Goal: Task Accomplishment & Management: Manage account settings

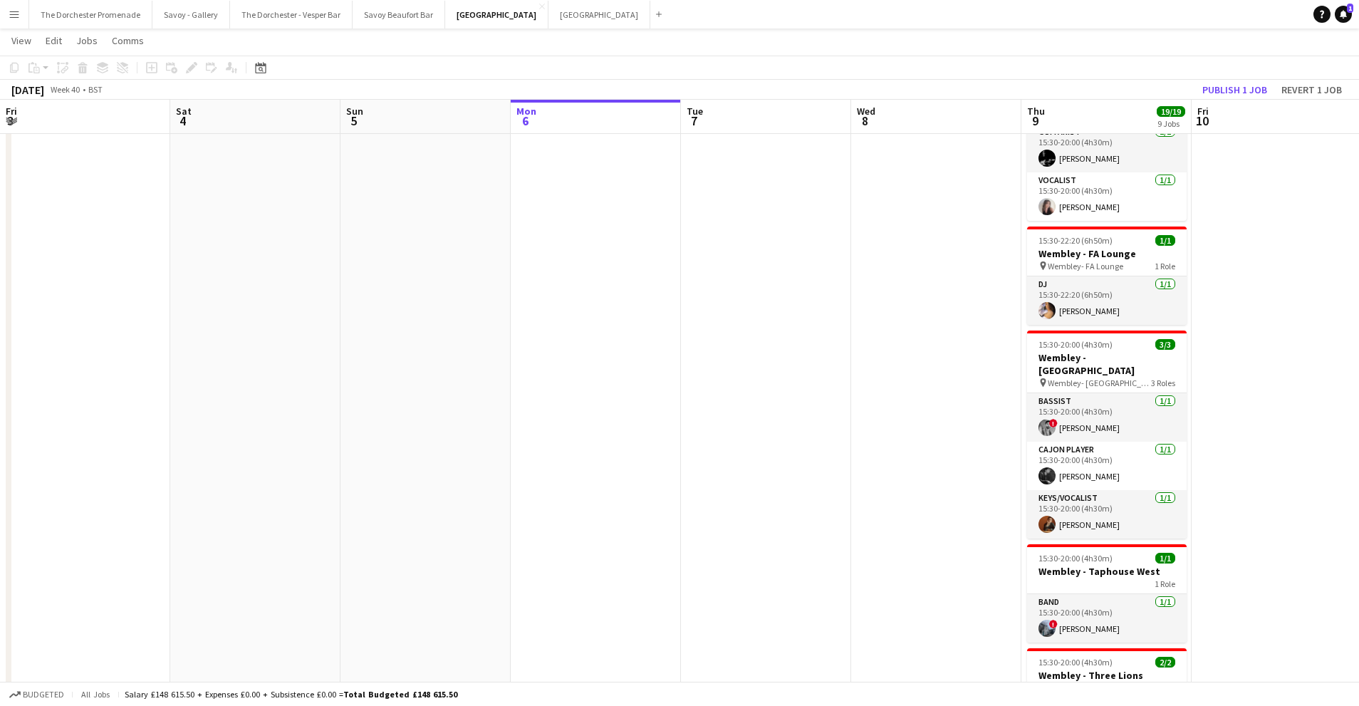
scroll to position [81, 0]
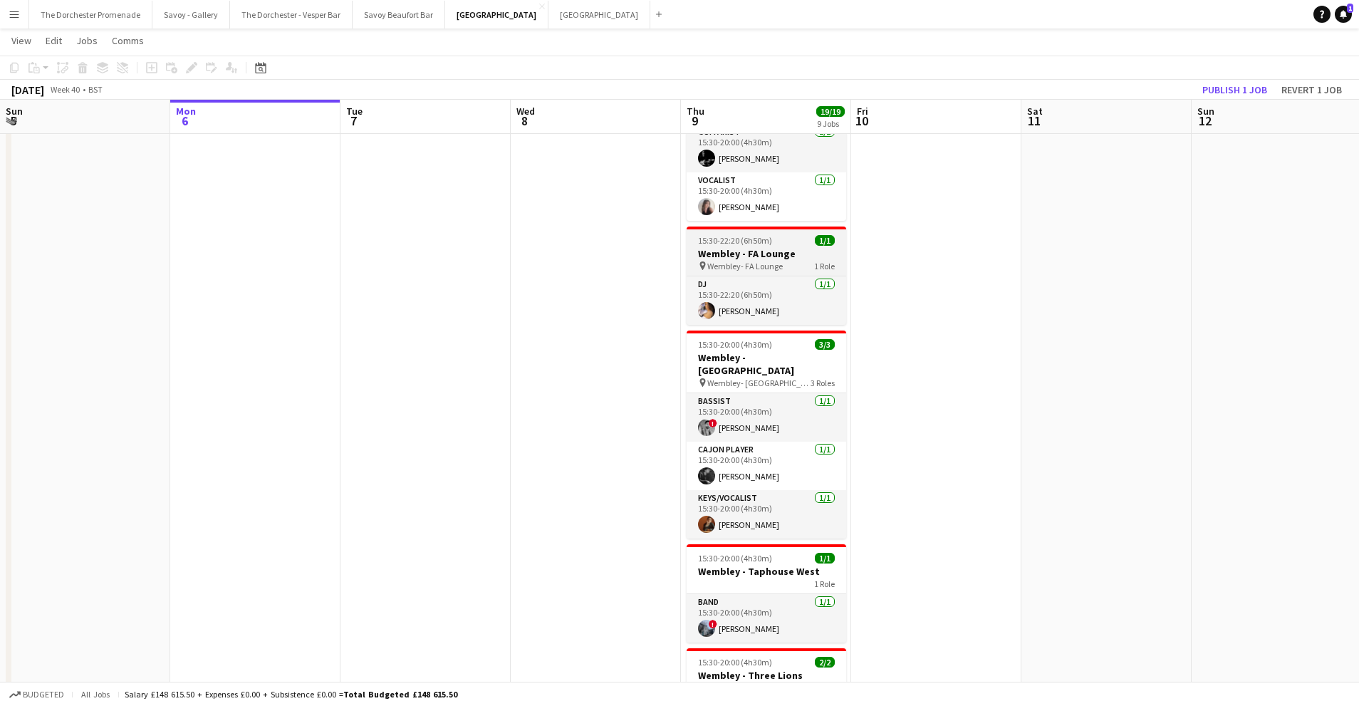
click at [769, 264] on span "Wembley- FA Lounge" at bounding box center [745, 266] width 76 height 11
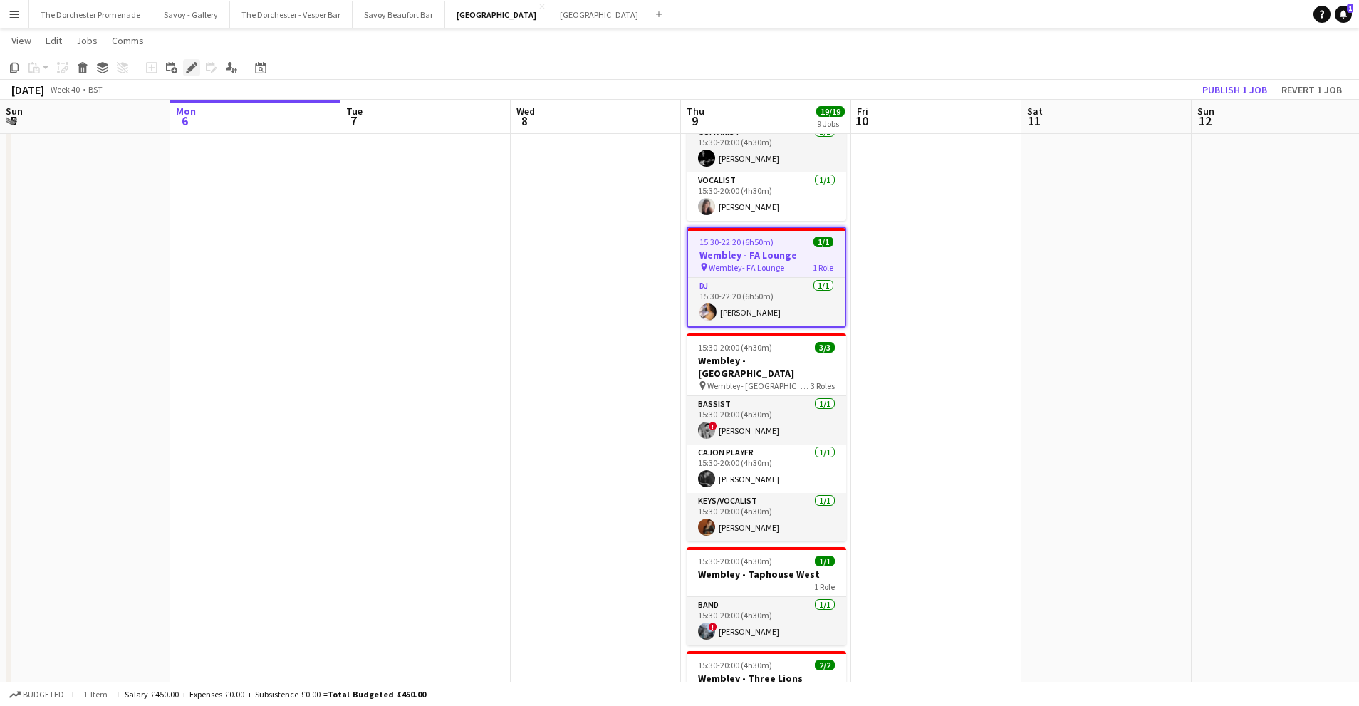
click at [193, 73] on icon "Edit" at bounding box center [191, 67] width 11 height 11
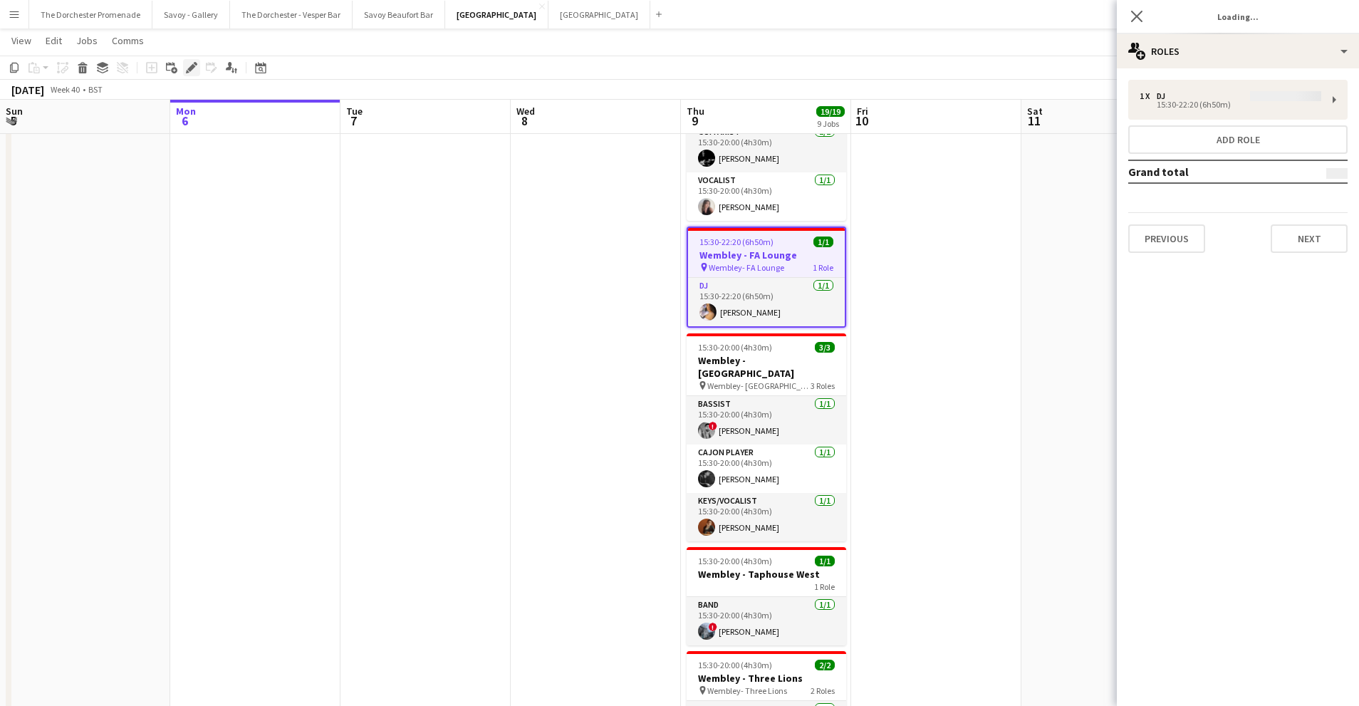
type input "**********"
click at [1279, 235] on button "Next" at bounding box center [1309, 238] width 77 height 28
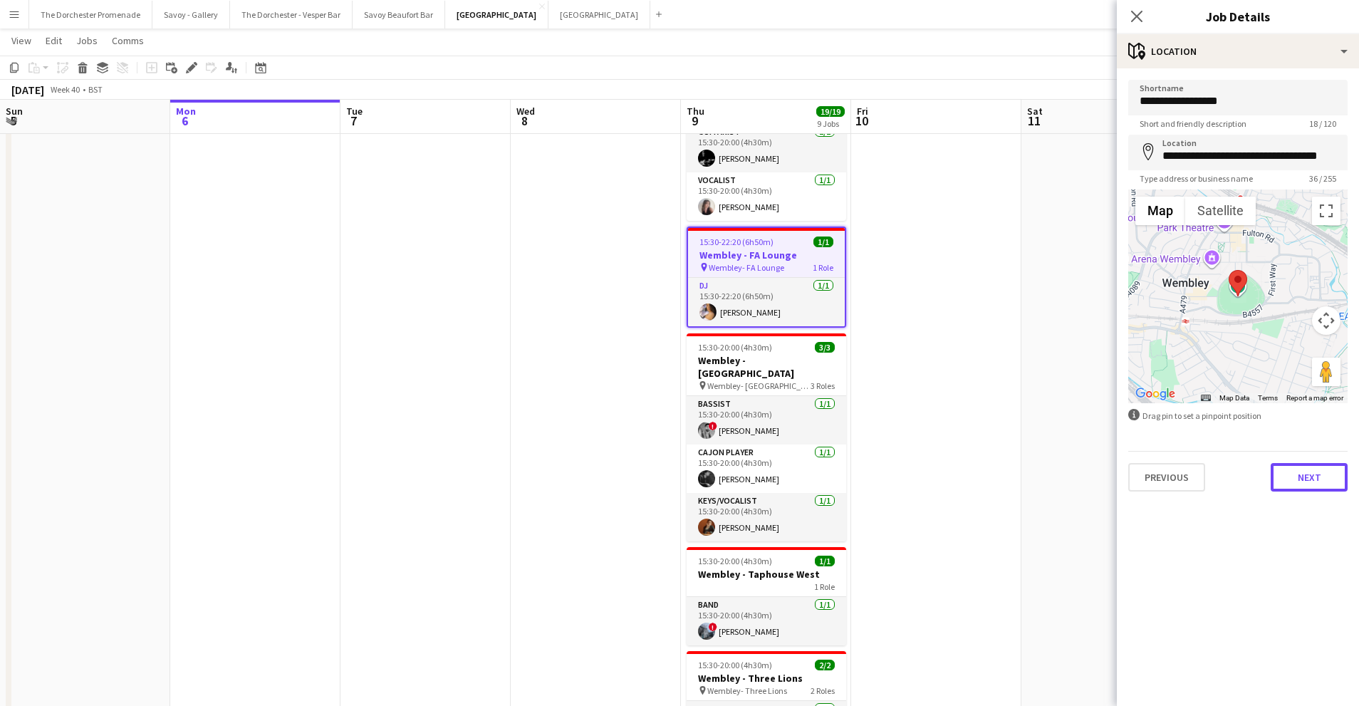
click at [1322, 480] on button "Next" at bounding box center [1309, 477] width 77 height 28
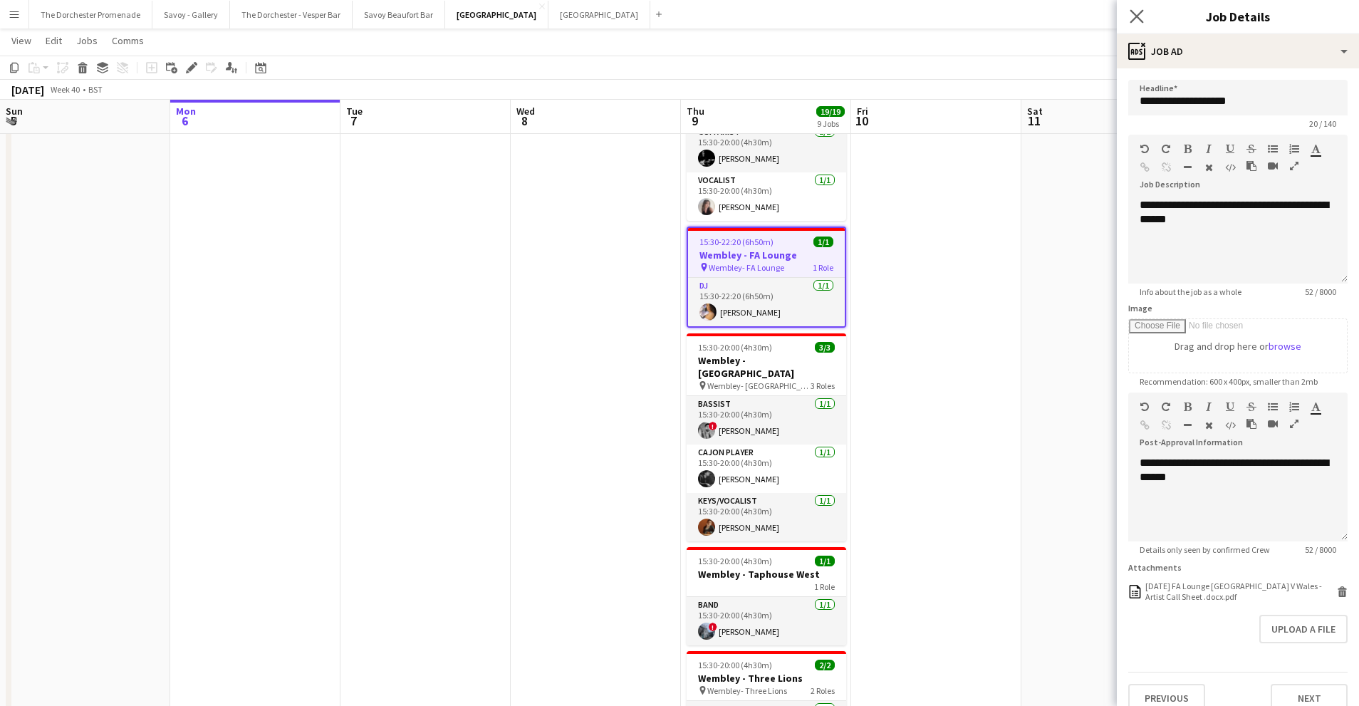
click at [1141, 23] on app-icon "Close pop-in" at bounding box center [1137, 16] width 21 height 21
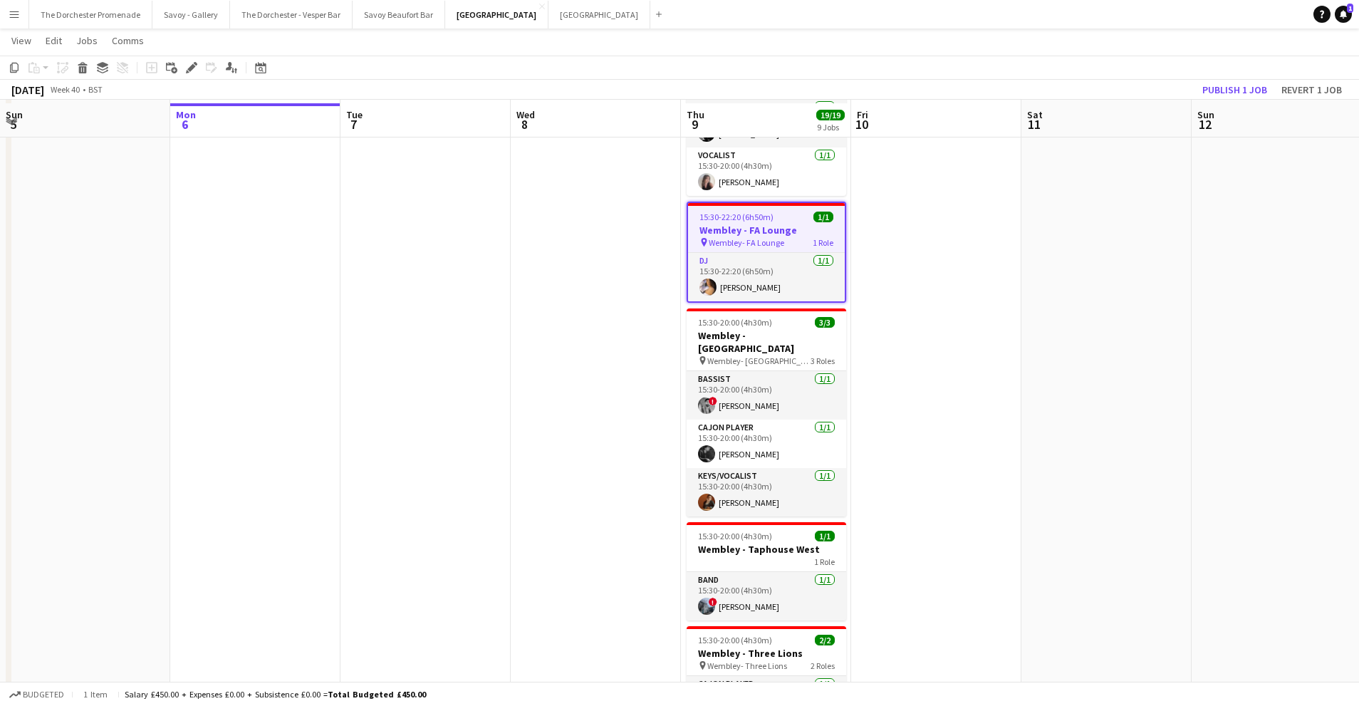
scroll to position [534, 0]
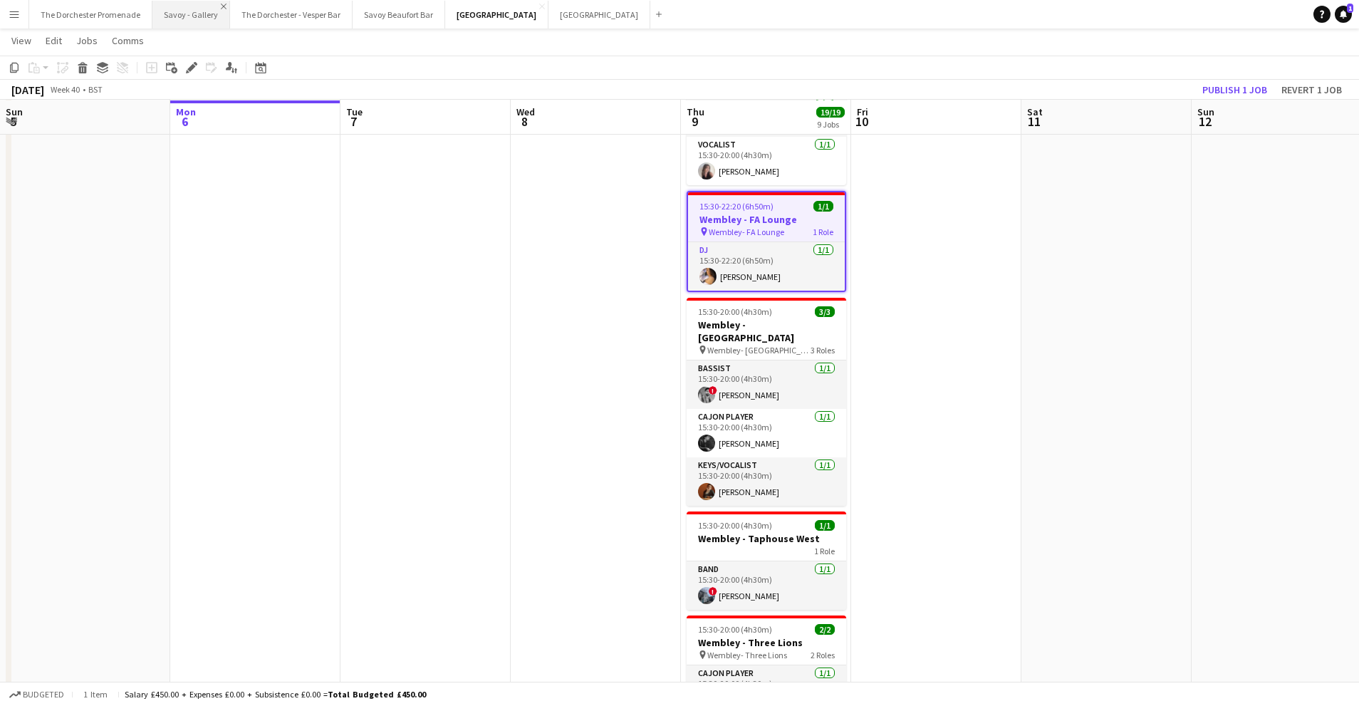
click at [221, 6] on app-icon "Close" at bounding box center [224, 7] width 6 height 6
click at [264, 2] on button "The Dorchester - Vesper Bar Close" at bounding box center [213, 15] width 123 height 28
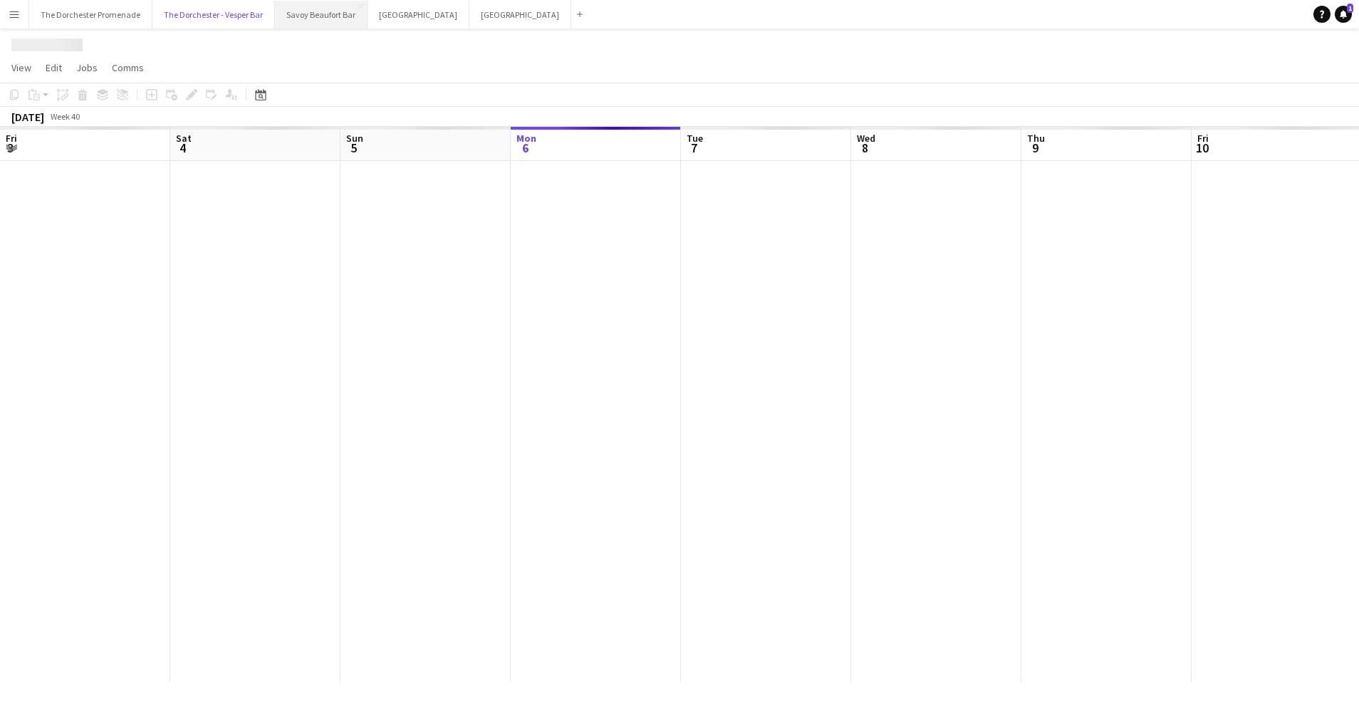
scroll to position [0, 340]
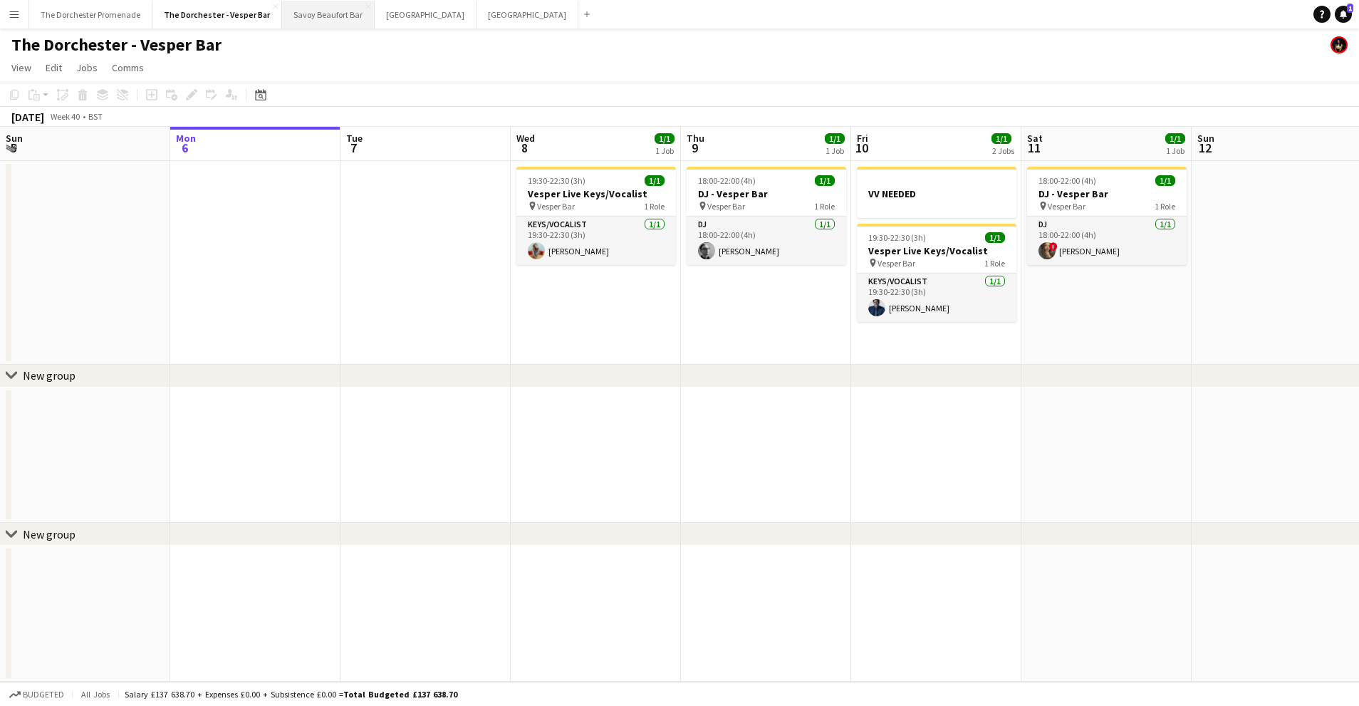
click at [363, 6] on button "Savoy Beaufort Bar Close" at bounding box center [328, 15] width 93 height 28
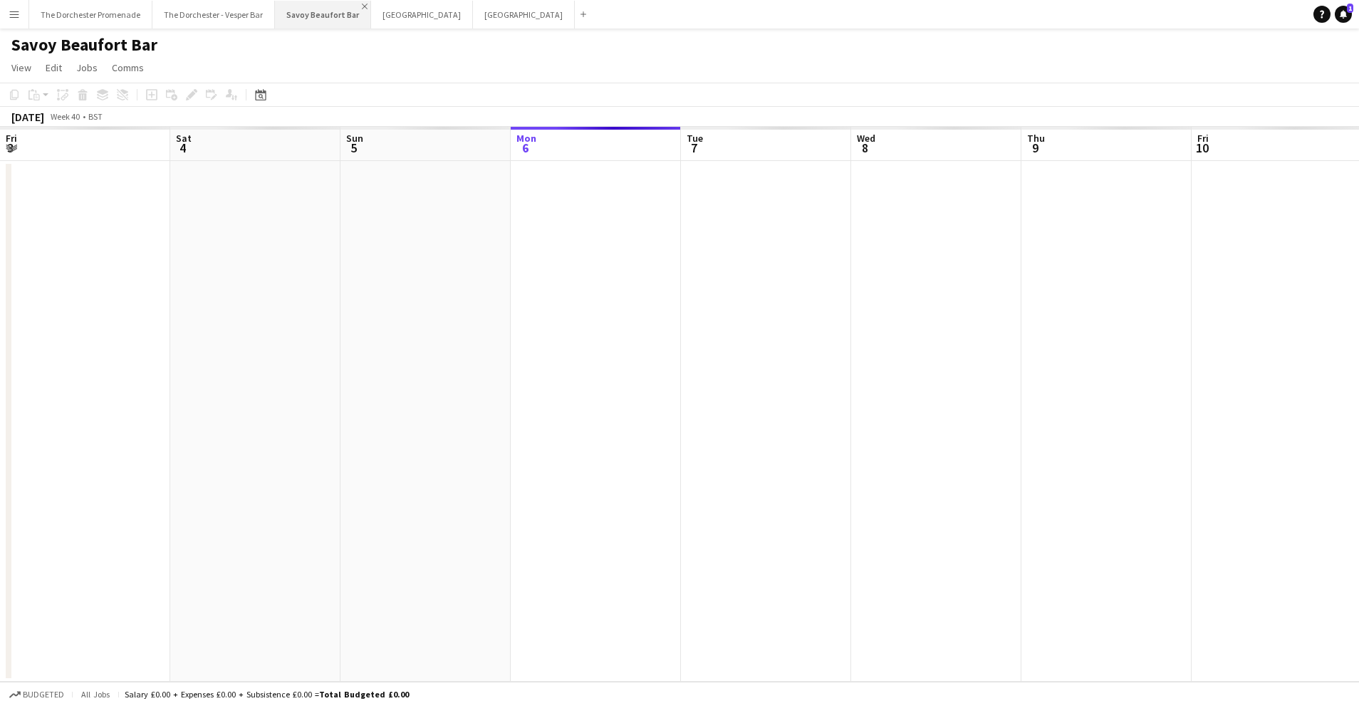
scroll to position [0, 340]
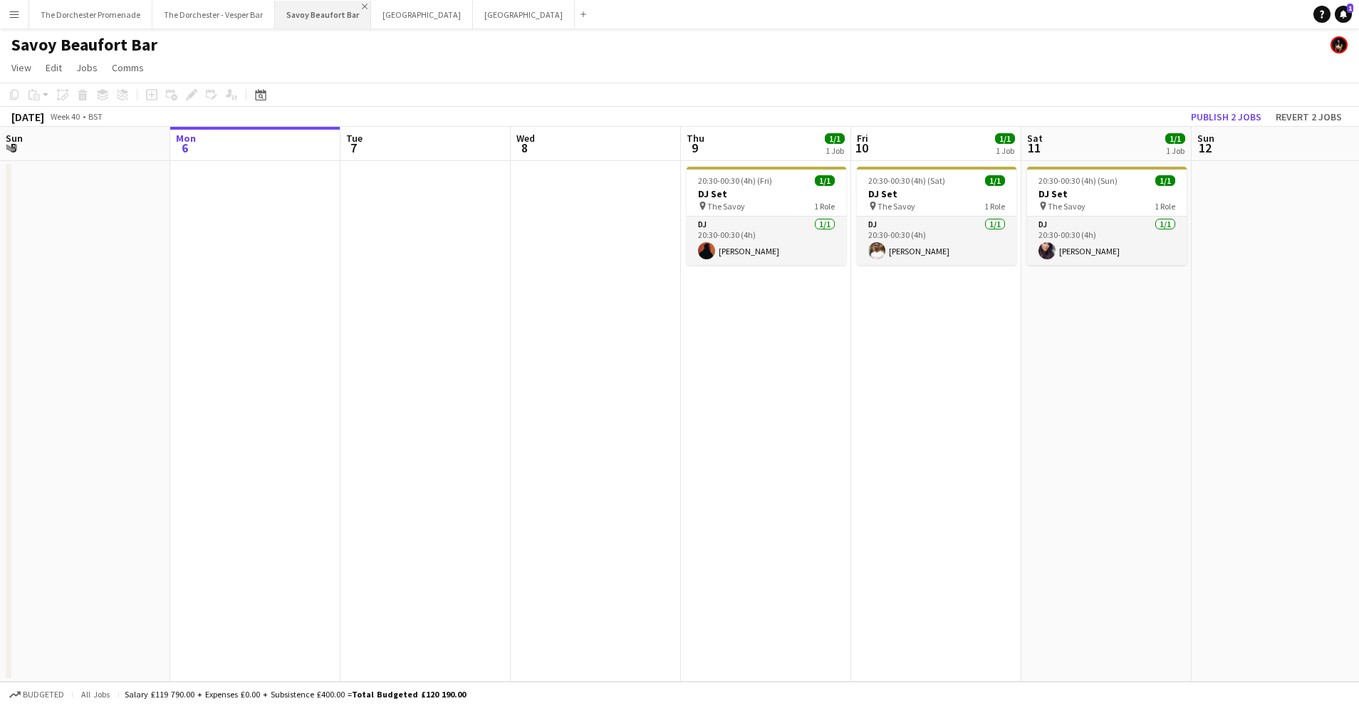
click at [362, 4] on app-icon "Close" at bounding box center [365, 7] width 6 height 6
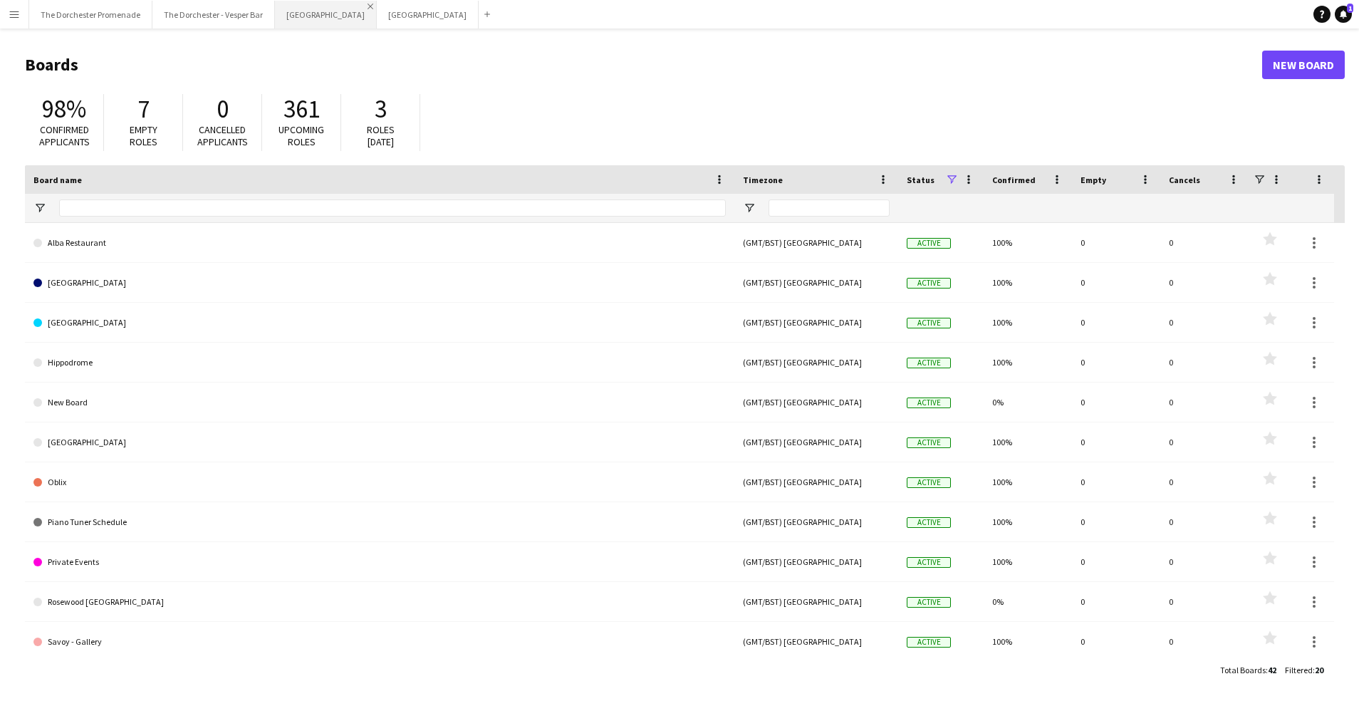
click at [368, 4] on app-icon "Close" at bounding box center [371, 7] width 6 height 6
click at [368, 6] on app-icon "Close" at bounding box center [371, 7] width 6 height 6
click at [266, 4] on app-icon "Close" at bounding box center [269, 7] width 6 height 6
click at [122, 16] on button "The Dorchester Promenade Close" at bounding box center [90, 15] width 123 height 28
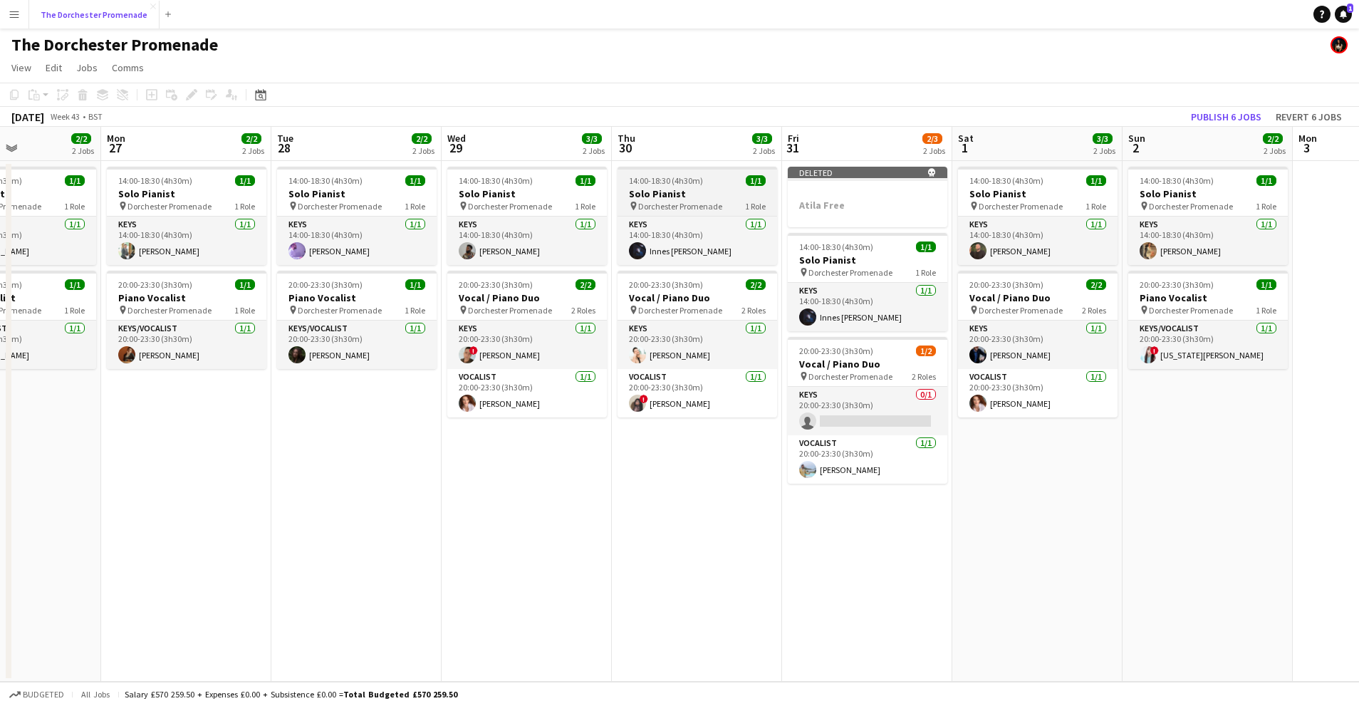
scroll to position [0, 406]
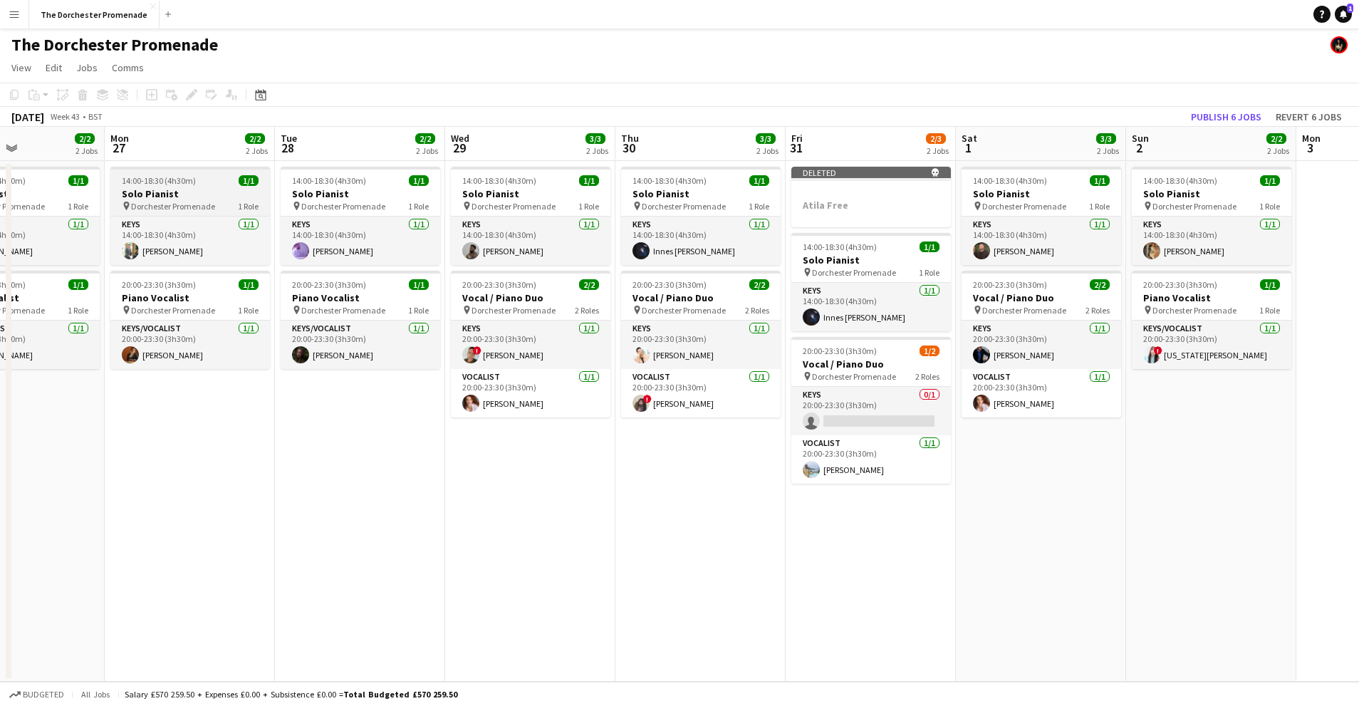
click at [169, 189] on h3 "Solo Pianist" at bounding box center [190, 193] width 160 height 13
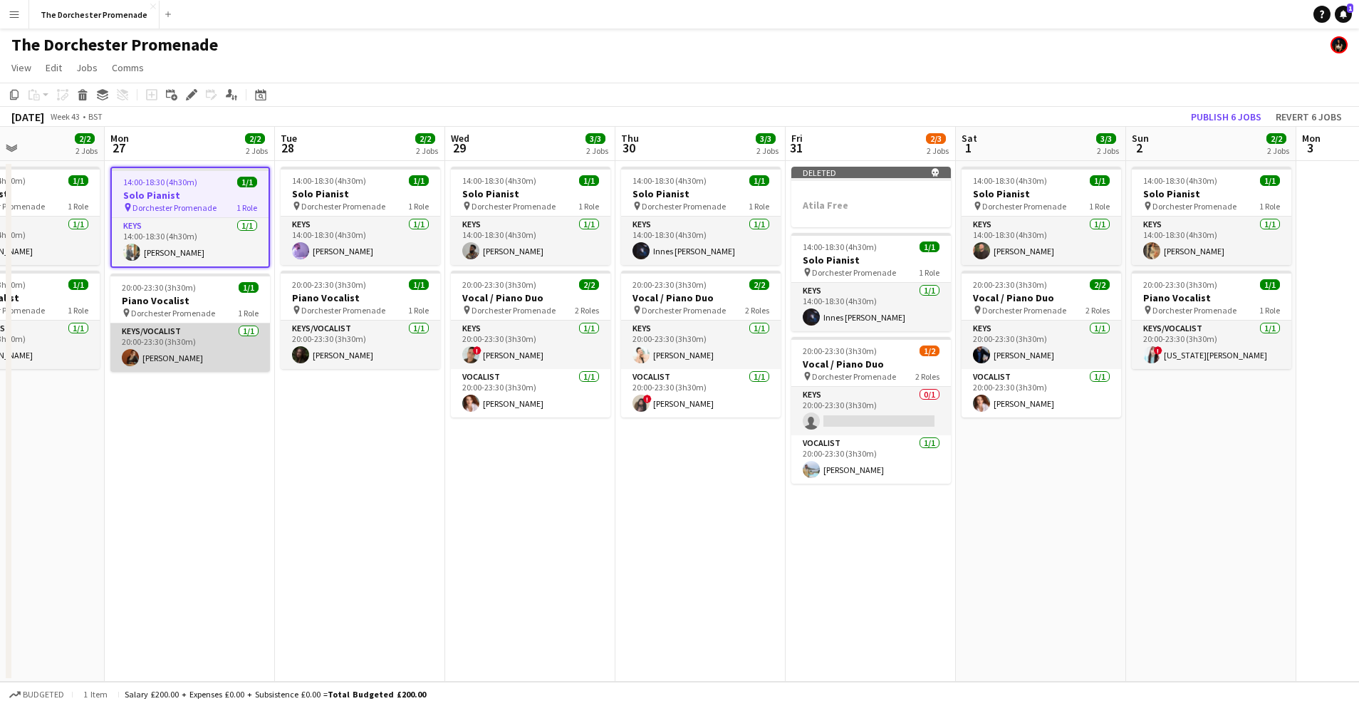
click at [184, 343] on app-card-role "Keys/Vocalist 1/1 20:00-23:30 (3h30m) Andrew Humphries" at bounding box center [190, 347] width 160 height 48
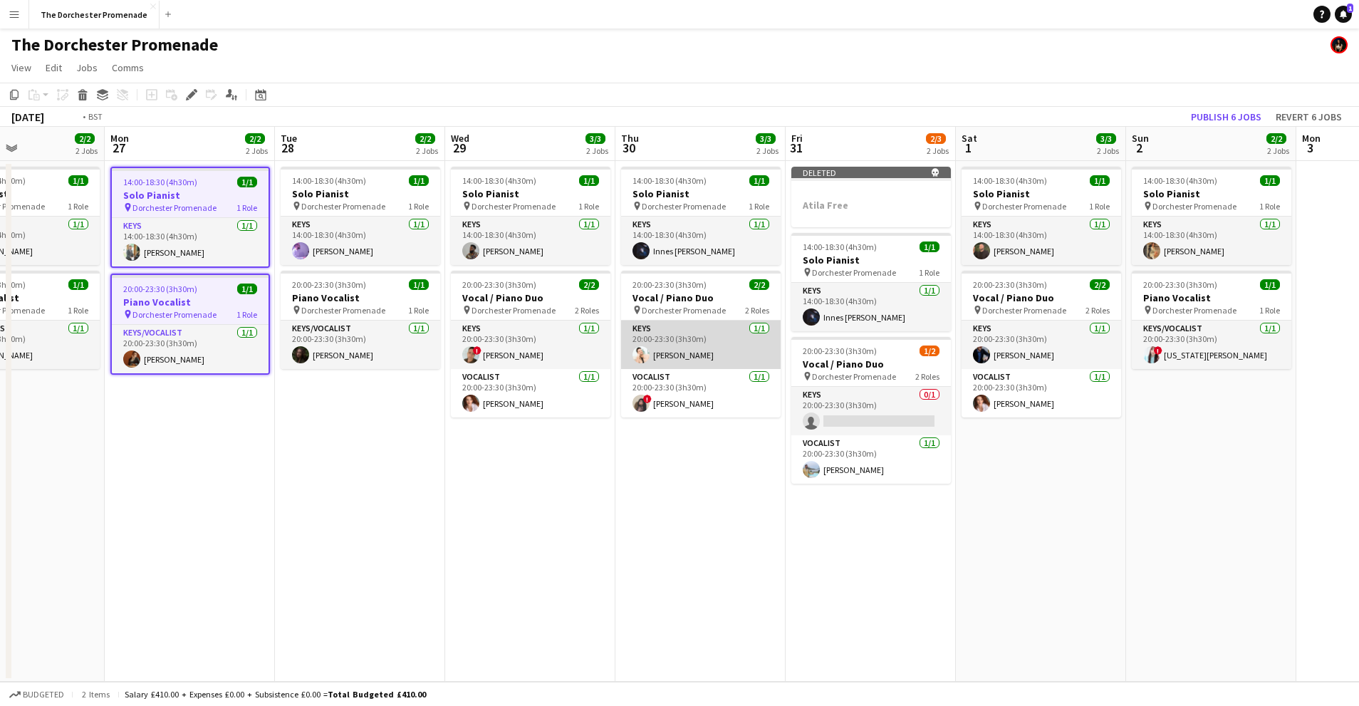
scroll to position [0, 519]
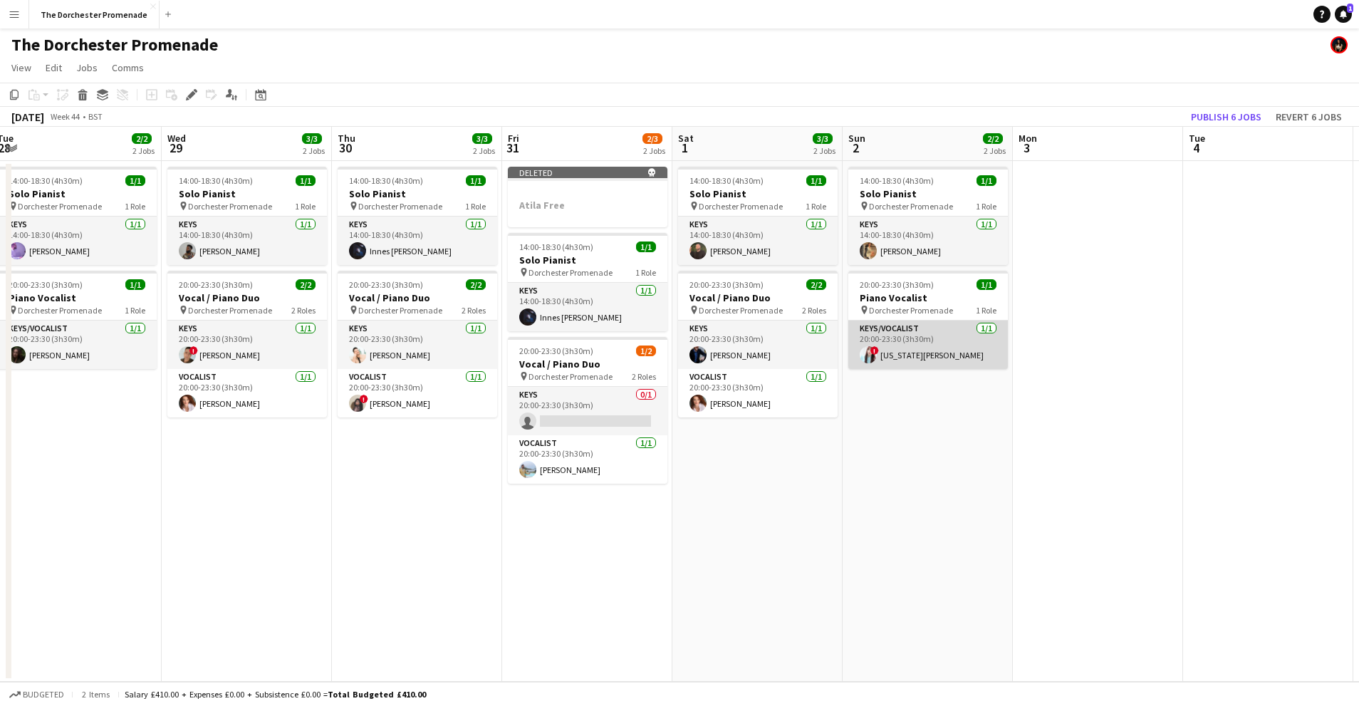
click at [923, 352] on app-card-role "Keys/Vocalist 1/1 20:00-23:30 (3h30m) ! Georgia Van Etten" at bounding box center [928, 345] width 160 height 48
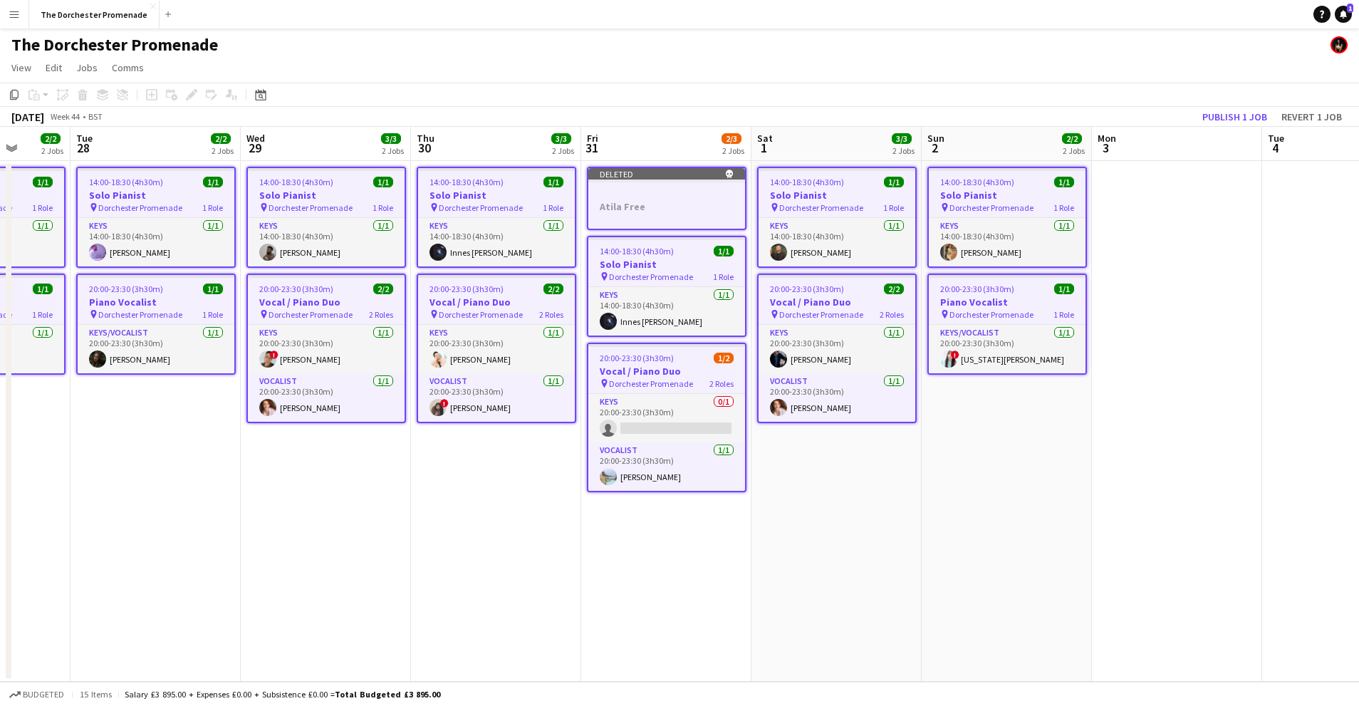
scroll to position [0, 469]
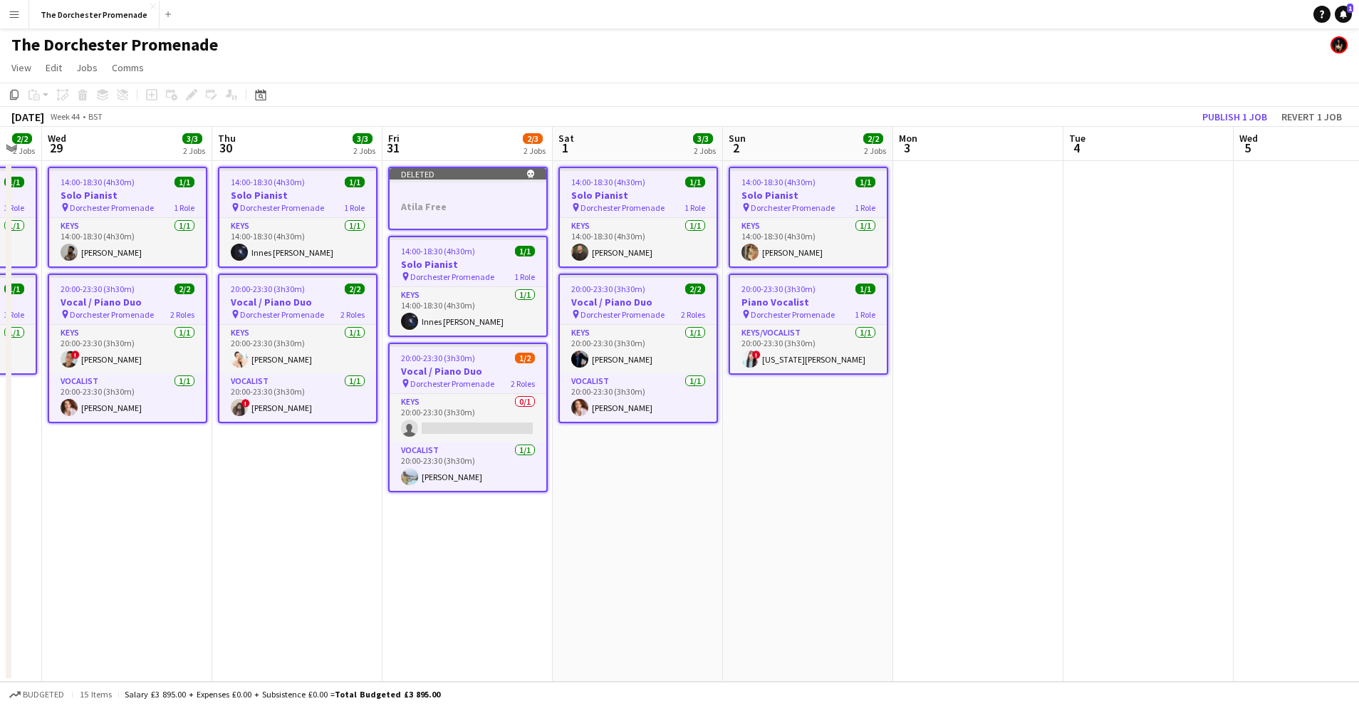
click at [960, 205] on app-date-cell at bounding box center [978, 421] width 170 height 521
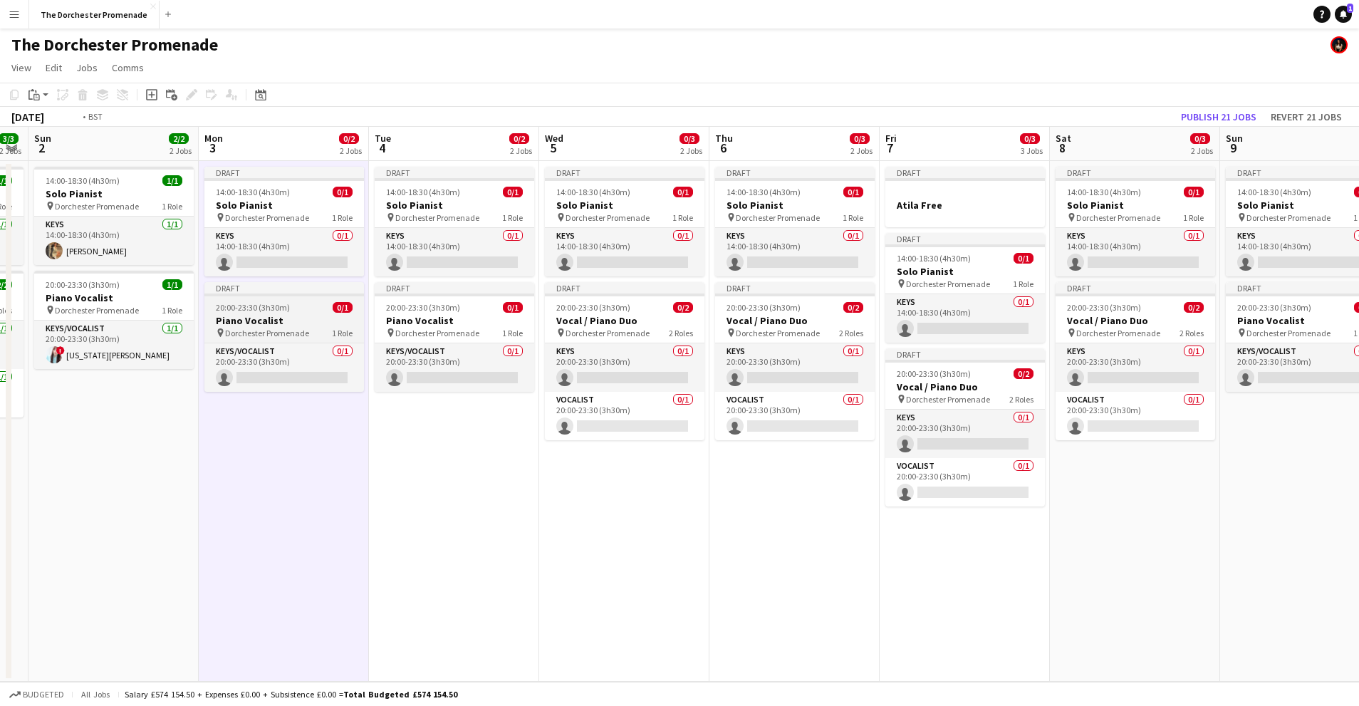
scroll to position [0, 415]
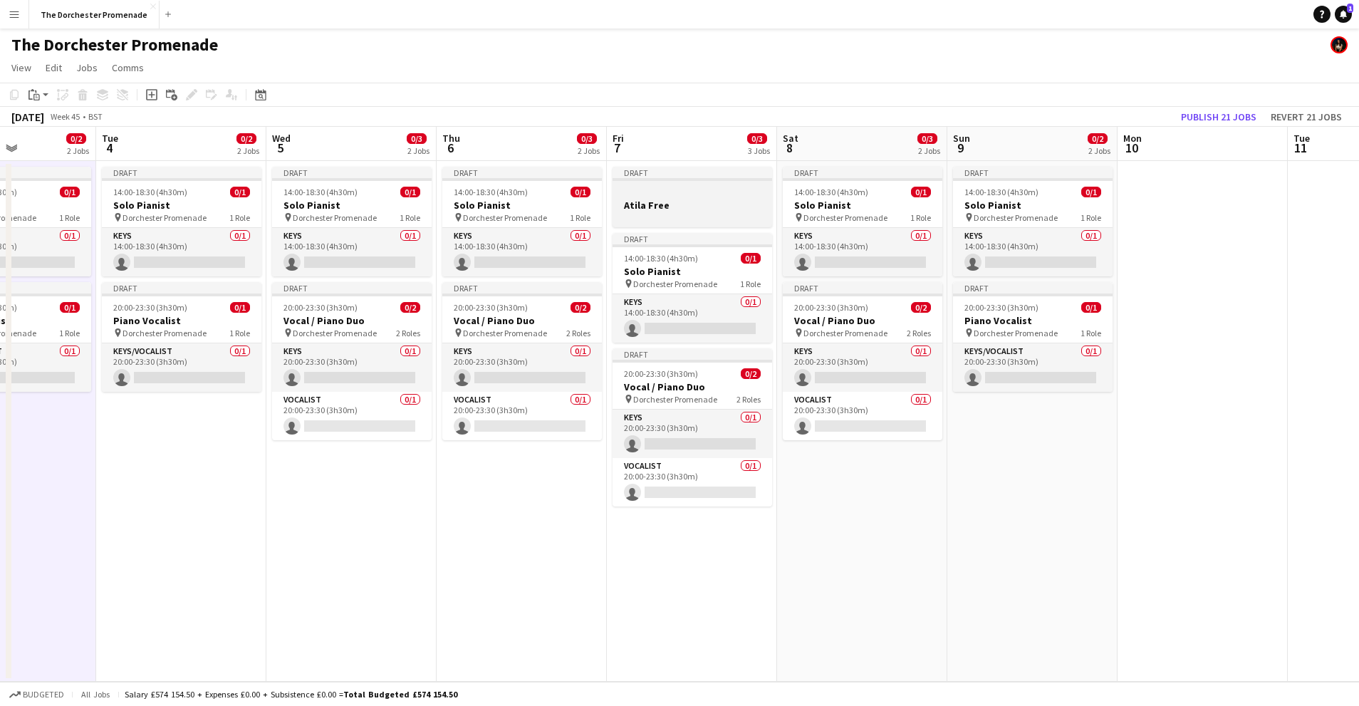
click at [692, 180] on div at bounding box center [693, 179] width 160 height 3
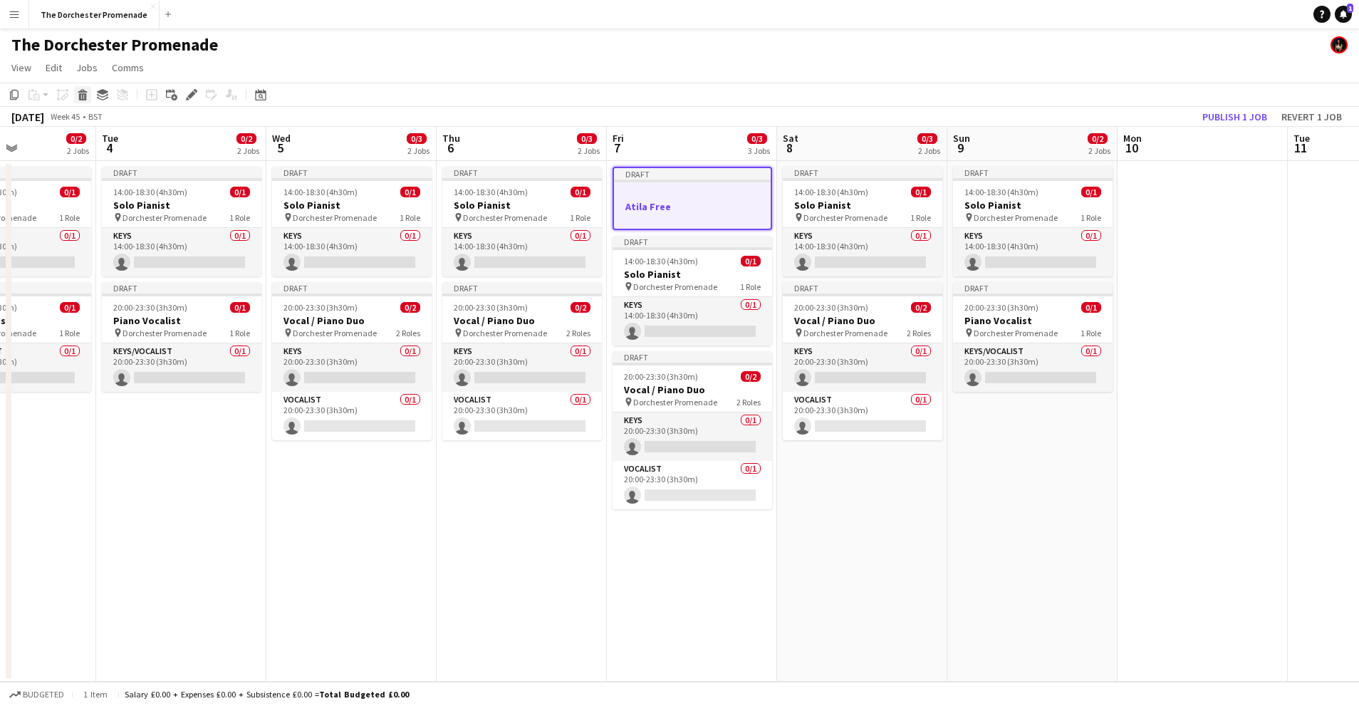
click at [82, 95] on icon at bounding box center [83, 96] width 8 height 7
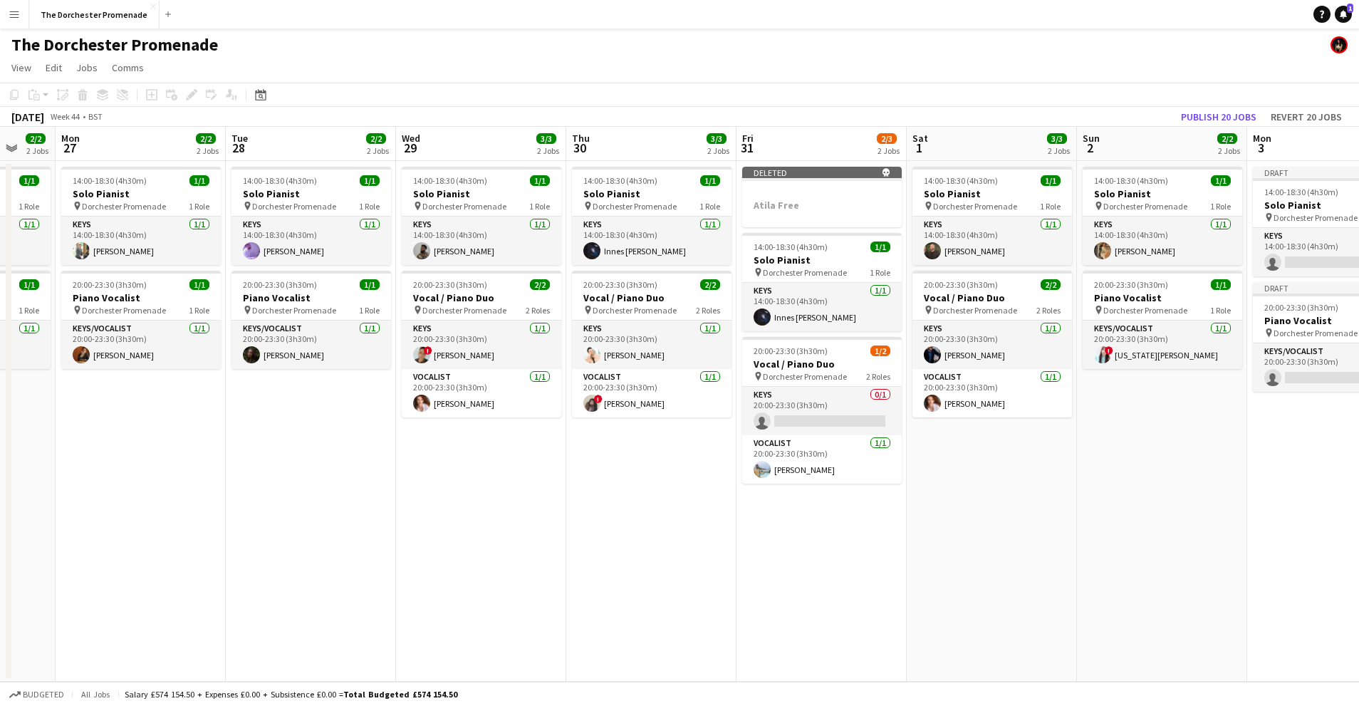
scroll to position [0, 560]
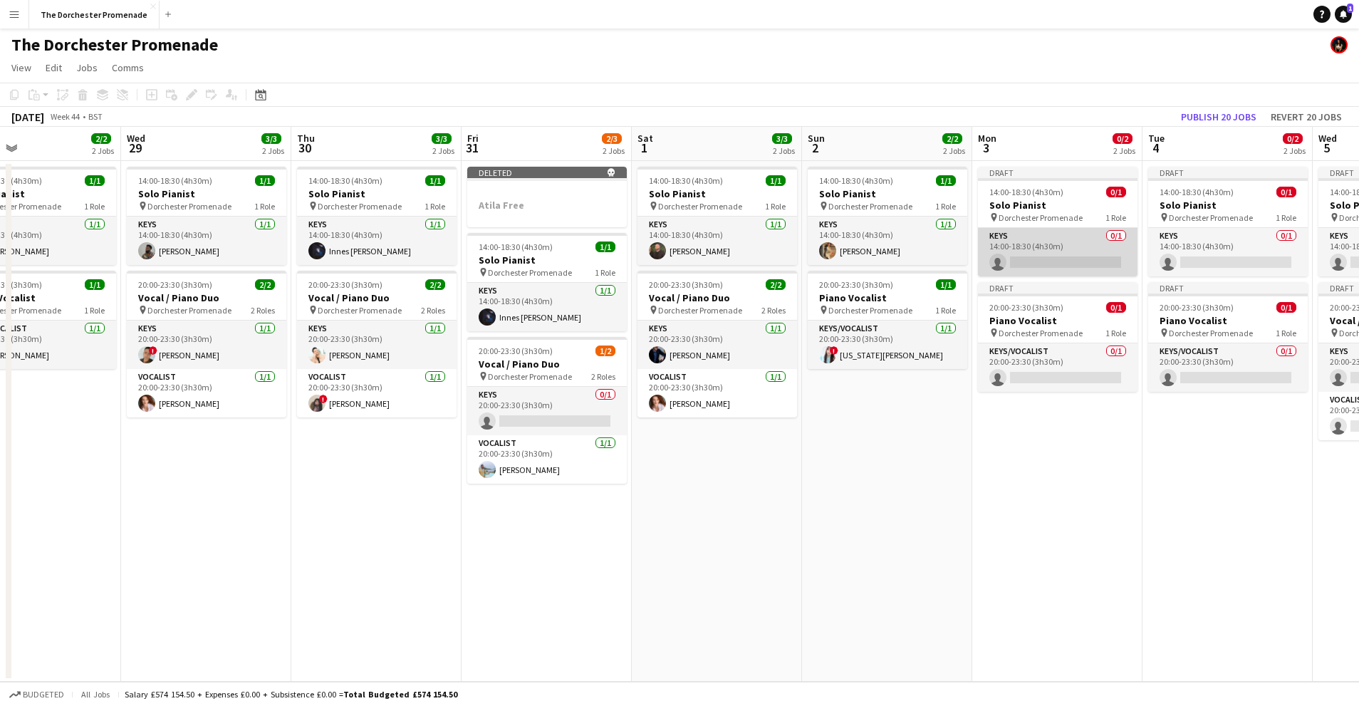
click at [1042, 228] on app-card-role "Keys 0/1 14:00-18:30 (4h30m) single-neutral-actions" at bounding box center [1058, 252] width 160 height 48
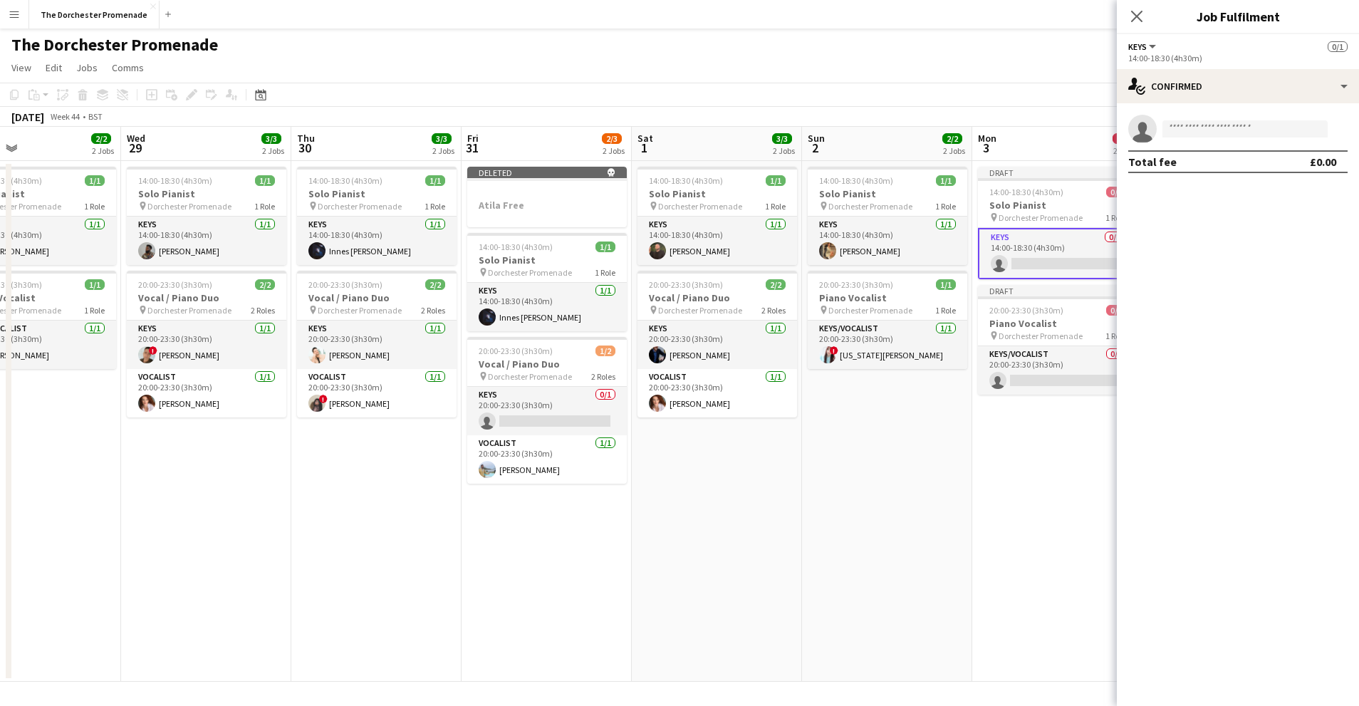
scroll to position [0, 530]
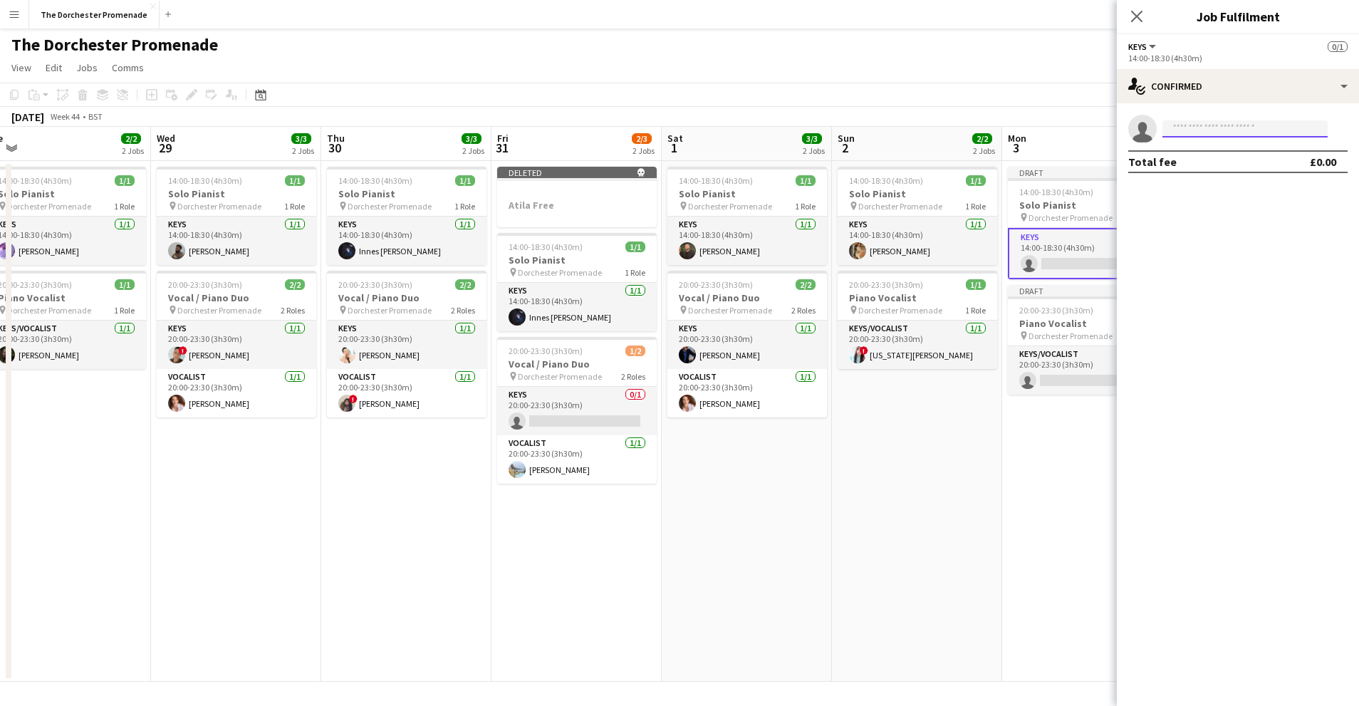
click at [1207, 130] on input at bounding box center [1245, 128] width 165 height 17
type input "*****"
click at [1220, 167] on span "+447866008272" at bounding box center [1245, 172] width 142 height 11
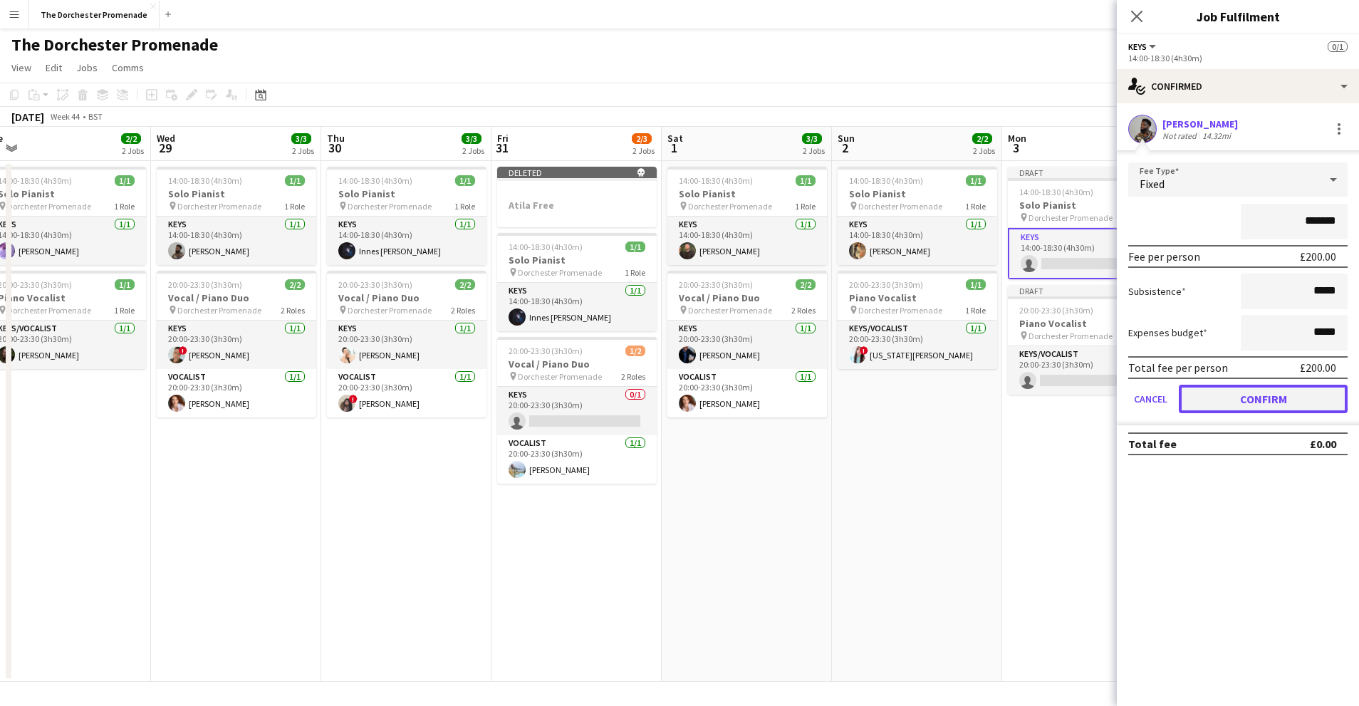
click at [1207, 394] on button "Confirm" at bounding box center [1263, 399] width 169 height 28
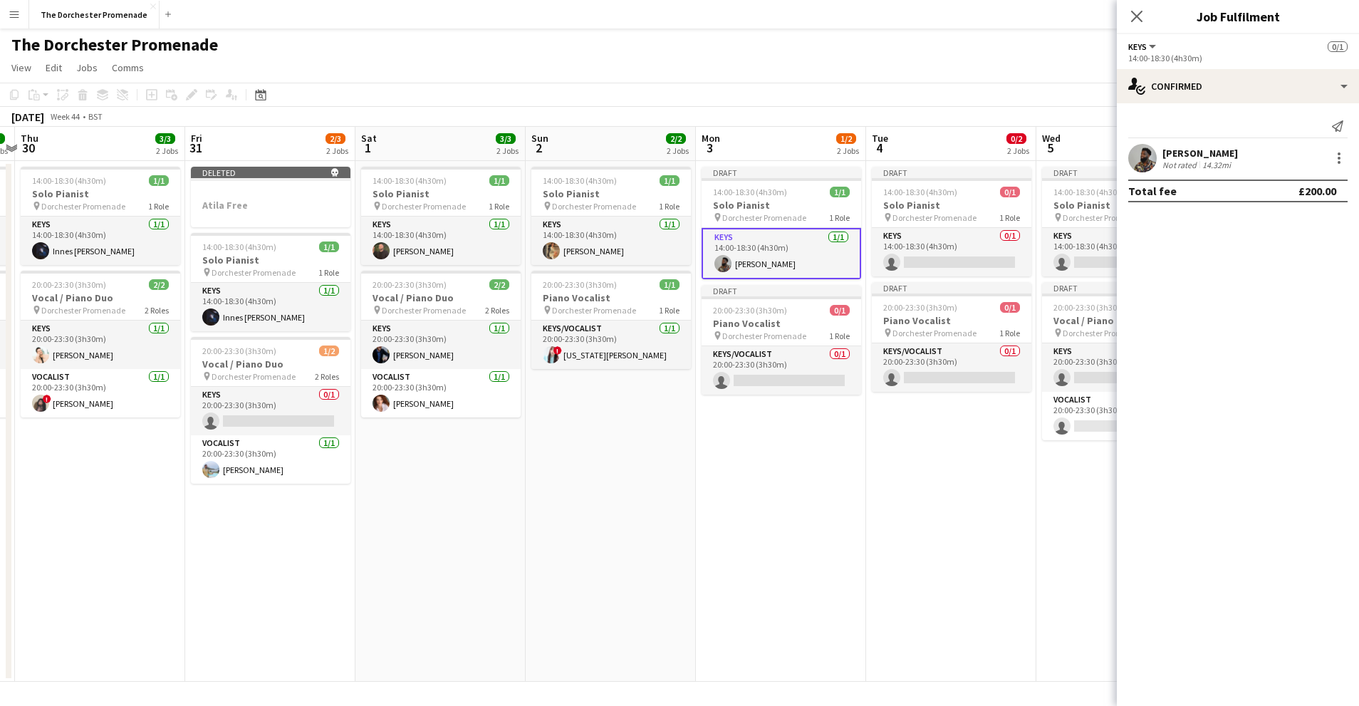
scroll to position [0, 468]
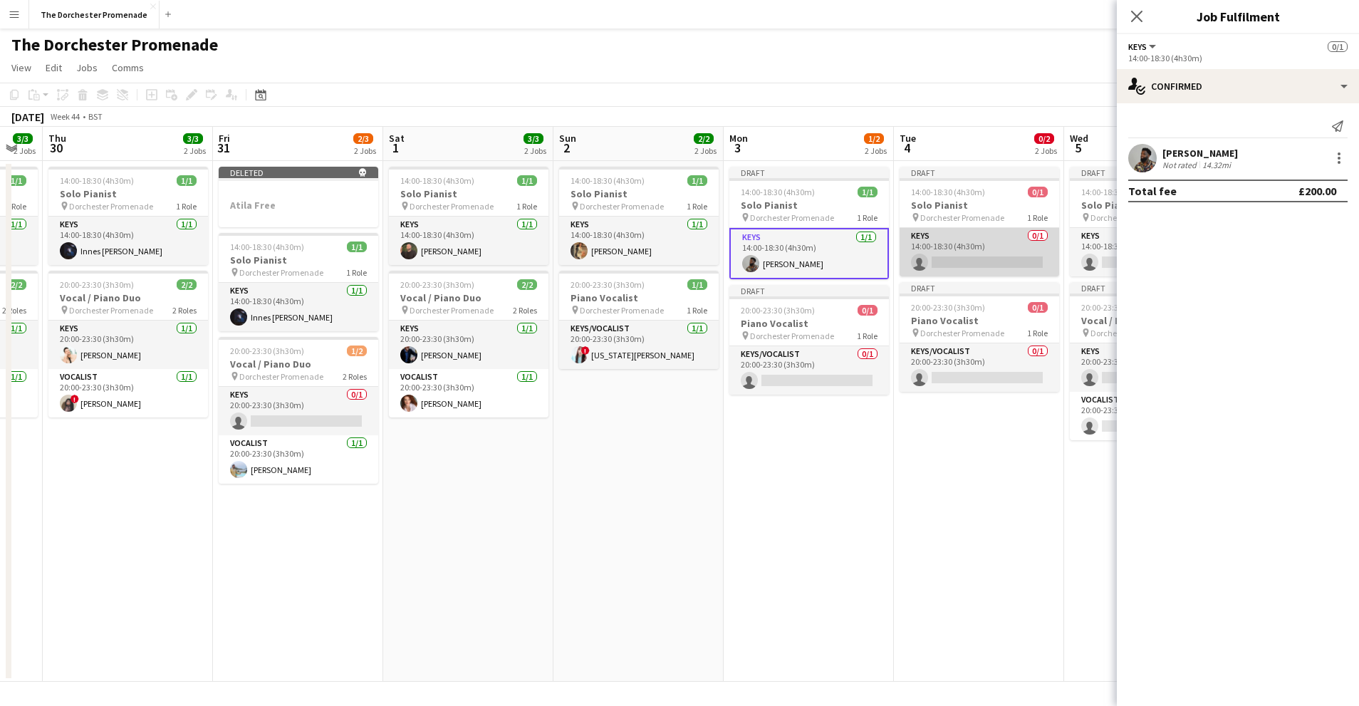
click at [959, 241] on app-card-role "Keys 0/1 14:00-18:30 (4h30m) single-neutral-actions" at bounding box center [980, 252] width 160 height 48
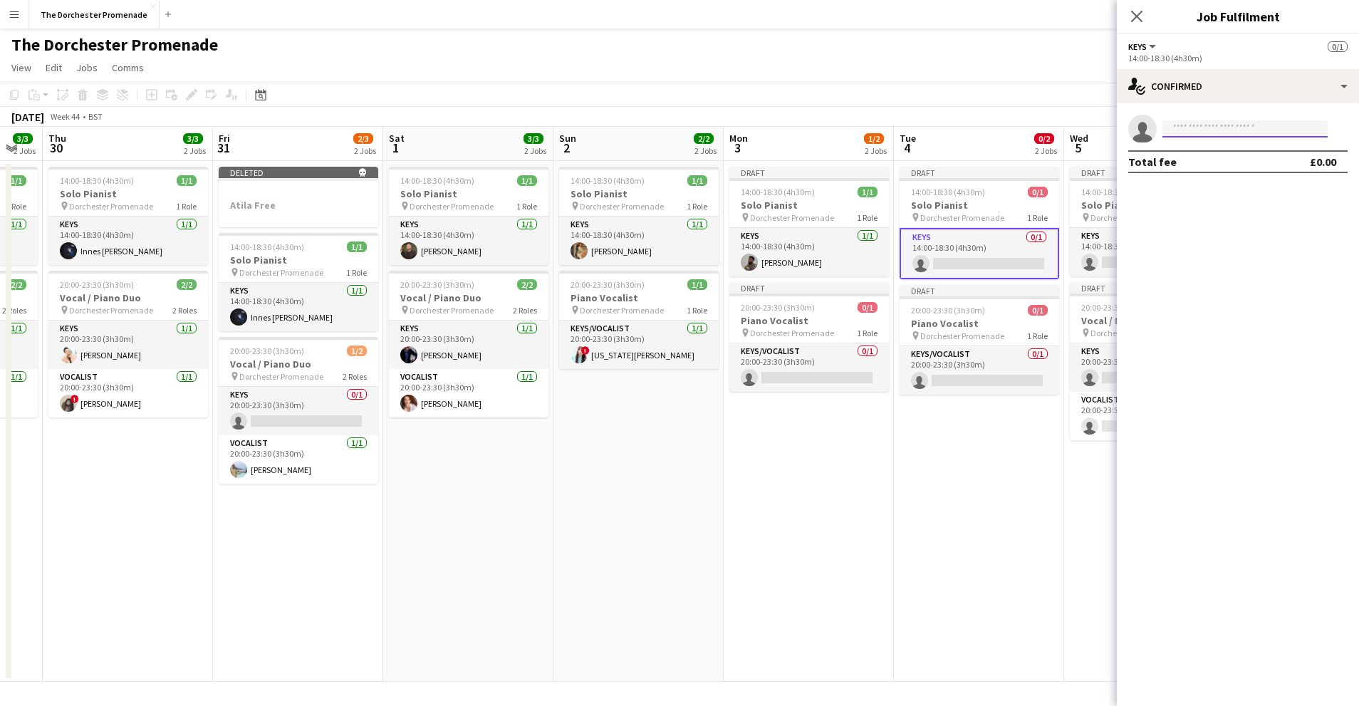
click at [1220, 128] on input at bounding box center [1245, 128] width 165 height 17
type input "*******"
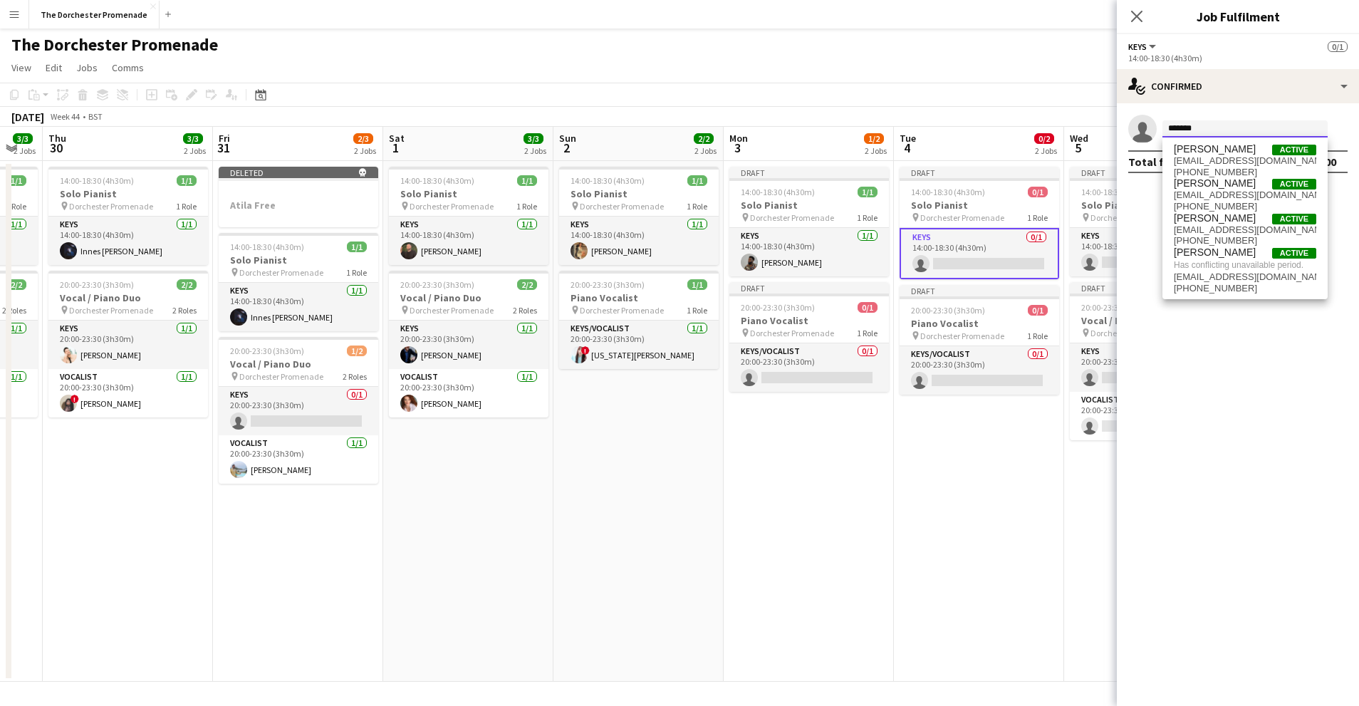
click at [1205, 124] on input "*******" at bounding box center [1245, 128] width 165 height 17
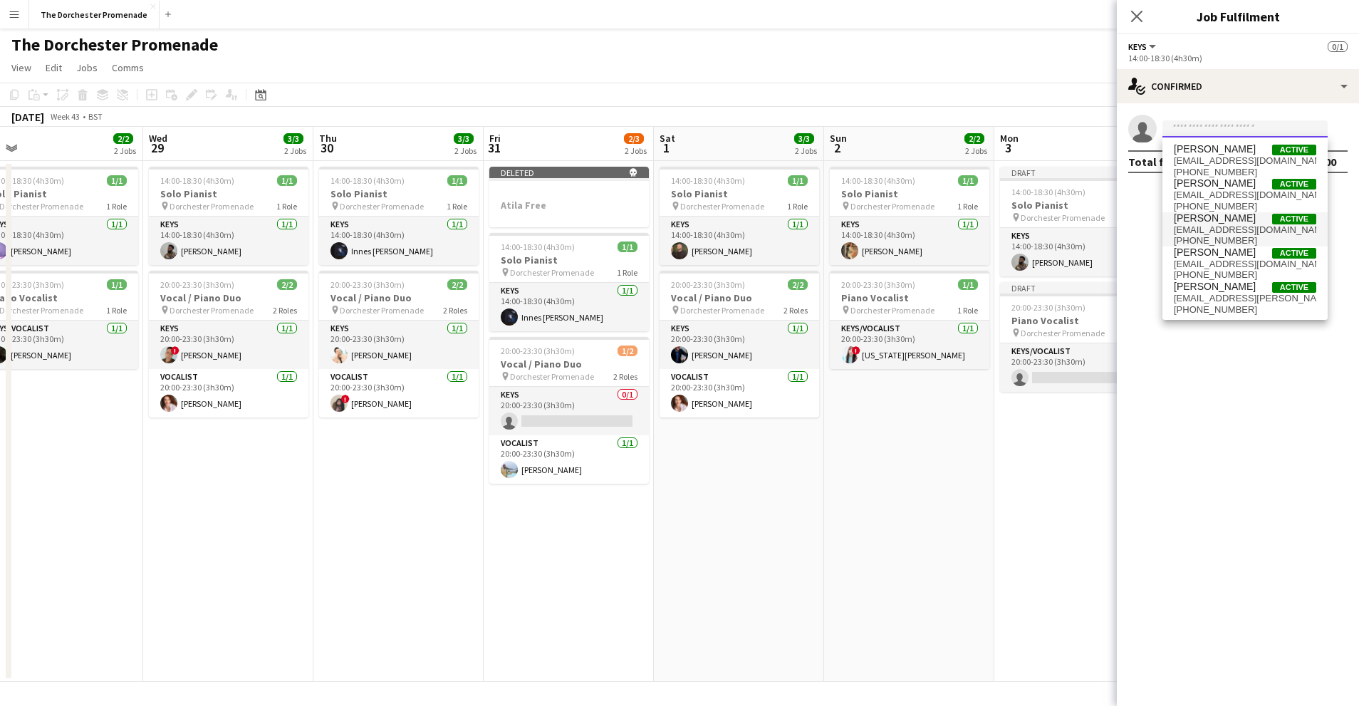
scroll to position [0, 548]
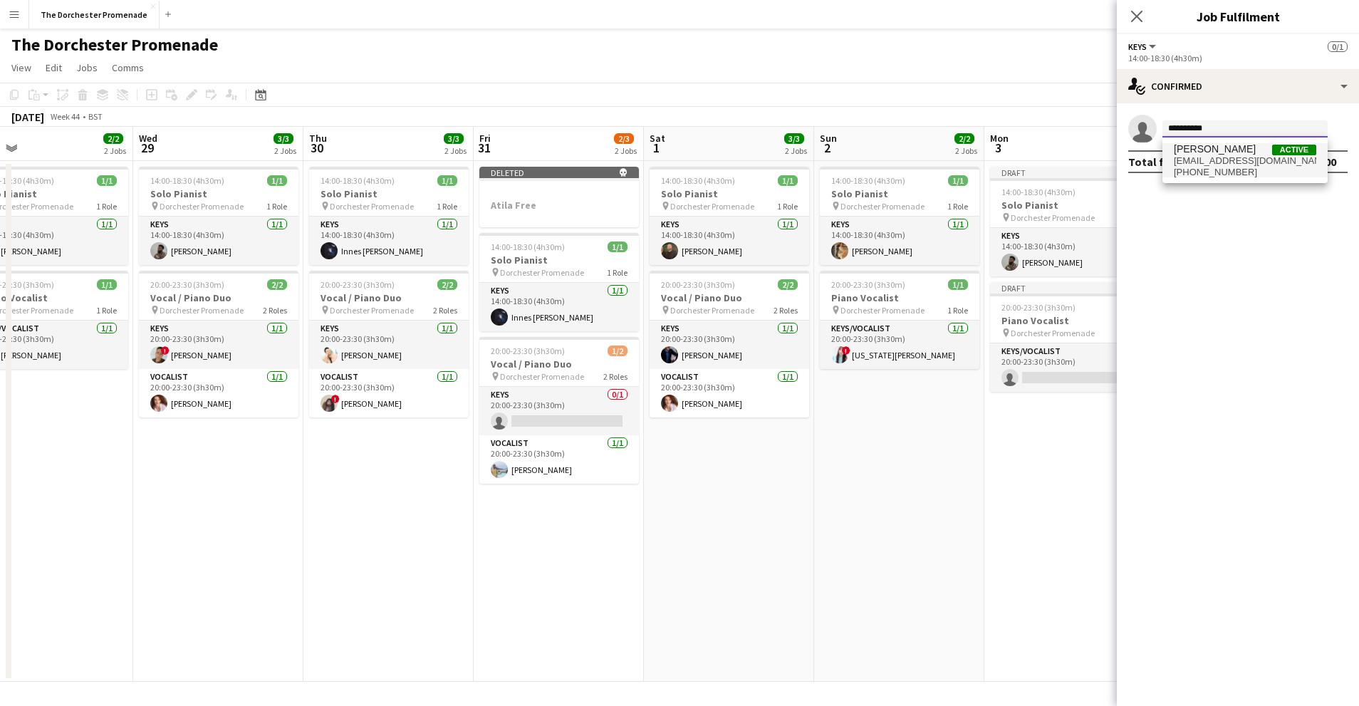
type input "**********"
click at [1217, 167] on span "+447775575855" at bounding box center [1245, 172] width 142 height 11
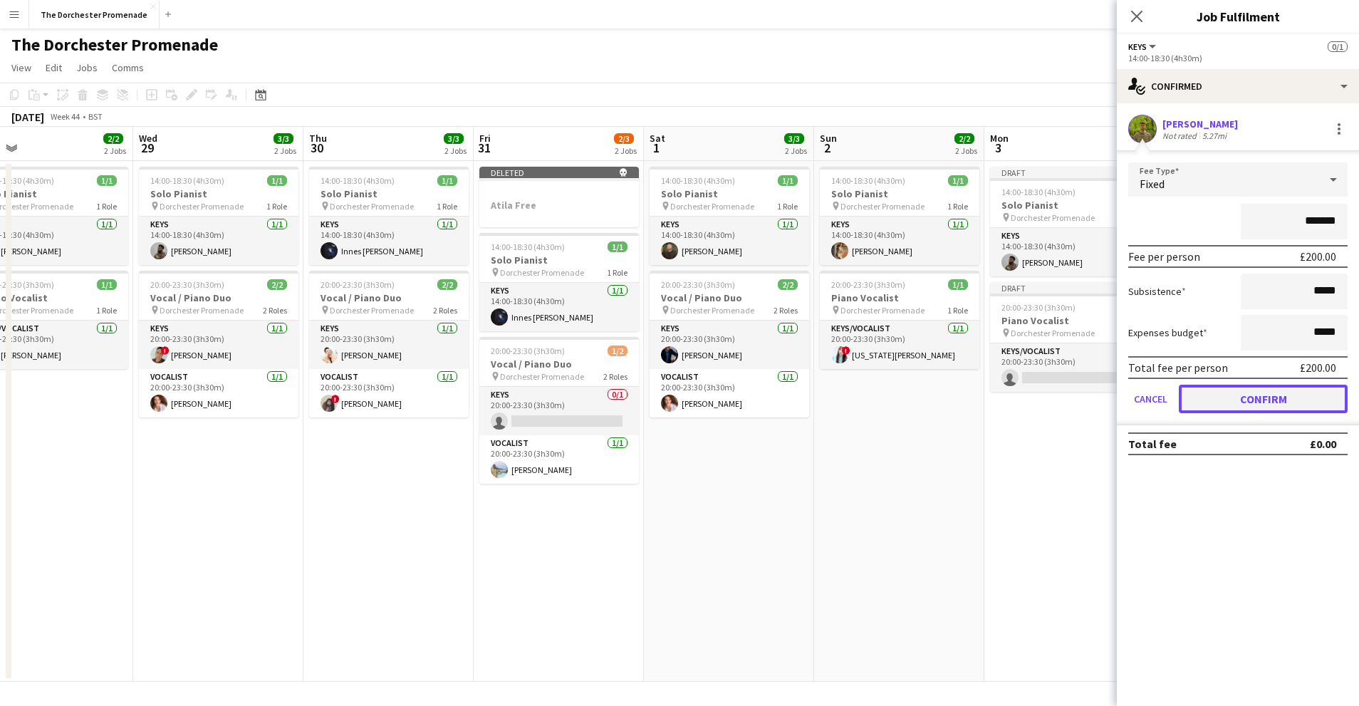
click at [1219, 402] on button "Confirm" at bounding box center [1263, 399] width 169 height 28
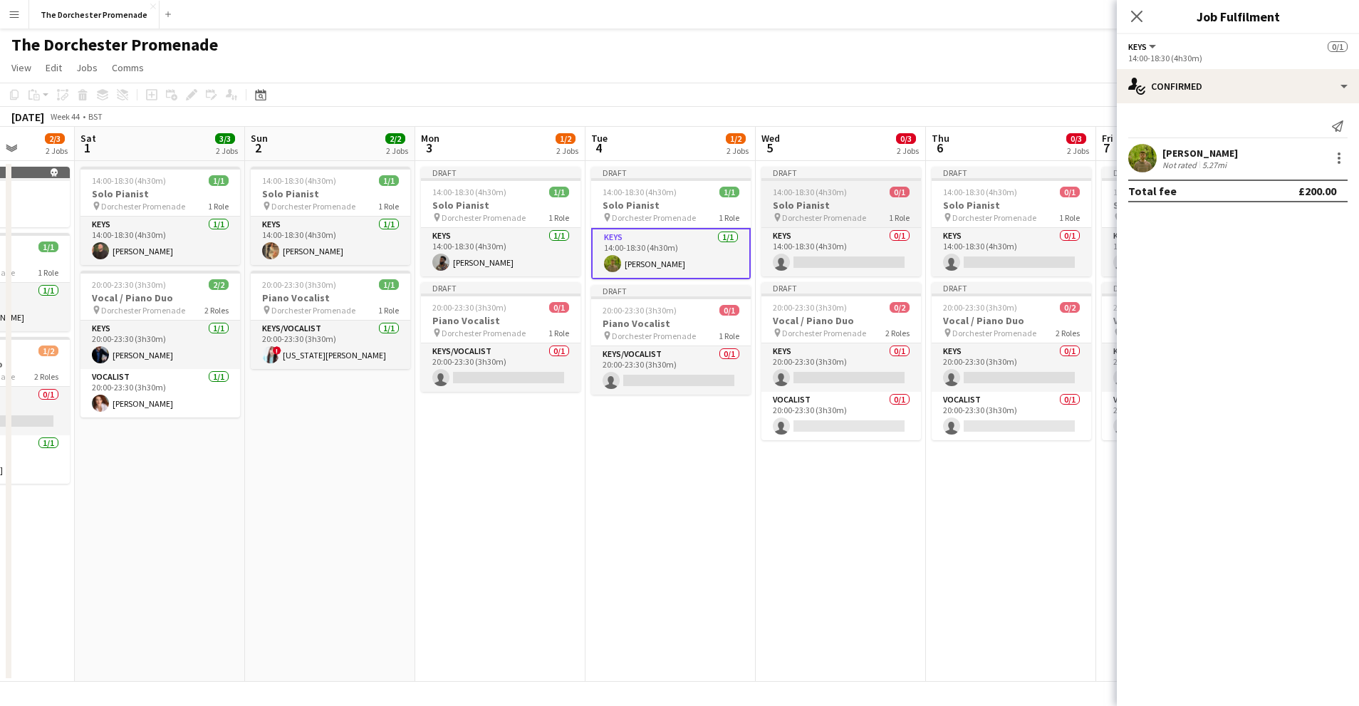
scroll to position [0, 447]
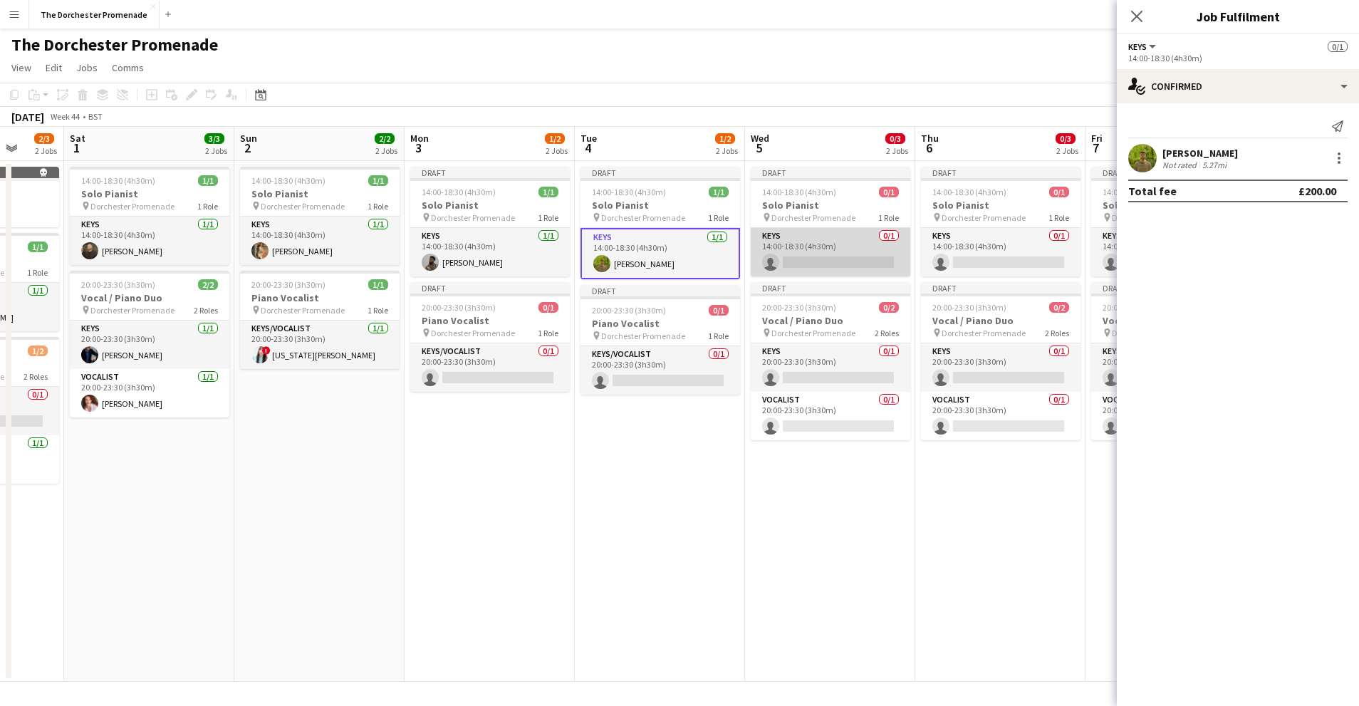
click at [828, 236] on app-card-role "Keys 0/1 14:00-18:30 (4h30m) single-neutral-actions" at bounding box center [831, 252] width 160 height 48
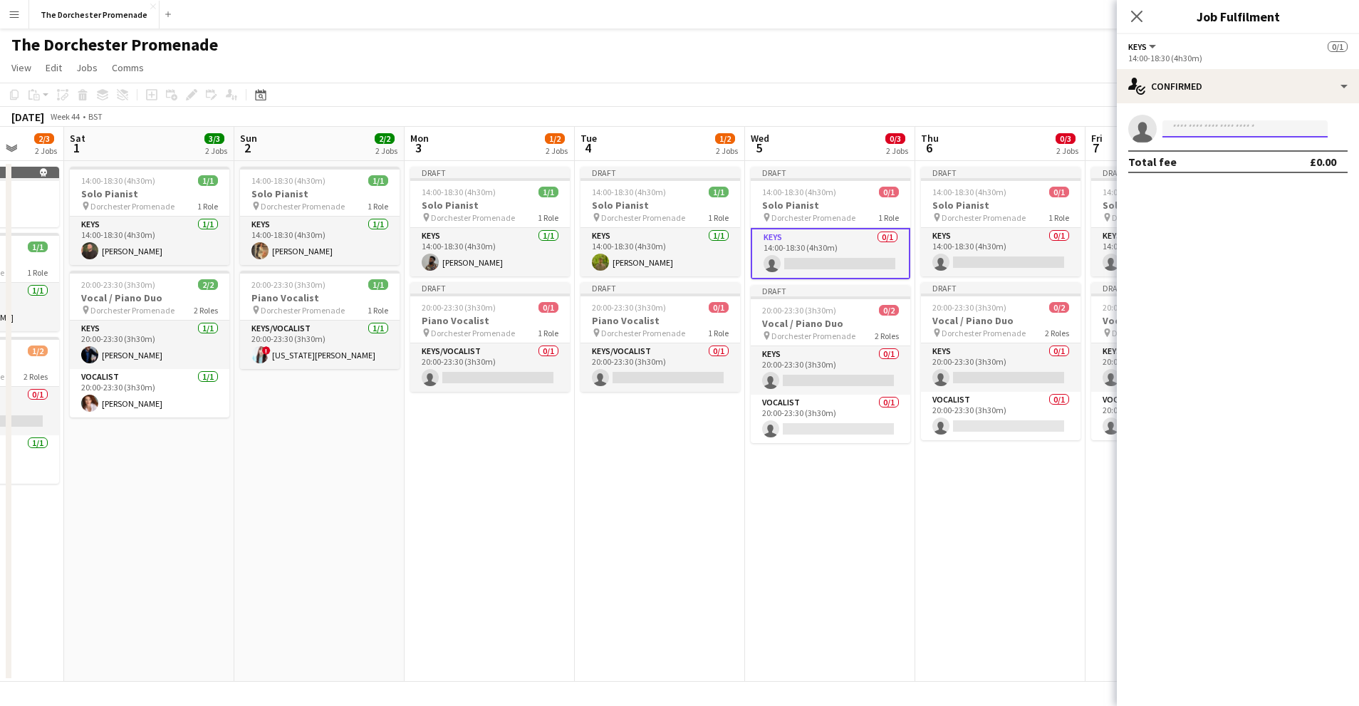
click at [1259, 125] on input at bounding box center [1245, 128] width 165 height 17
type input "*****"
click at [1237, 157] on span "glenn.callaghan@hotmail.co.uk" at bounding box center [1245, 160] width 142 height 11
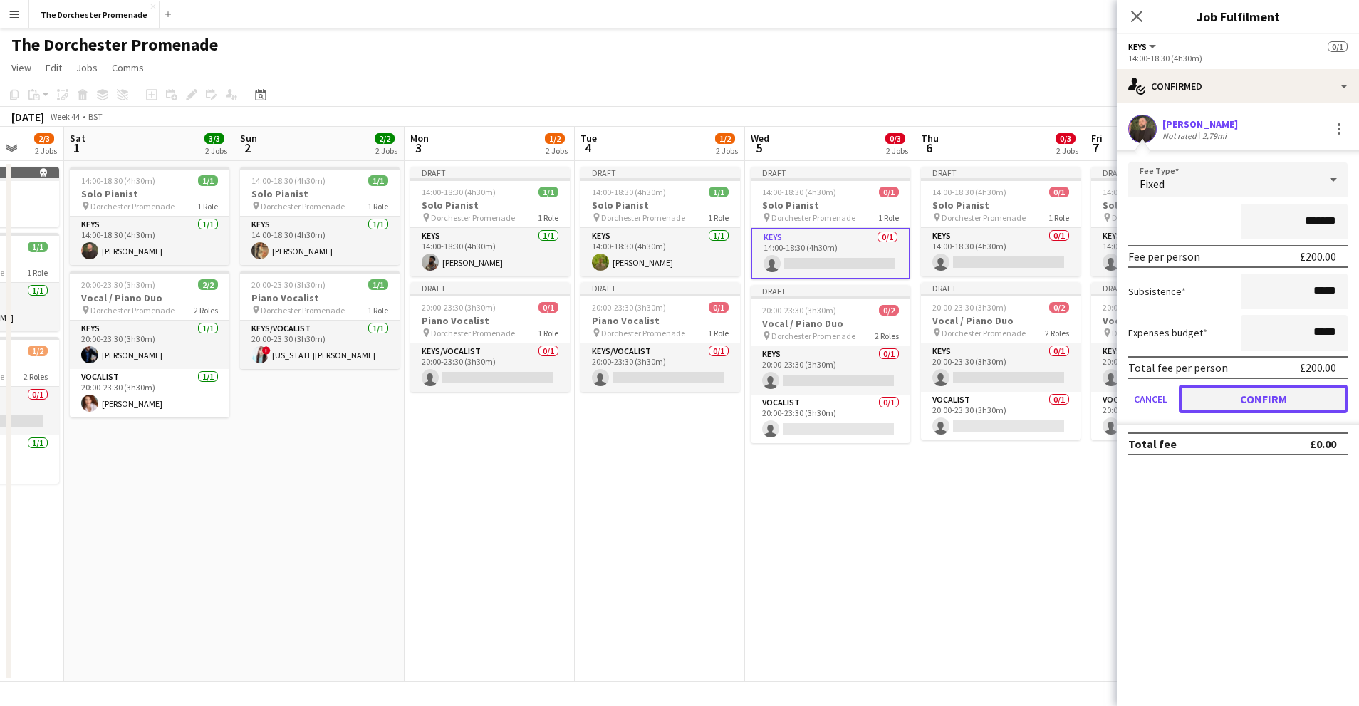
click at [1199, 399] on button "Confirm" at bounding box center [1263, 399] width 169 height 28
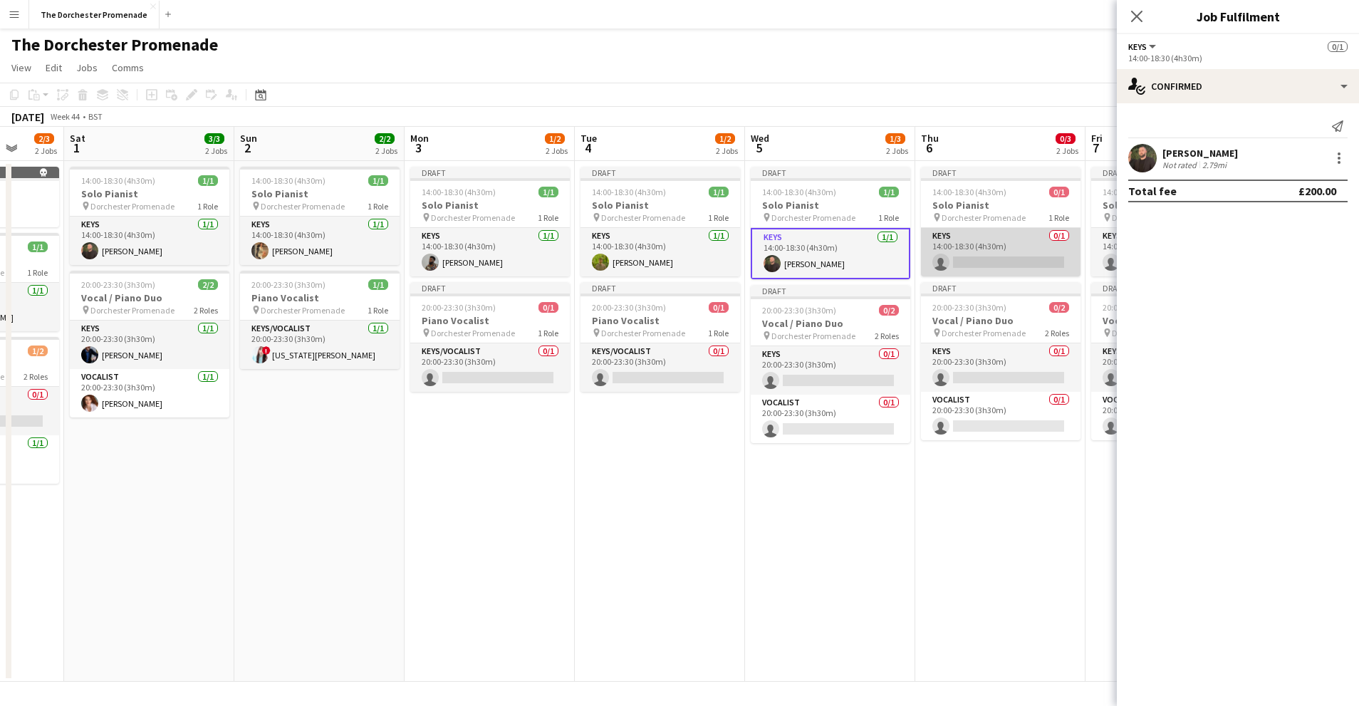
click at [996, 241] on app-card-role "Keys 0/1 14:00-18:30 (4h30m) single-neutral-actions" at bounding box center [1001, 252] width 160 height 48
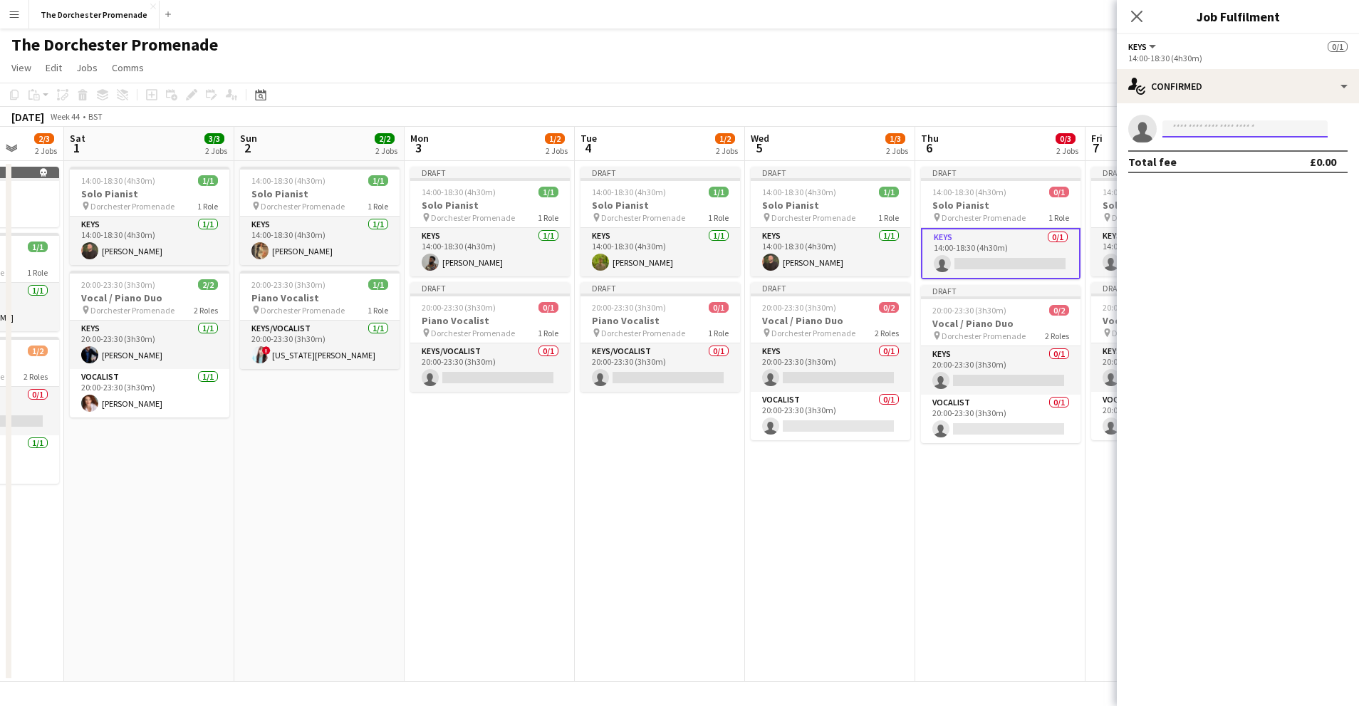
click at [1207, 135] on input at bounding box center [1245, 128] width 165 height 17
type input "******"
click at [1201, 160] on span "rupp.silvan@gmail.com" at bounding box center [1245, 160] width 142 height 11
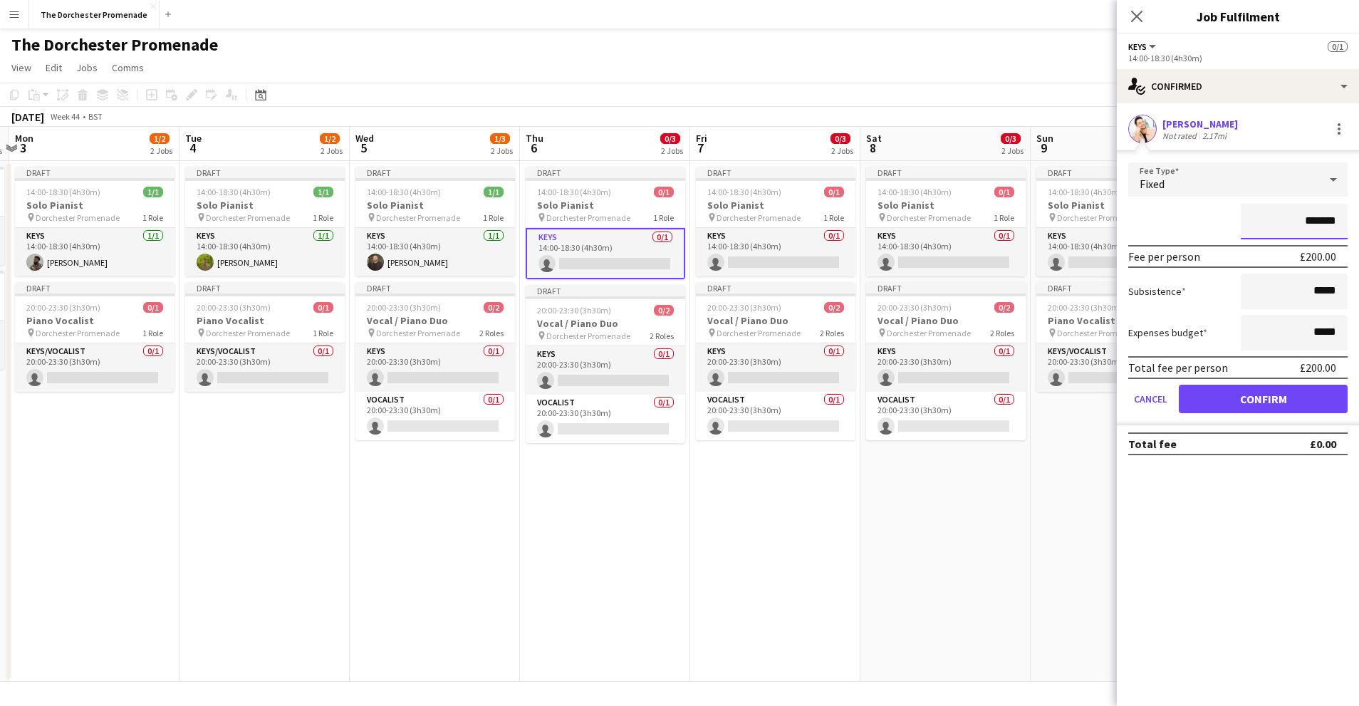
scroll to position [0, 504]
click at [590, 250] on app-card-role "Keys 0/1 14:00-18:30 (4h30m) single-neutral-actions" at bounding box center [603, 253] width 160 height 51
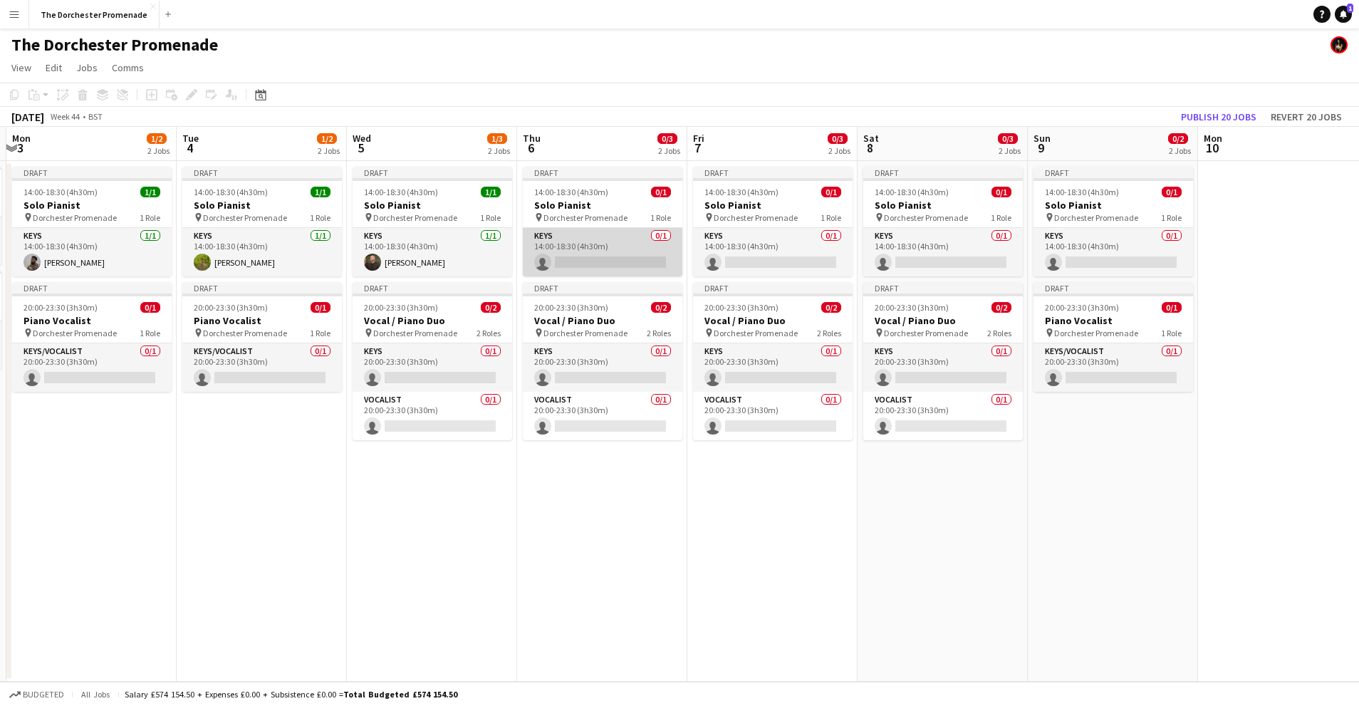
click at [625, 234] on app-card-role "Keys 0/1 14:00-18:30 (4h30m) single-neutral-actions" at bounding box center [603, 252] width 160 height 48
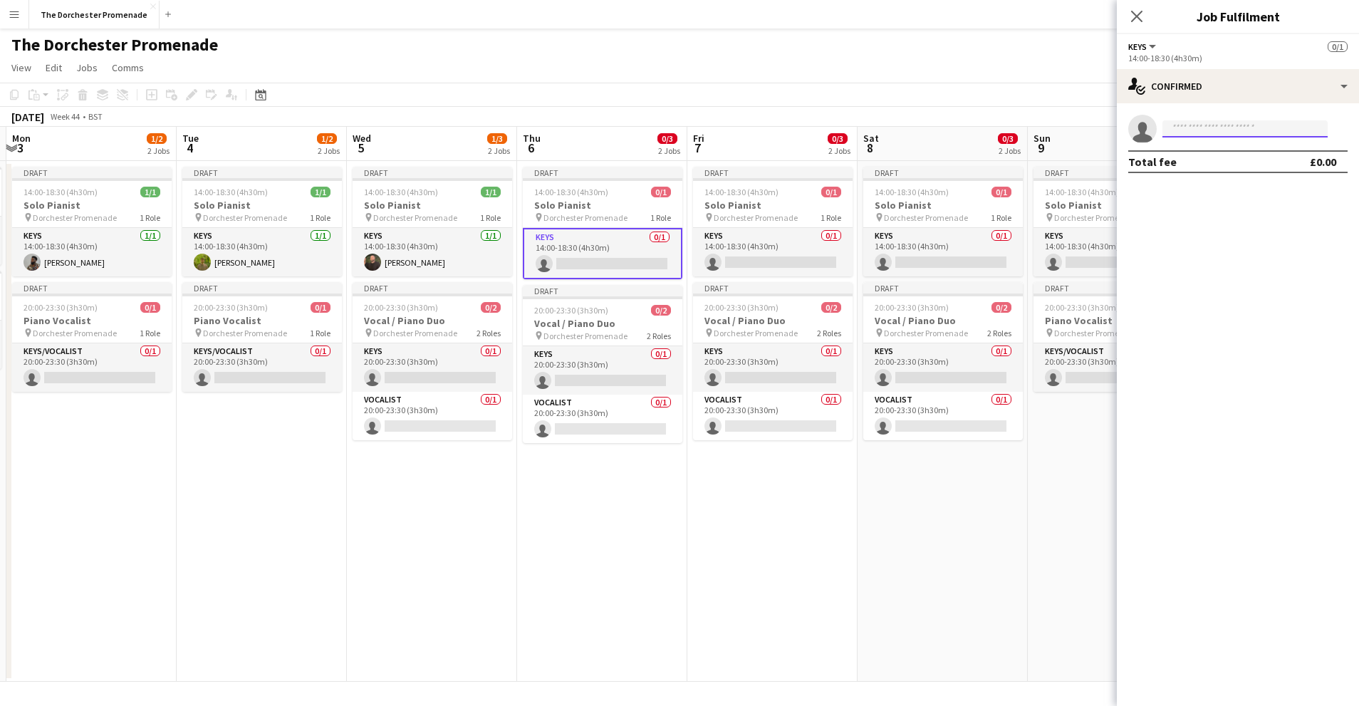
click at [1190, 130] on input at bounding box center [1245, 128] width 165 height 17
type input "******"
click at [1182, 162] on span "rupp.silvan@gmail.com" at bounding box center [1245, 160] width 142 height 11
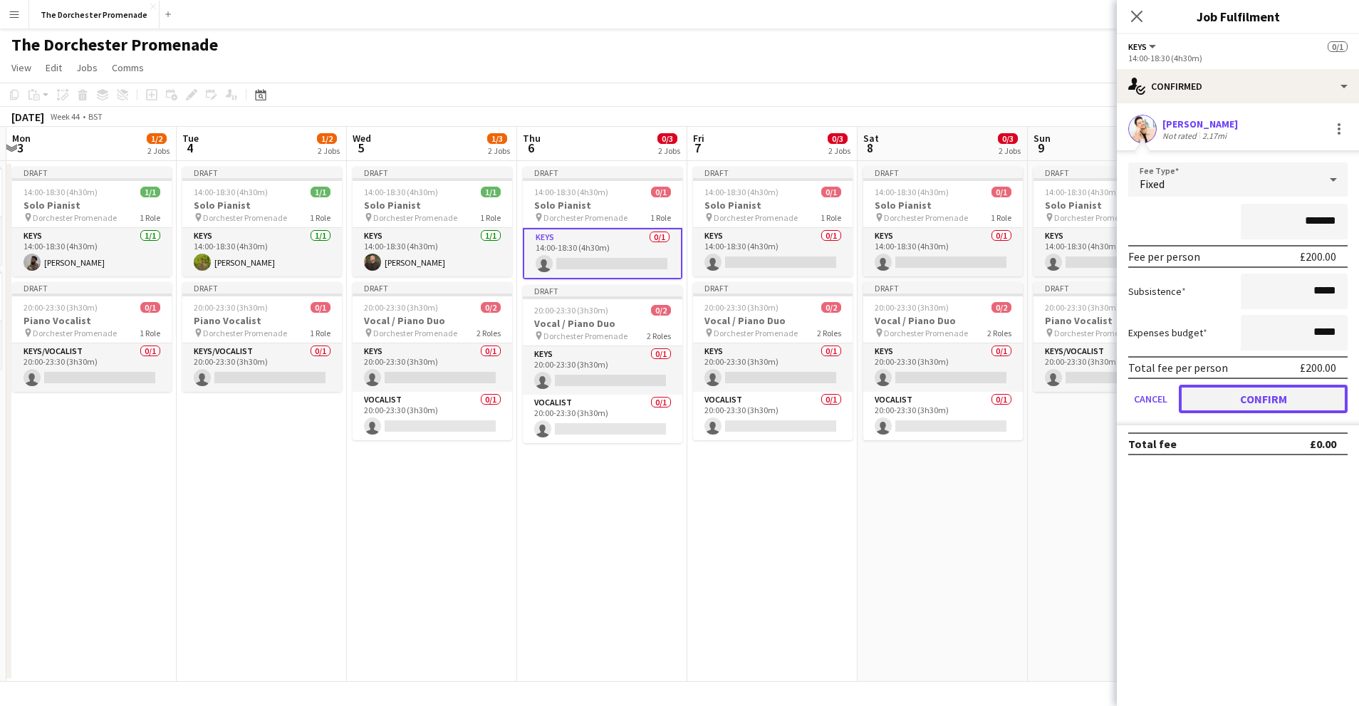
click at [1207, 405] on button "Confirm" at bounding box center [1263, 399] width 169 height 28
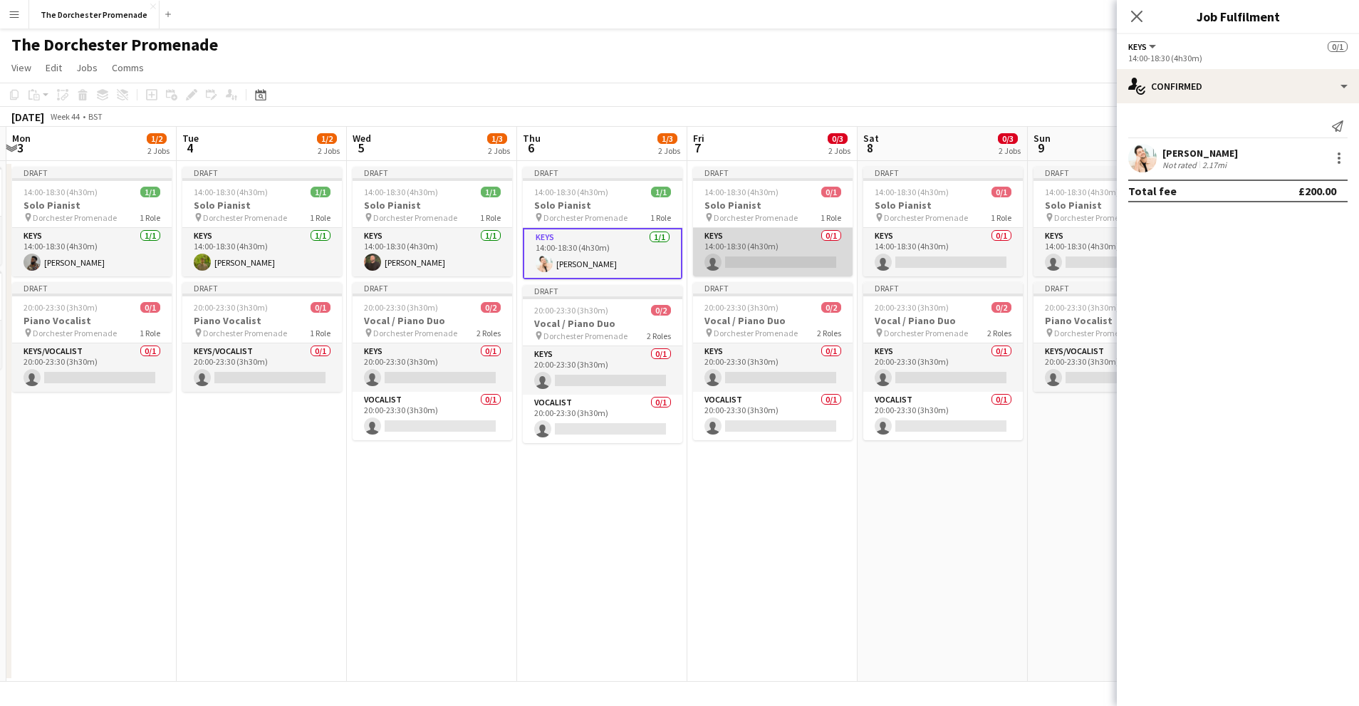
click at [763, 253] on app-card-role "Keys 0/1 14:00-18:30 (4h30m) single-neutral-actions" at bounding box center [773, 252] width 160 height 48
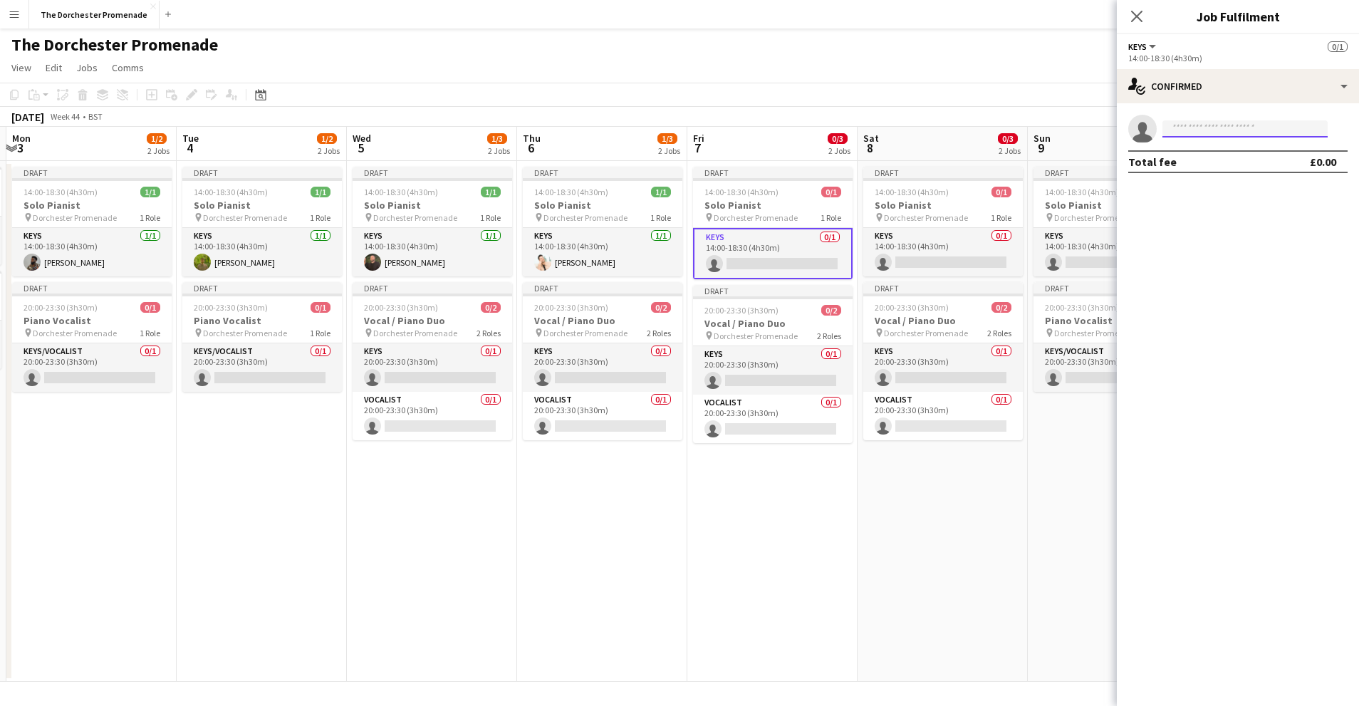
click at [1205, 125] on input at bounding box center [1245, 128] width 165 height 17
type input "*****"
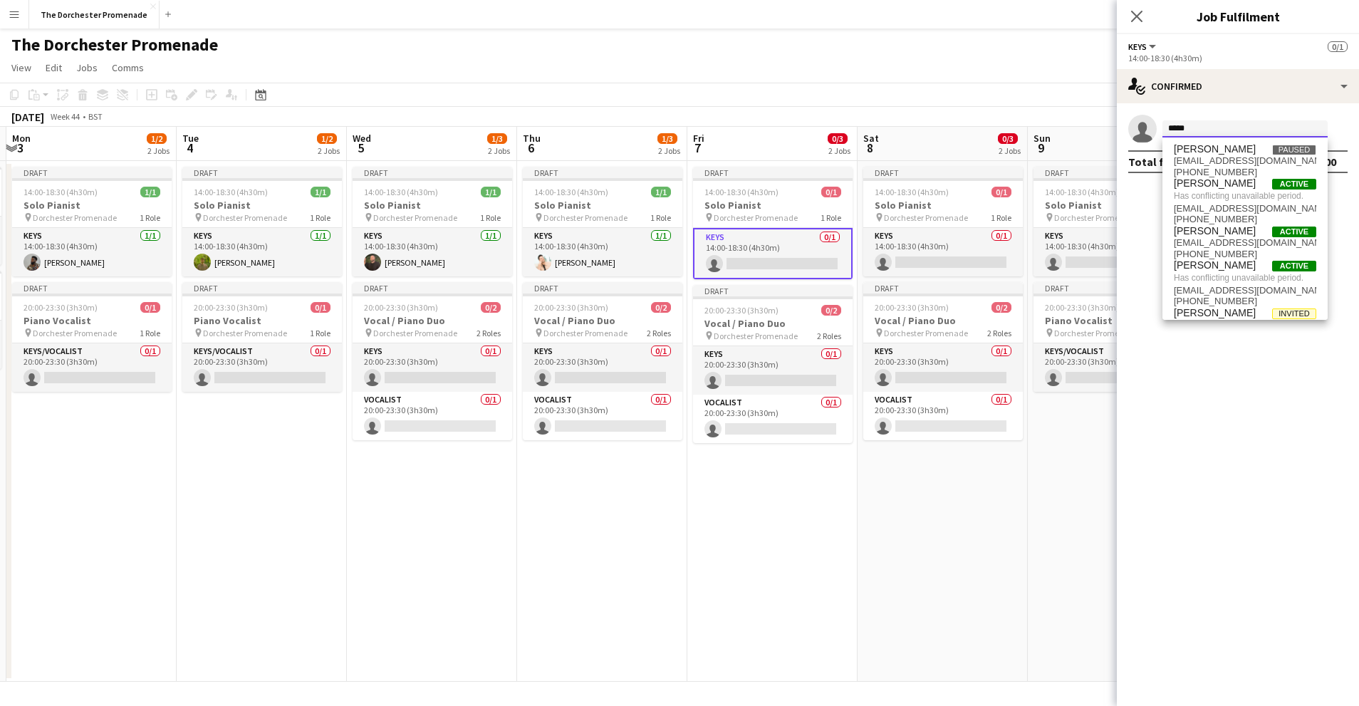
click at [1190, 125] on input "*****" at bounding box center [1245, 128] width 165 height 17
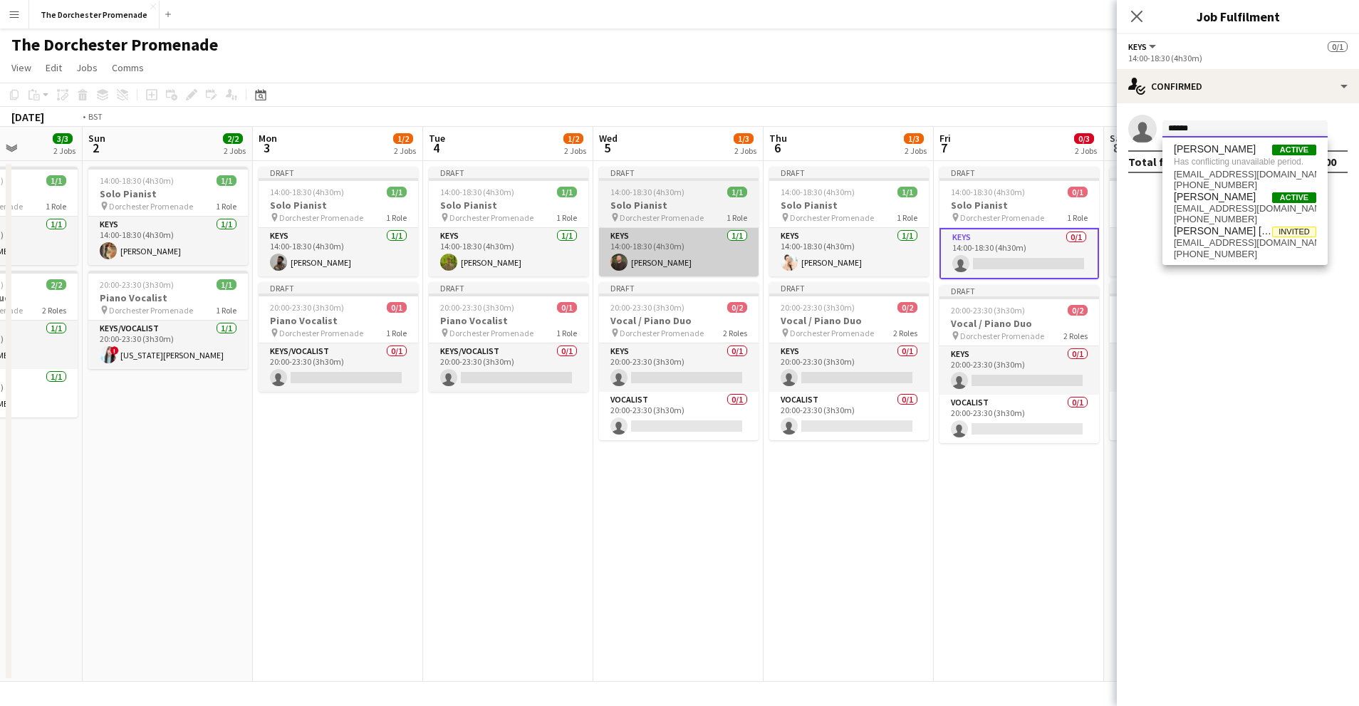
scroll to position [0, 551]
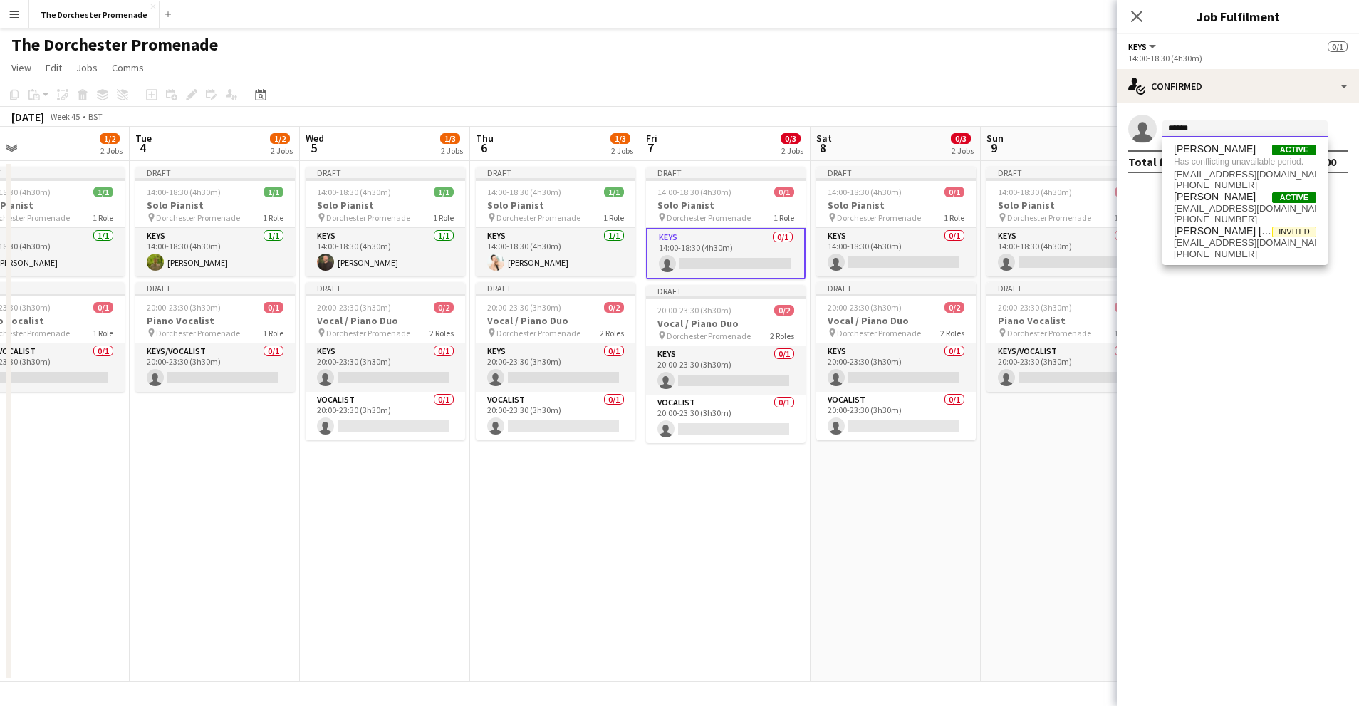
click at [1204, 125] on input "******" at bounding box center [1245, 128] width 165 height 17
type input "*****"
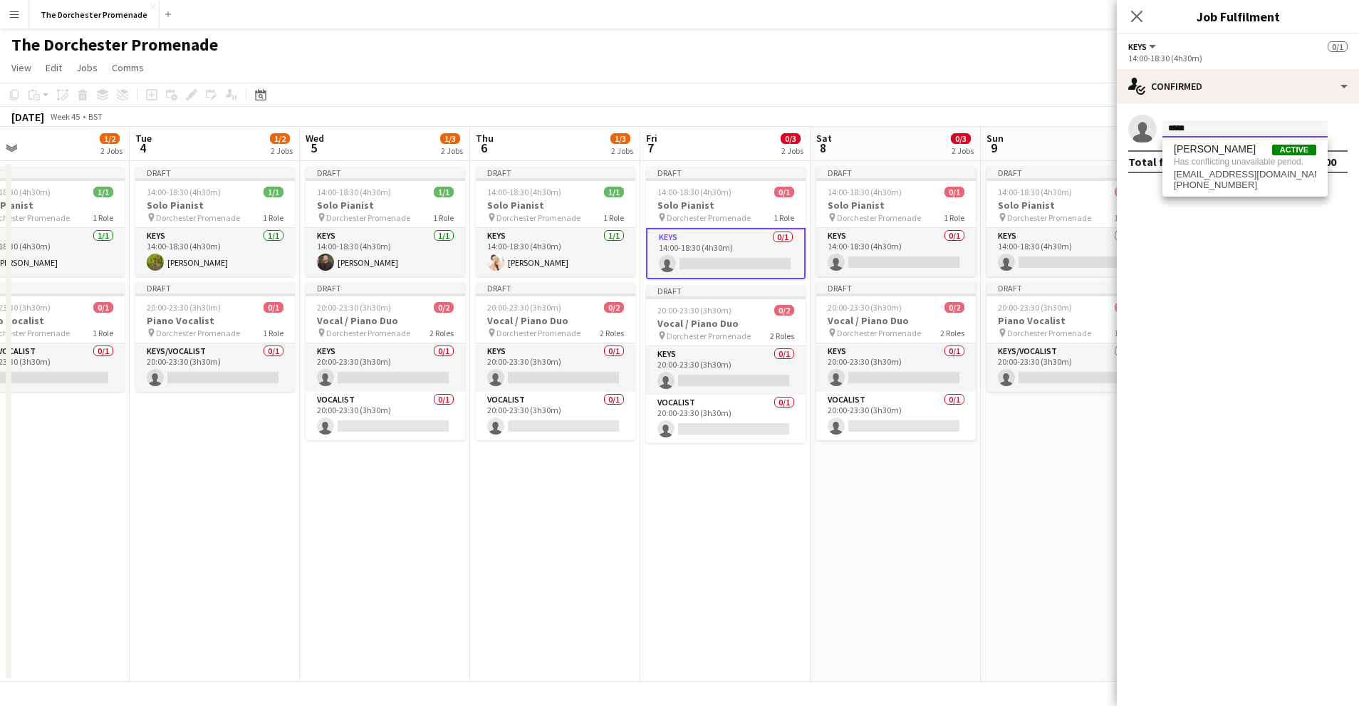
click at [1187, 126] on input "*****" at bounding box center [1245, 128] width 165 height 17
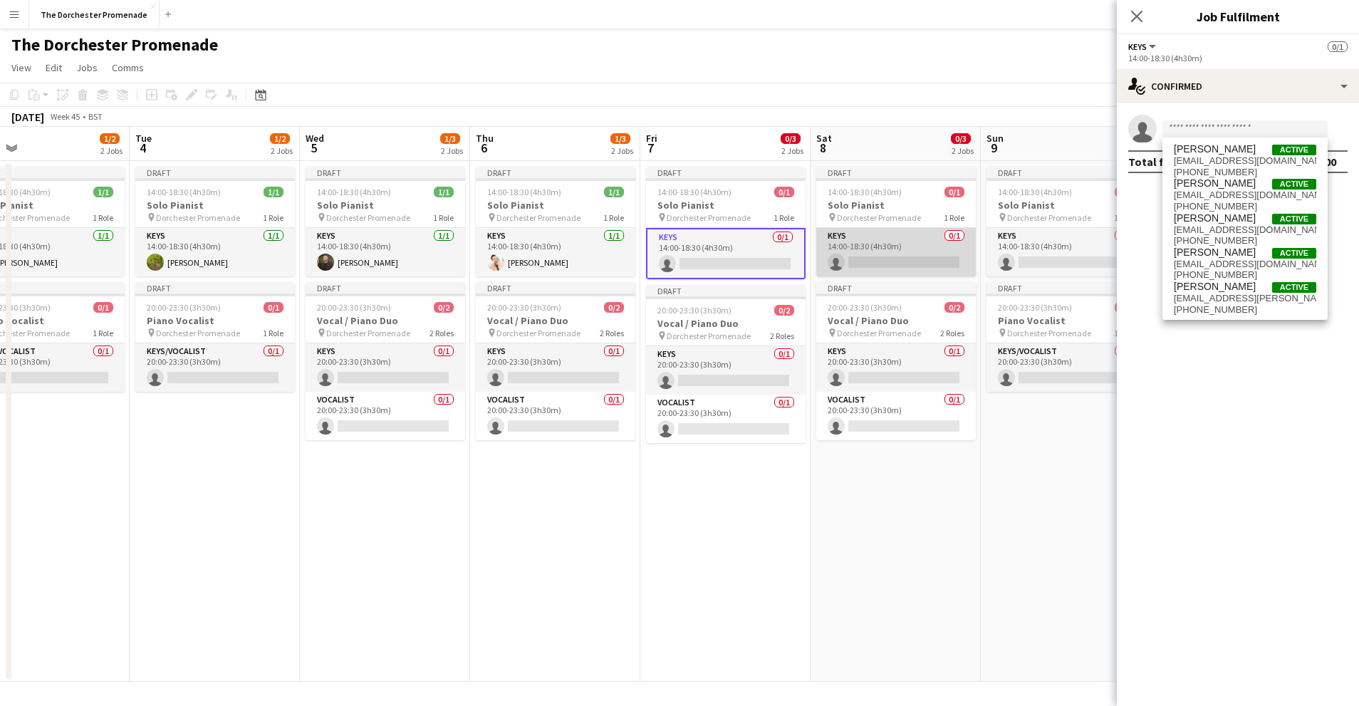
click at [888, 244] on app-card-role "Keys 0/1 14:00-18:30 (4h30m) single-neutral-actions" at bounding box center [896, 252] width 160 height 48
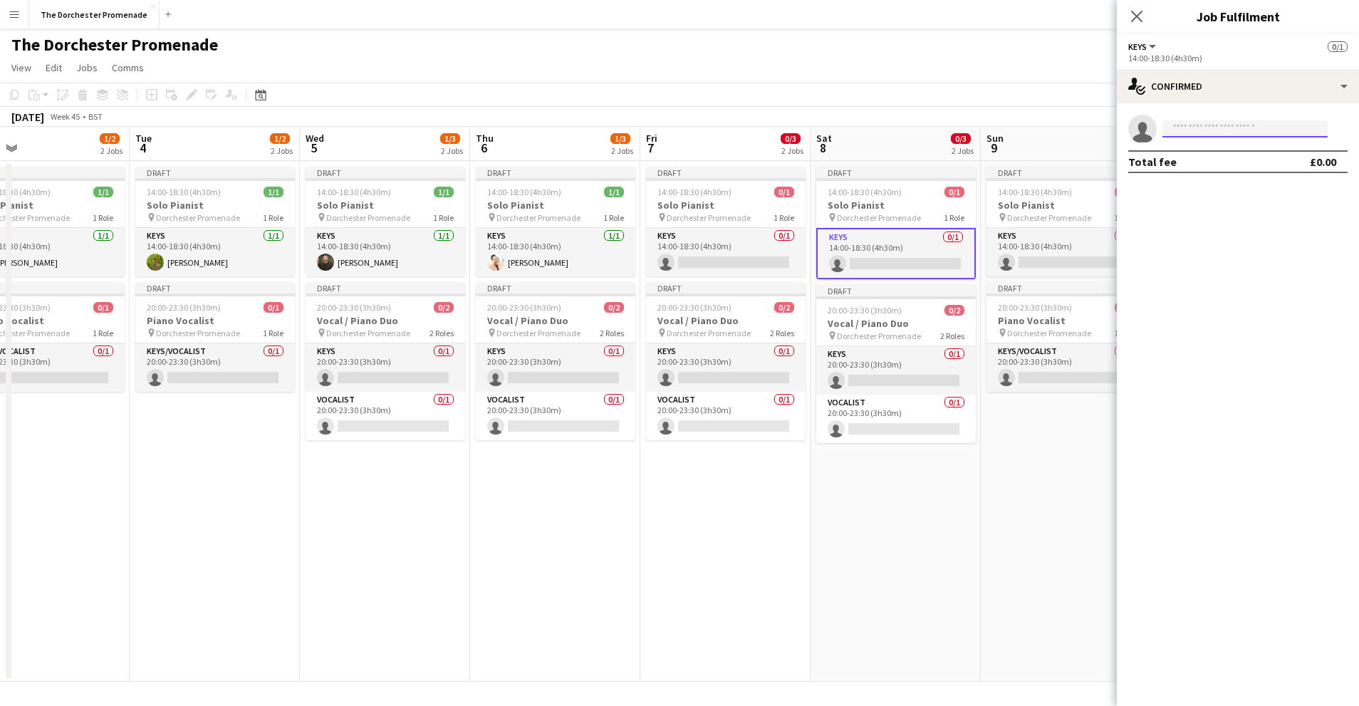
click at [1212, 133] on input at bounding box center [1245, 128] width 165 height 17
type input "*"
type input "****"
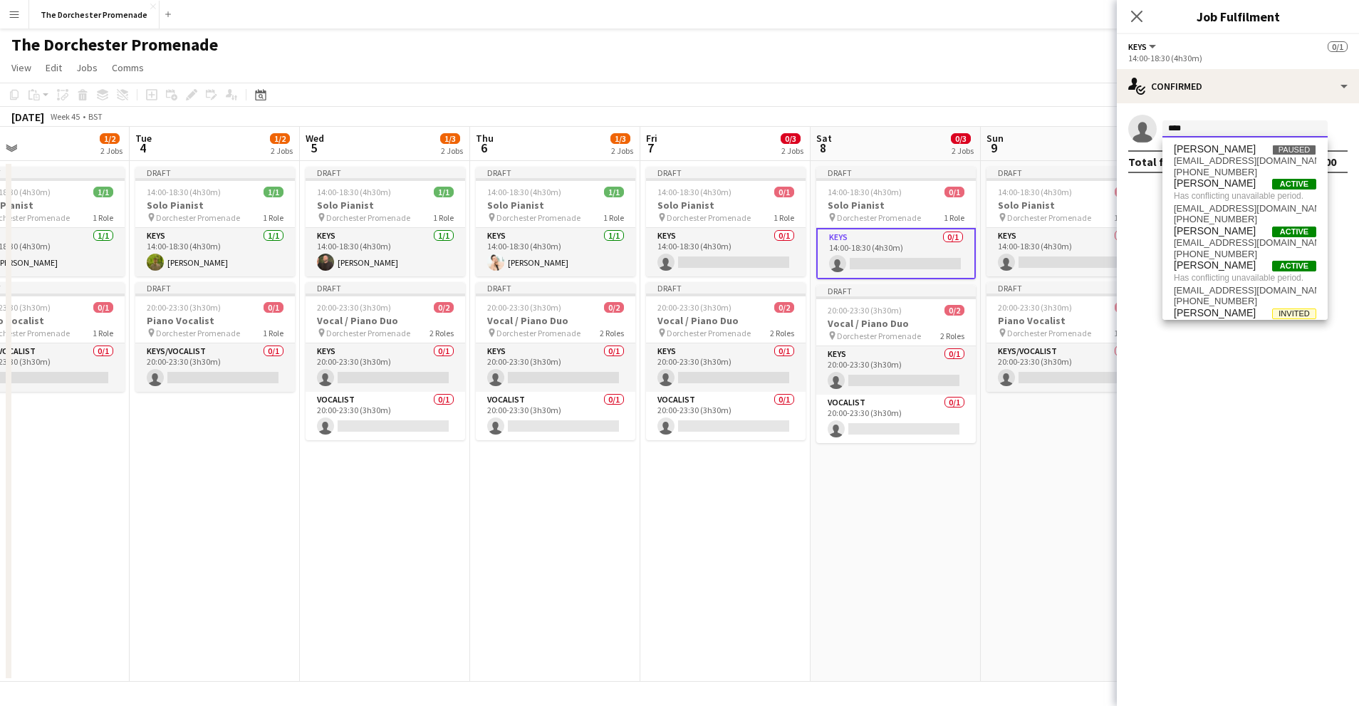
click at [1197, 125] on input "****" at bounding box center [1245, 128] width 165 height 17
click at [1197, 126] on input "****" at bounding box center [1245, 128] width 165 height 17
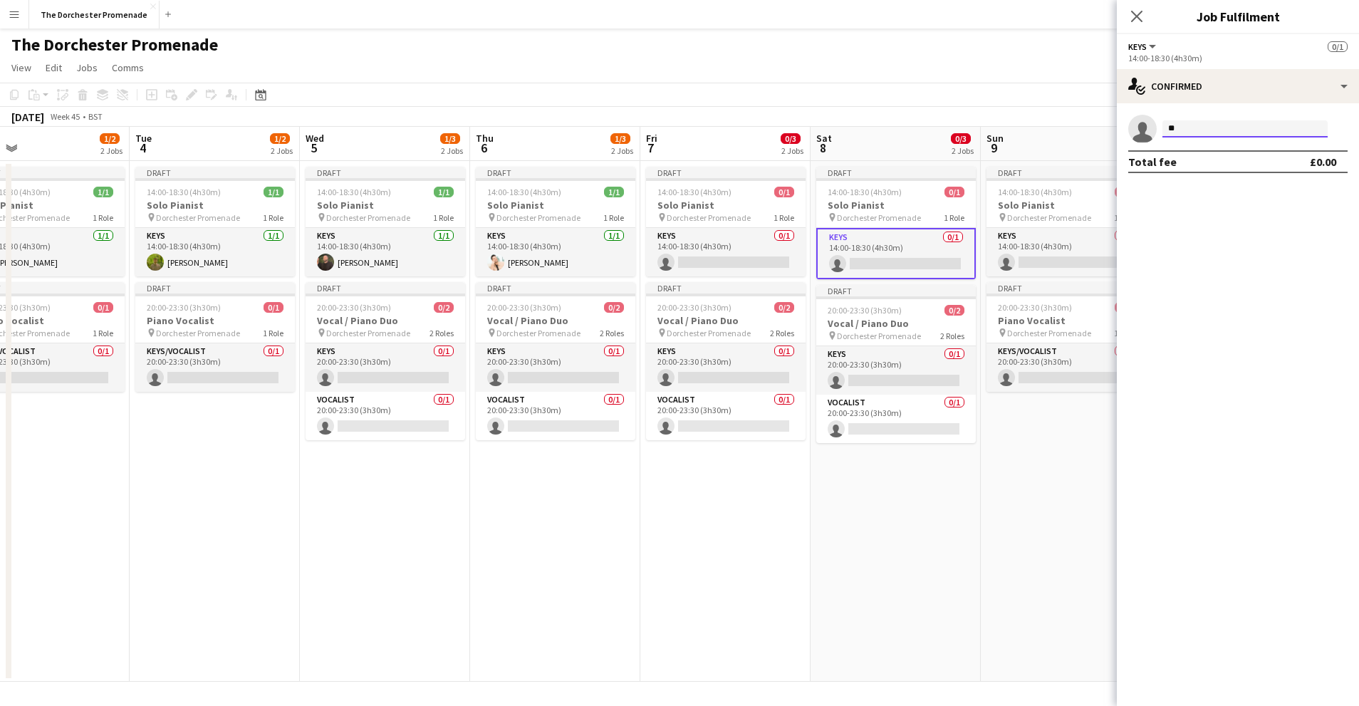
type input "*"
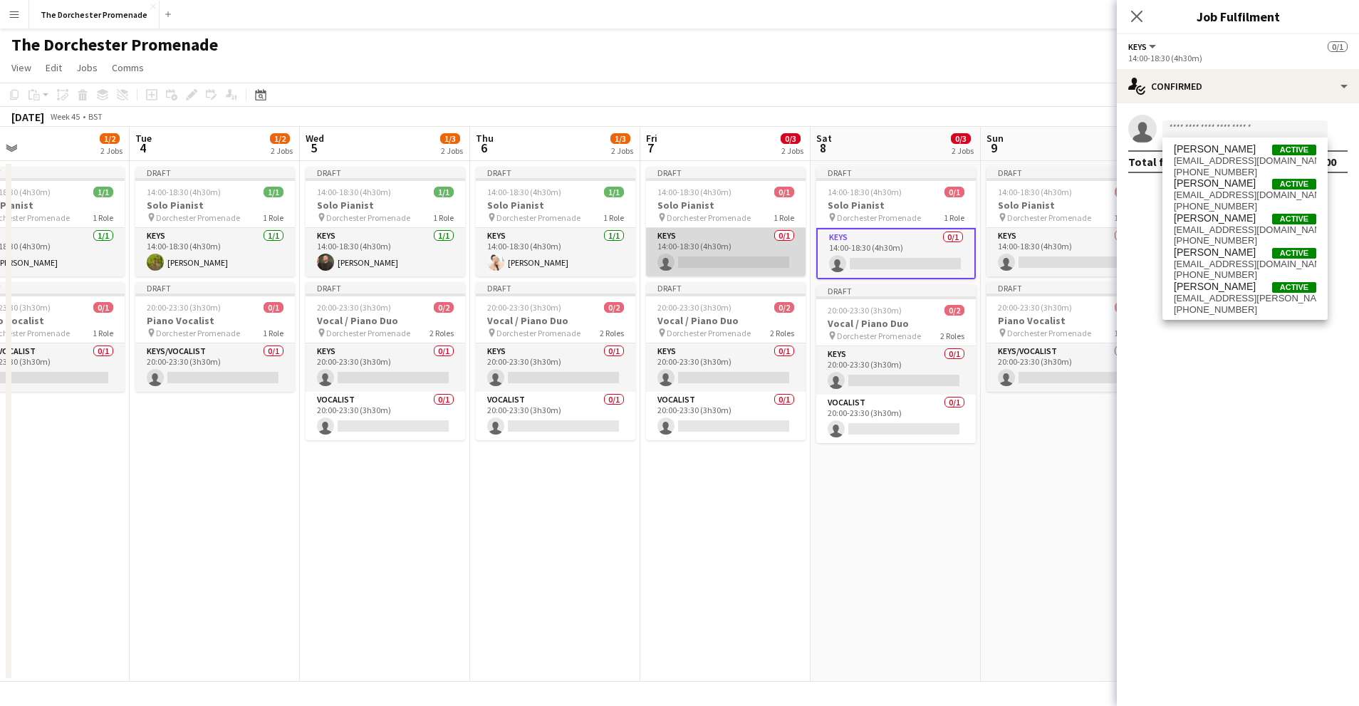
click at [724, 233] on app-card-role "Keys 0/1 14:00-18:30 (4h30m) single-neutral-actions" at bounding box center [726, 252] width 160 height 48
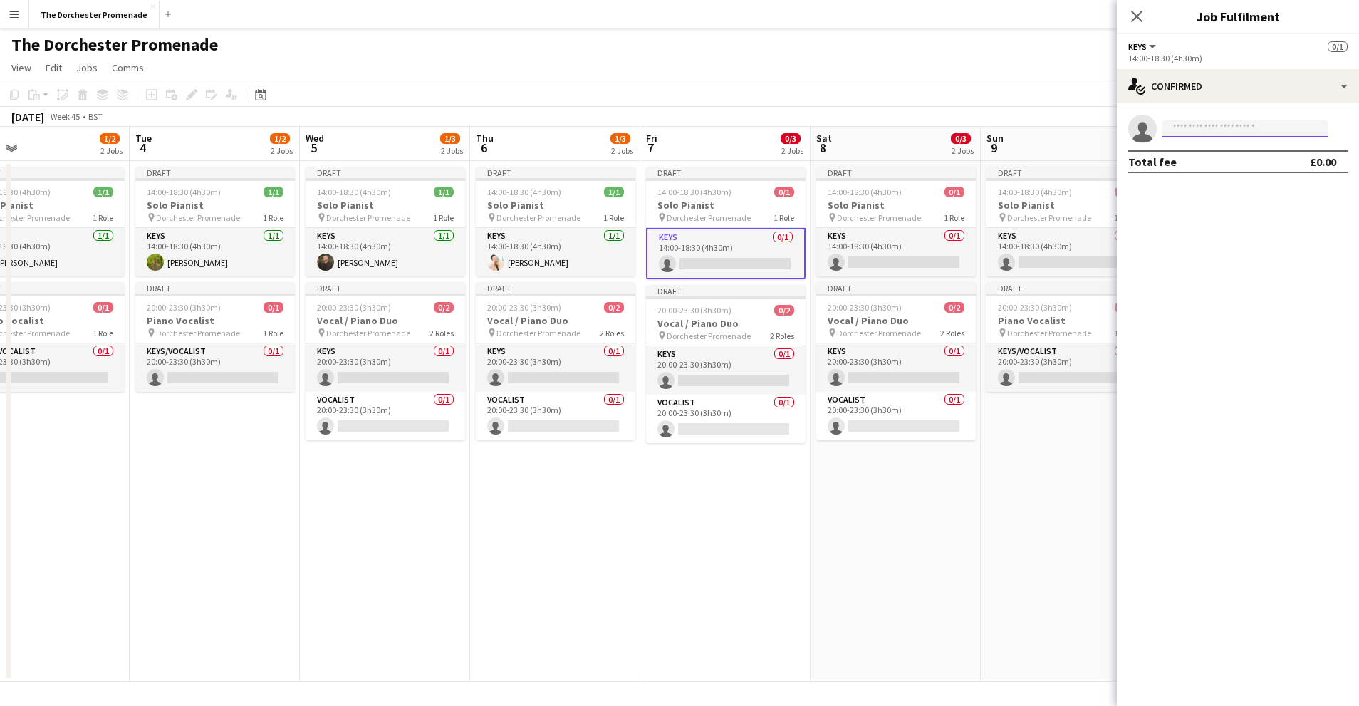
click at [1207, 124] on input at bounding box center [1245, 128] width 165 height 17
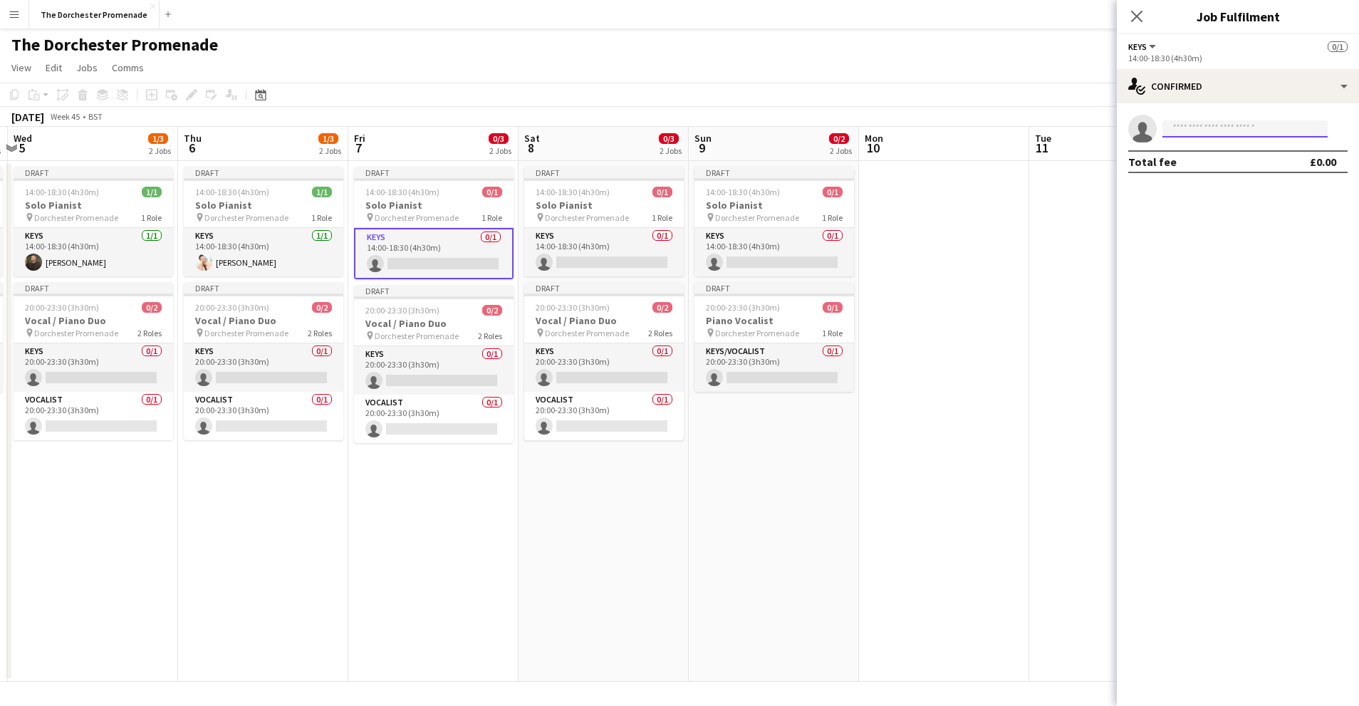
scroll to position [0, 497]
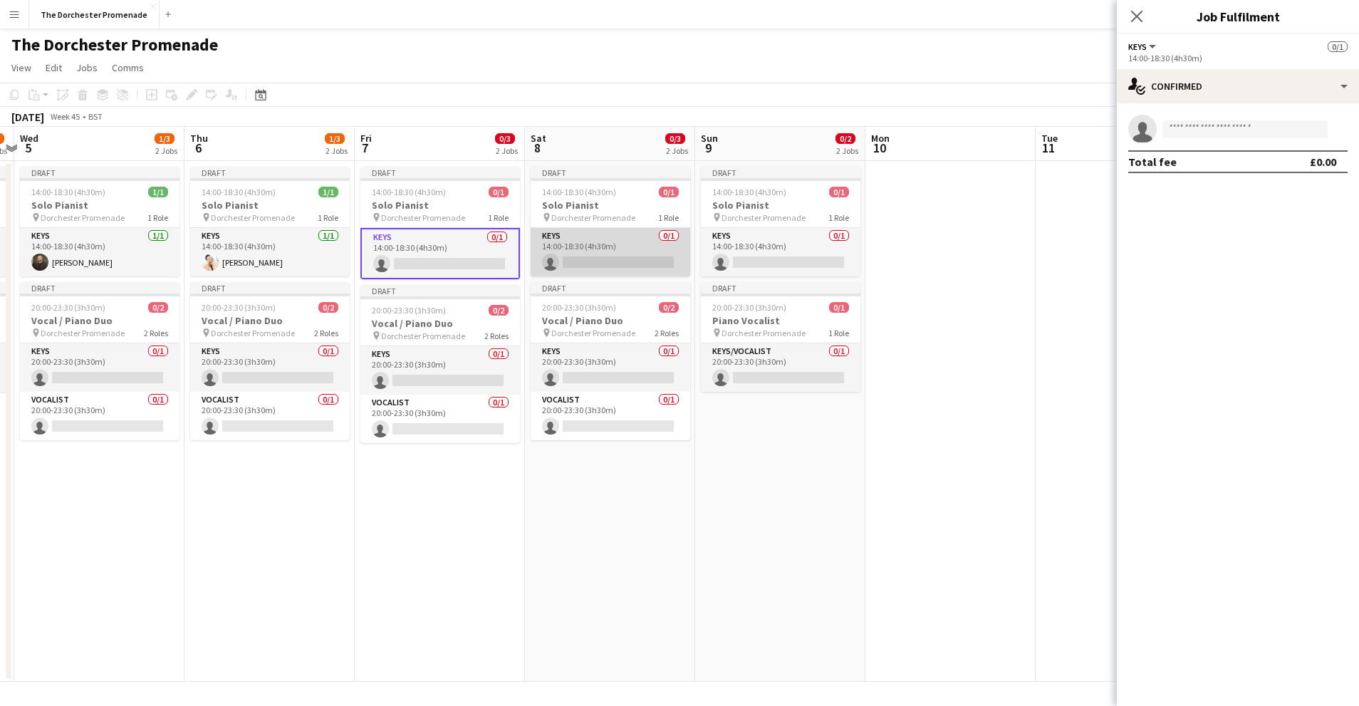
click at [597, 246] on app-card-role "Keys 0/1 14:00-18:30 (4h30m) single-neutral-actions" at bounding box center [611, 252] width 160 height 48
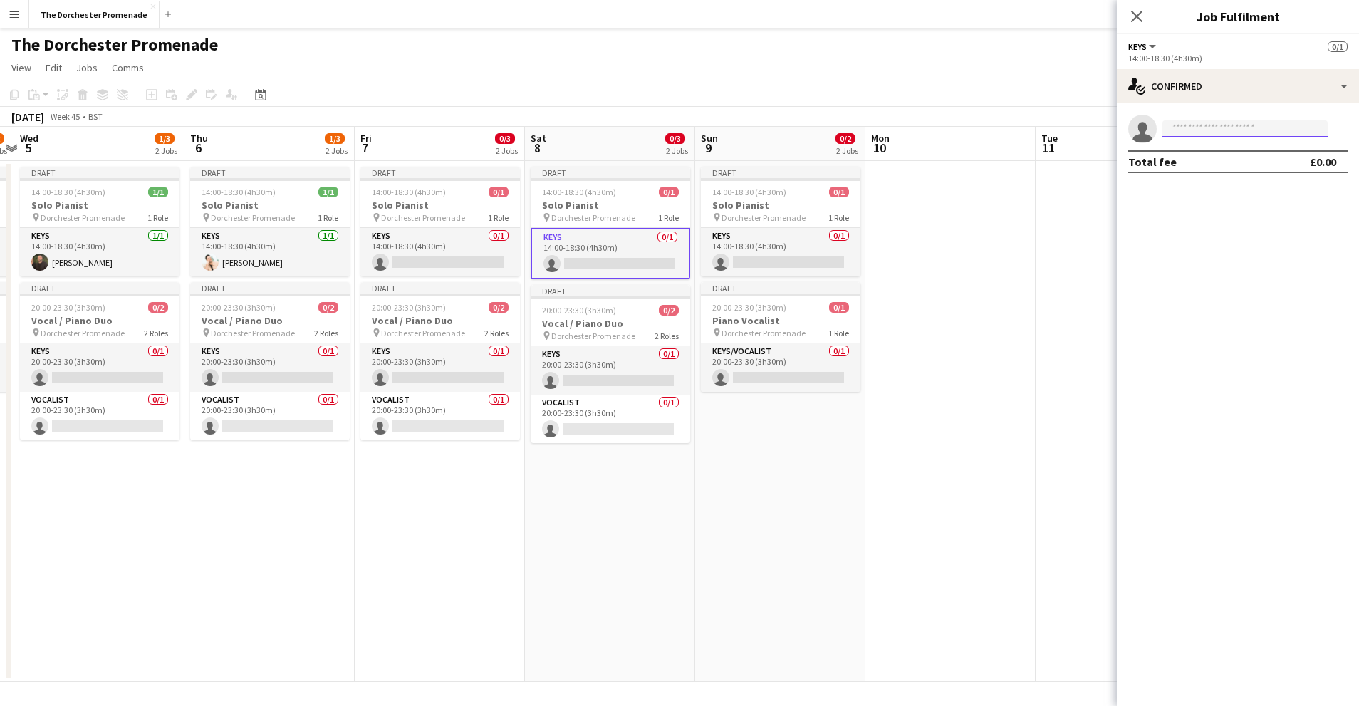
click at [1210, 130] on input at bounding box center [1245, 128] width 165 height 17
type input "******"
click at [1210, 150] on span "[PERSON_NAME]" at bounding box center [1215, 149] width 82 height 12
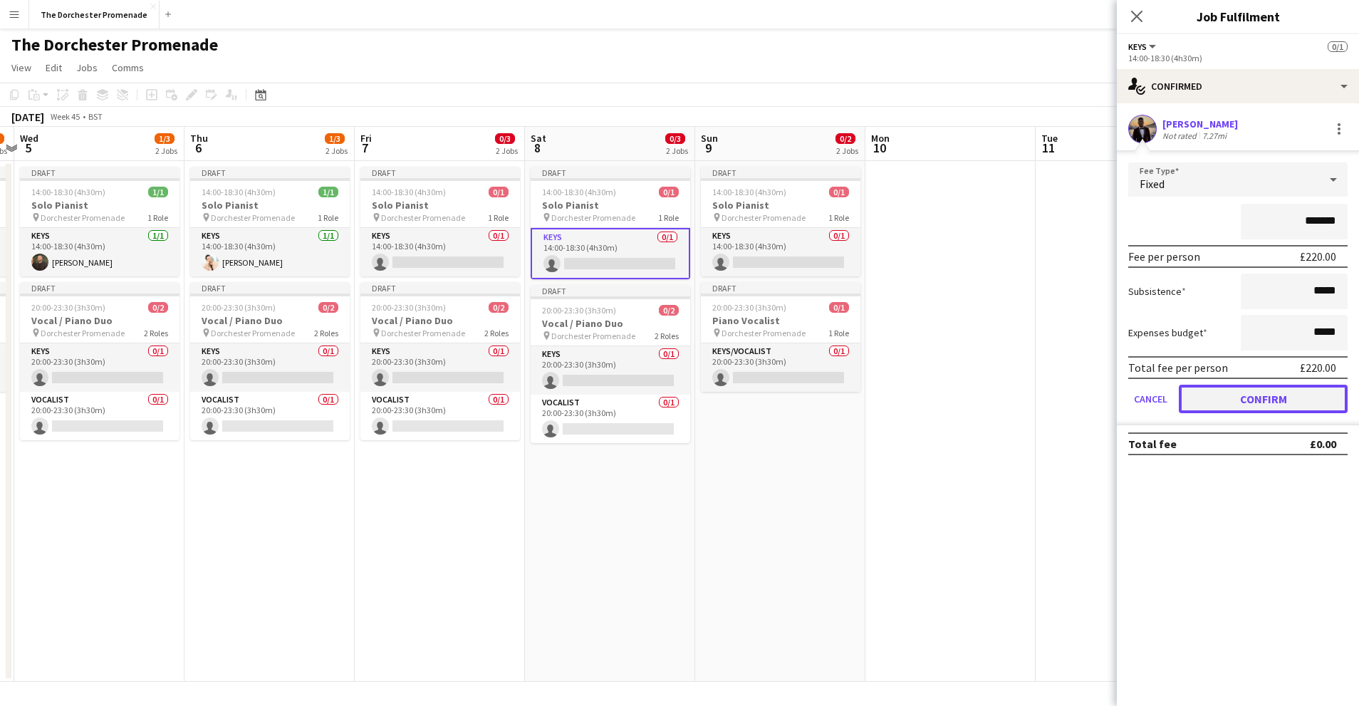
click at [1205, 397] on button "Confirm" at bounding box center [1263, 399] width 169 height 28
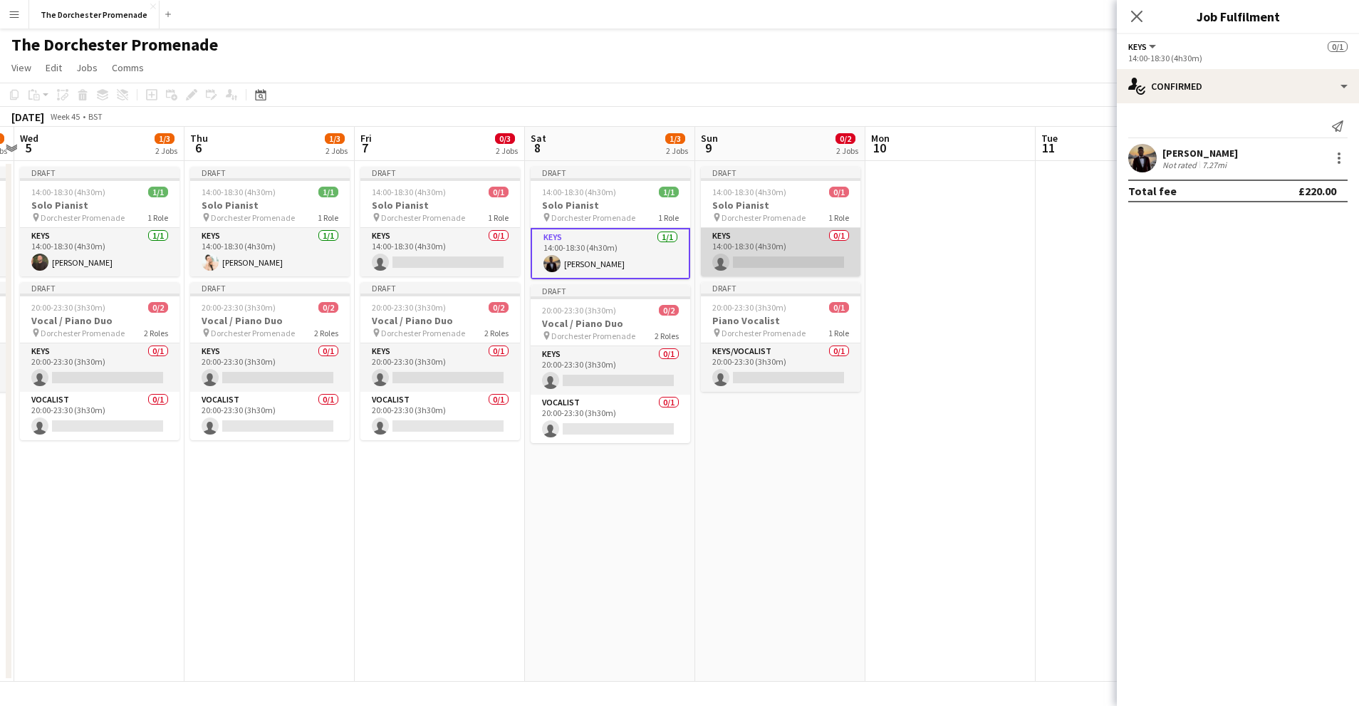
click at [769, 239] on app-card-role "Keys 0/1 14:00-18:30 (4h30m) single-neutral-actions" at bounding box center [781, 252] width 160 height 48
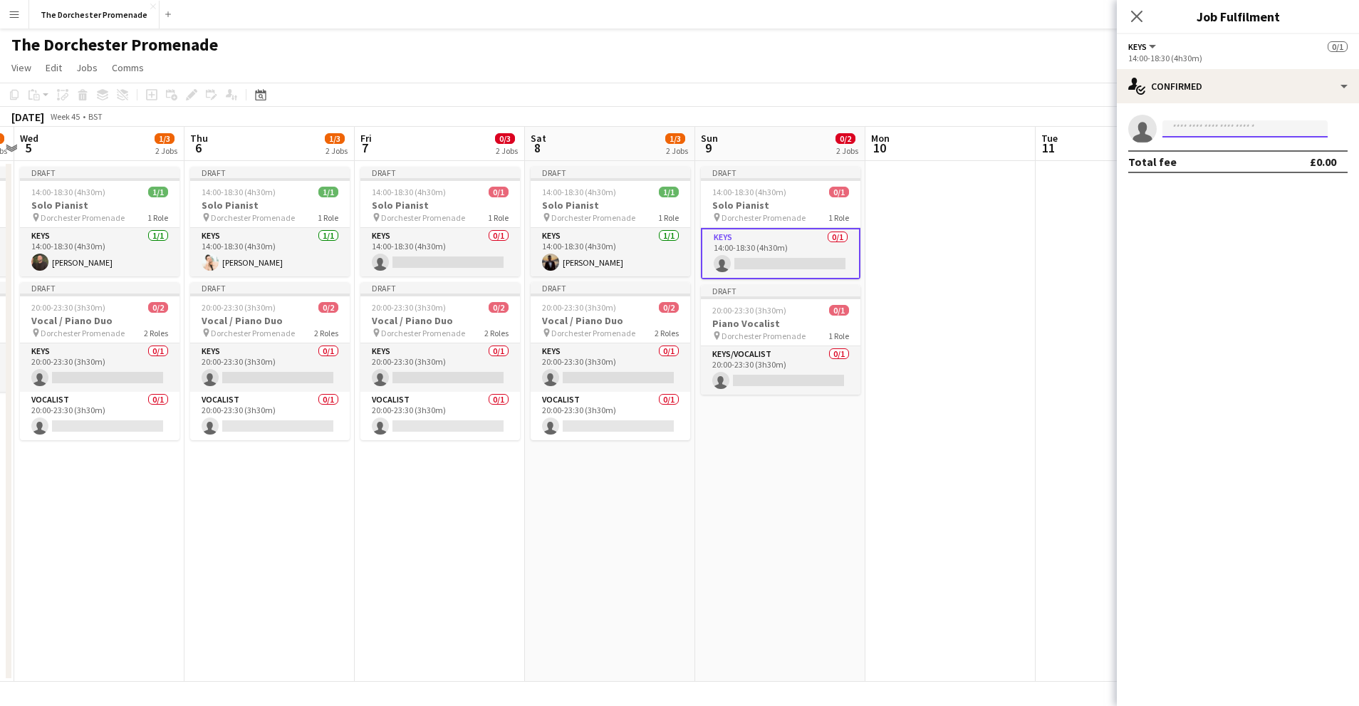
click at [1190, 128] on input at bounding box center [1245, 128] width 165 height 17
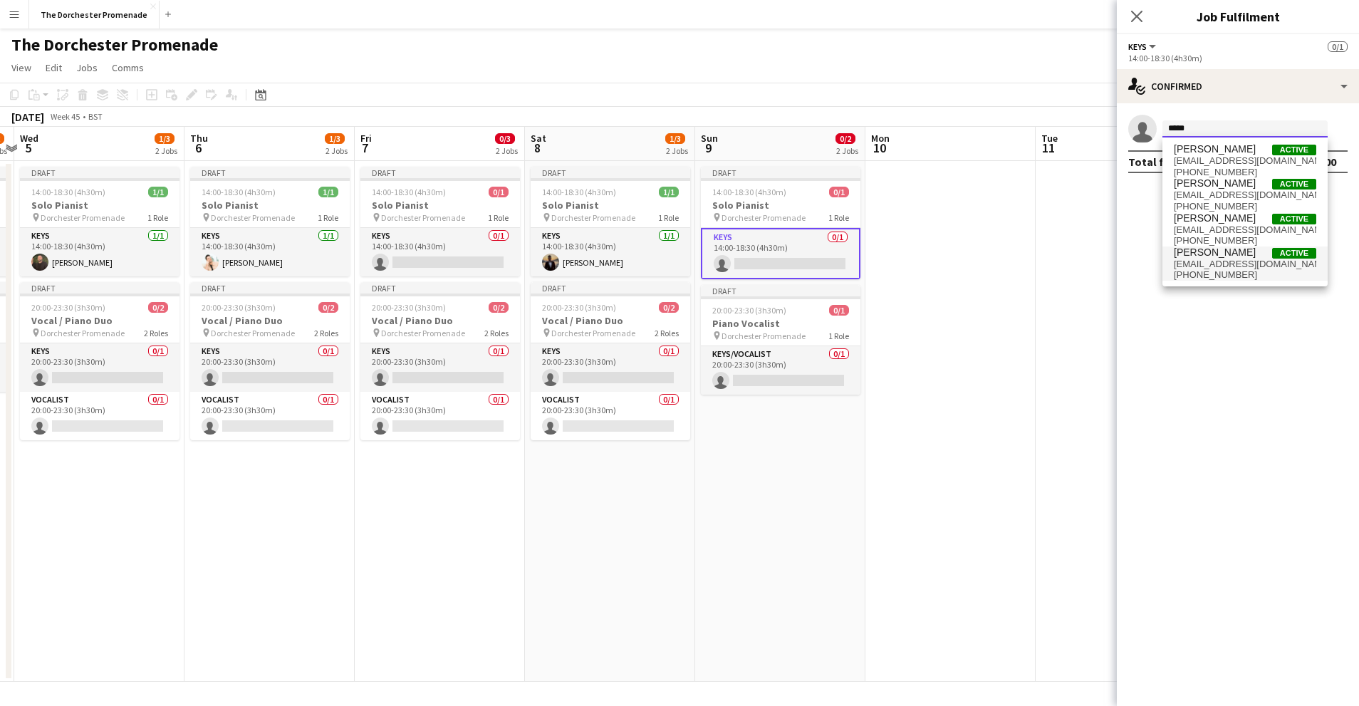
type input "*****"
click at [1234, 271] on span "+447538795932" at bounding box center [1245, 274] width 142 height 11
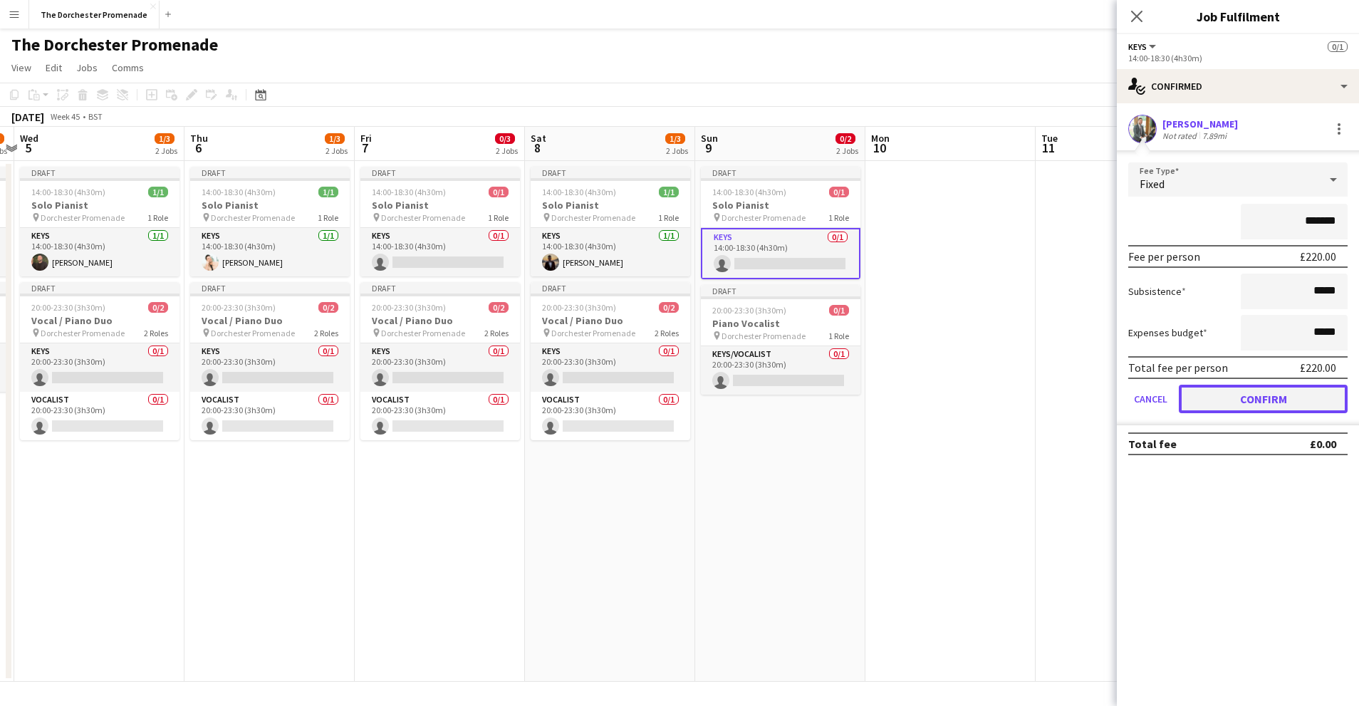
click at [1205, 397] on button "Confirm" at bounding box center [1263, 399] width 169 height 28
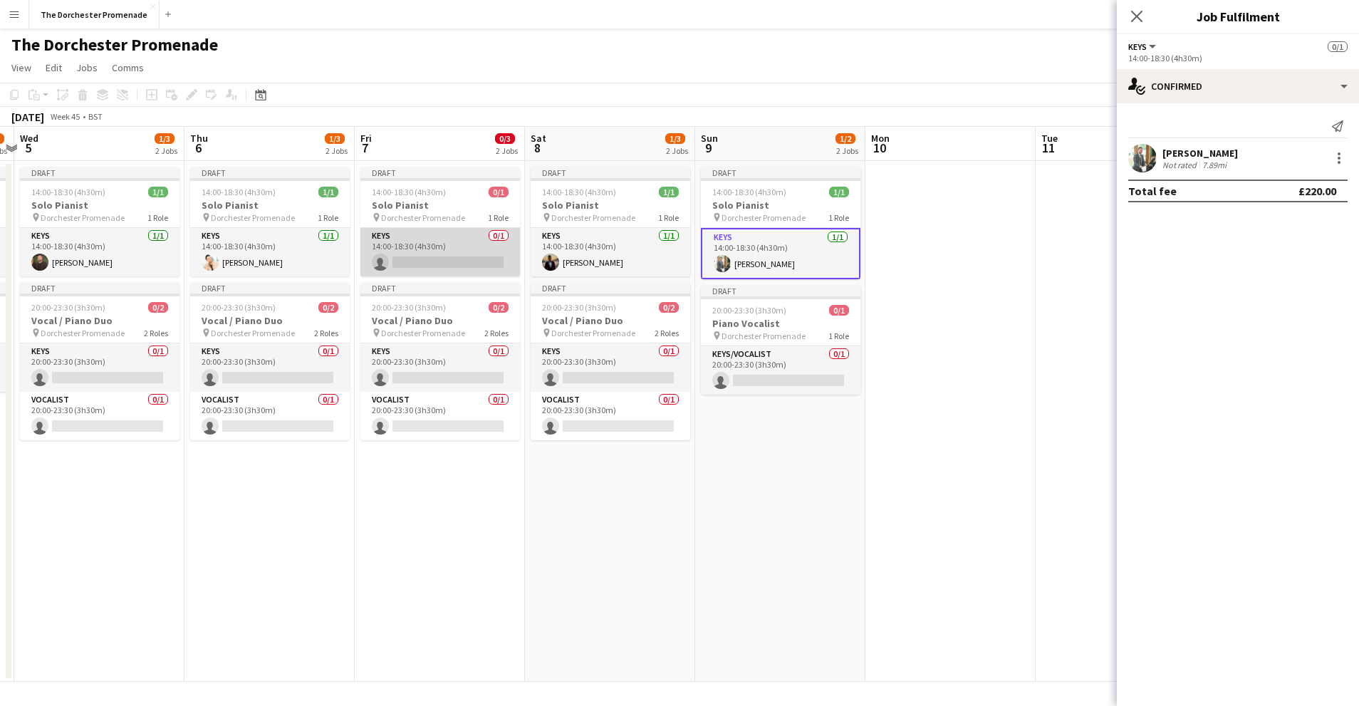
click at [427, 241] on app-card-role "Keys 0/1 14:00-18:30 (4h30m) single-neutral-actions" at bounding box center [440, 252] width 160 height 48
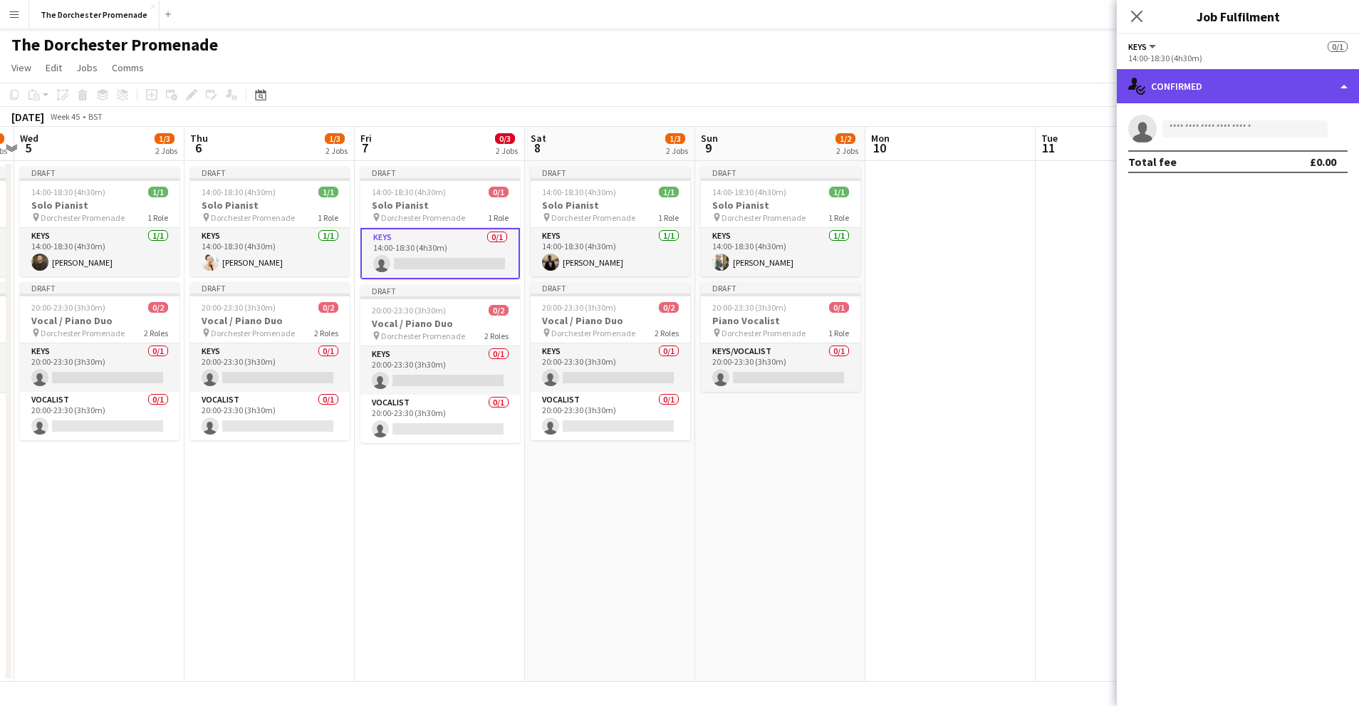
click at [1184, 93] on div "single-neutral-actions-check-2 Confirmed" at bounding box center [1238, 86] width 242 height 34
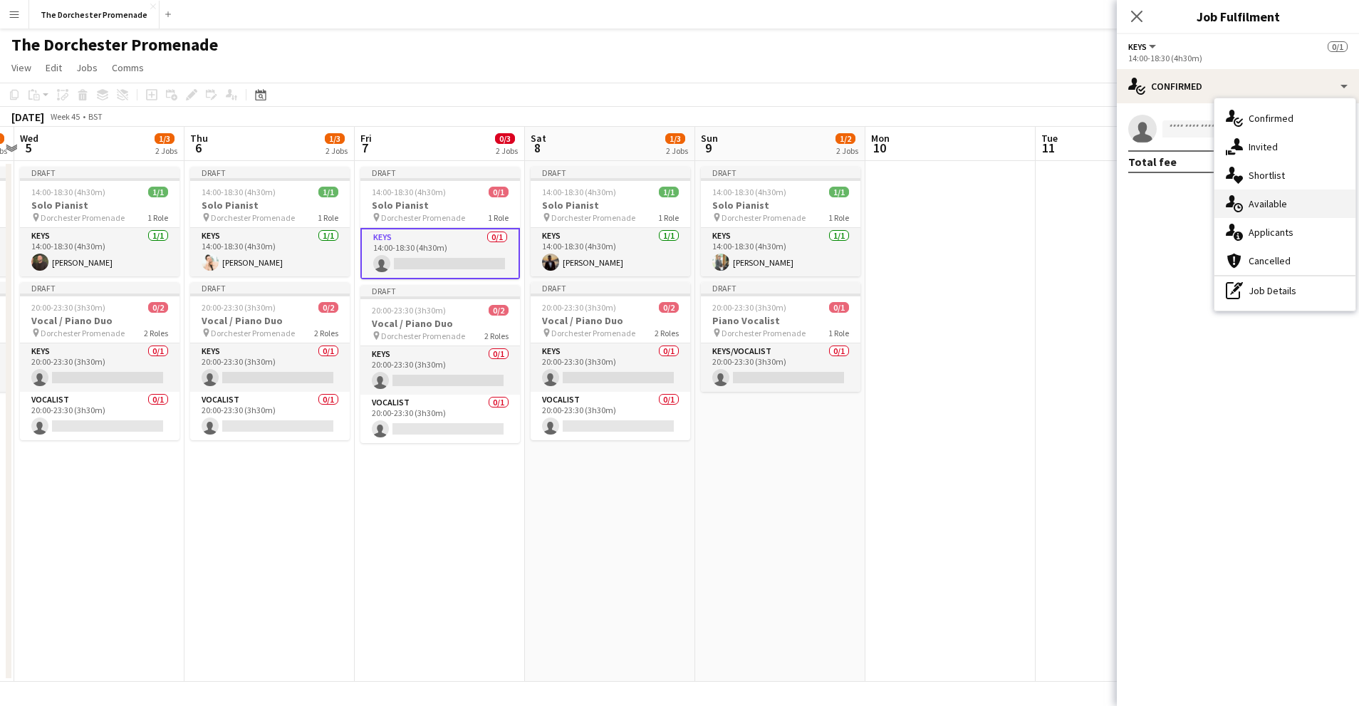
click at [1275, 212] on div "single-neutral-actions-upload Available" at bounding box center [1285, 203] width 141 height 28
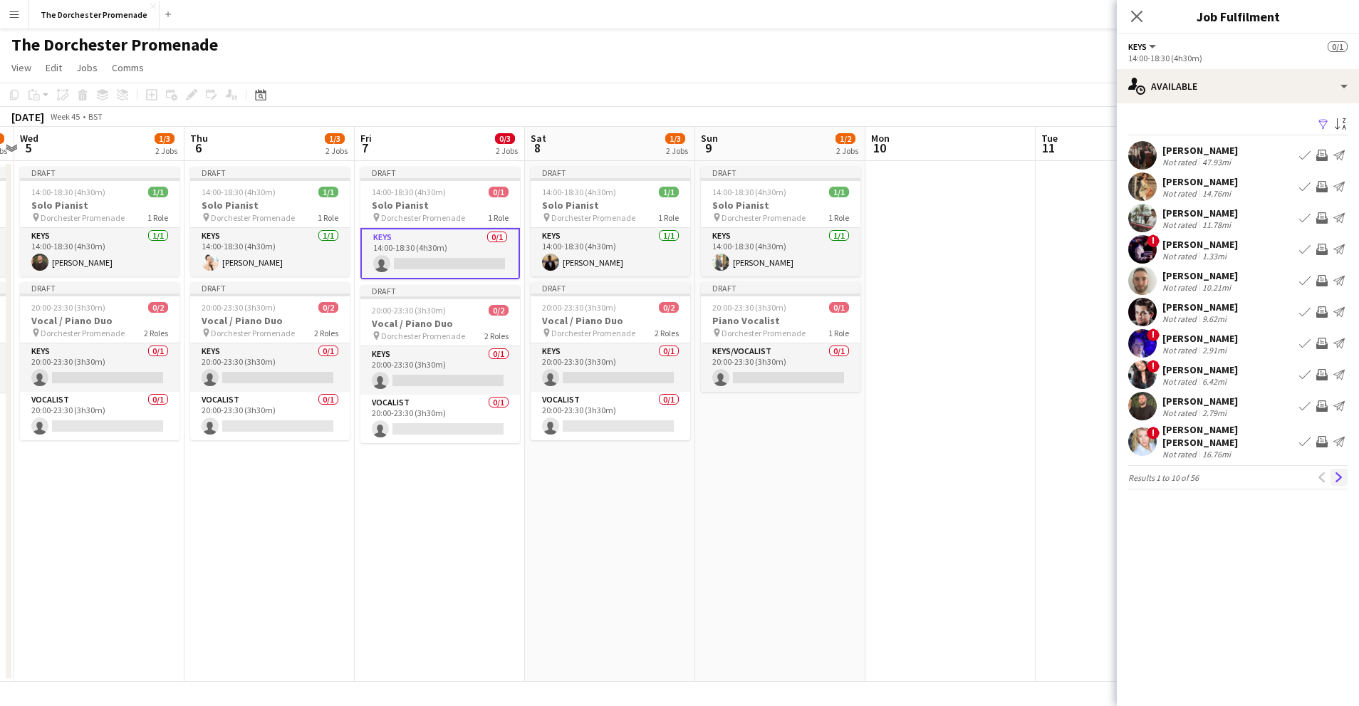
click at [1343, 477] on button "Next" at bounding box center [1339, 477] width 17 height 17
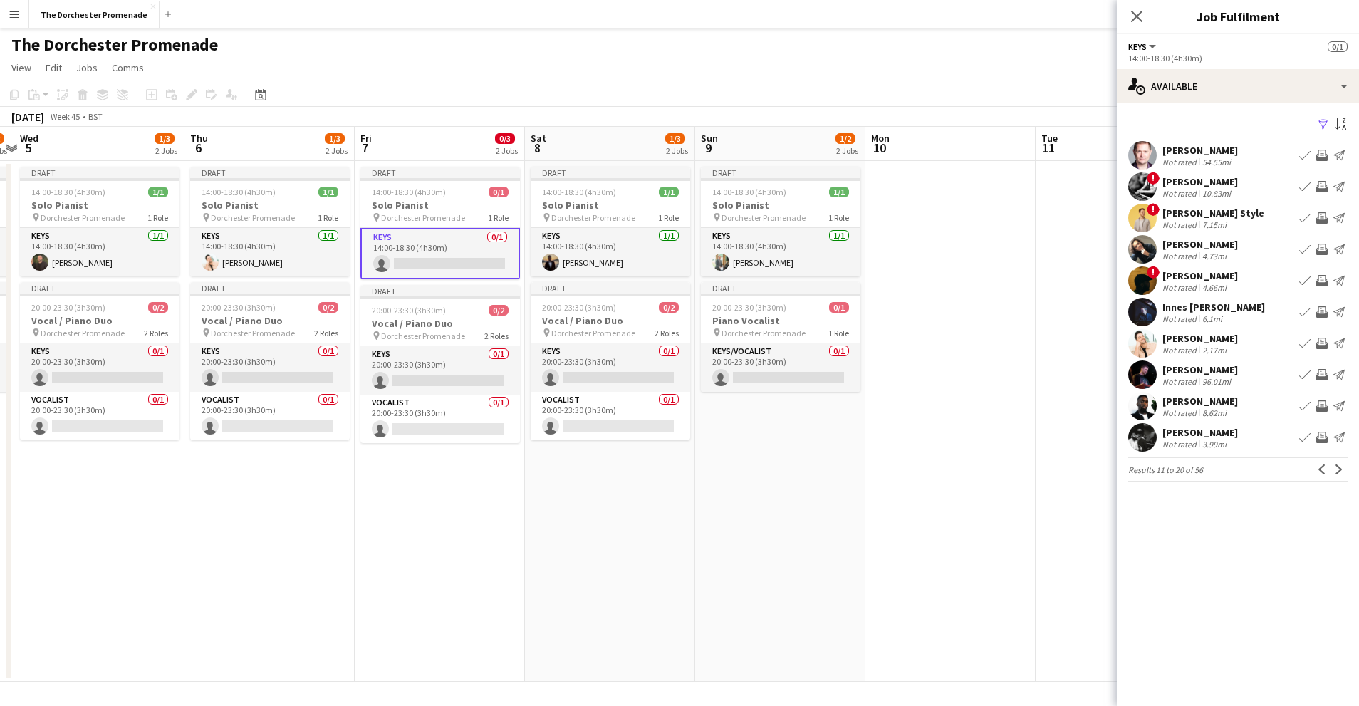
click at [1301, 375] on app-icon "Book crew" at bounding box center [1304, 374] width 11 height 11
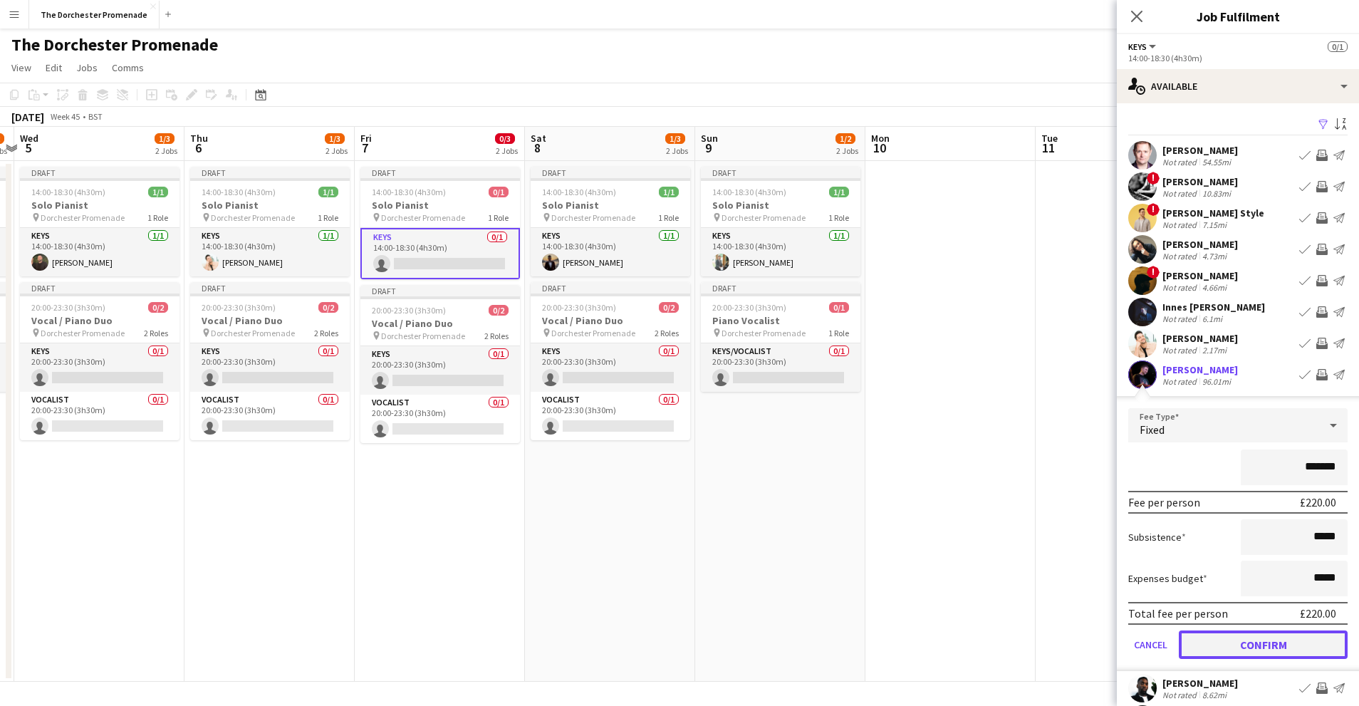
click at [1209, 639] on button "Confirm" at bounding box center [1263, 644] width 169 height 28
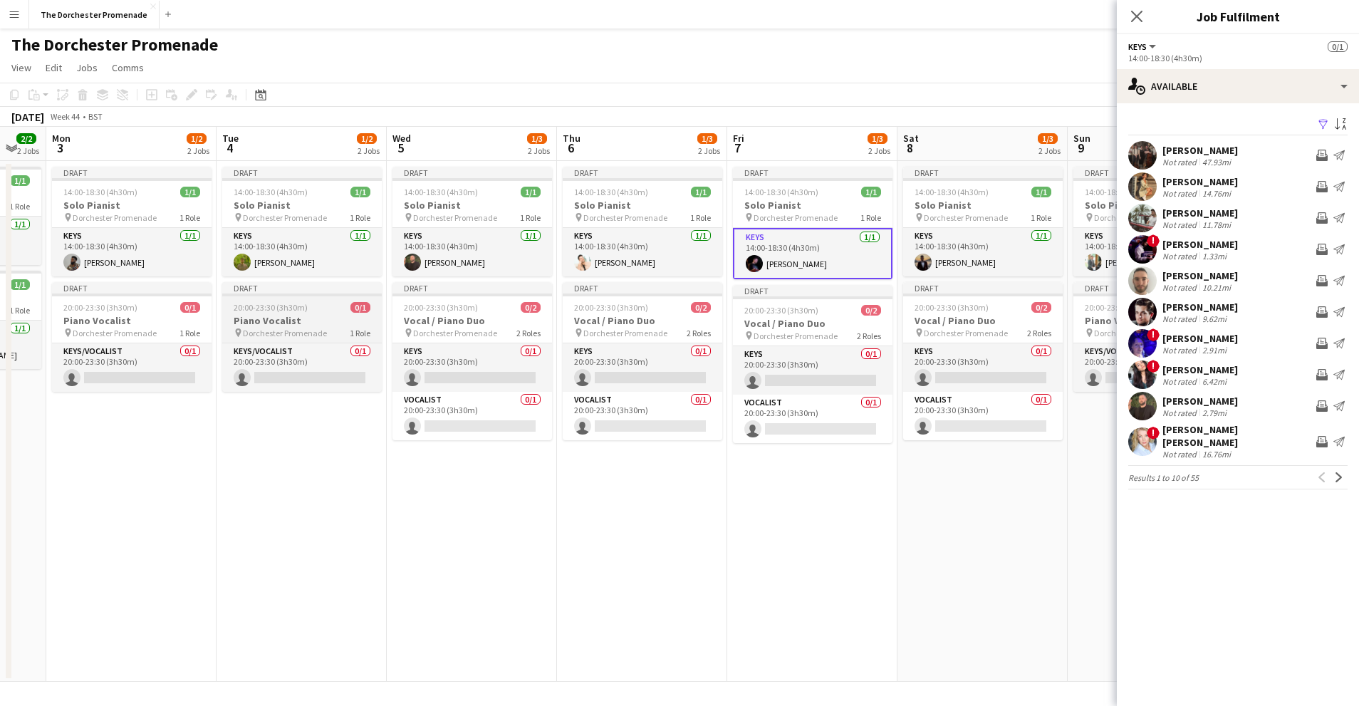
scroll to position [0, 292]
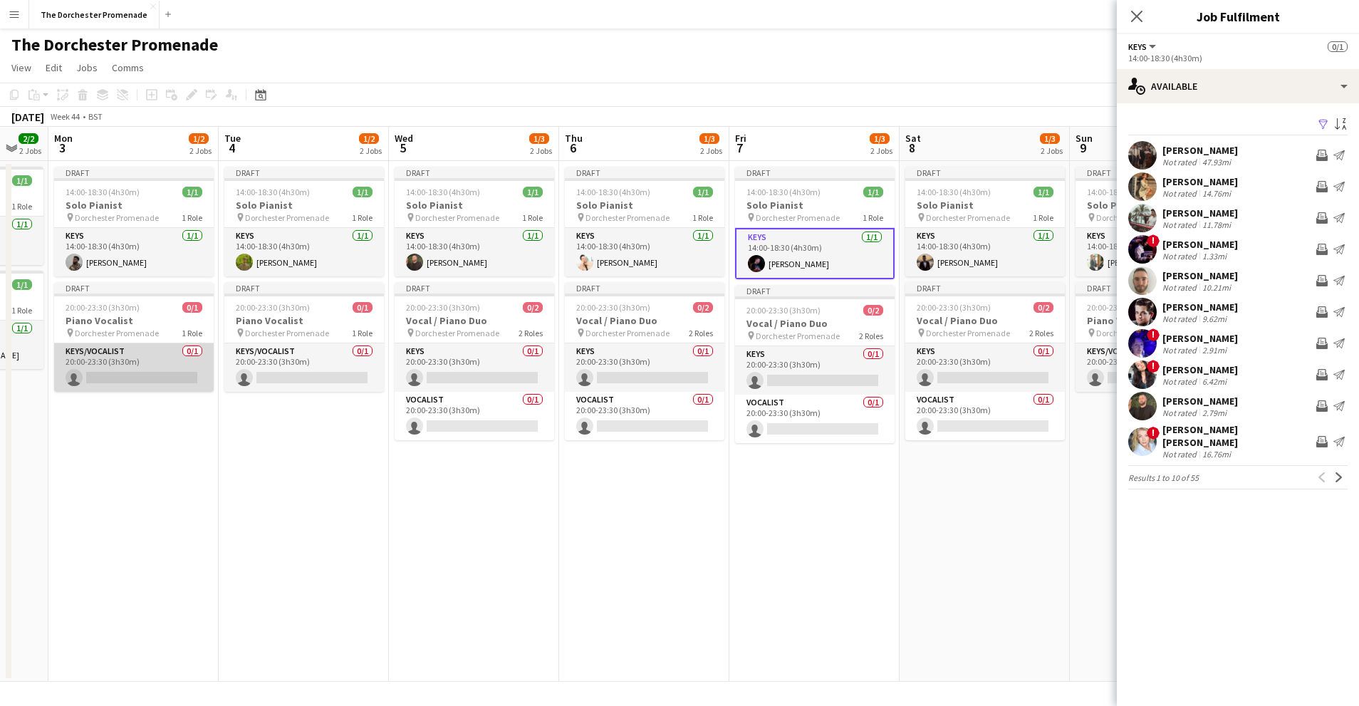
click at [145, 355] on app-card-role "Keys/Vocalist 0/1 20:00-23:30 (3h30m) single-neutral-actions" at bounding box center [134, 367] width 160 height 48
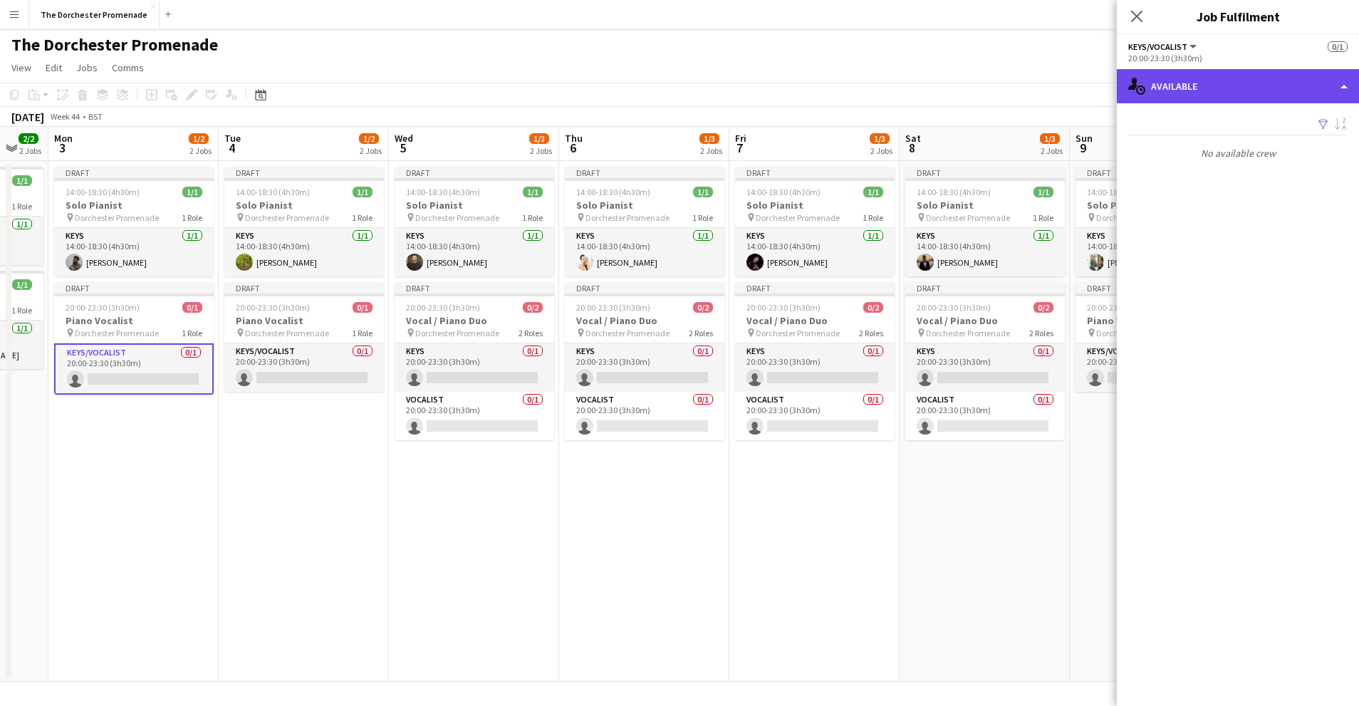
click at [1227, 84] on div "single-neutral-actions-upload Available" at bounding box center [1238, 86] width 242 height 34
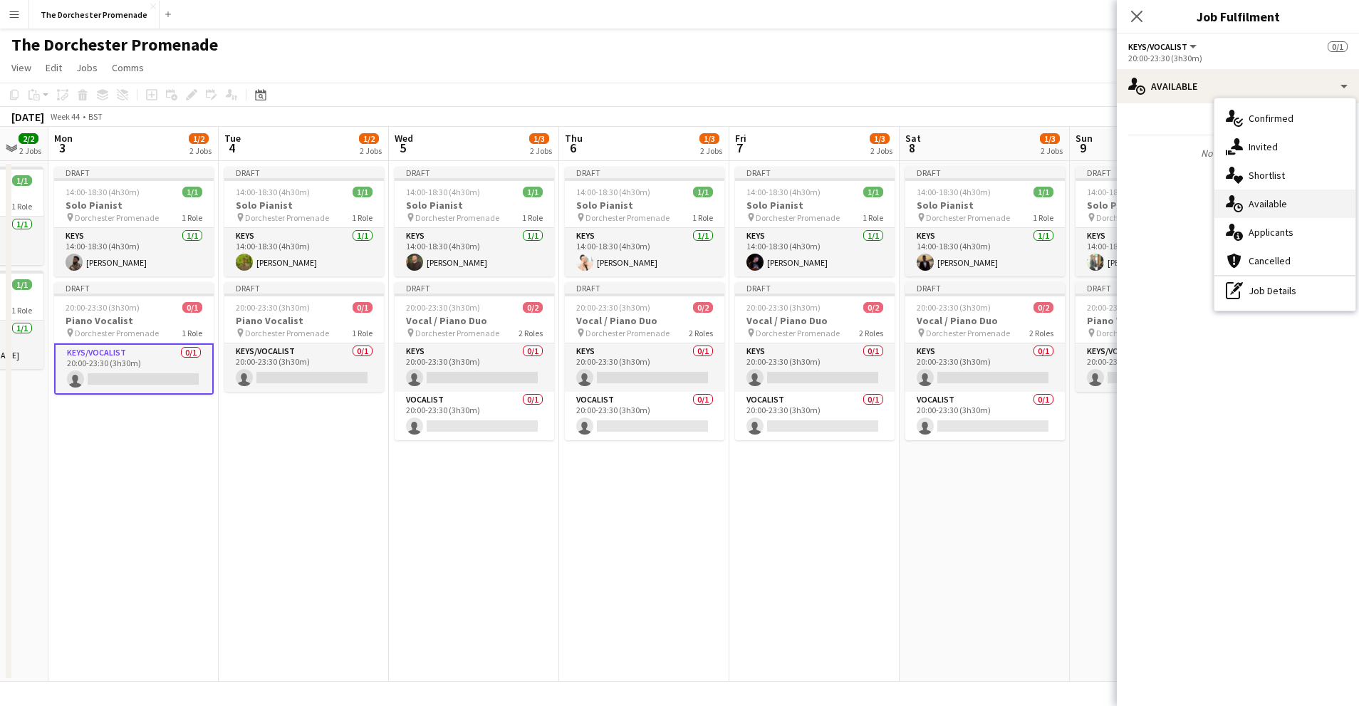
click at [1271, 203] on span "Available" at bounding box center [1268, 203] width 38 height 13
drag, startPoint x: 578, startPoint y: 542, endPoint x: 546, endPoint y: 534, distance: 33.0
click at [578, 541] on app-date-cell "Draft 14:00-18:30 (4h30m) 1/1 Solo Pianist pin Dorchester Promenade 1 Role Keys…" at bounding box center [644, 421] width 170 height 521
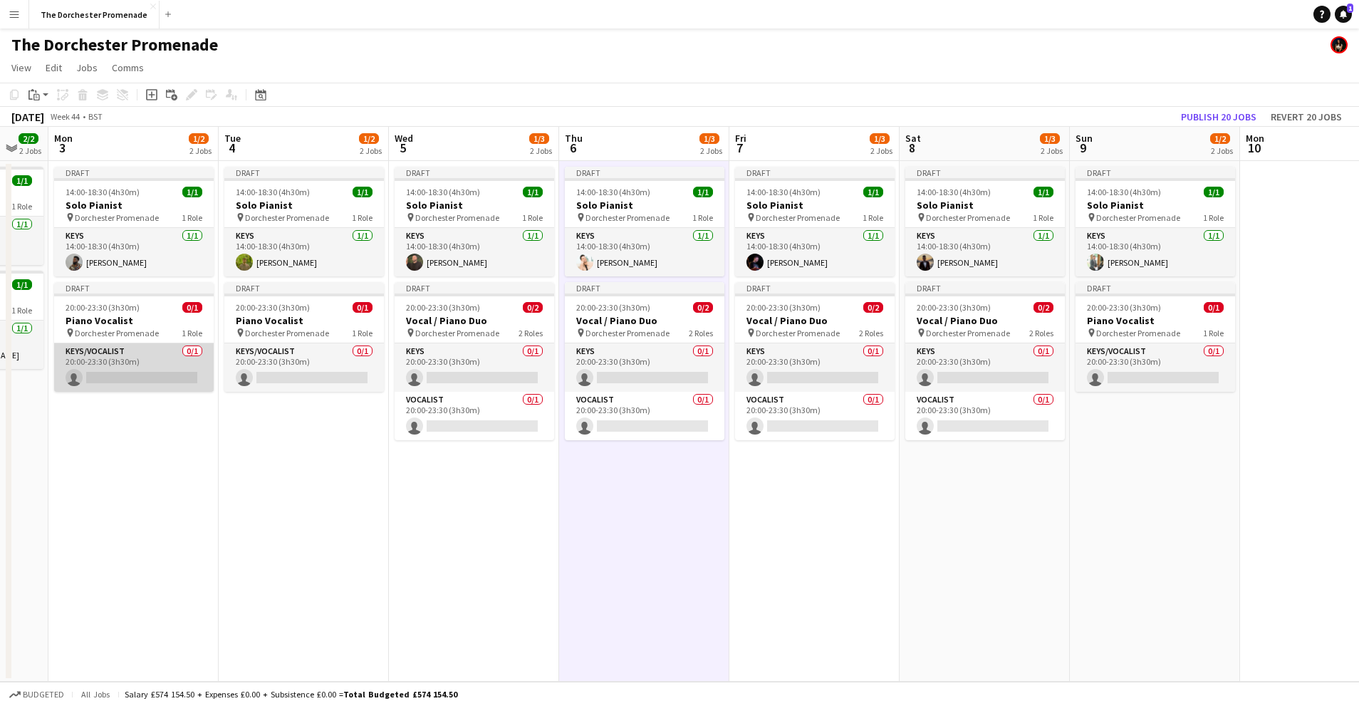
click at [148, 350] on app-card-role "Keys/Vocalist 0/1 20:00-23:30 (3h30m) single-neutral-actions" at bounding box center [134, 367] width 160 height 48
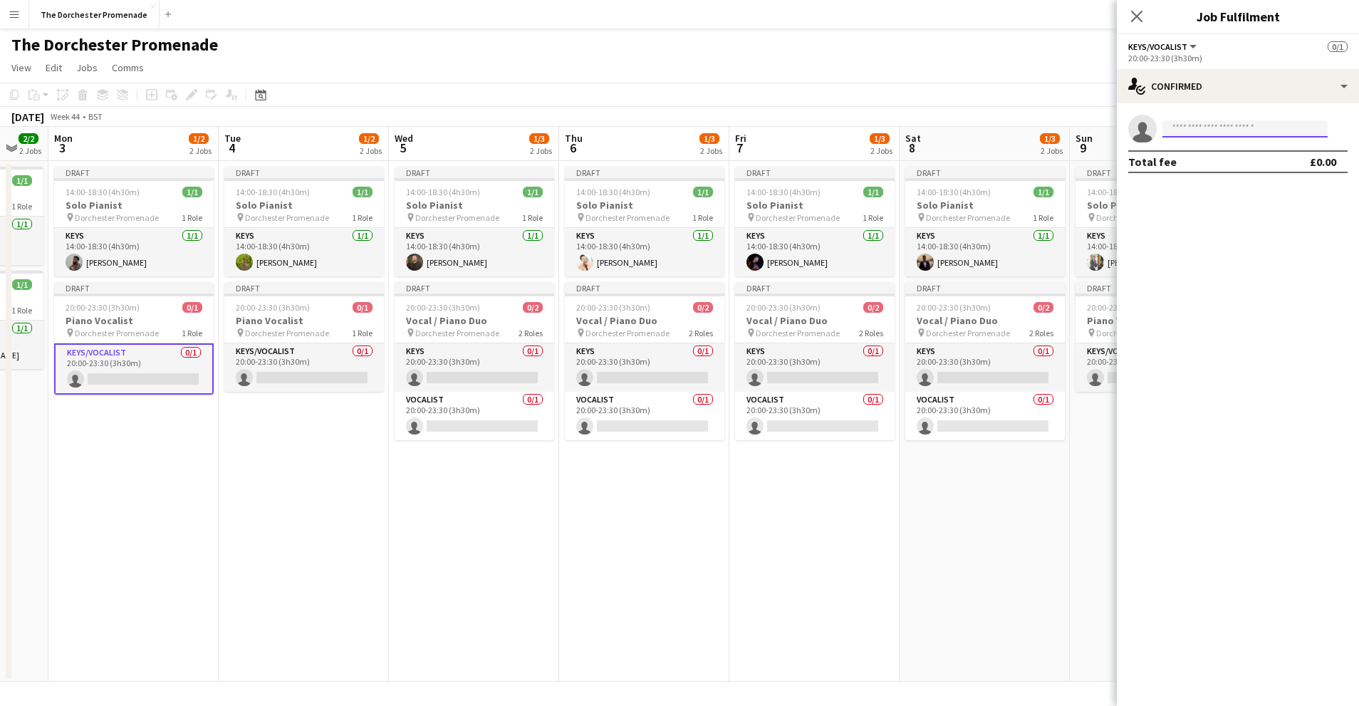
click at [1205, 121] on input at bounding box center [1245, 128] width 165 height 17
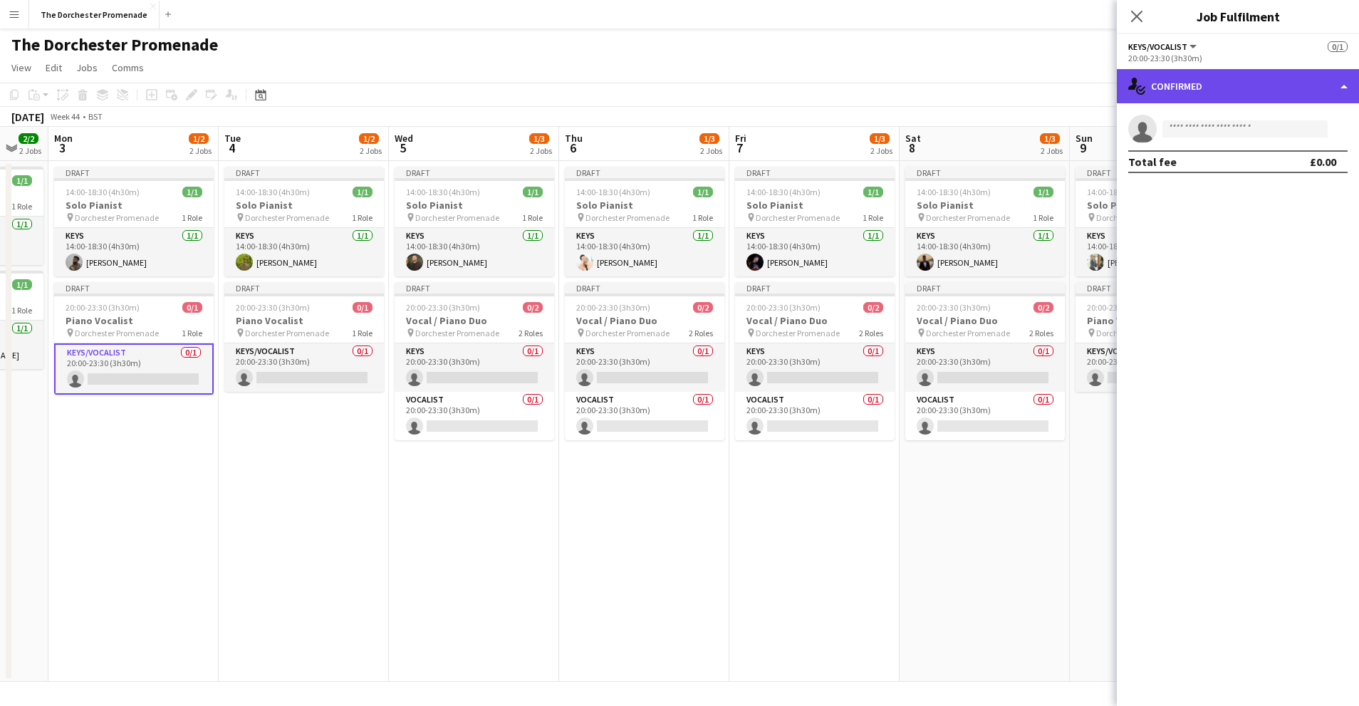
click at [1223, 83] on div "single-neutral-actions-check-2 Confirmed" at bounding box center [1238, 86] width 242 height 34
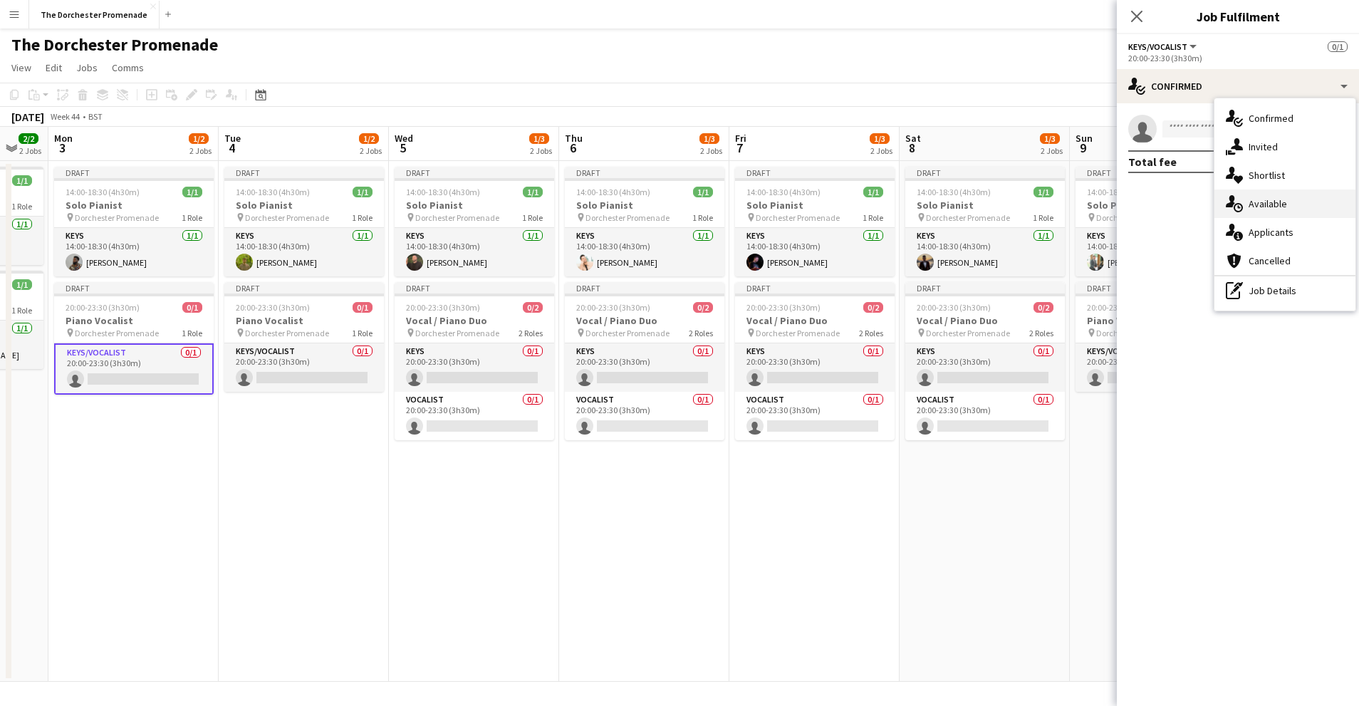
click at [1267, 209] on span "Available" at bounding box center [1268, 203] width 38 height 13
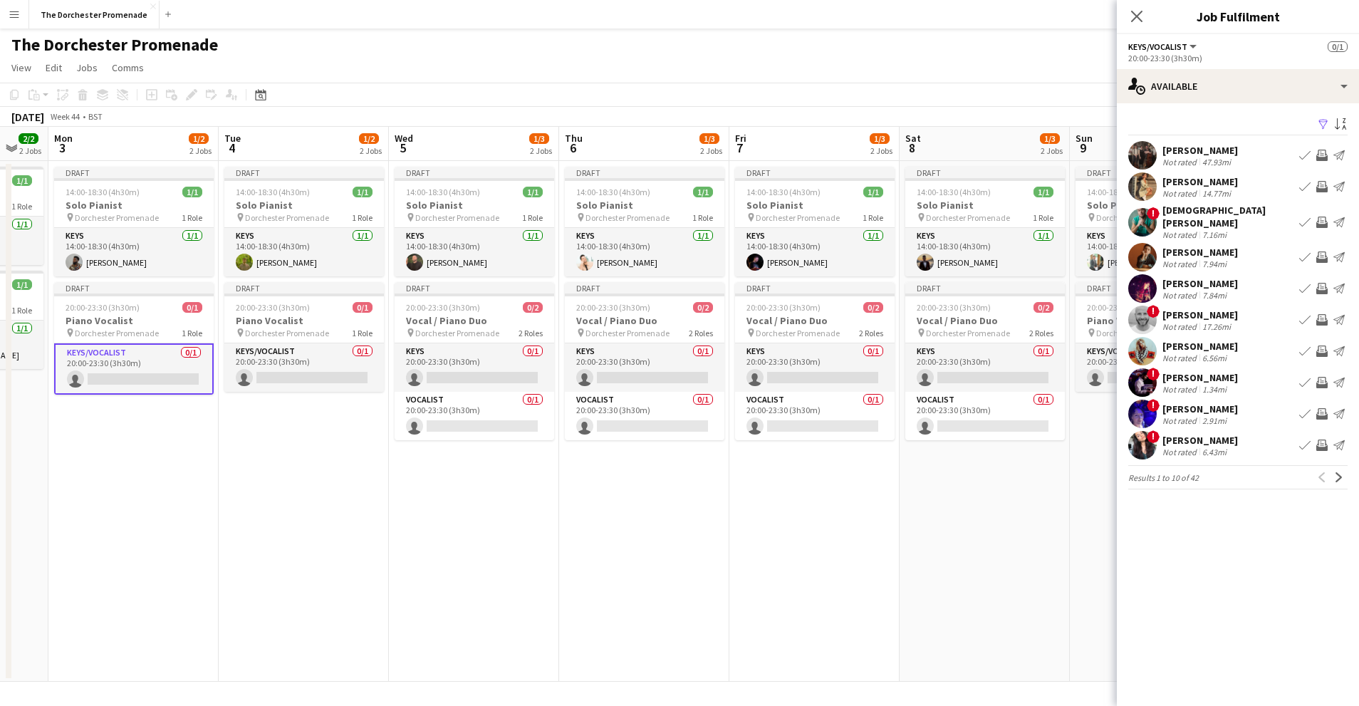
click at [1301, 184] on app-icon "Book crew" at bounding box center [1304, 186] width 11 height 11
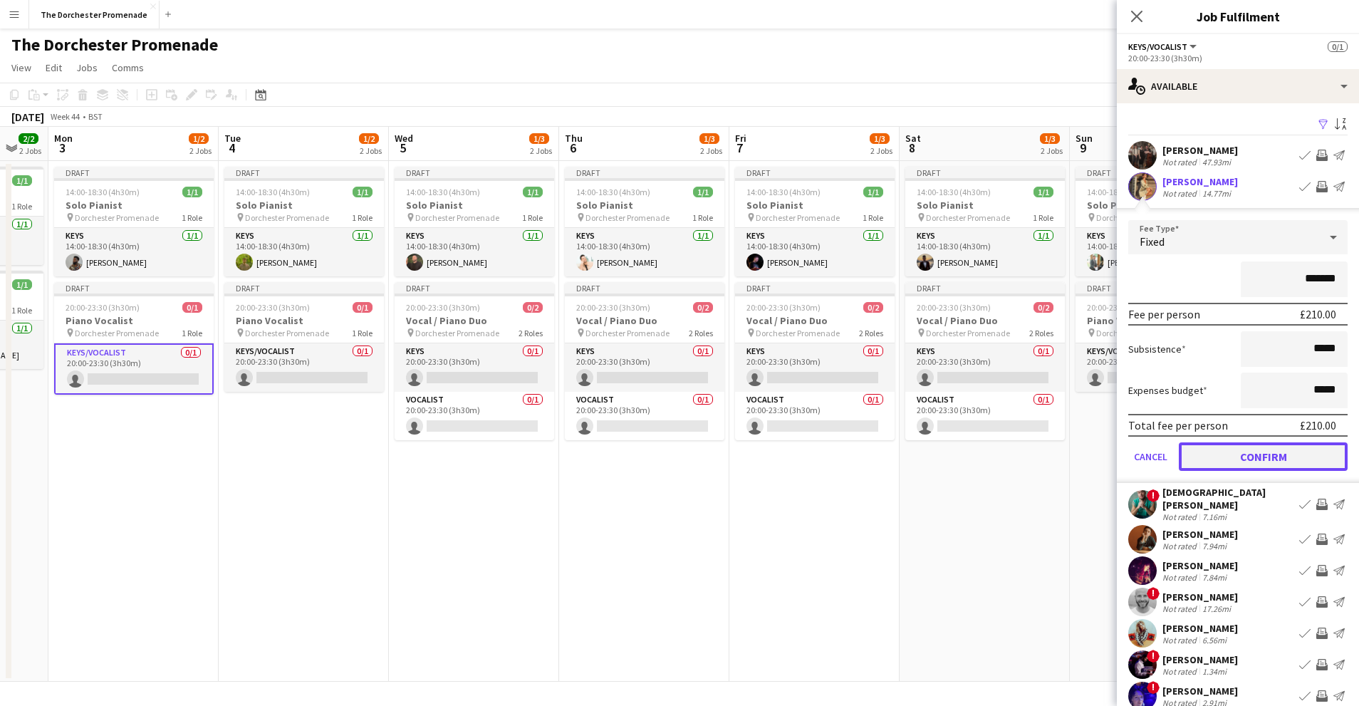
click at [1205, 451] on button "Confirm" at bounding box center [1263, 456] width 169 height 28
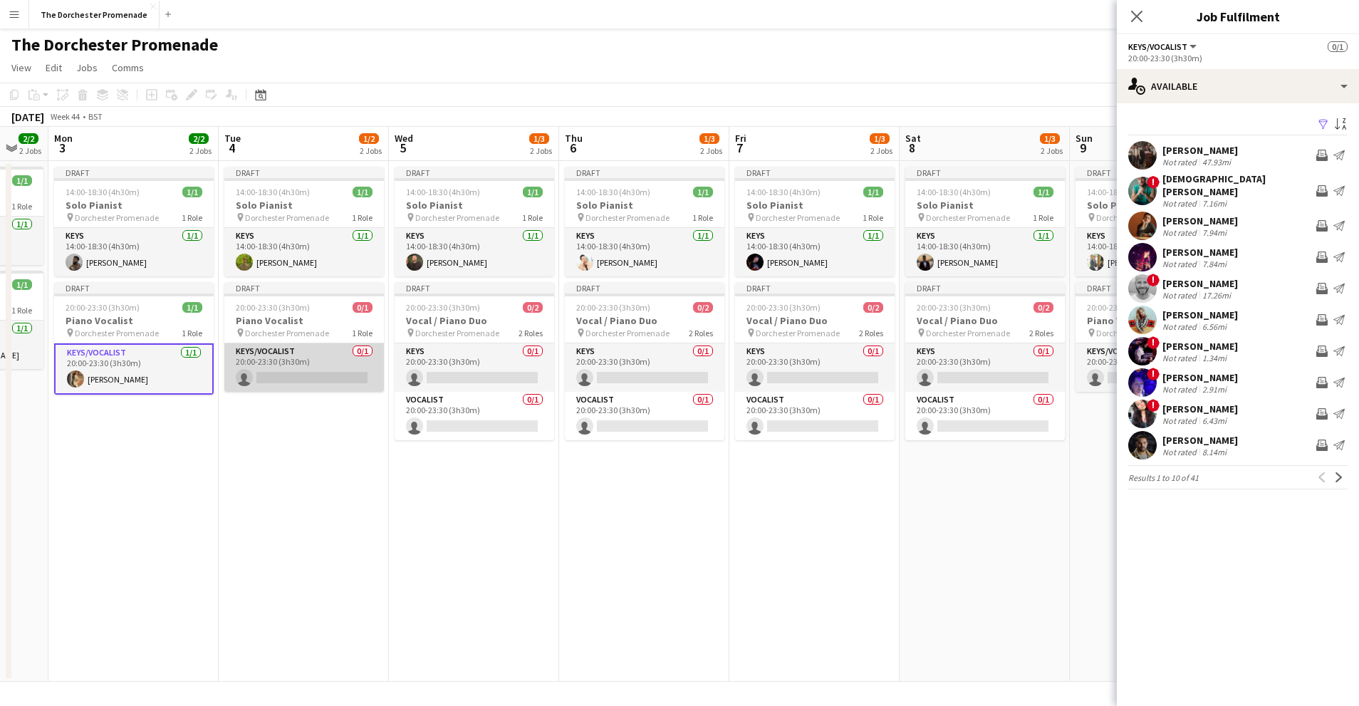
click at [298, 345] on app-card-role "Keys/Vocalist 0/1 20:00-23:30 (3h30m) single-neutral-actions" at bounding box center [304, 367] width 160 height 48
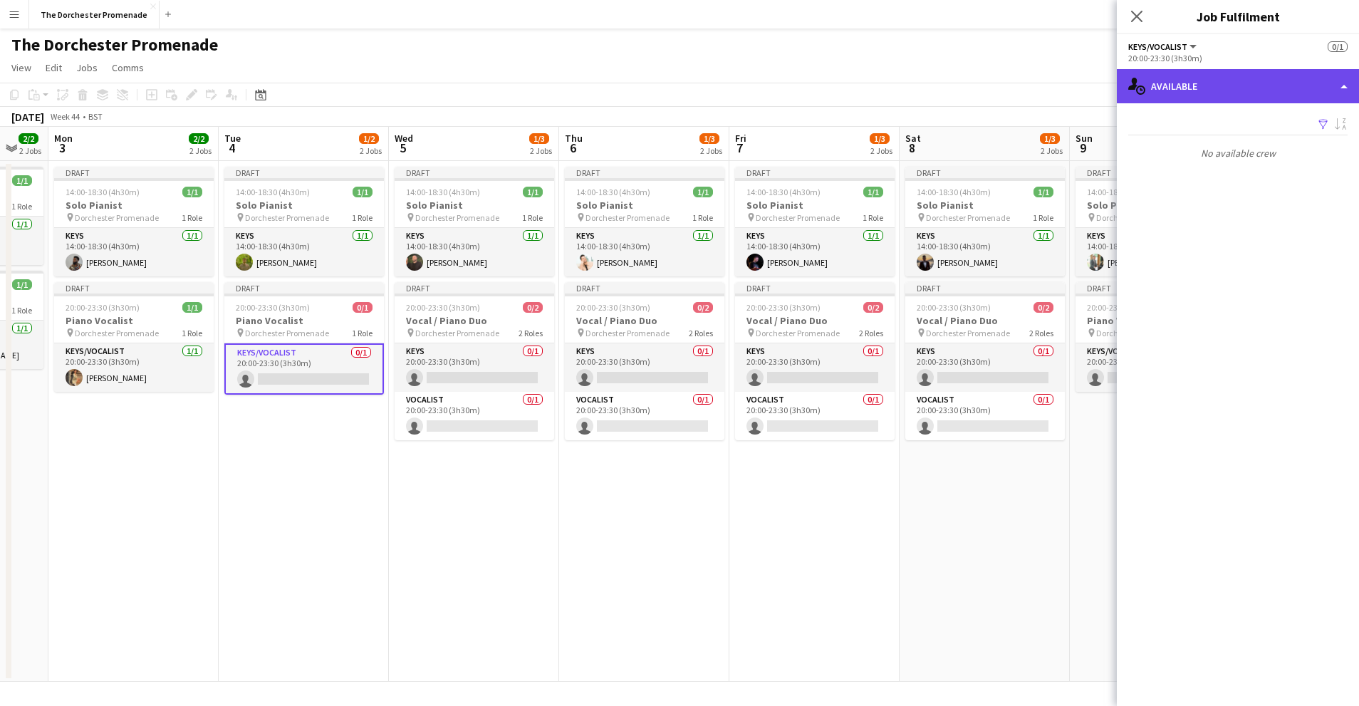
click at [1231, 87] on div "single-neutral-actions-upload Available" at bounding box center [1238, 86] width 242 height 34
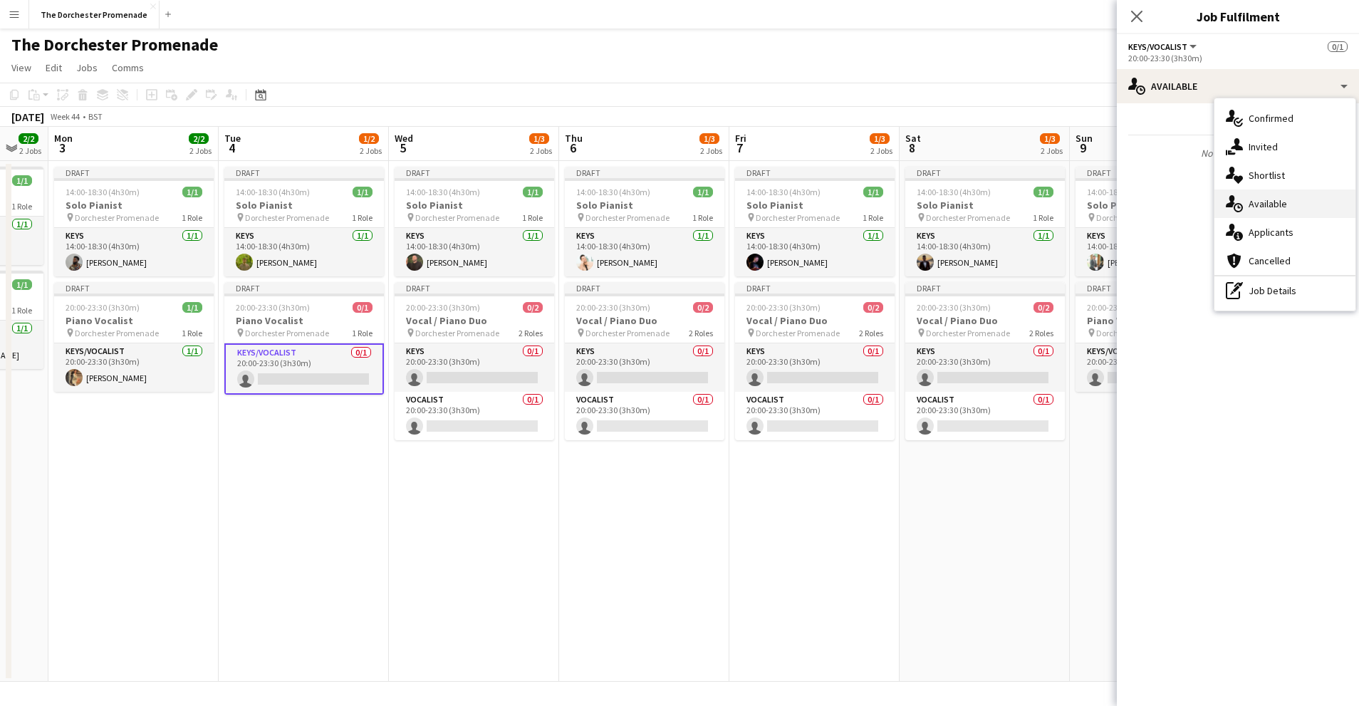
click at [1269, 202] on span "Available" at bounding box center [1268, 203] width 38 height 13
drag, startPoint x: 232, startPoint y: 610, endPoint x: 297, endPoint y: 507, distance: 121.3
click at [232, 607] on app-date-cell "Draft 14:00-18:30 (4h30m) 1/1 Solo Pianist pin Dorchester Promenade 1 Role Keys…" at bounding box center [304, 421] width 170 height 521
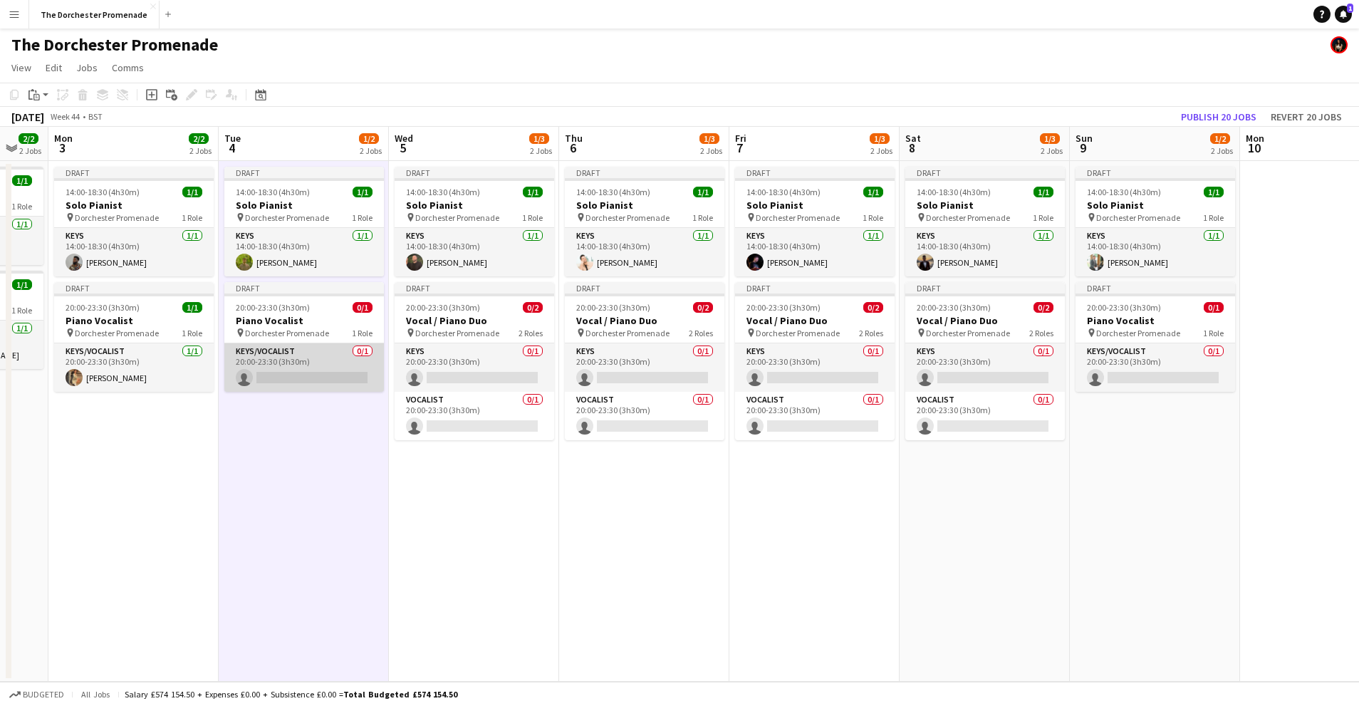
click at [325, 360] on app-card-role "Keys/Vocalist 0/1 20:00-23:30 (3h30m) single-neutral-actions" at bounding box center [304, 367] width 160 height 48
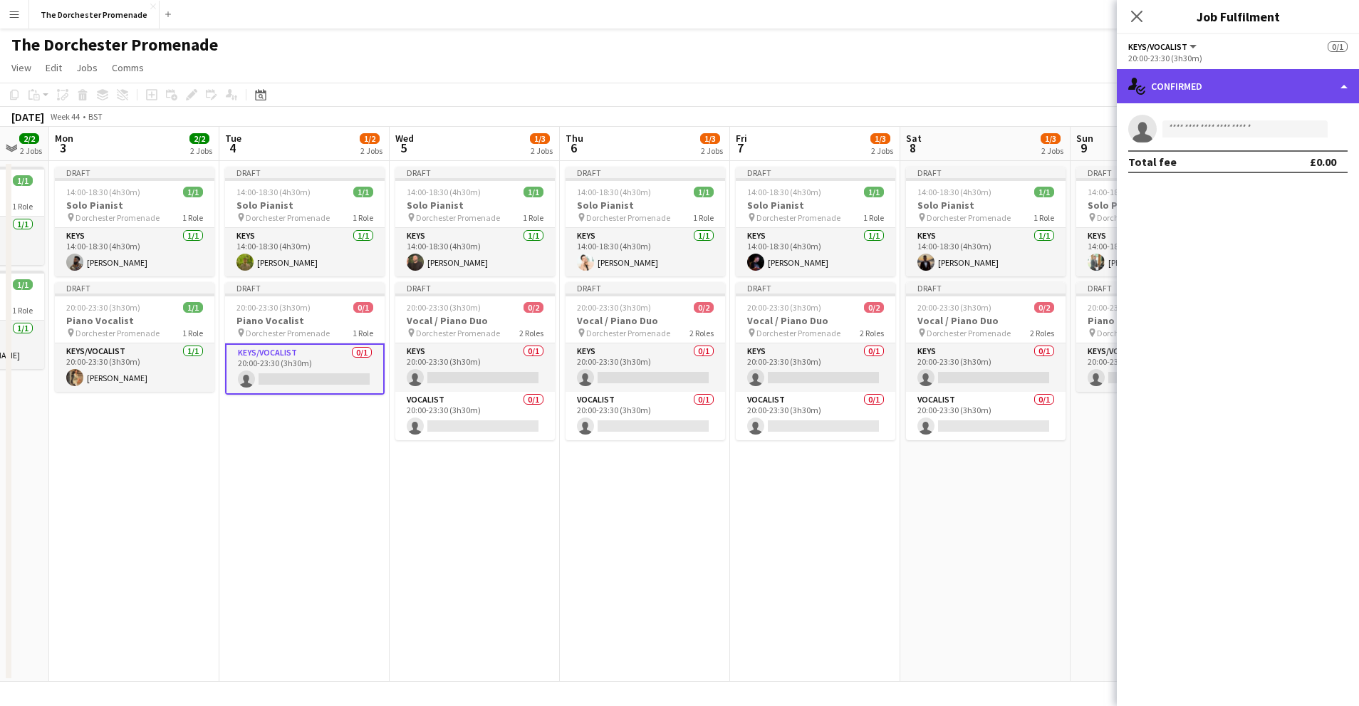
click at [1311, 80] on div "single-neutral-actions-check-2 Confirmed" at bounding box center [1238, 86] width 242 height 34
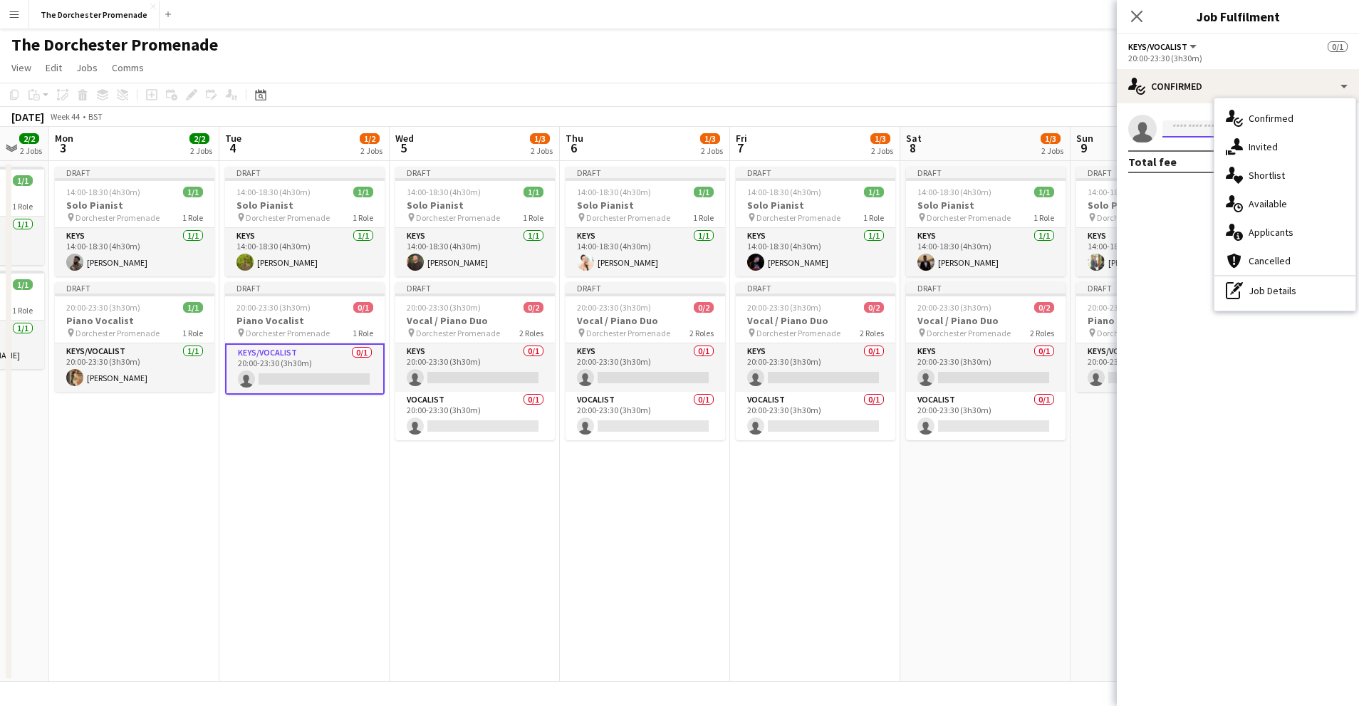
click at [1205, 128] on input at bounding box center [1245, 128] width 165 height 17
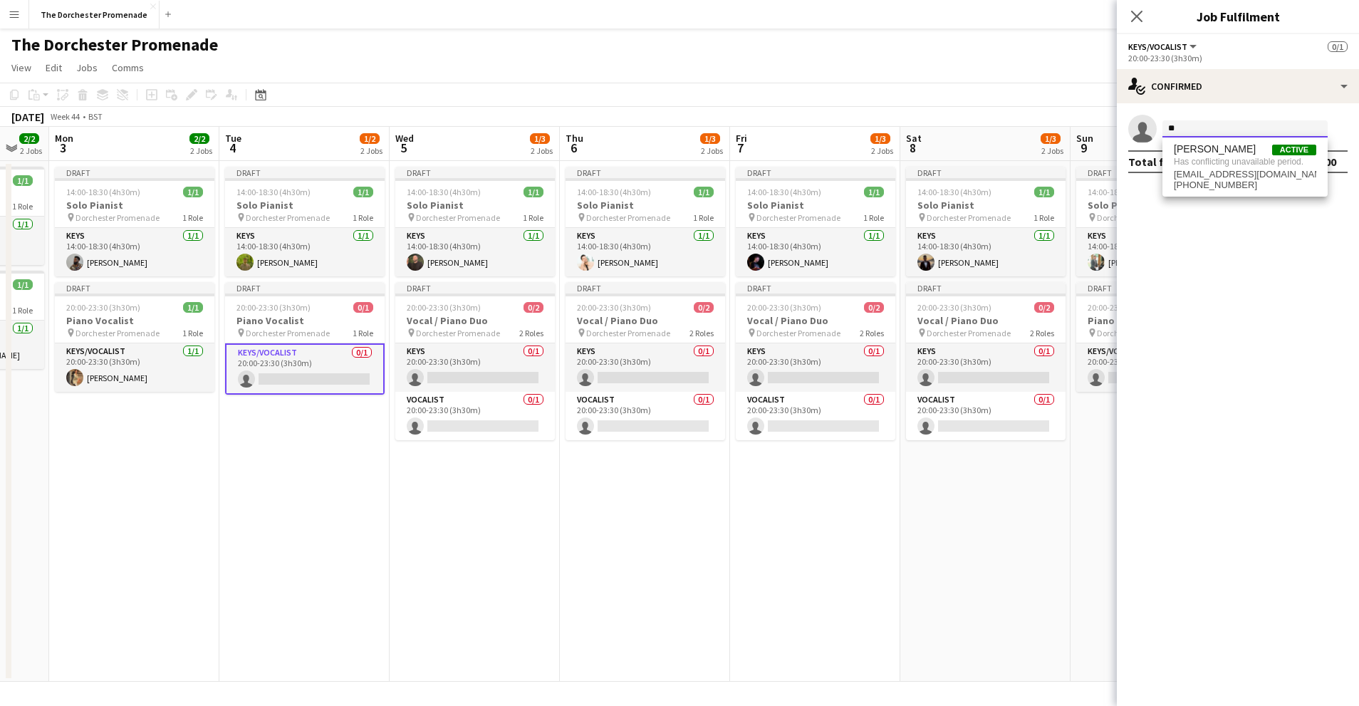
type input "*"
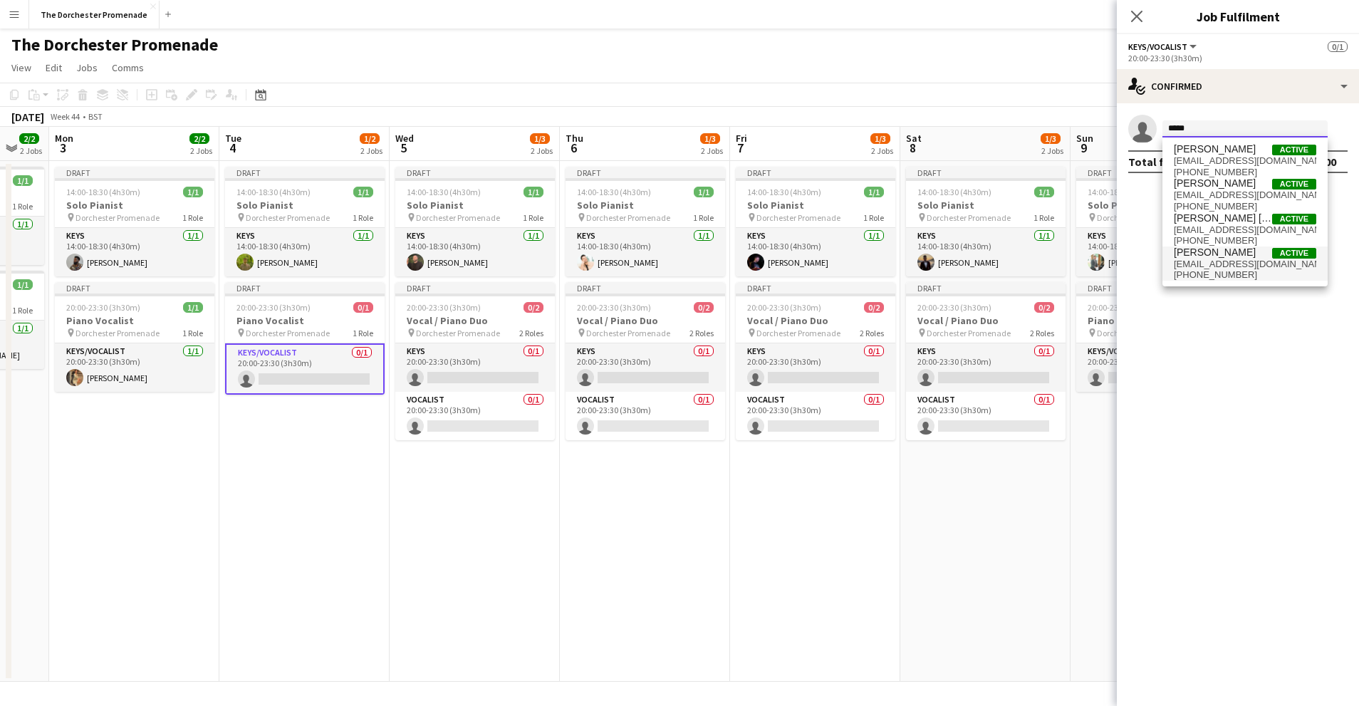
type input "*****"
click at [1215, 258] on span "[PERSON_NAME]" at bounding box center [1215, 252] width 82 height 12
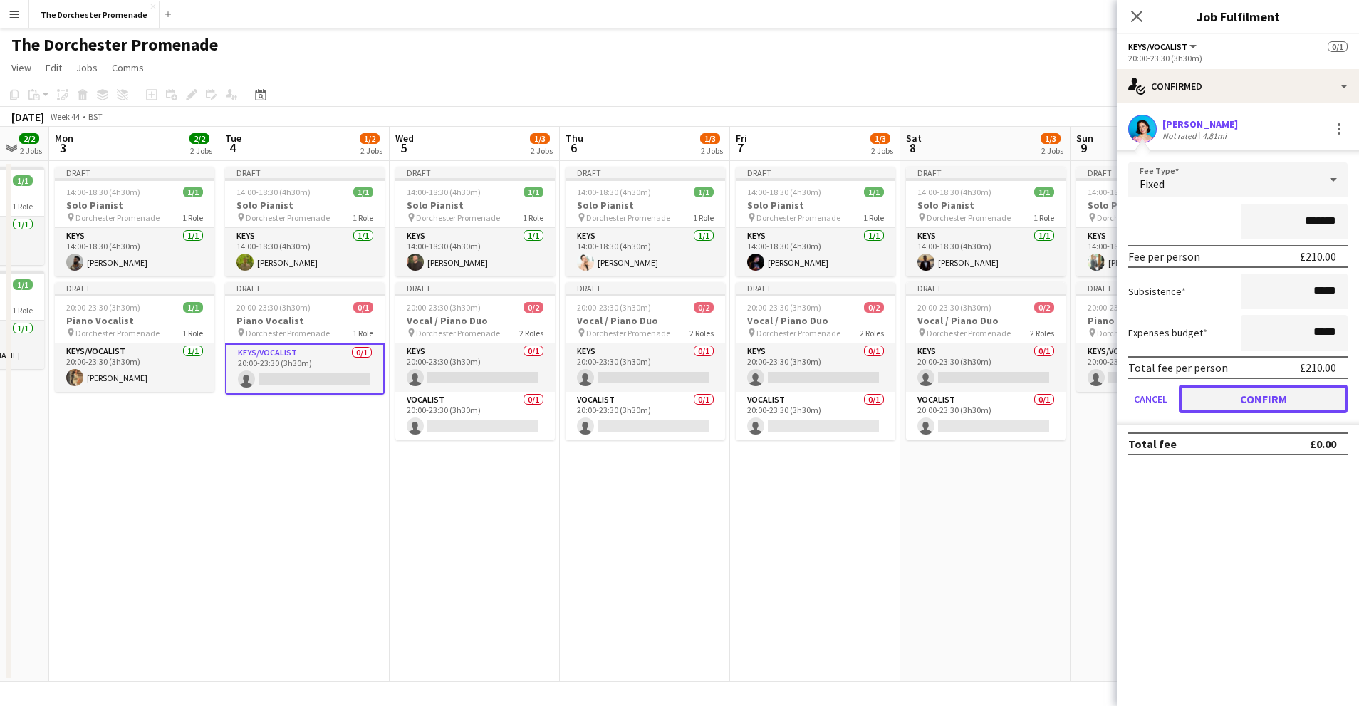
click at [1212, 399] on button "Confirm" at bounding box center [1263, 399] width 169 height 28
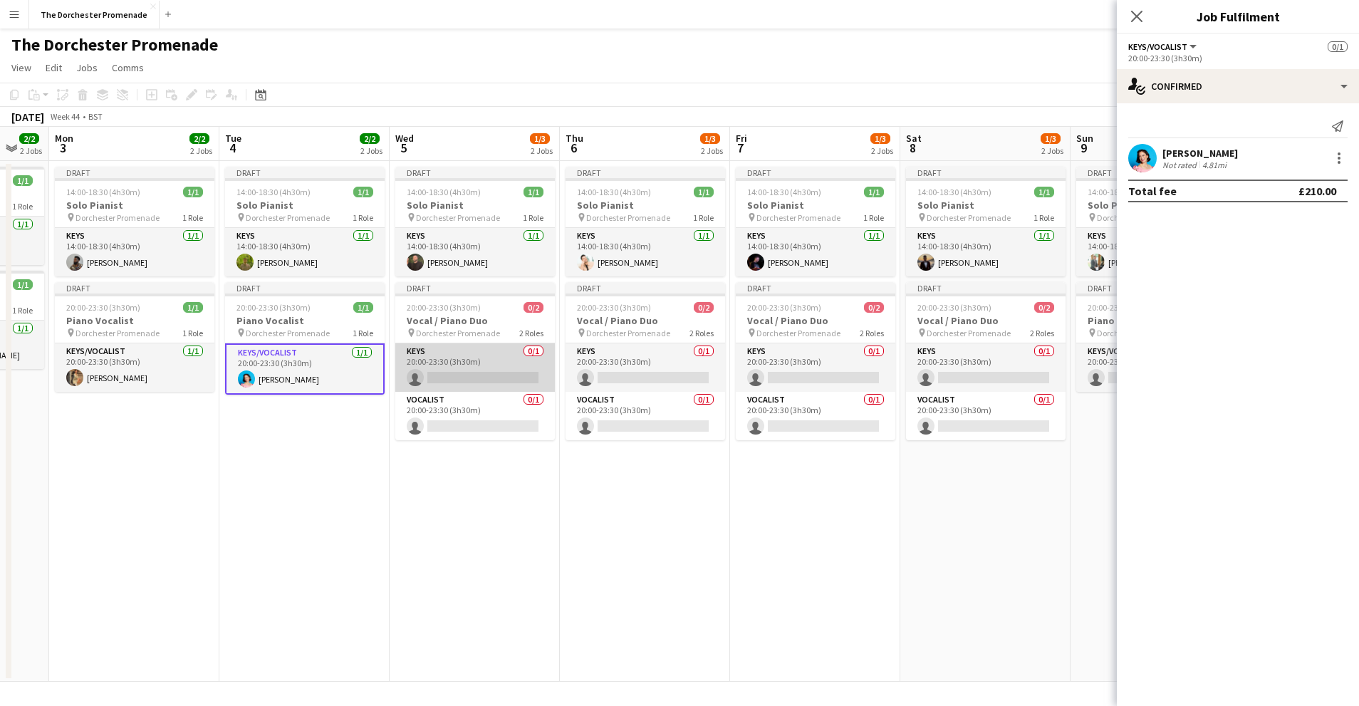
click at [487, 358] on app-card-role "Keys 0/1 20:00-23:30 (3h30m) single-neutral-actions" at bounding box center [475, 367] width 160 height 48
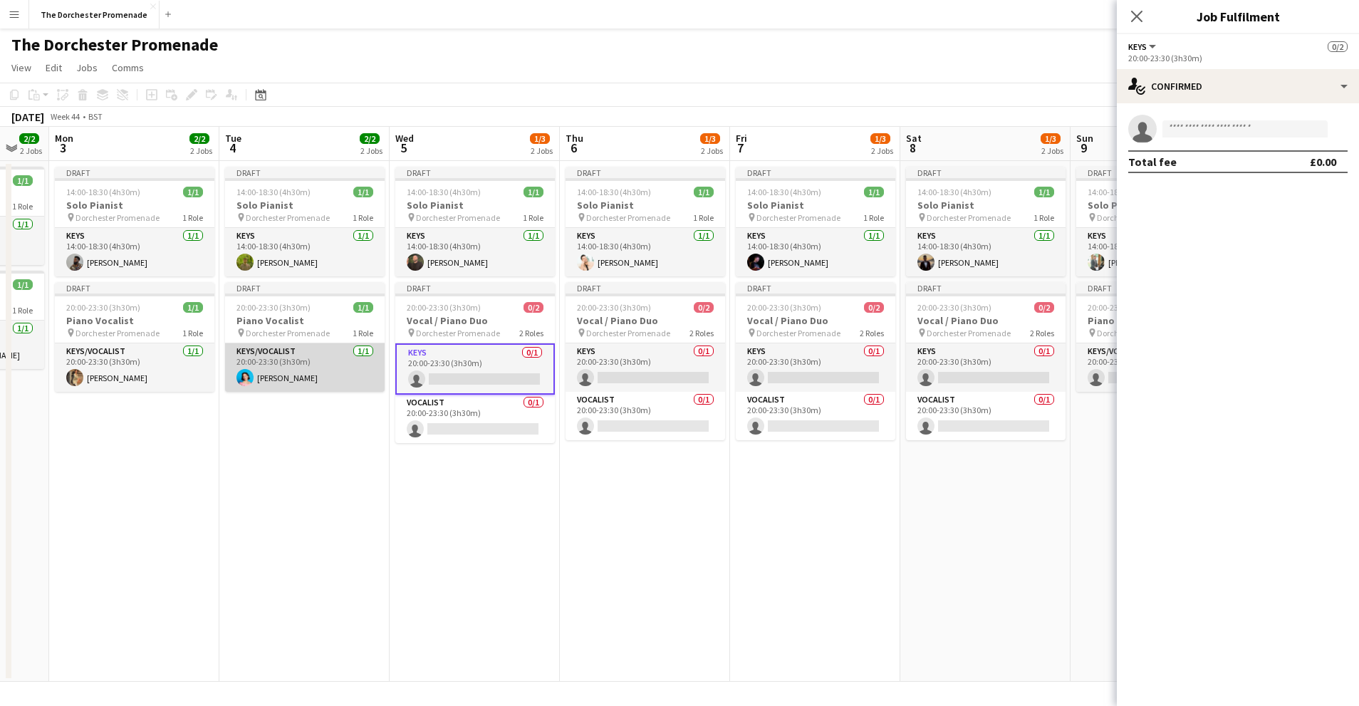
click at [322, 370] on app-card-role "Keys/Vocalist 1/1 20:00-23:30 (3h30m) Frances Madden" at bounding box center [305, 367] width 160 height 48
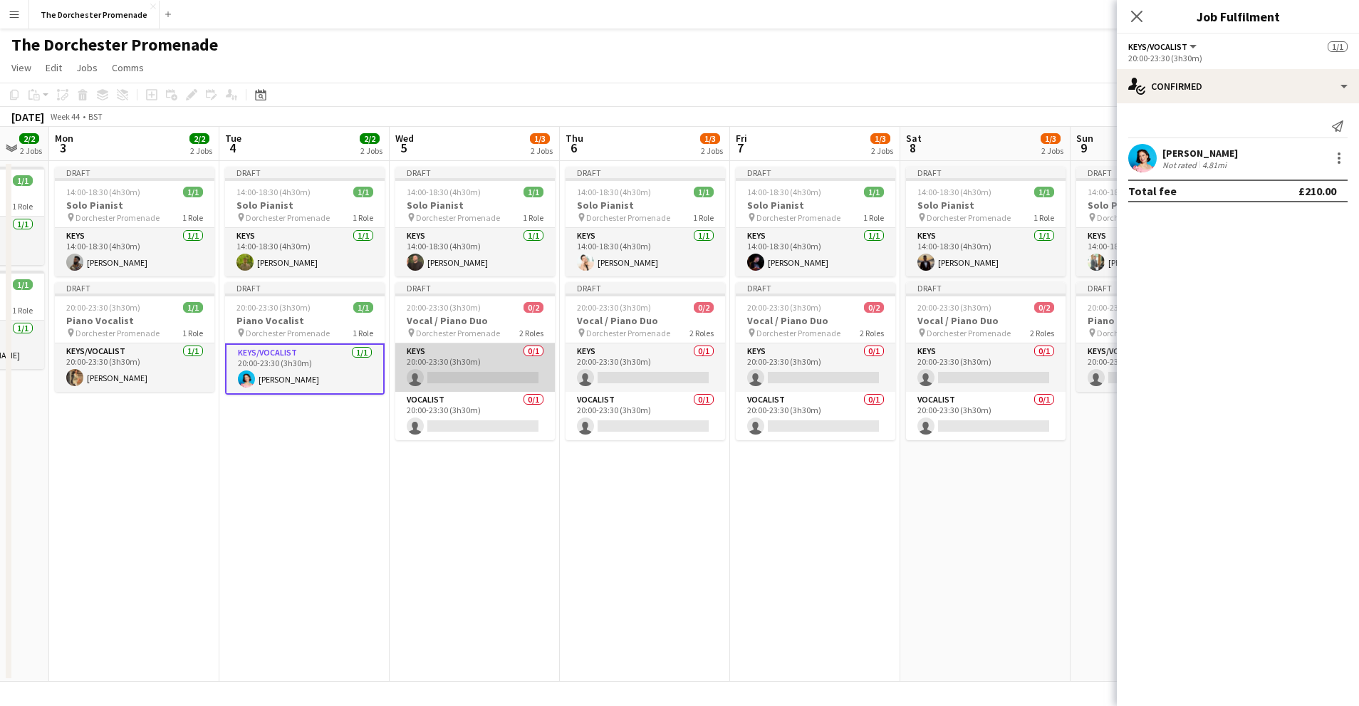
click at [457, 358] on app-card-role "Keys 0/1 20:00-23:30 (3h30m) single-neutral-actions" at bounding box center [475, 367] width 160 height 48
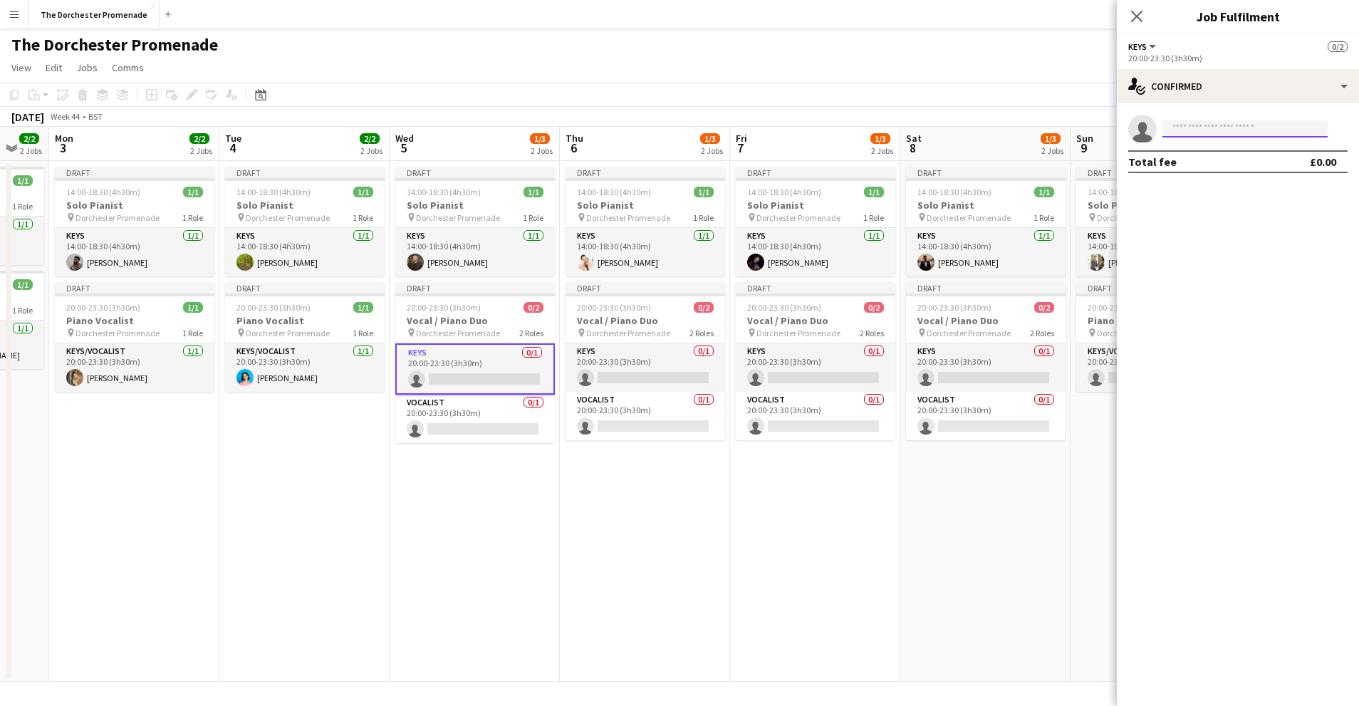
click at [1235, 130] on input at bounding box center [1245, 128] width 165 height 17
type input "*"
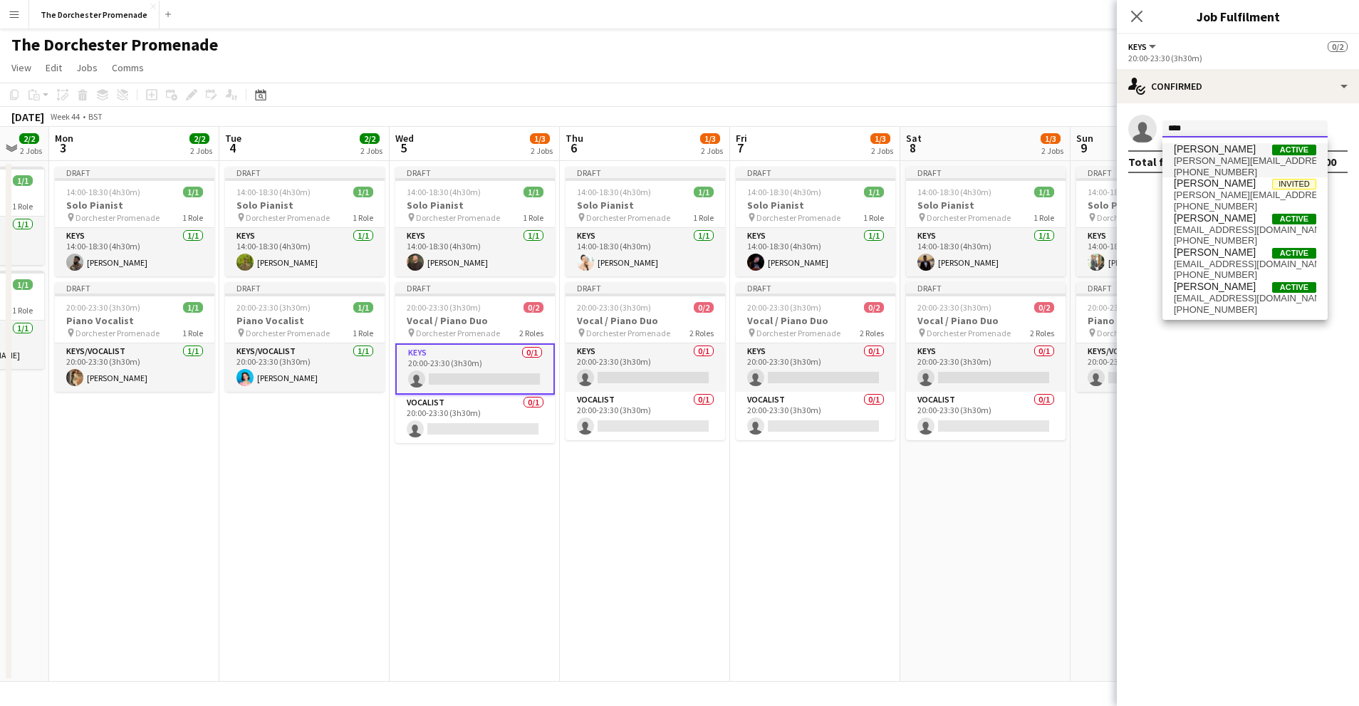
type input "****"
click at [1222, 149] on span "Charlie Bates" at bounding box center [1215, 149] width 82 height 12
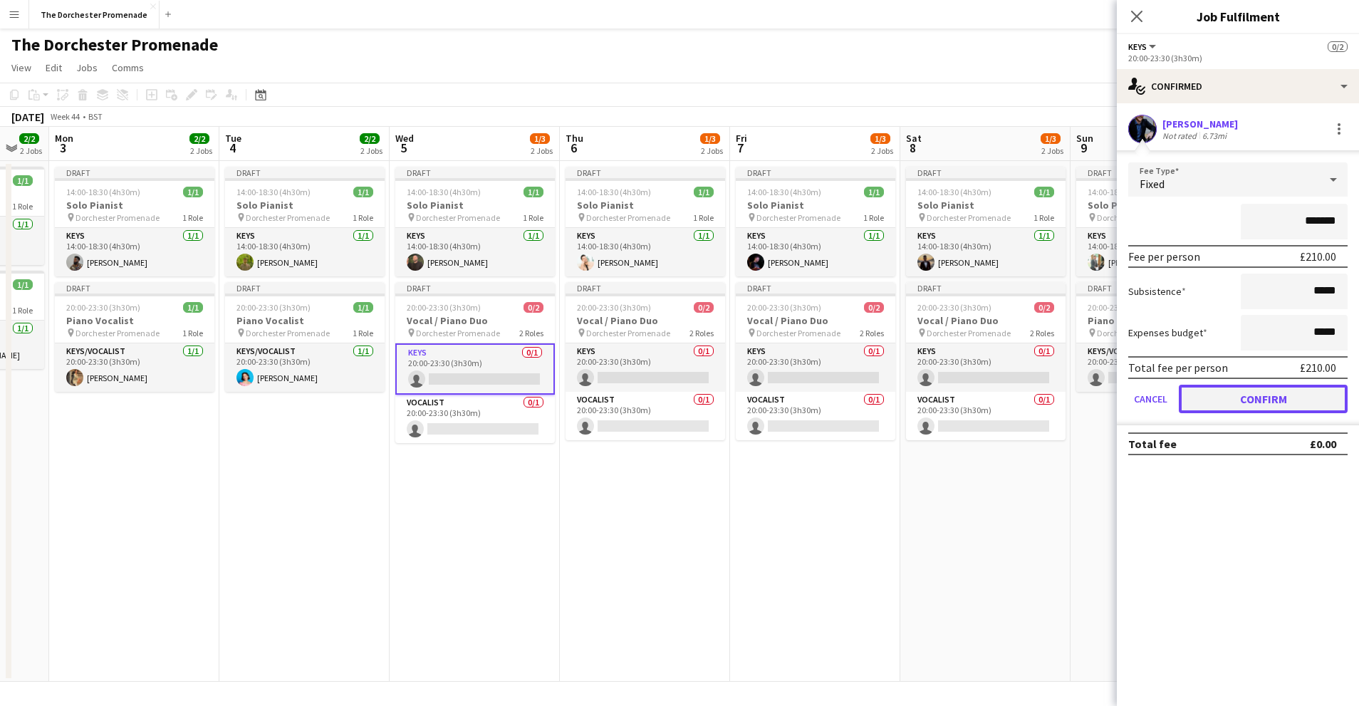
click at [1207, 404] on button "Confirm" at bounding box center [1263, 399] width 169 height 28
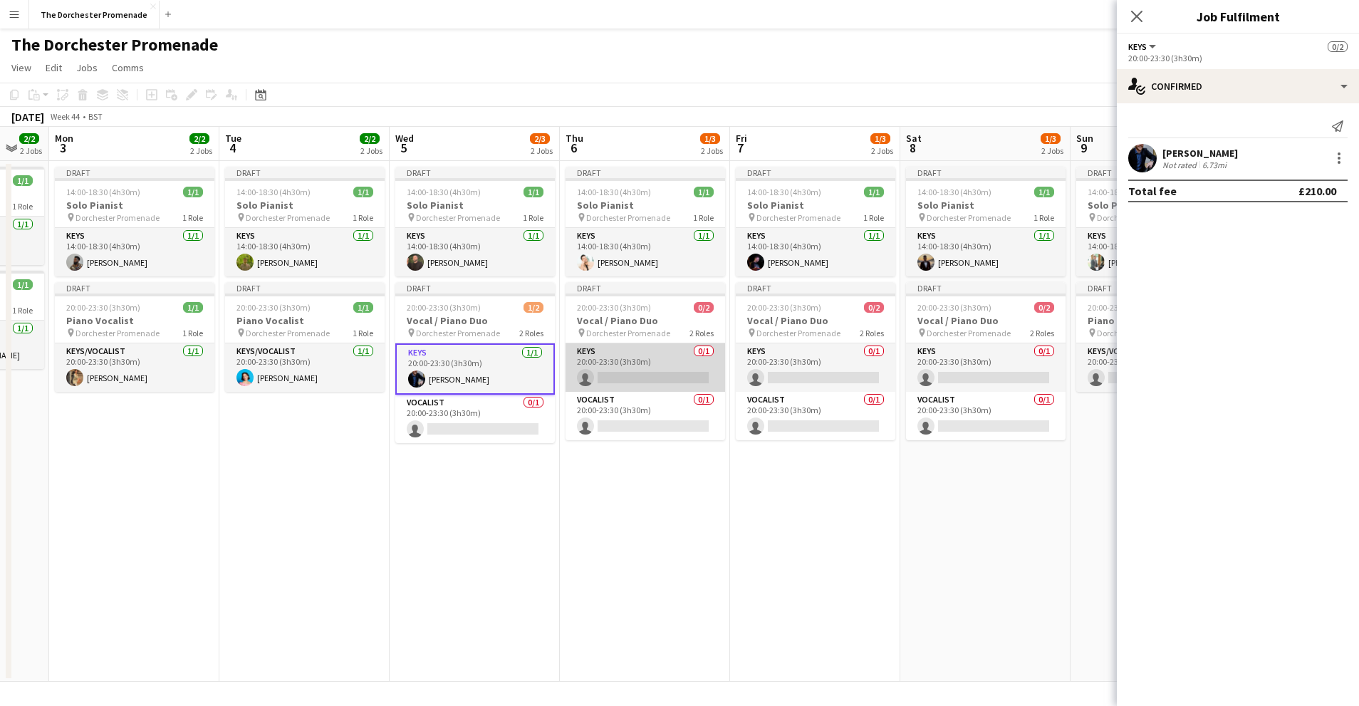
click at [617, 358] on app-card-role "Keys 0/1 20:00-23:30 (3h30m) single-neutral-actions" at bounding box center [646, 367] width 160 height 48
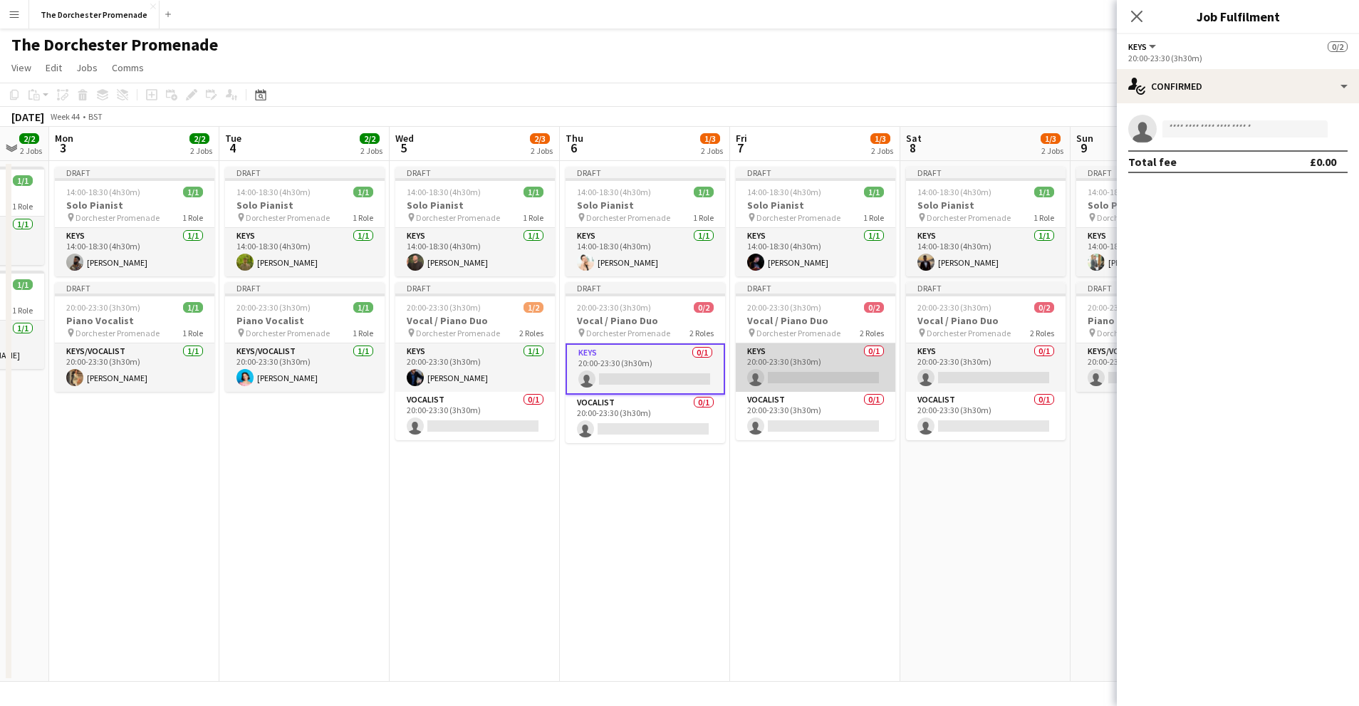
click at [778, 349] on app-card-role "Keys 0/1 20:00-23:30 (3h30m) single-neutral-actions" at bounding box center [816, 367] width 160 height 48
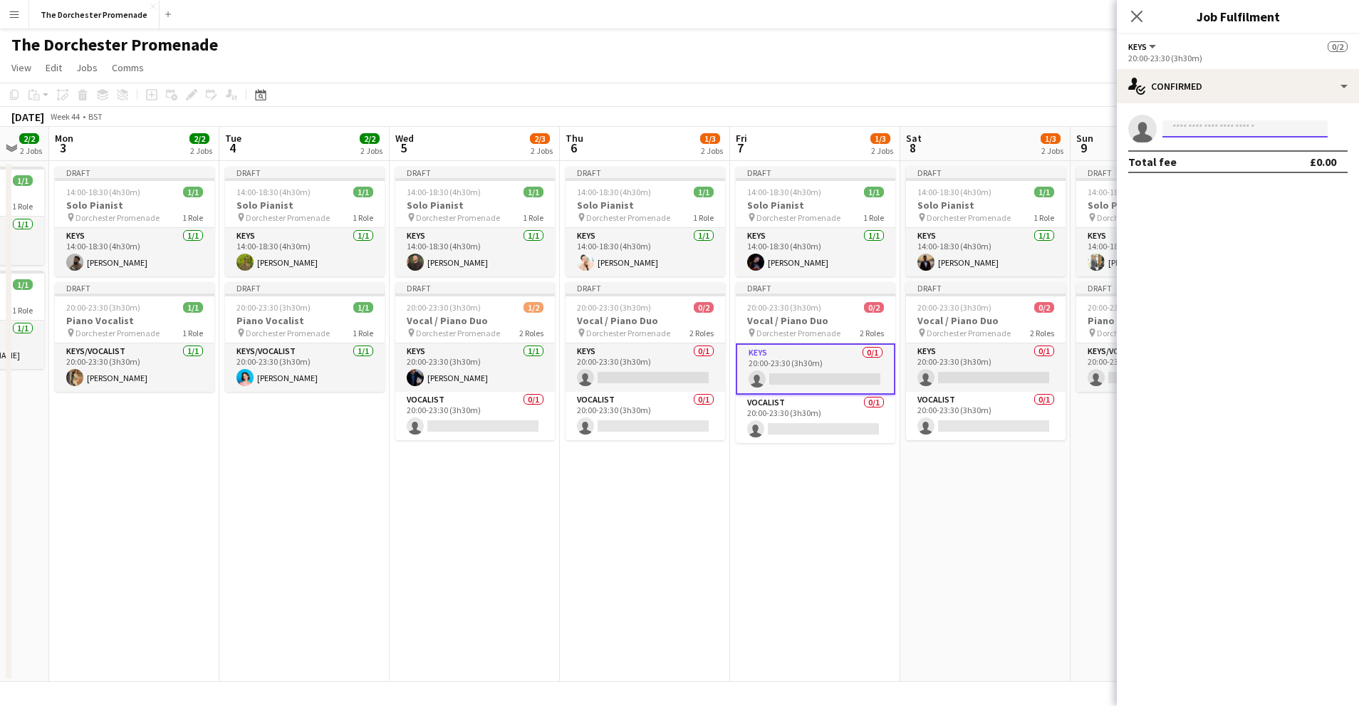
click at [1202, 127] on input at bounding box center [1245, 128] width 165 height 17
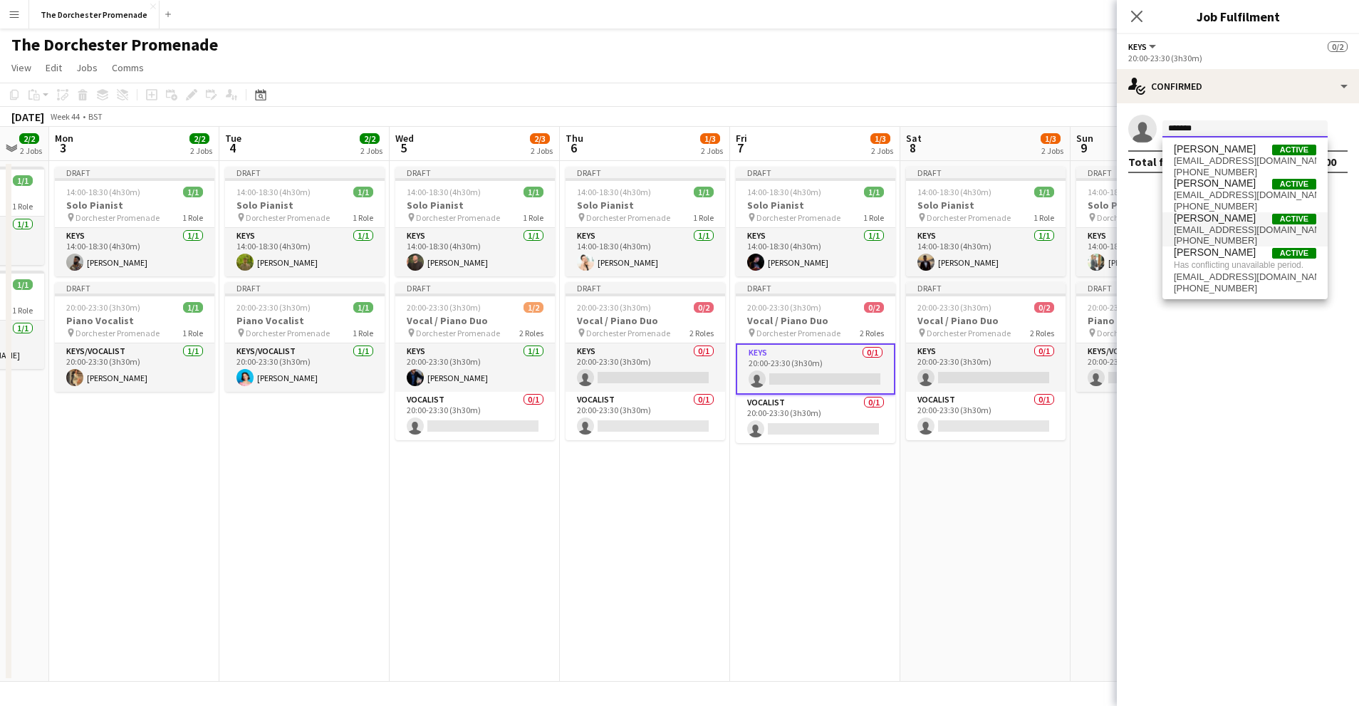
type input "*******"
click at [1233, 229] on span "michaelhorner@hotmail.co.uk" at bounding box center [1245, 229] width 142 height 11
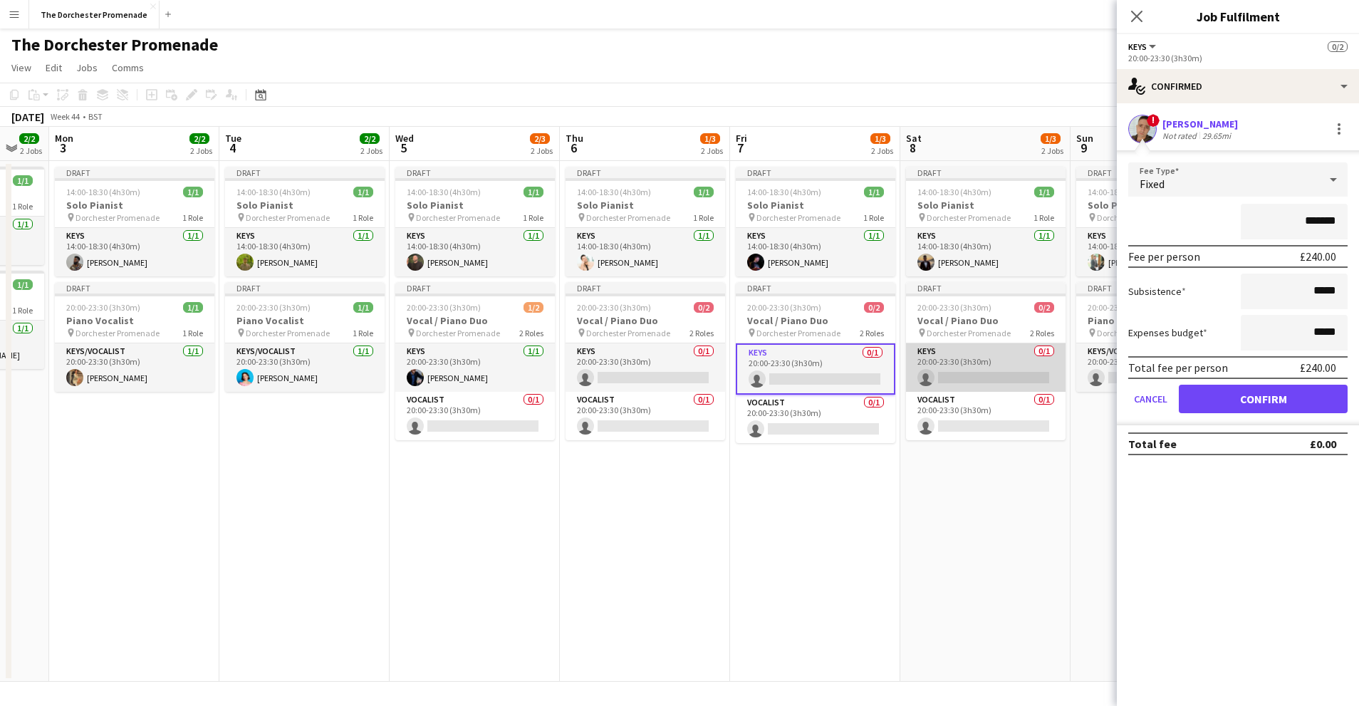
click at [994, 353] on app-card-role "Keys 0/1 20:00-23:30 (3h30m) single-neutral-actions" at bounding box center [986, 367] width 160 height 48
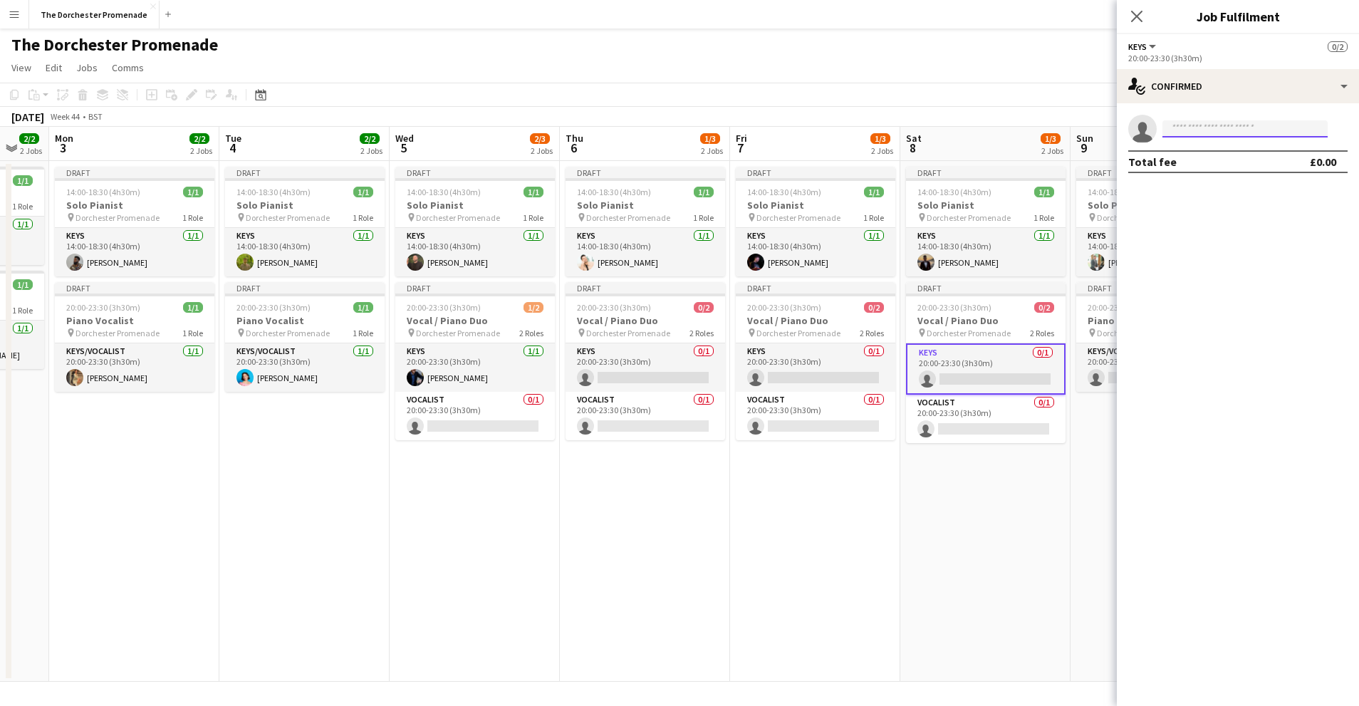
click at [1213, 127] on input at bounding box center [1245, 128] width 165 height 17
type input "*****"
click at [1207, 130] on input "*****" at bounding box center [1245, 128] width 165 height 17
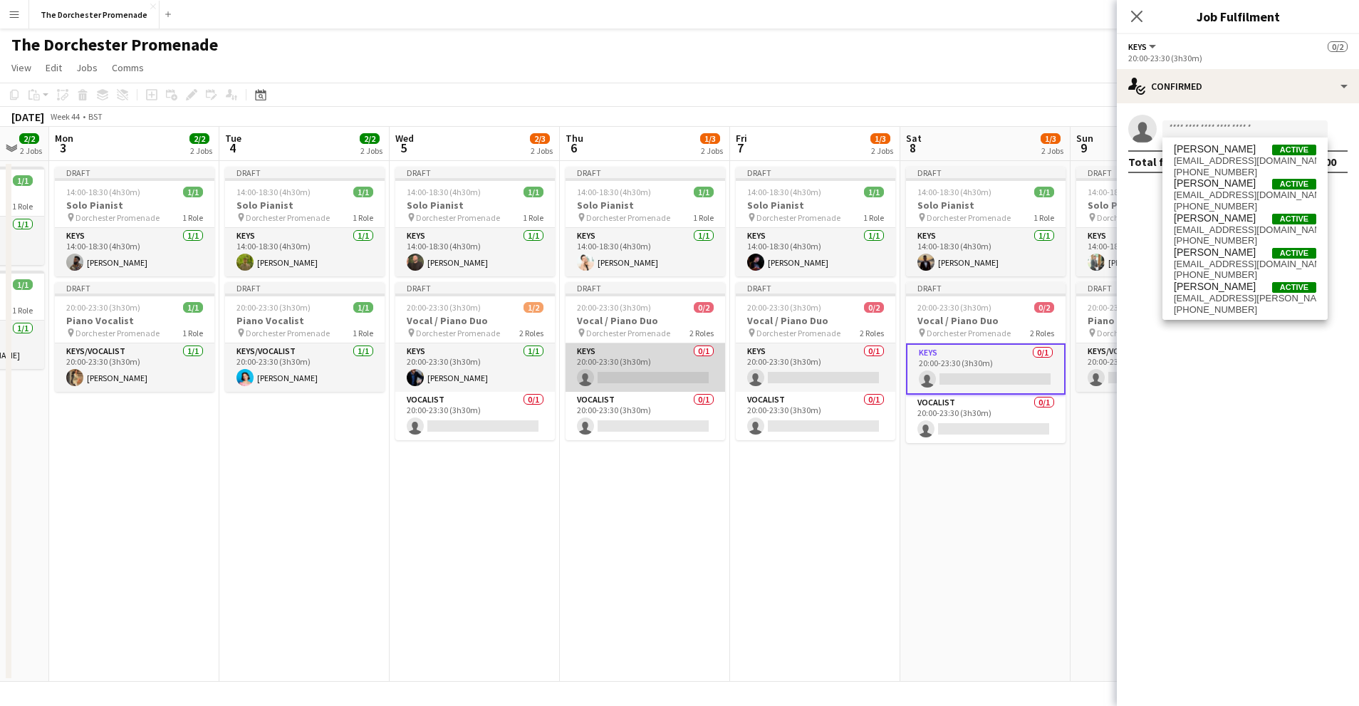
click at [653, 352] on app-card-role "Keys 0/1 20:00-23:30 (3h30m) single-neutral-actions" at bounding box center [646, 367] width 160 height 48
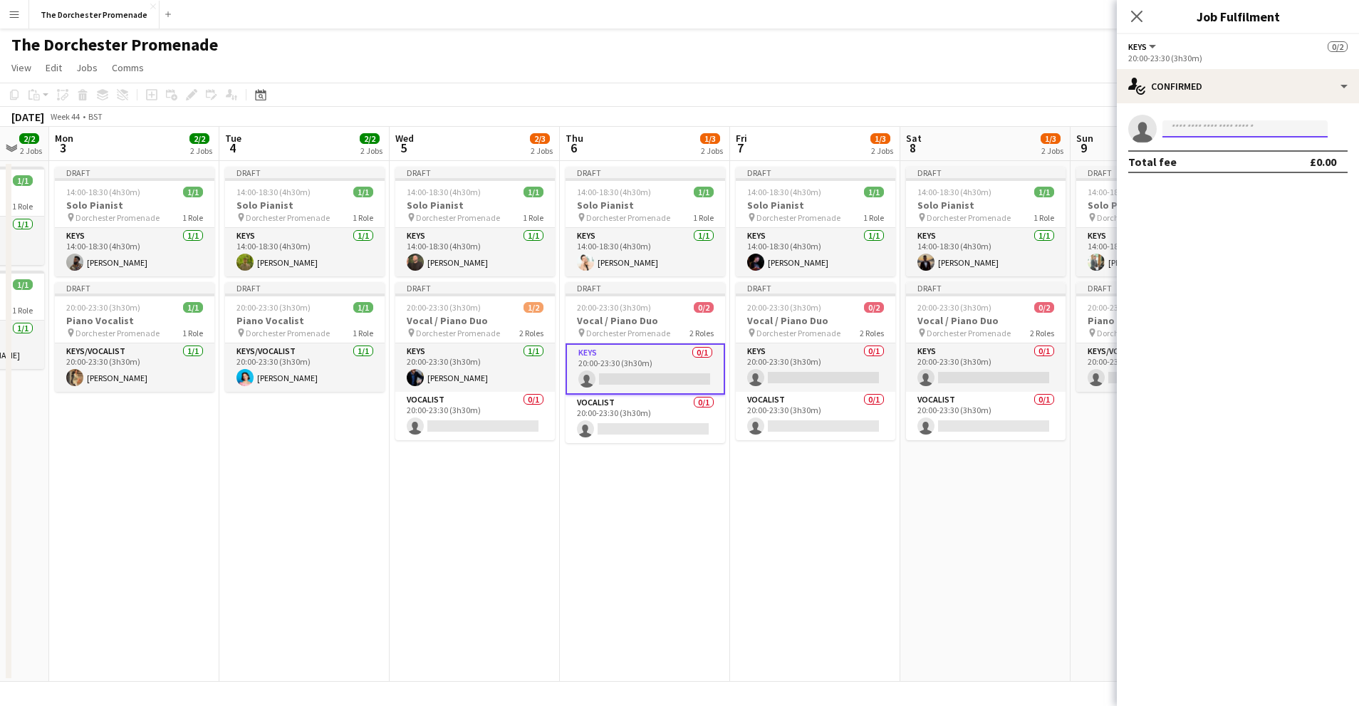
click at [1242, 130] on input at bounding box center [1245, 128] width 165 height 17
type input "*****"
click at [1207, 128] on input "*****" at bounding box center [1245, 128] width 165 height 17
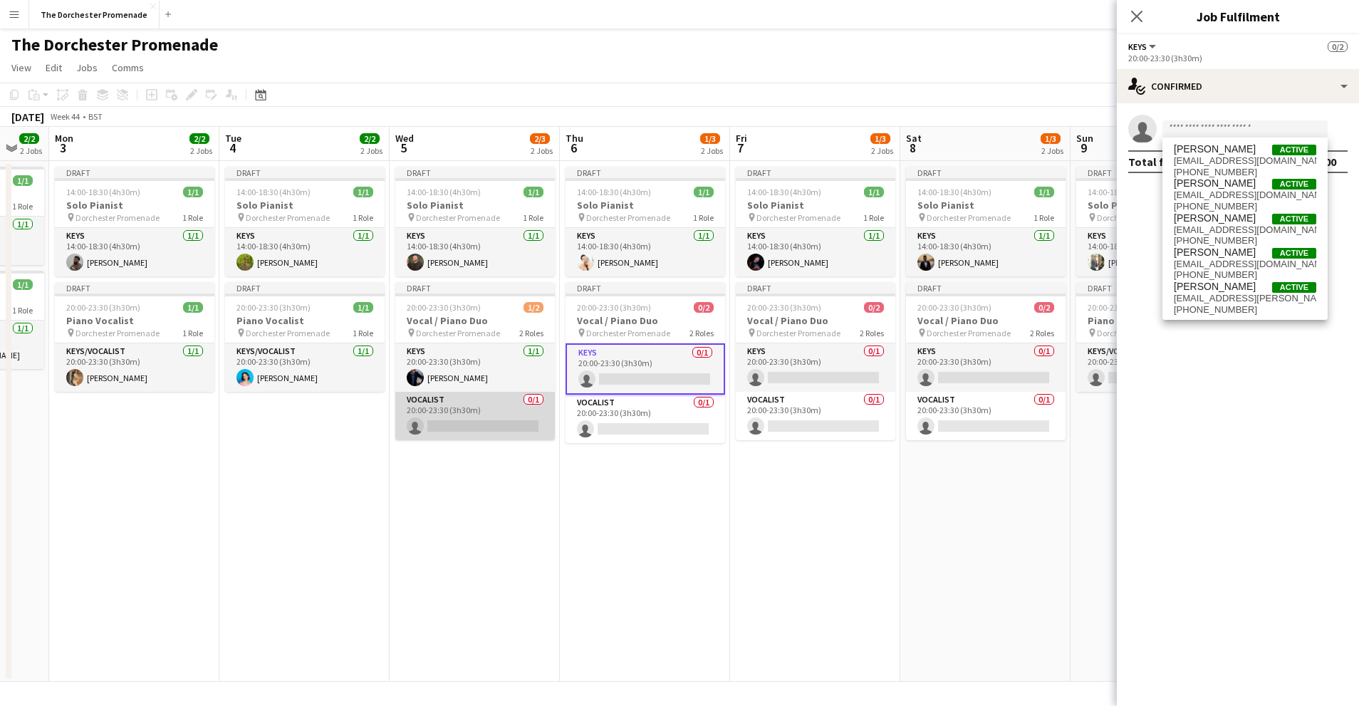
click at [459, 407] on app-card-role "Vocalist 0/1 20:00-23:30 (3h30m) single-neutral-actions" at bounding box center [475, 416] width 160 height 48
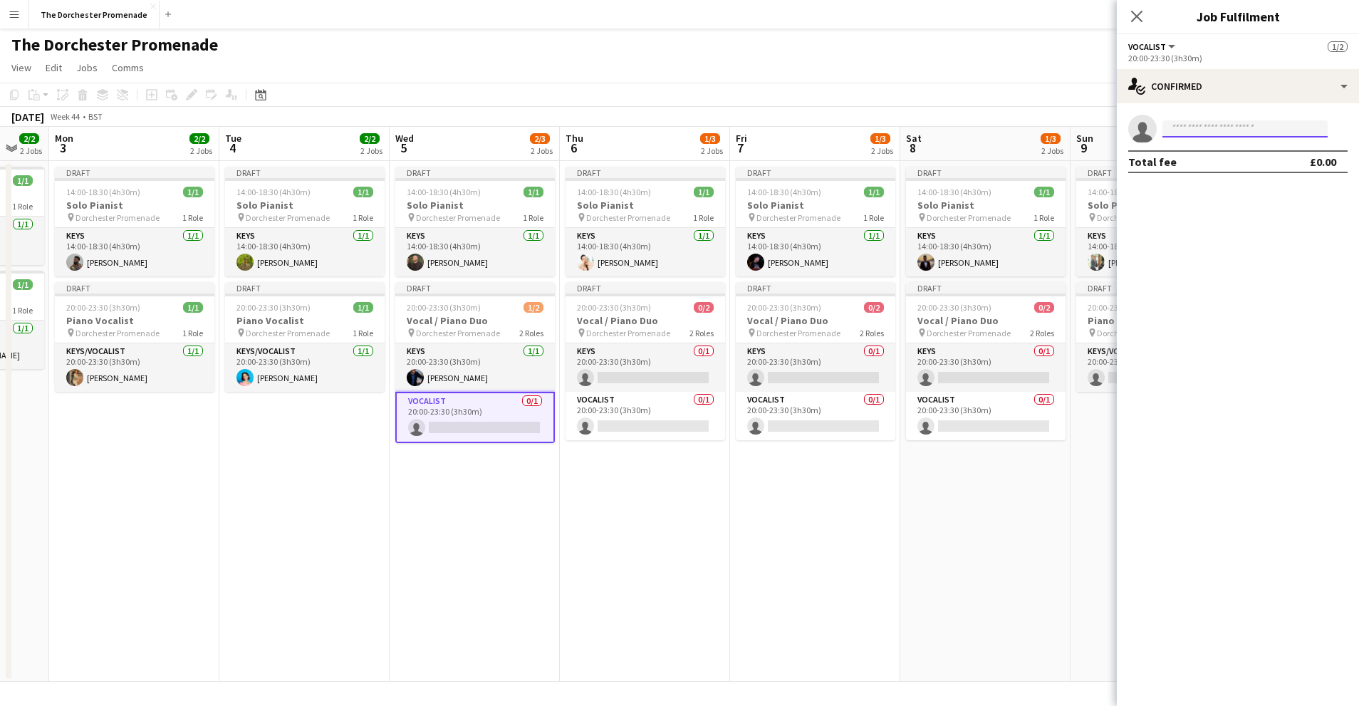
click at [1252, 132] on input at bounding box center [1245, 128] width 165 height 17
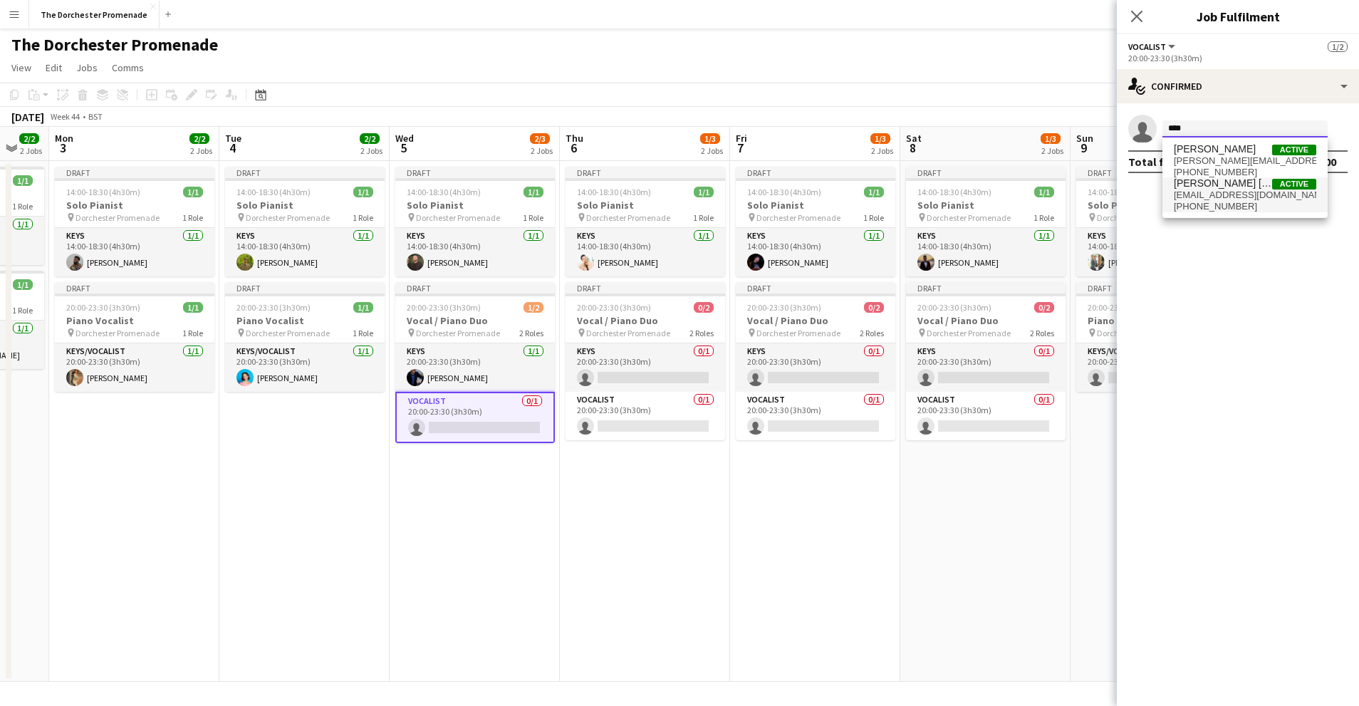
type input "****"
click at [1254, 200] on span "lucymerrilyn@yahoo.com" at bounding box center [1245, 194] width 142 height 11
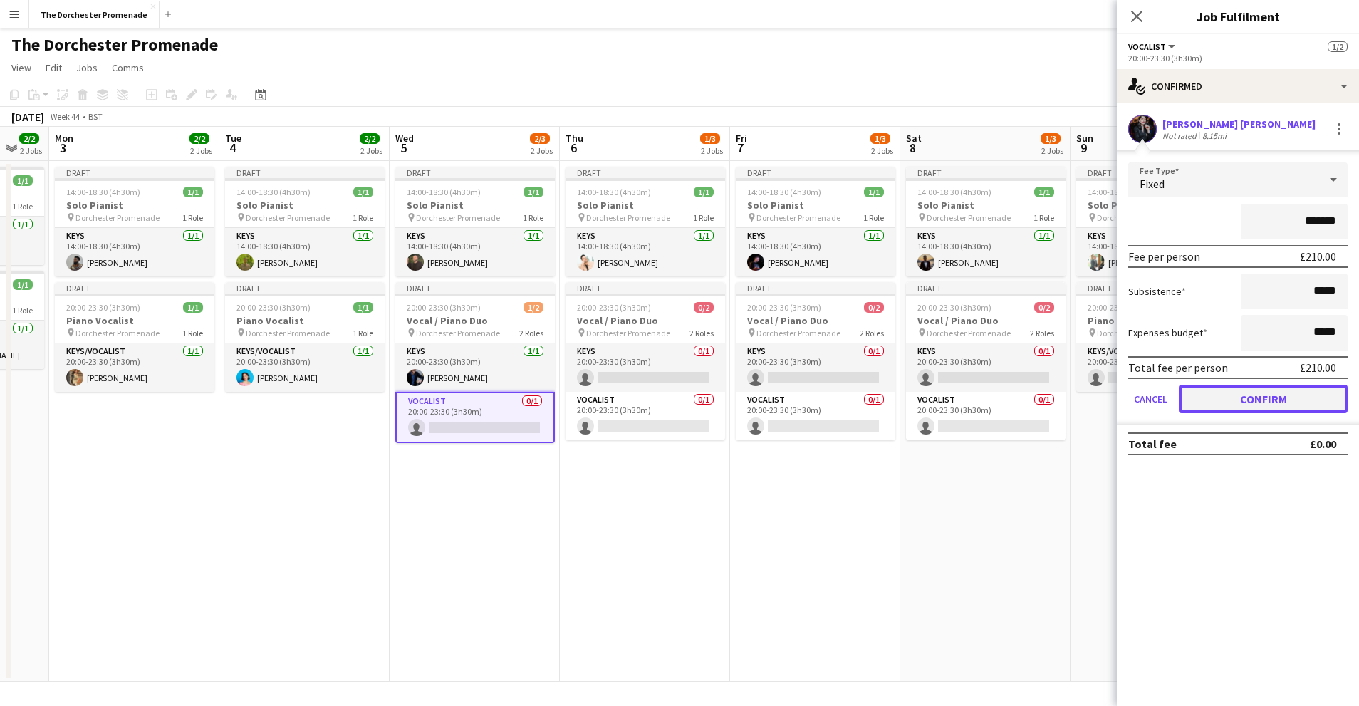
click at [1211, 405] on button "Confirm" at bounding box center [1263, 399] width 169 height 28
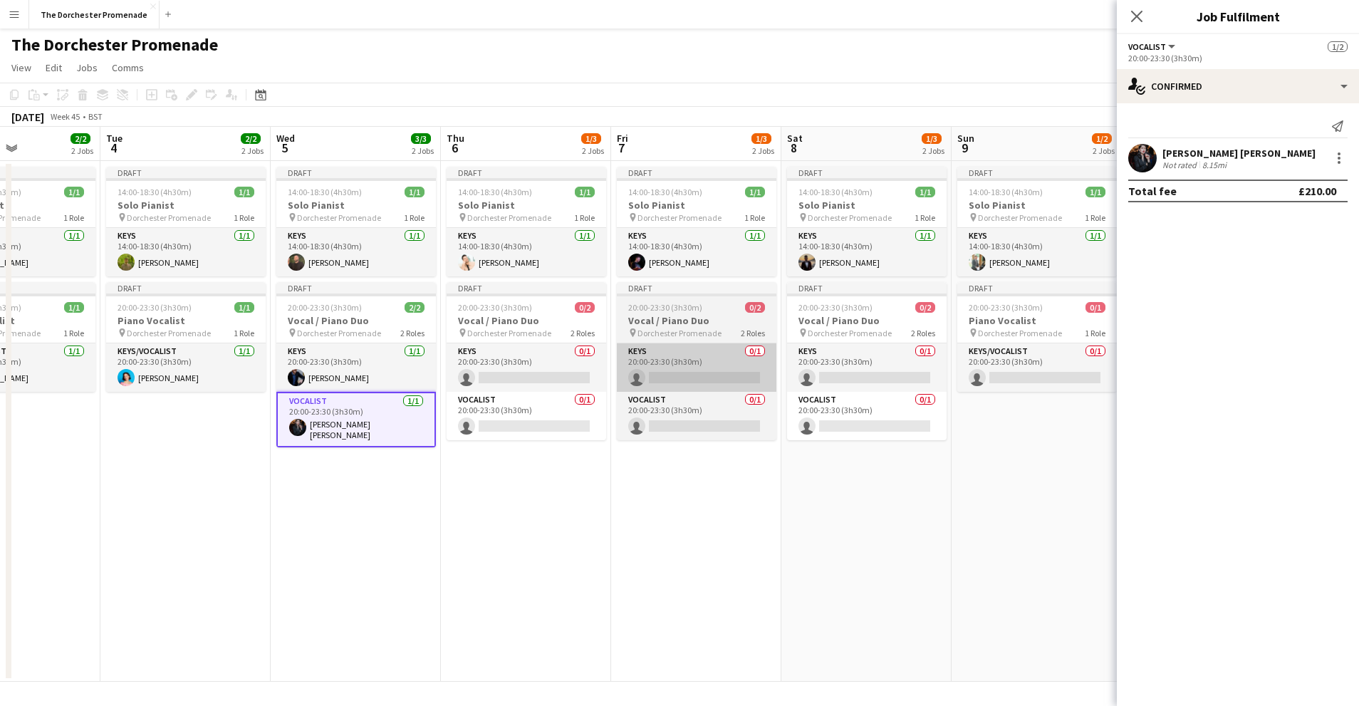
scroll to position [0, 440]
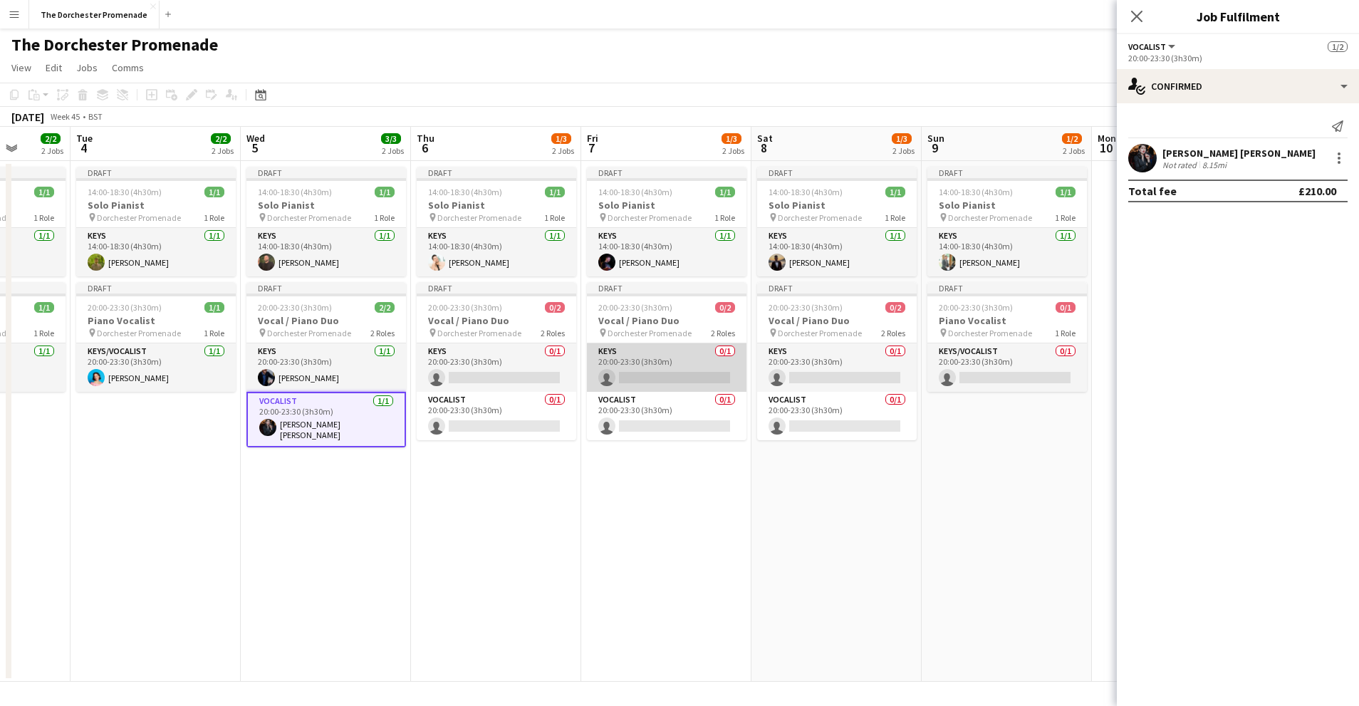
click at [652, 363] on app-card-role "Keys 0/1 20:00-23:30 (3h30m) single-neutral-actions" at bounding box center [667, 367] width 160 height 48
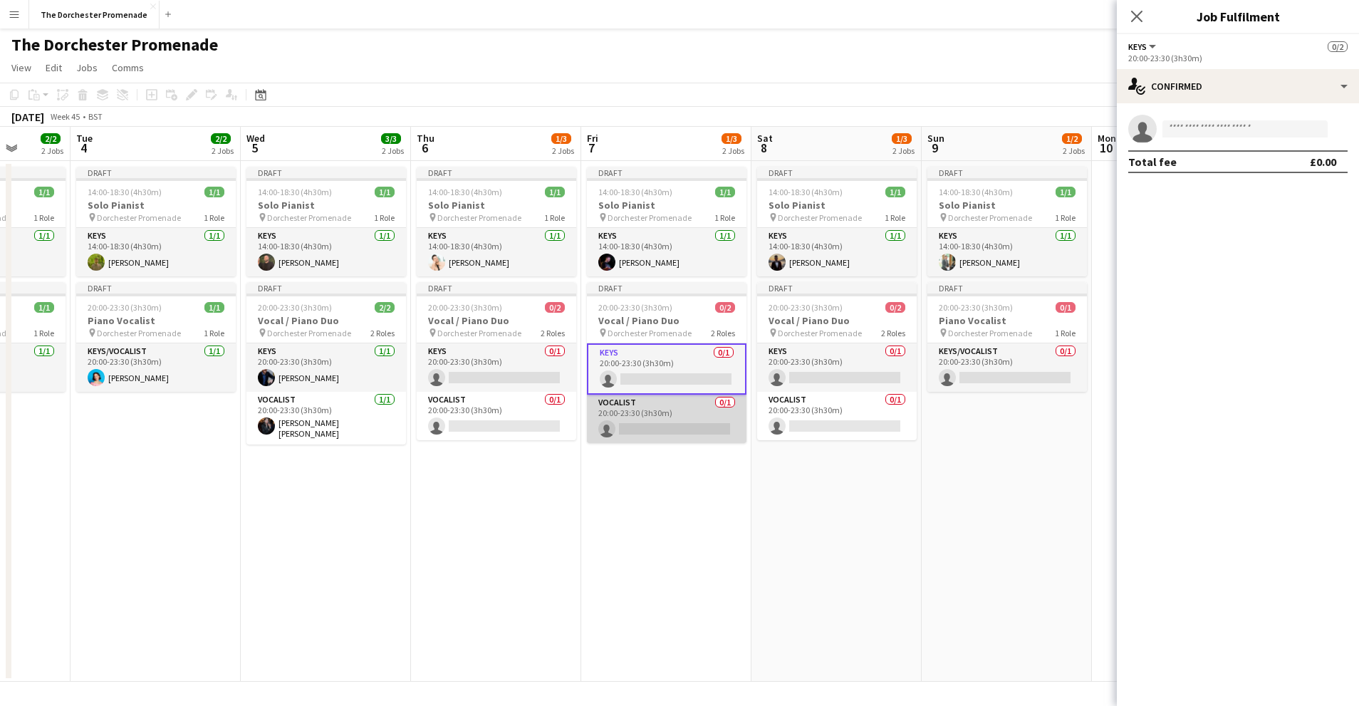
click at [667, 400] on app-card-role "Vocalist 0/1 20:00-23:30 (3h30m) single-neutral-actions" at bounding box center [667, 419] width 160 height 48
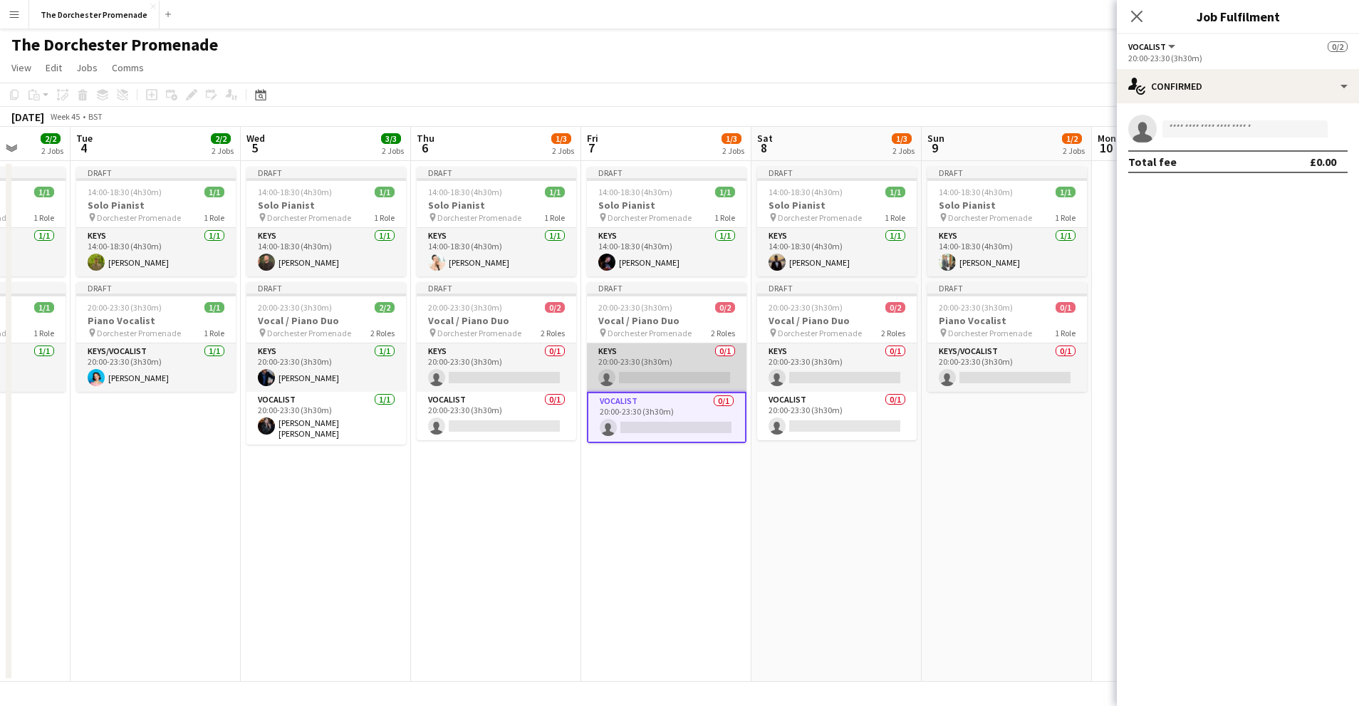
click at [685, 360] on app-card-role "Keys 0/1 20:00-23:30 (3h30m) single-neutral-actions" at bounding box center [667, 367] width 160 height 48
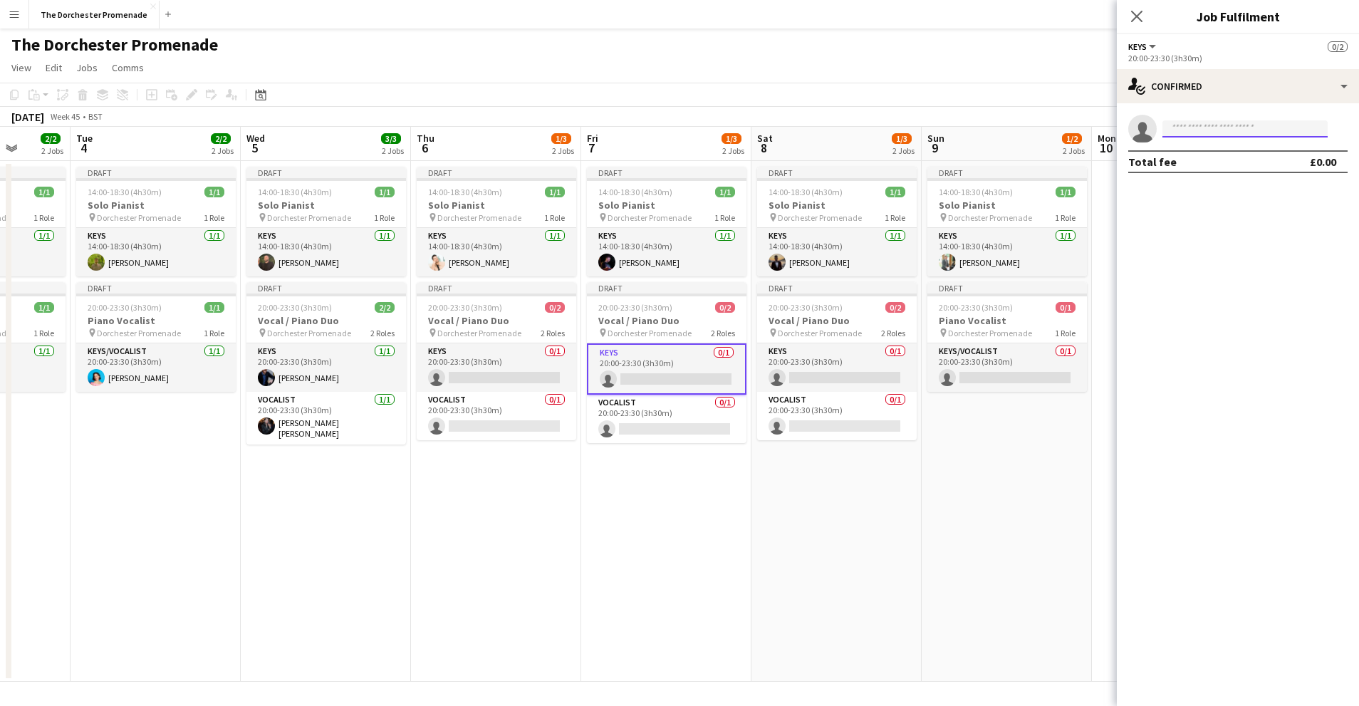
click at [1205, 130] on input at bounding box center [1245, 128] width 165 height 17
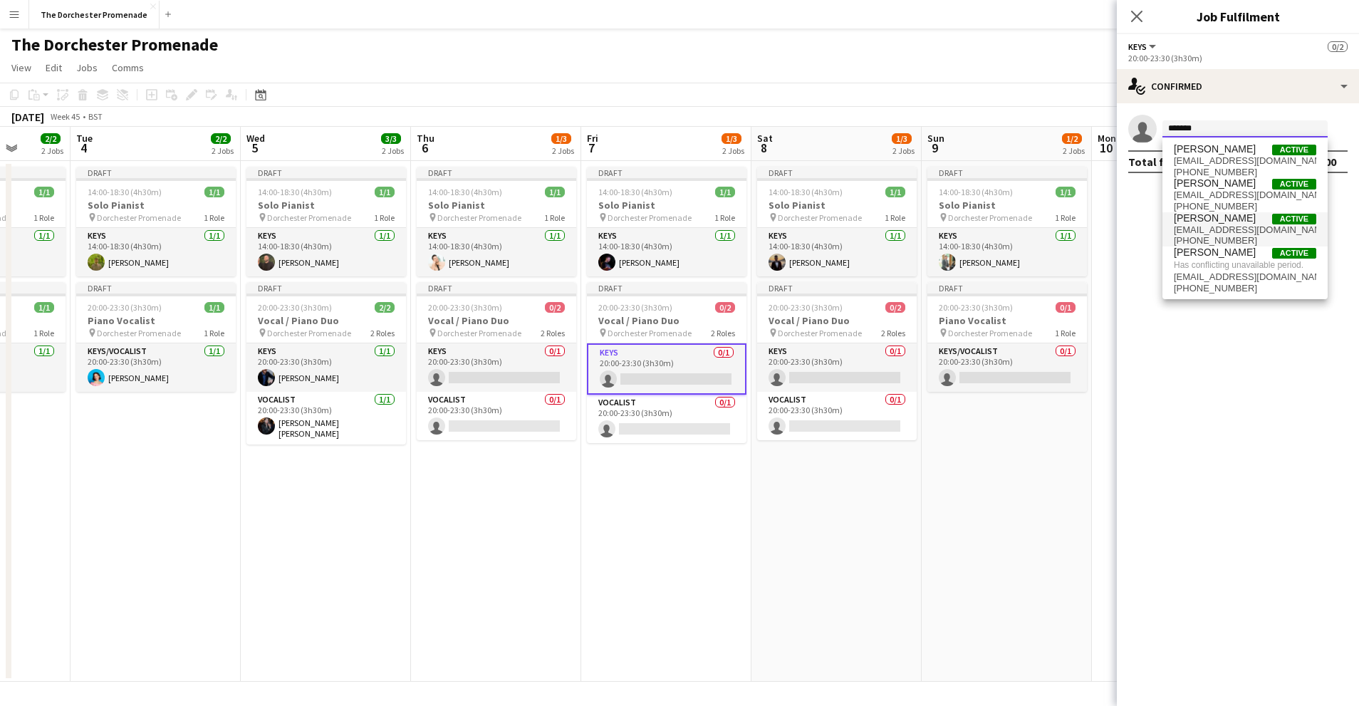
type input "*******"
click at [1227, 226] on span "michaelhorner@hotmail.co.uk" at bounding box center [1245, 229] width 142 height 11
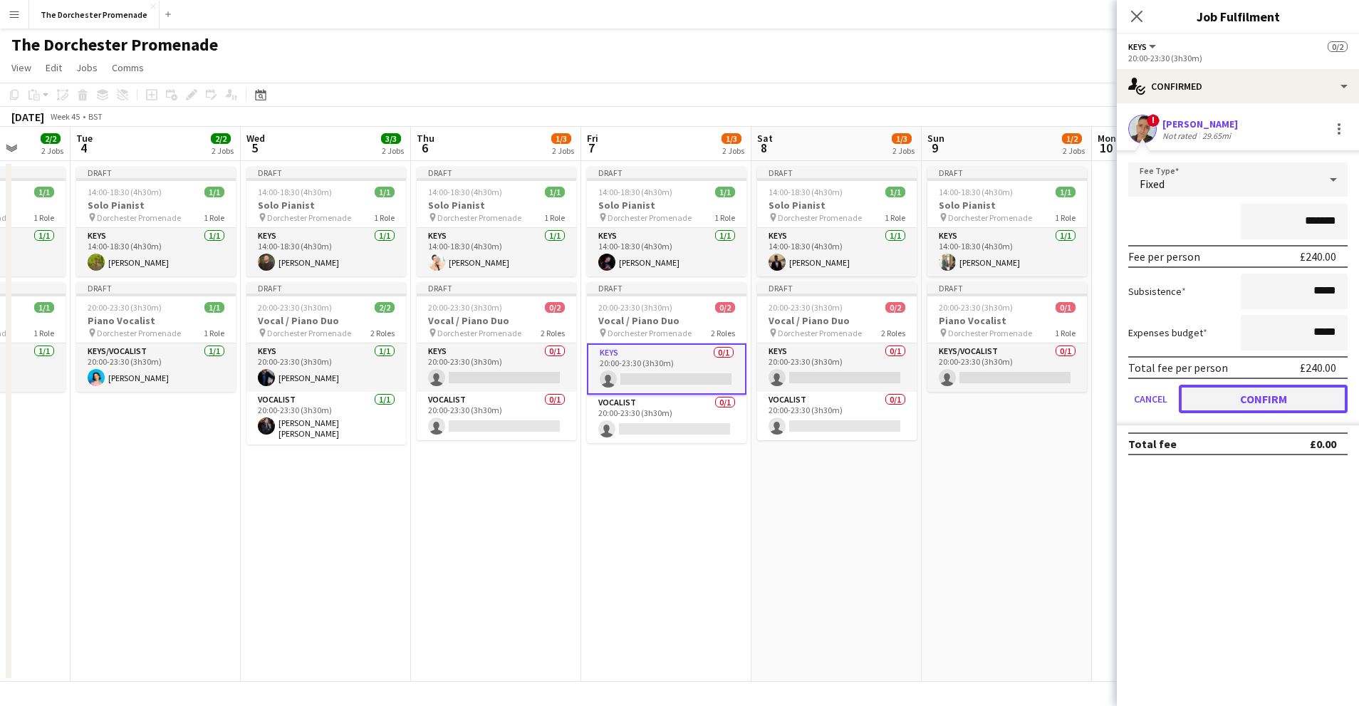
click at [1200, 392] on button "Confirm" at bounding box center [1263, 399] width 169 height 28
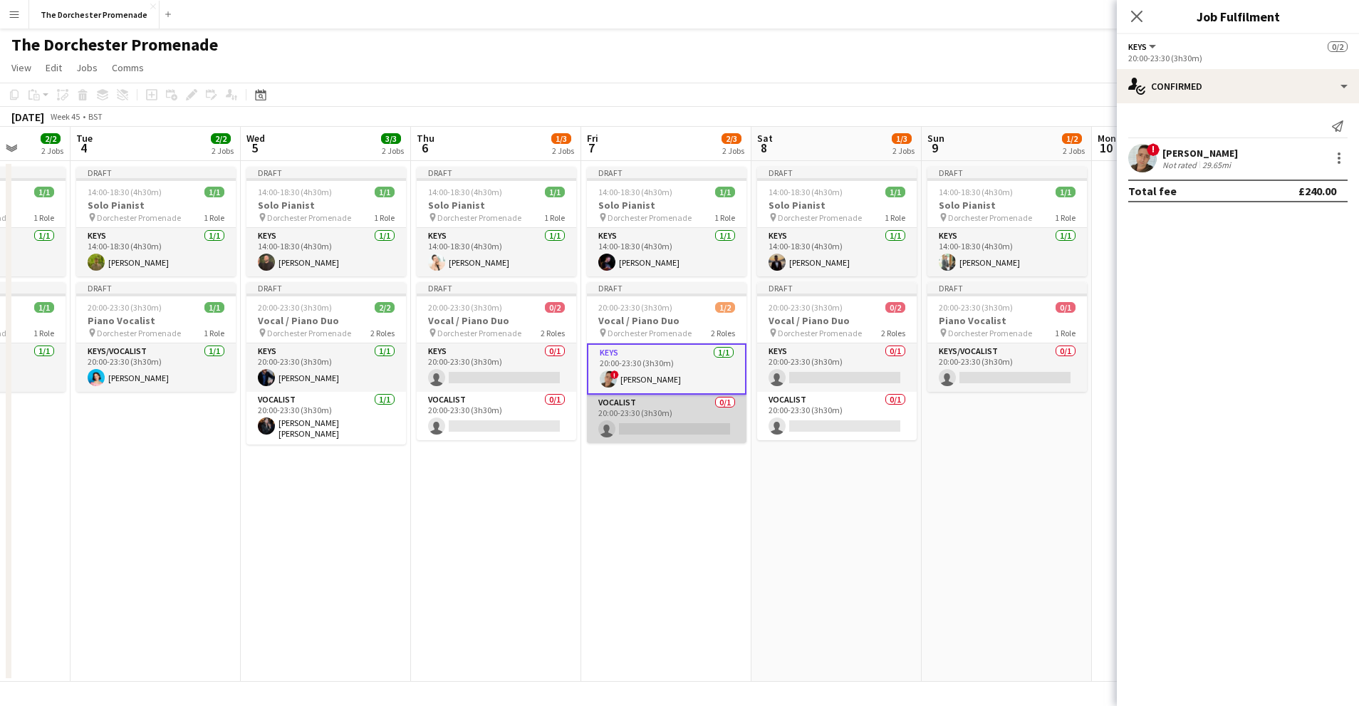
click at [679, 405] on app-card-role "Vocalist 0/1 20:00-23:30 (3h30m) single-neutral-actions" at bounding box center [667, 419] width 160 height 48
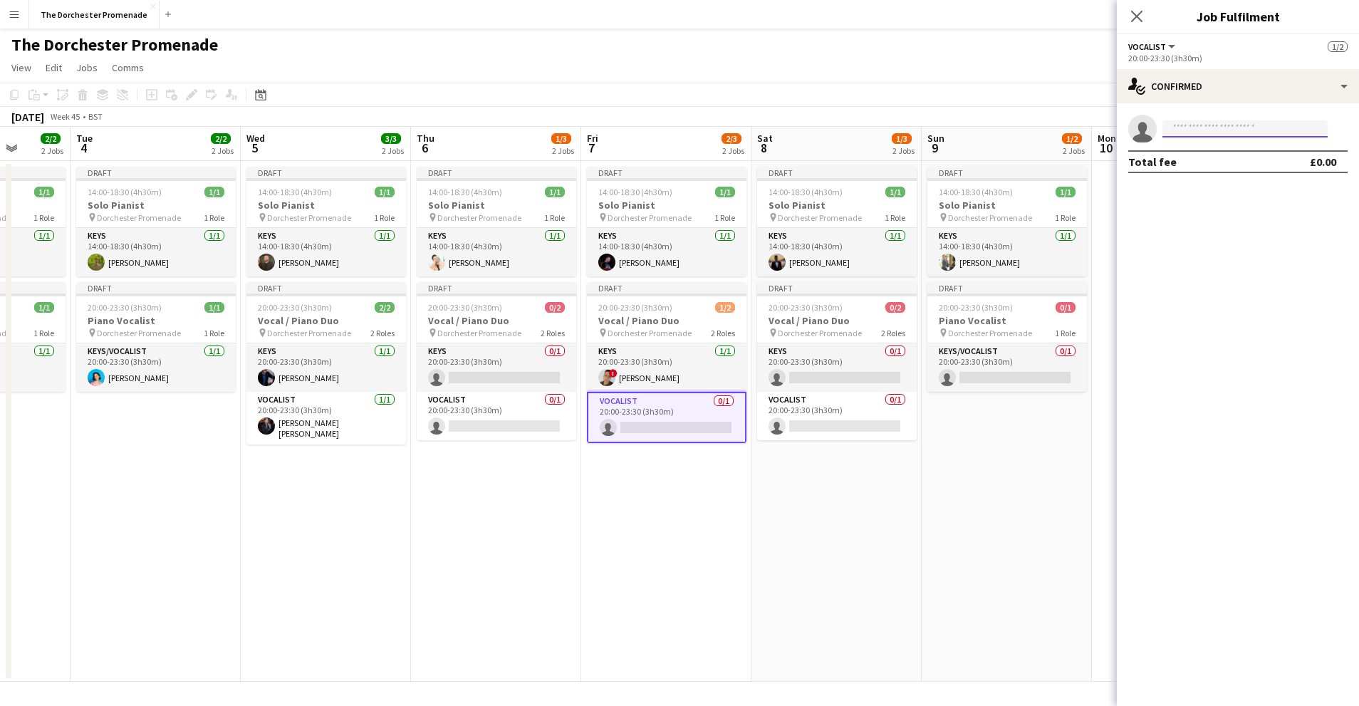
click at [1238, 126] on input at bounding box center [1245, 128] width 165 height 17
type input "******"
click at [1232, 152] on span "Maggie Lynne" at bounding box center [1215, 149] width 82 height 12
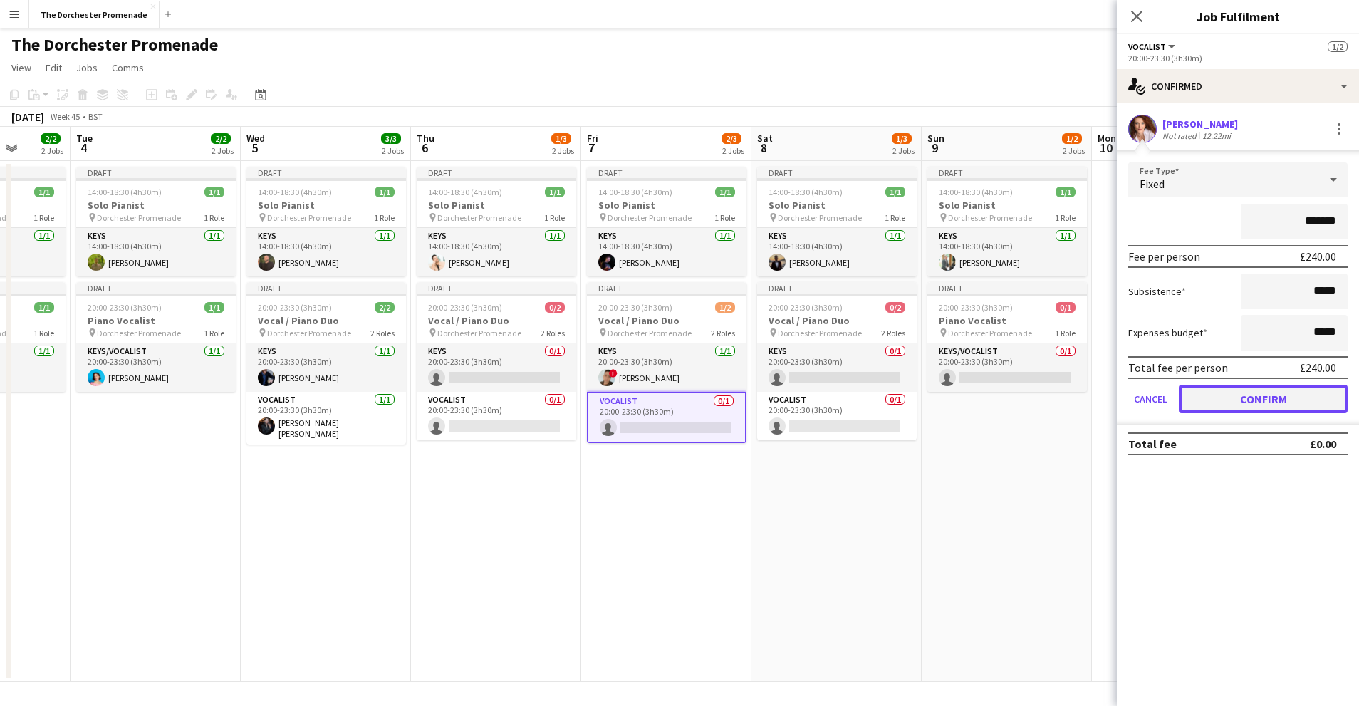
click at [1210, 405] on button "Confirm" at bounding box center [1263, 399] width 169 height 28
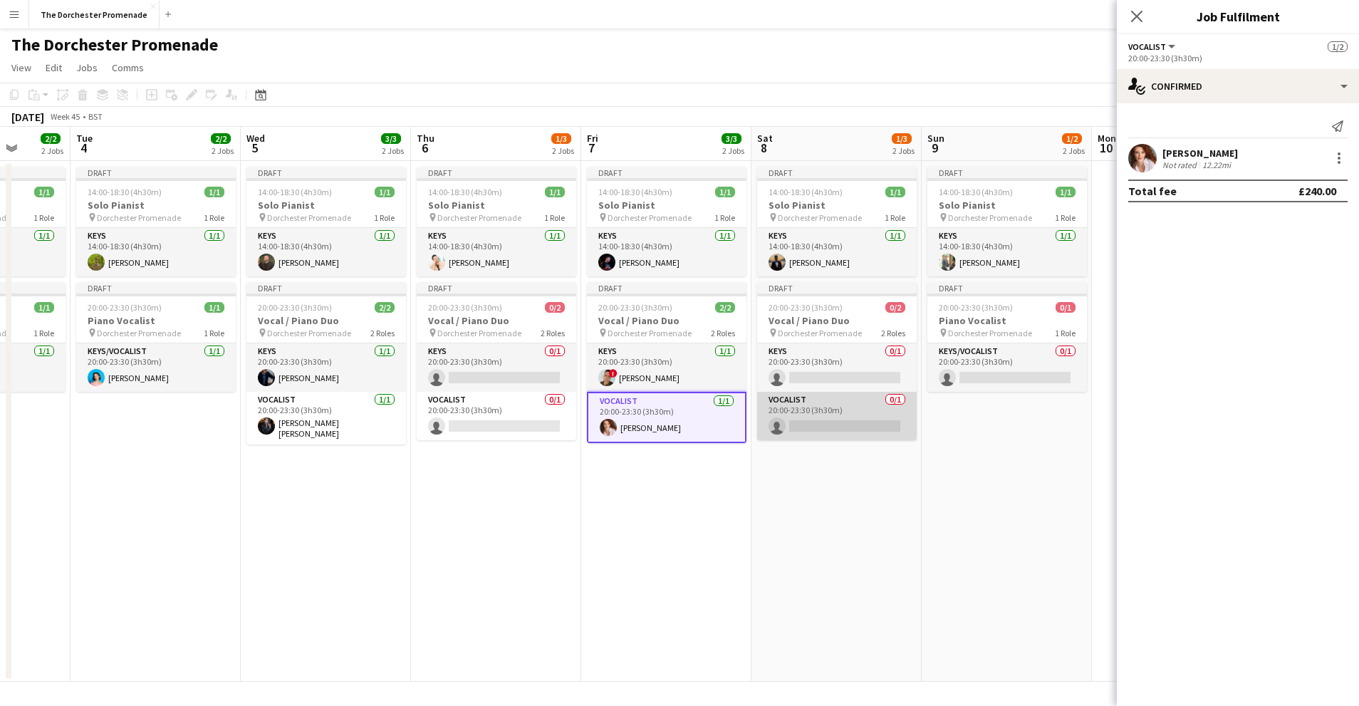
click at [848, 397] on app-card-role "Vocalist 0/1 20:00-23:30 (3h30m) single-neutral-actions" at bounding box center [837, 416] width 160 height 48
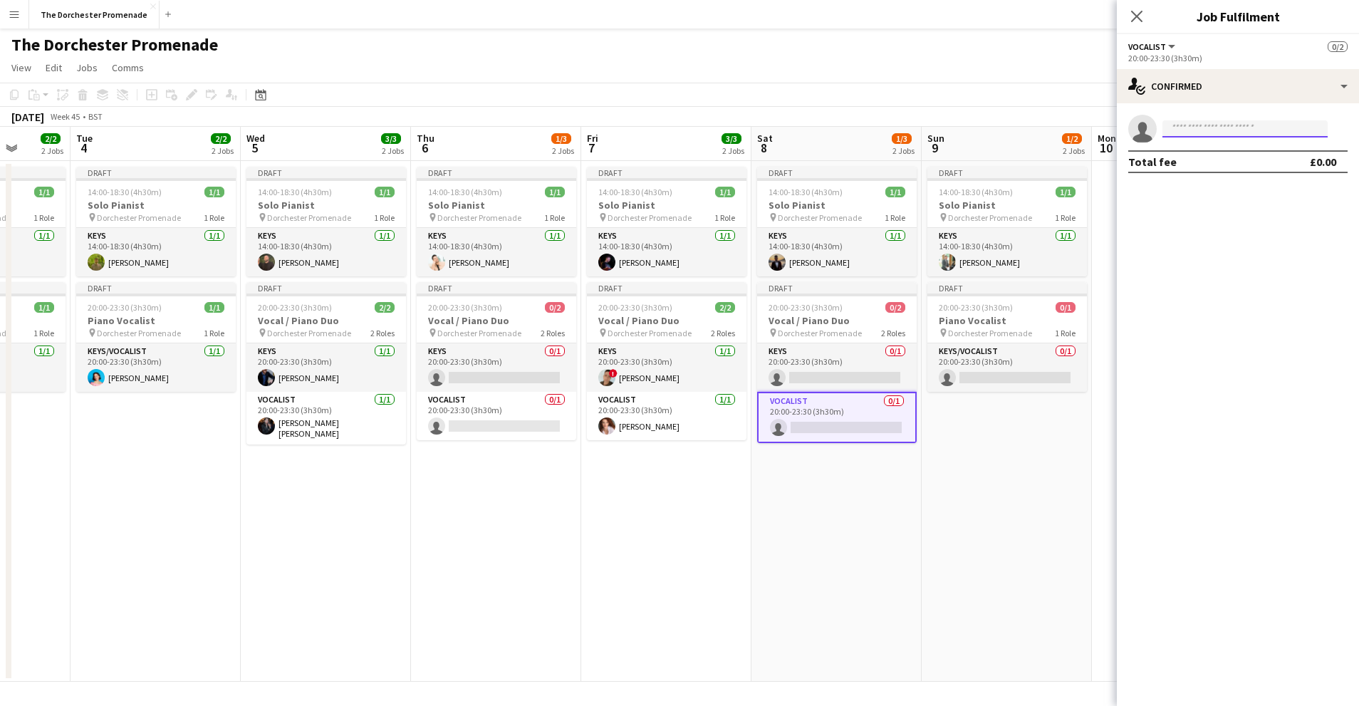
click at [1248, 131] on input at bounding box center [1245, 128] width 165 height 17
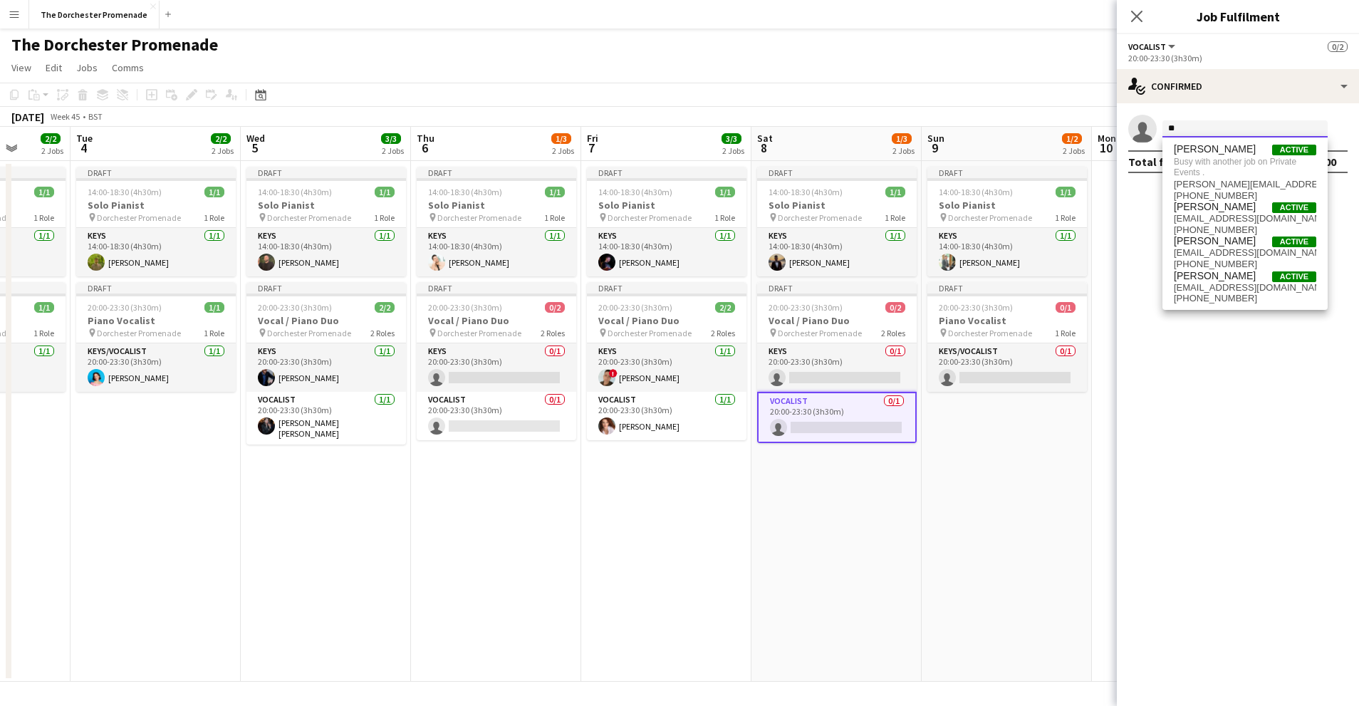
type input "*"
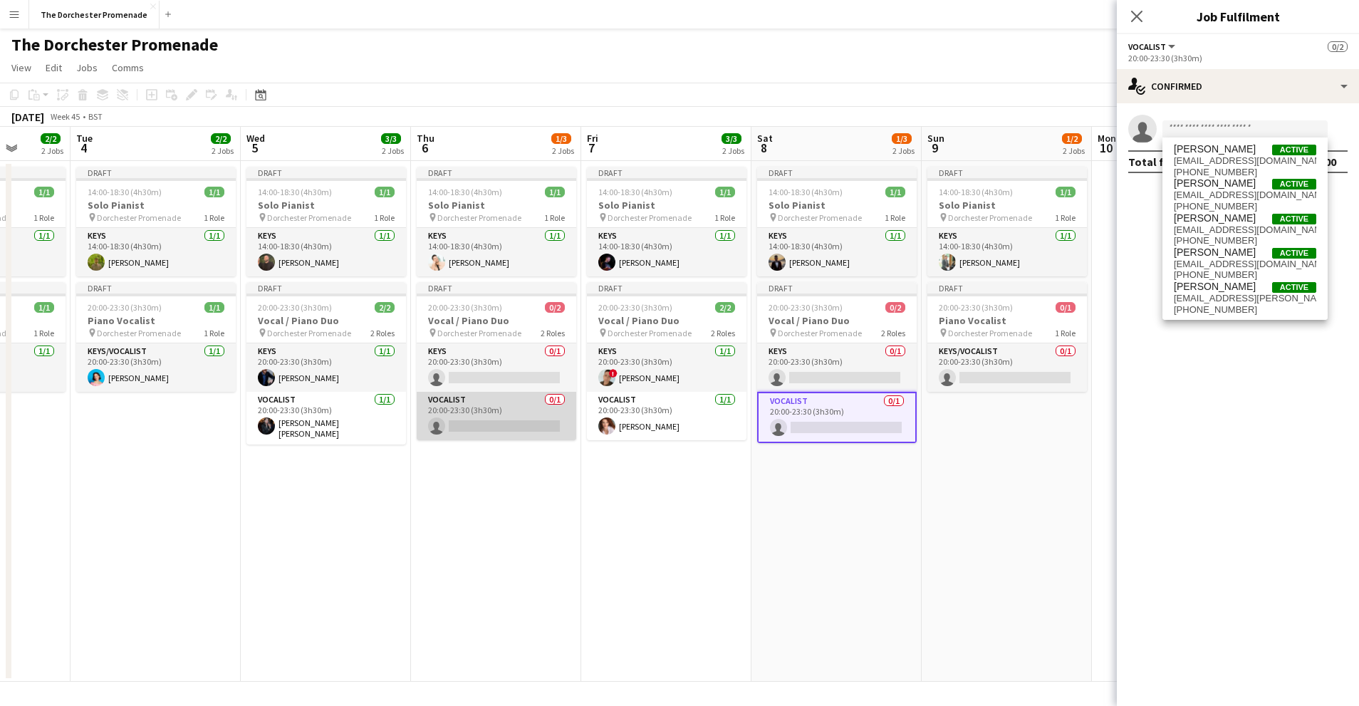
click at [499, 414] on app-card-role "Vocalist 0/1 20:00-23:30 (3h30m) single-neutral-actions" at bounding box center [497, 416] width 160 height 48
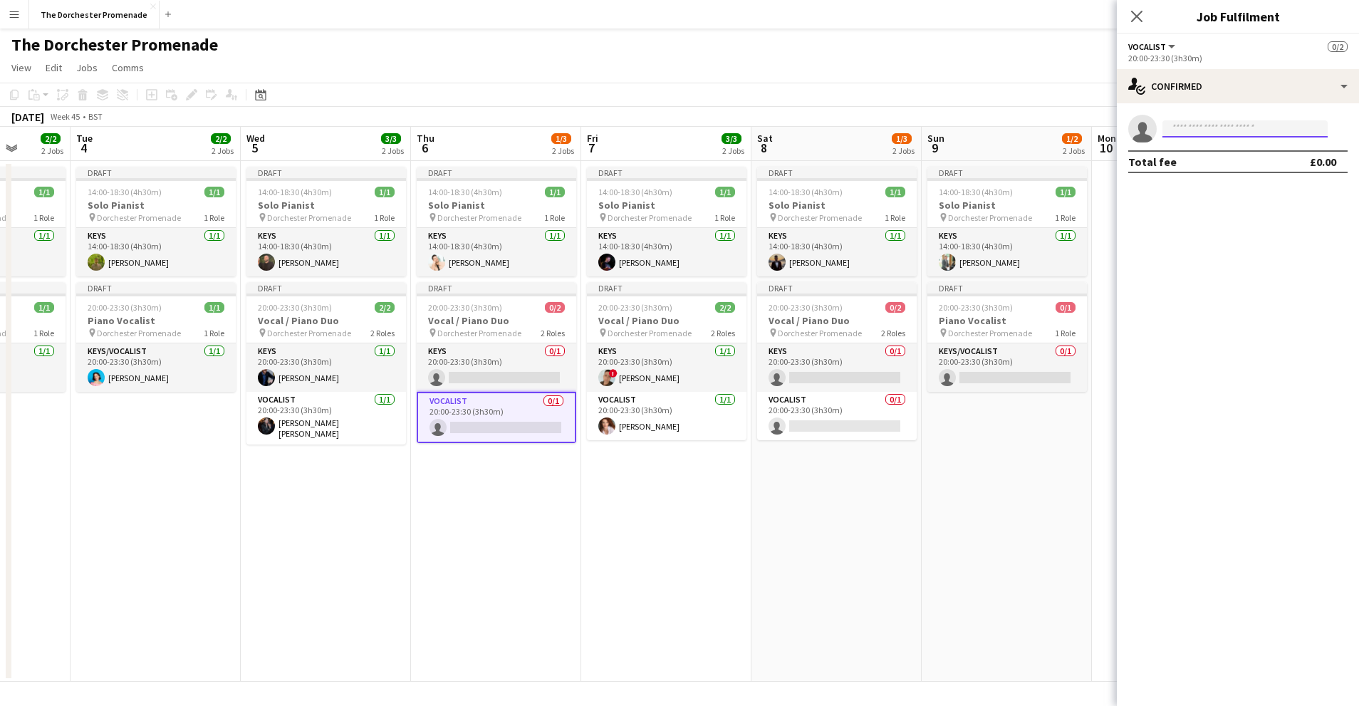
click at [1207, 120] on input at bounding box center [1245, 128] width 165 height 17
type input "******"
click at [1203, 127] on input "******" at bounding box center [1245, 128] width 165 height 17
click at [1203, 128] on input "******" at bounding box center [1245, 128] width 165 height 17
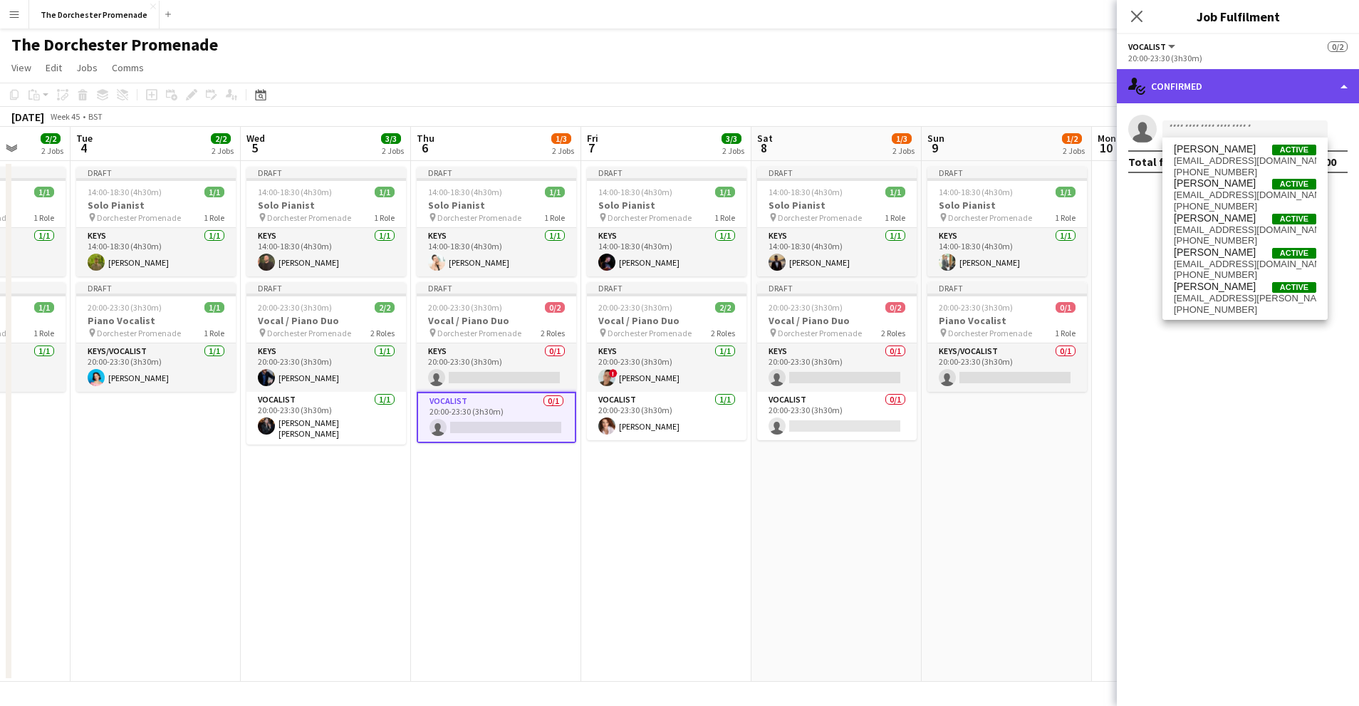
click at [1218, 86] on div "single-neutral-actions-check-2 Confirmed" at bounding box center [1238, 86] width 242 height 34
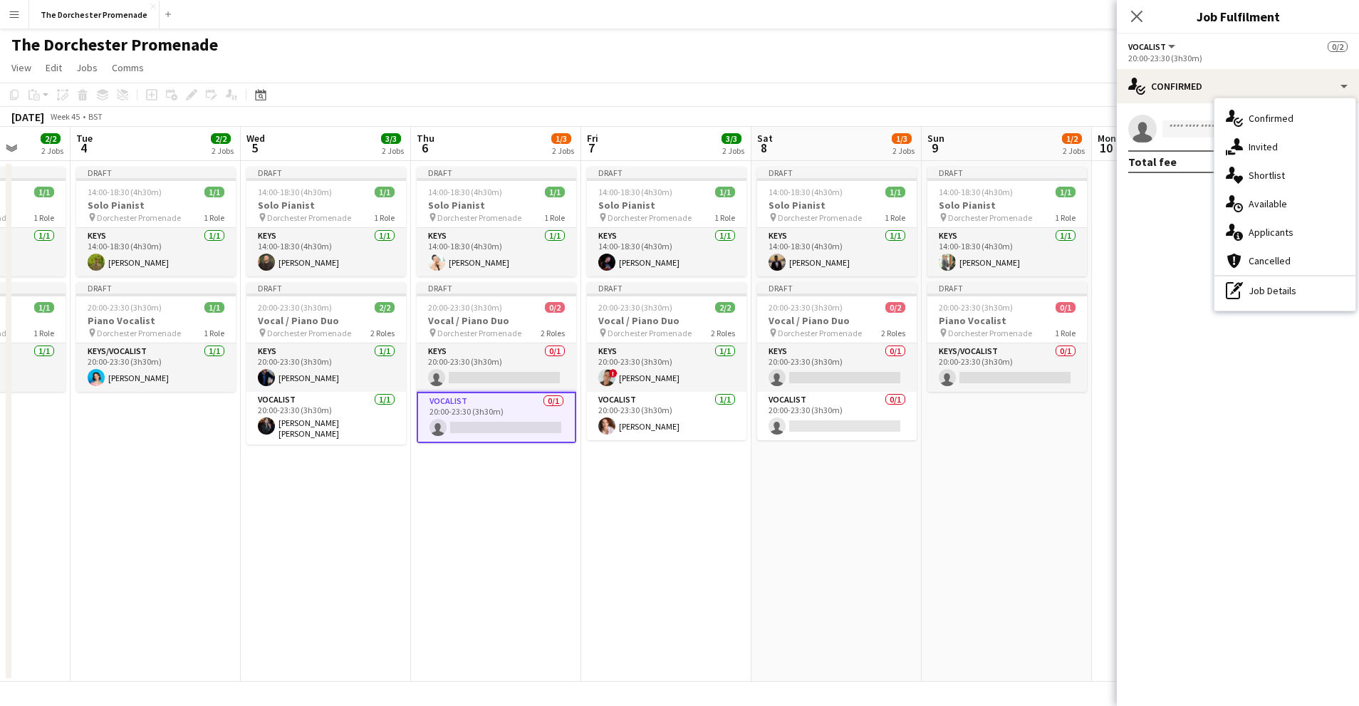
click at [1277, 195] on div "single-neutral-actions-upload Available" at bounding box center [1285, 203] width 141 height 28
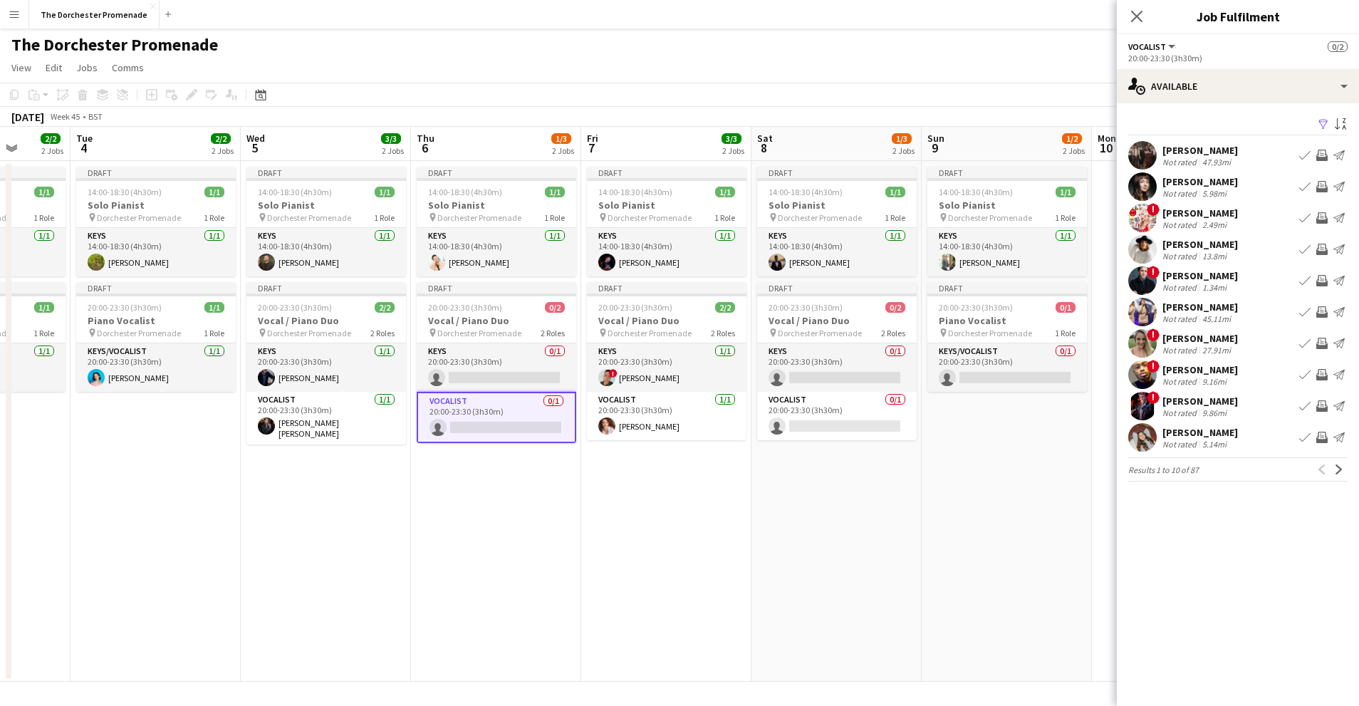
click at [1306, 248] on app-icon "Book crew" at bounding box center [1304, 249] width 11 height 11
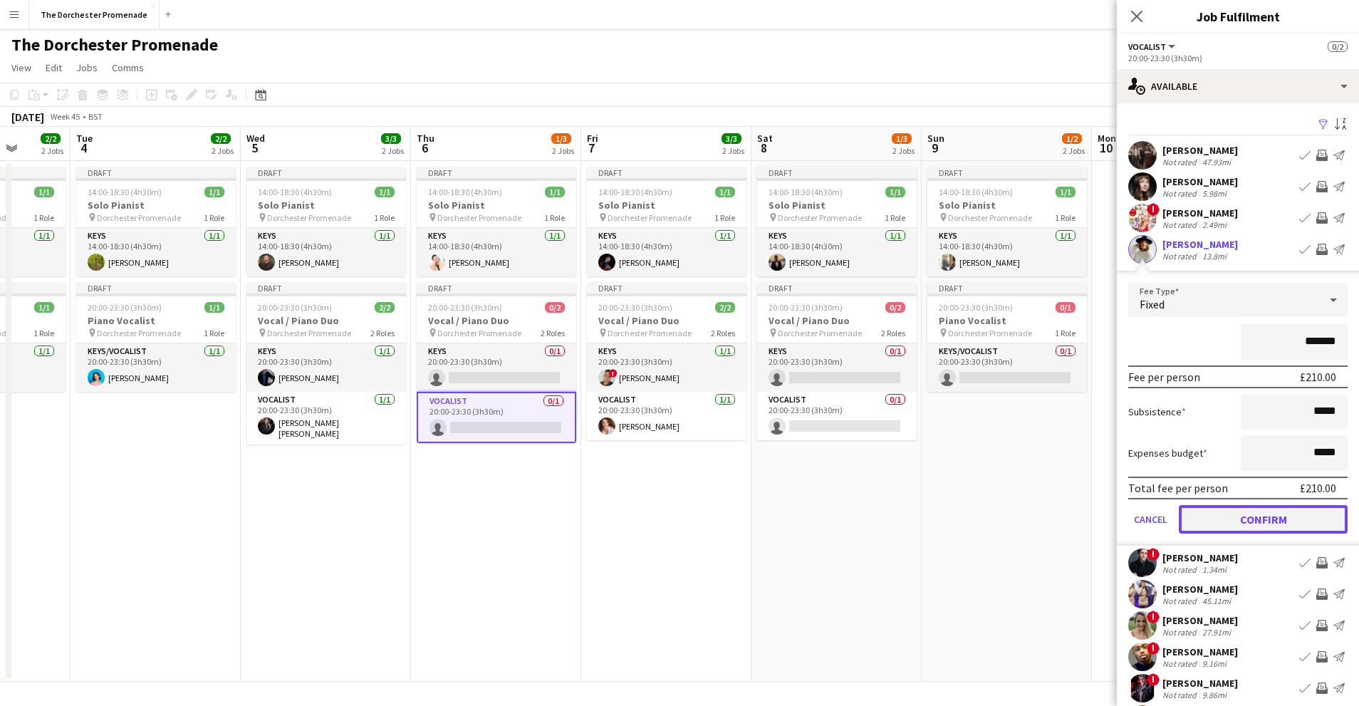
click at [1207, 514] on button "Confirm" at bounding box center [1263, 519] width 169 height 28
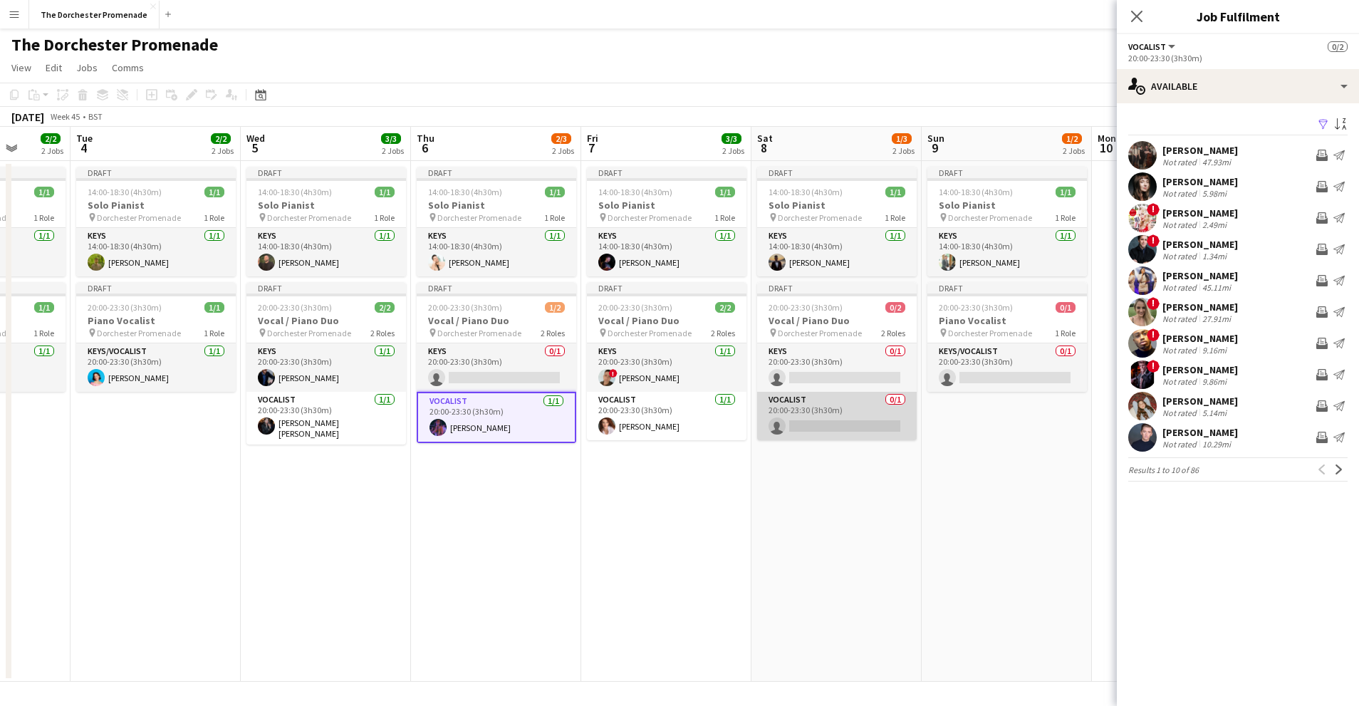
drag, startPoint x: 837, startPoint y: 396, endPoint x: 846, endPoint y: 393, distance: 9.7
click at [838, 396] on app-card-role "Vocalist 0/1 20:00-23:30 (3h30m) single-neutral-actions" at bounding box center [837, 416] width 160 height 48
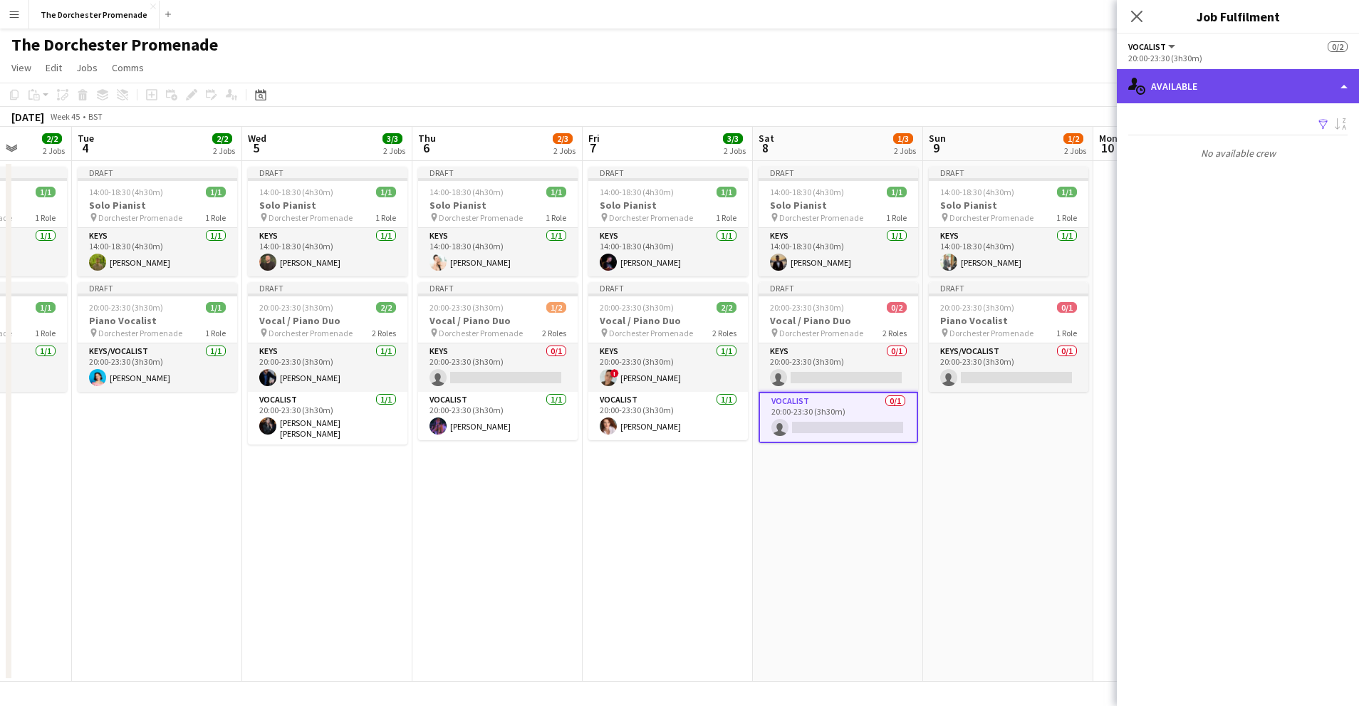
click at [1247, 76] on div "single-neutral-actions-upload Available" at bounding box center [1238, 86] width 242 height 34
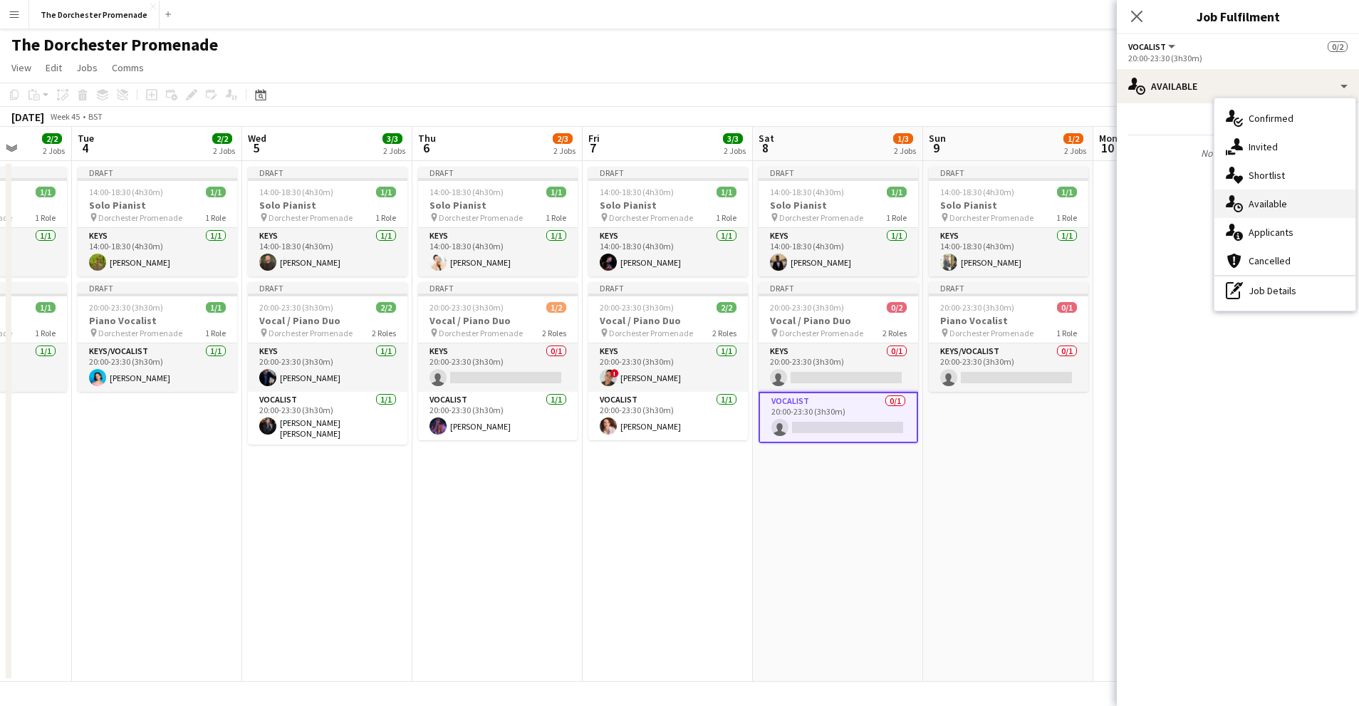
click at [1265, 196] on div "single-neutral-actions-upload Available" at bounding box center [1285, 203] width 141 height 28
drag, startPoint x: 960, startPoint y: 474, endPoint x: 921, endPoint y: 459, distance: 41.0
click at [960, 474] on app-date-cell "Draft 14:00-18:30 (4h30m) 1/1 Solo Pianist pin Dorchester Promenade 1 Role Keys…" at bounding box center [1008, 421] width 170 height 521
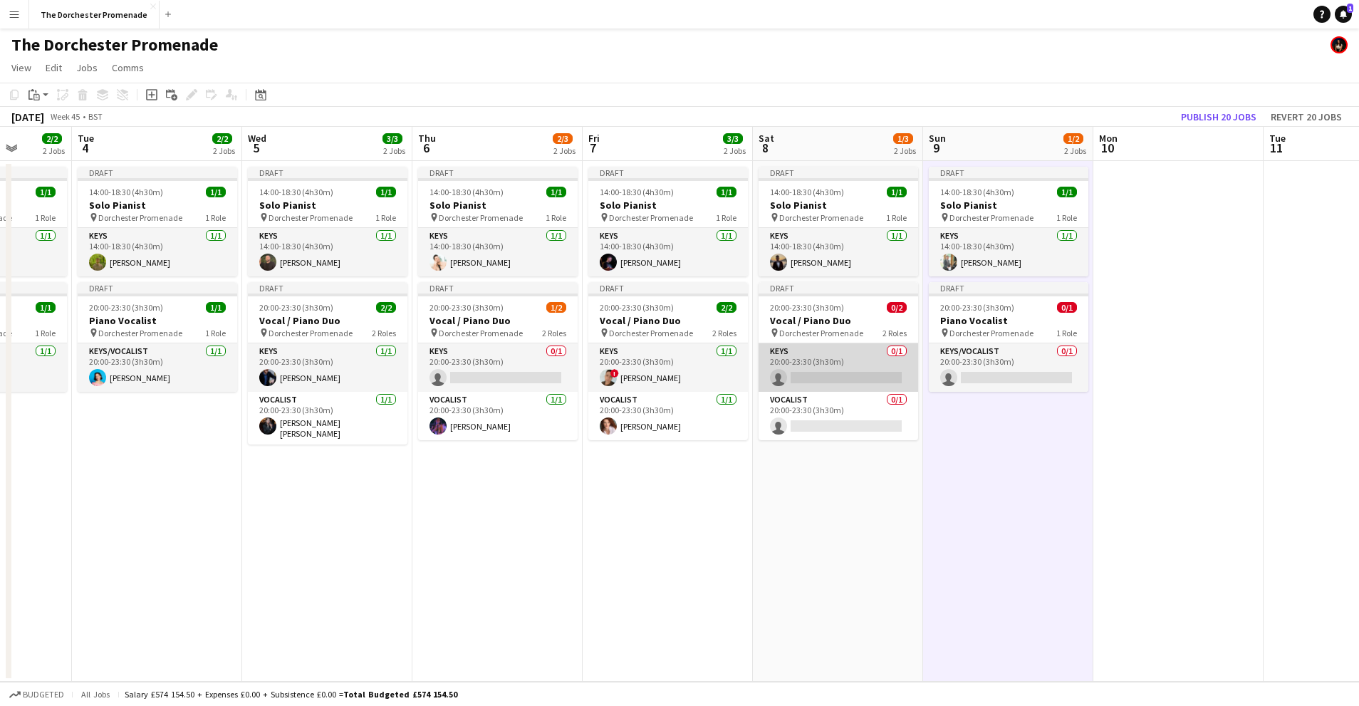
click at [826, 362] on app-card-role "Keys 0/1 20:00-23:30 (3h30m) single-neutral-actions" at bounding box center [839, 367] width 160 height 48
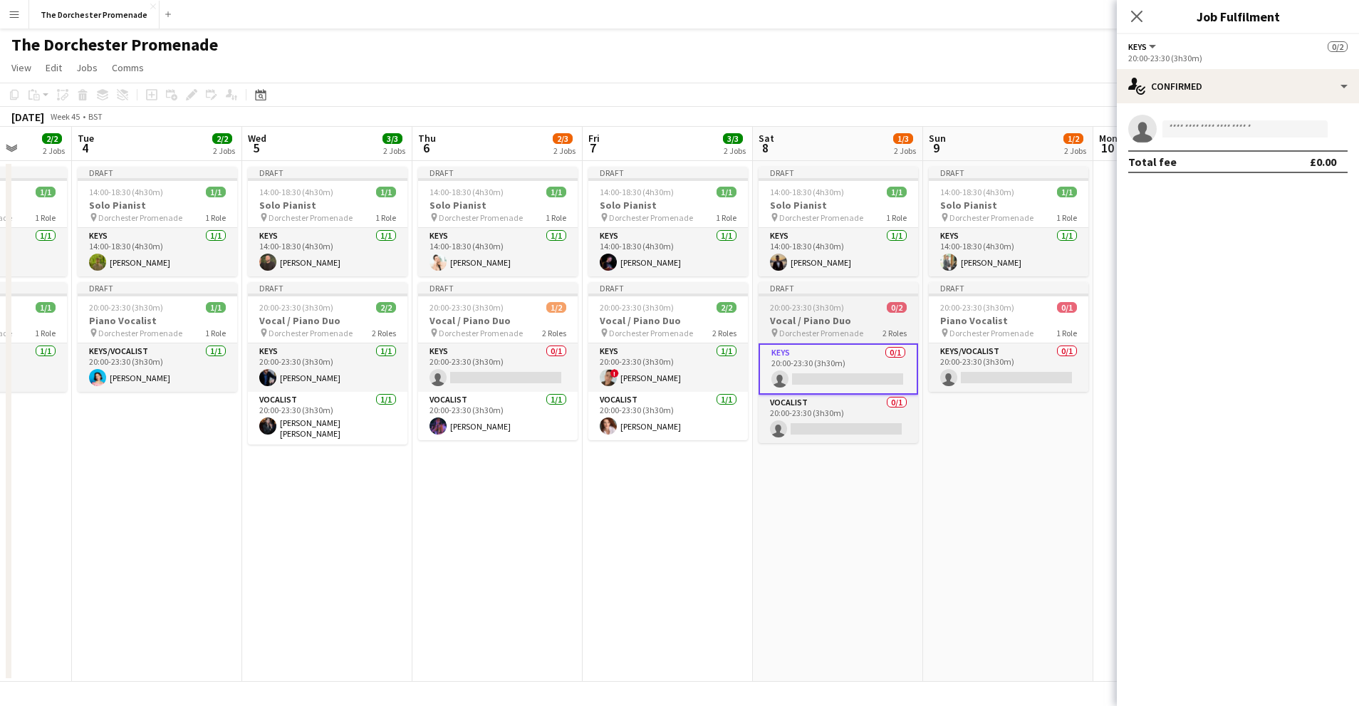
click at [822, 320] on h3 "Vocal / Piano Duo" at bounding box center [839, 320] width 160 height 13
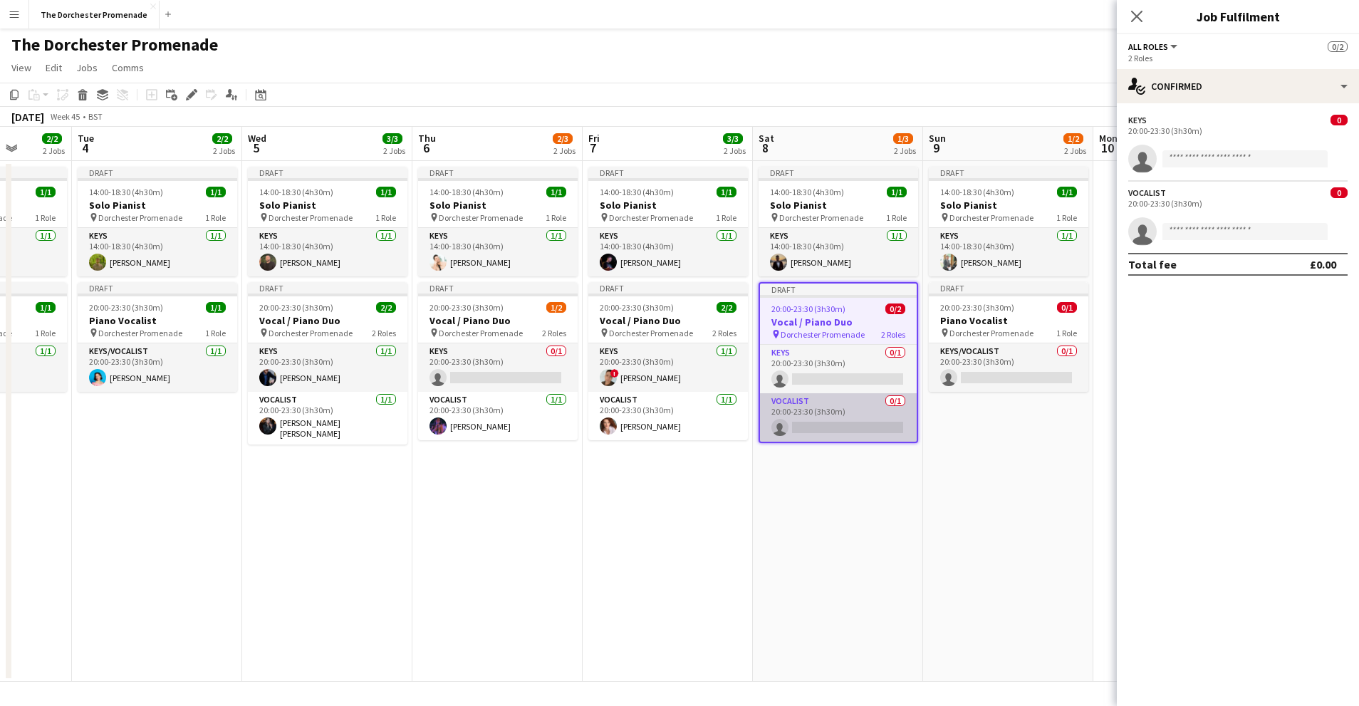
click at [852, 400] on app-card-role "Vocalist 0/1 20:00-23:30 (3h30m) single-neutral-actions" at bounding box center [838, 417] width 157 height 48
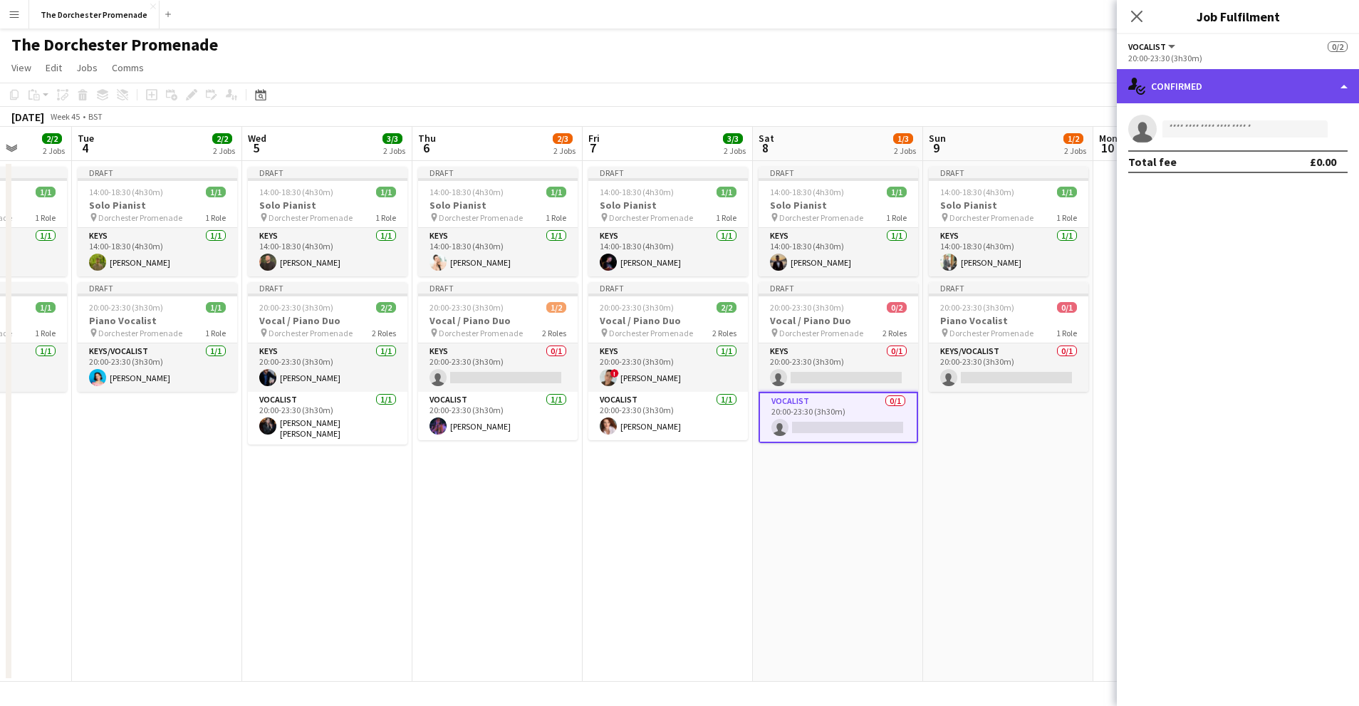
click at [1220, 93] on div "single-neutral-actions-check-2 Confirmed" at bounding box center [1238, 86] width 242 height 34
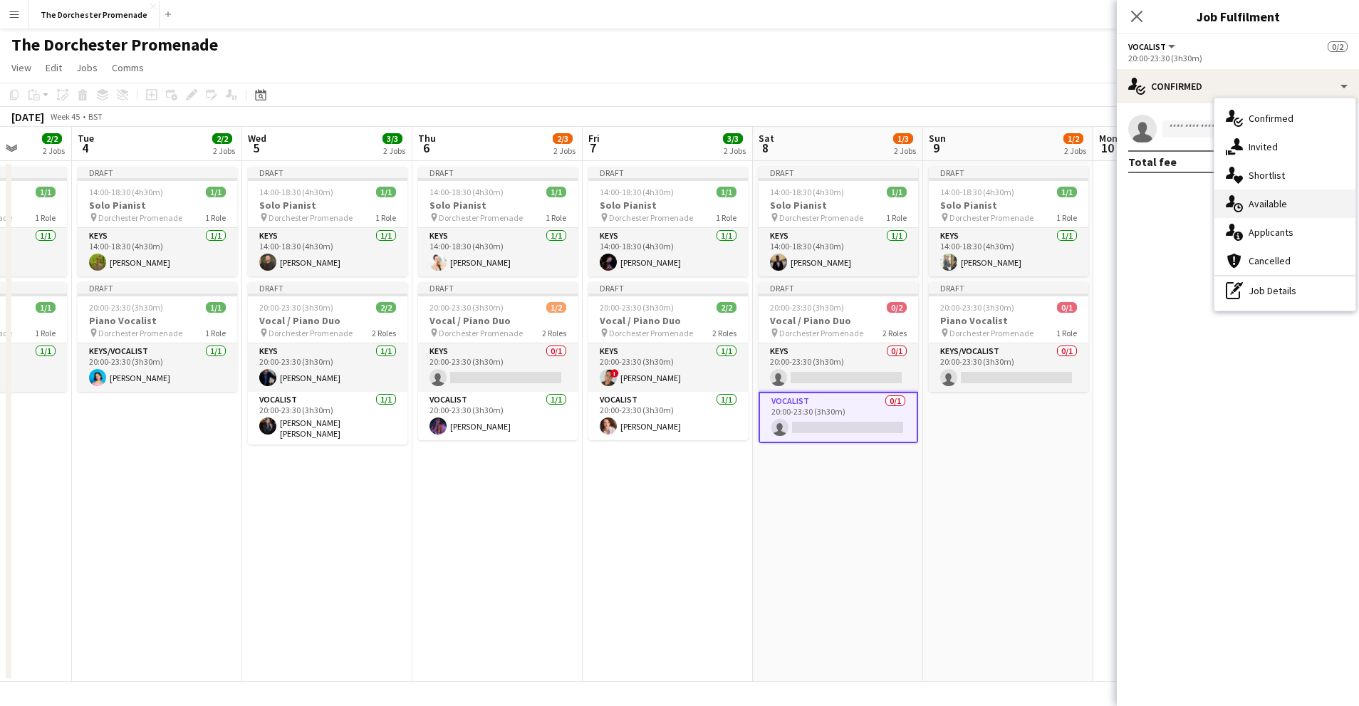
click at [1261, 195] on div "single-neutral-actions-upload Available" at bounding box center [1285, 203] width 141 height 28
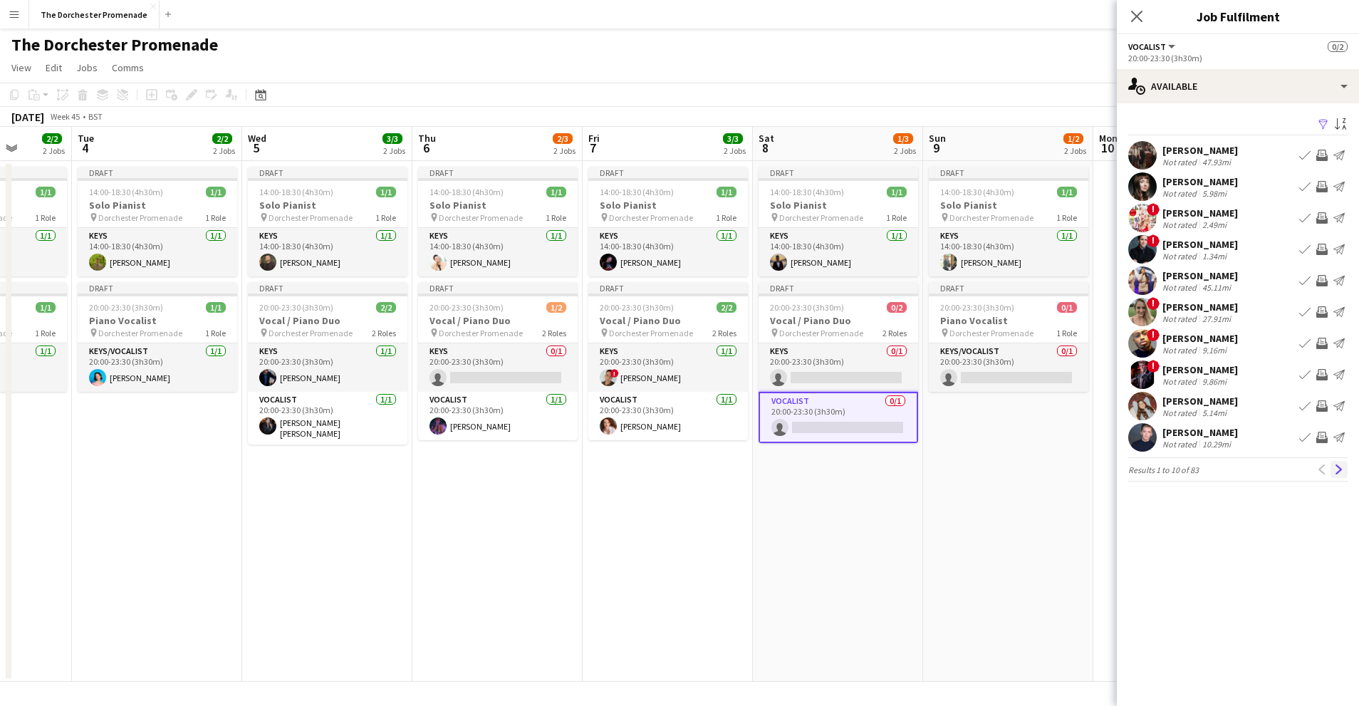
click at [1336, 474] on app-icon "Next" at bounding box center [1339, 469] width 10 height 10
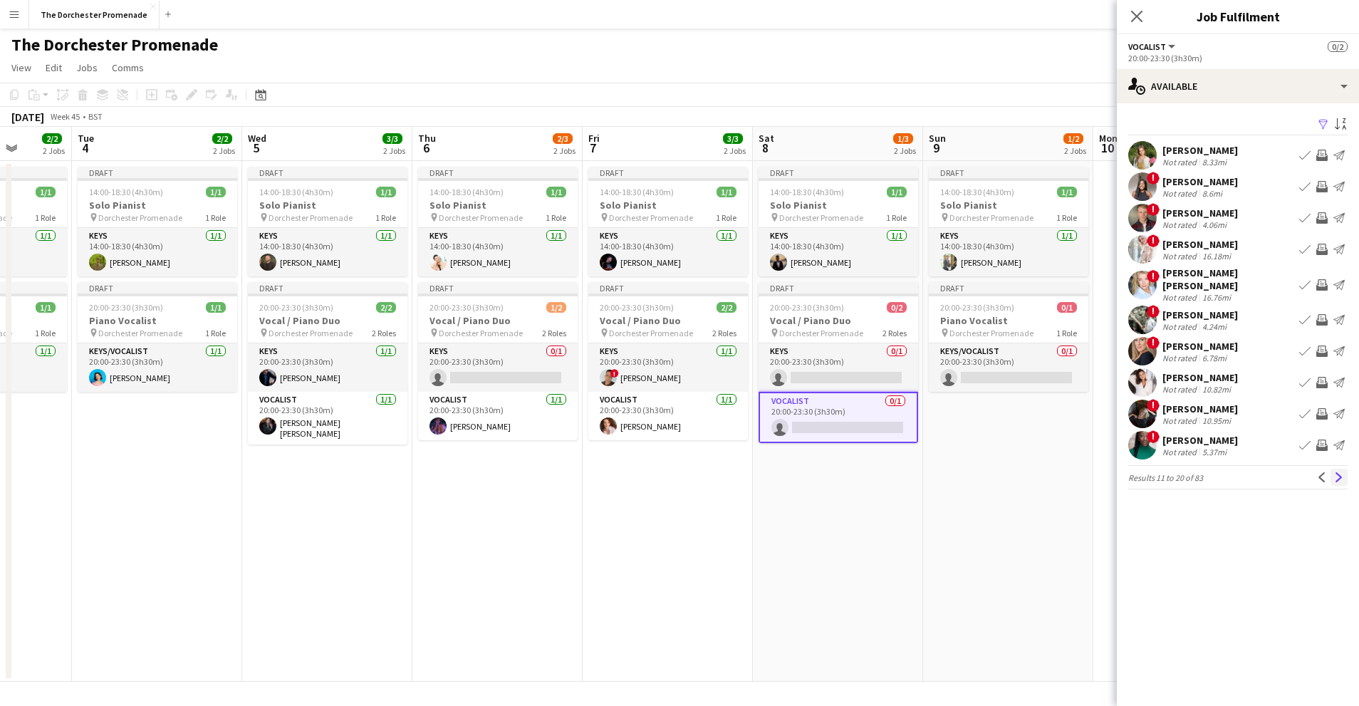
click at [1341, 472] on app-icon "Next" at bounding box center [1339, 477] width 10 height 10
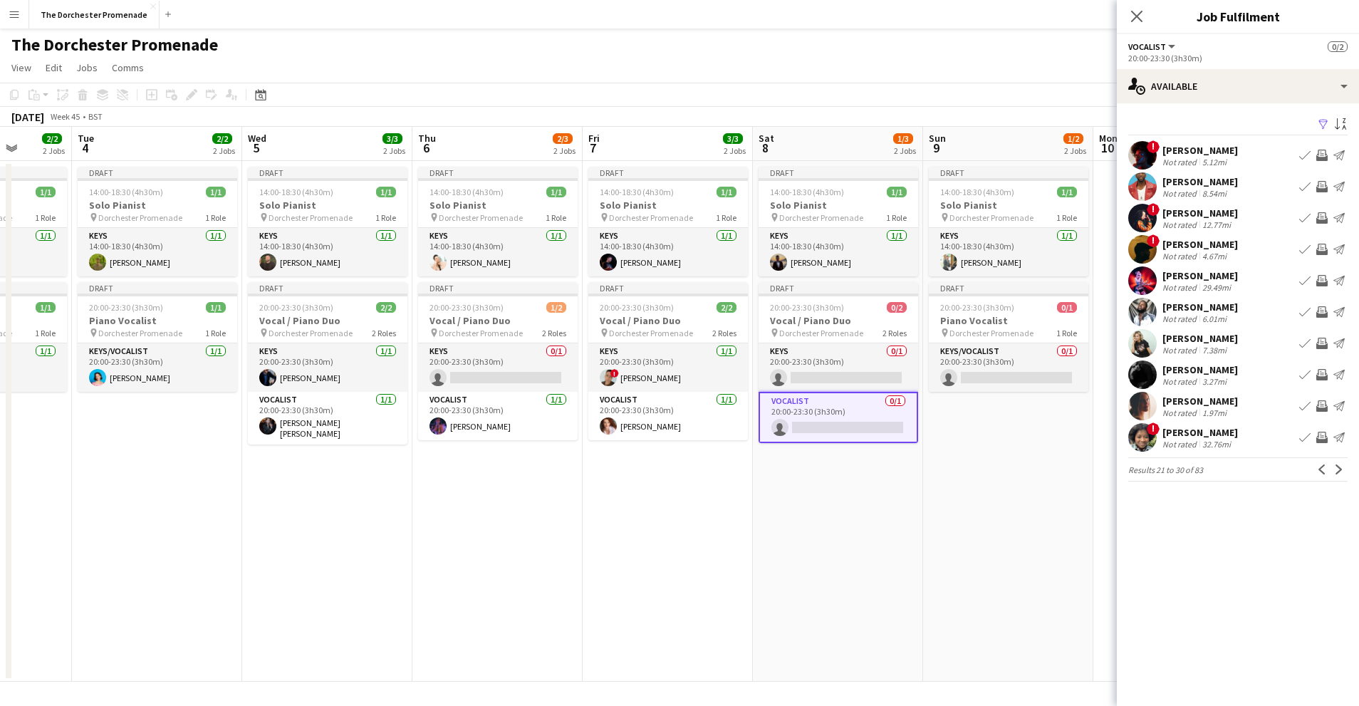
click at [1301, 406] on app-icon "Book crew" at bounding box center [1304, 405] width 11 height 11
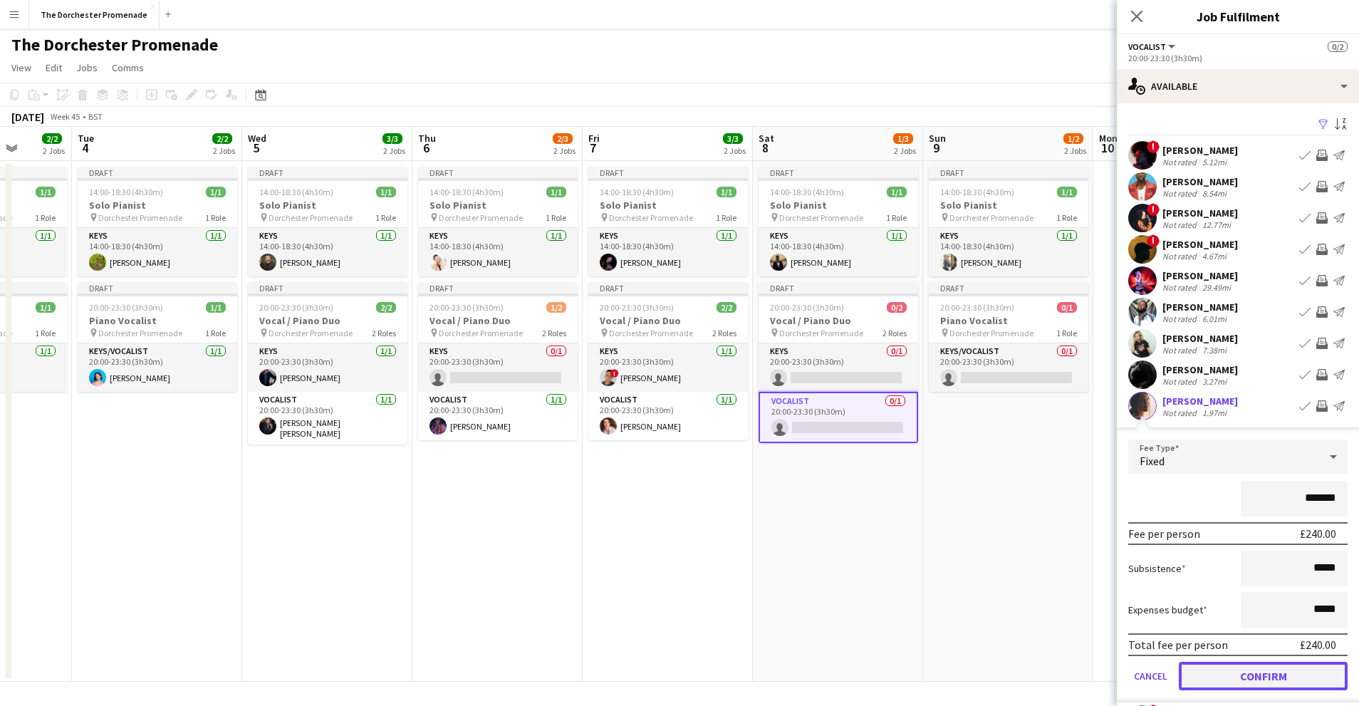
click at [1215, 664] on button "Confirm" at bounding box center [1263, 676] width 169 height 28
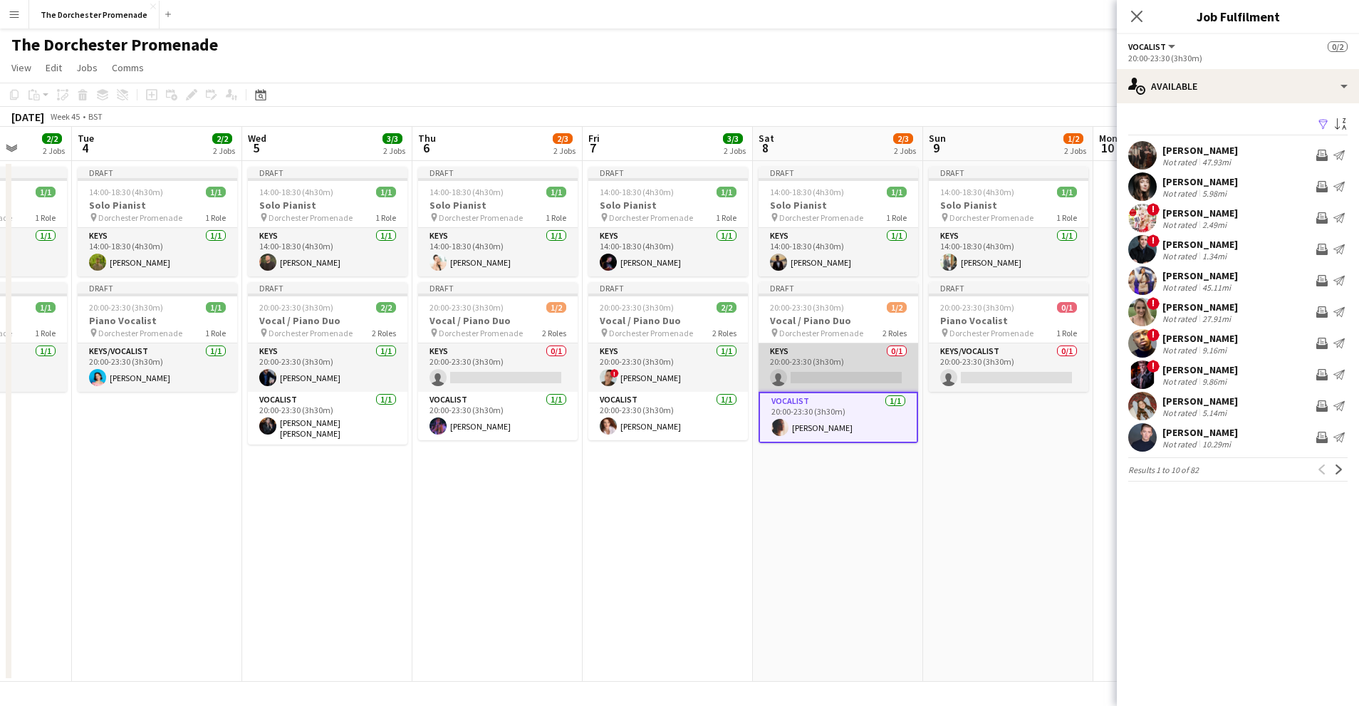
click at [844, 351] on app-card-role "Keys 0/1 20:00-23:30 (3h30m) single-neutral-actions" at bounding box center [839, 367] width 160 height 48
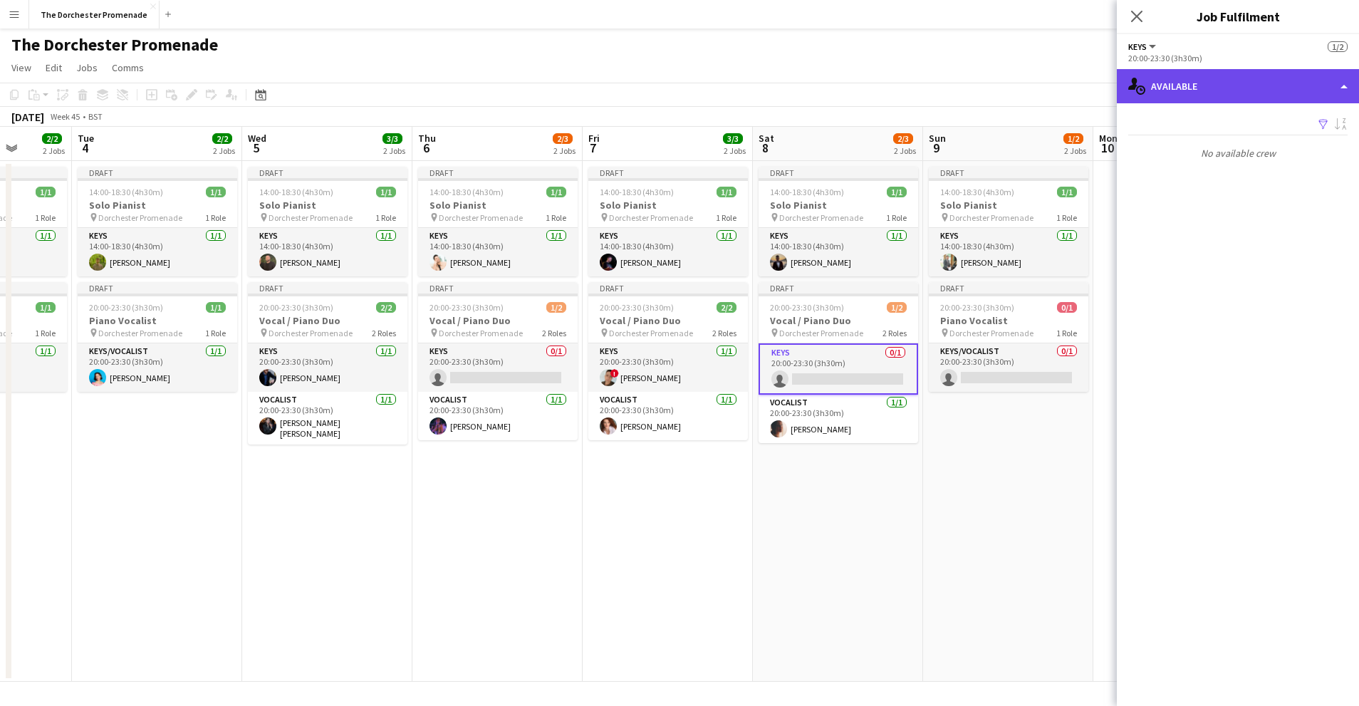
click at [1217, 78] on div "single-neutral-actions-upload Available" at bounding box center [1238, 86] width 242 height 34
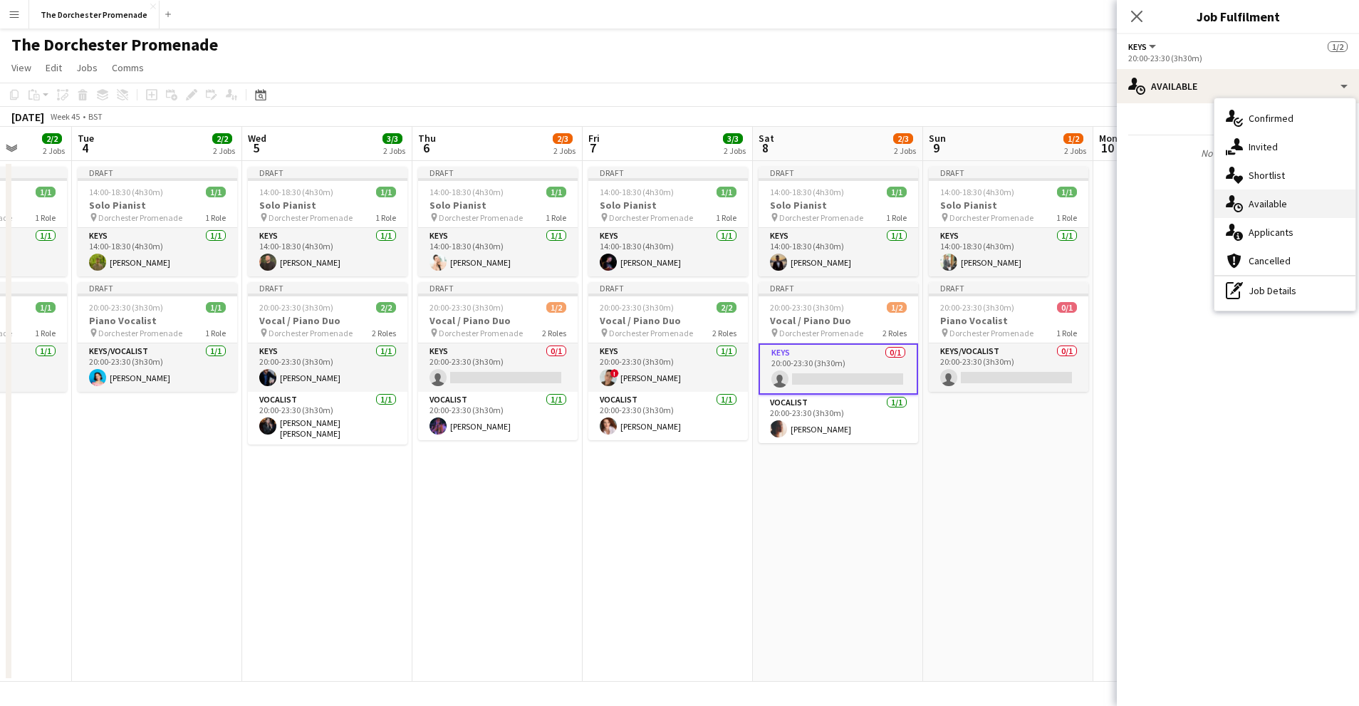
click at [1250, 196] on div "single-neutral-actions-upload Available" at bounding box center [1285, 203] width 141 height 28
click at [996, 460] on app-date-cell "Draft 14:00-18:30 (4h30m) 1/1 Solo Pianist pin Dorchester Promenade 1 Role Keys…" at bounding box center [1008, 421] width 170 height 521
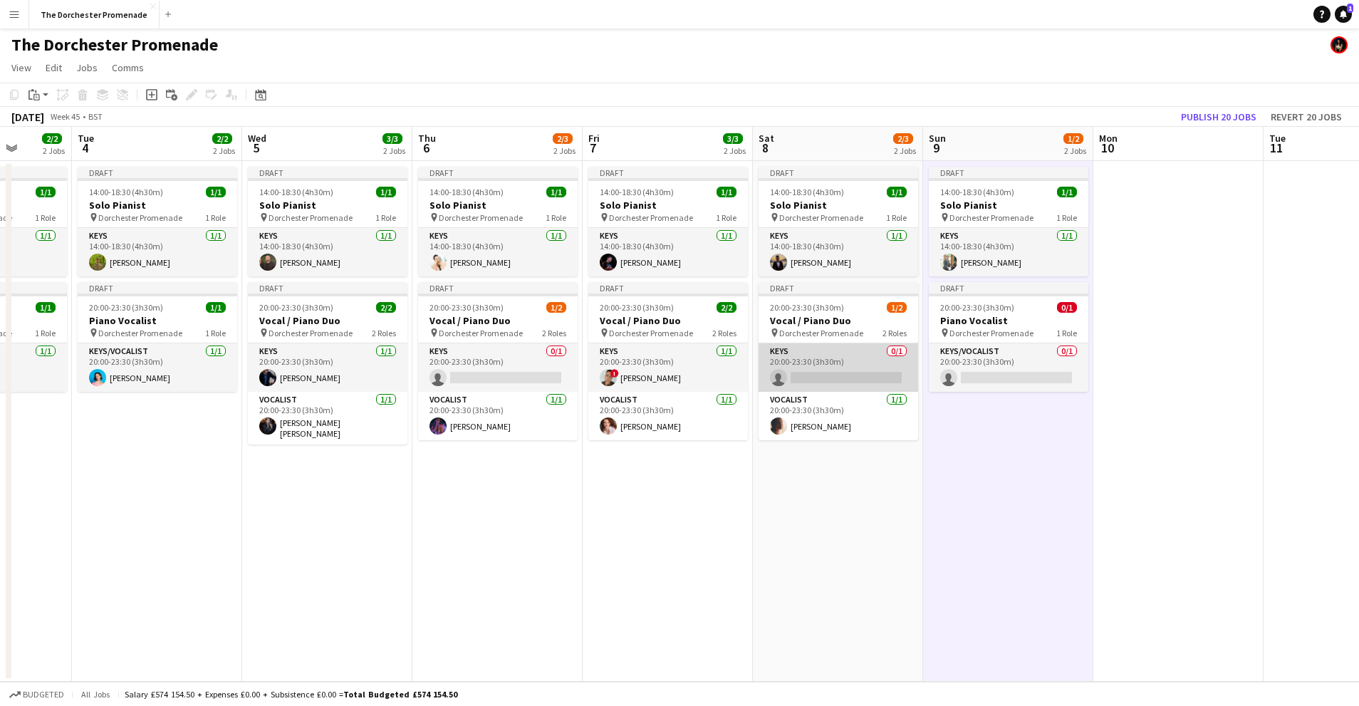
click at [842, 357] on app-card-role "Keys 0/1 20:00-23:30 (3h30m) single-neutral-actions" at bounding box center [839, 367] width 160 height 48
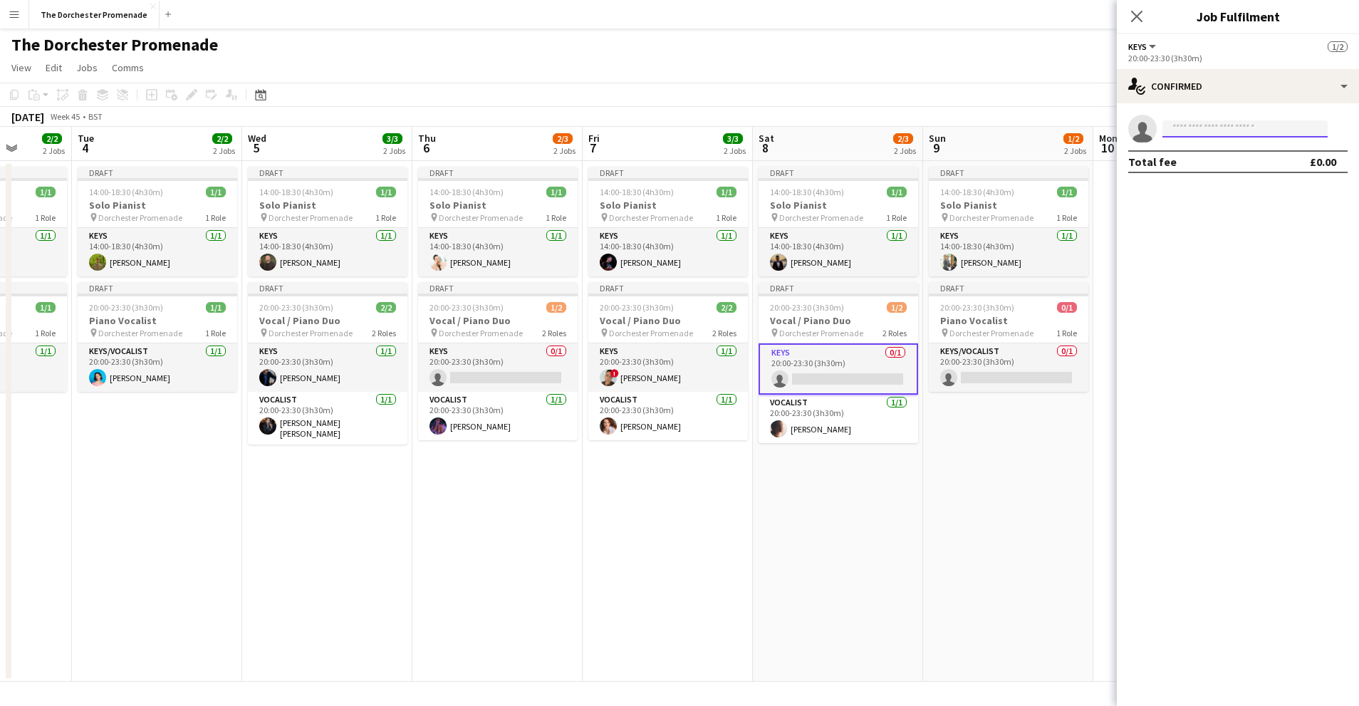
click at [1221, 131] on input at bounding box center [1245, 128] width 165 height 17
type input "******"
click at [1211, 160] on span "rupp.silvan@gmail.com" at bounding box center [1245, 160] width 142 height 11
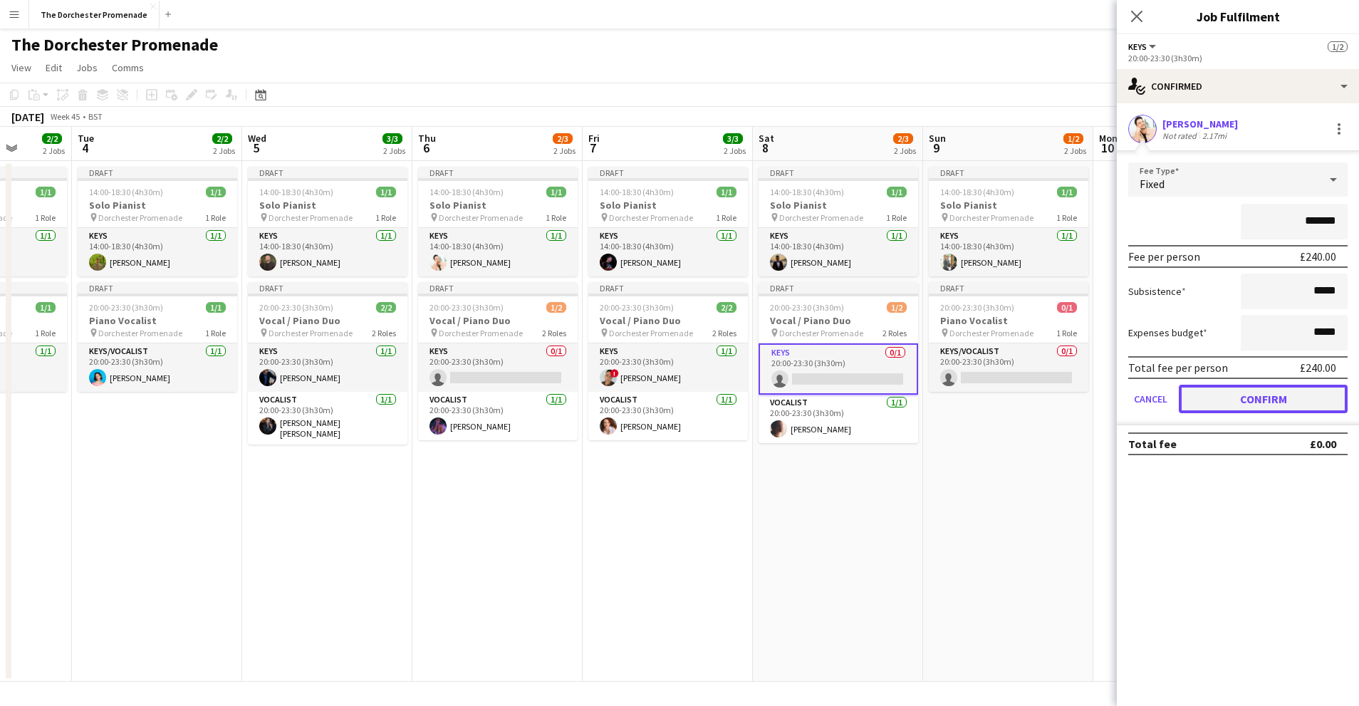
click at [1204, 402] on button "Confirm" at bounding box center [1263, 399] width 169 height 28
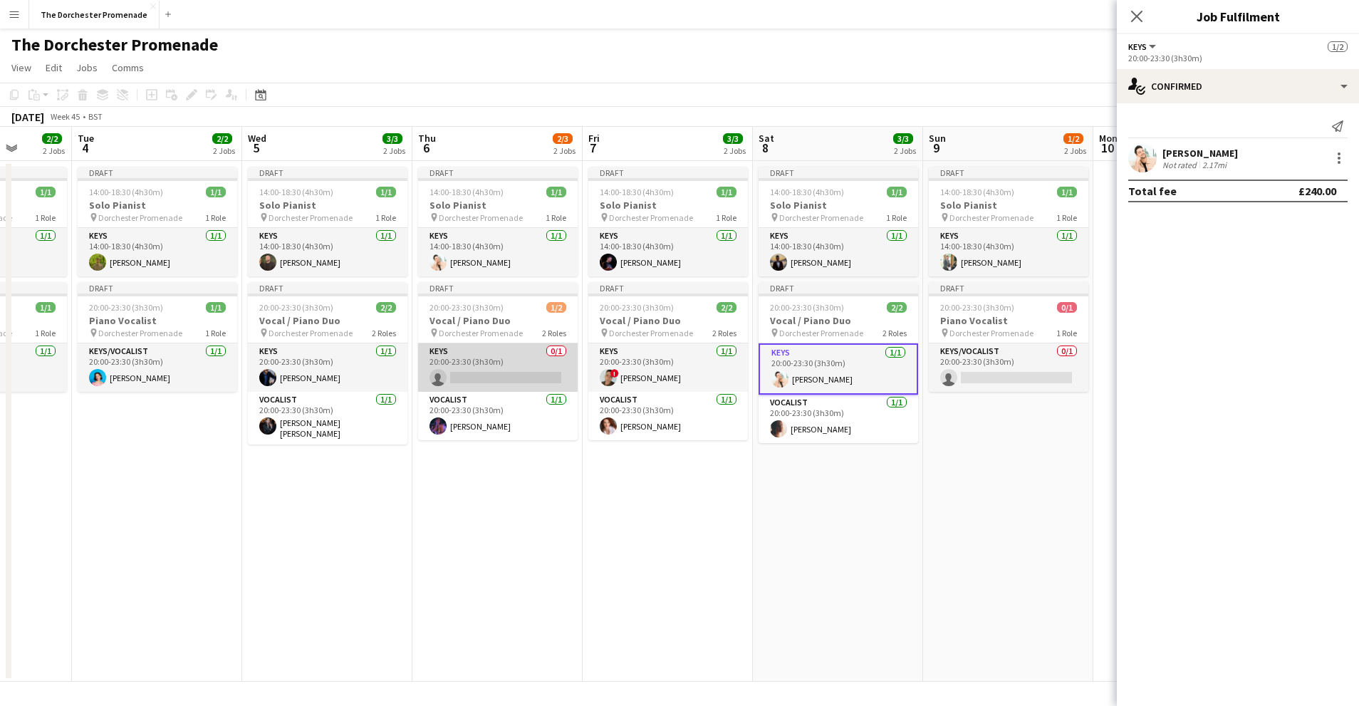
click at [475, 358] on app-card-role "Keys 0/1 20:00-23:30 (3h30m) single-neutral-actions" at bounding box center [498, 367] width 160 height 48
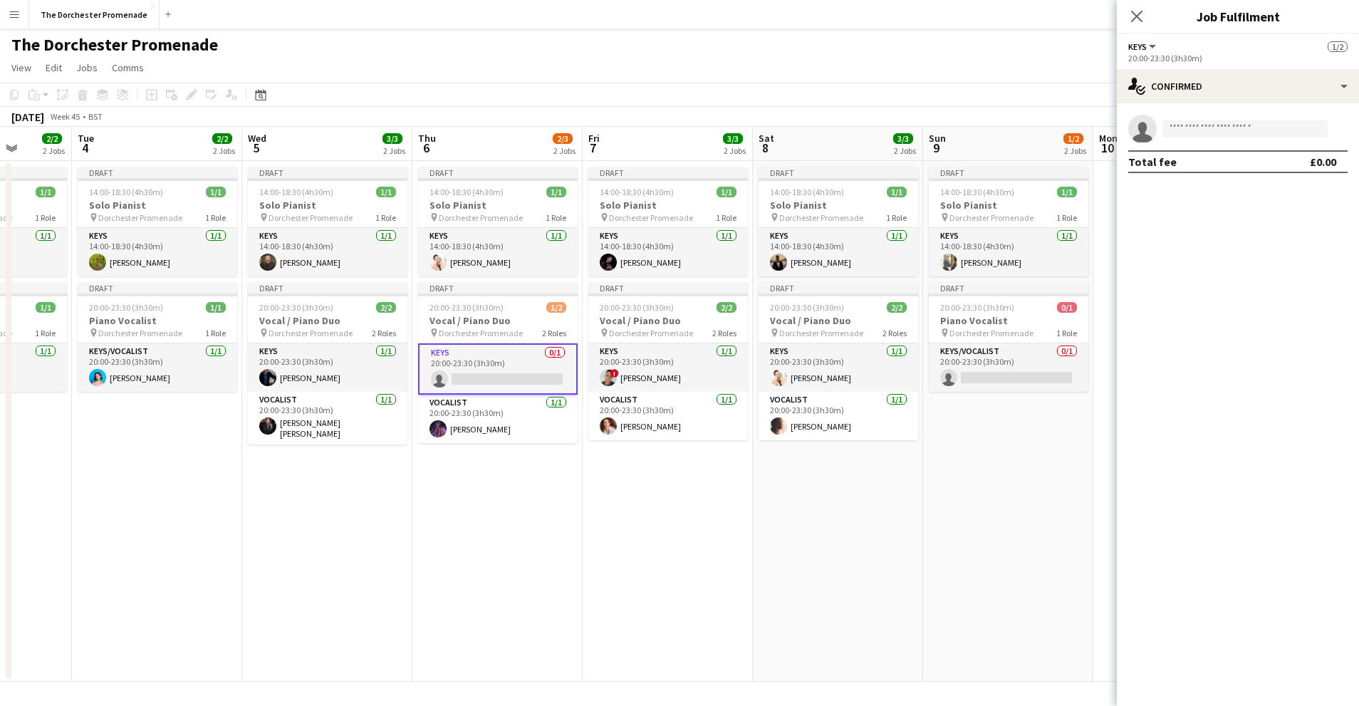
scroll to position [0, 438]
click at [1237, 130] on input at bounding box center [1245, 128] width 165 height 17
click at [1209, 83] on div "single-neutral-actions-check-2 Confirmed" at bounding box center [1238, 86] width 242 height 34
click at [1290, 209] on div "single-neutral-actions-upload Available" at bounding box center [1285, 203] width 141 height 28
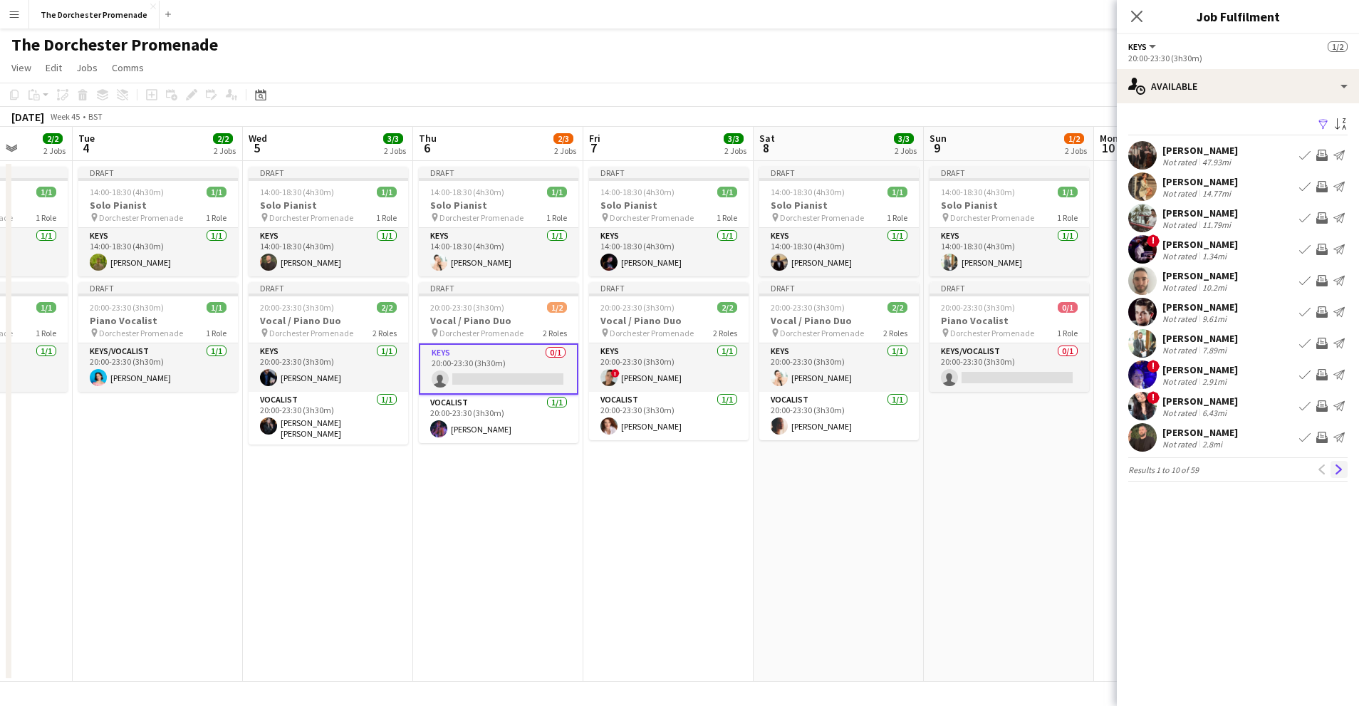
click at [1343, 473] on app-icon "Next" at bounding box center [1339, 469] width 10 height 10
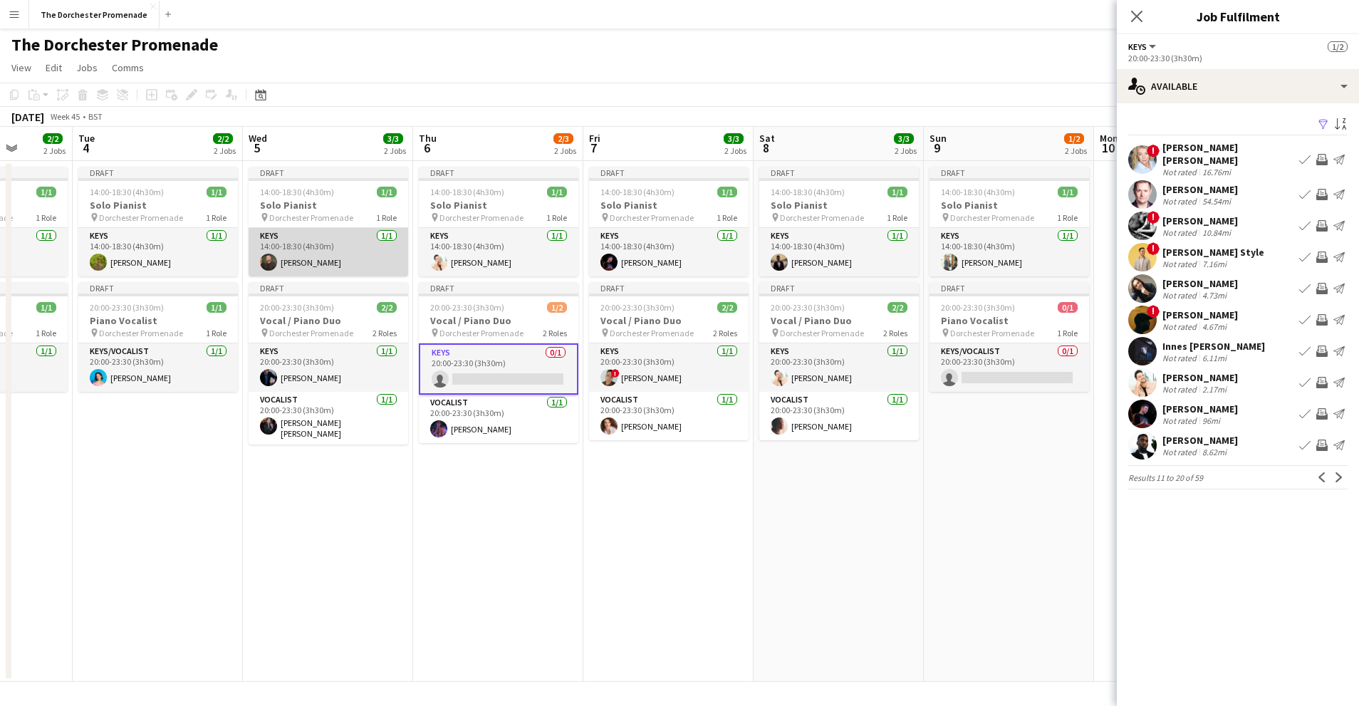
click at [319, 241] on app-card-role "Keys 1/1 14:00-18:30 (4h30m) Glenn Callaghan" at bounding box center [329, 252] width 160 height 48
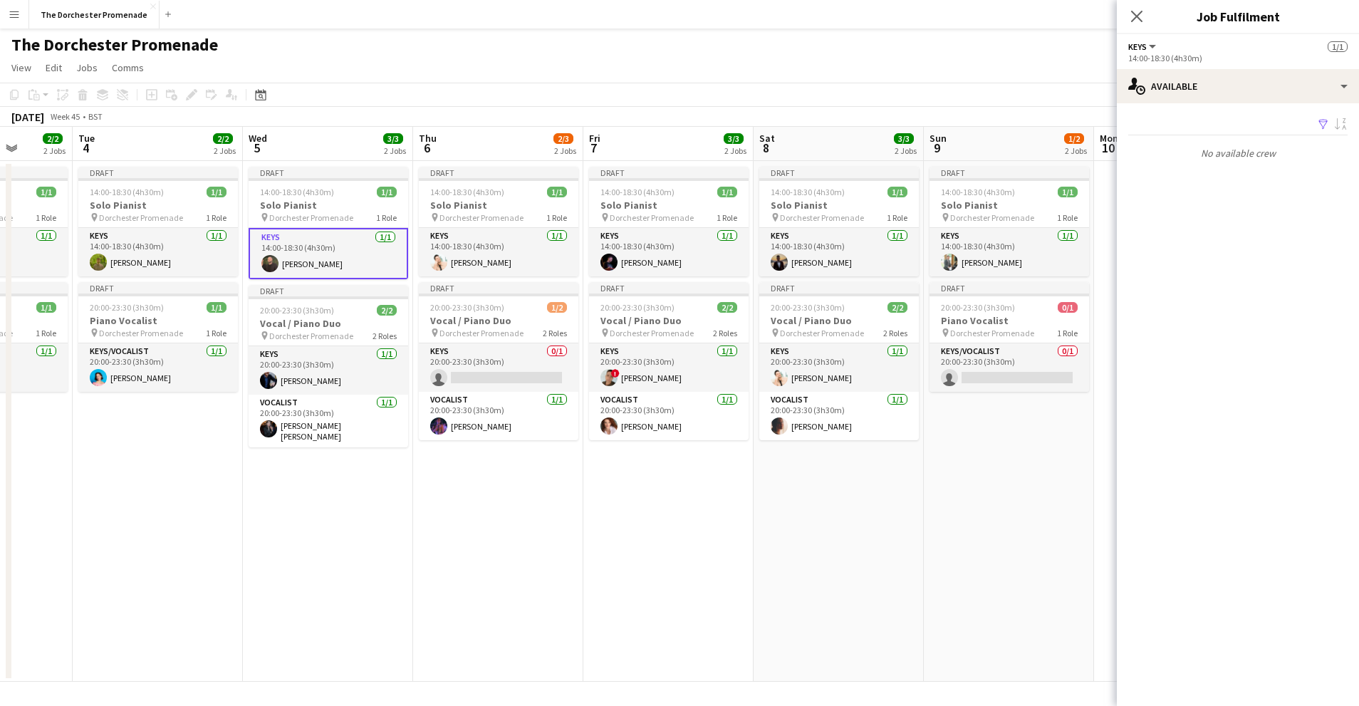
click at [317, 253] on app-card-role "Keys 1/1 14:00-18:30 (4h30m) Glenn Callaghan" at bounding box center [329, 253] width 160 height 51
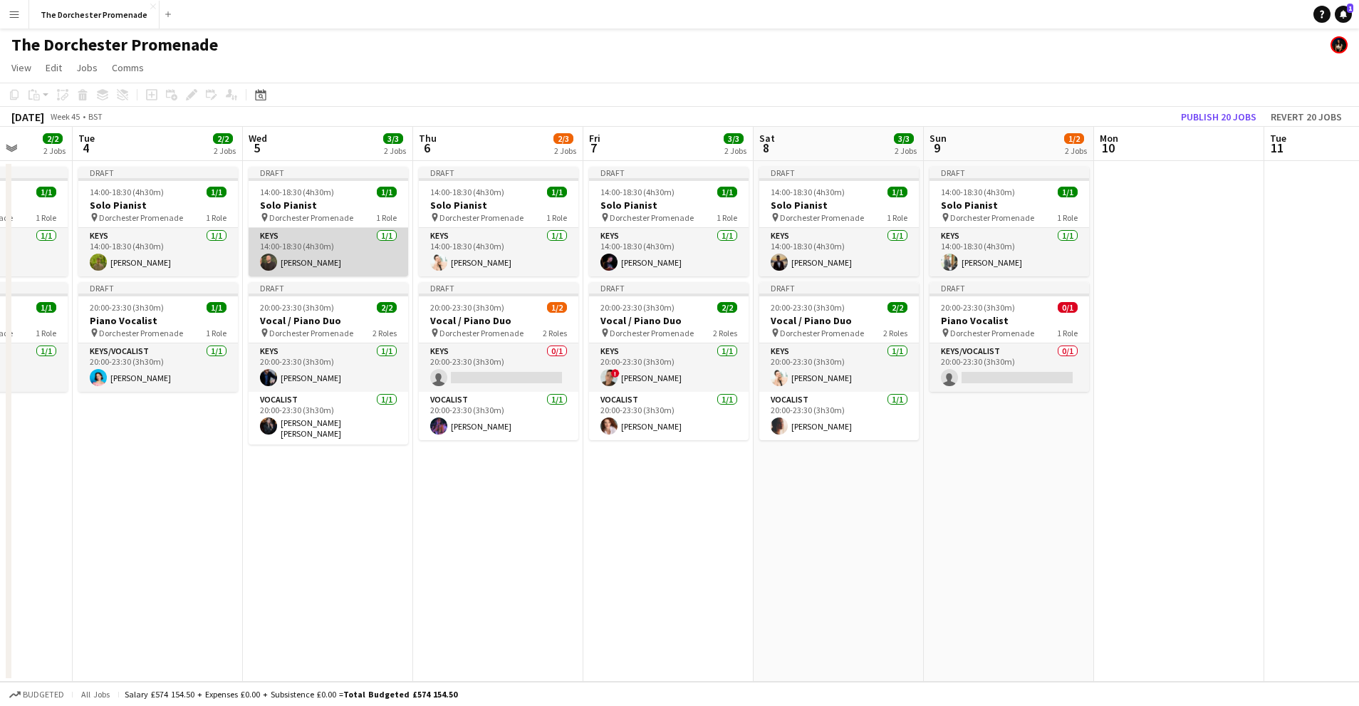
click at [340, 240] on app-card-role "Keys 1/1 14:00-18:30 (4h30m) Glenn Callaghan" at bounding box center [329, 252] width 160 height 48
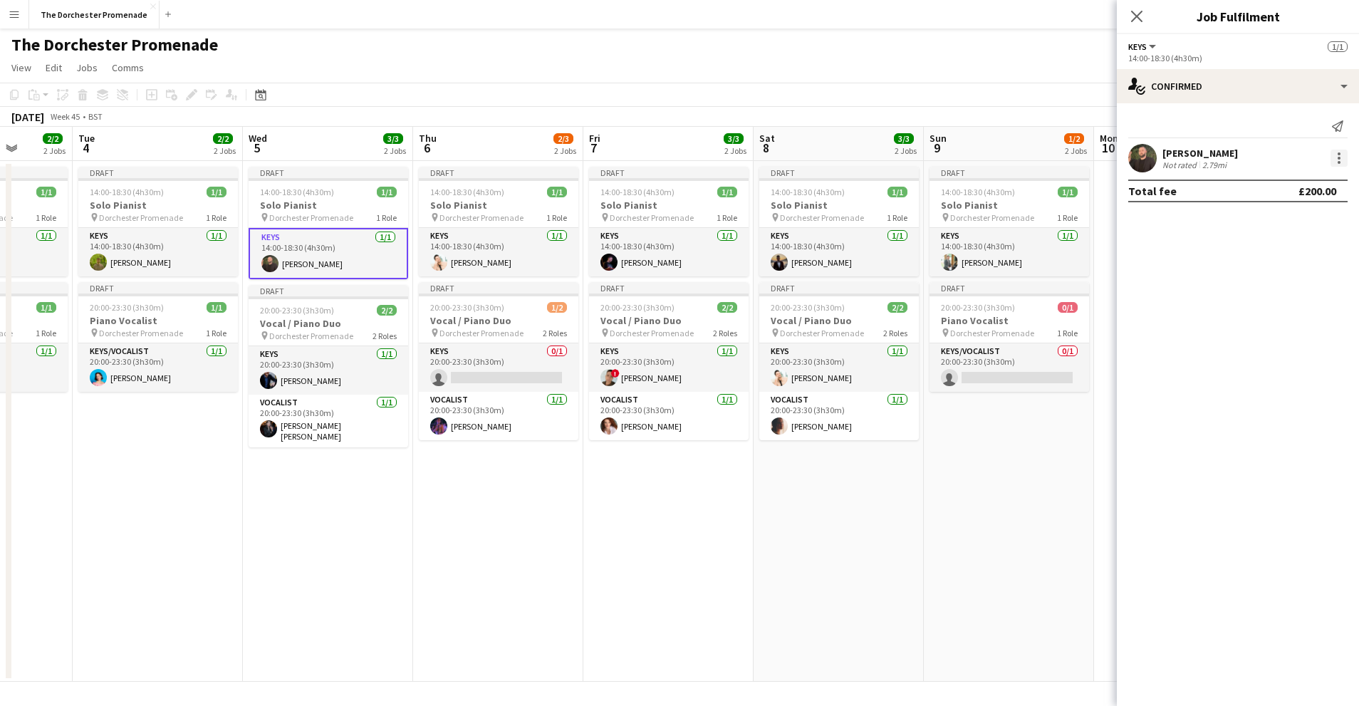
click at [1331, 153] on div at bounding box center [1339, 158] width 17 height 17
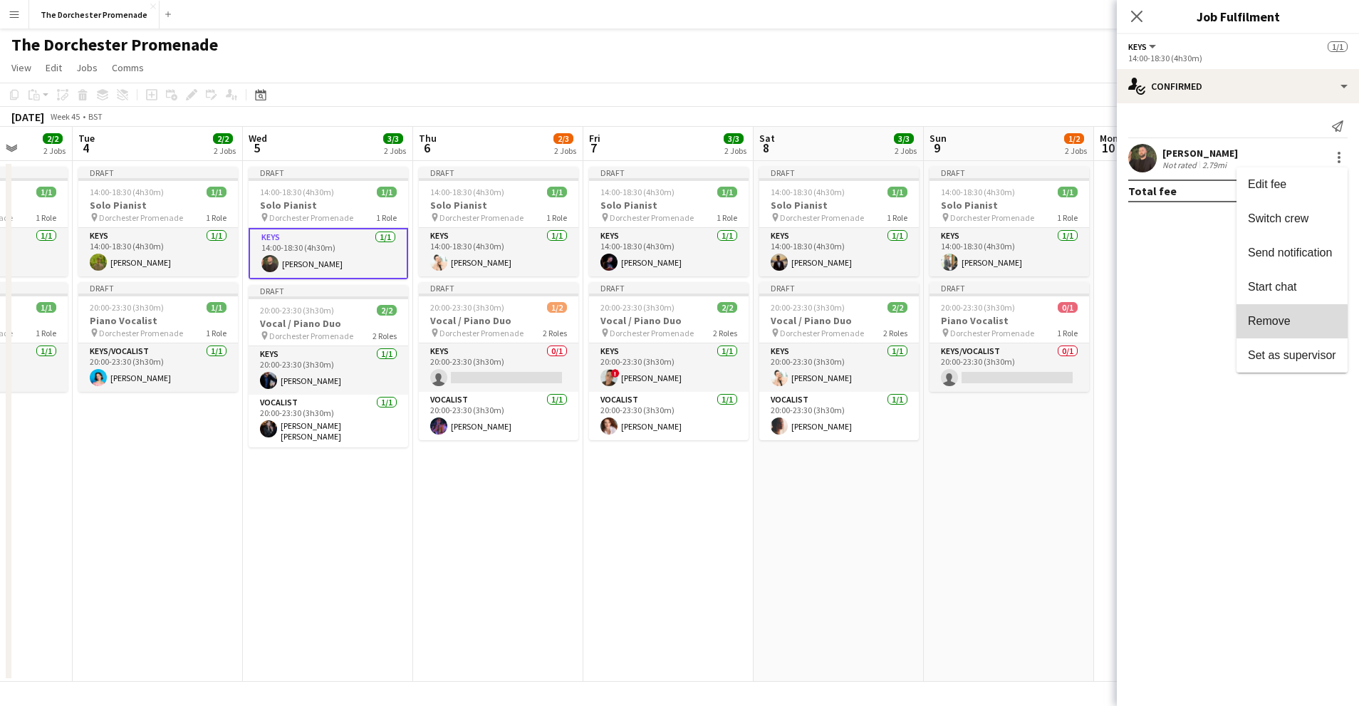
click at [1288, 324] on span "Remove" at bounding box center [1269, 321] width 43 height 12
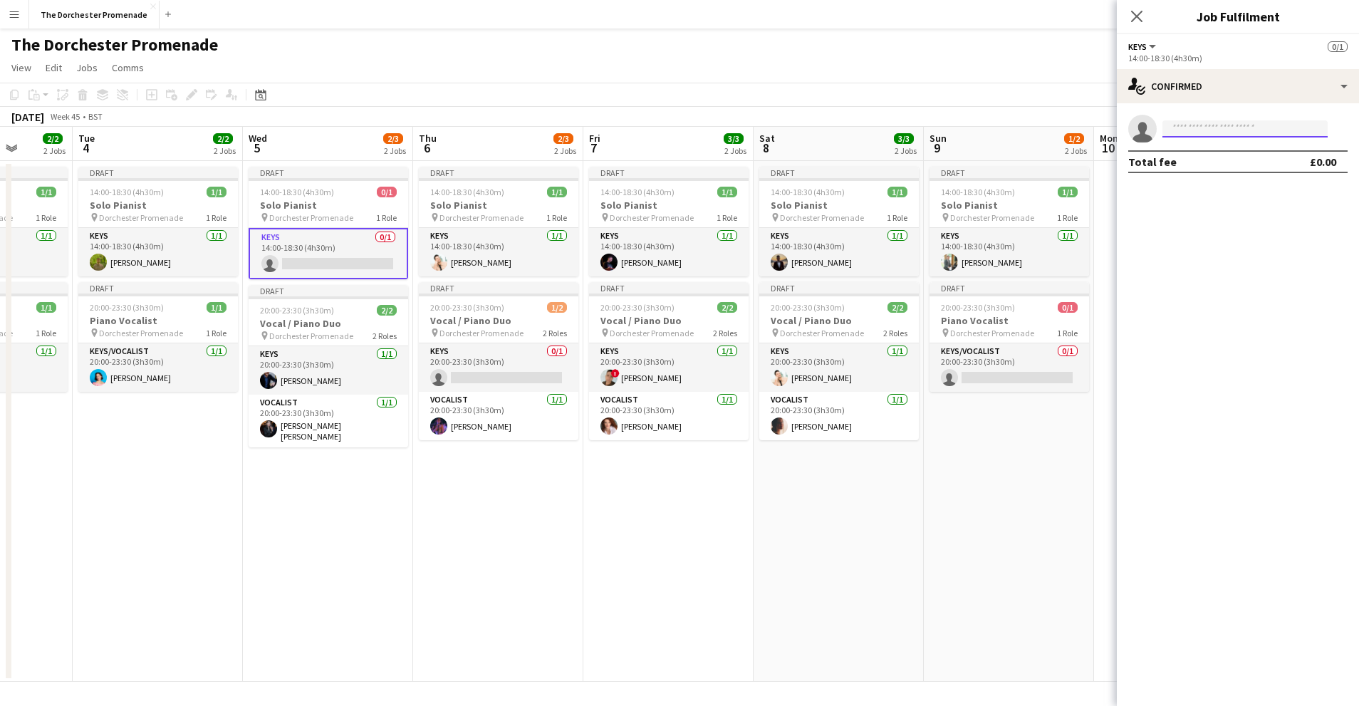
click at [1210, 127] on input at bounding box center [1245, 128] width 165 height 17
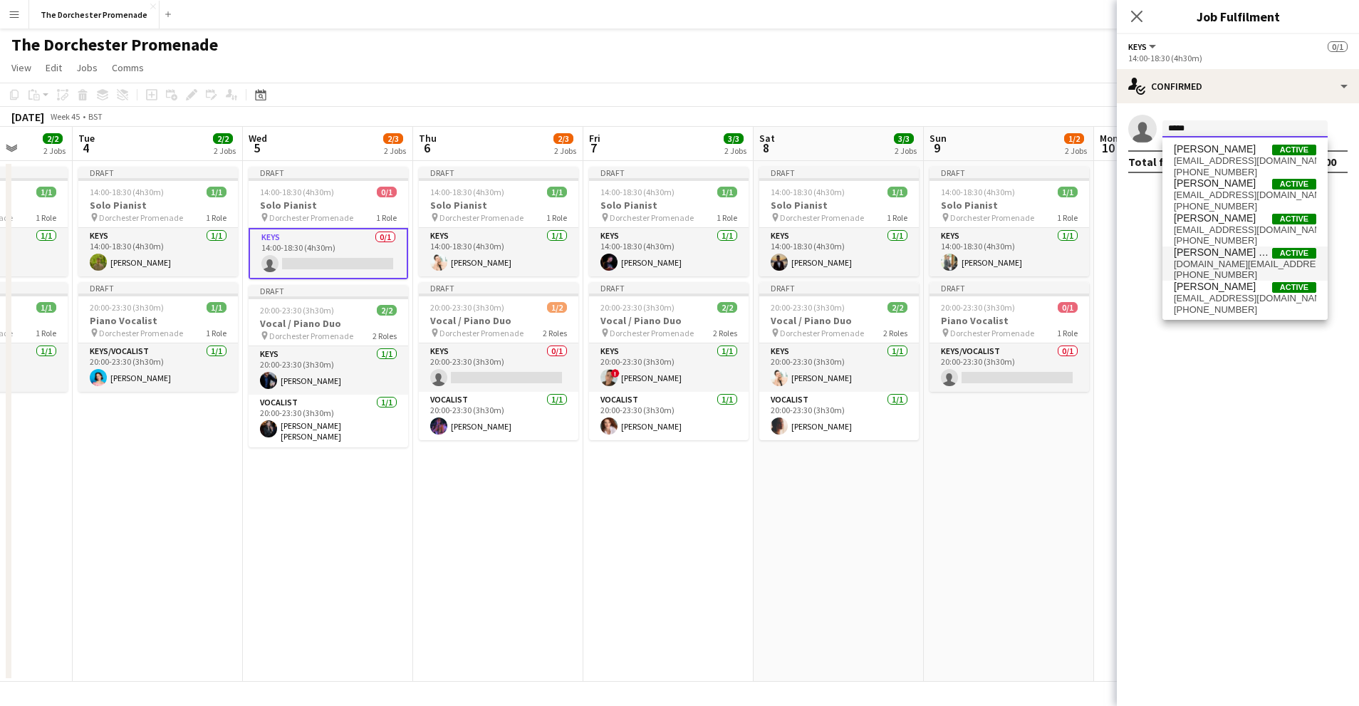
type input "*****"
click at [1235, 266] on span "h.style@rocketmail.com" at bounding box center [1245, 264] width 142 height 11
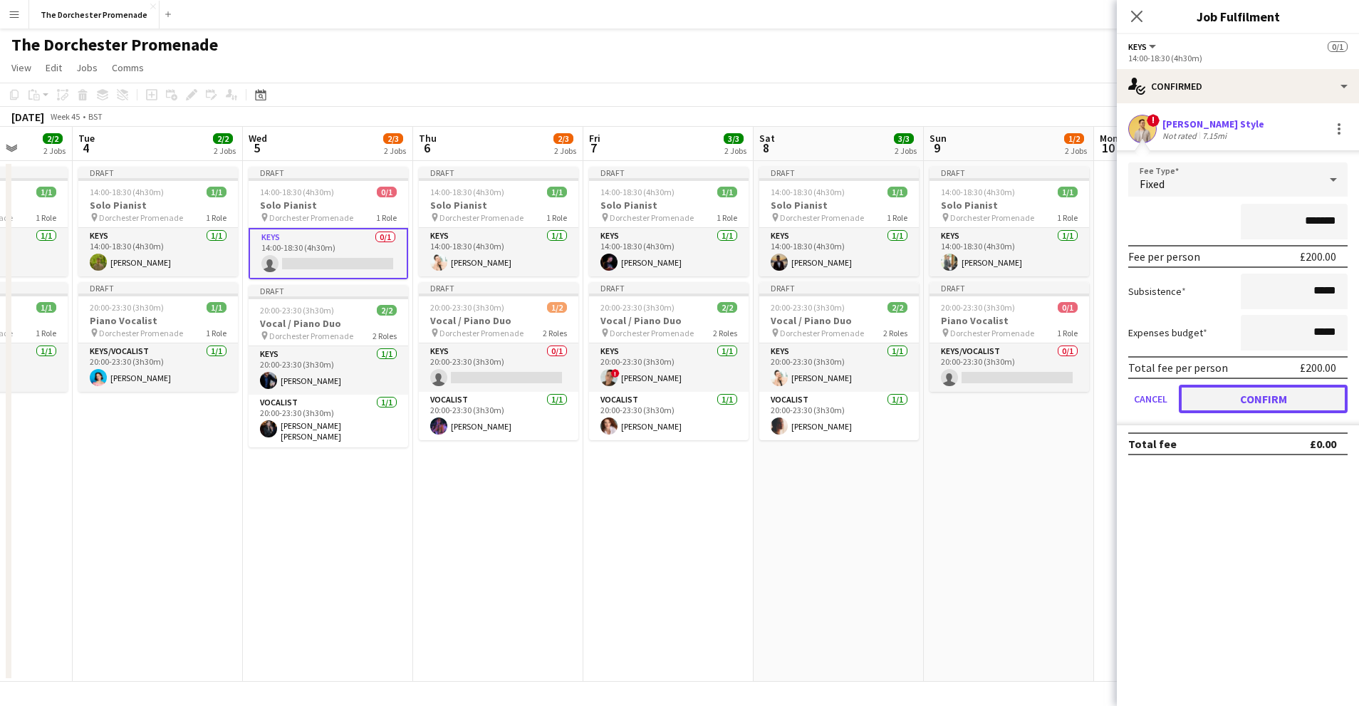
click at [1194, 392] on button "Confirm" at bounding box center [1263, 399] width 169 height 28
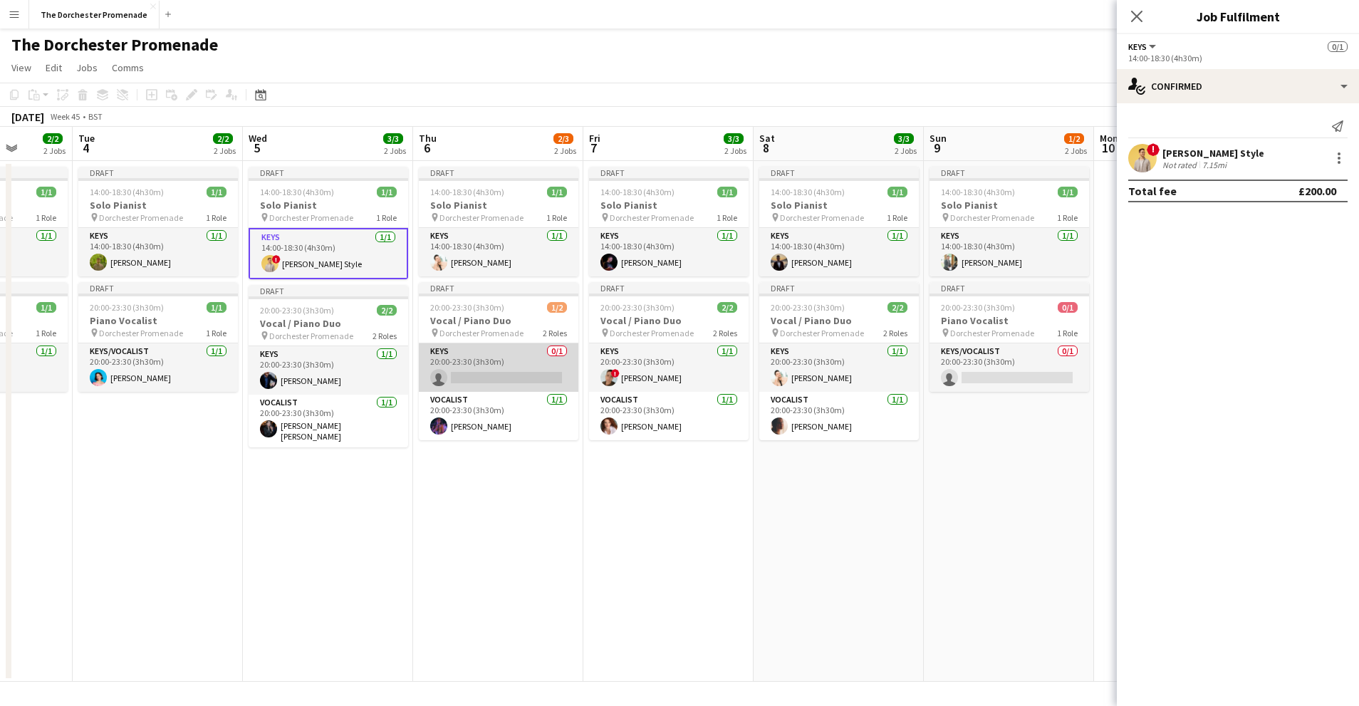
click at [466, 363] on app-card-role "Keys 0/1 20:00-23:30 (3h30m) single-neutral-actions" at bounding box center [499, 367] width 160 height 48
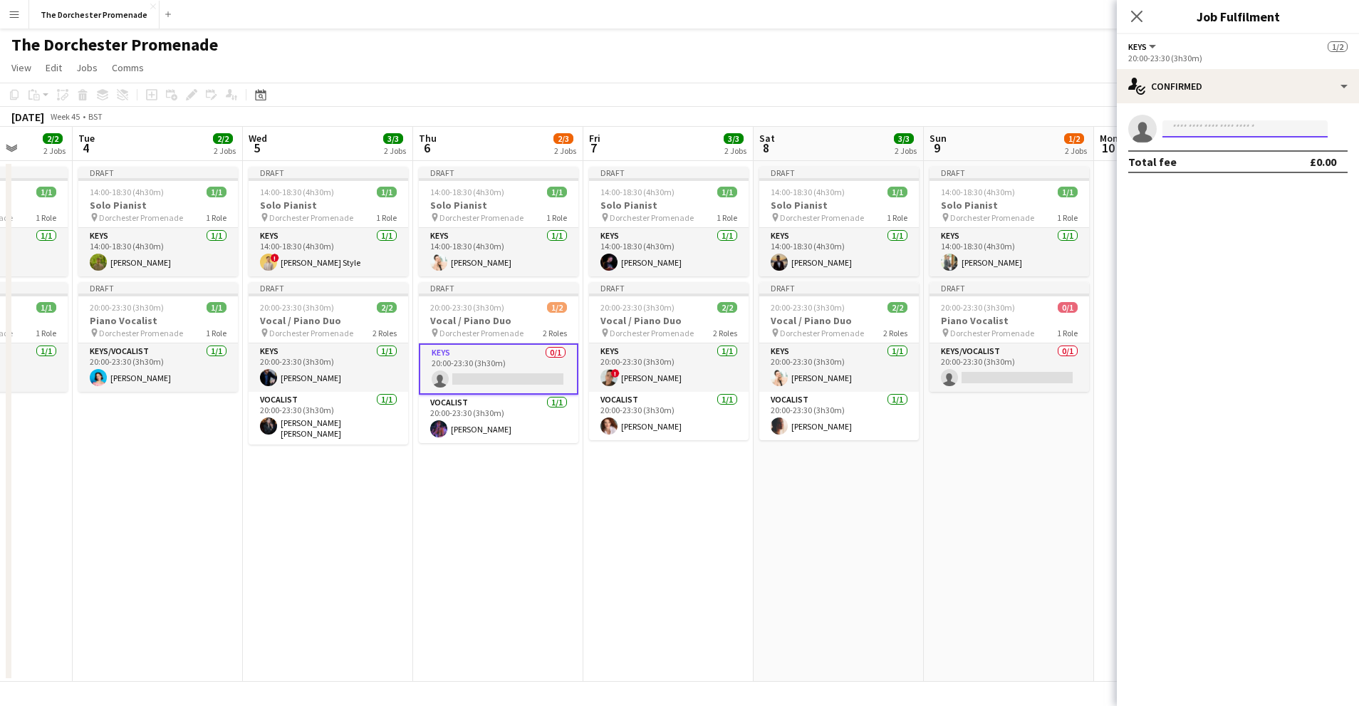
click at [1283, 126] on input at bounding box center [1245, 128] width 165 height 17
type input "*****"
click at [1243, 163] on span "glenn.callaghan@hotmail.co.uk" at bounding box center [1245, 160] width 142 height 11
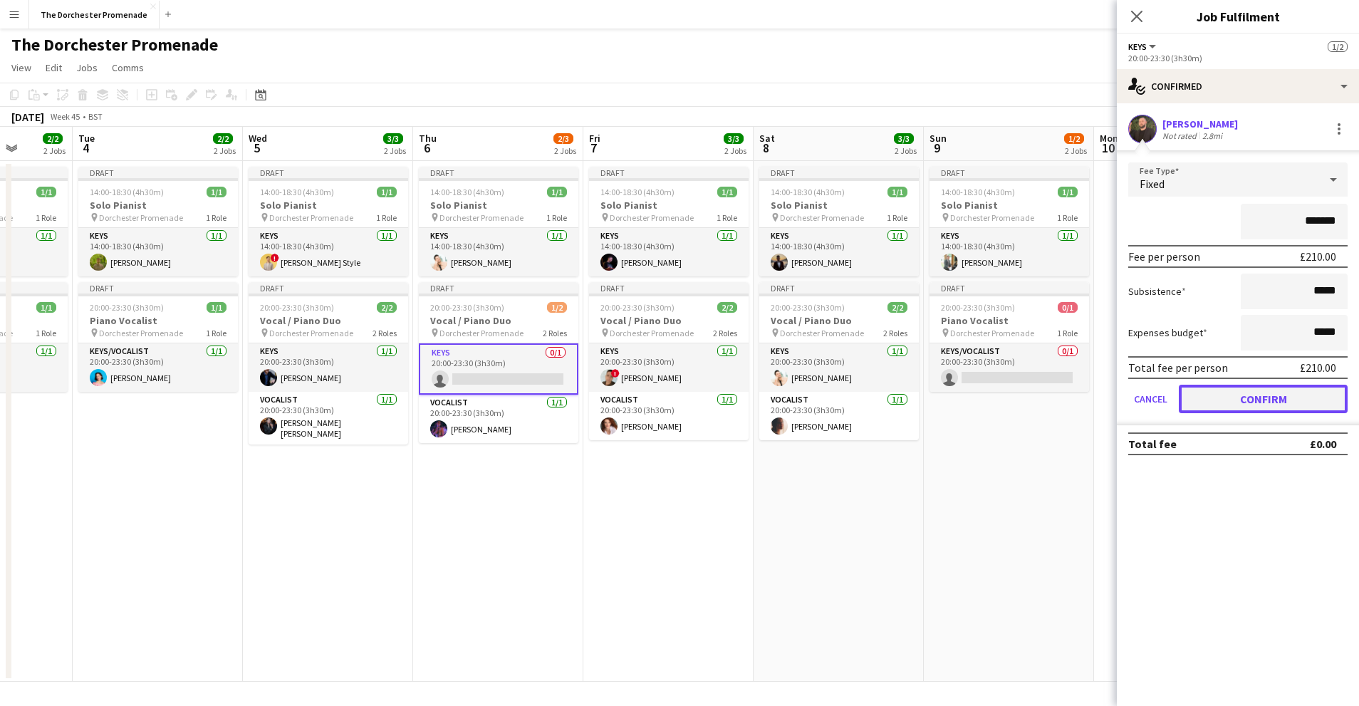
click at [1200, 401] on button "Confirm" at bounding box center [1263, 399] width 169 height 28
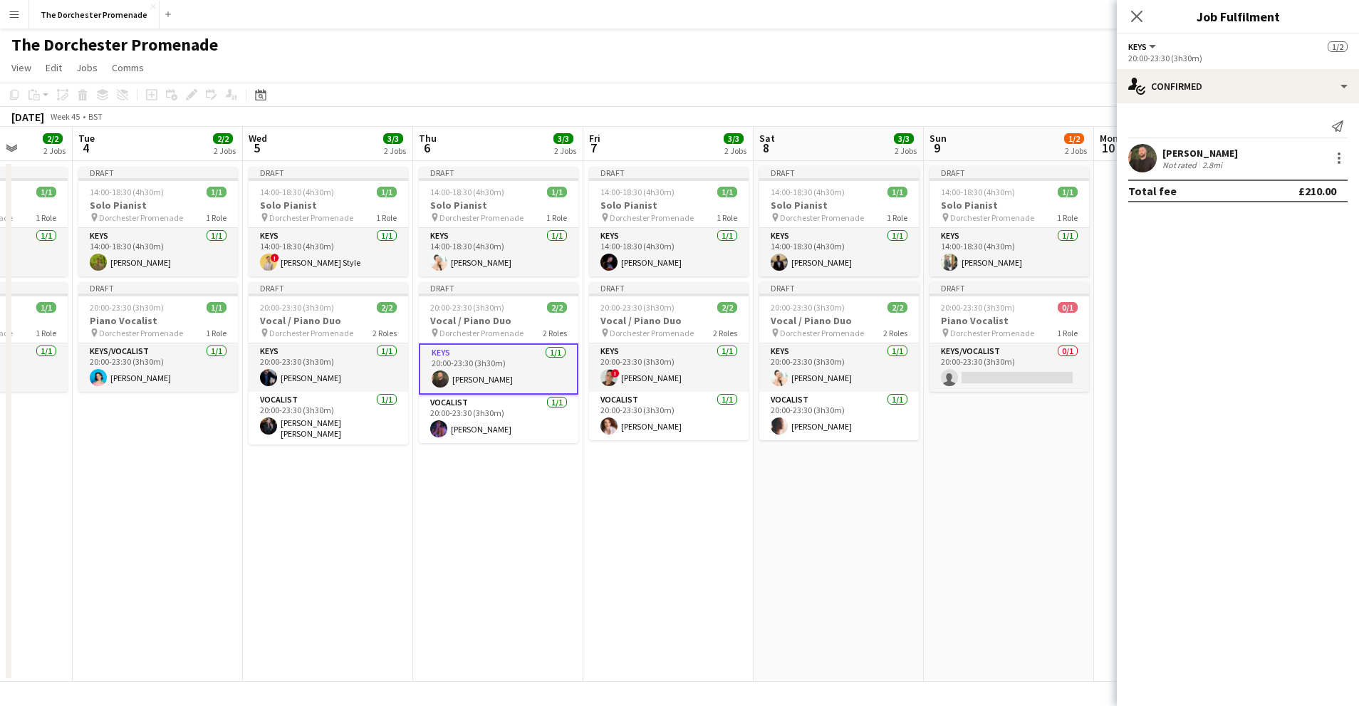
drag, startPoint x: 997, startPoint y: 364, endPoint x: 1032, endPoint y: 321, distance: 56.2
click at [997, 363] on app-card-role "Keys/Vocalist 0/1 20:00-23:30 (3h30m) single-neutral-actions" at bounding box center [1010, 367] width 160 height 48
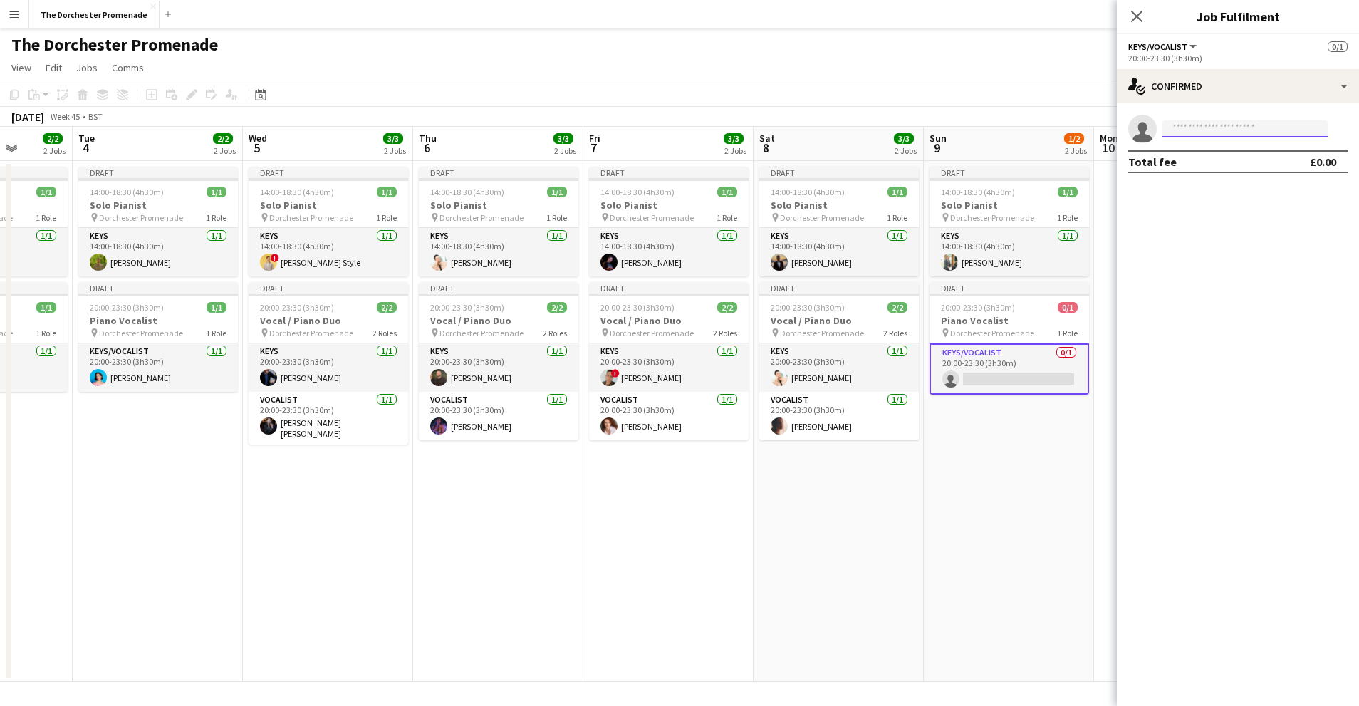
click at [1205, 121] on input at bounding box center [1245, 128] width 165 height 17
type input "******"
click at [1222, 163] on span "[EMAIL_ADDRESS][DOMAIN_NAME]" at bounding box center [1245, 160] width 142 height 11
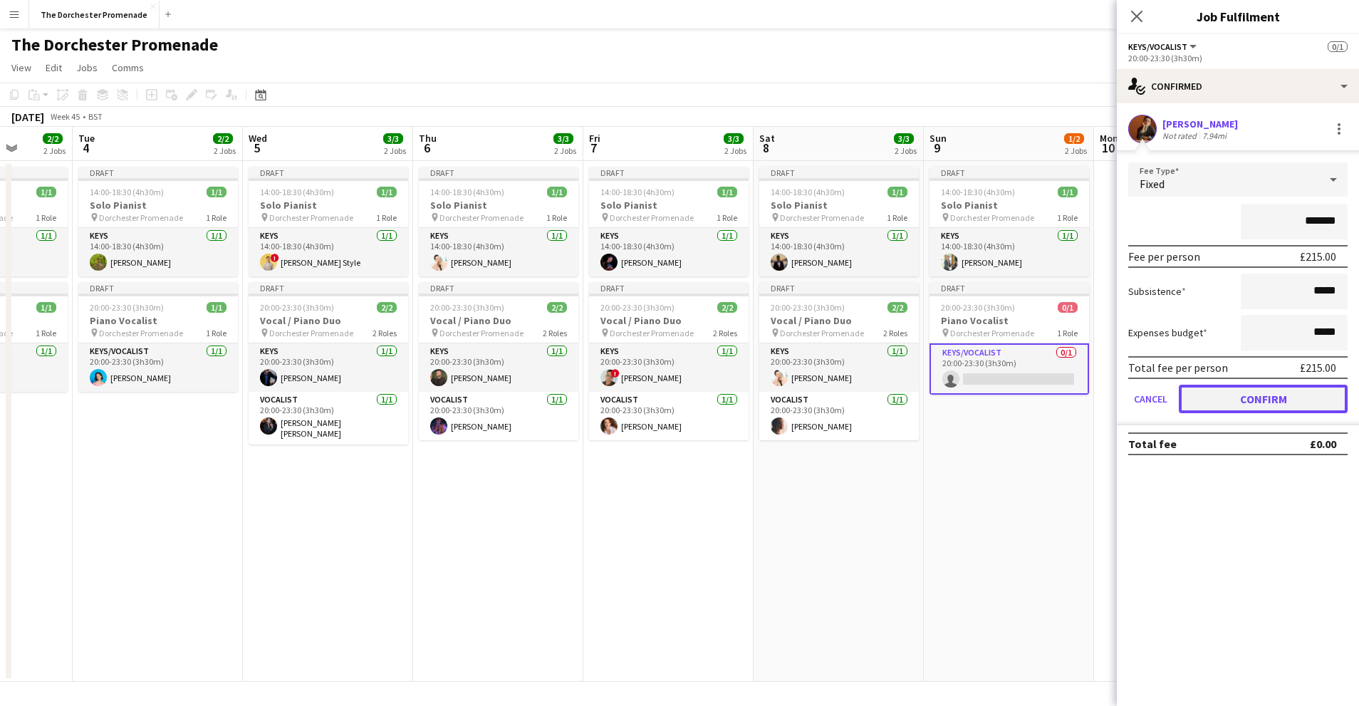
click at [1198, 395] on button "Confirm" at bounding box center [1263, 399] width 169 height 28
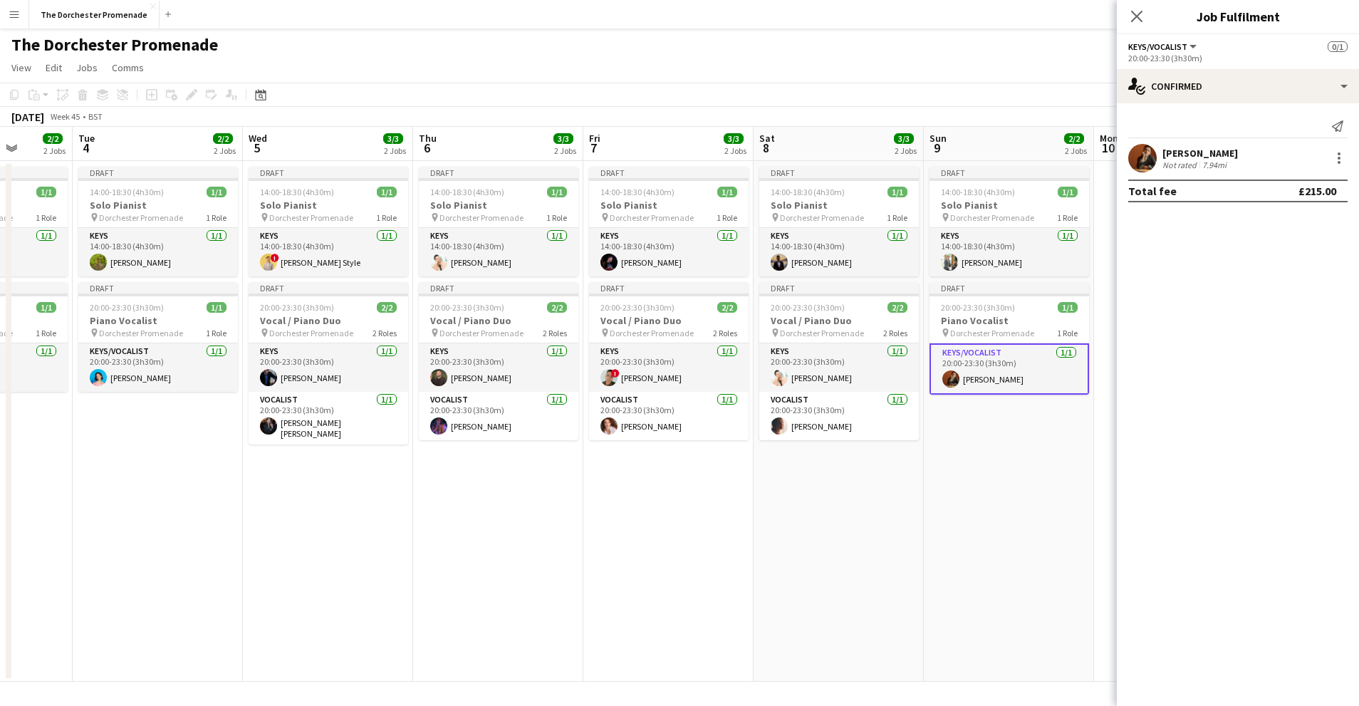
click at [982, 446] on app-date-cell "Draft 14:00-18:30 (4h30m) 1/1 Solo Pianist pin Dorchester Promenade 1 Role Keys…" at bounding box center [1009, 421] width 170 height 521
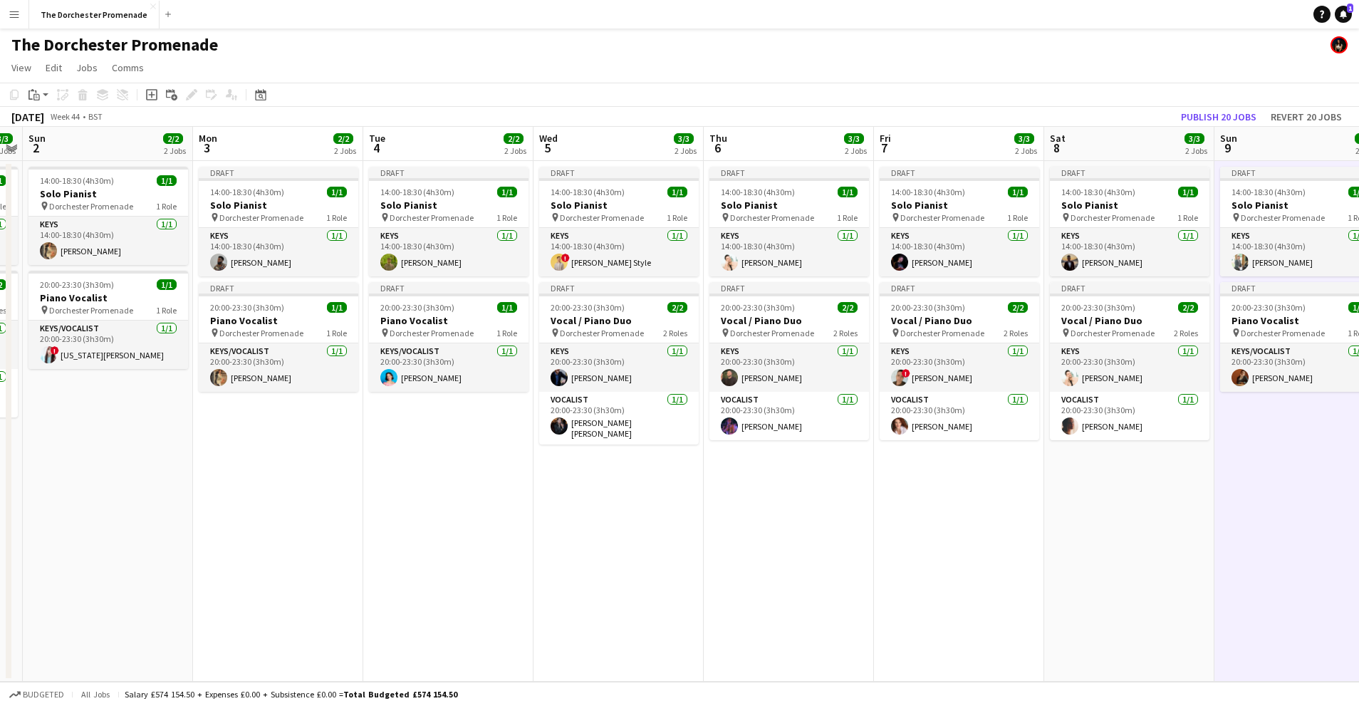
scroll to position [0, 435]
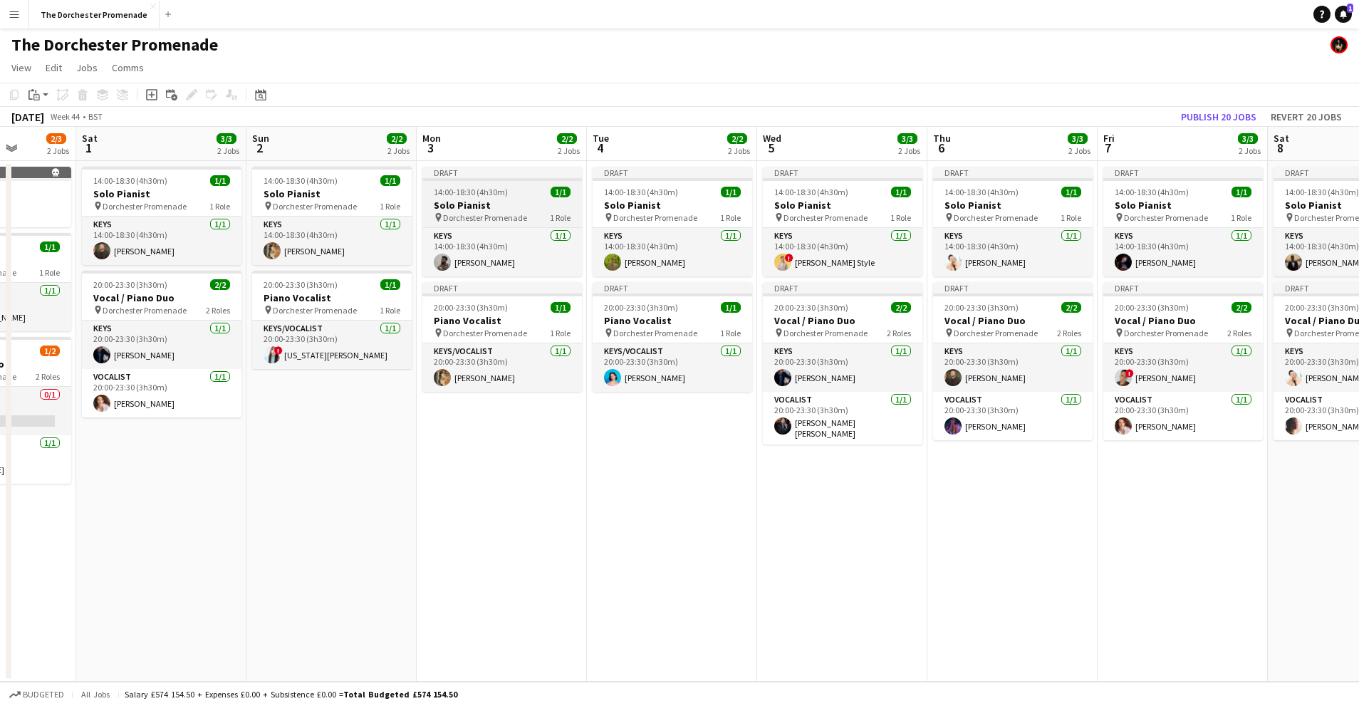
click at [512, 172] on div "Draft" at bounding box center [502, 172] width 160 height 11
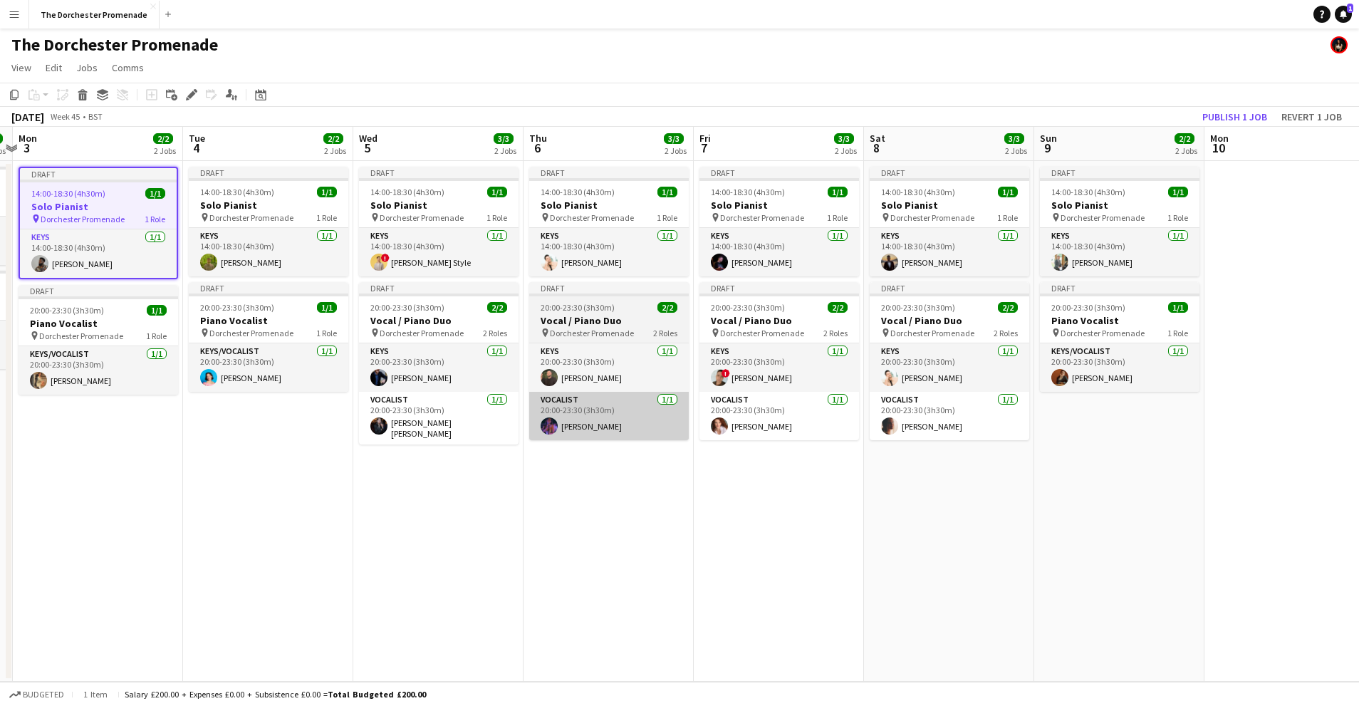
scroll to position [0, 565]
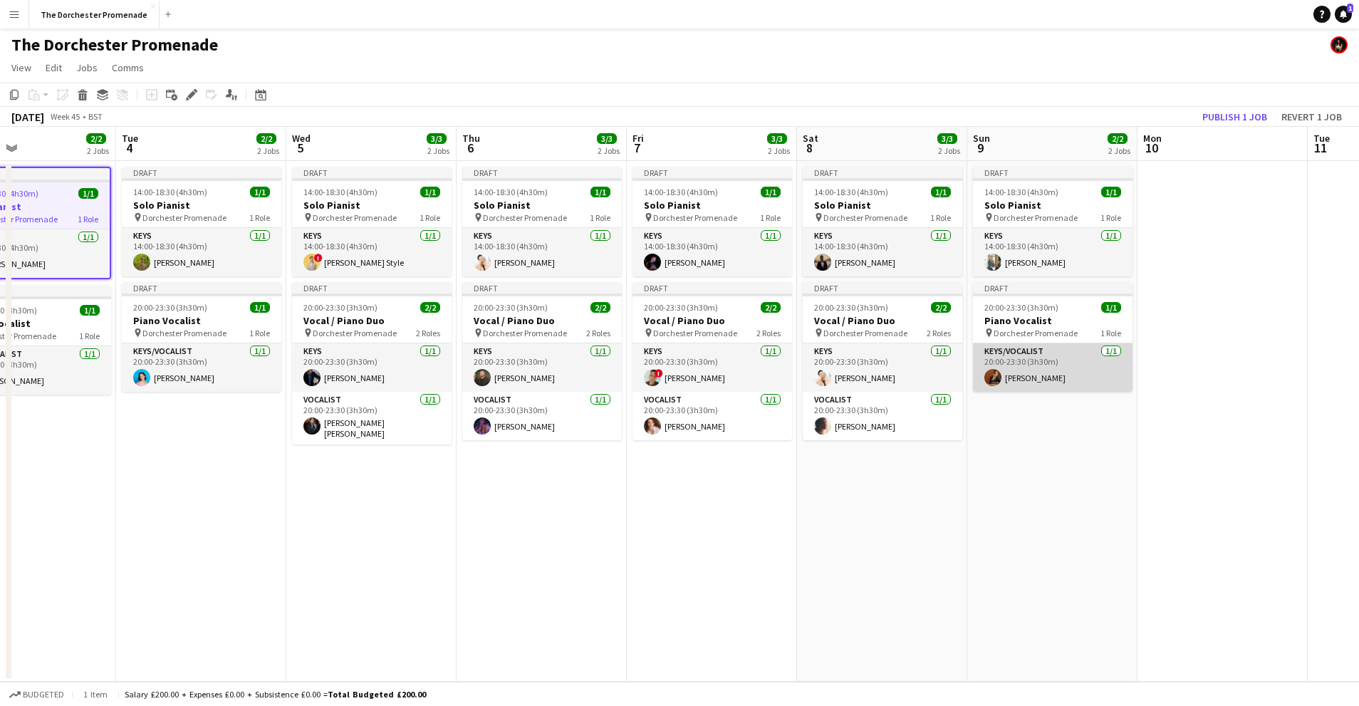
click at [1098, 367] on app-card-role "Keys/Vocalist 1/1 20:00-23:30 (3h30m) Andrew Humphries" at bounding box center [1053, 367] width 160 height 48
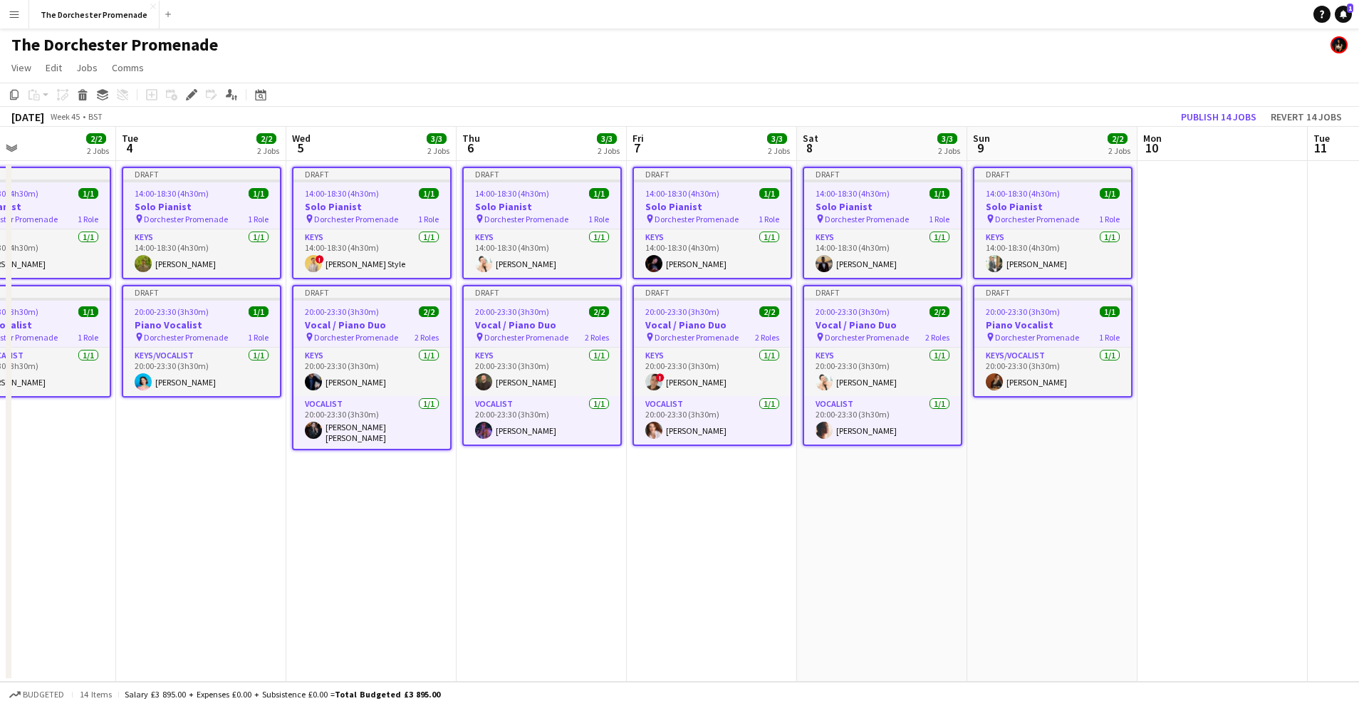
click at [1258, 221] on app-date-cell at bounding box center [1223, 421] width 170 height 521
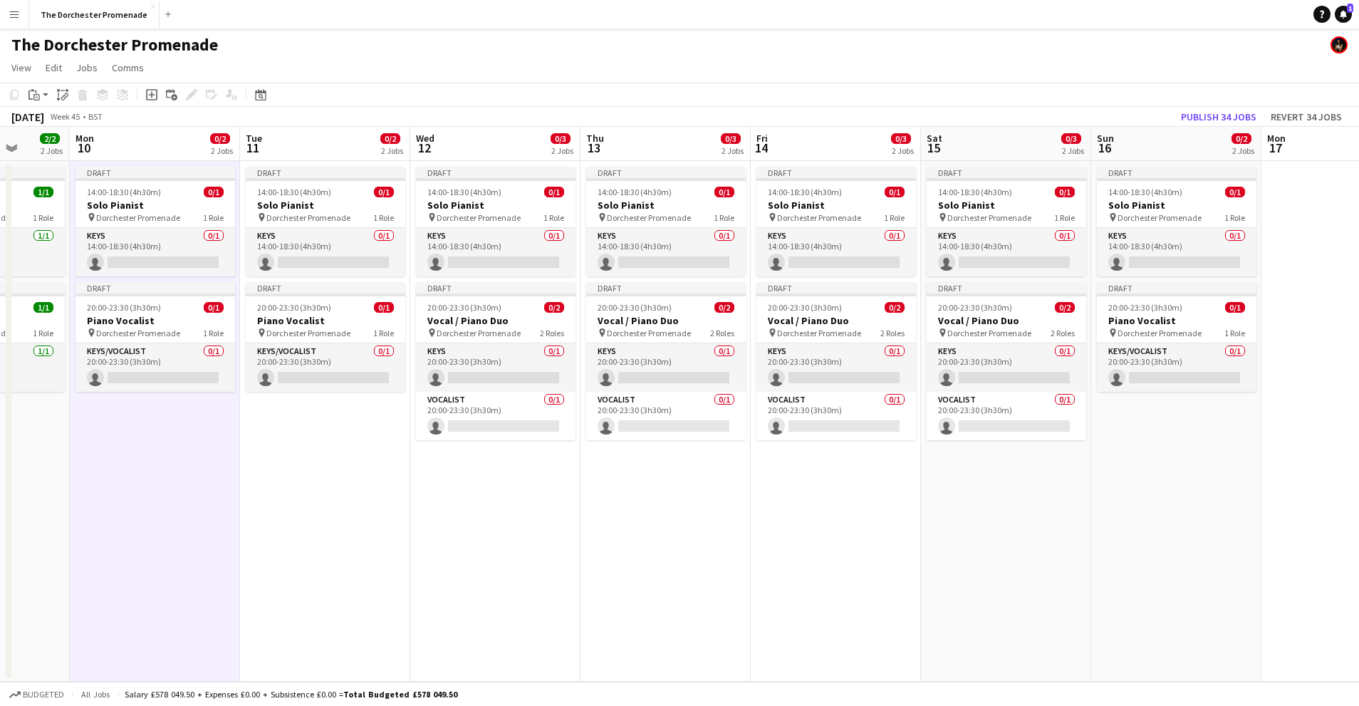
scroll to position [0, 447]
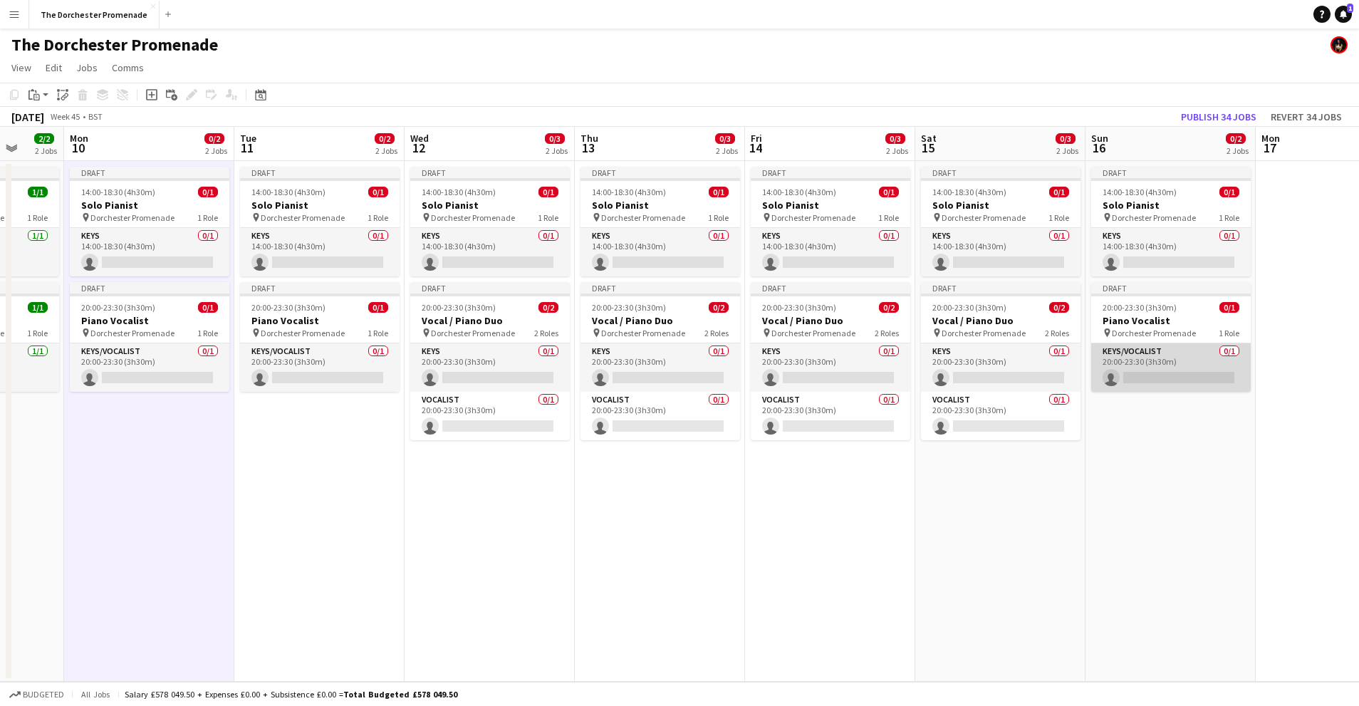
click at [1174, 360] on app-card-role "Keys/Vocalist 0/1 20:00-23:30 (3h30m) single-neutral-actions" at bounding box center [1171, 367] width 160 height 48
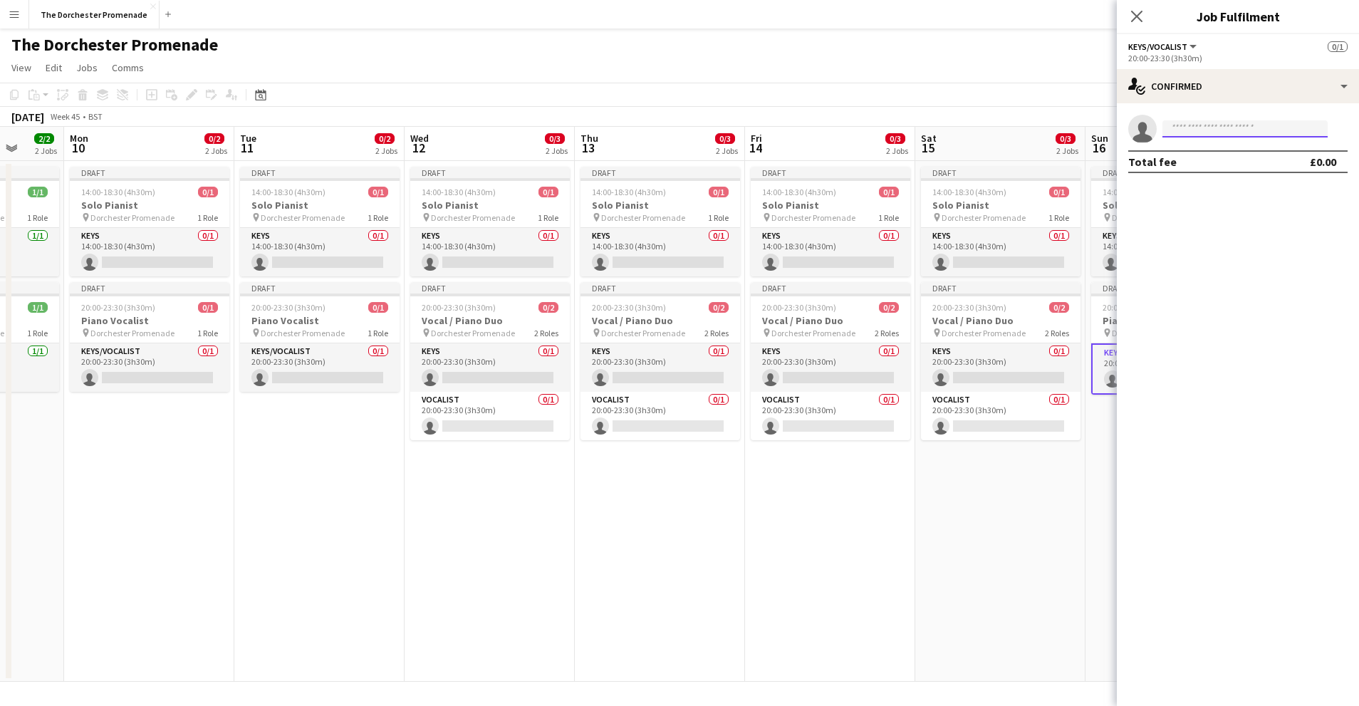
click at [1262, 125] on input at bounding box center [1245, 128] width 165 height 17
type input "*******"
click at [1232, 162] on span "g.vanetten04@gmail.com" at bounding box center [1245, 160] width 142 height 11
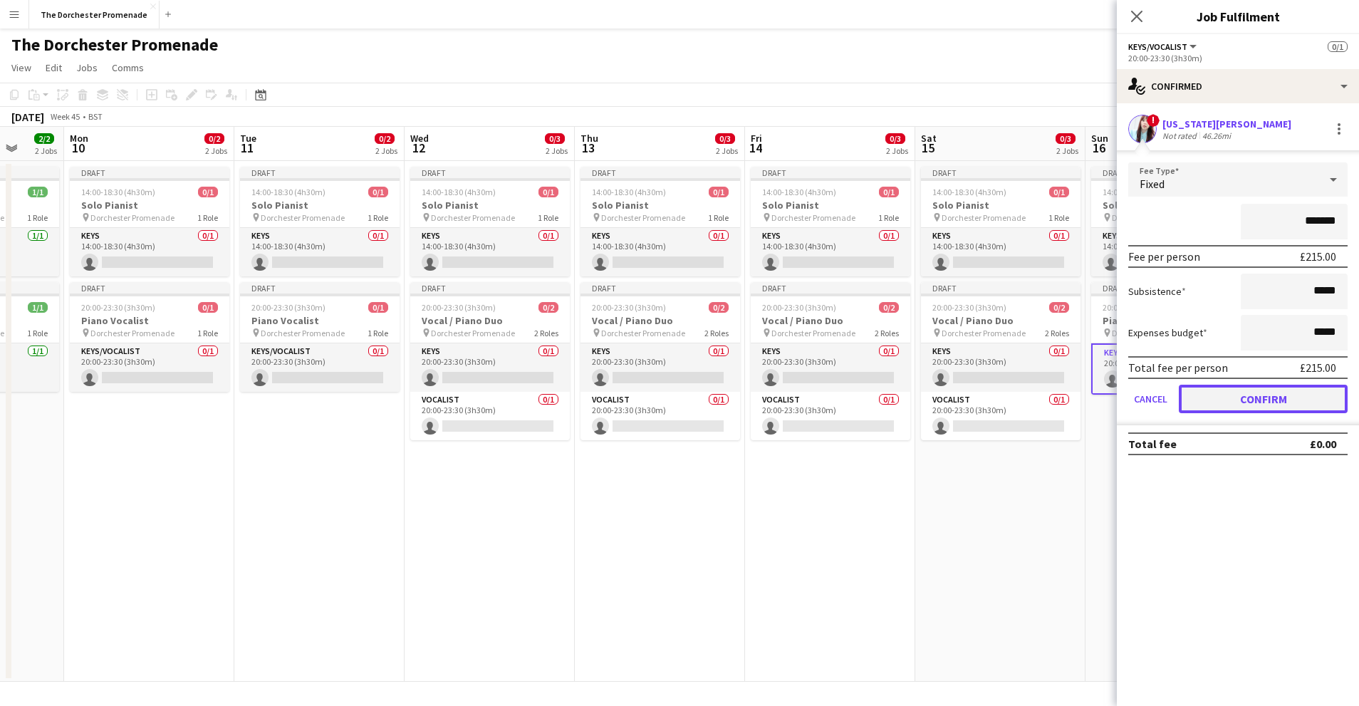
click at [1216, 399] on button "Confirm" at bounding box center [1263, 399] width 169 height 28
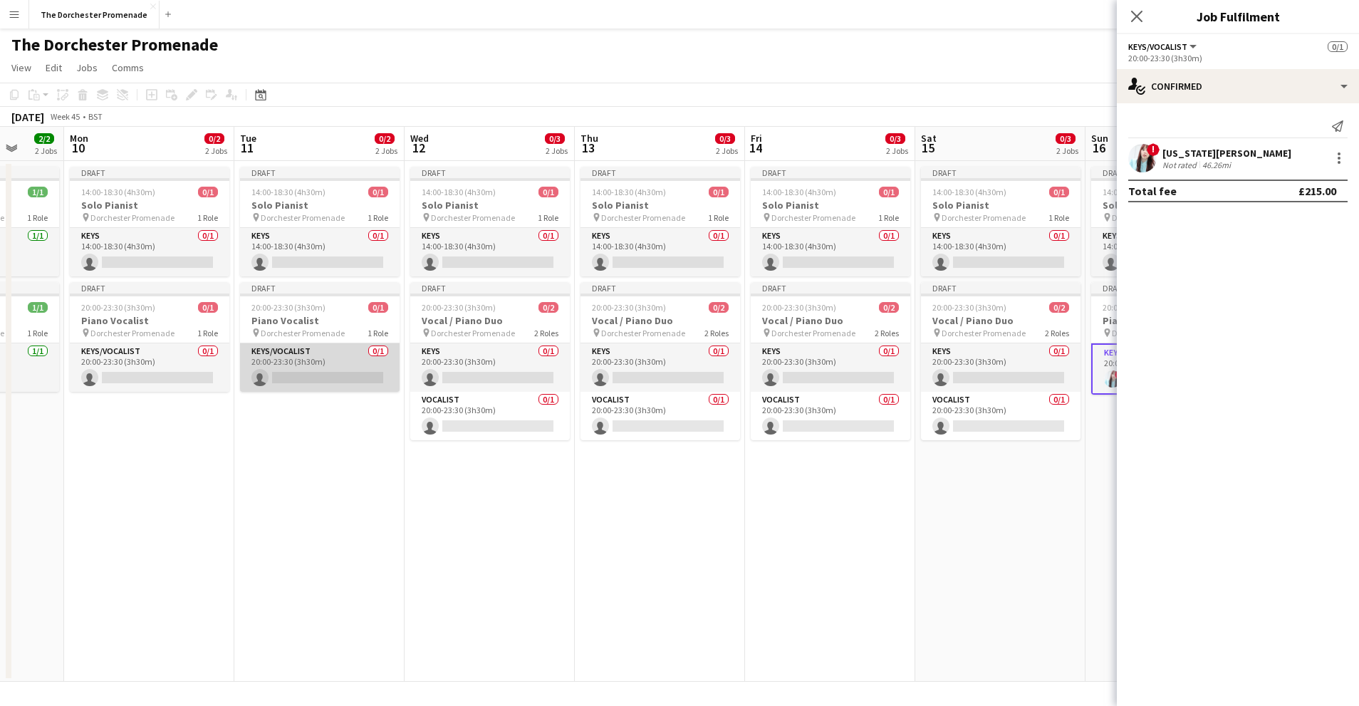
click at [304, 357] on app-card-role "Keys/Vocalist 0/1 20:00-23:30 (3h30m) single-neutral-actions" at bounding box center [320, 367] width 160 height 48
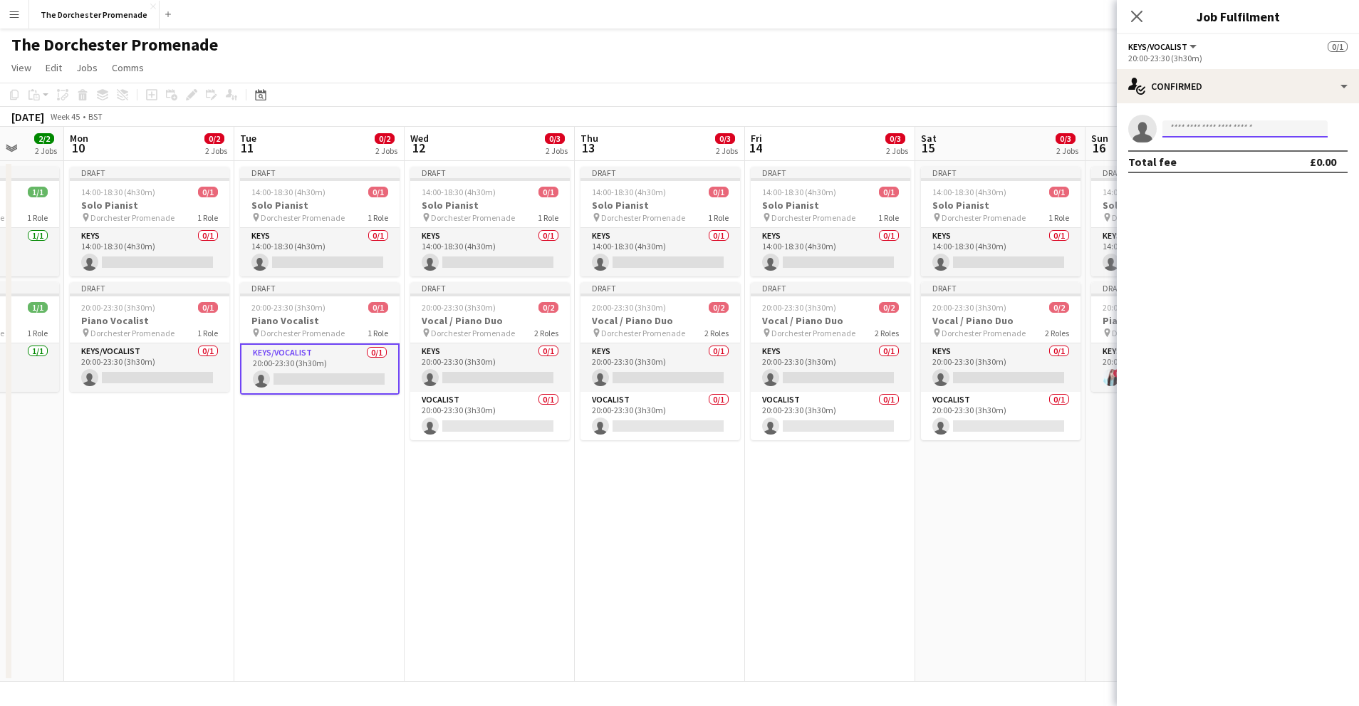
click at [1237, 128] on input at bounding box center [1245, 128] width 165 height 17
type input "******"
click at [1215, 124] on input "******" at bounding box center [1245, 128] width 165 height 17
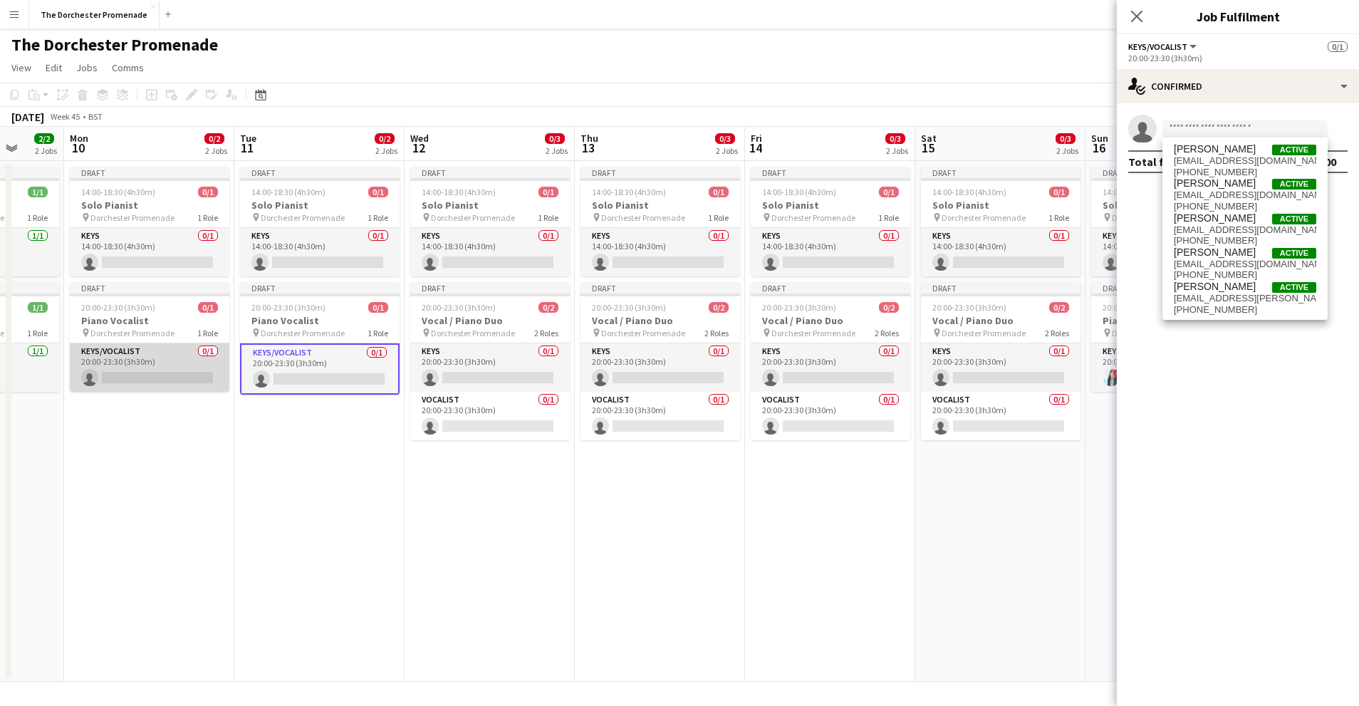
click at [108, 368] on app-card-role "Keys/Vocalist 0/1 20:00-23:30 (3h30m) single-neutral-actions" at bounding box center [150, 367] width 160 height 48
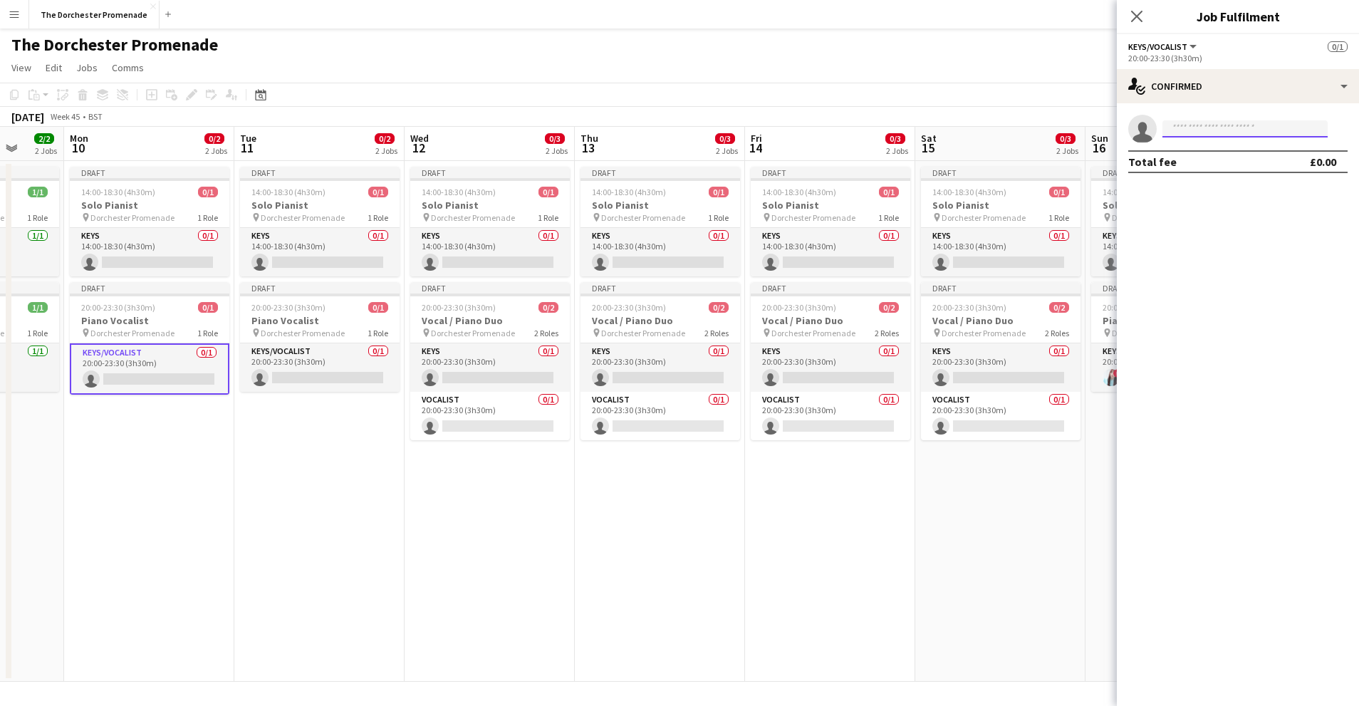
click at [1211, 132] on input at bounding box center [1245, 128] width 165 height 17
type input "******"
click at [725, 481] on app-date-cell "Draft 14:00-18:30 (4h30m) 0/1 Solo Pianist pin Dorchester Promenade 1 Role Keys…" at bounding box center [660, 421] width 170 height 521
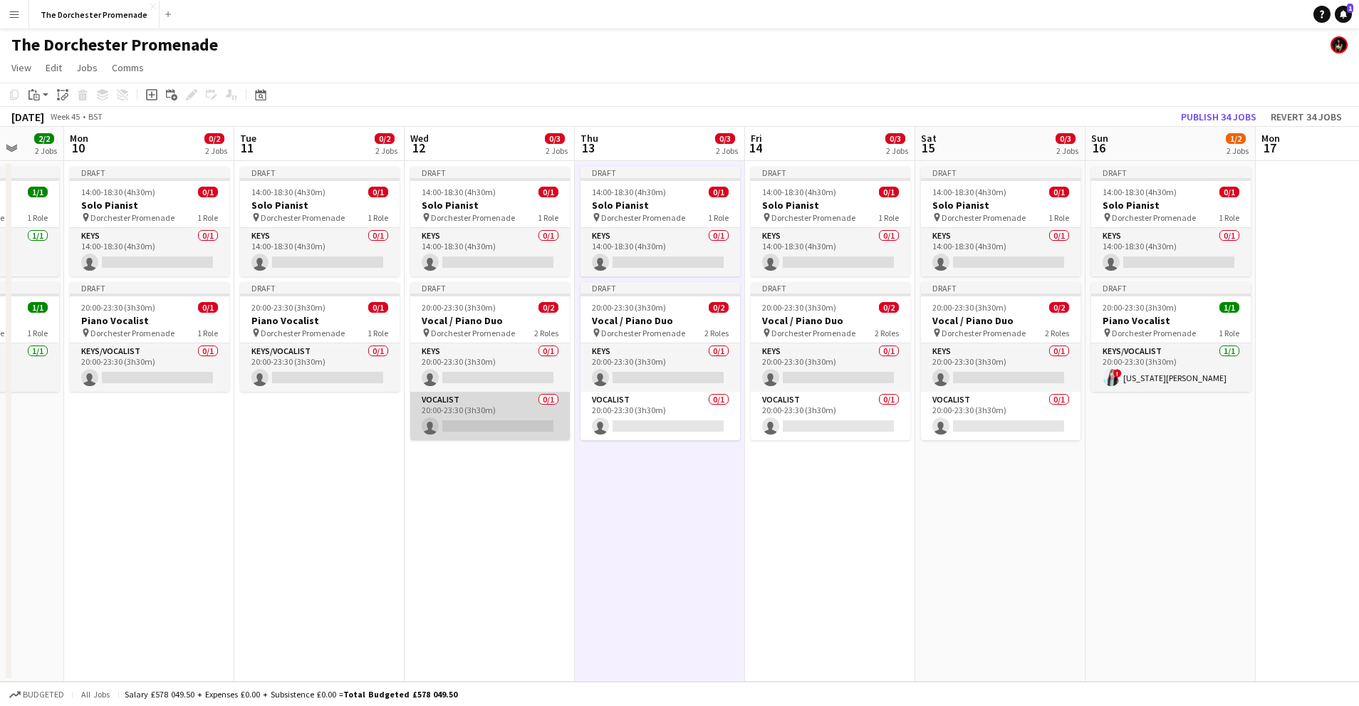
click at [479, 415] on app-card-role "Vocalist 0/1 20:00-23:30 (3h30m) single-neutral-actions" at bounding box center [490, 416] width 160 height 48
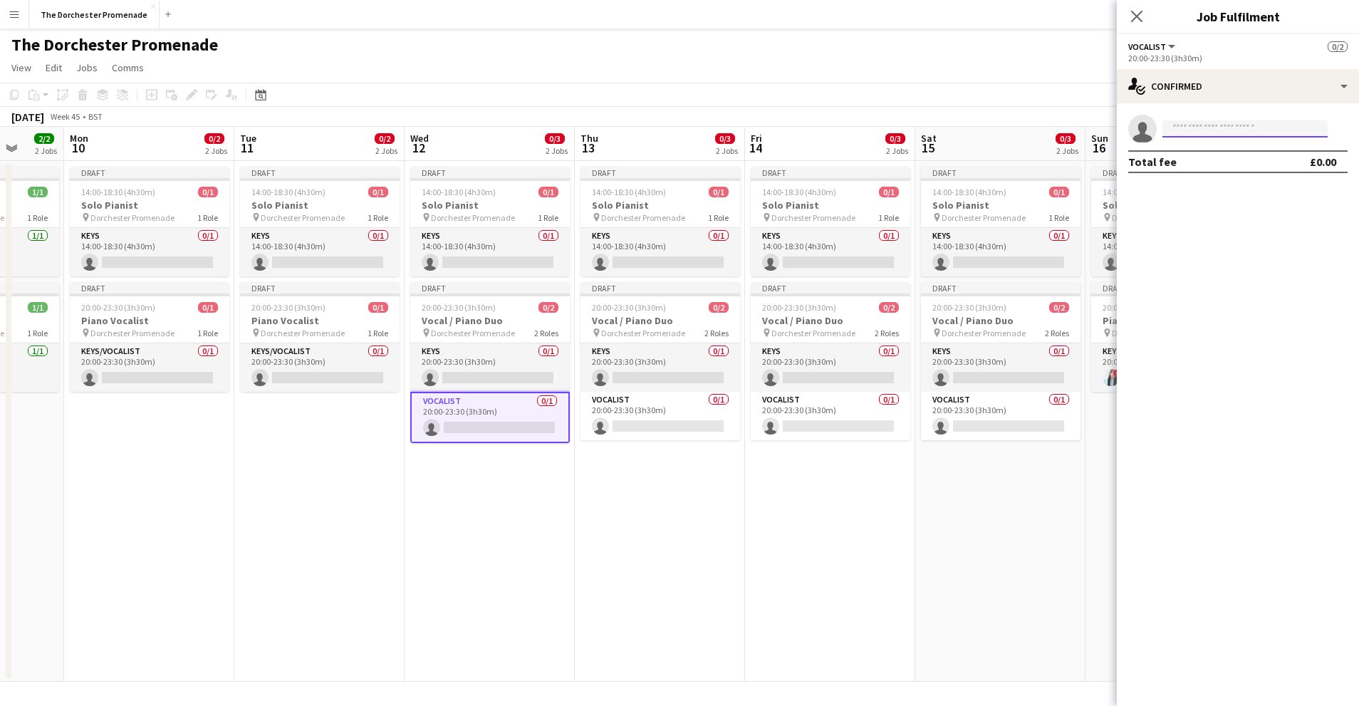
click at [1232, 123] on input at bounding box center [1245, 128] width 165 height 17
type input "*"
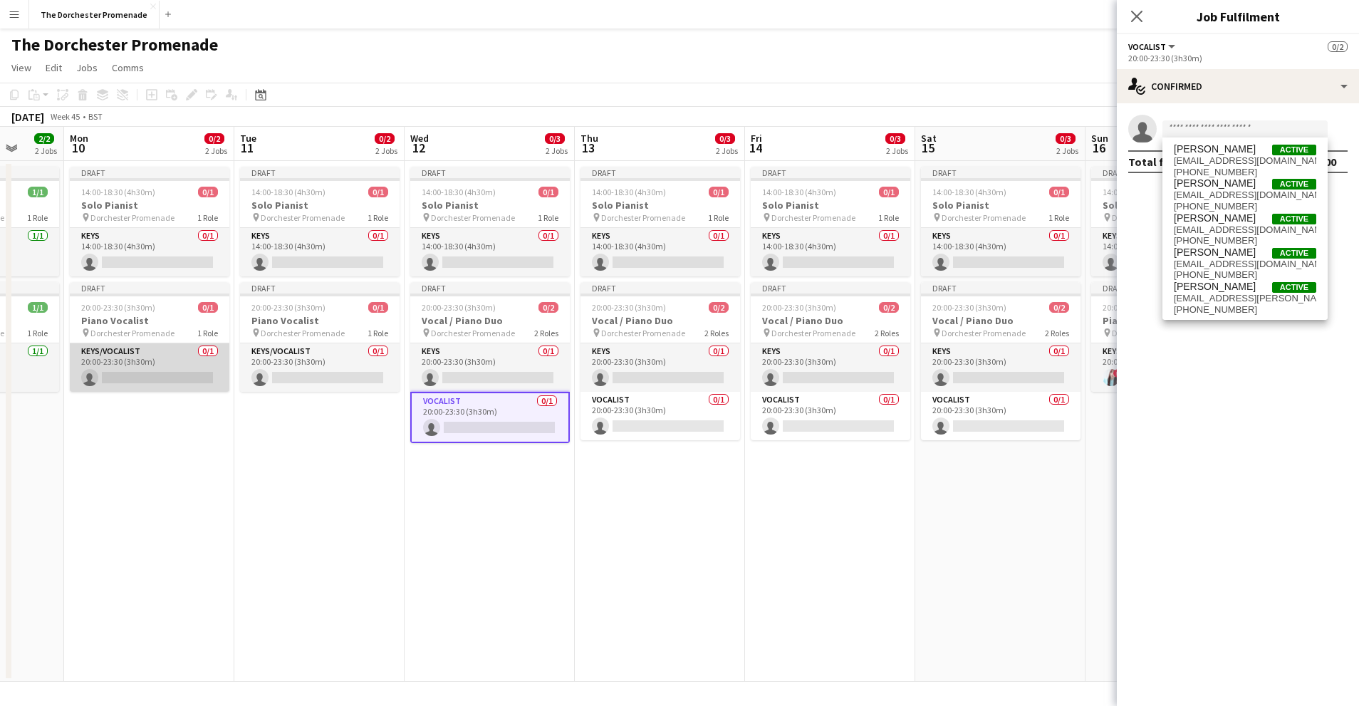
click at [122, 355] on app-card-role "Keys/Vocalist 0/1 20:00-23:30 (3h30m) single-neutral-actions" at bounding box center [150, 367] width 160 height 48
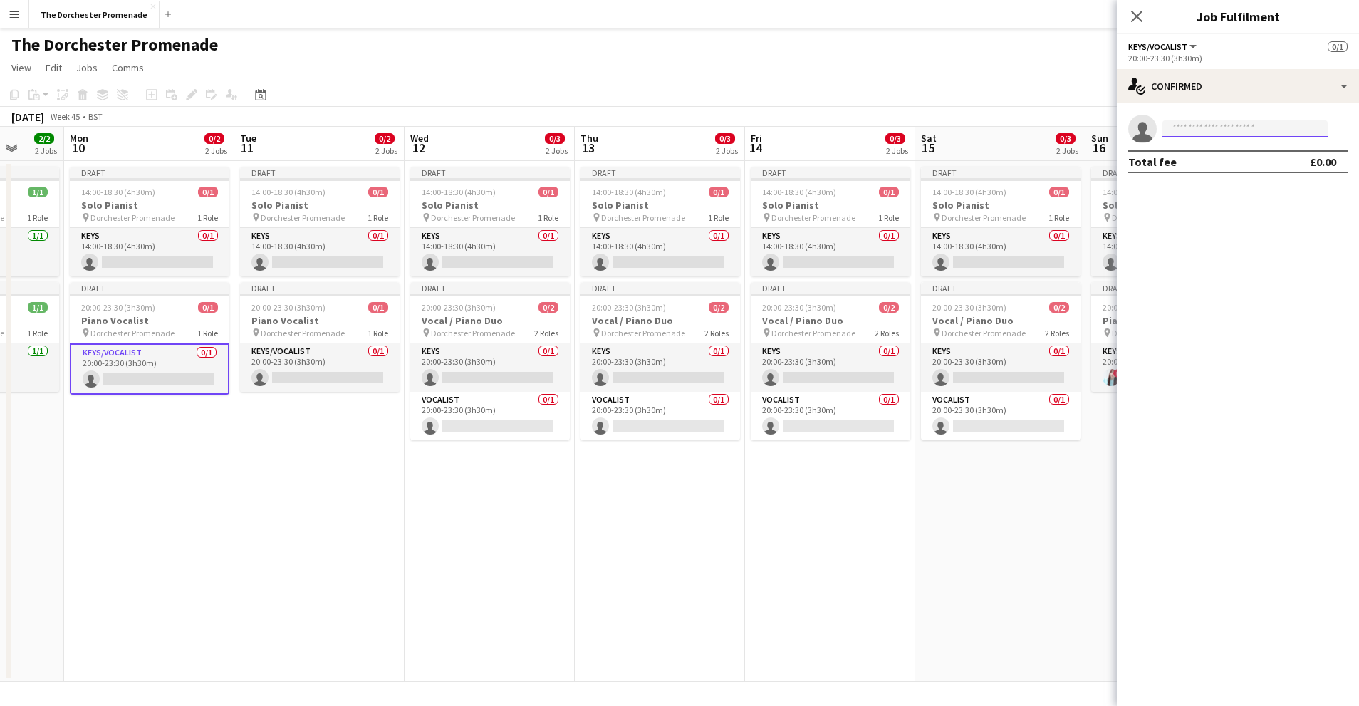
click at [1244, 129] on input at bounding box center [1245, 128] width 165 height 17
type input "*******"
click at [1225, 157] on span "ladysingsjazz@gmail.com" at bounding box center [1245, 160] width 142 height 11
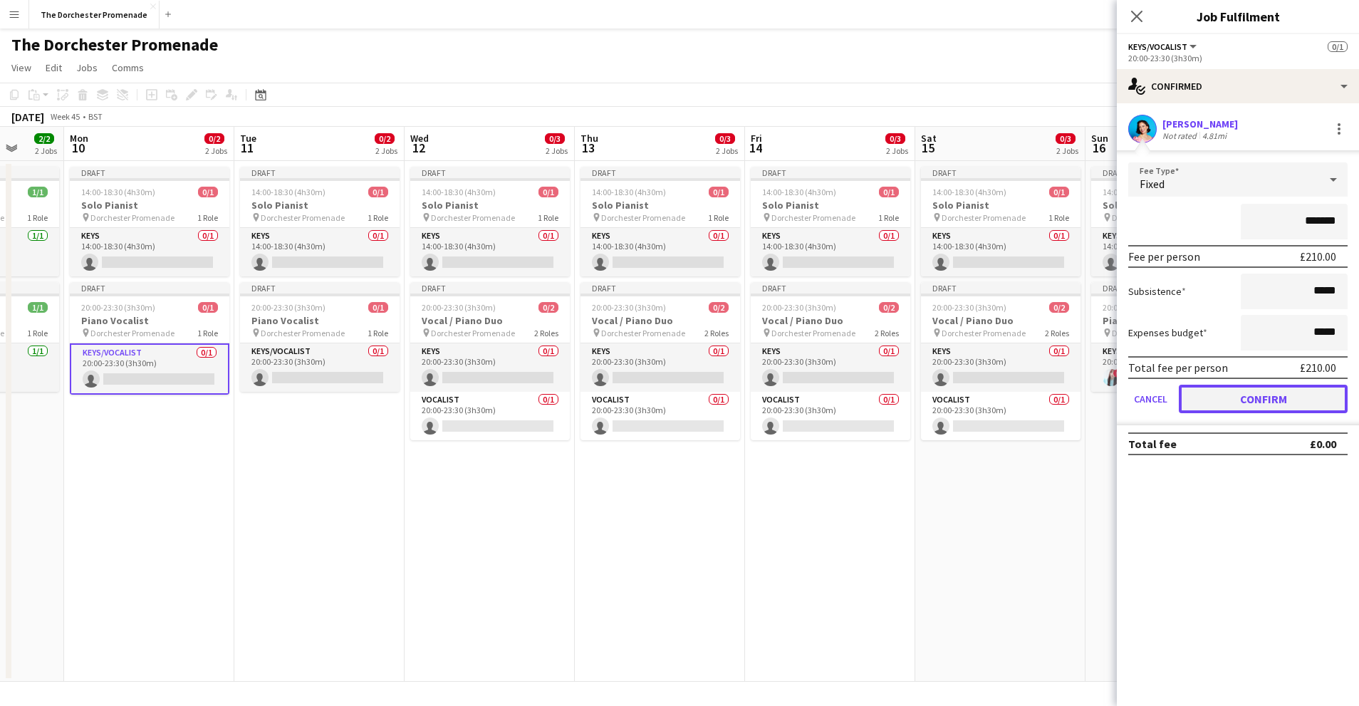
click at [1197, 402] on button "Confirm" at bounding box center [1263, 399] width 169 height 28
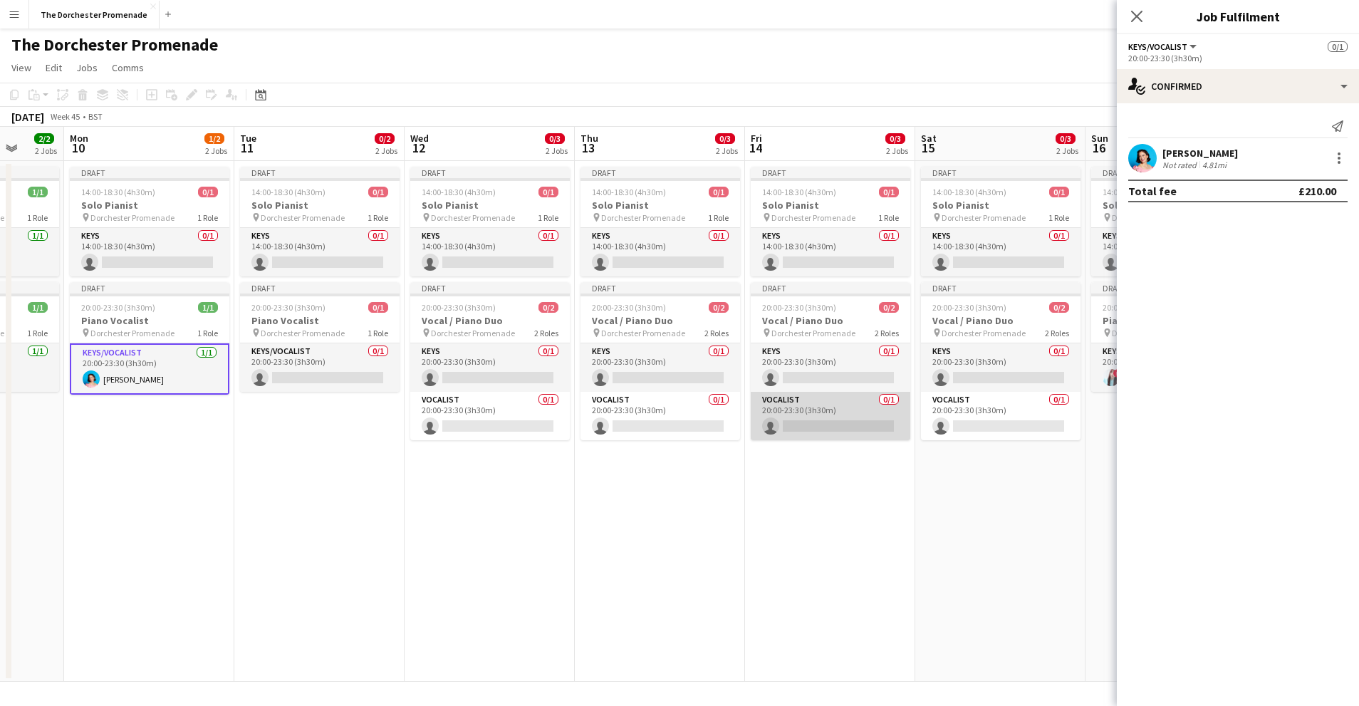
click at [837, 409] on app-card-role "Vocalist 0/1 20:00-23:30 (3h30m) single-neutral-actions" at bounding box center [831, 416] width 160 height 48
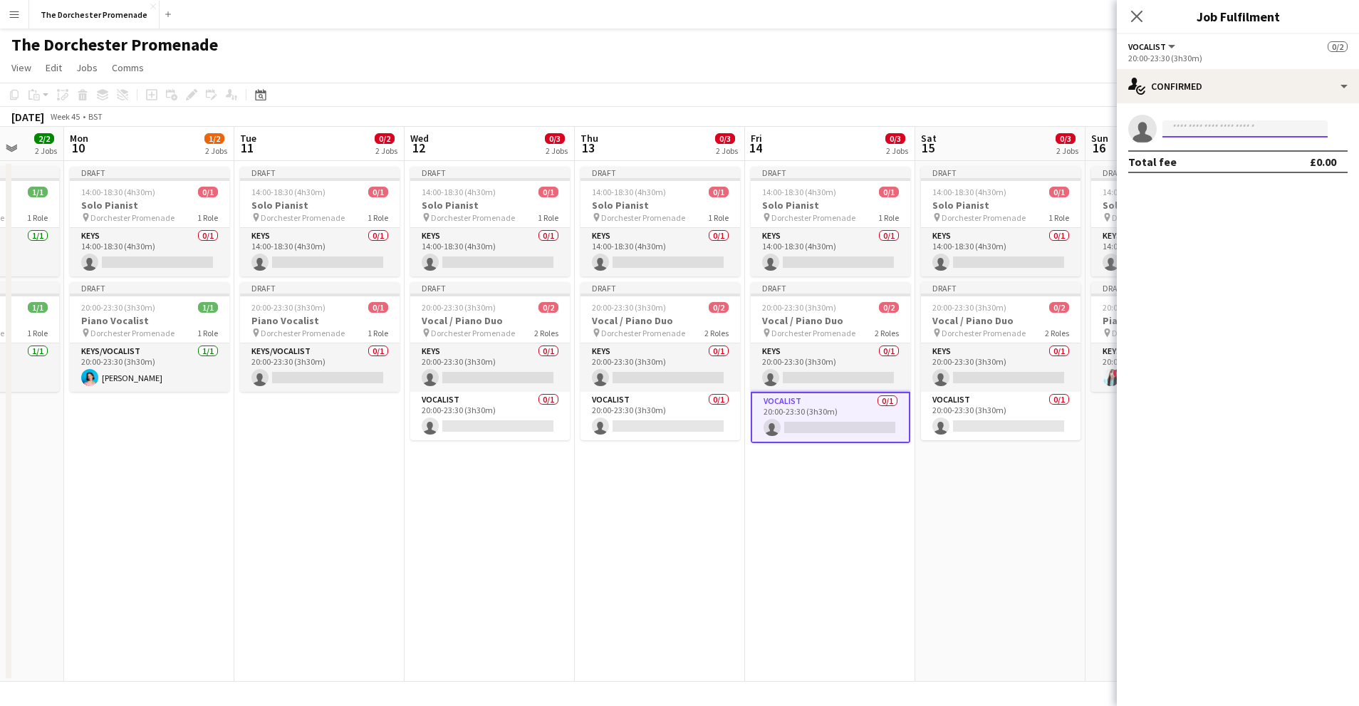
click at [1216, 127] on input at bounding box center [1245, 128] width 165 height 17
type input "*******"
click at [1222, 167] on span "+447778508424" at bounding box center [1245, 172] width 142 height 11
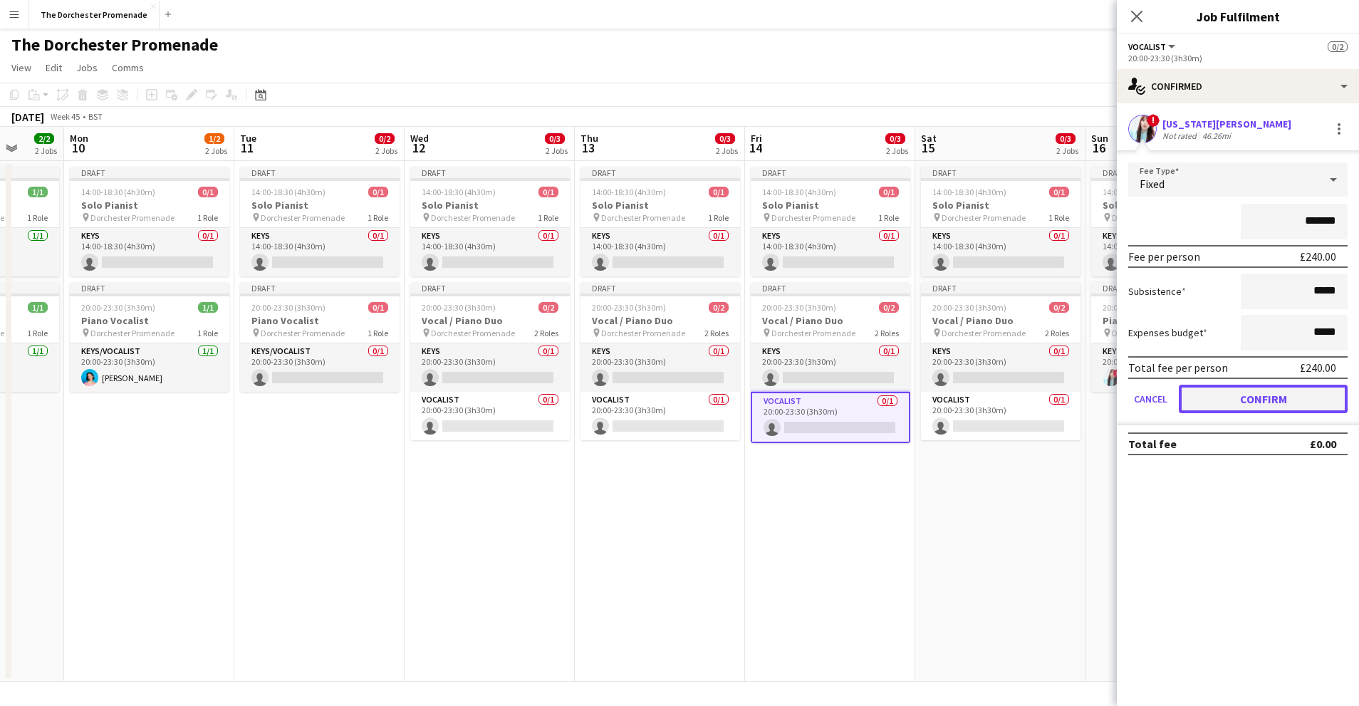
click at [1212, 395] on button "Confirm" at bounding box center [1263, 399] width 169 height 28
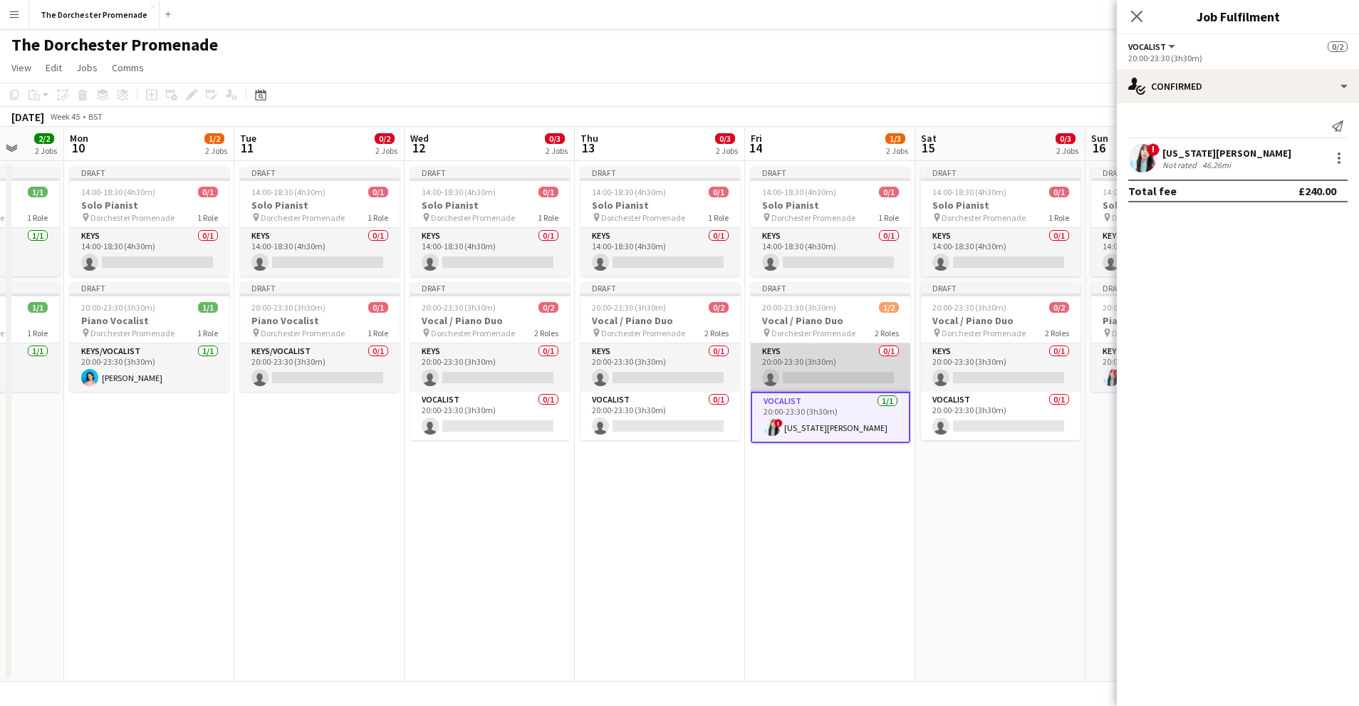
click at [837, 349] on app-card-role "Keys 0/1 20:00-23:30 (3h30m) single-neutral-actions" at bounding box center [831, 367] width 160 height 48
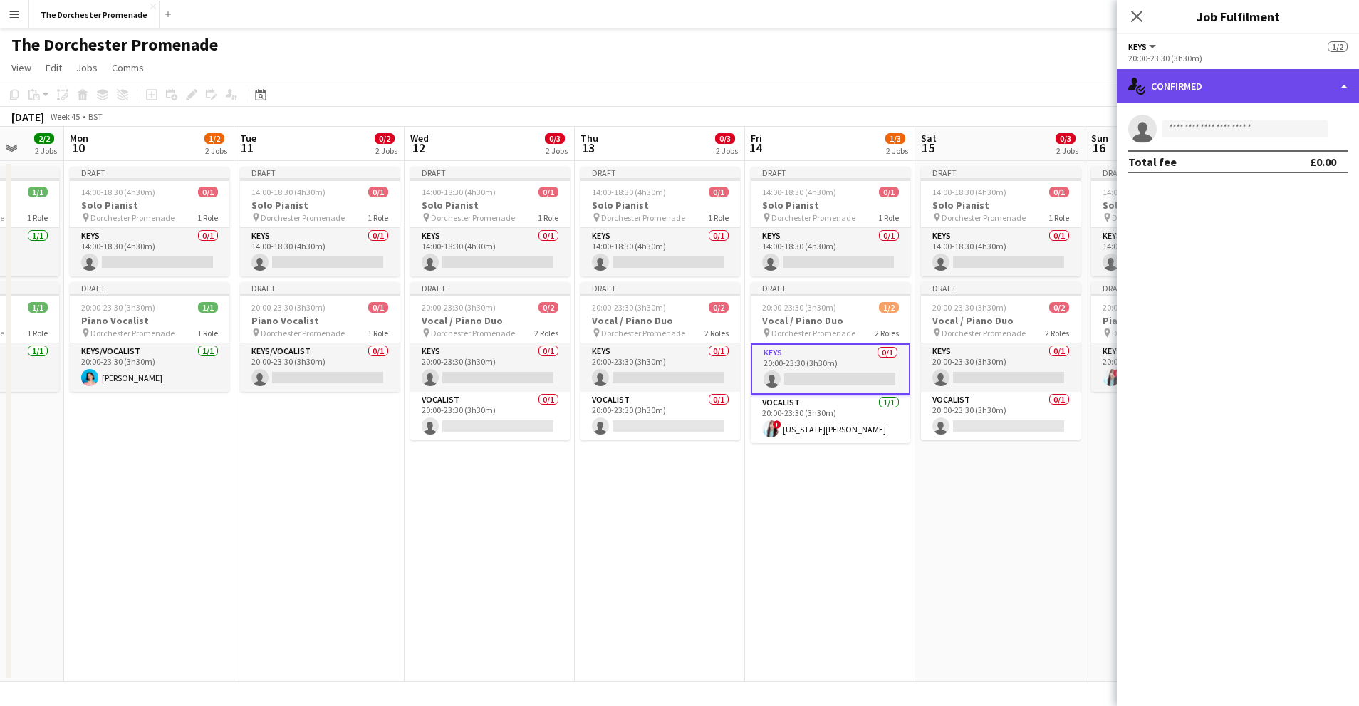
click at [1210, 82] on div "single-neutral-actions-check-2 Confirmed" at bounding box center [1238, 86] width 242 height 34
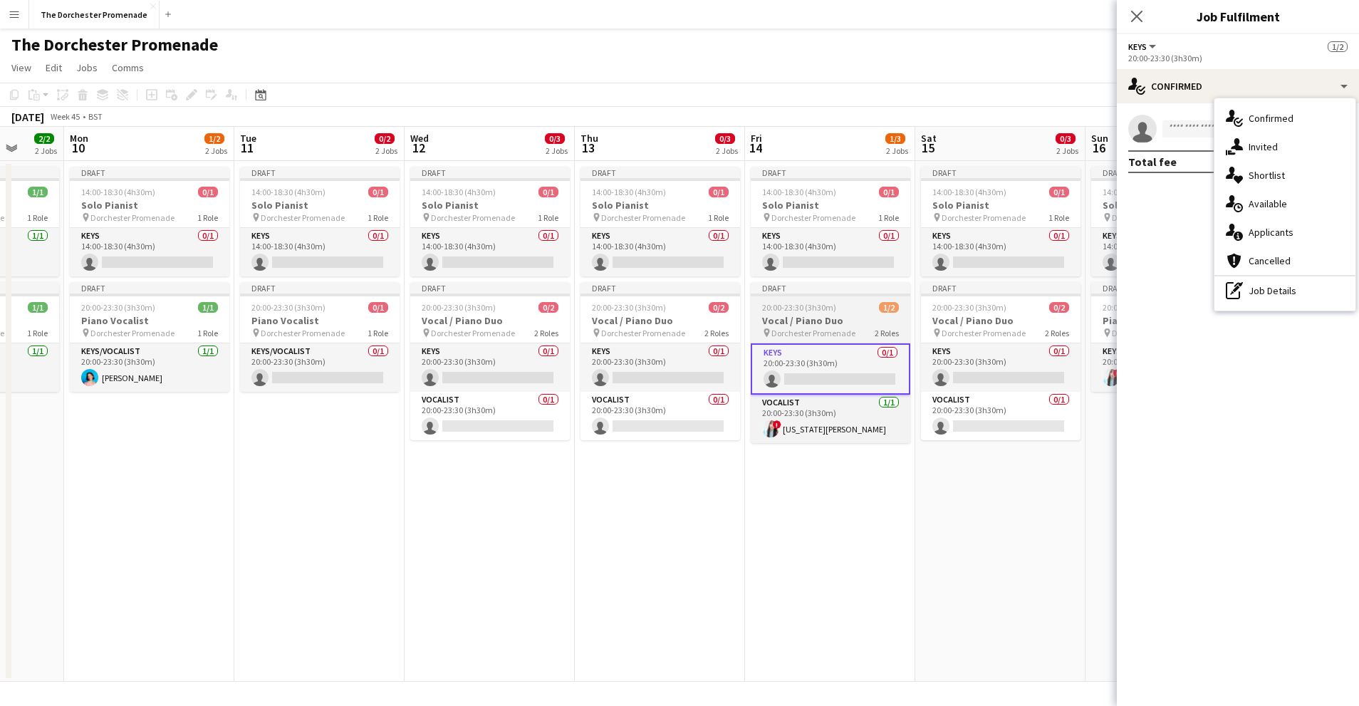
click at [832, 323] on h3 "Vocal / Piano Duo" at bounding box center [831, 320] width 160 height 13
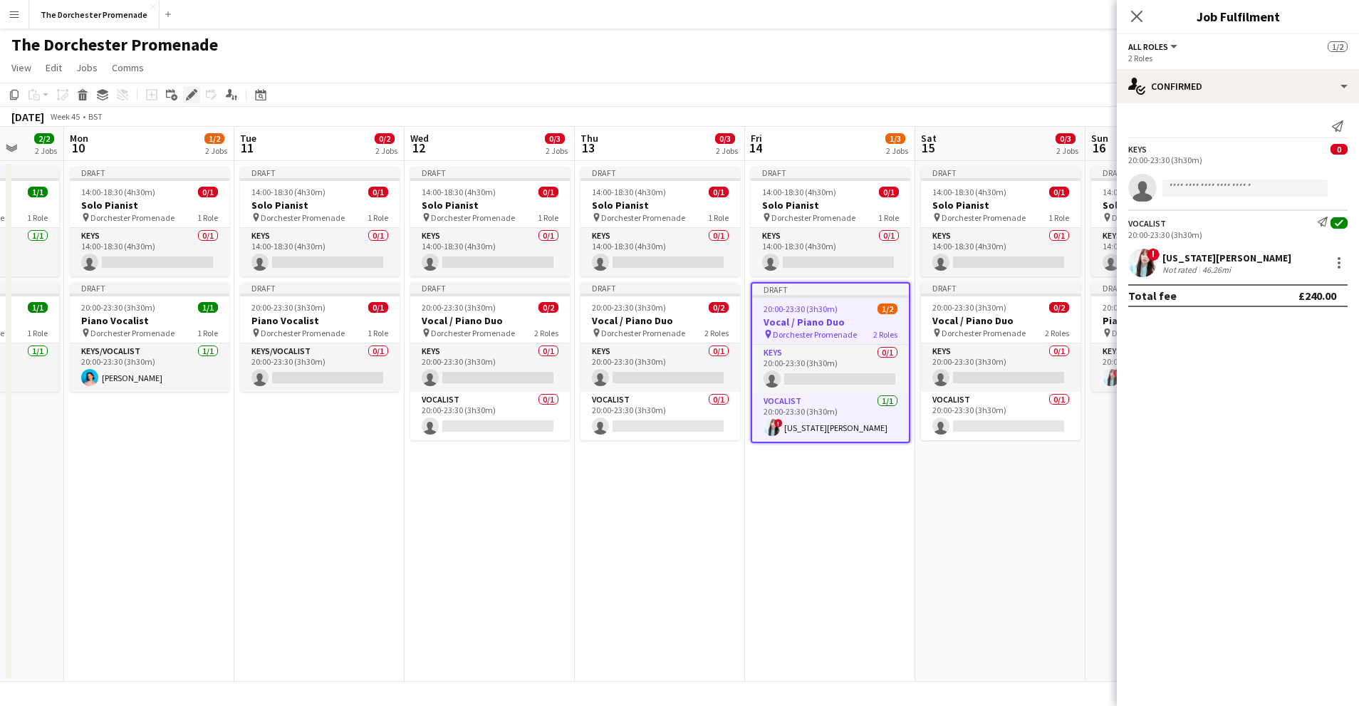
click at [193, 92] on icon at bounding box center [191, 95] width 8 height 8
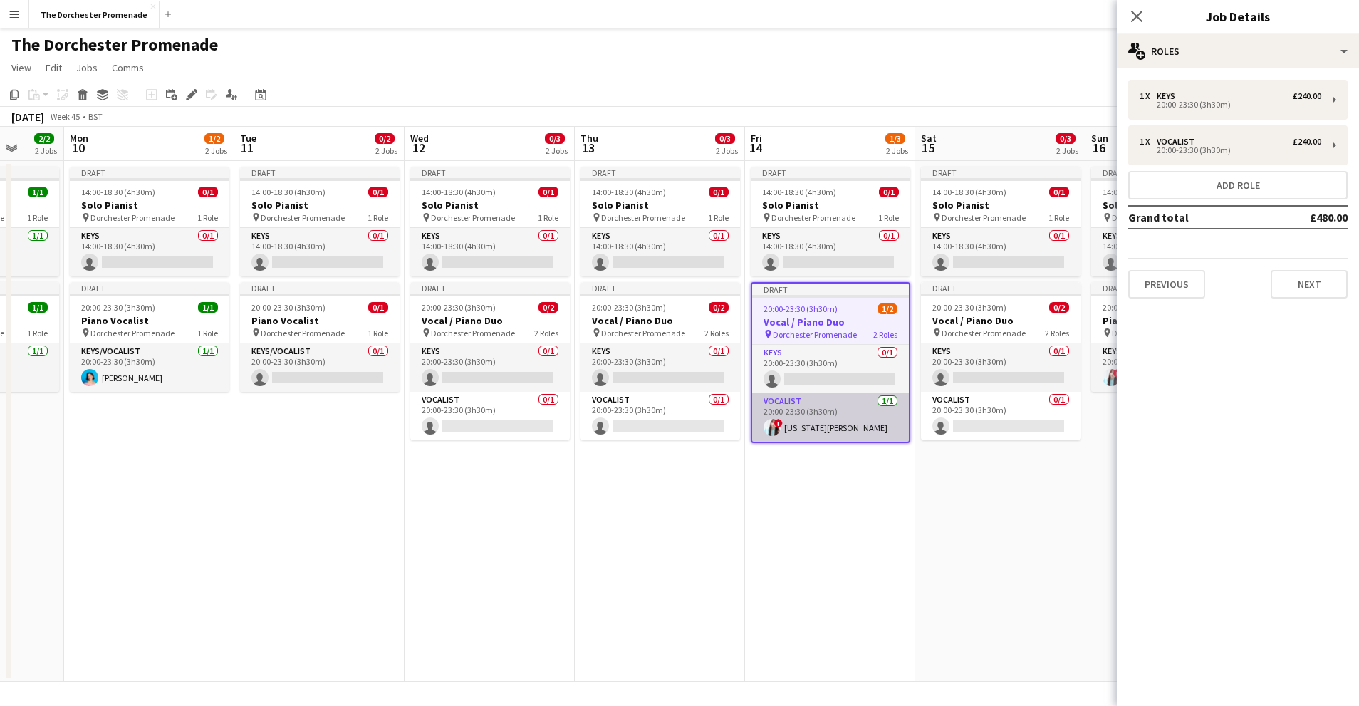
click at [796, 408] on app-card-role "Vocalist 1/1 20:00-23:30 (3h30m) ! Georgia Van Etten" at bounding box center [830, 417] width 157 height 48
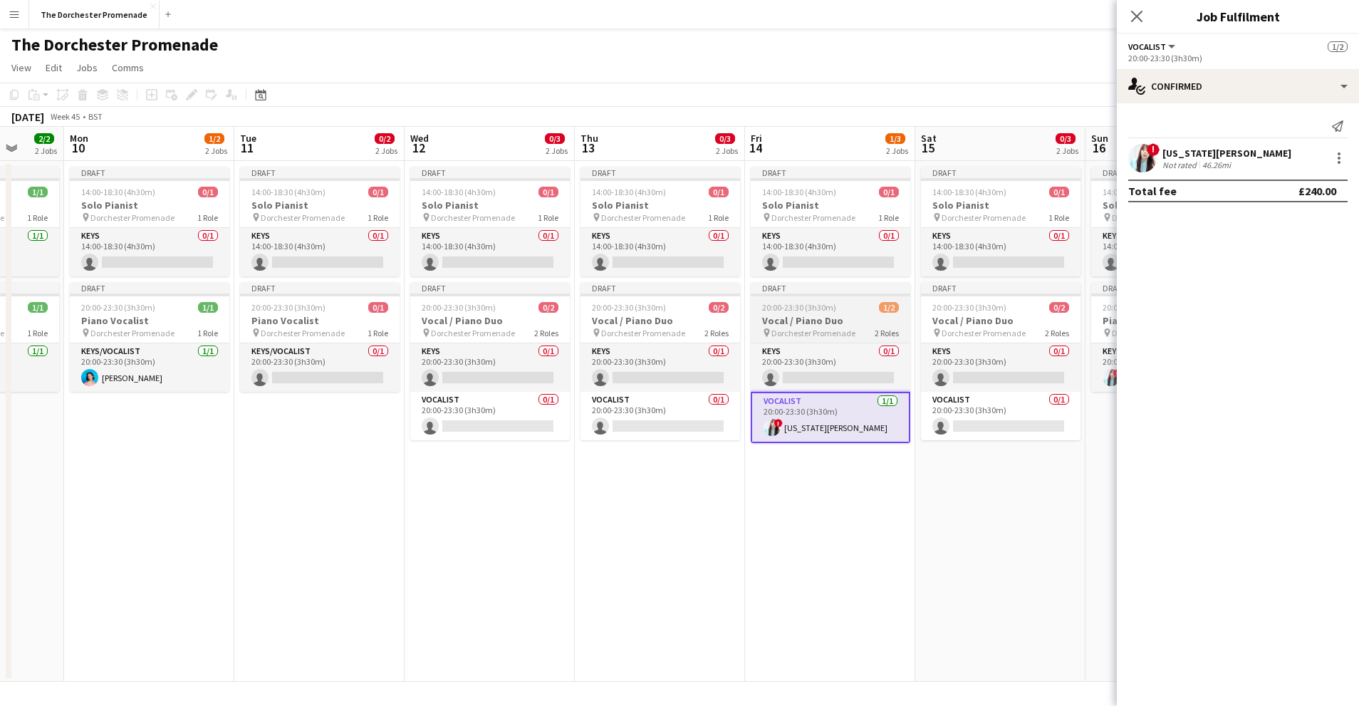
click at [816, 301] on app-job-card "Draft 20:00-23:30 (3h30m) 1/2 Vocal / Piano Duo pin Dorchester Promenade 2 Role…" at bounding box center [831, 362] width 160 height 161
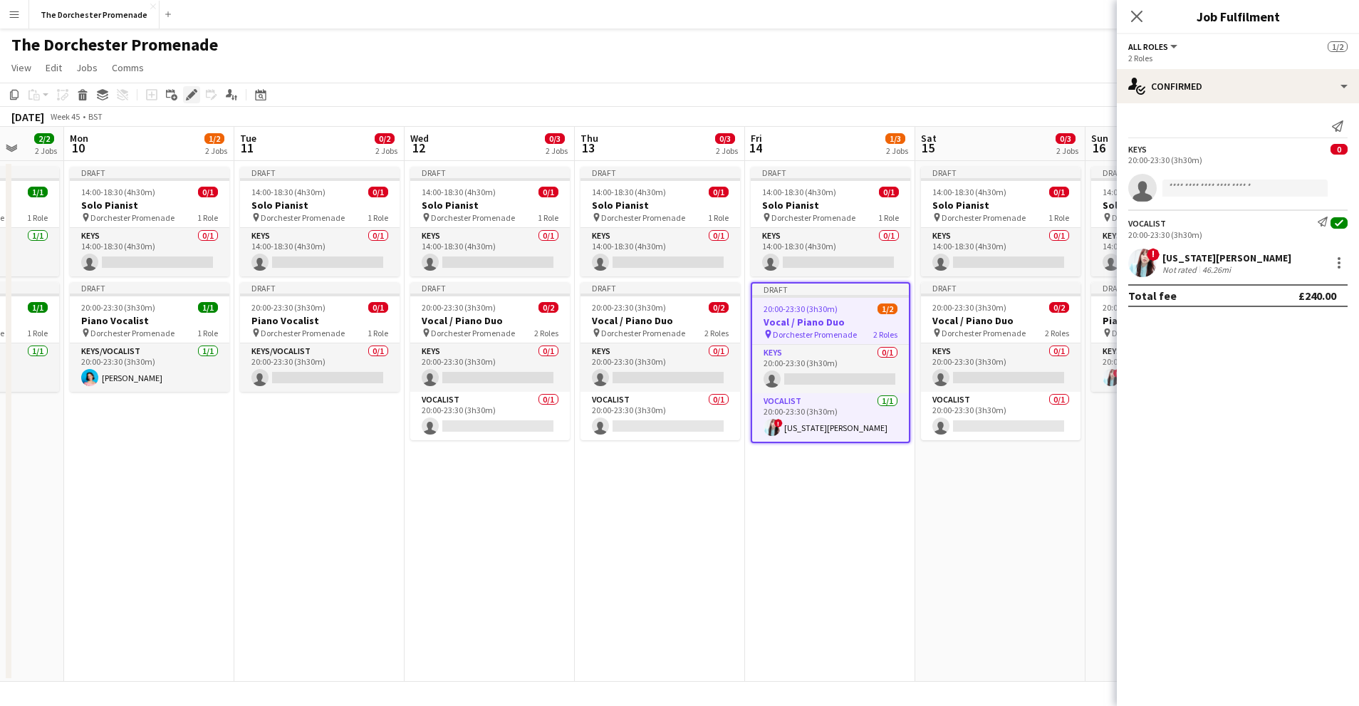
click at [192, 93] on icon at bounding box center [191, 95] width 8 height 8
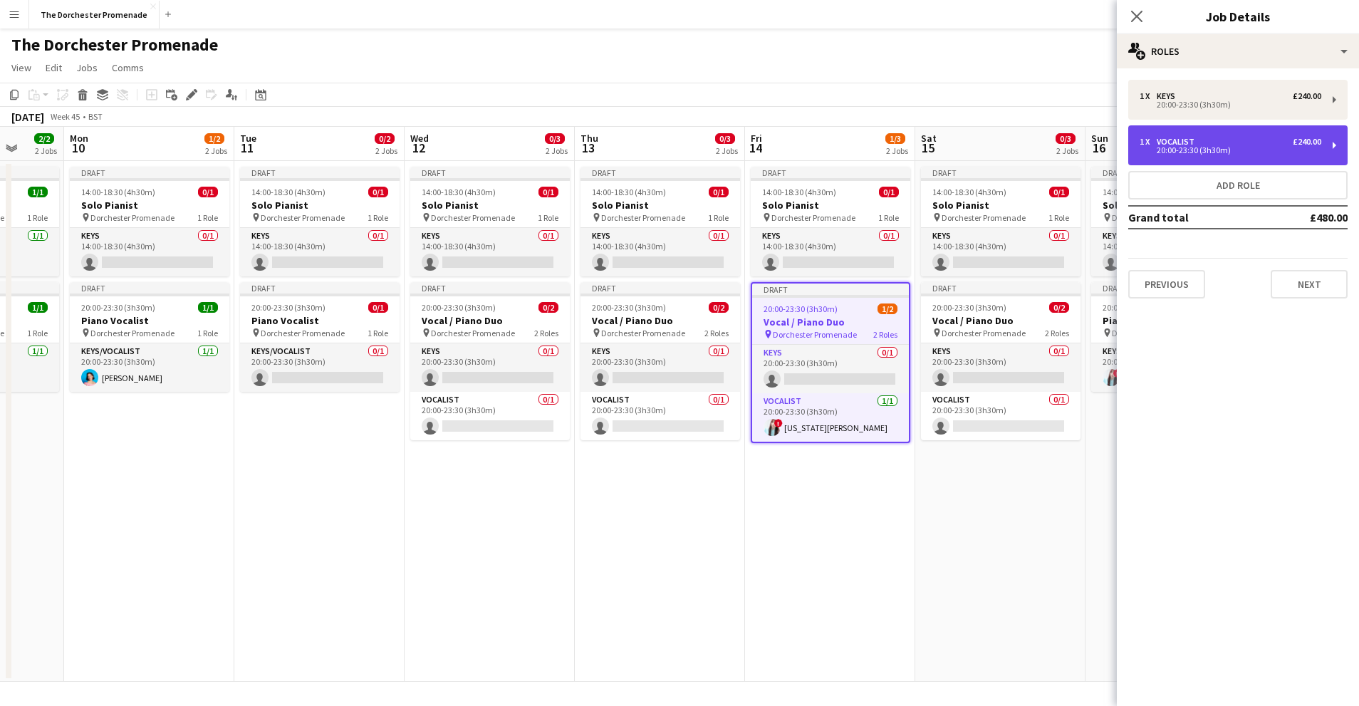
click at [1250, 143] on div "1 x Vocalist £240.00" at bounding box center [1231, 142] width 182 height 10
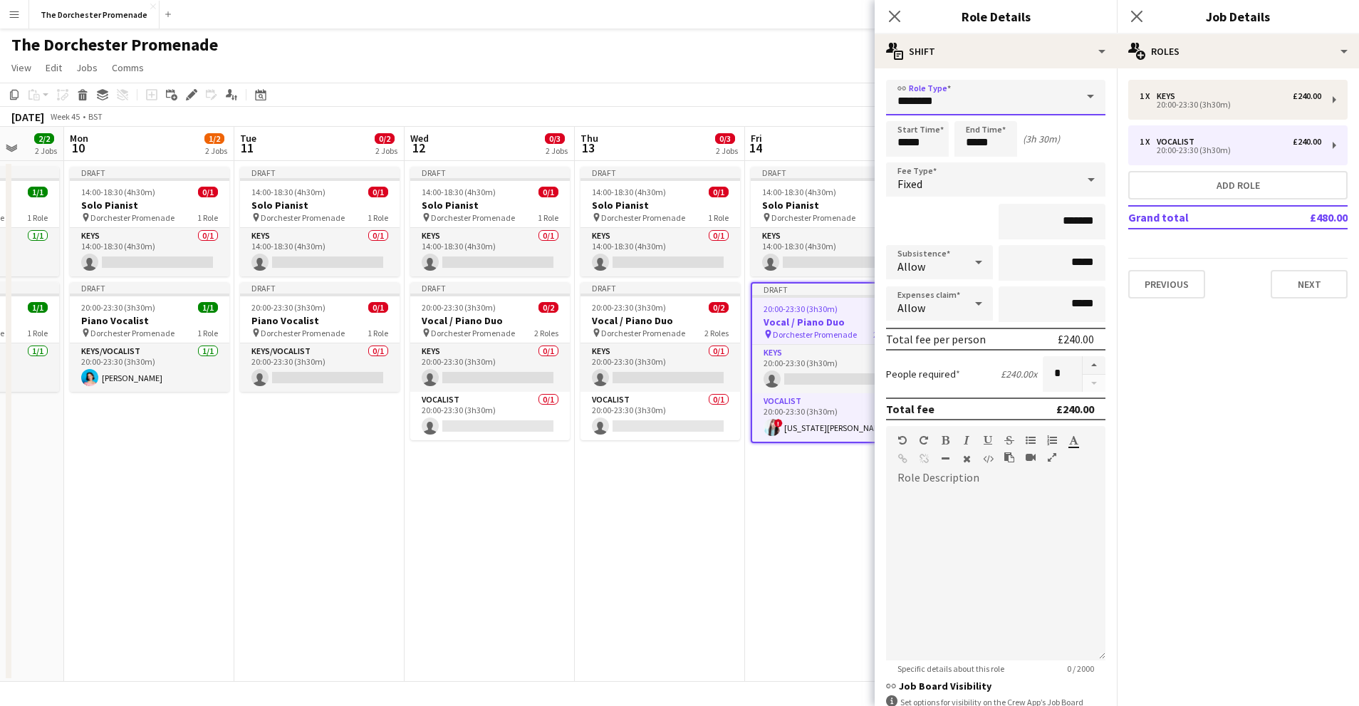
click at [942, 102] on input "********" at bounding box center [995, 98] width 219 height 36
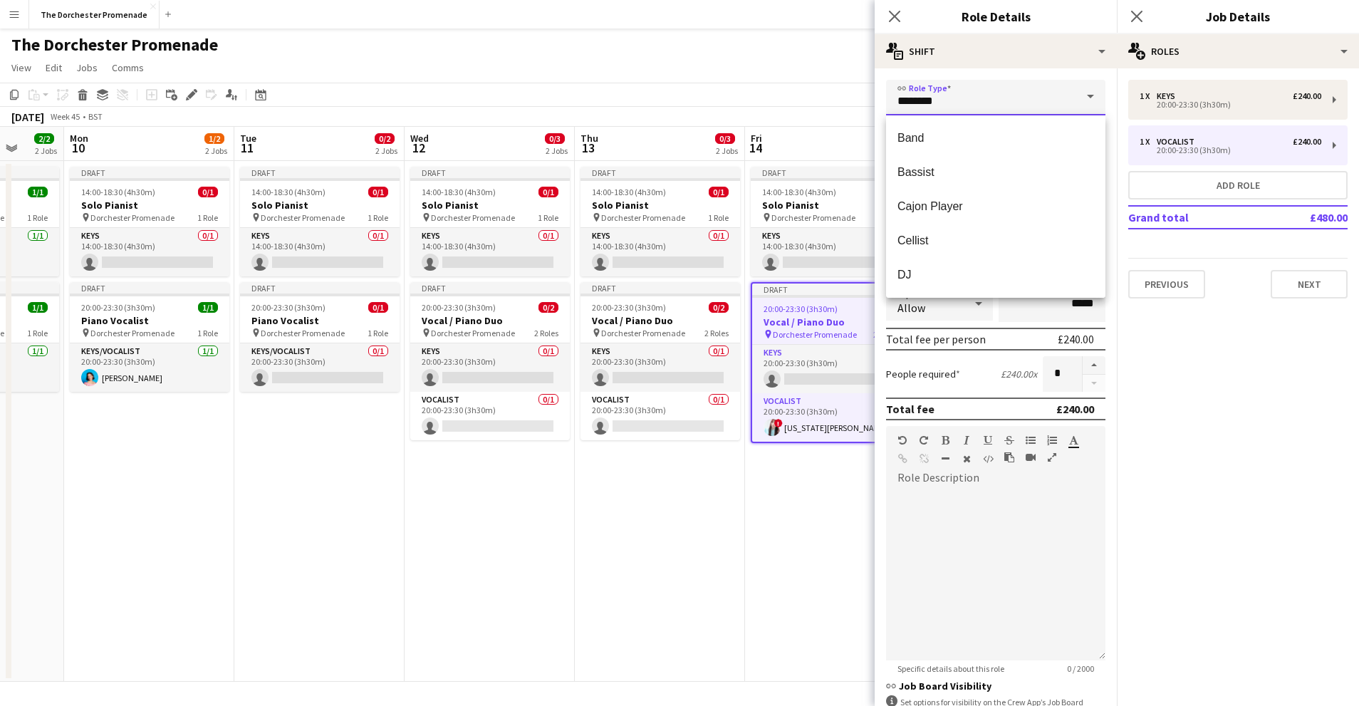
click at [942, 102] on input "********" at bounding box center [995, 98] width 219 height 36
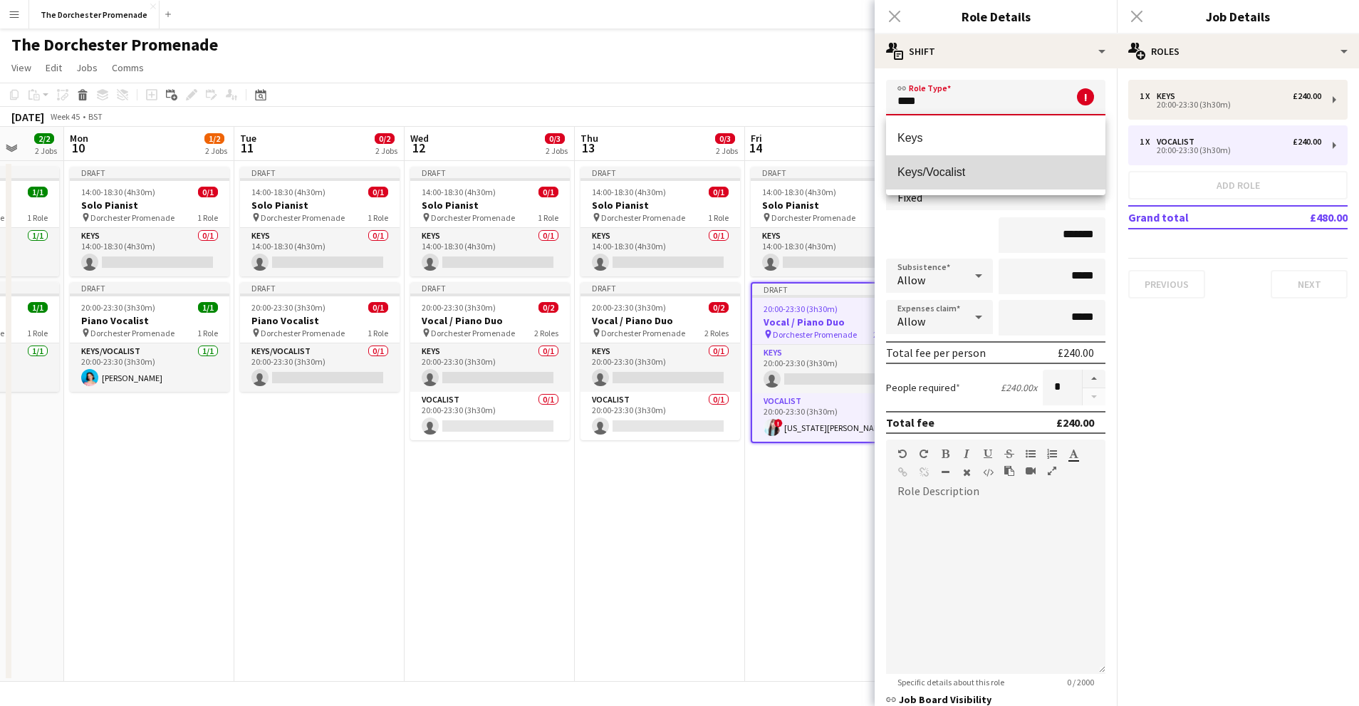
click at [947, 174] on span "Keys/Vocalist" at bounding box center [996, 172] width 197 height 14
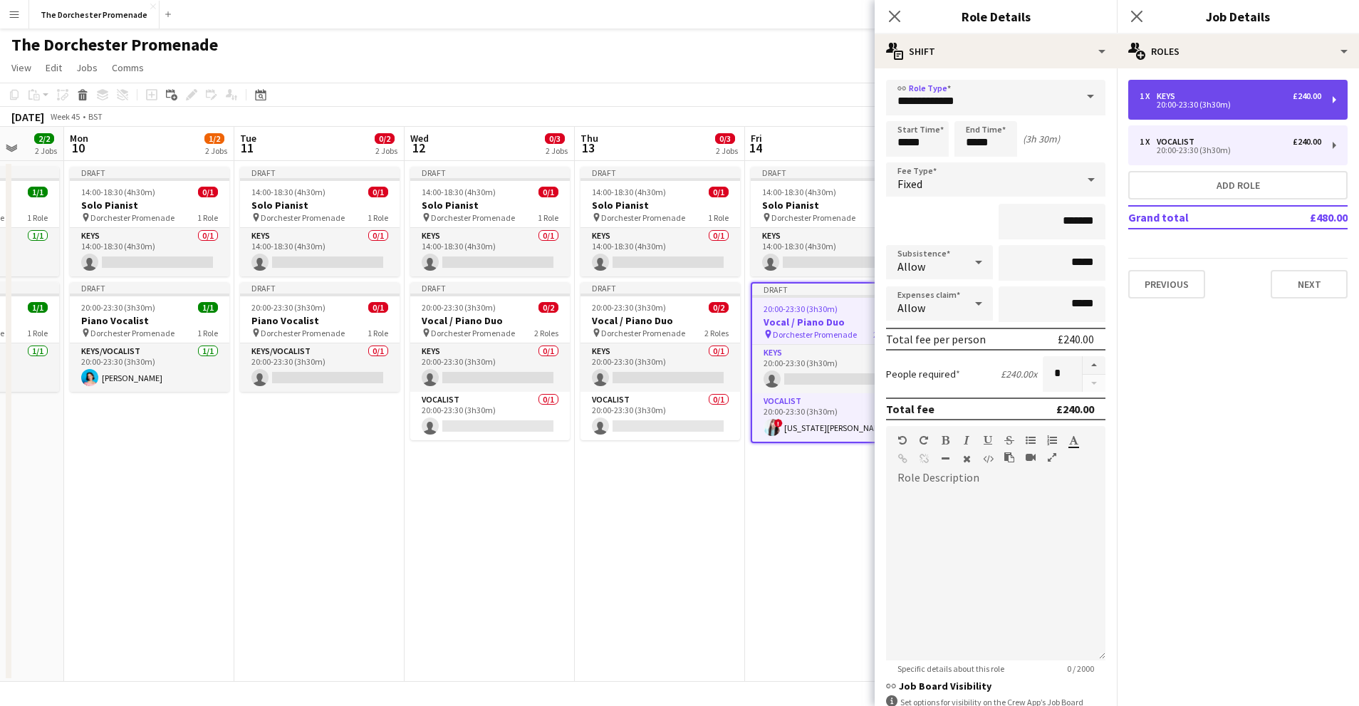
click at [1177, 103] on div "20:00-23:30 (3h30m)" at bounding box center [1231, 104] width 182 height 7
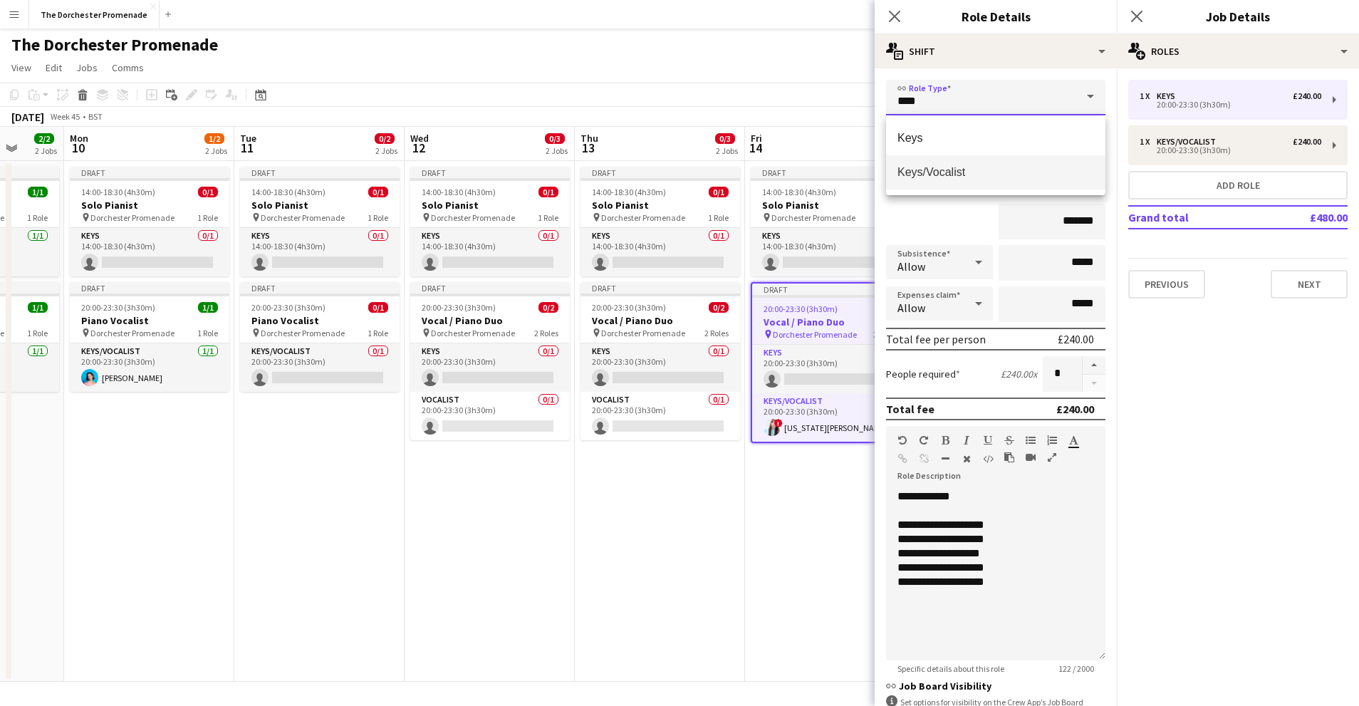
click at [963, 99] on input "****" at bounding box center [995, 98] width 219 height 36
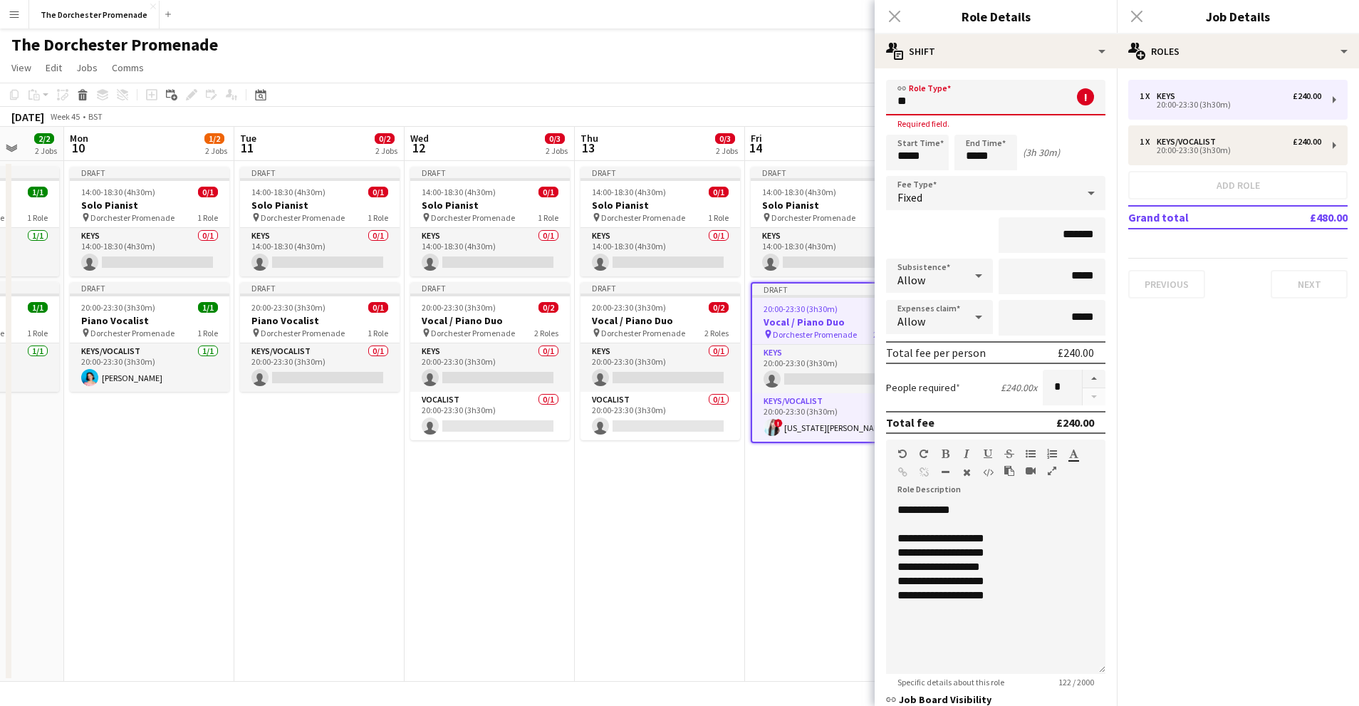
type input "*"
click at [975, 142] on span "Upright Bass" at bounding box center [996, 138] width 197 height 14
type input "**********"
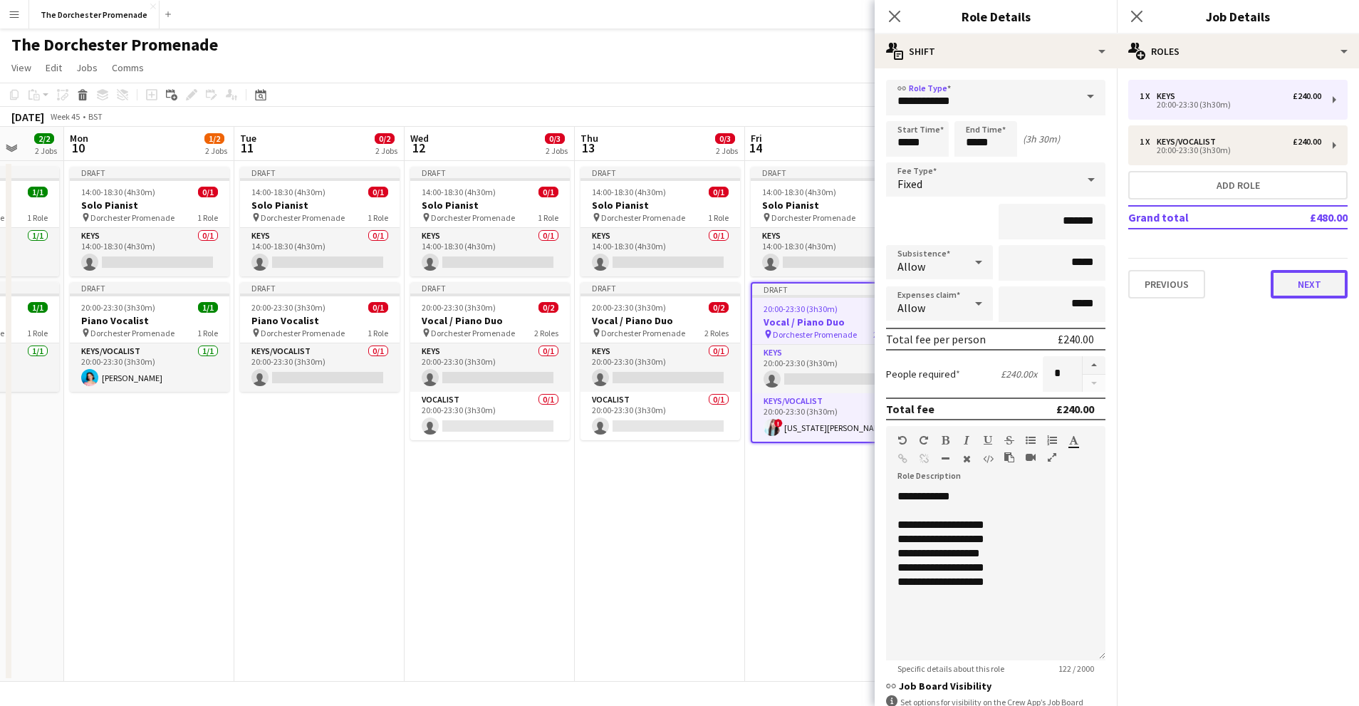
click at [1301, 288] on button "Next" at bounding box center [1309, 284] width 77 height 28
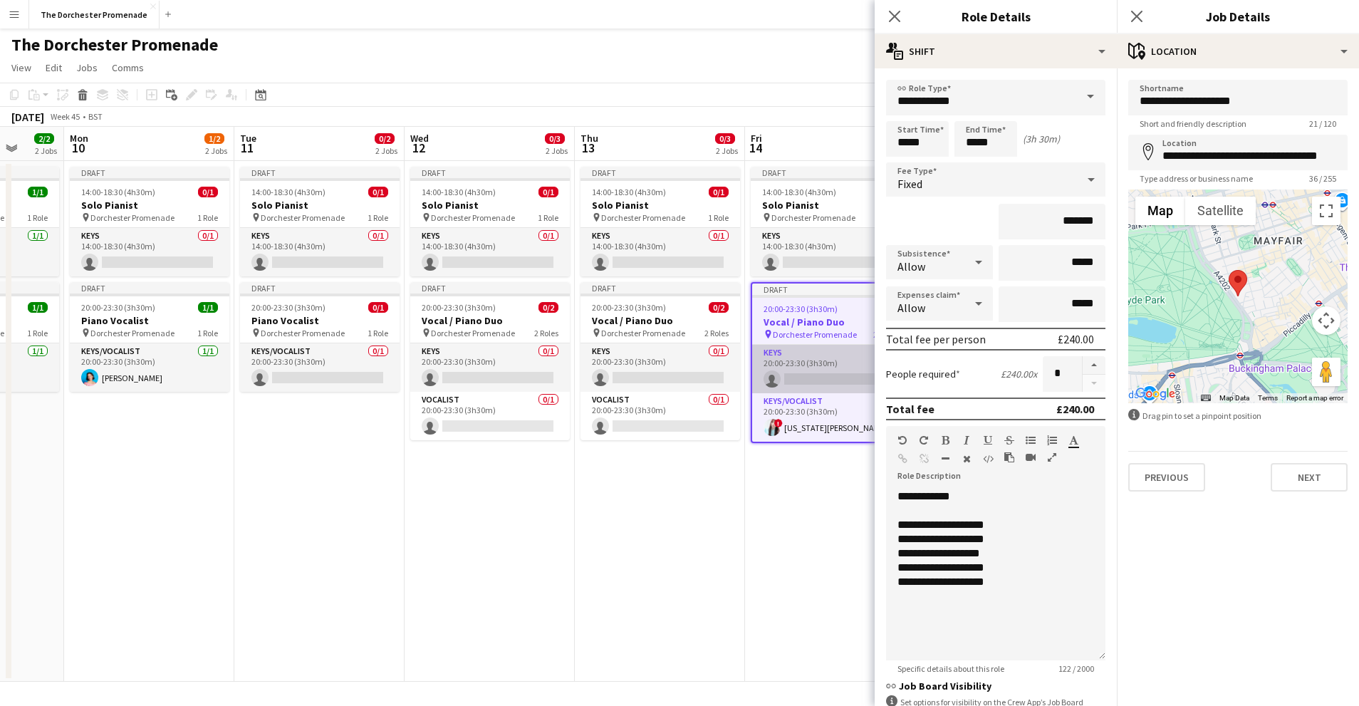
click at [808, 350] on app-card-role "Keys 0/1 20:00-23:30 (3h30m) single-neutral-actions" at bounding box center [830, 369] width 157 height 48
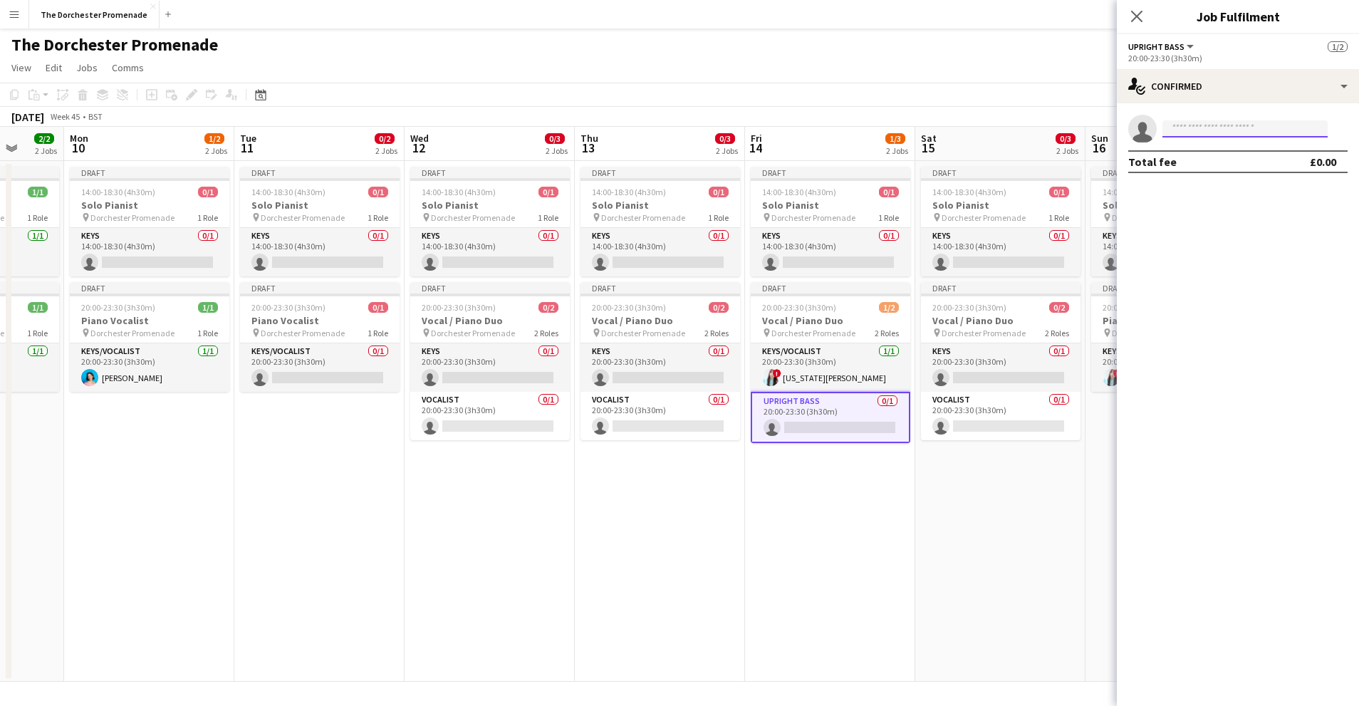
click at [1191, 129] on input at bounding box center [1245, 128] width 165 height 17
type input "*****"
click at [1212, 173] on span "+447946467539" at bounding box center [1245, 172] width 142 height 11
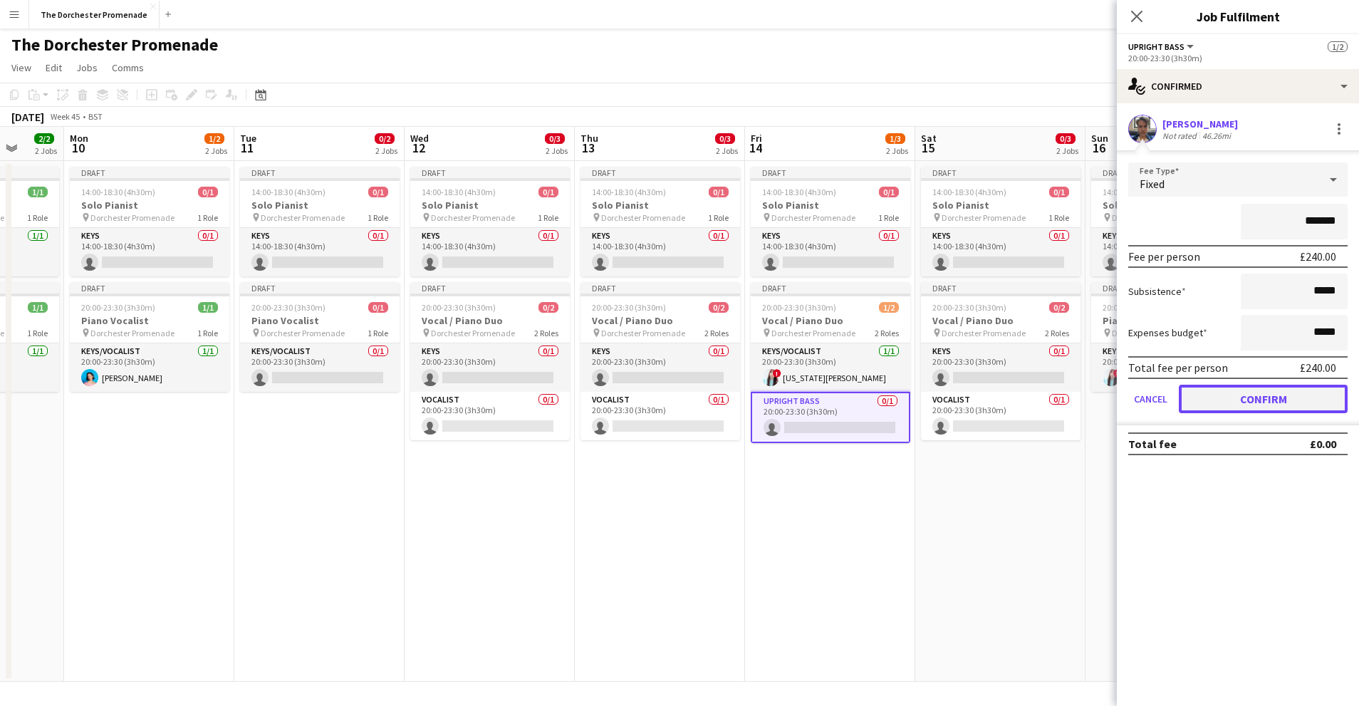
click at [1195, 397] on button "Confirm" at bounding box center [1263, 399] width 169 height 28
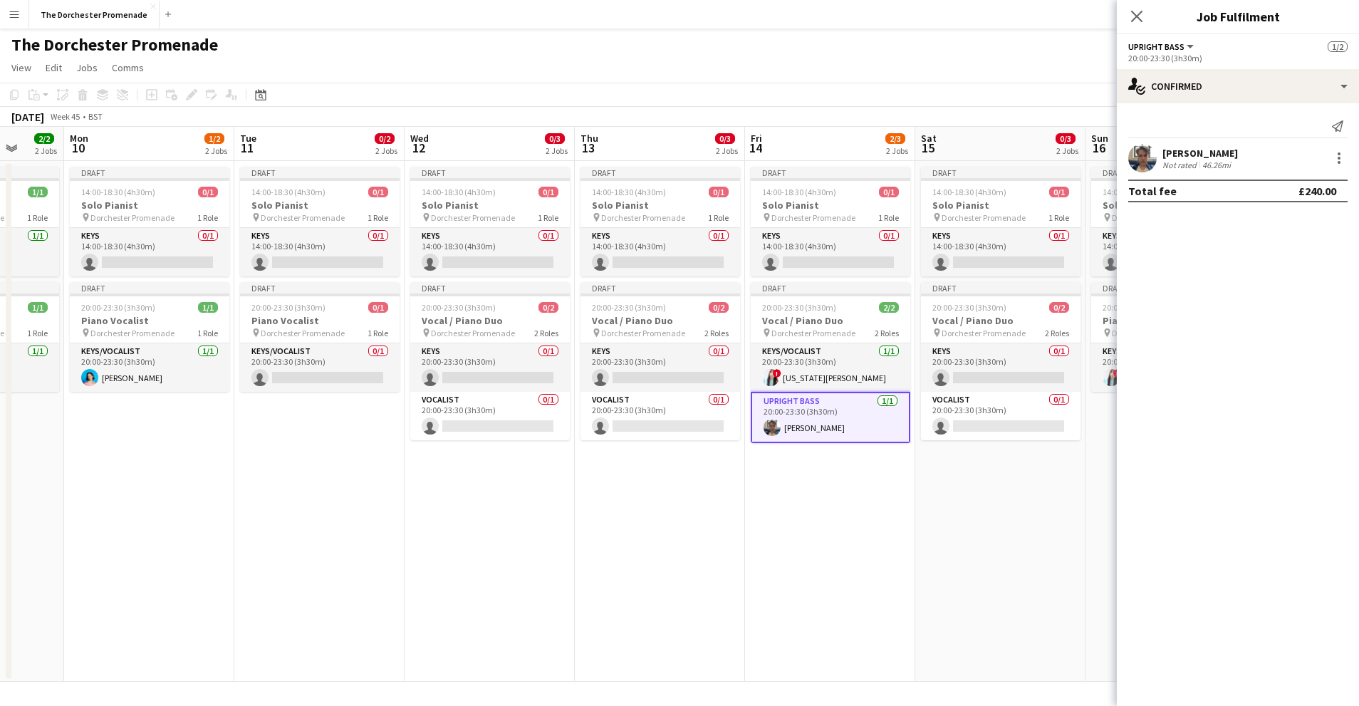
click at [741, 511] on app-date-cell "Draft 14:00-18:30 (4h30m) 0/1 Solo Pianist pin Dorchester Promenade 1 Role Keys…" at bounding box center [660, 421] width 170 height 521
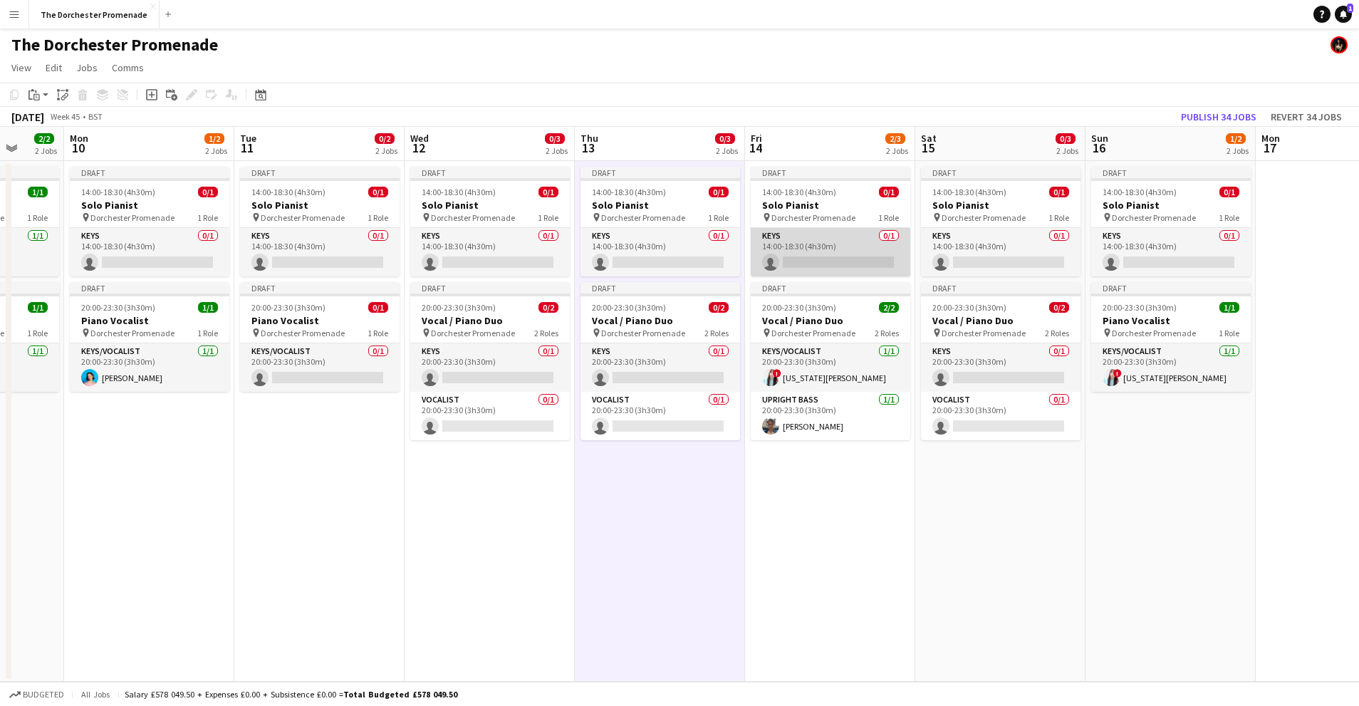
click at [832, 240] on app-card-role "Keys 0/1 14:00-18:30 (4h30m) single-neutral-actions" at bounding box center [831, 252] width 160 height 48
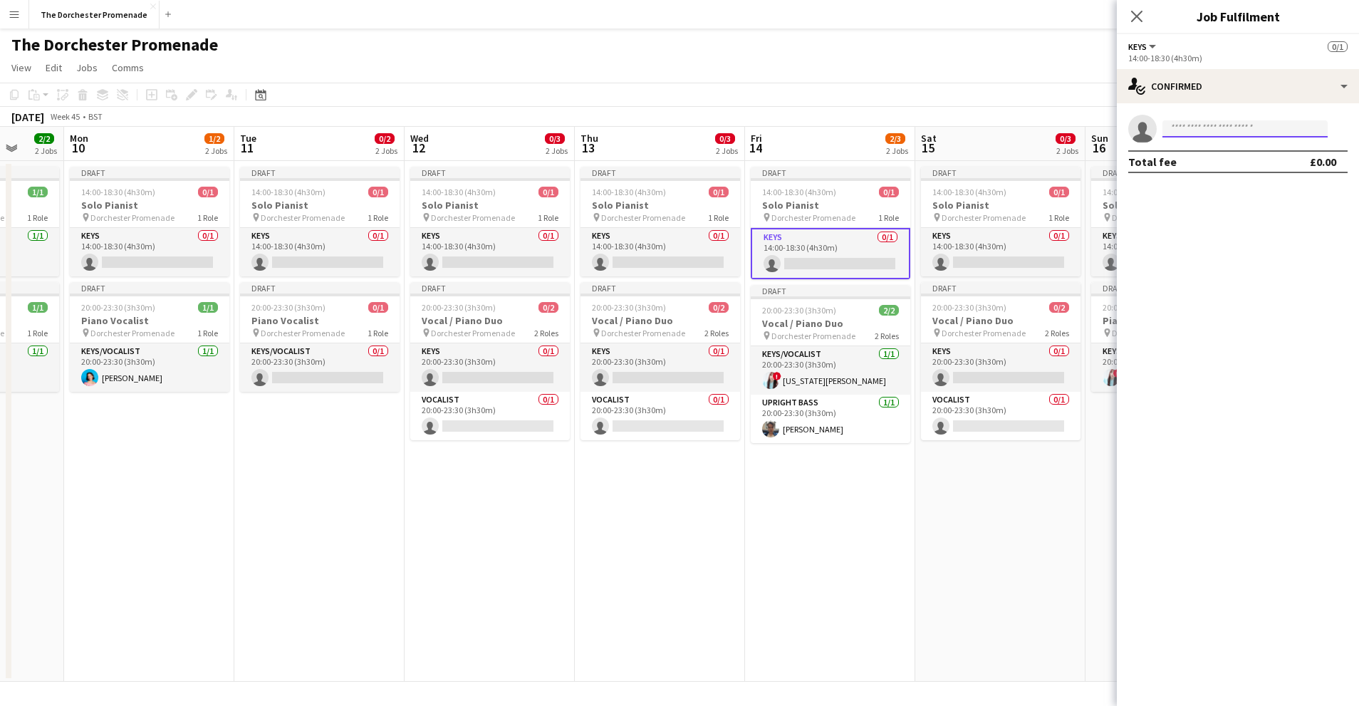
click at [1210, 125] on input at bounding box center [1245, 128] width 165 height 17
click at [990, 236] on app-card-role "Keys 0/1 14:00-18:30 (4h30m) single-neutral-actions" at bounding box center [1001, 252] width 160 height 48
click at [1219, 128] on input at bounding box center [1245, 128] width 165 height 17
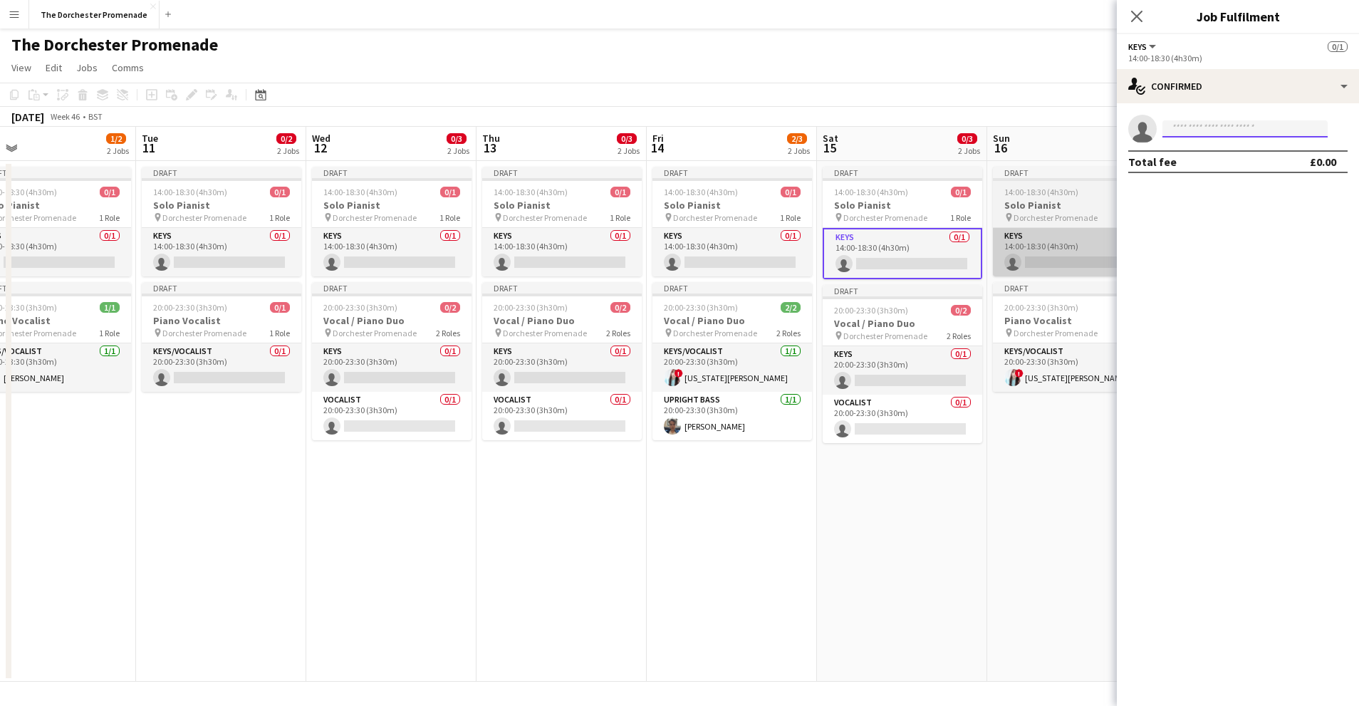
scroll to position [0, 551]
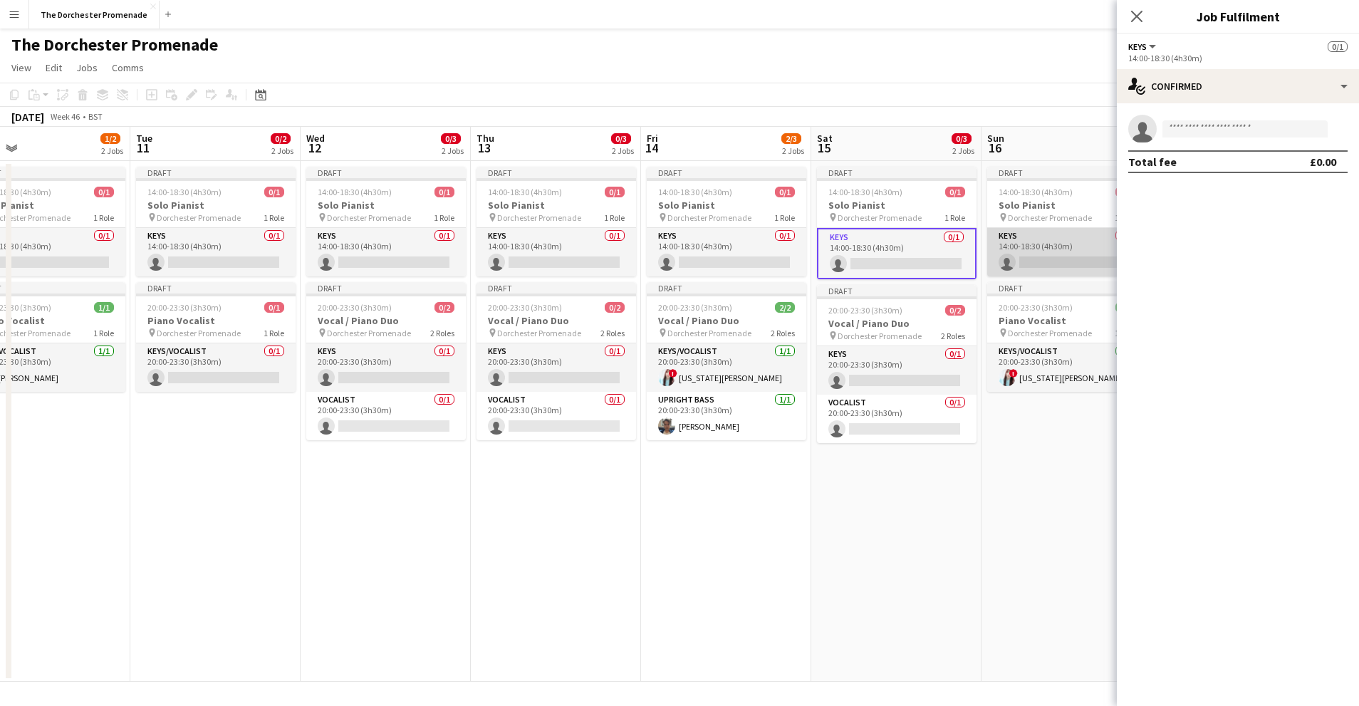
click at [1054, 237] on app-card-role "Keys 0/1 14:00-18:30 (4h30m) single-neutral-actions" at bounding box center [1067, 252] width 160 height 48
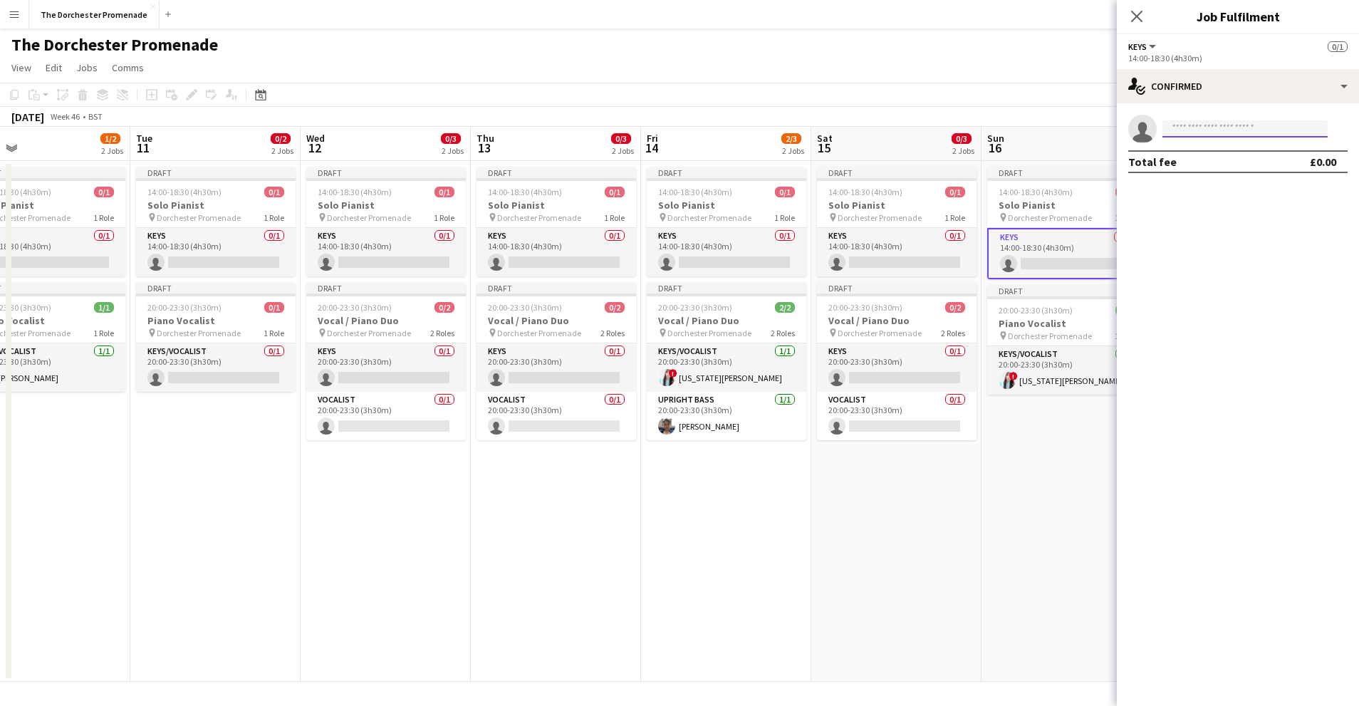
click at [1197, 128] on input at bounding box center [1245, 128] width 165 height 17
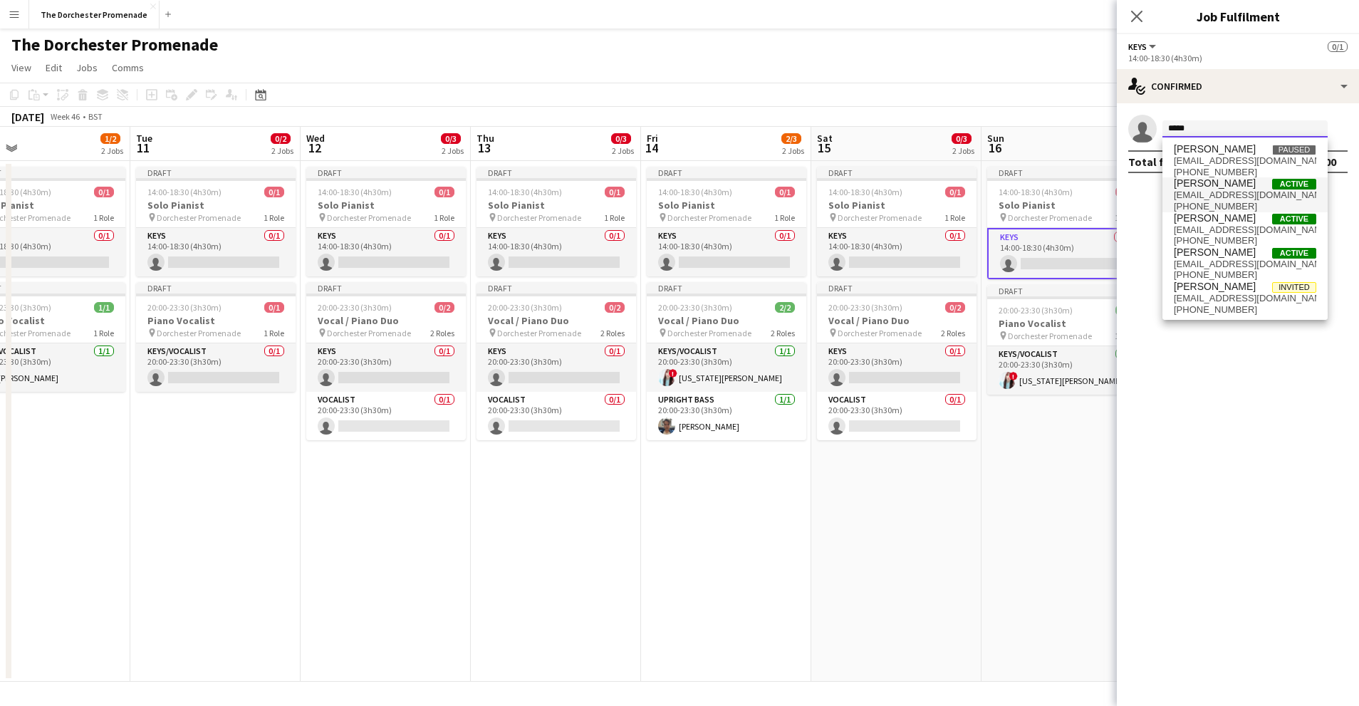
type input "*****"
click at [1213, 197] on span "[EMAIL_ADDRESS][DOMAIN_NAME]" at bounding box center [1245, 194] width 142 height 11
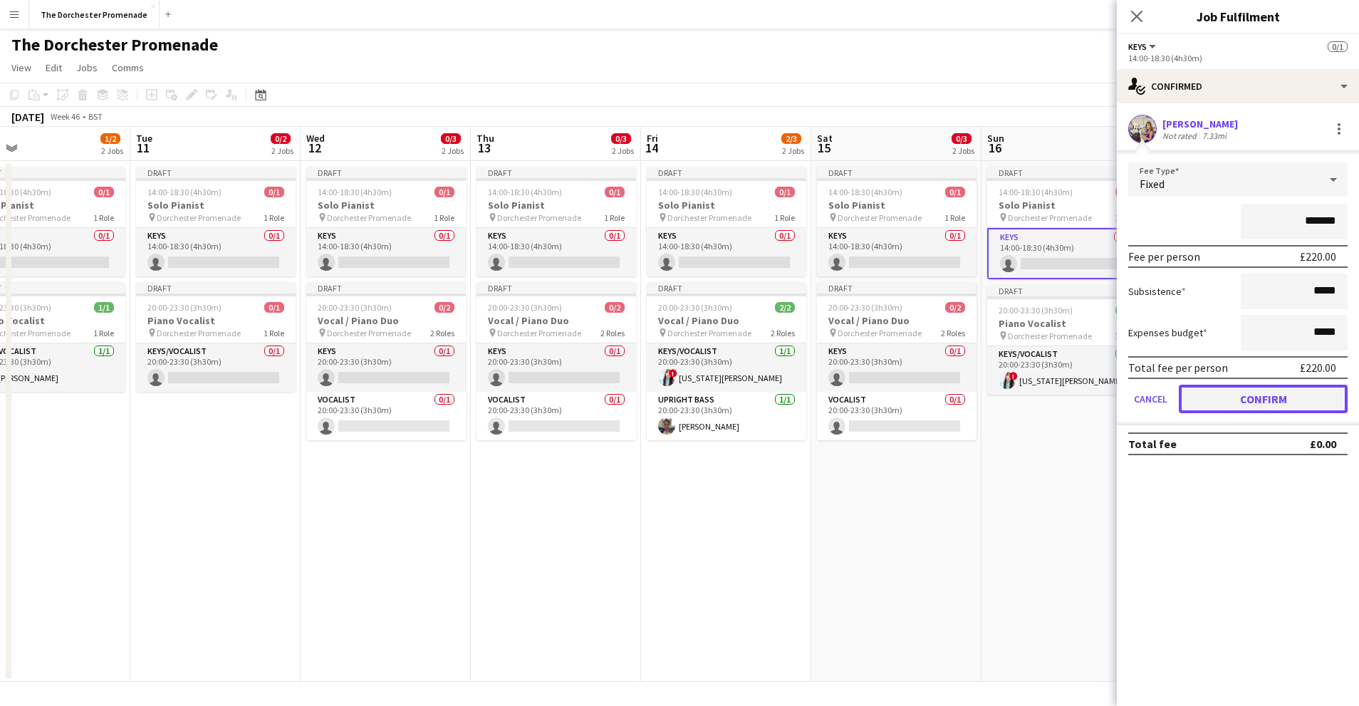
click at [1212, 394] on button "Confirm" at bounding box center [1263, 399] width 169 height 28
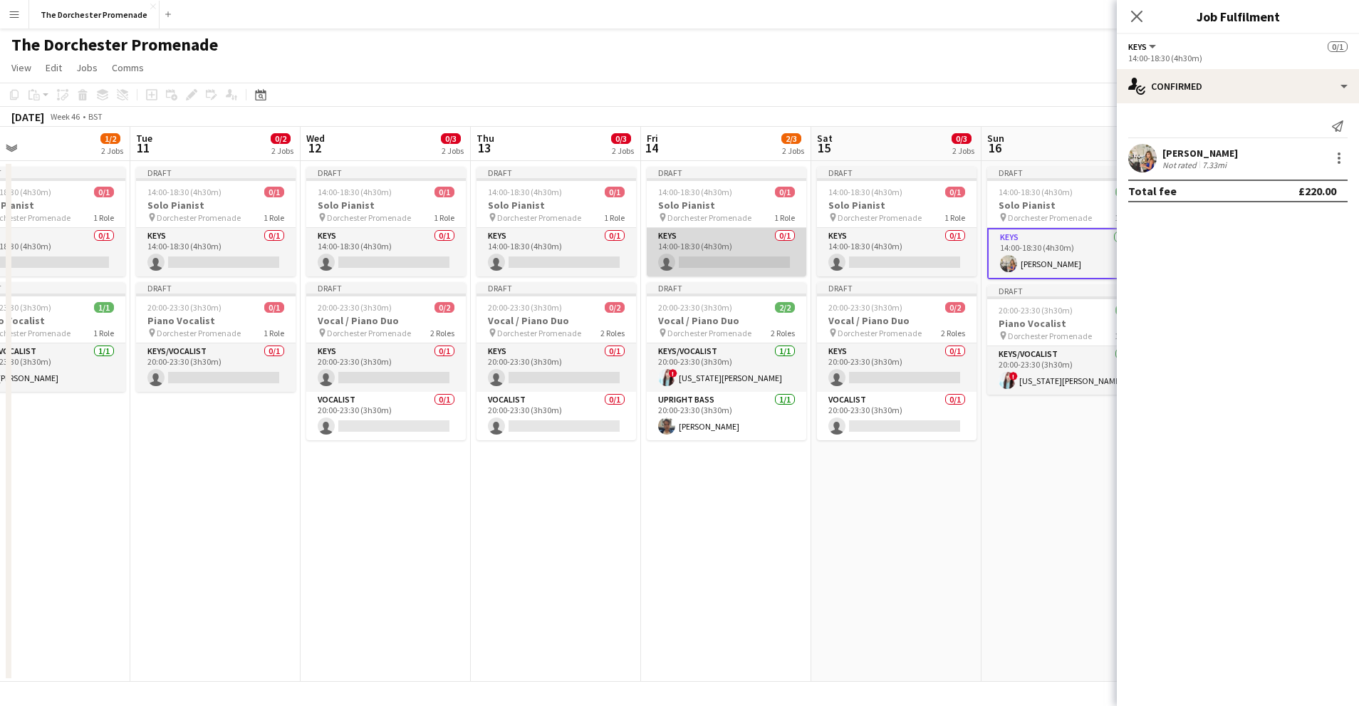
click at [692, 239] on app-card-role "Keys 0/1 14:00-18:30 (4h30m) single-neutral-actions" at bounding box center [727, 252] width 160 height 48
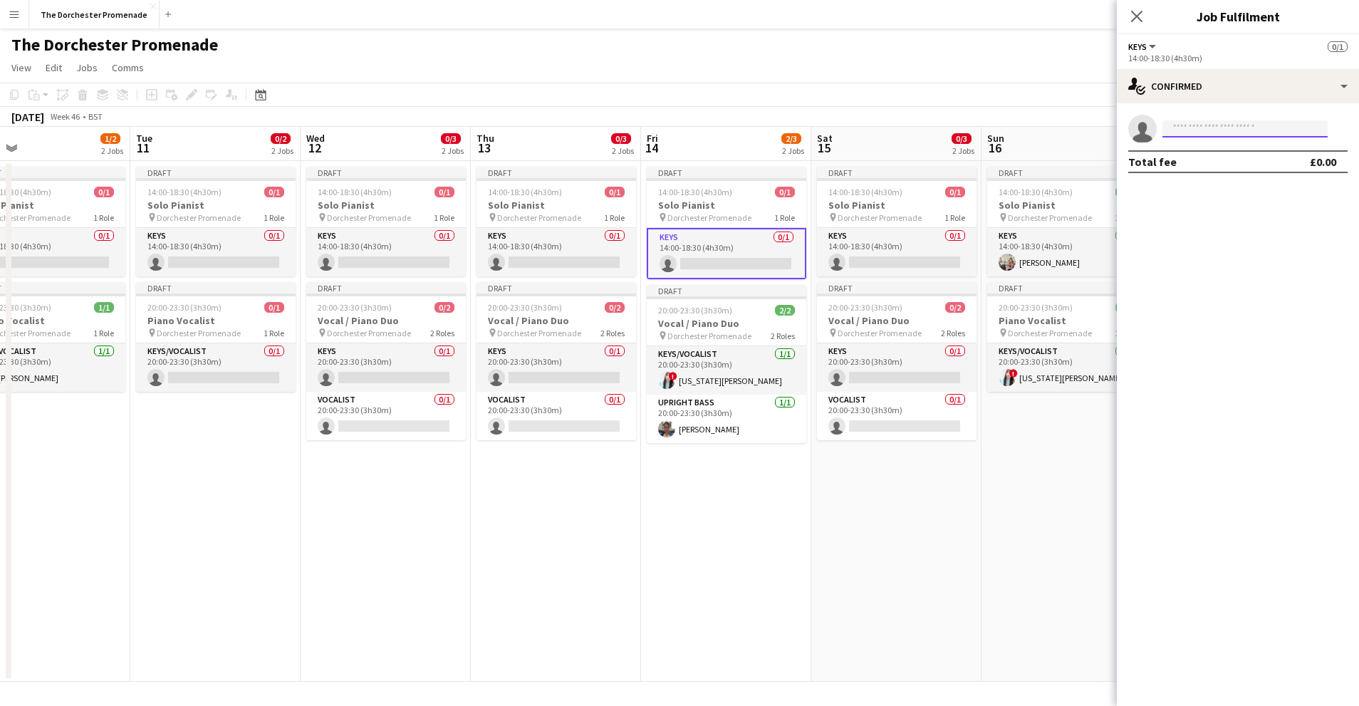
click at [1250, 125] on input at bounding box center [1245, 128] width 165 height 17
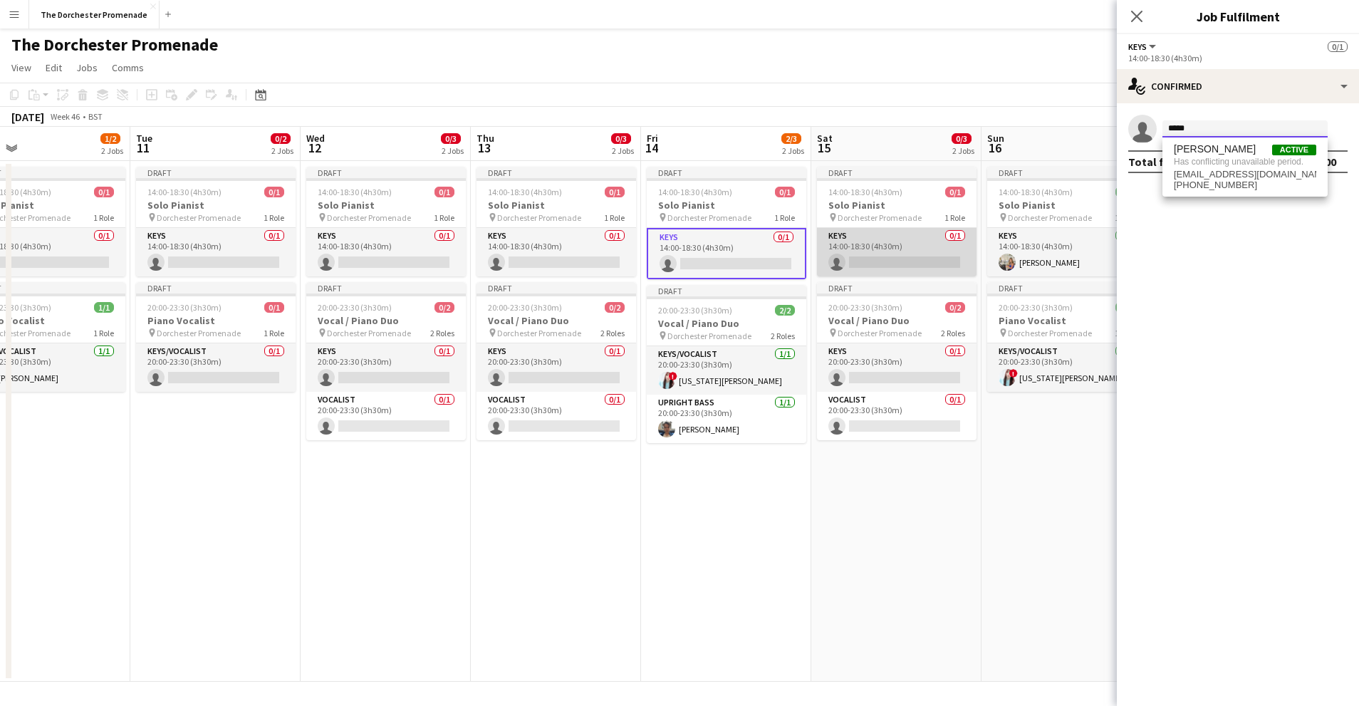
type input "*****"
click at [908, 238] on app-card-role "Keys 0/1 14:00-18:30 (4h30m) single-neutral-actions" at bounding box center [897, 252] width 160 height 48
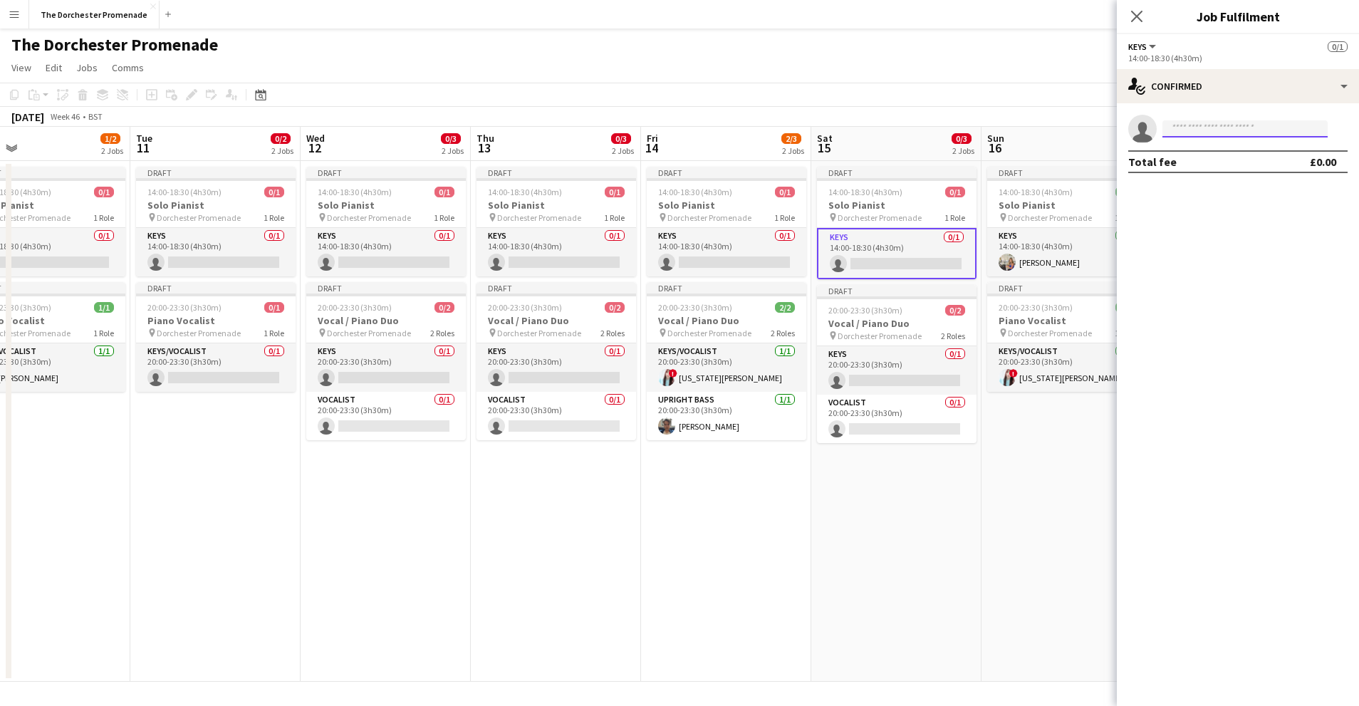
click at [1190, 137] on input at bounding box center [1245, 128] width 165 height 17
type input "*"
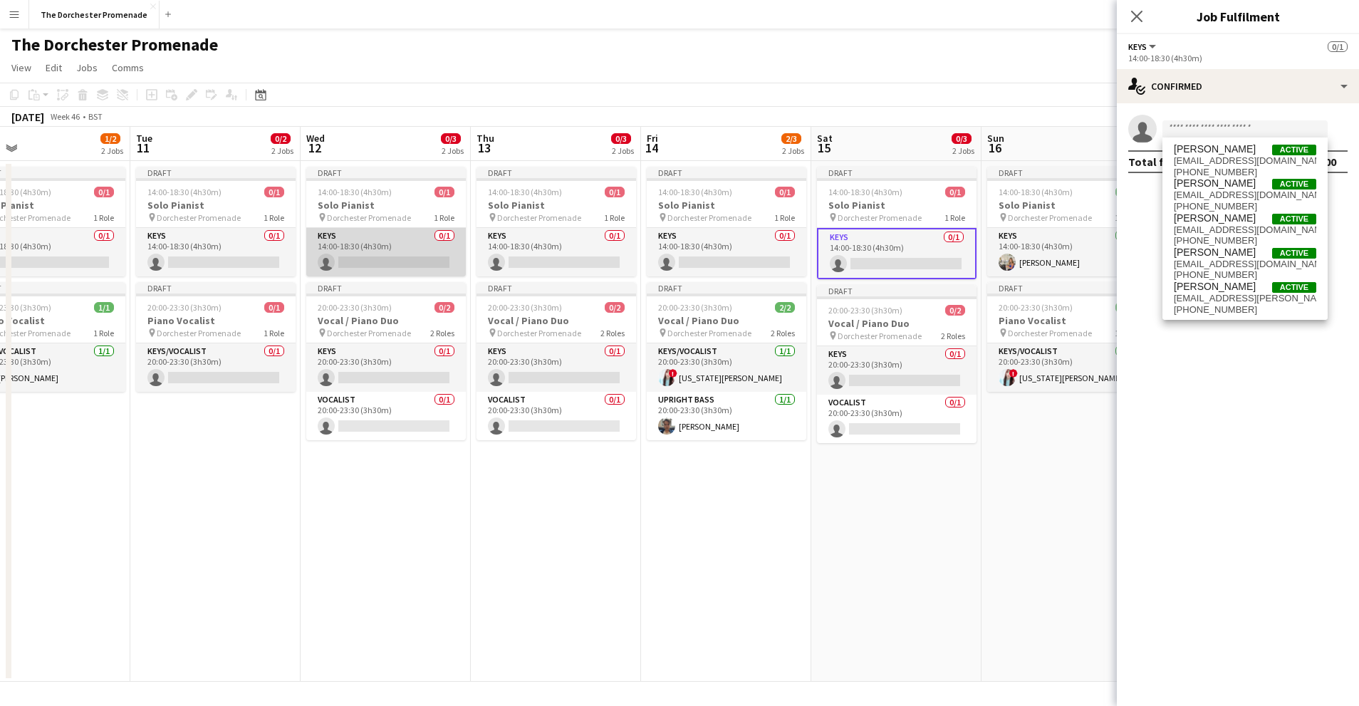
click at [373, 229] on app-card-role "Keys 0/1 14:00-18:30 (4h30m) single-neutral-actions" at bounding box center [386, 252] width 160 height 48
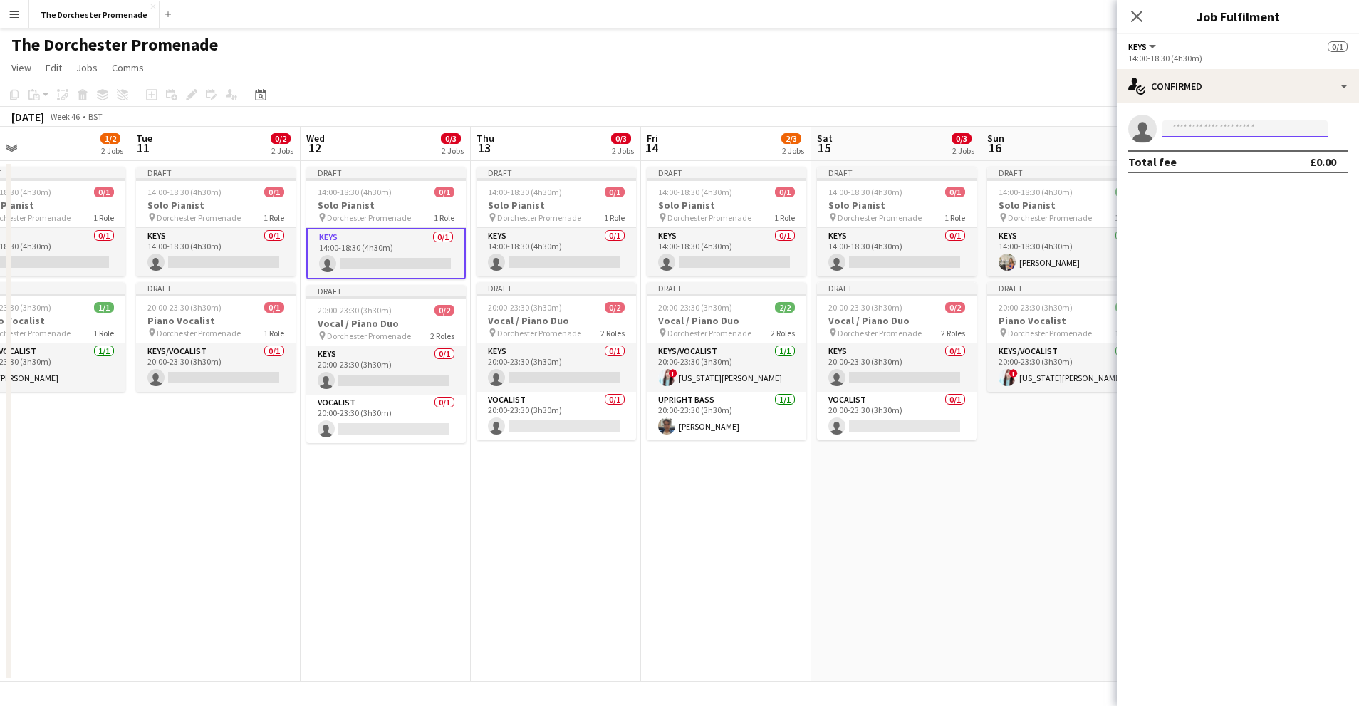
click at [1189, 128] on input at bounding box center [1245, 128] width 165 height 17
type input "*"
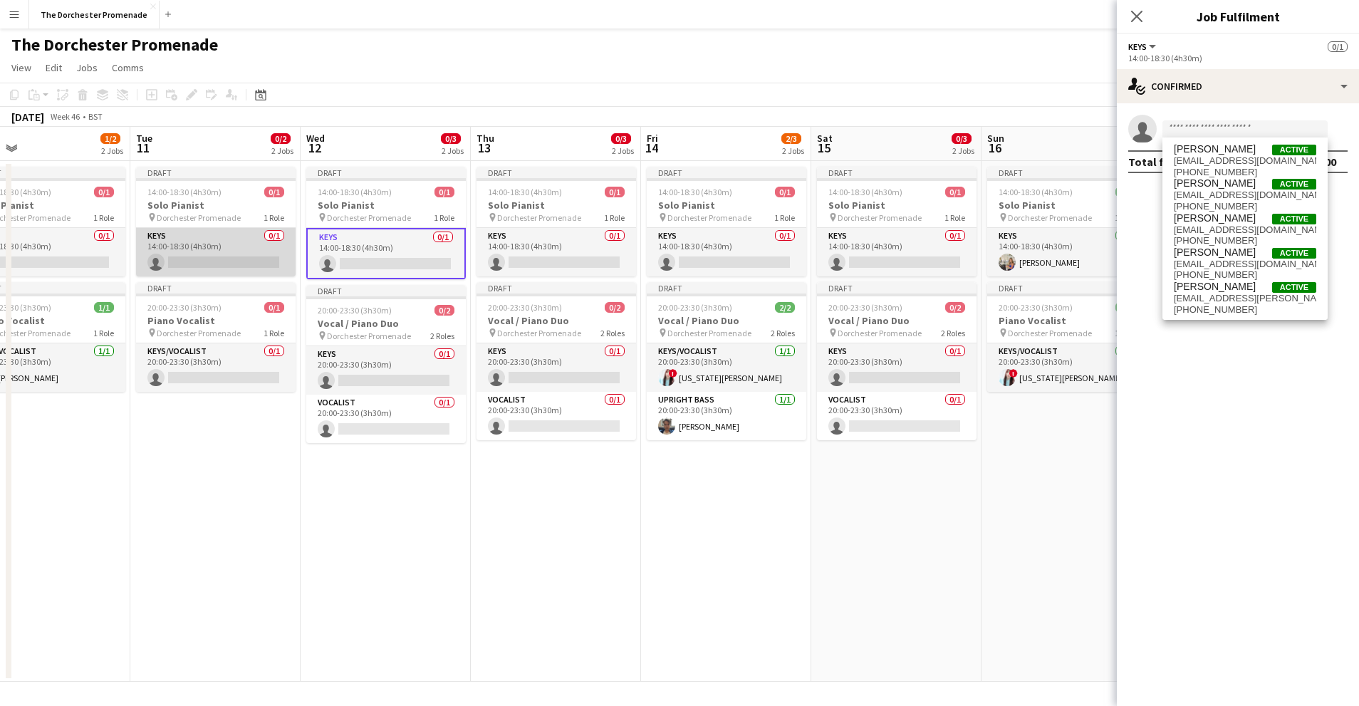
click at [189, 240] on app-card-role "Keys 0/1 14:00-18:30 (4h30m) single-neutral-actions" at bounding box center [216, 252] width 160 height 48
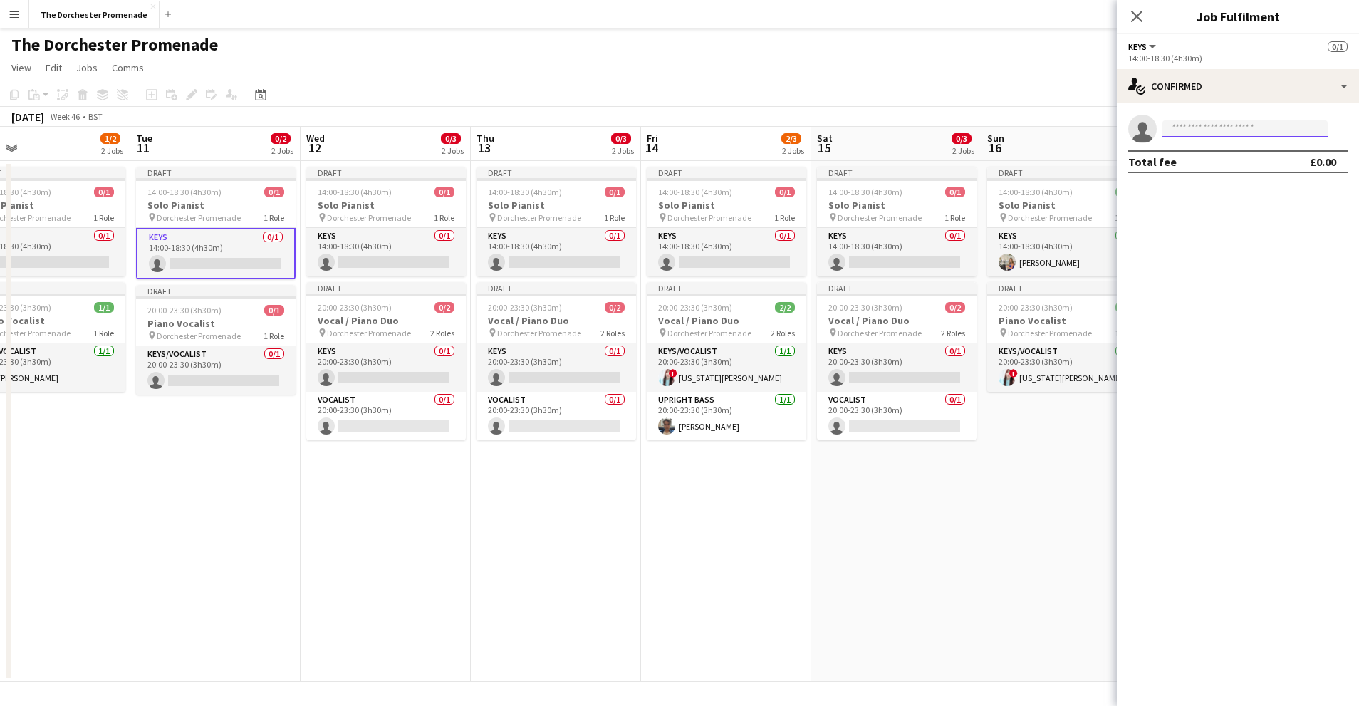
click at [1199, 125] on input at bounding box center [1245, 128] width 165 height 17
type input "*****"
click at [915, 494] on app-date-cell "Draft 14:00-18:30 (4h30m) 0/1 Solo Pianist pin Dorchester Promenade 1 Role Keys…" at bounding box center [896, 421] width 170 height 521
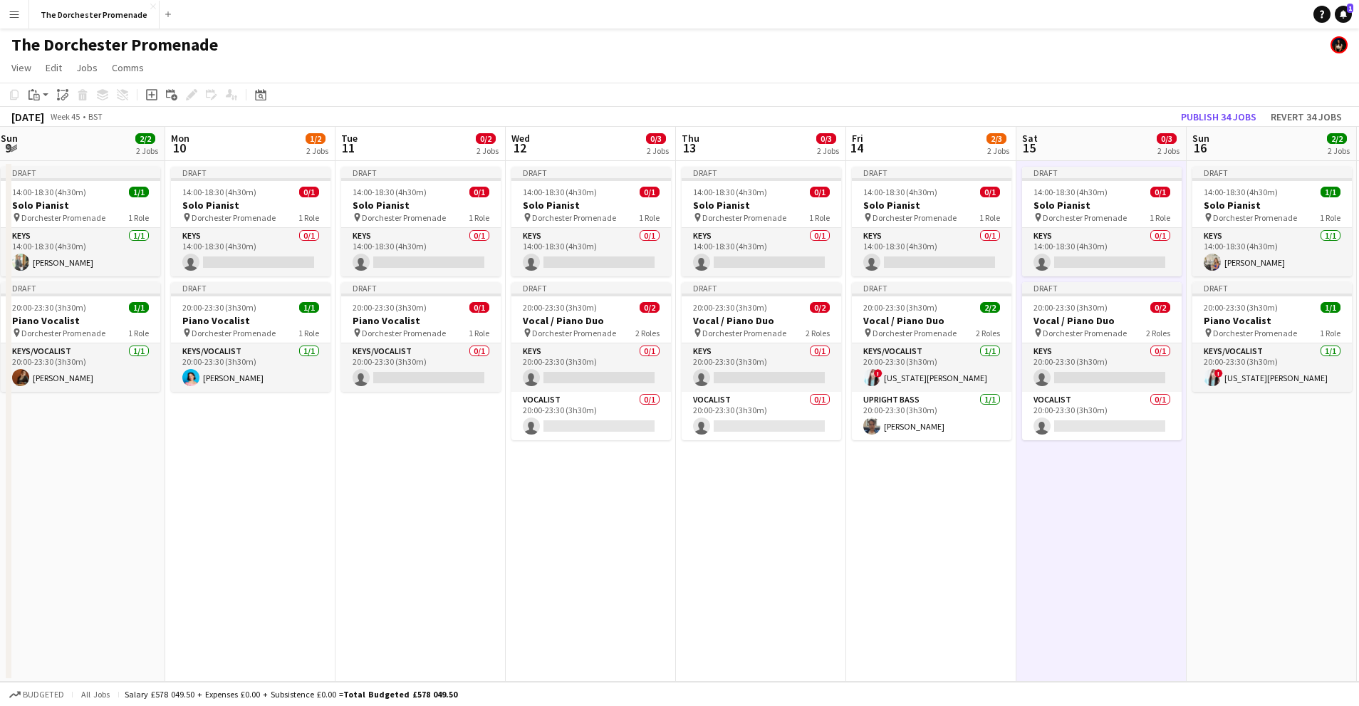
scroll to position [0, 288]
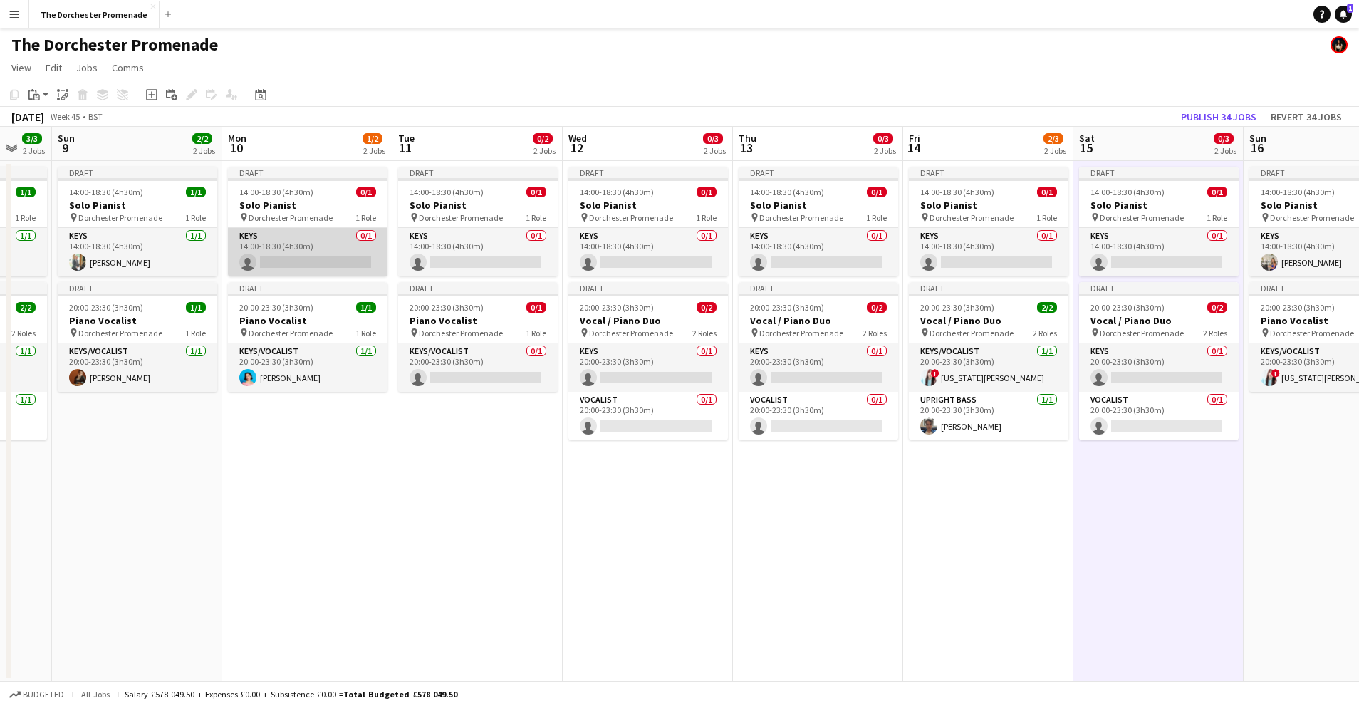
click at [294, 239] on app-card-role "Keys 0/1 14:00-18:30 (4h30m) single-neutral-actions" at bounding box center [308, 252] width 160 height 48
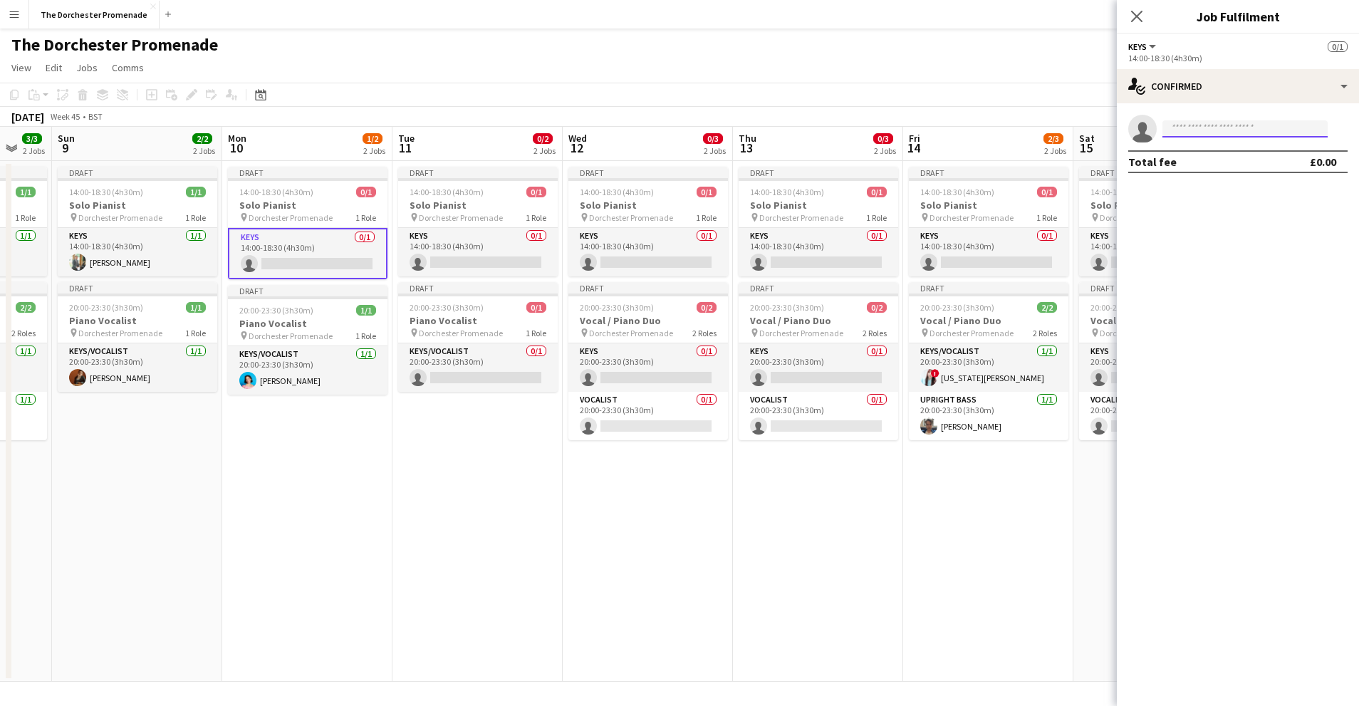
click at [1214, 122] on input at bounding box center [1245, 128] width 165 height 17
type input "*****"
click at [1222, 154] on span "Glenn Callaghan" at bounding box center [1215, 149] width 82 height 12
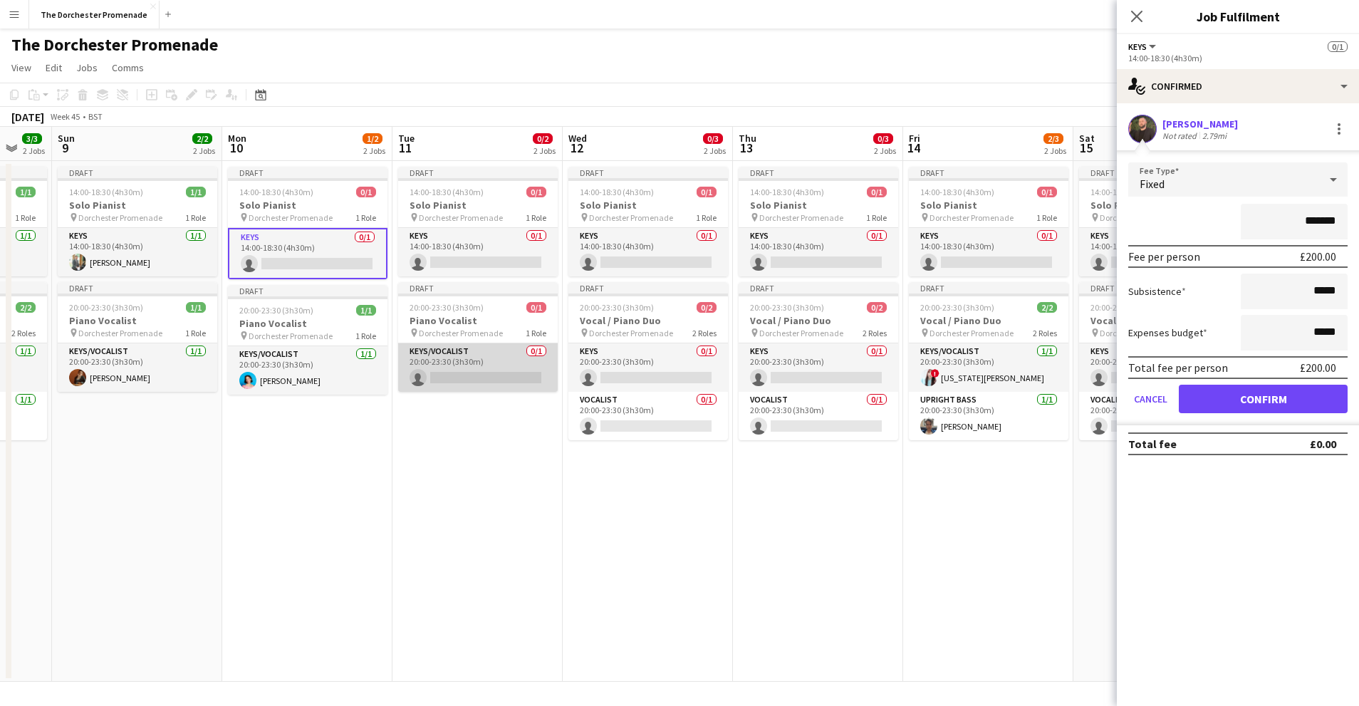
click at [475, 353] on app-card-role "Keys/Vocalist 0/1 20:00-23:30 (3h30m) single-neutral-actions" at bounding box center [478, 367] width 160 height 48
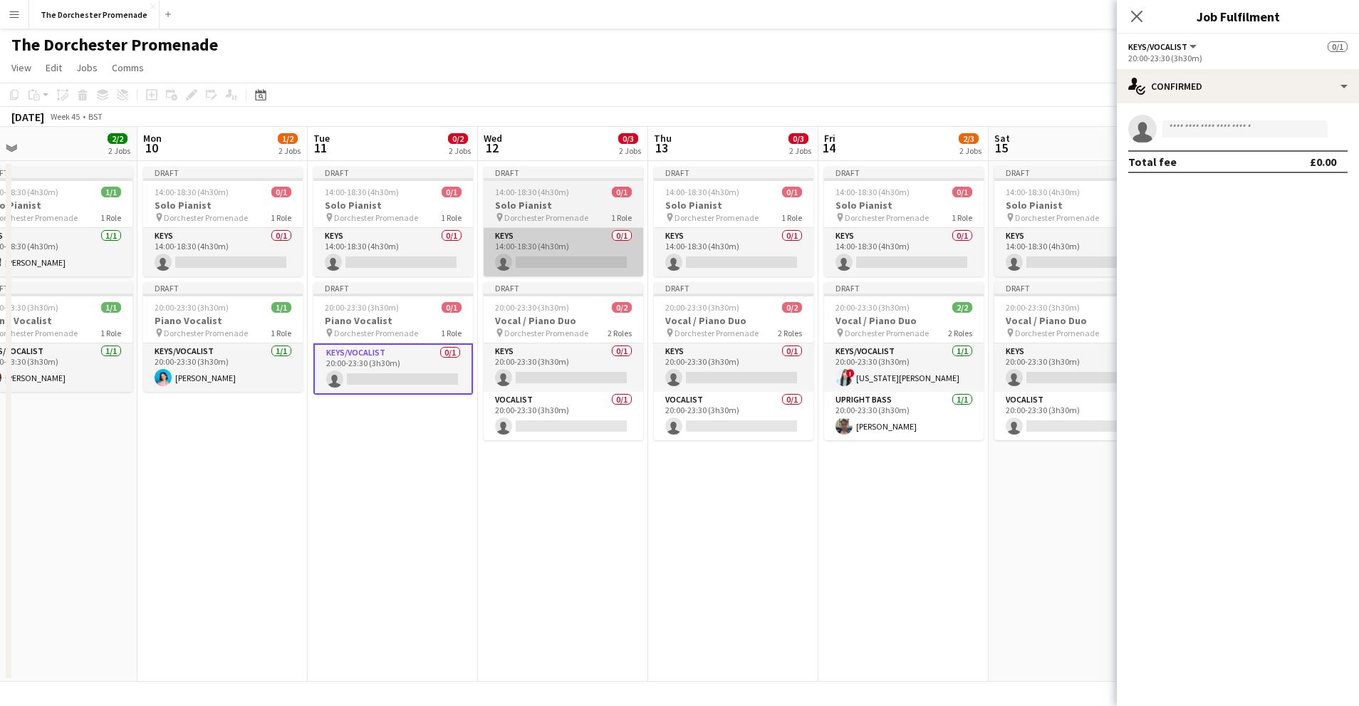
scroll to position [0, 444]
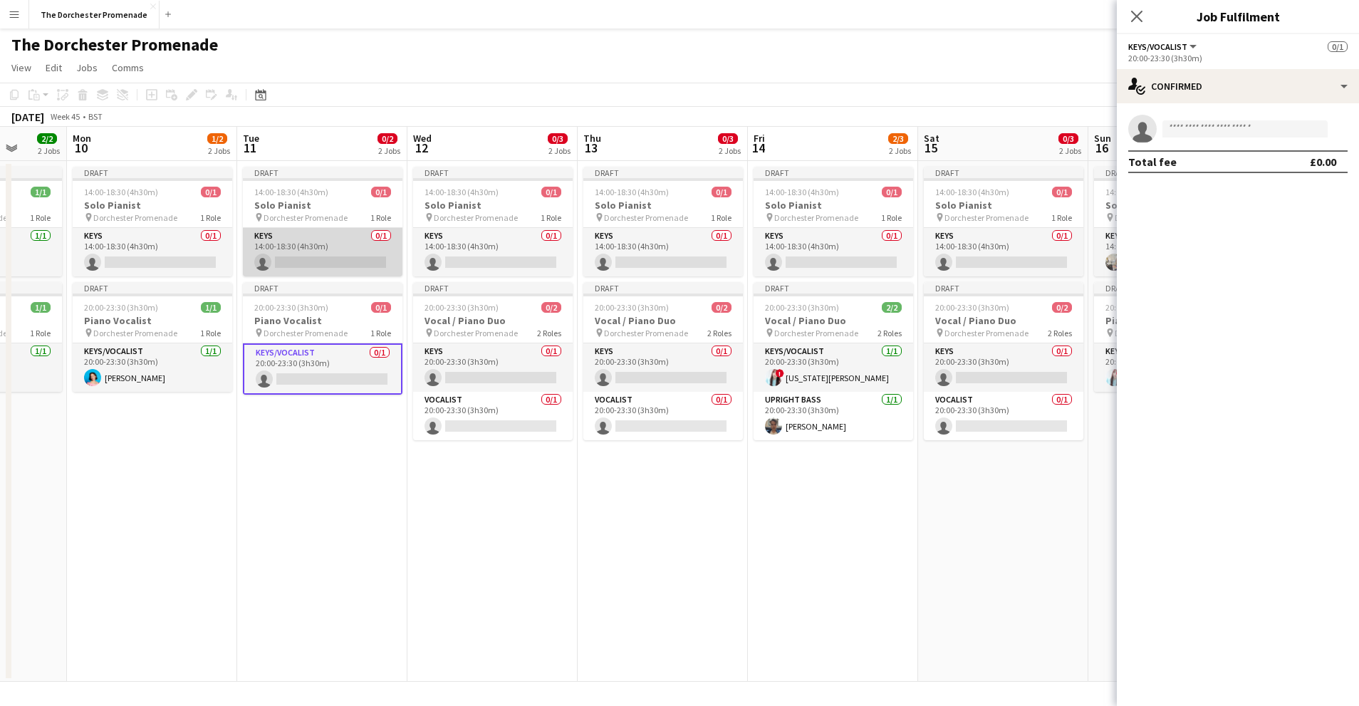
click at [280, 231] on app-card-role "Keys 0/1 14:00-18:30 (4h30m) single-neutral-actions" at bounding box center [323, 252] width 160 height 48
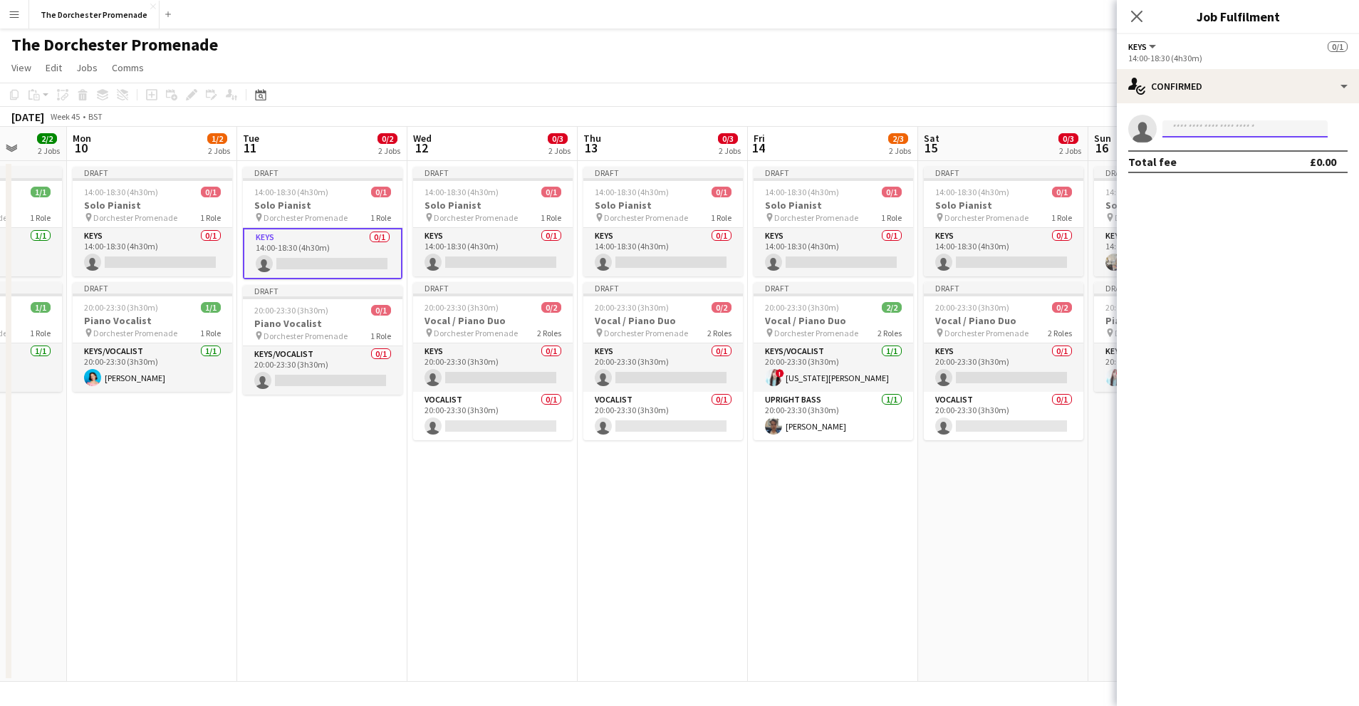
click at [1225, 133] on input at bounding box center [1245, 128] width 165 height 17
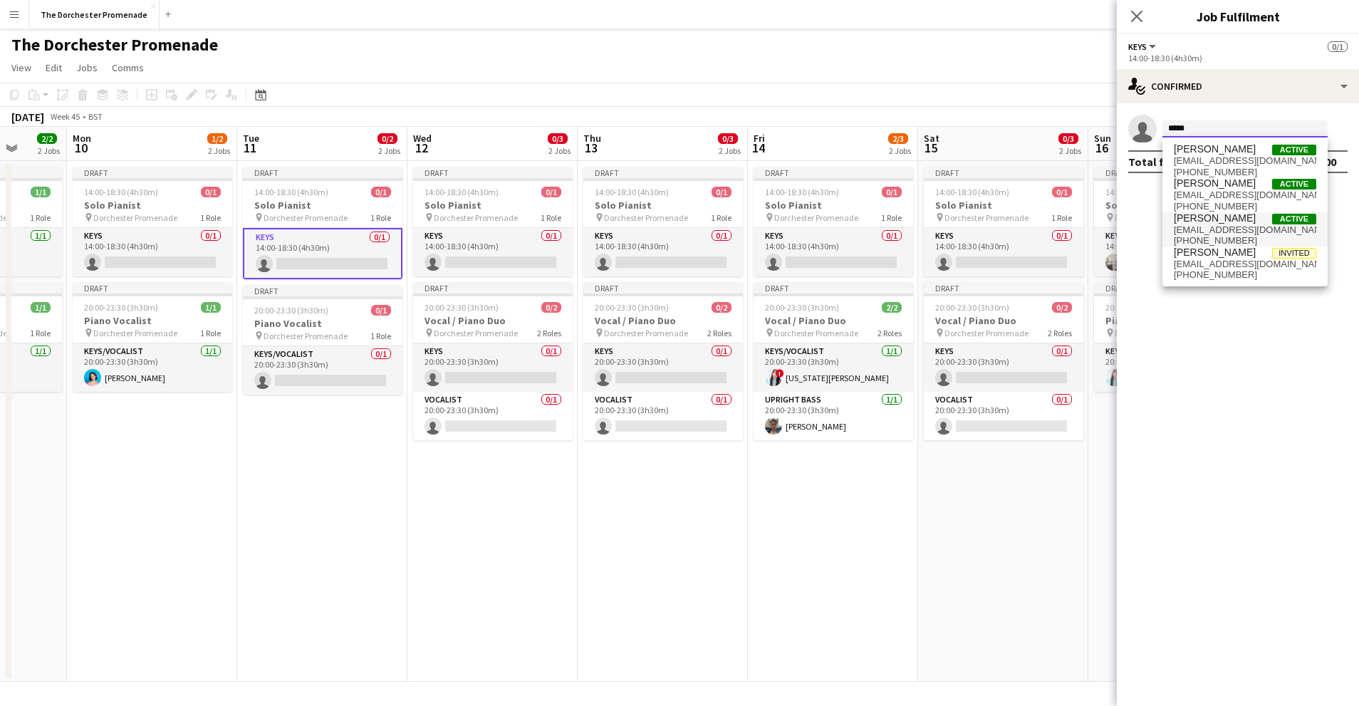
type input "*****"
click at [1227, 227] on span "loconnellvocals@gmail.com" at bounding box center [1245, 229] width 142 height 11
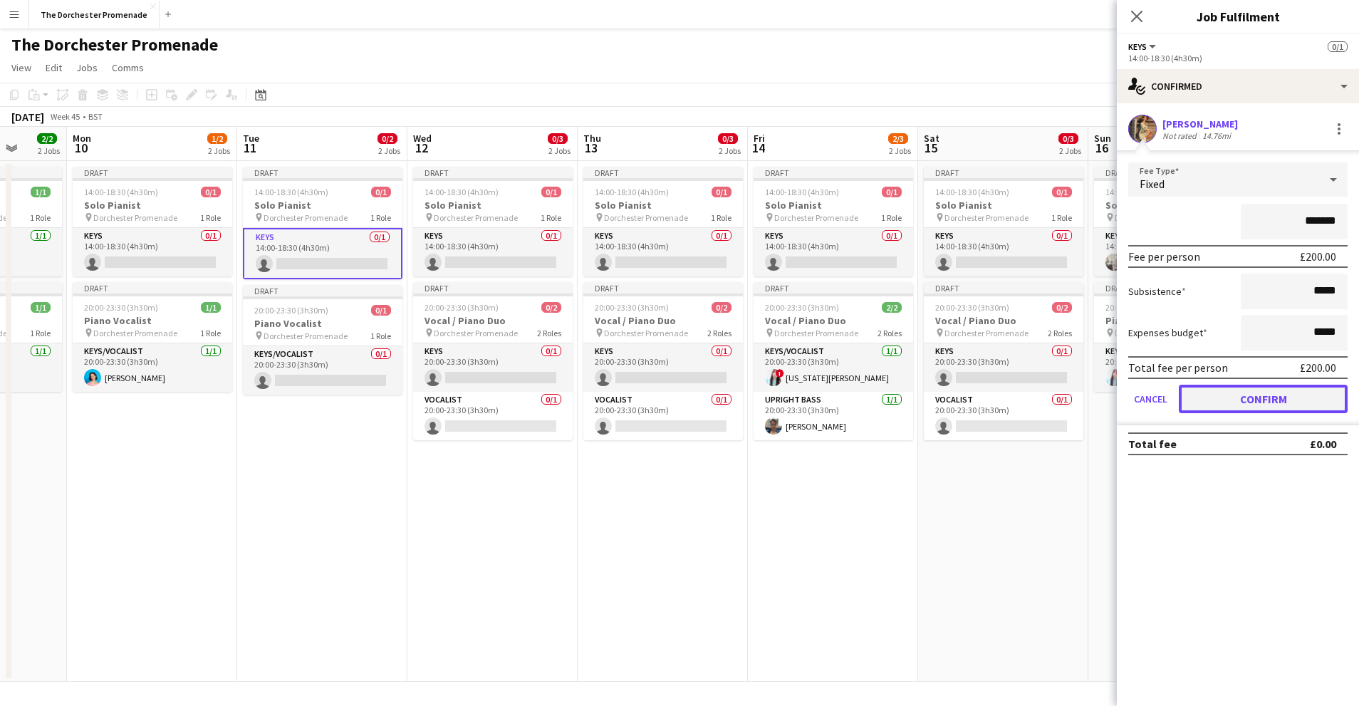
click at [1191, 402] on button "Confirm" at bounding box center [1263, 399] width 169 height 28
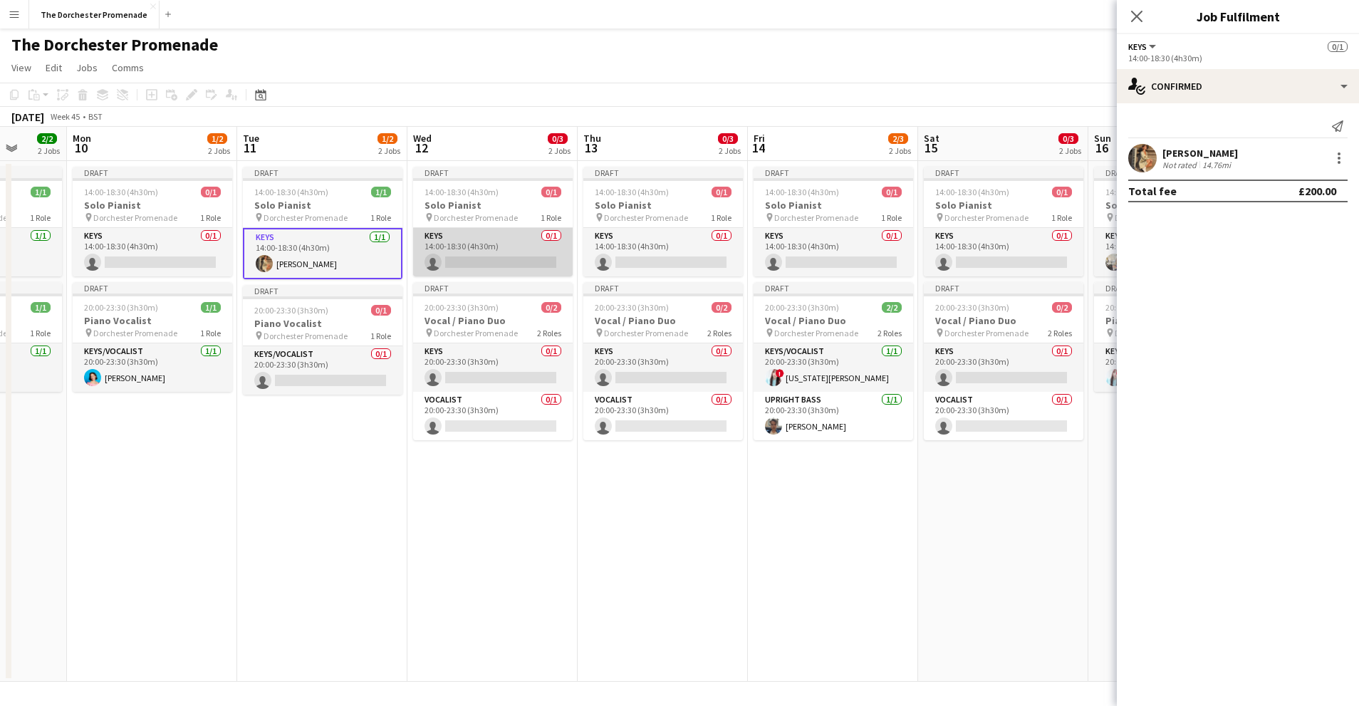
click at [491, 250] on app-card-role "Keys 0/1 14:00-18:30 (4h30m) single-neutral-actions" at bounding box center [493, 252] width 160 height 48
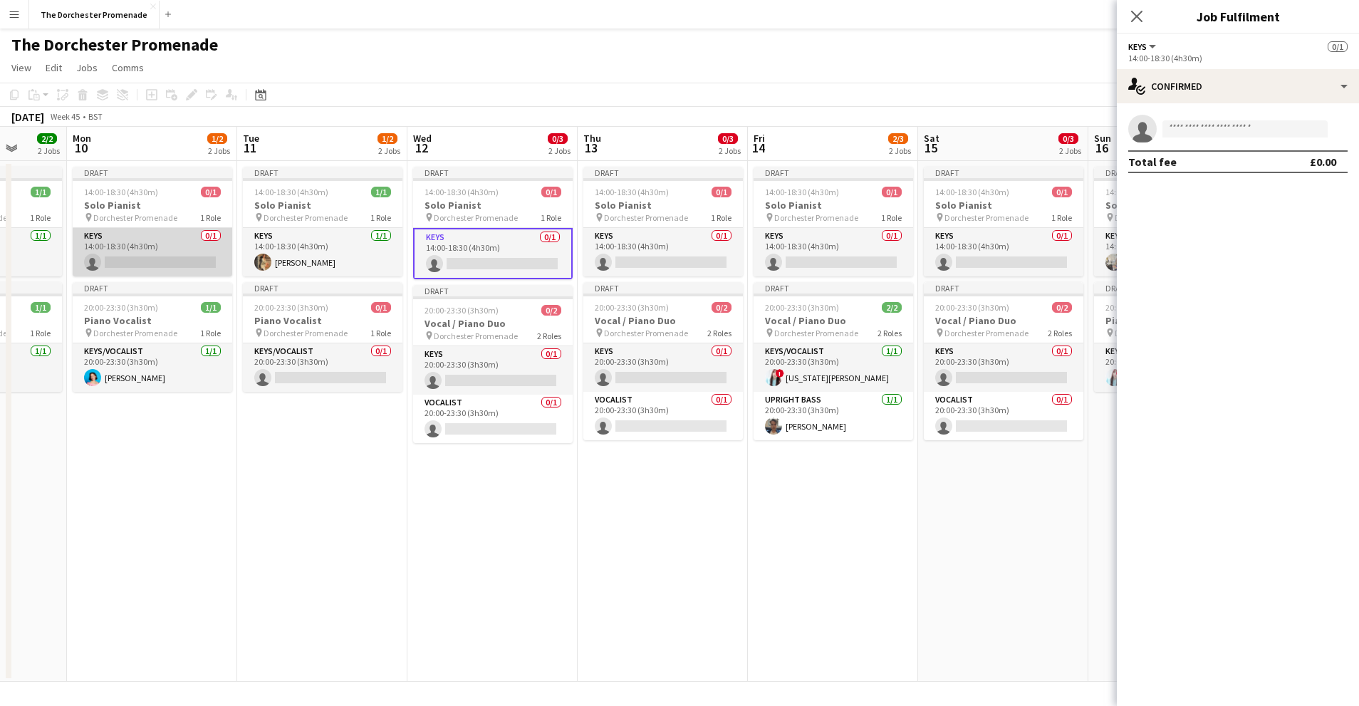
click at [133, 246] on app-card-role "Keys 0/1 14:00-18:30 (4h30m) single-neutral-actions" at bounding box center [153, 252] width 160 height 48
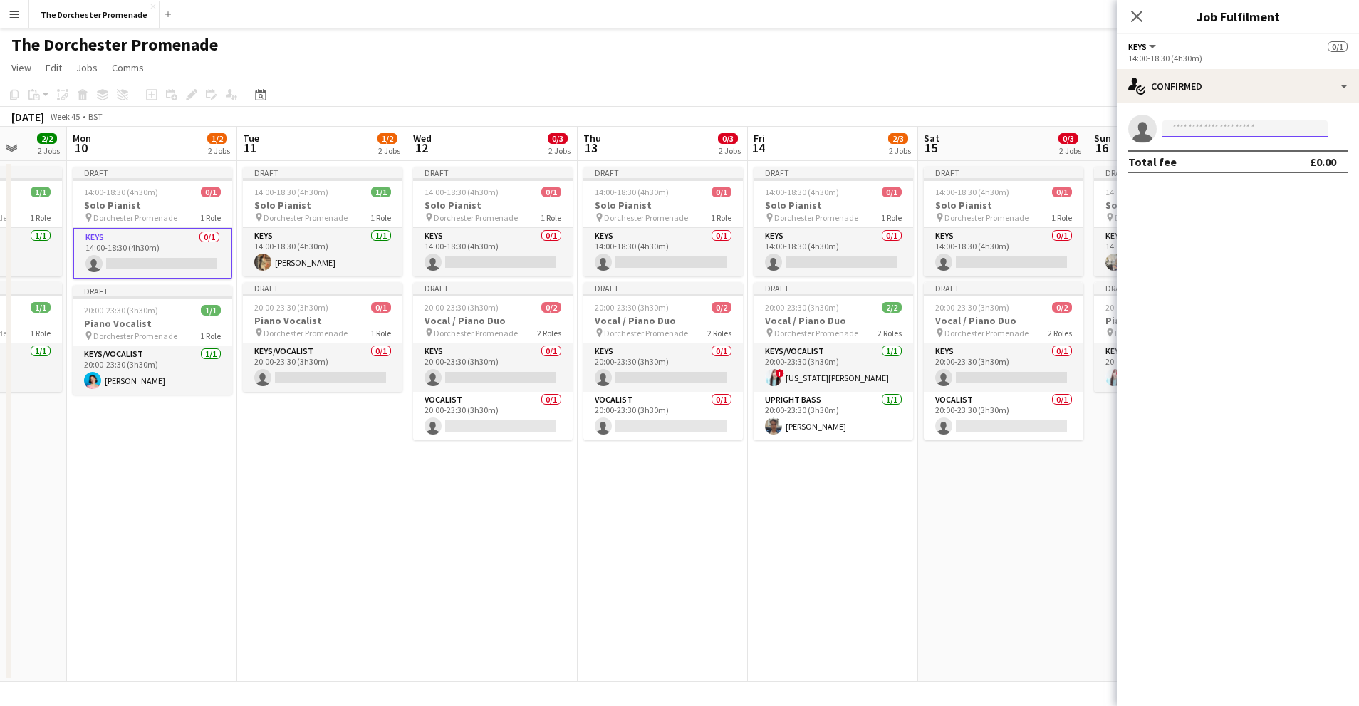
click at [1254, 127] on input at bounding box center [1245, 128] width 165 height 17
type input "*****"
click at [1247, 158] on span "glenn.callaghan@hotmail.co.uk" at bounding box center [1245, 160] width 142 height 11
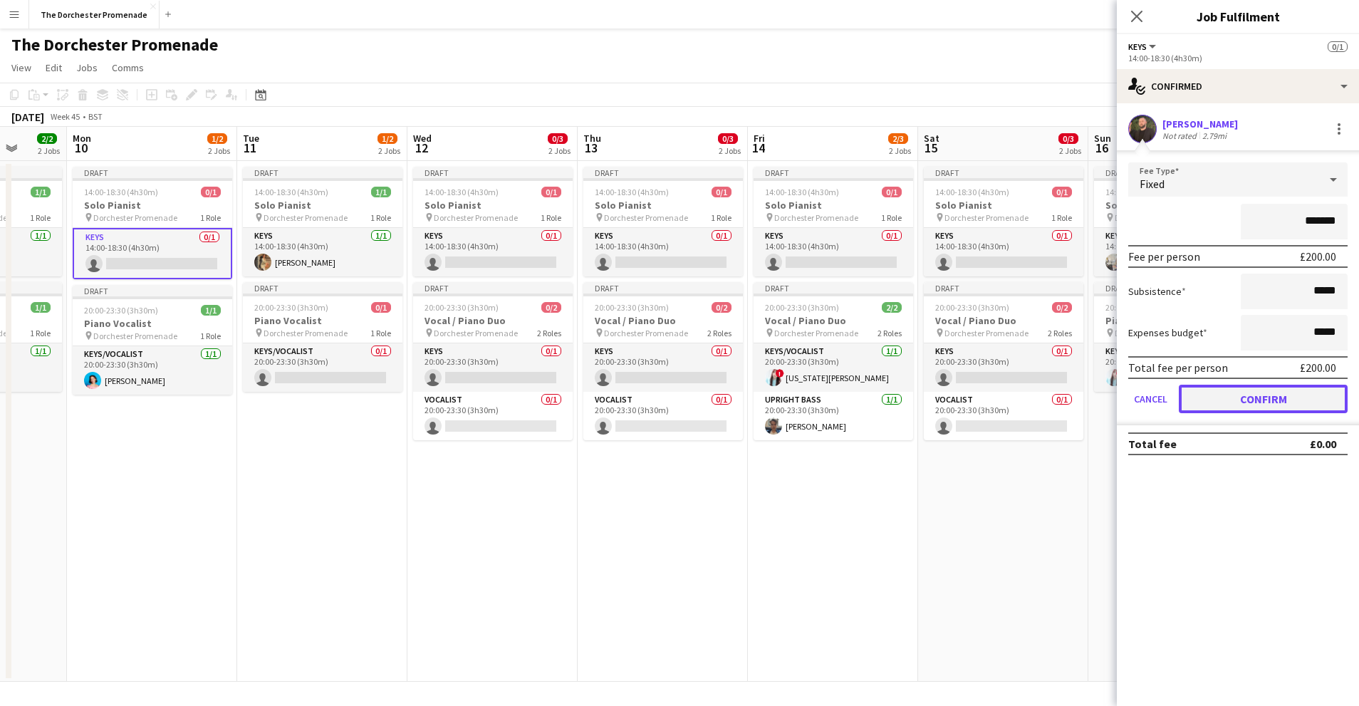
drag, startPoint x: 1207, startPoint y: 400, endPoint x: 1163, endPoint y: 395, distance: 45.1
click at [1207, 400] on button "Confirm" at bounding box center [1263, 399] width 169 height 28
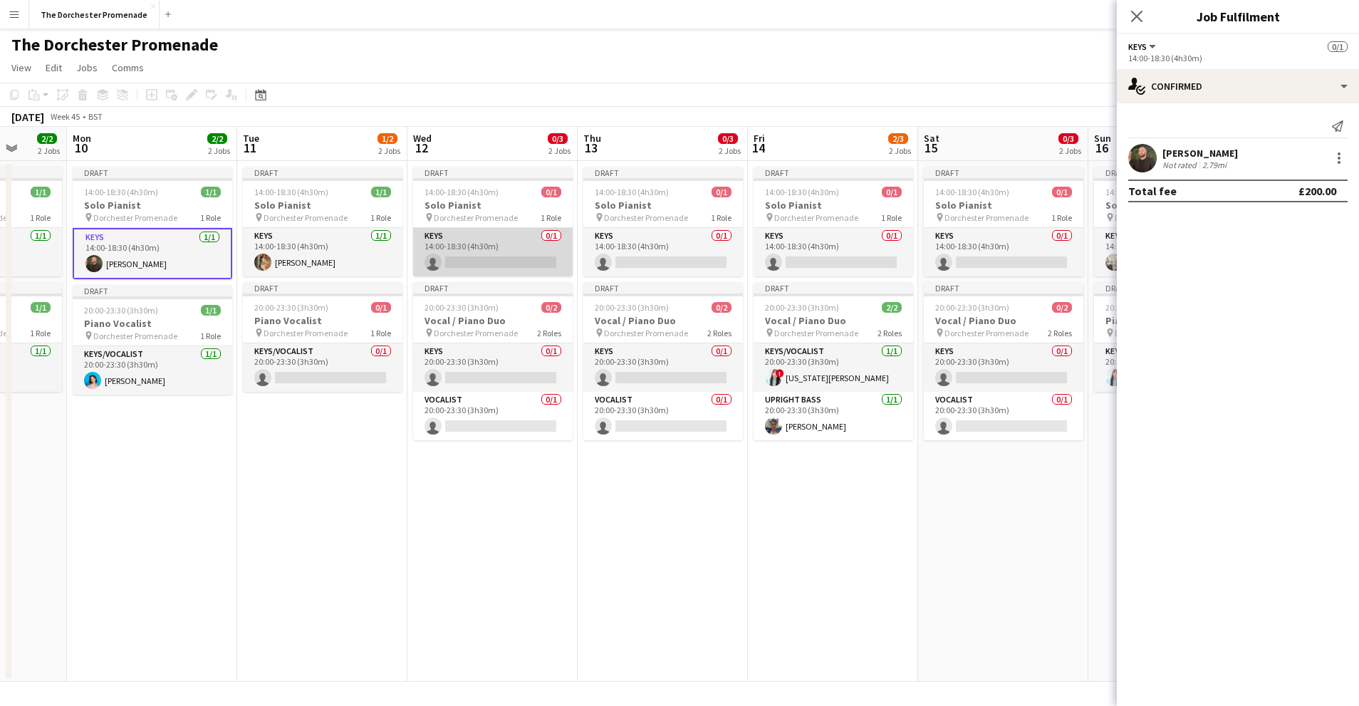
click at [491, 247] on app-card-role "Keys 0/1 14:00-18:30 (4h30m) single-neutral-actions" at bounding box center [493, 252] width 160 height 48
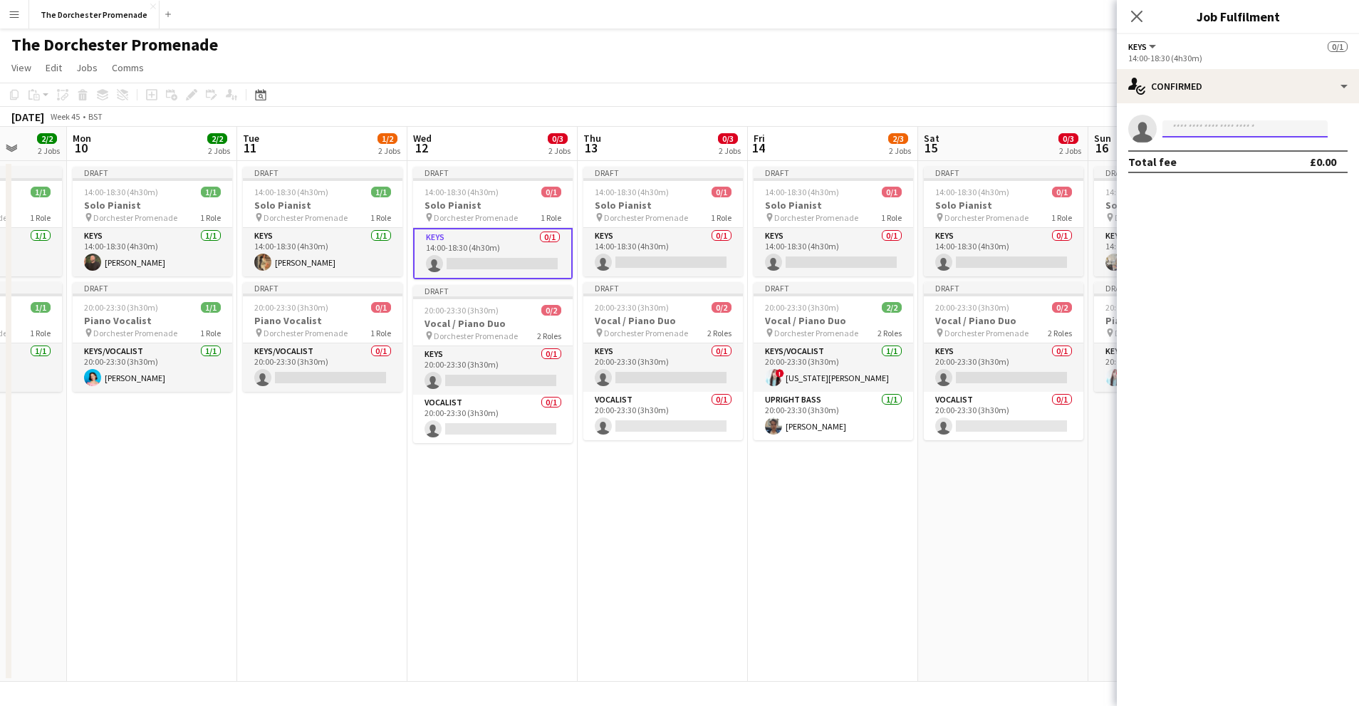
click at [1212, 124] on input at bounding box center [1245, 128] width 165 height 17
type input "******"
click at [1232, 163] on span "rupp.silvan@gmail.com" at bounding box center [1245, 160] width 142 height 11
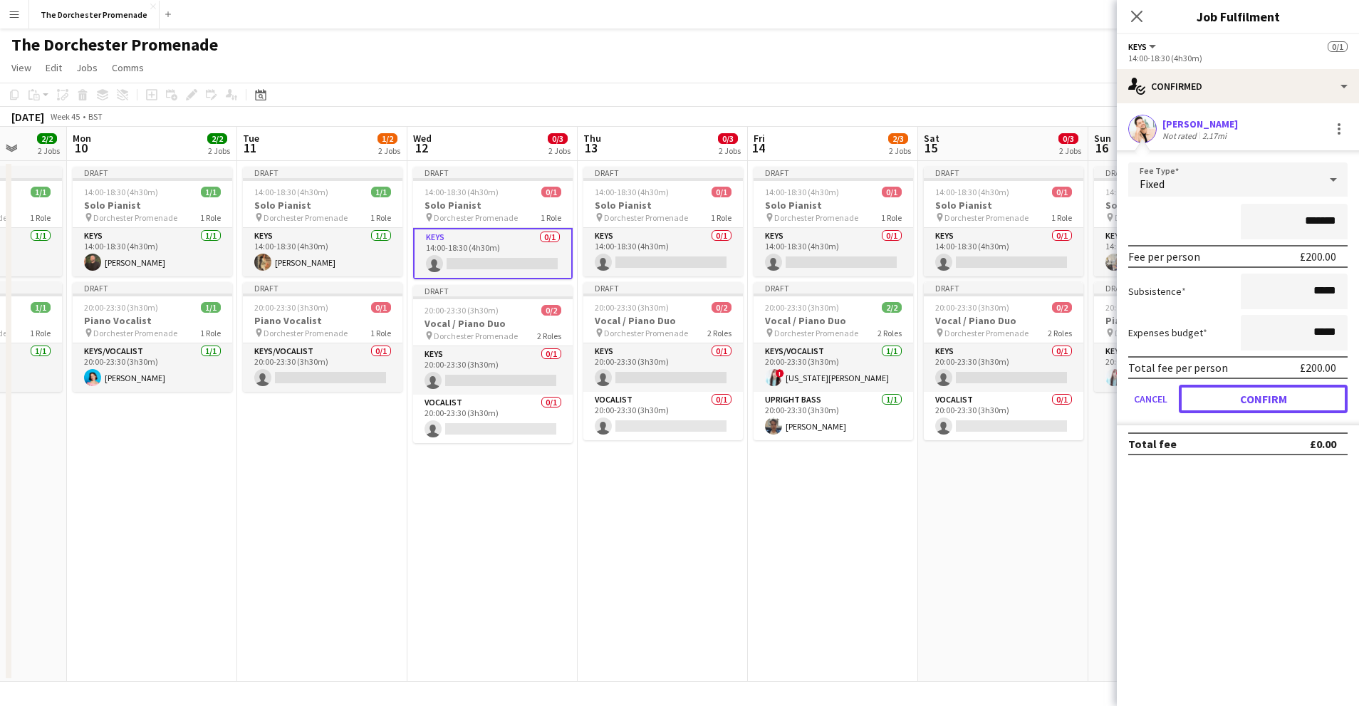
drag, startPoint x: 1200, startPoint y: 393, endPoint x: 1171, endPoint y: 392, distance: 29.2
click at [1200, 393] on button "Confirm" at bounding box center [1263, 399] width 169 height 28
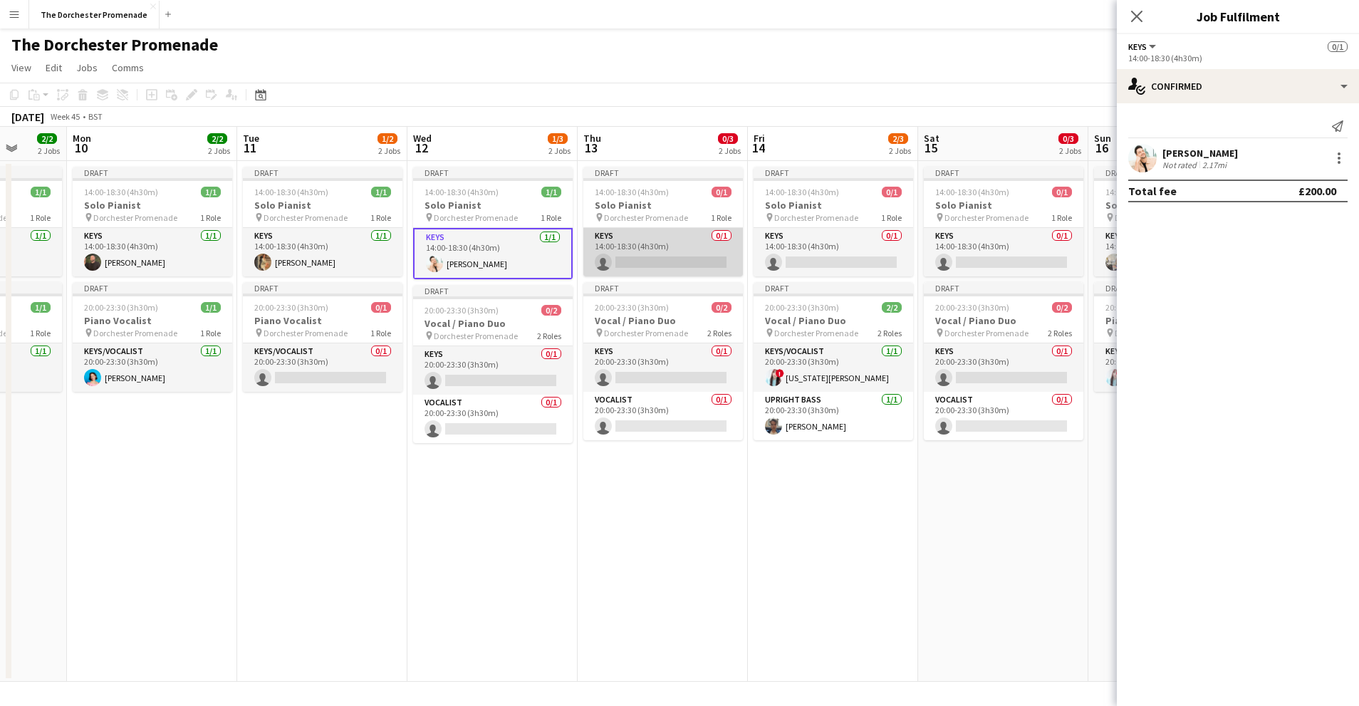
click at [646, 239] on app-card-role "Keys 0/1 14:00-18:30 (4h30m) single-neutral-actions" at bounding box center [663, 252] width 160 height 48
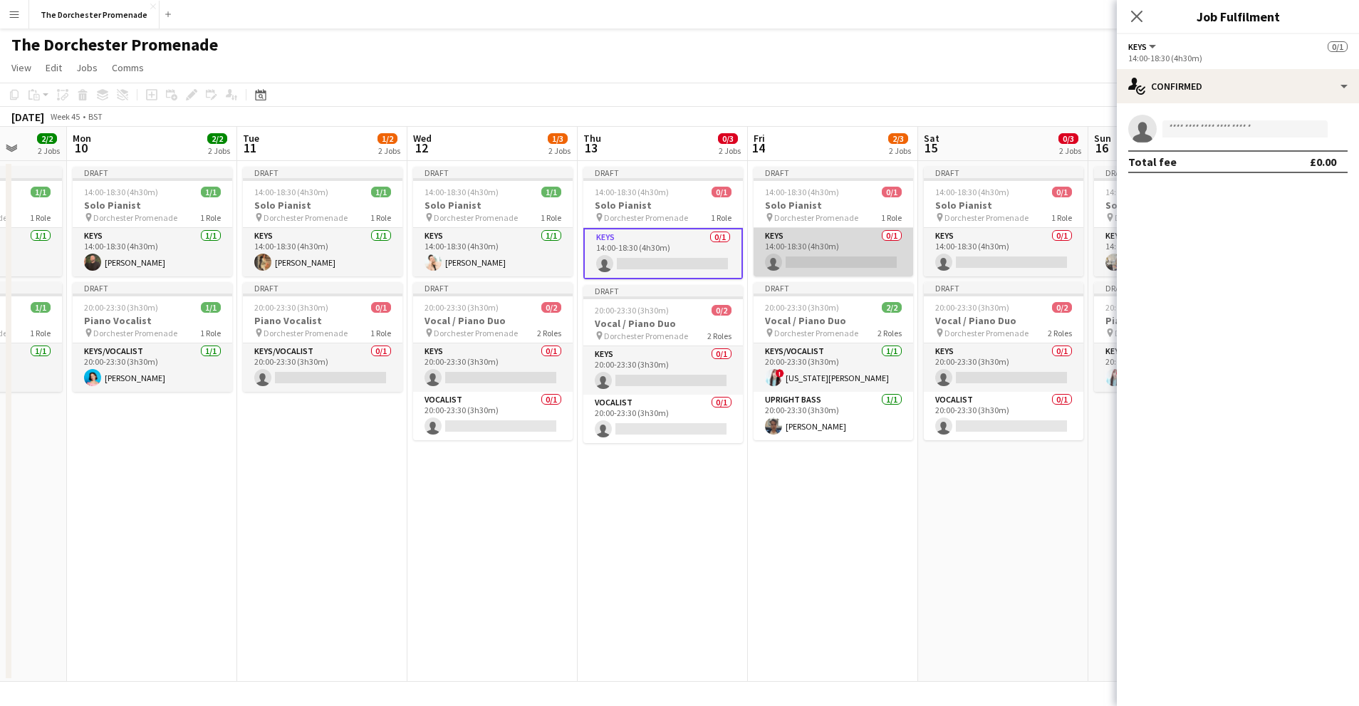
click at [831, 248] on app-card-role "Keys 0/1 14:00-18:30 (4h30m) single-neutral-actions" at bounding box center [834, 252] width 160 height 48
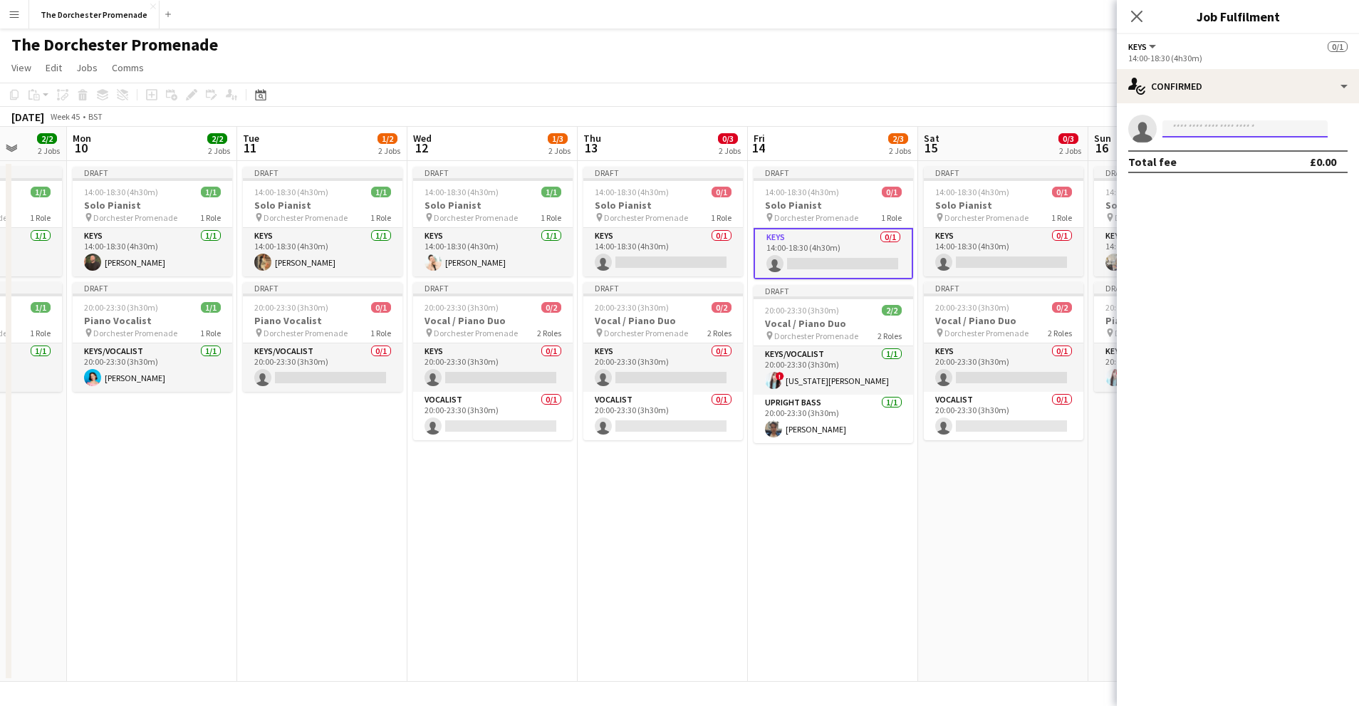
click at [1218, 128] on input at bounding box center [1245, 128] width 165 height 17
type input "*****"
click at [1231, 155] on span "danielbpiano@gmail.com" at bounding box center [1245, 160] width 142 height 11
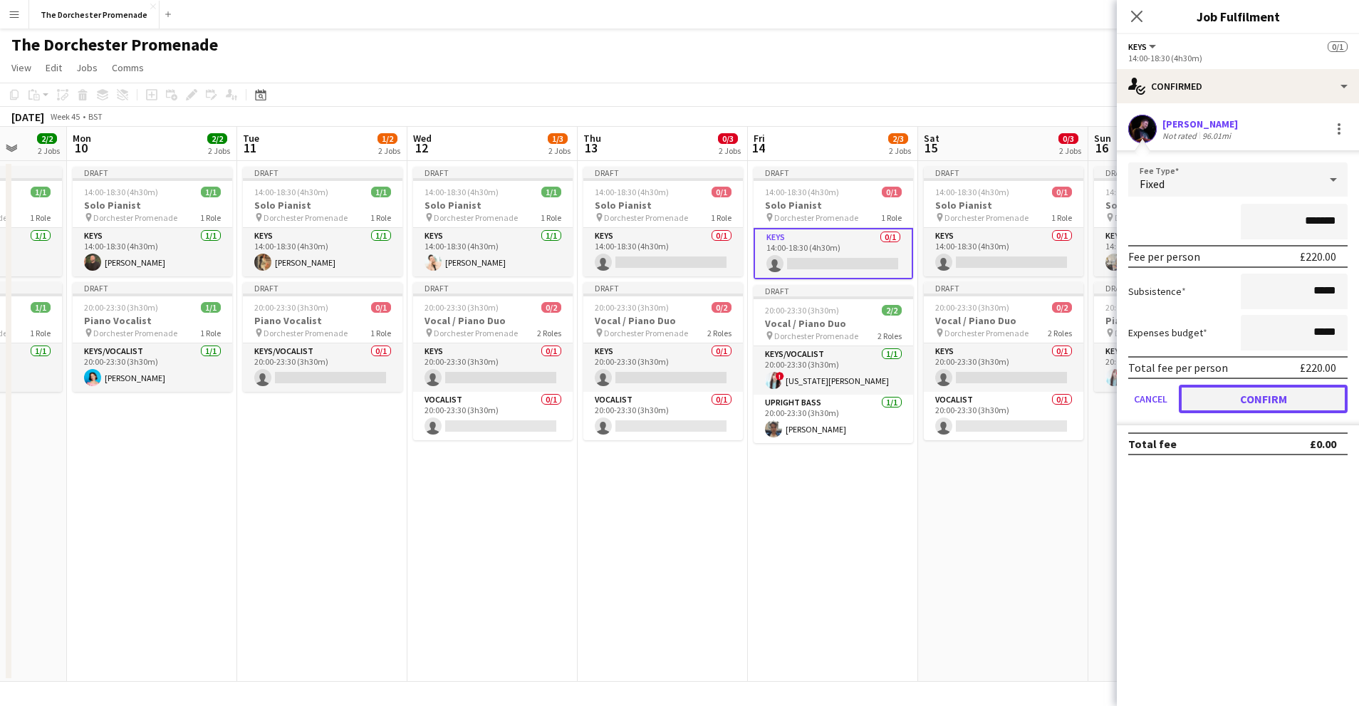
click at [1215, 399] on button "Confirm" at bounding box center [1263, 399] width 169 height 28
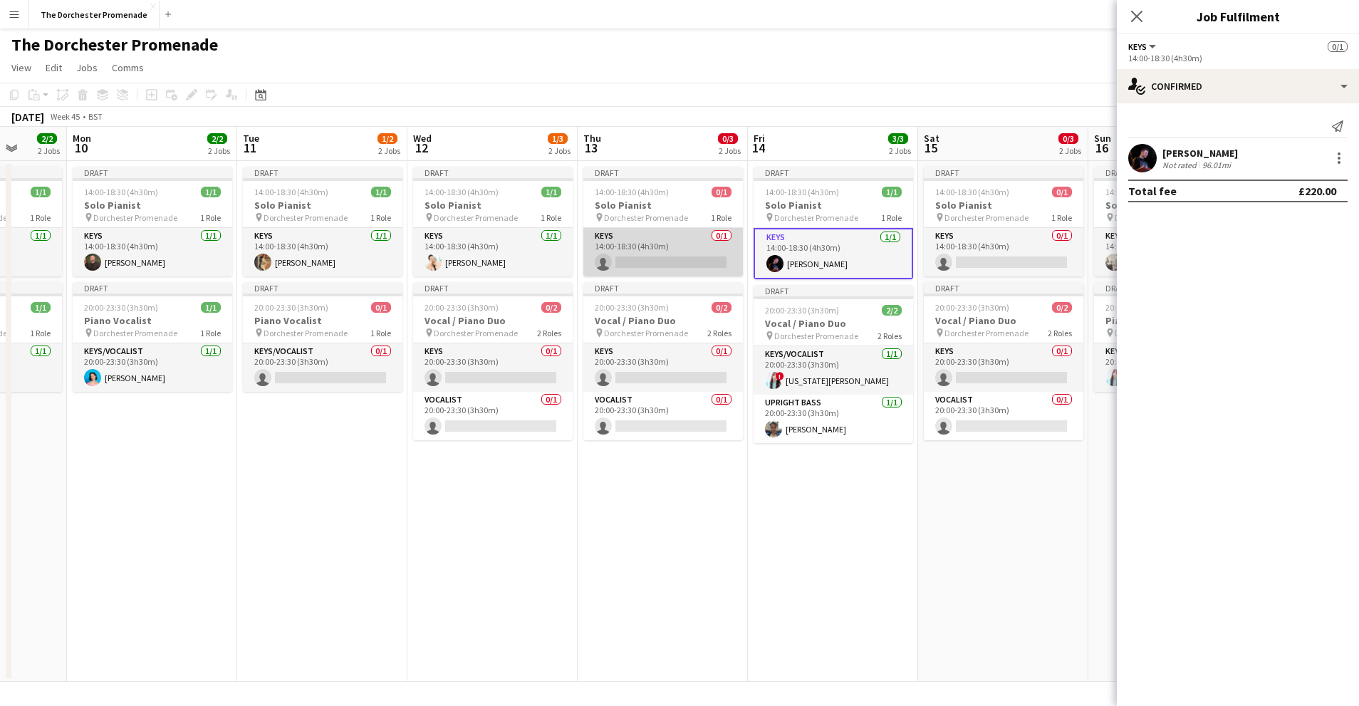
click at [661, 245] on app-card-role "Keys 0/1 14:00-18:30 (4h30m) single-neutral-actions" at bounding box center [663, 252] width 160 height 48
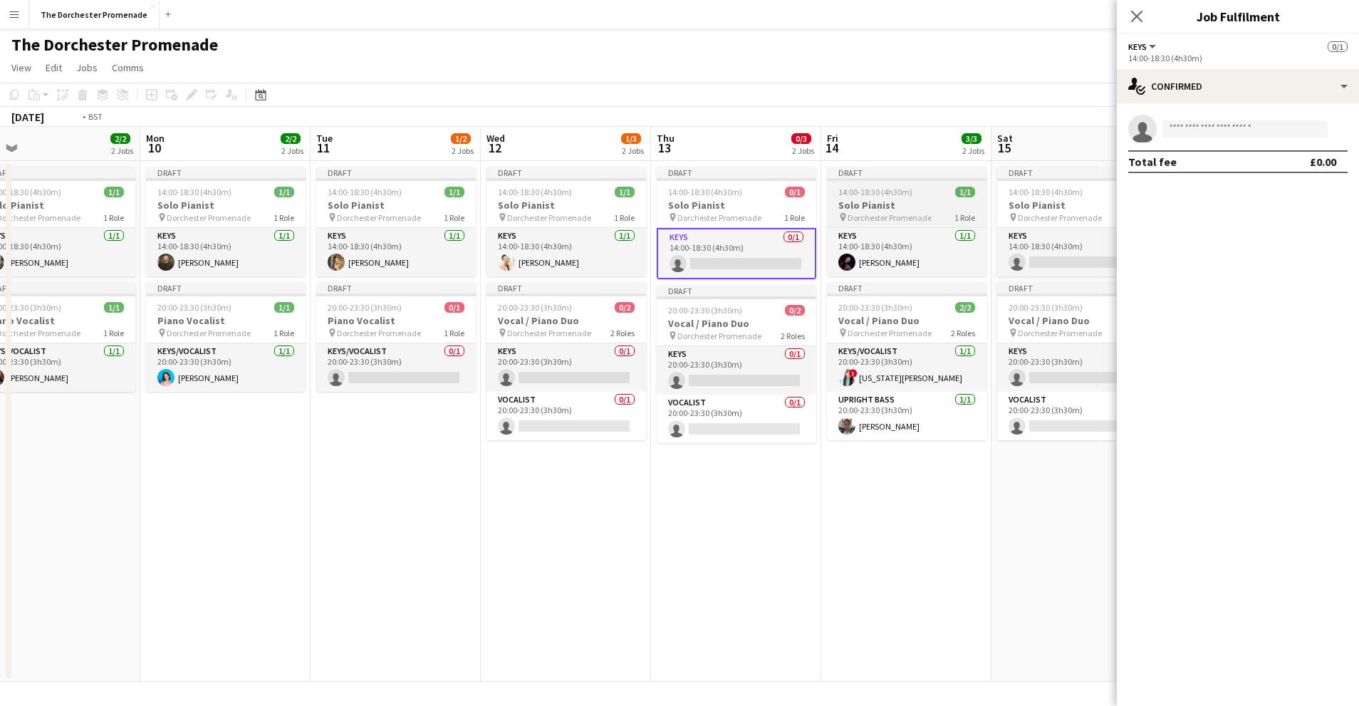
scroll to position [0, 544]
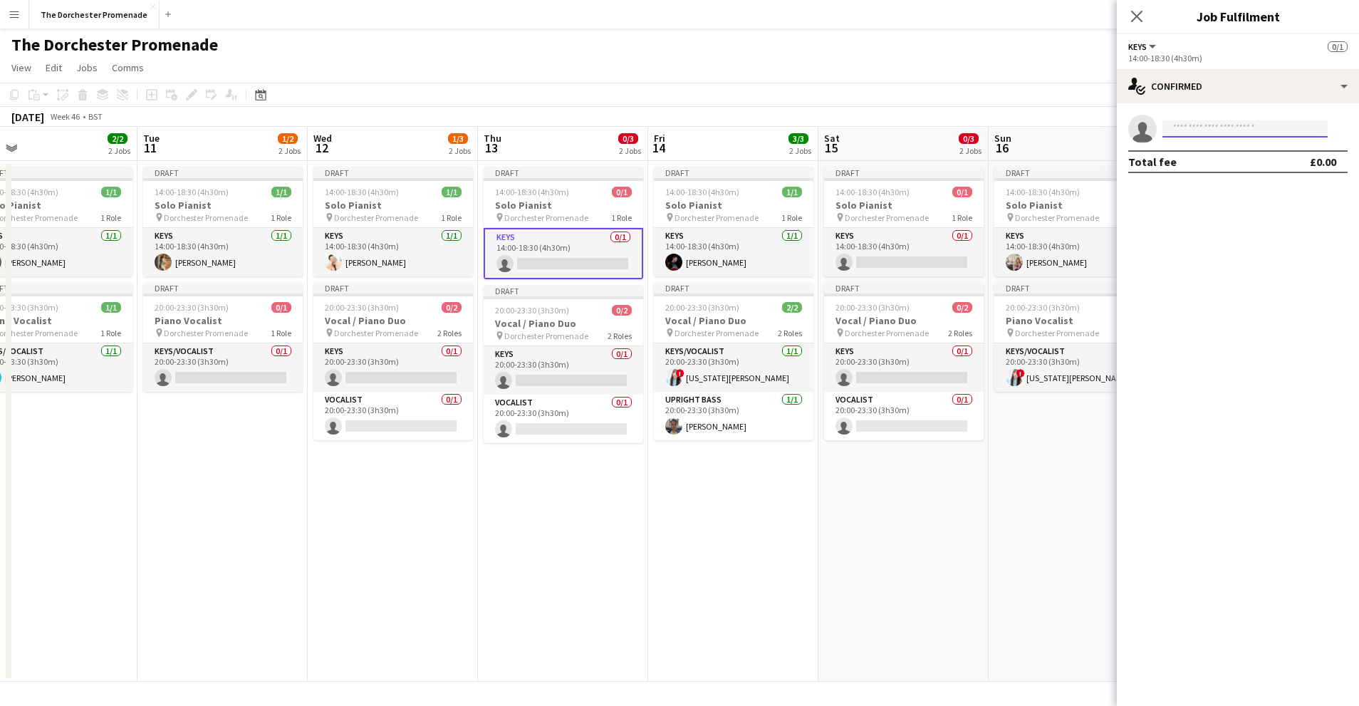
click at [1192, 126] on input at bounding box center [1245, 128] width 165 height 17
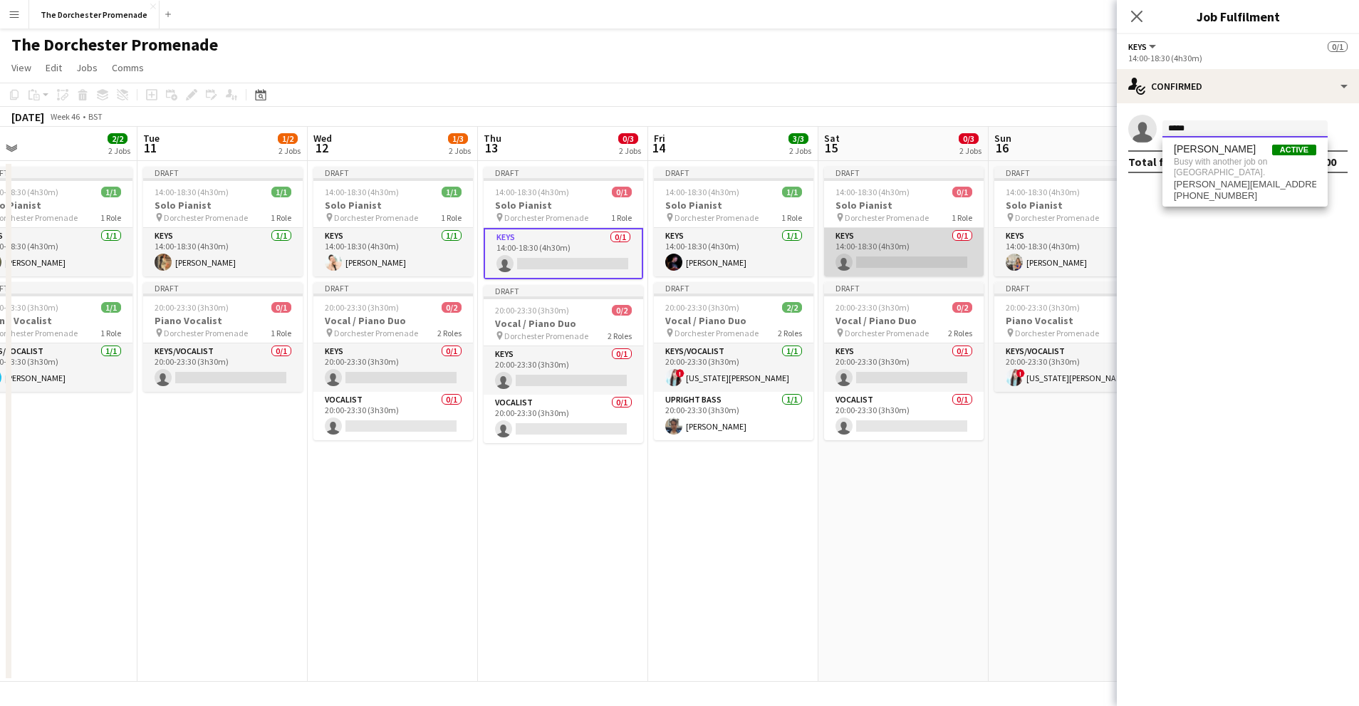
type input "*****"
click at [880, 241] on app-card-role "Keys 0/1 14:00-18:30 (4h30m) single-neutral-actions" at bounding box center [904, 252] width 160 height 48
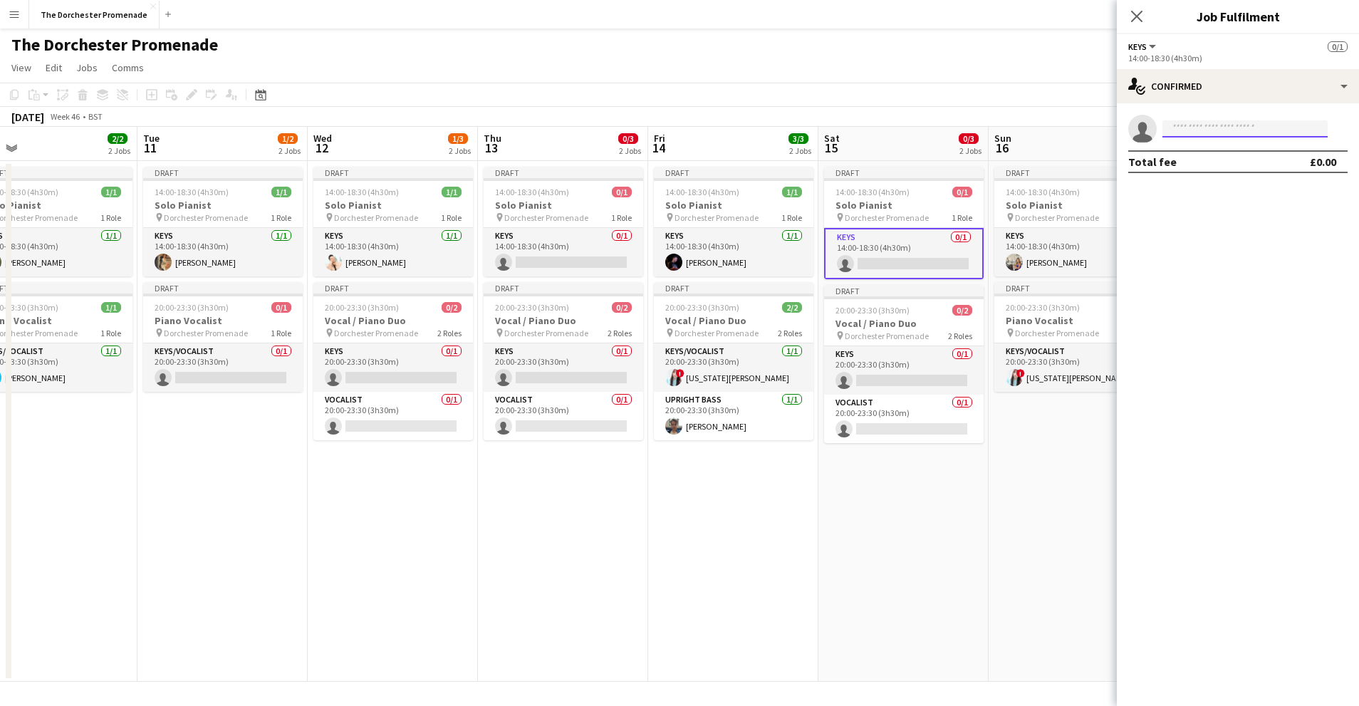
click at [1198, 129] on input at bounding box center [1245, 128] width 165 height 17
type input "*****"
click at [1191, 130] on input "*****" at bounding box center [1245, 128] width 165 height 17
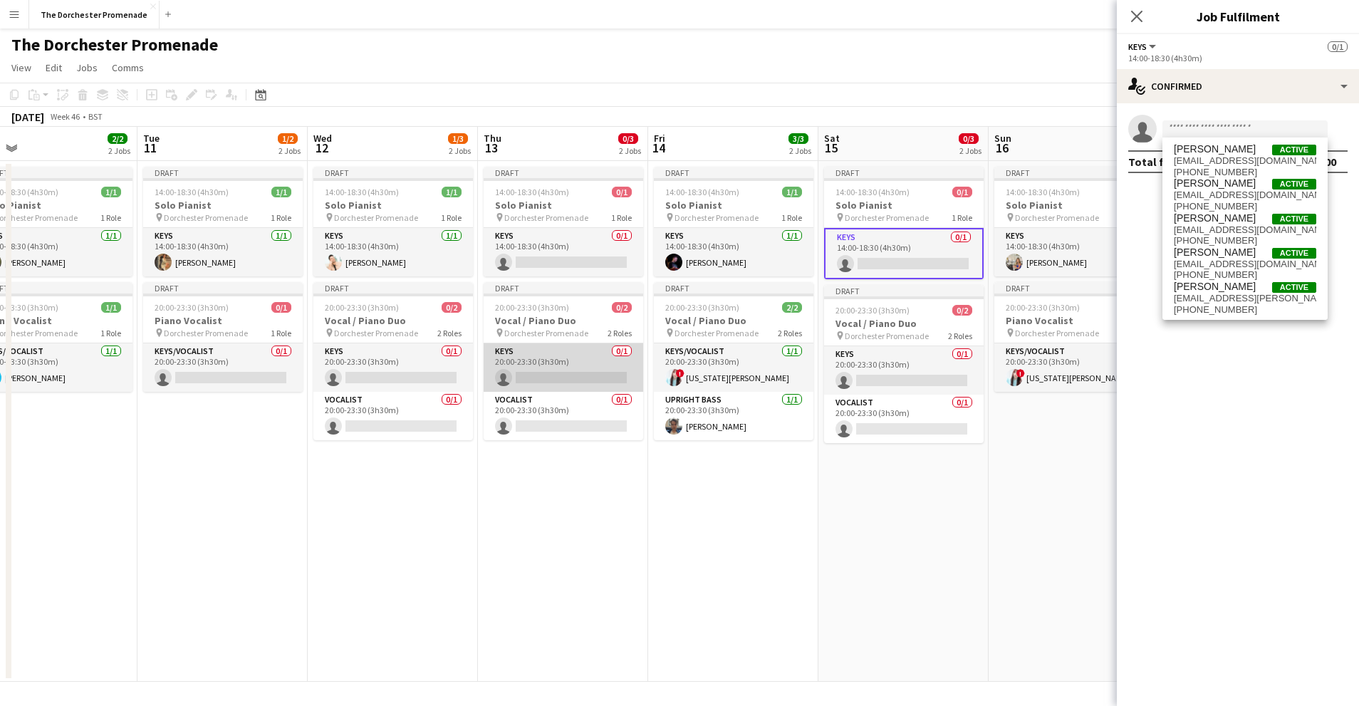
click at [553, 350] on app-card-role "Keys 0/1 20:00-23:30 (3h30m) single-neutral-actions" at bounding box center [564, 367] width 160 height 48
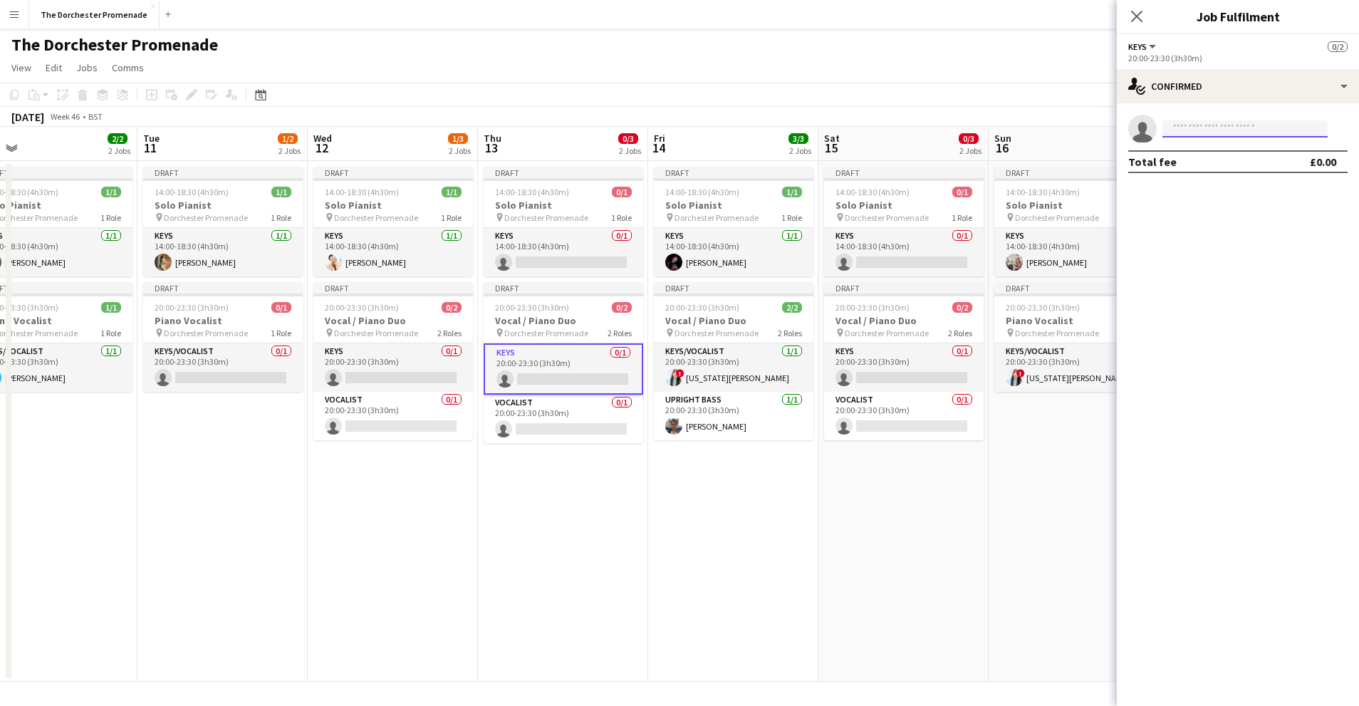
click at [1244, 131] on input at bounding box center [1245, 128] width 165 height 17
type input "*****"
click at [1237, 153] on span "[PERSON_NAME]" at bounding box center [1215, 149] width 82 height 12
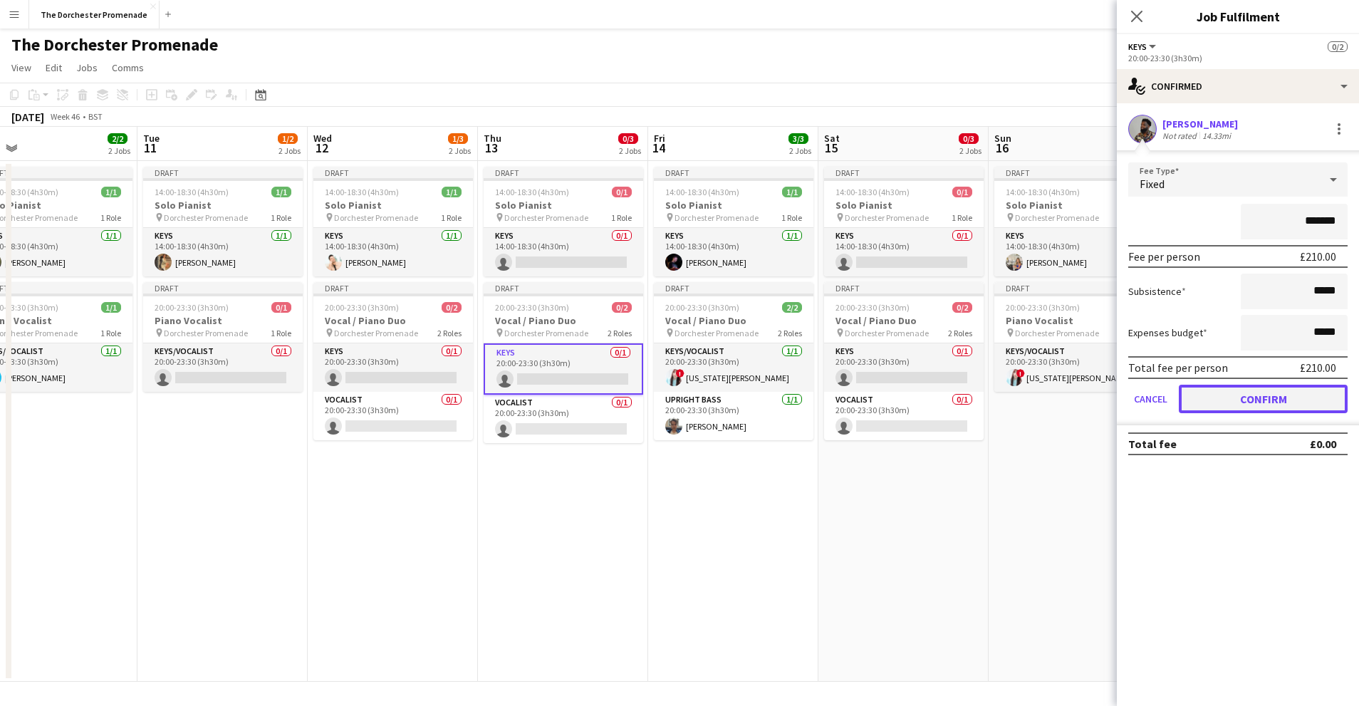
click at [1208, 399] on button "Confirm" at bounding box center [1263, 399] width 169 height 28
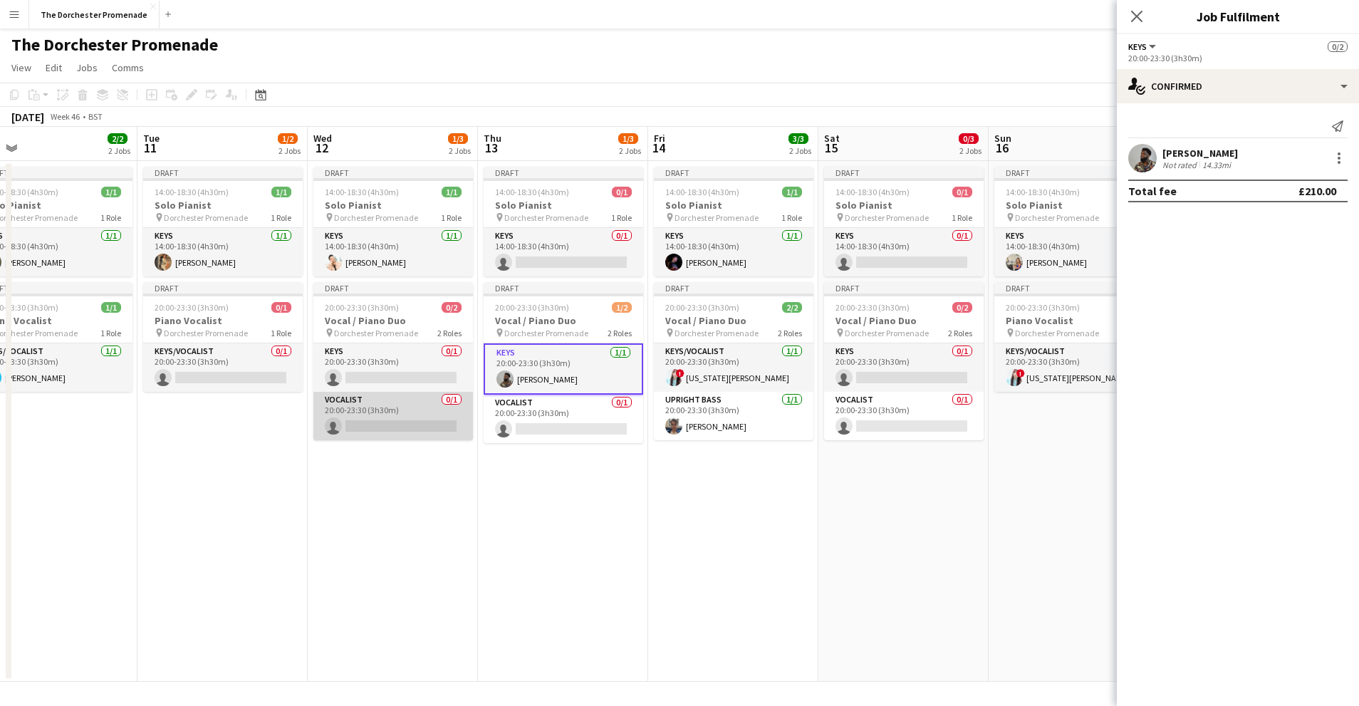
click at [409, 407] on app-card-role "Vocalist 0/1 20:00-23:30 (3h30m) single-neutral-actions" at bounding box center [393, 416] width 160 height 48
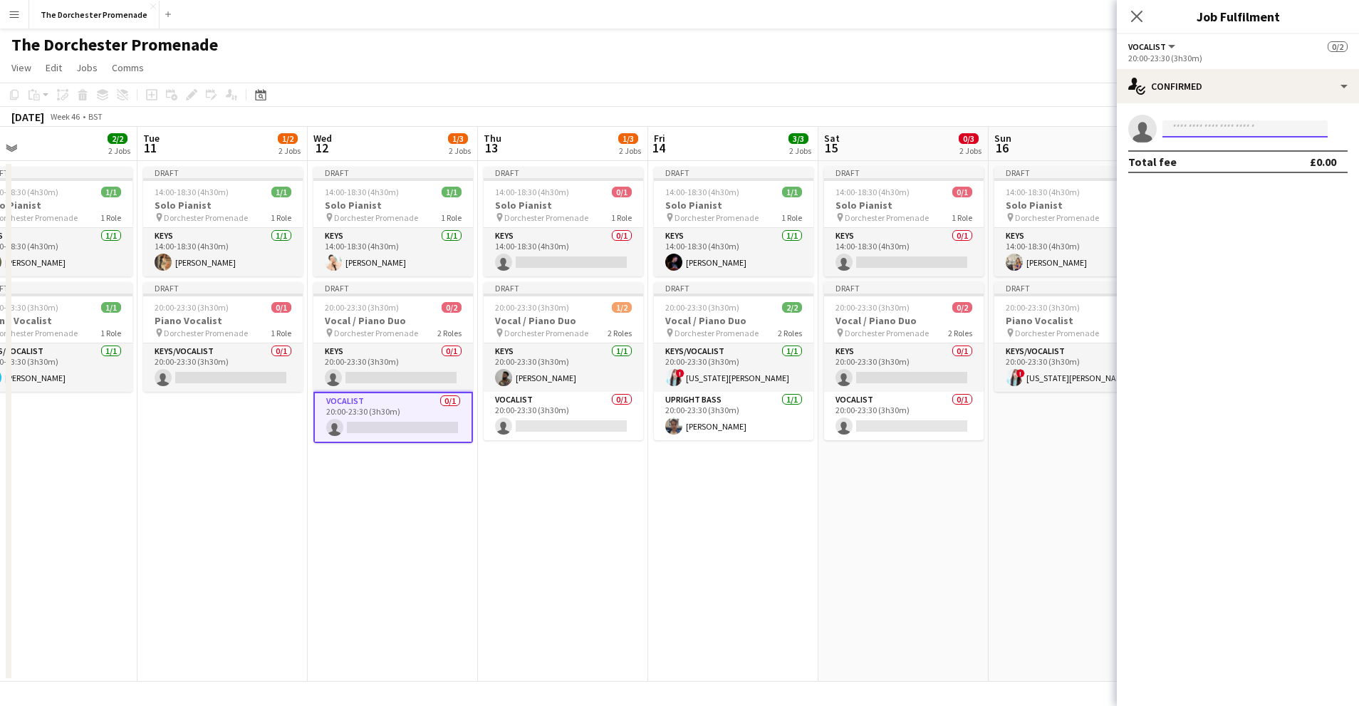
click at [1221, 129] on input at bounding box center [1245, 128] width 165 height 17
type input "******"
click at [1222, 152] on span "Helena Debono" at bounding box center [1215, 149] width 82 height 12
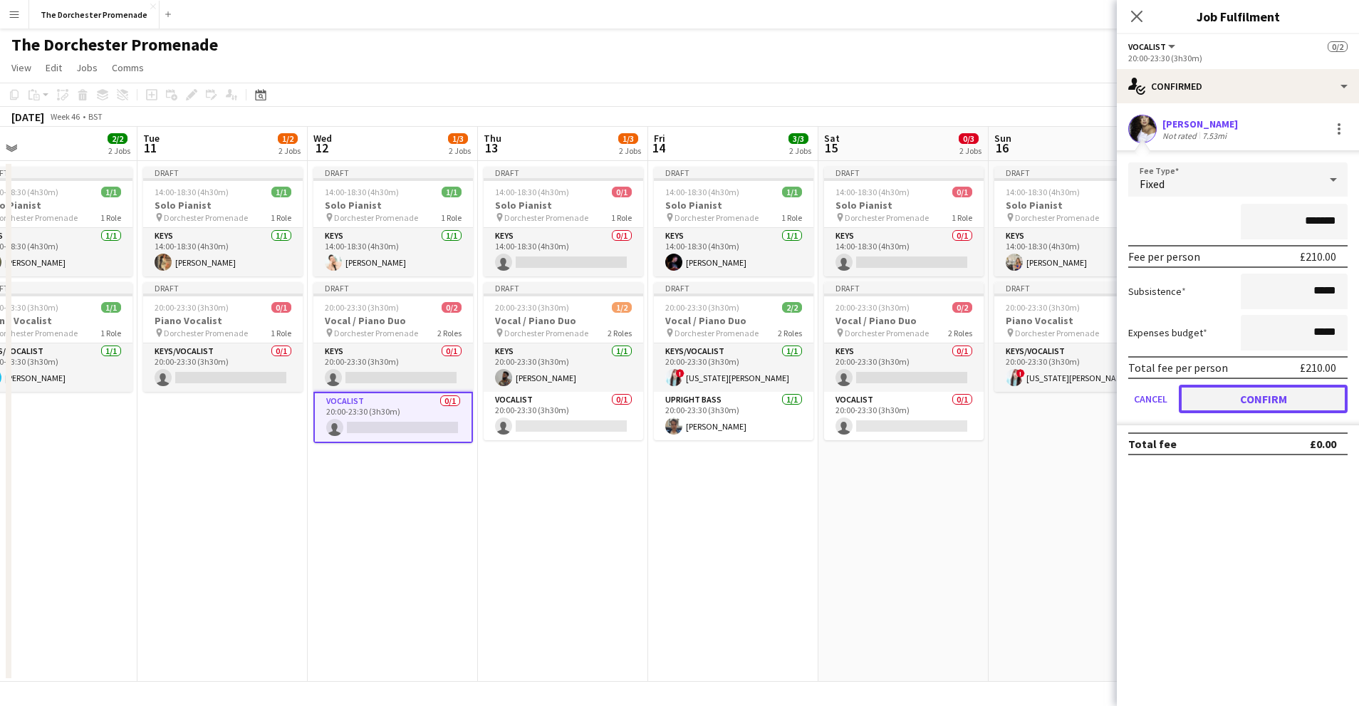
click at [1224, 400] on button "Confirm" at bounding box center [1263, 399] width 169 height 28
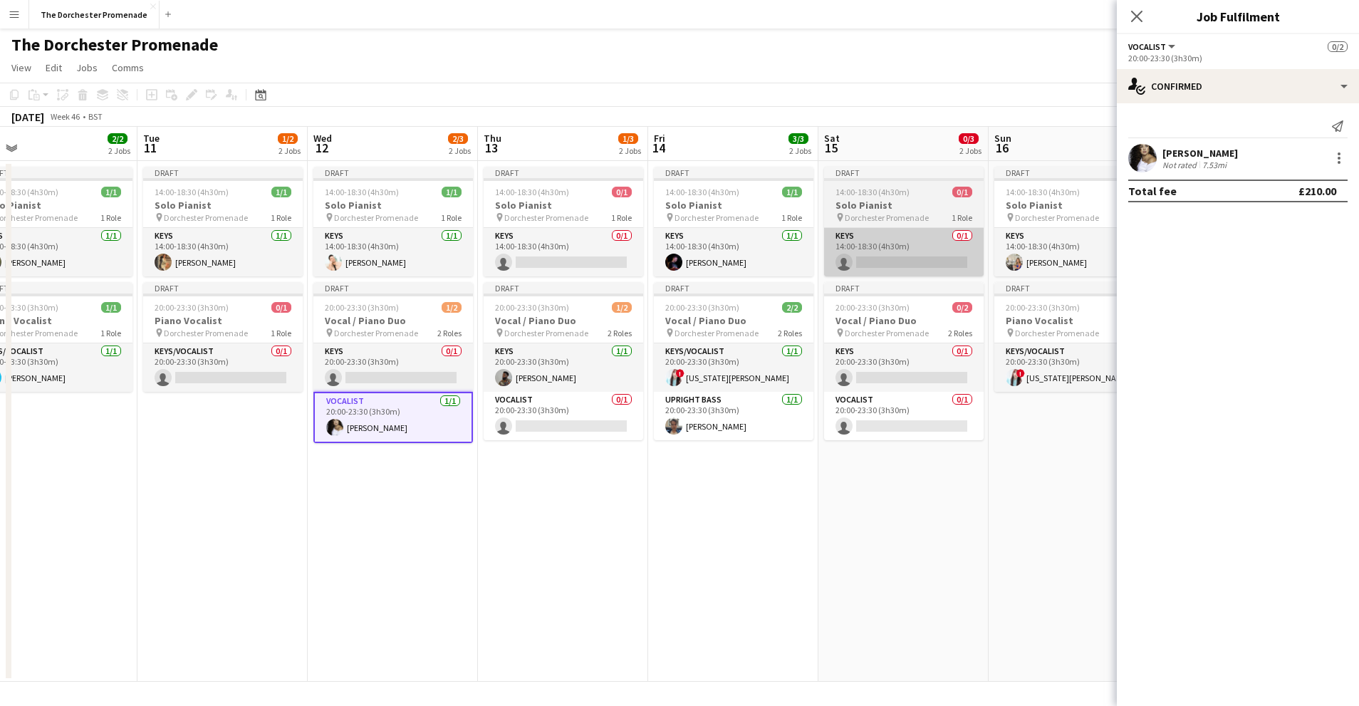
drag, startPoint x: 375, startPoint y: 350, endPoint x: 866, endPoint y: 233, distance: 504.7
click at [378, 350] on app-card-role "Keys 0/1 20:00-23:30 (3h30m) single-neutral-actions" at bounding box center [393, 367] width 160 height 48
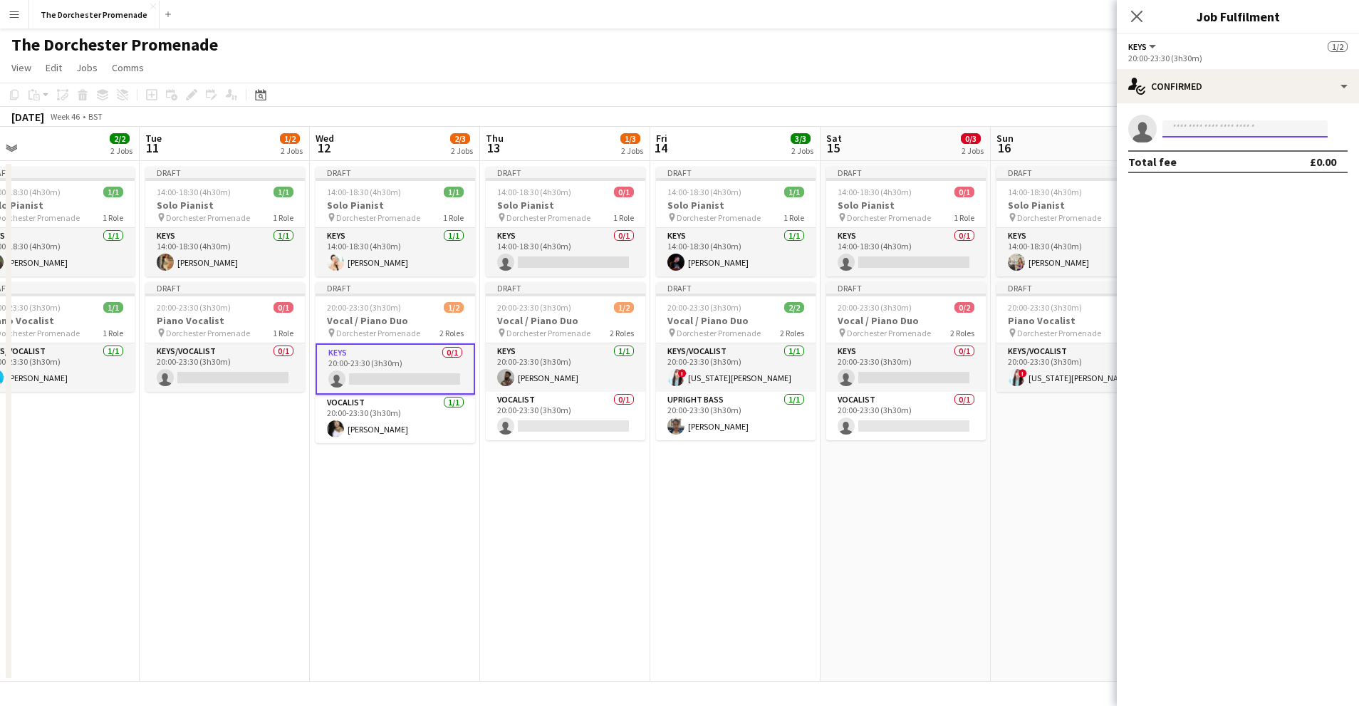
click at [1242, 130] on input at bounding box center [1245, 128] width 165 height 17
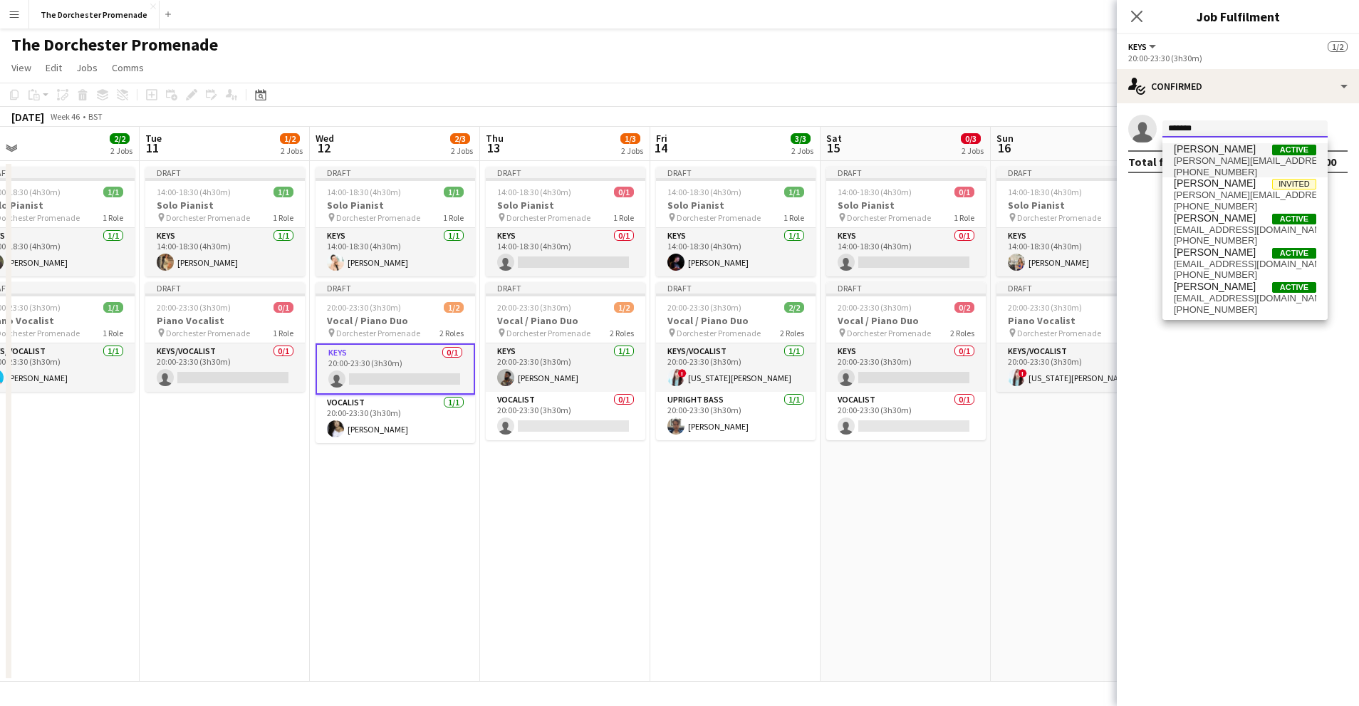
type input "*******"
click at [1227, 165] on span "charlie@charliebatesmusic.com" at bounding box center [1245, 160] width 142 height 11
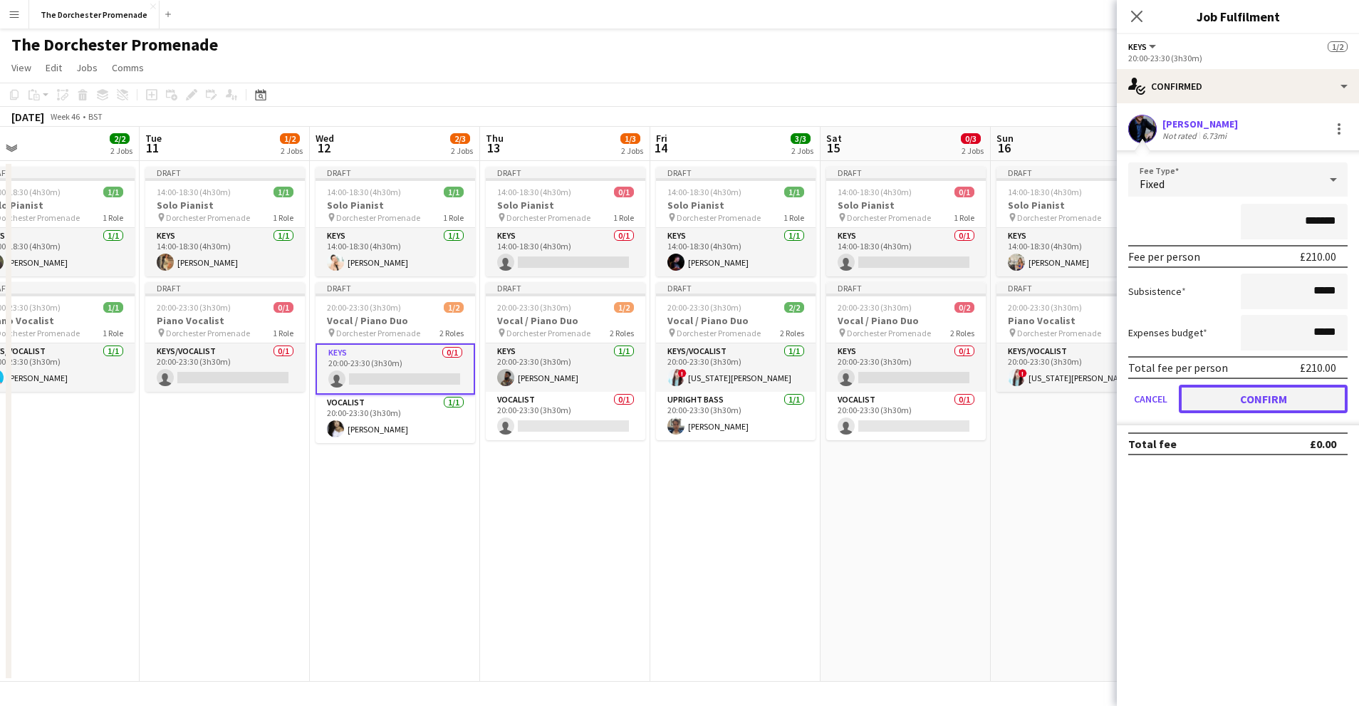
click at [1210, 390] on button "Confirm" at bounding box center [1263, 399] width 169 height 28
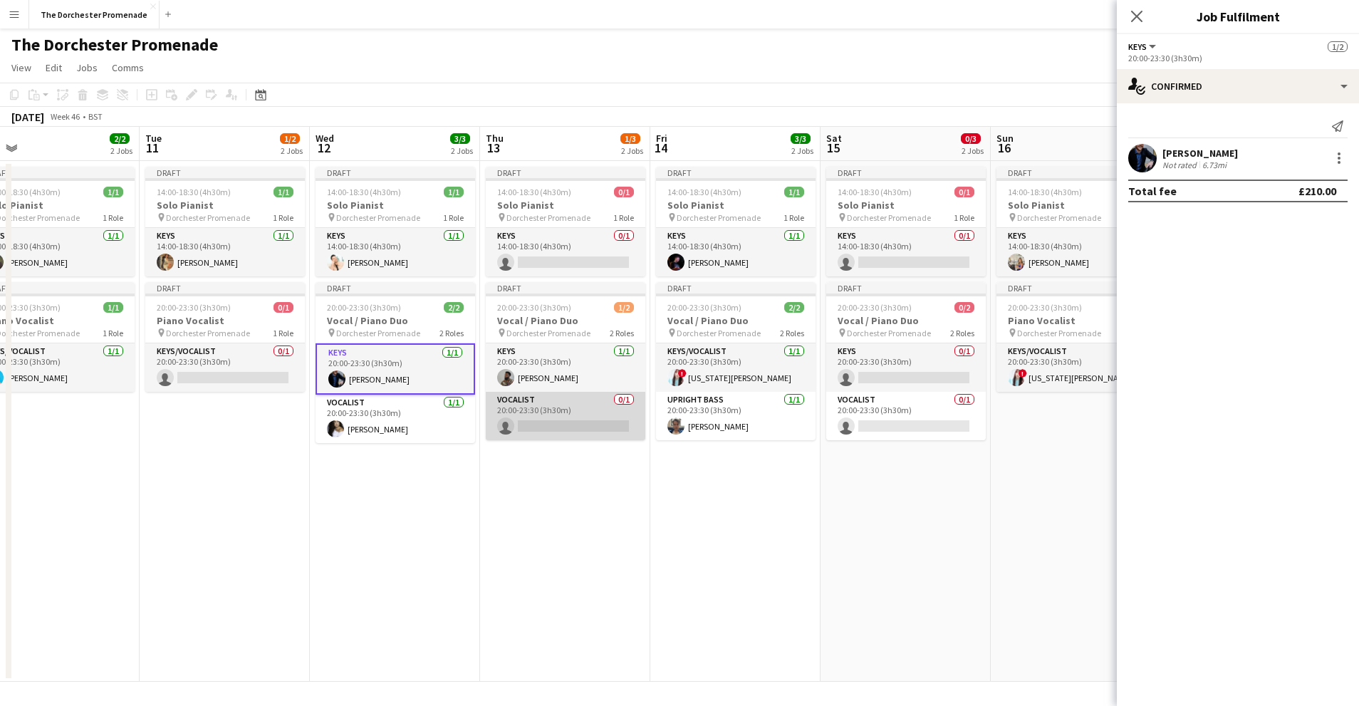
click at [549, 408] on app-card-role "Vocalist 0/1 20:00-23:30 (3h30m) single-neutral-actions" at bounding box center [566, 416] width 160 height 48
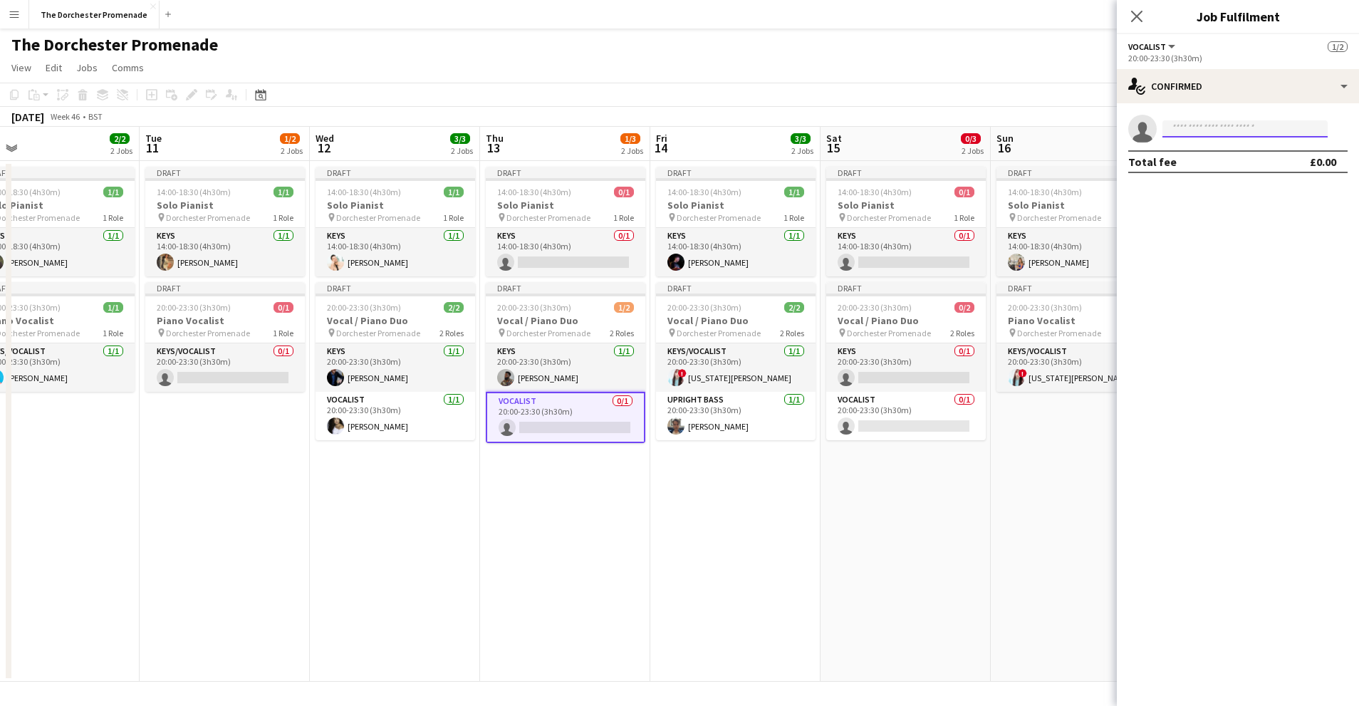
click at [1202, 130] on input at bounding box center [1245, 128] width 165 height 17
type input "****"
click at [1202, 147] on span "[PERSON_NAME]" at bounding box center [1215, 149] width 82 height 12
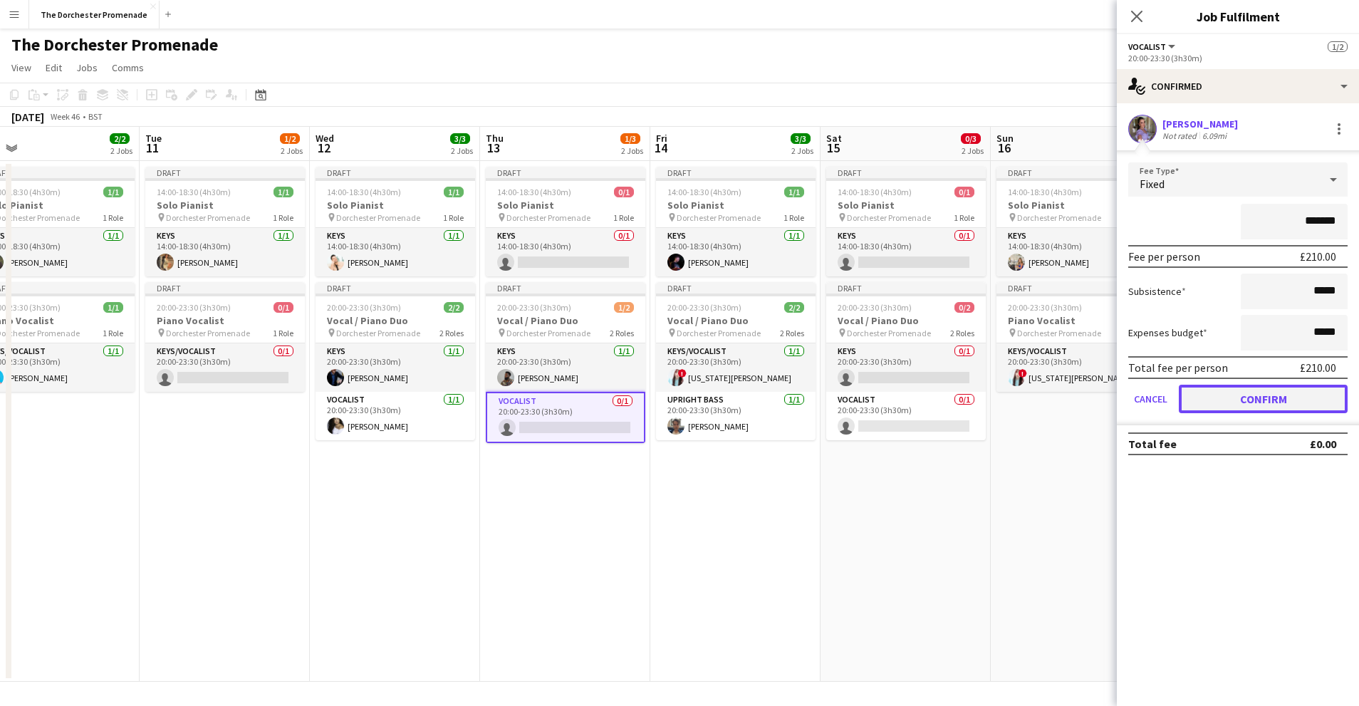
click at [1197, 405] on button "Confirm" at bounding box center [1263, 399] width 169 height 28
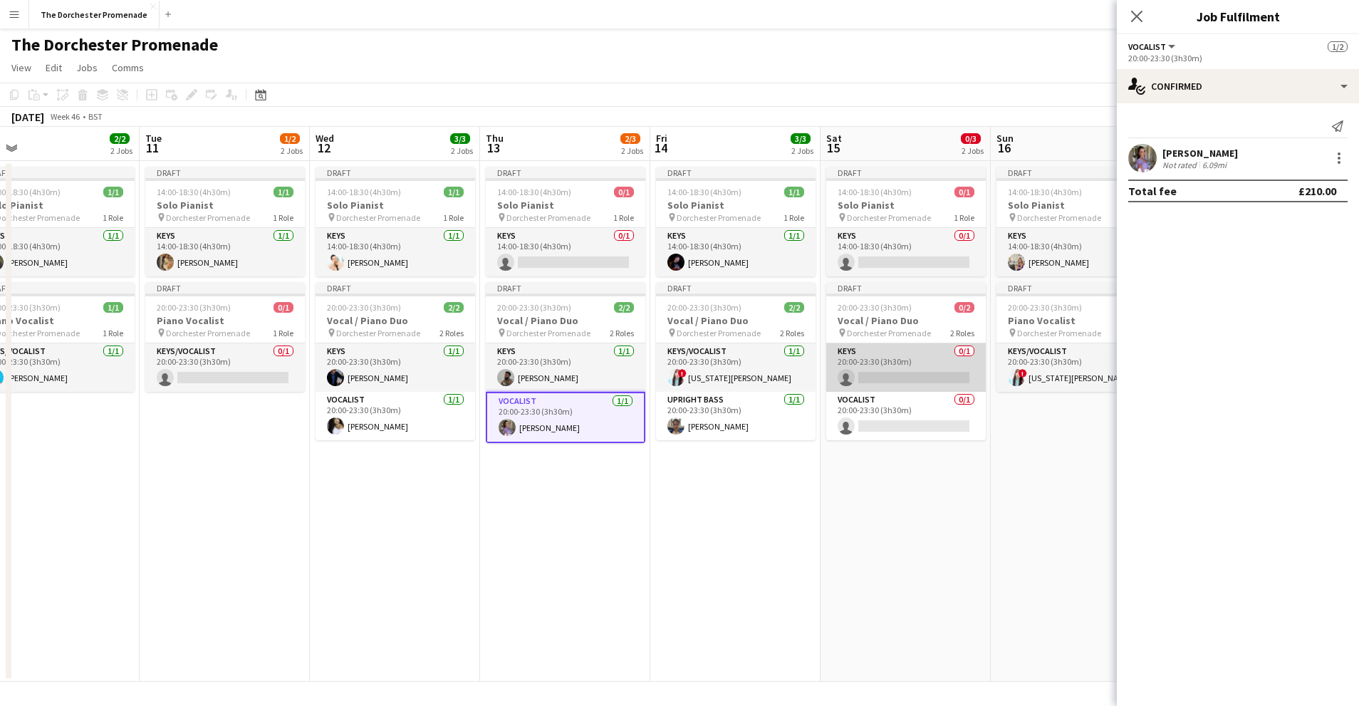
click at [889, 350] on app-card-role "Keys 0/1 20:00-23:30 (3h30m) single-neutral-actions" at bounding box center [906, 367] width 160 height 48
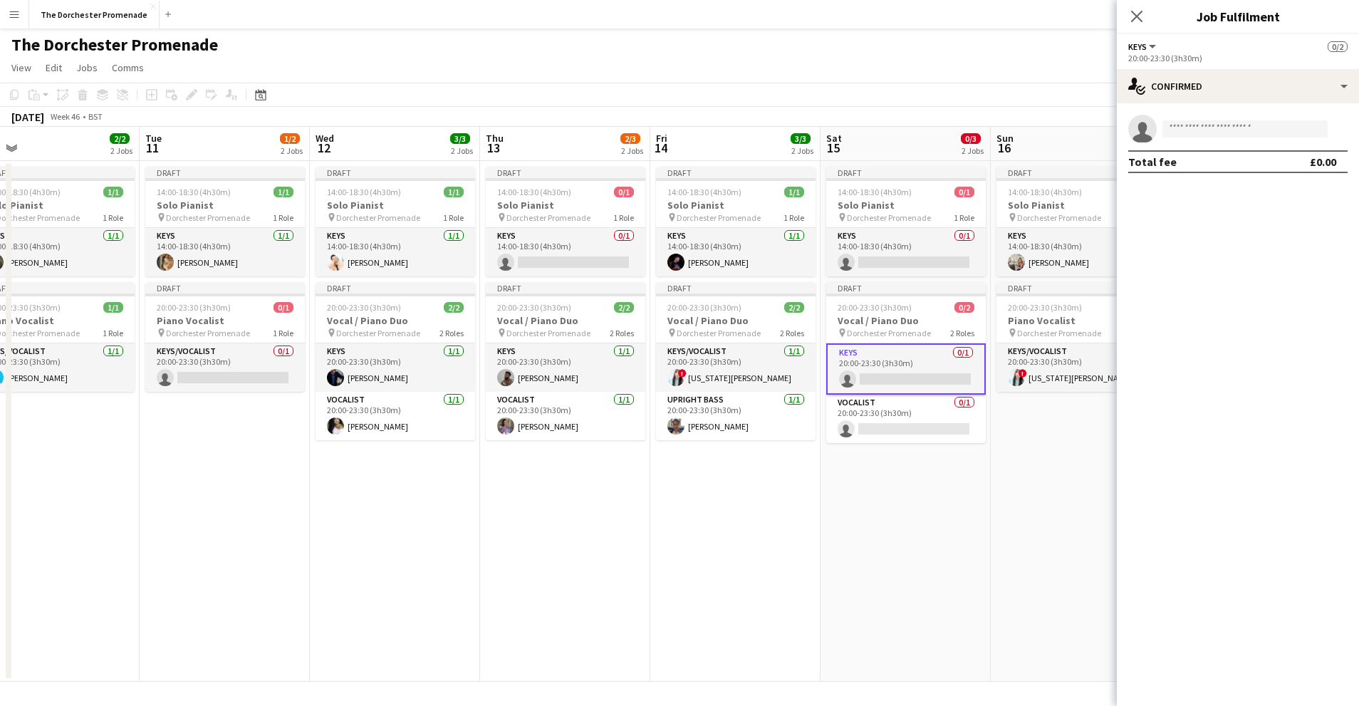
scroll to position [0, 541]
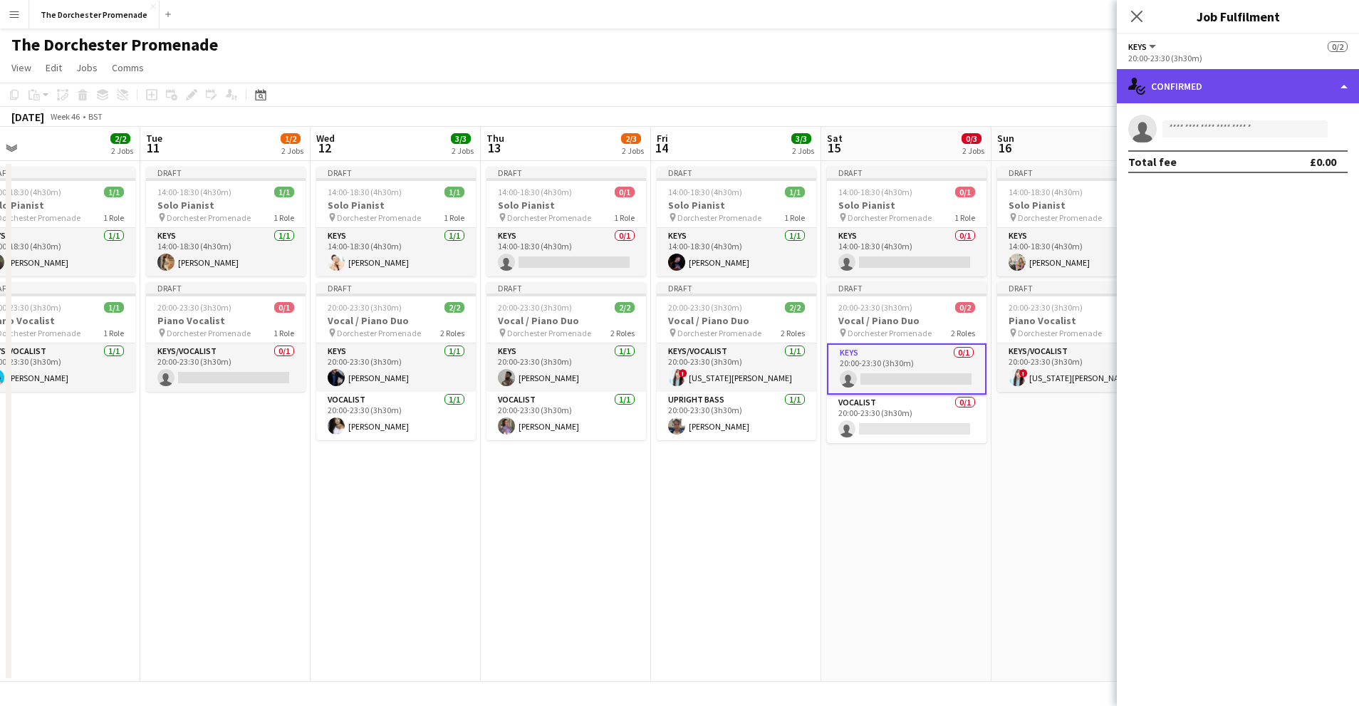
click at [1249, 94] on div "single-neutral-actions-check-2 Confirmed" at bounding box center [1238, 86] width 242 height 34
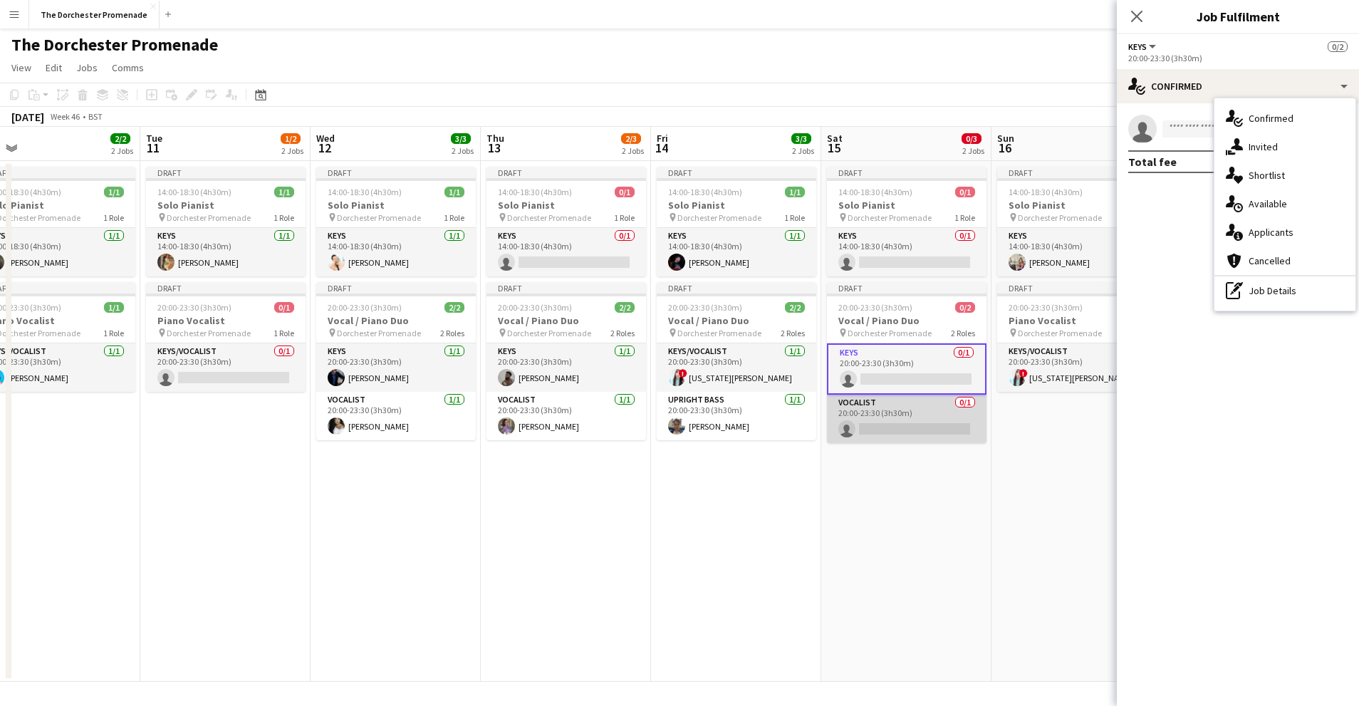
click at [908, 407] on app-card-role "Vocalist 0/1 20:00-23:30 (3h30m) single-neutral-actions" at bounding box center [907, 419] width 160 height 48
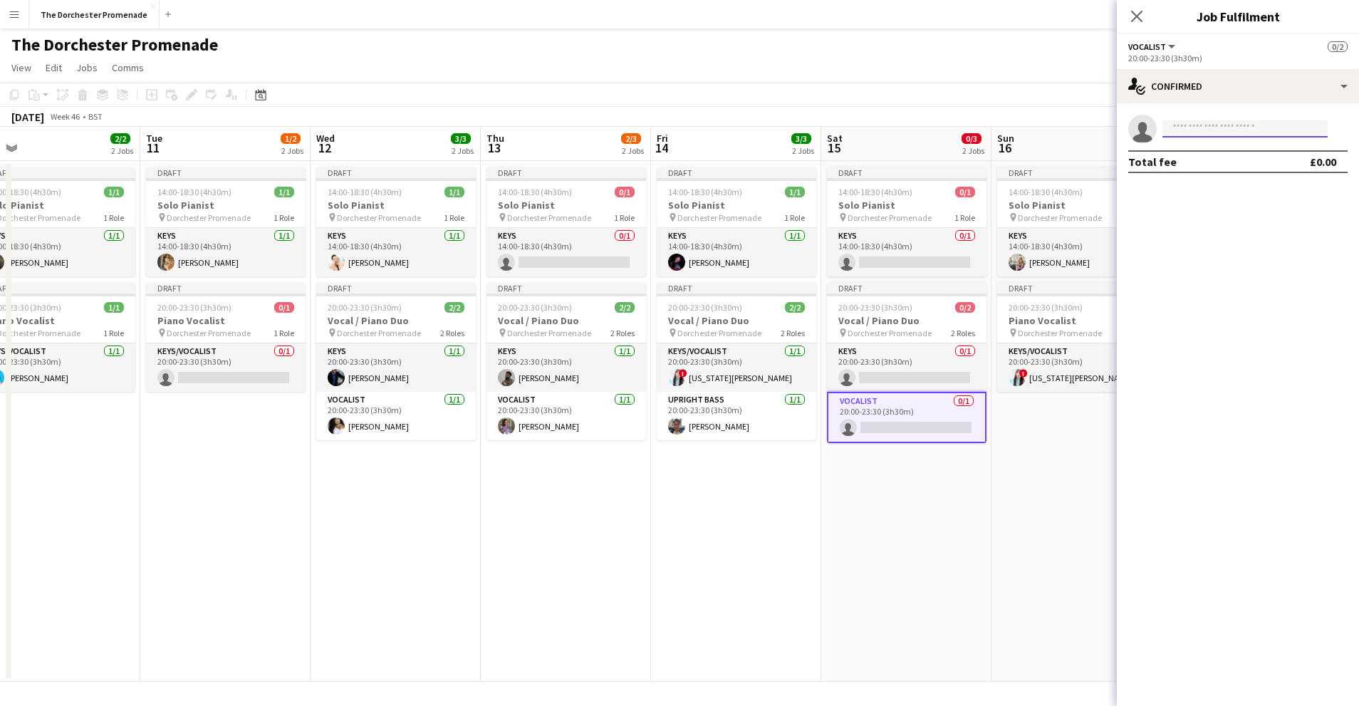
click at [1191, 128] on input at bounding box center [1245, 128] width 165 height 17
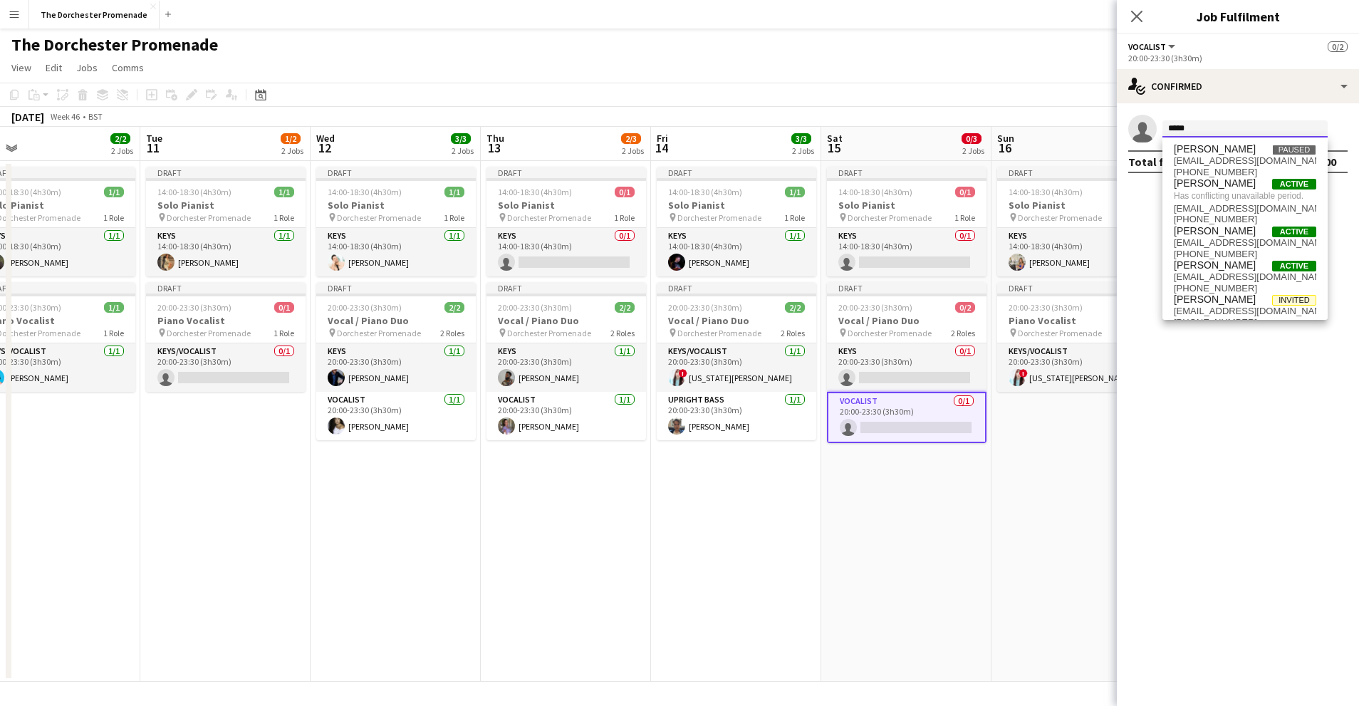
click at [1188, 125] on input "*****" at bounding box center [1245, 128] width 165 height 17
type input "****"
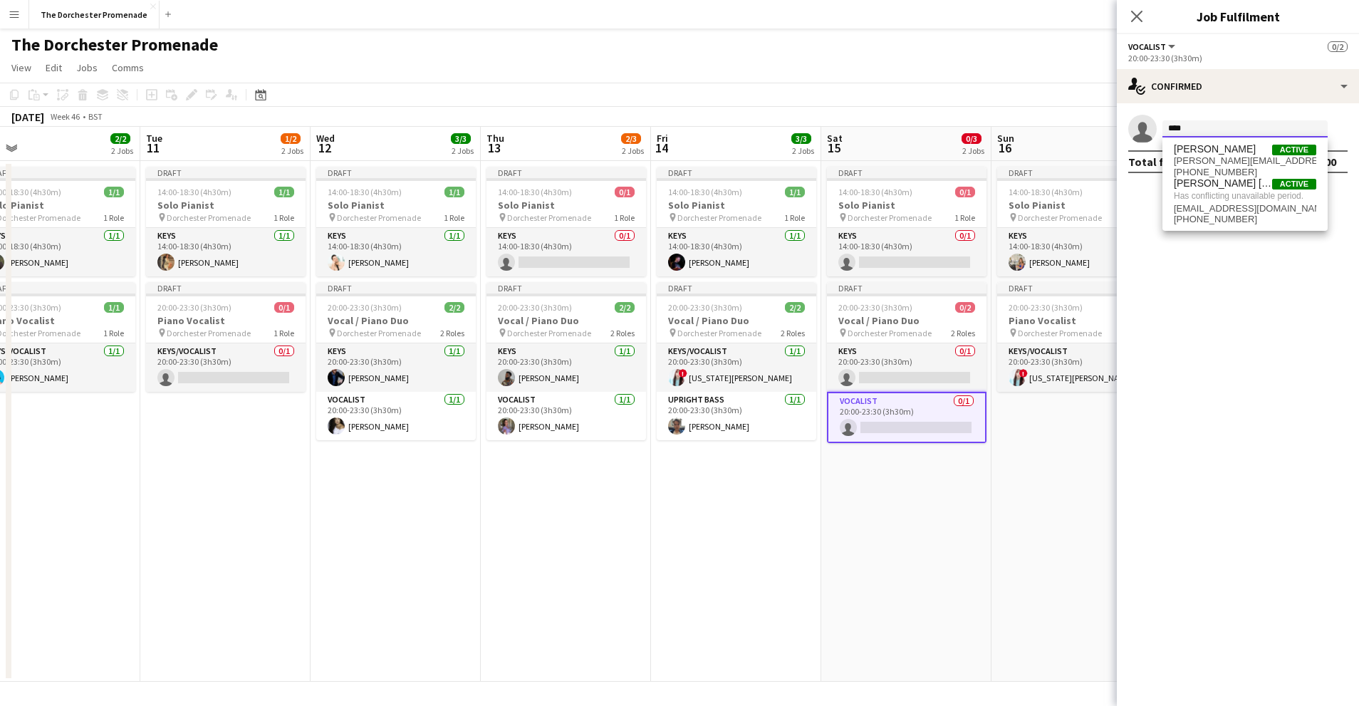
click at [1182, 128] on input "****" at bounding box center [1245, 128] width 165 height 17
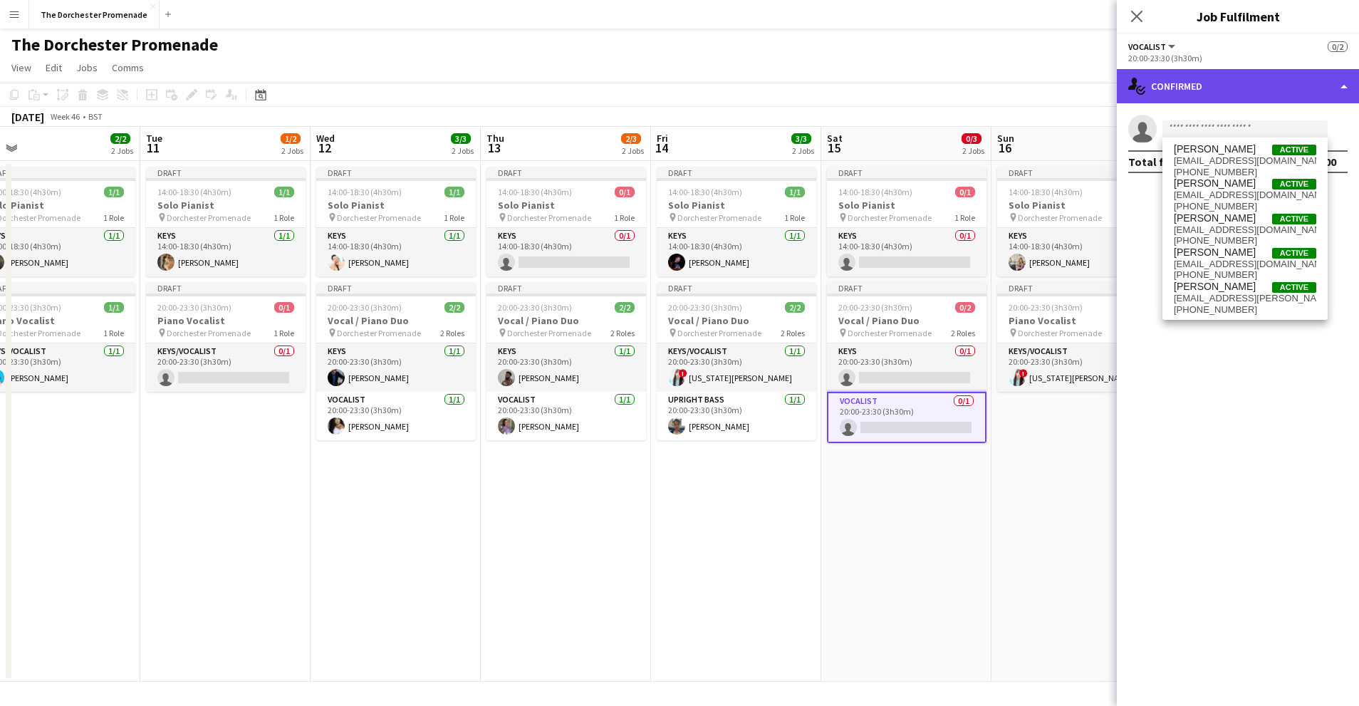
click at [1207, 88] on div "single-neutral-actions-check-2 Confirmed" at bounding box center [1238, 86] width 242 height 34
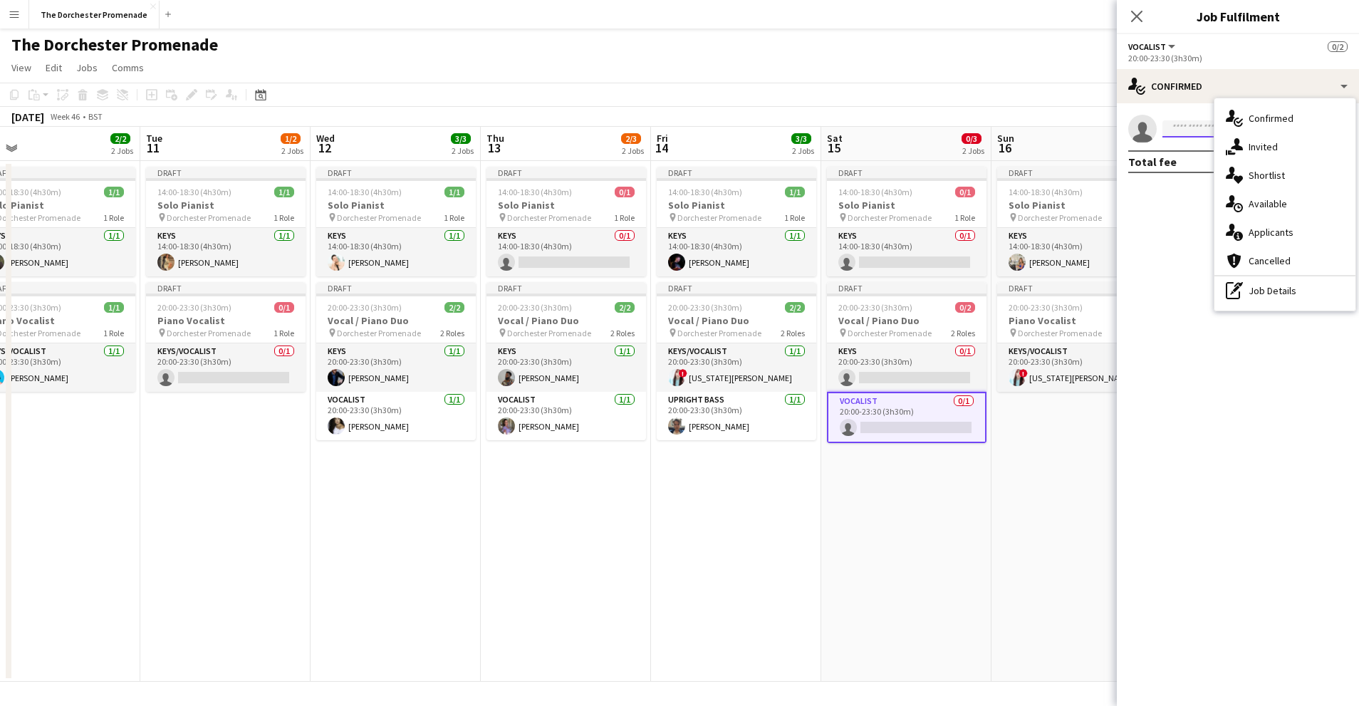
click at [1179, 132] on input at bounding box center [1245, 128] width 165 height 17
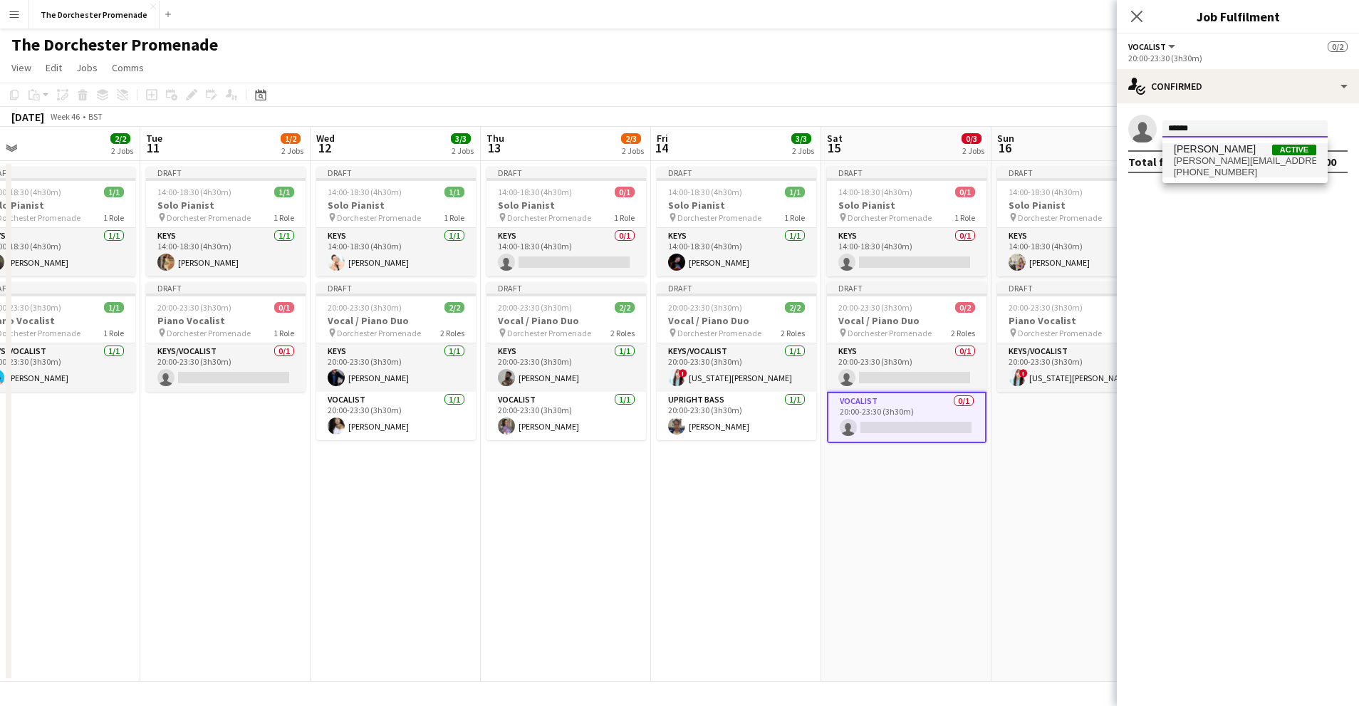
type input "******"
click at [1192, 167] on span "+447546371456" at bounding box center [1245, 172] width 142 height 11
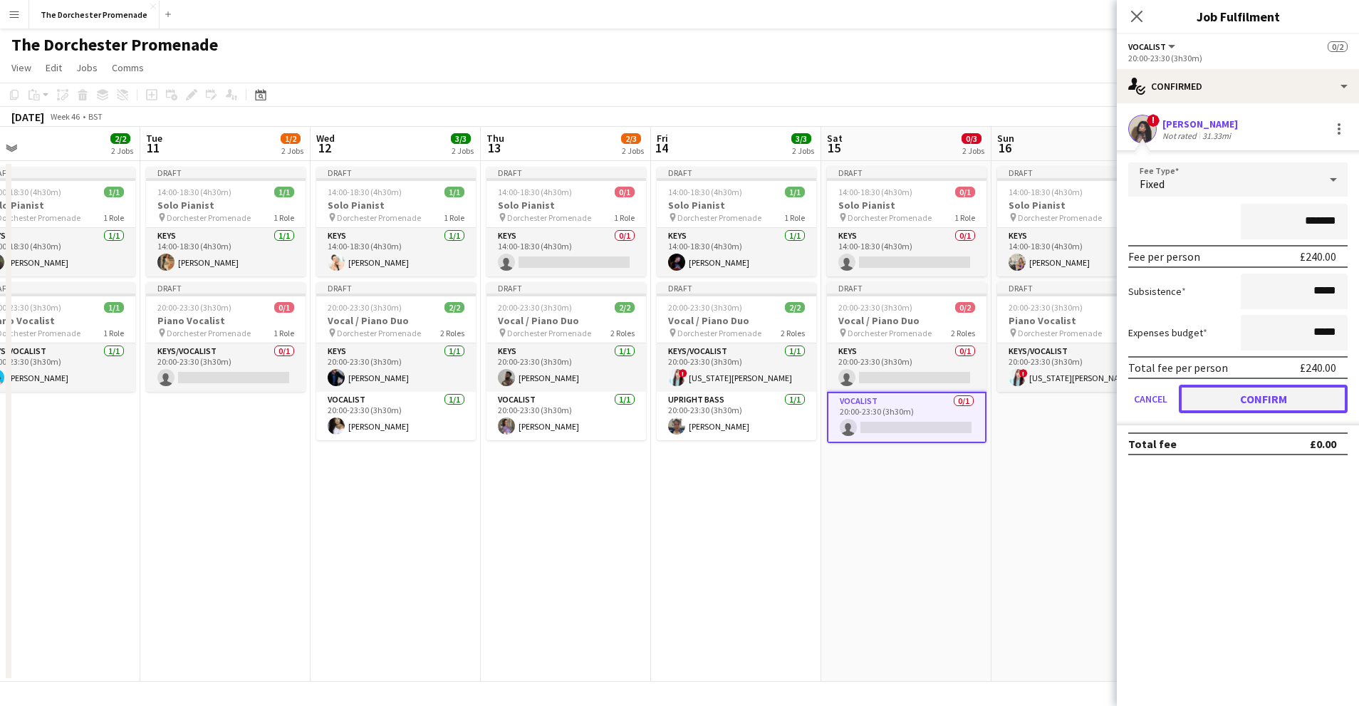
drag, startPoint x: 1219, startPoint y: 395, endPoint x: 1182, endPoint y: 397, distance: 37.1
click at [1219, 394] on button "Confirm" at bounding box center [1263, 399] width 169 height 28
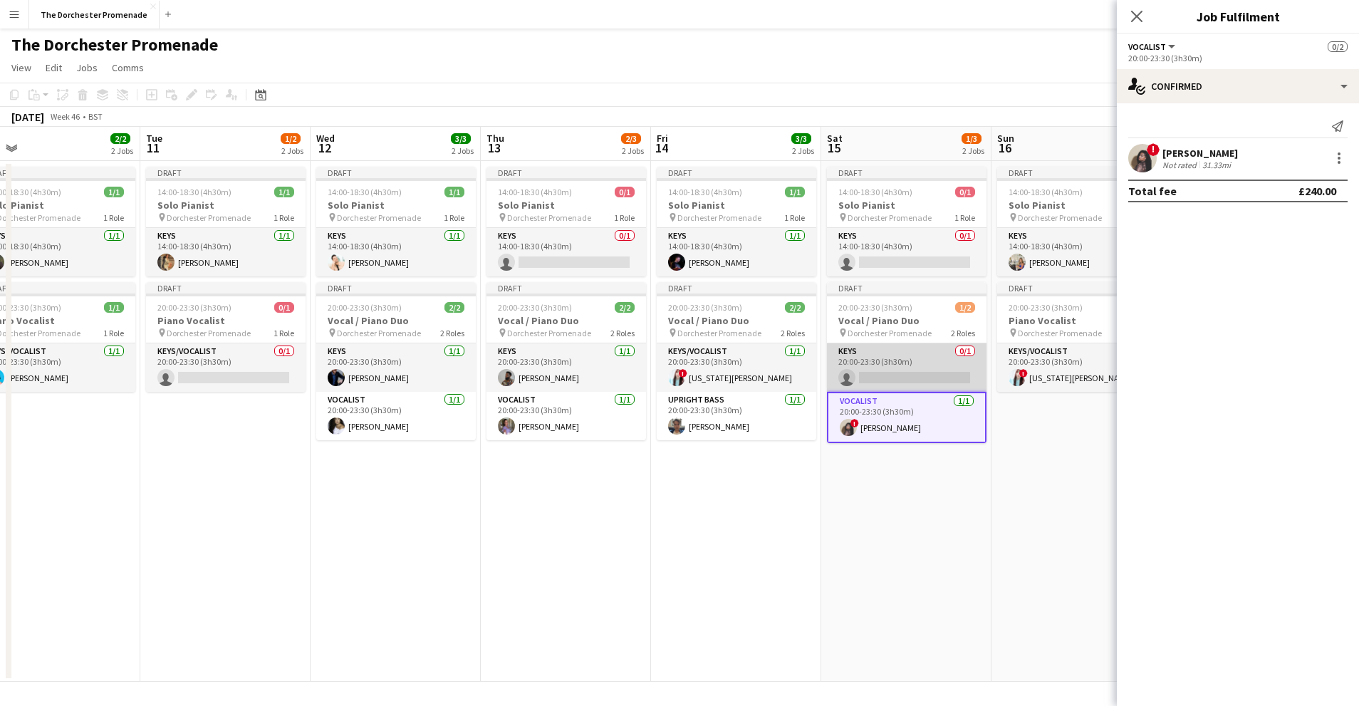
click at [883, 360] on app-card-role "Keys 0/1 20:00-23:30 (3h30m) single-neutral-actions" at bounding box center [907, 367] width 160 height 48
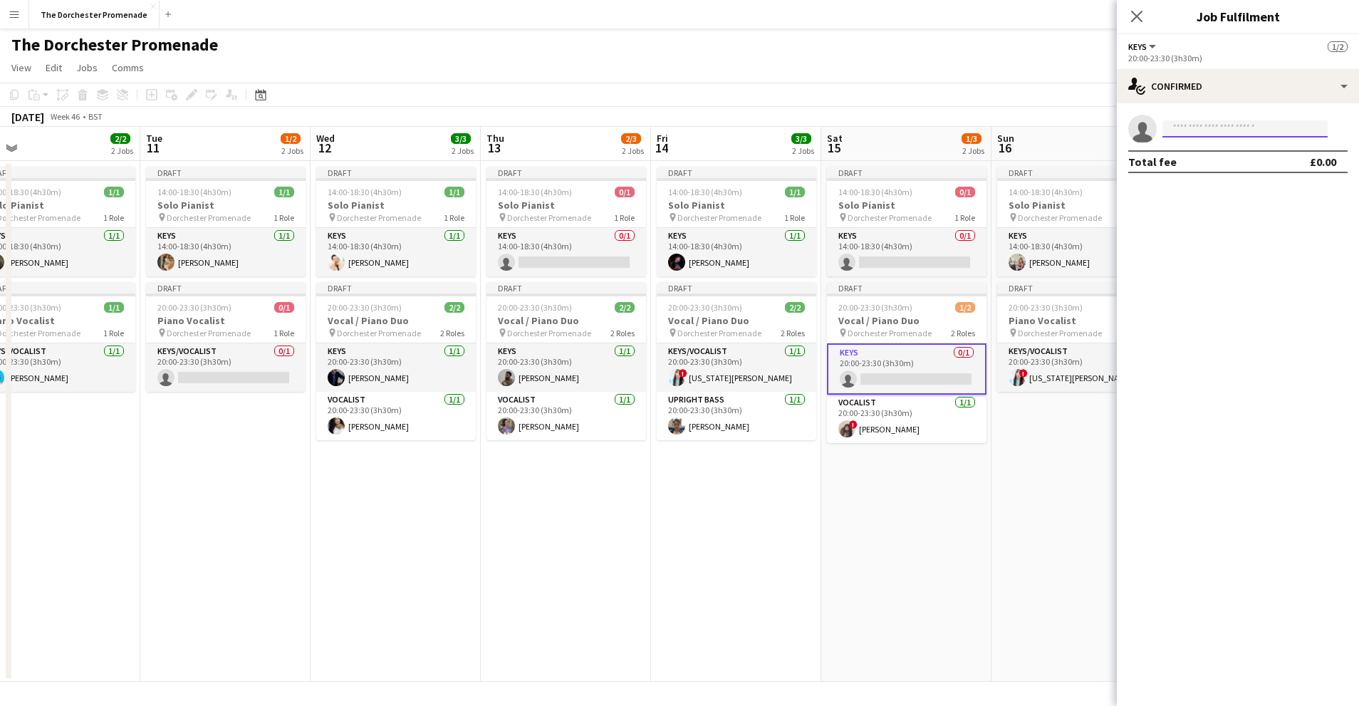
click at [1176, 128] on input at bounding box center [1245, 128] width 165 height 17
type input "******"
click at [1189, 152] on span "[PERSON_NAME]" at bounding box center [1215, 149] width 82 height 12
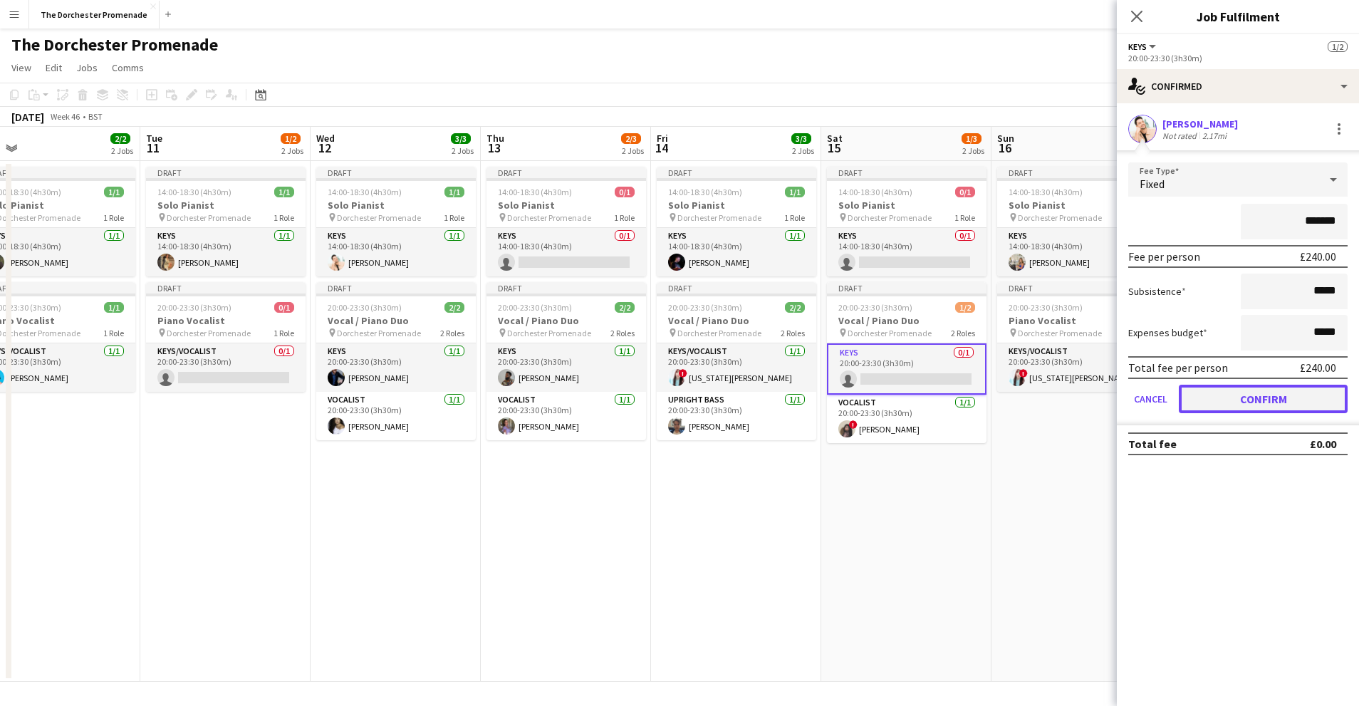
click at [1193, 401] on button "Confirm" at bounding box center [1263, 399] width 169 height 28
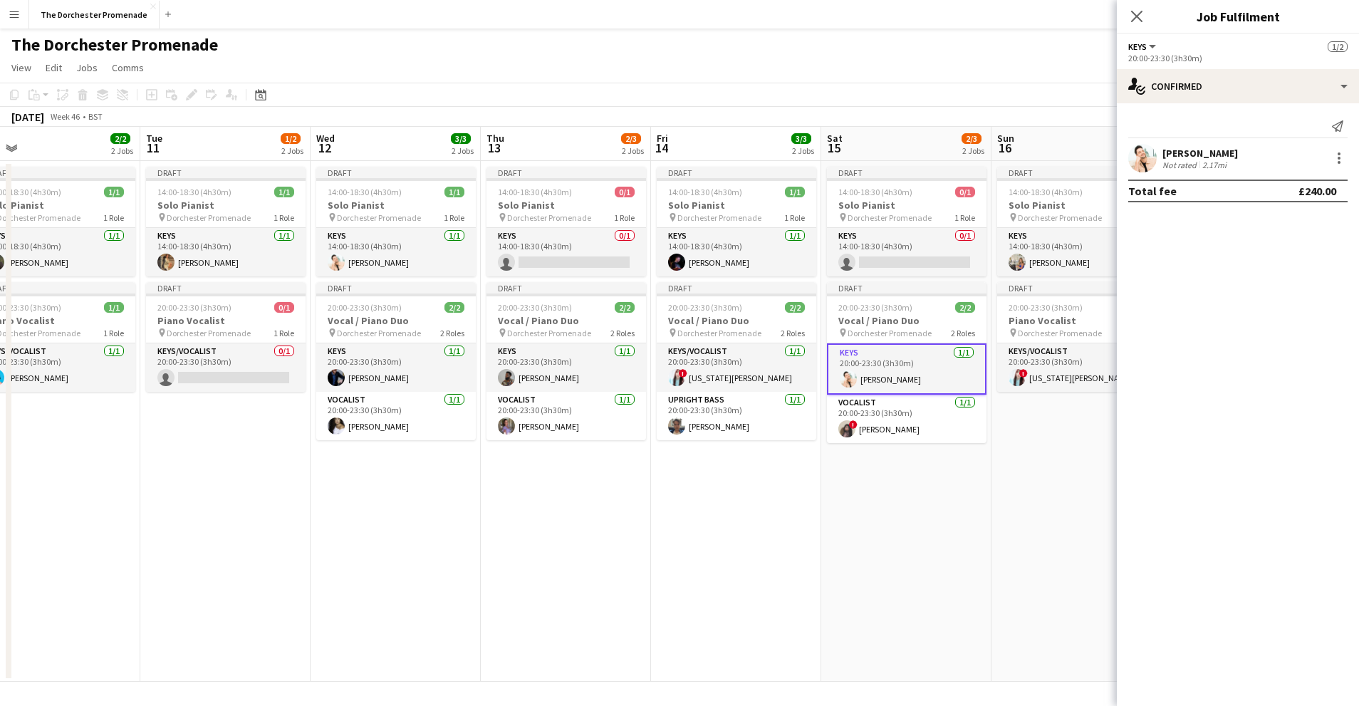
click at [955, 471] on app-date-cell "Draft 14:00-18:30 (4h30m) 0/1 Solo Pianist pin Dorchester Promenade 1 Role Keys…" at bounding box center [906, 421] width 170 height 521
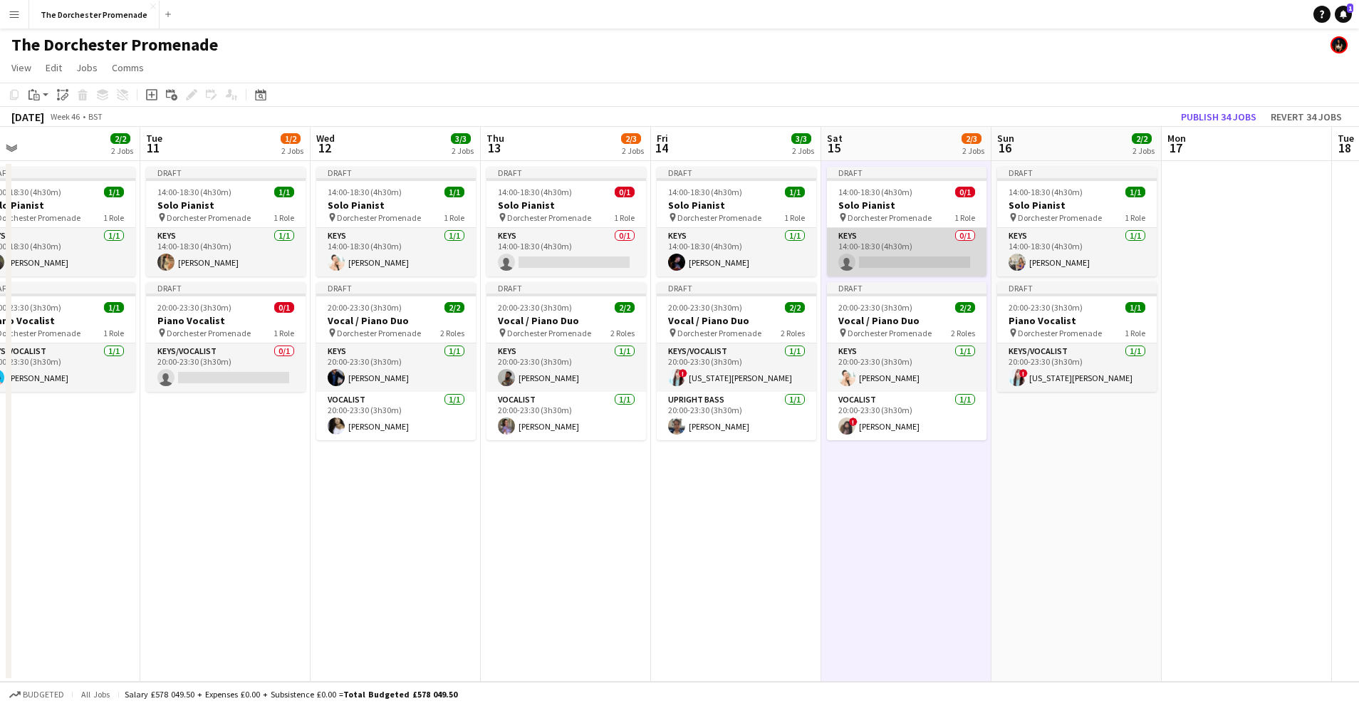
click at [900, 256] on app-card-role "Keys 0/1 14:00-18:30 (4h30m) single-neutral-actions" at bounding box center [907, 252] width 160 height 48
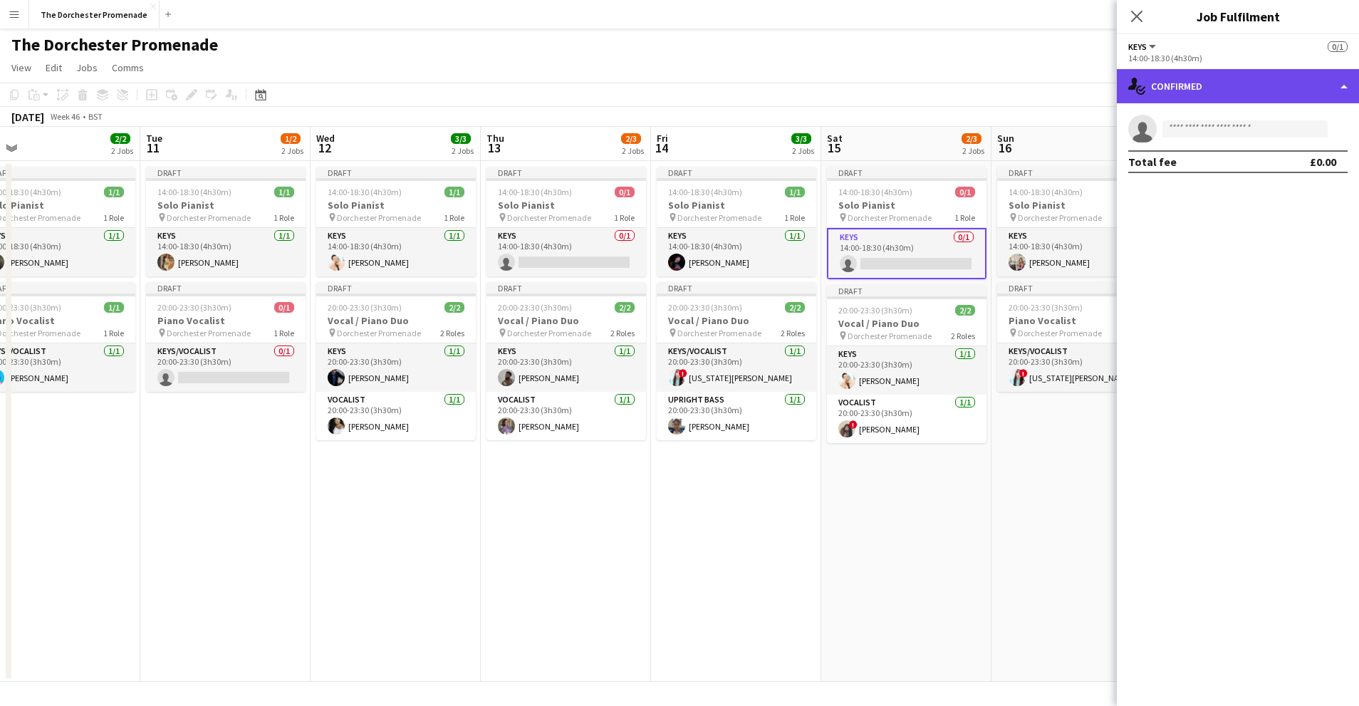
click at [1226, 88] on div "single-neutral-actions-check-2 Confirmed" at bounding box center [1238, 86] width 242 height 34
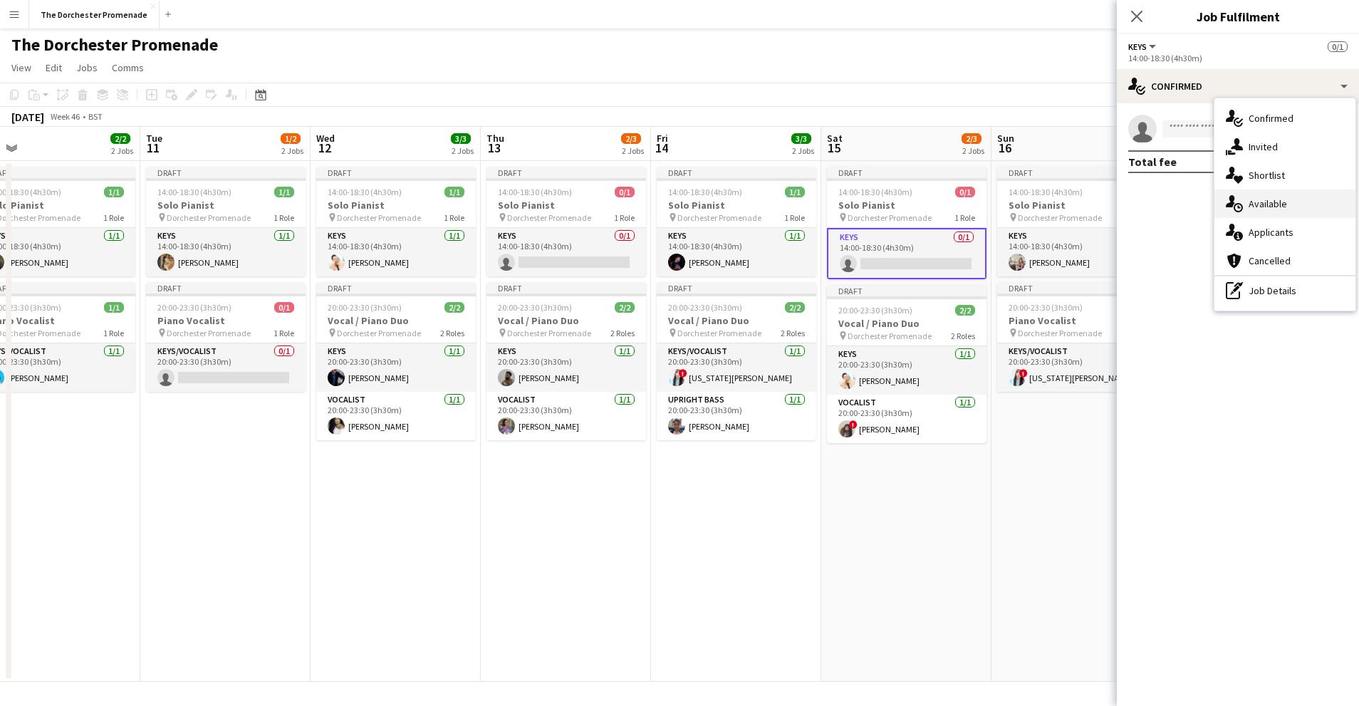
click at [1298, 191] on div "single-neutral-actions-upload Available" at bounding box center [1285, 203] width 141 height 28
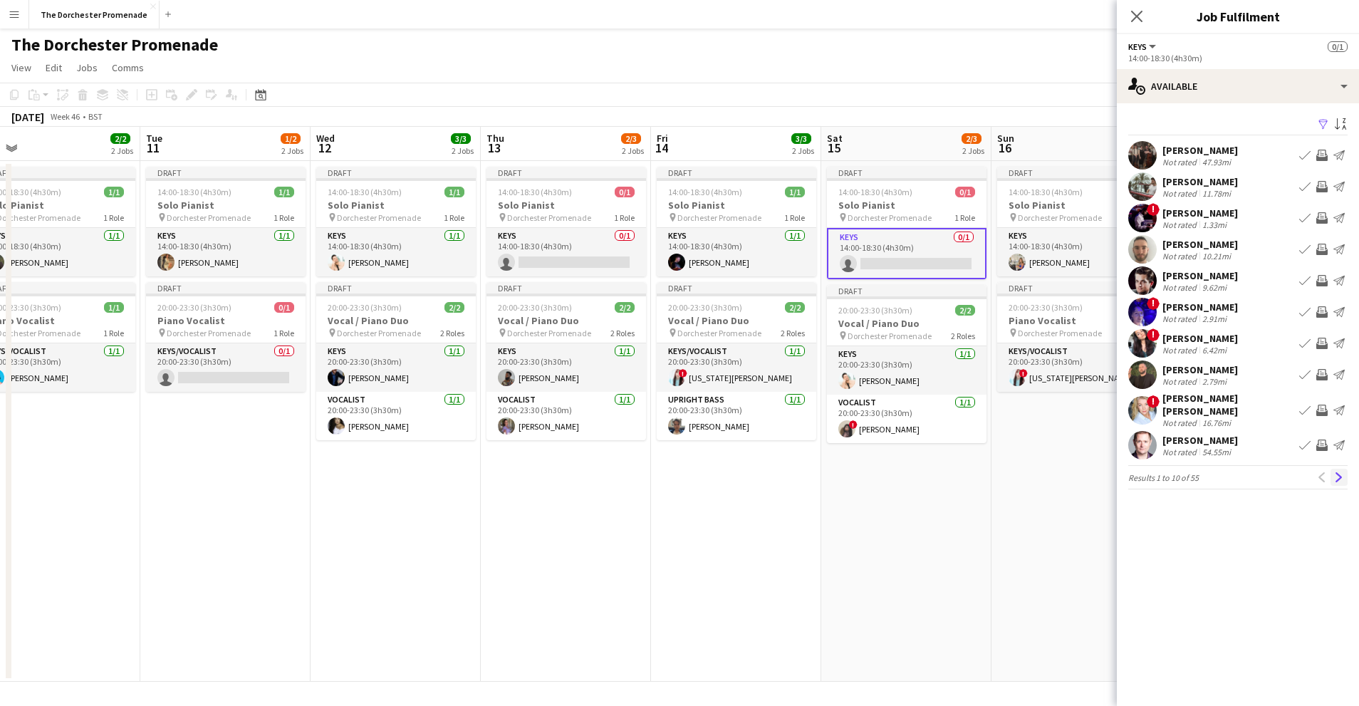
click at [1345, 469] on button "Next" at bounding box center [1339, 477] width 17 height 17
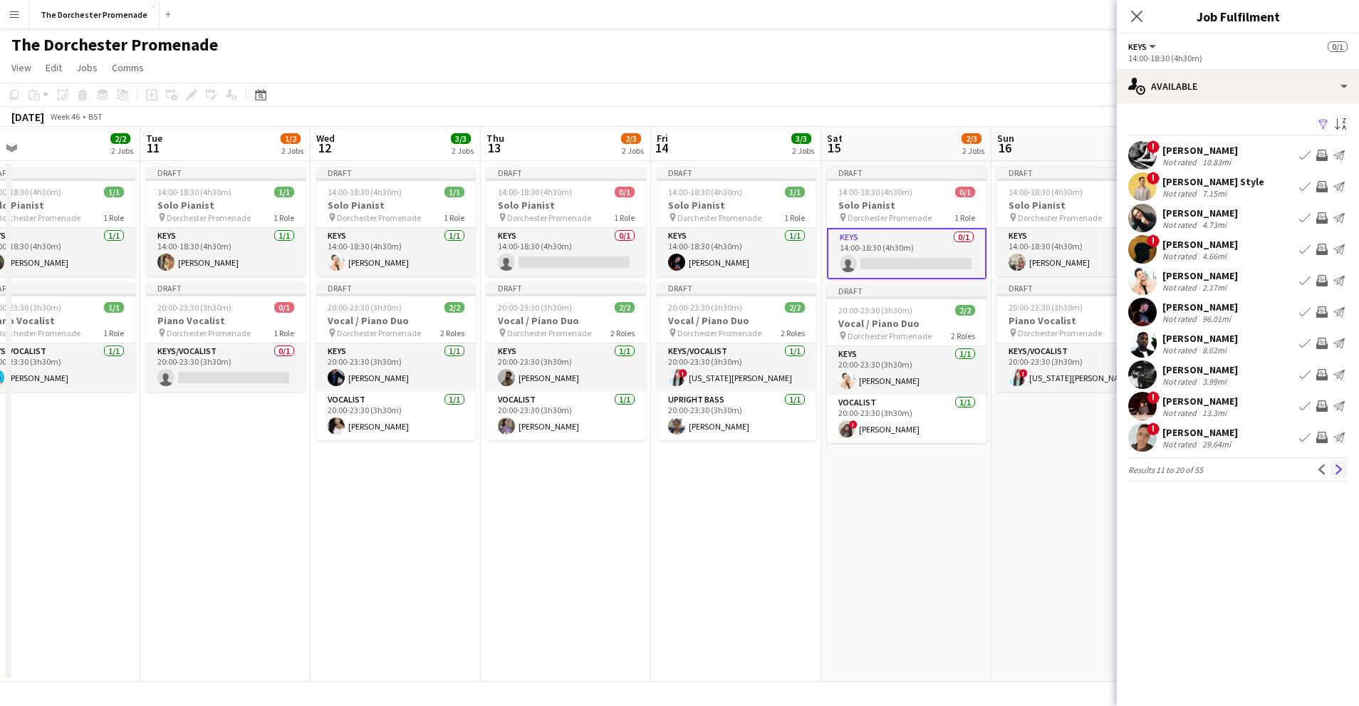
click at [1341, 467] on app-icon "Next" at bounding box center [1339, 469] width 10 height 10
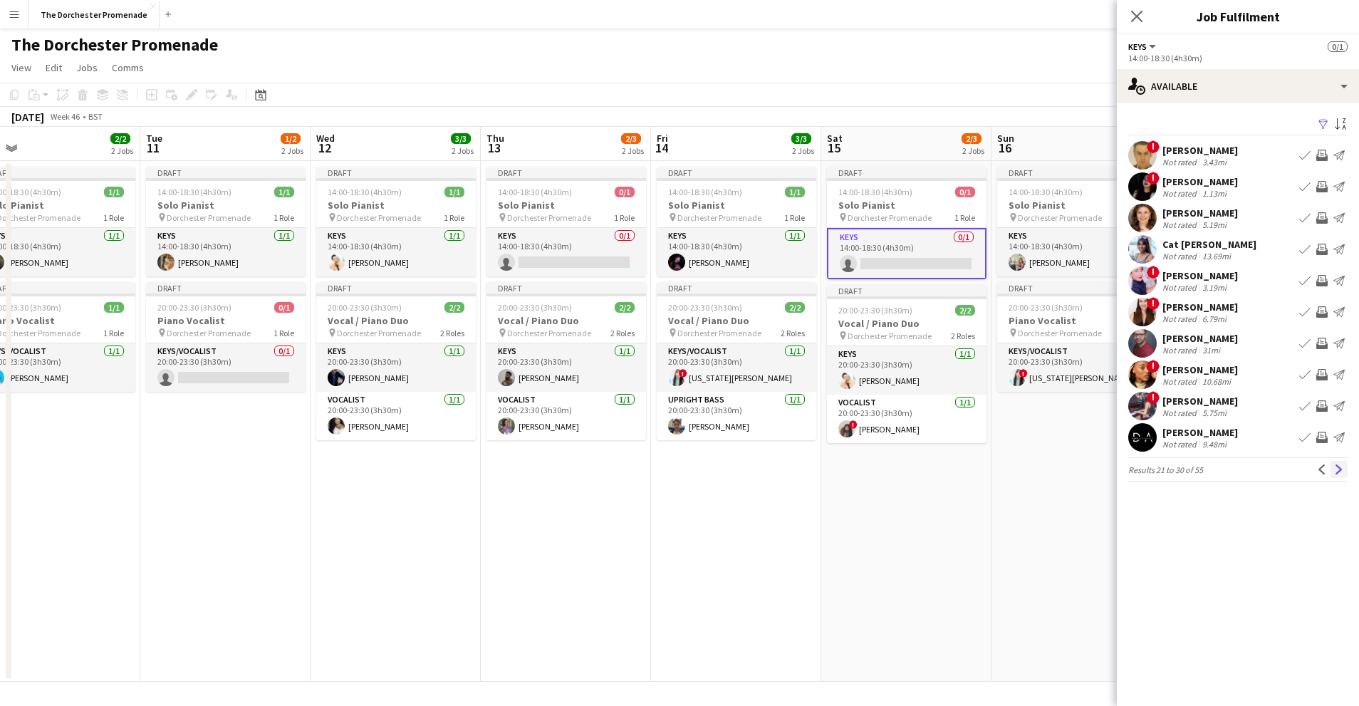
click at [1335, 467] on app-icon "Next" at bounding box center [1339, 469] width 10 height 10
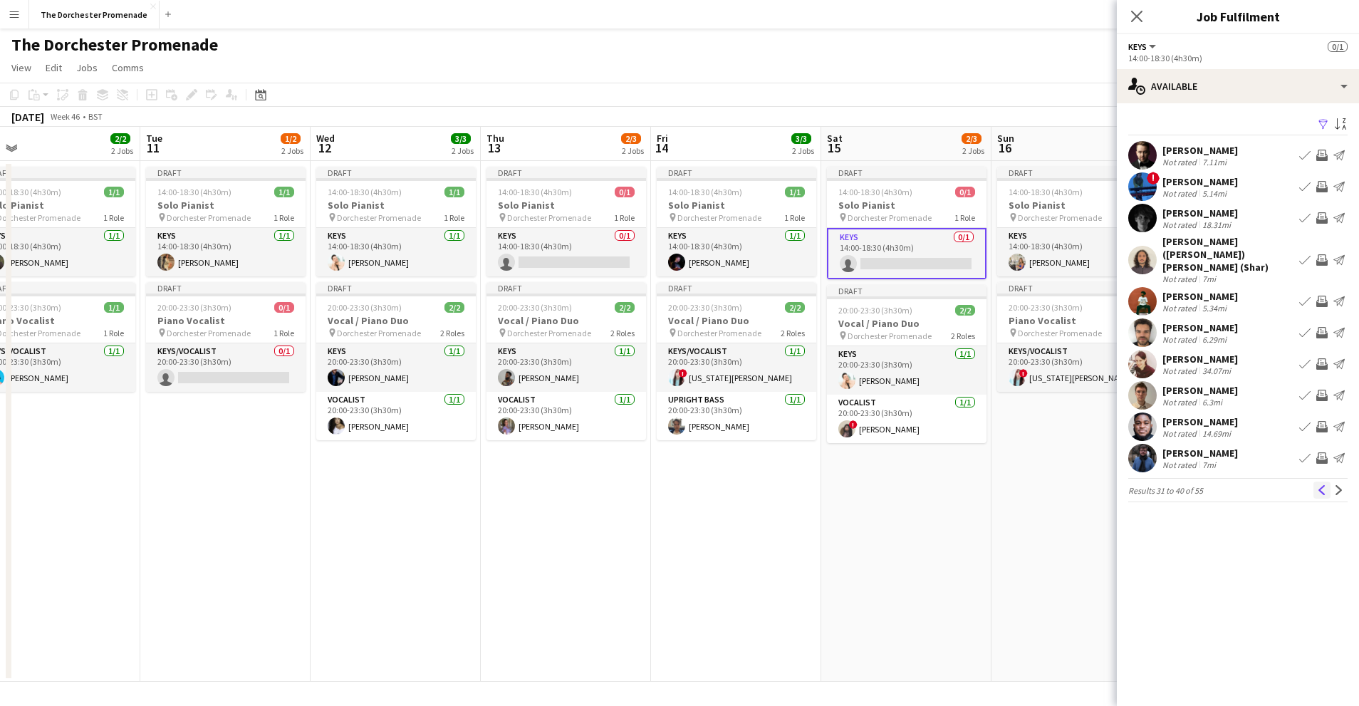
click at [1322, 482] on button "Previous" at bounding box center [1322, 490] width 17 height 17
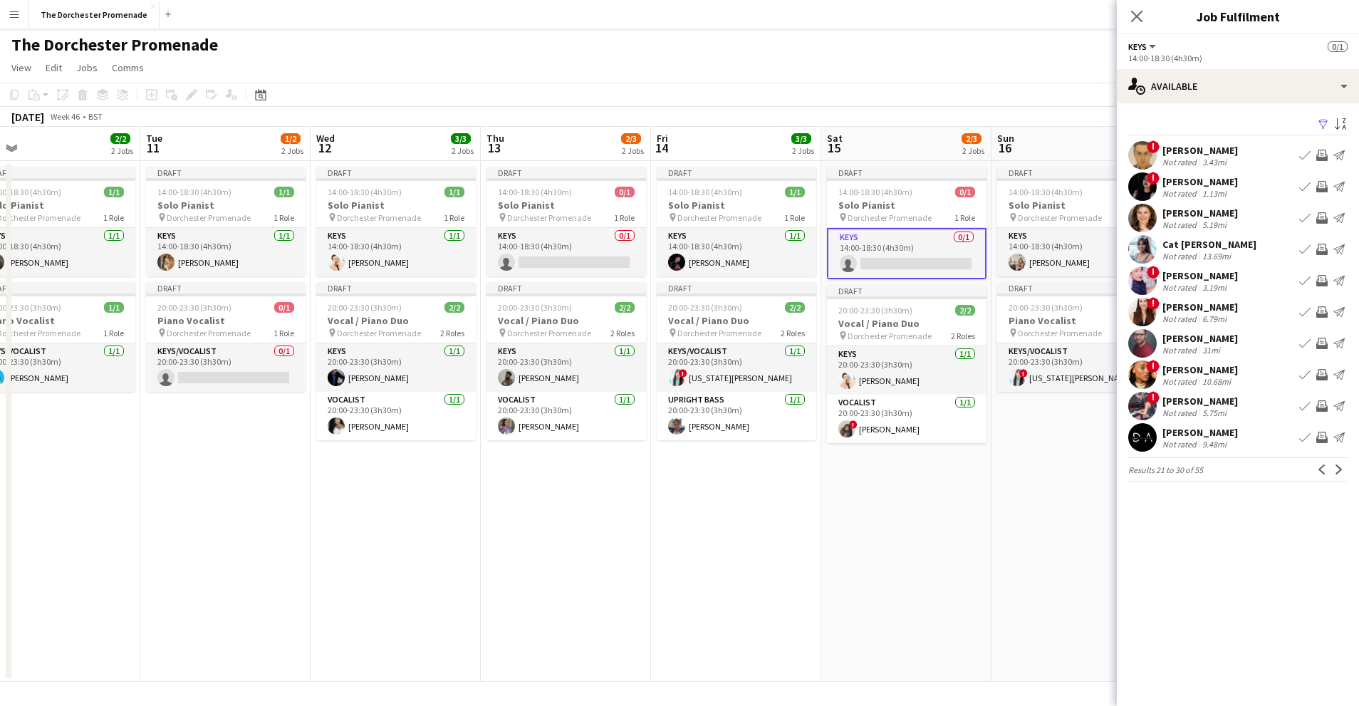
click at [1307, 308] on app-icon "Book crew" at bounding box center [1304, 311] width 11 height 11
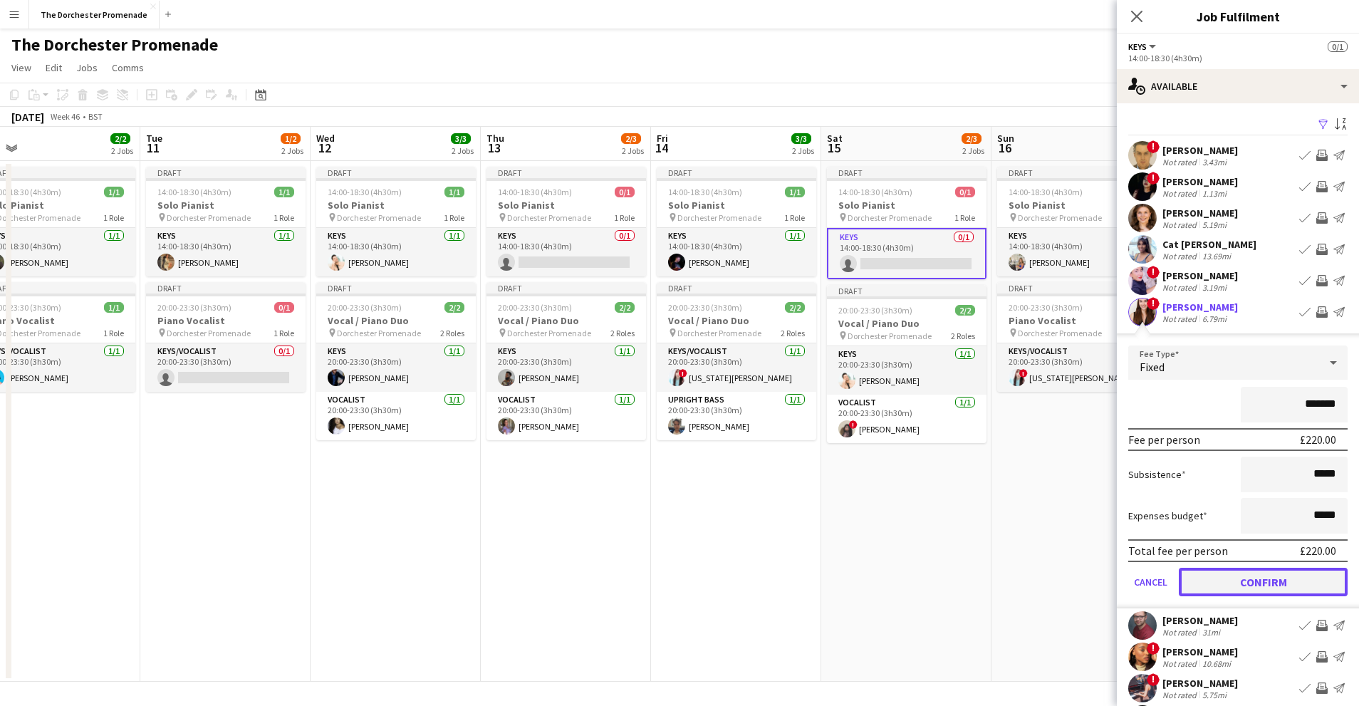
click at [1214, 572] on button "Confirm" at bounding box center [1263, 582] width 169 height 28
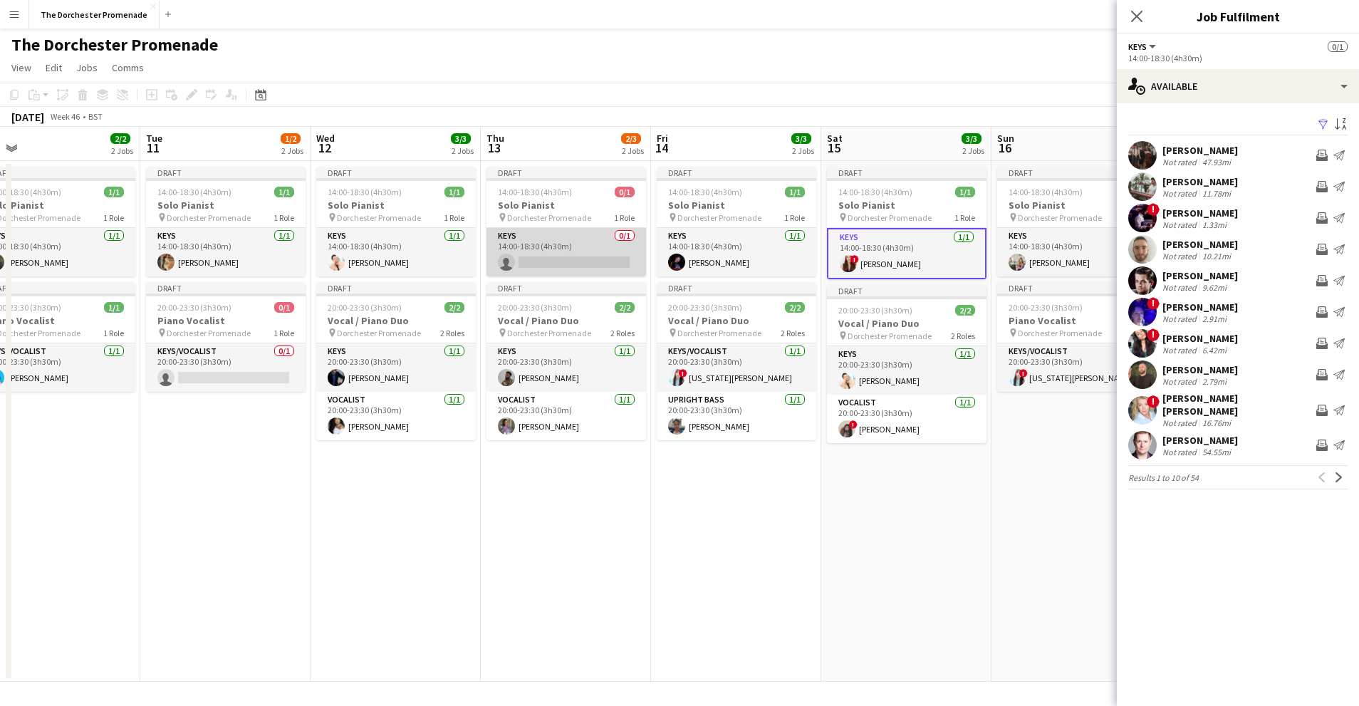
click at [553, 242] on app-card-role "Keys 0/1 14:00-18:30 (4h30m) single-neutral-actions" at bounding box center [567, 252] width 160 height 48
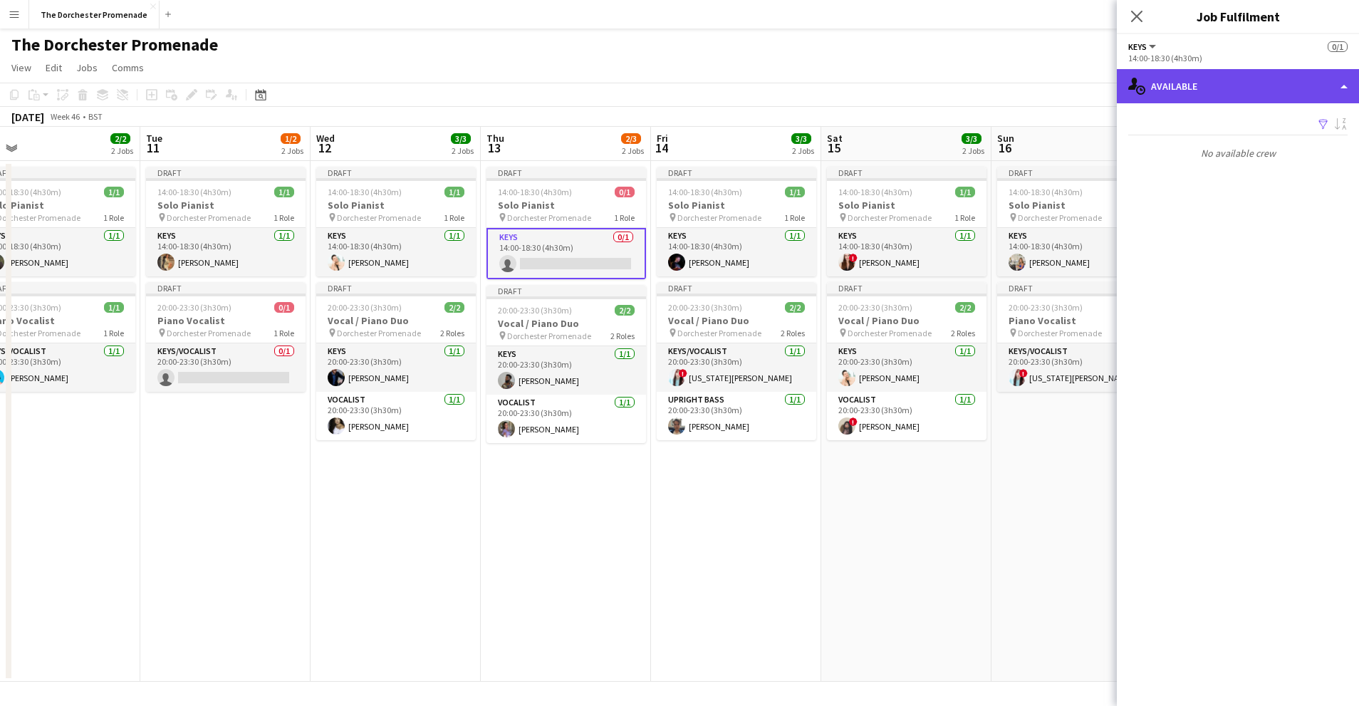
click at [1265, 90] on div "single-neutral-actions-upload Available" at bounding box center [1238, 86] width 242 height 34
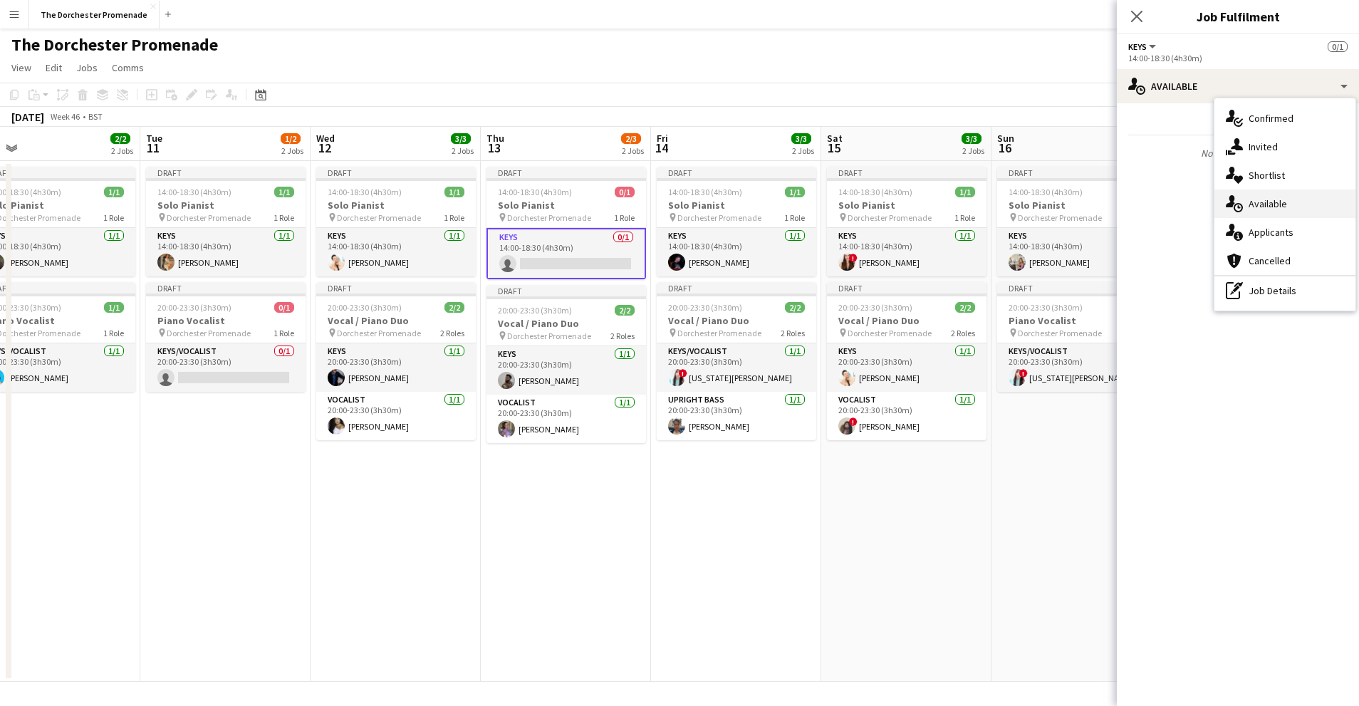
click at [1277, 200] on span "Available" at bounding box center [1268, 203] width 38 height 13
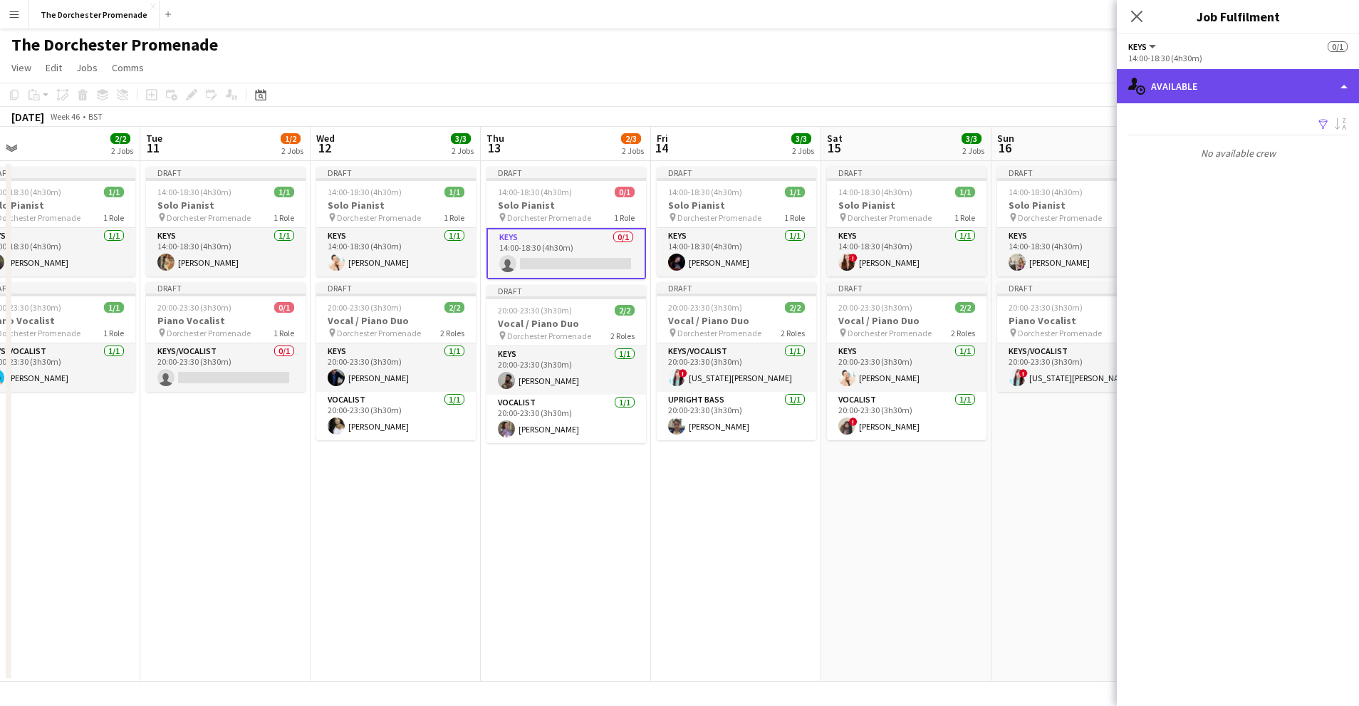
click at [1267, 77] on div "single-neutral-actions-upload Available" at bounding box center [1238, 86] width 242 height 34
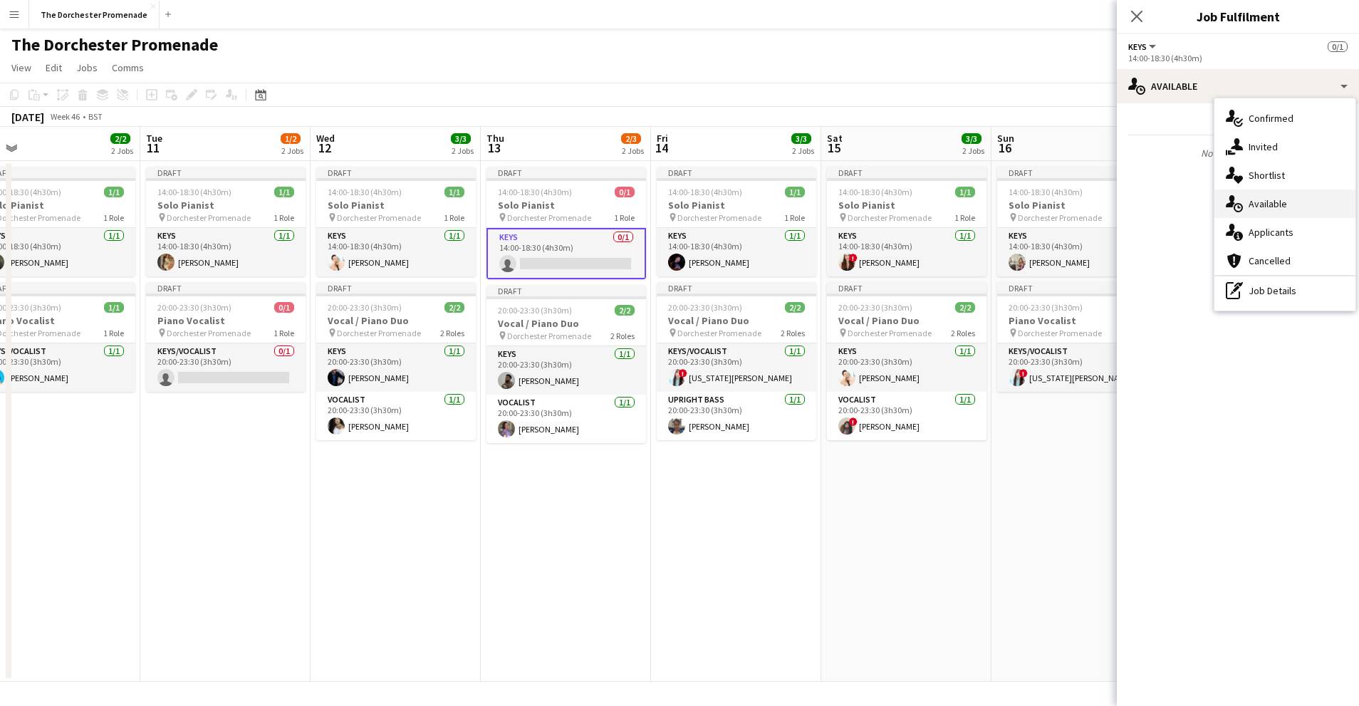
click at [1277, 192] on div "single-neutral-actions-upload Available" at bounding box center [1285, 203] width 141 height 28
drag, startPoint x: 852, startPoint y: 576, endPoint x: 806, endPoint y: 539, distance: 59.7
click at [851, 573] on app-date-cell "Draft 14:00-18:30 (4h30m) 1/1 Solo Pianist pin Dorchester Promenade 1 Role Keys…" at bounding box center [906, 421] width 170 height 521
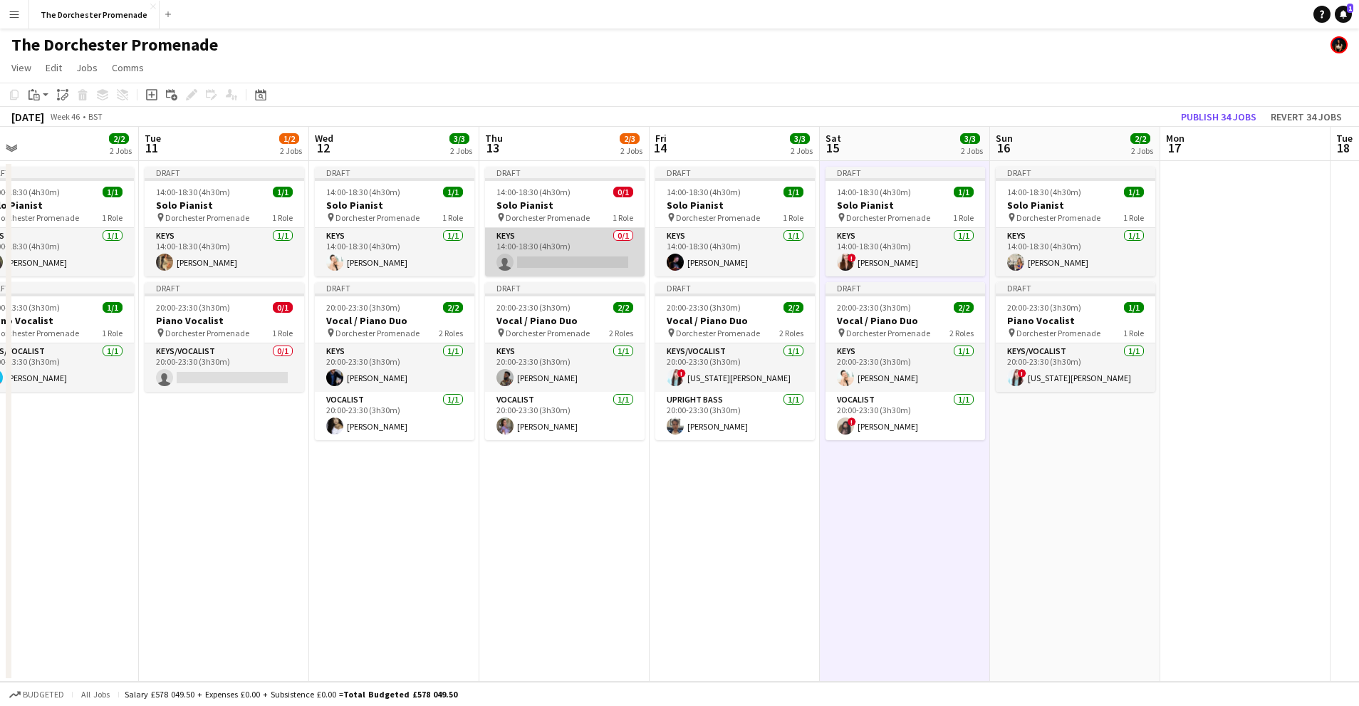
click at [578, 239] on app-card-role "Keys 0/1 14:00-18:30 (4h30m) single-neutral-actions" at bounding box center [565, 252] width 160 height 48
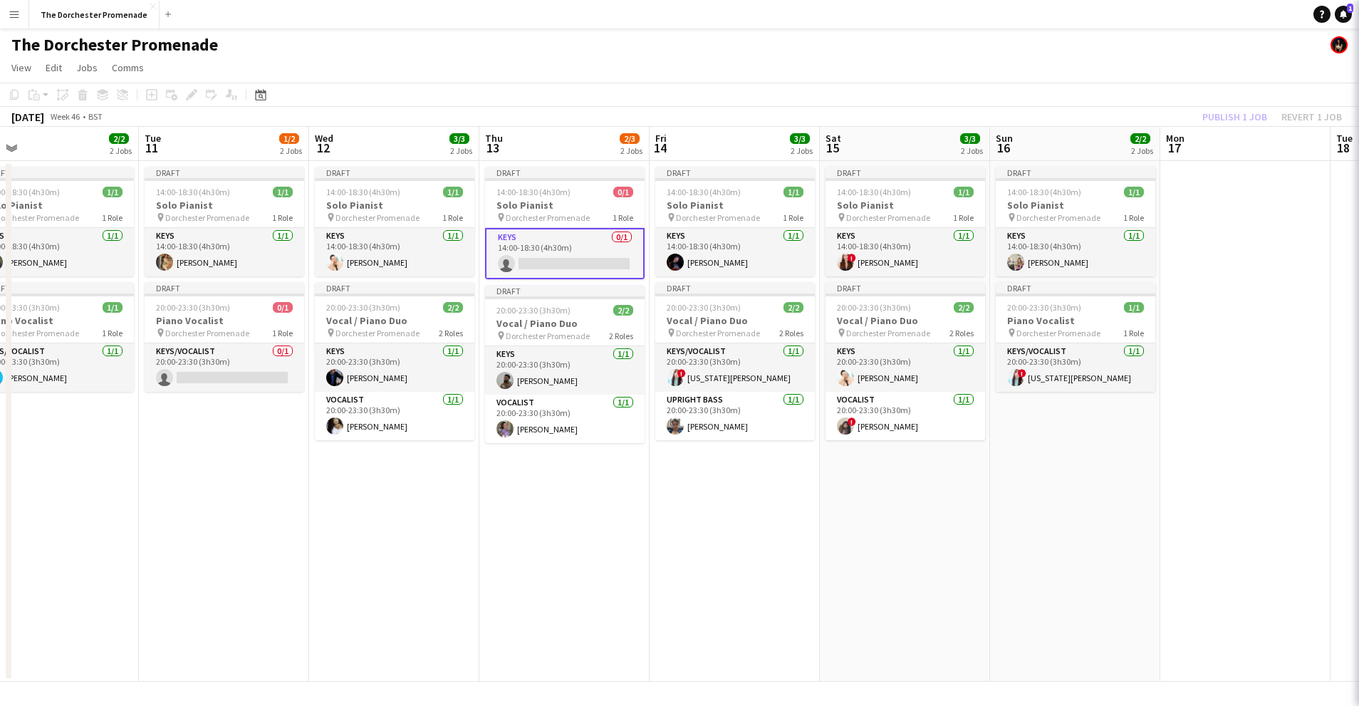
scroll to position [0, 543]
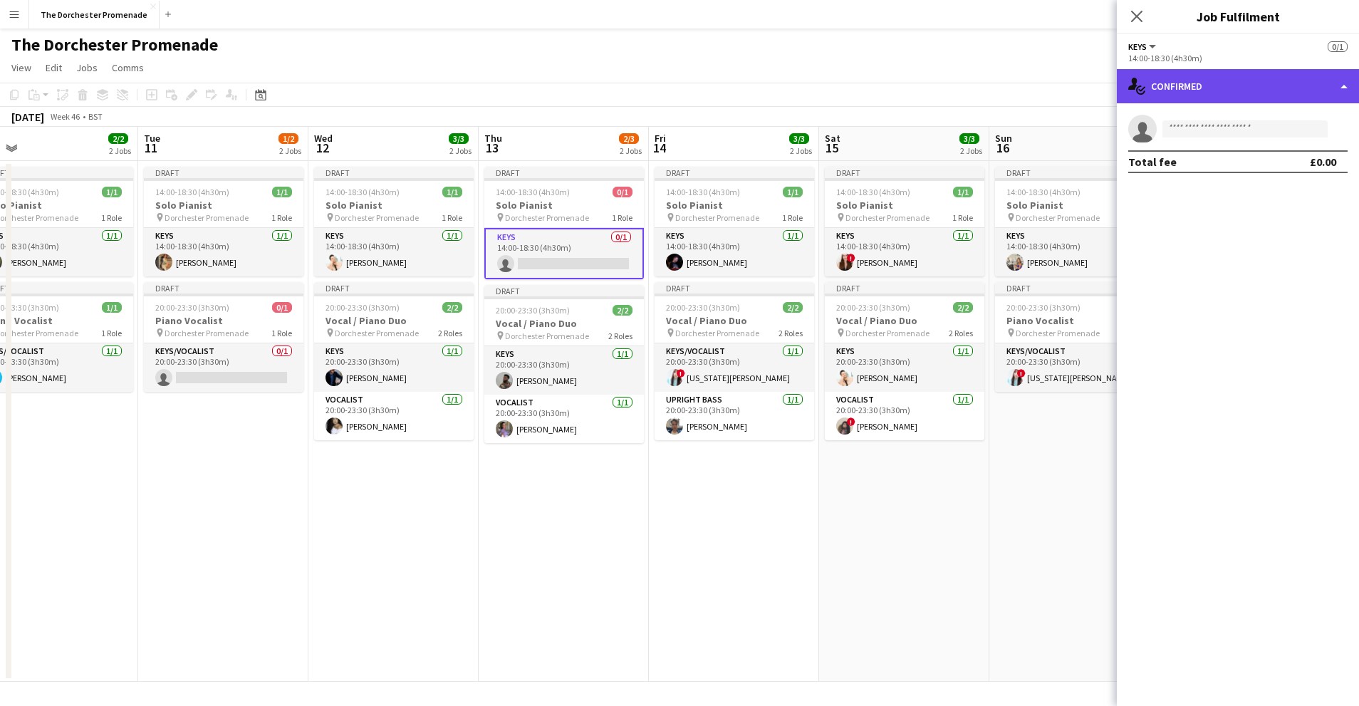
click at [1235, 88] on div "single-neutral-actions-check-2 Confirmed" at bounding box center [1238, 86] width 242 height 34
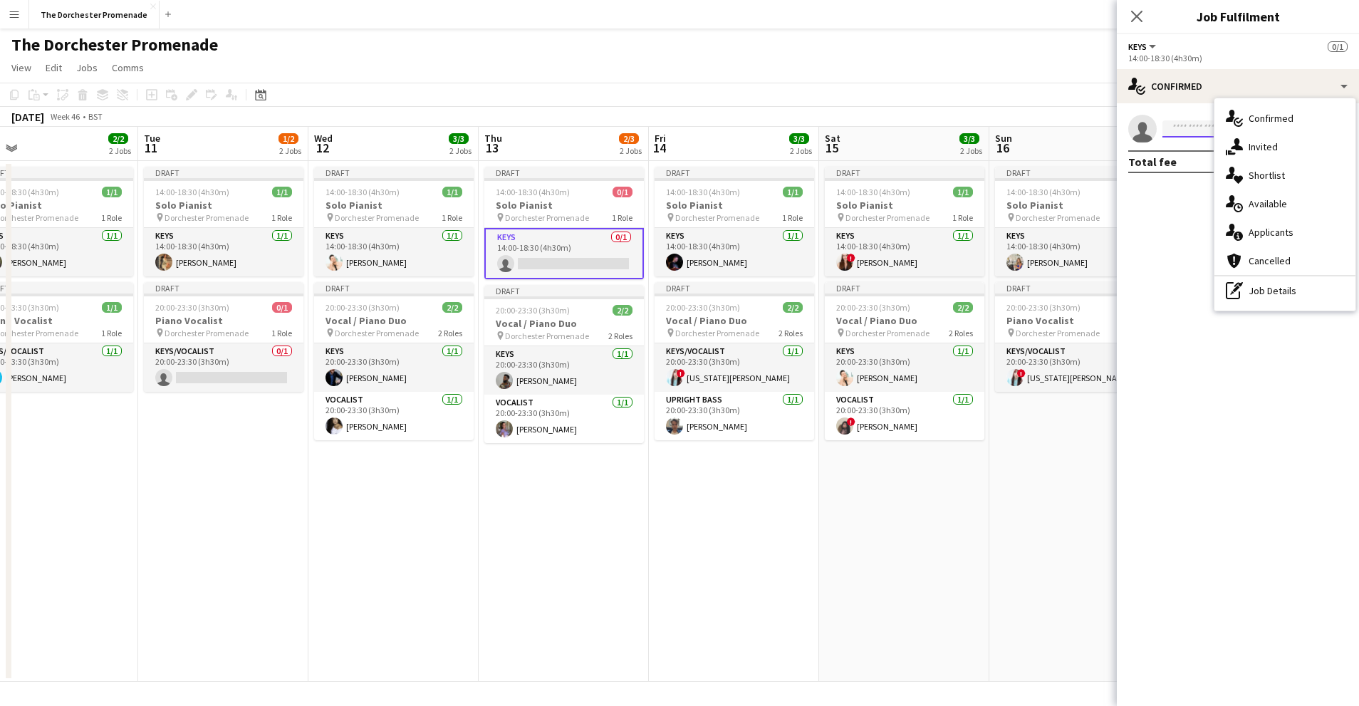
click at [1187, 126] on input at bounding box center [1245, 128] width 165 height 17
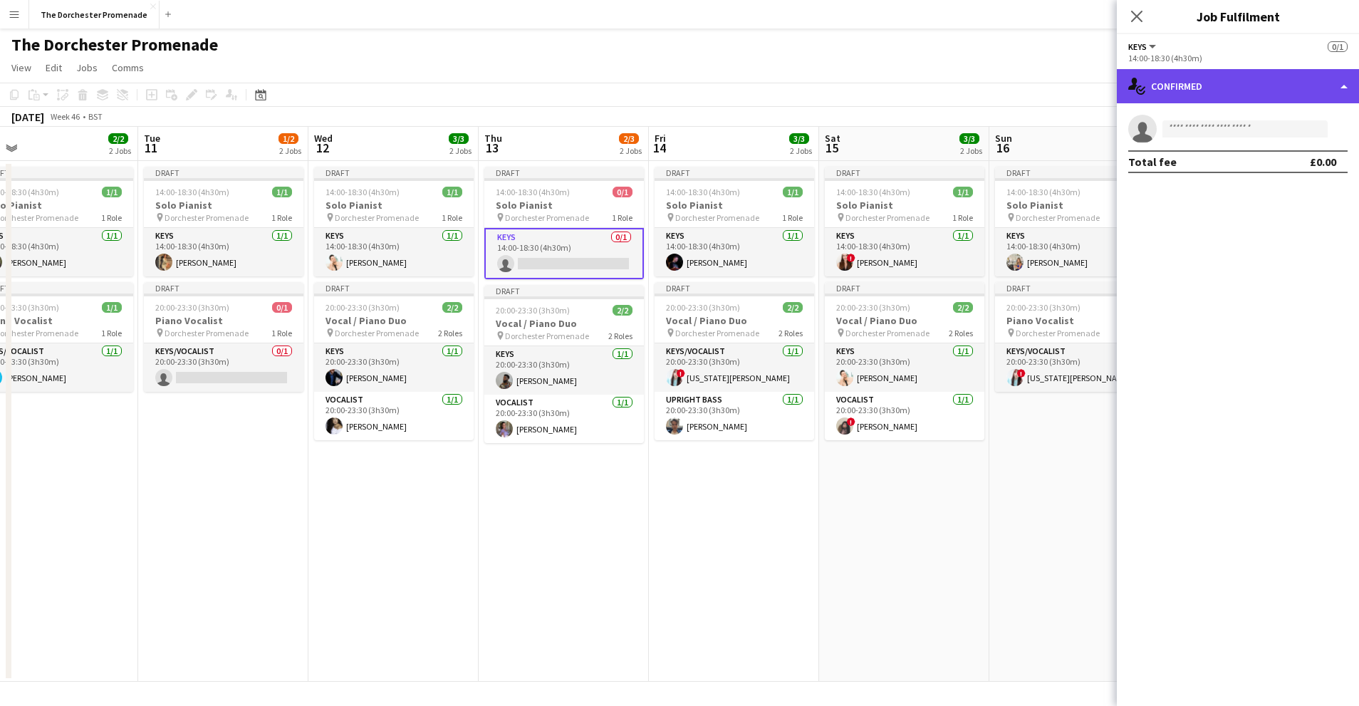
click at [1187, 92] on div "single-neutral-actions-check-2 Confirmed" at bounding box center [1238, 86] width 242 height 34
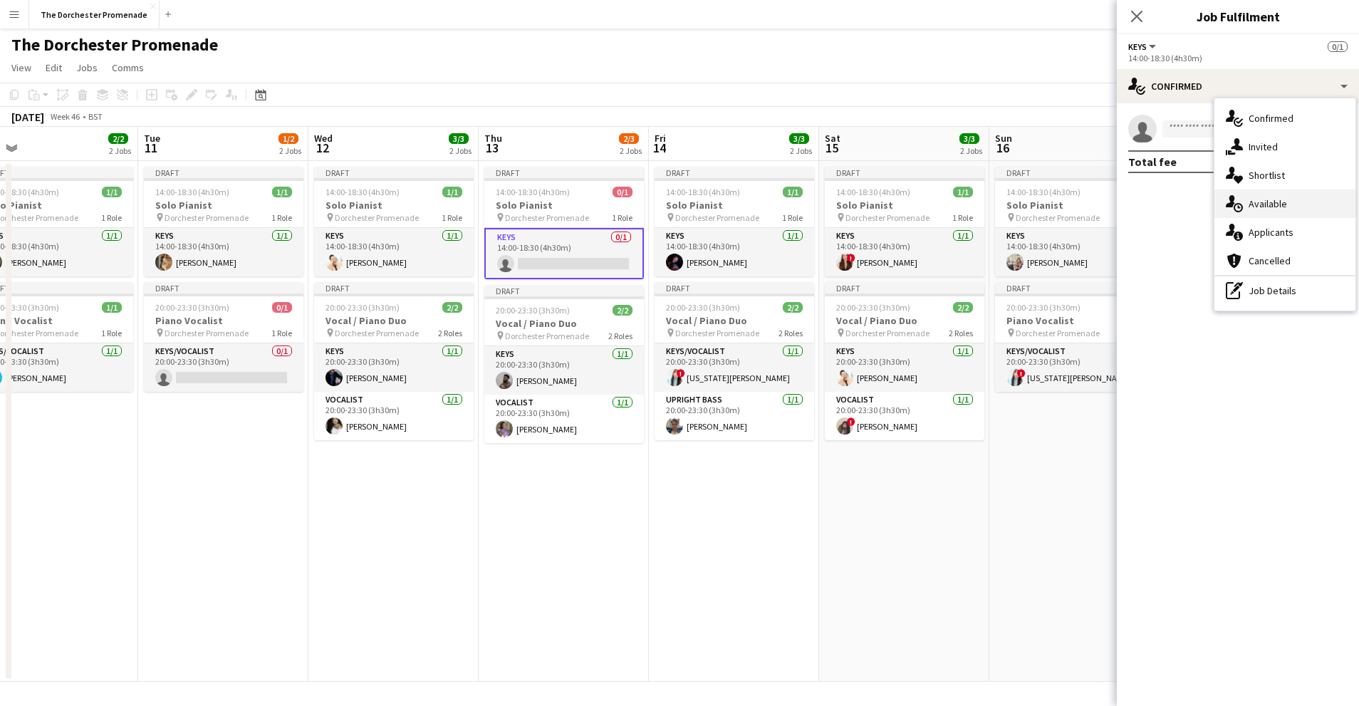
click at [1264, 198] on span "Available" at bounding box center [1268, 203] width 38 height 13
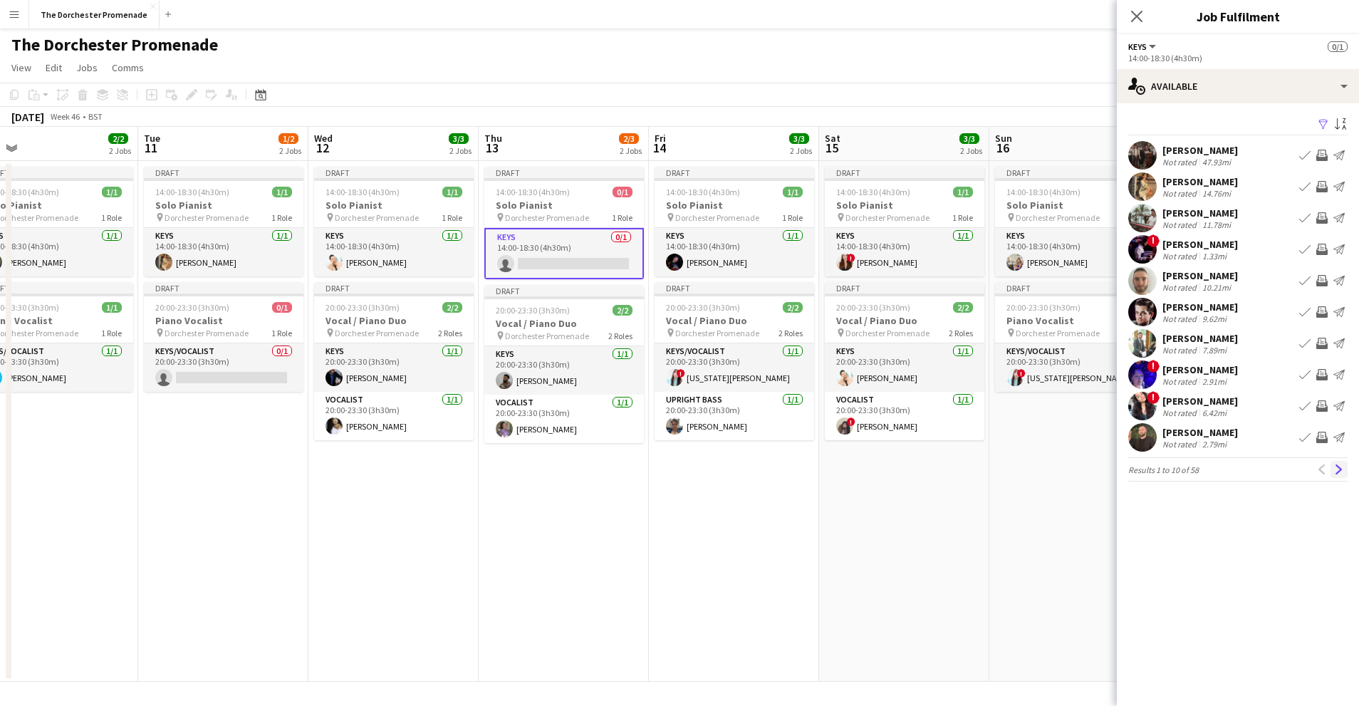
click at [1338, 472] on app-icon "Next" at bounding box center [1339, 469] width 10 height 10
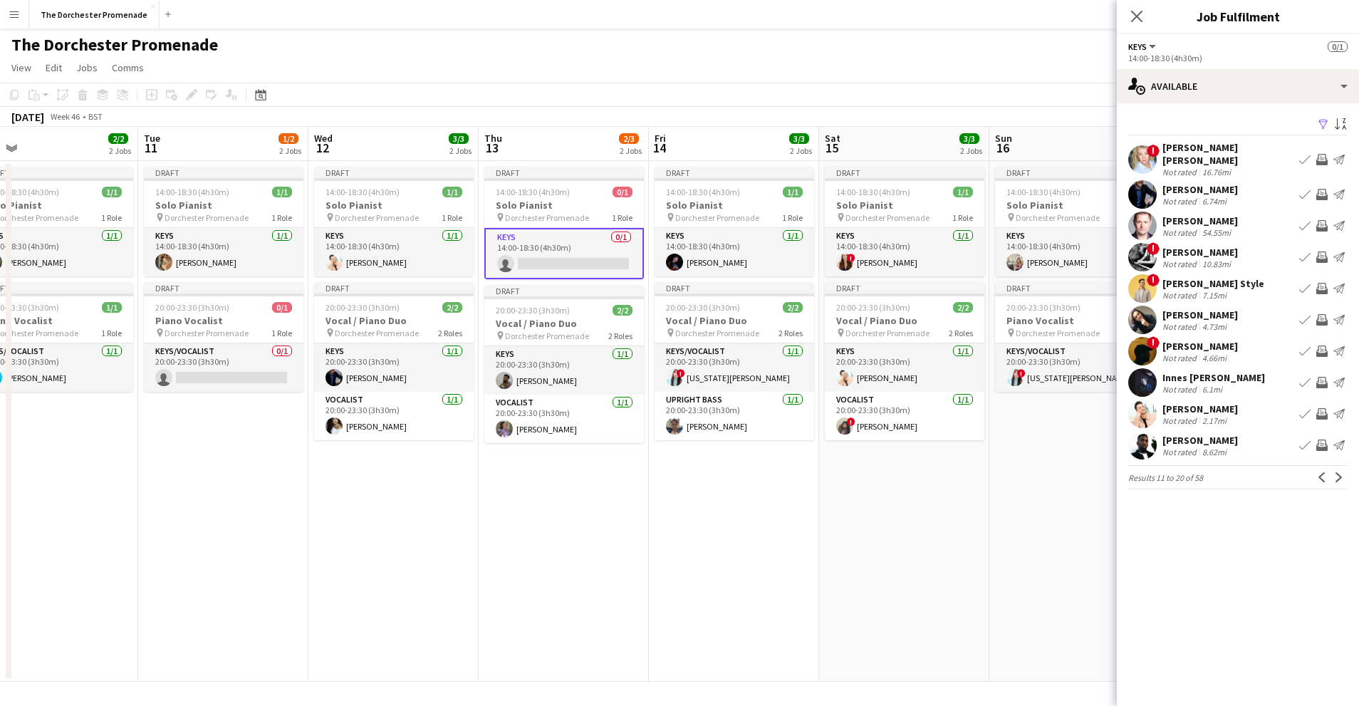
click at [1304, 377] on app-icon "Book crew" at bounding box center [1304, 382] width 11 height 11
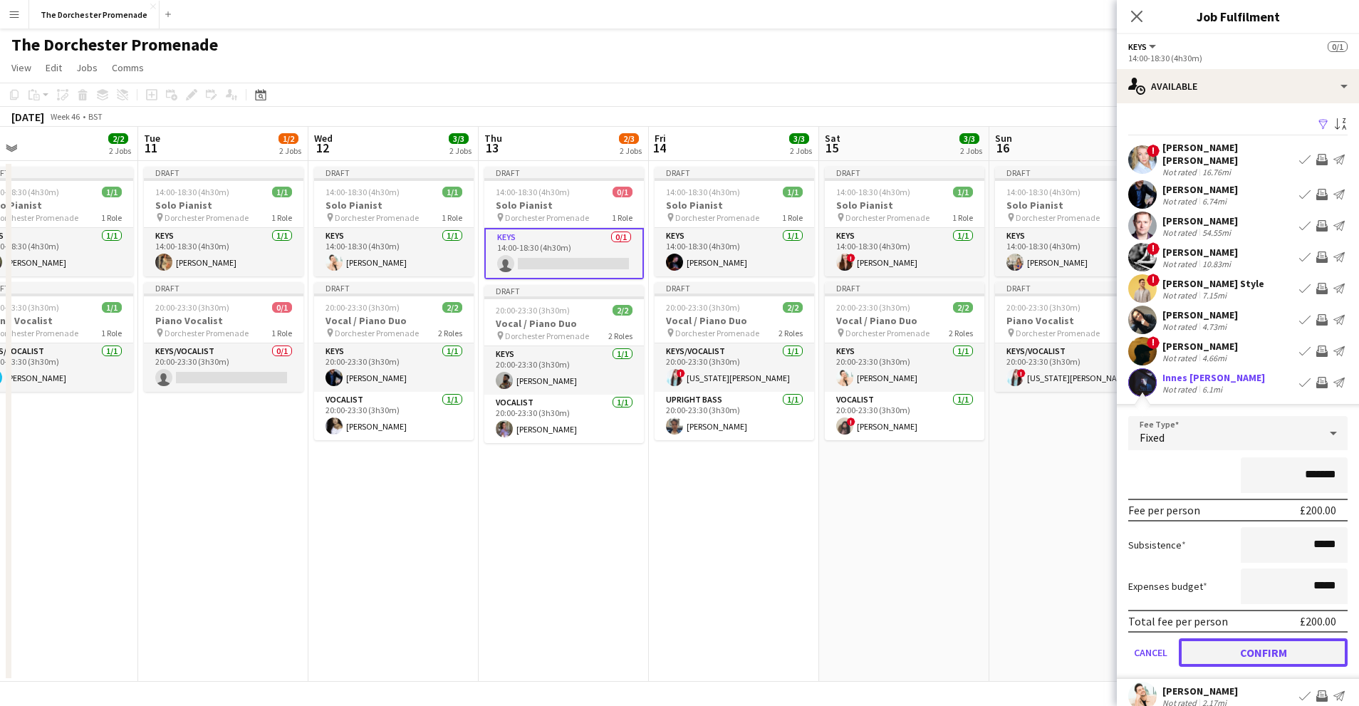
click at [1217, 642] on button "Confirm" at bounding box center [1263, 652] width 169 height 28
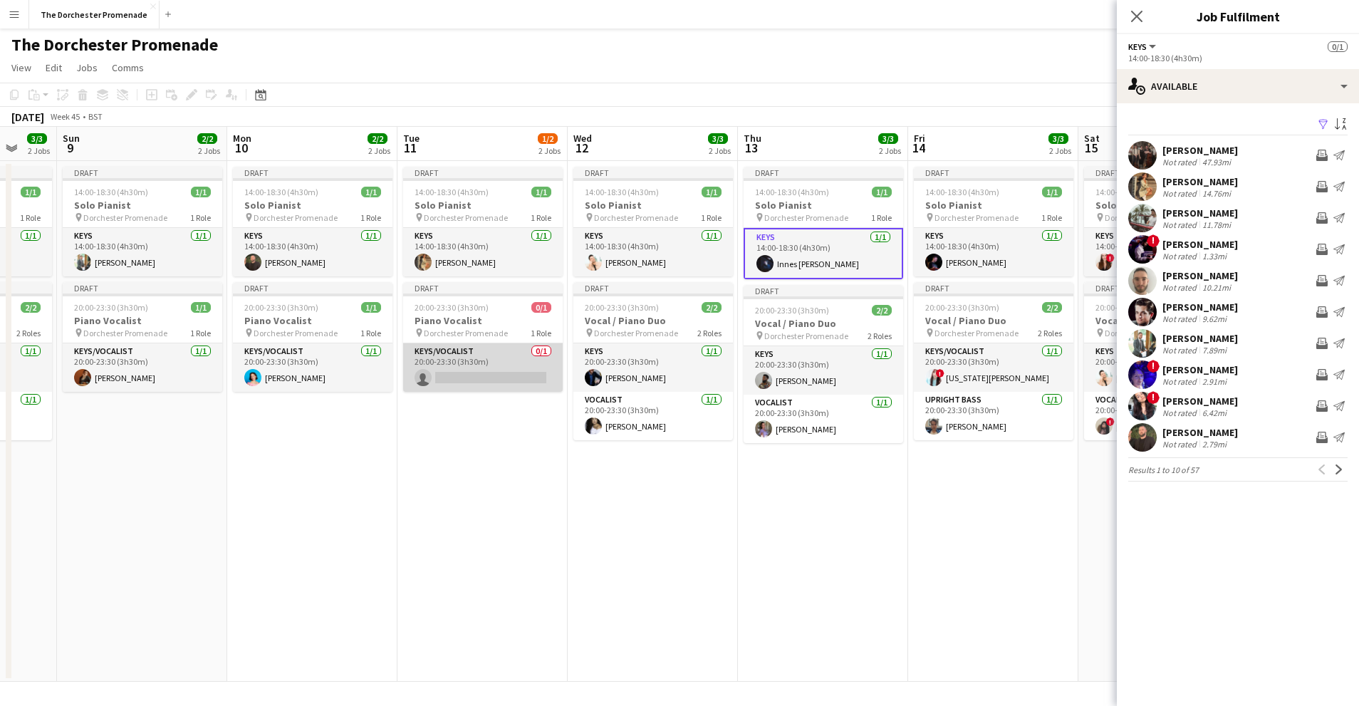
scroll to position [0, 447]
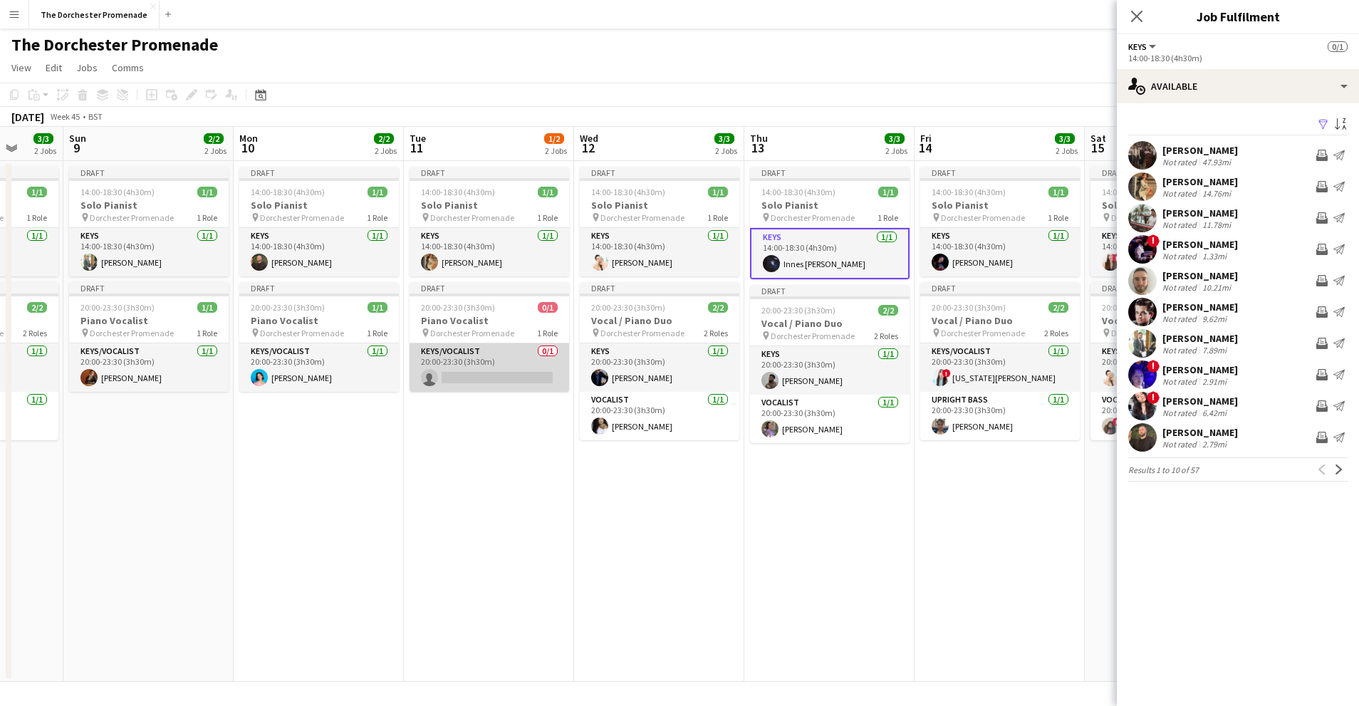
click at [526, 360] on app-card-role "Keys/Vocalist 0/1 20:00-23:30 (3h30m) single-neutral-actions" at bounding box center [490, 367] width 160 height 48
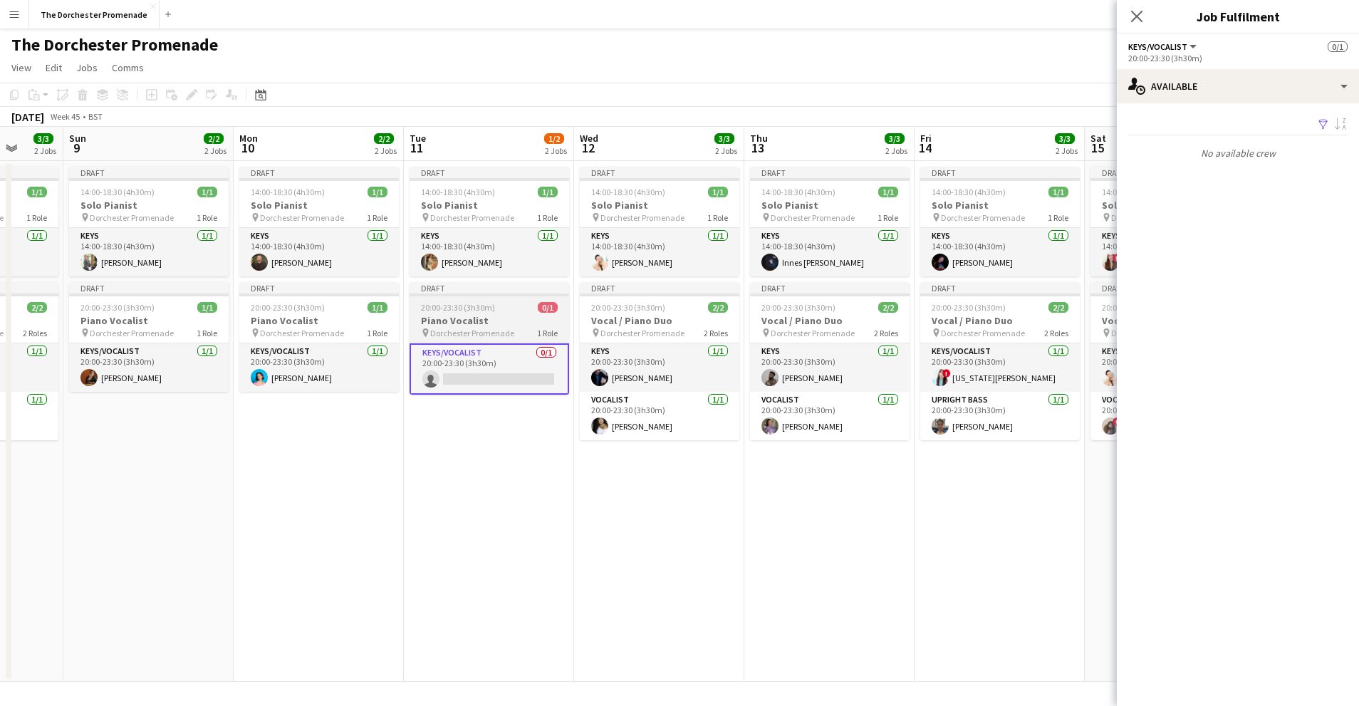
click at [499, 328] on span "Dorchester Promenade" at bounding box center [472, 333] width 84 height 11
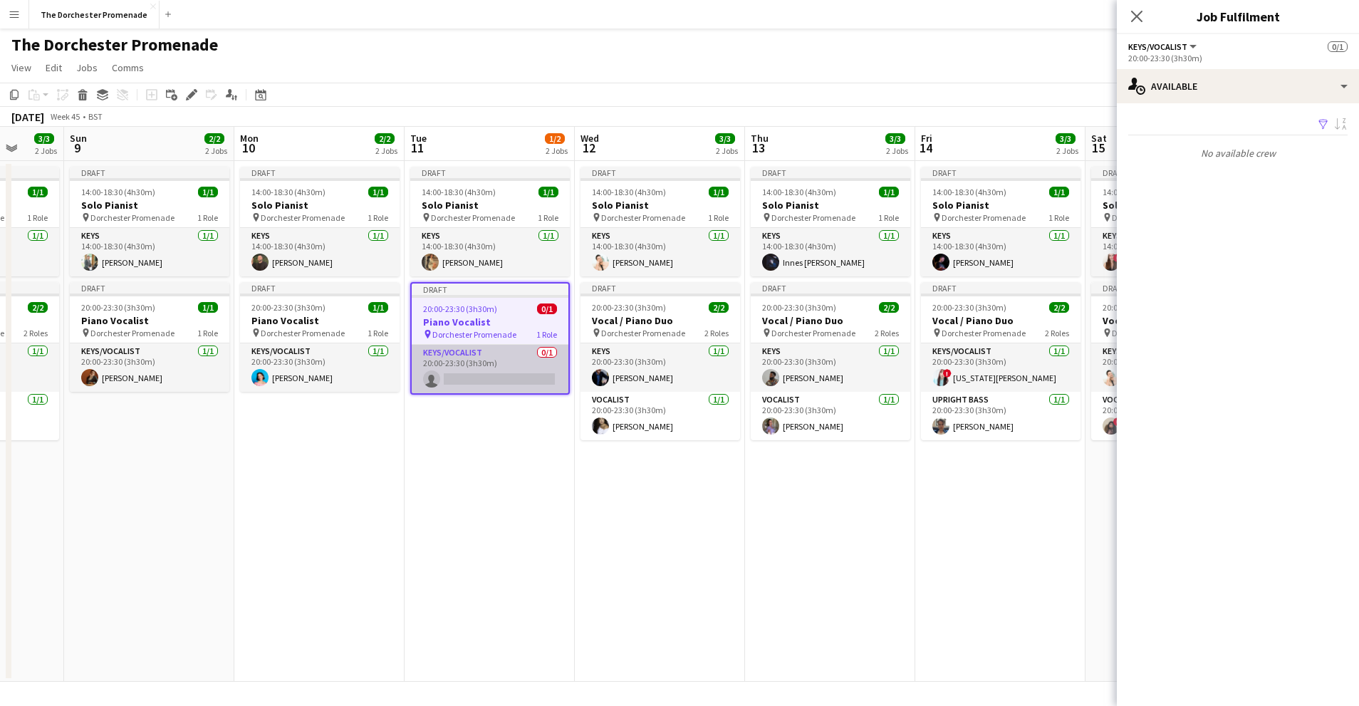
click at [503, 359] on app-card-role "Keys/Vocalist 0/1 20:00-23:30 (3h30m) single-neutral-actions" at bounding box center [490, 369] width 157 height 48
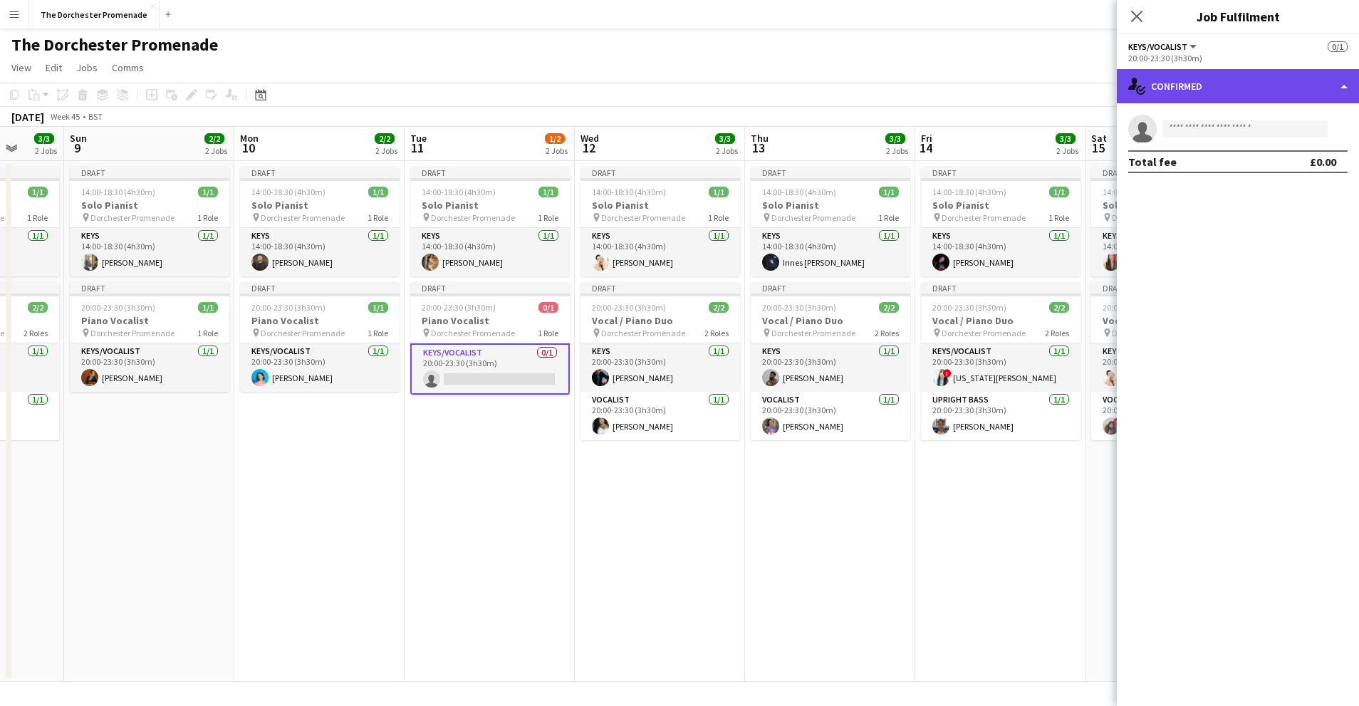
click at [1239, 79] on div "single-neutral-actions-check-2 Confirmed" at bounding box center [1238, 86] width 242 height 34
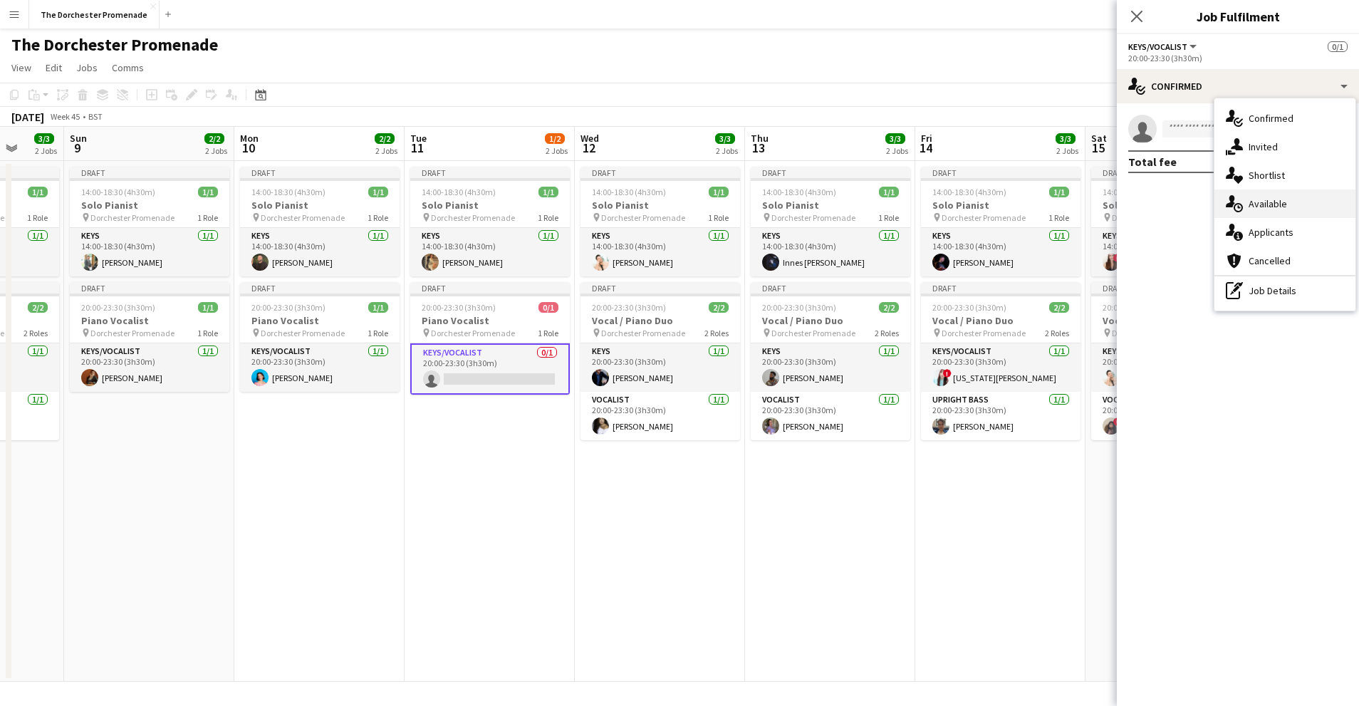
click at [1273, 203] on span "Available" at bounding box center [1268, 203] width 38 height 13
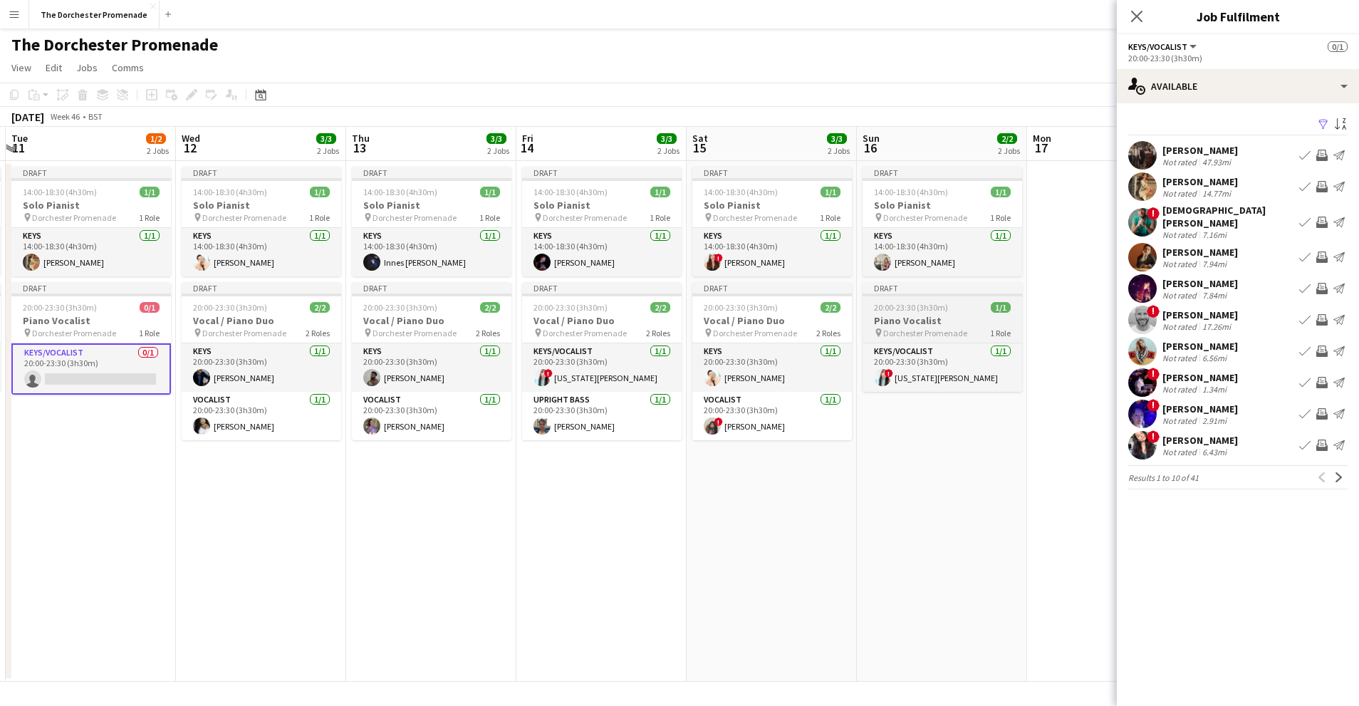
scroll to position [0, 523]
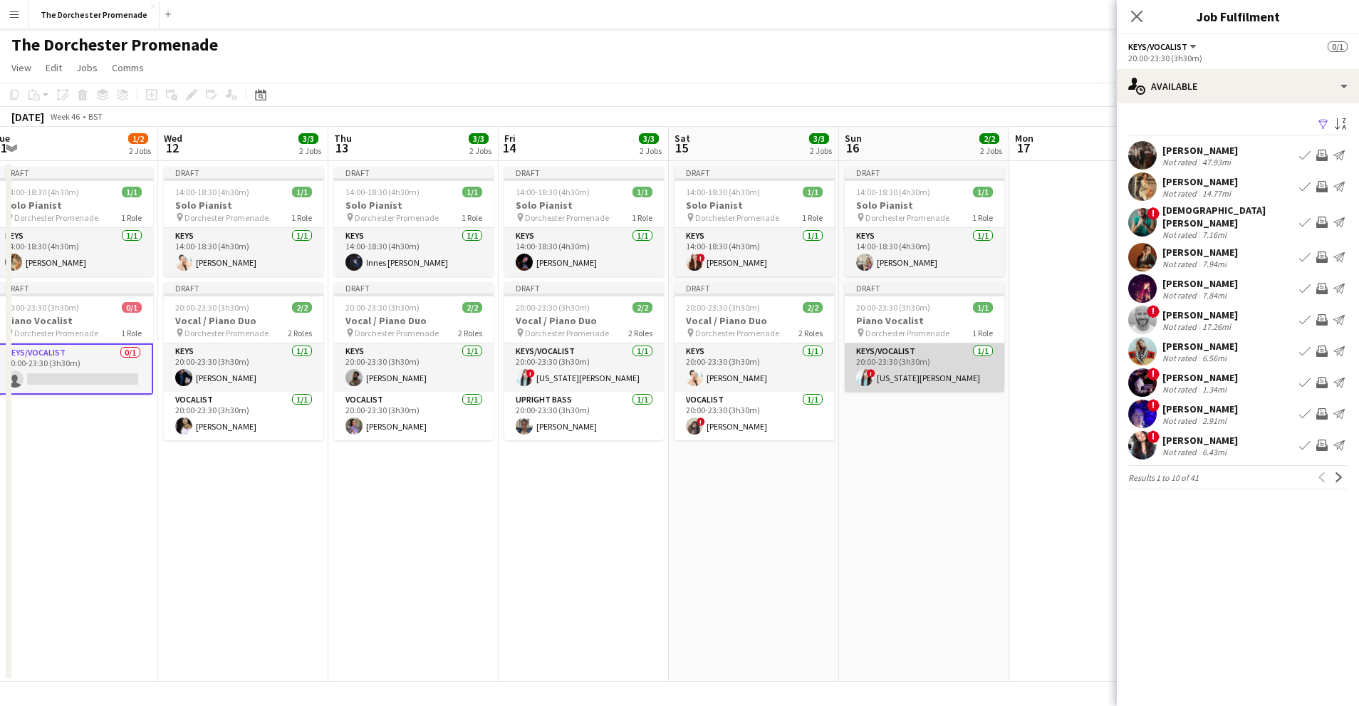
click at [919, 365] on app-card-role "Keys/Vocalist 1/1 20:00-23:30 (3h30m) ! Georgia Van Etten" at bounding box center [925, 367] width 160 height 48
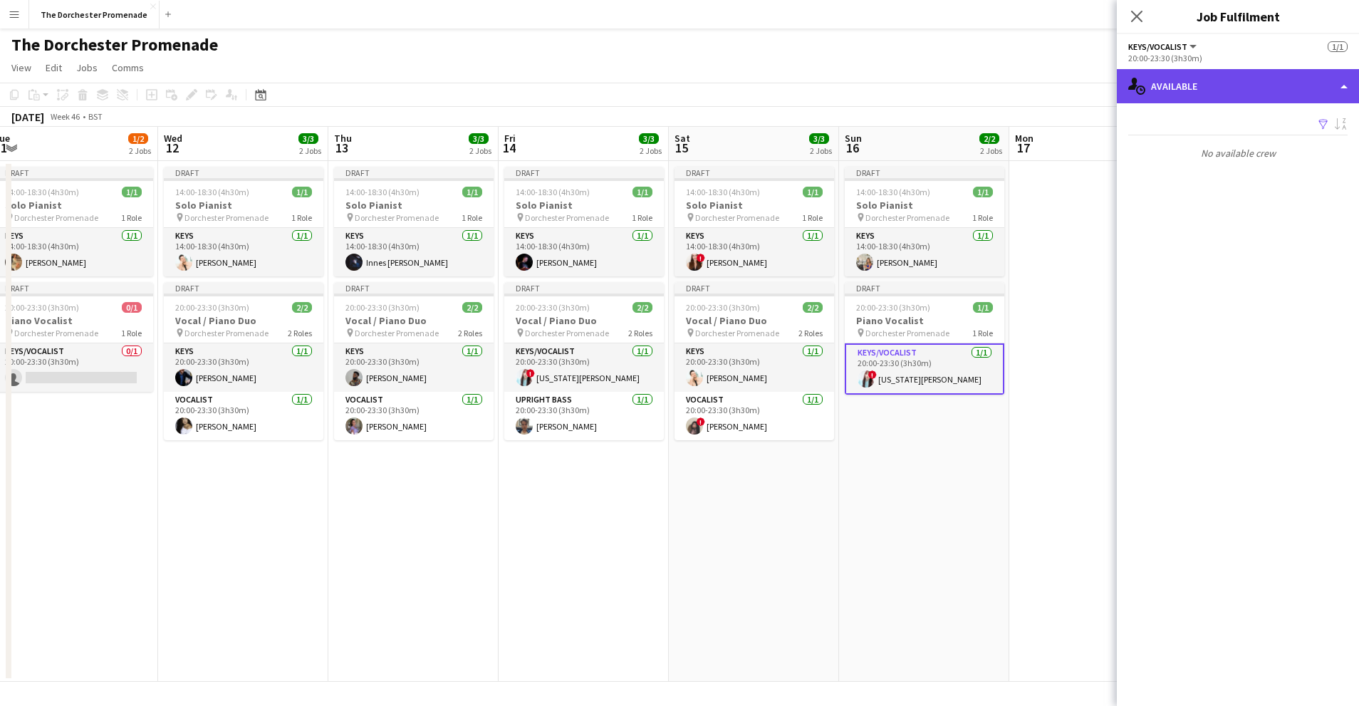
click at [1191, 89] on div "single-neutral-actions-upload Available" at bounding box center [1238, 86] width 242 height 34
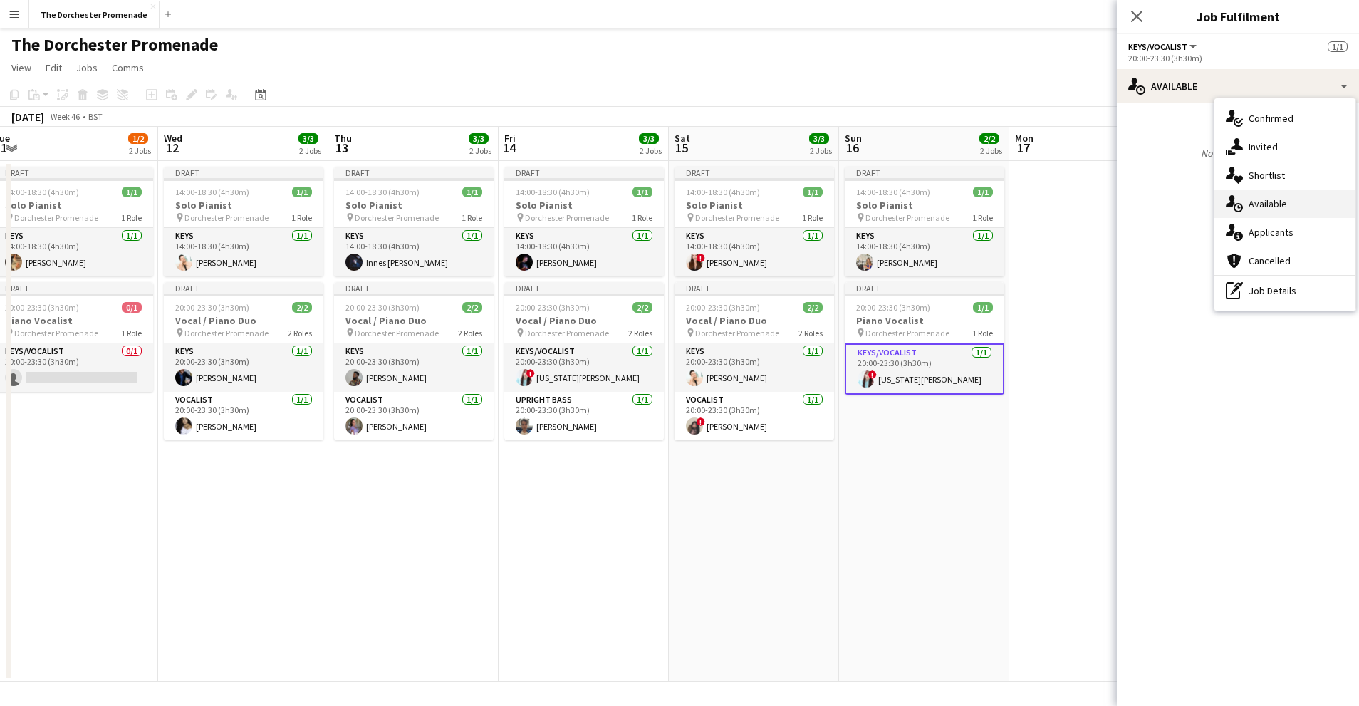
click at [1270, 202] on span "Available" at bounding box center [1268, 203] width 38 height 13
click at [1012, 386] on app-date-cell at bounding box center [1094, 421] width 170 height 521
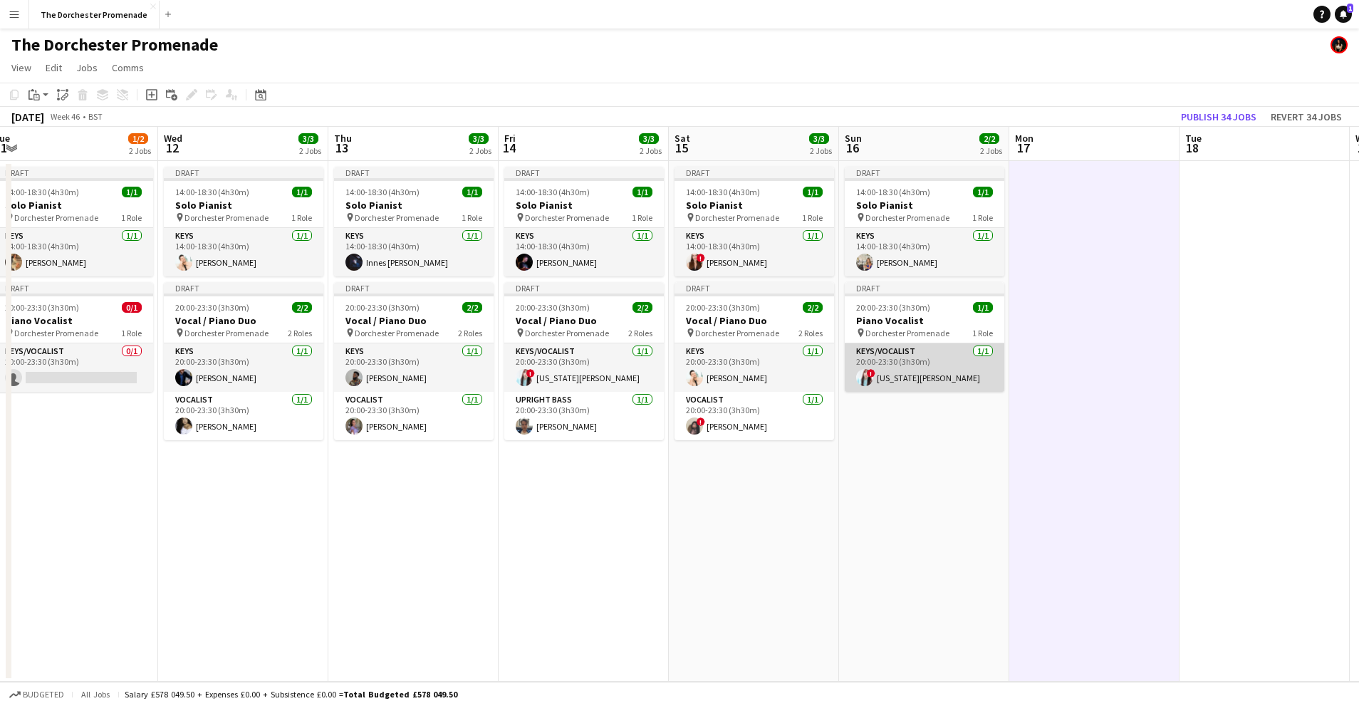
click at [920, 364] on app-card-role "Keys/Vocalist 1/1 20:00-23:30 (3h30m) ! Georgia Van Etten" at bounding box center [925, 367] width 160 height 48
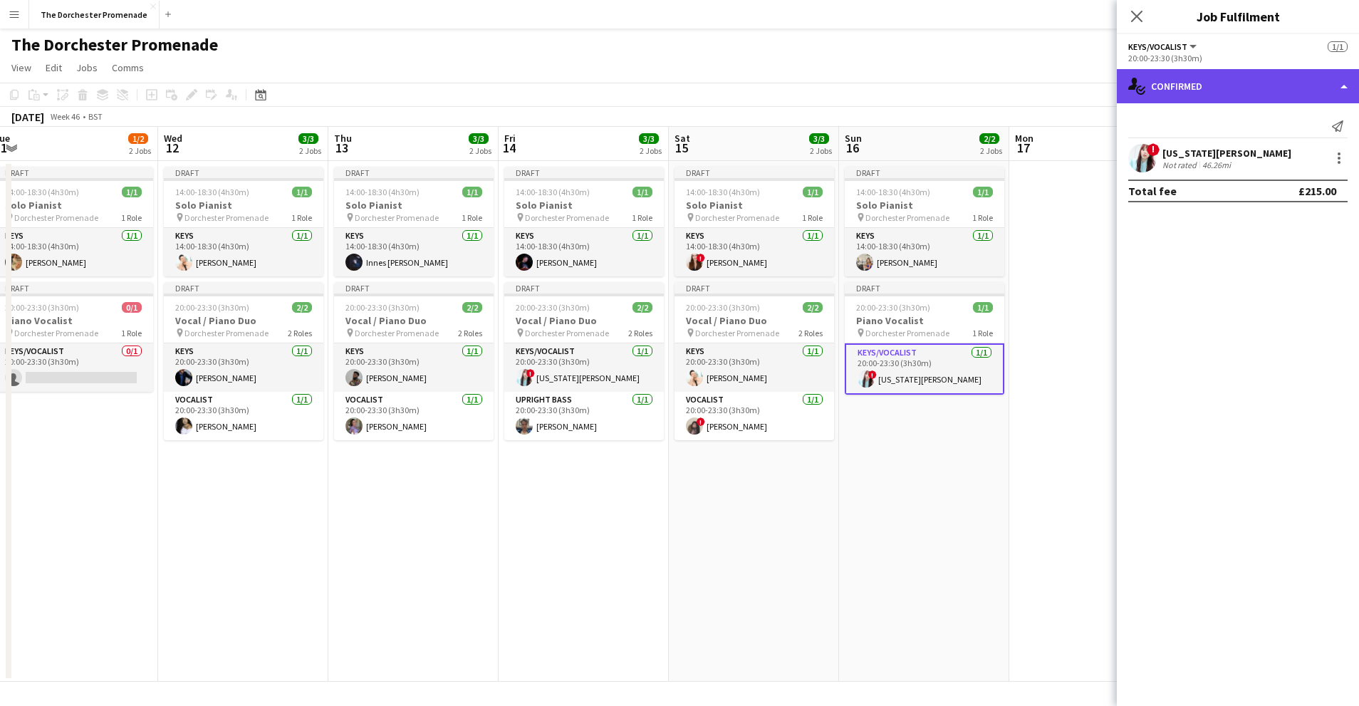
click at [1283, 88] on div "single-neutral-actions-check-2 Confirmed" at bounding box center [1238, 86] width 242 height 34
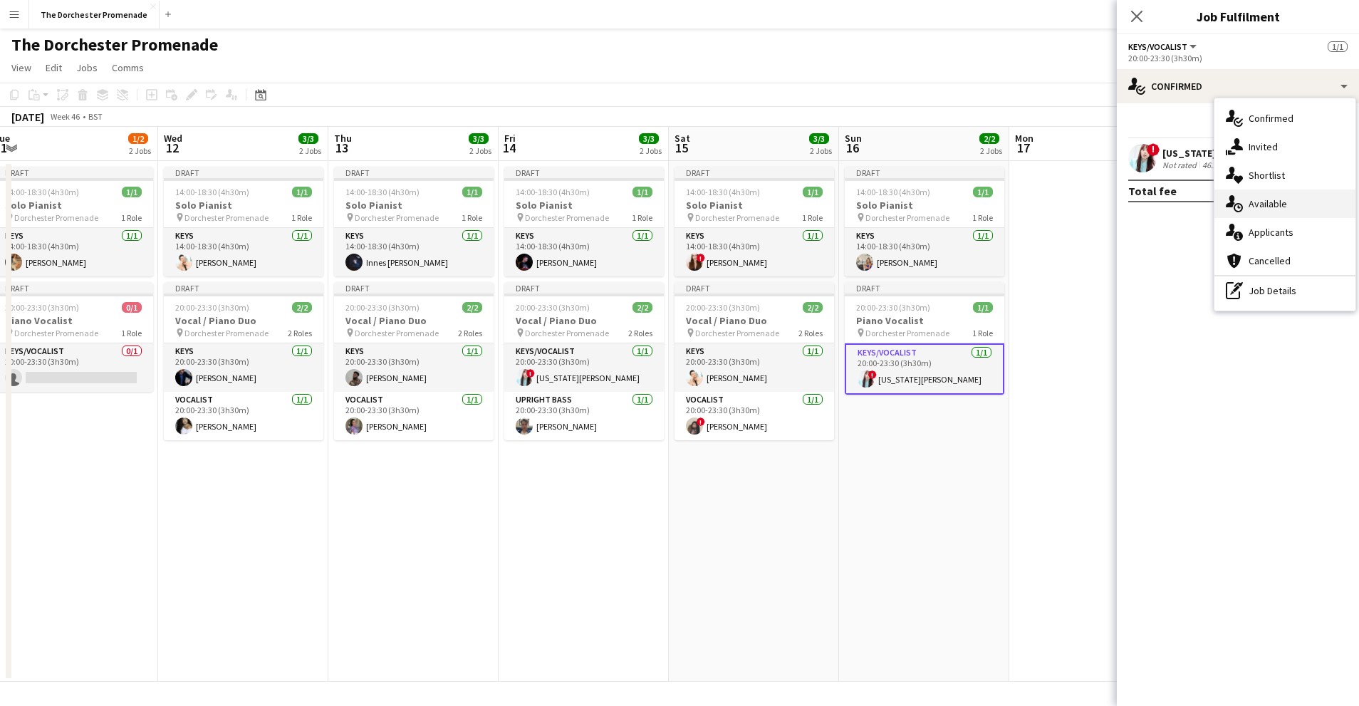
click at [1279, 202] on span "Available" at bounding box center [1268, 203] width 38 height 13
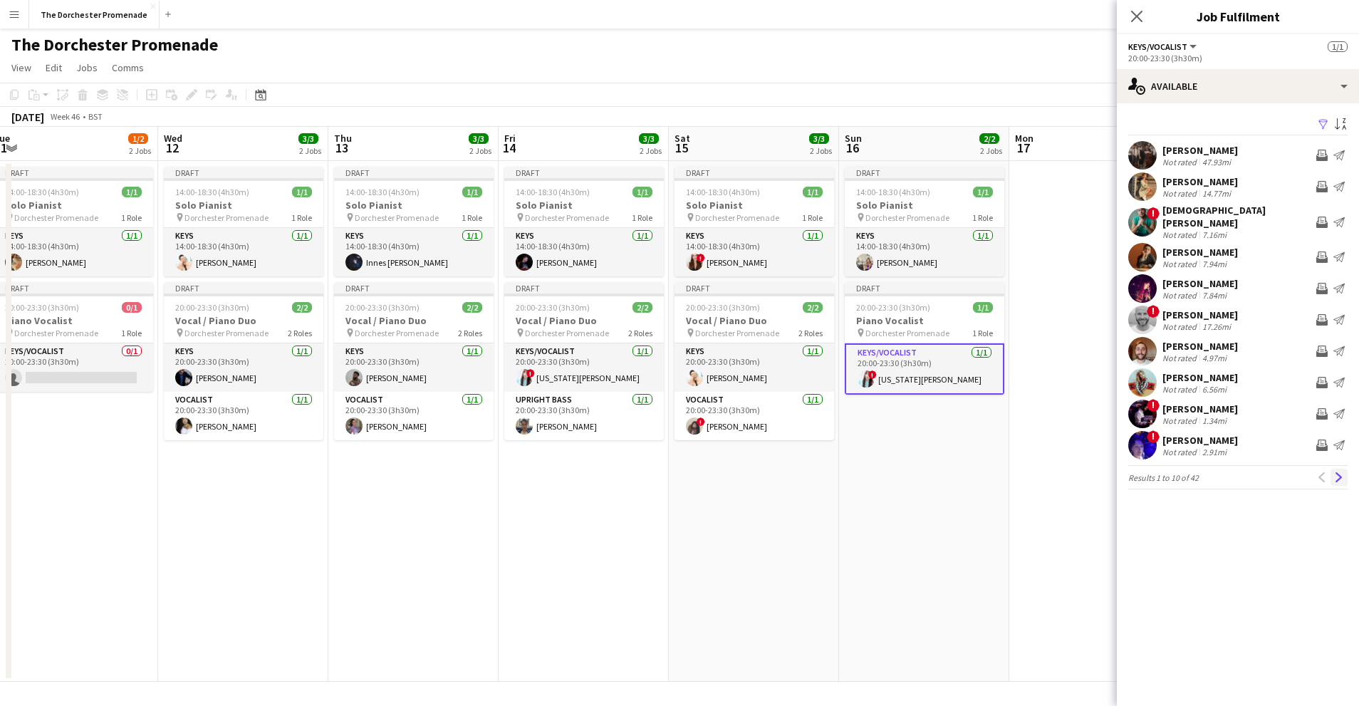
click at [1342, 474] on app-icon "Next" at bounding box center [1339, 477] width 10 height 10
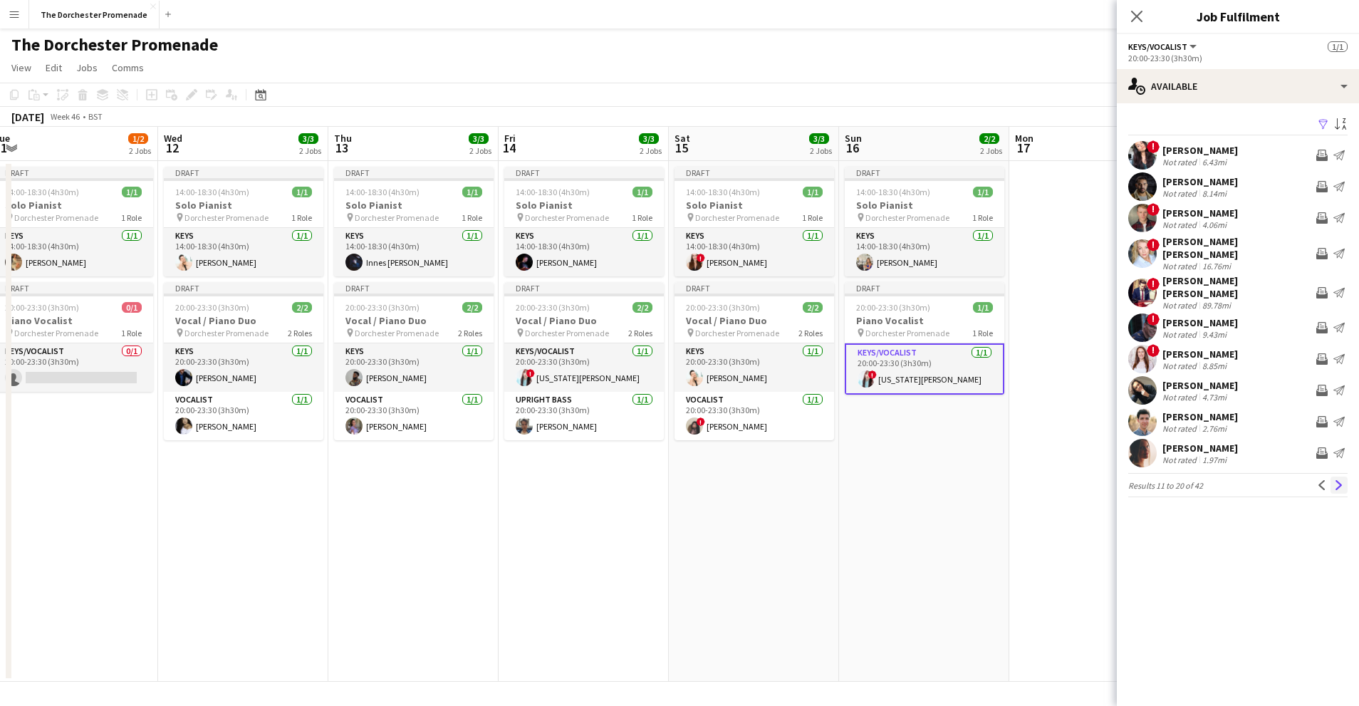
click at [1342, 480] on app-icon "Next" at bounding box center [1339, 485] width 10 height 10
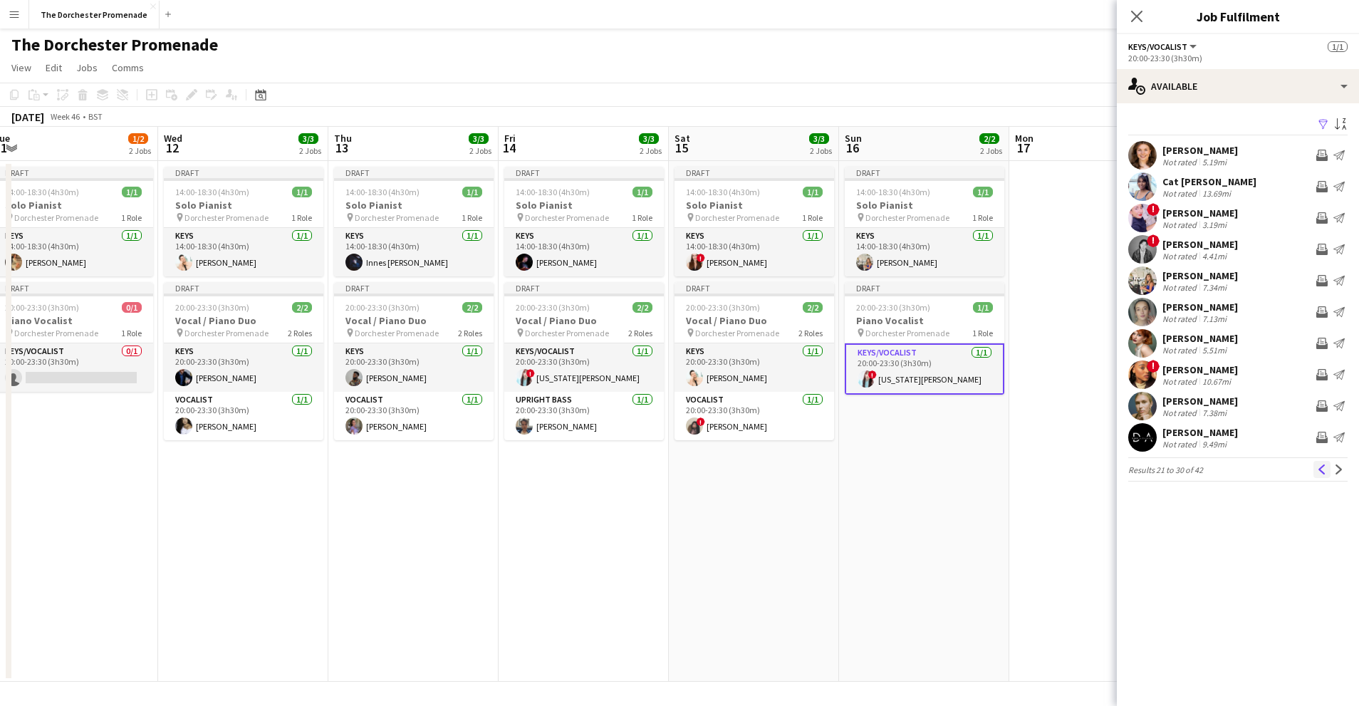
click at [1318, 471] on app-icon "Previous" at bounding box center [1322, 469] width 10 height 10
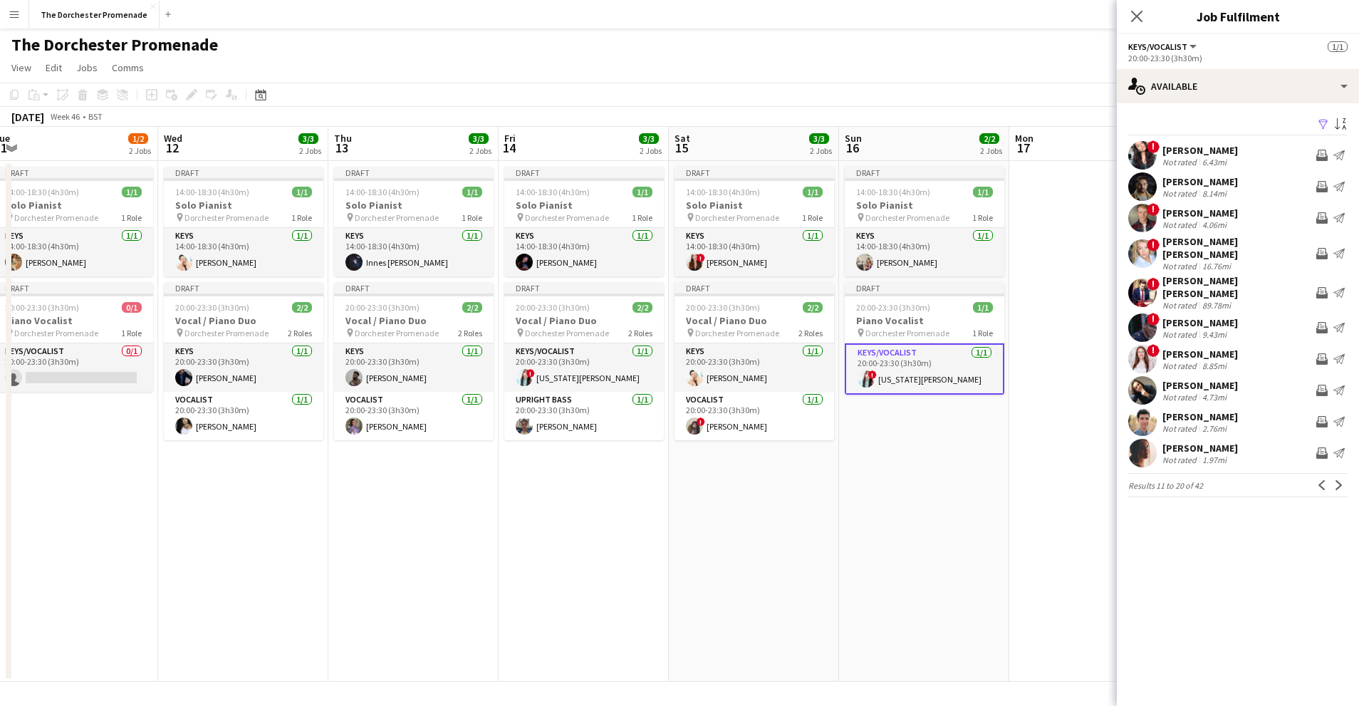
click at [1280, 439] on div "Emily Craig Not rated 1.97mi Invite crew Send notification" at bounding box center [1238, 453] width 242 height 28
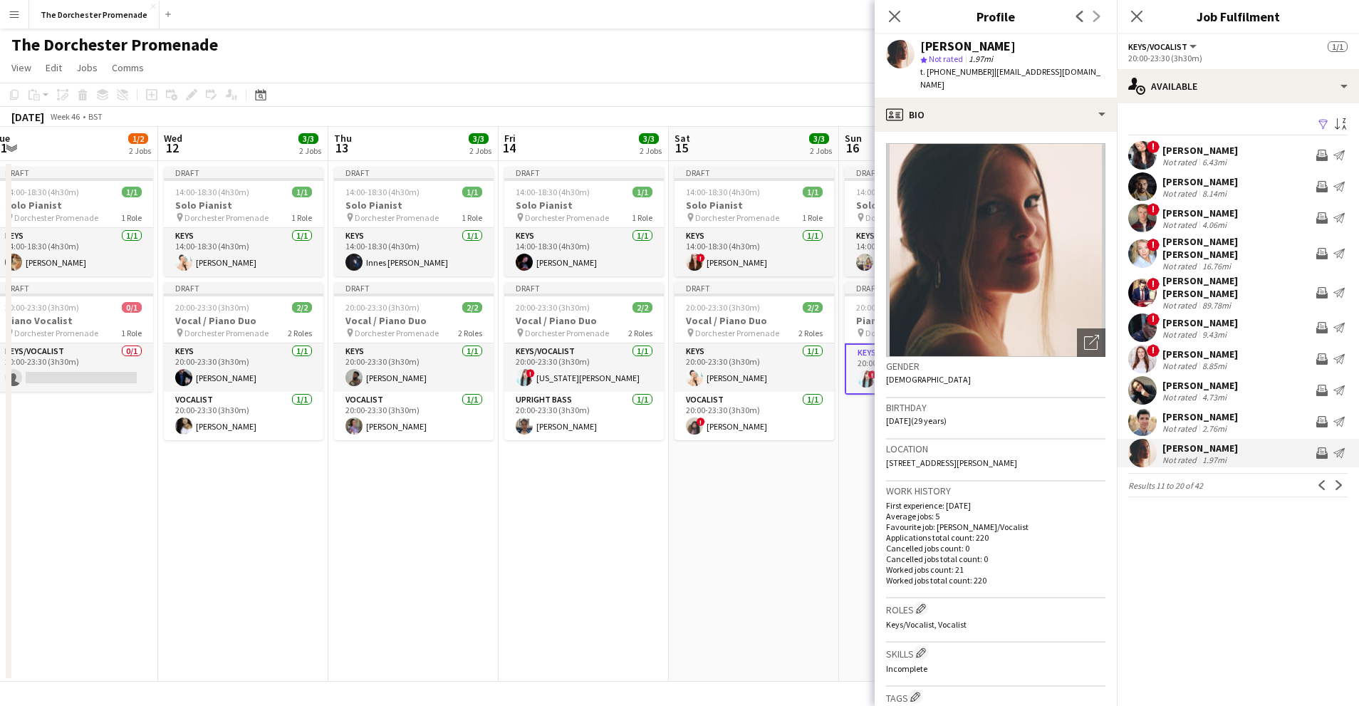
click at [1254, 515] on mat-expansion-panel "users Available Filter Sort asc ! Carla Kazana Not rated 6.43mi Invite crew Sen…" at bounding box center [1238, 404] width 242 height 603
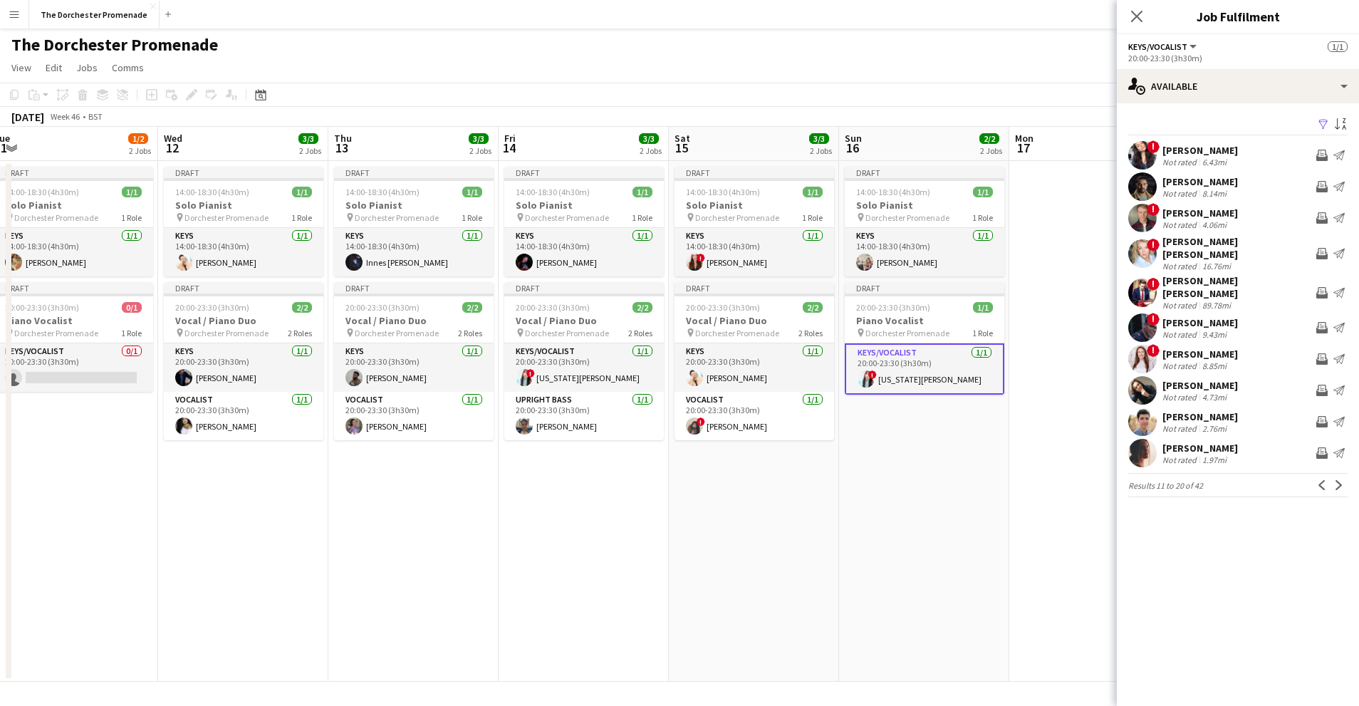
click at [929, 363] on app-card-role "Keys/Vocalist 1/1 20:00-23:30 (3h30m) ! Georgia Van Etten" at bounding box center [925, 368] width 160 height 51
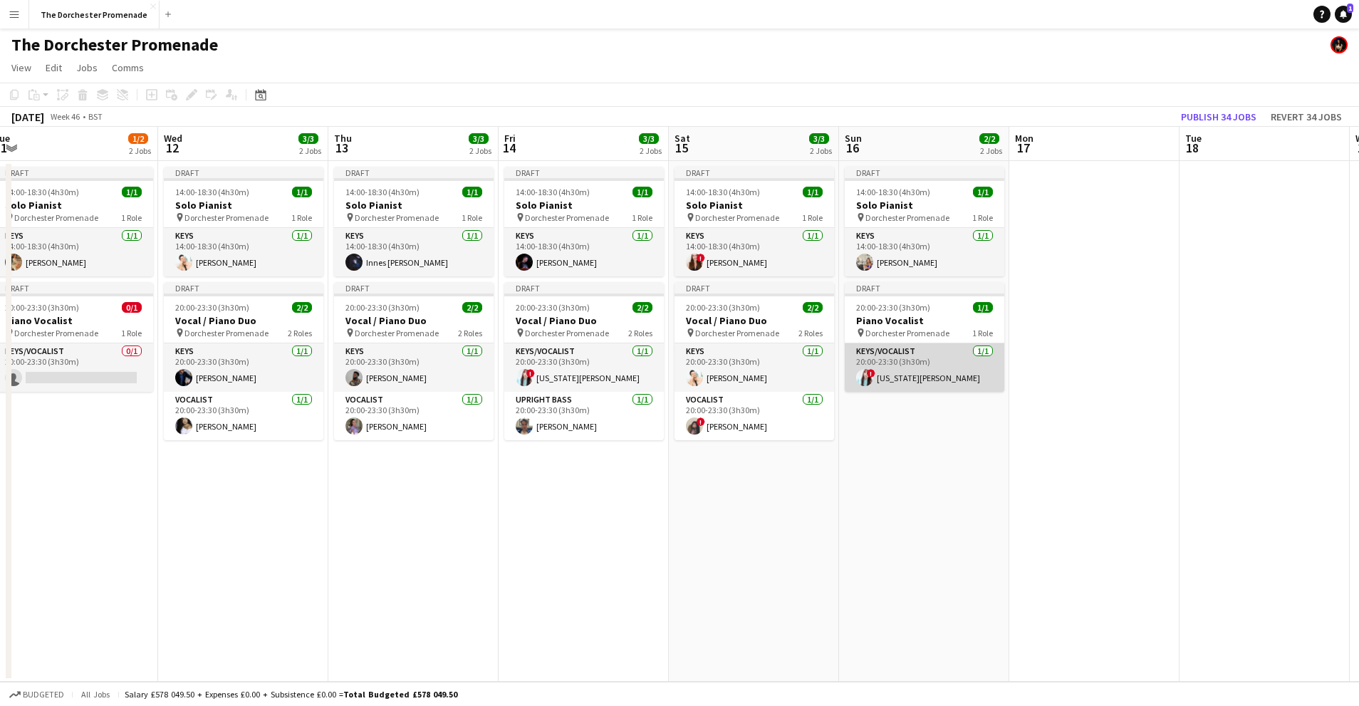
click at [929, 363] on app-card-role "Keys/Vocalist 1/1 20:00-23:30 (3h30m) ! Georgia Van Etten" at bounding box center [925, 367] width 160 height 48
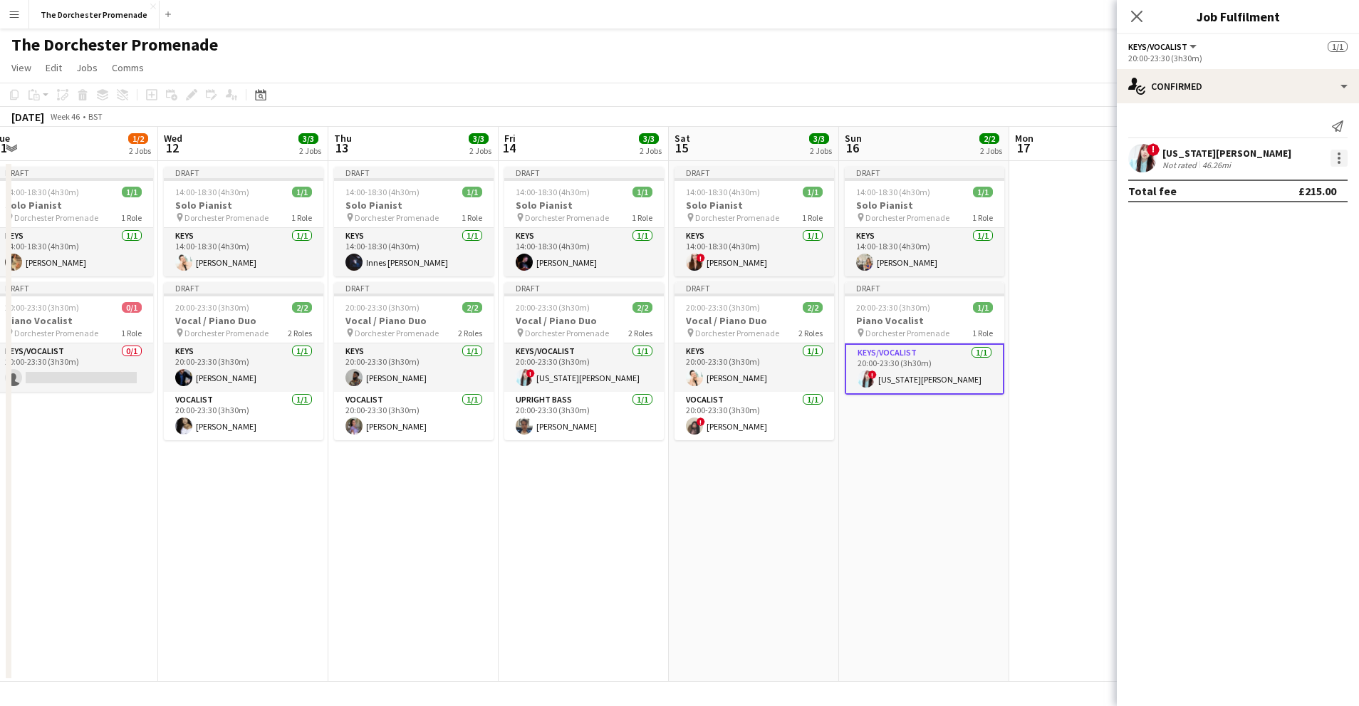
click at [1337, 154] on div at bounding box center [1339, 158] width 17 height 17
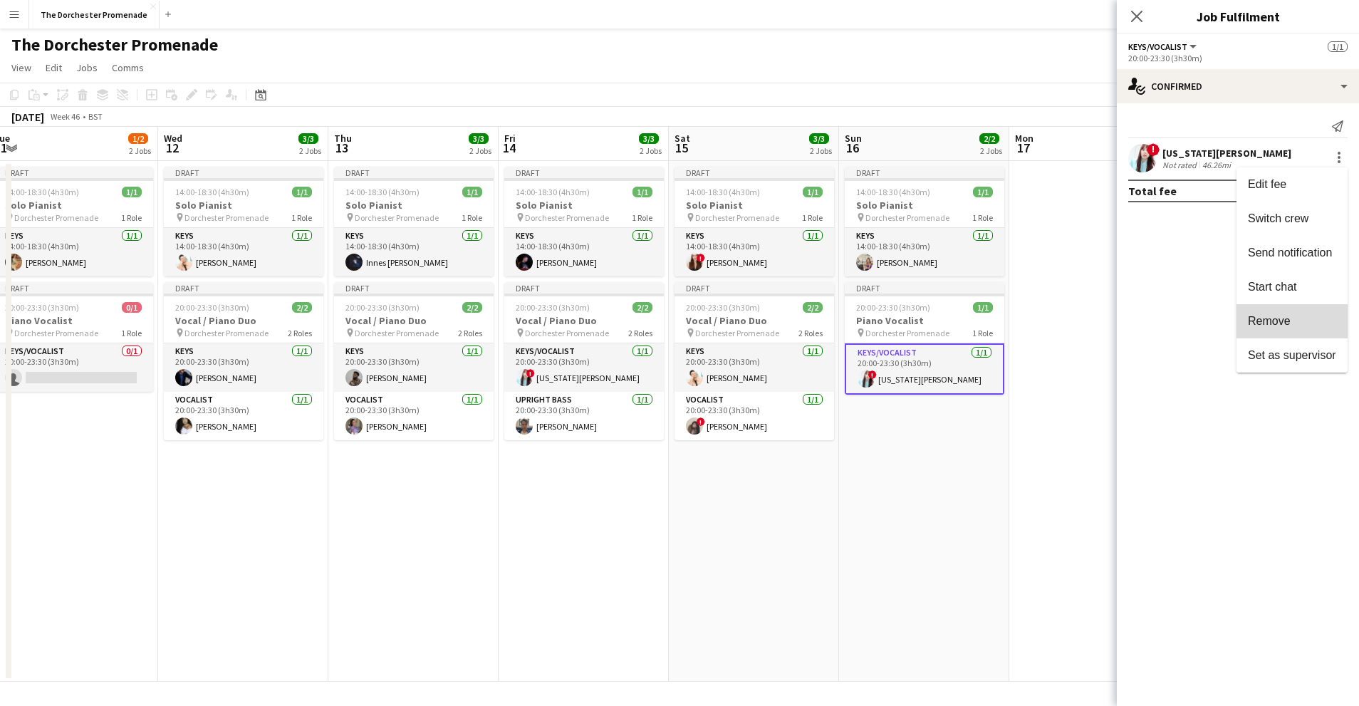
click at [1318, 319] on span "Remove" at bounding box center [1292, 321] width 88 height 13
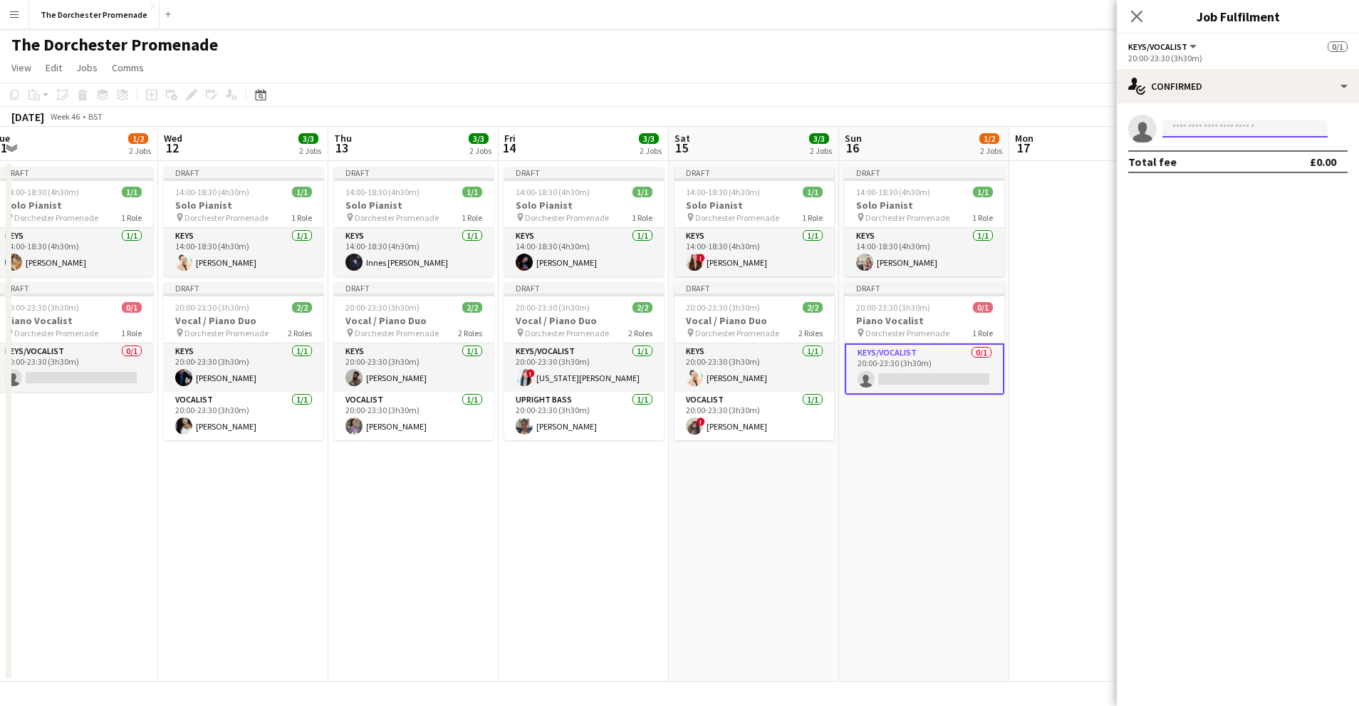
click at [1218, 127] on input at bounding box center [1245, 128] width 165 height 17
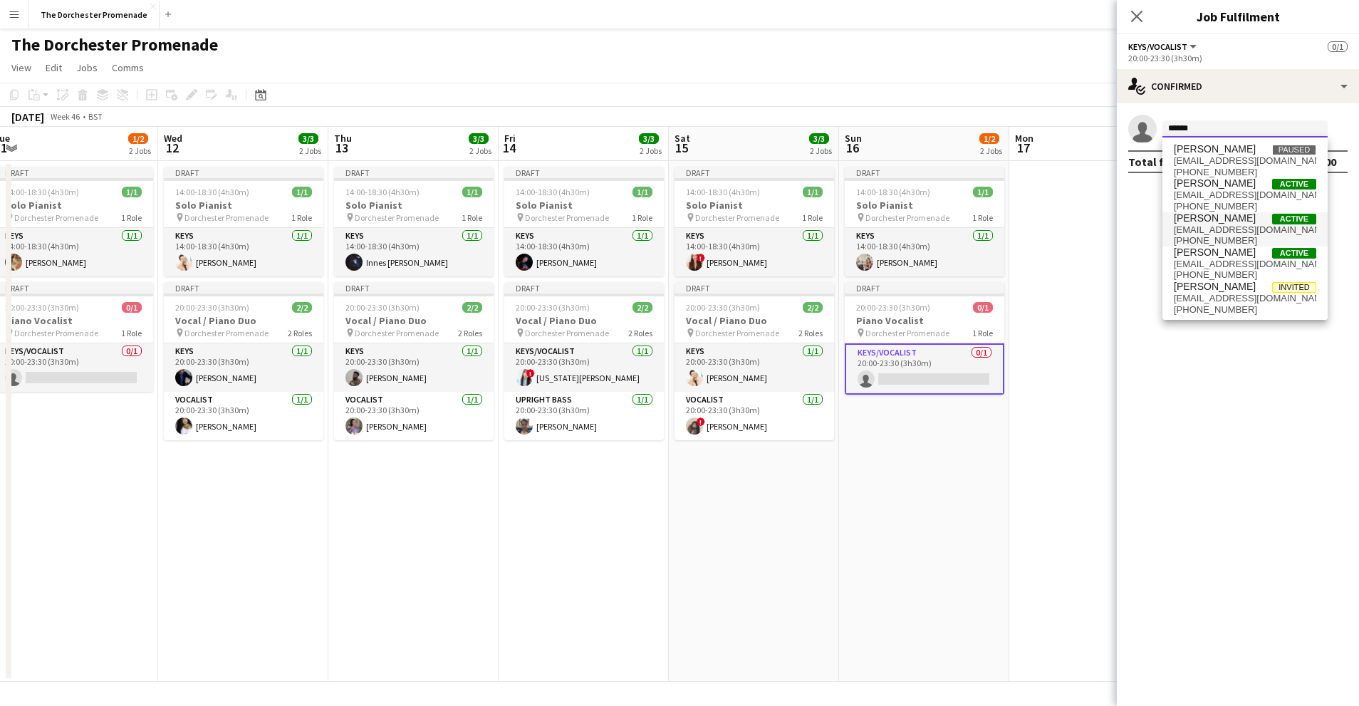
type input "*****"
drag, startPoint x: 1243, startPoint y: 238, endPoint x: 1235, endPoint y: 236, distance: 8.0
click at [1243, 238] on span "[PHONE_NUMBER]" at bounding box center [1245, 240] width 142 height 11
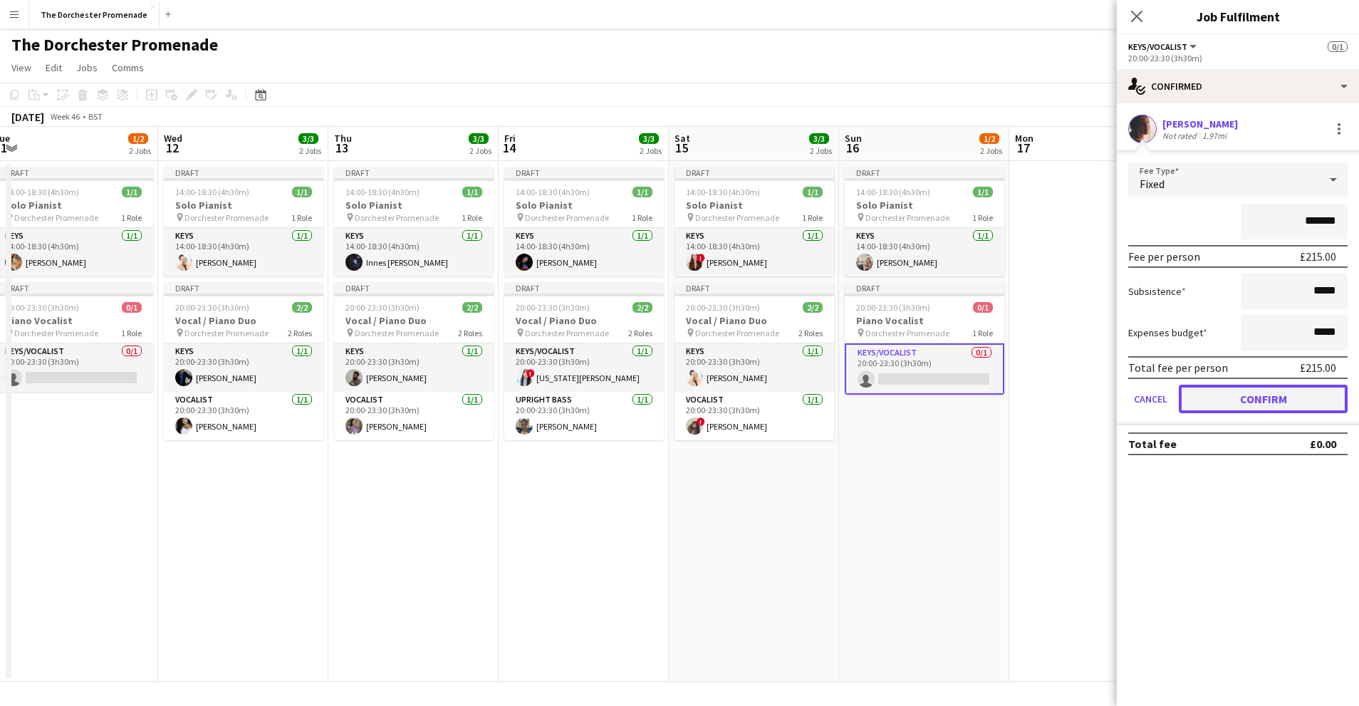
click at [1197, 400] on button "Confirm" at bounding box center [1263, 399] width 169 height 28
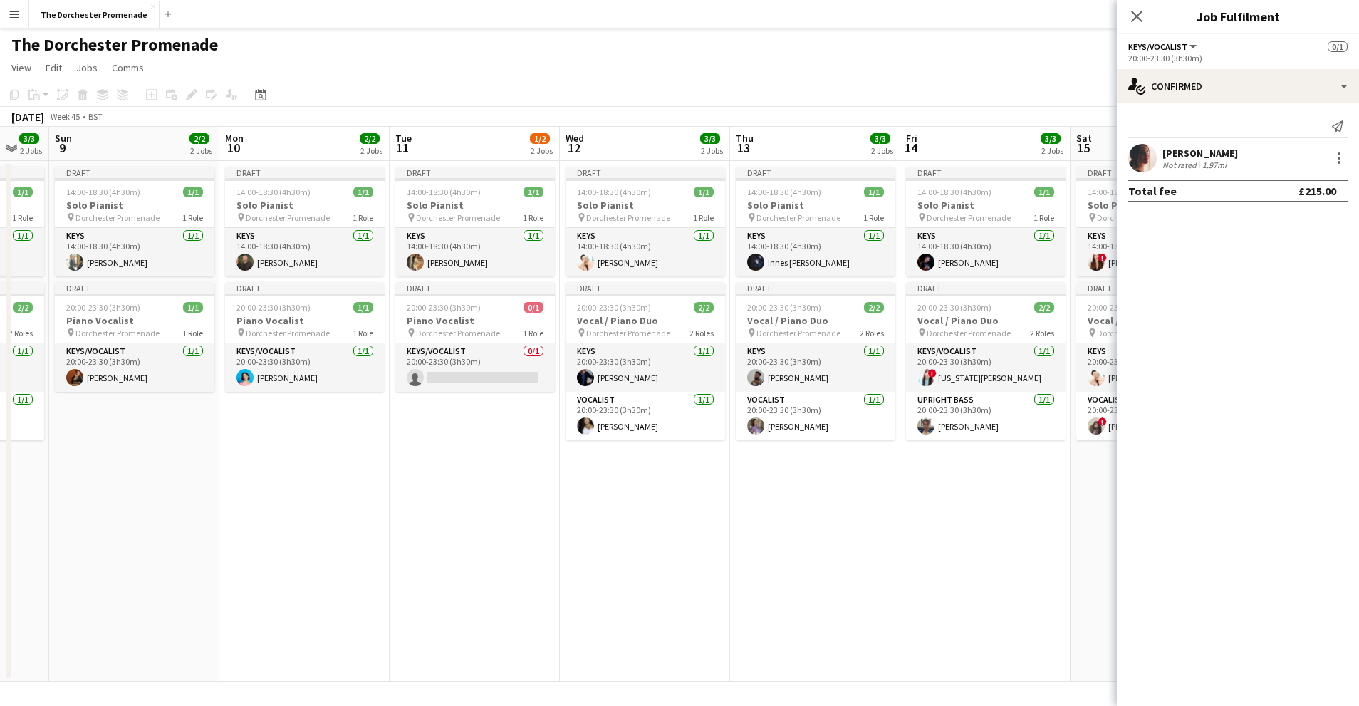
scroll to position [0, 375]
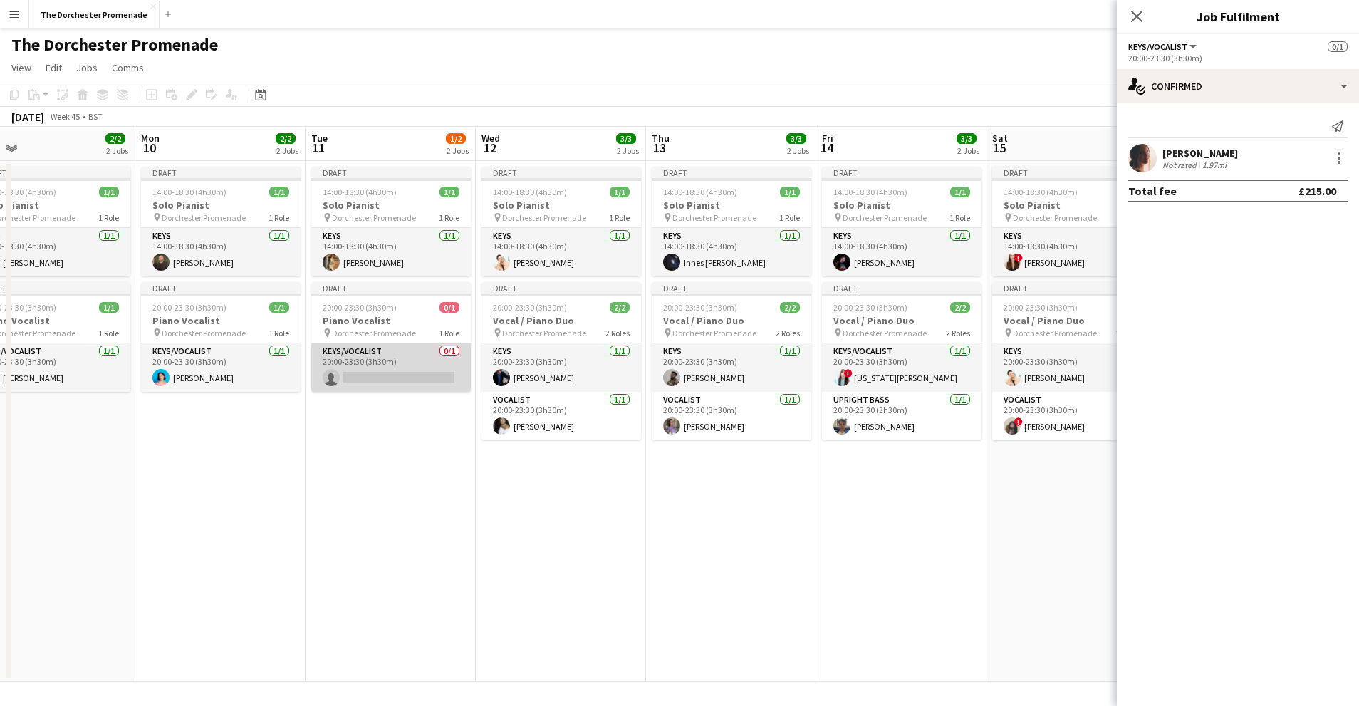
click at [393, 355] on app-card-role "Keys/Vocalist 0/1 20:00-23:30 (3h30m) single-neutral-actions" at bounding box center [391, 367] width 160 height 48
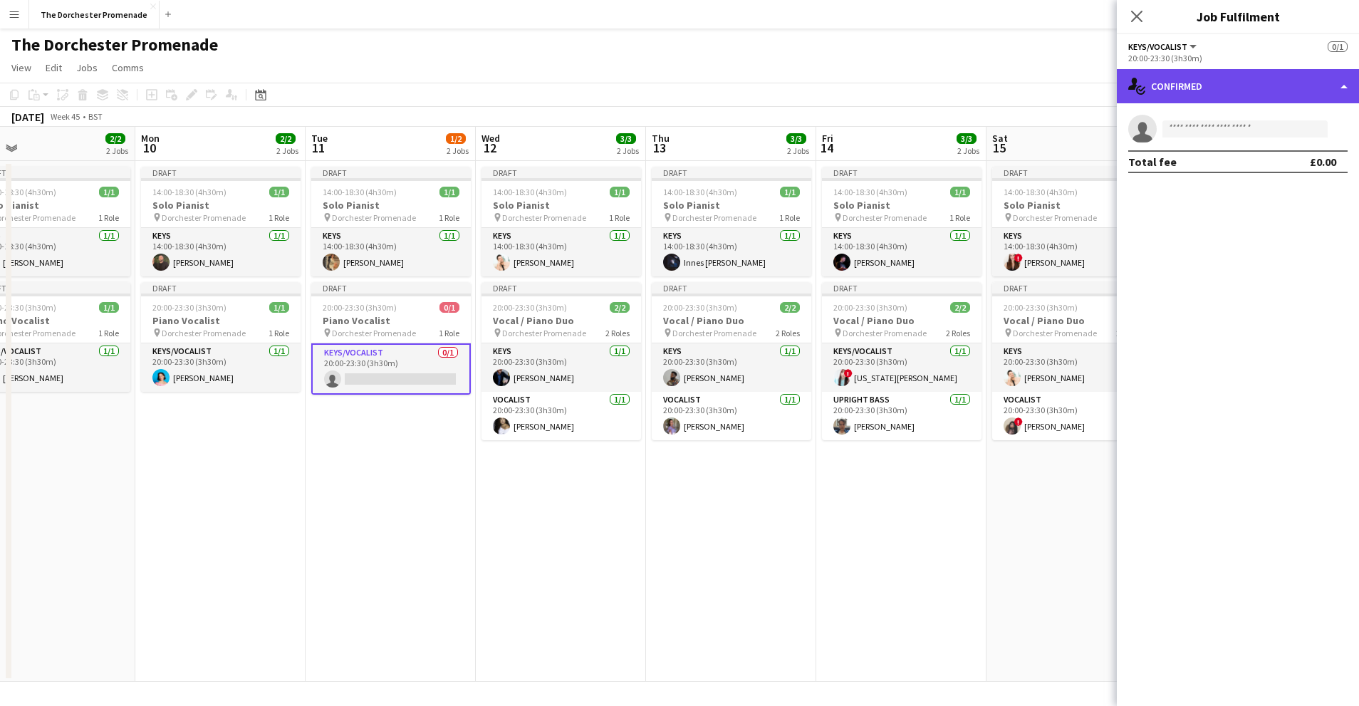
click at [1231, 80] on div "single-neutral-actions-check-2 Confirmed" at bounding box center [1238, 86] width 242 height 34
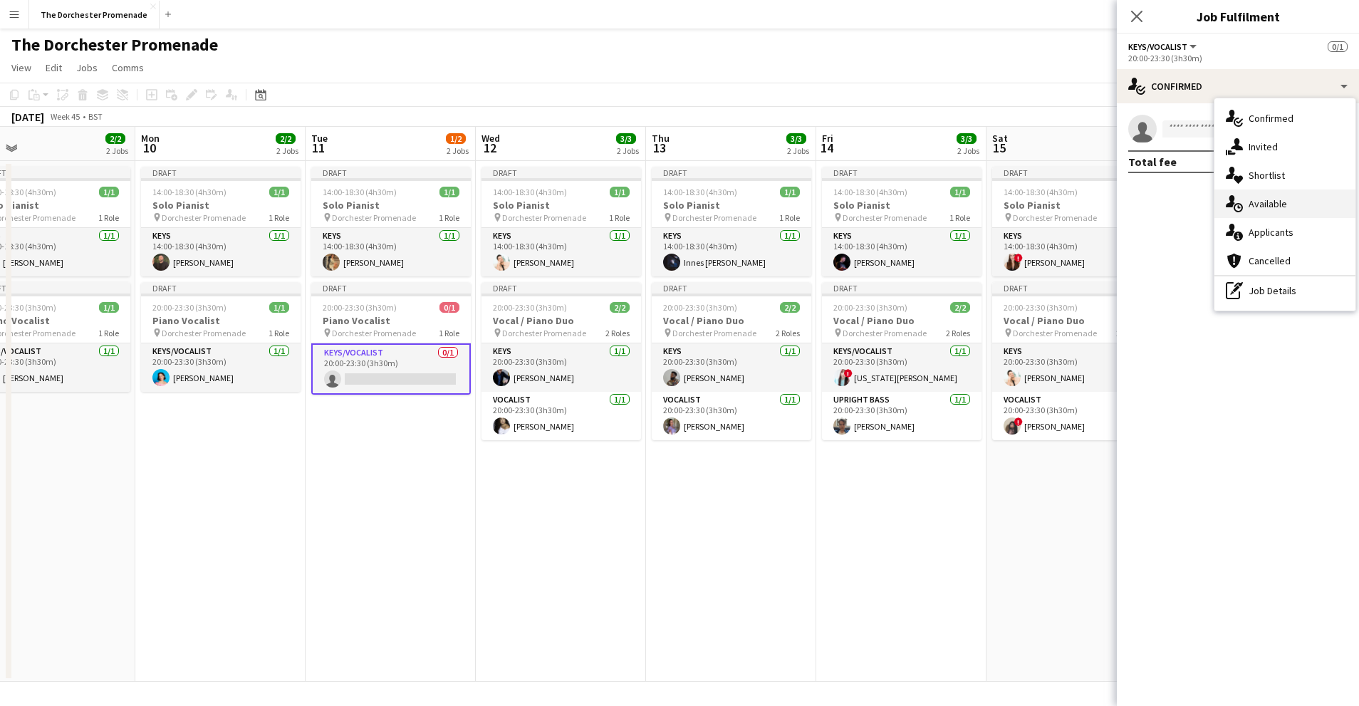
click at [1266, 202] on span "Available" at bounding box center [1268, 203] width 38 height 13
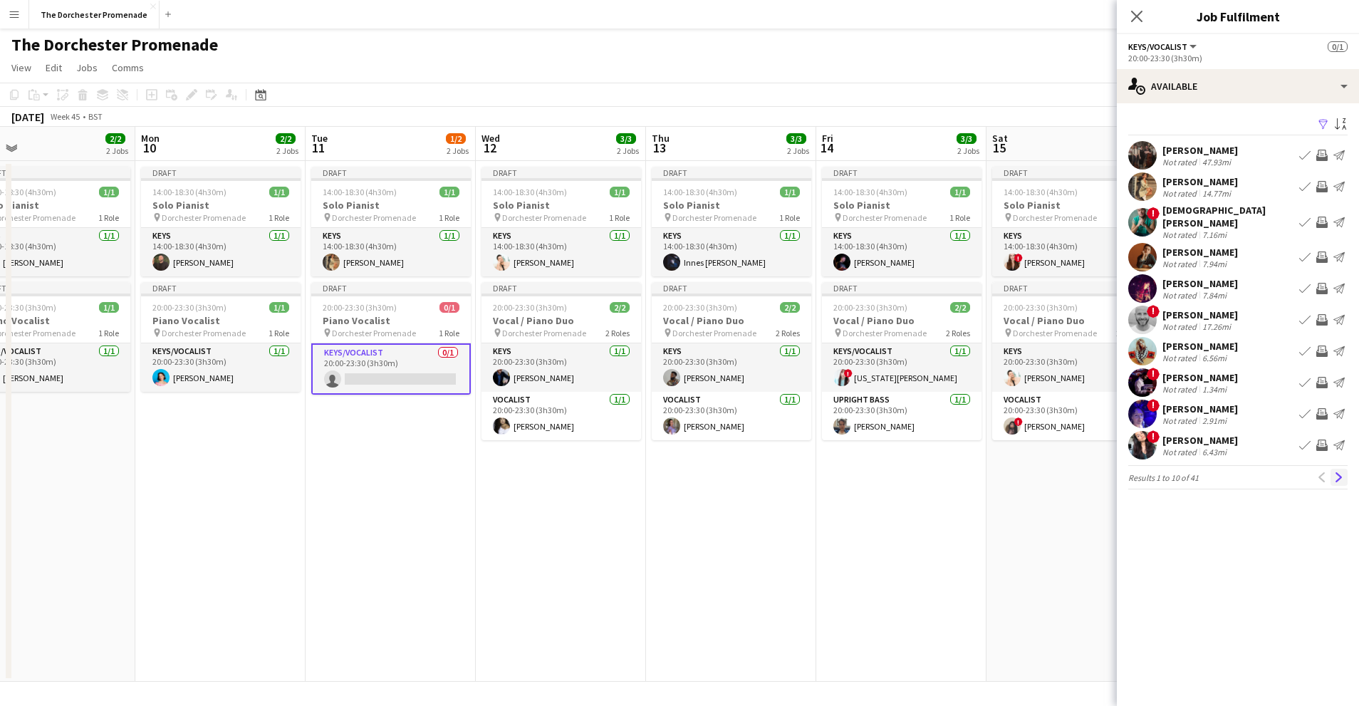
click at [1332, 470] on button "Next" at bounding box center [1339, 477] width 17 height 17
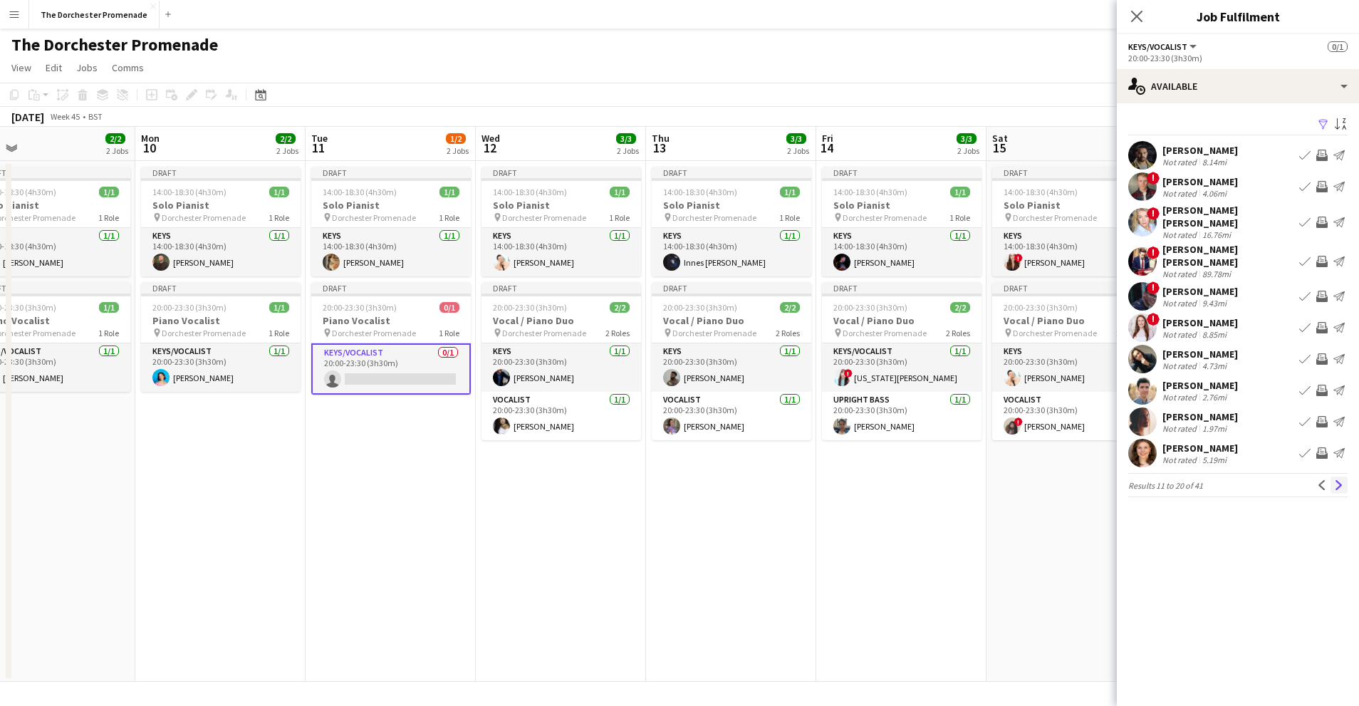
click at [1333, 477] on button "Next" at bounding box center [1339, 485] width 17 height 17
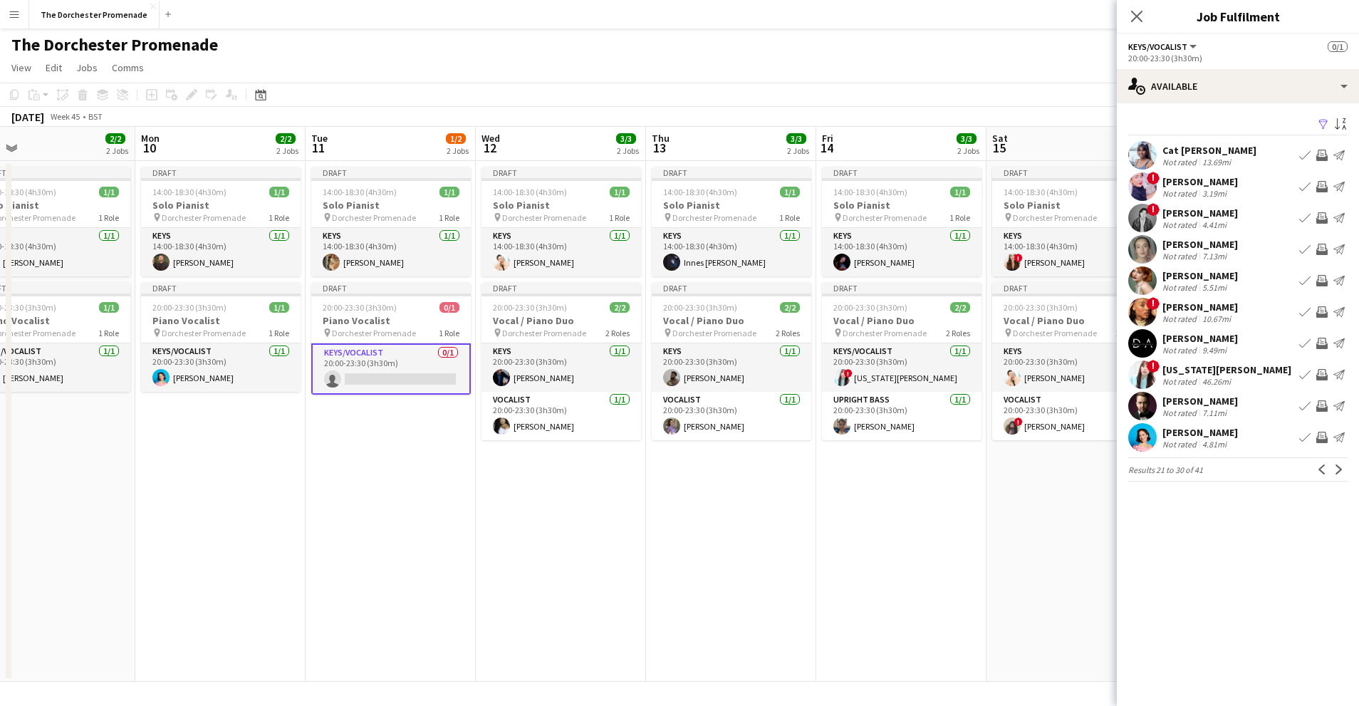
click at [1333, 470] on button "Next" at bounding box center [1339, 469] width 17 height 17
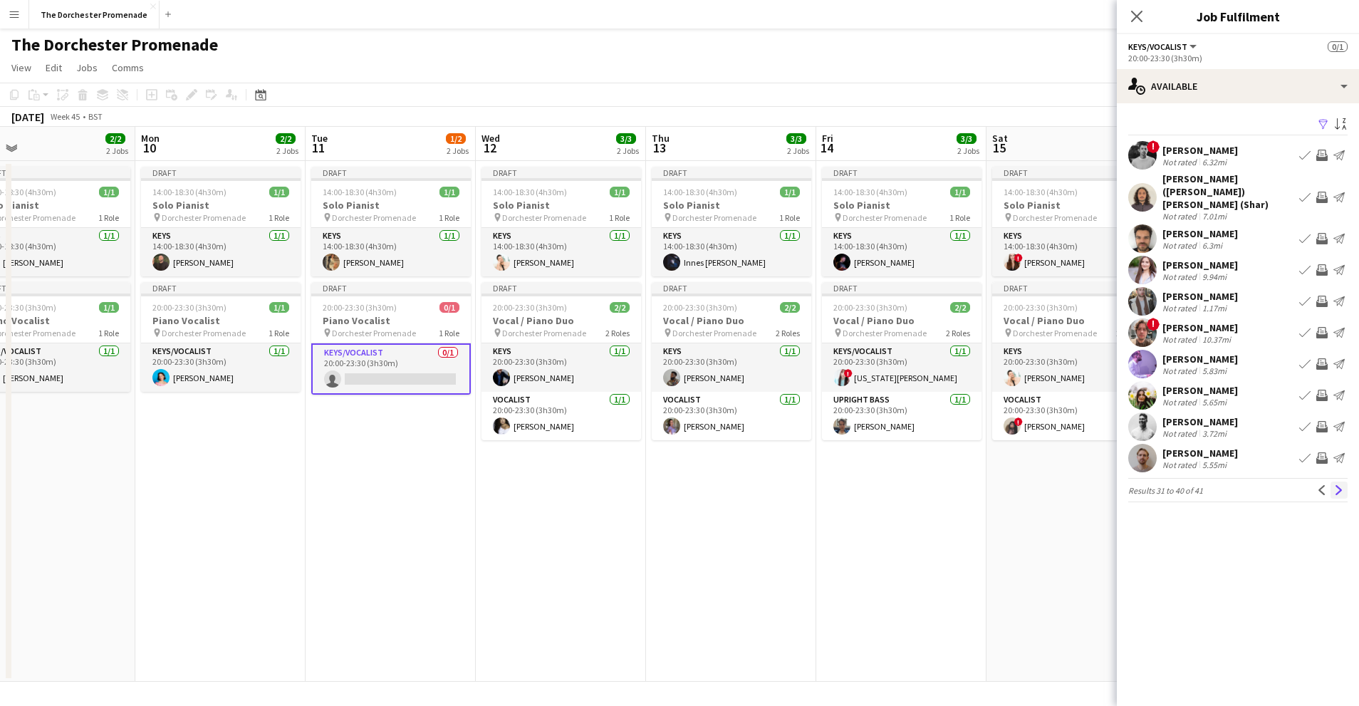
click at [1336, 482] on button "Next" at bounding box center [1339, 490] width 17 height 17
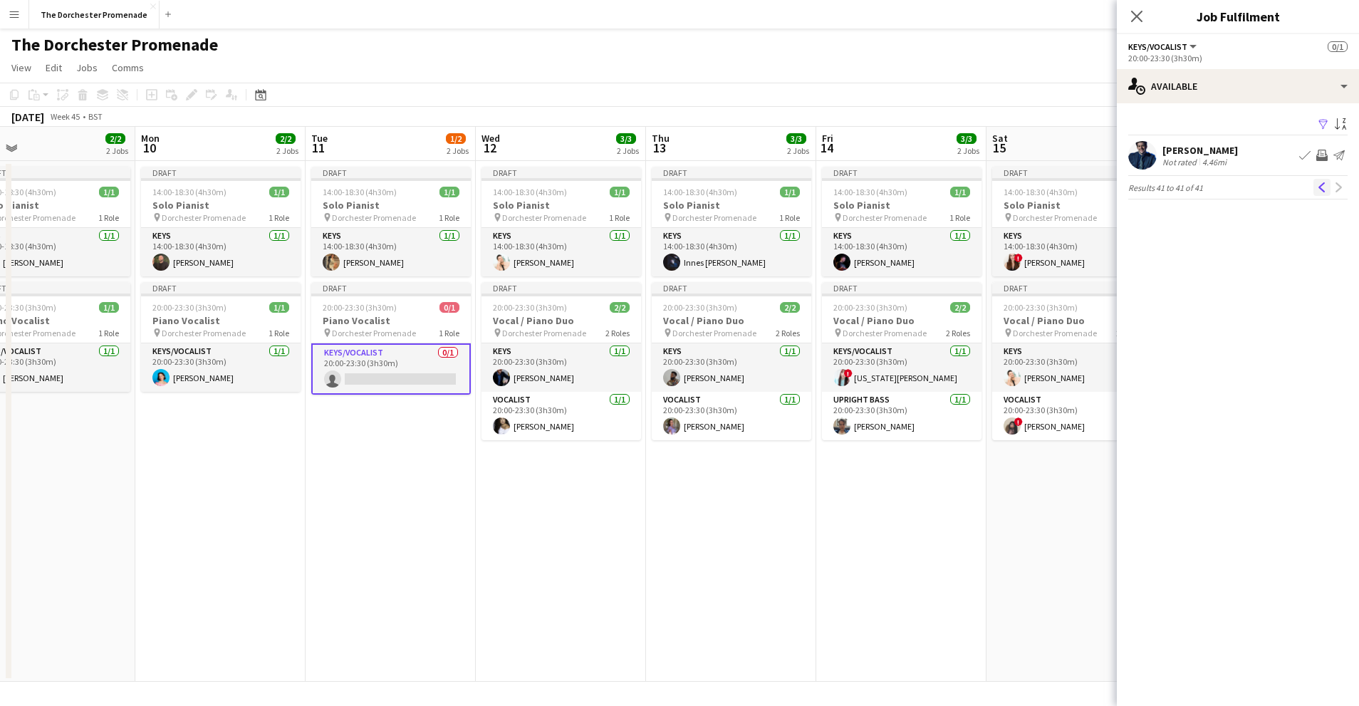
click at [1324, 186] on app-icon "Previous" at bounding box center [1322, 187] width 10 height 10
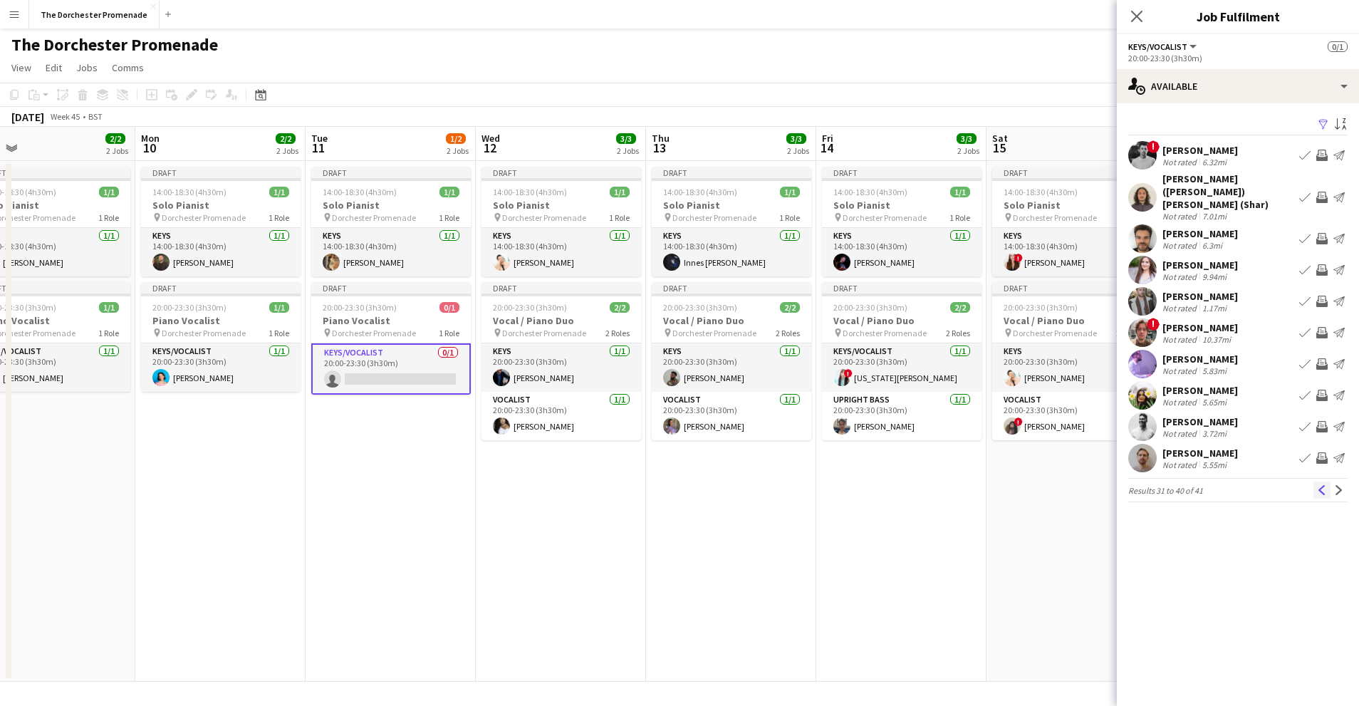
click at [1325, 485] on app-icon "Previous" at bounding box center [1322, 490] width 10 height 10
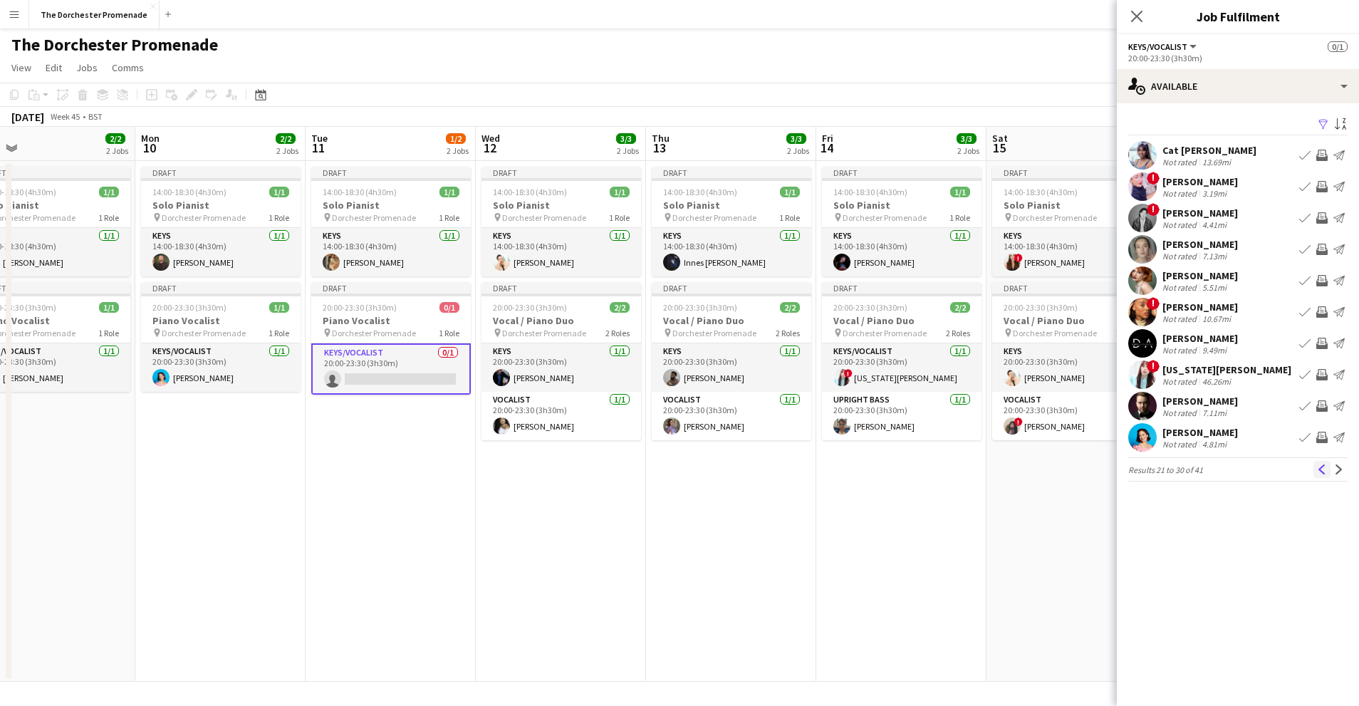
click at [1322, 469] on app-icon "Previous" at bounding box center [1322, 469] width 10 height 10
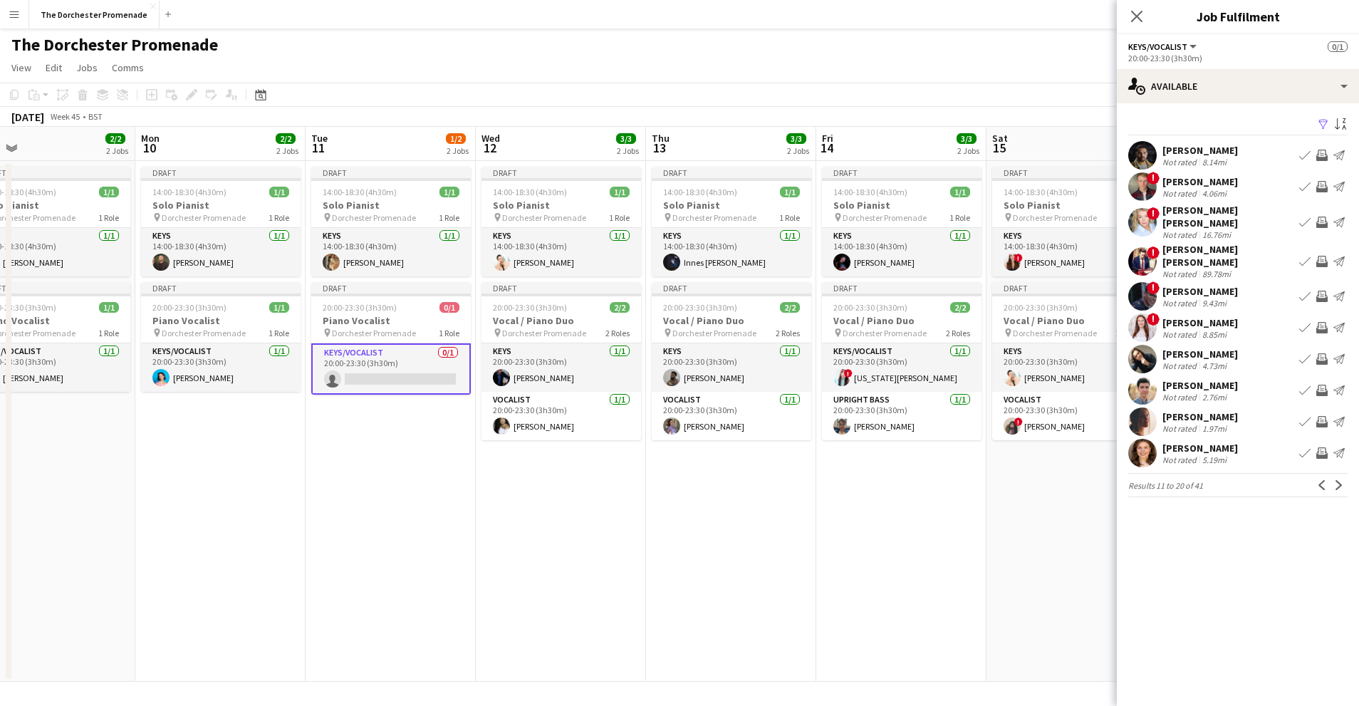
click at [1322, 480] on app-icon "Previous" at bounding box center [1322, 485] width 10 height 10
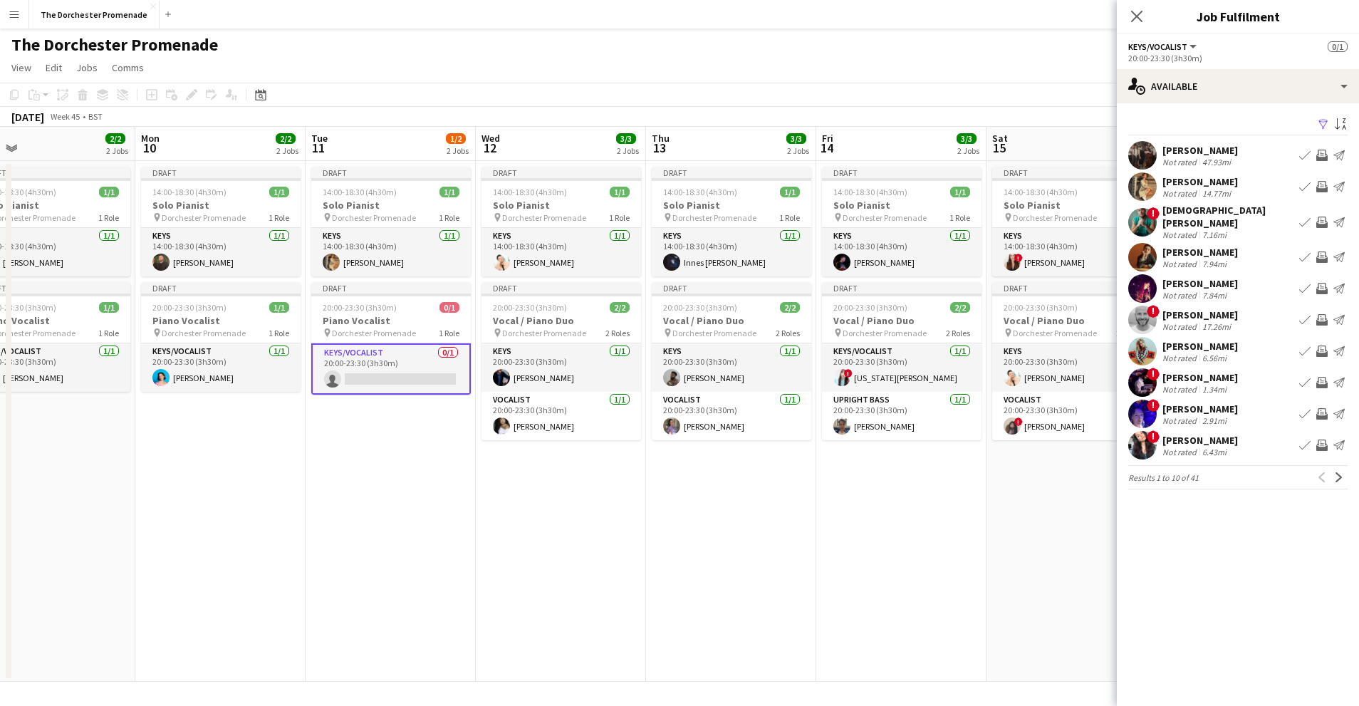
click at [1217, 246] on div "[PERSON_NAME]" at bounding box center [1201, 252] width 76 height 13
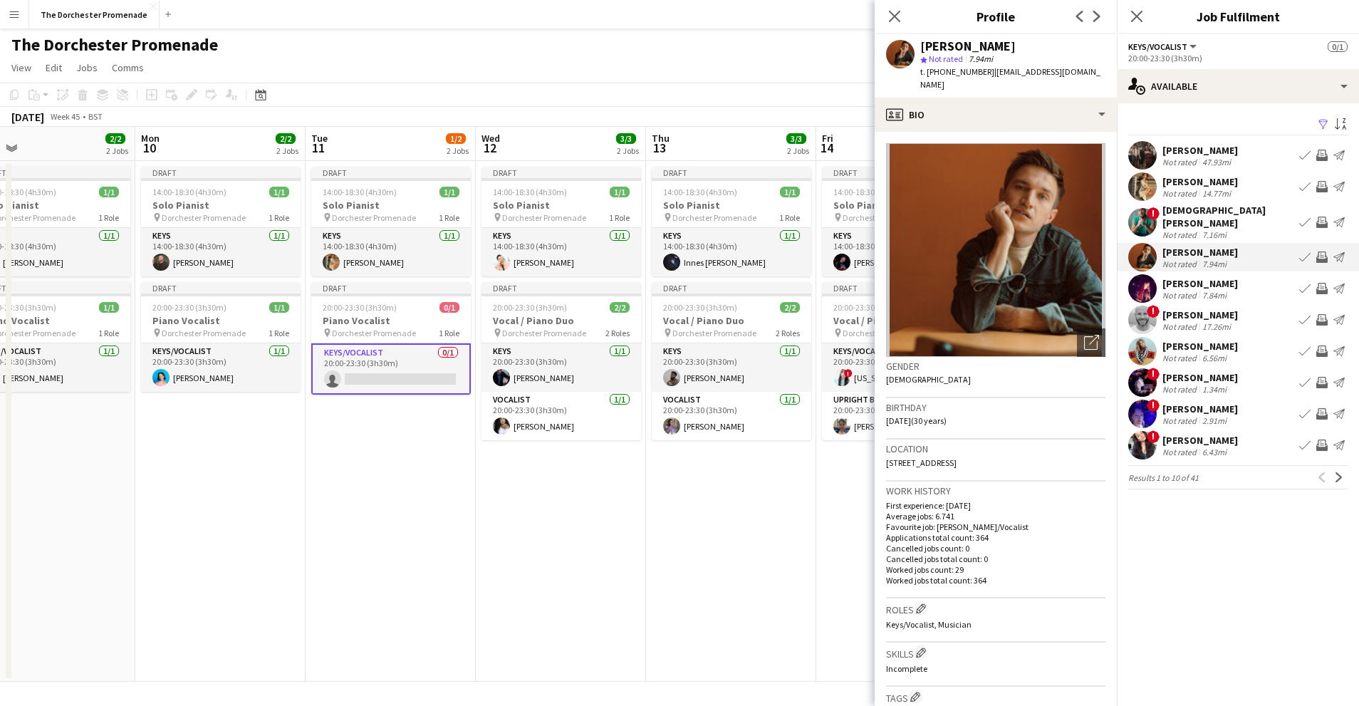
click at [1303, 251] on app-icon "Book crew" at bounding box center [1304, 256] width 11 height 11
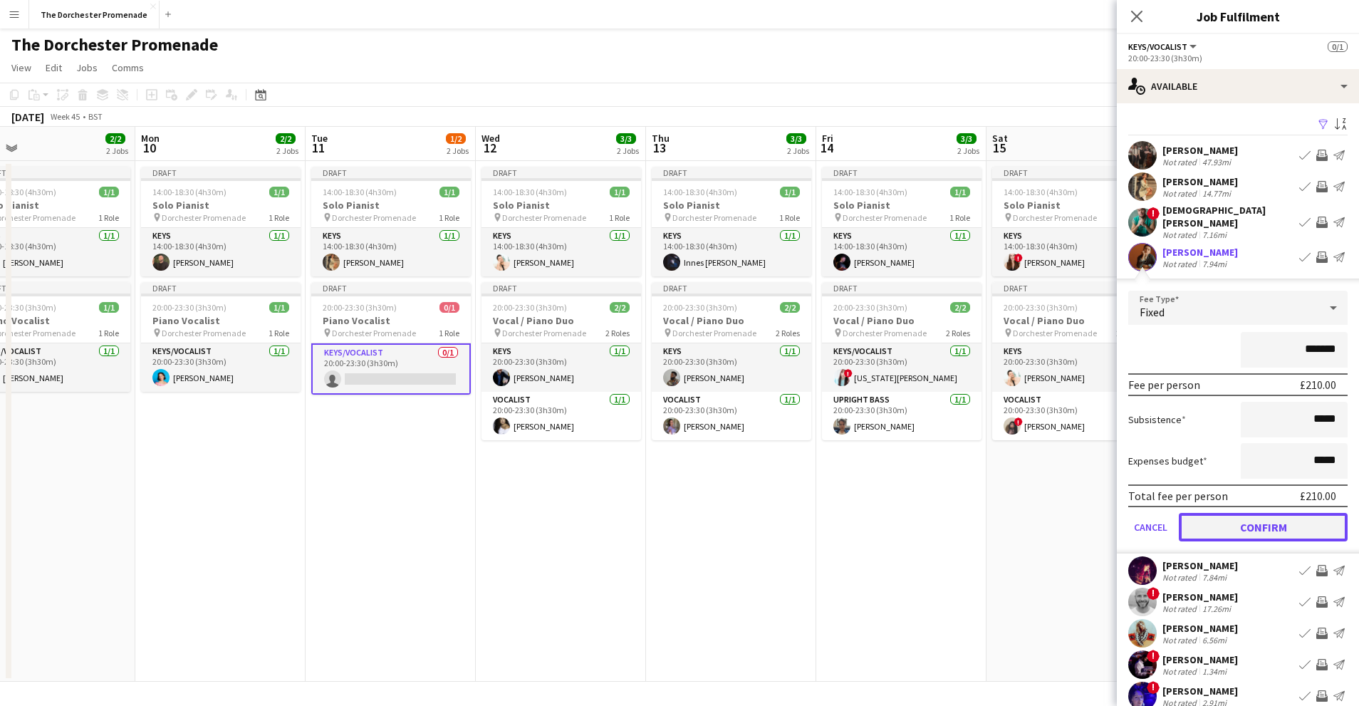
click at [1192, 528] on button "Confirm" at bounding box center [1263, 527] width 169 height 28
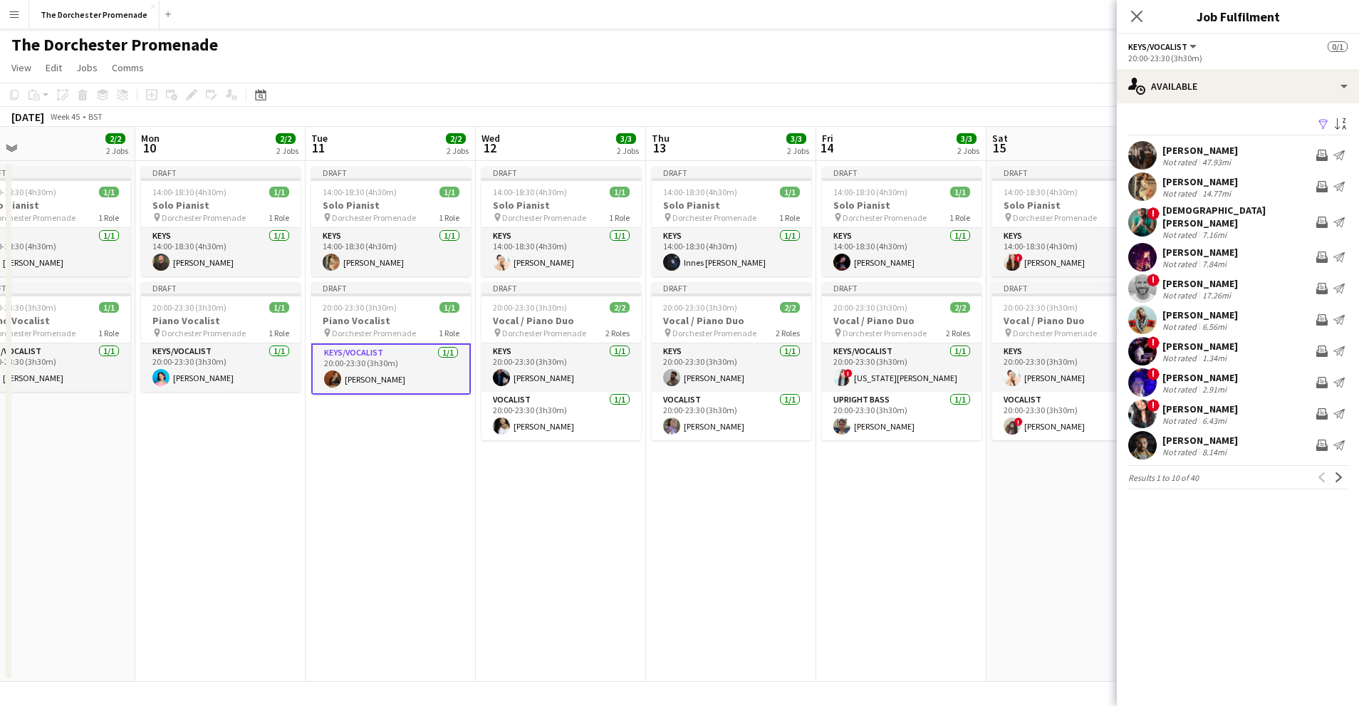
click at [941, 567] on app-date-cell "Draft 14:00-18:30 (4h30m) 1/1 Solo Pianist pin Dorchester Promenade 1 Role Keys…" at bounding box center [901, 421] width 170 height 521
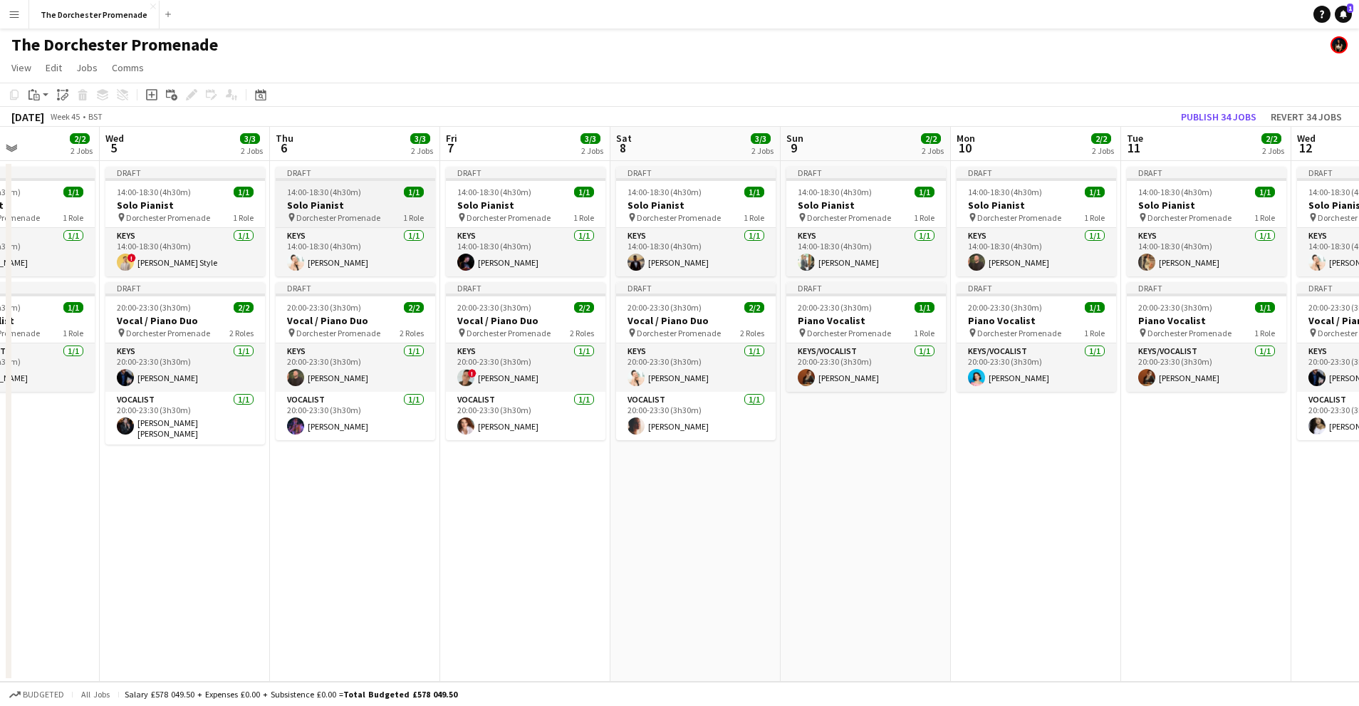
scroll to position [0, 318]
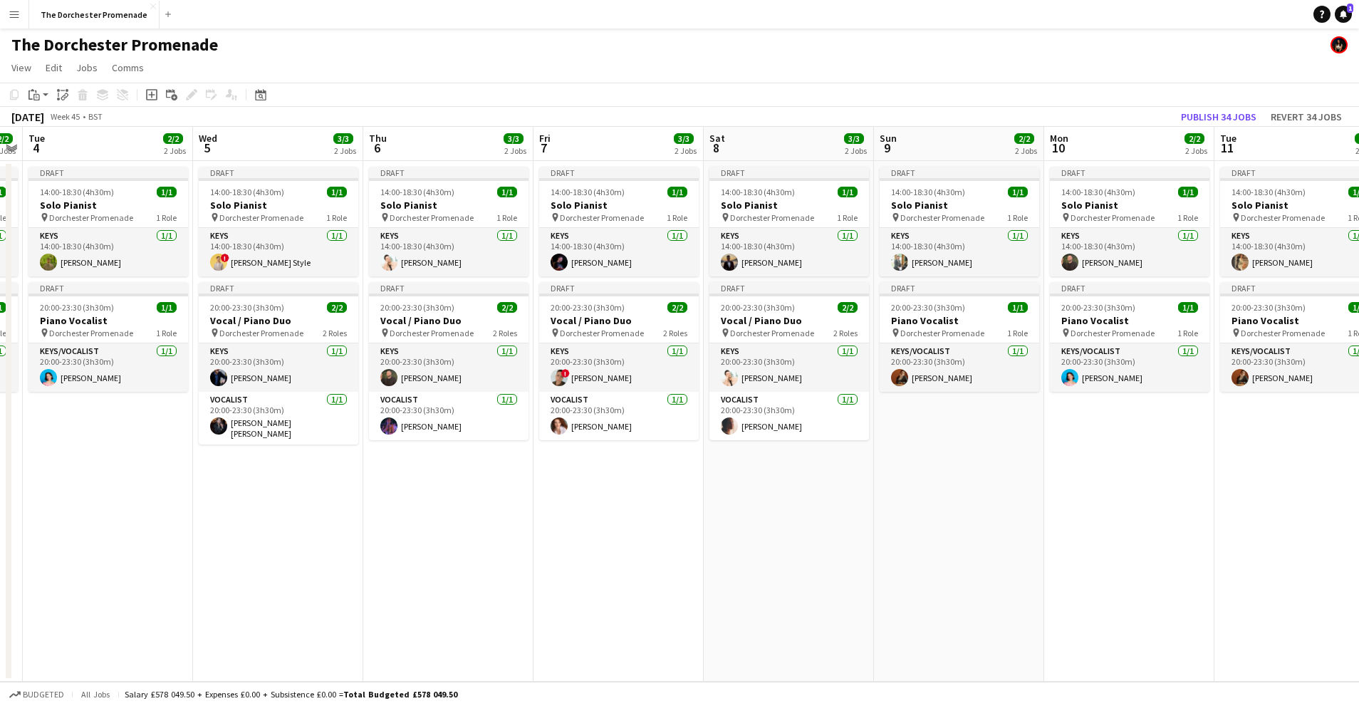
click at [19, 13] on app-icon "Menu" at bounding box center [14, 14] width 11 height 11
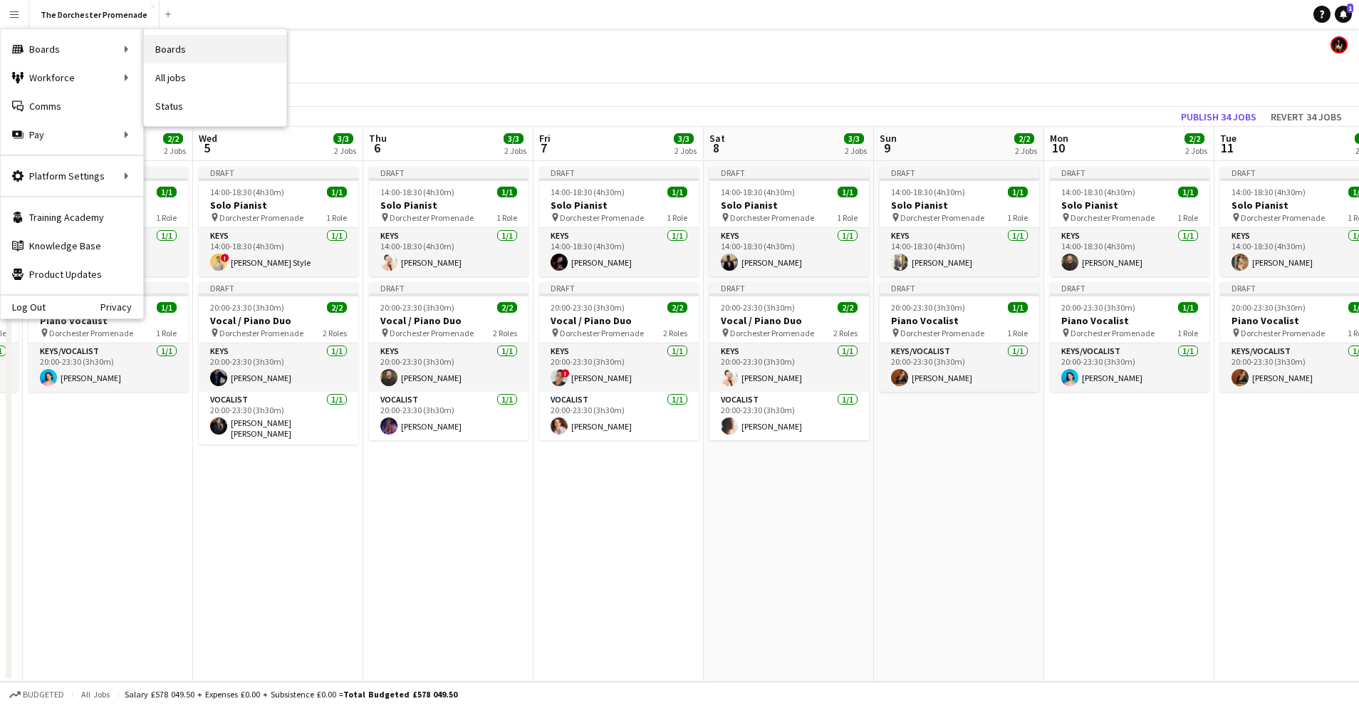
click at [197, 56] on link "Boards" at bounding box center [215, 49] width 142 height 28
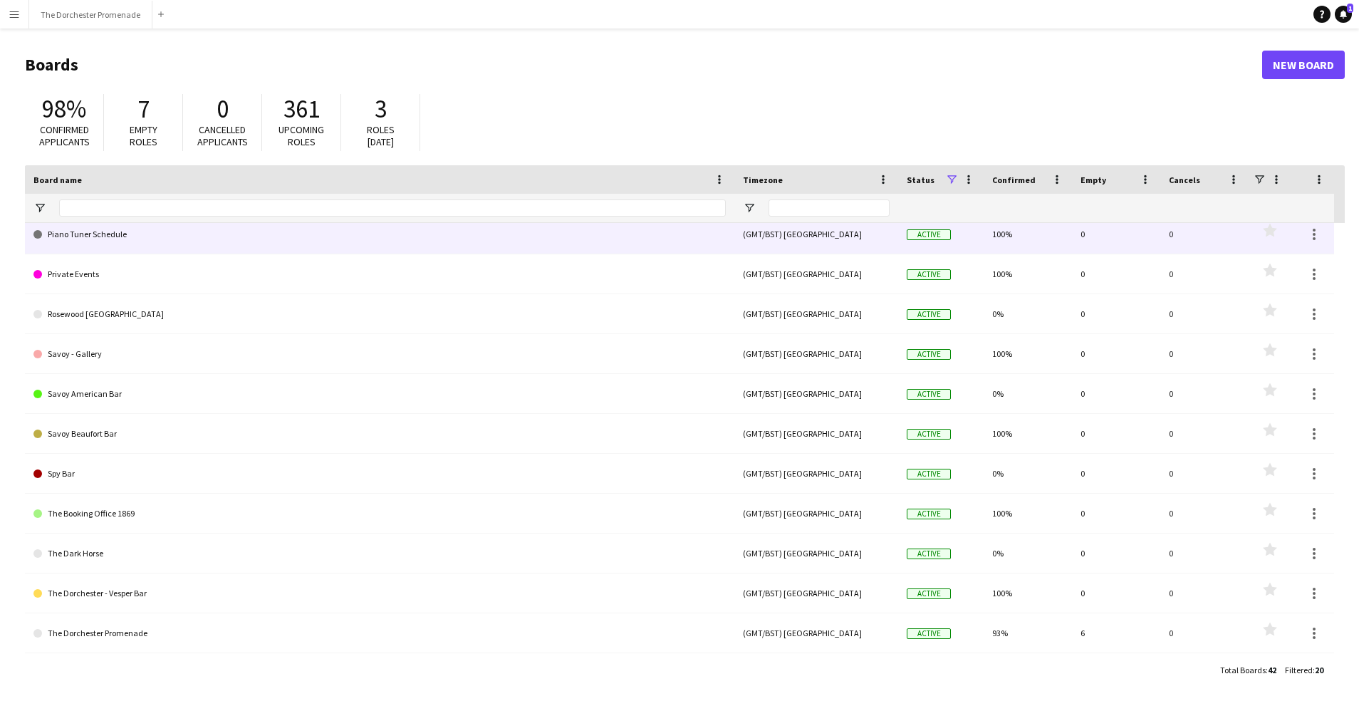
scroll to position [365, 0]
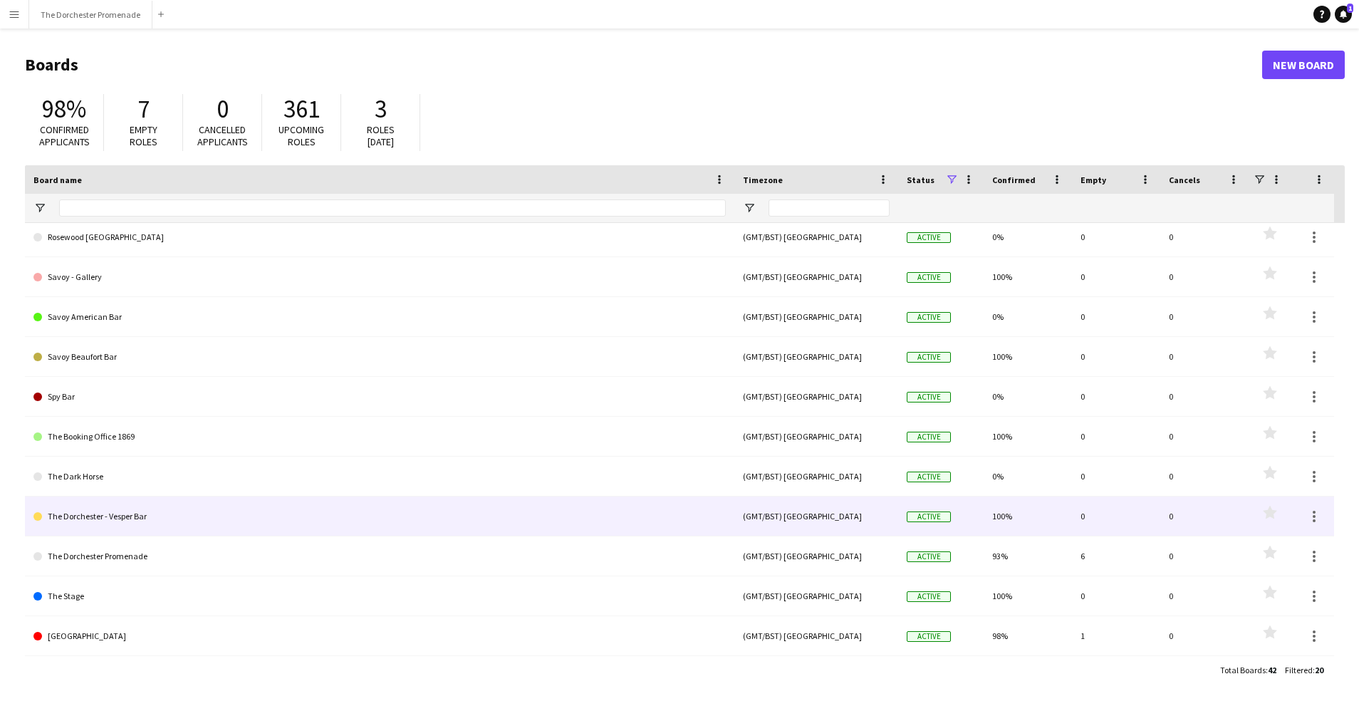
click at [157, 522] on link "The Dorchester - Vesper Bar" at bounding box center [379, 517] width 692 height 40
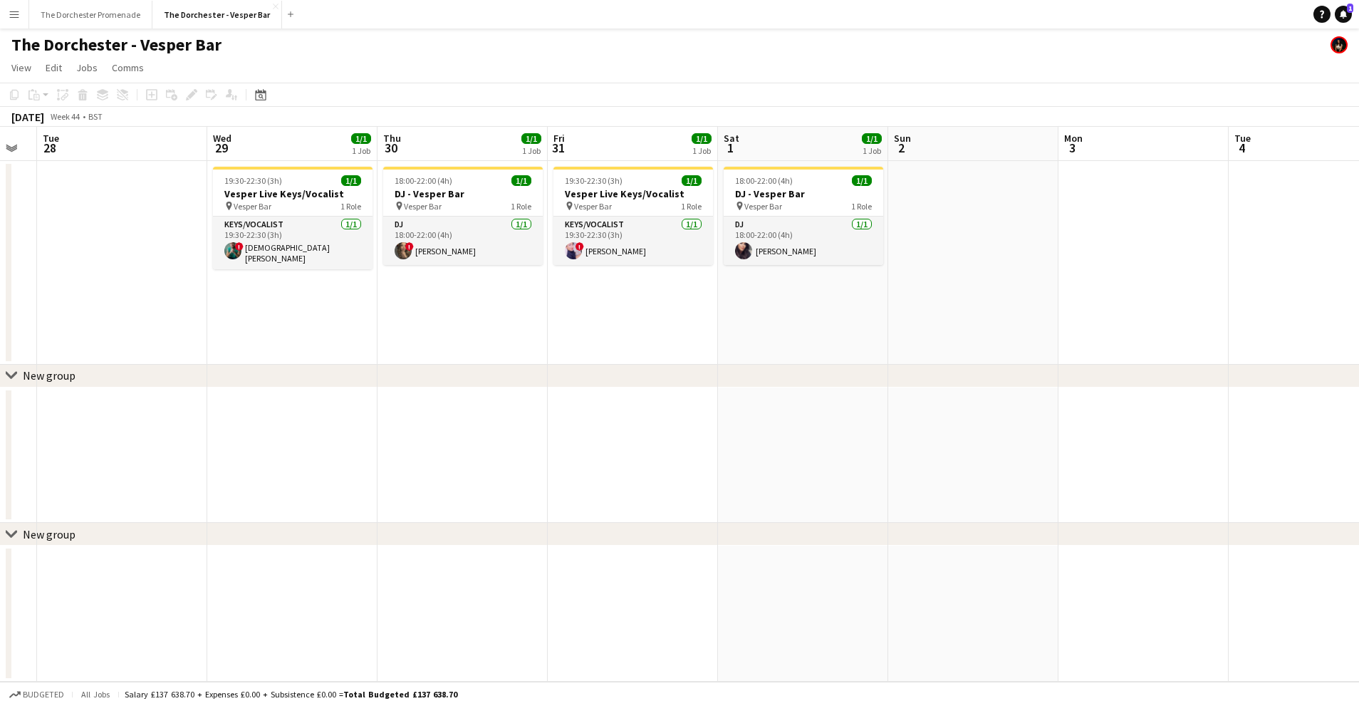
scroll to position [0, 430]
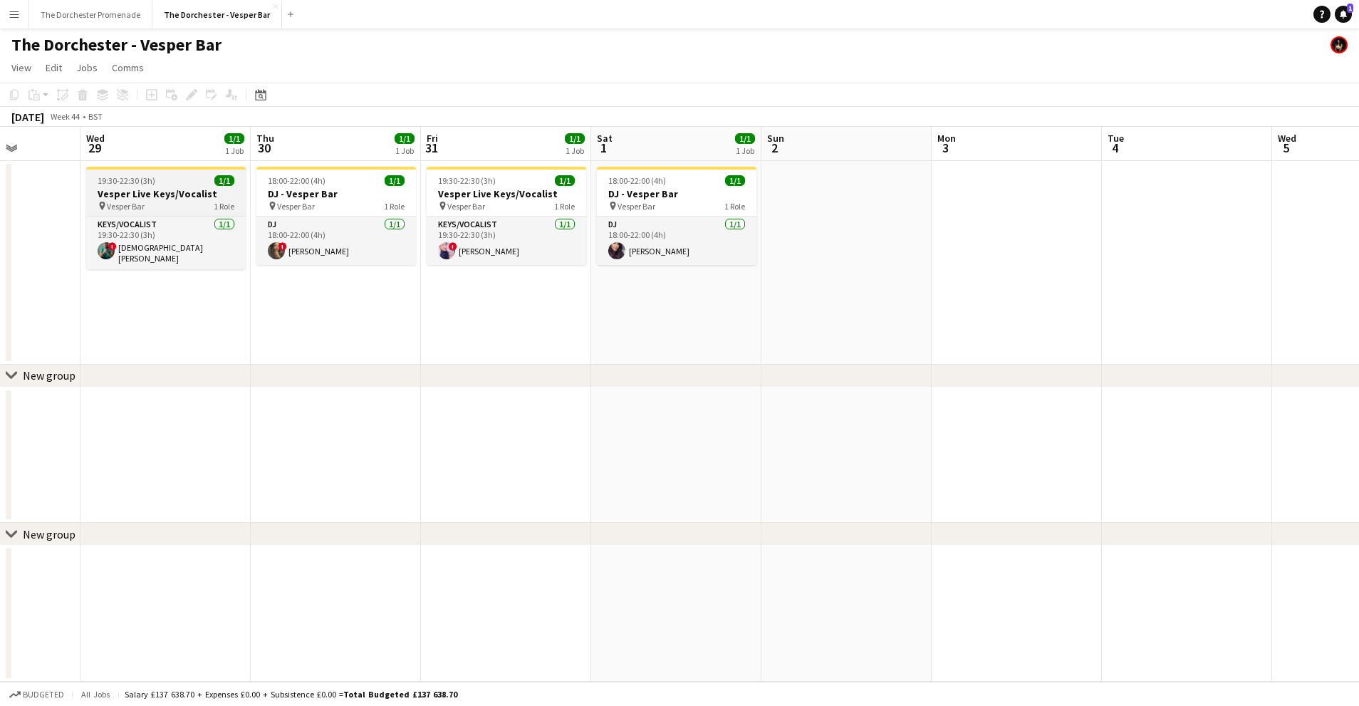
click at [155, 176] on div "19:30-22:30 (3h) 1/1" at bounding box center [166, 180] width 160 height 11
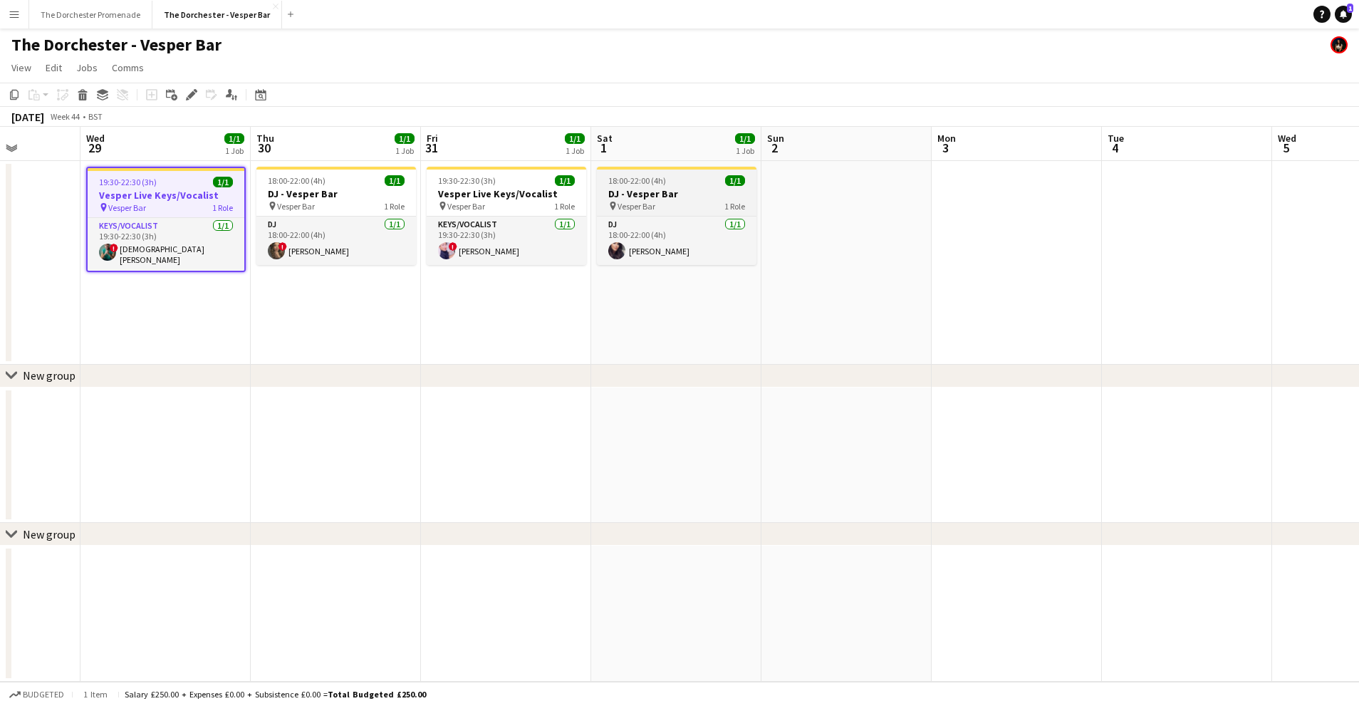
click at [672, 189] on h3 "DJ - Vesper Bar" at bounding box center [677, 193] width 160 height 13
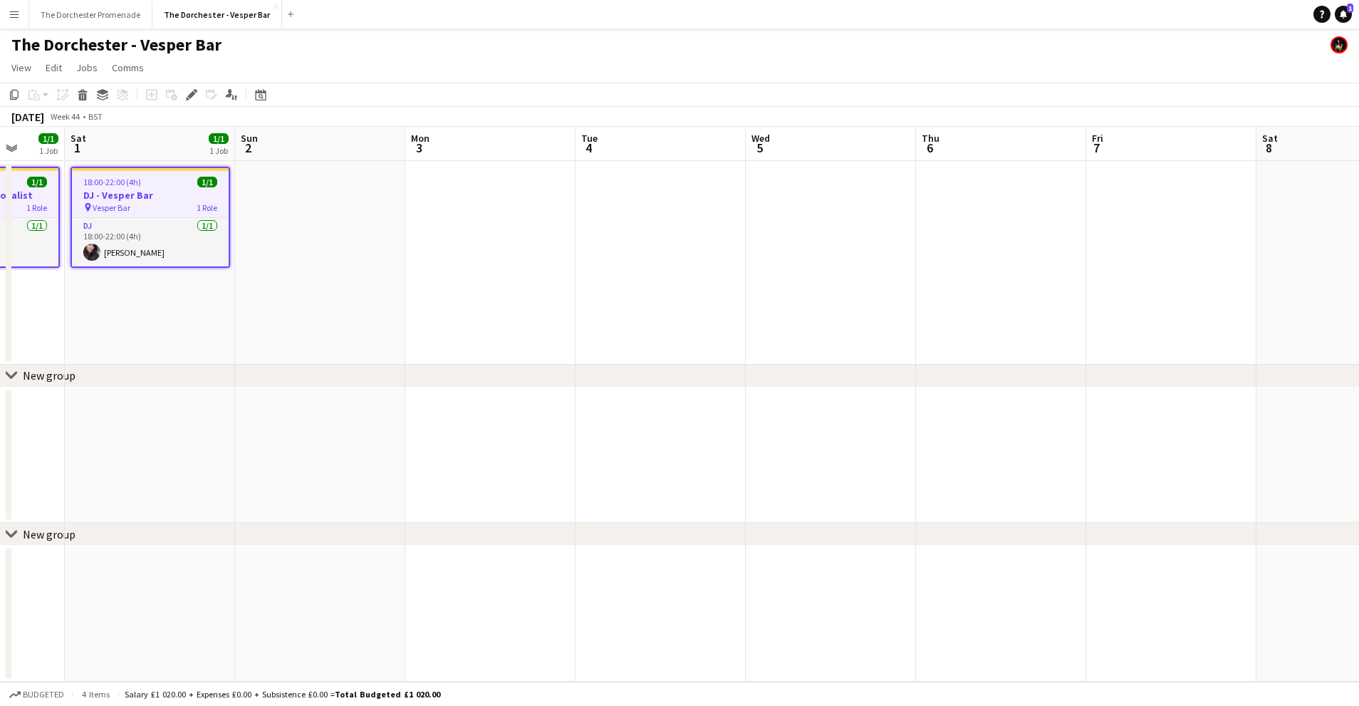
scroll to position [0, 448]
click at [799, 177] on app-date-cell at bounding box center [829, 263] width 170 height 204
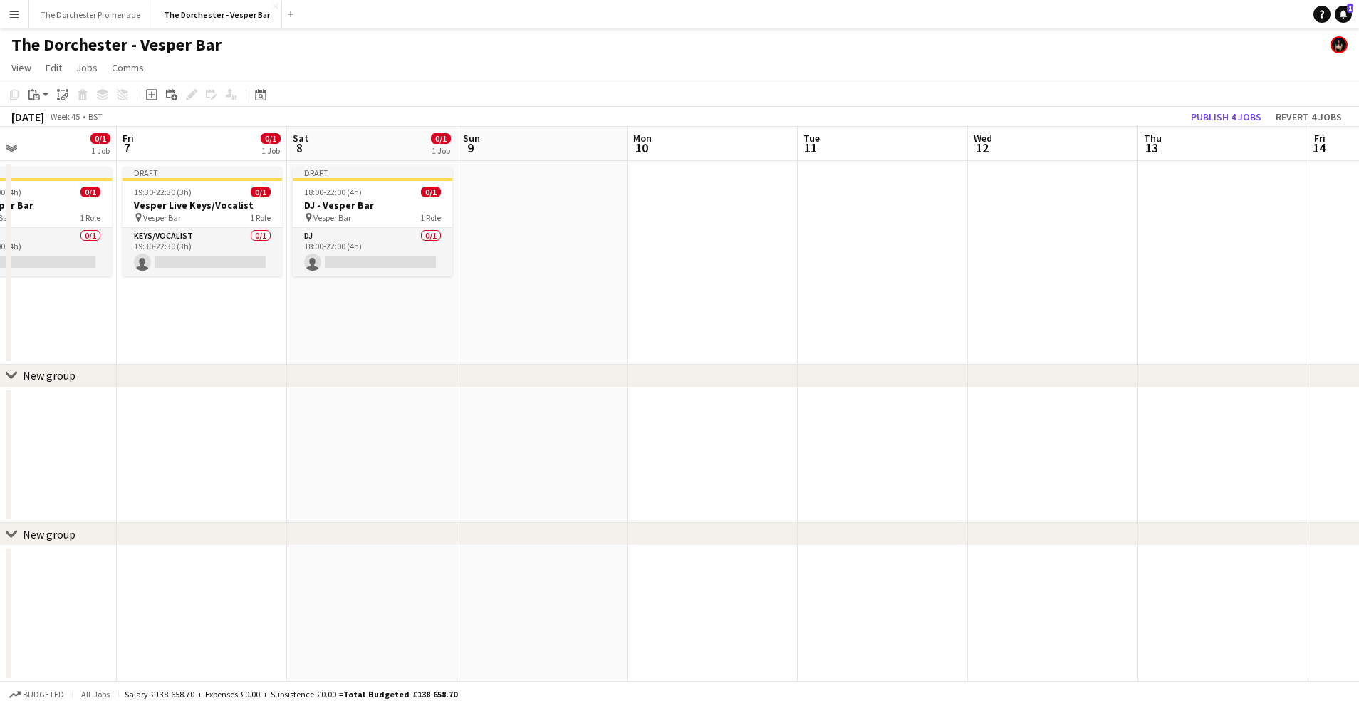
scroll to position [0, 416]
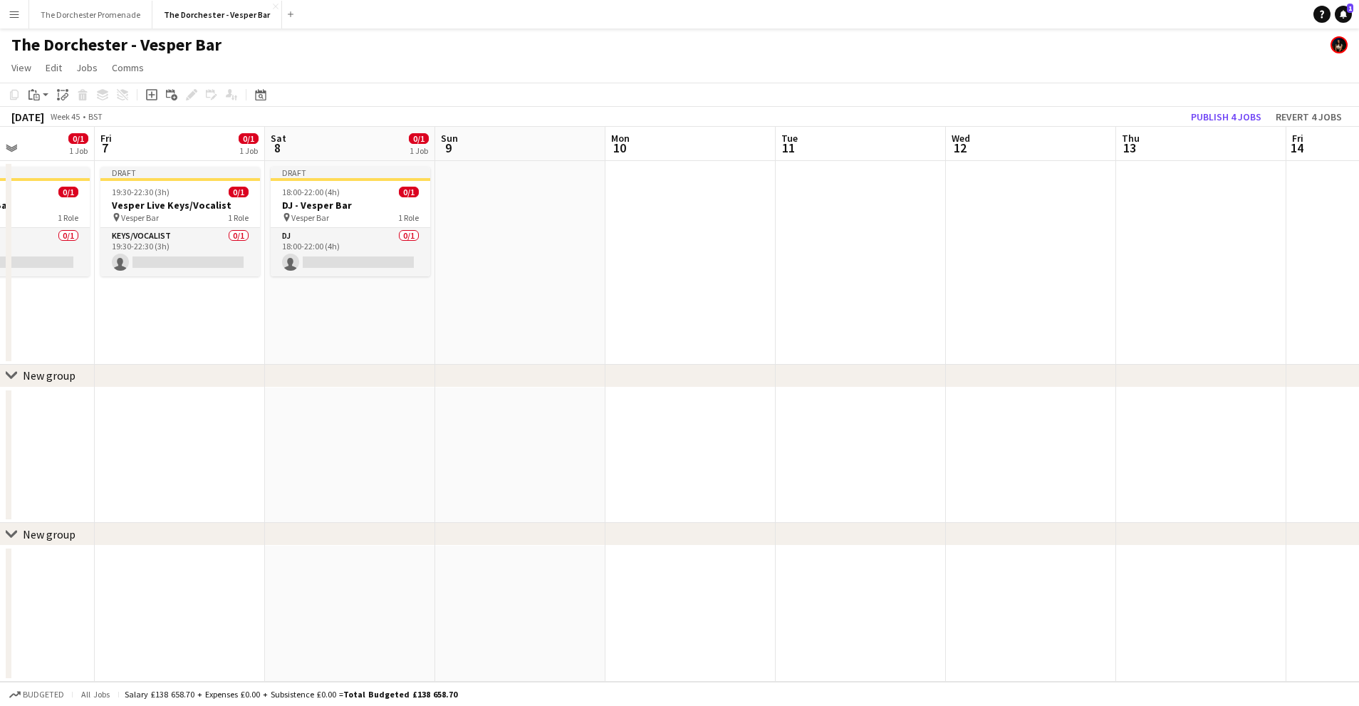
click at [992, 190] on app-date-cell at bounding box center [1031, 263] width 170 height 204
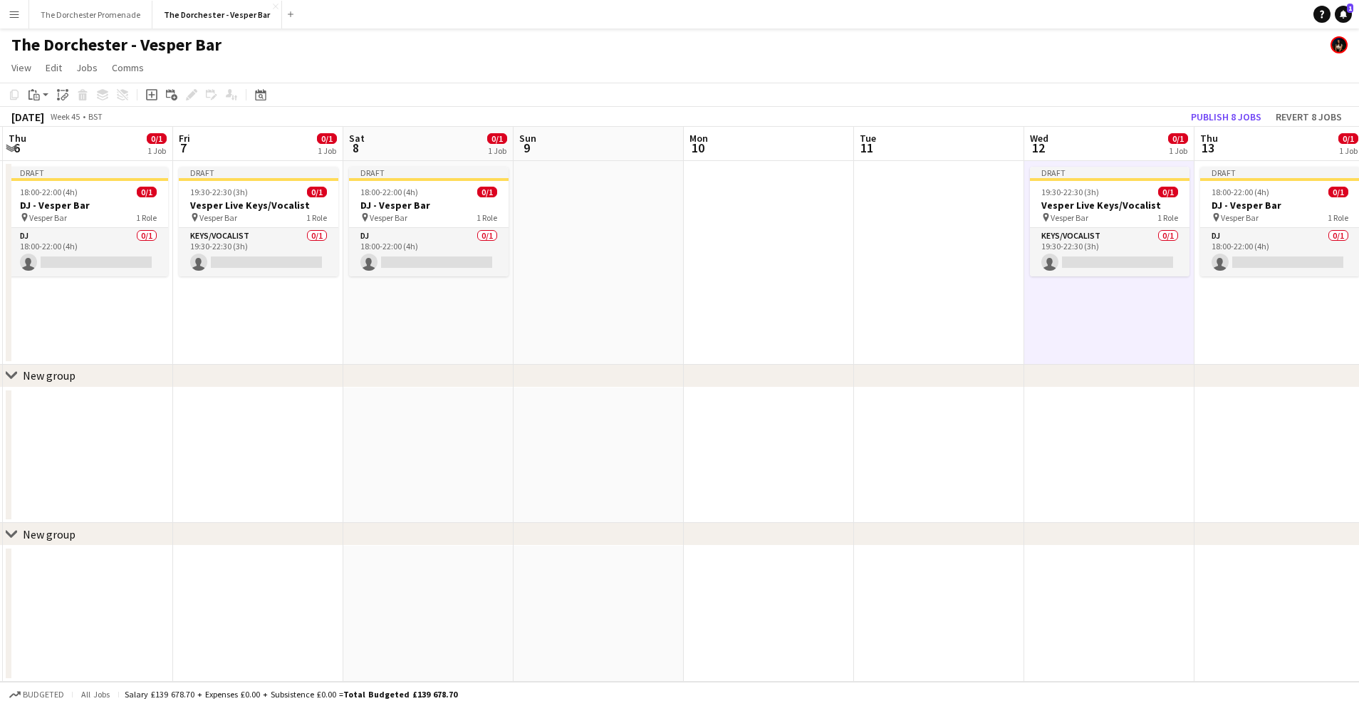
scroll to position [0, 443]
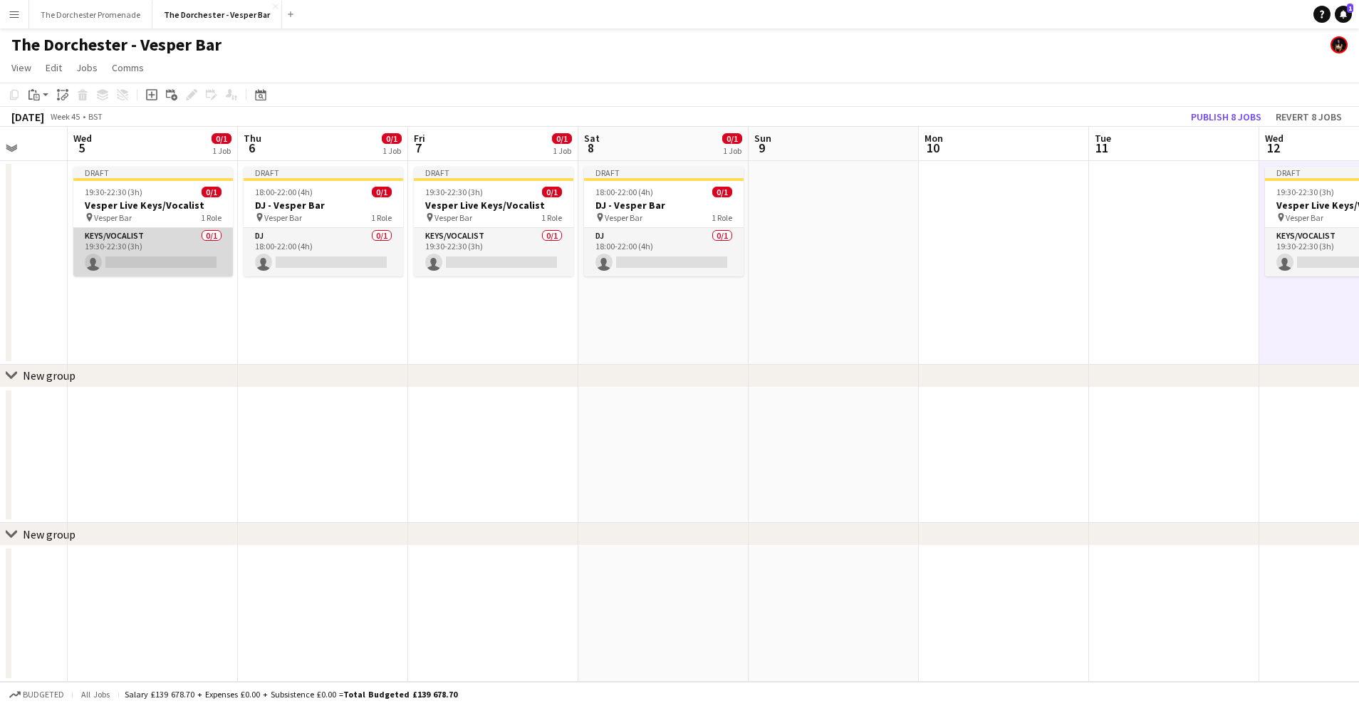
click at [155, 244] on app-card-role "Keys/Vocalist 0/1 19:30-22:30 (3h) single-neutral-actions" at bounding box center [153, 252] width 160 height 48
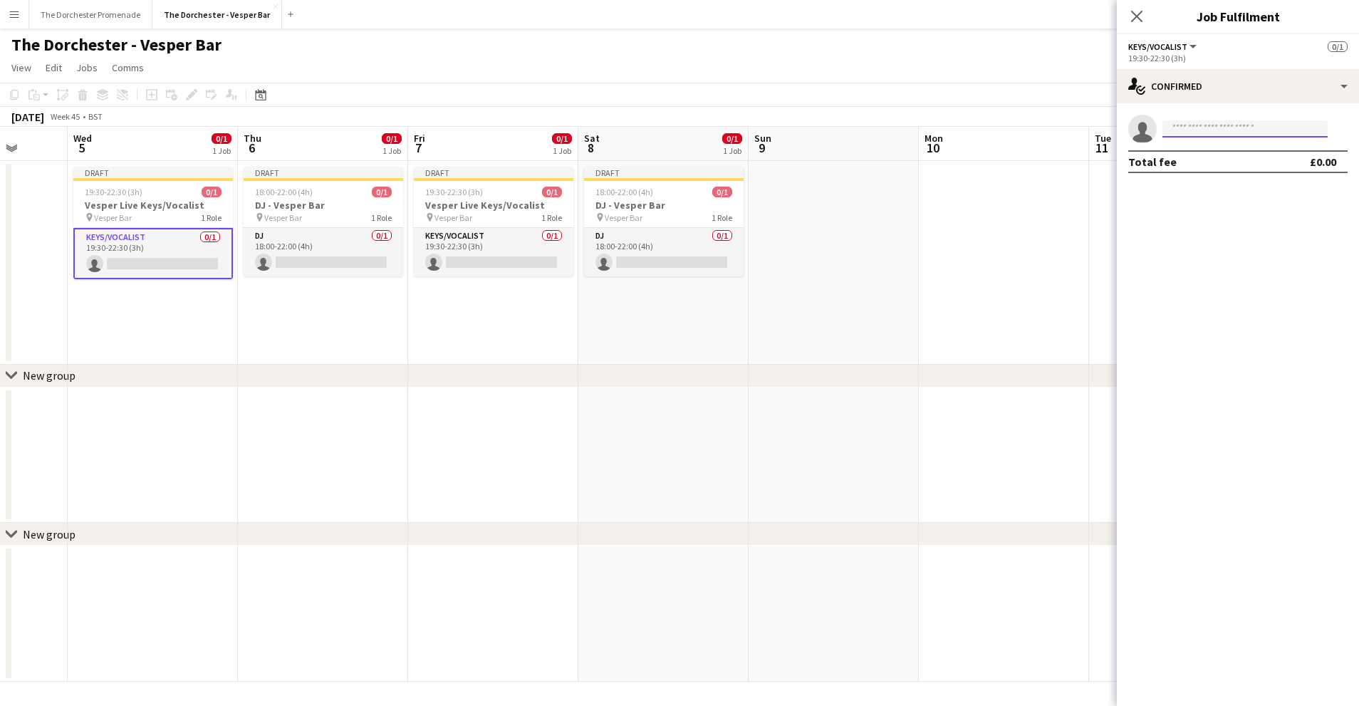
click at [1241, 125] on input at bounding box center [1245, 128] width 165 height 17
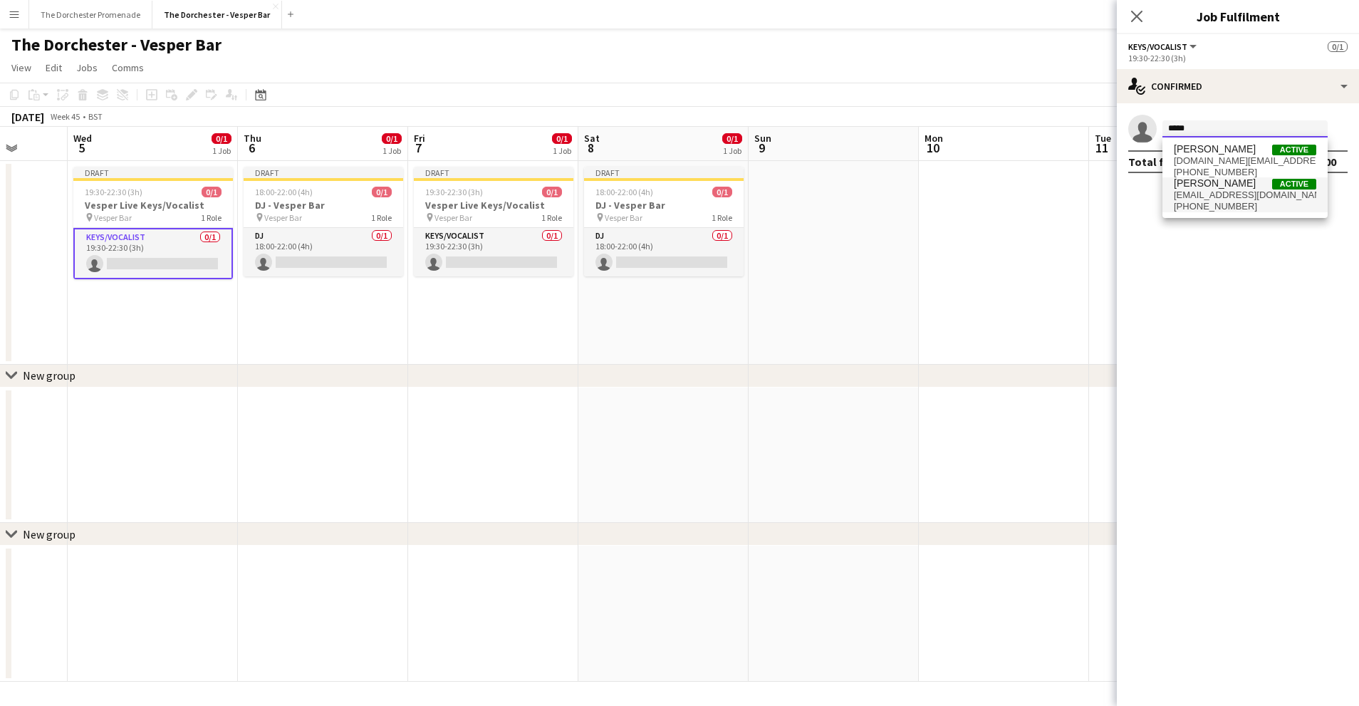
type input "*****"
click at [1226, 192] on span "[EMAIL_ADDRESS][DOMAIN_NAME]" at bounding box center [1245, 194] width 142 height 11
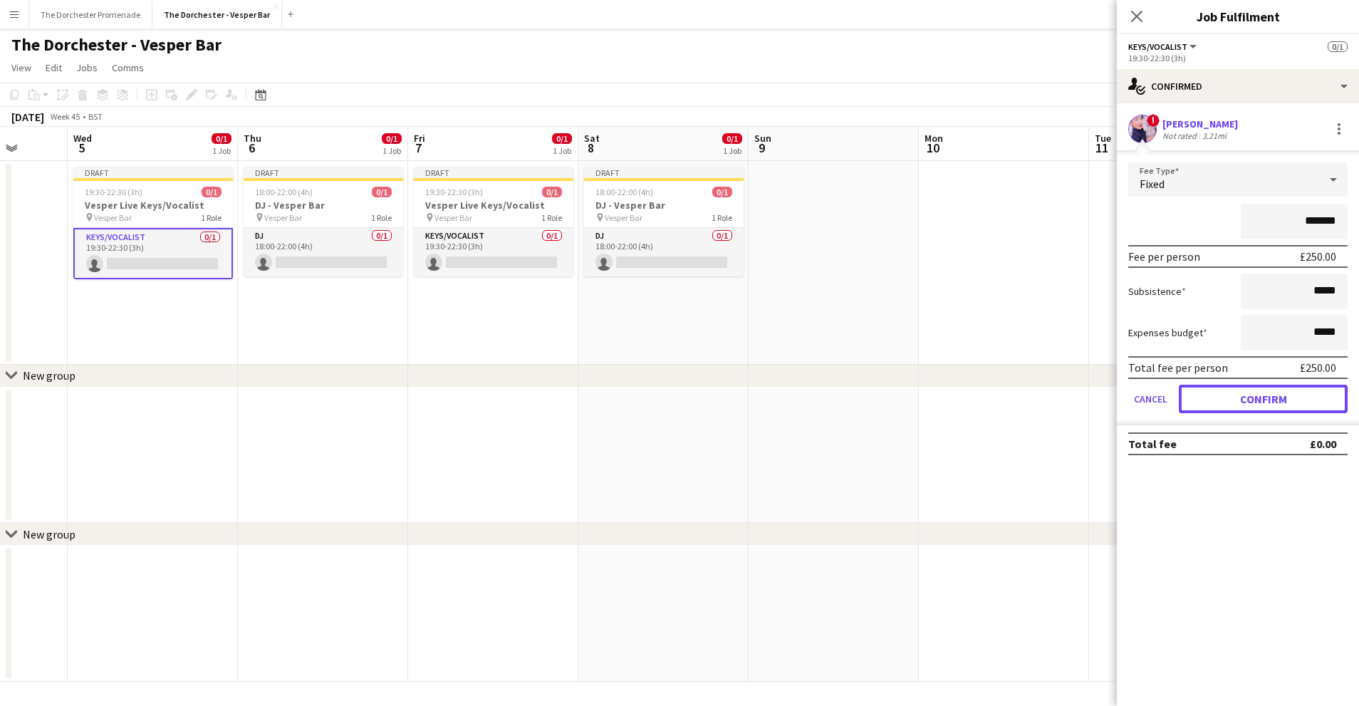
drag, startPoint x: 1200, startPoint y: 392, endPoint x: 1188, endPoint y: 387, distance: 12.4
click at [1200, 392] on button "Confirm" at bounding box center [1263, 399] width 169 height 28
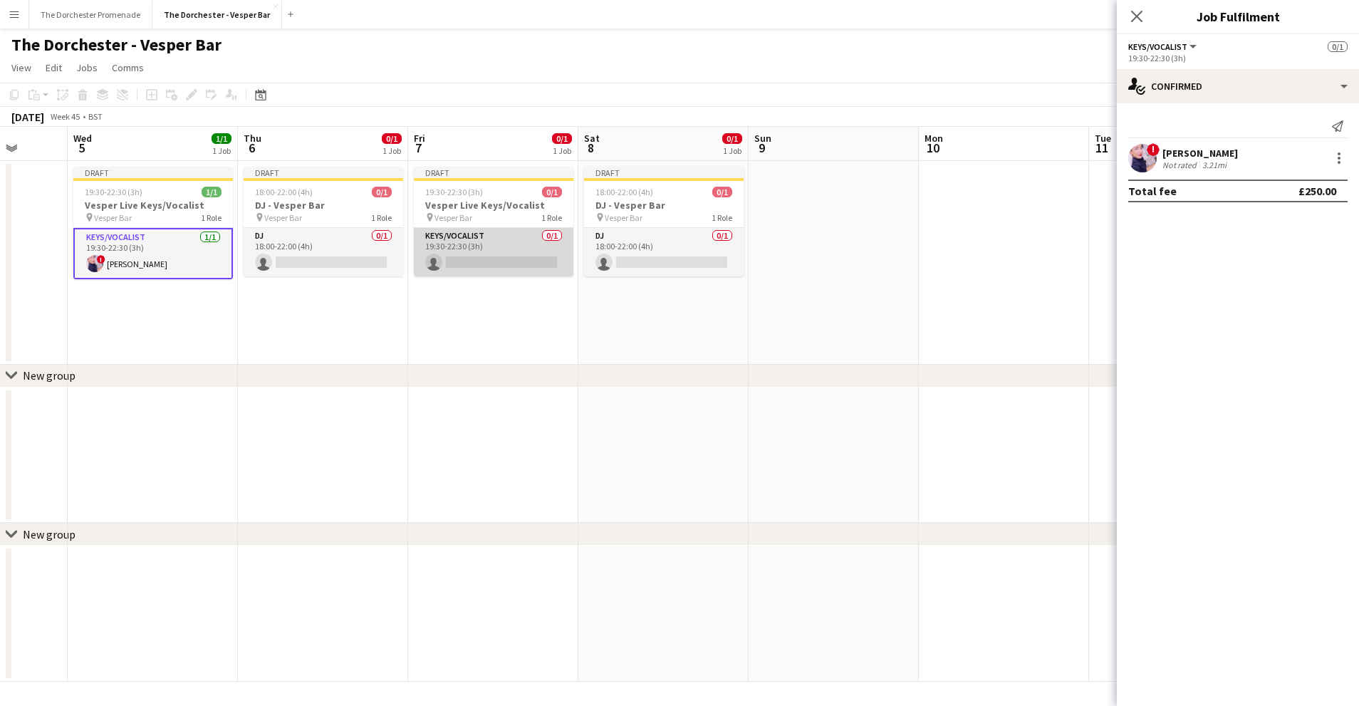
click at [461, 232] on app-card-role "Keys/Vocalist 0/1 19:30-22:30 (3h) single-neutral-actions" at bounding box center [494, 252] width 160 height 48
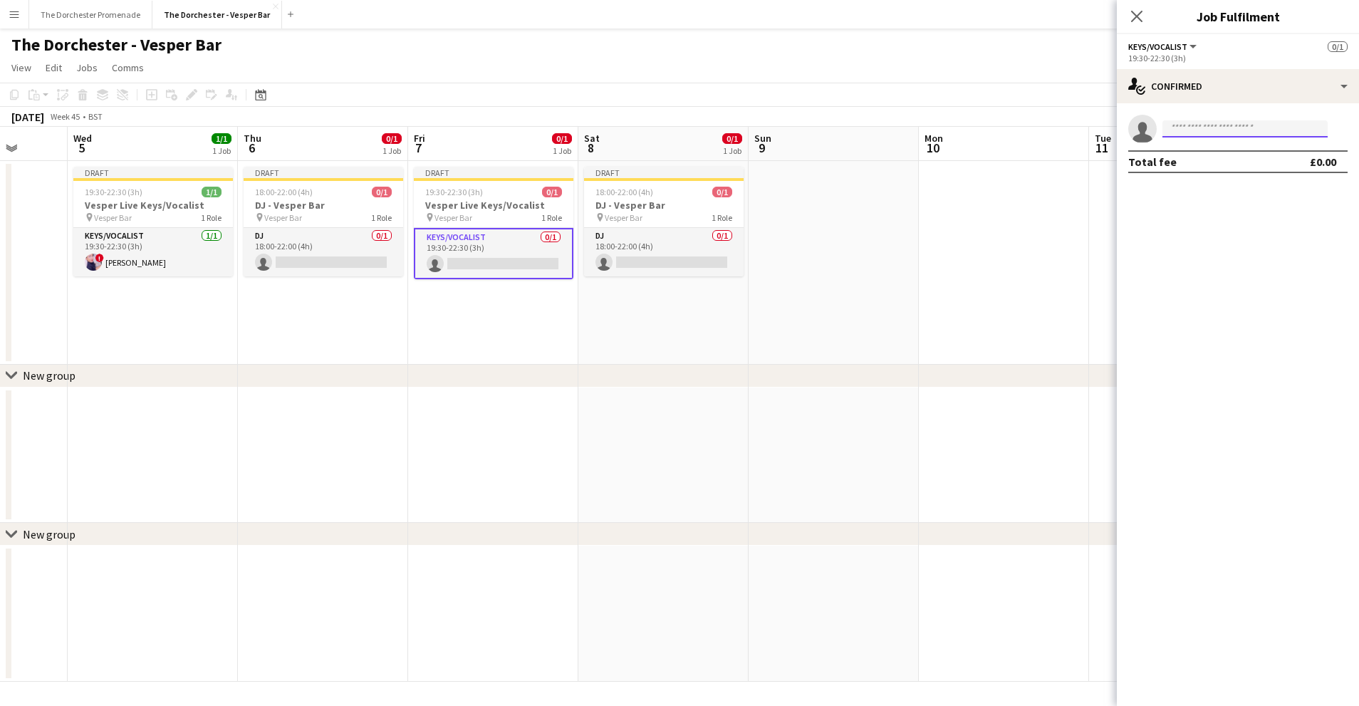
click at [1229, 128] on input at bounding box center [1245, 128] width 165 height 17
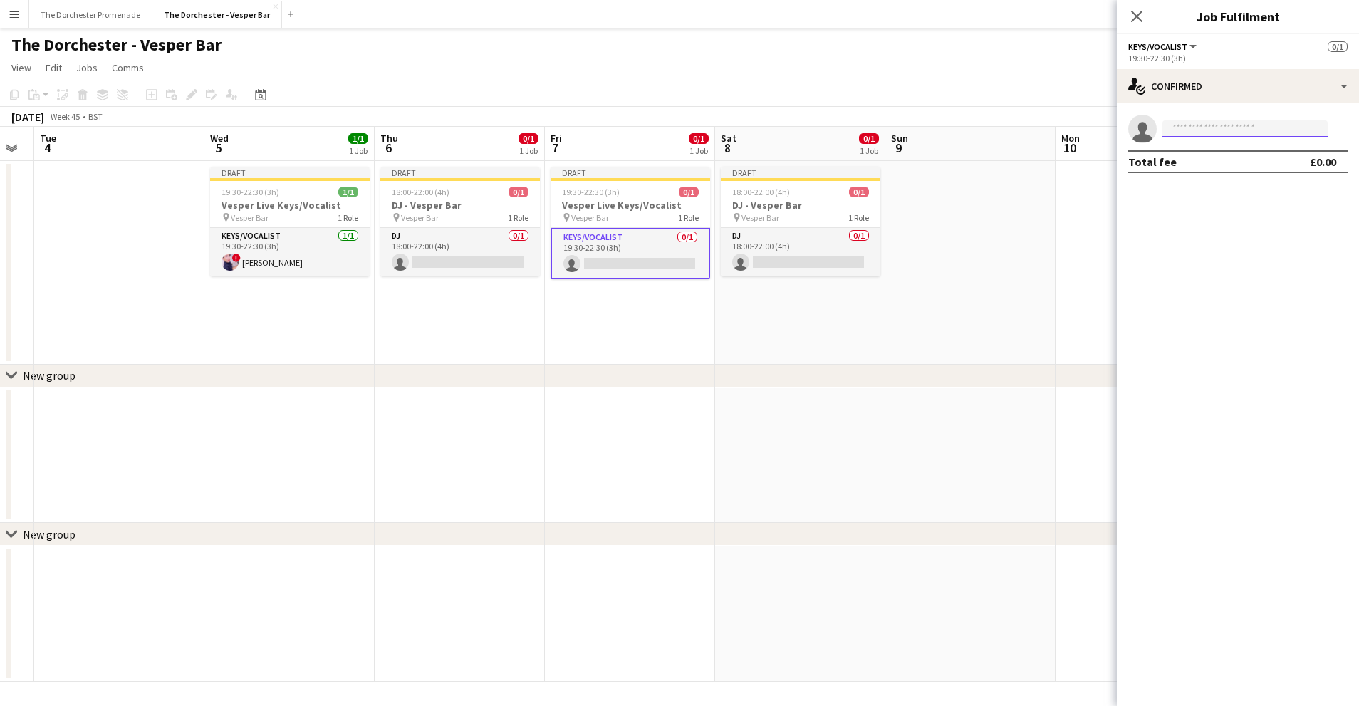
scroll to position [0, 489]
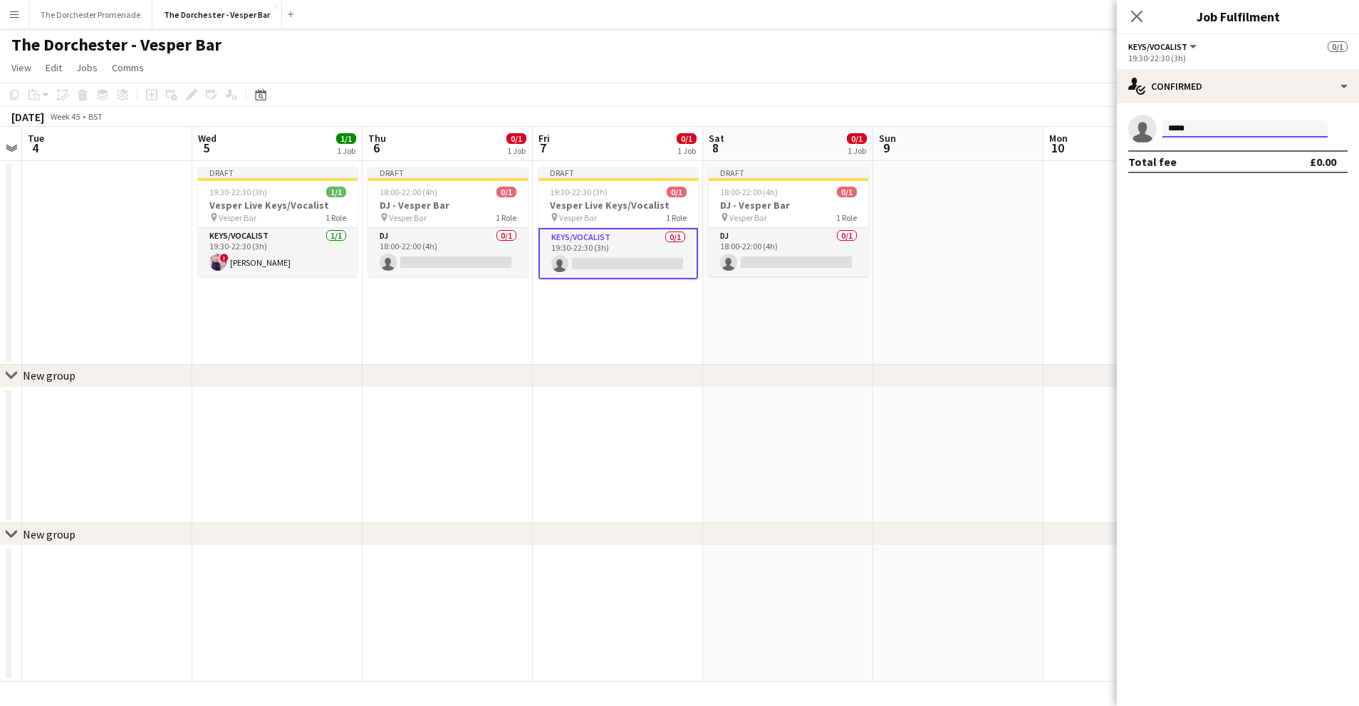
type input "******"
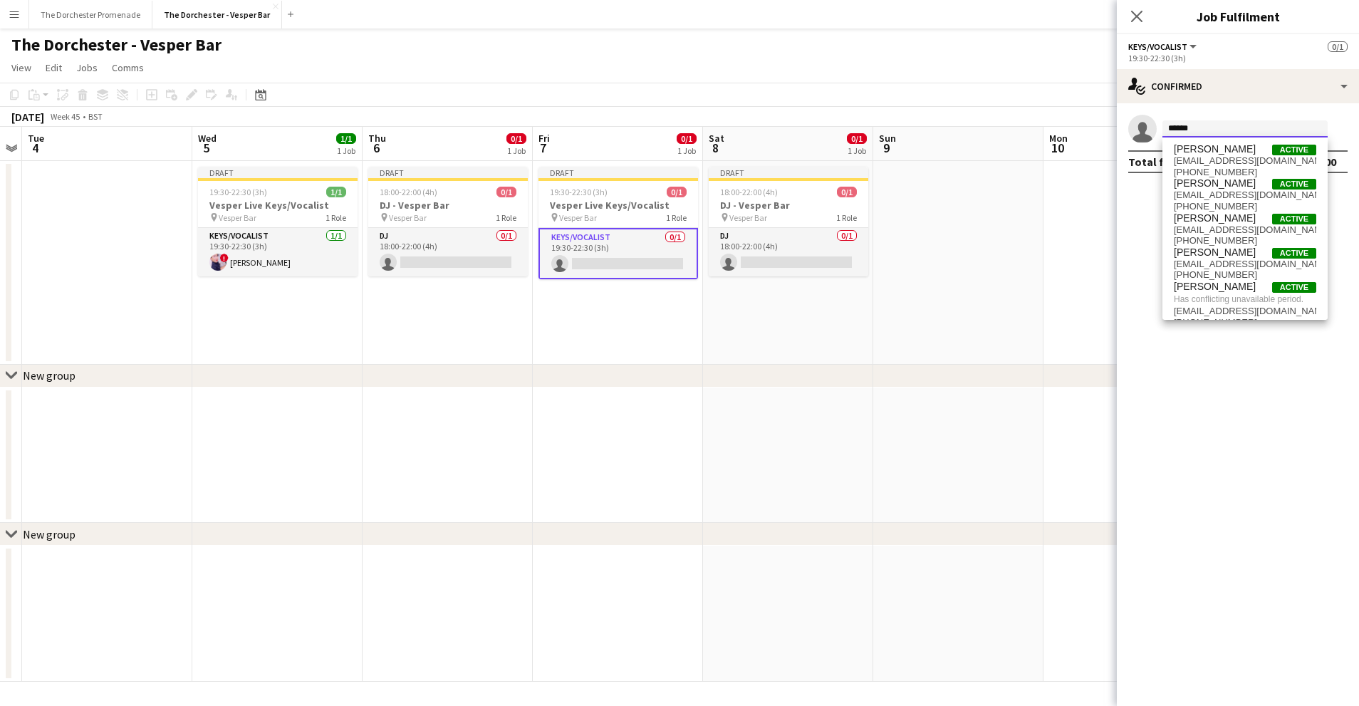
click at [1185, 124] on input "******" at bounding box center [1245, 128] width 165 height 17
type input "*****"
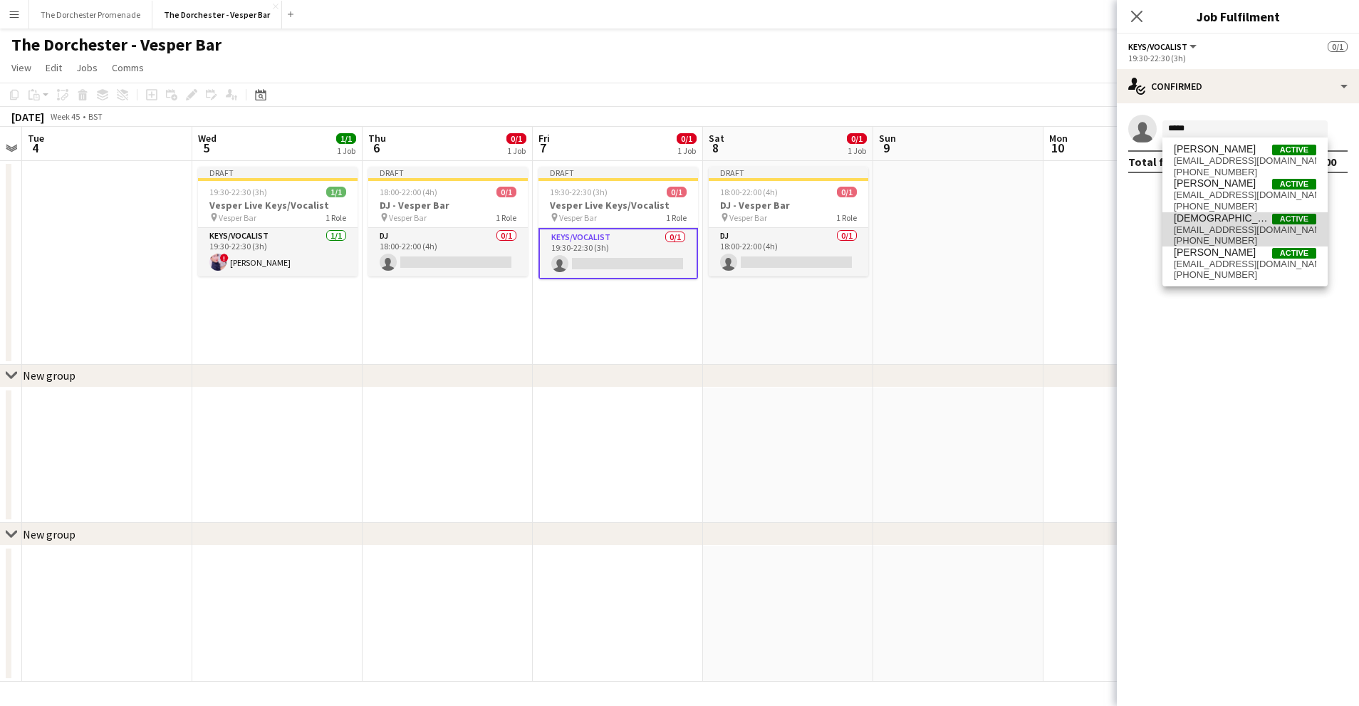
click at [1244, 223] on span "[DEMOGRAPHIC_DATA][PERSON_NAME]" at bounding box center [1223, 218] width 98 height 12
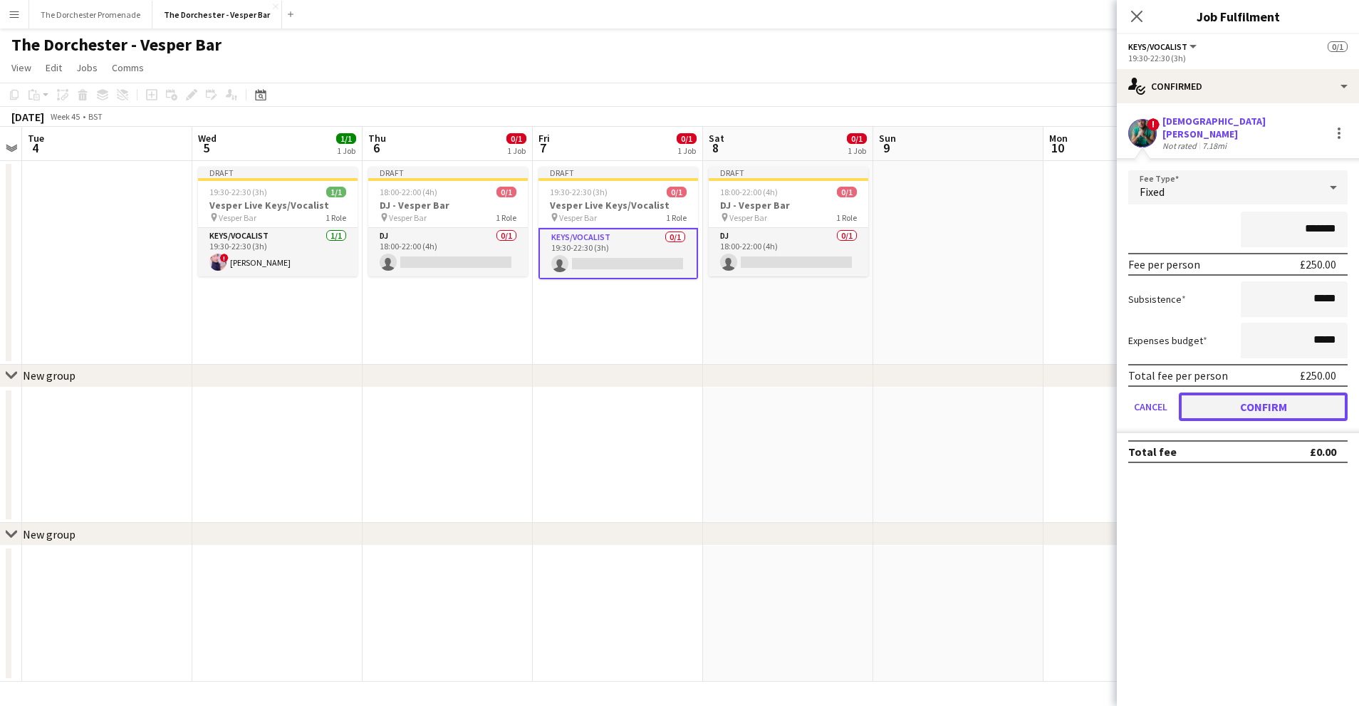
click at [1206, 394] on button "Confirm" at bounding box center [1263, 406] width 169 height 28
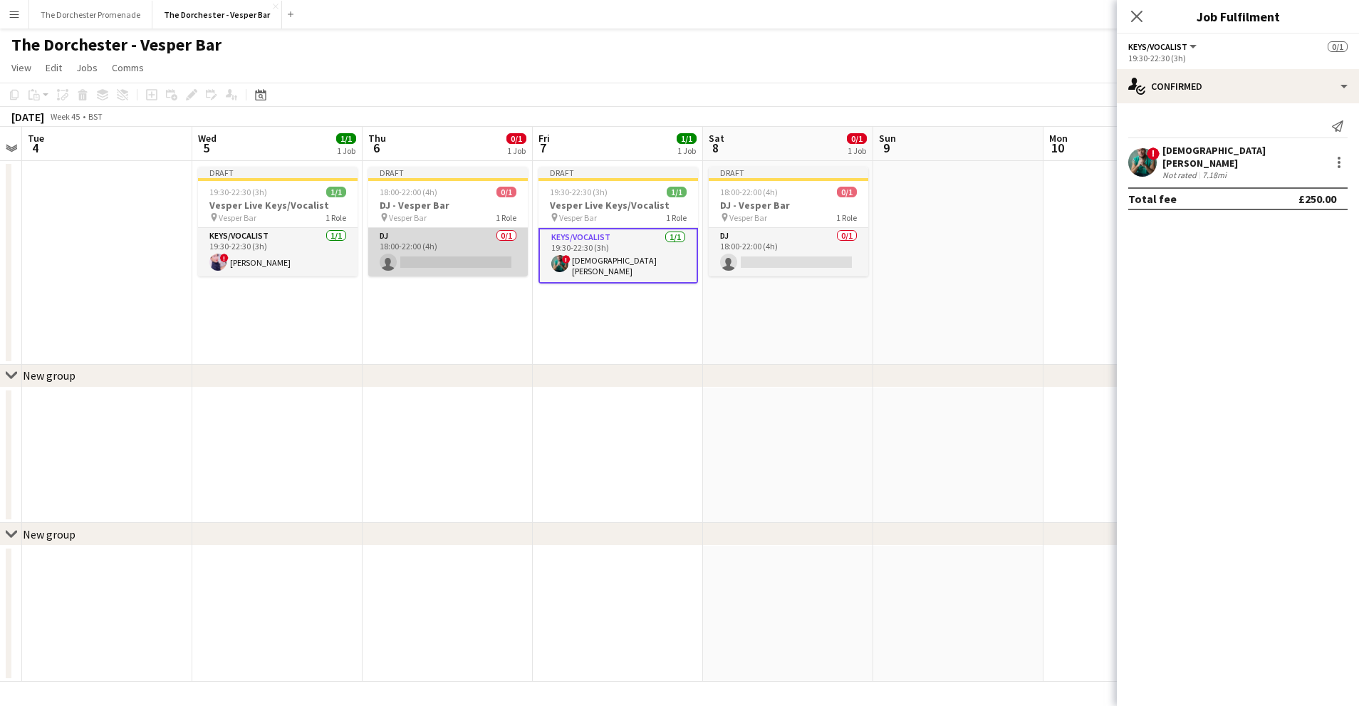
click at [448, 241] on app-card-role "DJ 0/1 18:00-22:00 (4h) single-neutral-actions" at bounding box center [448, 252] width 160 height 48
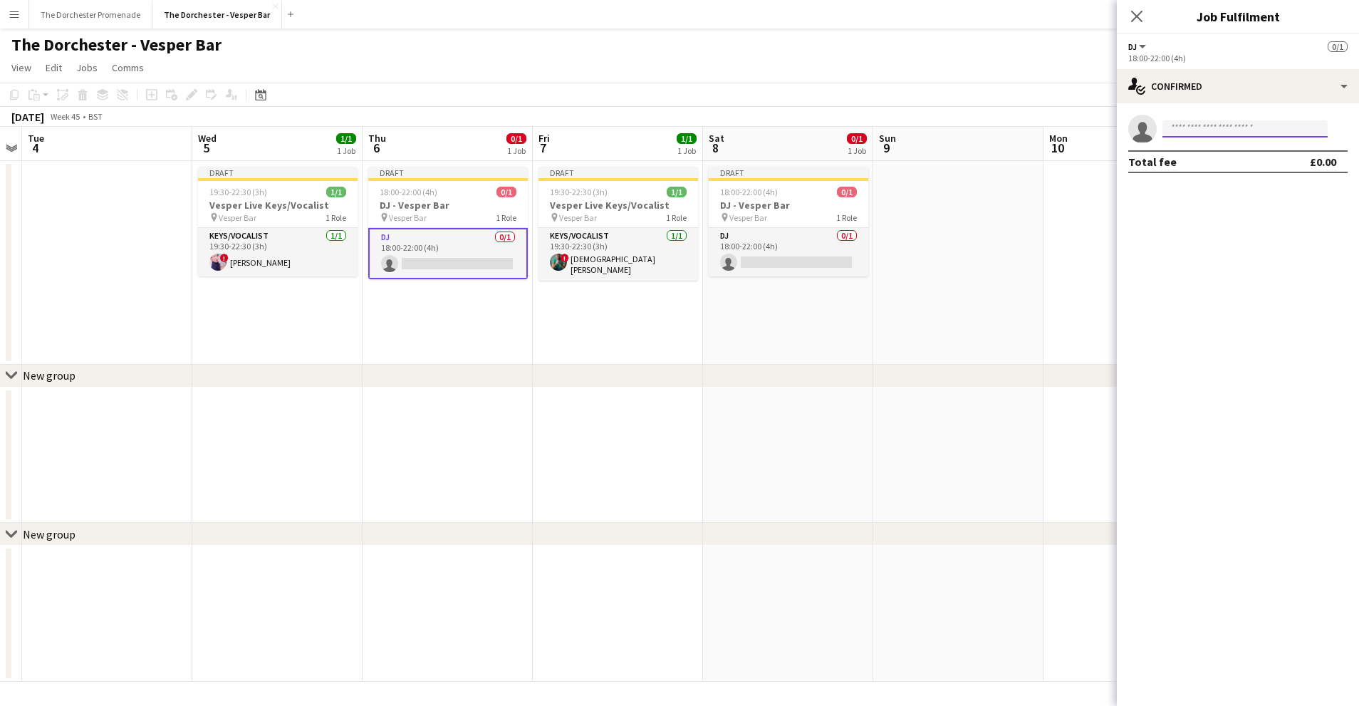
click at [1221, 128] on input at bounding box center [1245, 128] width 165 height 17
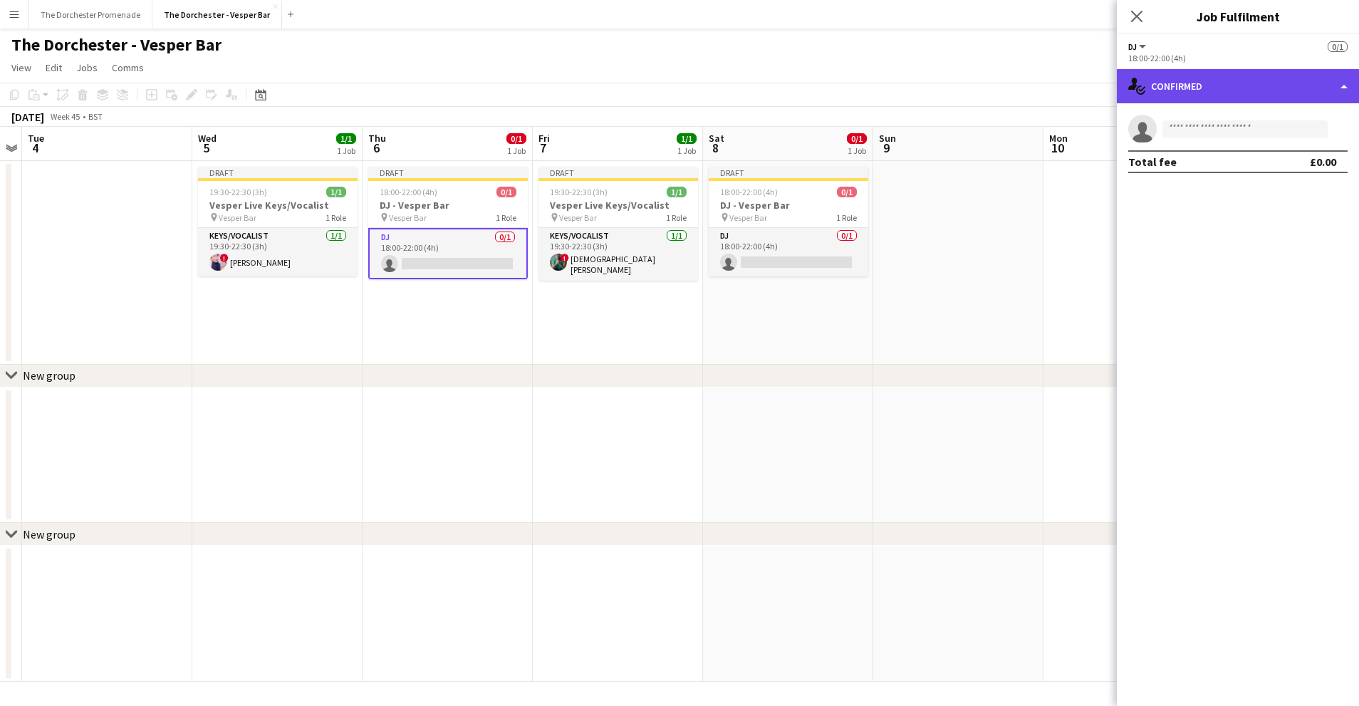
drag, startPoint x: 1229, startPoint y: 82, endPoint x: 1233, endPoint y: 88, distance: 7.3
click at [1229, 83] on div "single-neutral-actions-check-2 Confirmed" at bounding box center [1238, 86] width 242 height 34
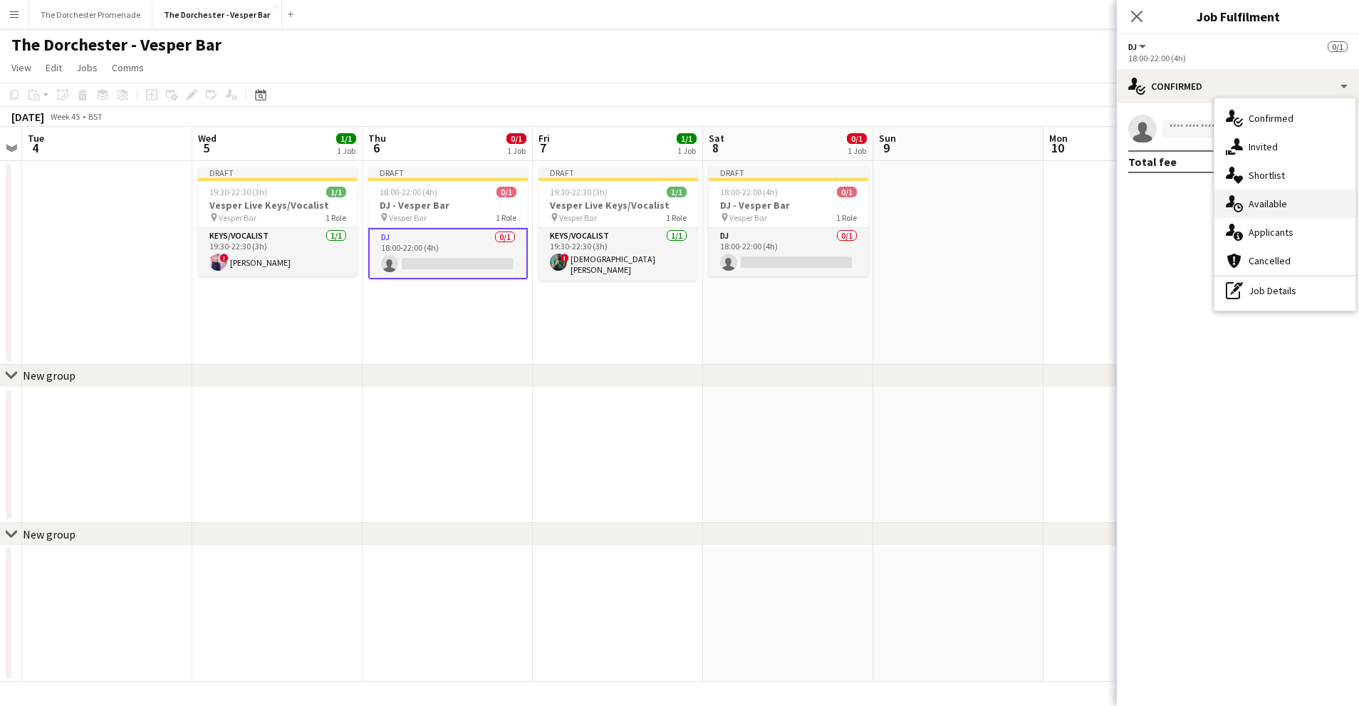
click at [1284, 206] on span "Available" at bounding box center [1268, 203] width 38 height 13
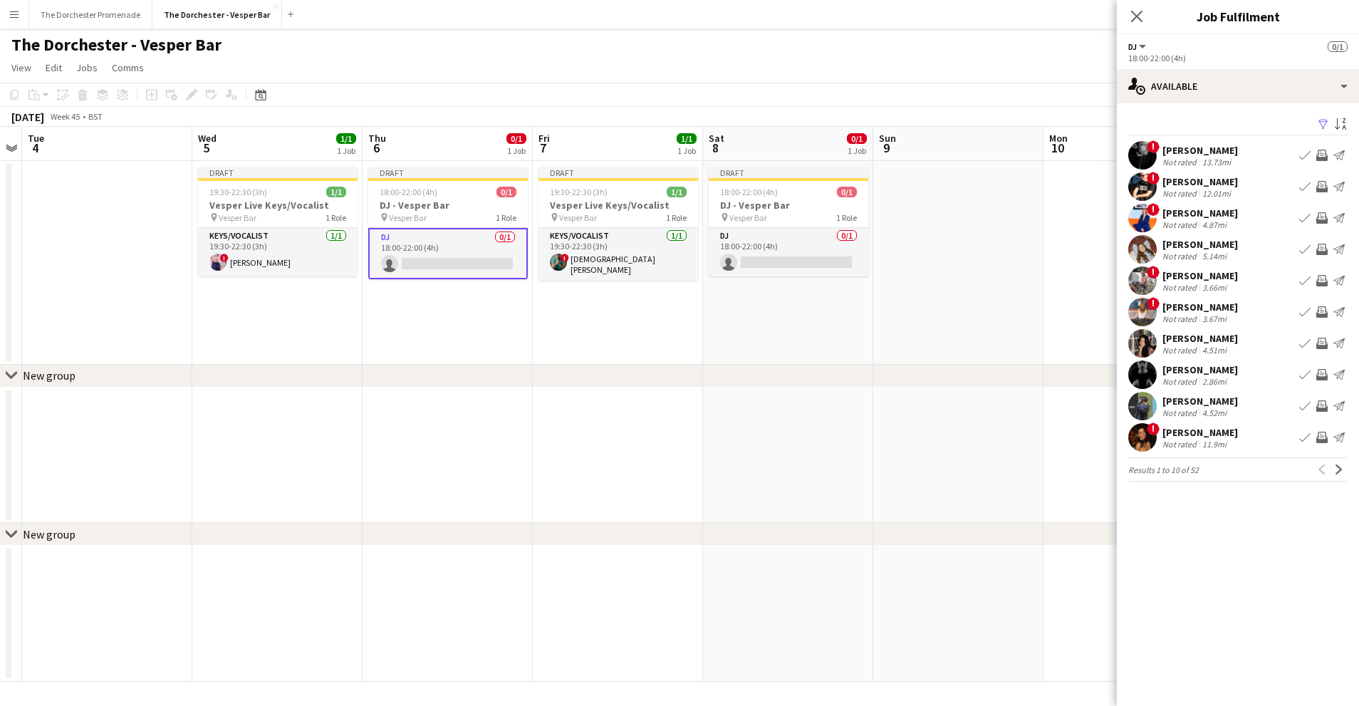
click at [1337, 465] on app-icon "Next" at bounding box center [1339, 469] width 10 height 10
click at [1336, 467] on app-icon "Next" at bounding box center [1339, 469] width 10 height 10
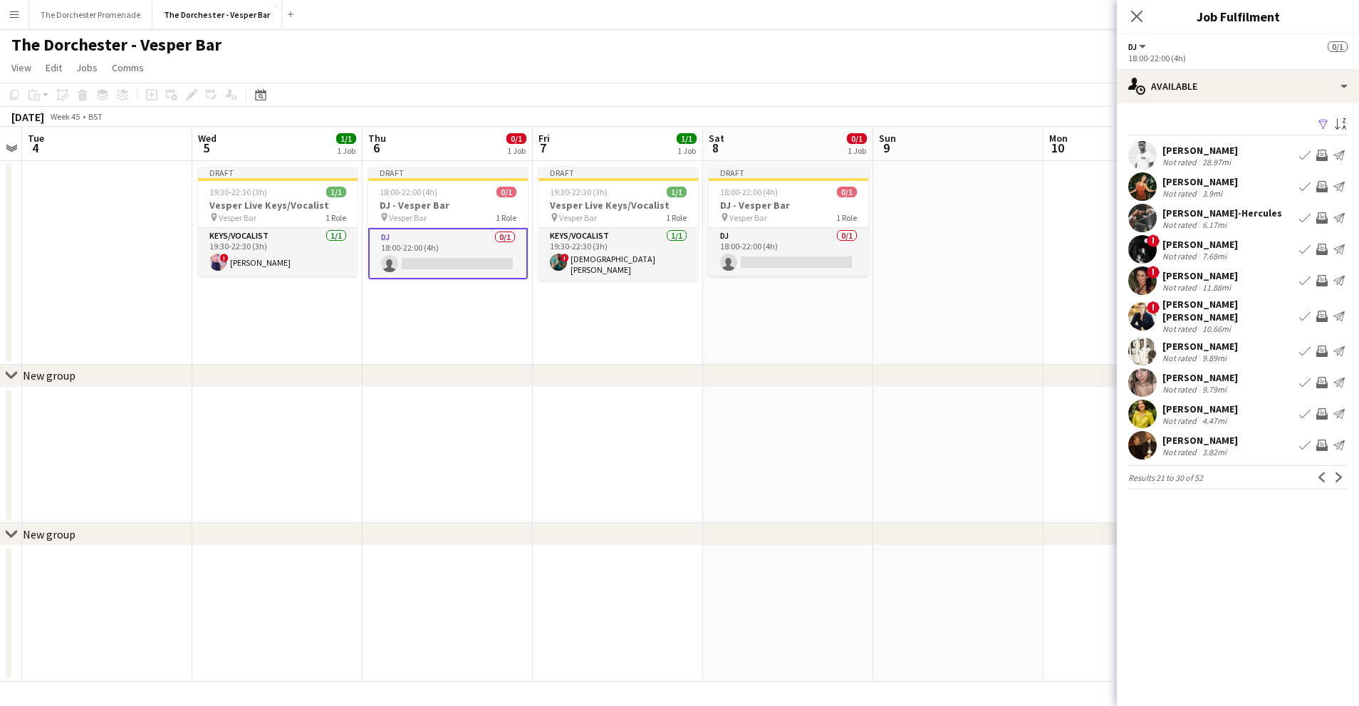
click at [1303, 408] on app-icon "Book crew" at bounding box center [1304, 413] width 11 height 11
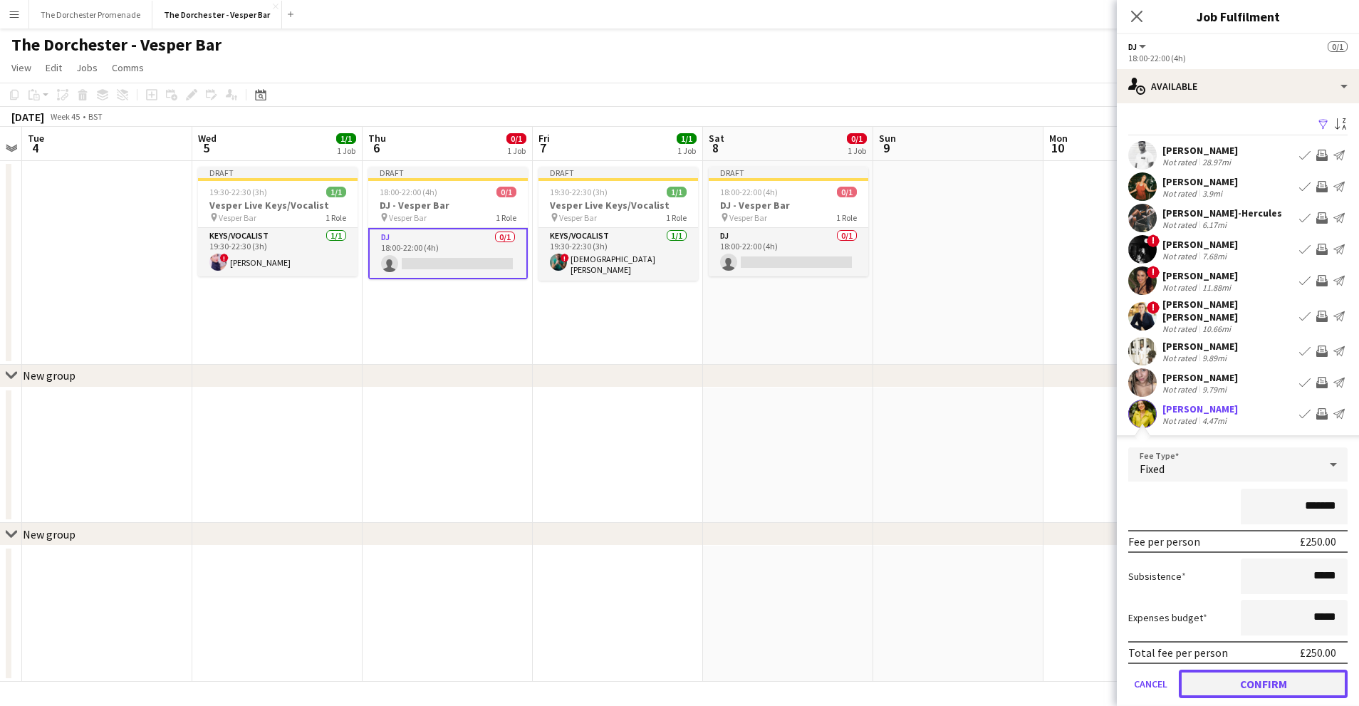
click at [1193, 676] on button "Confirm" at bounding box center [1263, 684] width 169 height 28
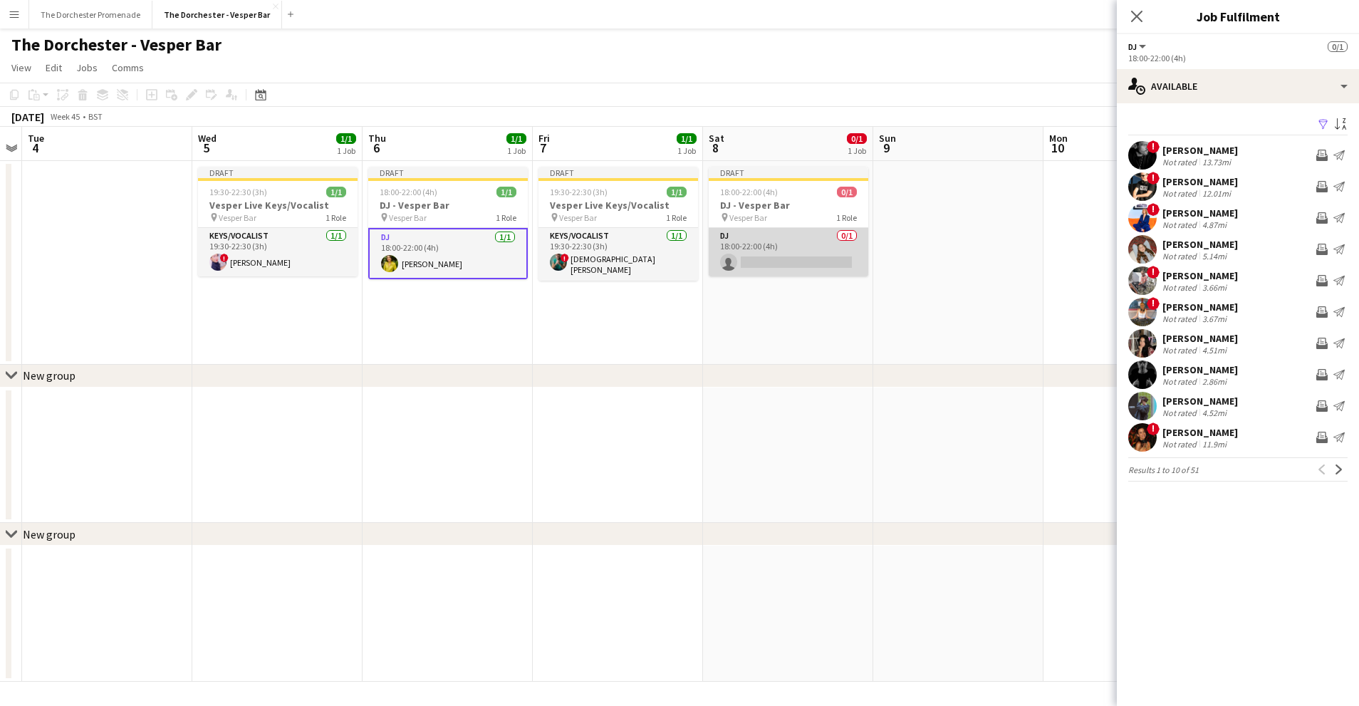
click at [795, 243] on app-card-role "DJ 0/1 18:00-22:00 (4h) single-neutral-actions" at bounding box center [789, 252] width 160 height 48
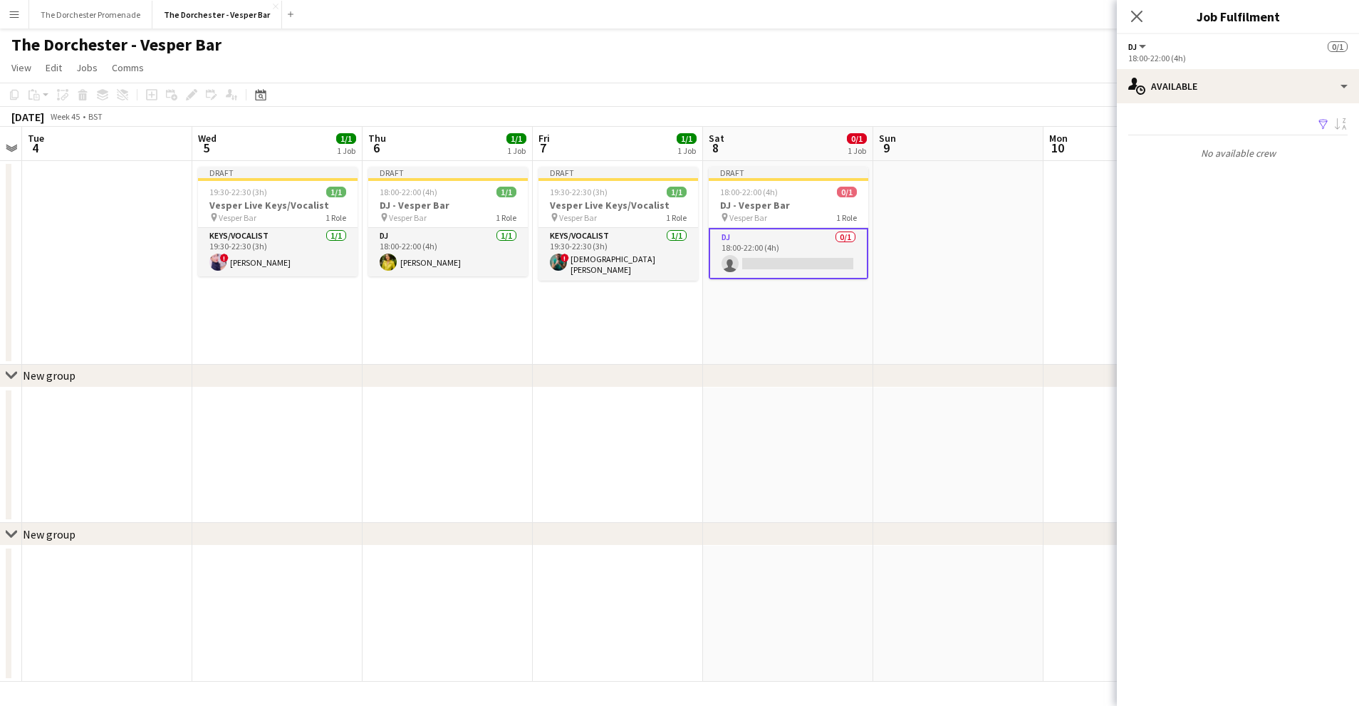
drag, startPoint x: 885, startPoint y: 340, endPoint x: 831, endPoint y: 343, distance: 53.5
click at [885, 340] on app-date-cell at bounding box center [958, 263] width 170 height 204
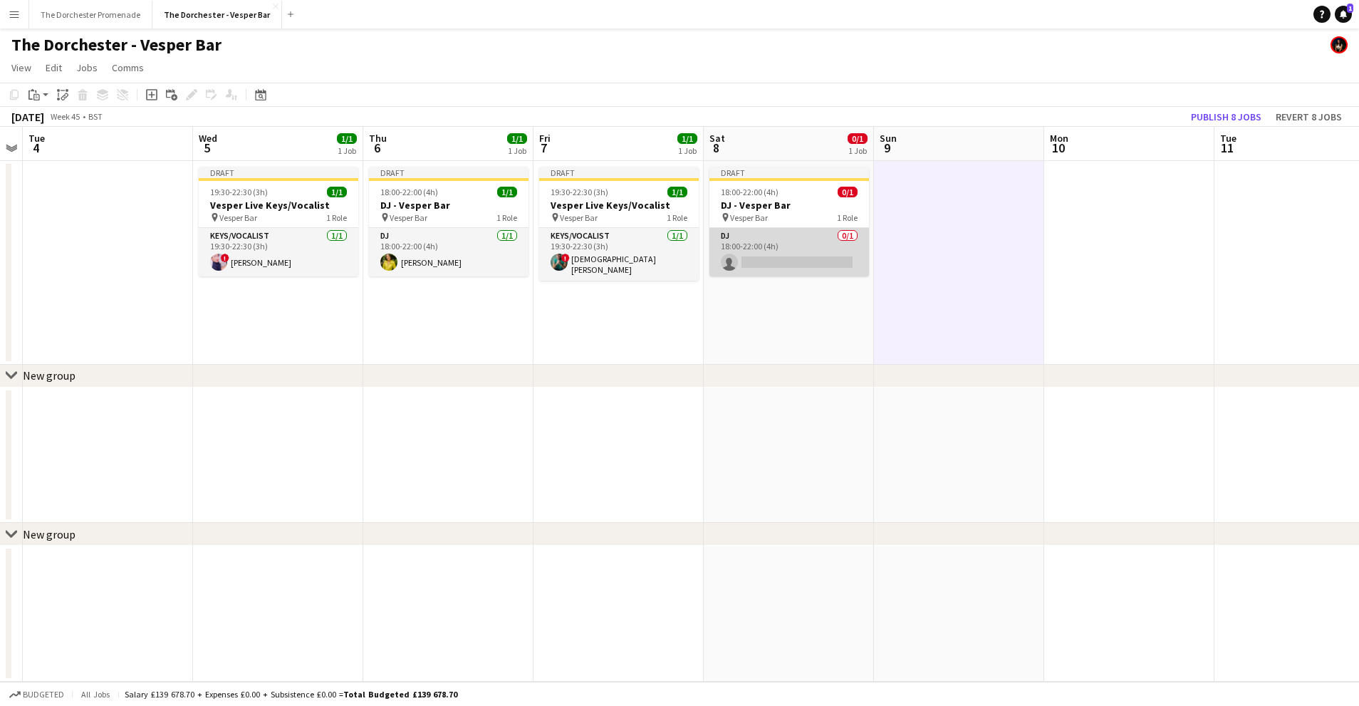
click at [809, 254] on app-card-role "DJ 0/1 18:00-22:00 (4h) single-neutral-actions" at bounding box center [789, 252] width 160 height 48
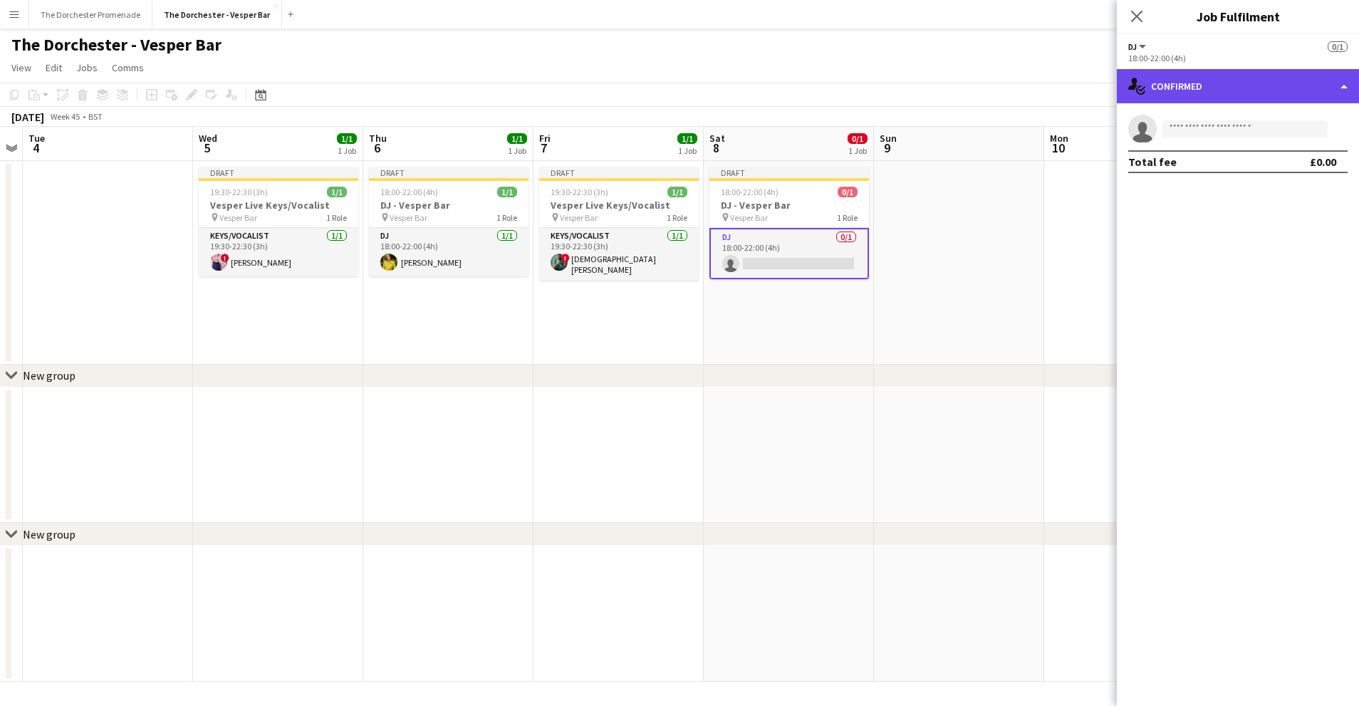
click at [1262, 84] on div "single-neutral-actions-check-2 Confirmed" at bounding box center [1238, 86] width 242 height 34
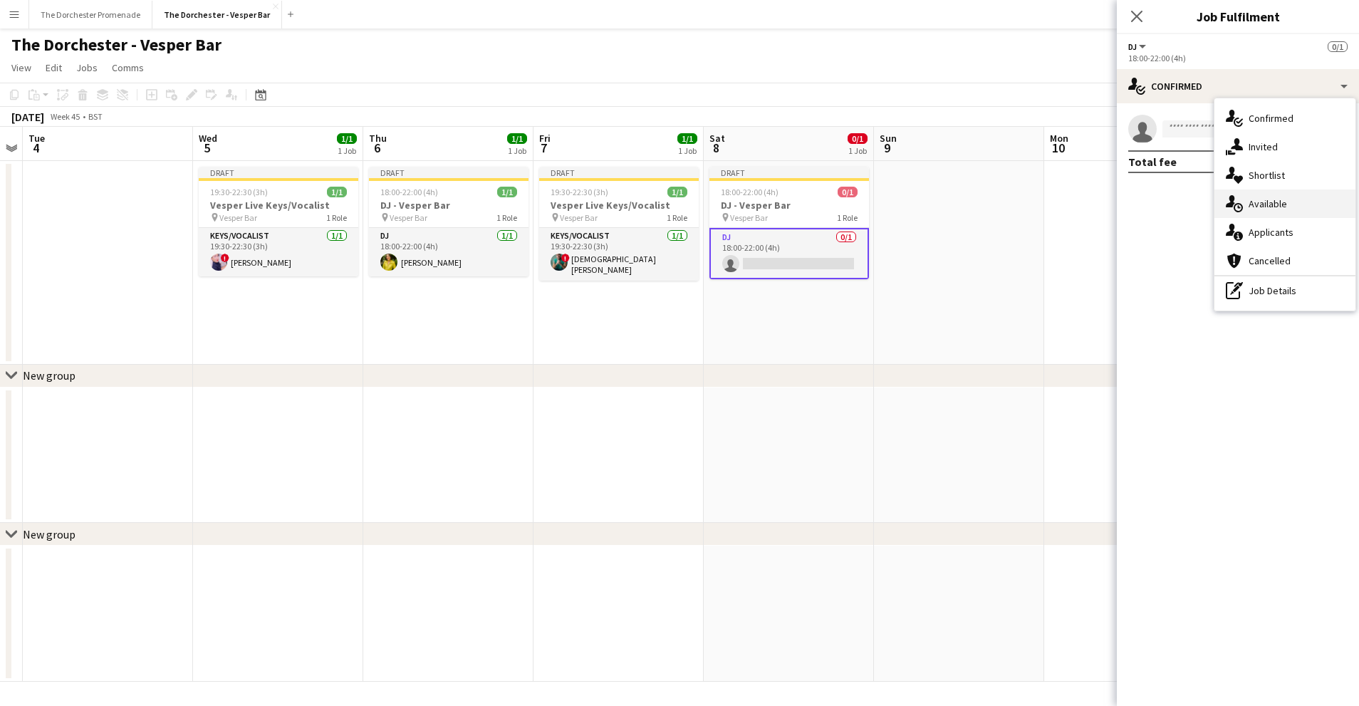
click at [1247, 209] on div "single-neutral-actions-upload Available" at bounding box center [1285, 203] width 141 height 28
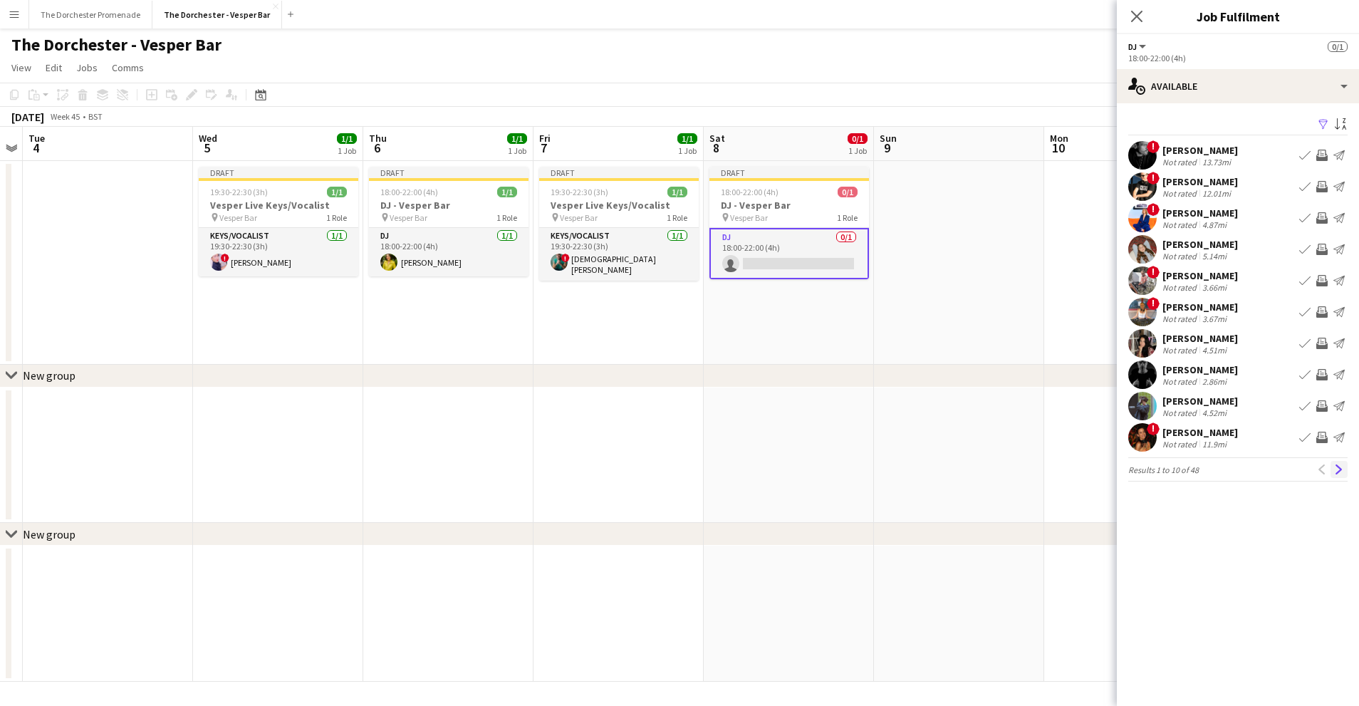
click at [1338, 466] on app-icon "Next" at bounding box center [1339, 469] width 10 height 10
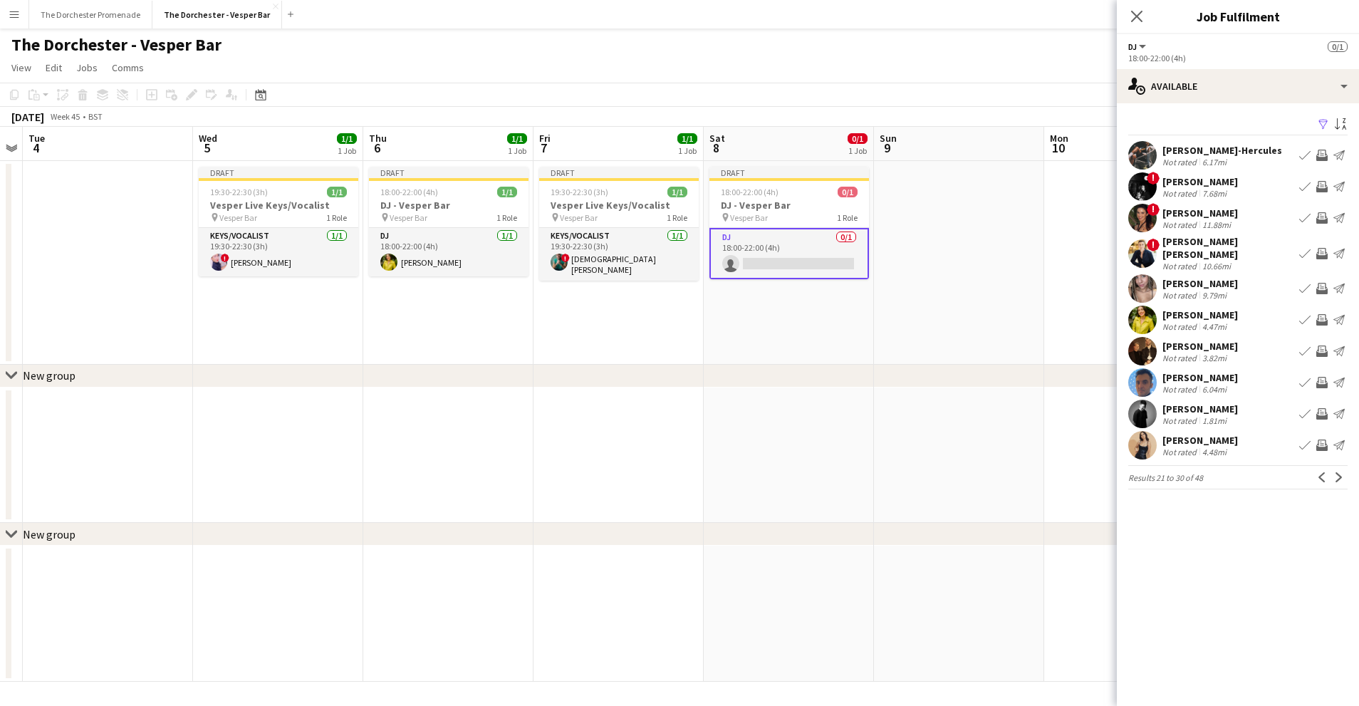
click at [1338, 472] on app-icon "Next" at bounding box center [1339, 477] width 10 height 10
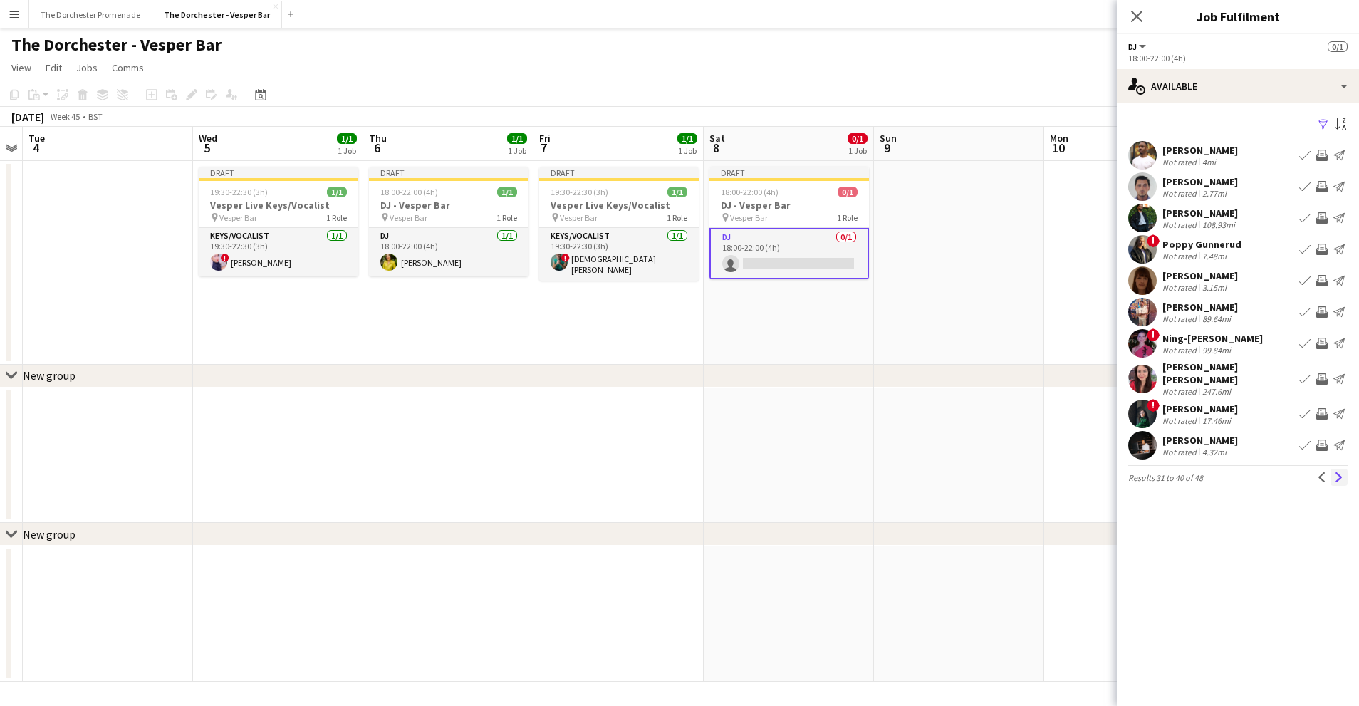
click at [1336, 471] on button "Next" at bounding box center [1339, 477] width 17 height 17
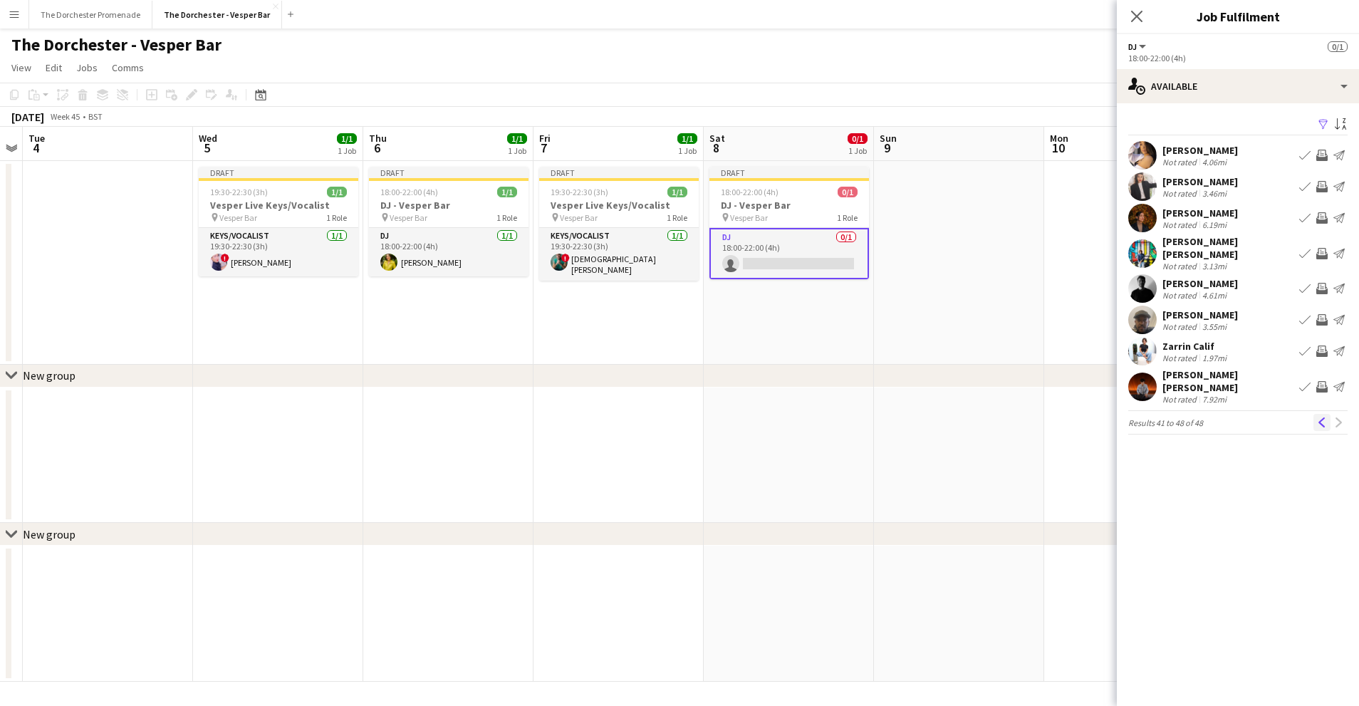
click at [1322, 417] on app-icon "Previous" at bounding box center [1322, 422] width 10 height 10
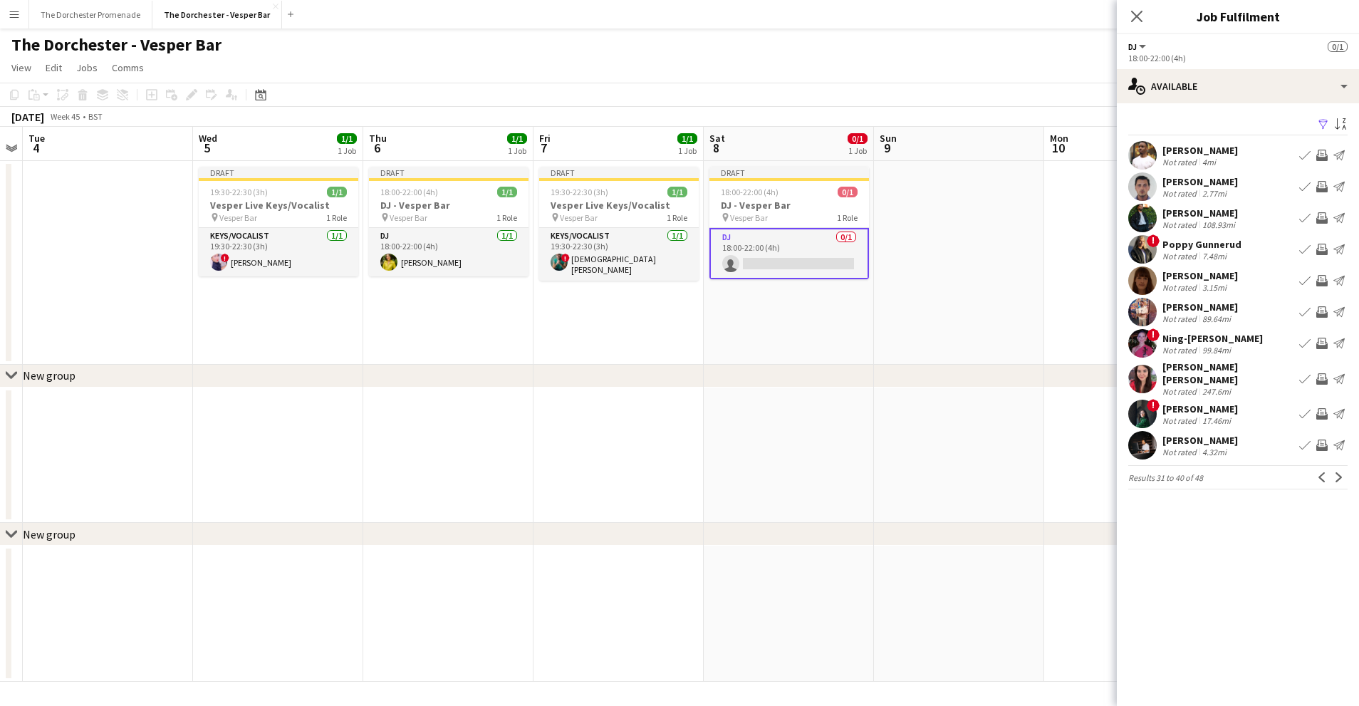
click at [1302, 157] on app-icon "Book crew" at bounding box center [1304, 155] width 11 height 11
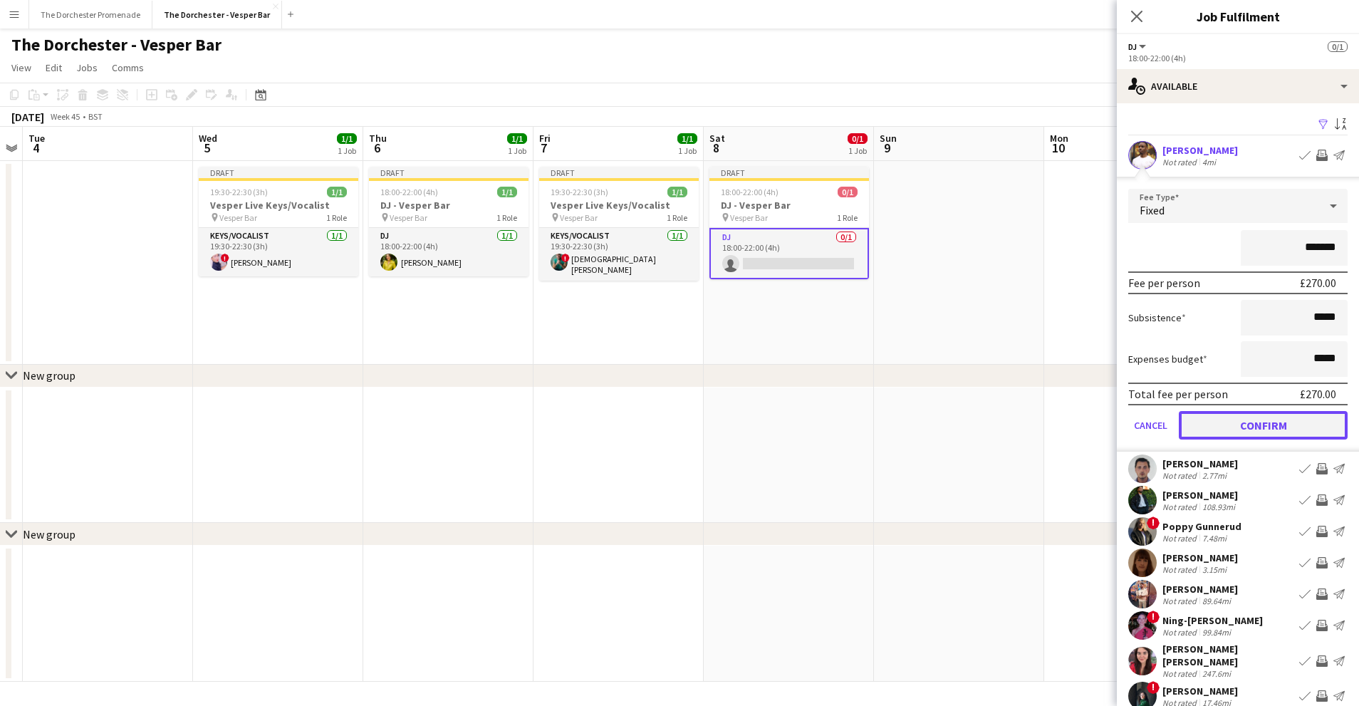
click at [1210, 435] on button "Confirm" at bounding box center [1263, 425] width 169 height 28
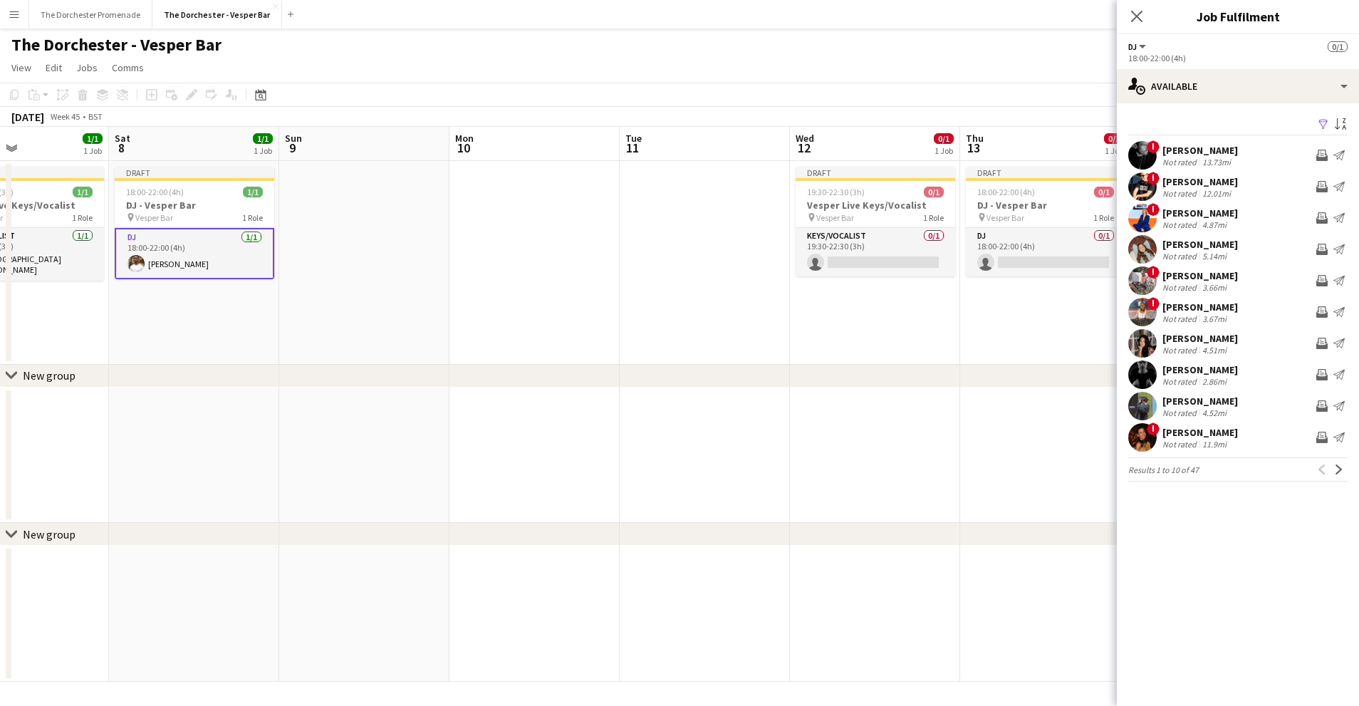
scroll to position [0, 563]
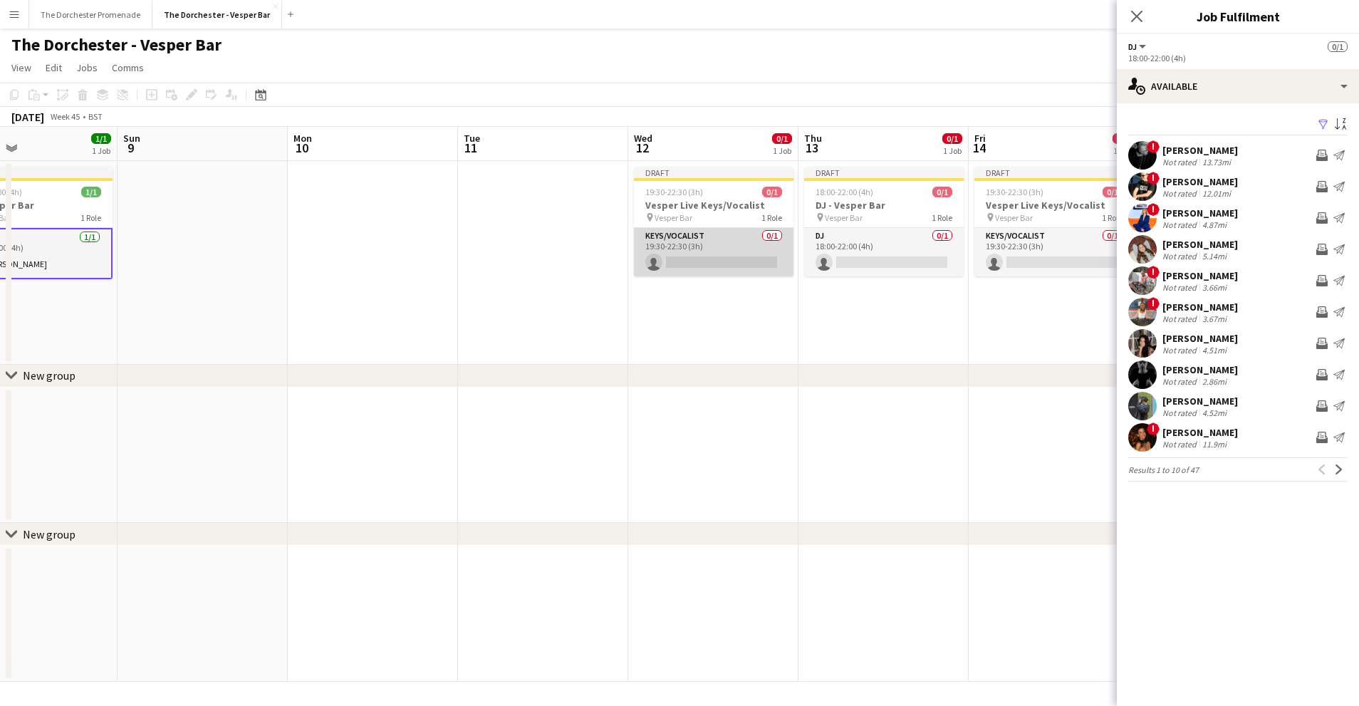
click at [698, 244] on app-card-role "Keys/Vocalist 0/1 19:30-22:30 (3h) single-neutral-actions" at bounding box center [714, 252] width 160 height 48
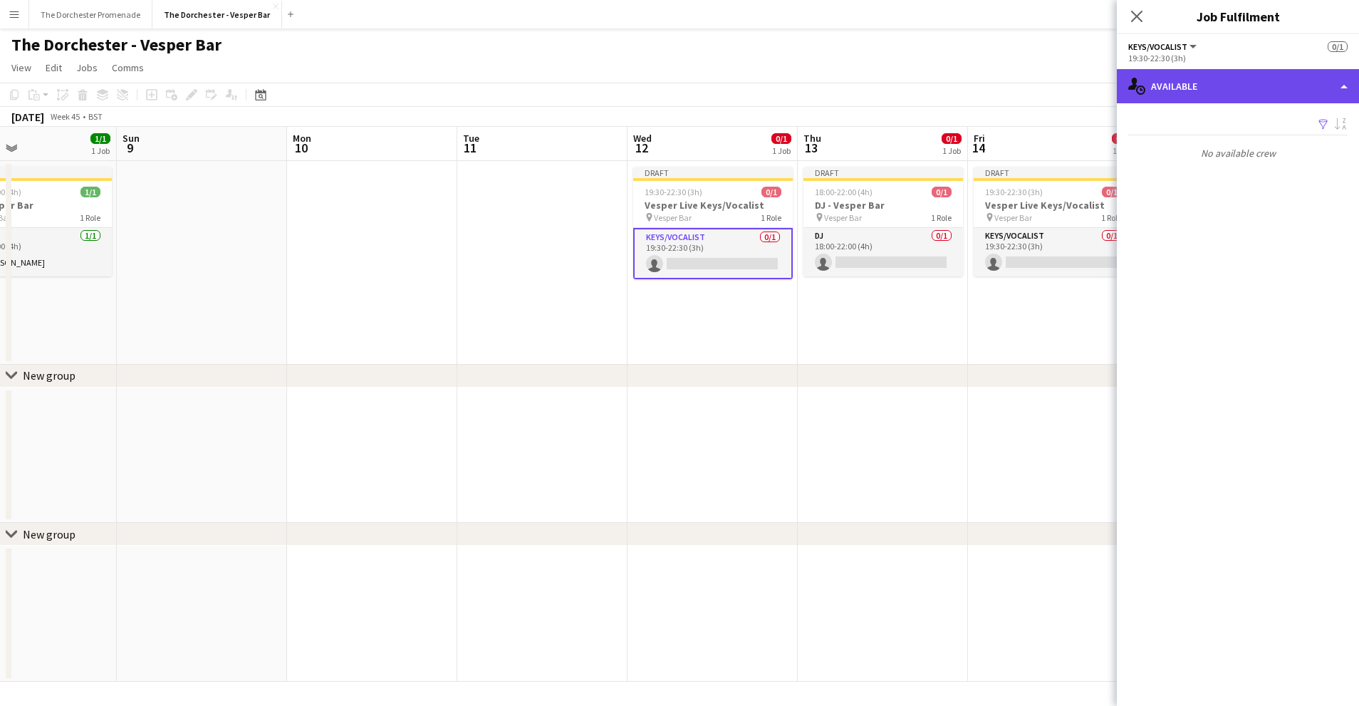
click at [1230, 95] on div "single-neutral-actions-upload Available" at bounding box center [1238, 86] width 242 height 34
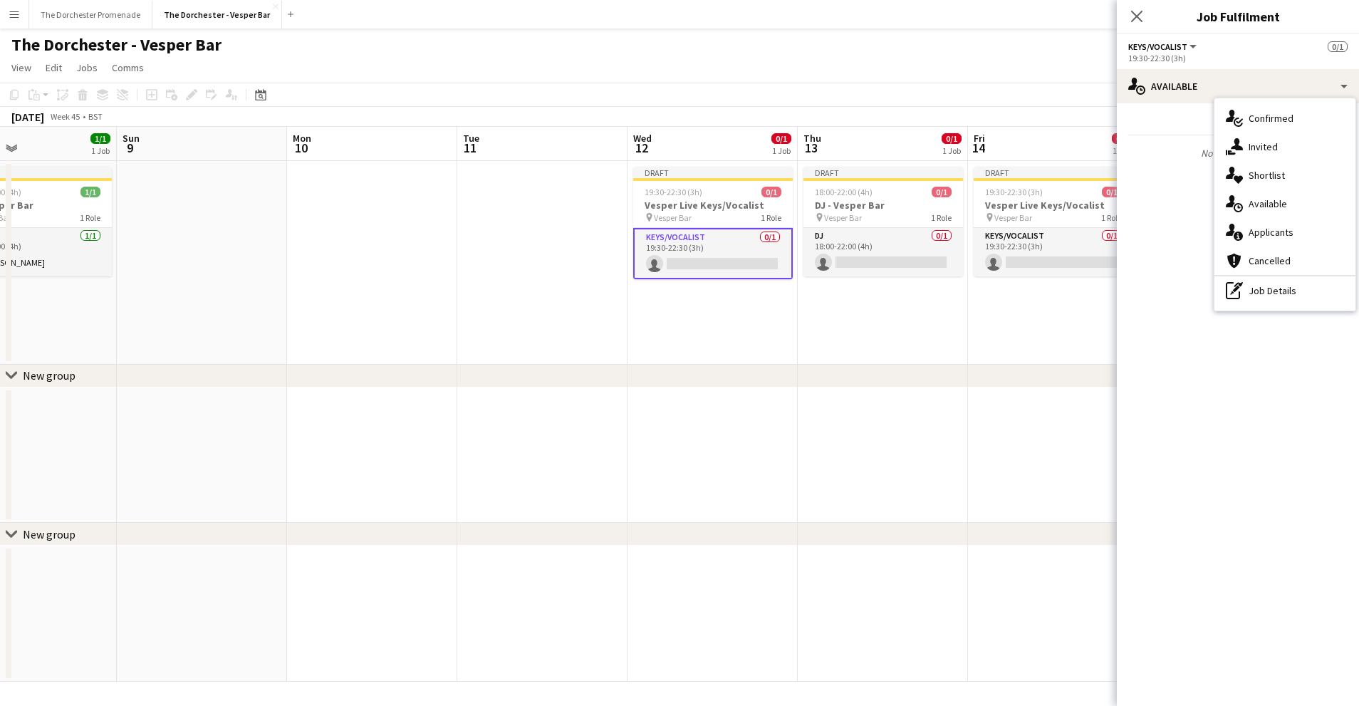
click at [1268, 199] on span "Available" at bounding box center [1268, 203] width 38 height 13
click at [811, 299] on app-date-cell "Draft 18:00-22:00 (4h) 0/1 DJ - Vesper Bar pin Vesper Bar 1 Role DJ 0/1 18:00-2…" at bounding box center [883, 263] width 170 height 204
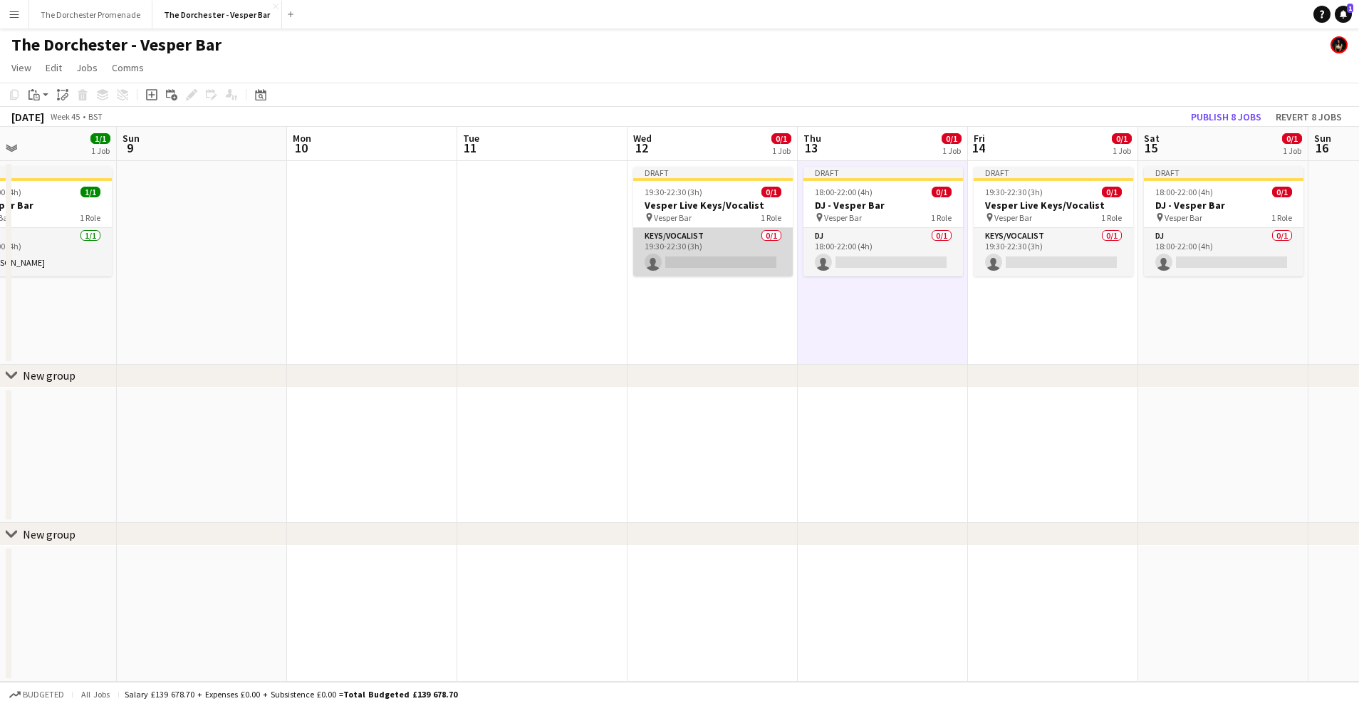
click at [705, 232] on app-card-role "Keys/Vocalist 0/1 19:30-22:30 (3h) single-neutral-actions" at bounding box center [713, 252] width 160 height 48
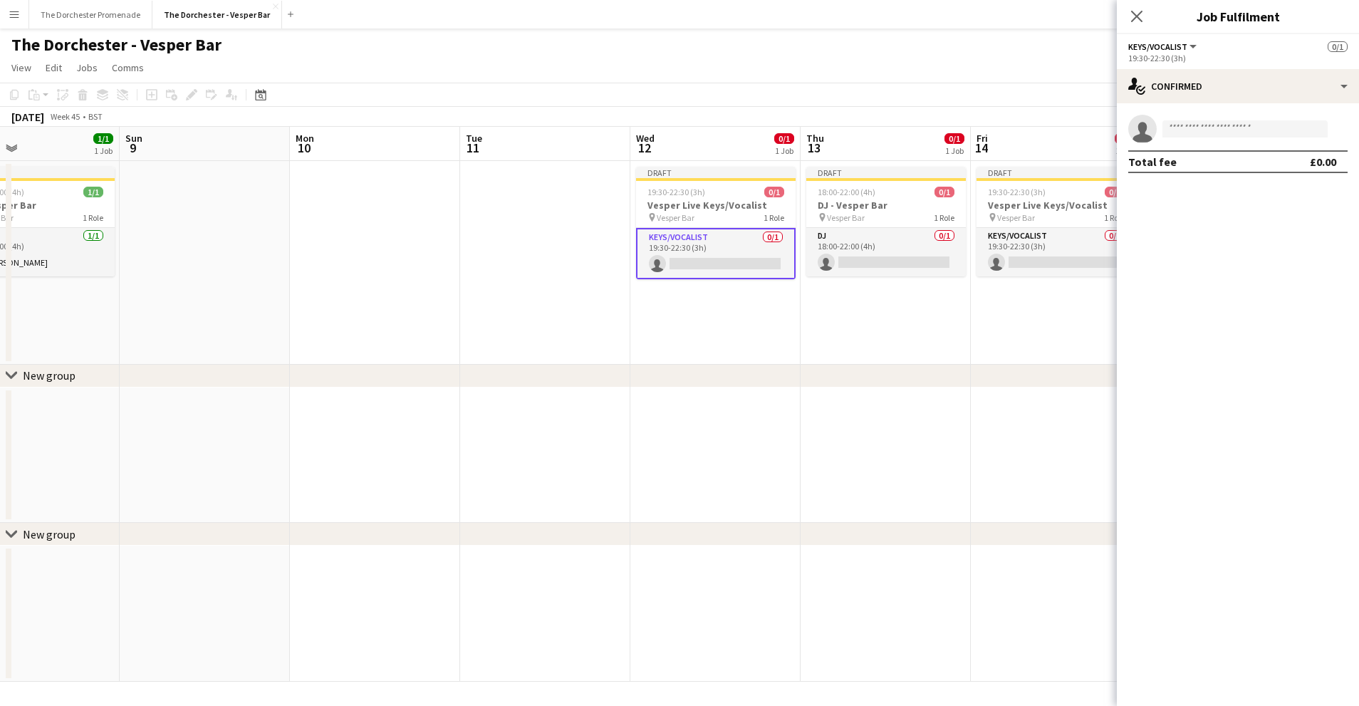
drag, startPoint x: 386, startPoint y: 301, endPoint x: 485, endPoint y: 234, distance: 119.5
click at [394, 298] on app-calendar-viewport "Wed 5 1/1 1 Job Thu 6 1/1 1 Job Fri 7 1/1 1 Job Sat 8 1/1 1 Job Sun 9 Mon 10 Tu…" at bounding box center [679, 404] width 1359 height 555
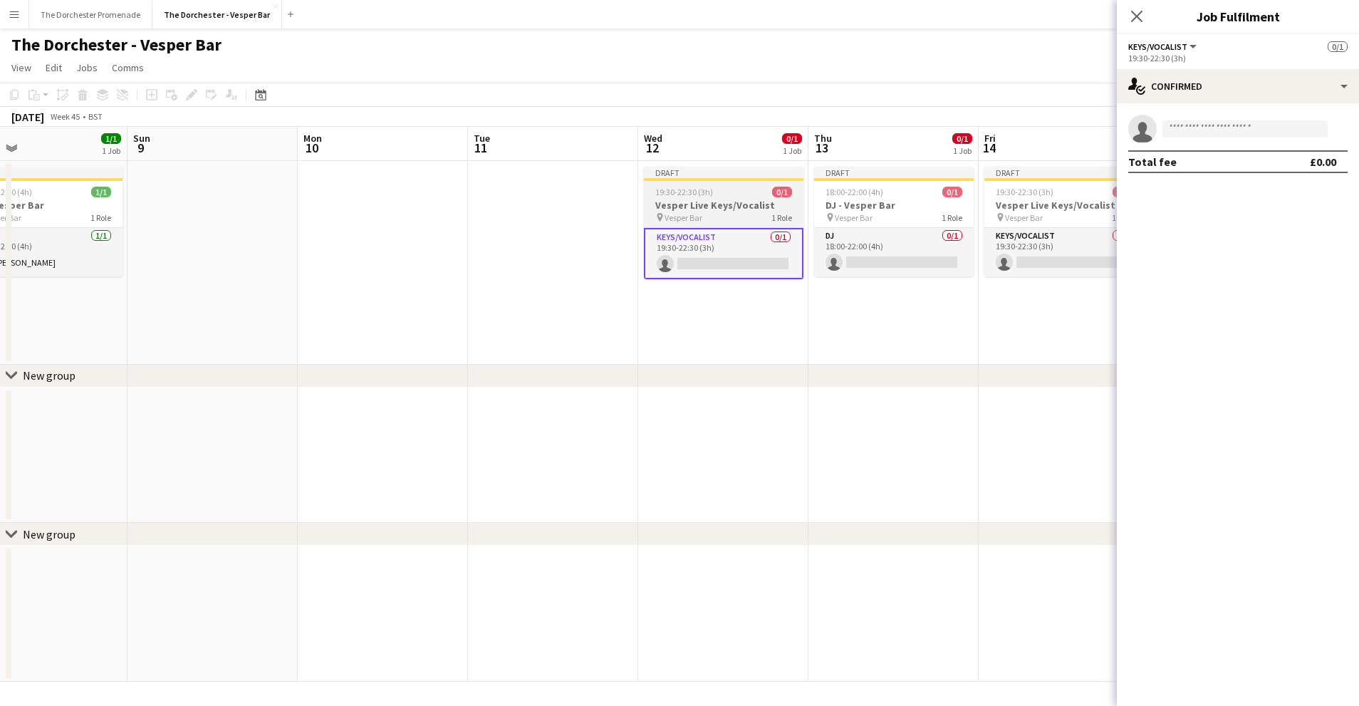
click at [693, 187] on span "19:30-22:30 (3h)" at bounding box center [684, 192] width 58 height 11
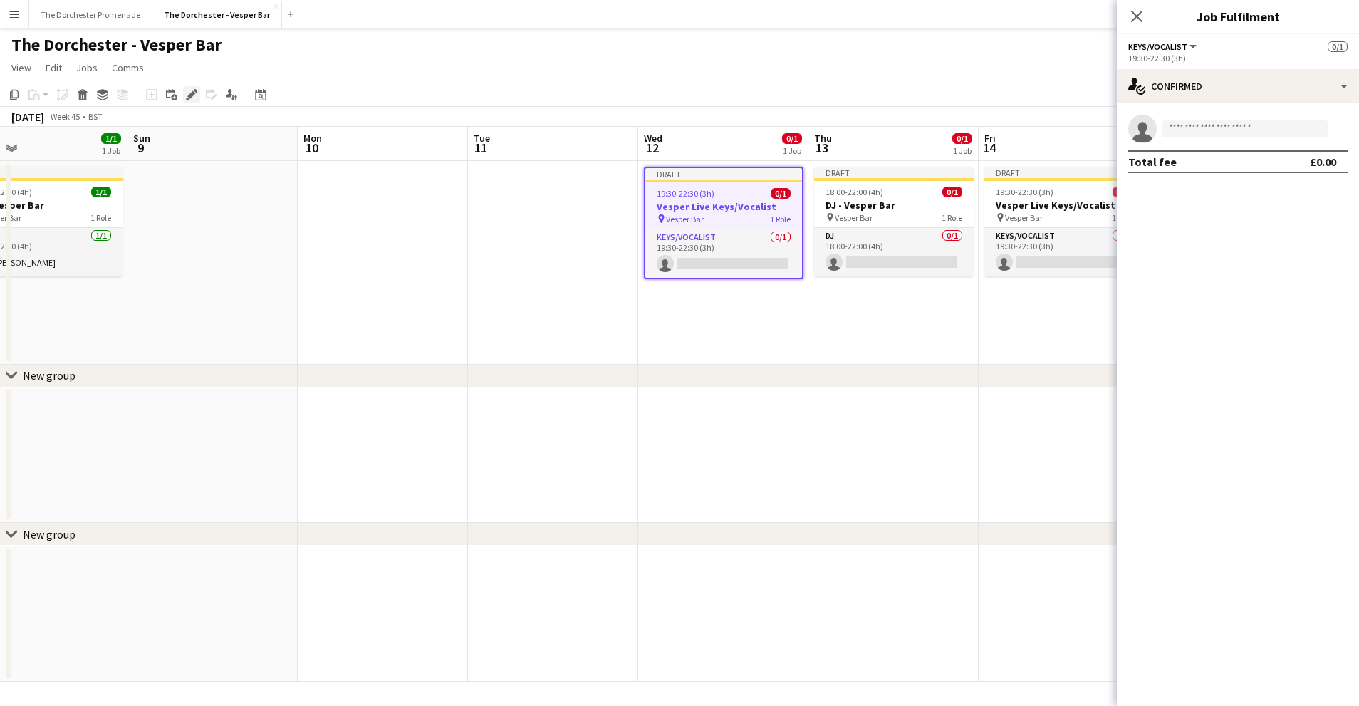
click at [187, 94] on icon "Edit" at bounding box center [191, 94] width 11 height 11
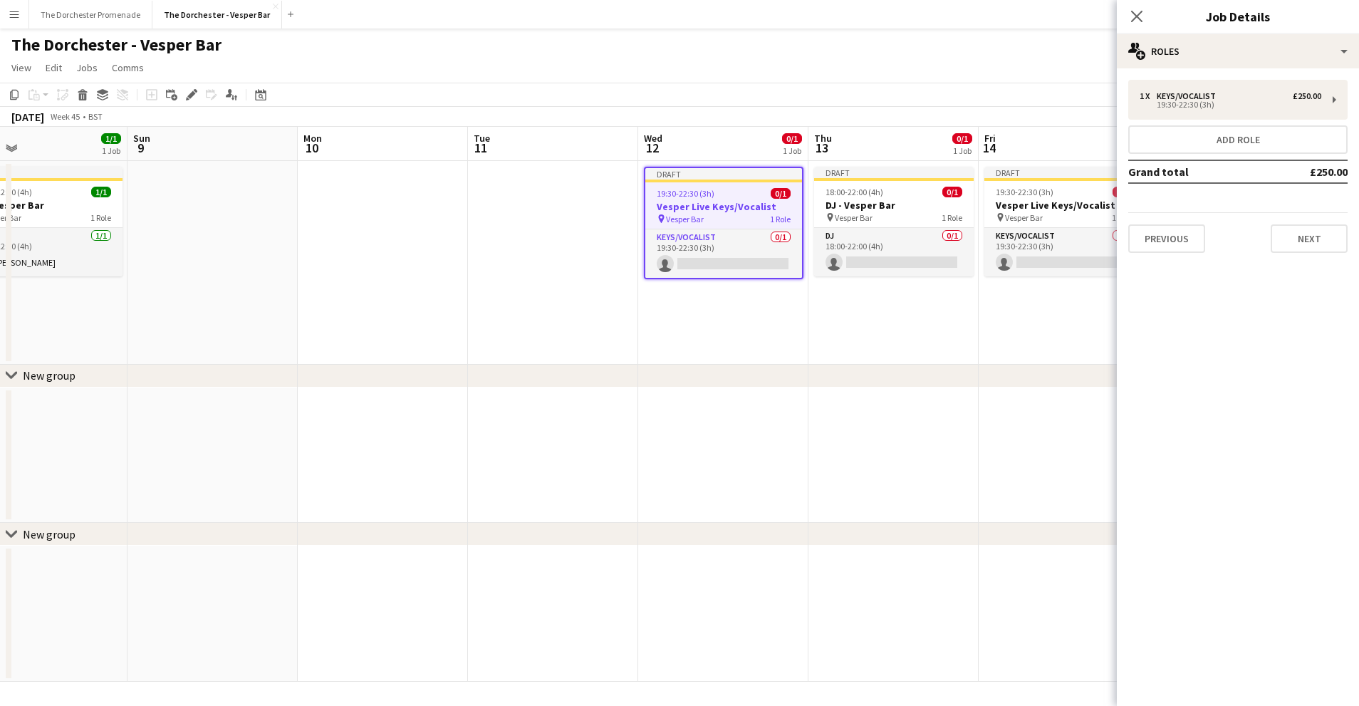
drag, startPoint x: 661, startPoint y: 332, endPoint x: 674, endPoint y: 313, distance: 22.5
click at [661, 332] on app-date-cell "Draft 19:30-22:30 (3h) 0/1 Vesper Live Keys/Vocalist pin Vesper Bar 1 Role Keys…" at bounding box center [723, 263] width 170 height 204
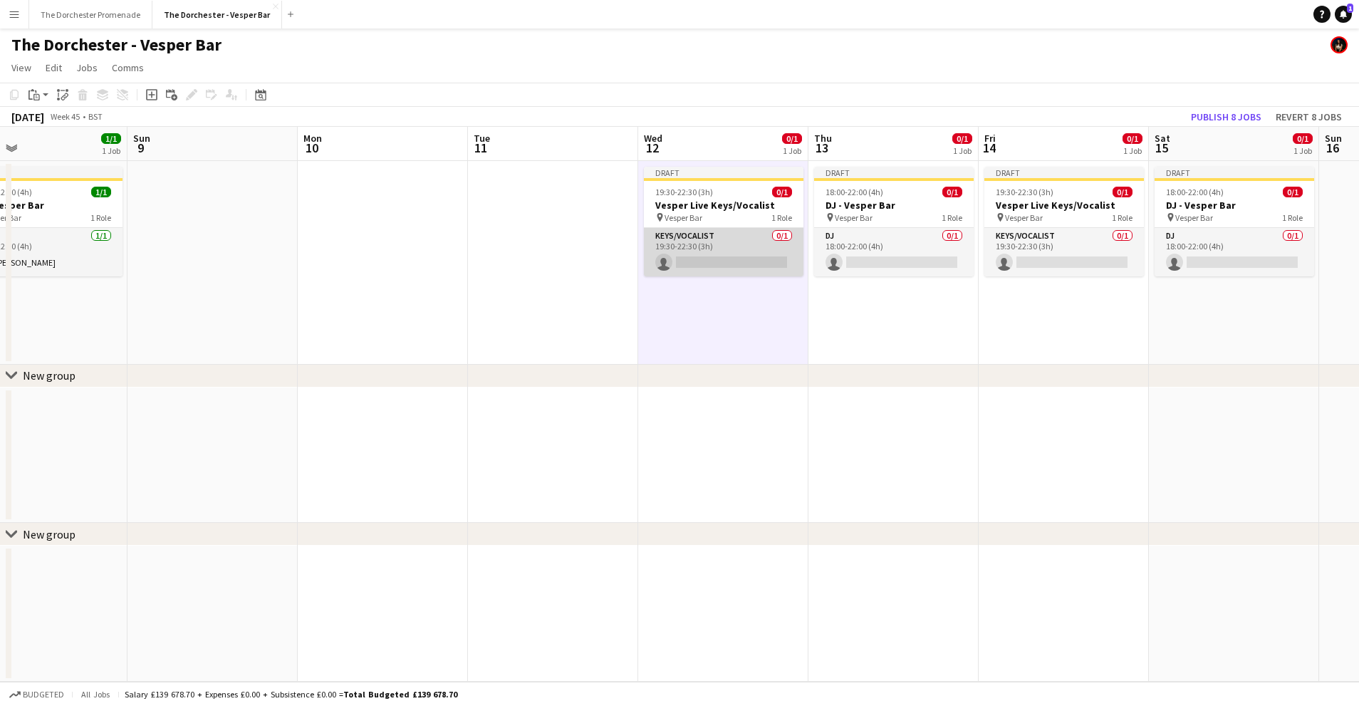
click at [702, 256] on app-card-role "Keys/Vocalist 0/1 19:30-22:30 (3h) single-neutral-actions" at bounding box center [724, 252] width 160 height 48
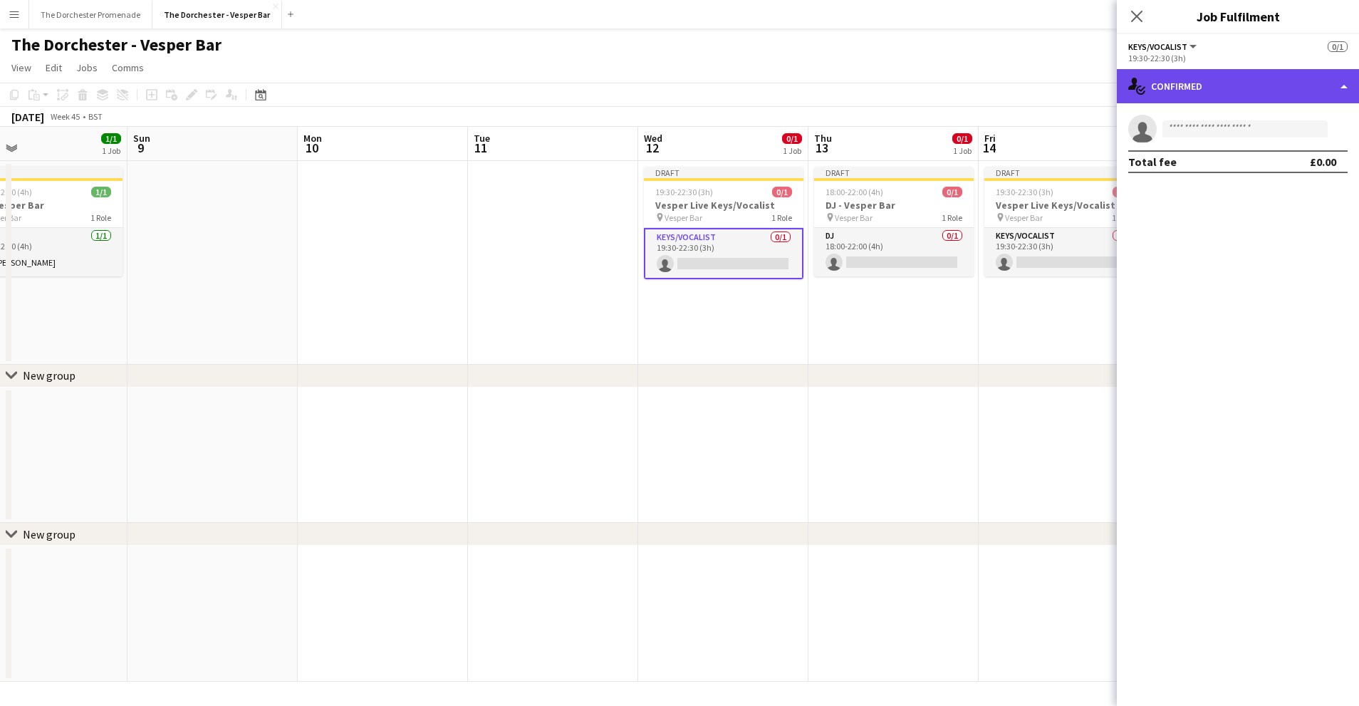
click at [1282, 100] on div "single-neutral-actions-check-2 Confirmed" at bounding box center [1238, 86] width 242 height 34
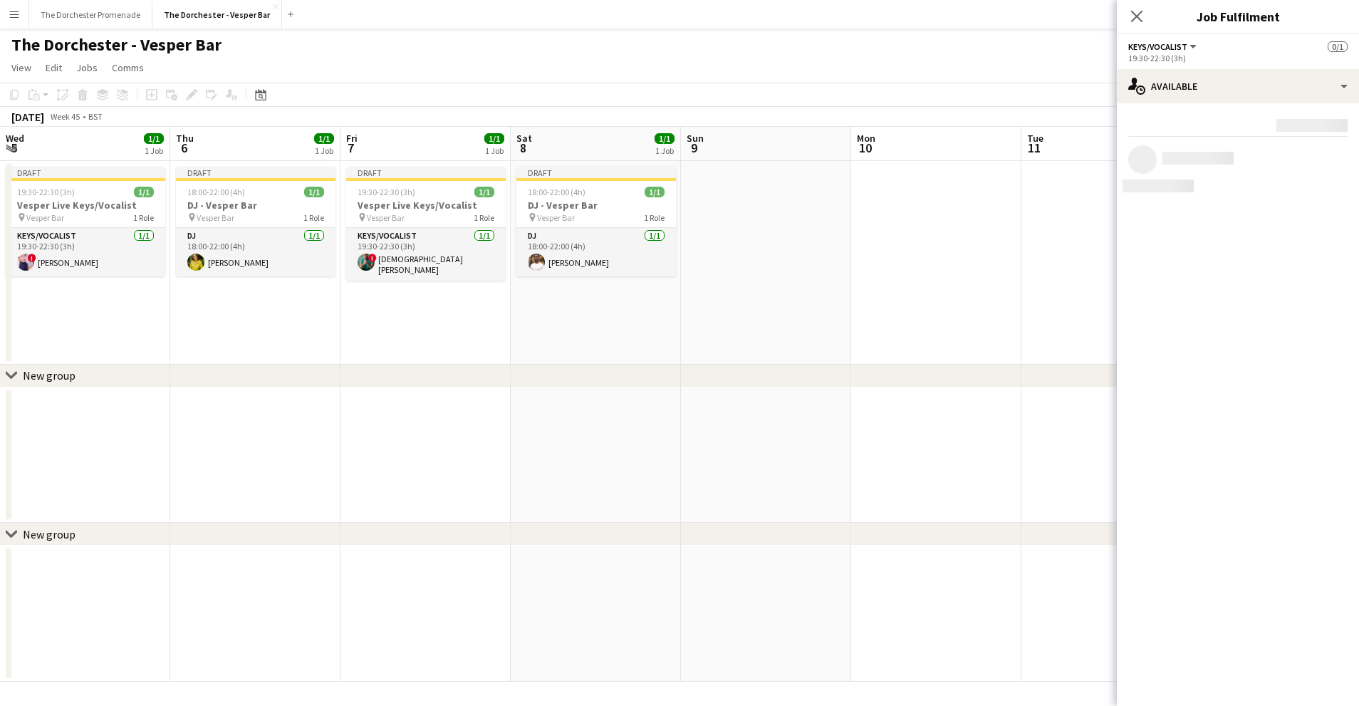
scroll to position [0, 553]
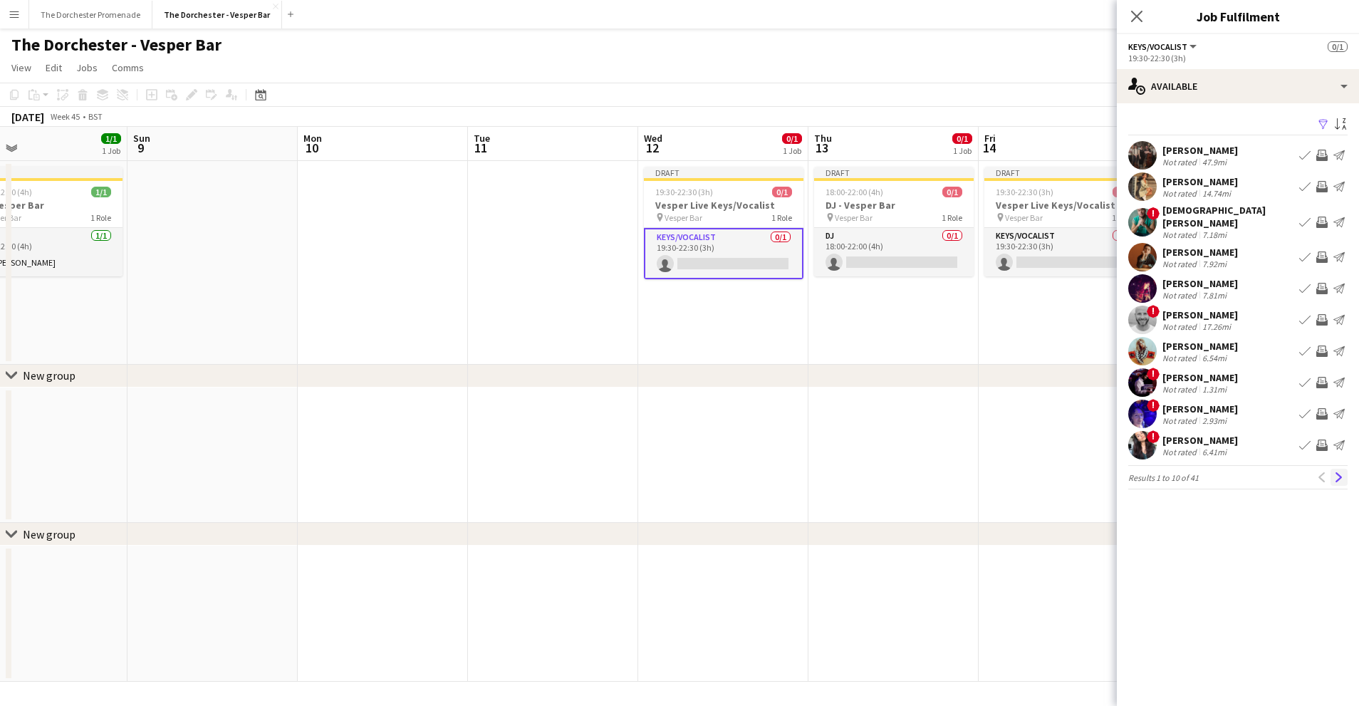
click at [1337, 472] on app-icon "Next" at bounding box center [1339, 477] width 10 height 10
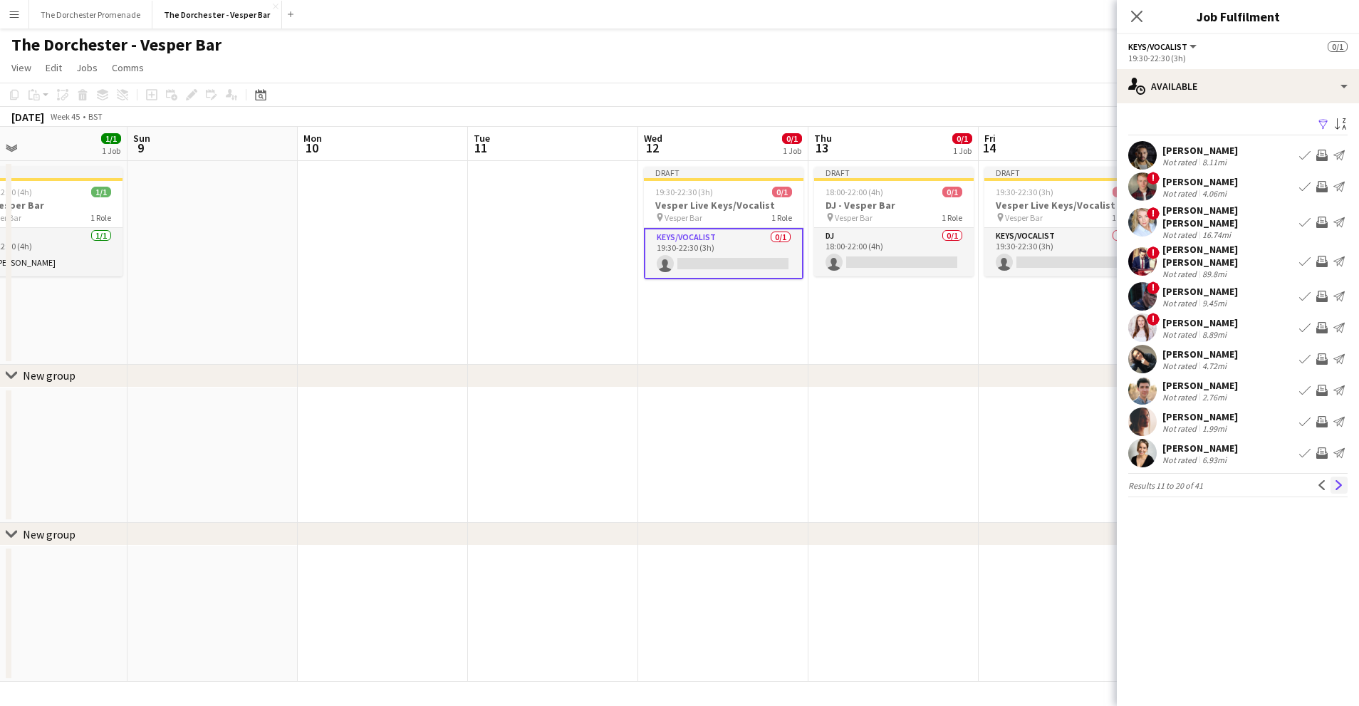
click at [1336, 480] on app-icon "Next" at bounding box center [1339, 485] width 10 height 10
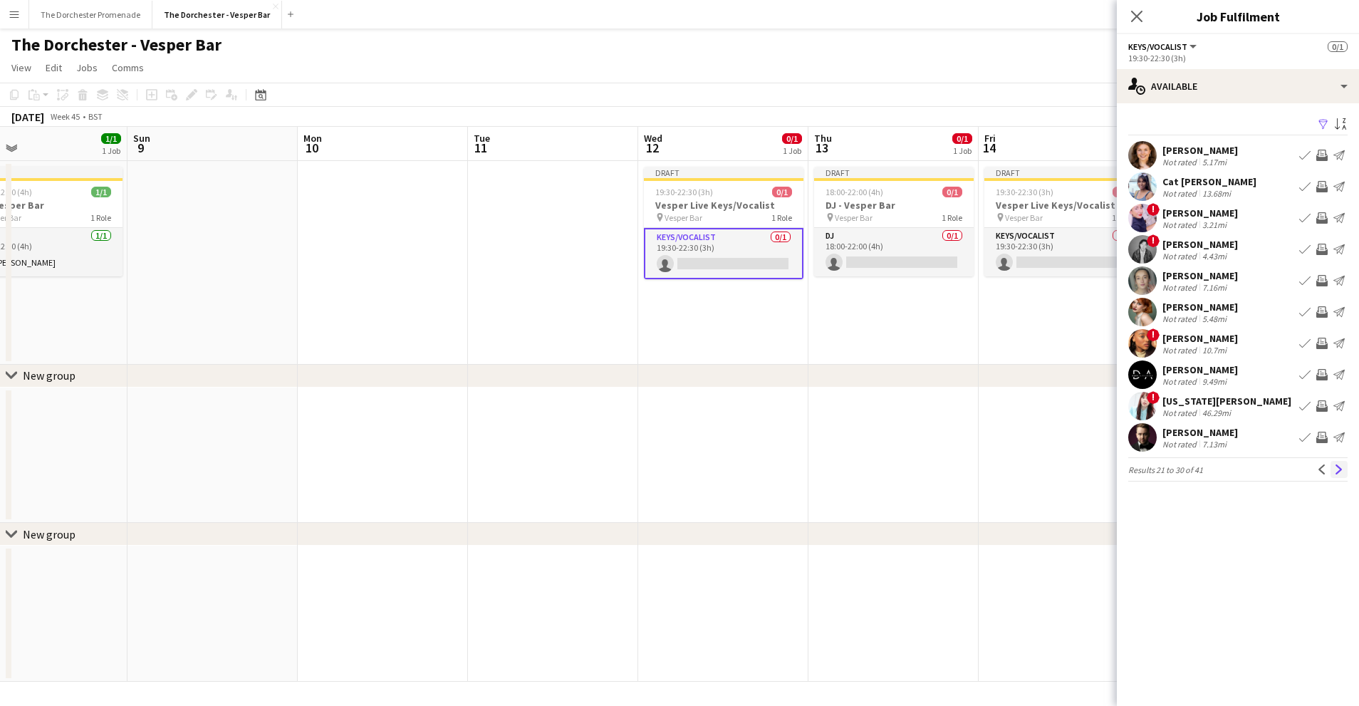
click at [1335, 466] on app-icon "Next" at bounding box center [1339, 469] width 10 height 10
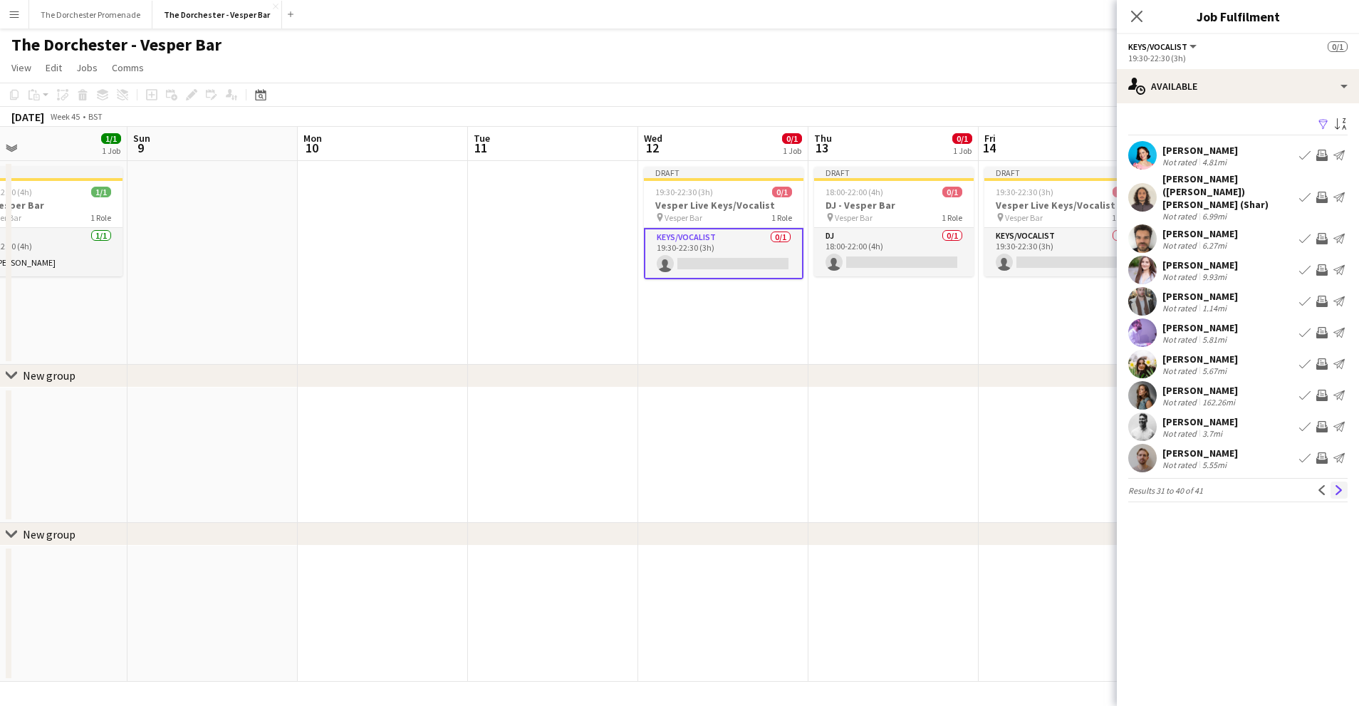
click at [1334, 482] on button "Next" at bounding box center [1339, 490] width 17 height 17
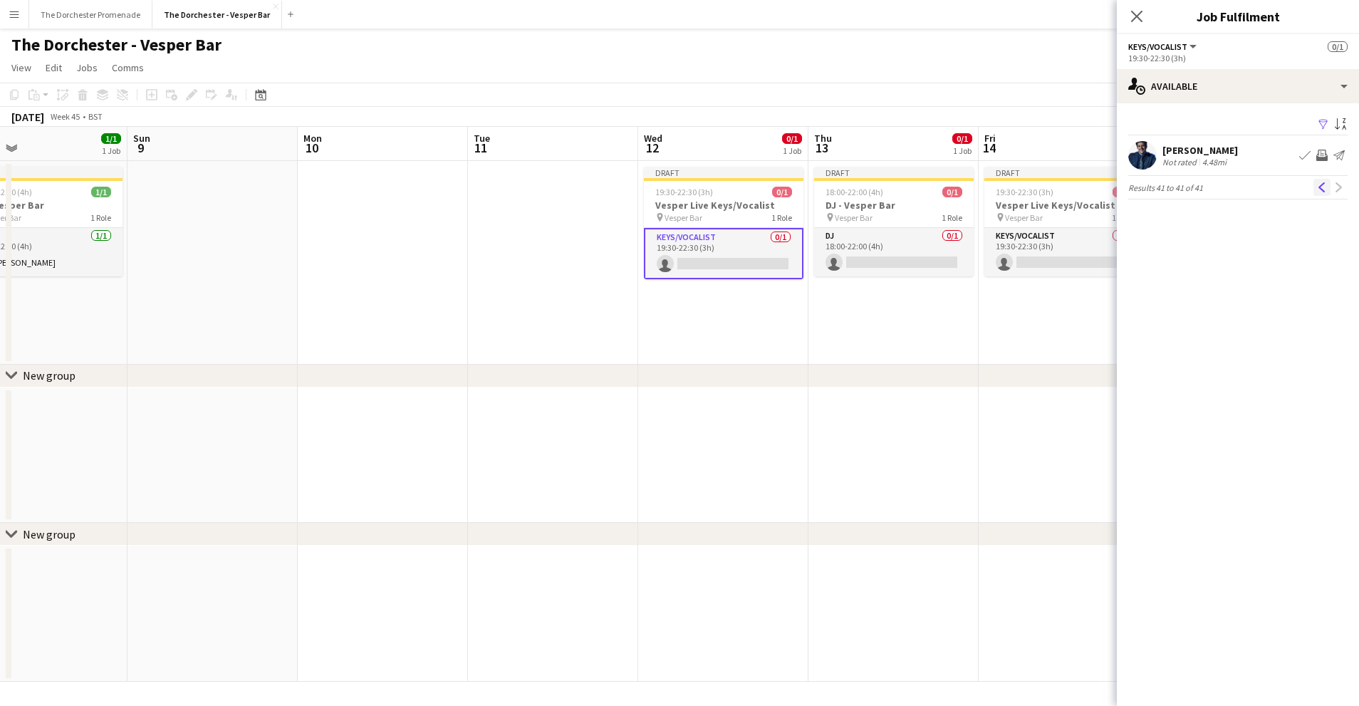
click at [1326, 188] on app-icon "Previous" at bounding box center [1322, 187] width 10 height 10
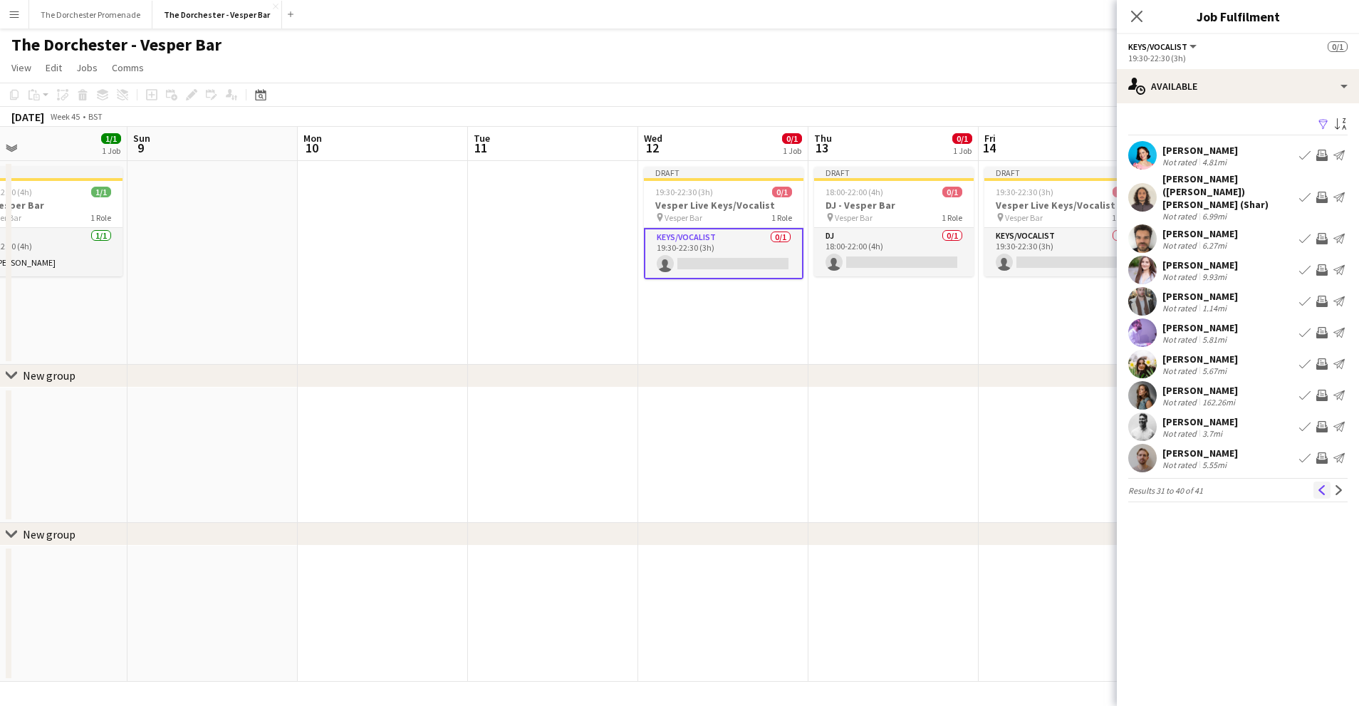
click at [1319, 485] on app-icon "Previous" at bounding box center [1322, 490] width 10 height 10
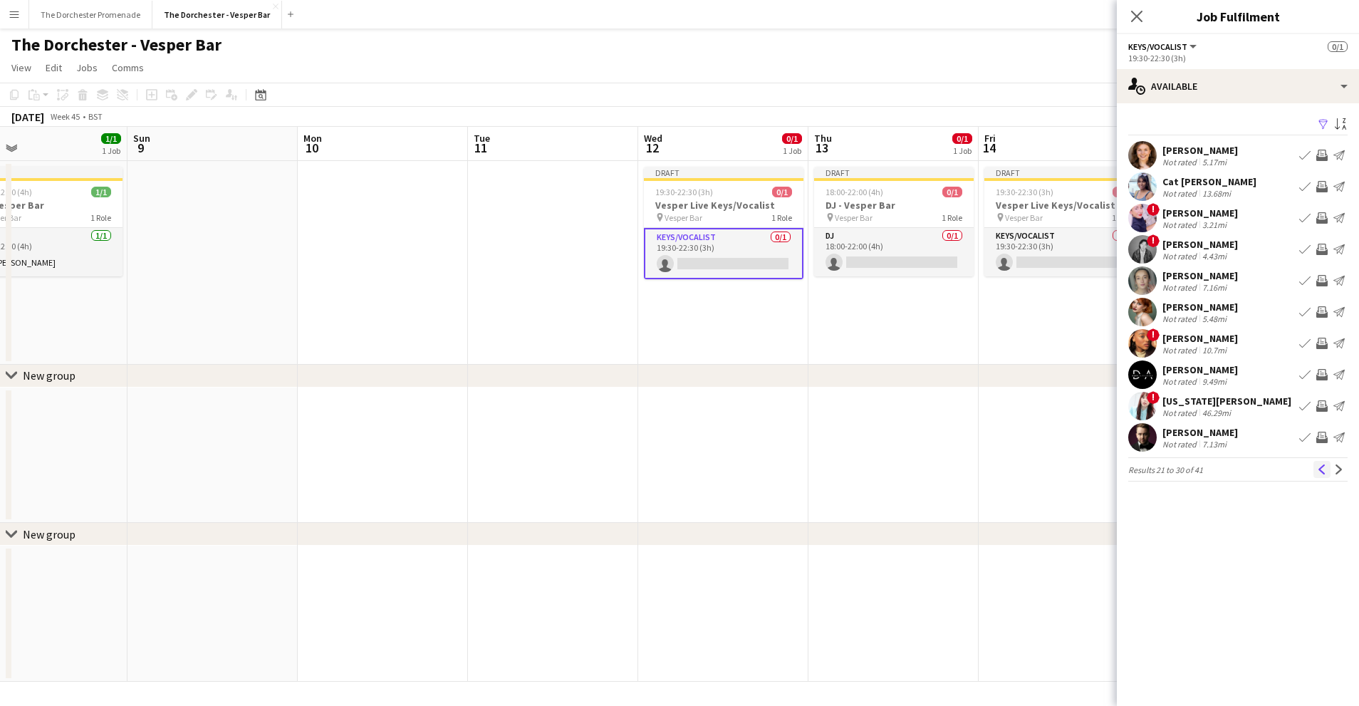
click at [1323, 476] on button "Previous" at bounding box center [1322, 469] width 17 height 17
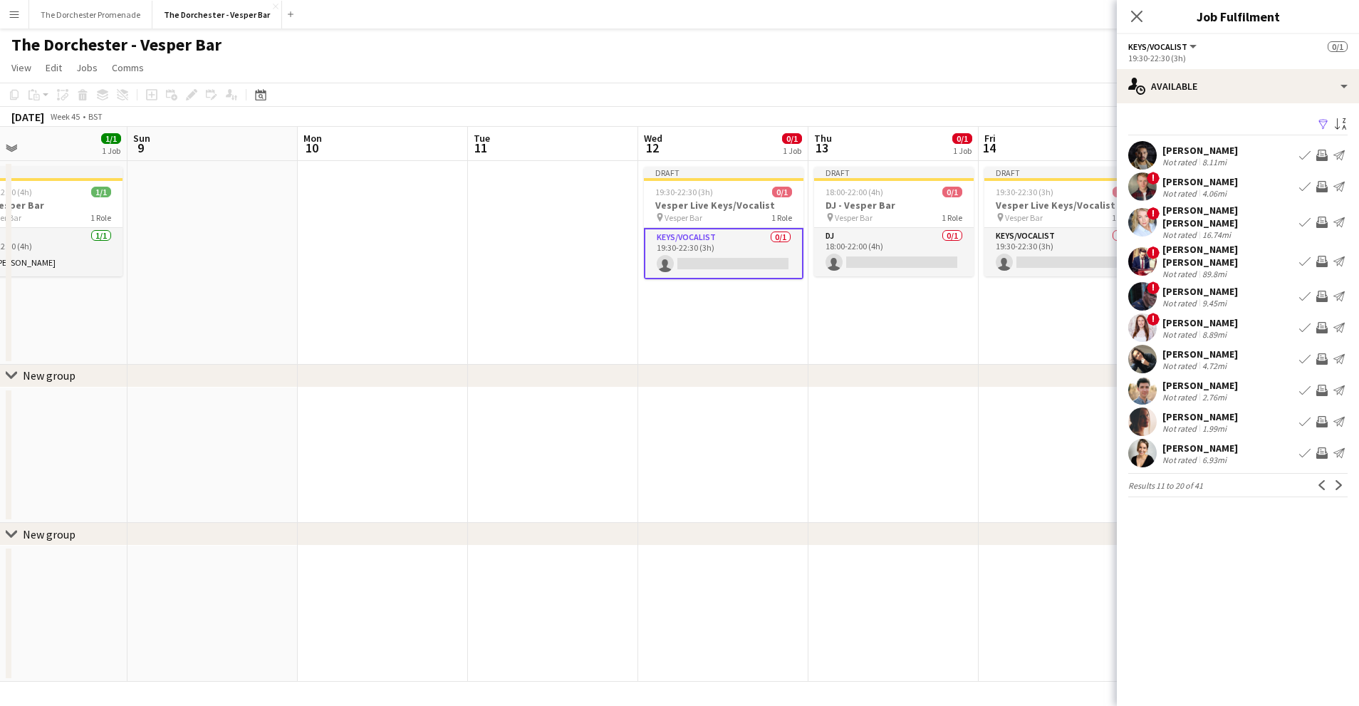
click at [1323, 477] on button "Previous" at bounding box center [1322, 485] width 17 height 17
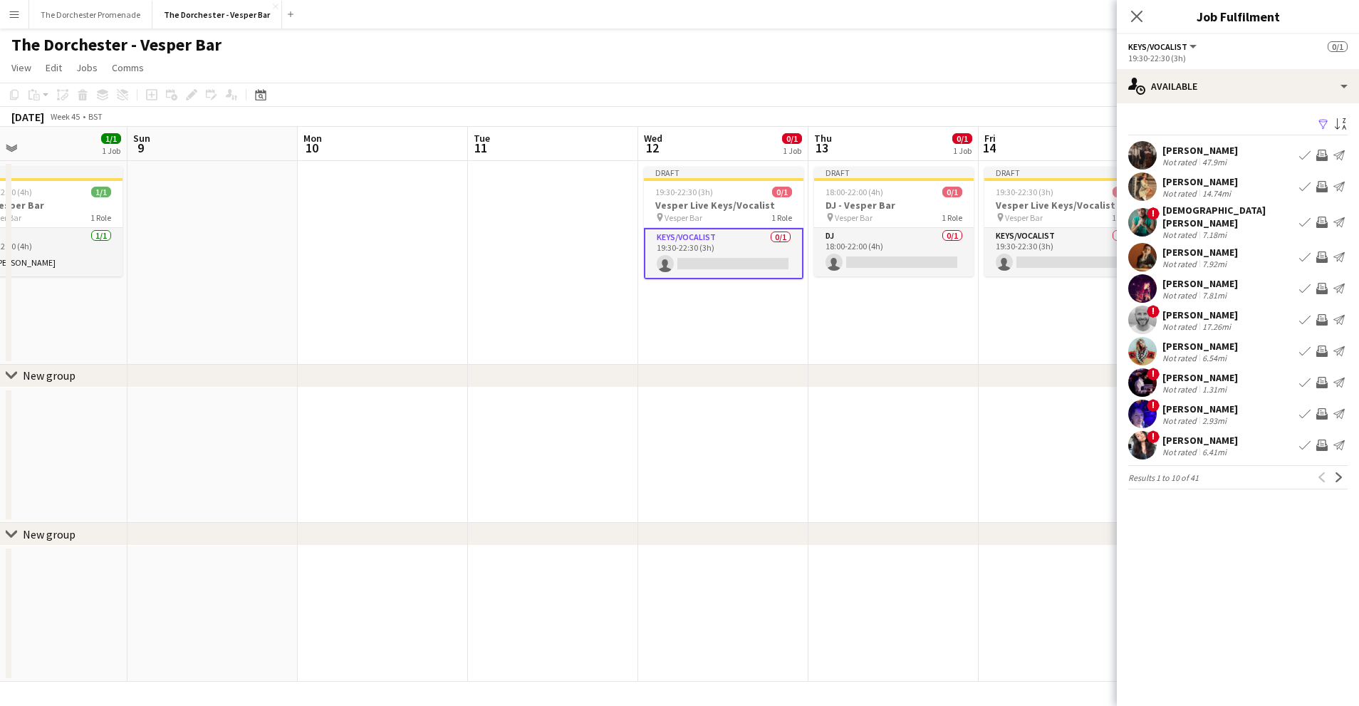
click at [672, 371] on div "chevron-right New group" at bounding box center [679, 376] width 1359 height 23
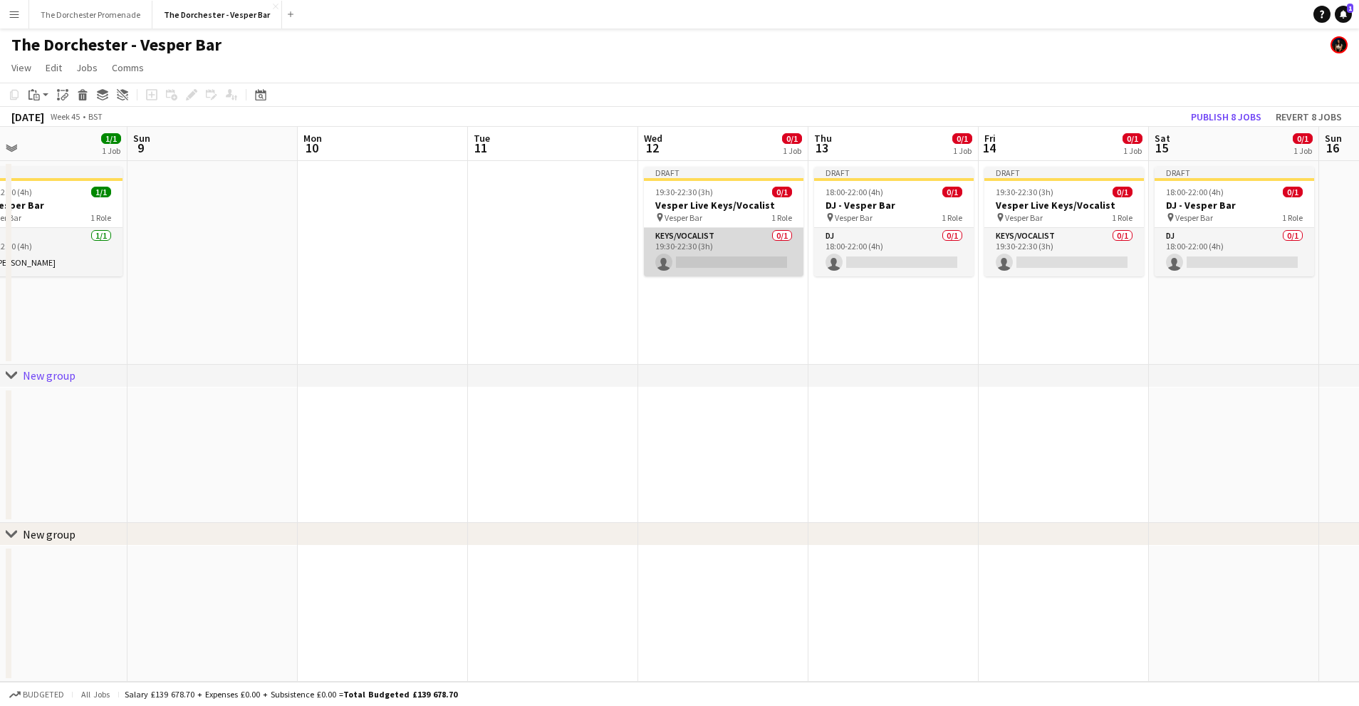
click at [734, 235] on app-card-role "Keys/Vocalist 0/1 19:30-22:30 (3h) single-neutral-actions" at bounding box center [724, 252] width 160 height 48
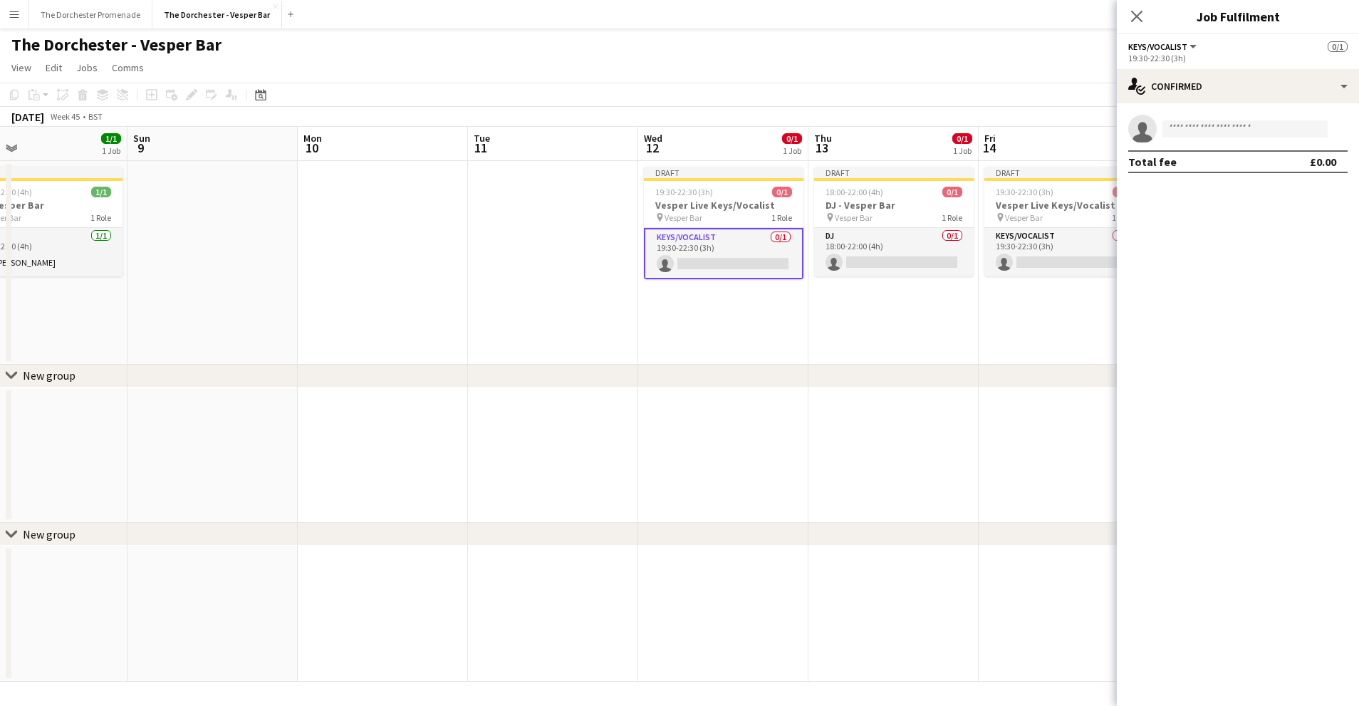
click at [717, 262] on app-card-role "Keys/Vocalist 0/1 19:30-22:30 (3h) single-neutral-actions" at bounding box center [724, 253] width 160 height 51
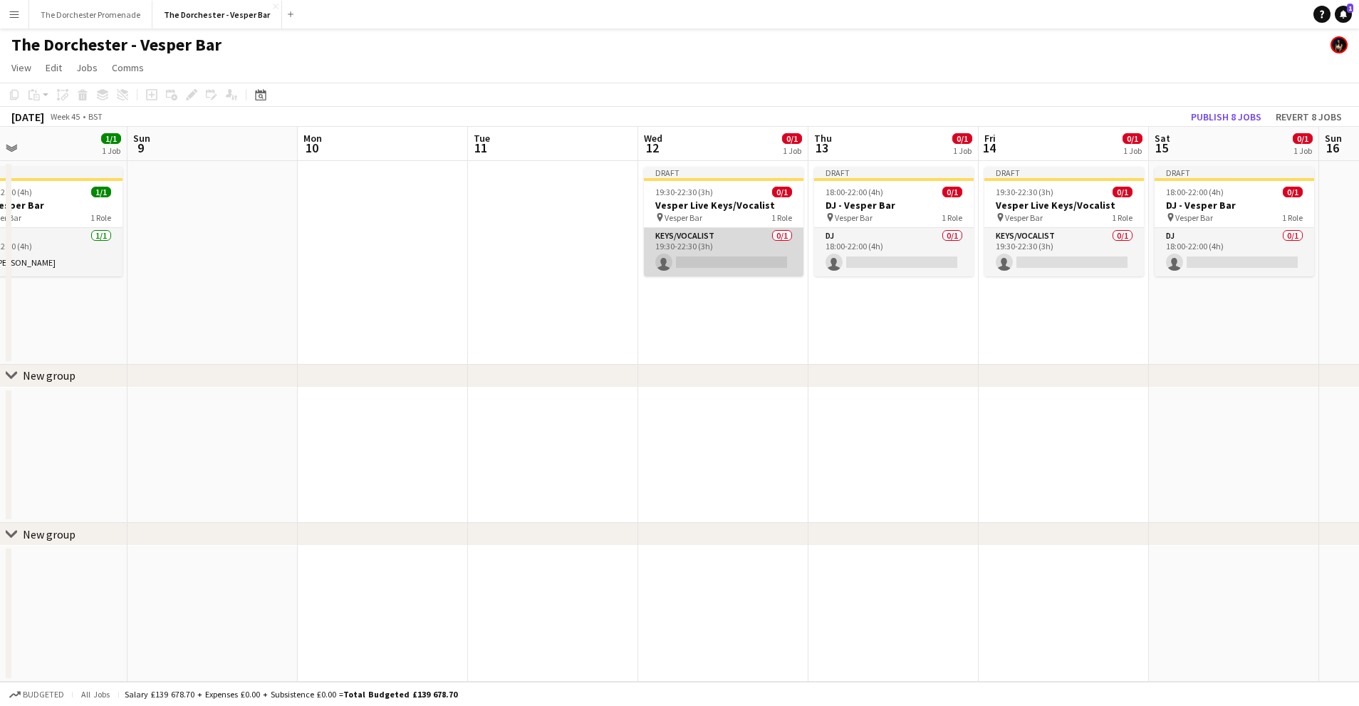
click at [765, 234] on app-card-role "Keys/Vocalist 0/1 19:30-22:30 (3h) single-neutral-actions" at bounding box center [724, 252] width 160 height 48
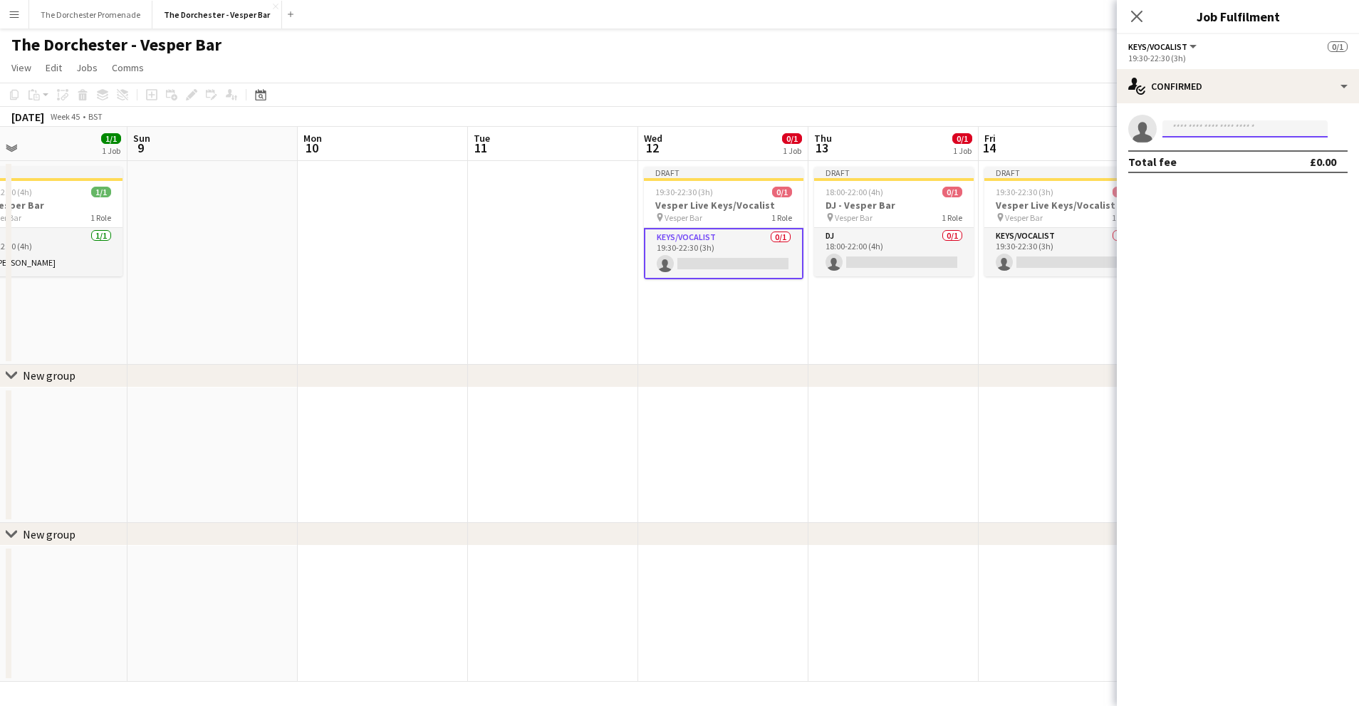
click at [1202, 132] on input at bounding box center [1245, 128] width 165 height 17
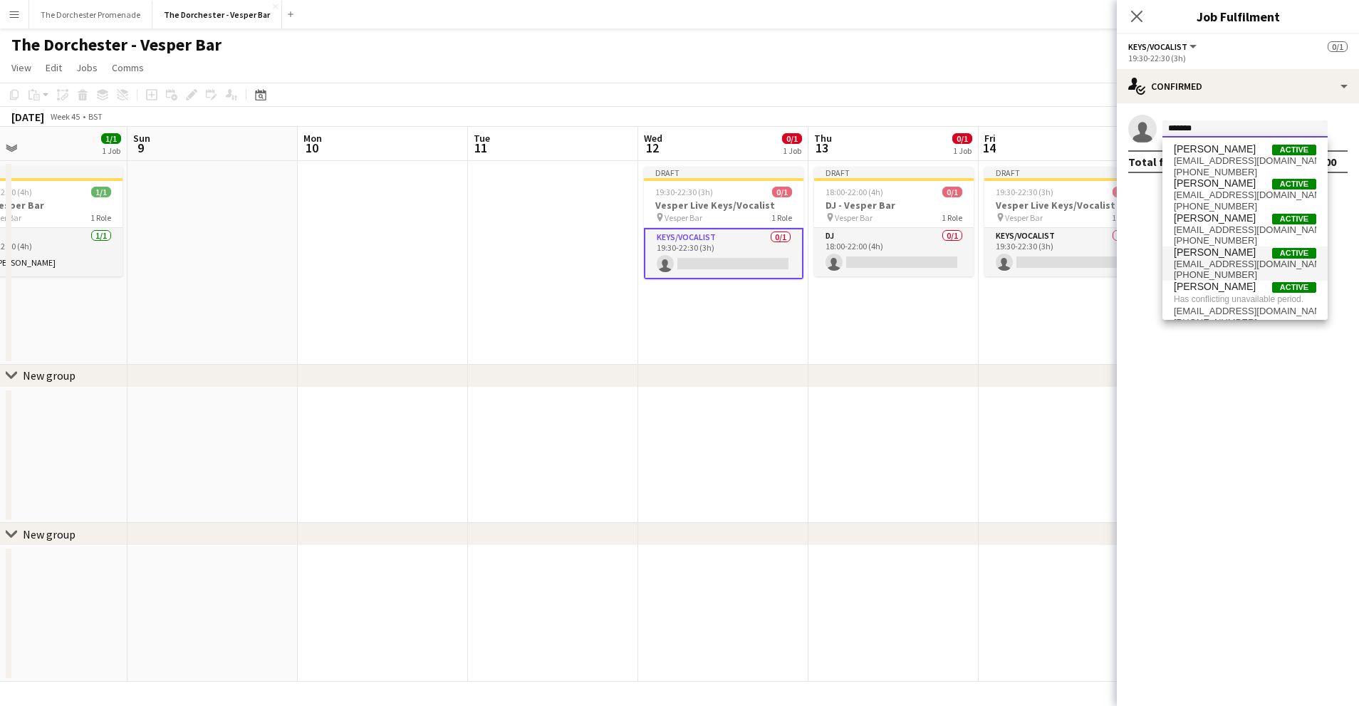
scroll to position [14, 0]
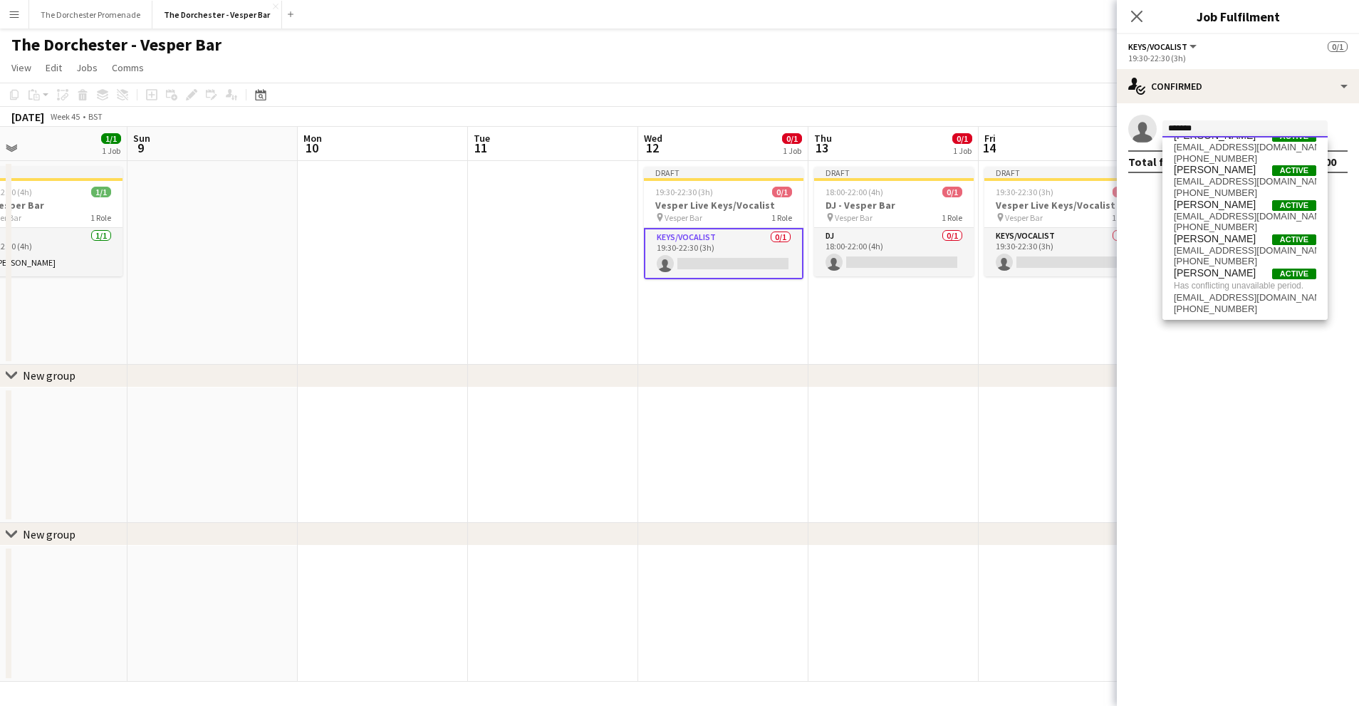
type input "*******"
click at [1016, 316] on app-date-cell "Draft 19:30-22:30 (3h) 0/1 Vesper Live Keys/Vocalist pin Vesper Bar 1 Role Keys…" at bounding box center [1064, 263] width 170 height 204
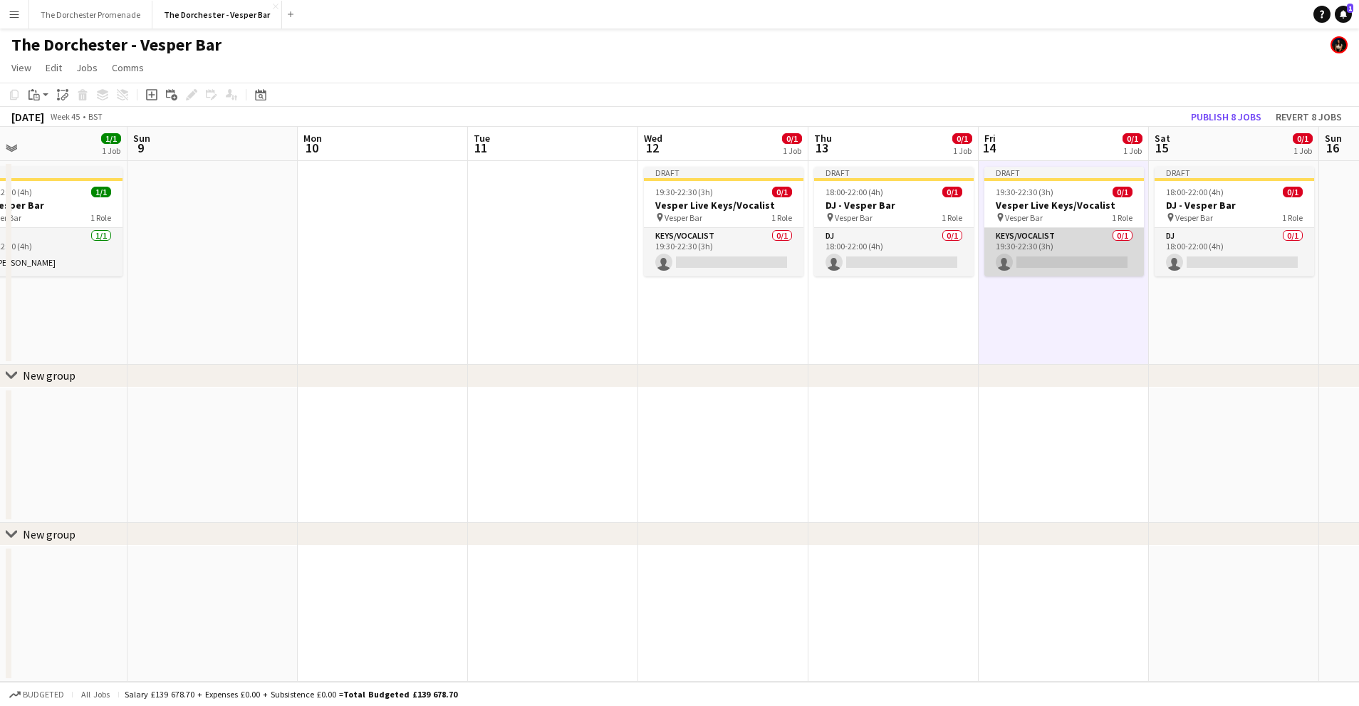
click at [1032, 246] on app-card-role "Keys/Vocalist 0/1 19:30-22:30 (3h) single-neutral-actions" at bounding box center [1064, 252] width 160 height 48
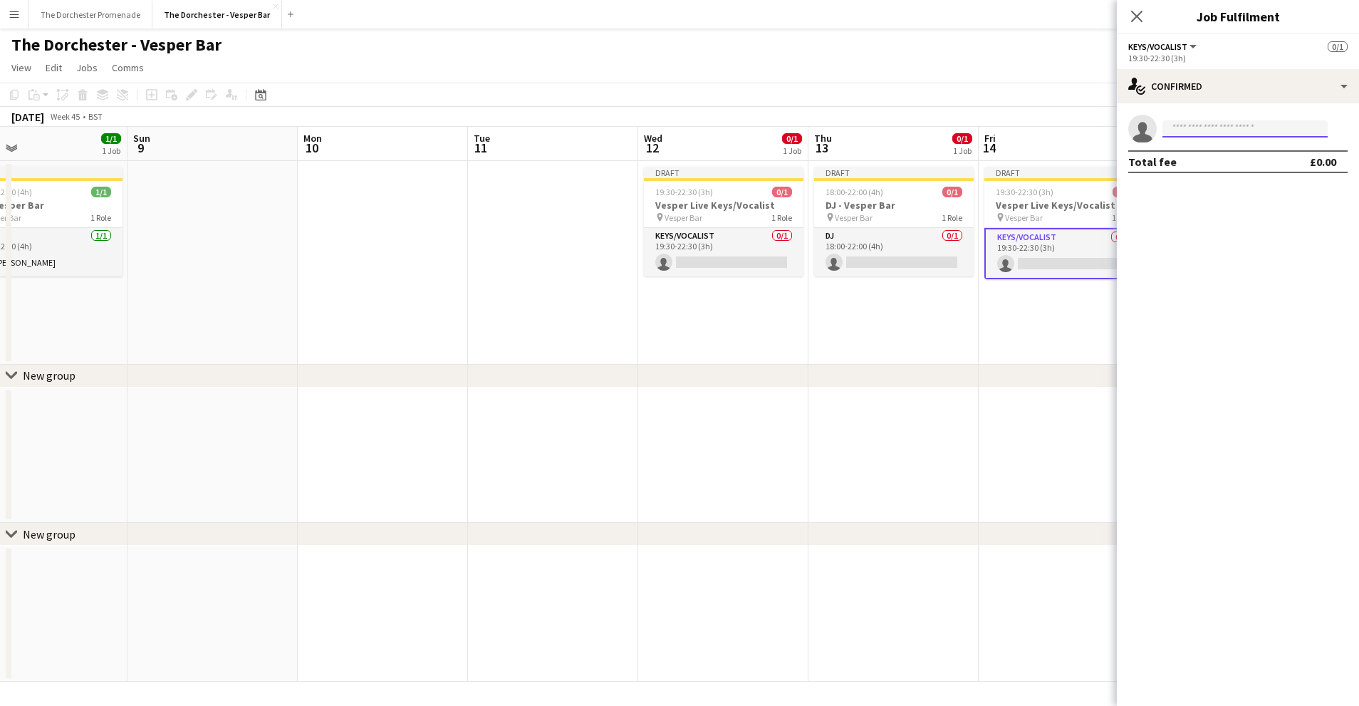
click at [1198, 130] on input at bounding box center [1245, 128] width 165 height 17
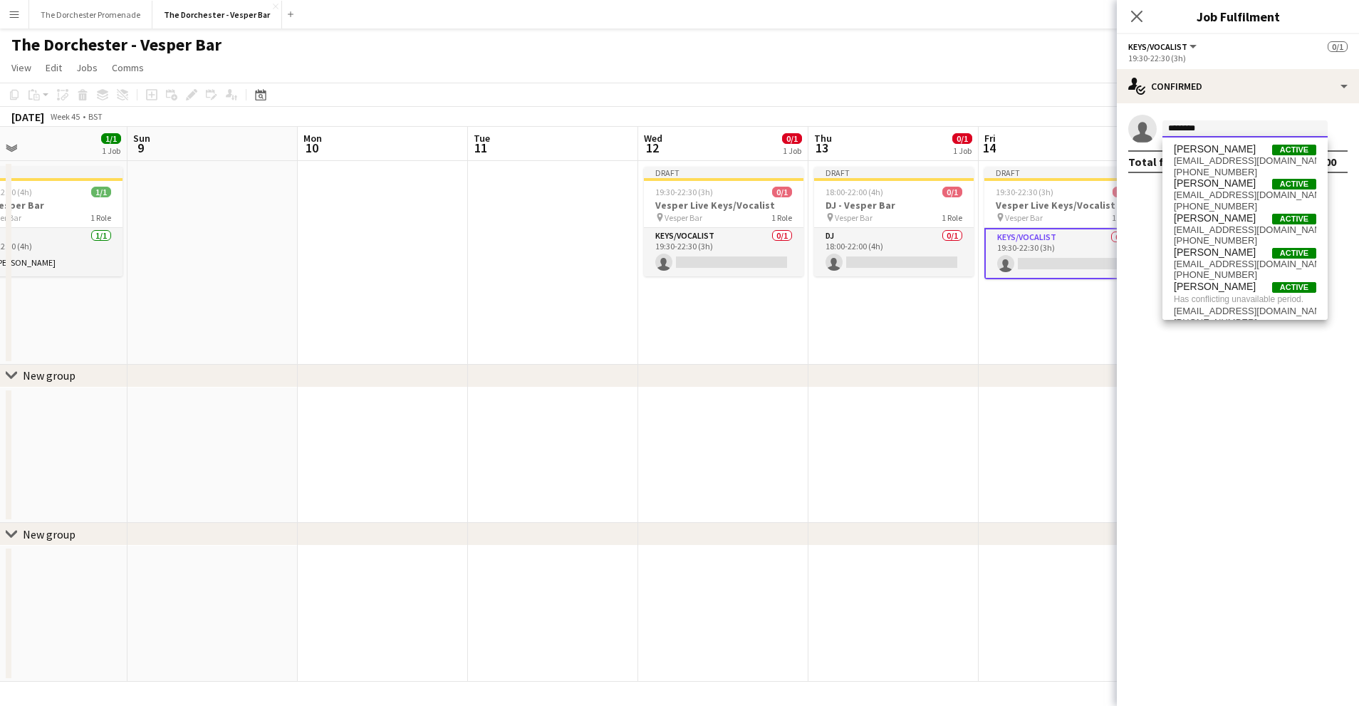
type input "********"
click at [809, 335] on app-date-cell "Draft 18:00-22:00 (4h) 0/1 DJ - Vesper Bar pin Vesper Bar 1 Role DJ 0/1 18:00-2…" at bounding box center [894, 263] width 170 height 204
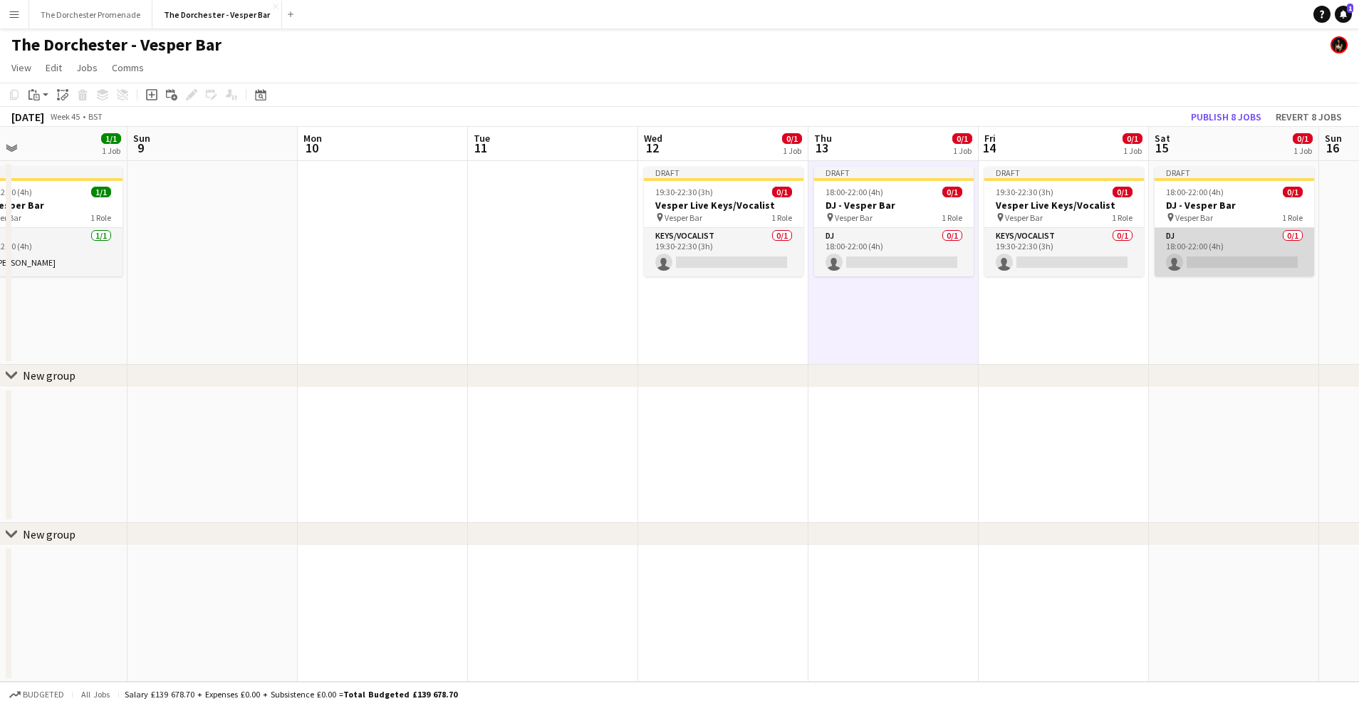
click at [1245, 248] on app-card-role "DJ 0/1 18:00-22:00 (4h) single-neutral-actions" at bounding box center [1235, 252] width 160 height 48
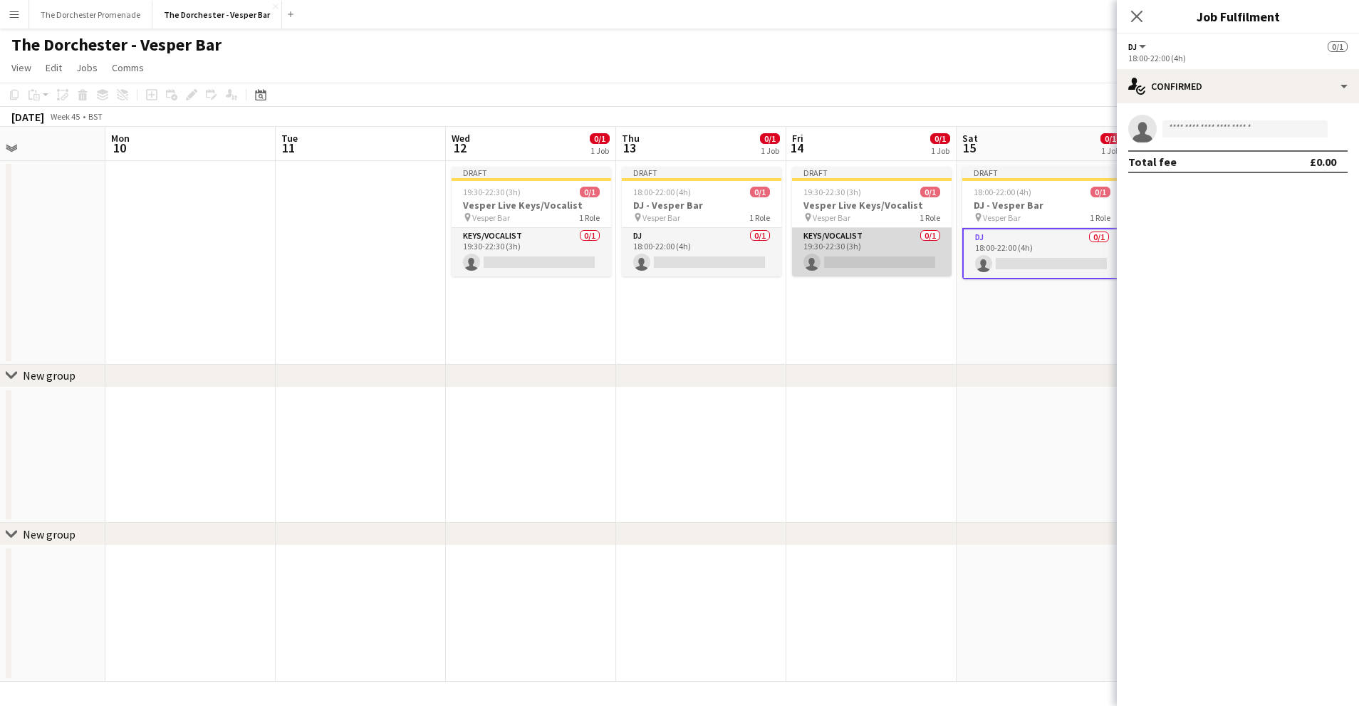
scroll to position [0, 406]
click at [883, 241] on app-card-role "Keys/Vocalist 0/1 19:30-22:30 (3h) single-neutral-actions" at bounding box center [871, 252] width 160 height 48
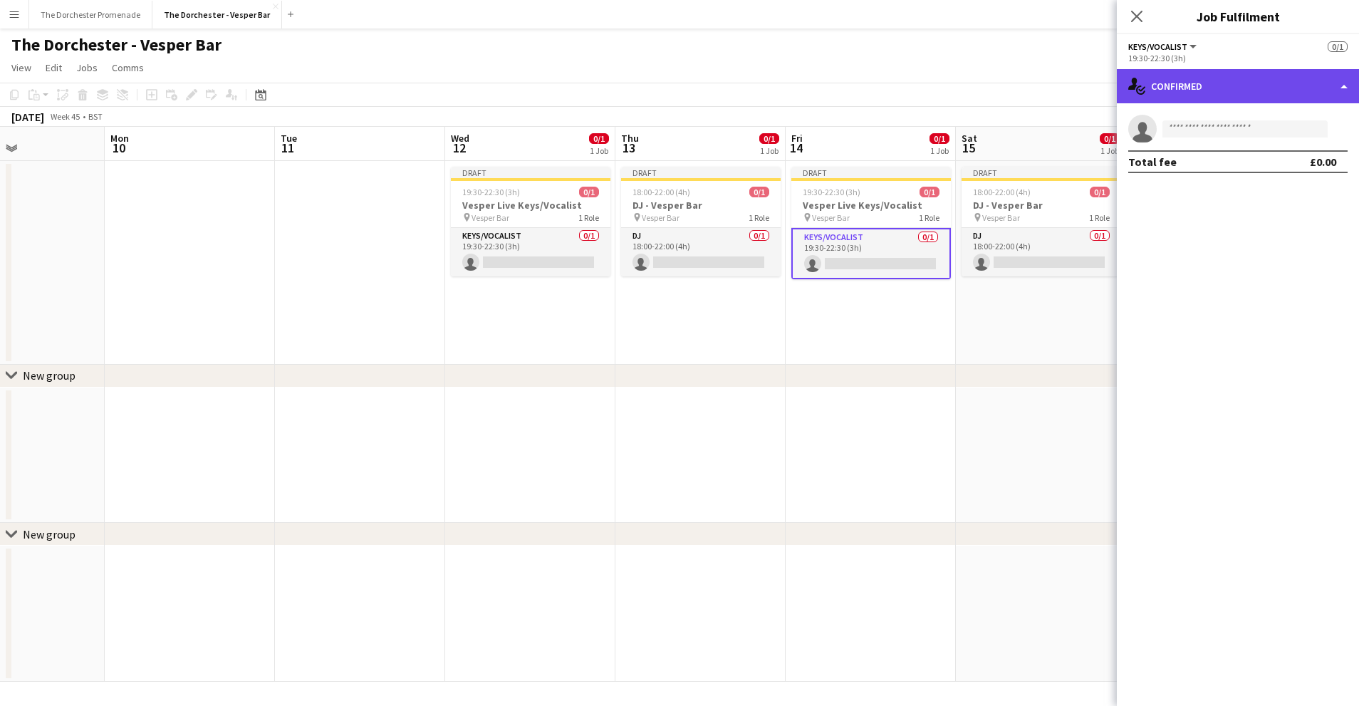
click at [1207, 91] on div "single-neutral-actions-check-2 Confirmed" at bounding box center [1238, 86] width 242 height 34
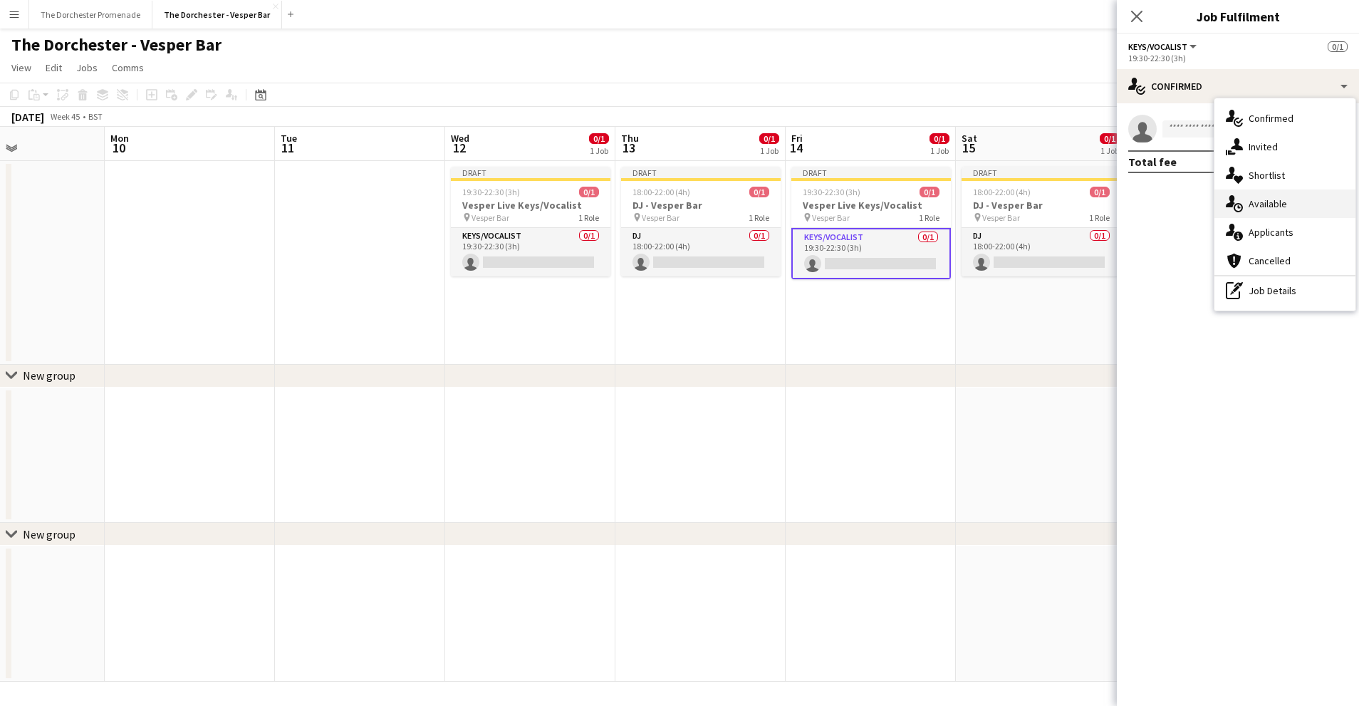
click at [1261, 204] on span "Available" at bounding box center [1268, 203] width 38 height 13
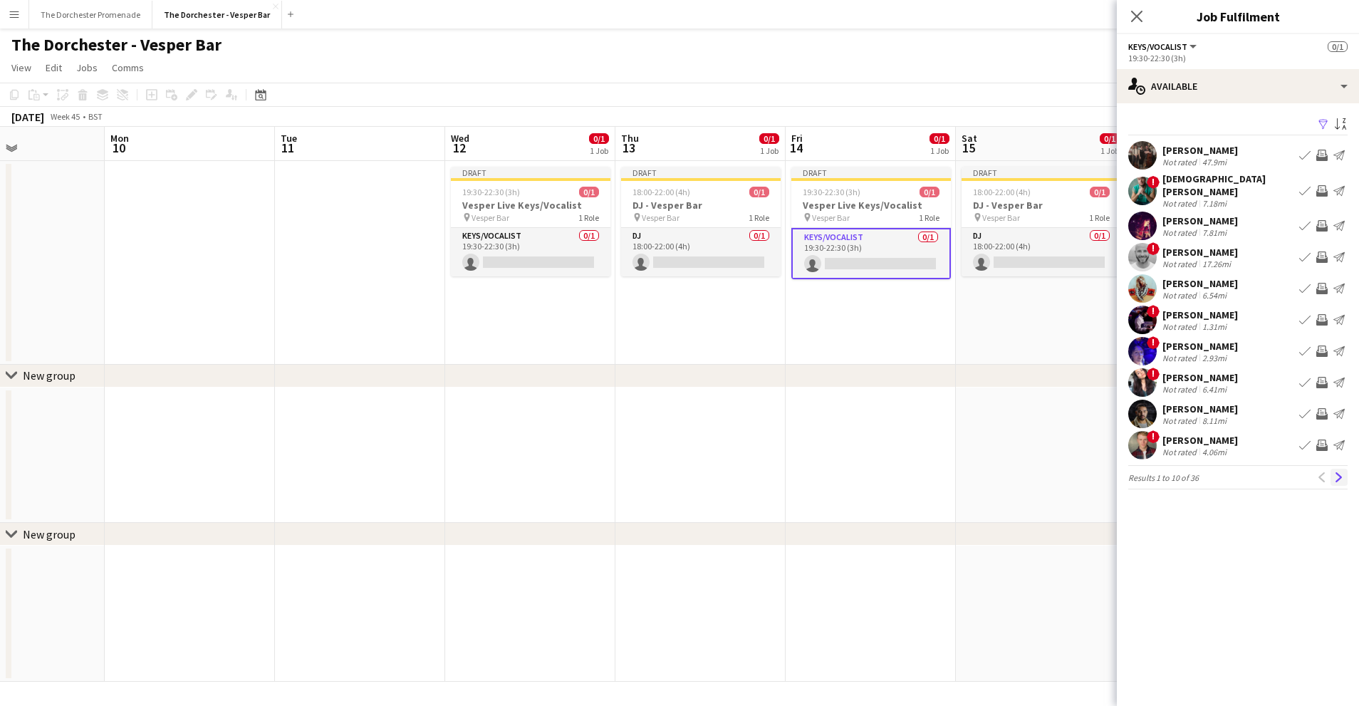
click at [1341, 472] on app-icon "Next" at bounding box center [1339, 477] width 10 height 10
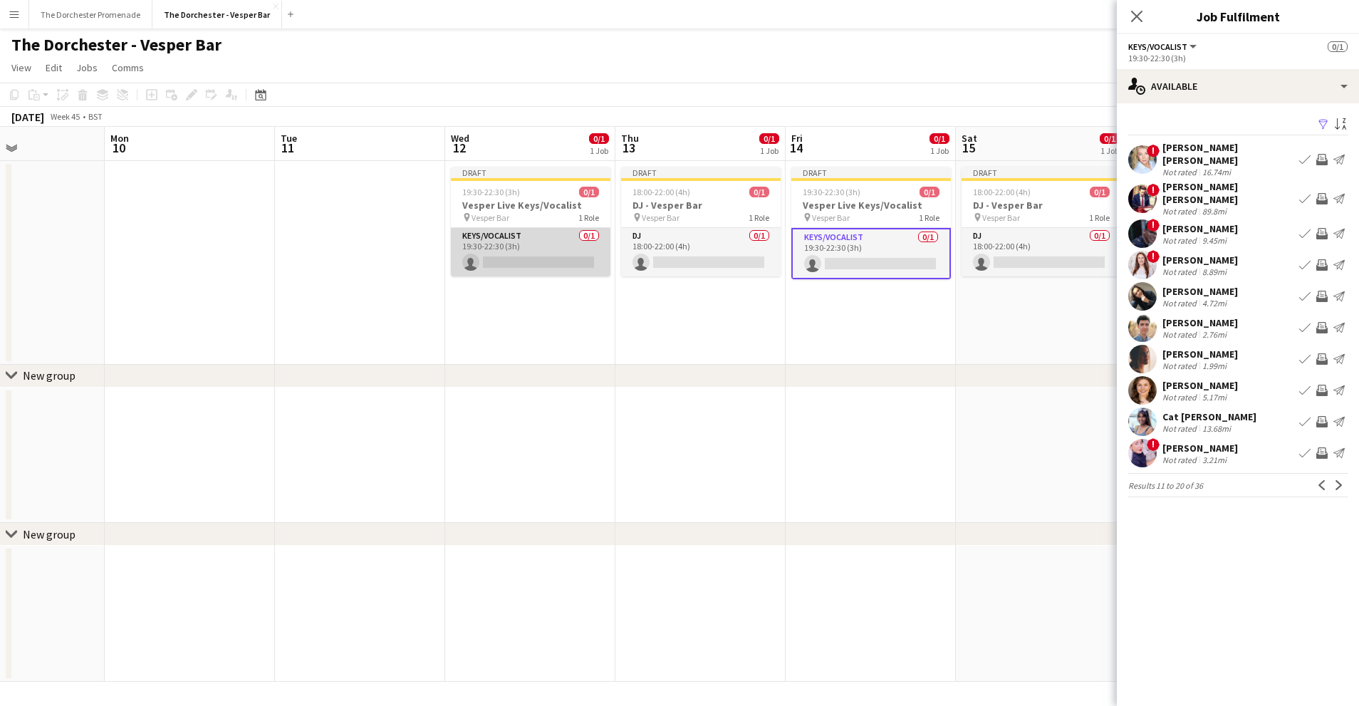
click at [504, 234] on app-card-role "Keys/Vocalist 0/1 19:30-22:30 (3h) single-neutral-actions" at bounding box center [531, 252] width 160 height 48
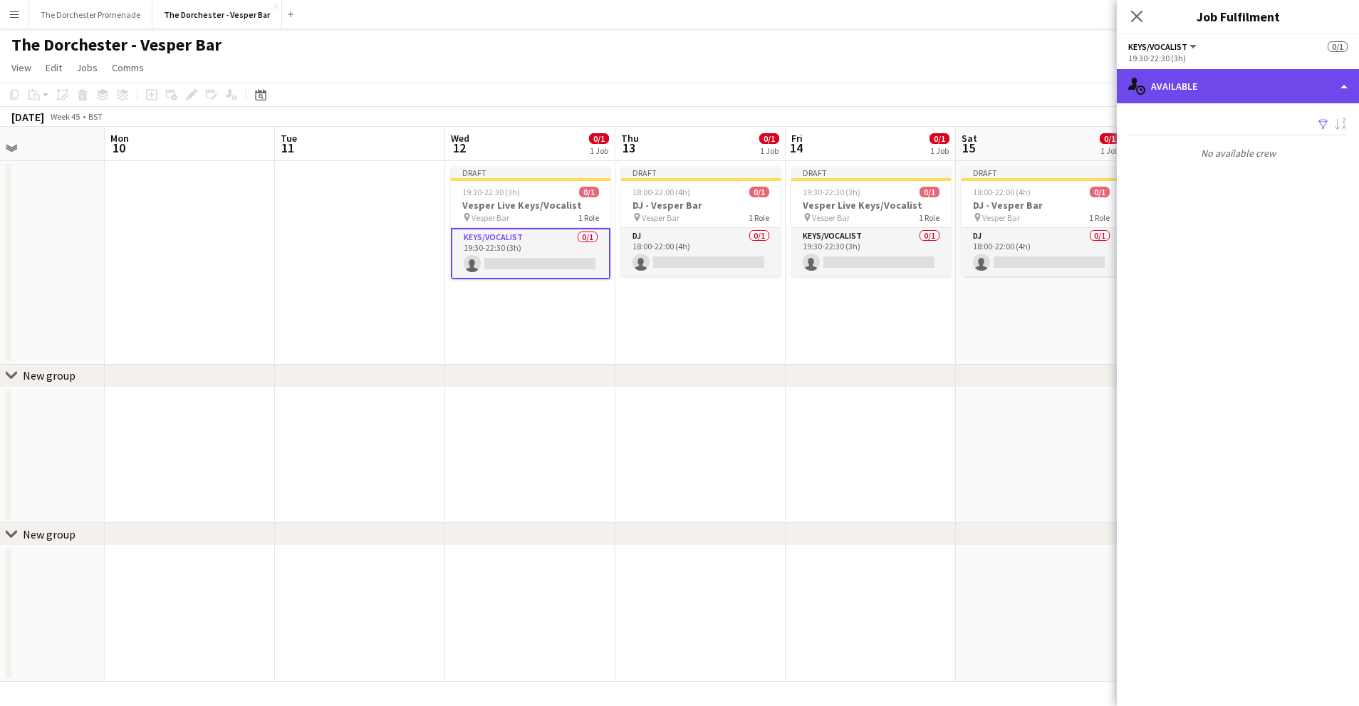
click at [1204, 85] on div "single-neutral-actions-upload Available" at bounding box center [1238, 86] width 242 height 34
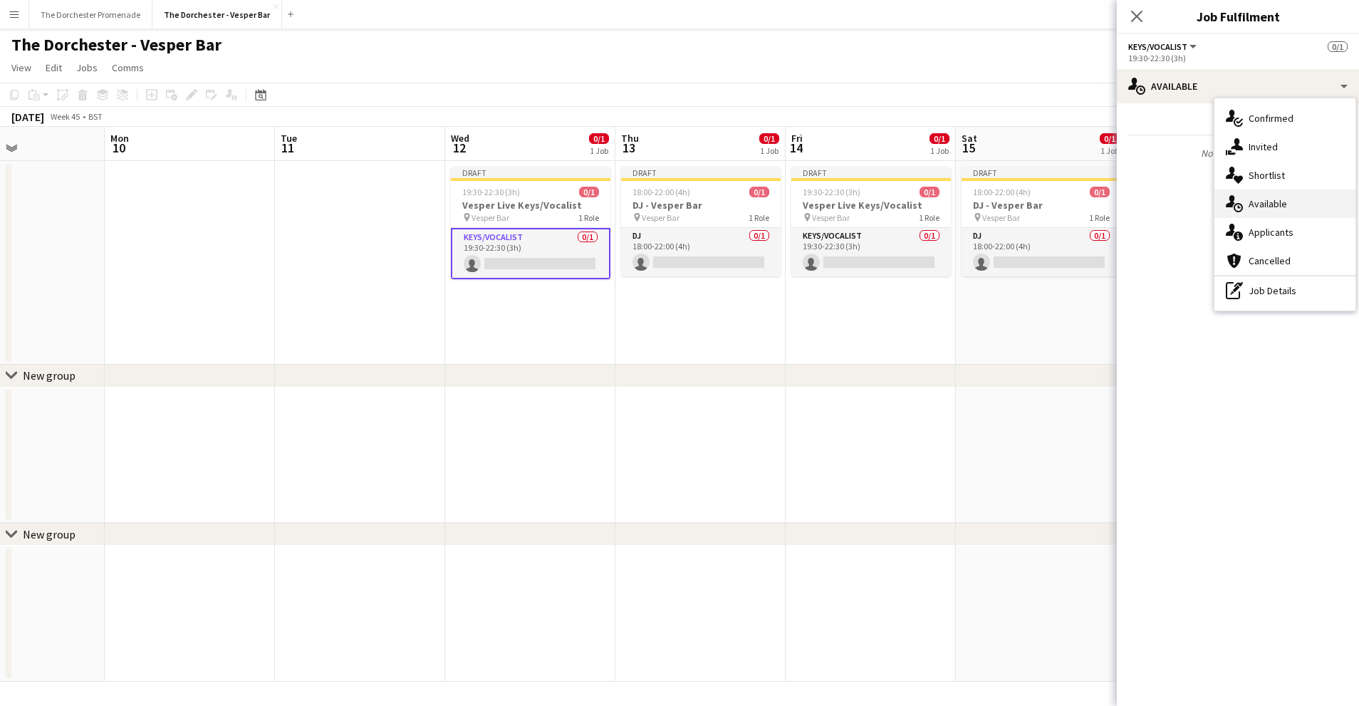
click at [1276, 204] on span "Available" at bounding box center [1268, 203] width 38 height 13
drag, startPoint x: 732, startPoint y: 301, endPoint x: 724, endPoint y: 297, distance: 8.0
click at [731, 299] on app-date-cell "Draft 18:00-22:00 (4h) 0/1 DJ - Vesper Bar pin Vesper Bar 1 Role DJ 0/1 18:00-2…" at bounding box center [700, 263] width 170 height 204
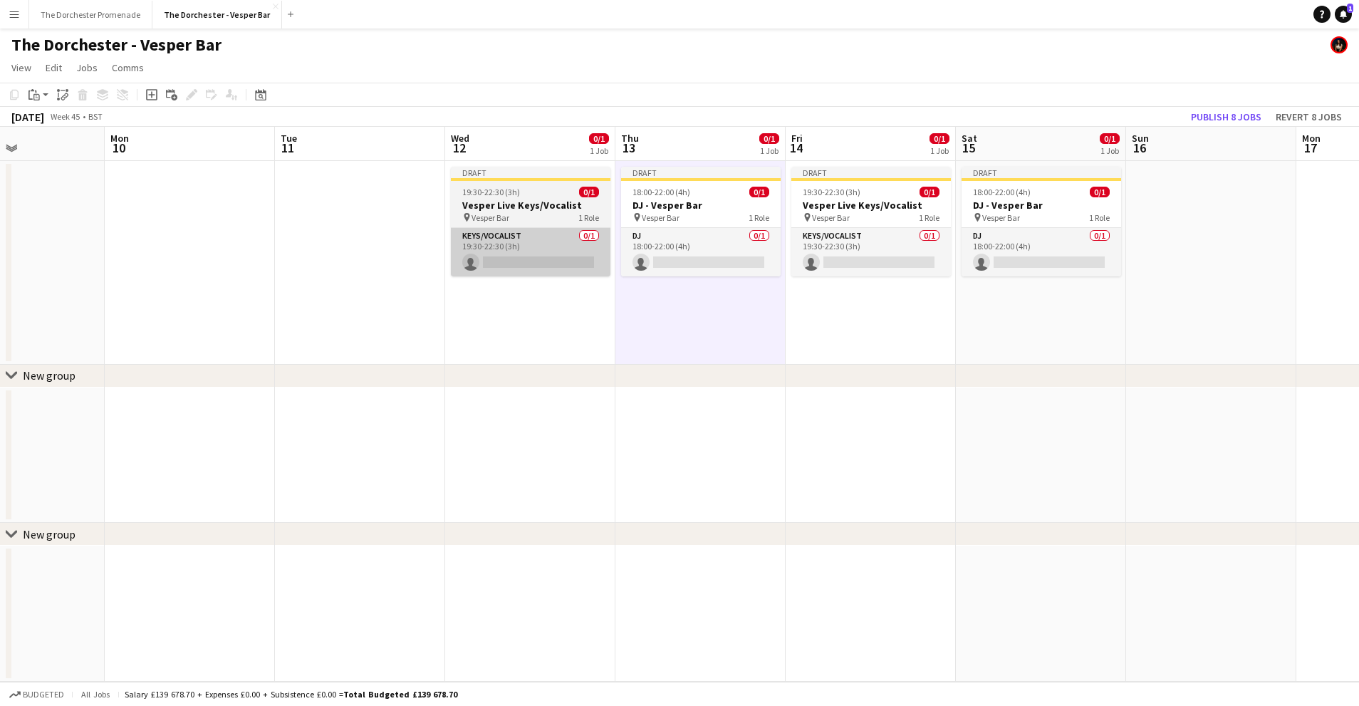
scroll to position [0, 407]
click at [551, 190] on div "19:30-22:30 (3h) 0/1" at bounding box center [530, 192] width 160 height 11
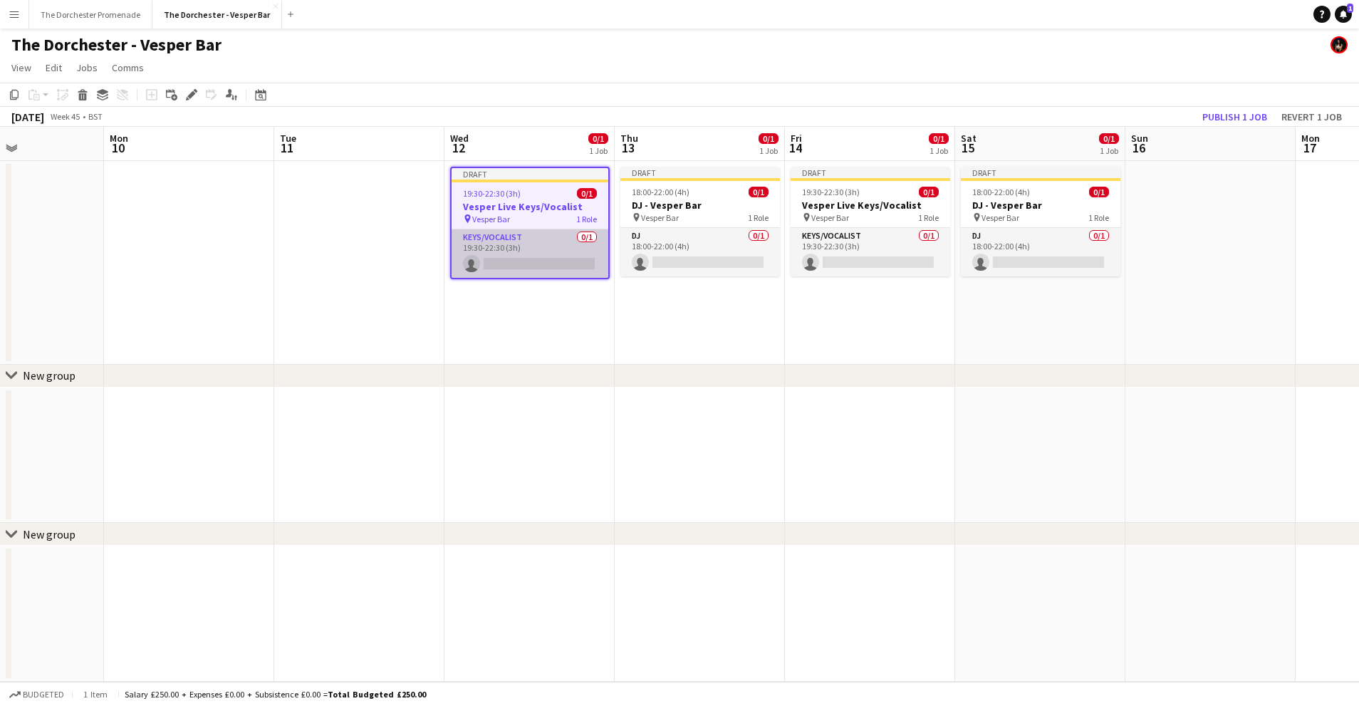
click at [531, 245] on app-card-role "Keys/Vocalist 0/1 19:30-22:30 (3h) single-neutral-actions" at bounding box center [530, 253] width 157 height 48
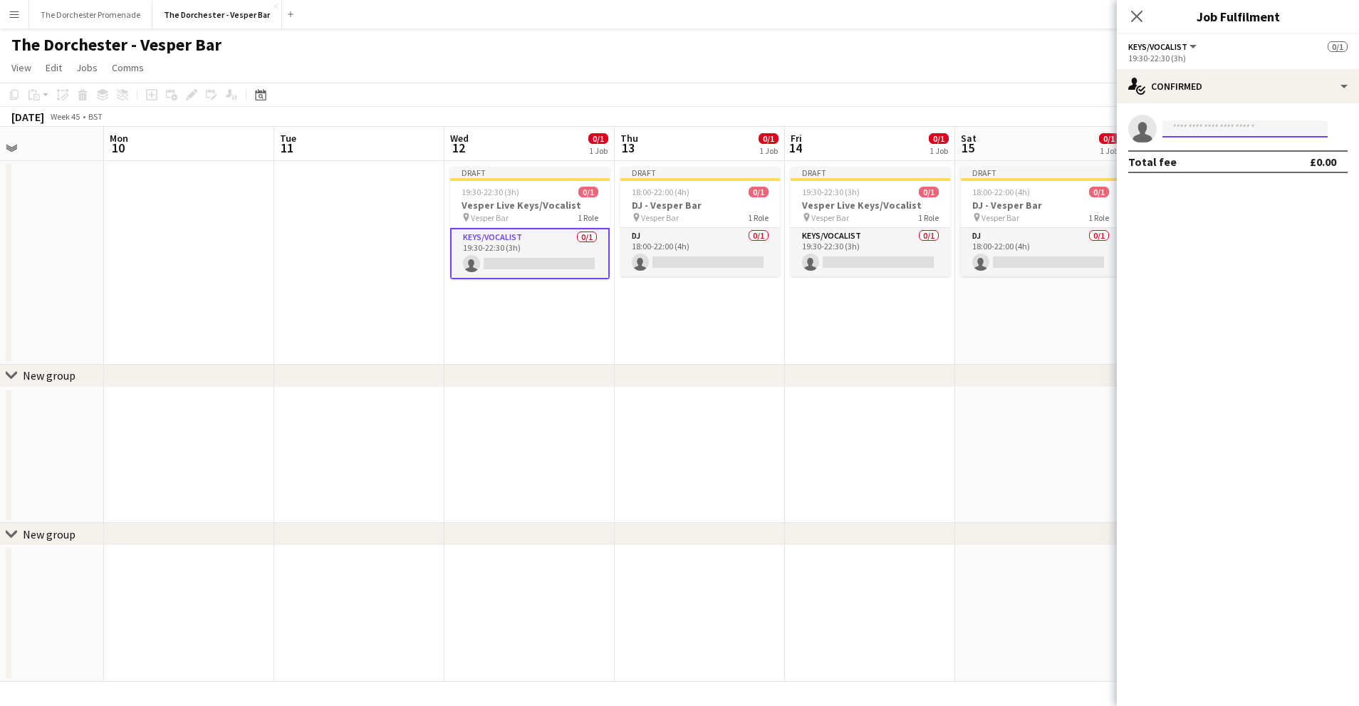
click at [1247, 132] on input at bounding box center [1245, 128] width 165 height 17
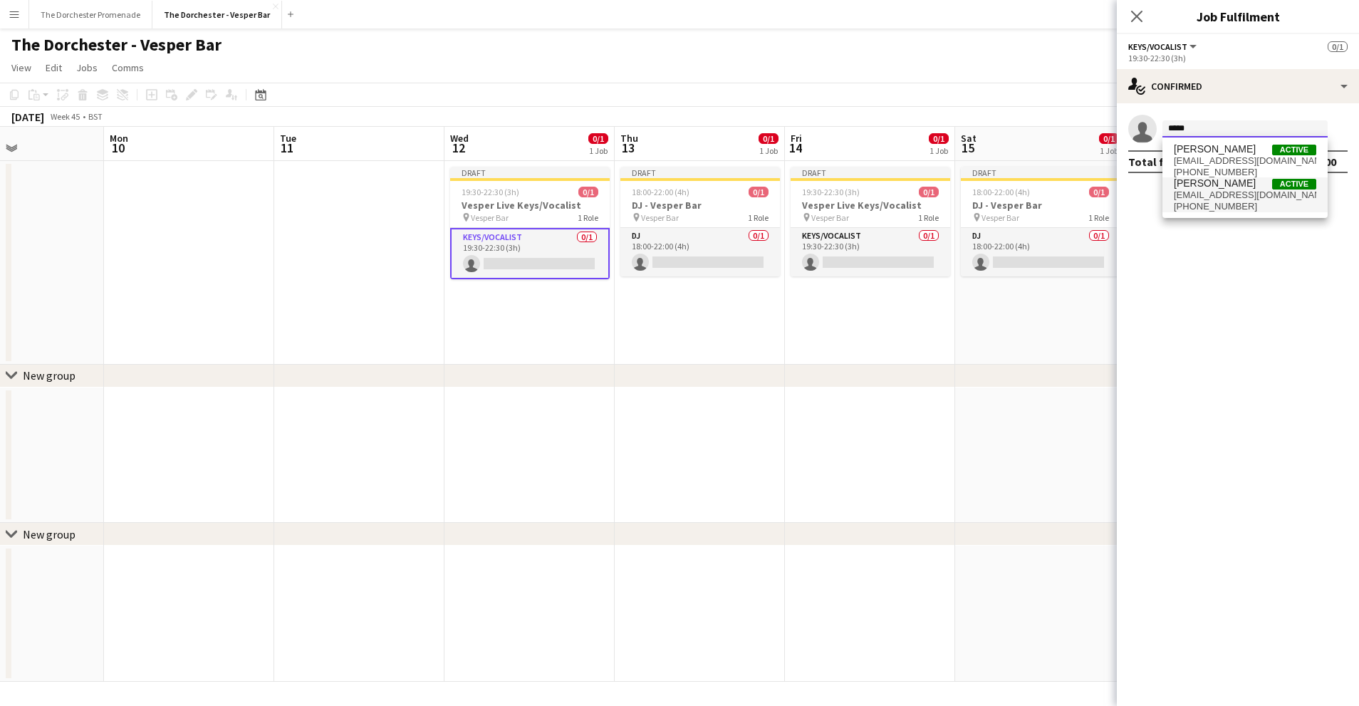
type input "*****"
click at [1251, 192] on span "[EMAIL_ADDRESS][DOMAIN_NAME]" at bounding box center [1245, 194] width 142 height 11
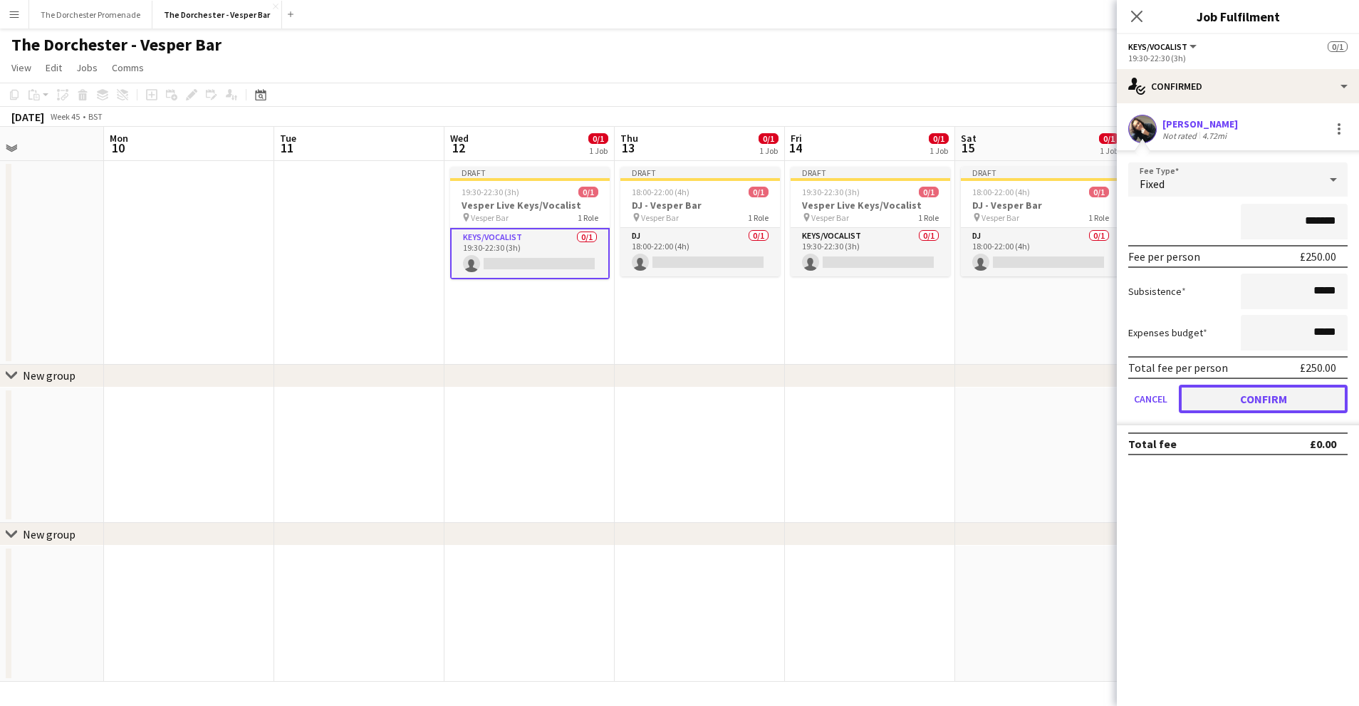
click at [1203, 395] on button "Confirm" at bounding box center [1263, 399] width 169 height 28
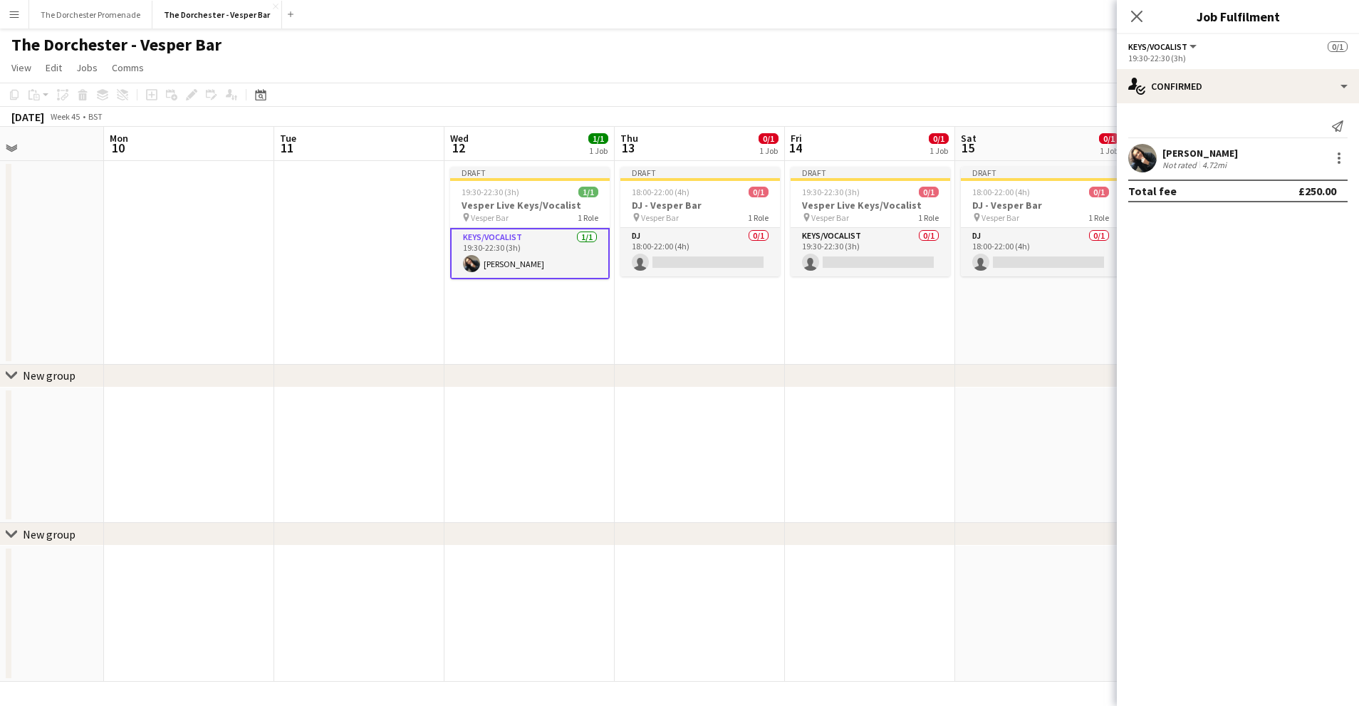
drag, startPoint x: 882, startPoint y: 337, endPoint x: 798, endPoint y: 301, distance: 91.6
click at [881, 337] on app-date-cell "Draft 19:30-22:30 (3h) 0/1 Vesper Live Keys/Vocalist pin Vesper Bar 1 Role Keys…" at bounding box center [870, 263] width 170 height 204
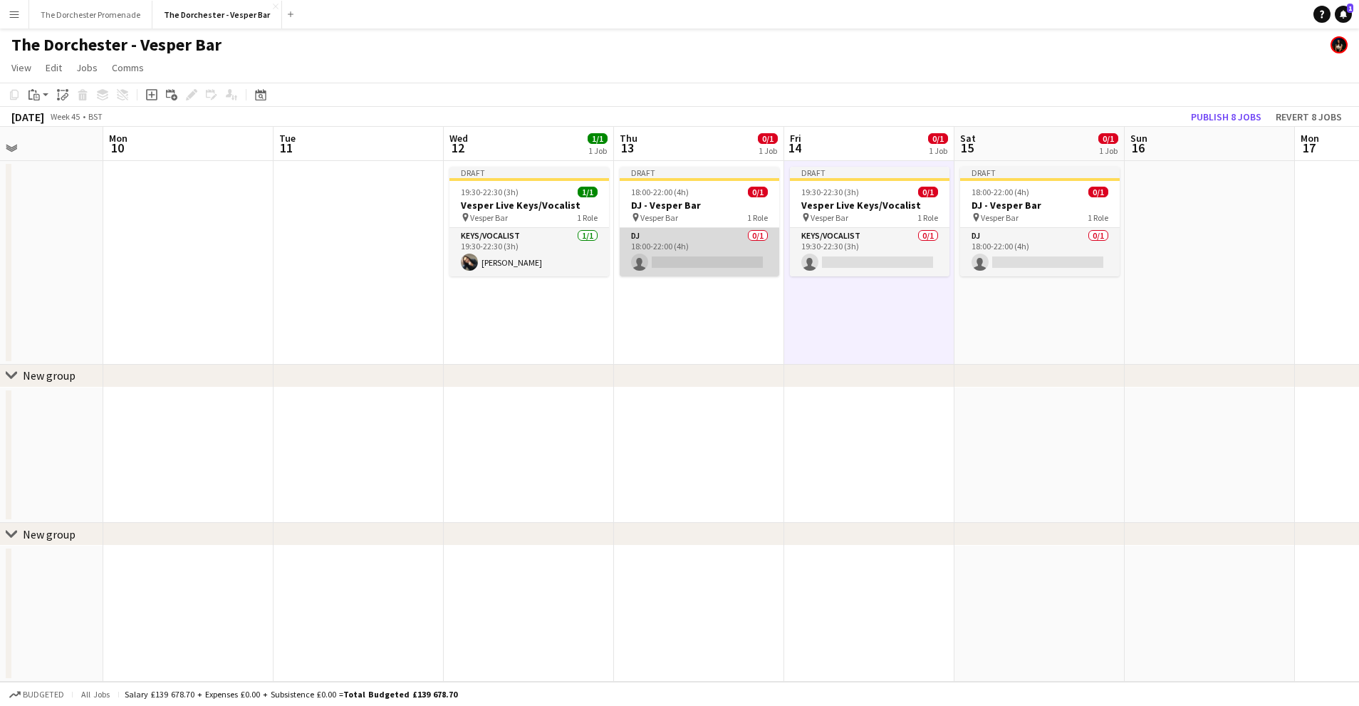
click at [695, 239] on app-card-role "DJ 0/1 18:00-22:00 (4h) single-neutral-actions" at bounding box center [700, 252] width 160 height 48
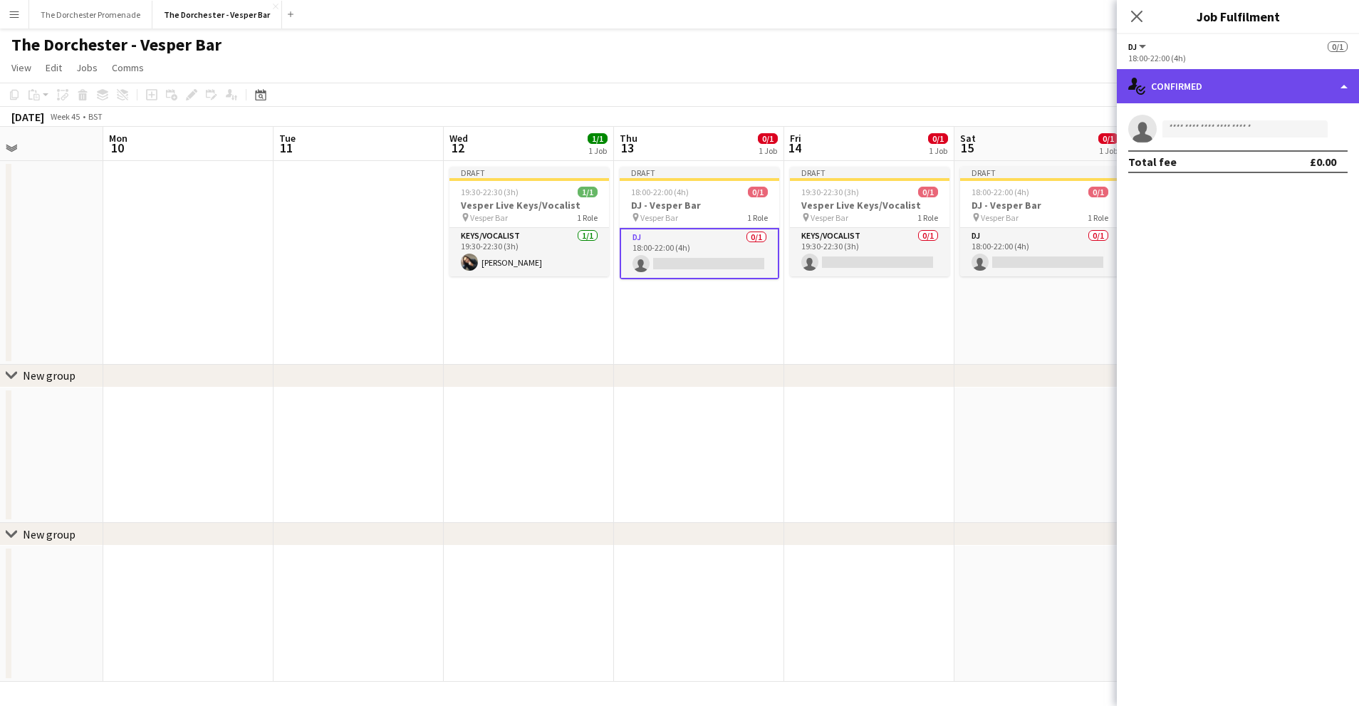
click at [1225, 74] on div "single-neutral-actions-check-2 Confirmed" at bounding box center [1238, 86] width 242 height 34
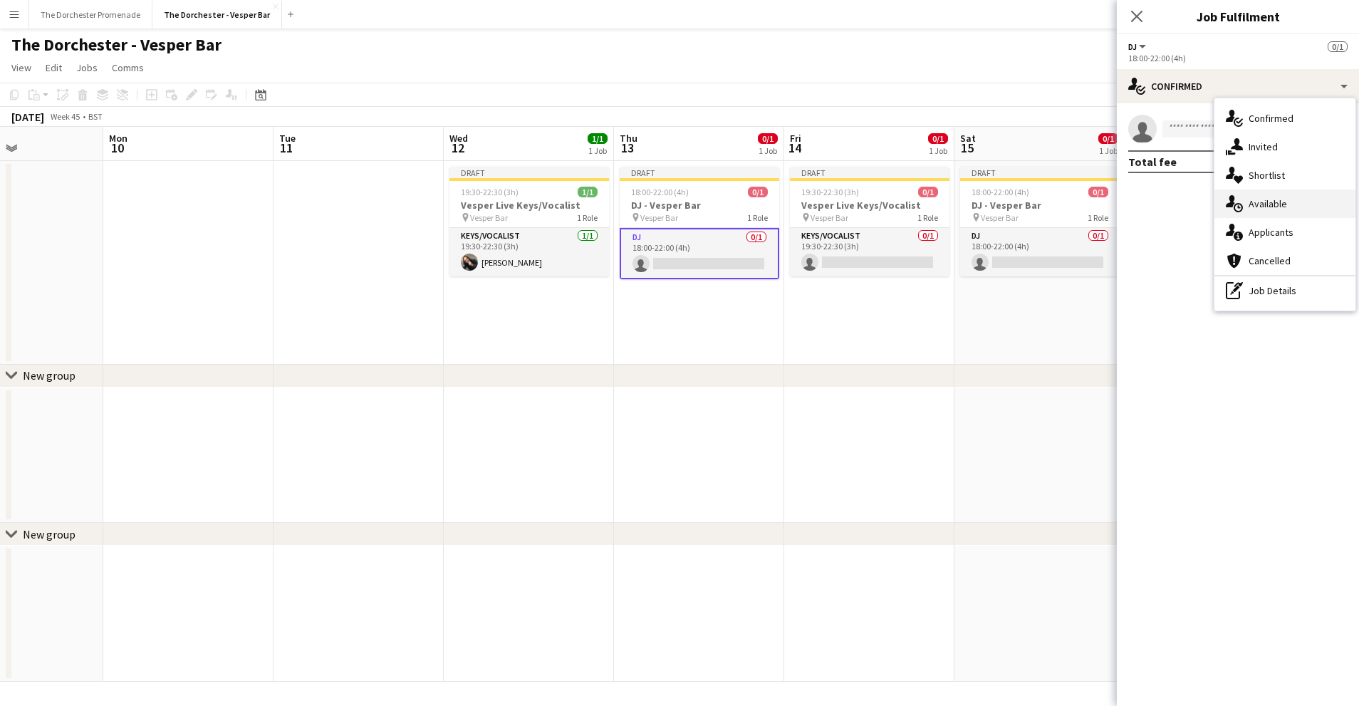
click at [1266, 203] on span "Available" at bounding box center [1268, 203] width 38 height 13
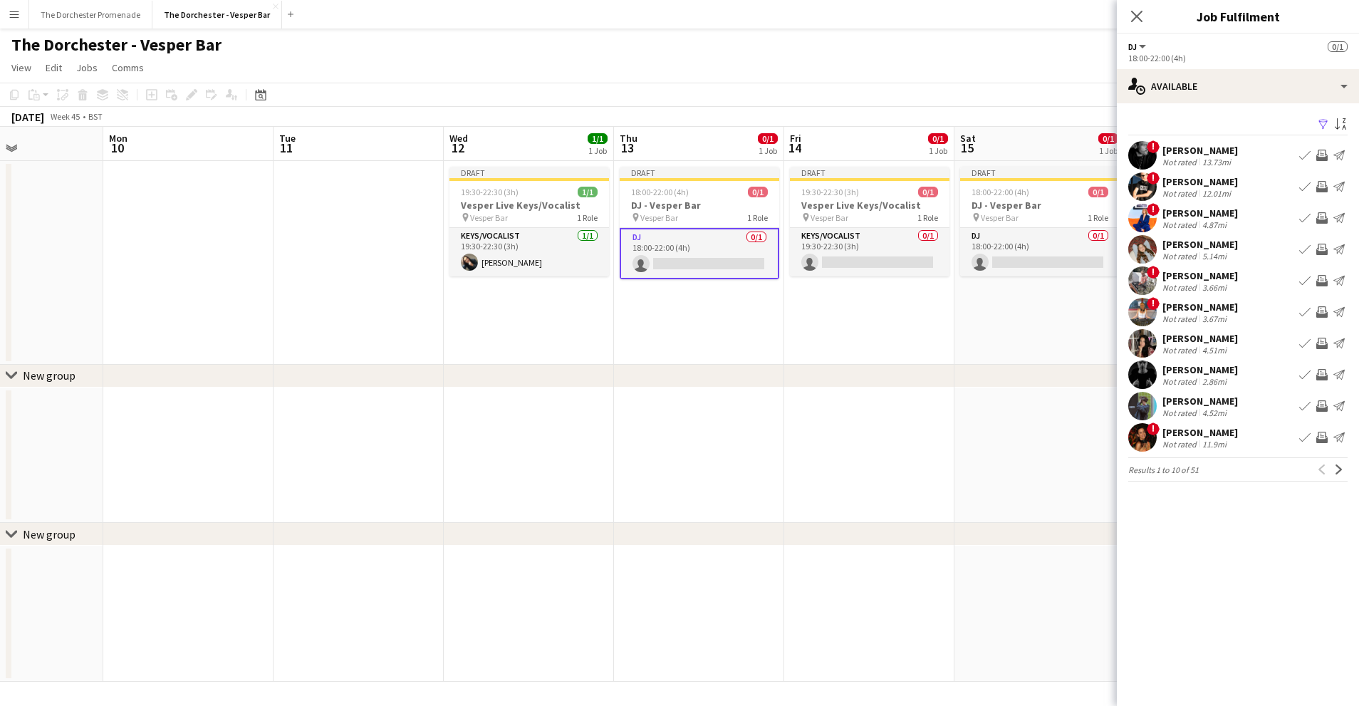
click at [1299, 346] on app-icon "Book crew" at bounding box center [1304, 343] width 11 height 11
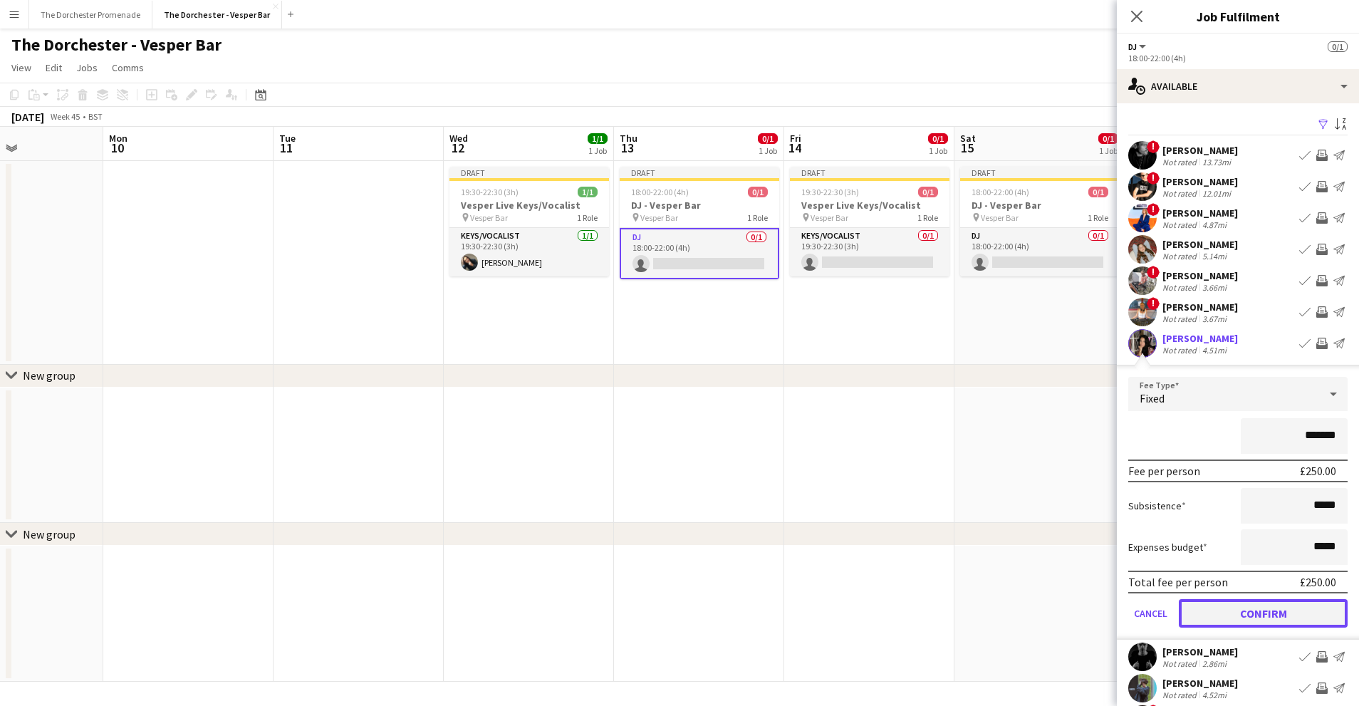
click at [1208, 605] on button "Confirm" at bounding box center [1263, 613] width 169 height 28
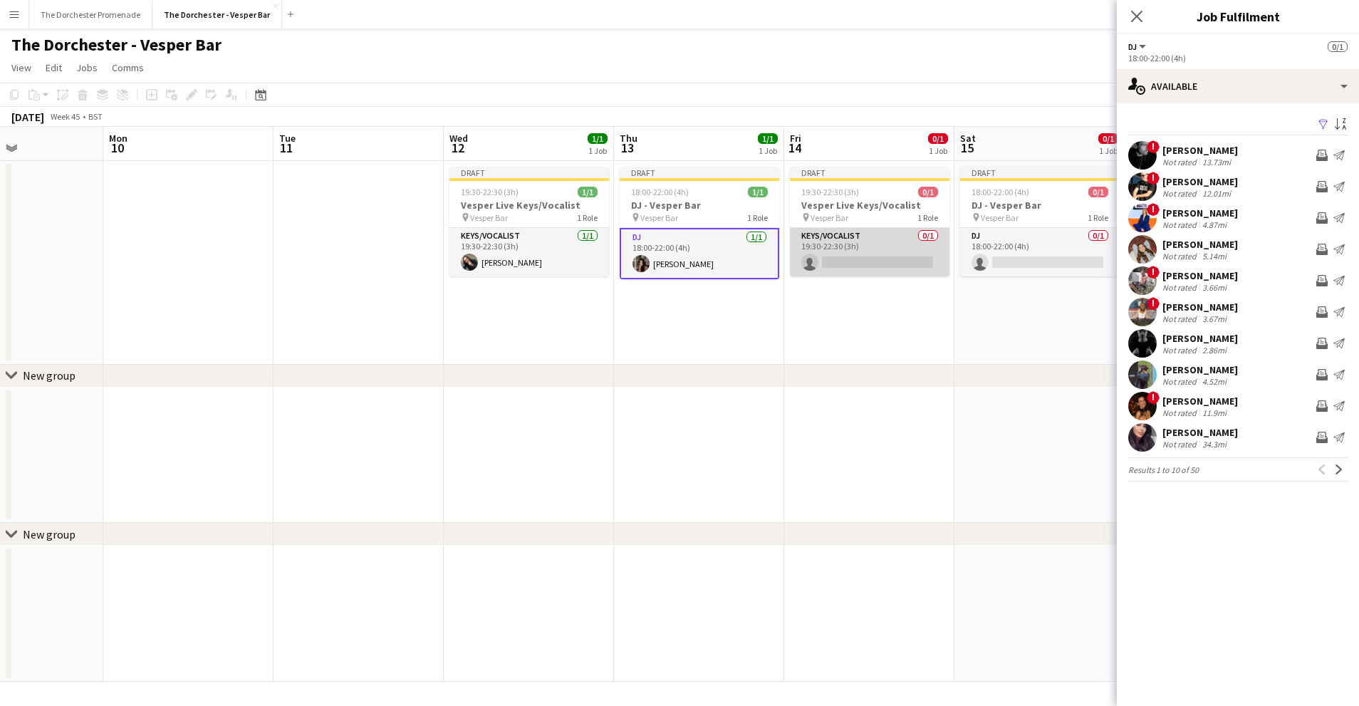
click at [848, 246] on app-card-role "Keys/Vocalist 0/1 19:30-22:30 (3h) single-neutral-actions" at bounding box center [870, 252] width 160 height 48
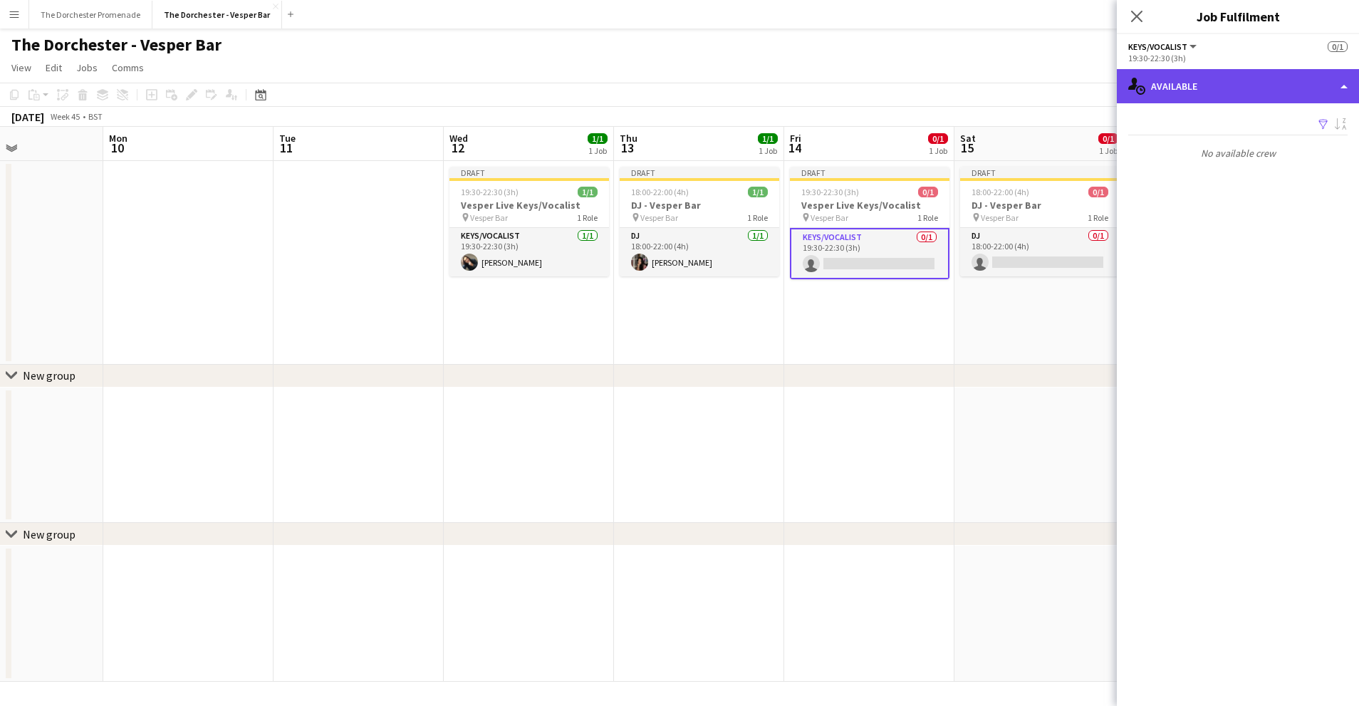
click at [1258, 81] on div "single-neutral-actions-upload Available" at bounding box center [1238, 86] width 242 height 34
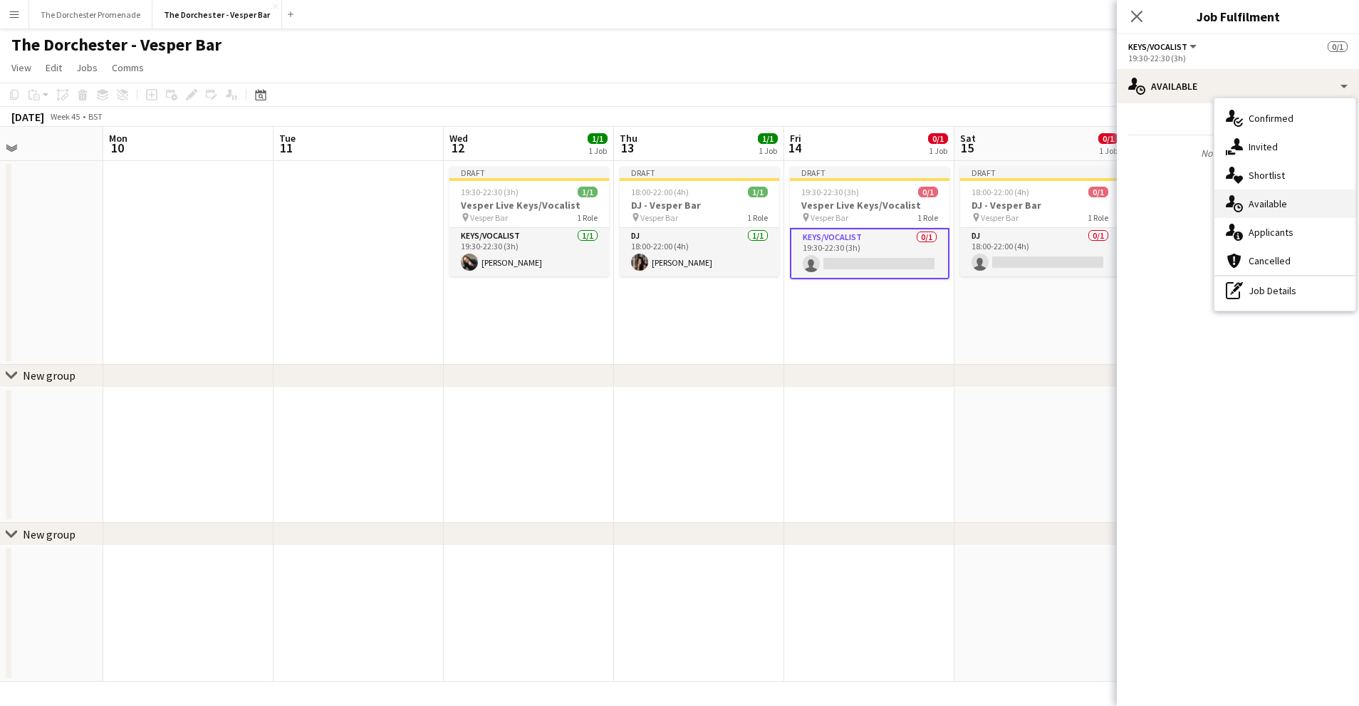
click at [1274, 204] on span "Available" at bounding box center [1268, 203] width 38 height 13
click at [961, 342] on app-date-cell "Draft 18:00-22:00 (4h) 0/1 DJ - Vesper Bar pin Vesper Bar 1 Role DJ 0/1 18:00-2…" at bounding box center [1040, 263] width 170 height 204
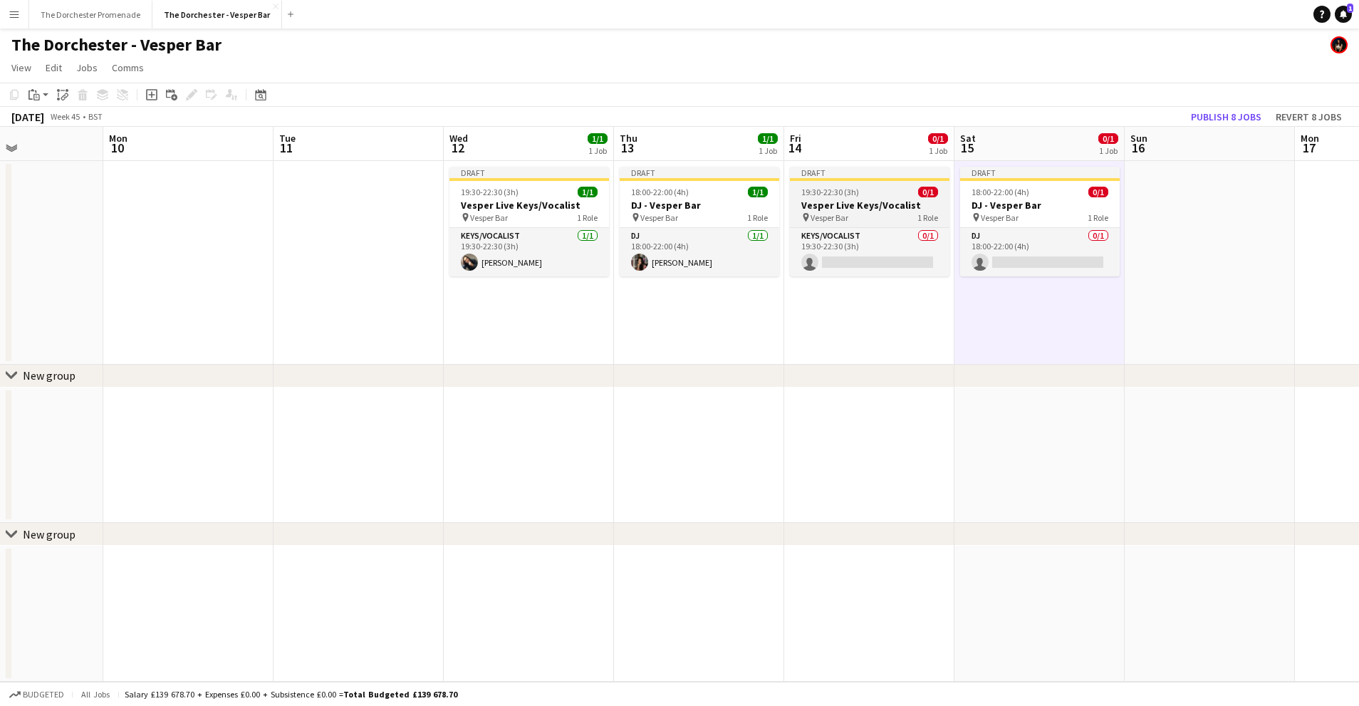
click at [860, 196] on div "19:30-22:30 (3h) 0/1" at bounding box center [870, 192] width 160 height 11
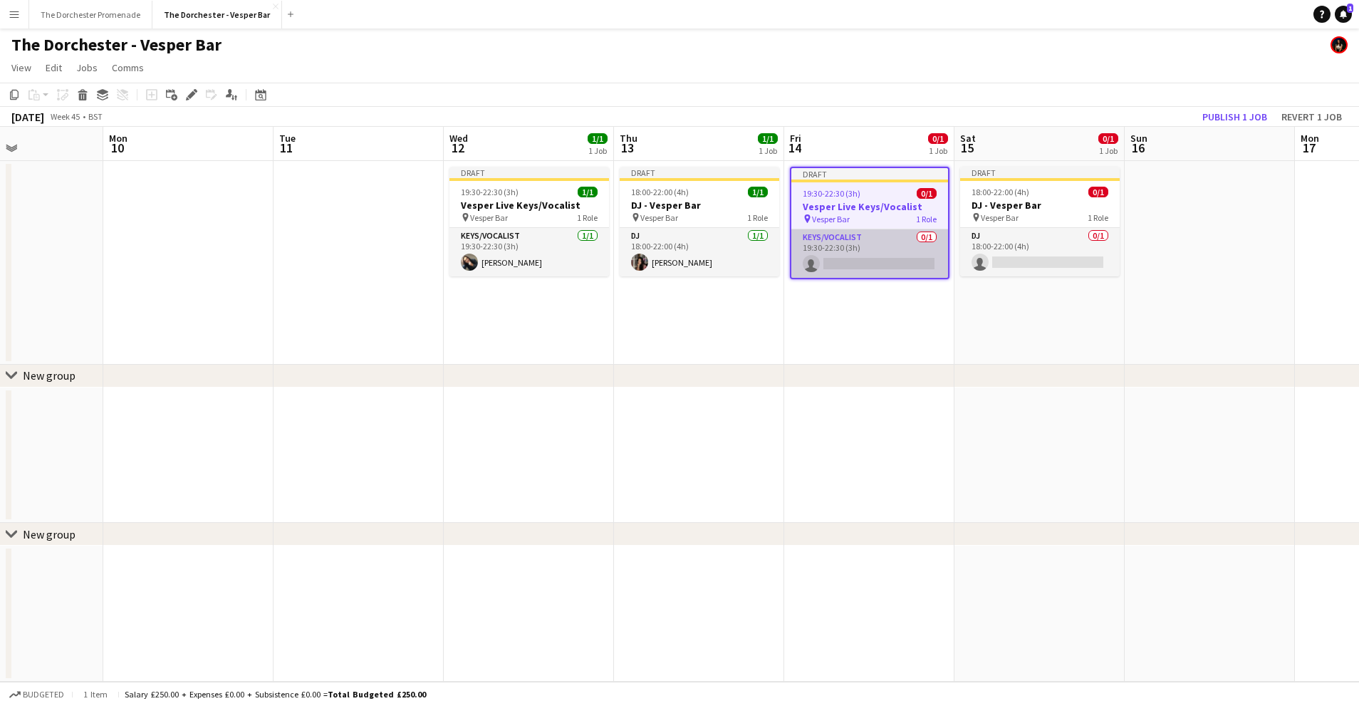
click at [883, 237] on app-card-role "Keys/Vocalist 0/1 19:30-22:30 (3h) single-neutral-actions" at bounding box center [869, 253] width 157 height 48
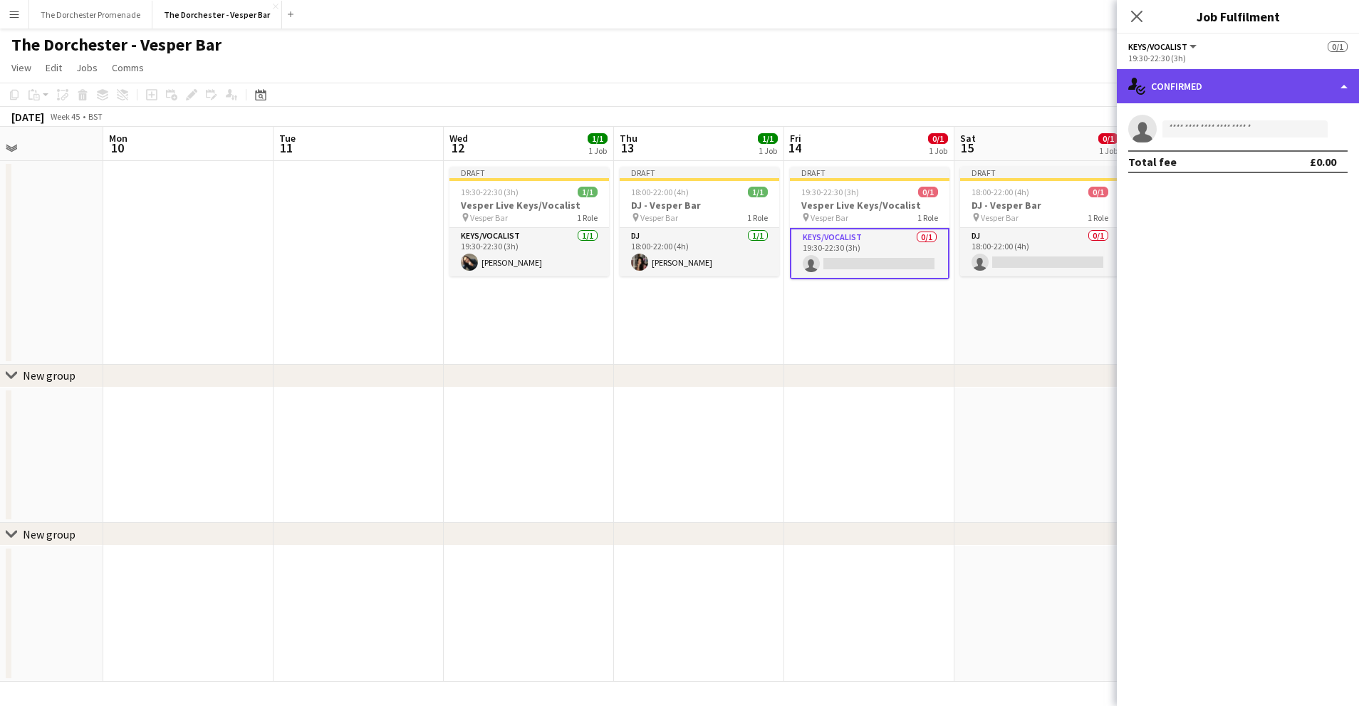
click at [1287, 93] on div "single-neutral-actions-check-2 Confirmed" at bounding box center [1238, 86] width 242 height 34
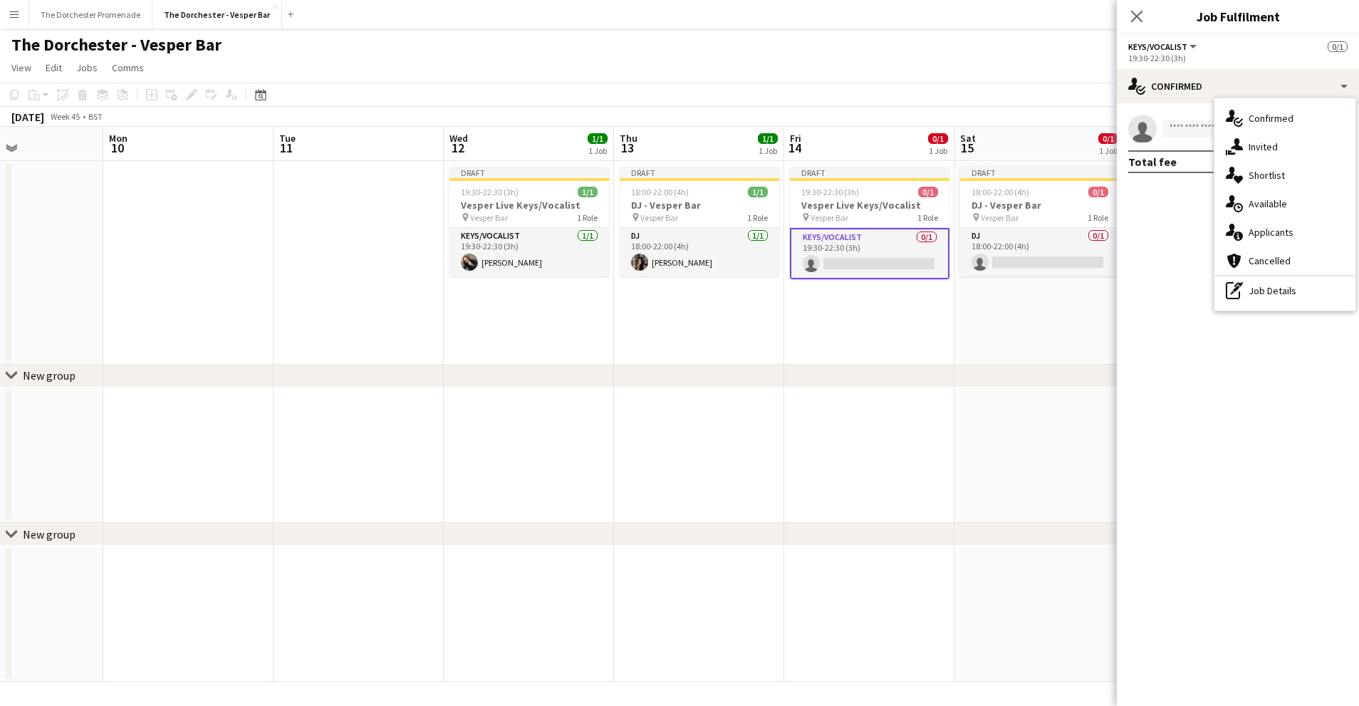
click at [1281, 191] on div "single-neutral-actions-upload Available" at bounding box center [1285, 203] width 141 height 28
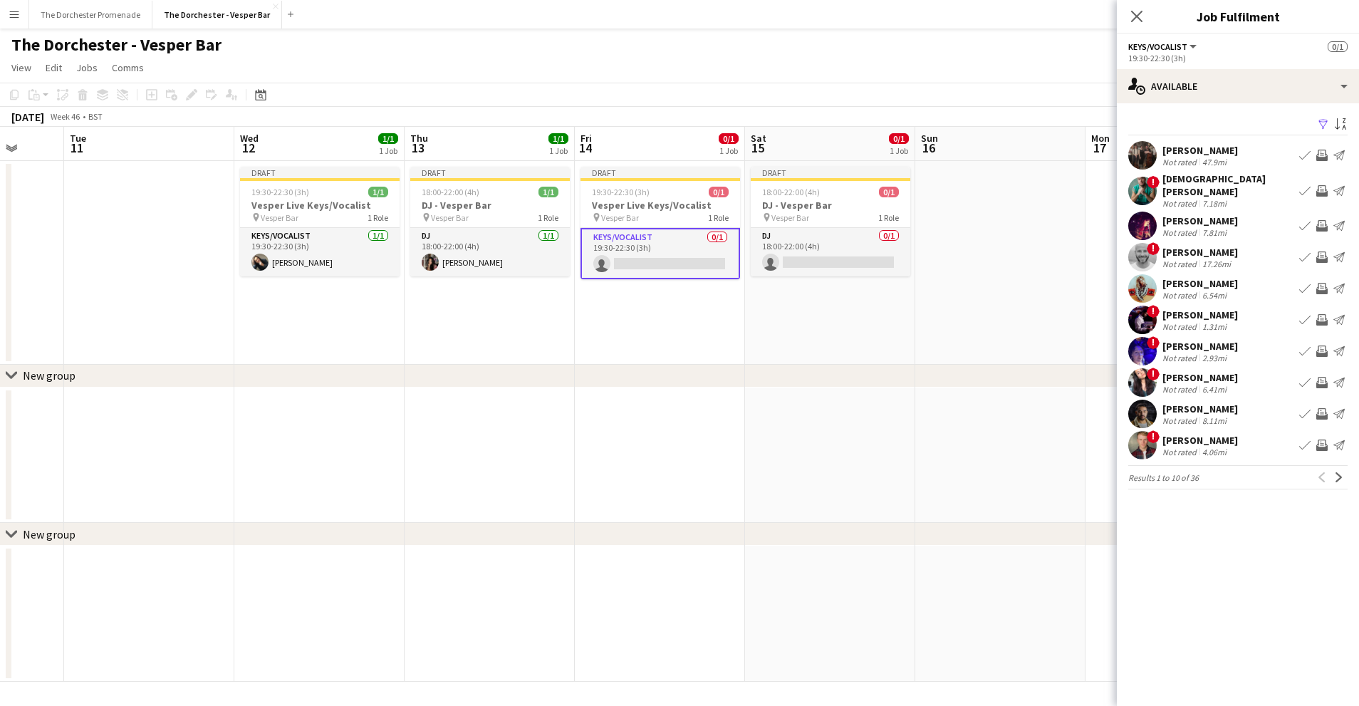
scroll to position [0, 466]
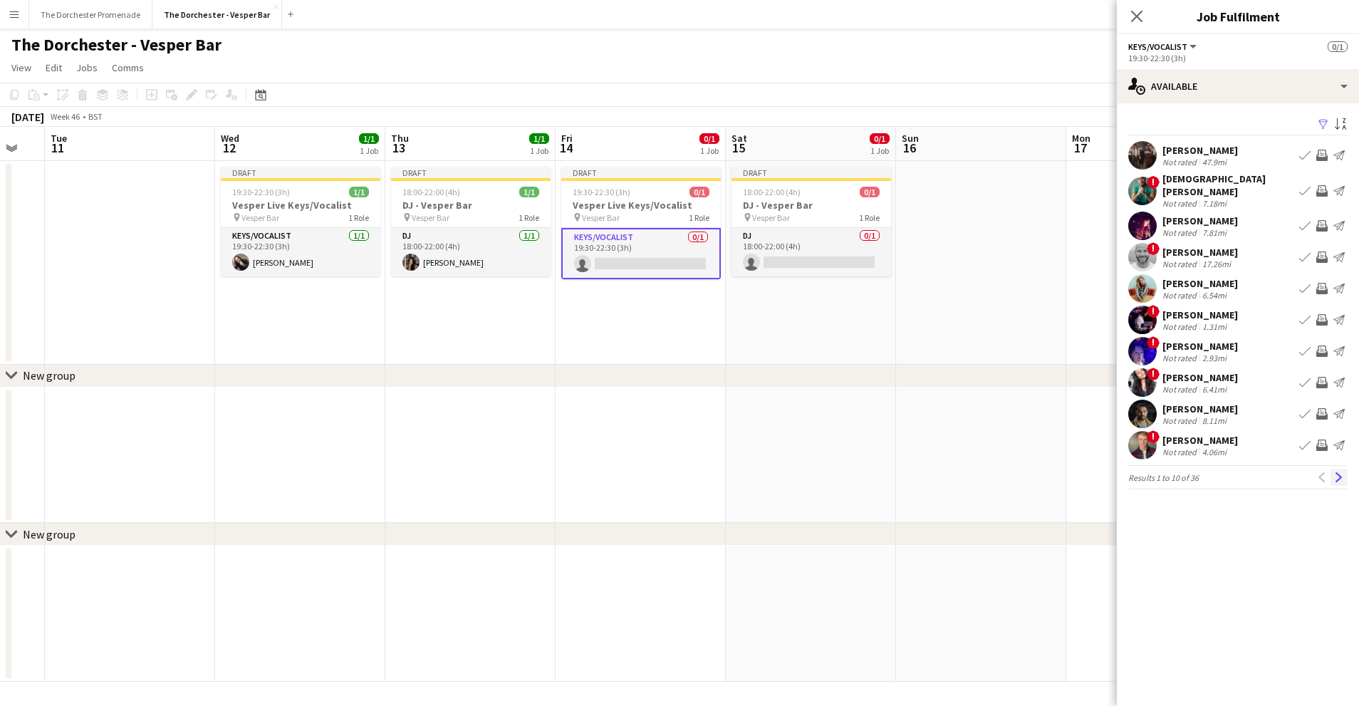
click at [1338, 472] on app-icon "Next" at bounding box center [1339, 477] width 10 height 10
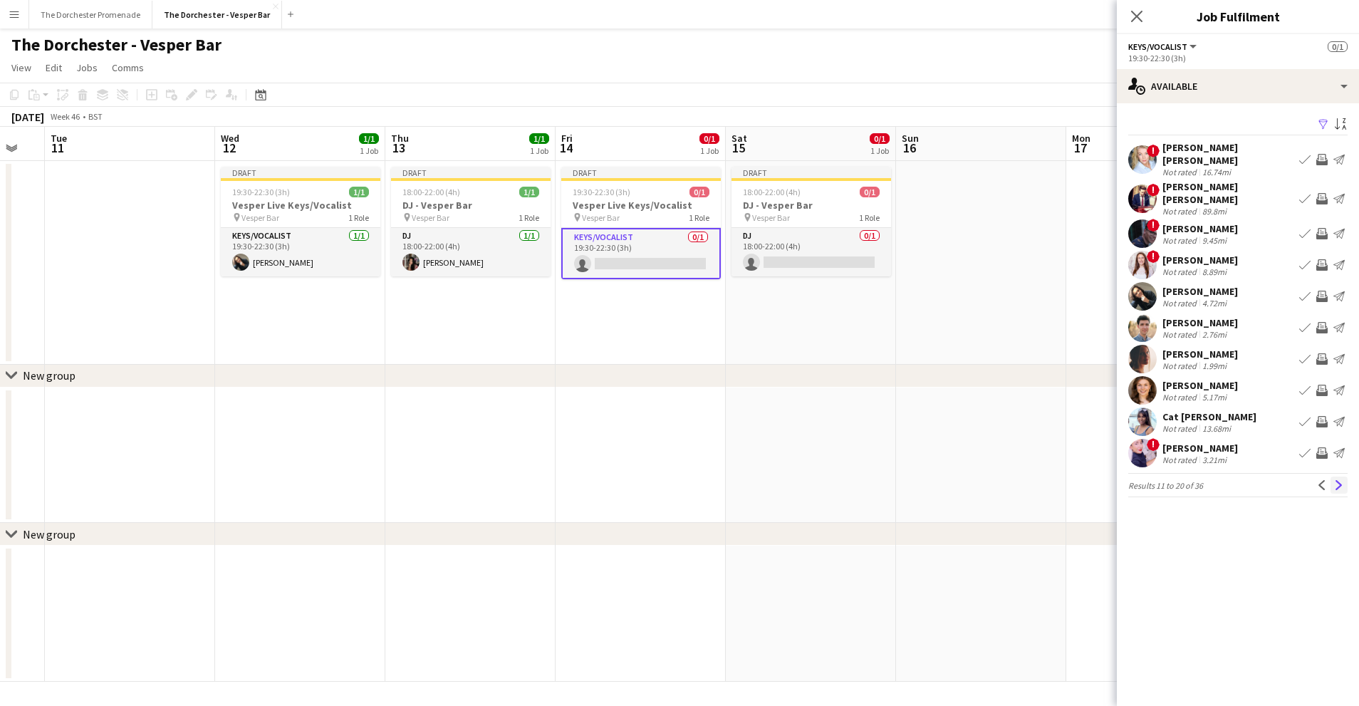
click at [1340, 480] on app-icon "Next" at bounding box center [1339, 485] width 10 height 10
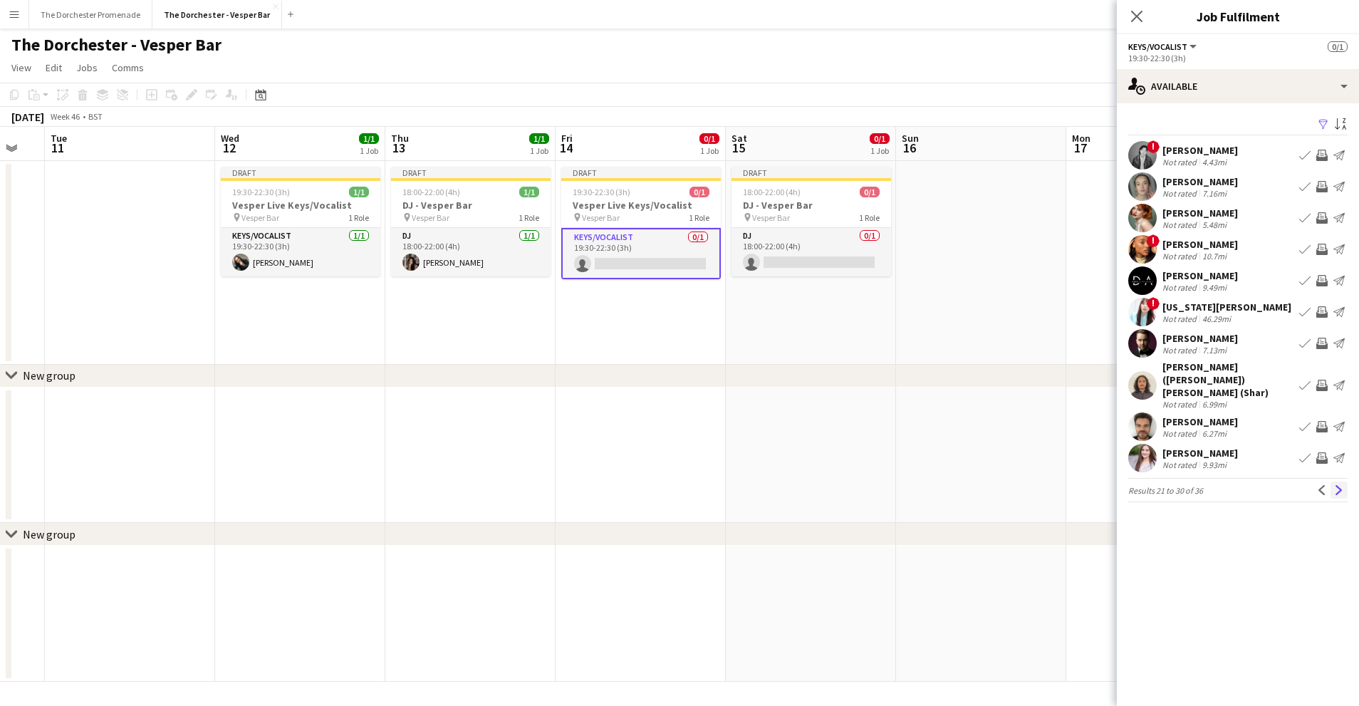
click at [1335, 485] on app-icon "Next" at bounding box center [1339, 490] width 10 height 10
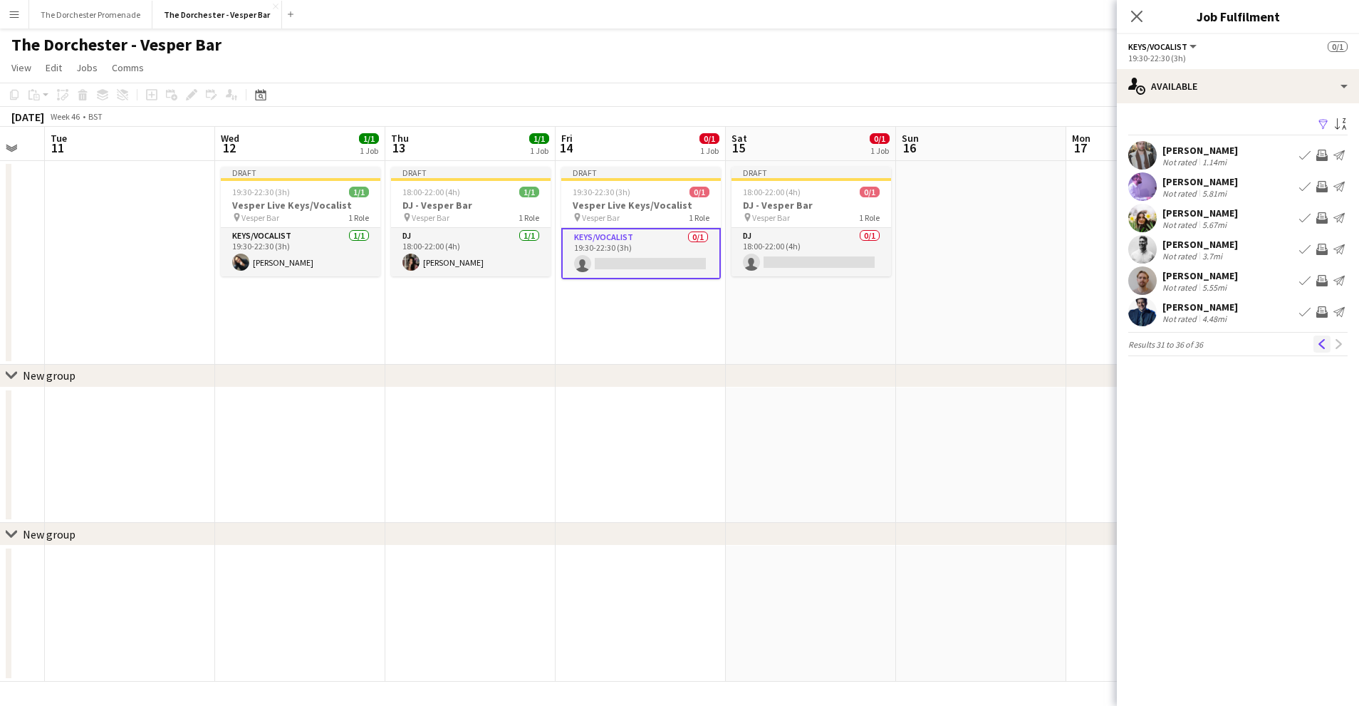
click at [1320, 344] on app-icon "Previous" at bounding box center [1322, 344] width 10 height 10
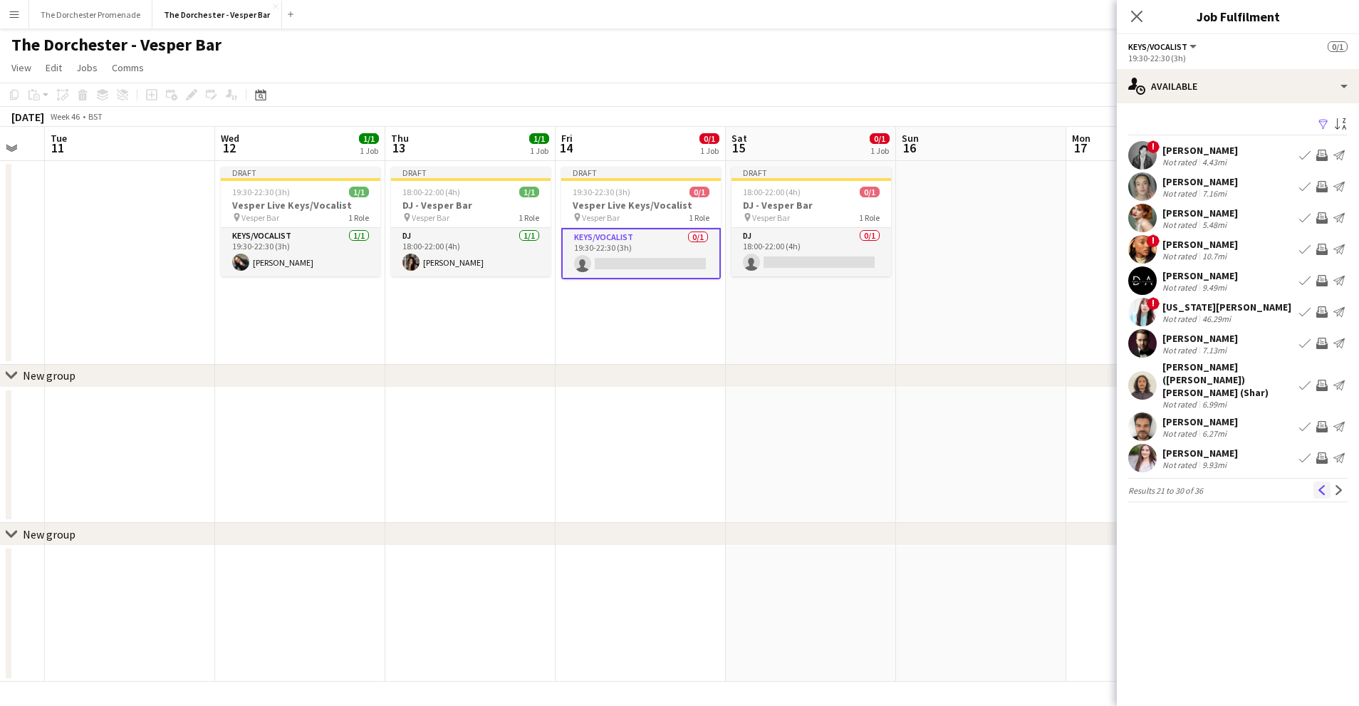
click at [1322, 485] on app-icon "Previous" at bounding box center [1322, 490] width 10 height 10
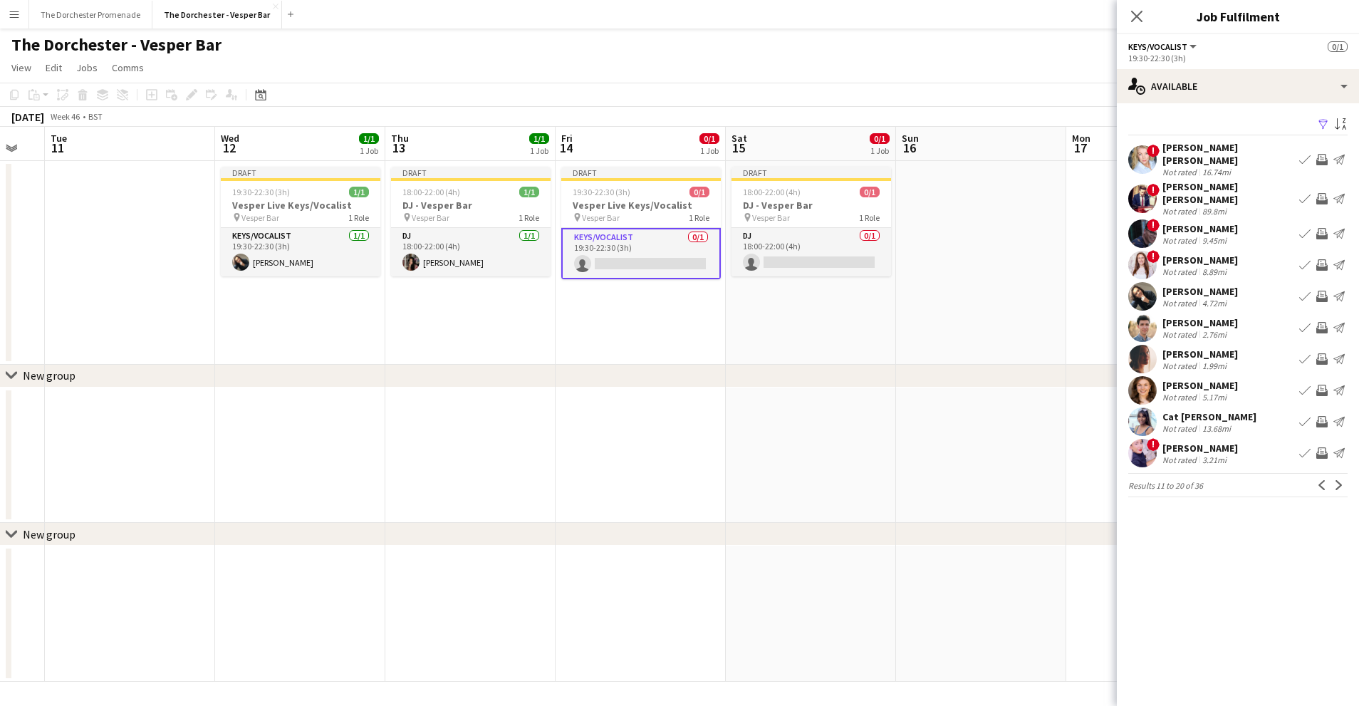
click at [1322, 480] on app-icon "Previous" at bounding box center [1322, 485] width 10 height 10
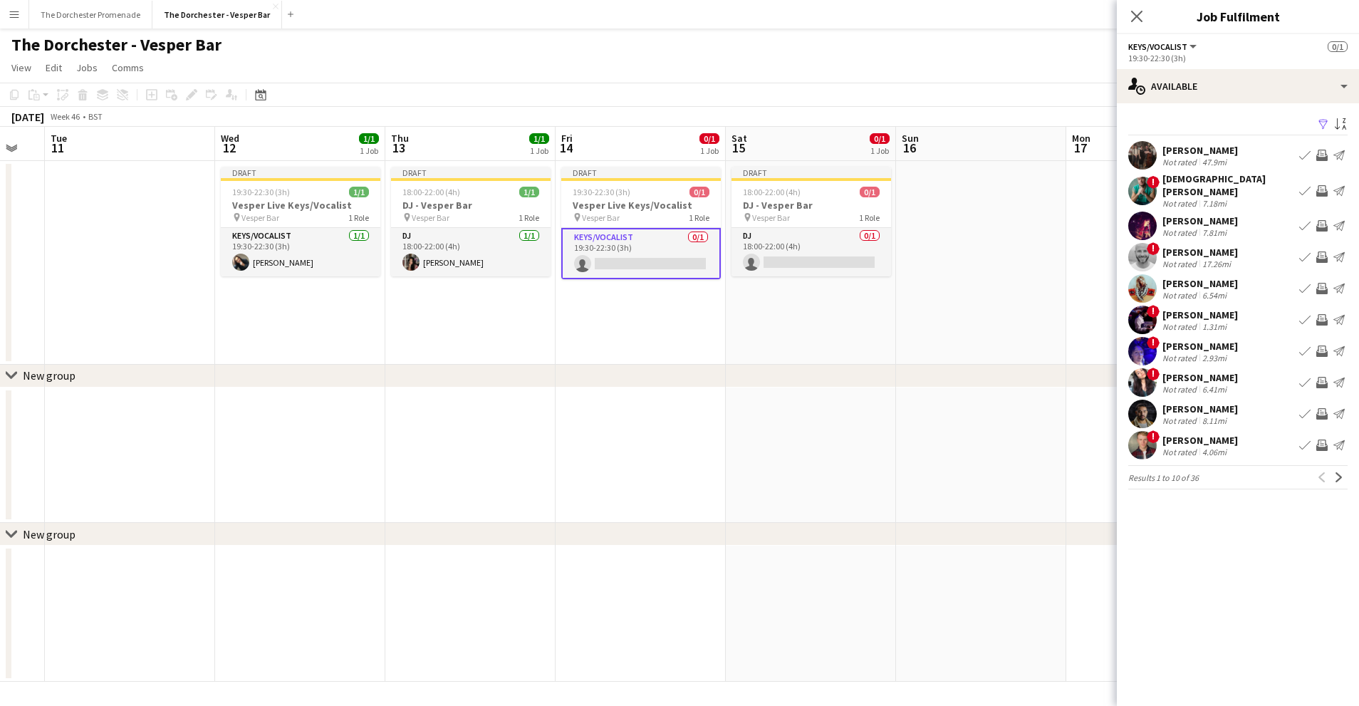
click at [1304, 185] on app-icon "Book crew" at bounding box center [1304, 190] width 11 height 11
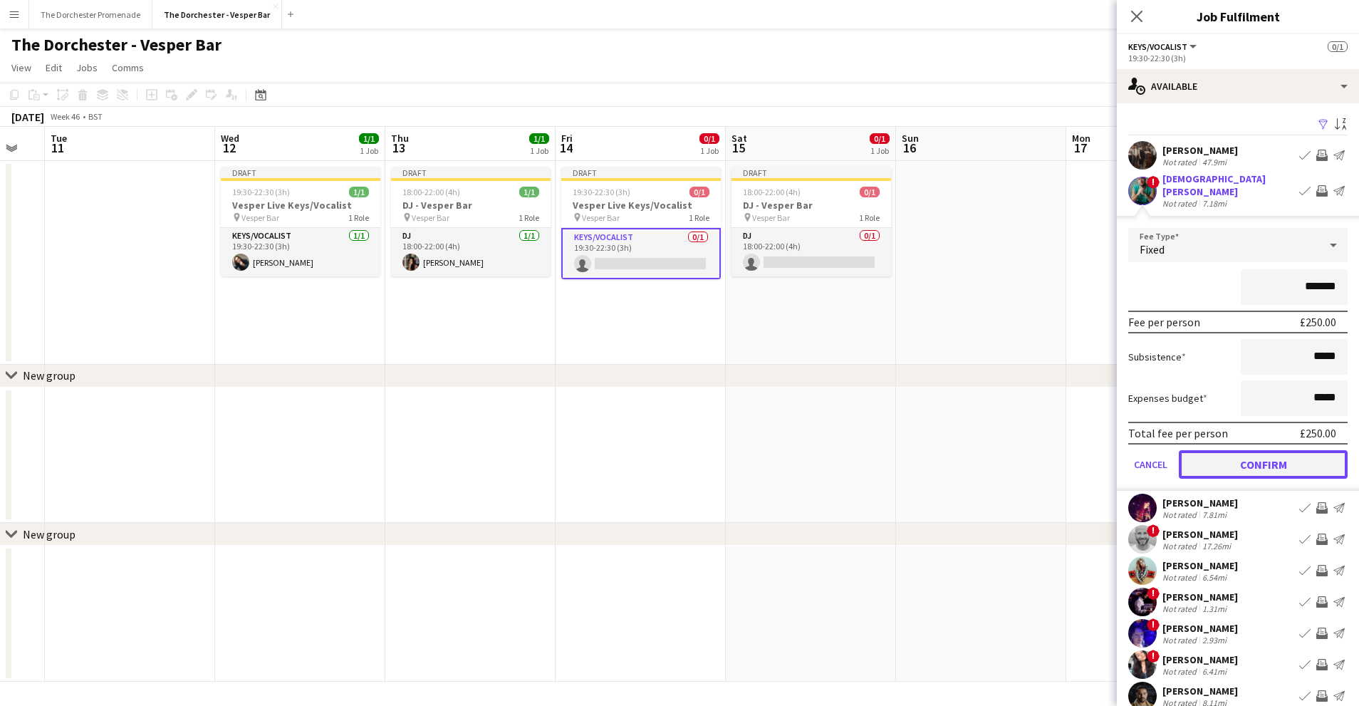
click at [1208, 457] on button "Confirm" at bounding box center [1263, 464] width 169 height 28
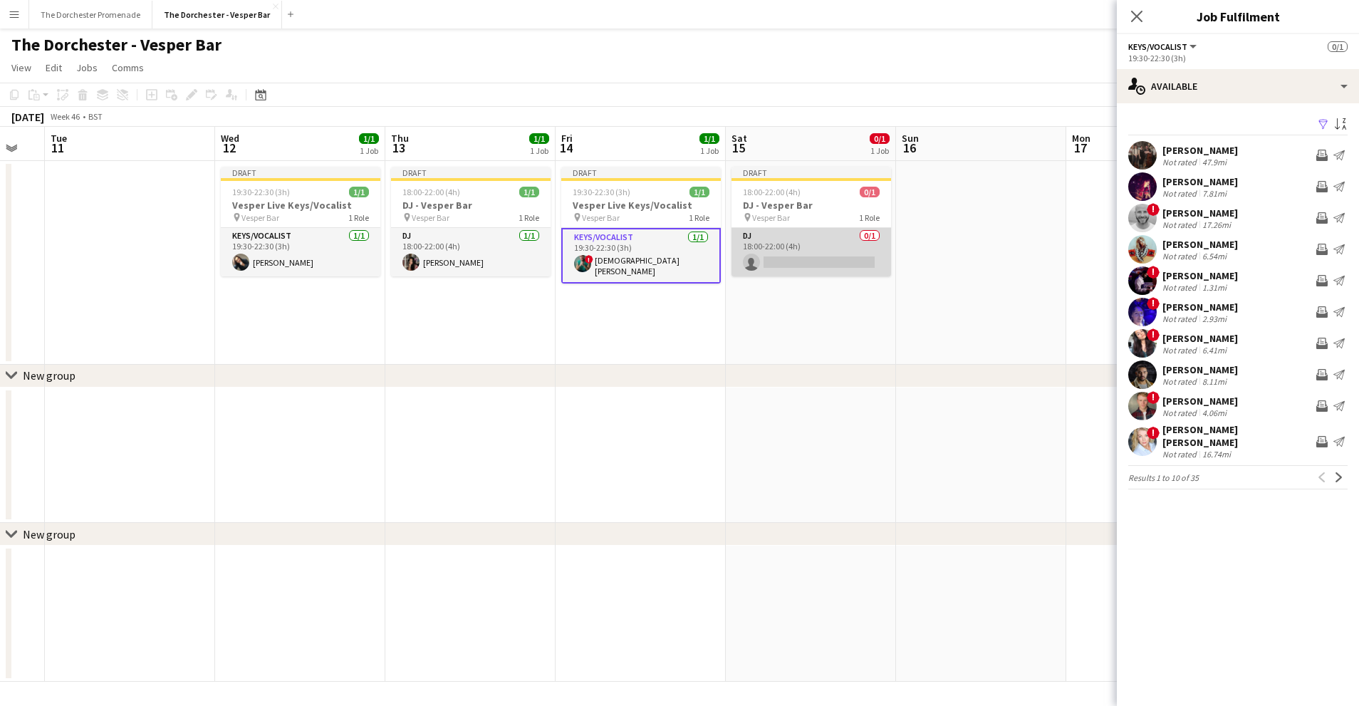
click at [810, 236] on app-card-role "DJ 0/1 18:00-22:00 (4h) single-neutral-actions" at bounding box center [812, 252] width 160 height 48
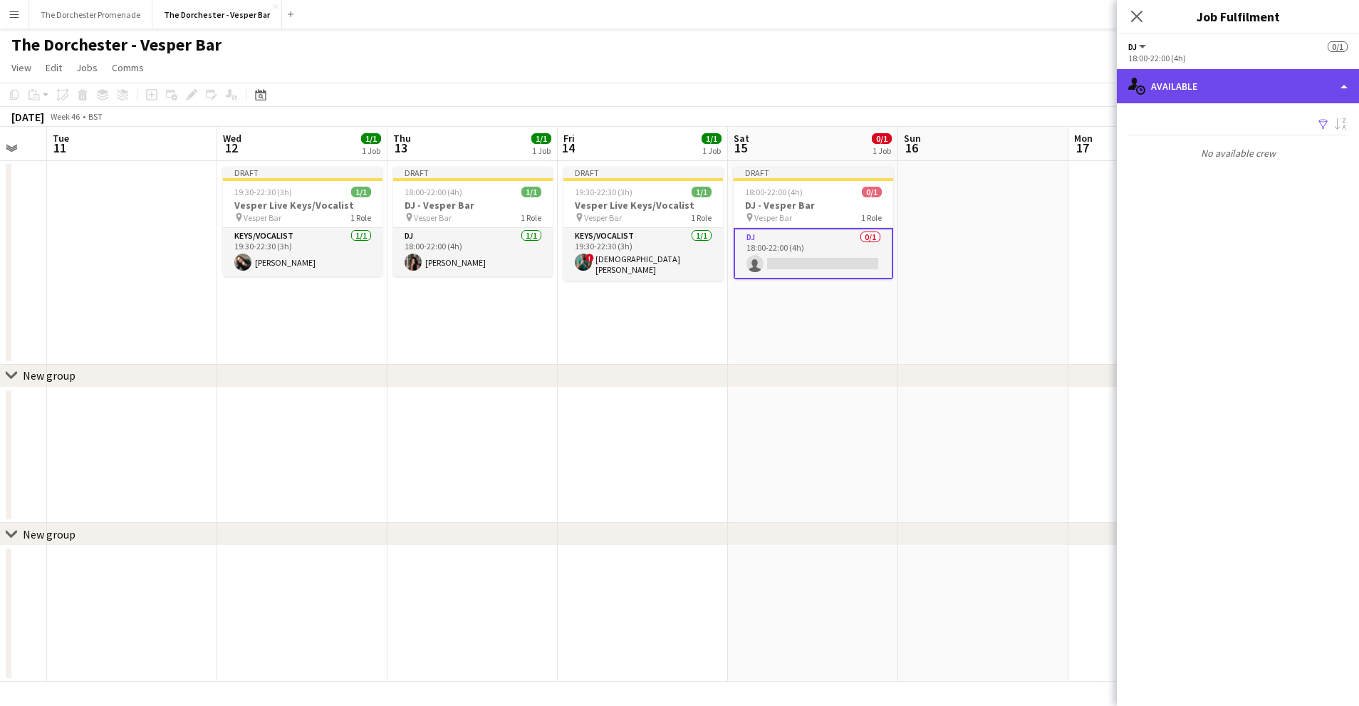
click at [1222, 90] on div "single-neutral-actions-upload Available" at bounding box center [1238, 86] width 242 height 34
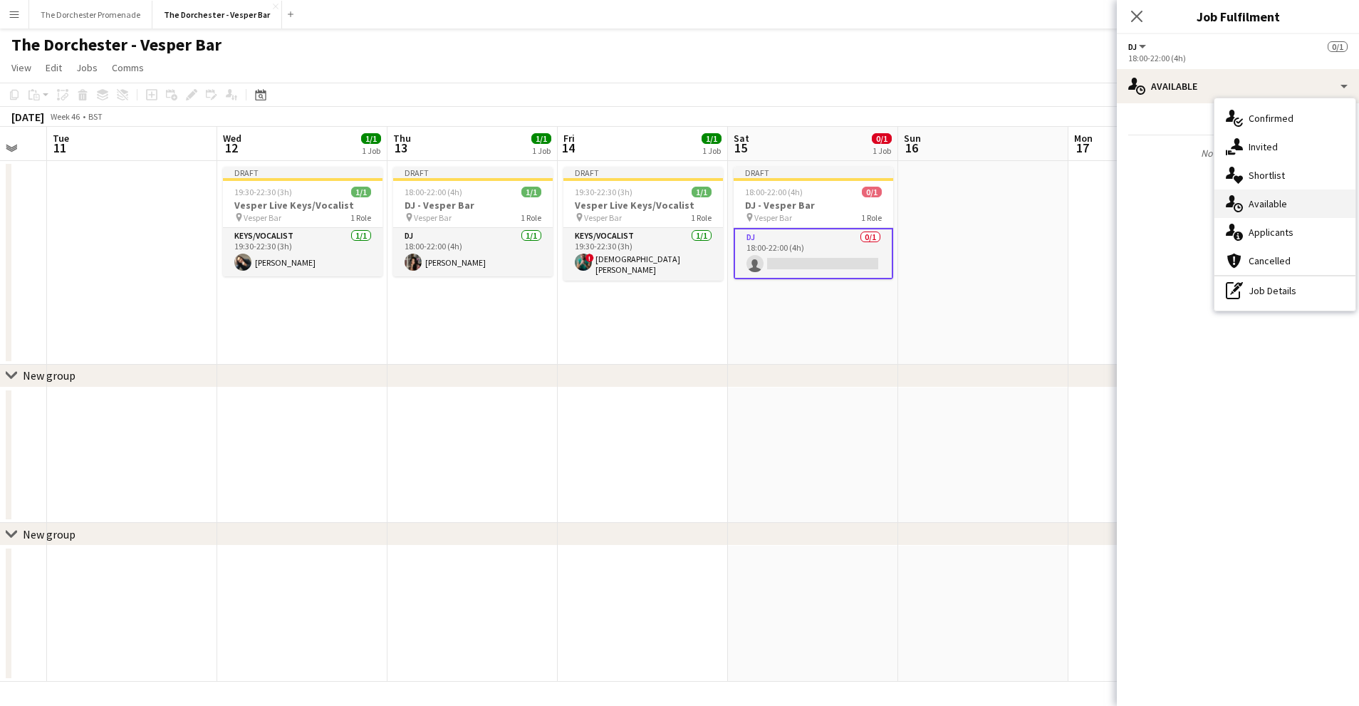
click at [1262, 206] on span "Available" at bounding box center [1268, 203] width 38 height 13
click at [1007, 226] on app-date-cell at bounding box center [983, 263] width 170 height 204
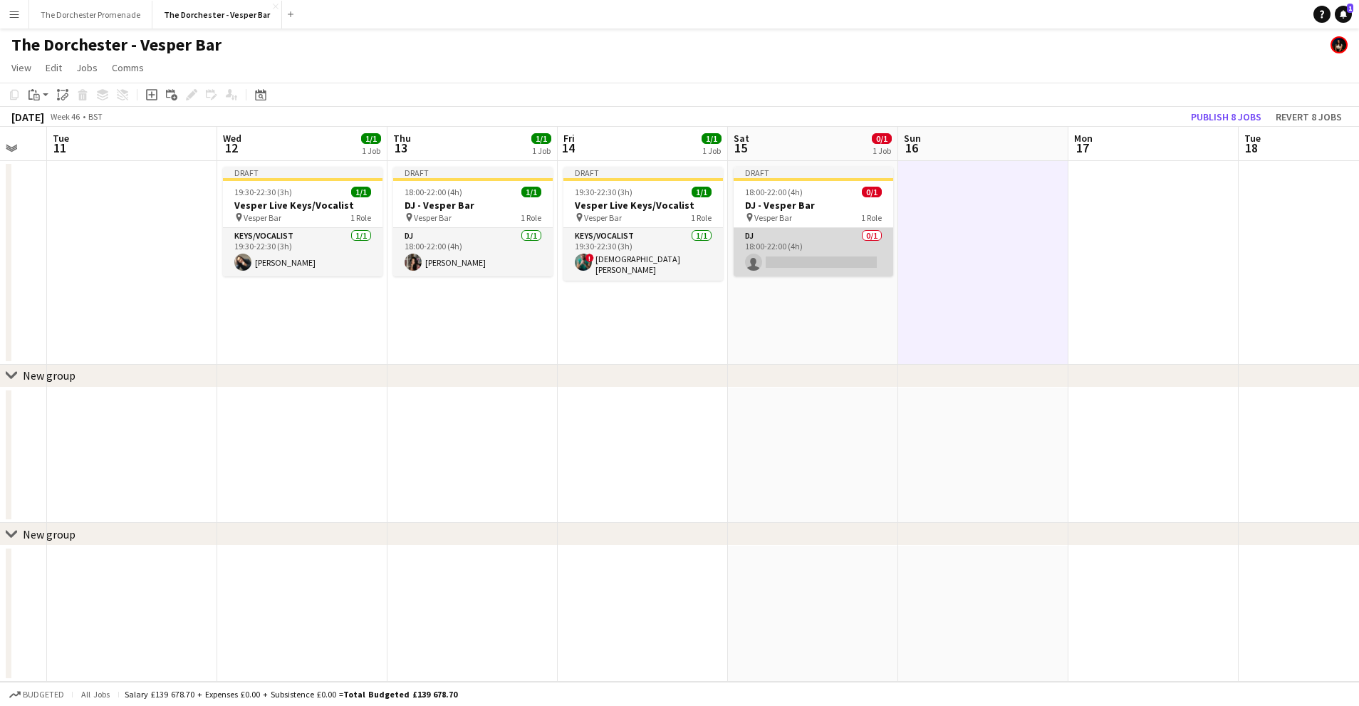
click at [818, 240] on app-card-role "DJ 0/1 18:00-22:00 (4h) single-neutral-actions" at bounding box center [814, 252] width 160 height 48
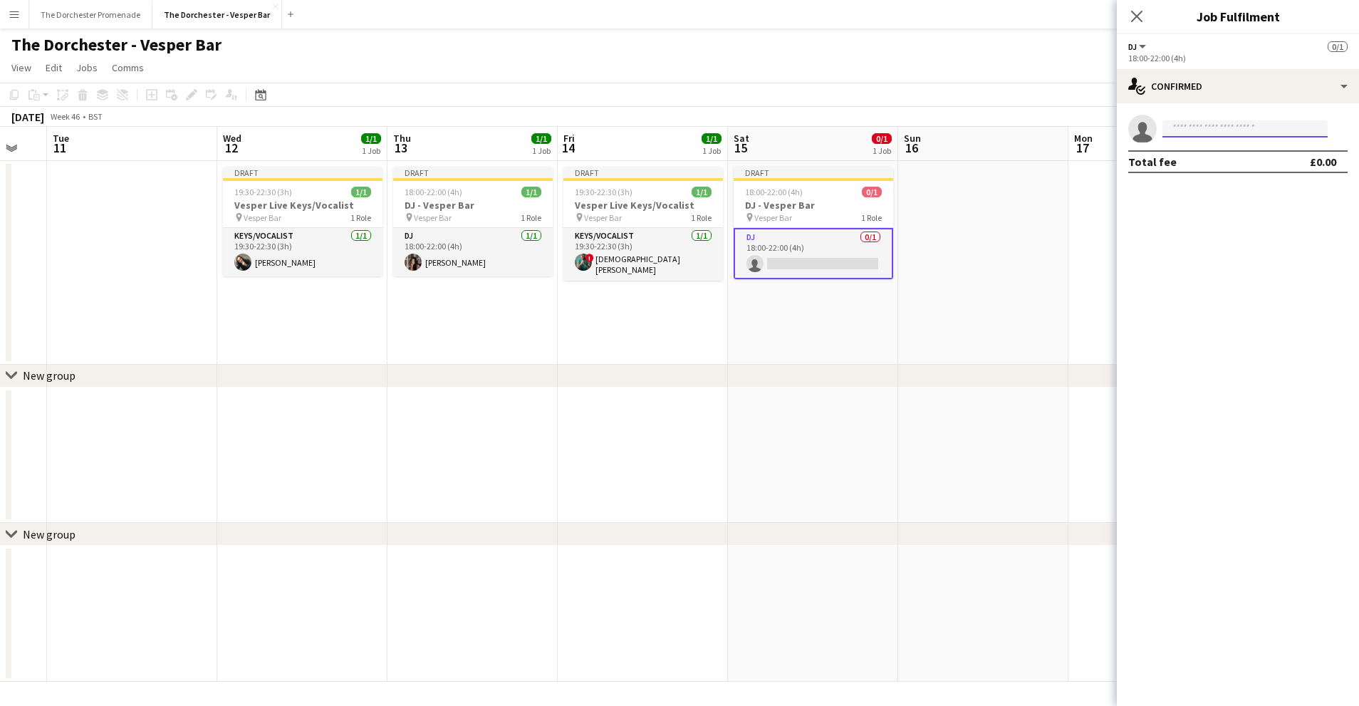
click at [1271, 126] on input at bounding box center [1245, 128] width 165 height 17
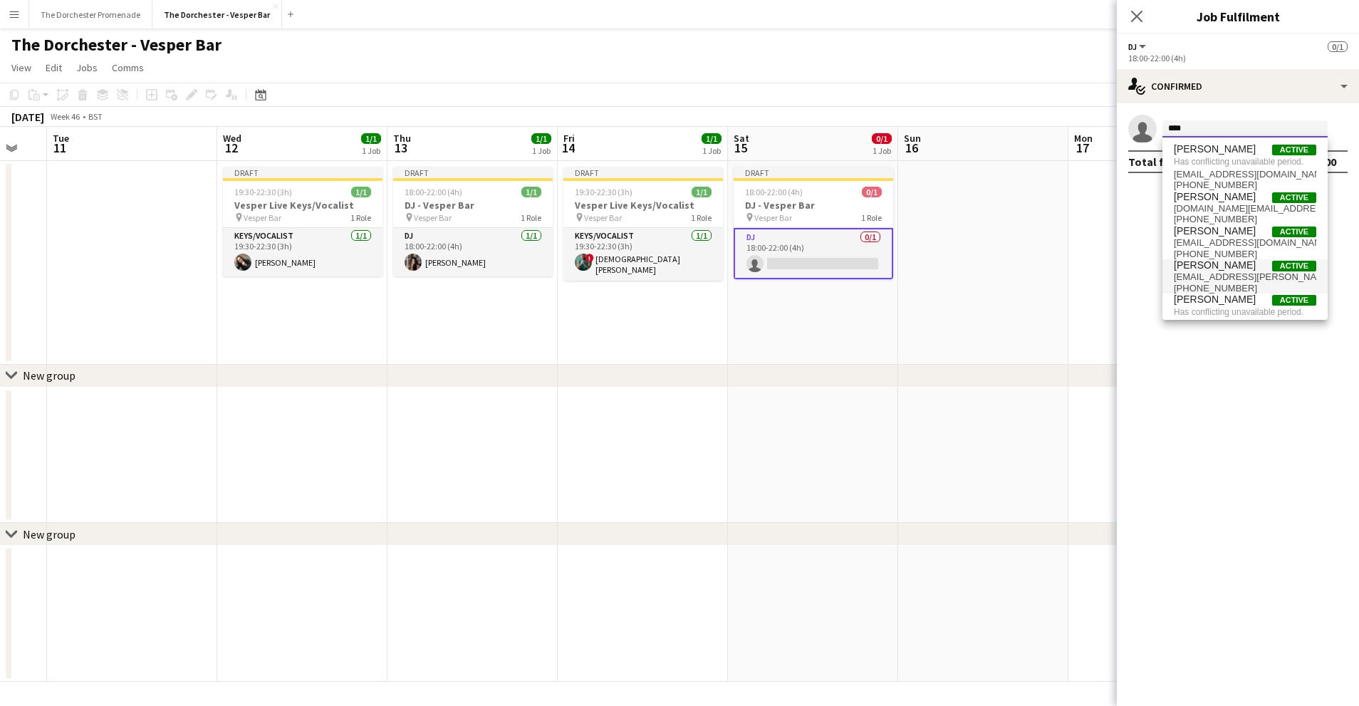
scroll to position [27, 0]
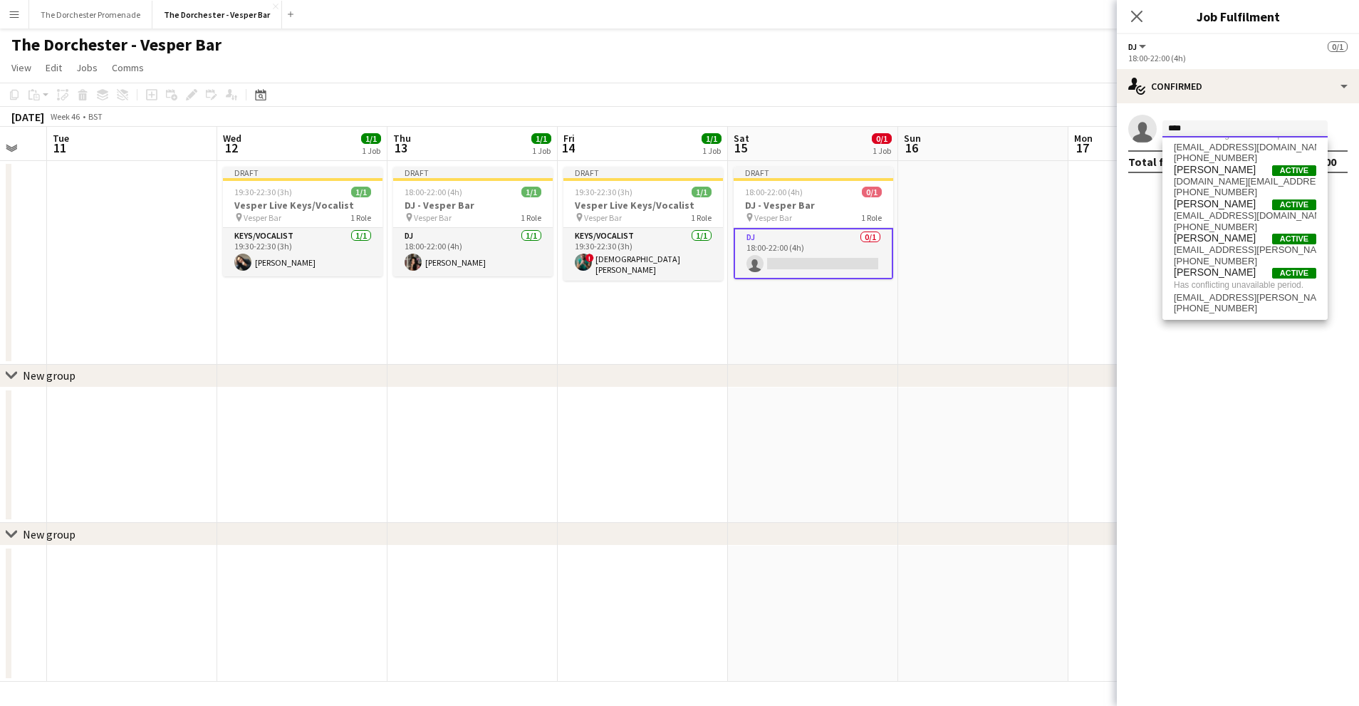
type input "****"
drag, startPoint x: 1017, startPoint y: 260, endPoint x: 1141, endPoint y: 162, distance: 158.8
click at [1017, 260] on app-date-cell at bounding box center [983, 263] width 170 height 204
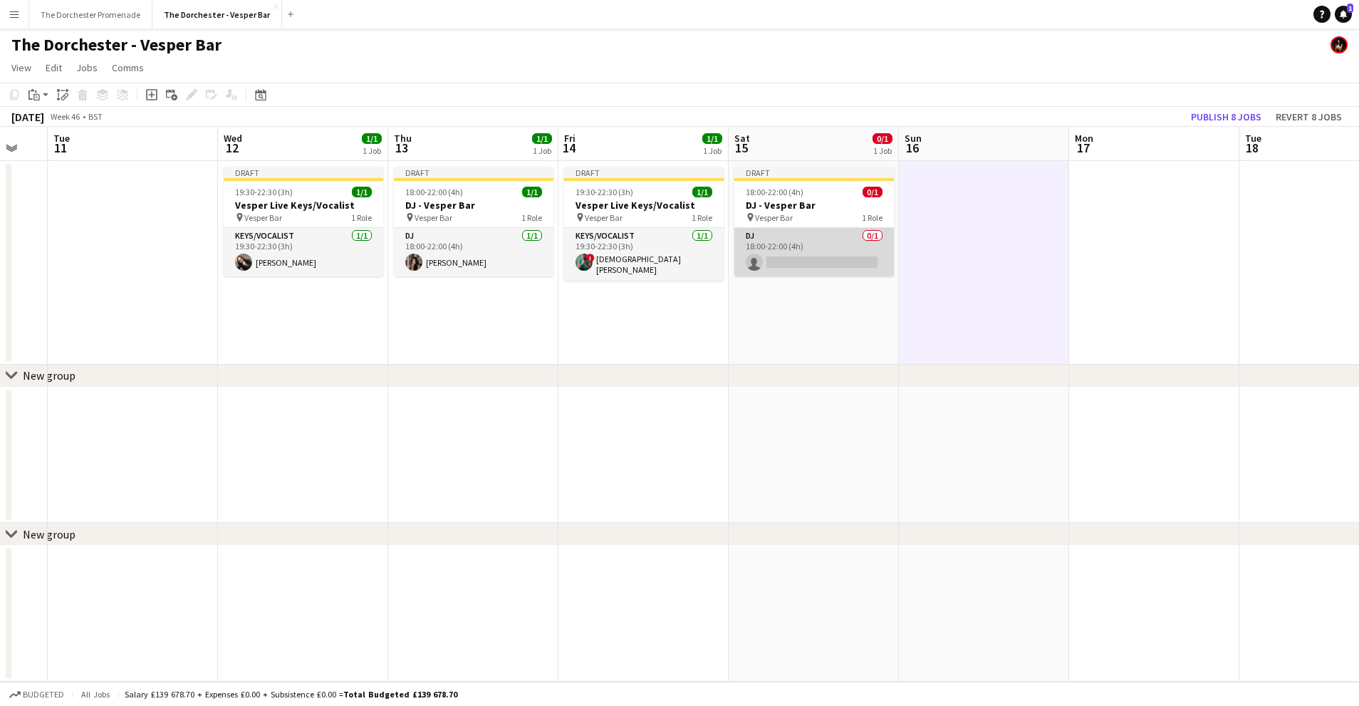
click at [776, 251] on app-card-role "DJ 0/1 18:00-22:00 (4h) single-neutral-actions" at bounding box center [814, 252] width 160 height 48
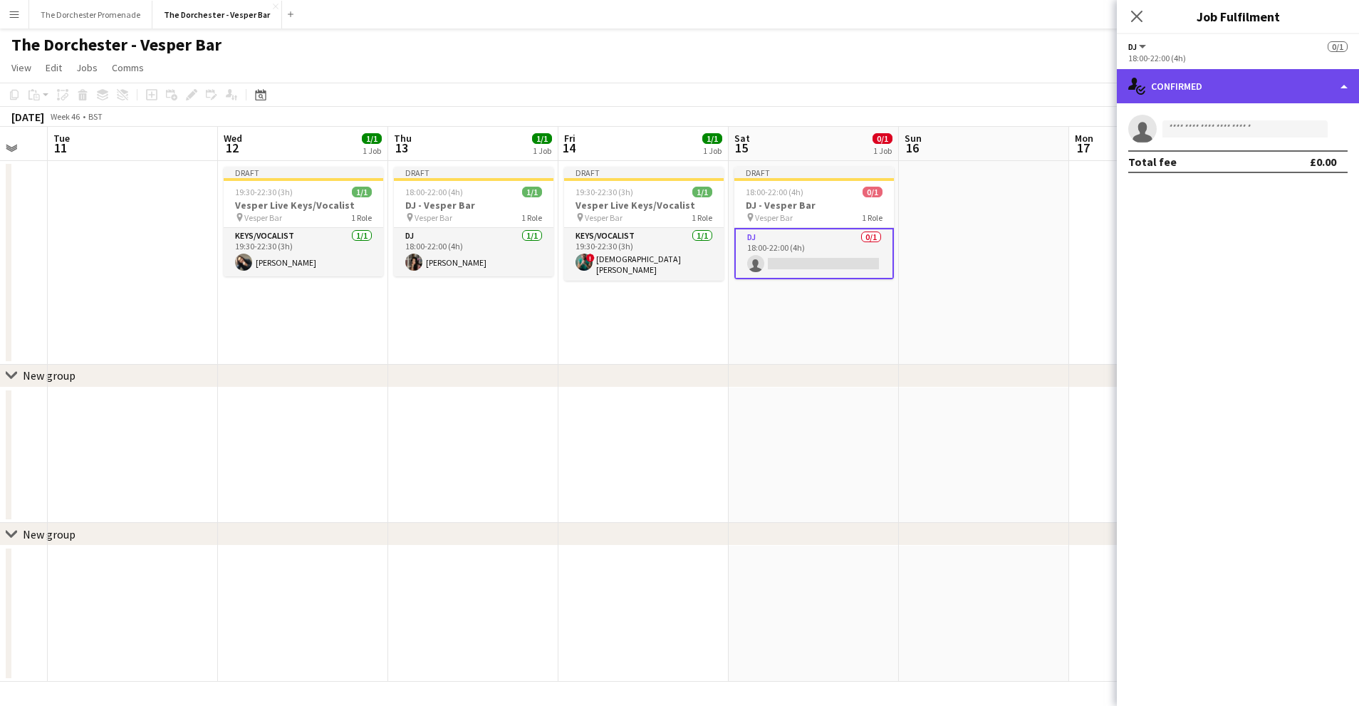
click at [1314, 86] on div "single-neutral-actions-check-2 Confirmed" at bounding box center [1238, 86] width 242 height 34
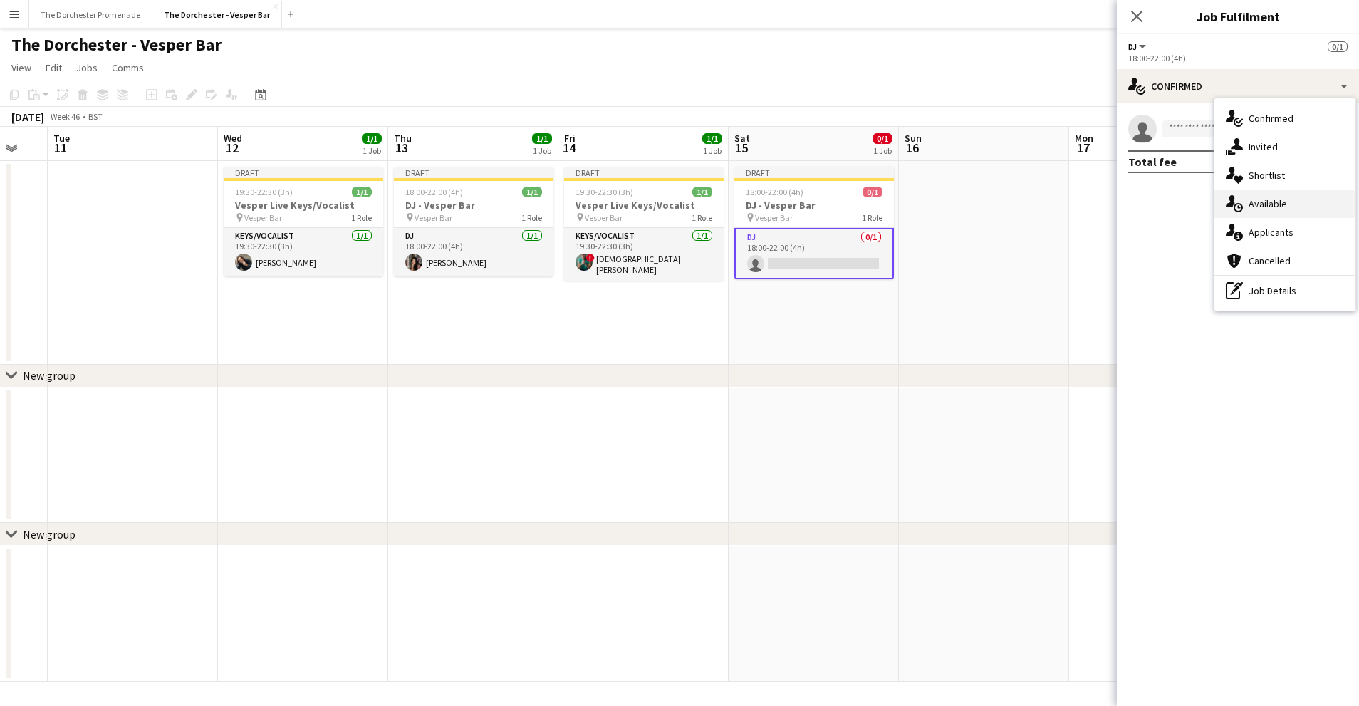
click at [1298, 205] on div "single-neutral-actions-upload Available" at bounding box center [1285, 203] width 141 height 28
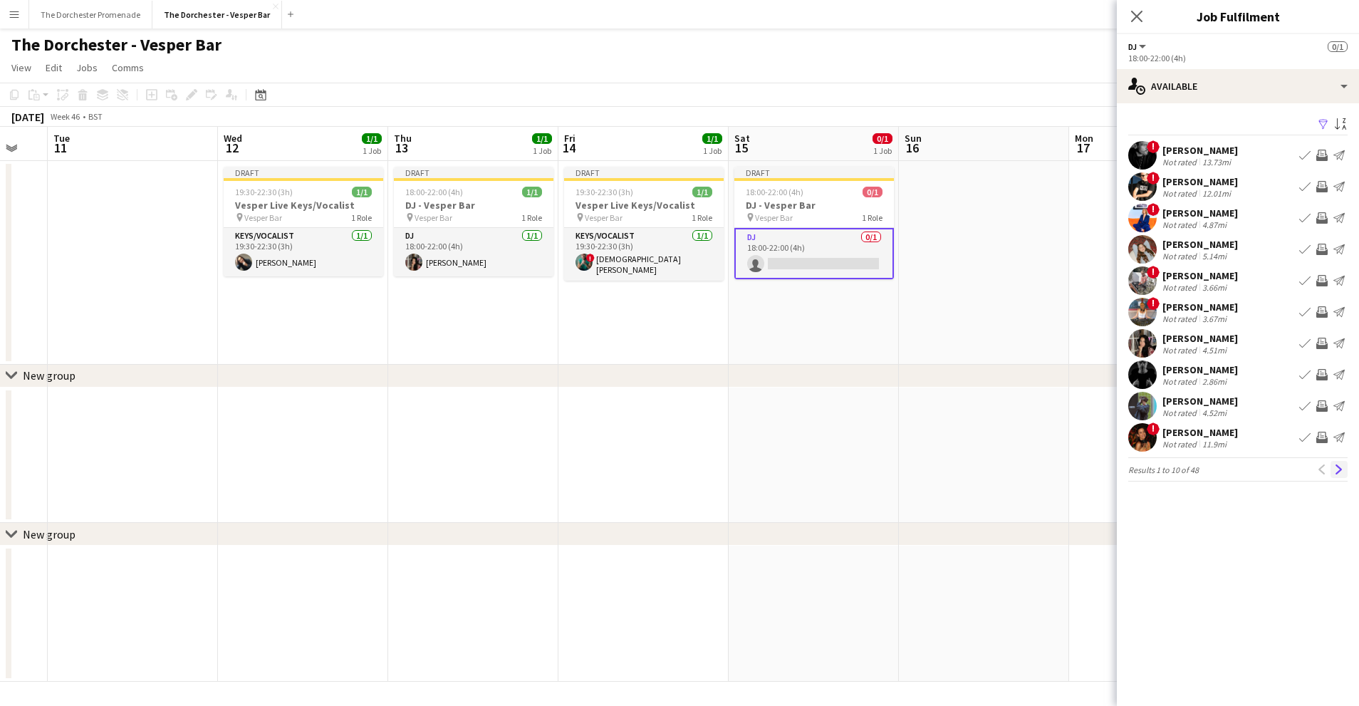
click at [1339, 474] on app-icon "Next" at bounding box center [1339, 469] width 10 height 10
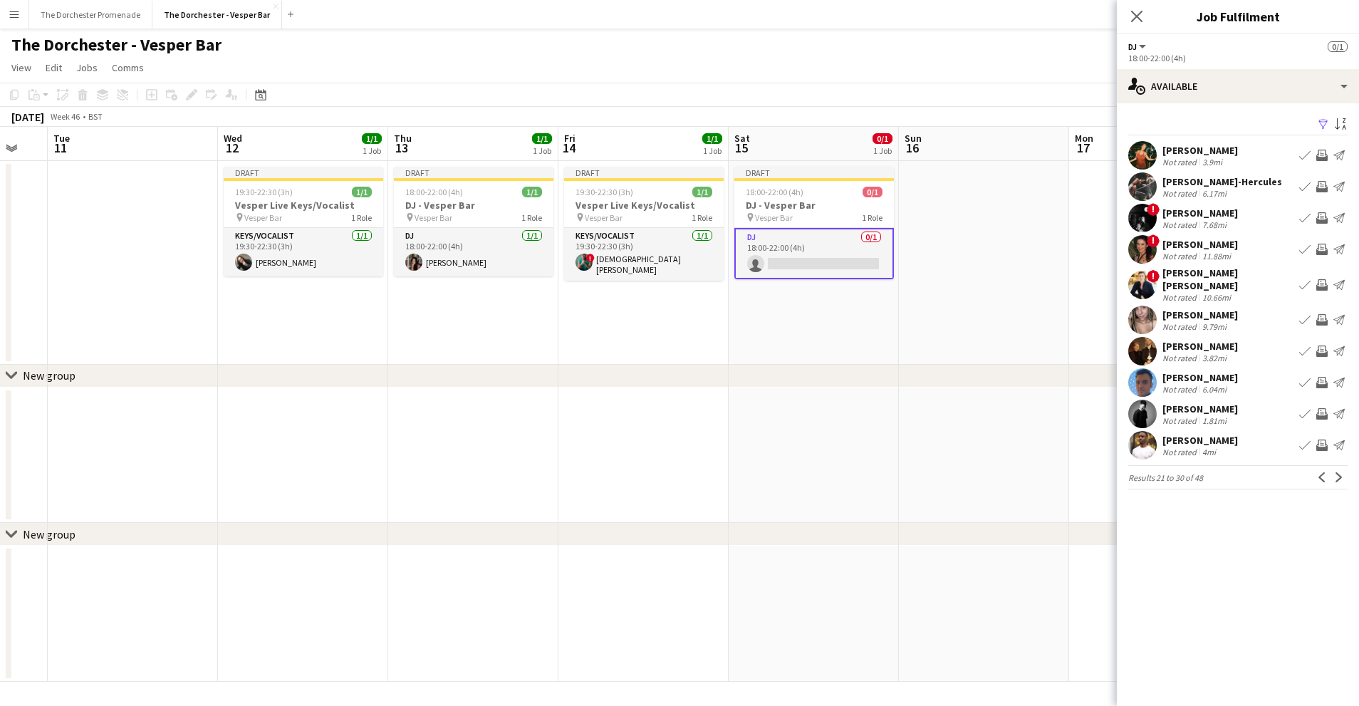
click at [1339, 474] on app-icon "Next" at bounding box center [1339, 477] width 10 height 10
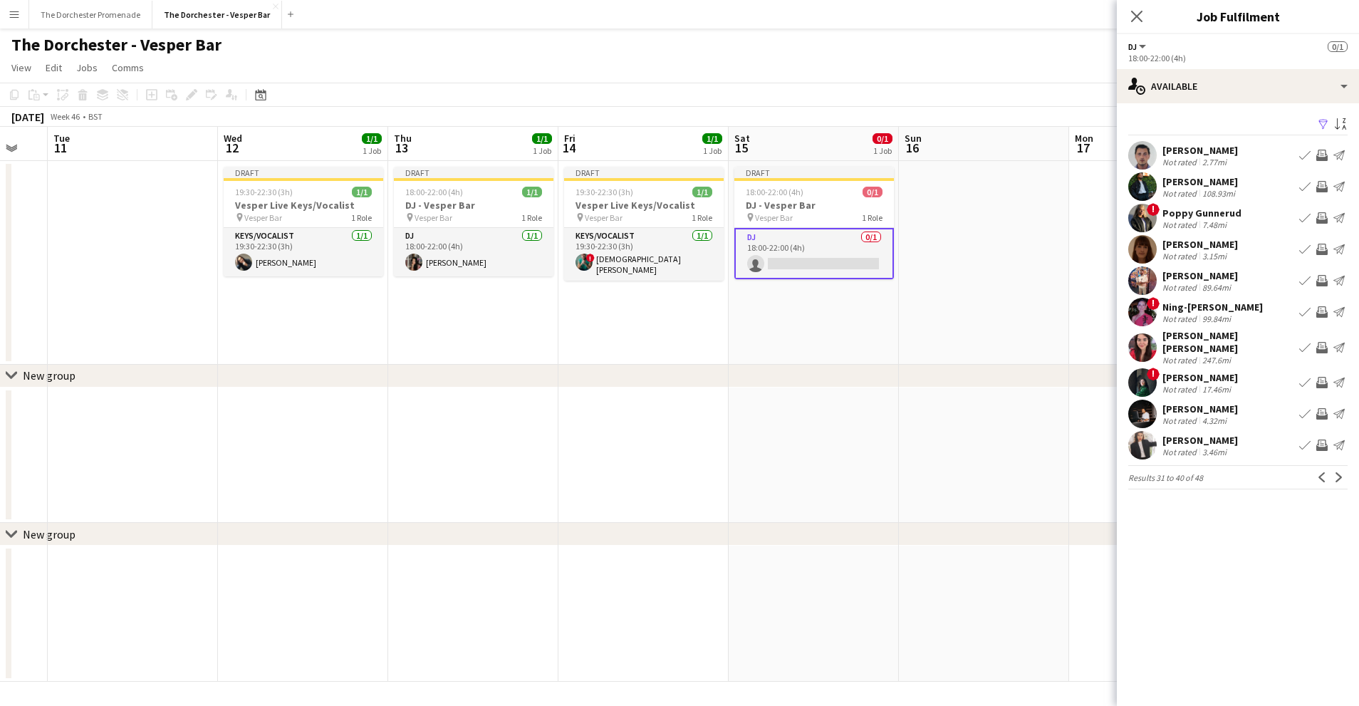
click at [1339, 474] on app-icon "Next" at bounding box center [1339, 477] width 10 height 10
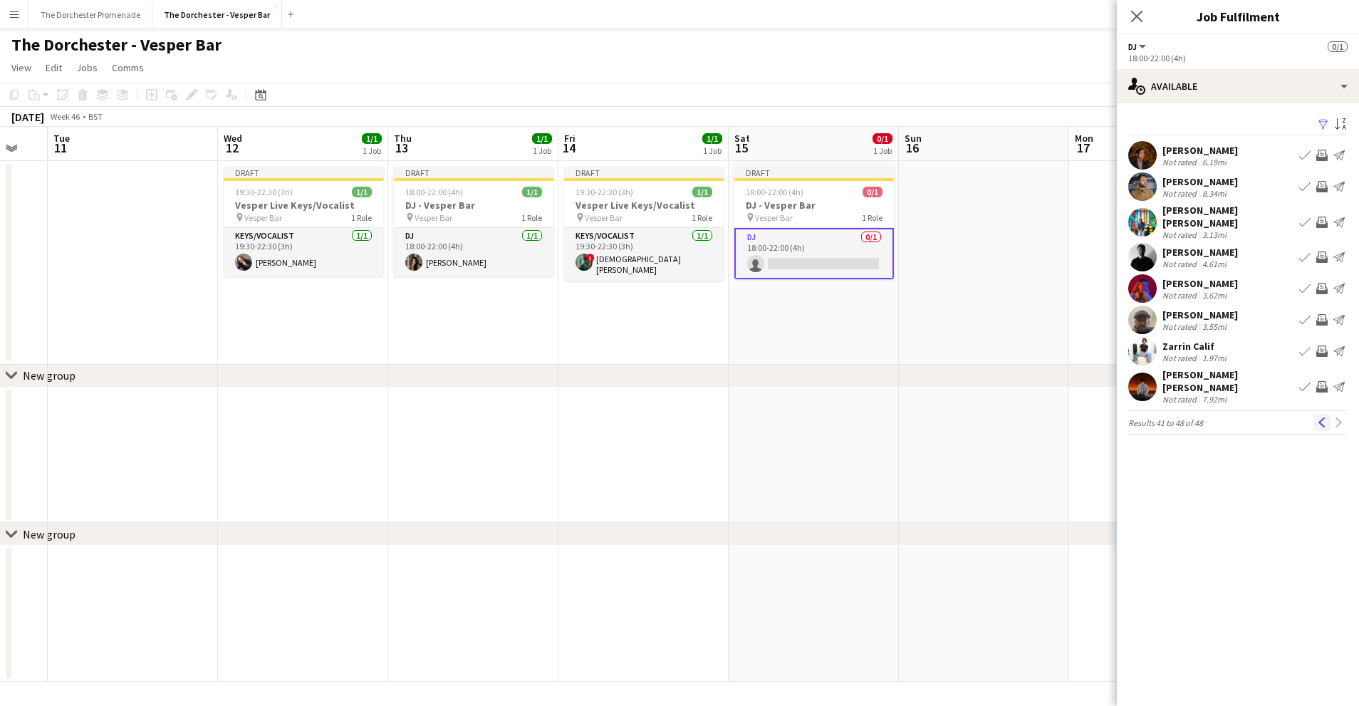
click at [1319, 417] on app-icon "Previous" at bounding box center [1322, 422] width 10 height 10
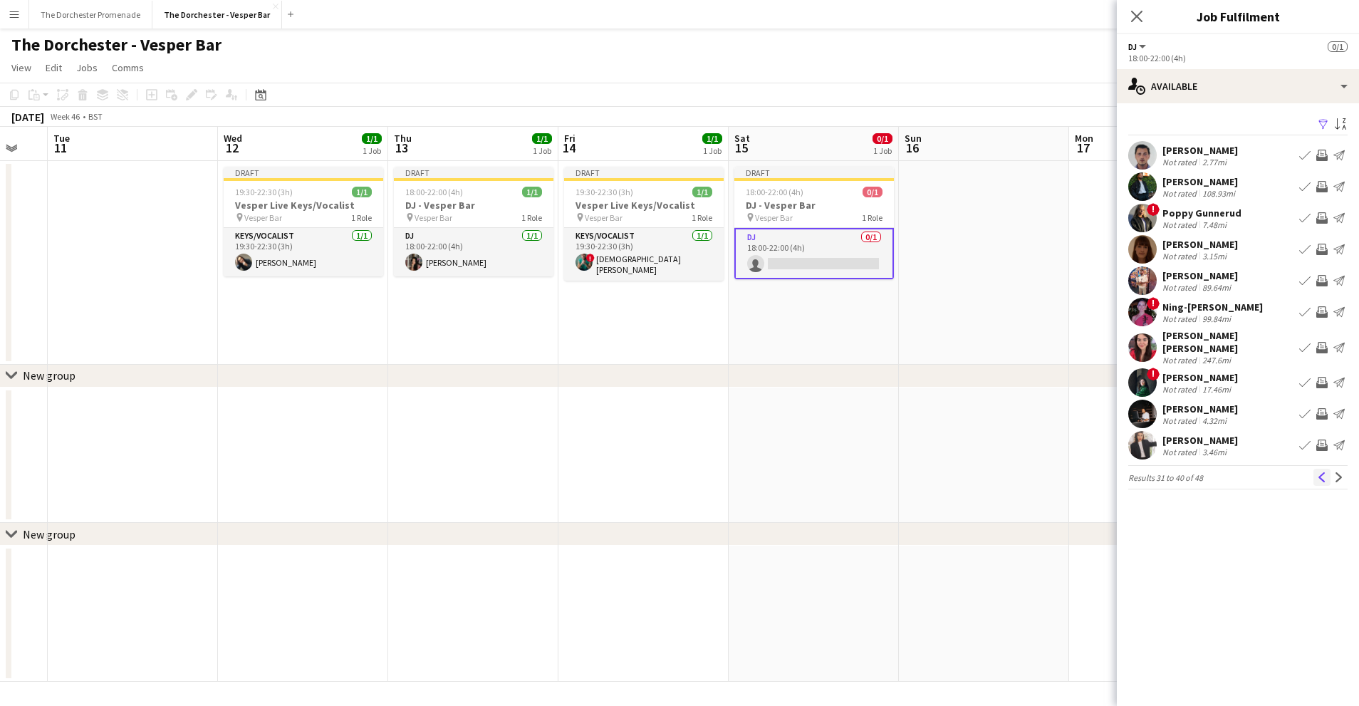
click at [1316, 472] on button "Previous" at bounding box center [1322, 477] width 17 height 17
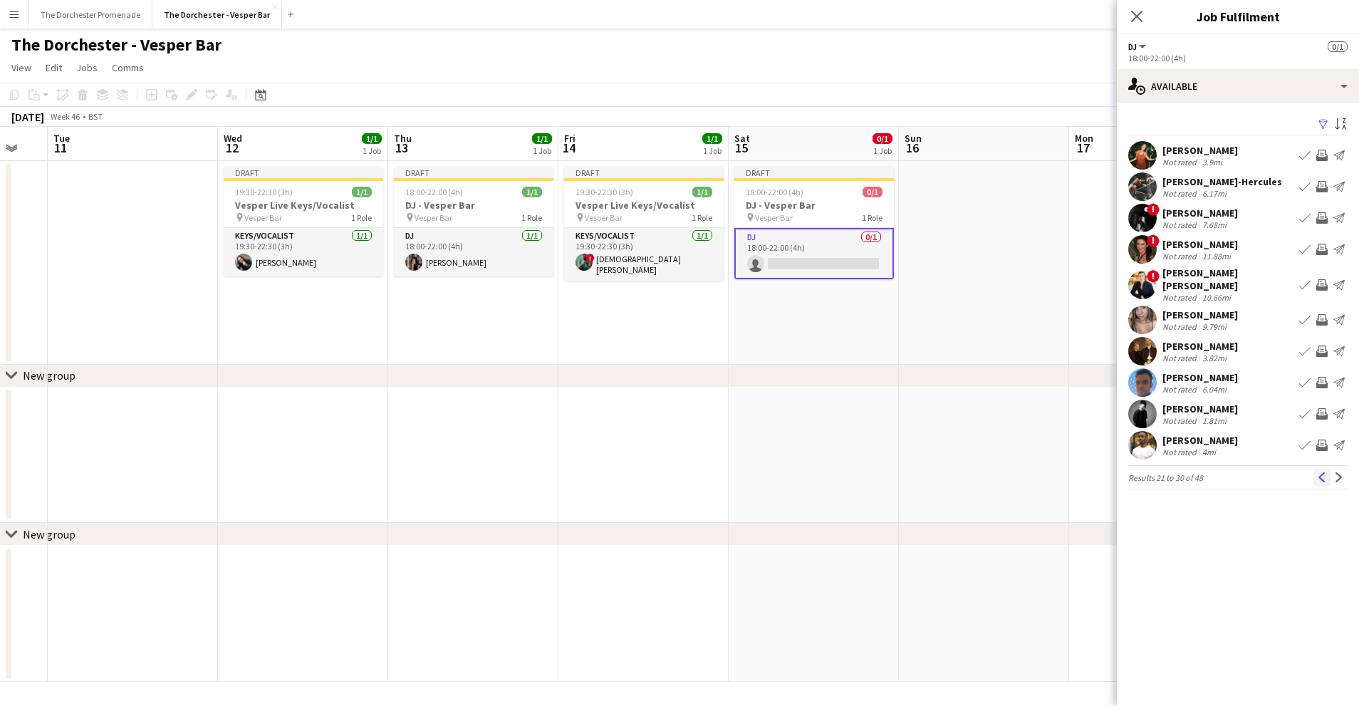
click at [1319, 474] on app-icon "Previous" at bounding box center [1322, 477] width 10 height 10
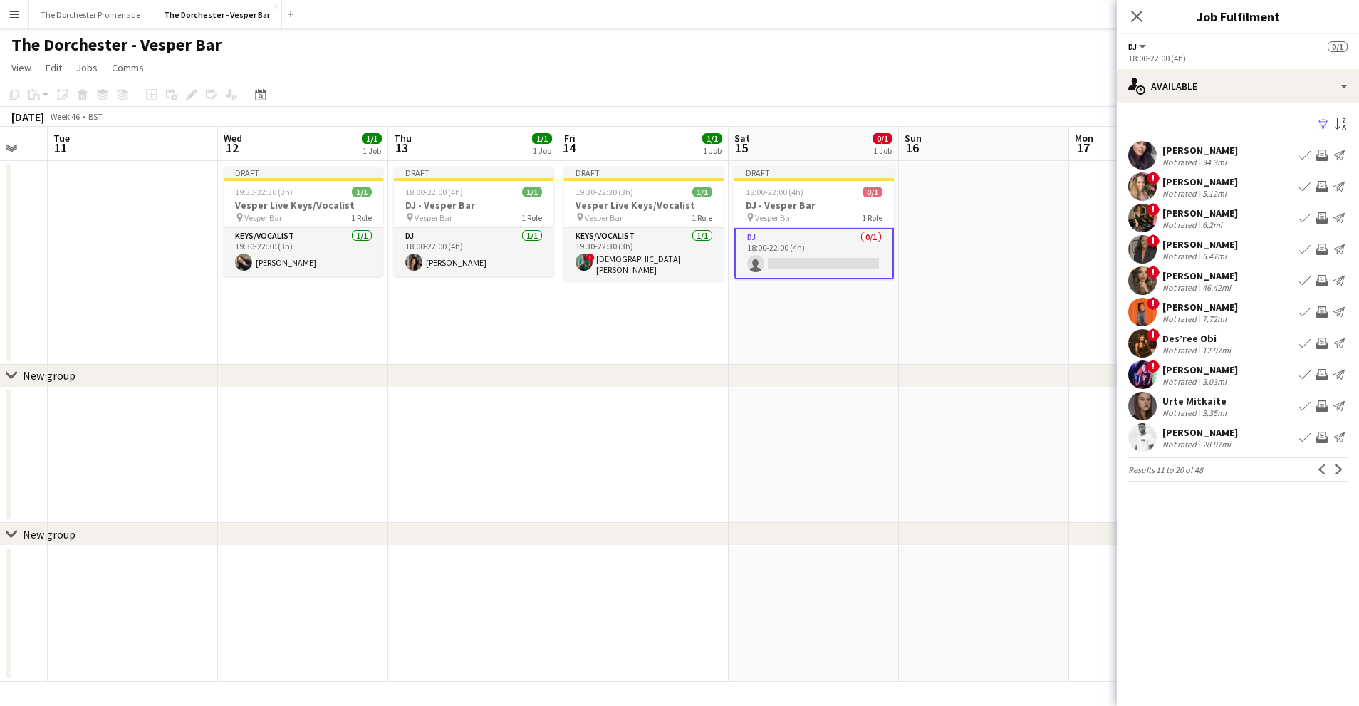
click at [1299, 152] on app-icon "Book crew" at bounding box center [1304, 155] width 11 height 11
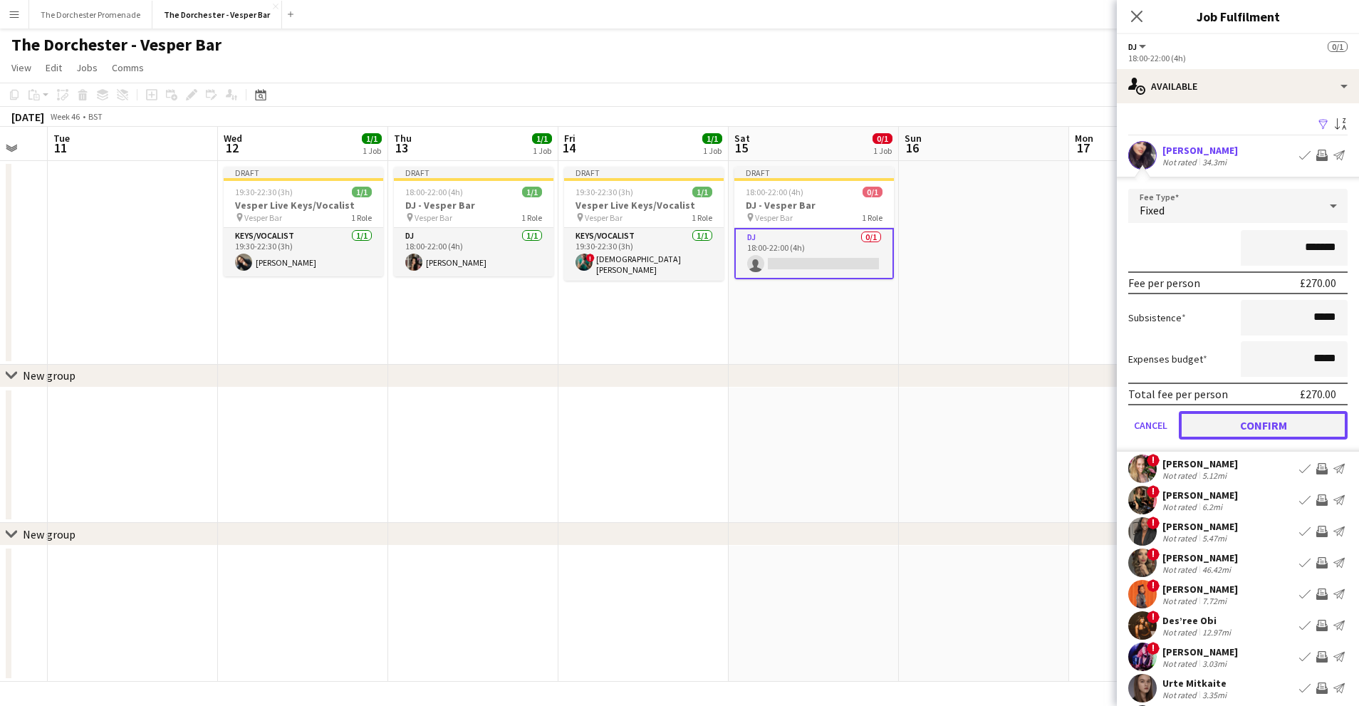
click at [1200, 422] on button "Confirm" at bounding box center [1263, 425] width 169 height 28
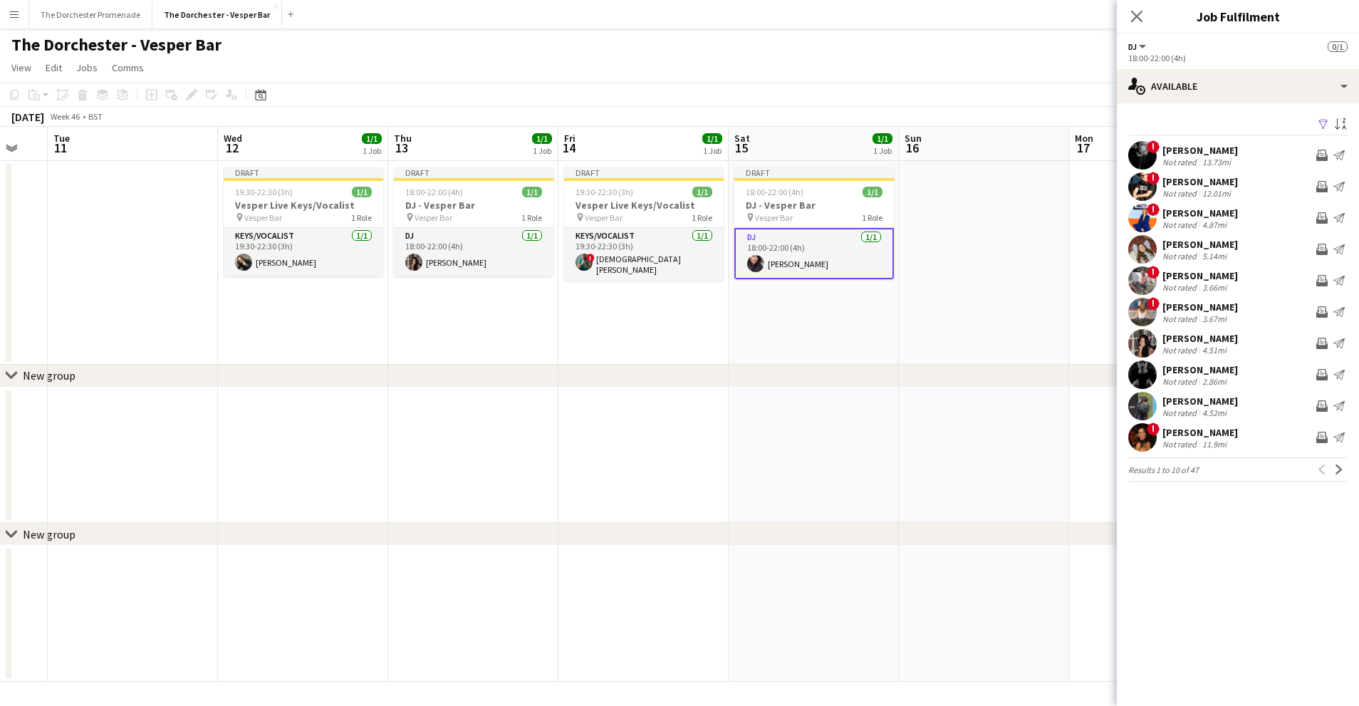
click at [786, 389] on app-date-cell at bounding box center [814, 456] width 170 height 136
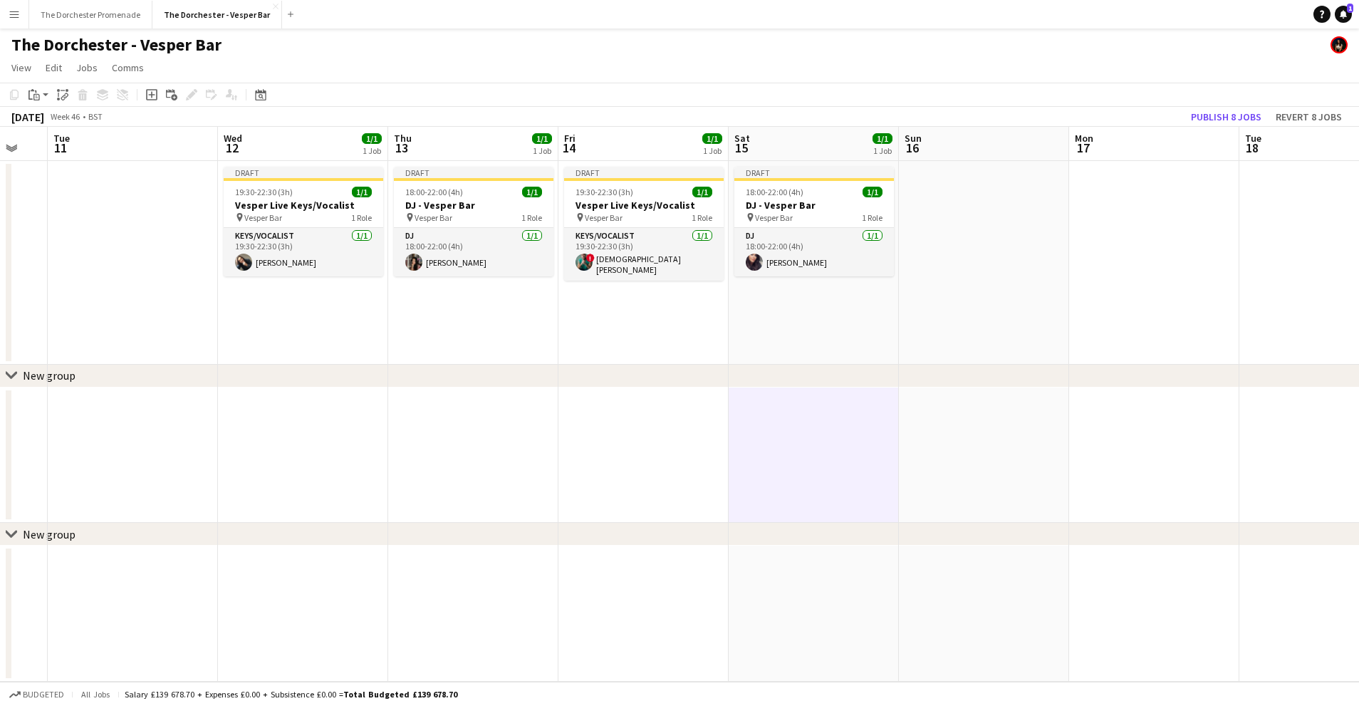
click at [18, 14] on app-icon "Menu" at bounding box center [14, 14] width 11 height 11
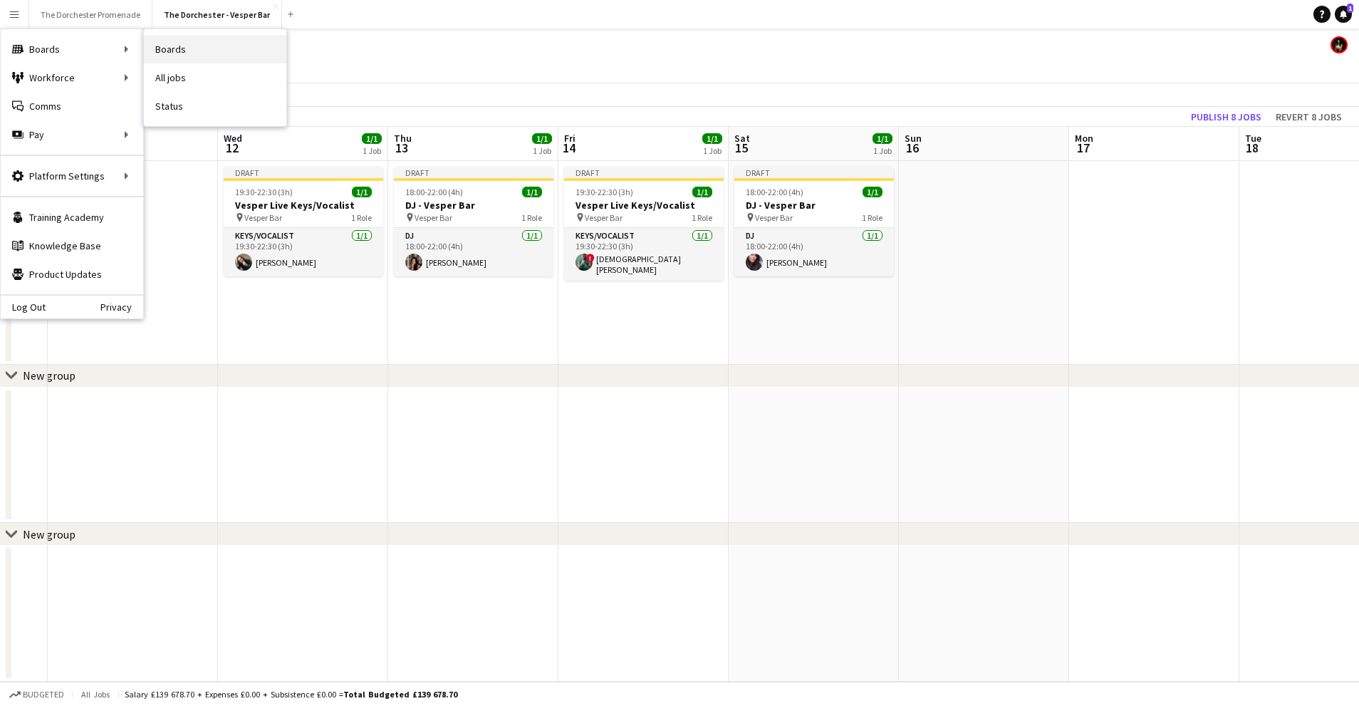
click at [192, 50] on link "Boards" at bounding box center [215, 49] width 142 height 28
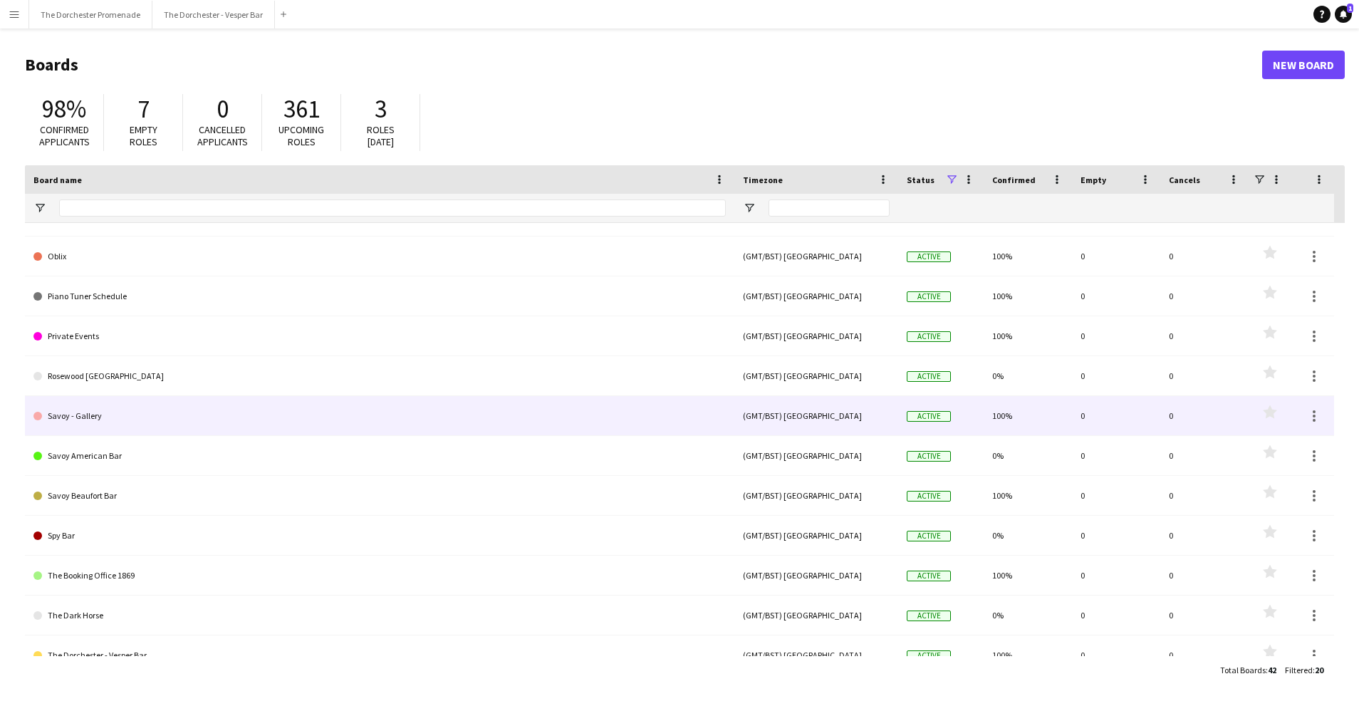
scroll to position [365, 0]
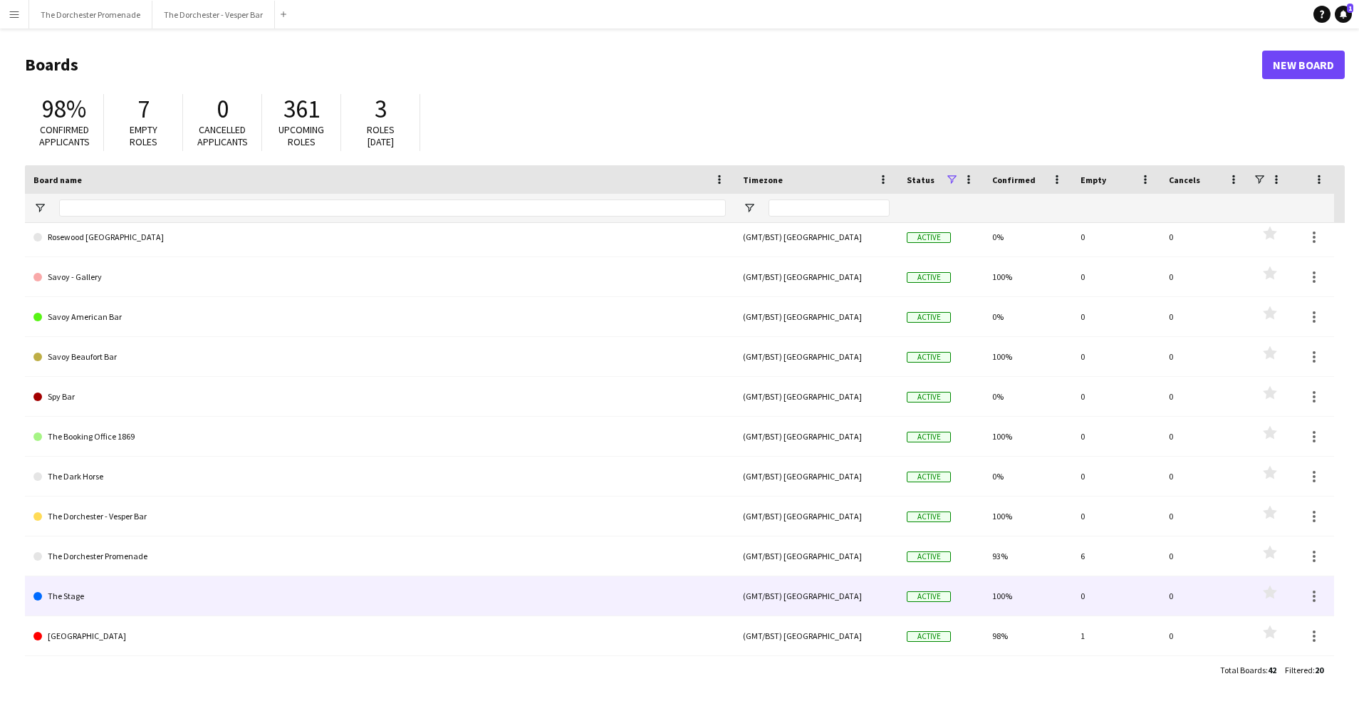
click at [138, 591] on link "The Stage" at bounding box center [379, 596] width 692 height 40
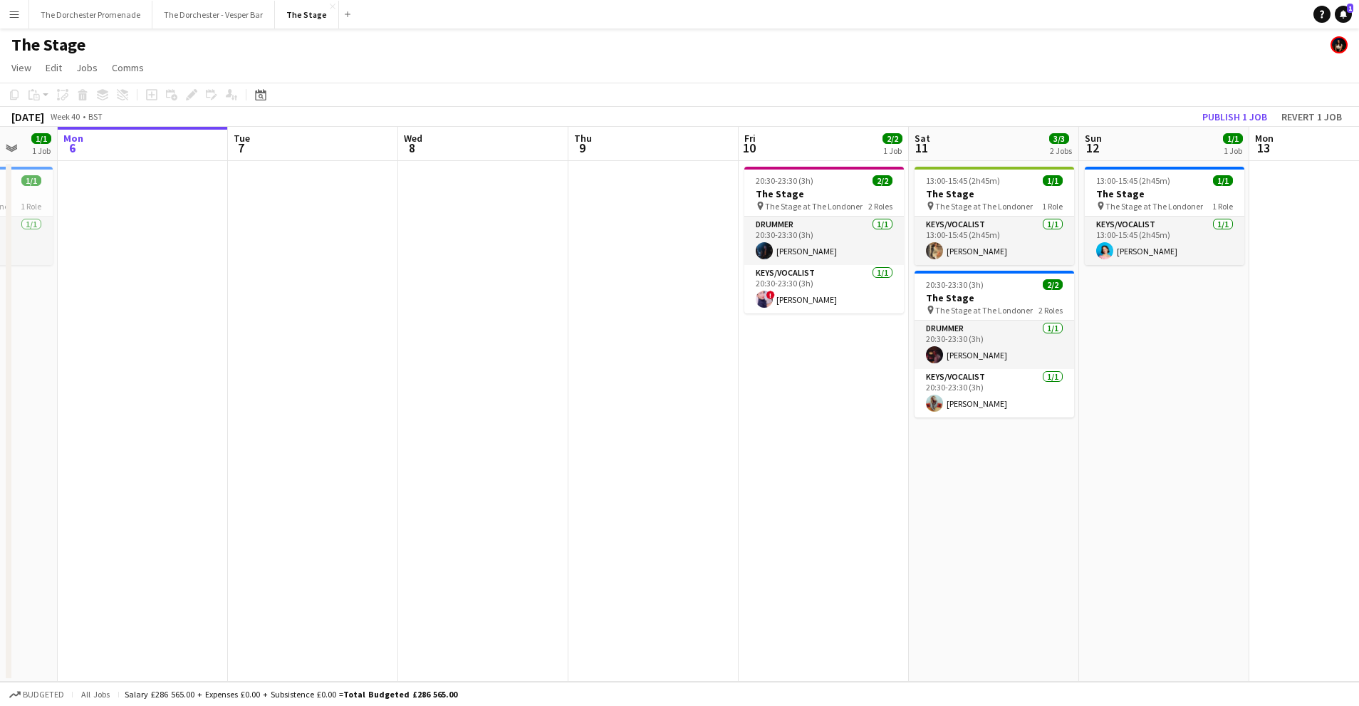
scroll to position [0, 472]
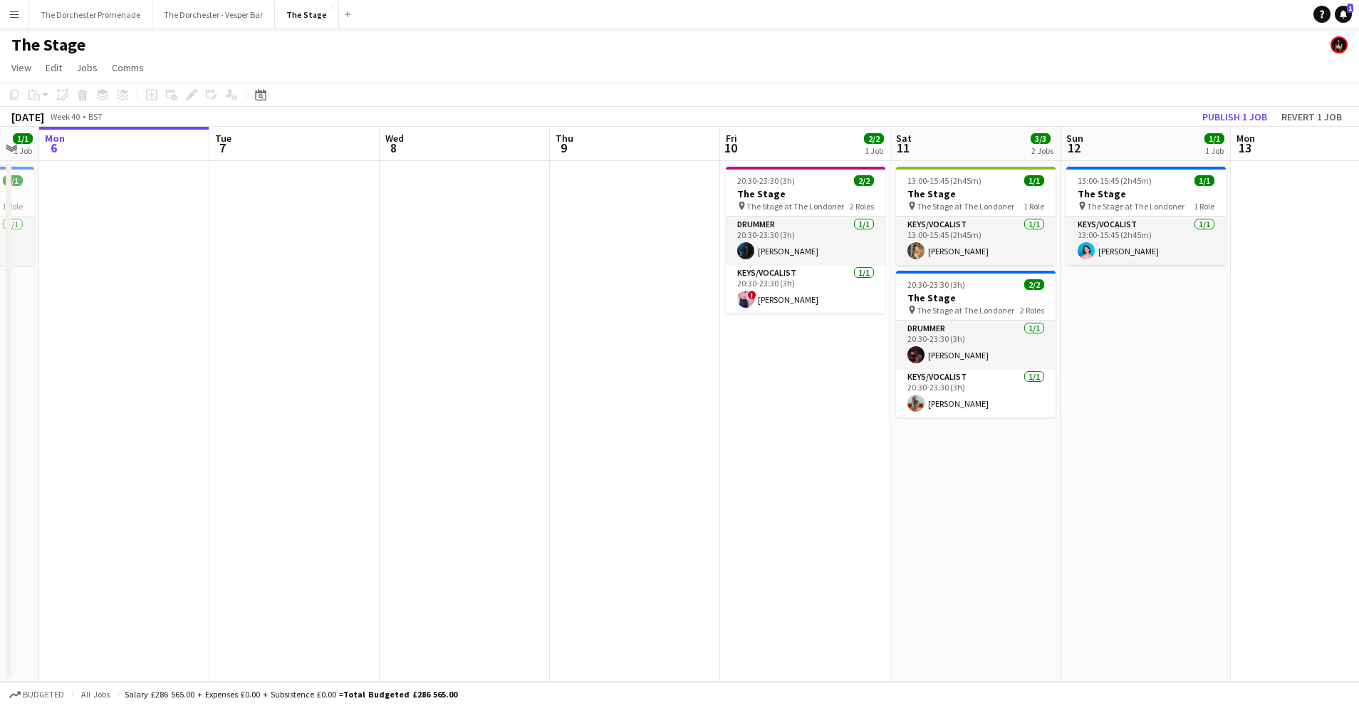
click at [673, 192] on app-date-cell at bounding box center [635, 421] width 170 height 521
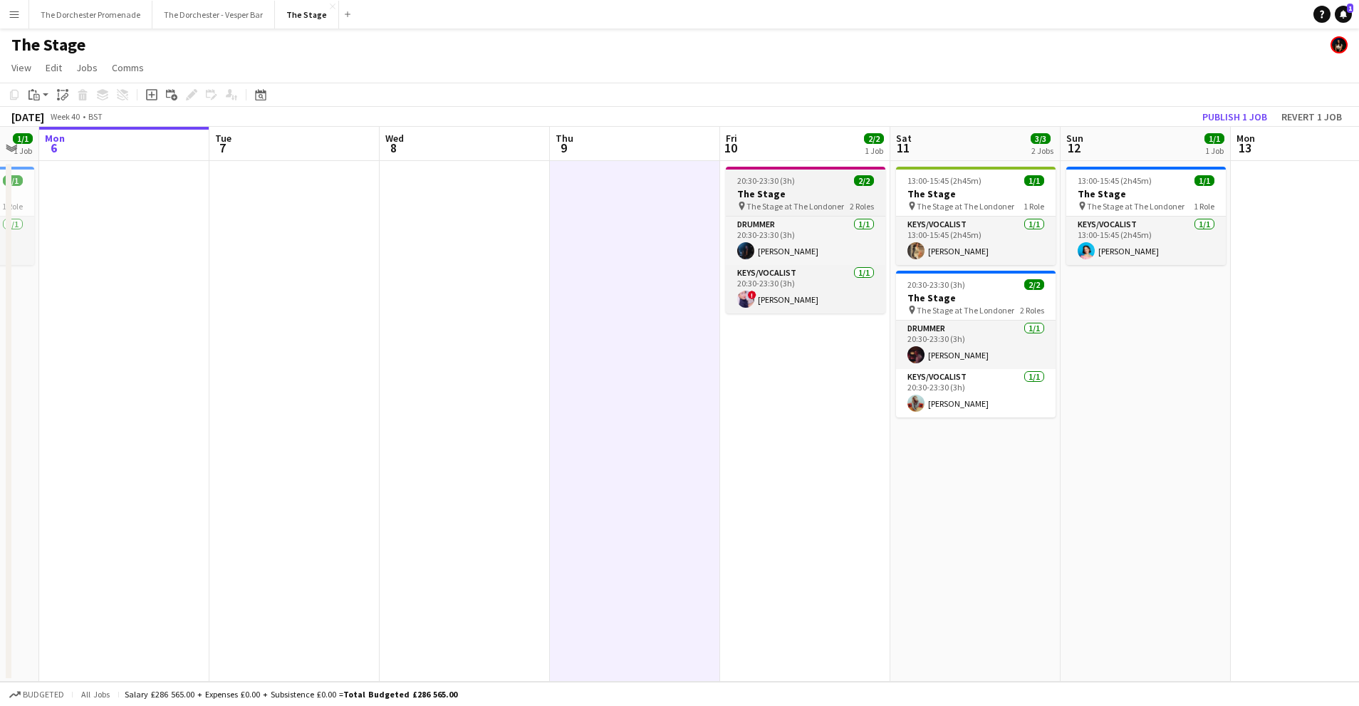
click at [796, 184] on div "20:30-23:30 (3h) 2/2" at bounding box center [806, 180] width 160 height 11
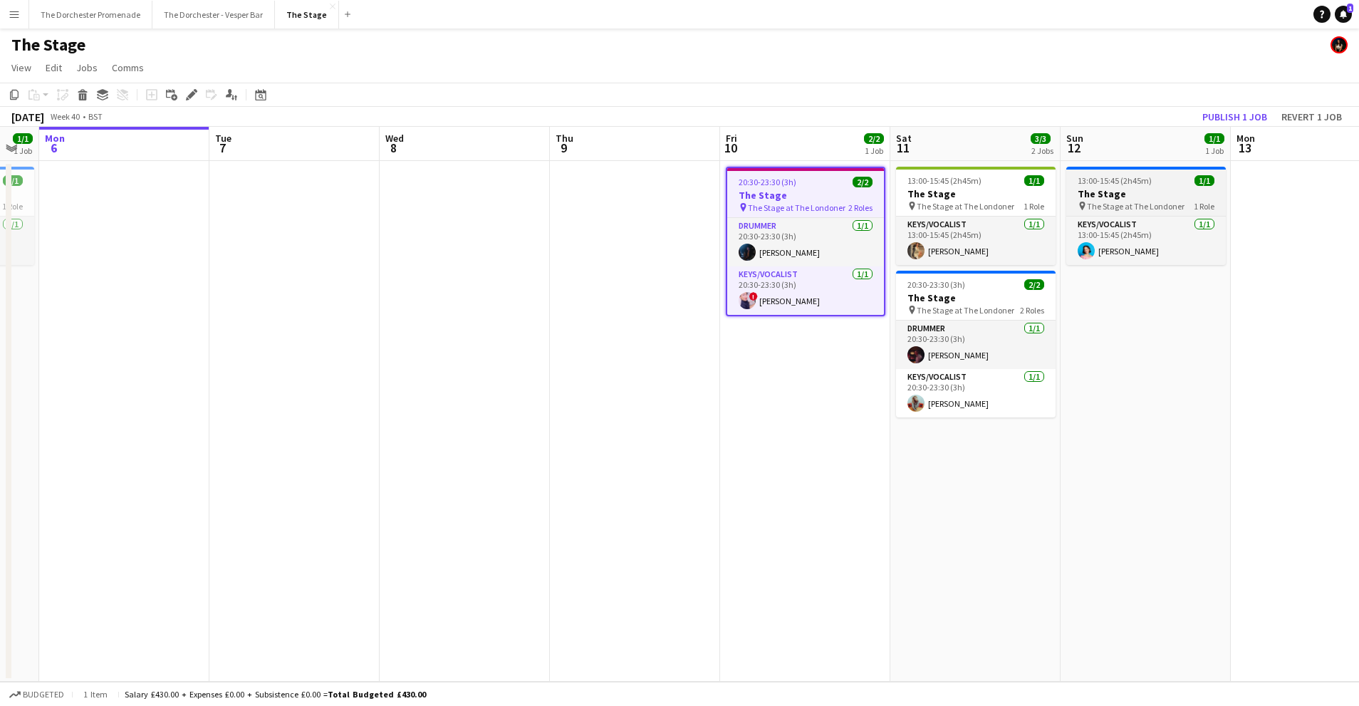
click at [1148, 185] on span "13:00-15:45 (2h45m)" at bounding box center [1115, 180] width 74 height 11
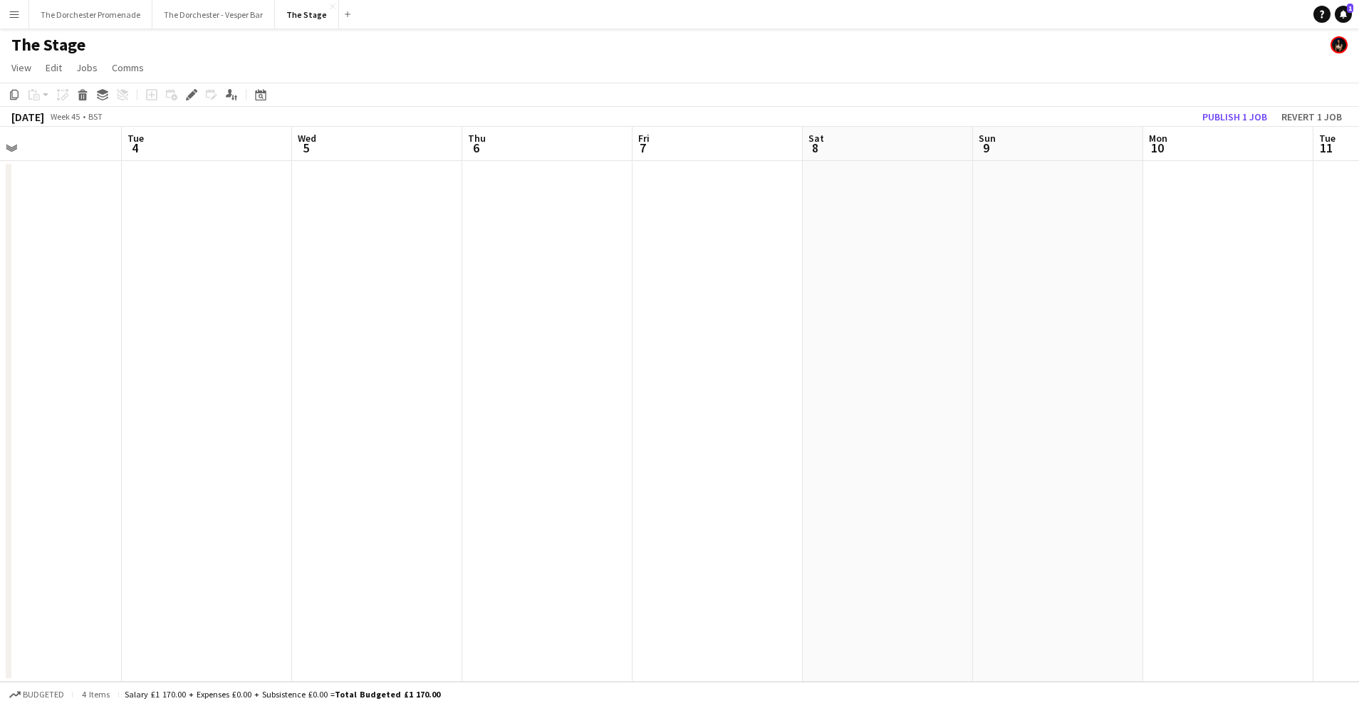
scroll to position [0, 519]
click at [750, 200] on app-date-cell at bounding box center [758, 421] width 170 height 521
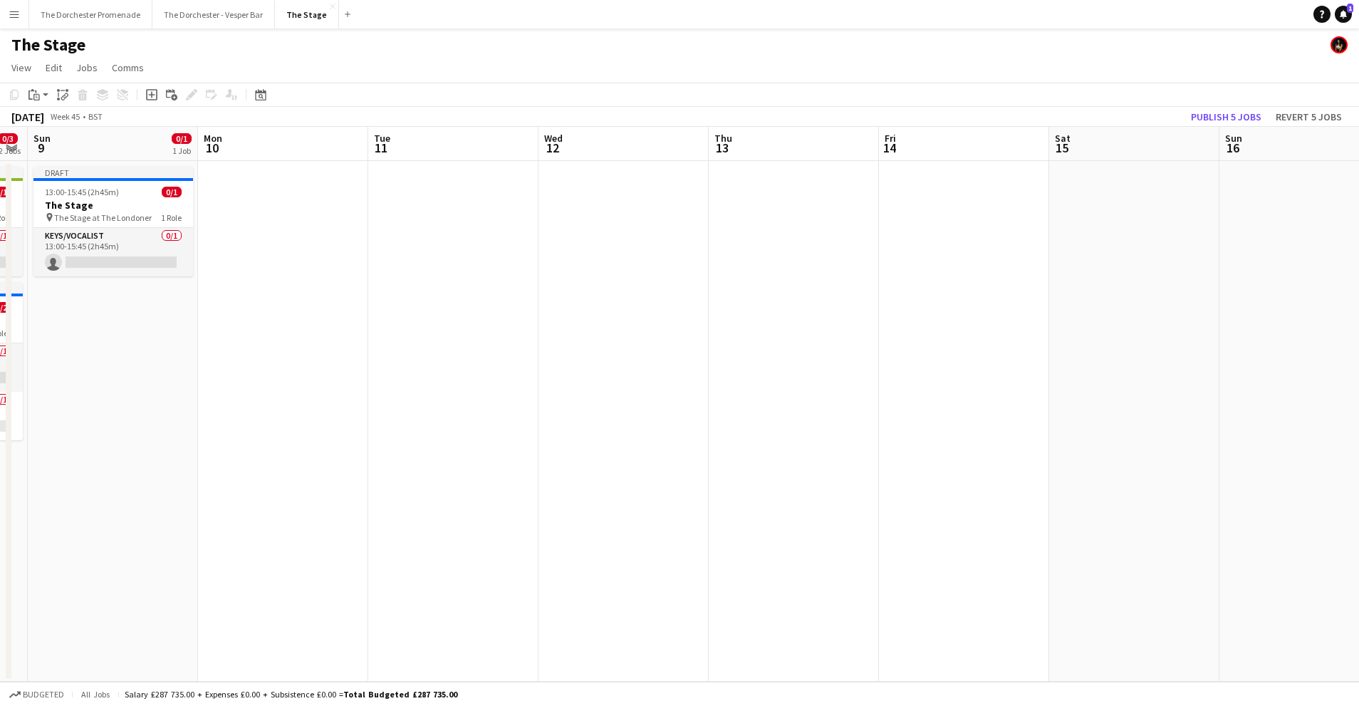
scroll to position [0, 424]
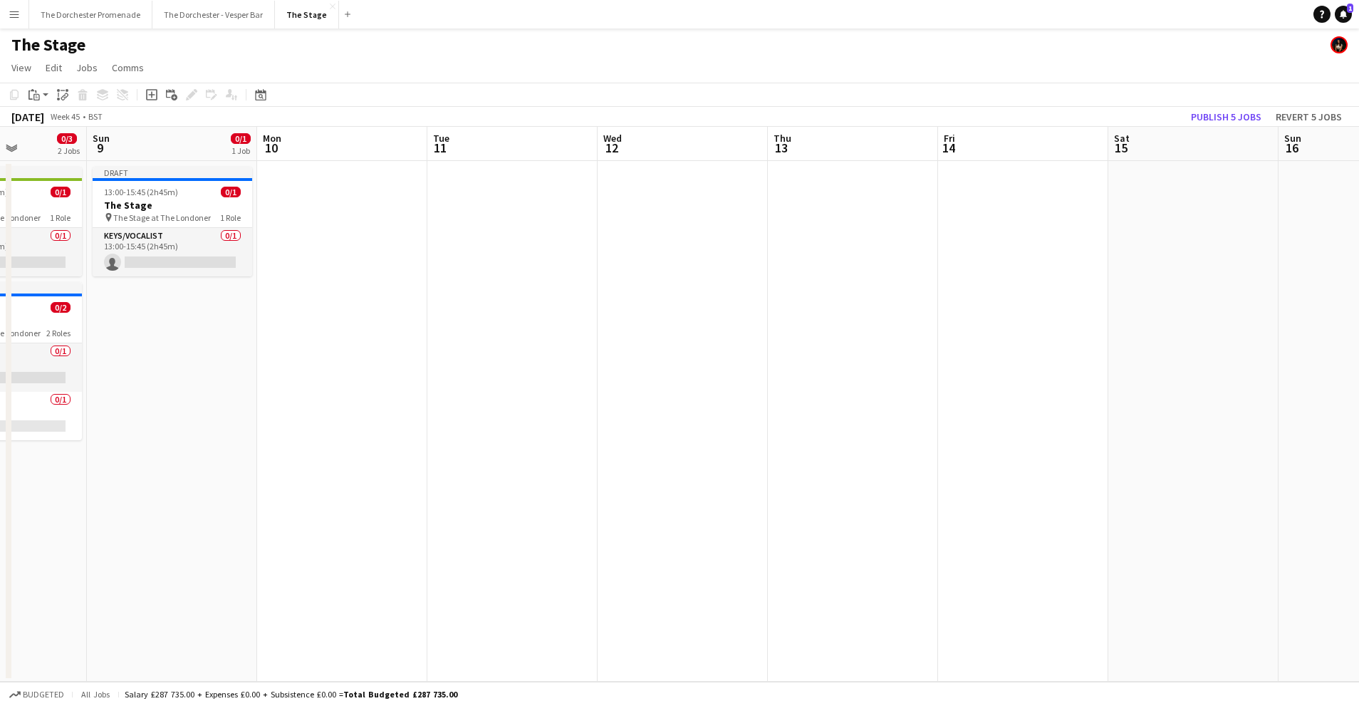
click at [1044, 193] on app-date-cell at bounding box center [1023, 421] width 170 height 521
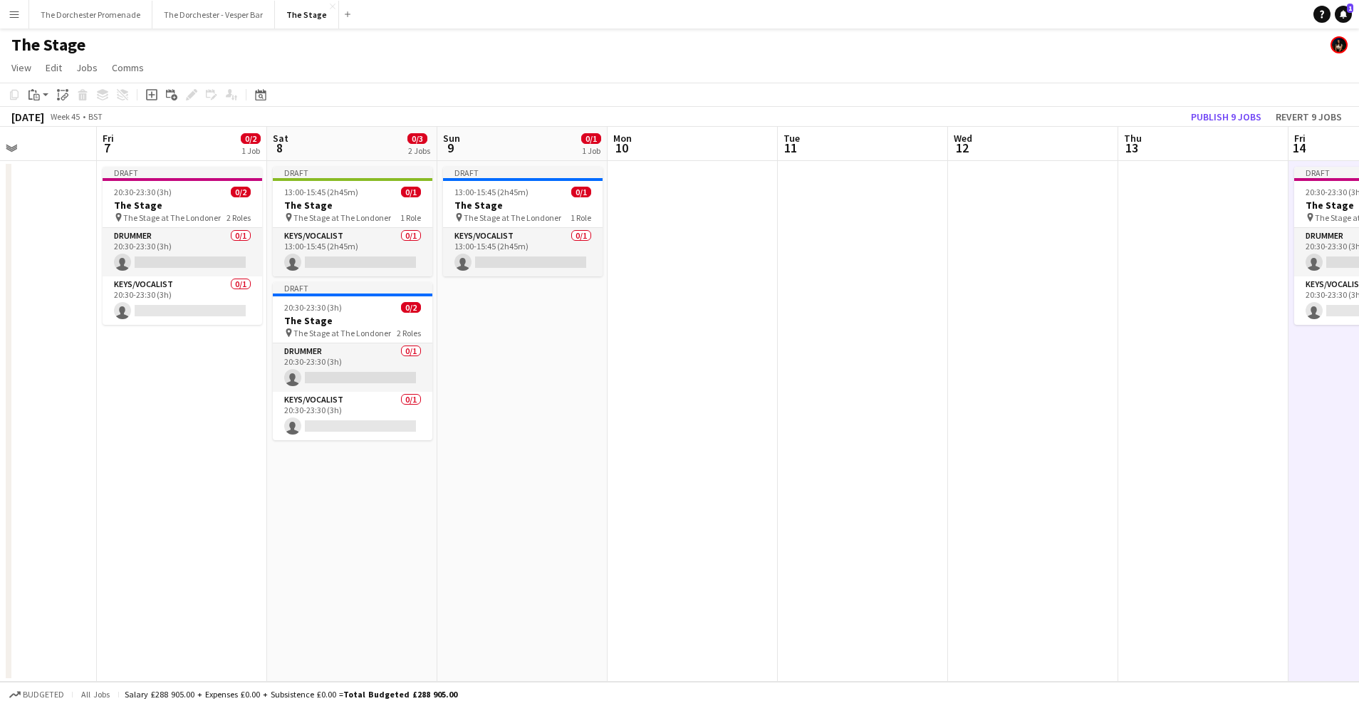
scroll to position [0, 412]
click at [346, 405] on app-card-role "Keys/Vocalist 0/1 20:30-23:30 (3h) single-neutral-actions" at bounding box center [355, 416] width 160 height 48
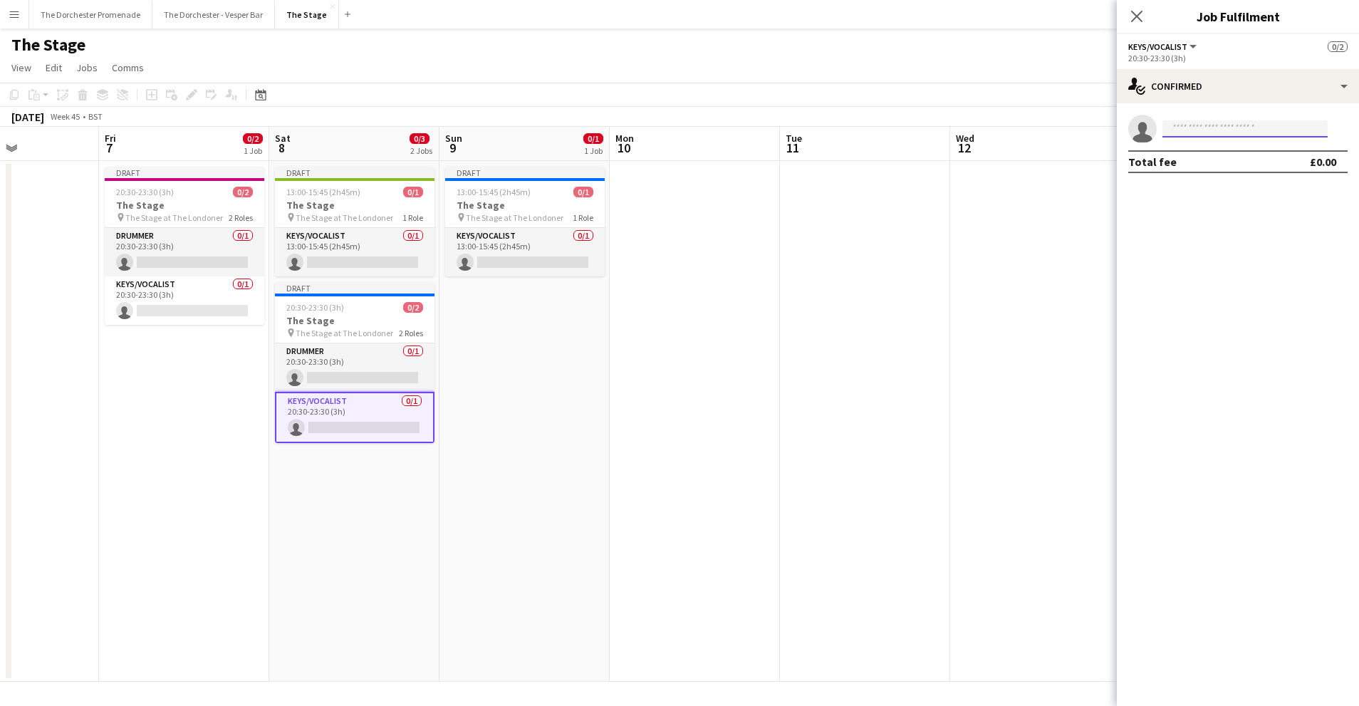
click at [1207, 130] on input at bounding box center [1245, 128] width 165 height 17
type input "*"
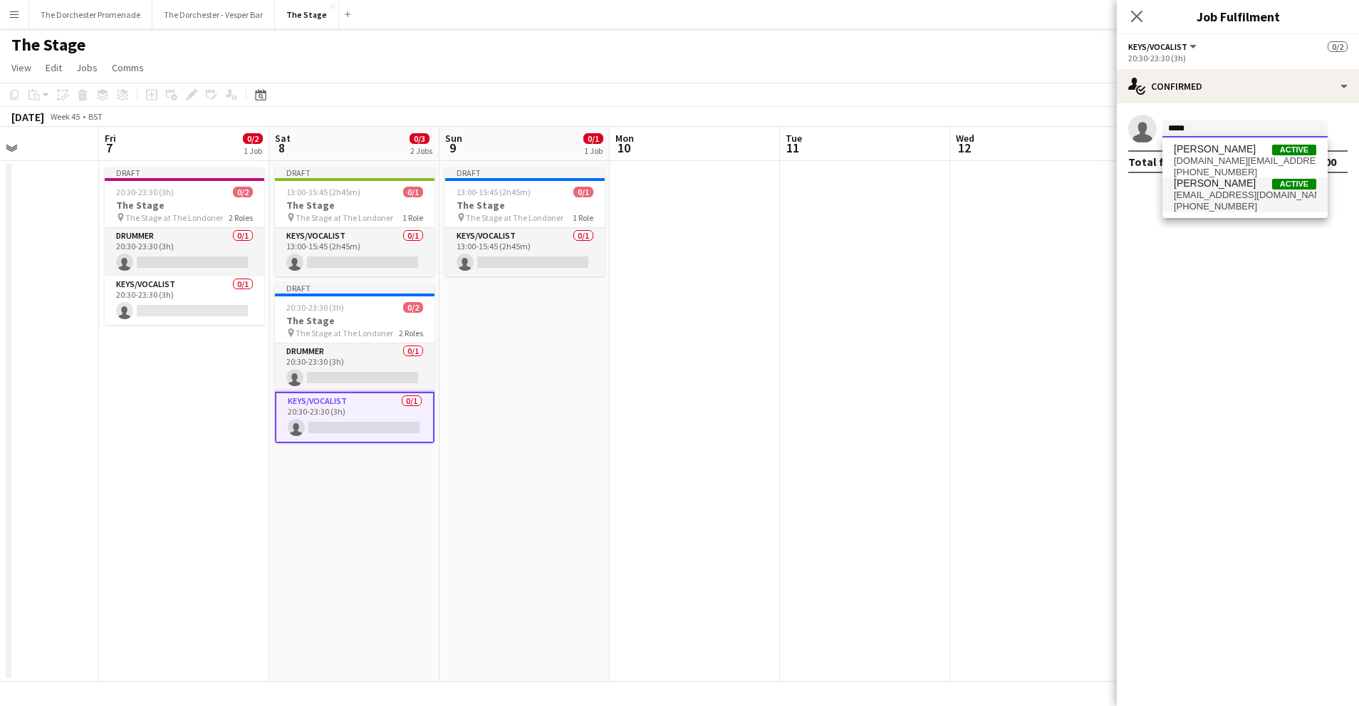
type input "*****"
click at [1210, 207] on span "[PHONE_NUMBER]" at bounding box center [1245, 206] width 142 height 11
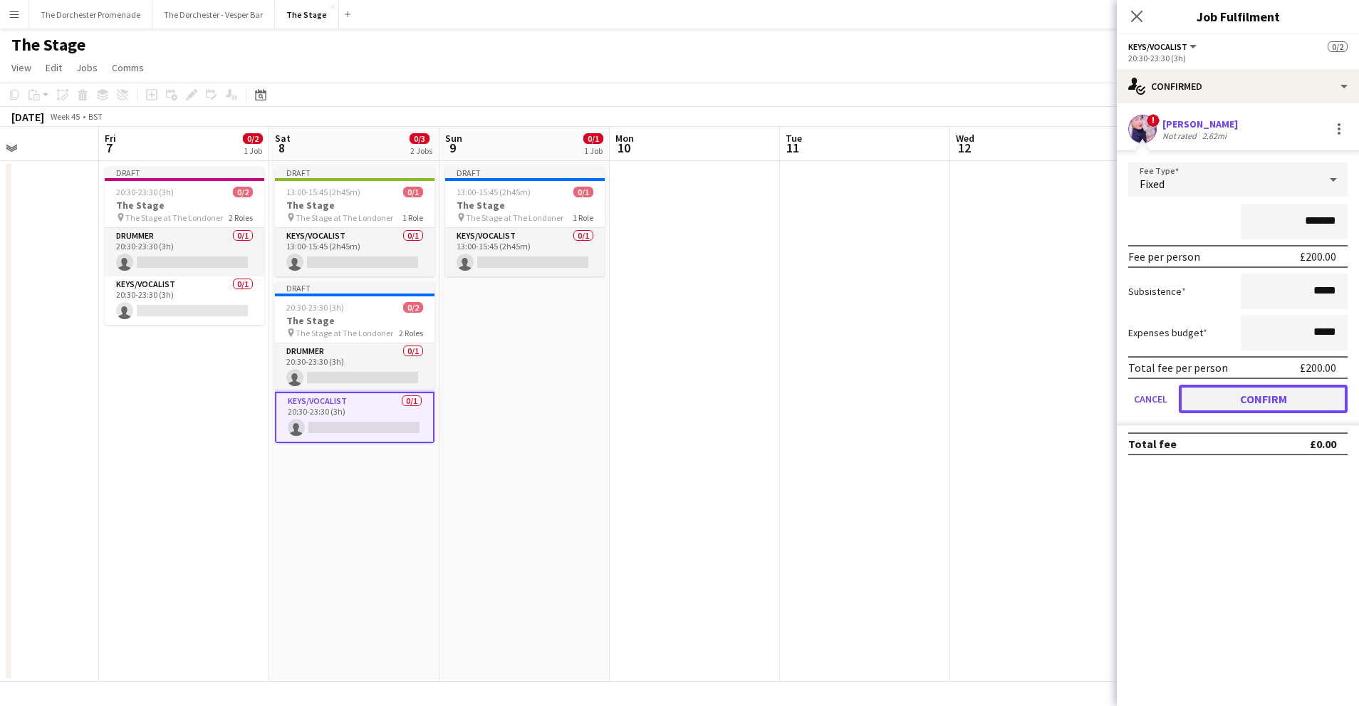
click at [1207, 392] on button "Confirm" at bounding box center [1263, 399] width 169 height 28
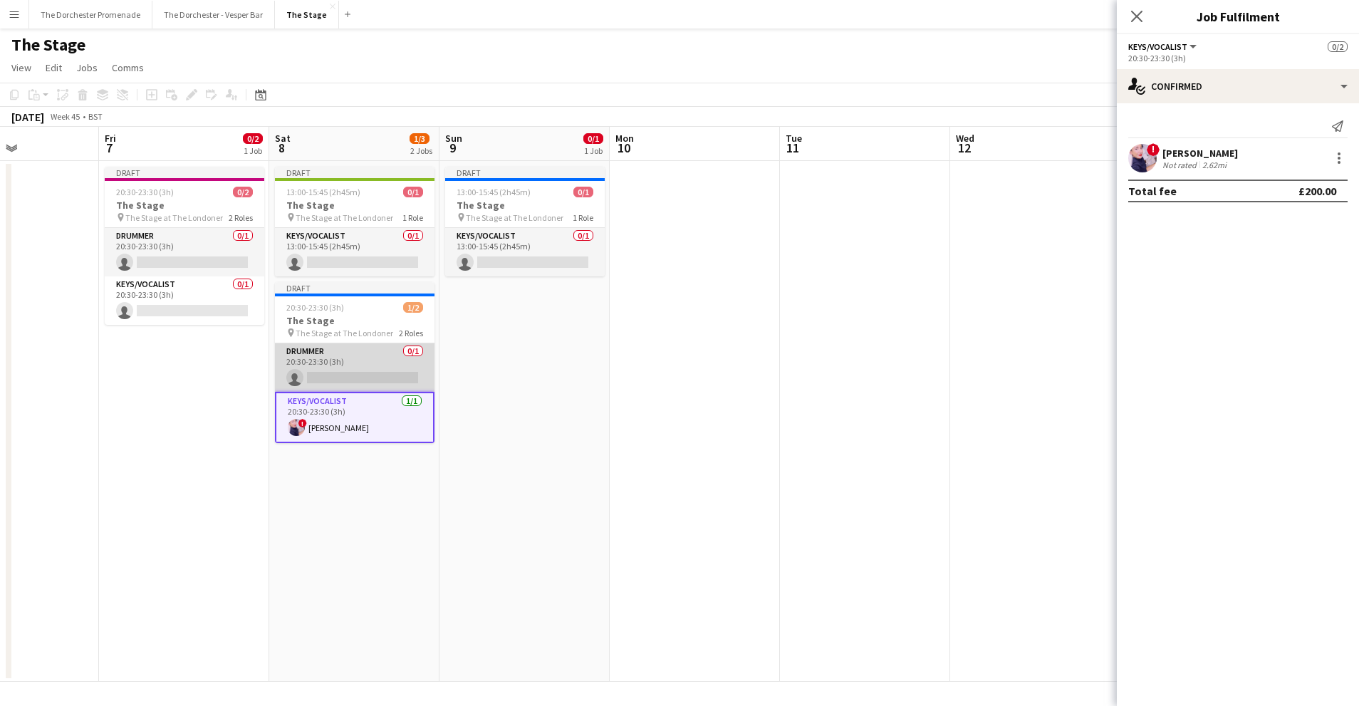
click at [360, 349] on app-card-role "Drummer 0/1 20:30-23:30 (3h) single-neutral-actions" at bounding box center [355, 367] width 160 height 48
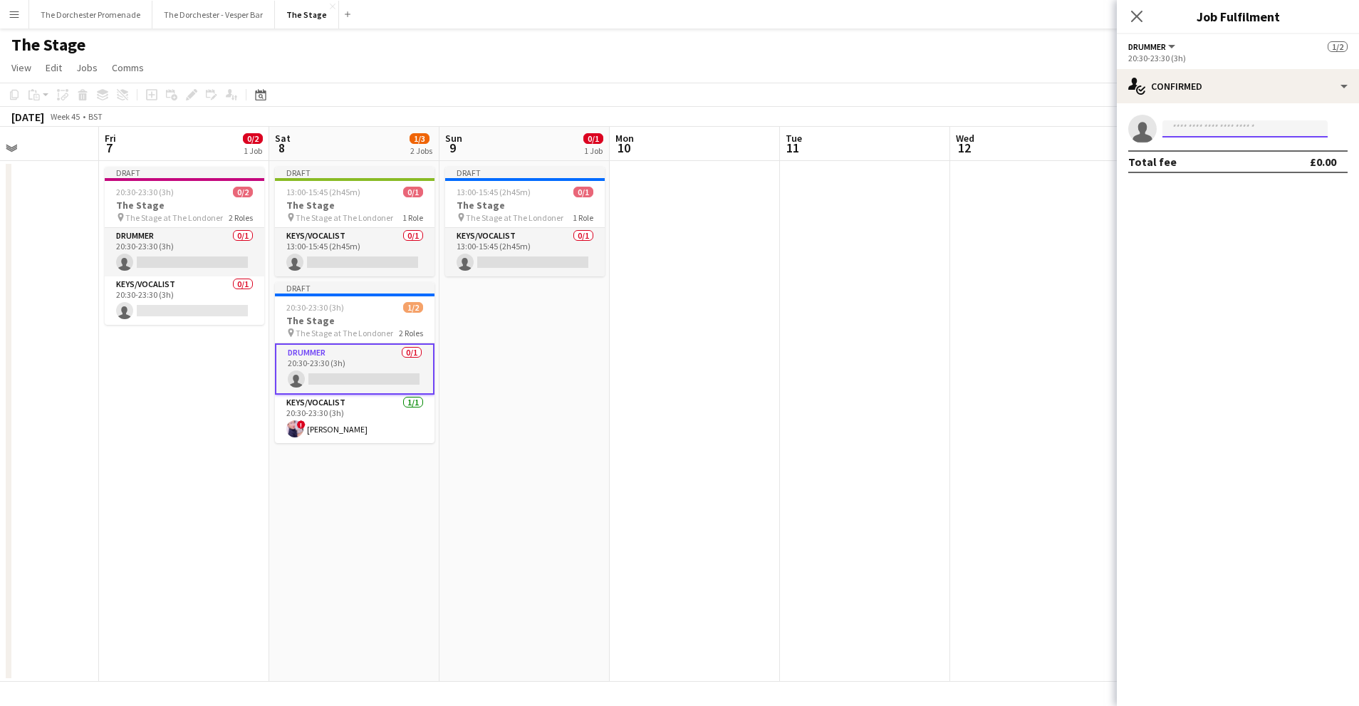
click at [1239, 130] on input at bounding box center [1245, 128] width 165 height 17
type input "*******"
click at [1220, 124] on input "*******" at bounding box center [1245, 128] width 165 height 17
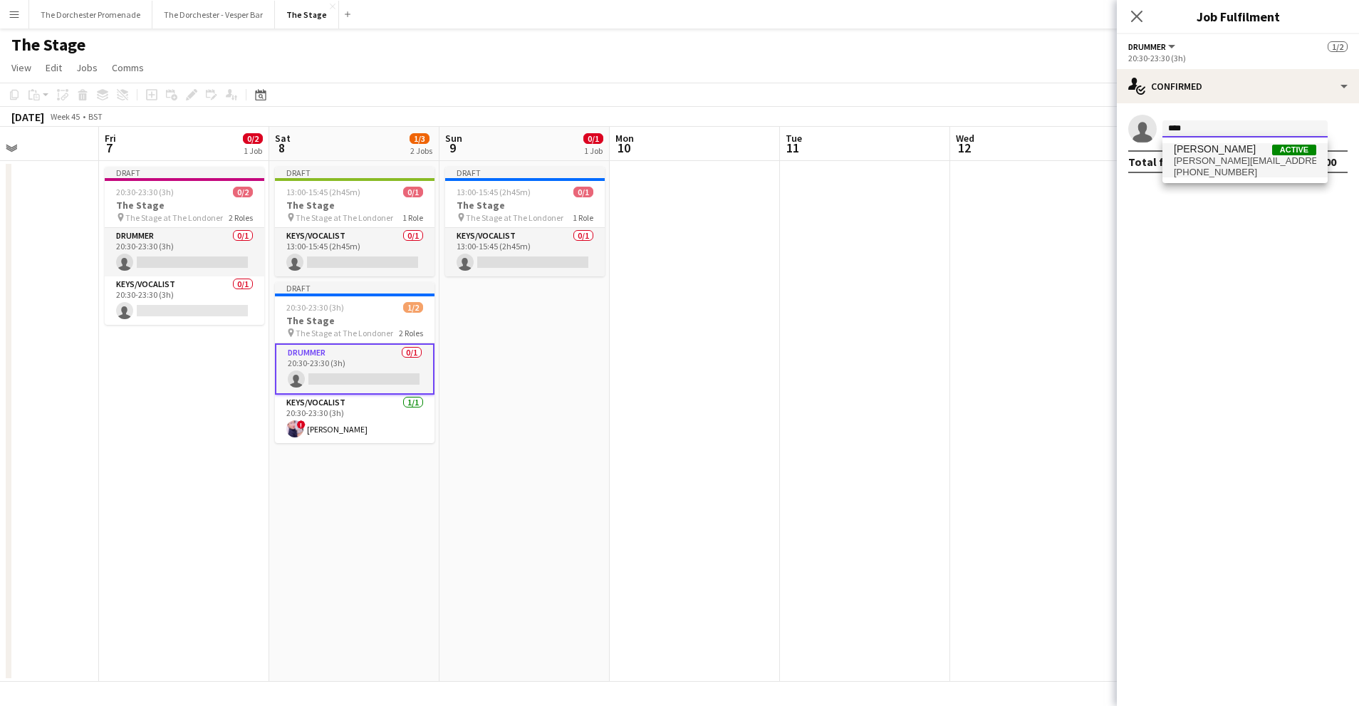
type input "****"
click at [1223, 155] on span "[PERSON_NAME][EMAIL_ADDRESS][DOMAIN_NAME]" at bounding box center [1245, 160] width 142 height 11
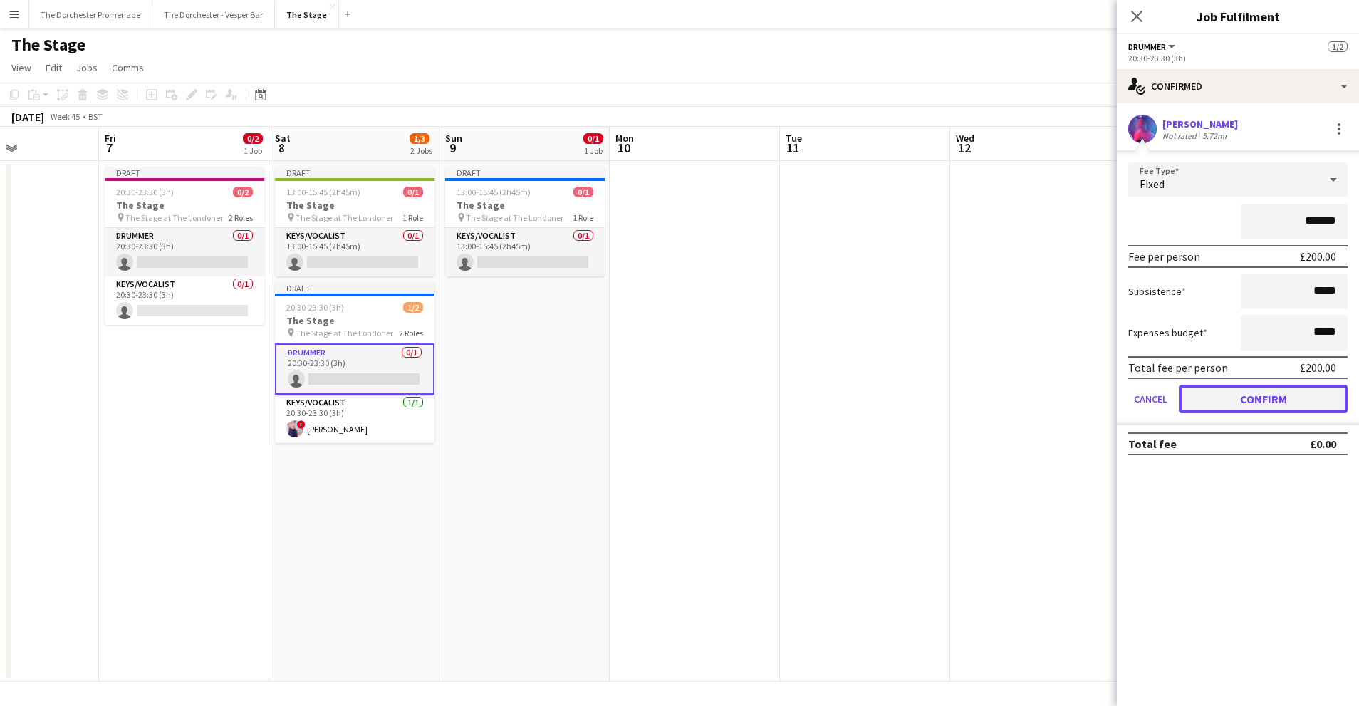
click at [1206, 389] on button "Confirm" at bounding box center [1263, 399] width 169 height 28
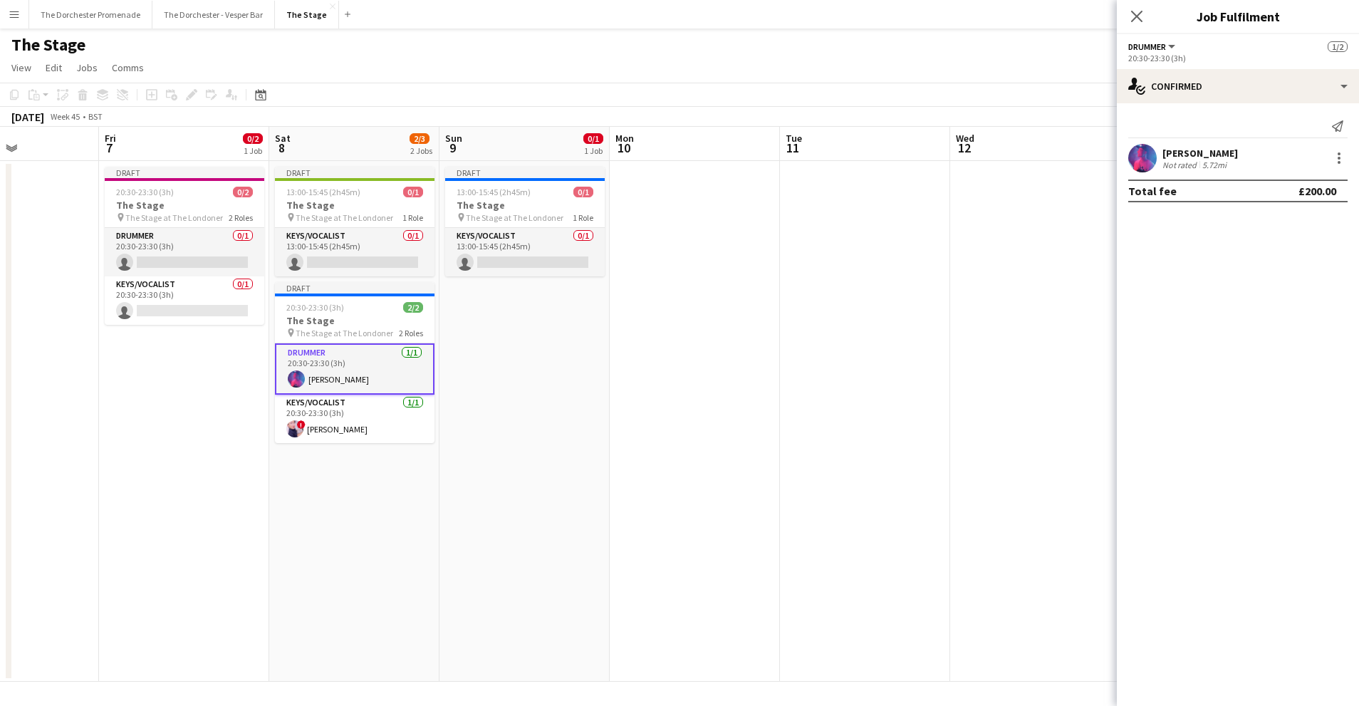
click at [960, 377] on app-date-cell at bounding box center [1035, 421] width 170 height 521
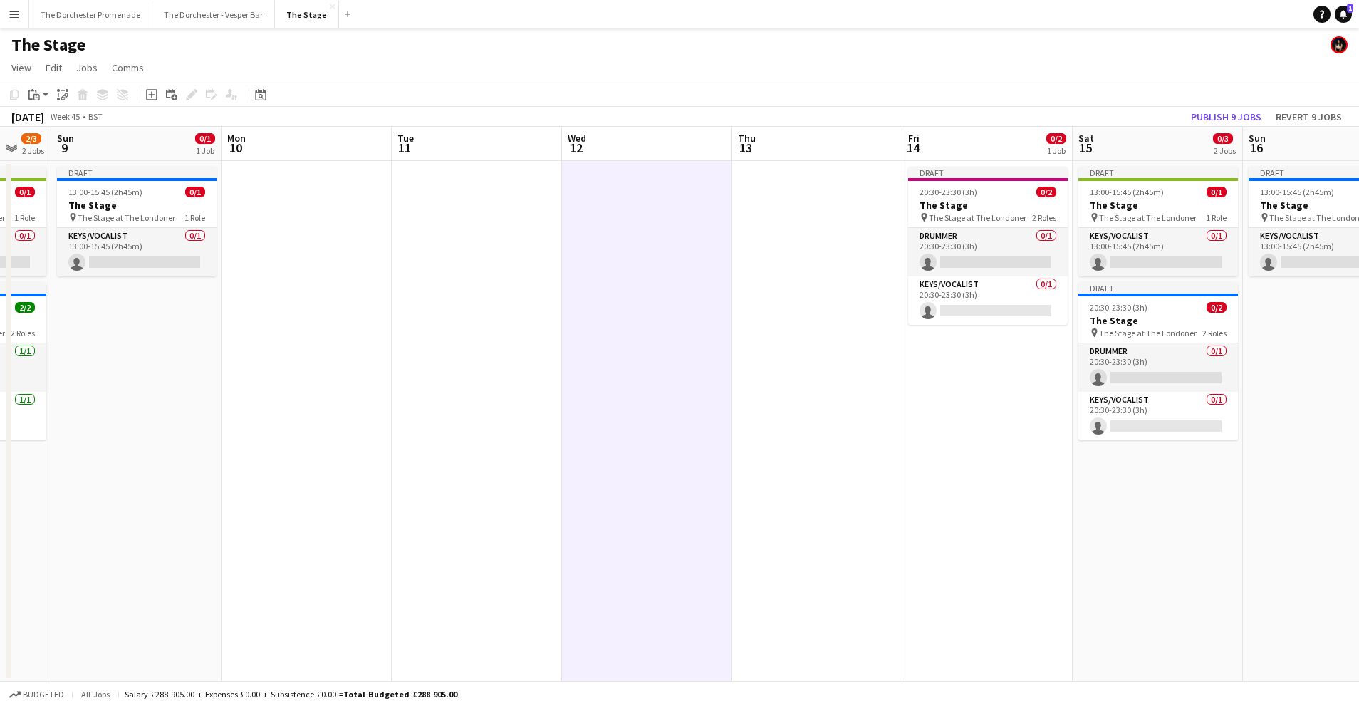
scroll to position [0, 522]
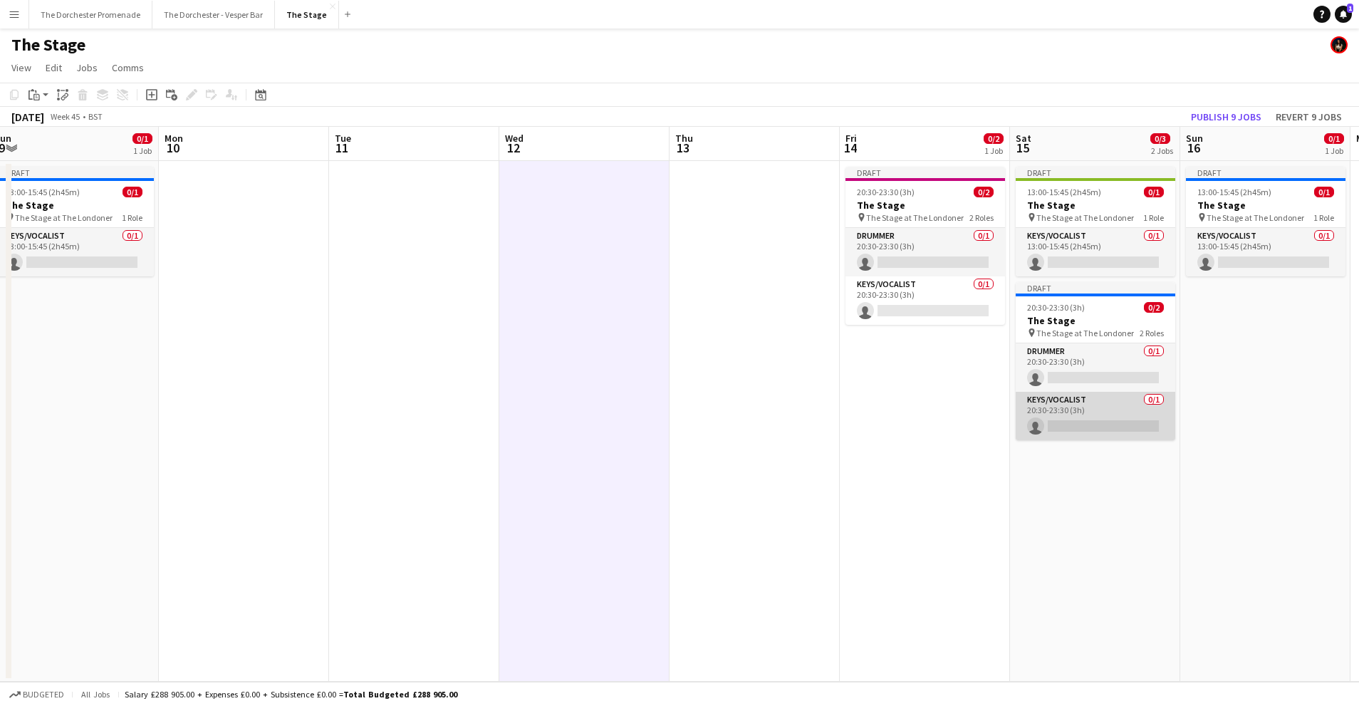
click at [1082, 399] on app-card-role "Keys/Vocalist 0/1 20:30-23:30 (3h) single-neutral-actions" at bounding box center [1096, 416] width 160 height 48
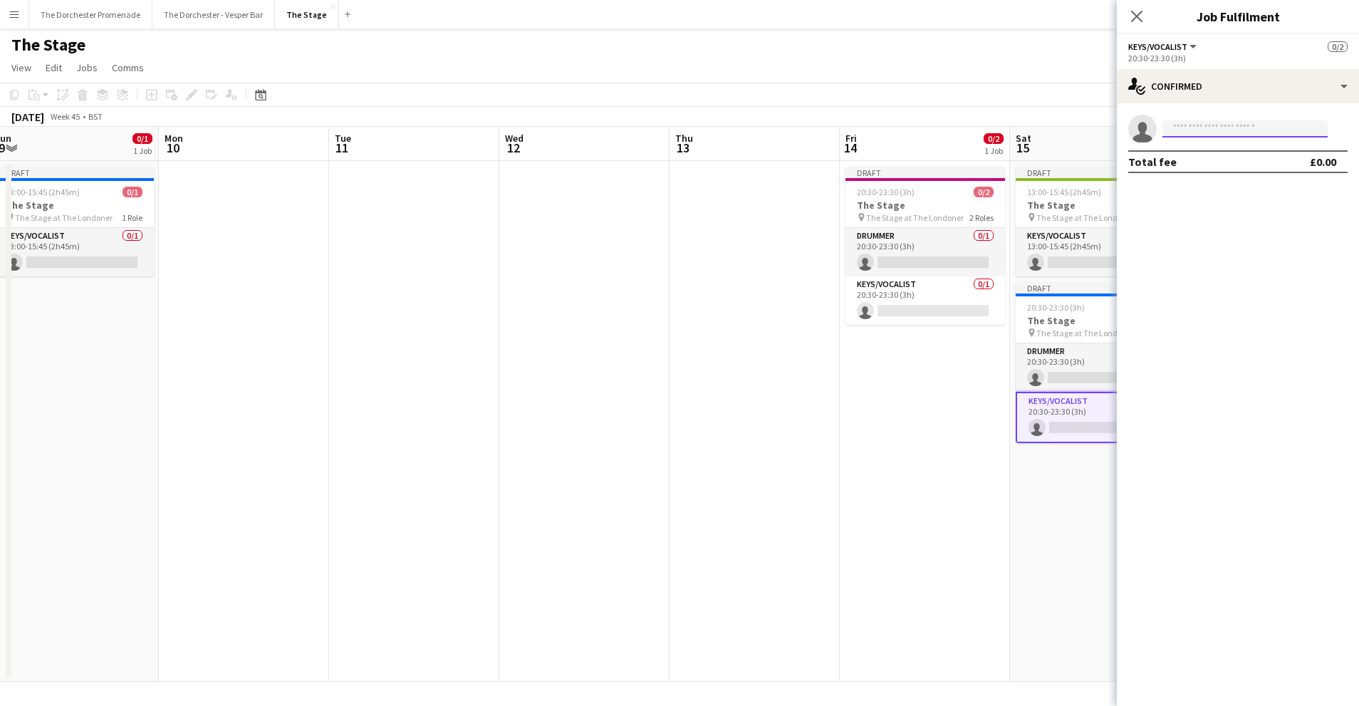
click at [1251, 125] on input at bounding box center [1245, 128] width 165 height 17
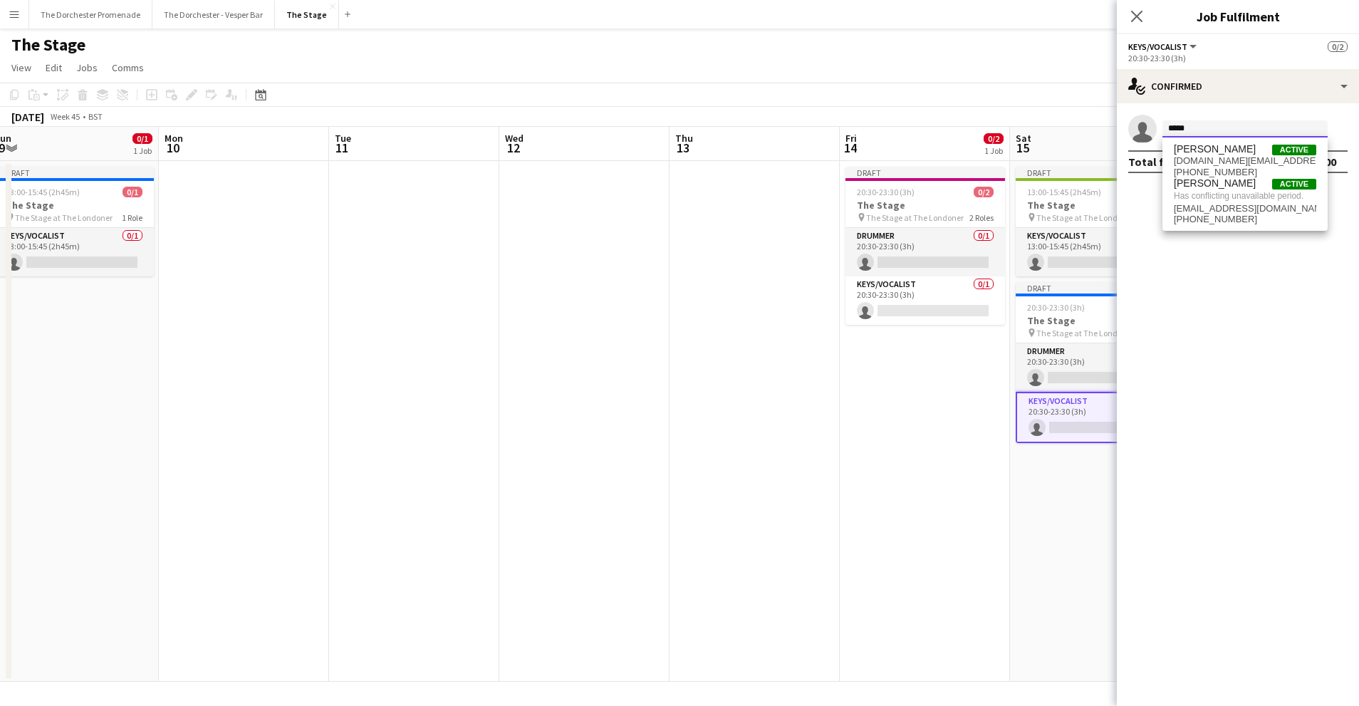
type input "*****"
drag, startPoint x: 875, startPoint y: 462, endPoint x: 873, endPoint y: 454, distance: 8.1
click at [875, 462] on app-date-cell "Draft 20:30-23:30 (3h) 0/2 The Stage pin The Stage at The Londoner 2 Roles Drum…" at bounding box center [925, 421] width 170 height 521
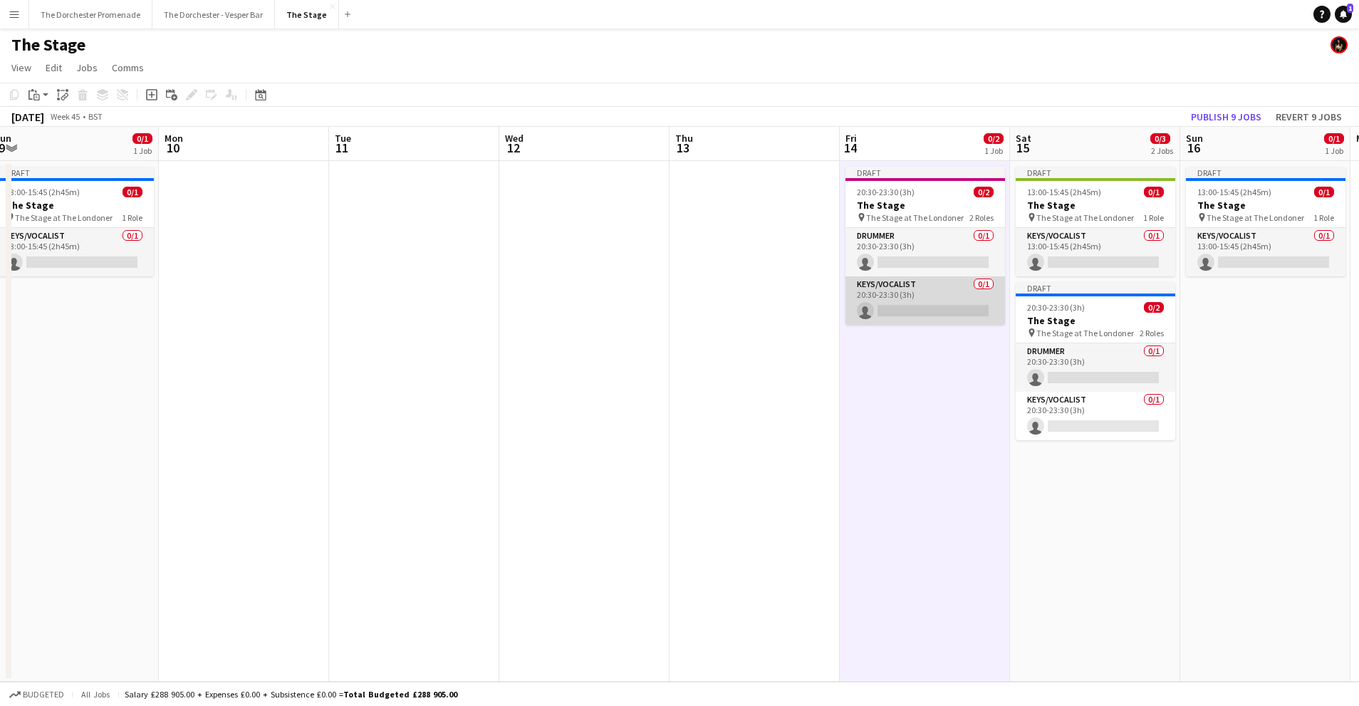
click at [908, 289] on app-card-role "Keys/Vocalist 0/1 20:30-23:30 (3h) single-neutral-actions" at bounding box center [926, 300] width 160 height 48
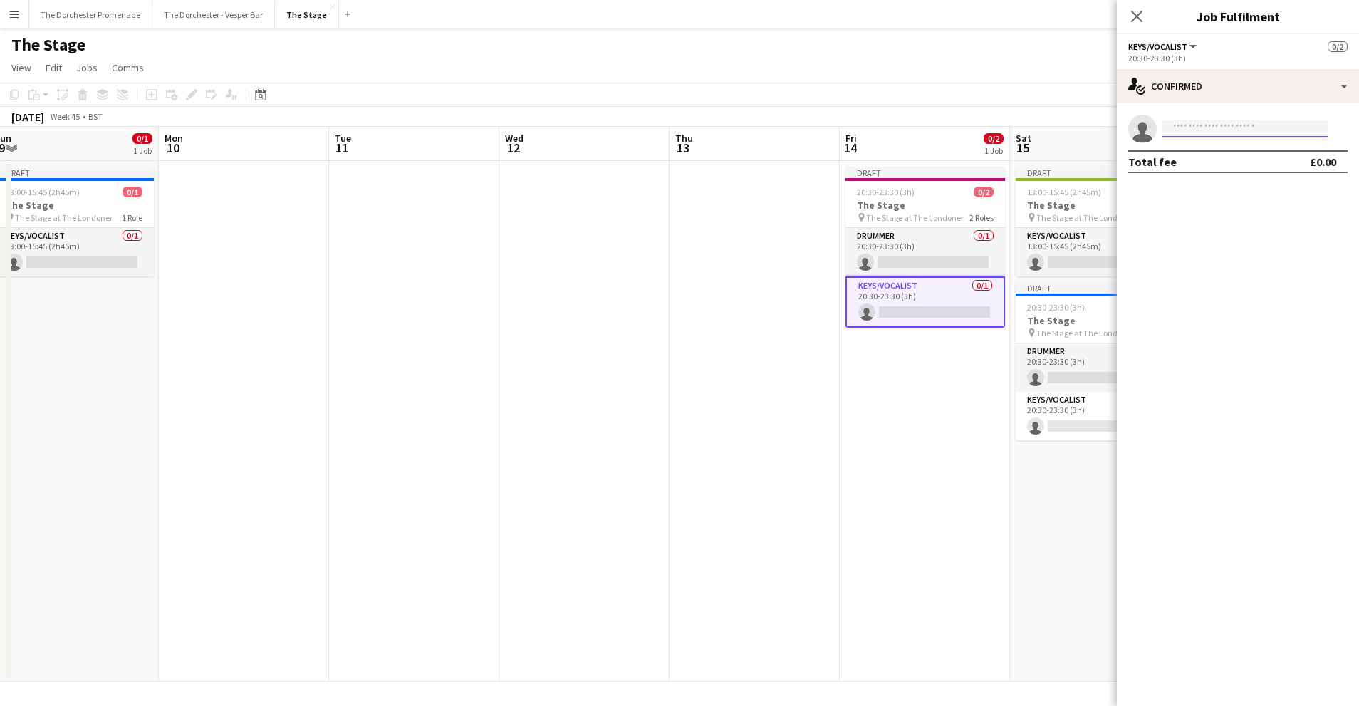
click at [1217, 125] on input at bounding box center [1245, 128] width 165 height 17
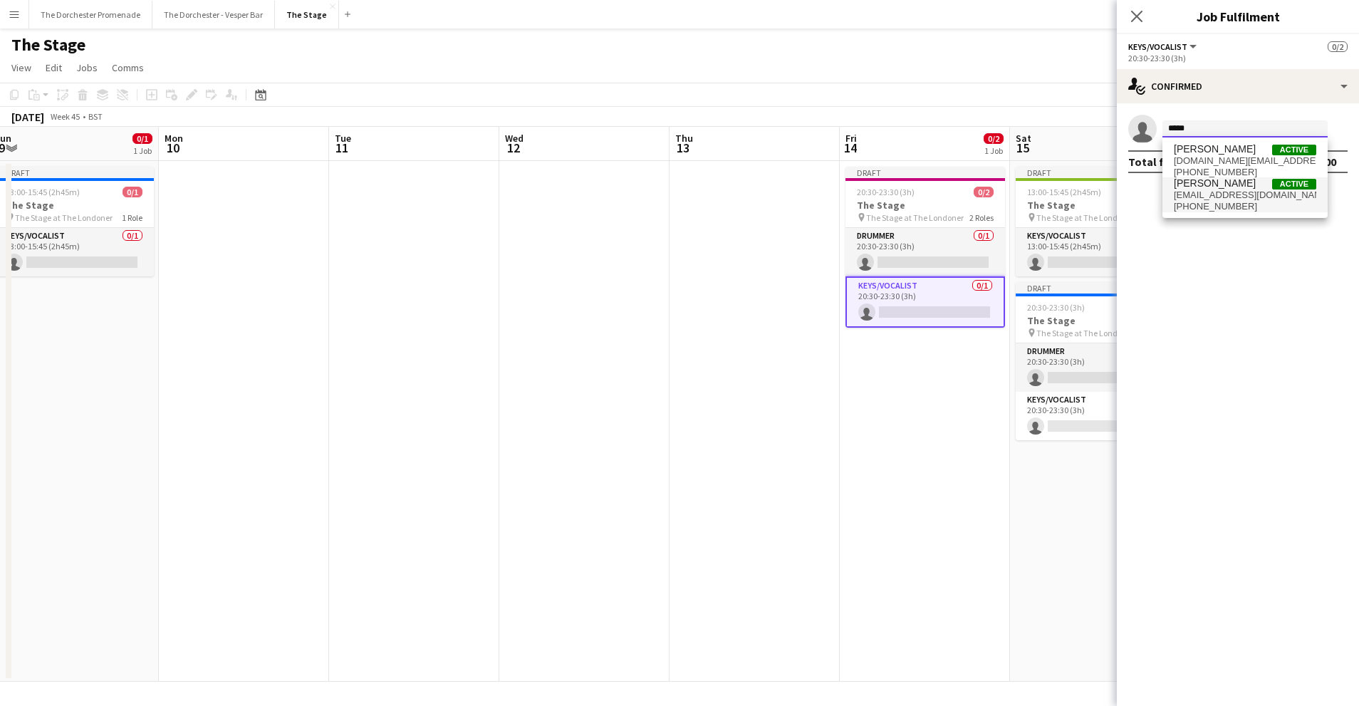
type input "*****"
click at [1225, 185] on span "[PERSON_NAME]" at bounding box center [1215, 183] width 82 height 12
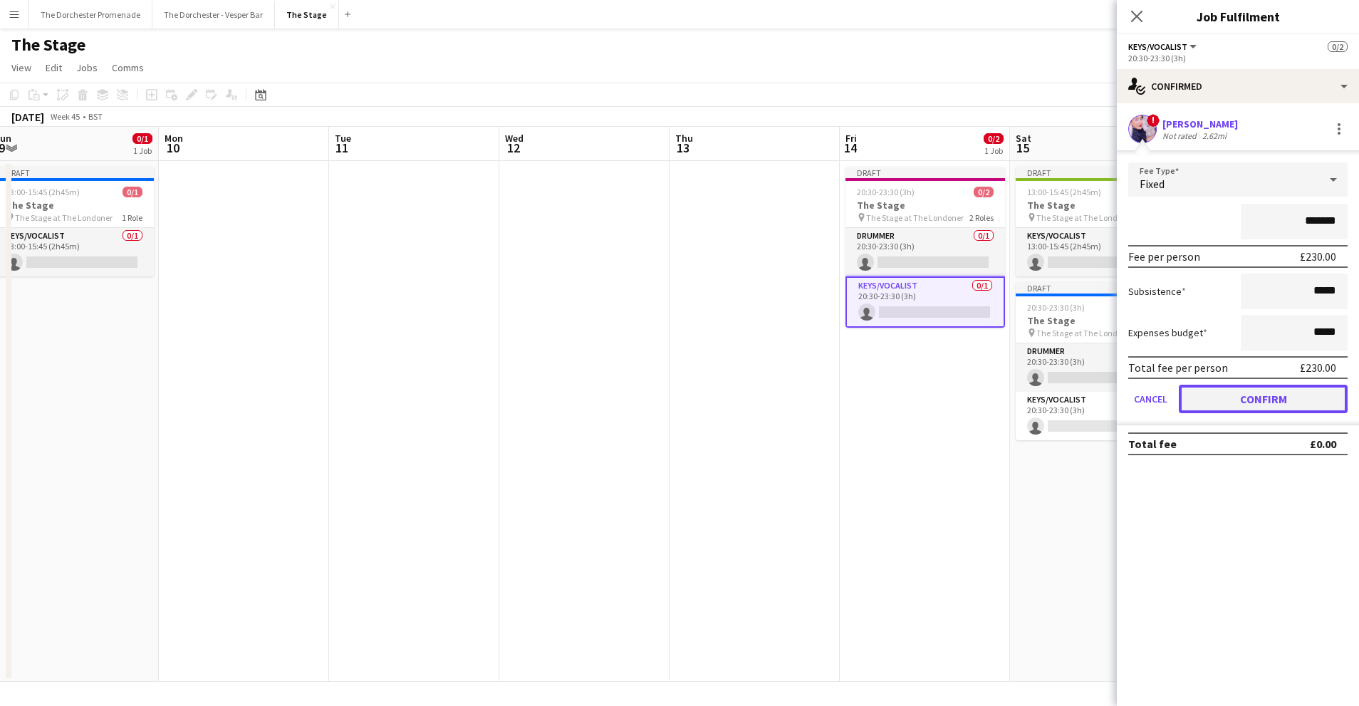
click at [1204, 404] on button "Confirm" at bounding box center [1263, 399] width 169 height 28
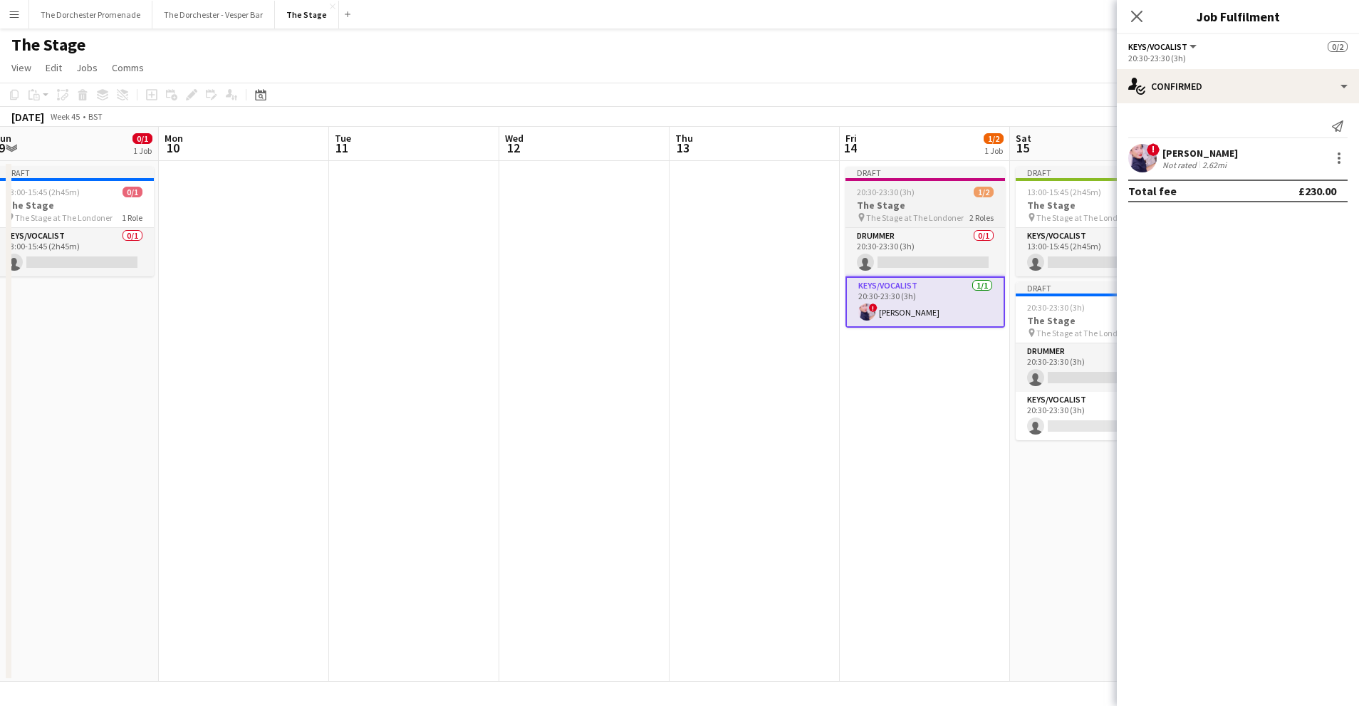
click at [935, 224] on app-job-card "Draft 20:30-23:30 (3h) 1/2 The Stage pin The Stage at The Londoner 2 Roles Drum…" at bounding box center [926, 247] width 160 height 161
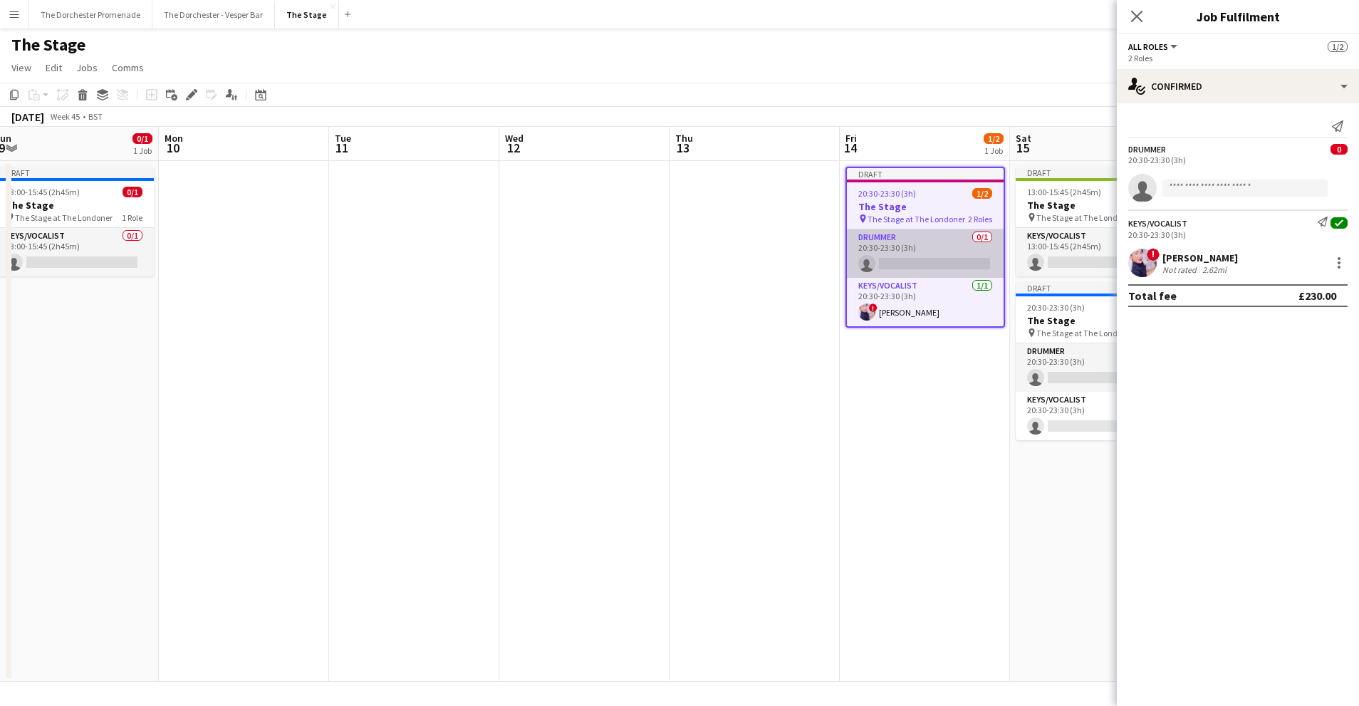
click at [940, 241] on app-card-role "Drummer 0/1 20:30-23:30 (3h) single-neutral-actions" at bounding box center [925, 253] width 157 height 48
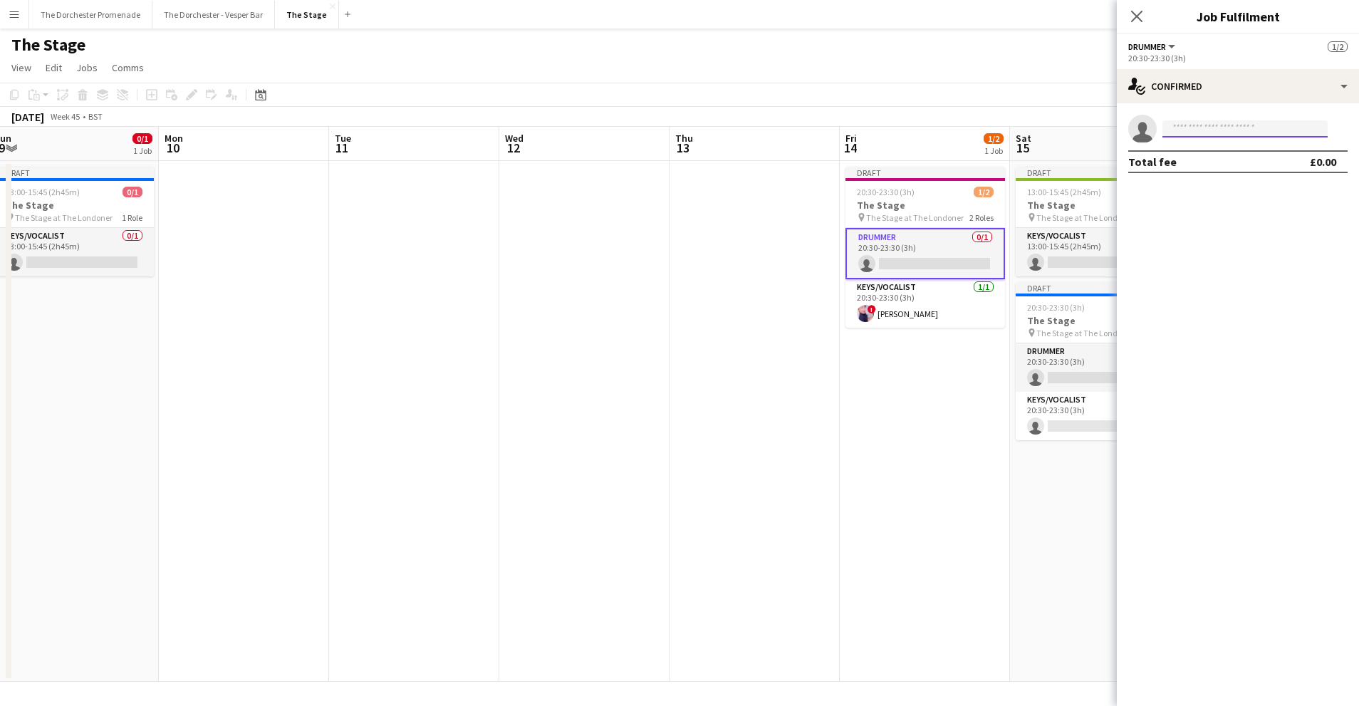
click at [1193, 128] on input at bounding box center [1245, 128] width 165 height 17
type input "**********"
click at [1211, 167] on span "[PHONE_NUMBER]" at bounding box center [1245, 172] width 142 height 11
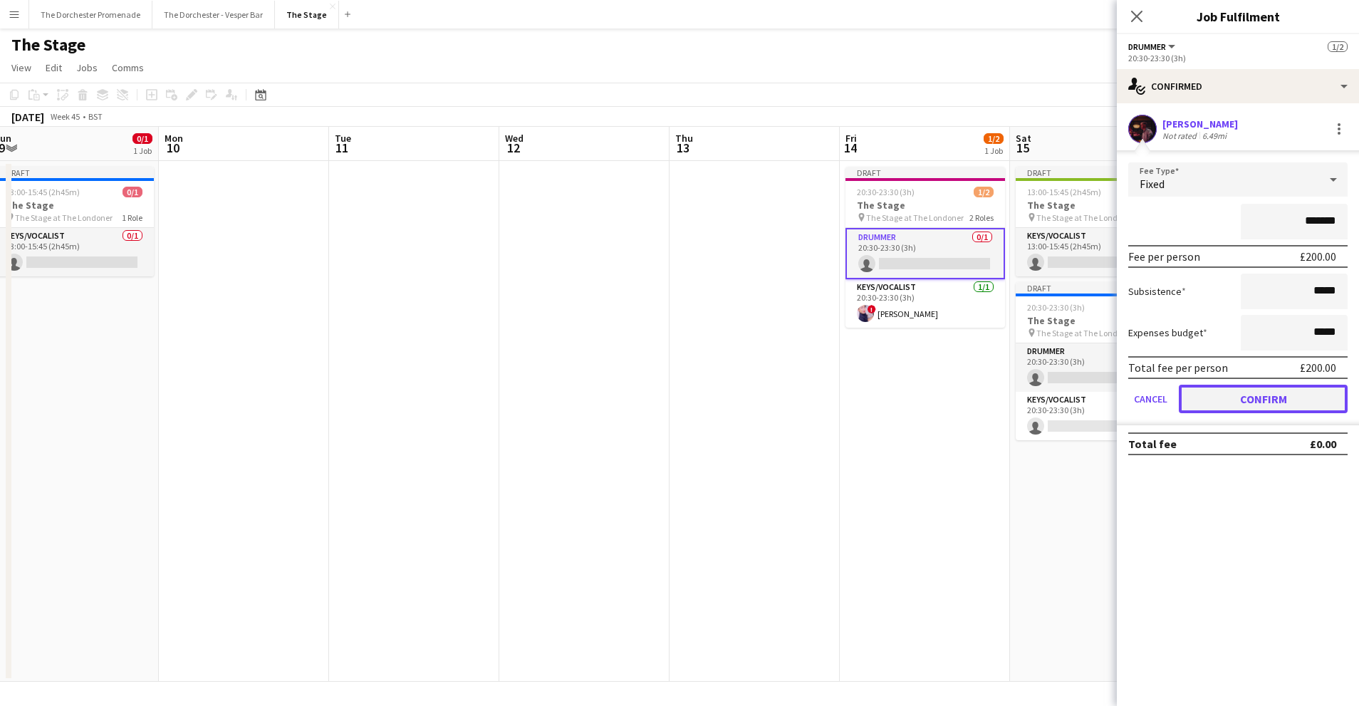
click at [1205, 400] on button "Confirm" at bounding box center [1263, 399] width 169 height 28
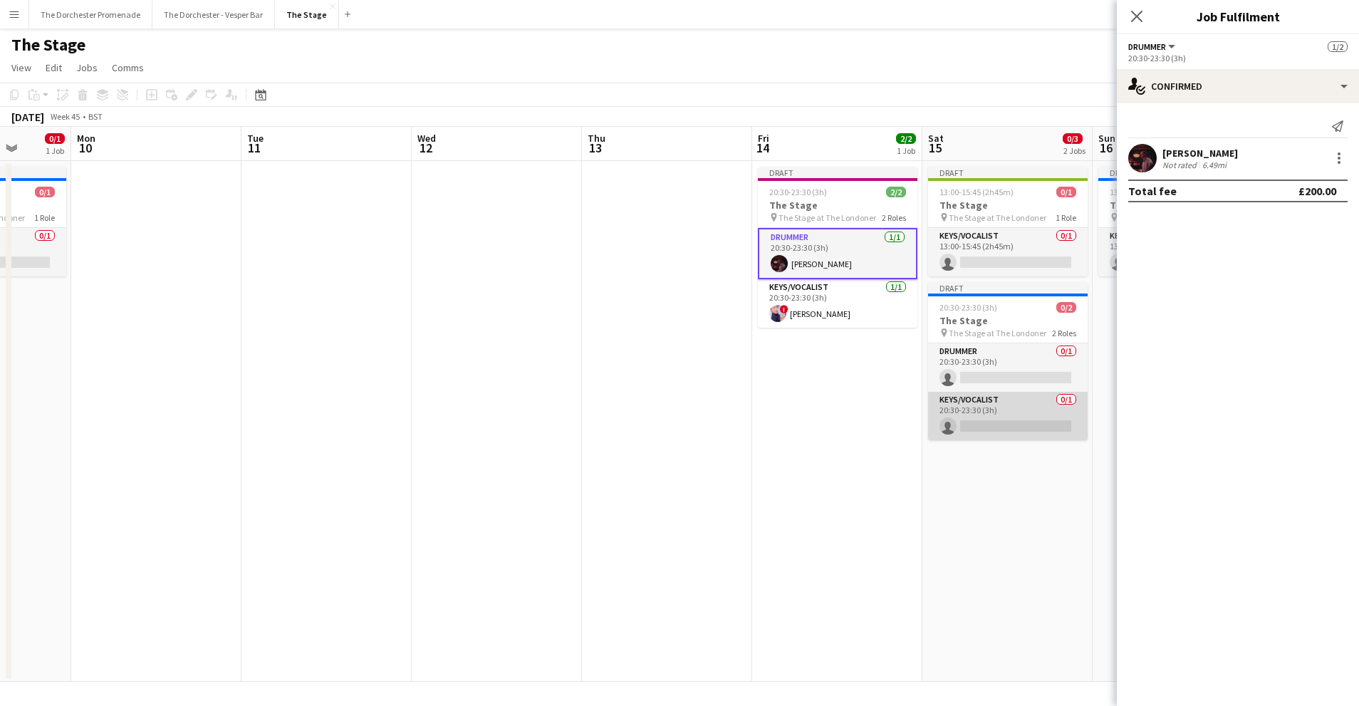
scroll to position [0, 531]
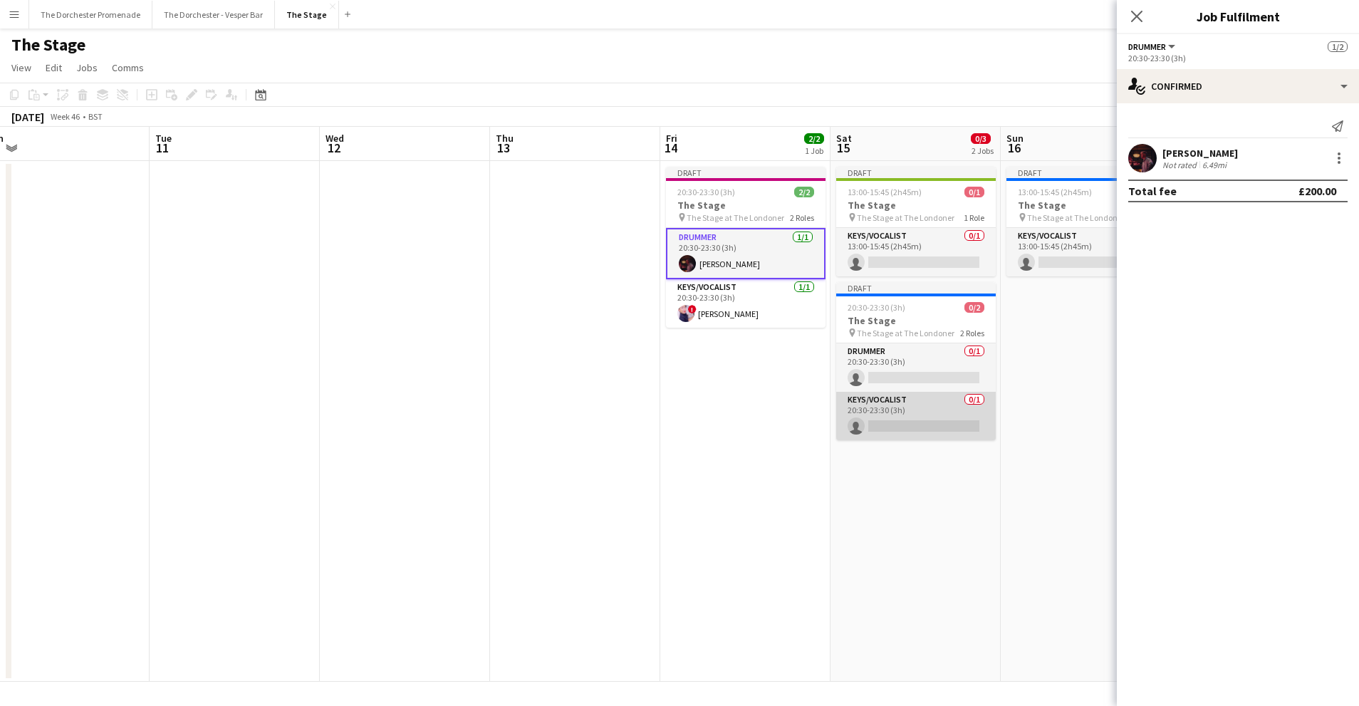
click at [906, 409] on app-card-role "Keys/Vocalist 0/1 20:30-23:30 (3h) single-neutral-actions" at bounding box center [916, 416] width 160 height 48
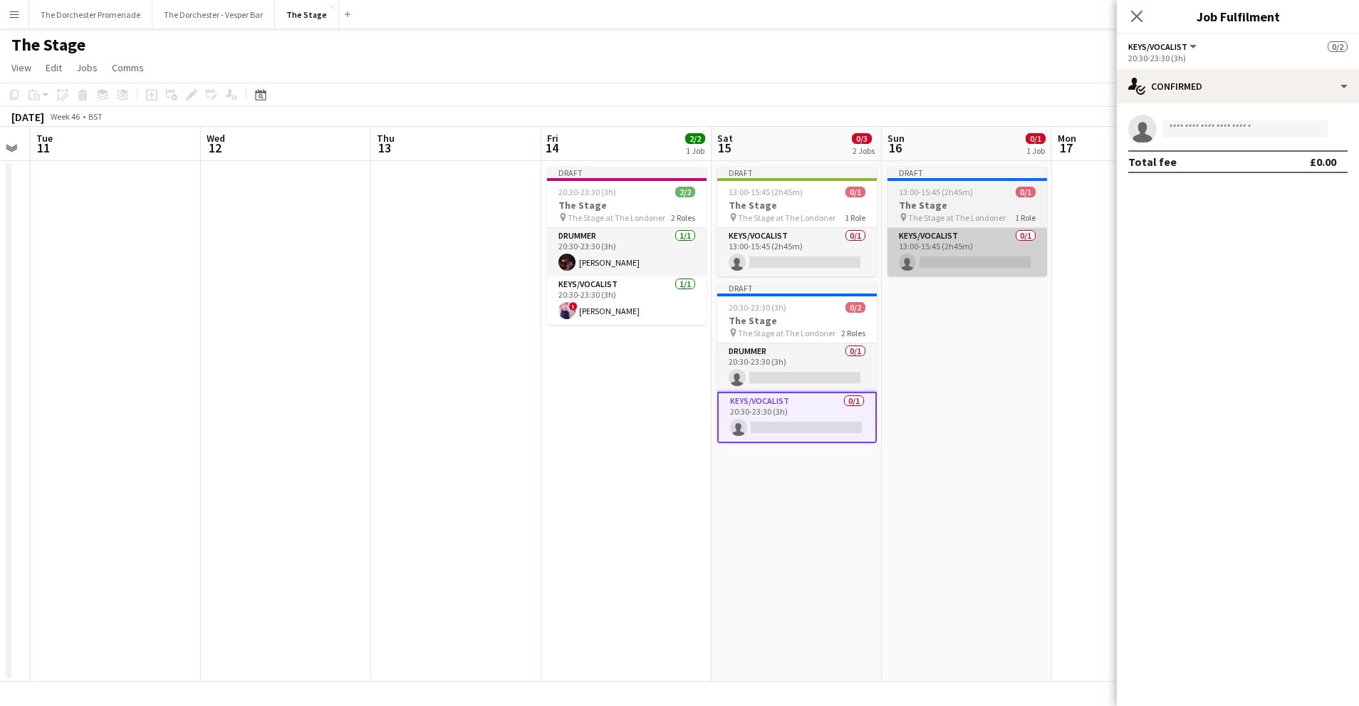
scroll to position [0, 484]
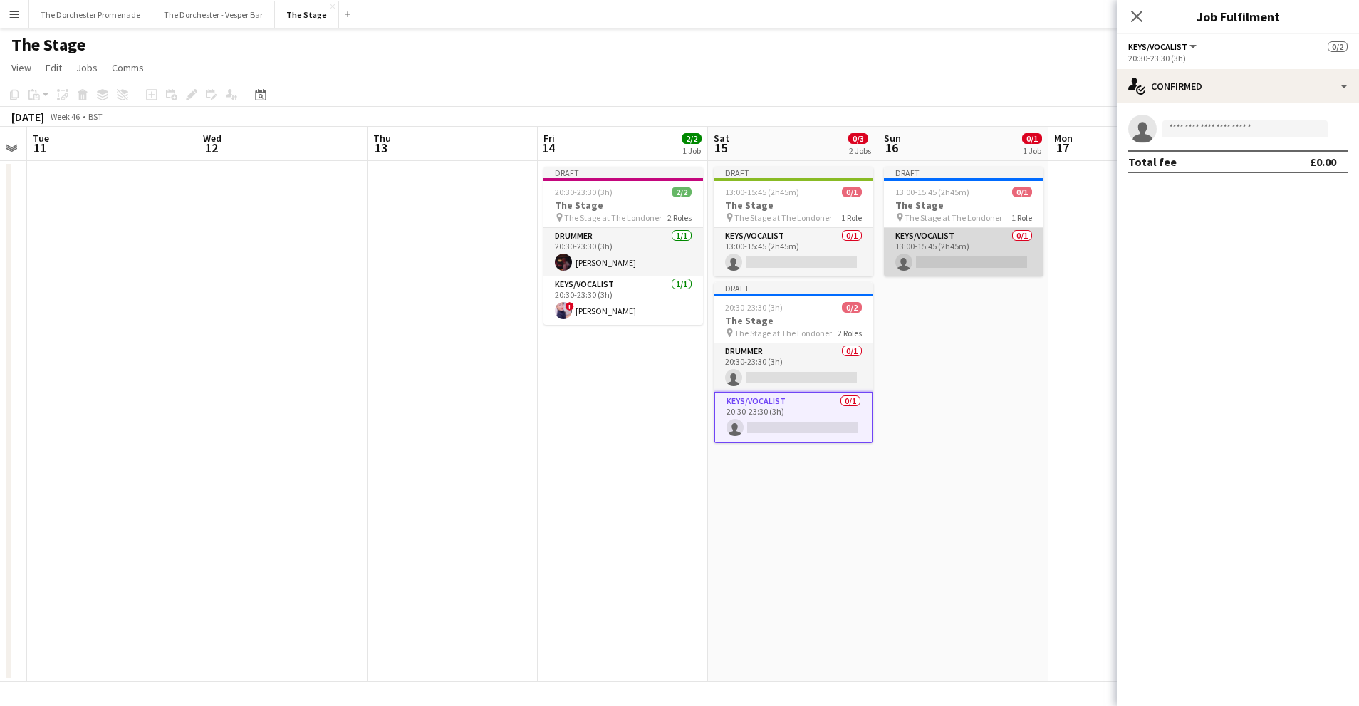
click at [953, 242] on app-card-role "Keys/Vocalist 0/1 13:00-15:45 (2h45m) single-neutral-actions" at bounding box center [964, 252] width 160 height 48
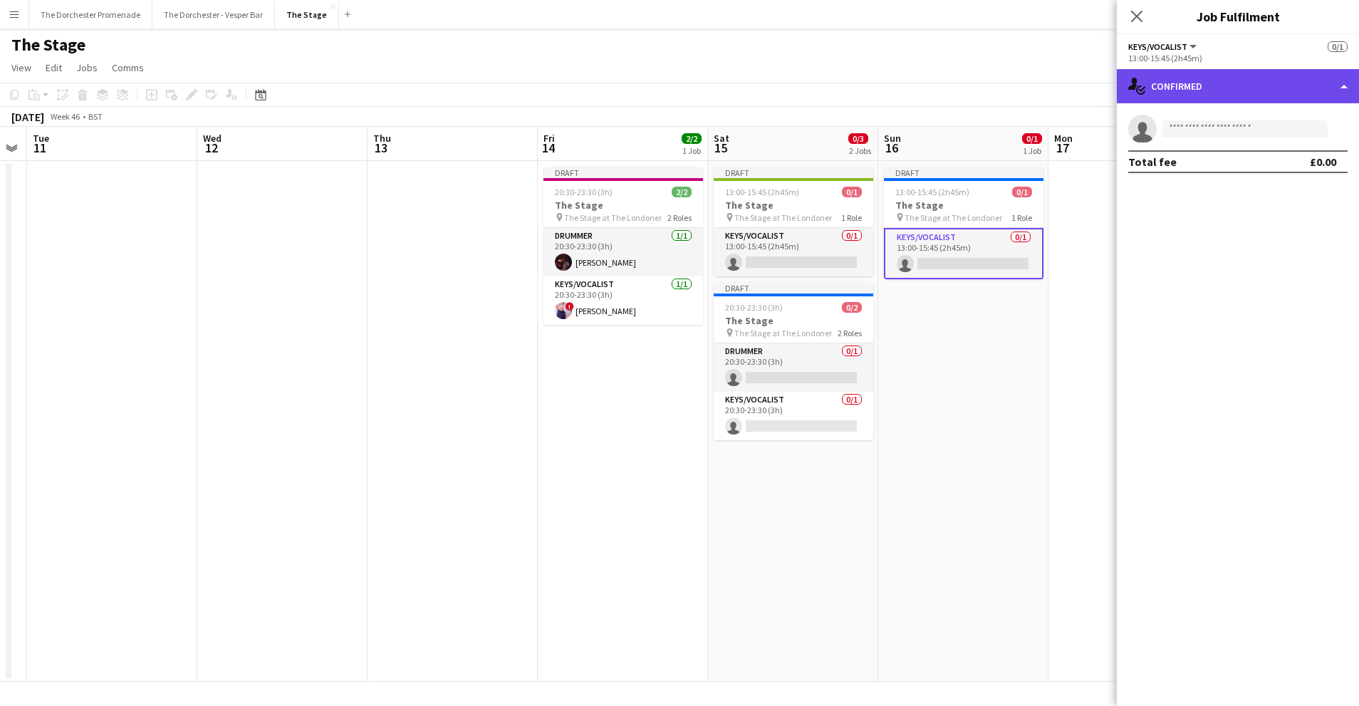
click at [1239, 79] on div "single-neutral-actions-check-2 Confirmed" at bounding box center [1238, 86] width 242 height 34
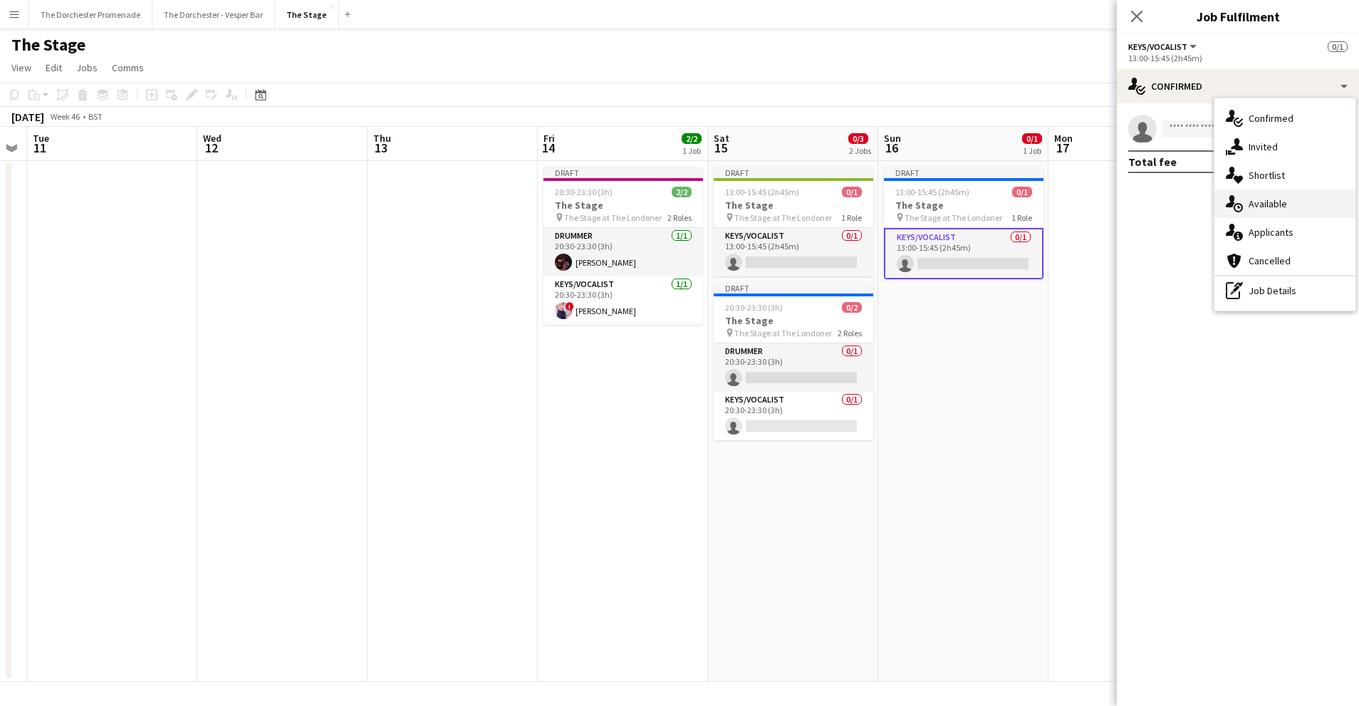
click at [1265, 207] on span "Available" at bounding box center [1268, 203] width 38 height 13
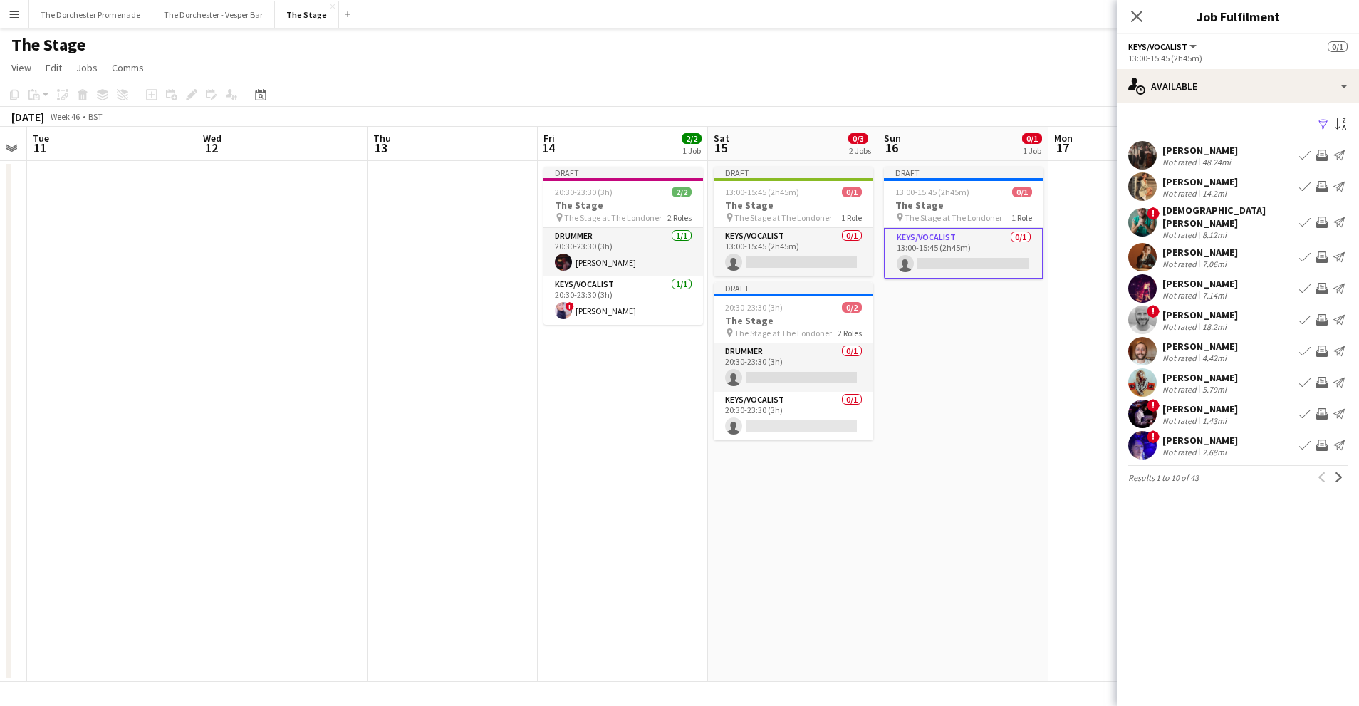
click at [1302, 251] on app-icon "Book crew" at bounding box center [1304, 256] width 11 height 11
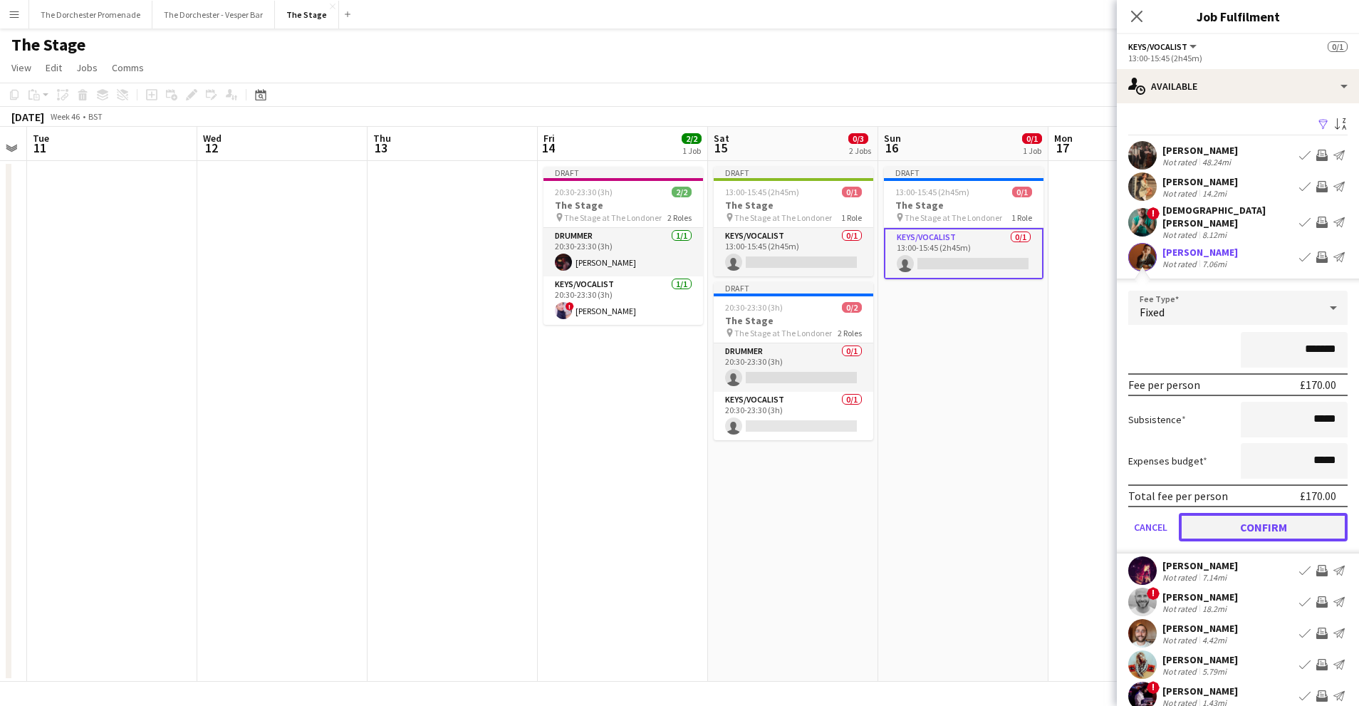
click at [1205, 515] on button "Confirm" at bounding box center [1263, 527] width 169 height 28
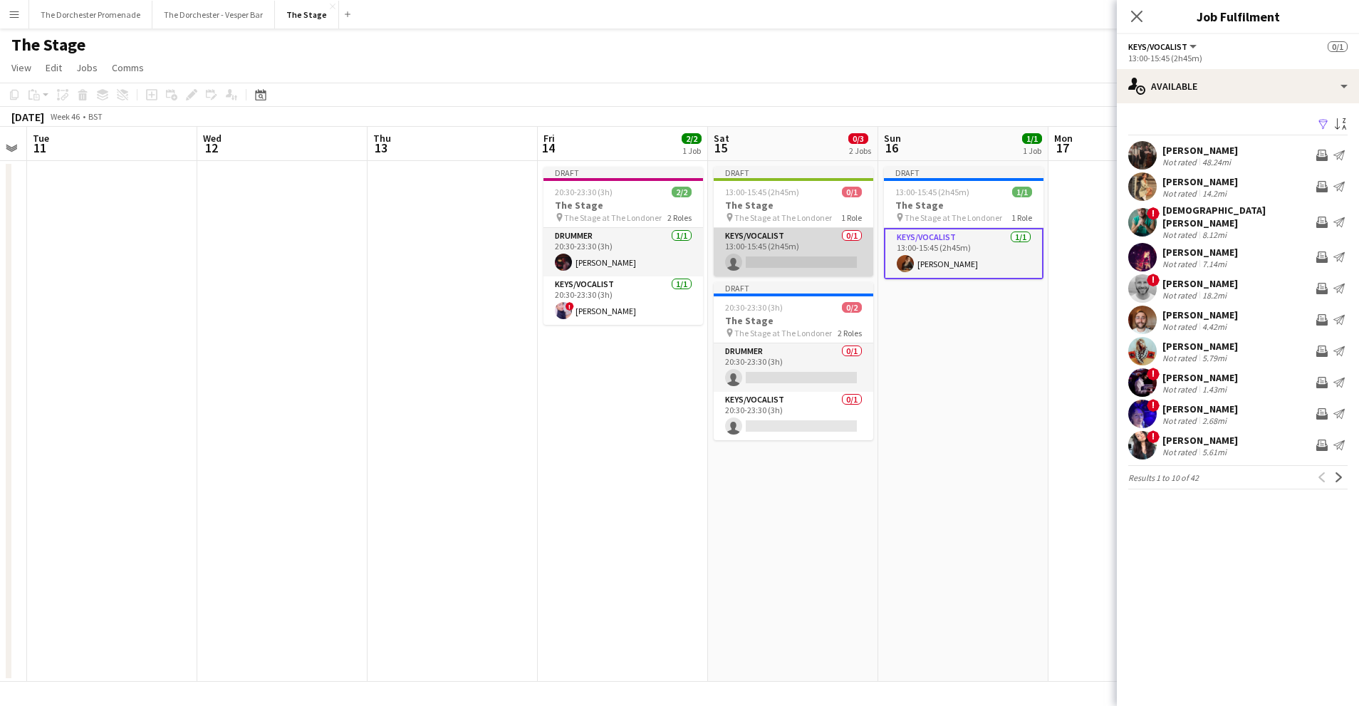
click at [828, 251] on app-card-role "Keys/Vocalist 0/1 13:00-15:45 (2h45m) single-neutral-actions" at bounding box center [794, 252] width 160 height 48
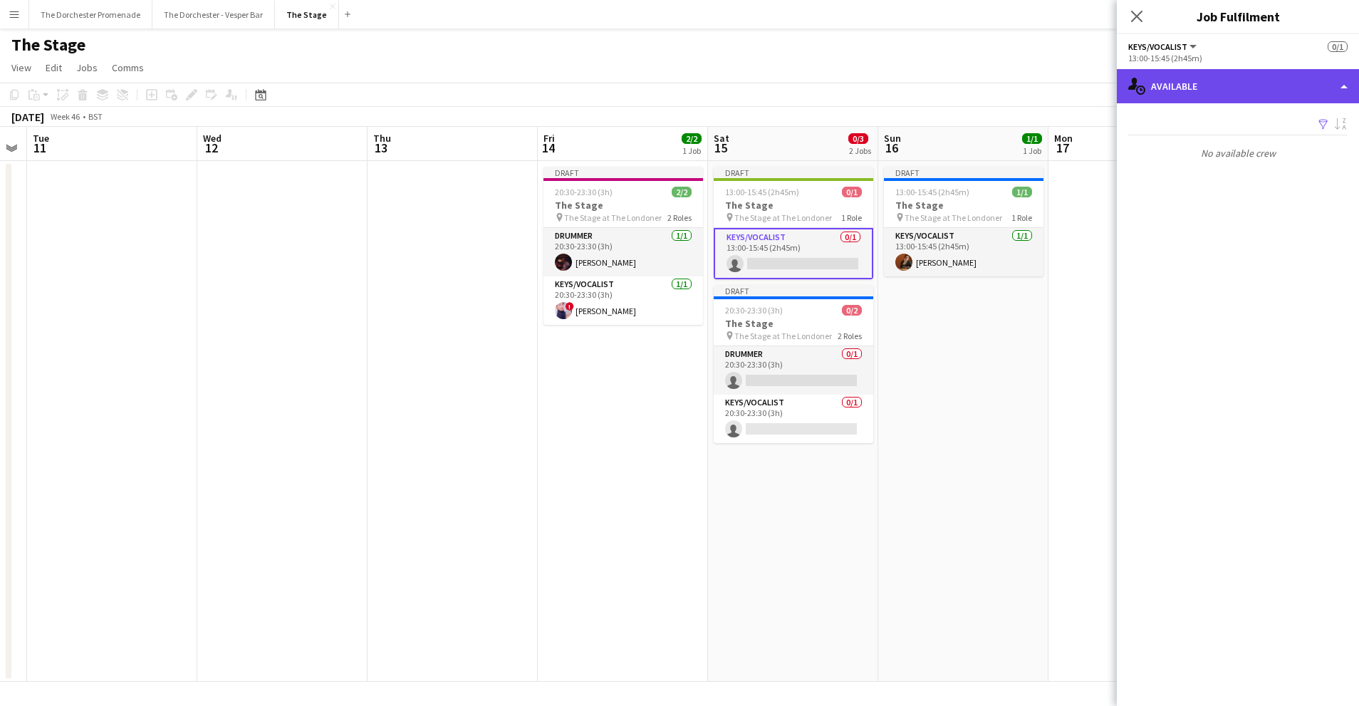
click at [1198, 81] on div "single-neutral-actions-upload Available" at bounding box center [1238, 86] width 242 height 34
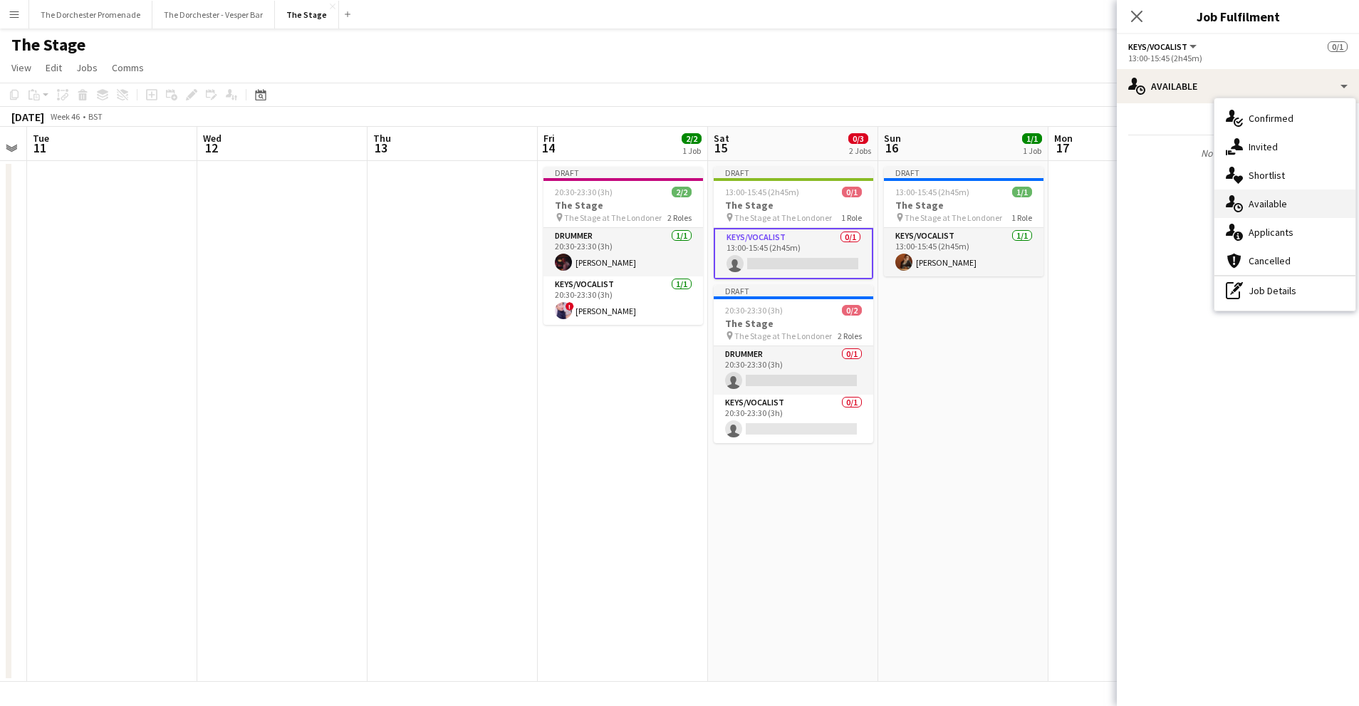
click at [1282, 204] on span "Available" at bounding box center [1268, 203] width 38 height 13
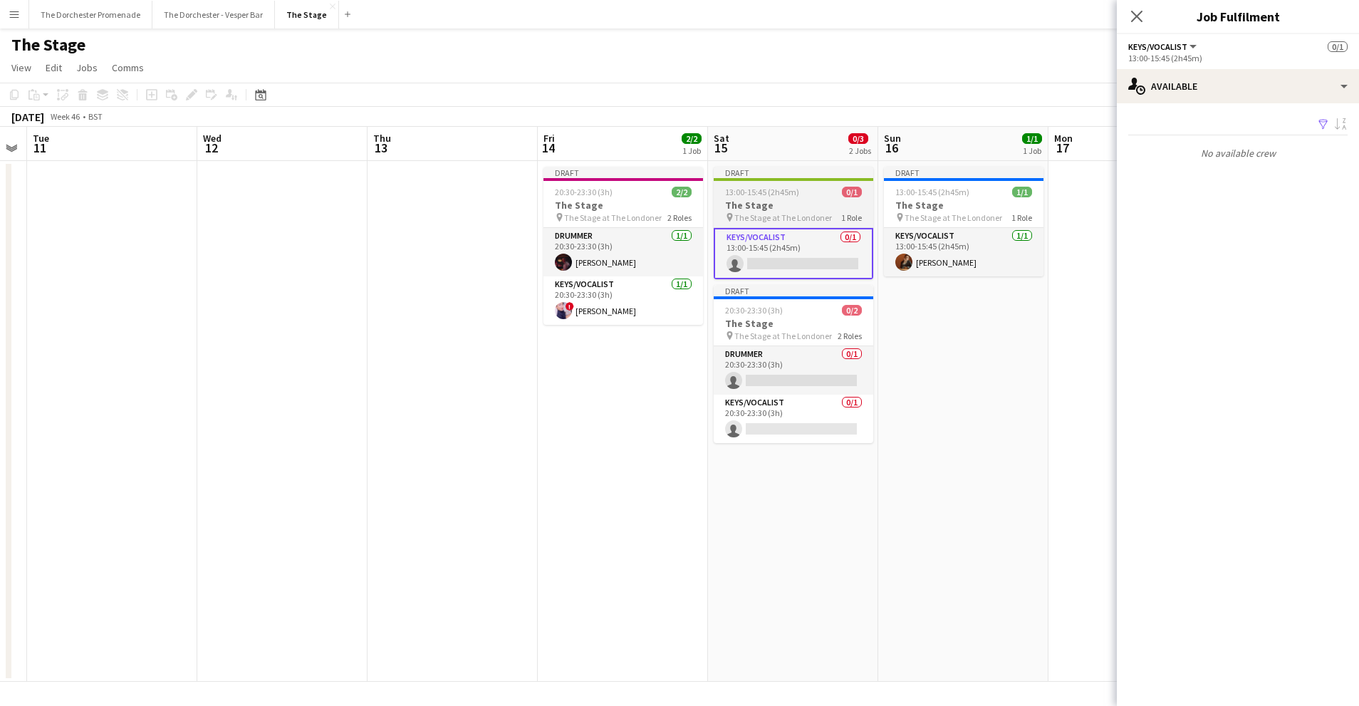
drag, startPoint x: 1015, startPoint y: 376, endPoint x: 774, endPoint y: 232, distance: 281.1
click at [1015, 376] on app-date-cell "Draft 13:00-15:45 (2h45m) 1/1 The Stage pin The Stage at The Londoner 1 Role Ke…" at bounding box center [963, 421] width 170 height 521
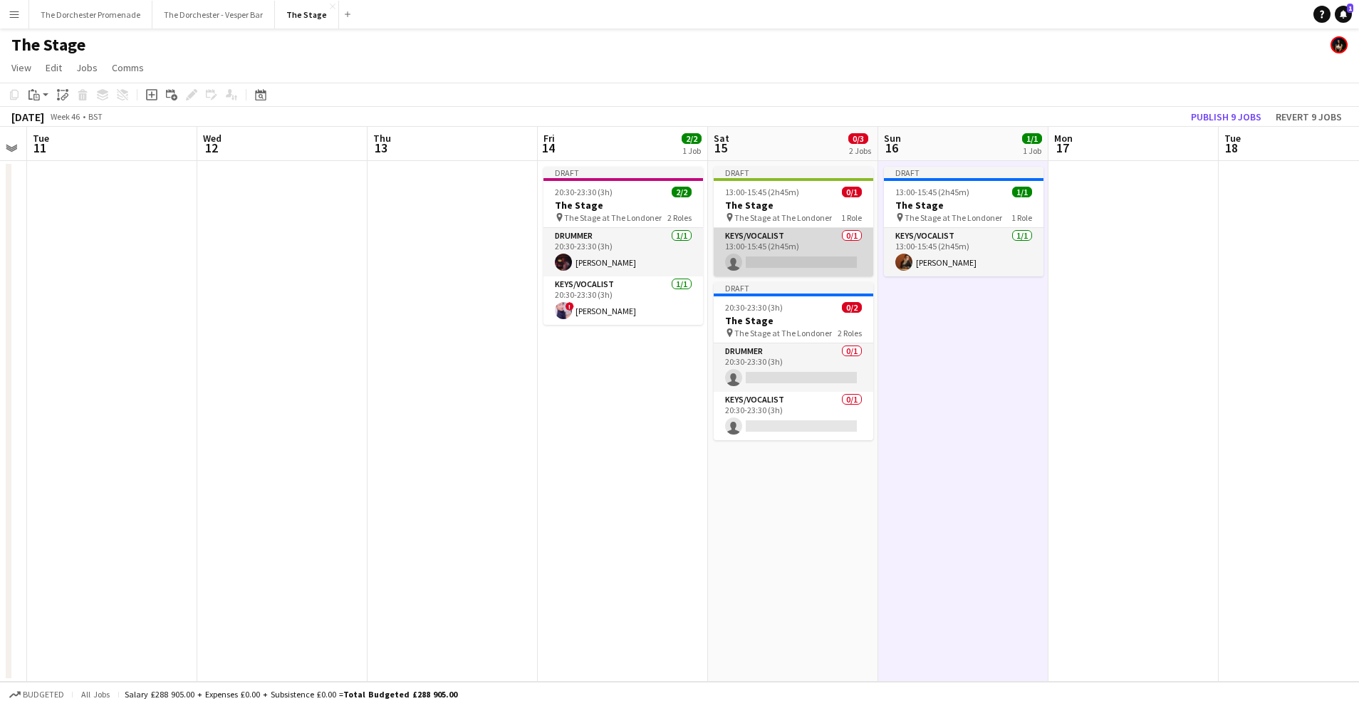
click at [779, 239] on app-card-role "Keys/Vocalist 0/1 13:00-15:45 (2h45m) single-neutral-actions" at bounding box center [794, 252] width 160 height 48
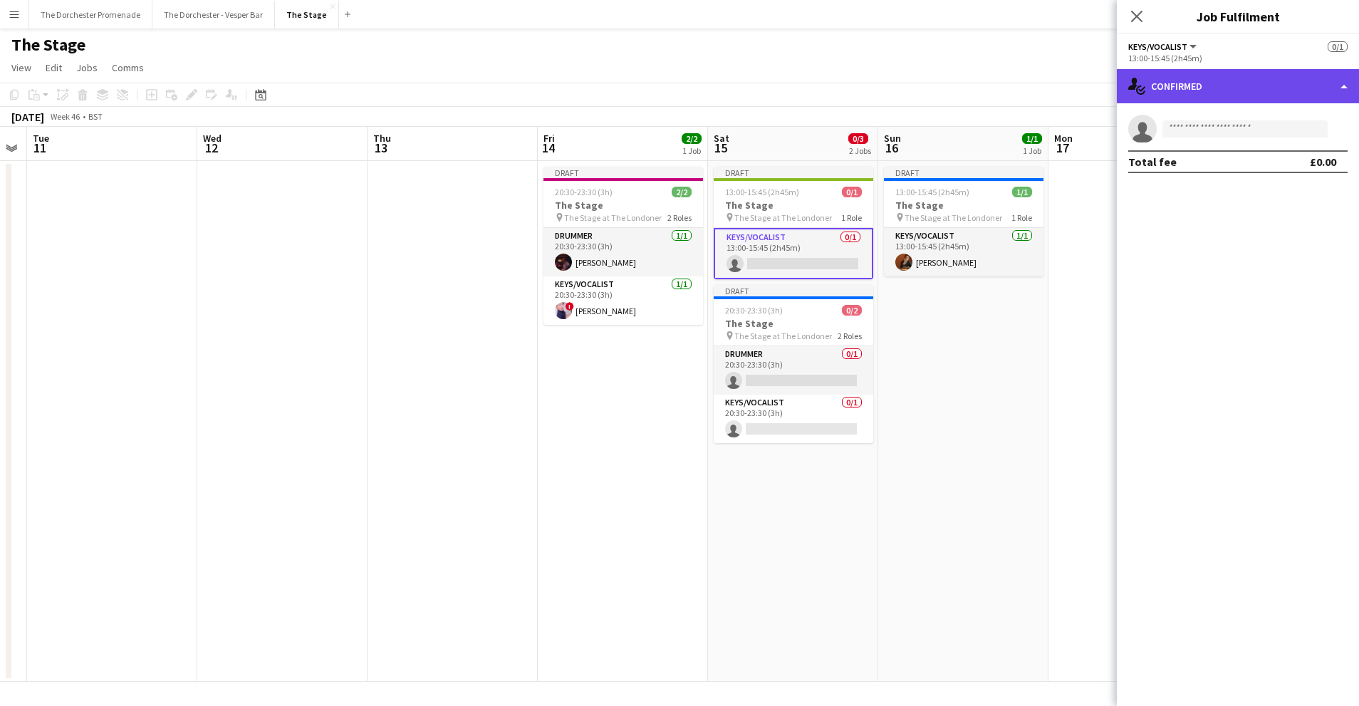
click at [1193, 92] on div "single-neutral-actions-check-2 Confirmed" at bounding box center [1238, 86] width 242 height 34
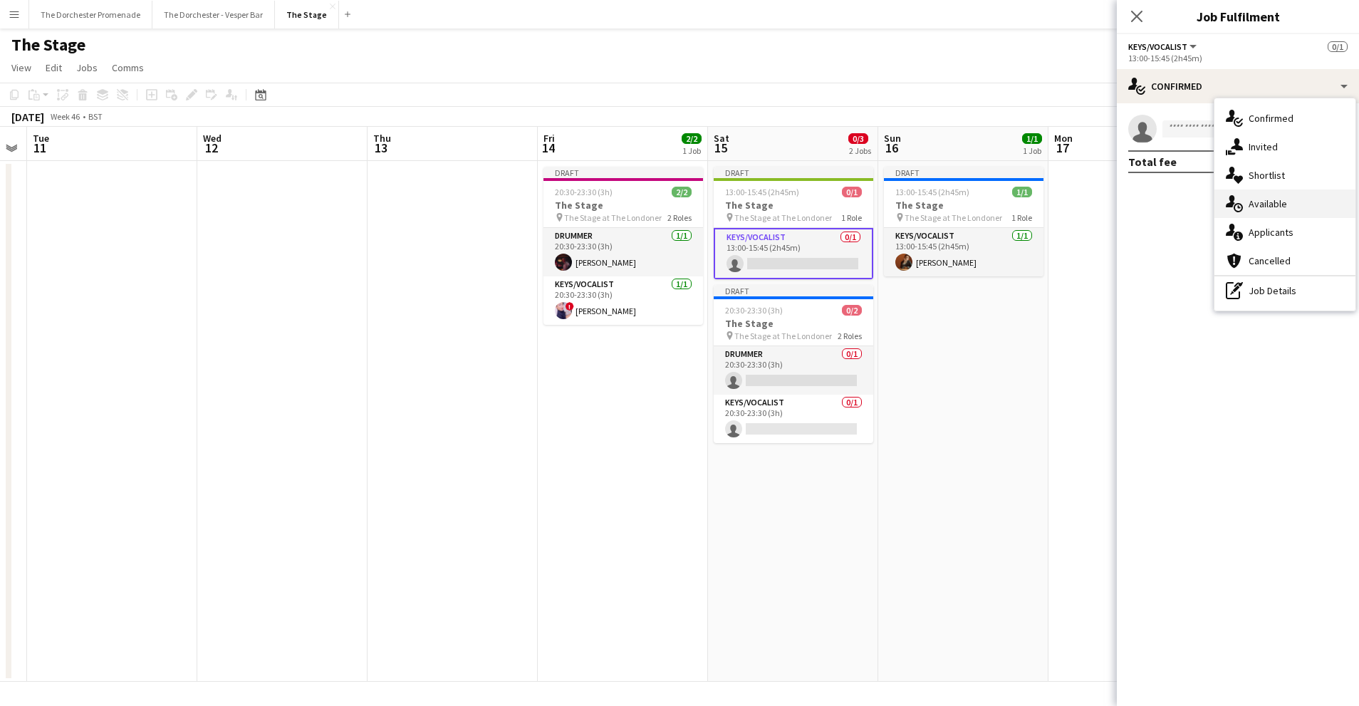
click at [1247, 191] on div "single-neutral-actions-upload Available" at bounding box center [1285, 203] width 141 height 28
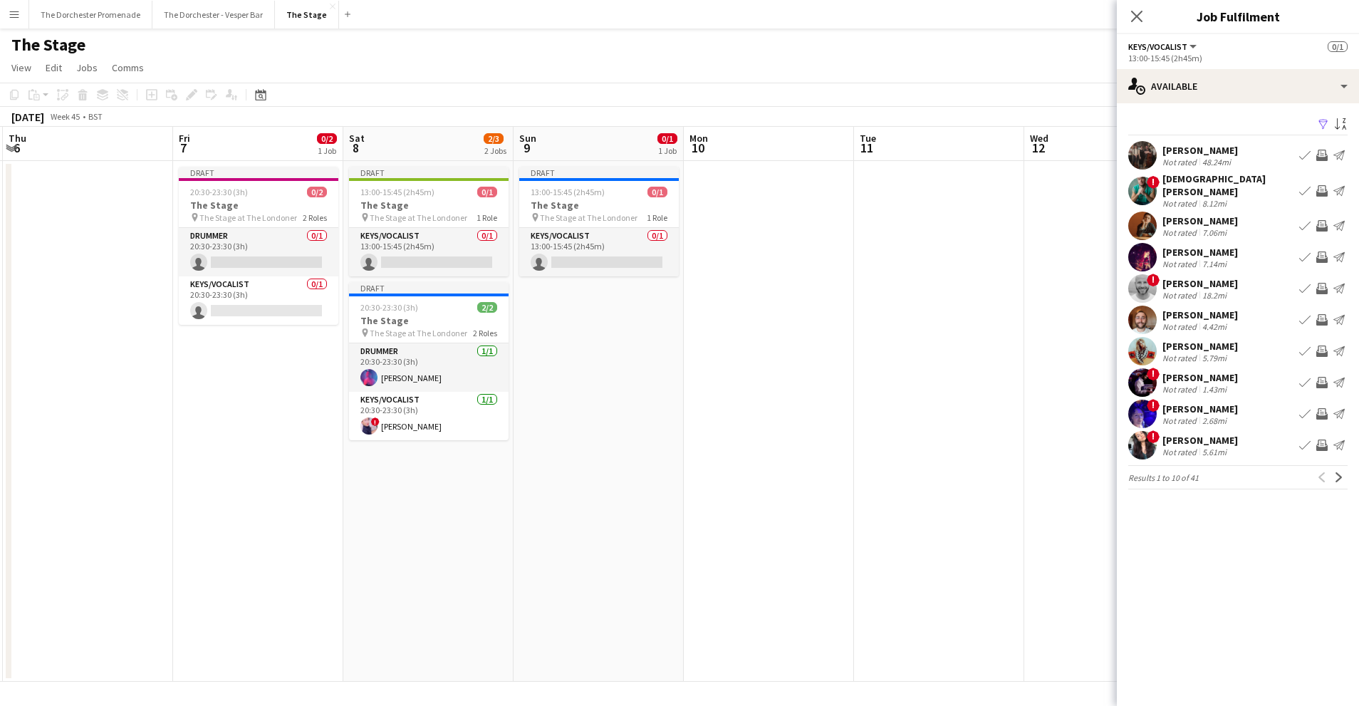
scroll to position [0, 346]
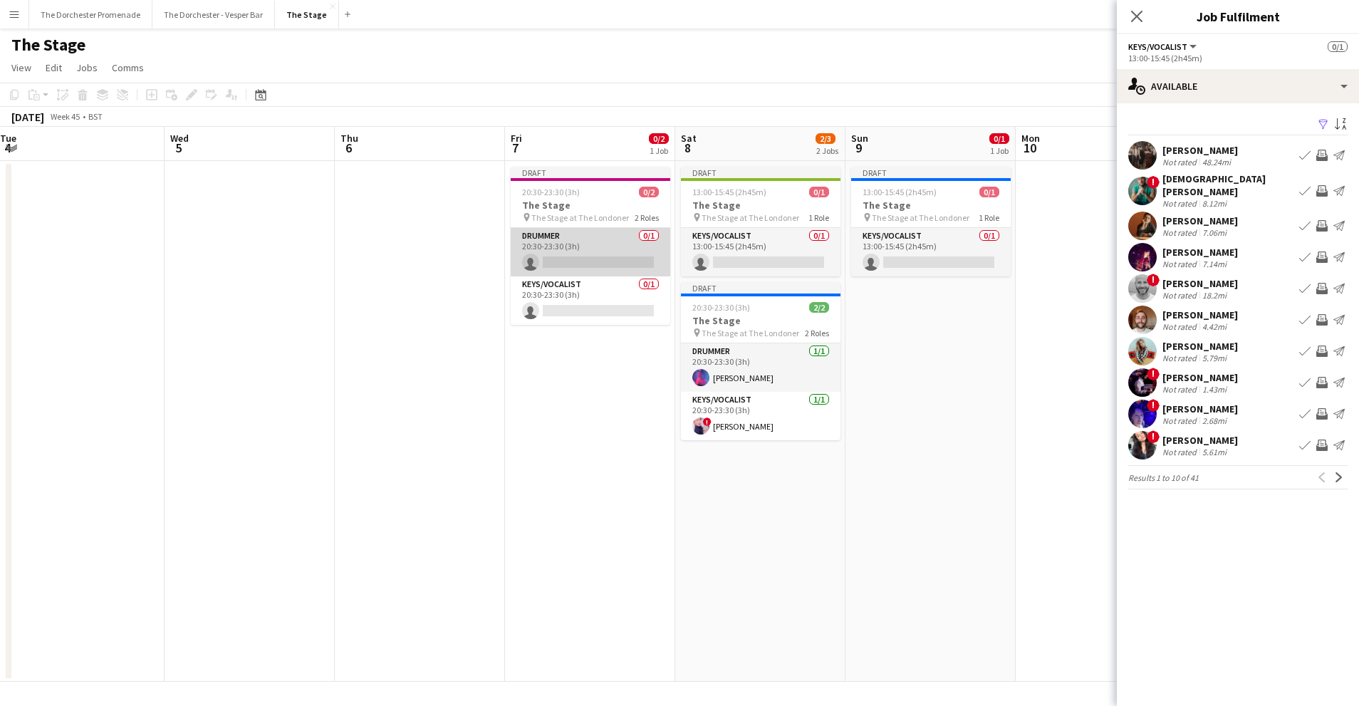
click at [555, 273] on app-card-role "Drummer 0/1 20:30-23:30 (3h) single-neutral-actions" at bounding box center [591, 252] width 160 height 48
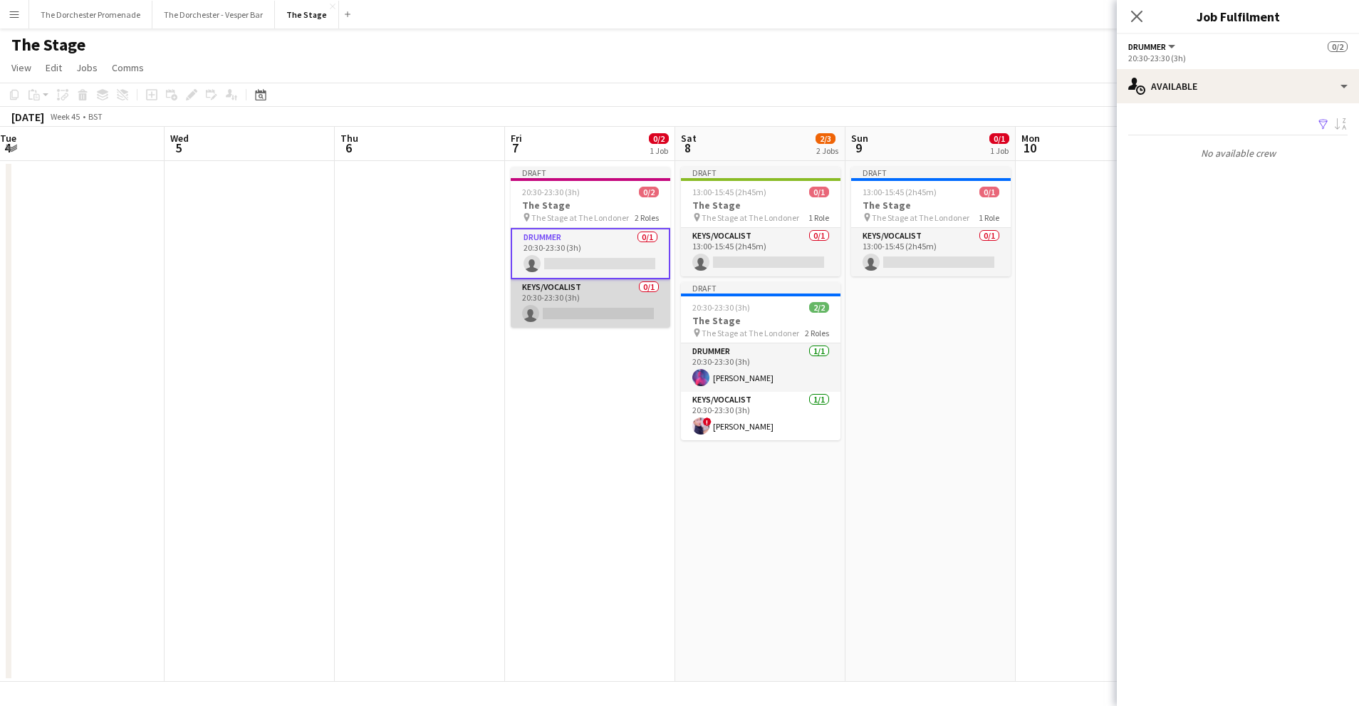
click at [562, 298] on app-card-role "Keys/Vocalist 0/1 20:30-23:30 (3h) single-neutral-actions" at bounding box center [591, 303] width 160 height 48
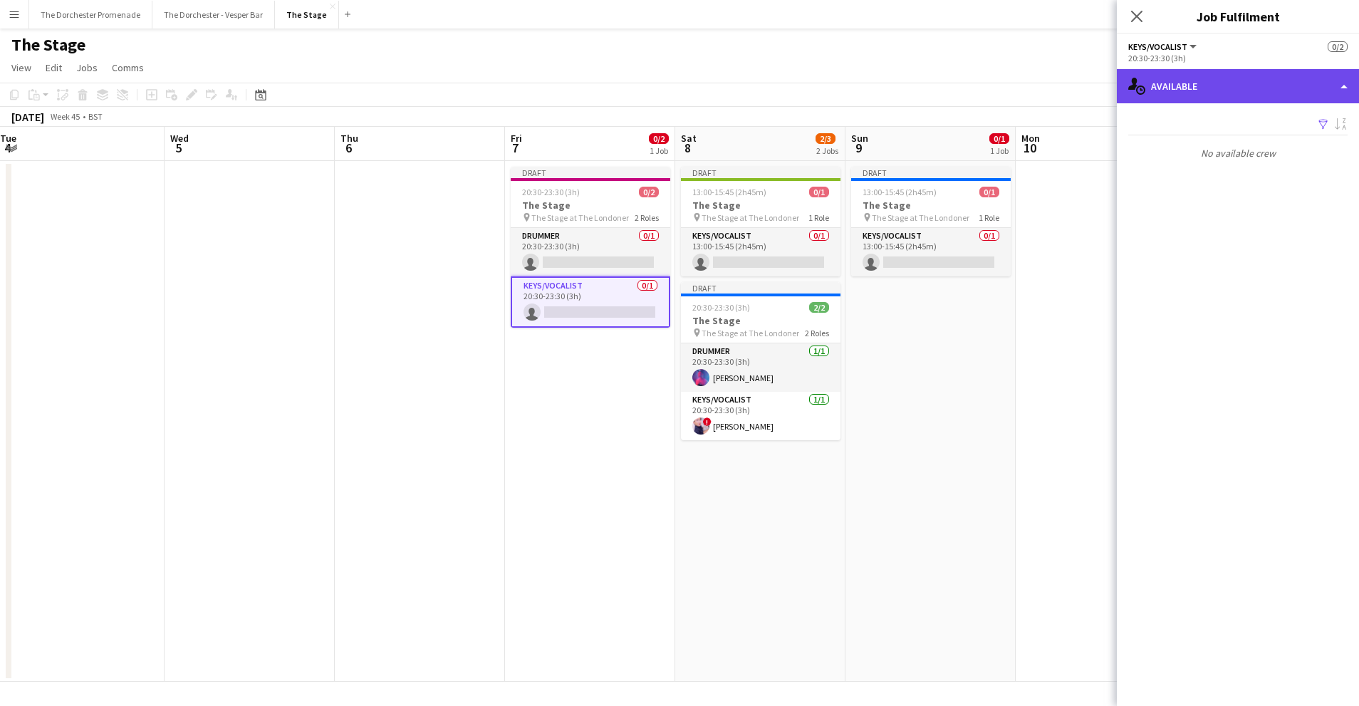
click at [1250, 89] on div "single-neutral-actions-upload Available" at bounding box center [1238, 86] width 242 height 34
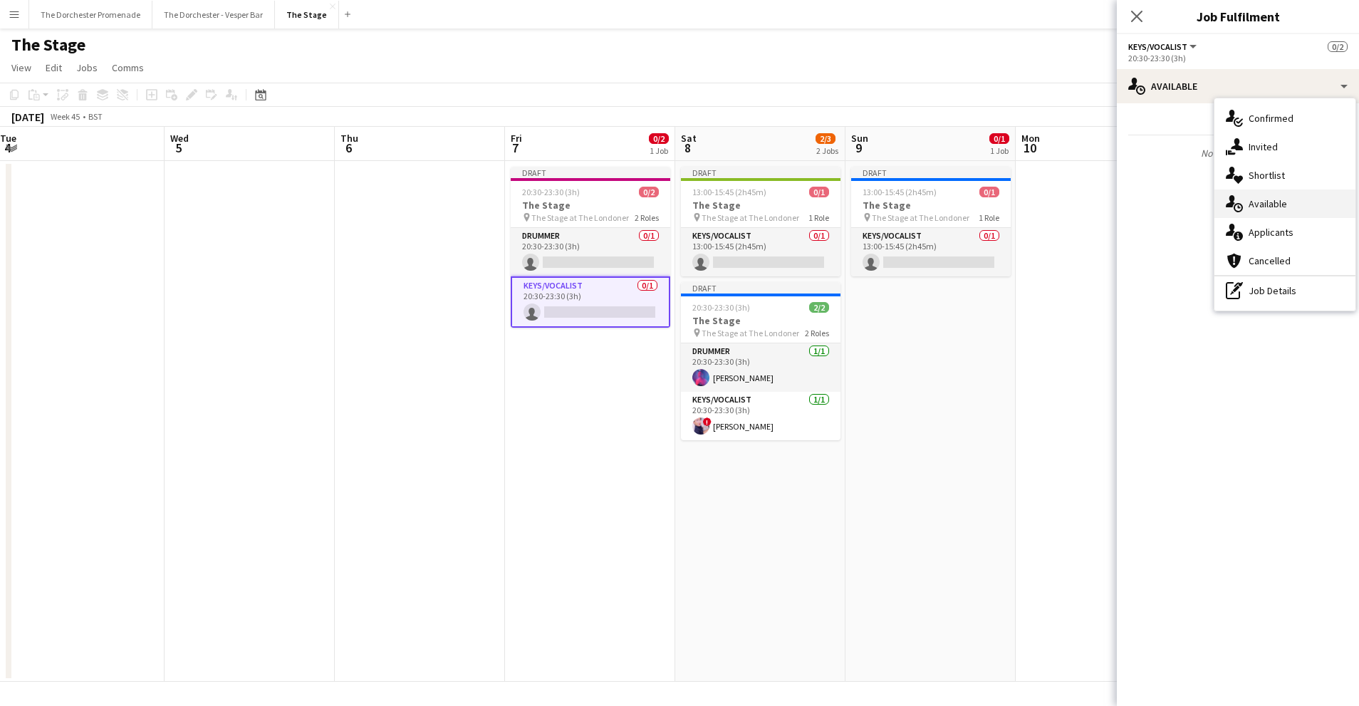
click at [1274, 204] on span "Available" at bounding box center [1268, 203] width 38 height 13
click at [875, 359] on app-date-cell "Draft 13:00-15:45 (2h45m) 0/1 The Stage pin The Stage at The Londoner 1 Role Ke…" at bounding box center [931, 421] width 170 height 521
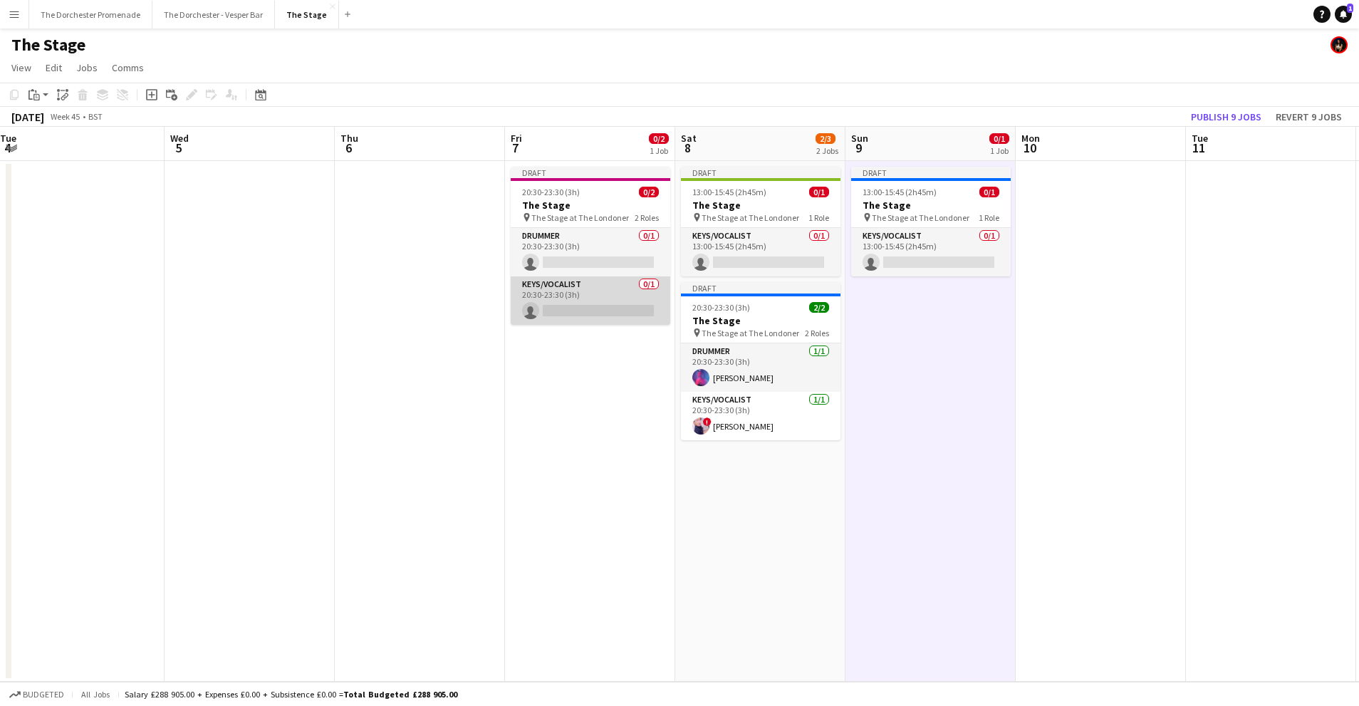
click at [588, 287] on app-card-role "Keys/Vocalist 0/1 20:30-23:30 (3h) single-neutral-actions" at bounding box center [591, 300] width 160 height 48
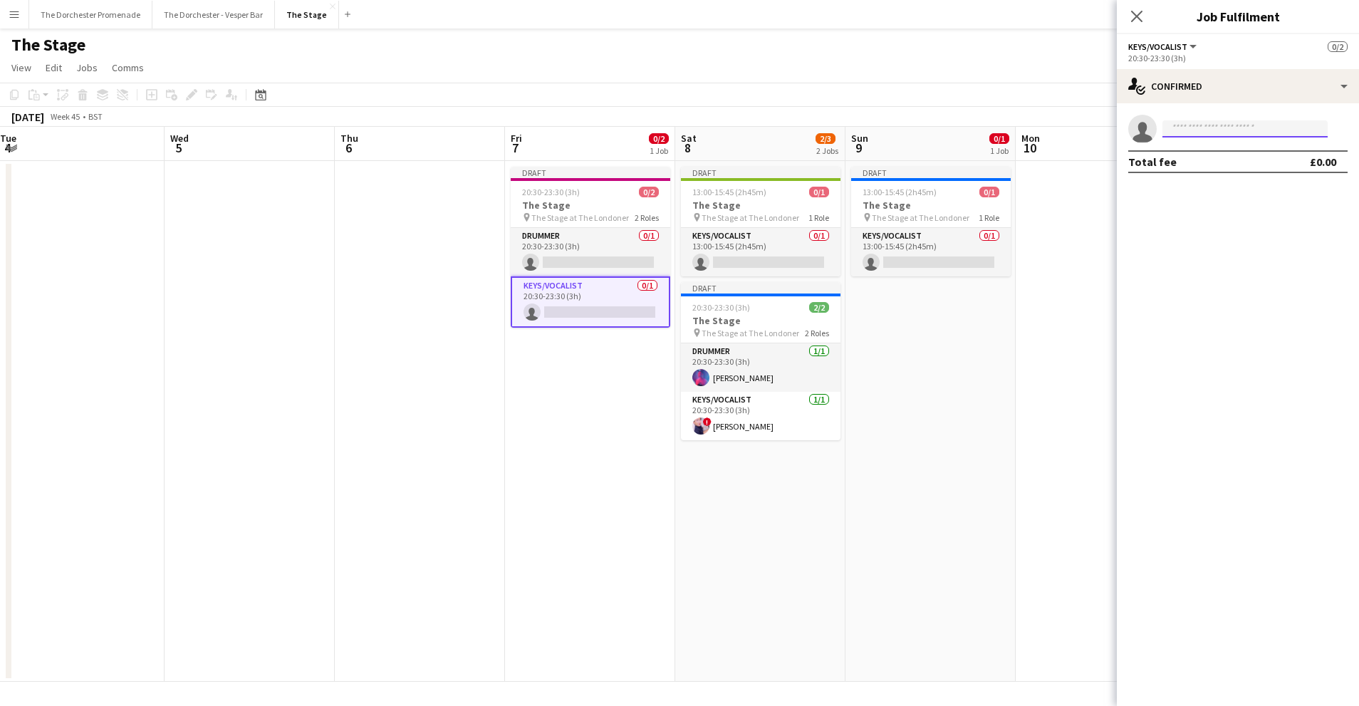
click at [1285, 127] on input at bounding box center [1245, 128] width 165 height 17
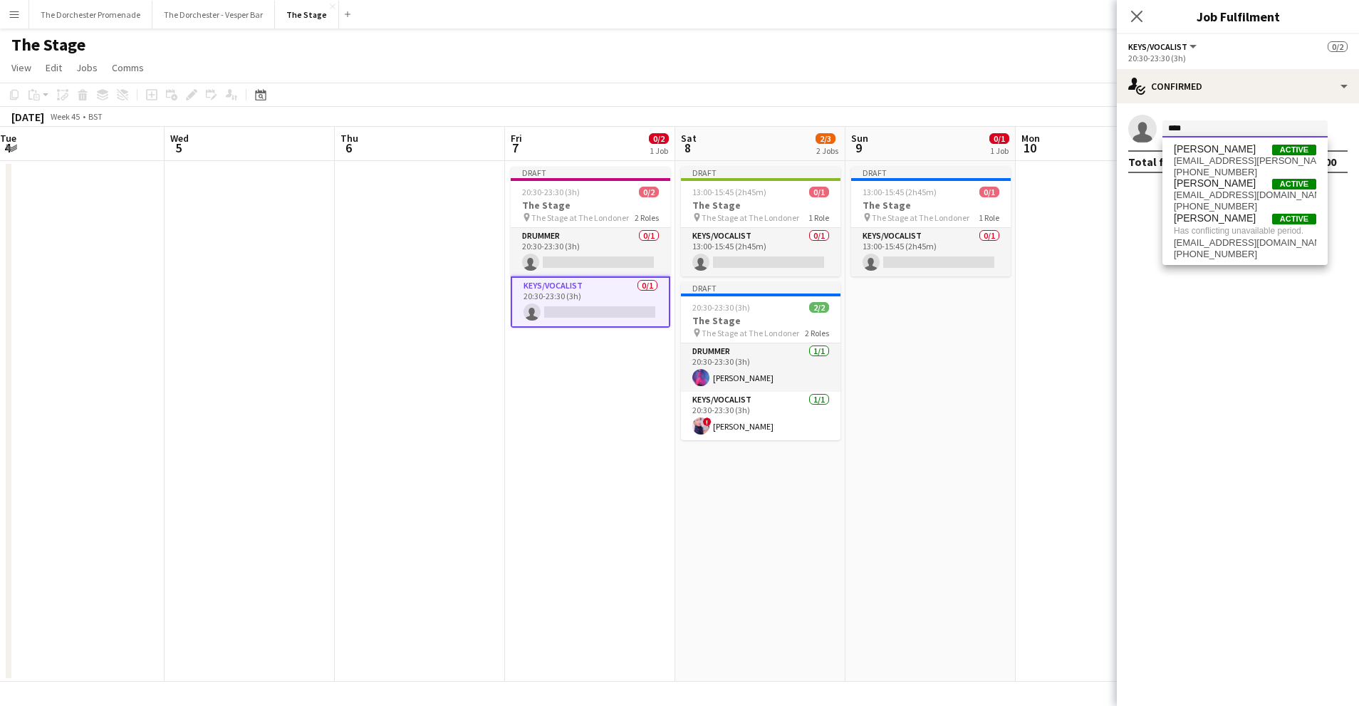
type input "****"
click at [1024, 312] on app-date-cell at bounding box center [1101, 421] width 170 height 521
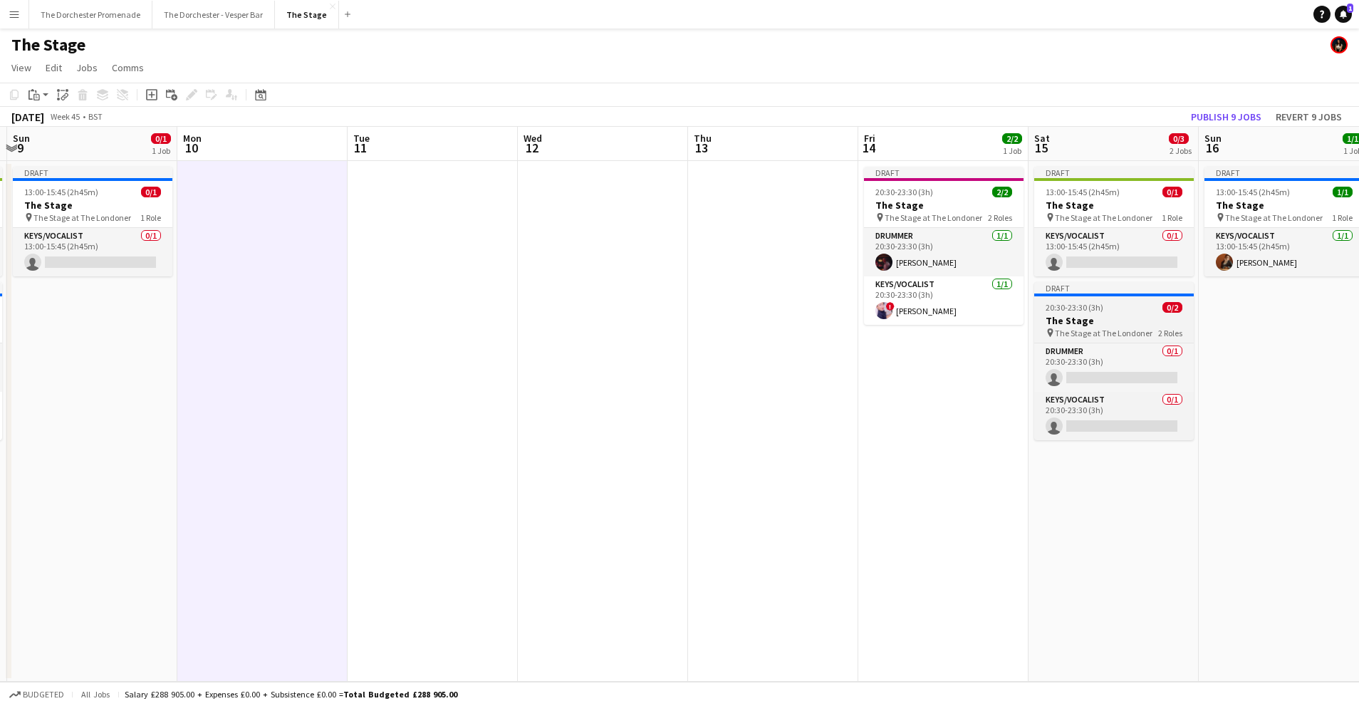
scroll to position [0, 522]
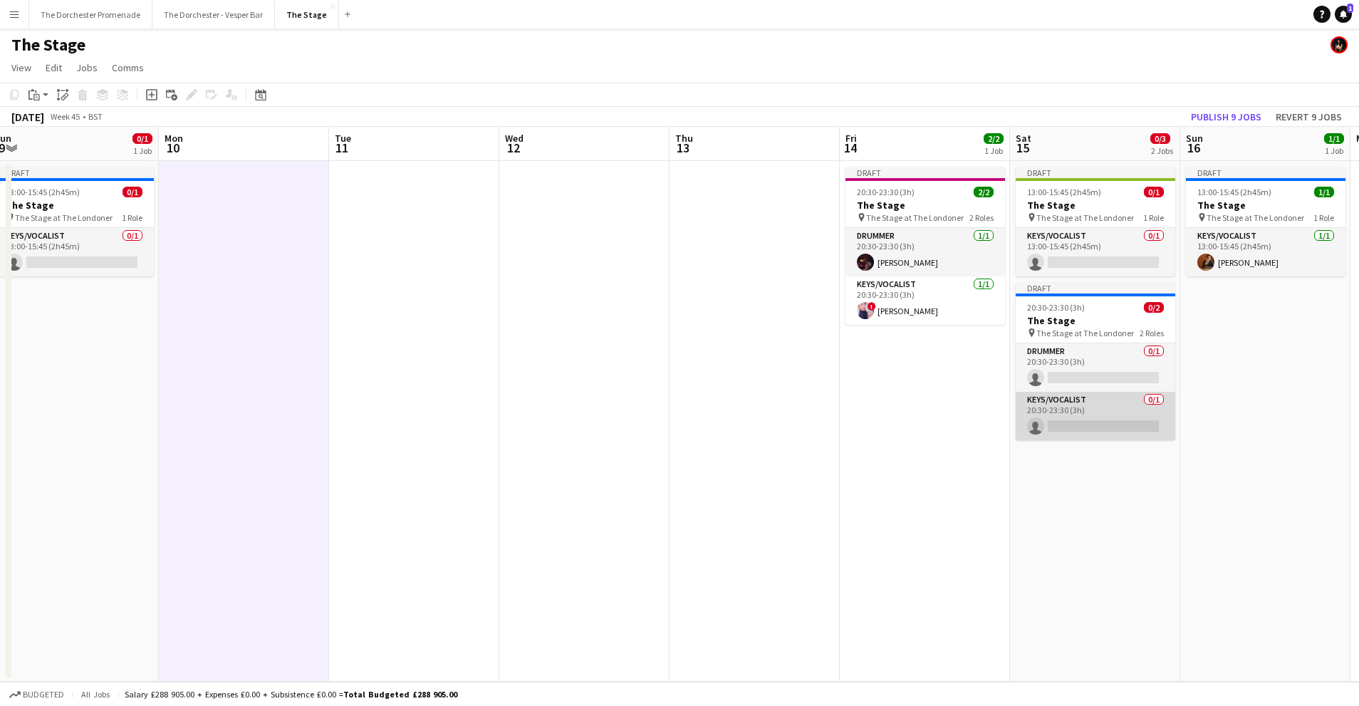
click at [1103, 393] on app-card-role "Keys/Vocalist 0/1 20:30-23:30 (3h) single-neutral-actions" at bounding box center [1096, 416] width 160 height 48
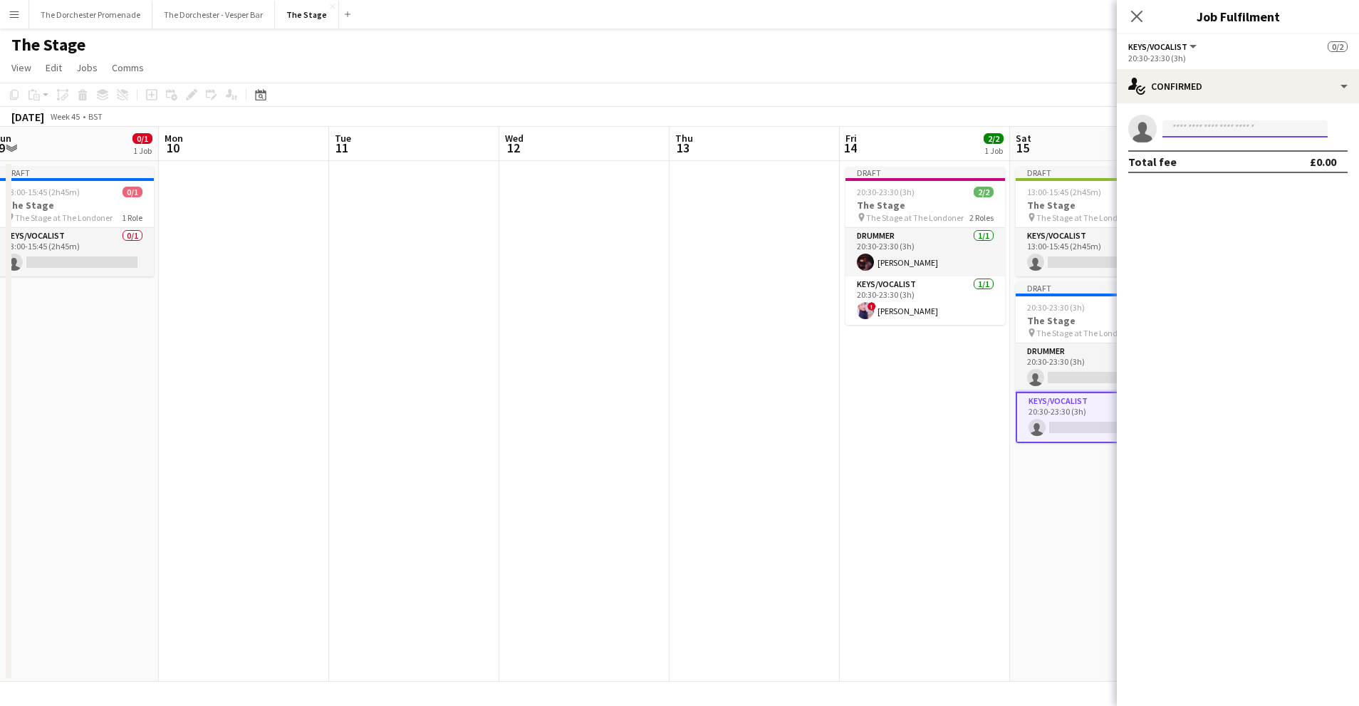
click at [1220, 128] on input at bounding box center [1245, 128] width 165 height 17
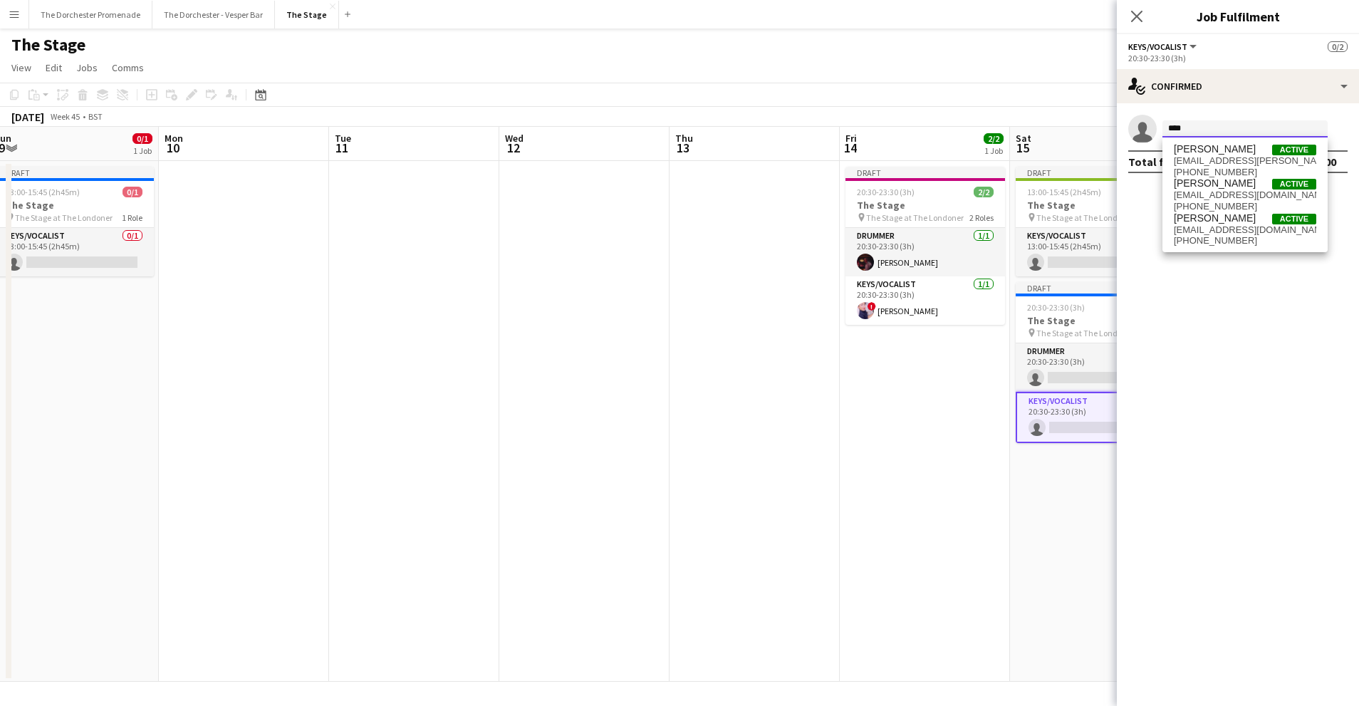
type input "****"
click at [866, 398] on app-date-cell "Draft 20:30-23:30 (3h) 2/2 The Stage pin The Stage at The Londoner 2 Roles Drum…" at bounding box center [925, 421] width 170 height 521
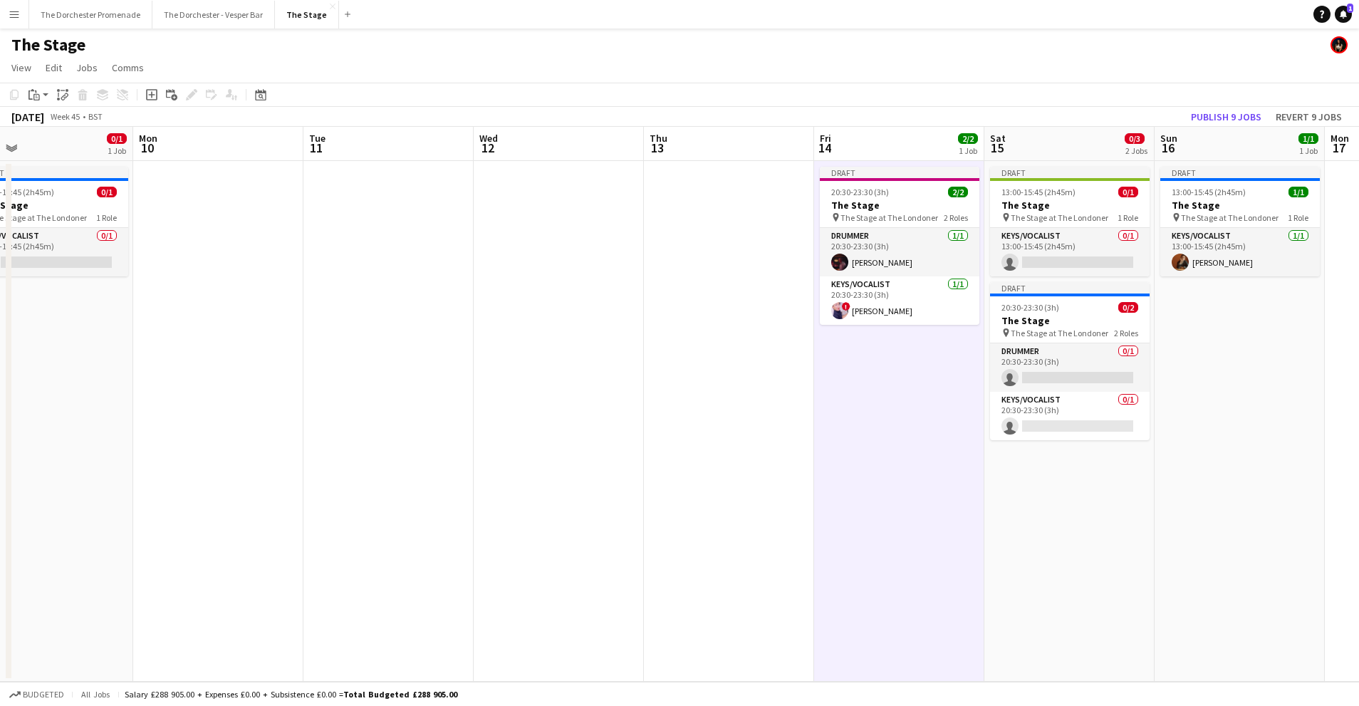
scroll to position [0, 552]
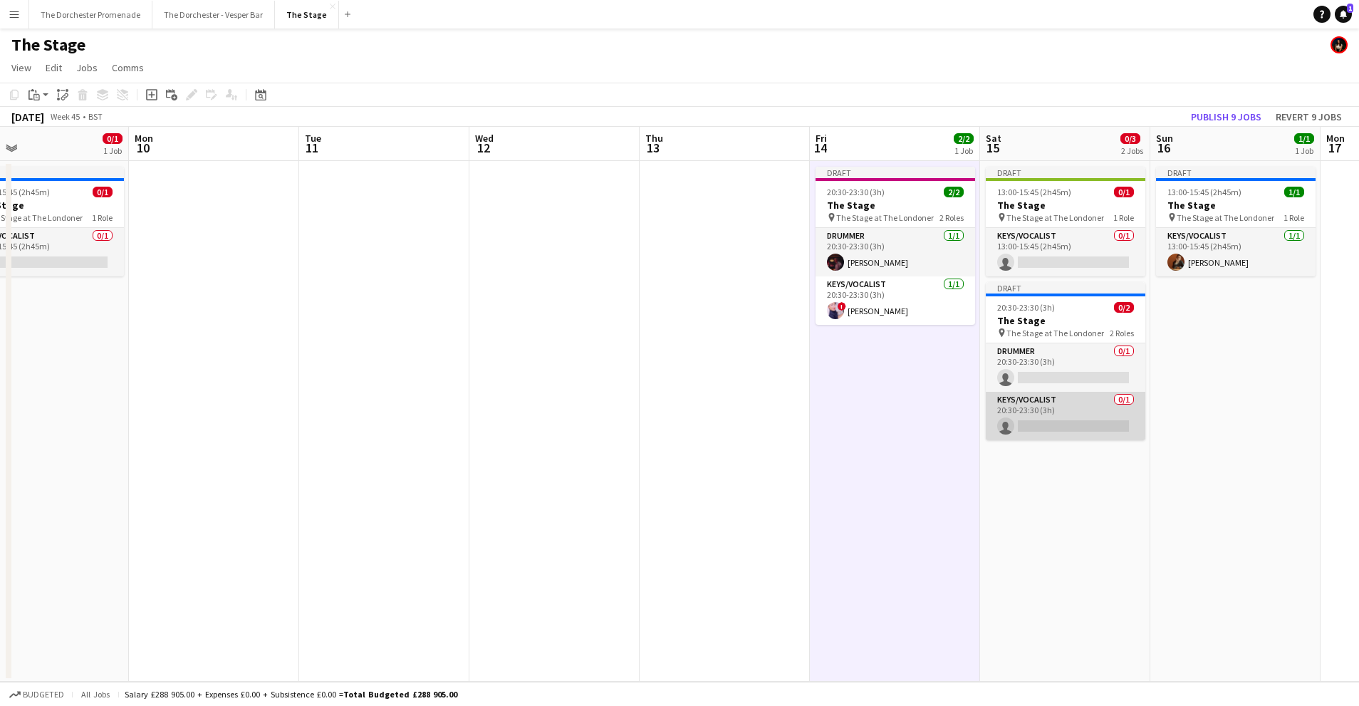
click at [1047, 396] on app-card-role "Keys/Vocalist 0/1 20:30-23:30 (3h) single-neutral-actions" at bounding box center [1066, 416] width 160 height 48
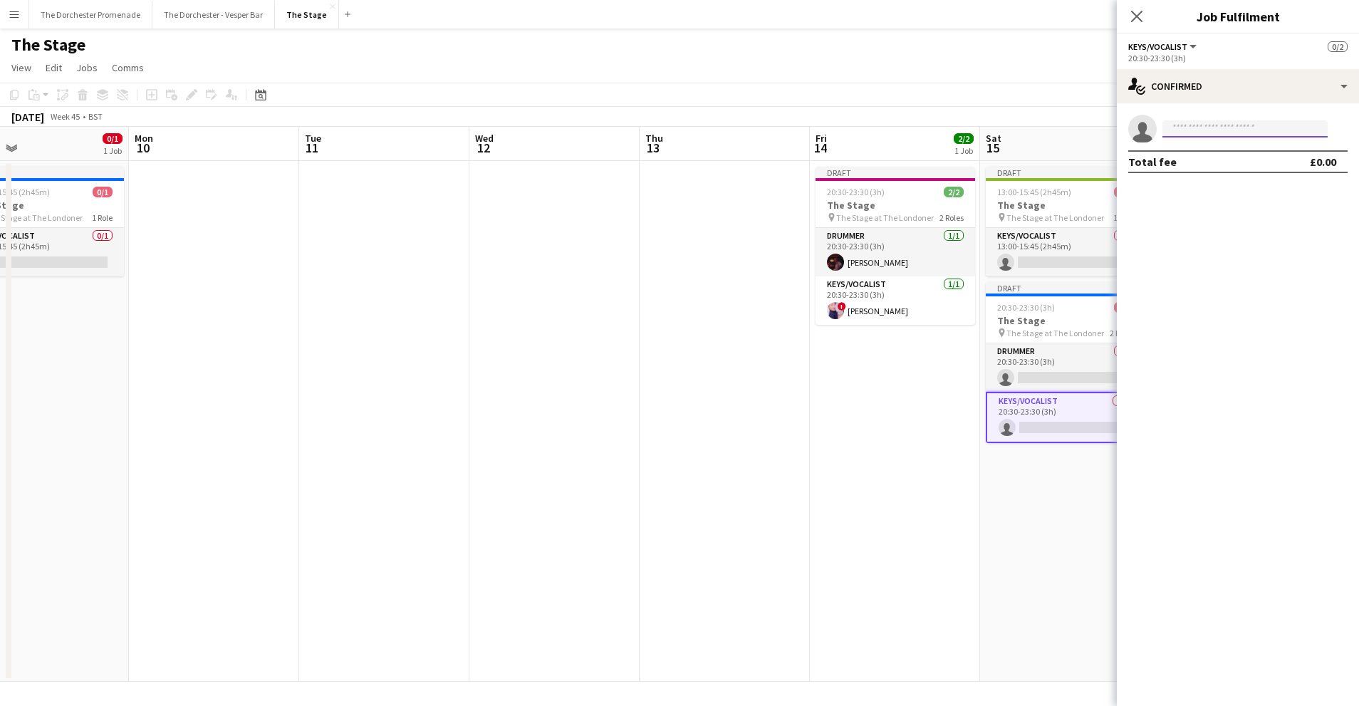
click at [1231, 128] on input at bounding box center [1245, 128] width 165 height 17
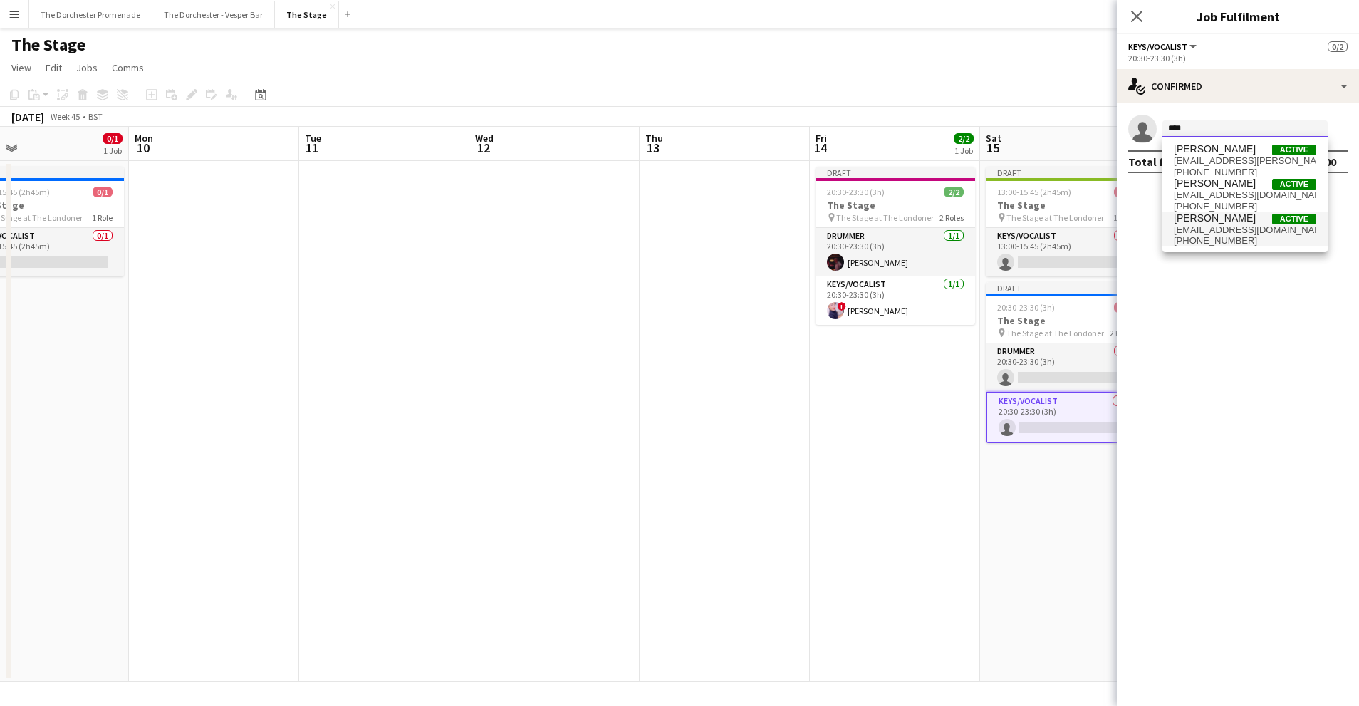
type input "****"
click at [1205, 229] on span "[EMAIL_ADDRESS][DOMAIN_NAME]" at bounding box center [1245, 229] width 142 height 11
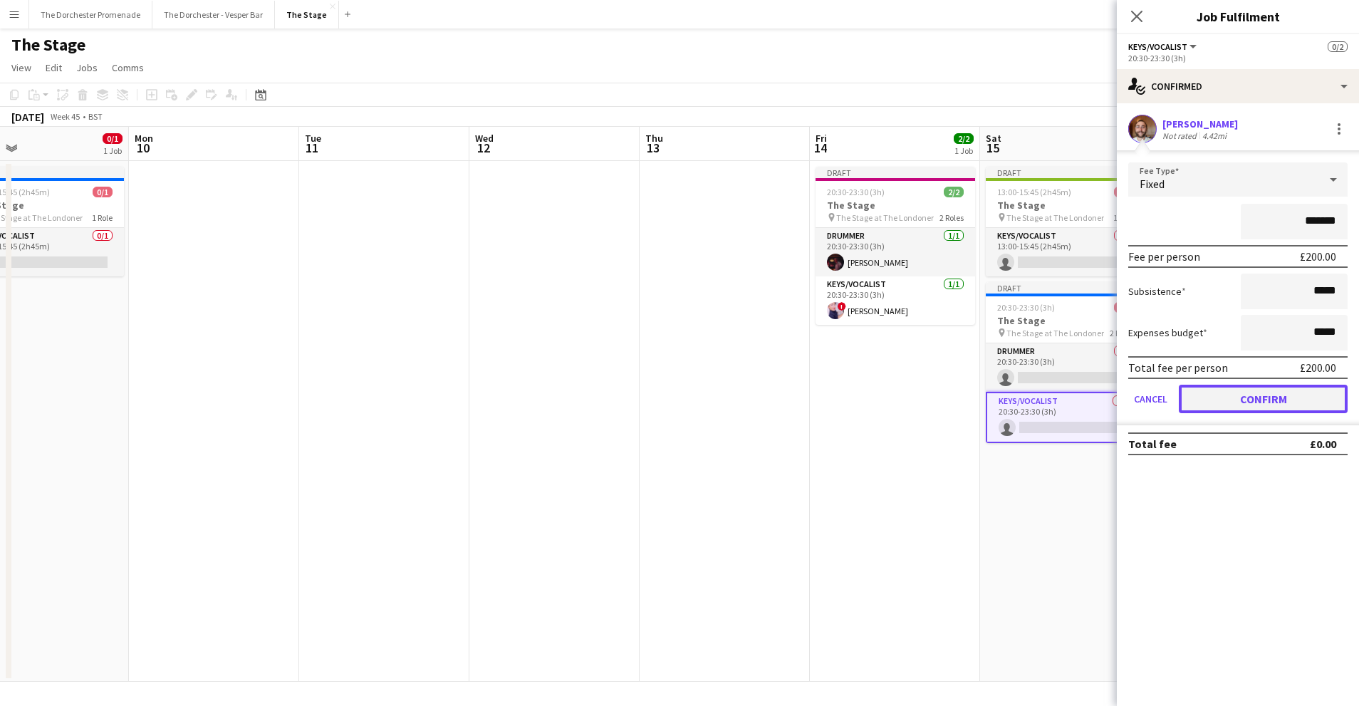
click at [1194, 404] on button "Confirm" at bounding box center [1263, 399] width 169 height 28
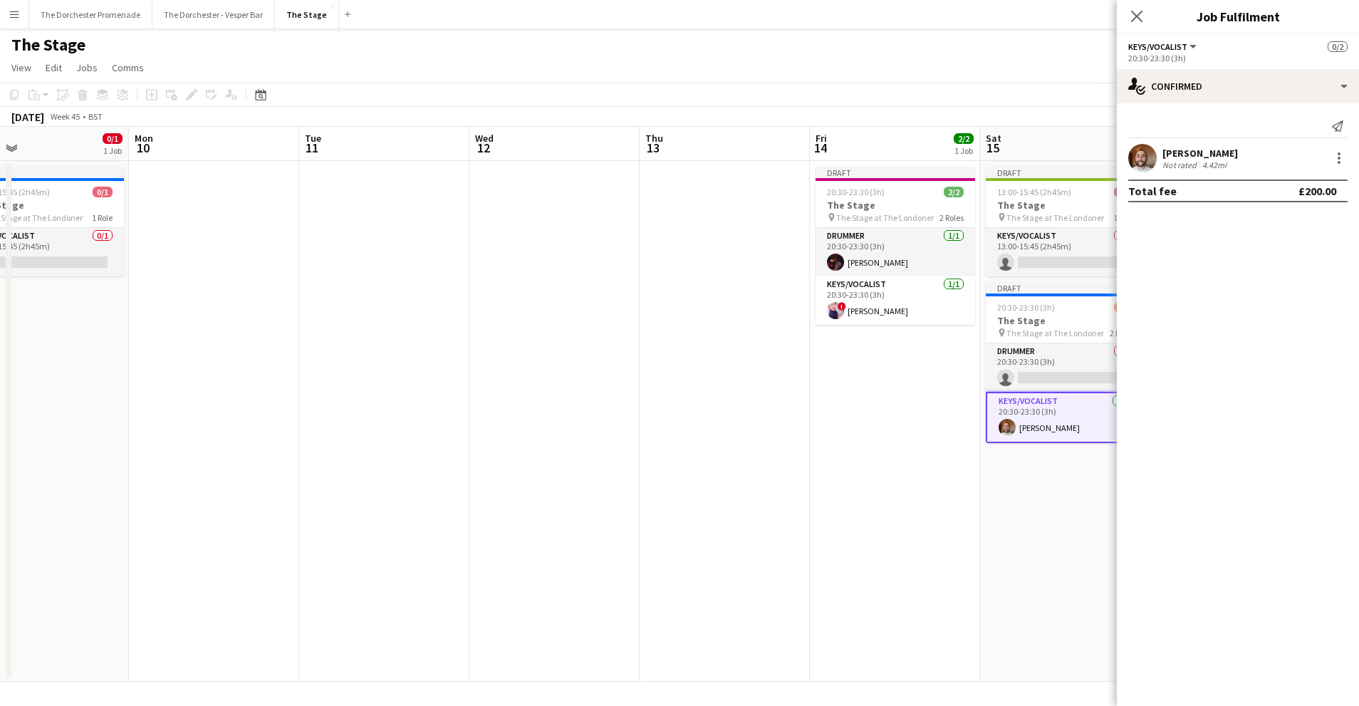
click at [742, 464] on app-date-cell at bounding box center [725, 421] width 170 height 521
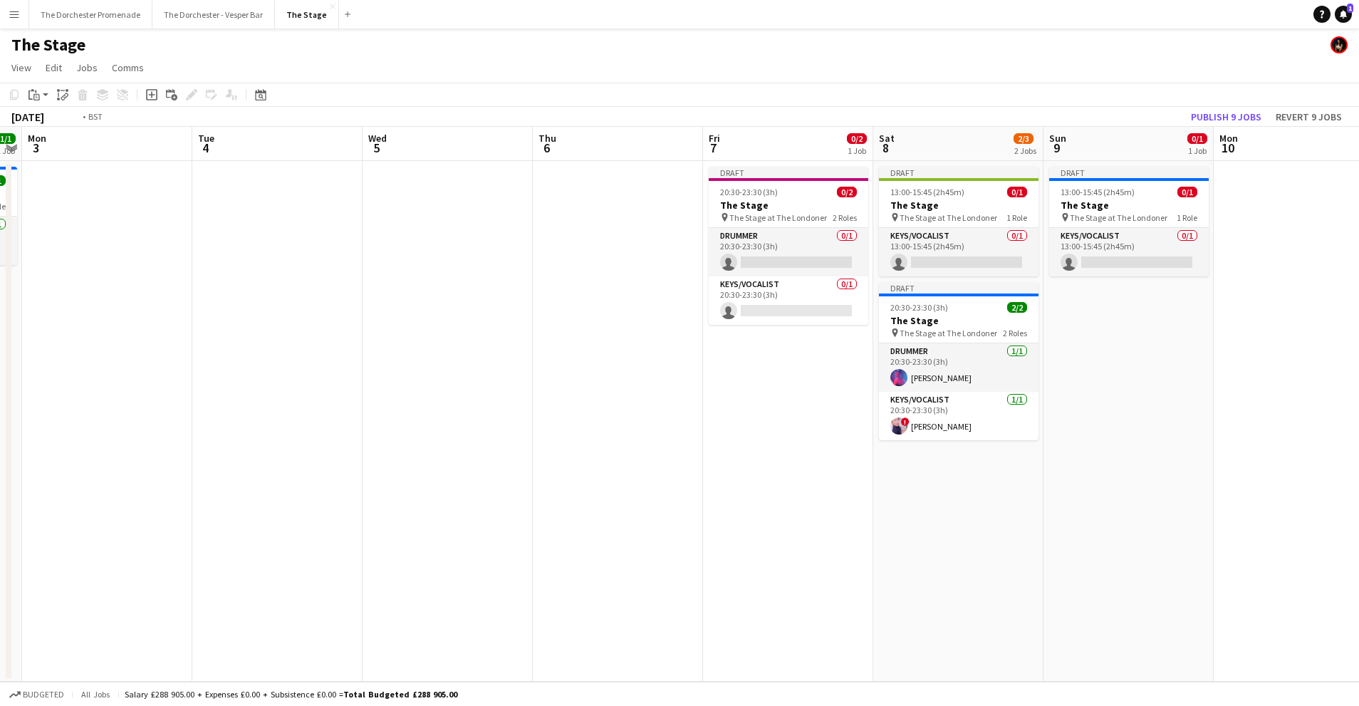
scroll to position [0, 432]
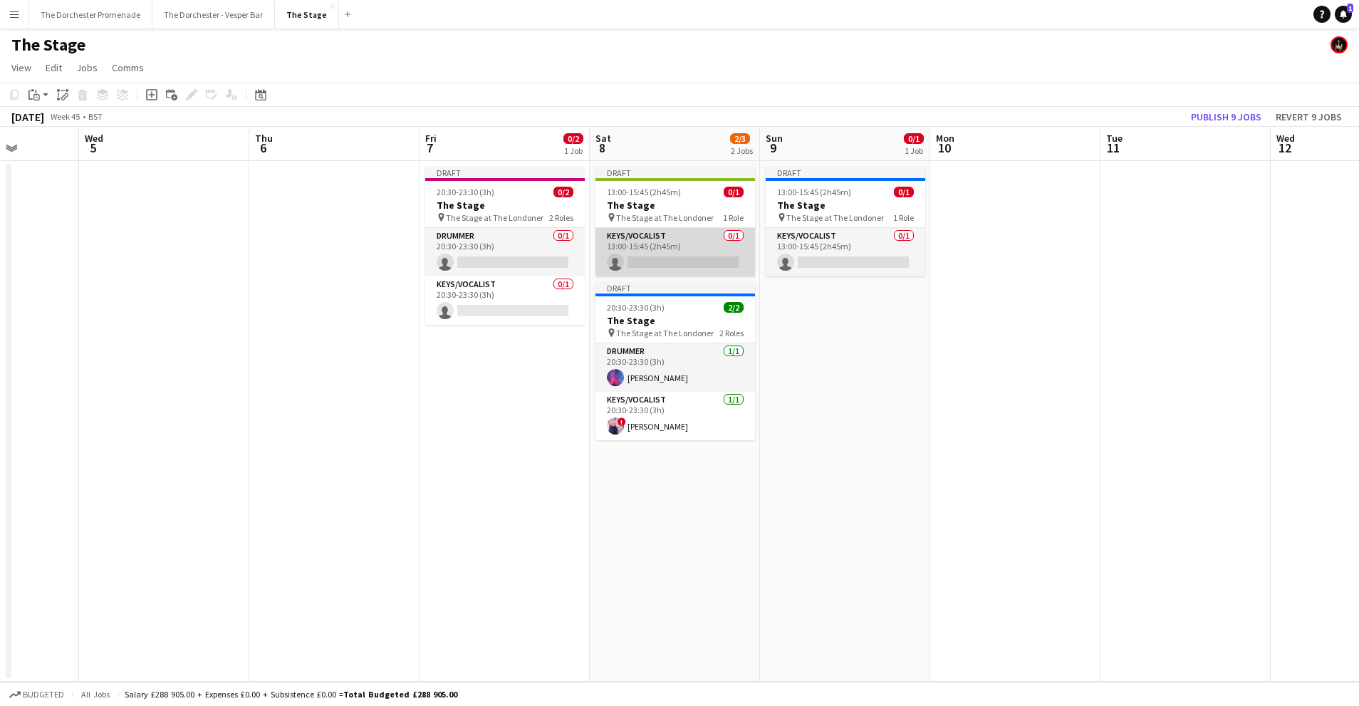
click at [685, 244] on app-card-role "Keys/Vocalist 0/1 13:00-15:45 (2h45m) single-neutral-actions" at bounding box center [676, 252] width 160 height 48
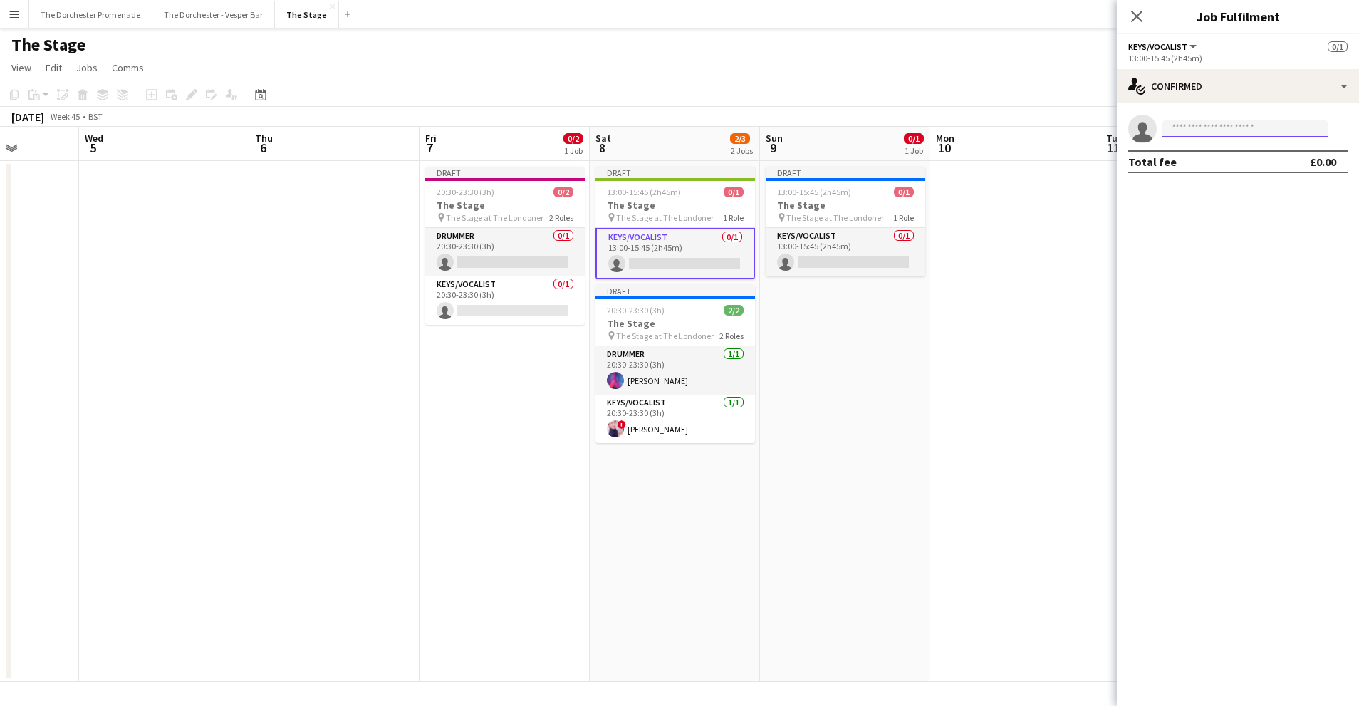
click at [1189, 124] on input at bounding box center [1245, 128] width 165 height 17
type input "*****"
click at [1241, 157] on span "[EMAIL_ADDRESS][DOMAIN_NAME]" at bounding box center [1245, 160] width 142 height 11
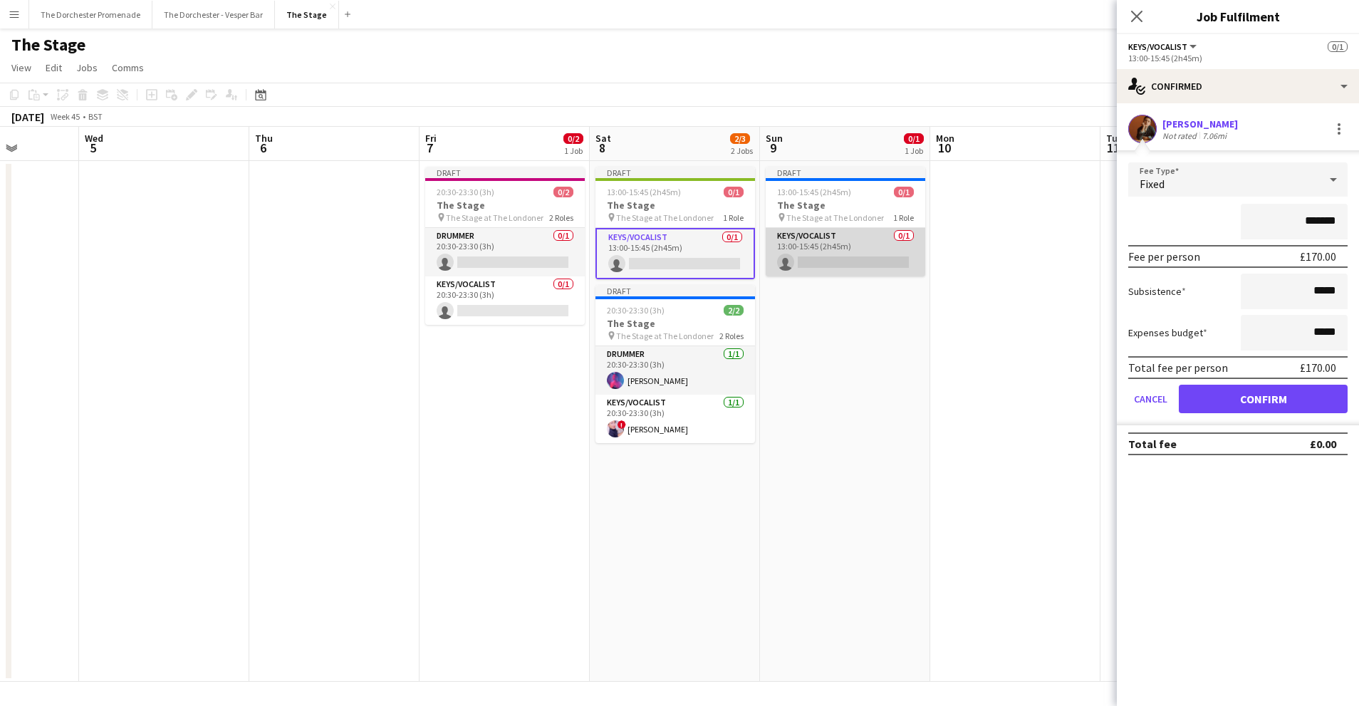
click at [831, 246] on app-card-role "Keys/Vocalist 0/1 13:00-15:45 (2h45m) single-neutral-actions" at bounding box center [846, 252] width 160 height 48
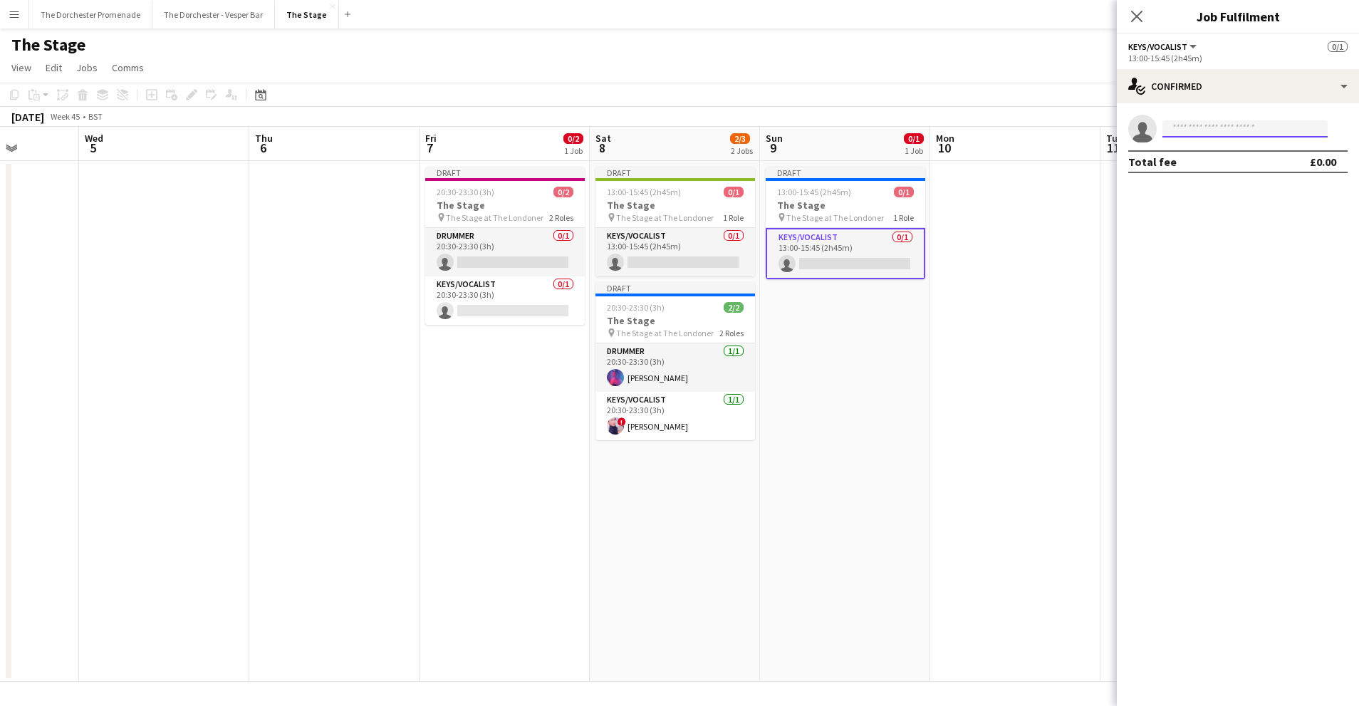
click at [1222, 128] on input at bounding box center [1245, 128] width 165 height 17
type input "******"
click at [1222, 168] on span "[PHONE_NUMBER]" at bounding box center [1245, 172] width 142 height 11
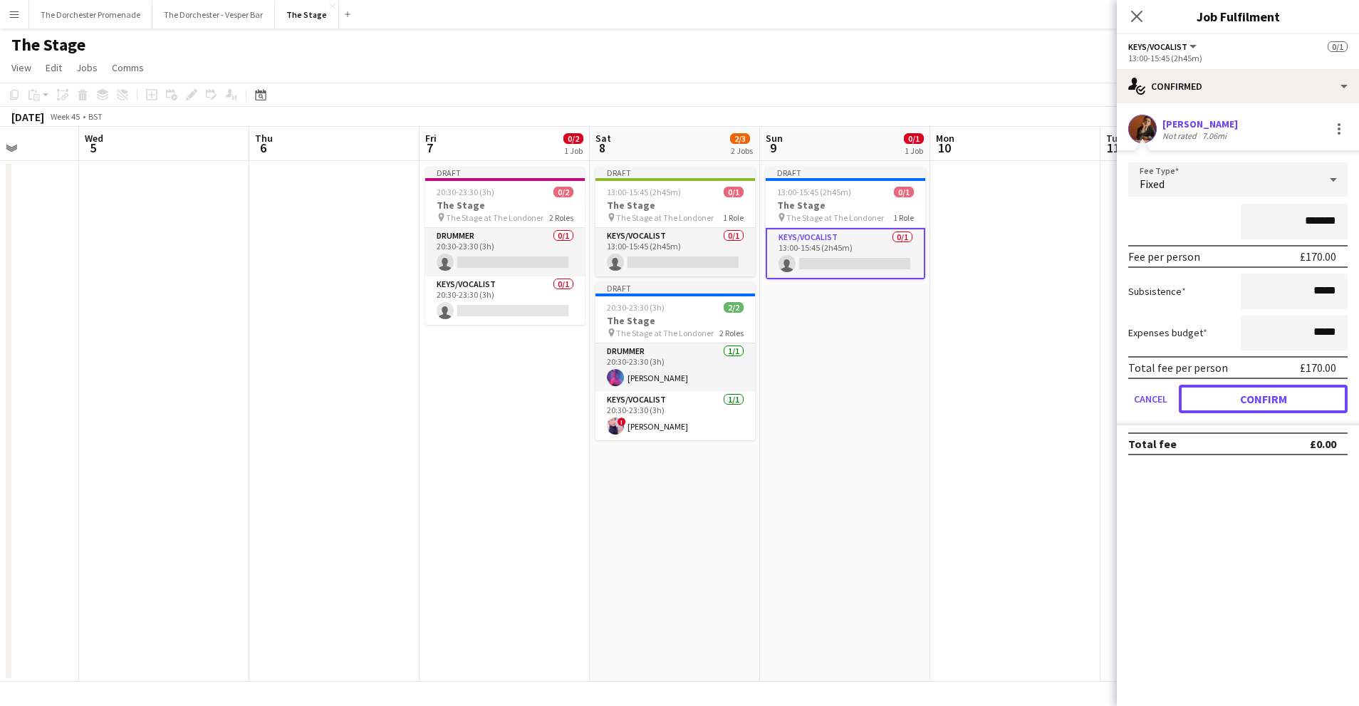
click at [1210, 400] on button "Confirm" at bounding box center [1263, 399] width 169 height 28
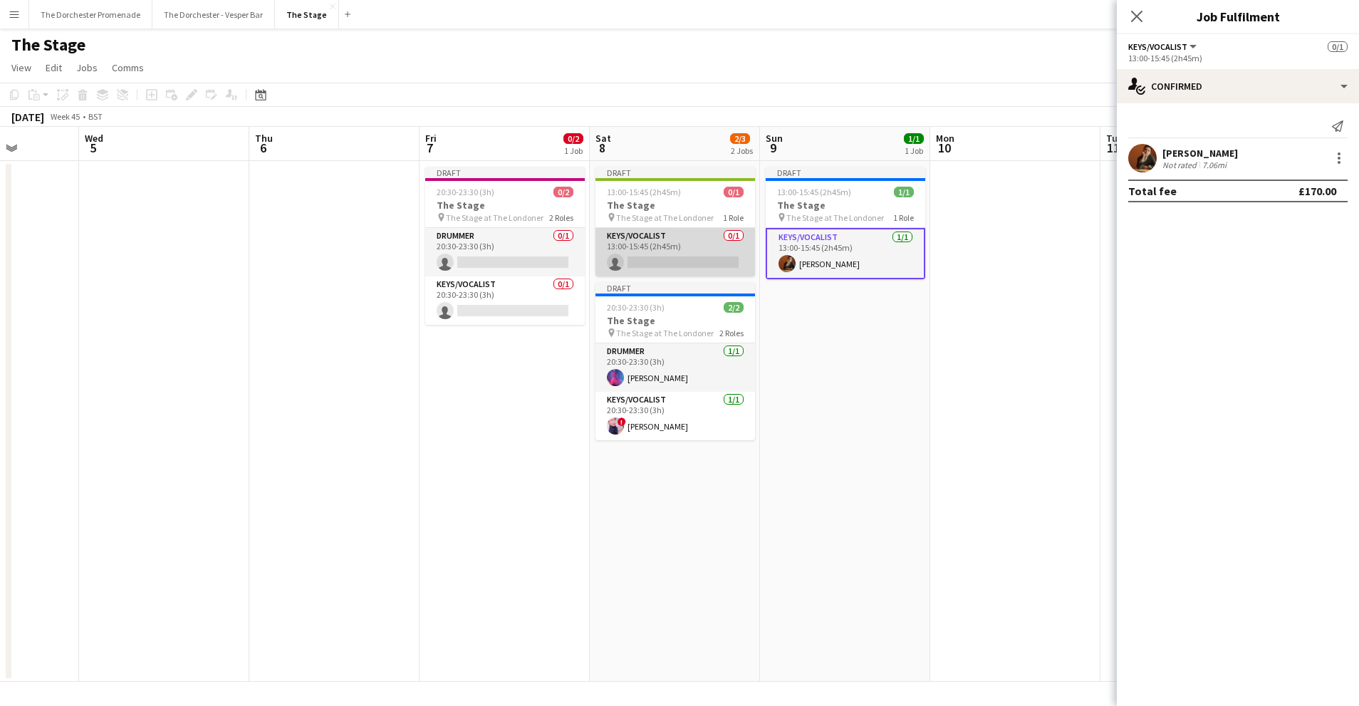
click at [649, 241] on app-card-role "Keys/Vocalist 0/1 13:00-15:45 (2h45m) single-neutral-actions" at bounding box center [676, 252] width 160 height 48
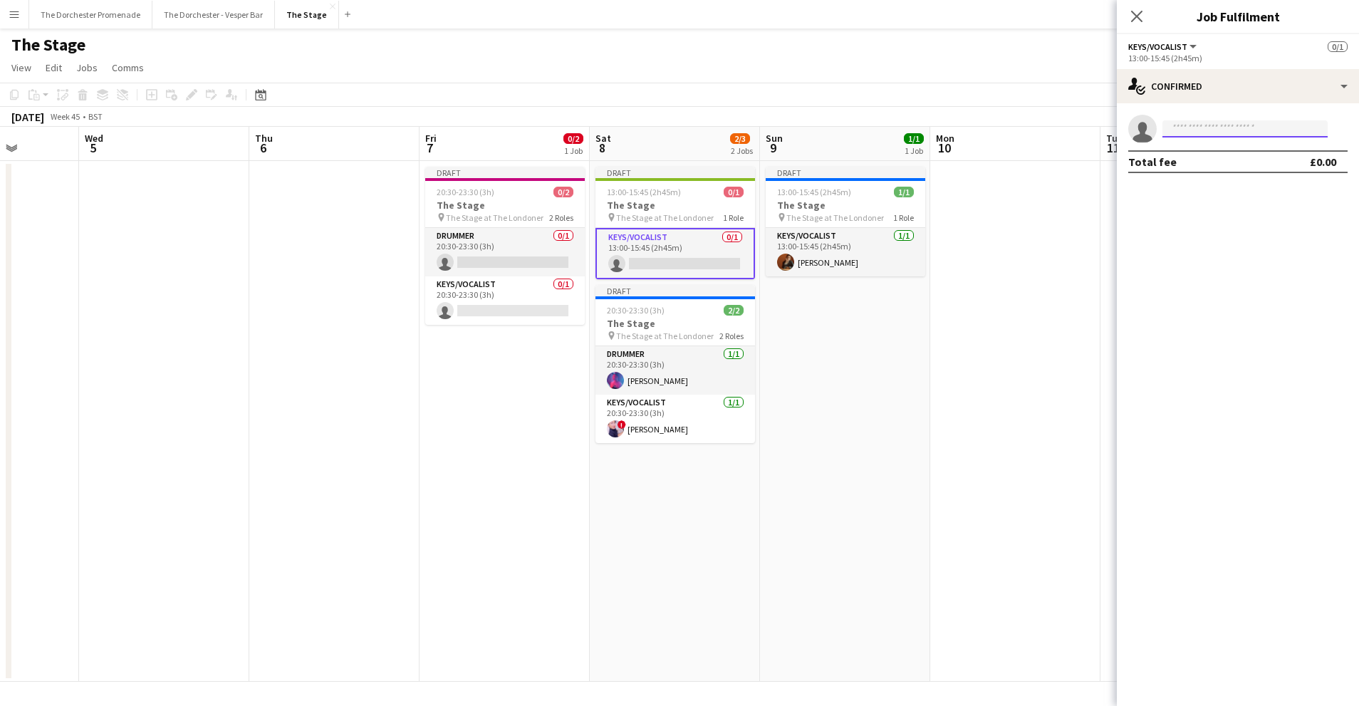
click at [1191, 130] on input at bounding box center [1245, 128] width 165 height 17
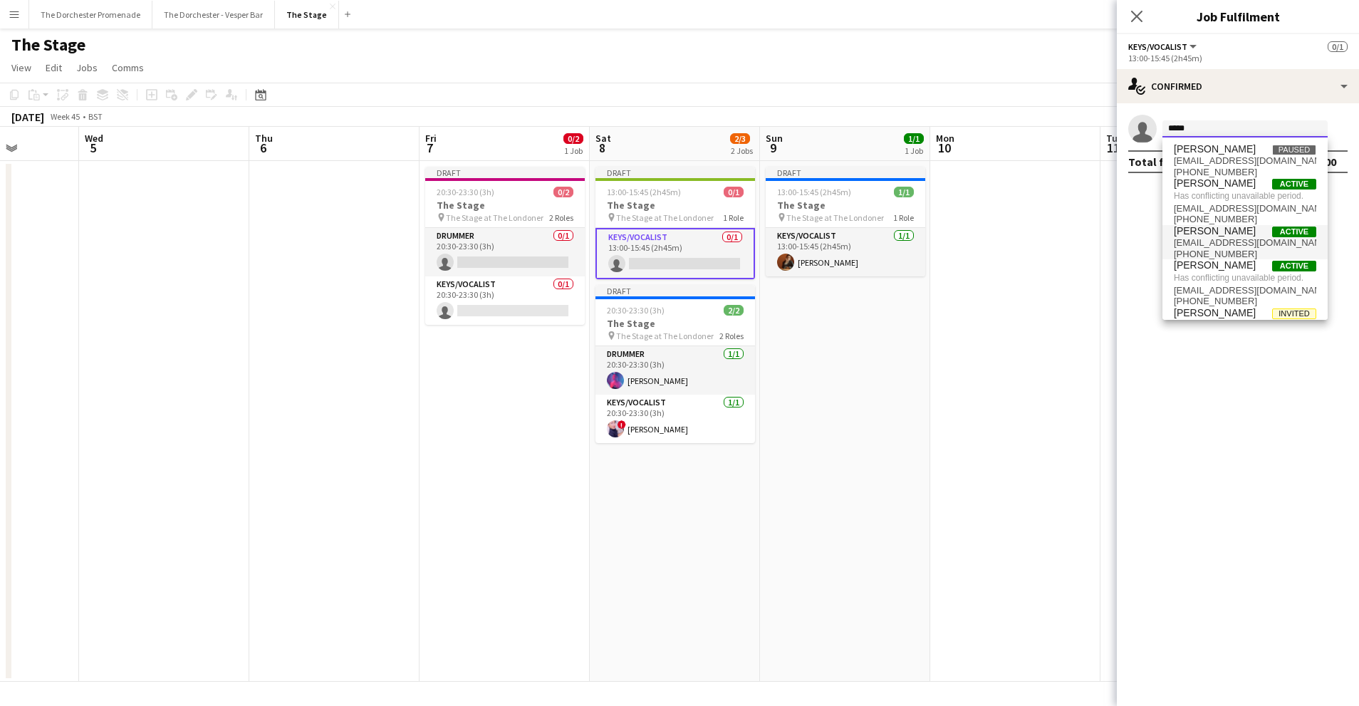
type input "*****"
click at [1219, 249] on span "[PHONE_NUMBER]" at bounding box center [1245, 254] width 142 height 11
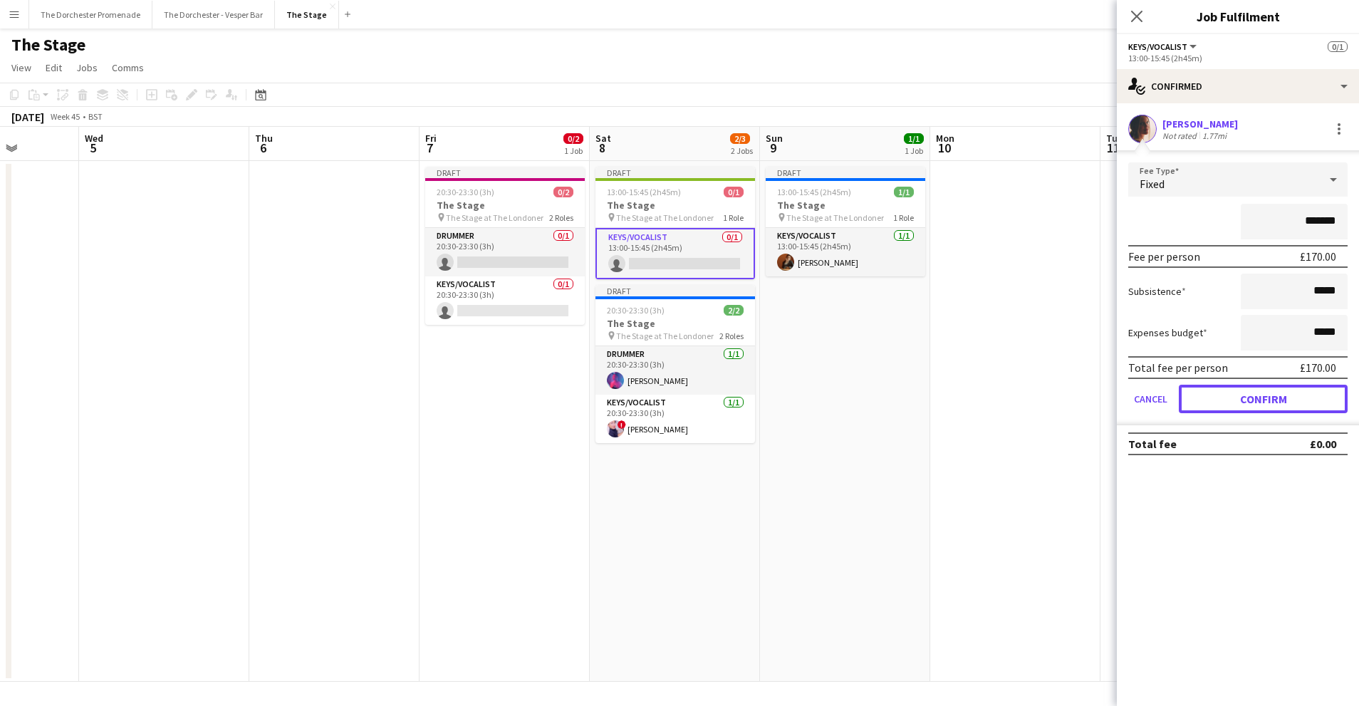
drag, startPoint x: 1231, startPoint y: 402, endPoint x: 1217, endPoint y: 400, distance: 14.3
click at [1230, 402] on button "Confirm" at bounding box center [1263, 399] width 169 height 28
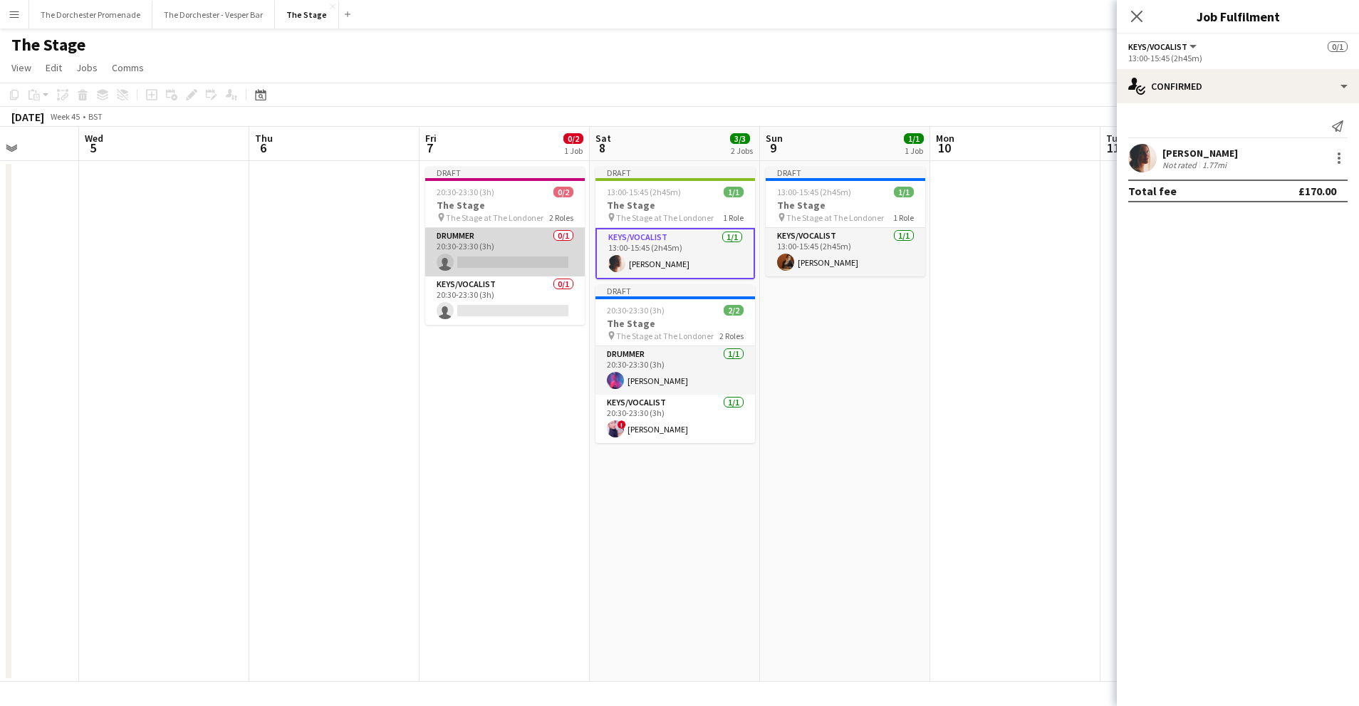
click at [484, 249] on app-card-role "Drummer 0/1 20:30-23:30 (3h) single-neutral-actions" at bounding box center [505, 252] width 160 height 48
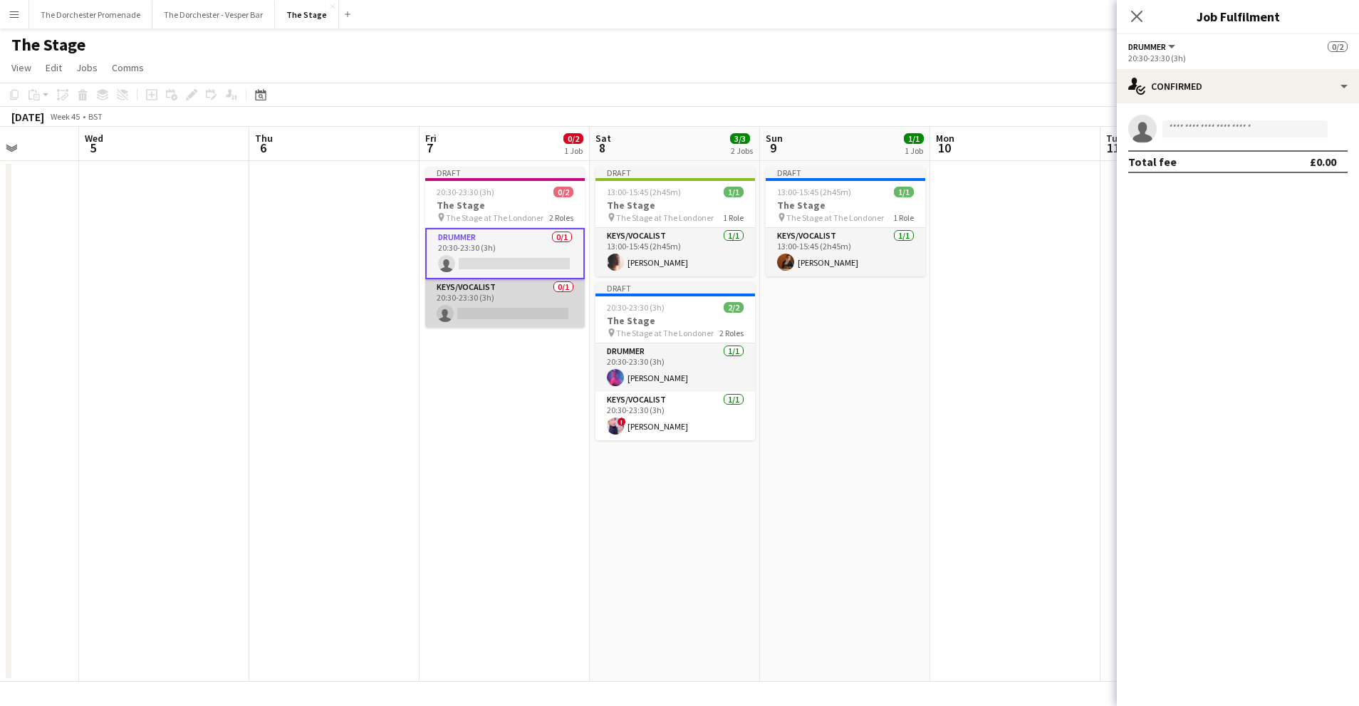
click at [471, 294] on app-card-role "Keys/Vocalist 0/1 20:30-23:30 (3h) single-neutral-actions" at bounding box center [505, 303] width 160 height 48
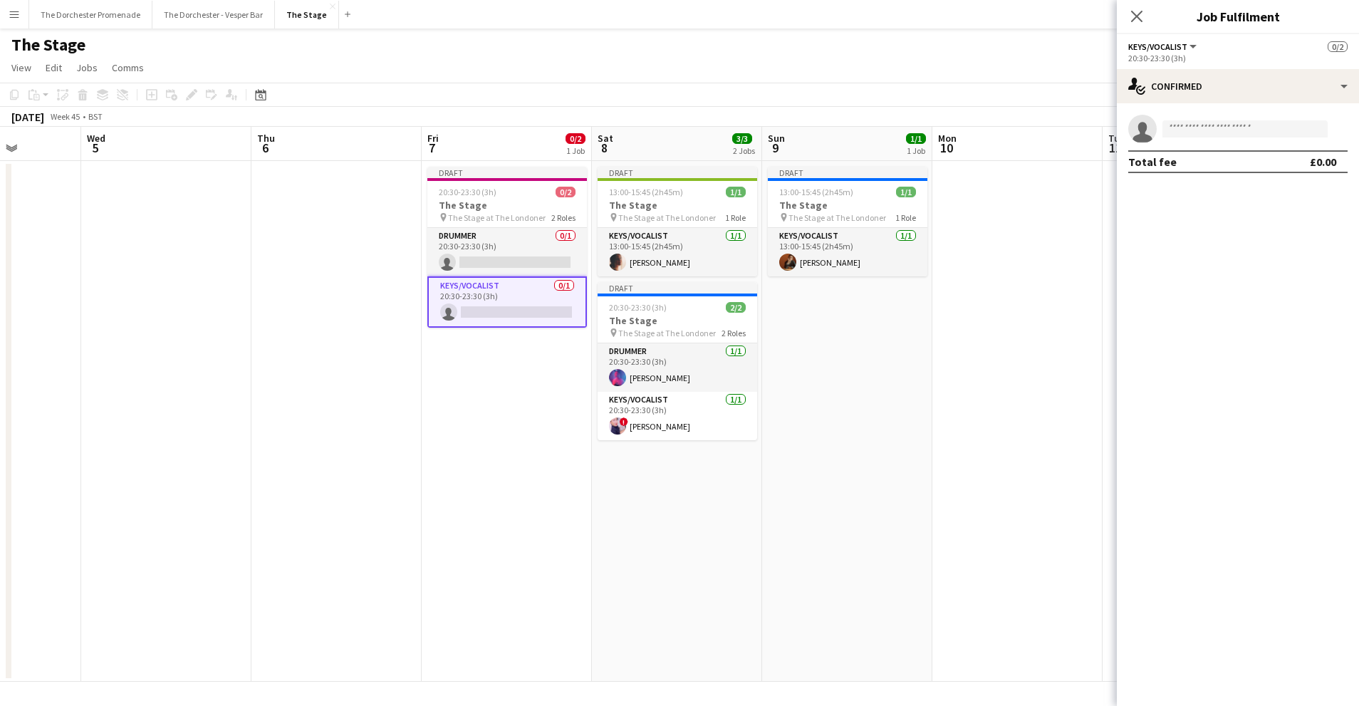
click at [1265, 137] on app-invite-slot "single-neutral-actions" at bounding box center [1238, 129] width 242 height 28
click at [1254, 93] on div "single-neutral-actions-check-2 Confirmed" at bounding box center [1238, 86] width 242 height 34
click at [1296, 207] on div "single-neutral-actions-upload Available" at bounding box center [1285, 203] width 141 height 28
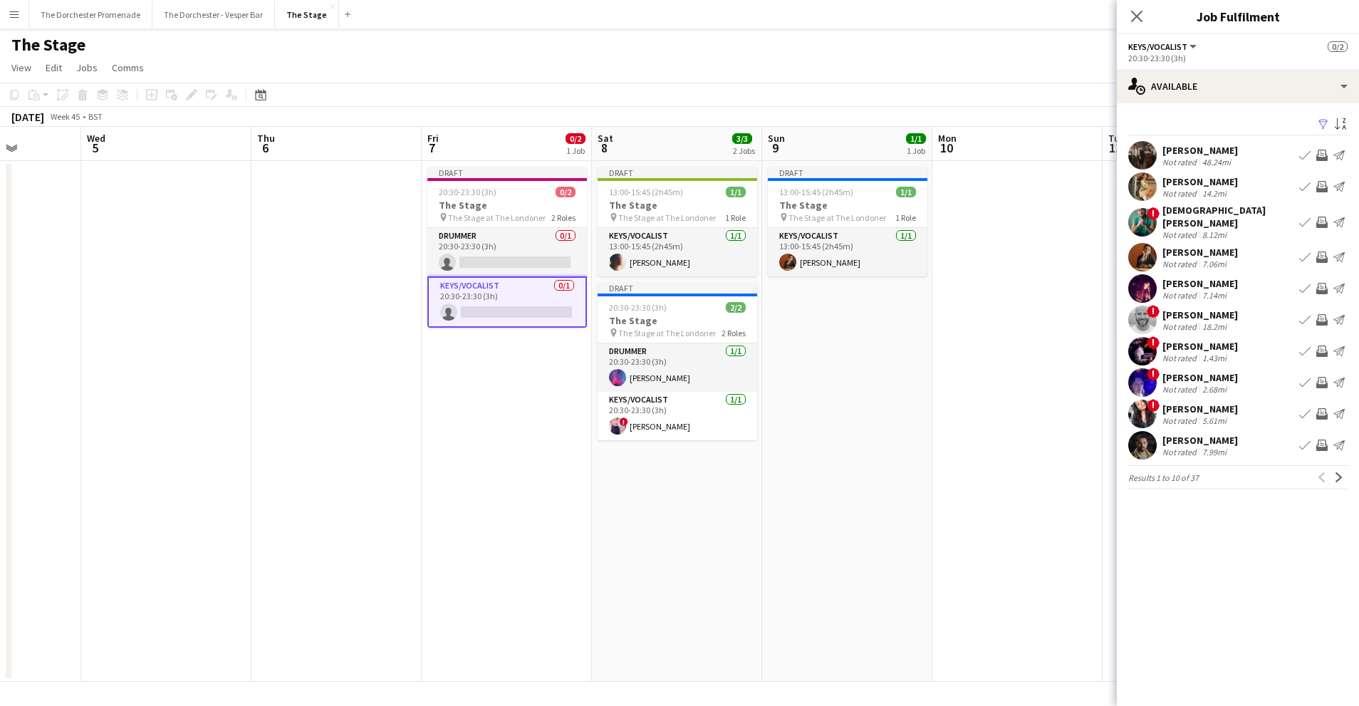
click at [1304, 219] on app-icon "Book crew" at bounding box center [1304, 222] width 11 height 11
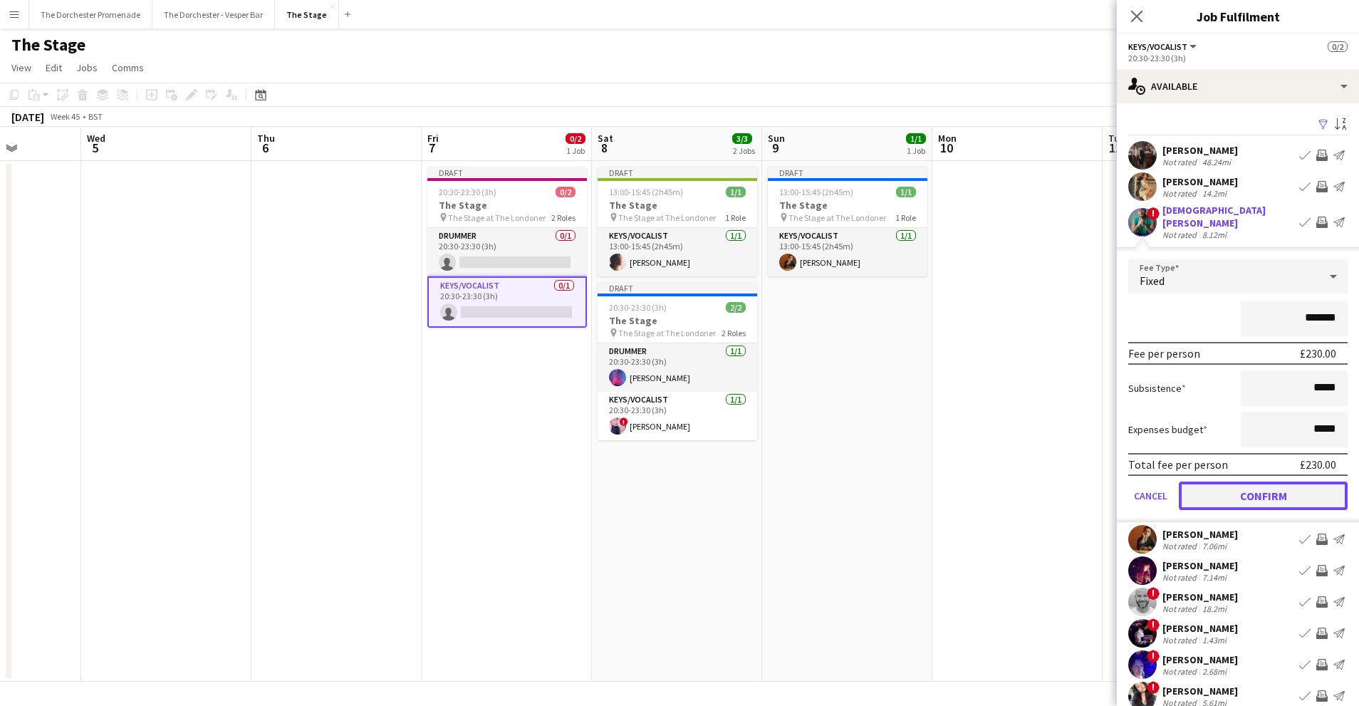
click at [1211, 496] on button "Confirm" at bounding box center [1263, 496] width 169 height 28
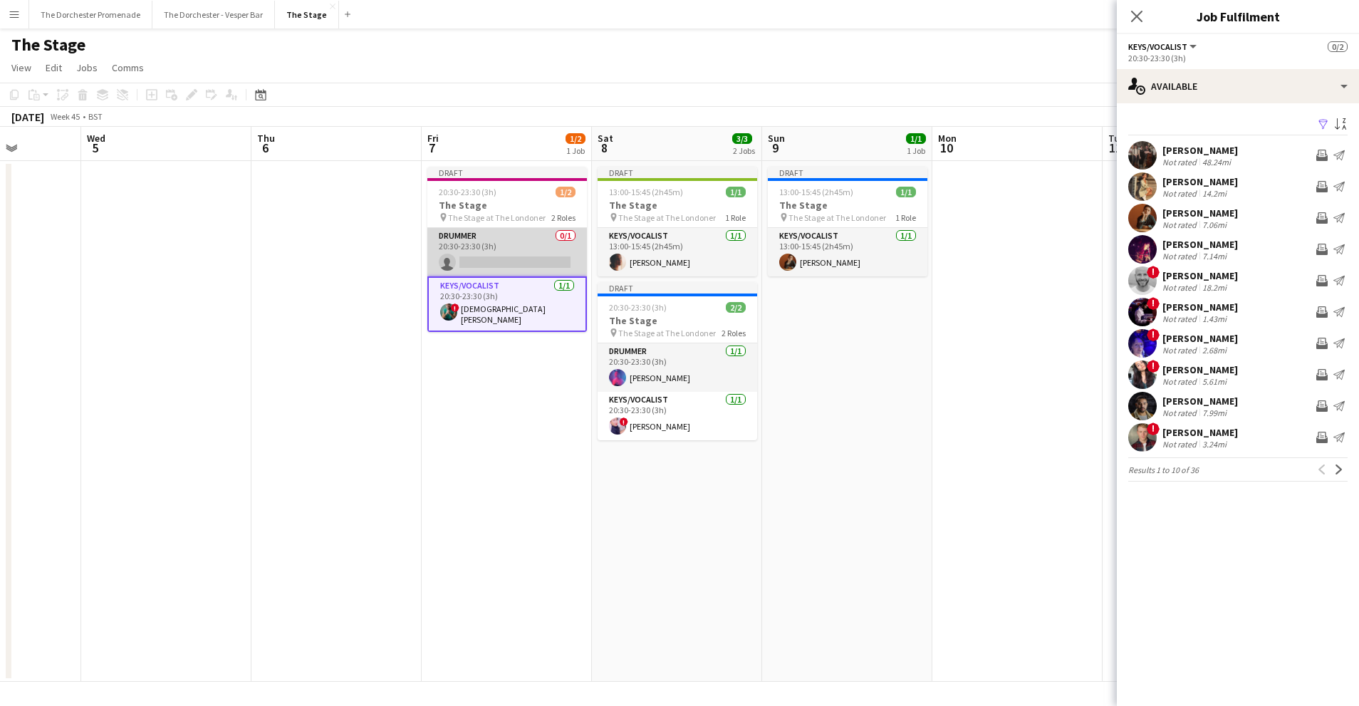
click at [517, 259] on app-card-role "Drummer 0/1 20:30-23:30 (3h) single-neutral-actions" at bounding box center [507, 252] width 160 height 48
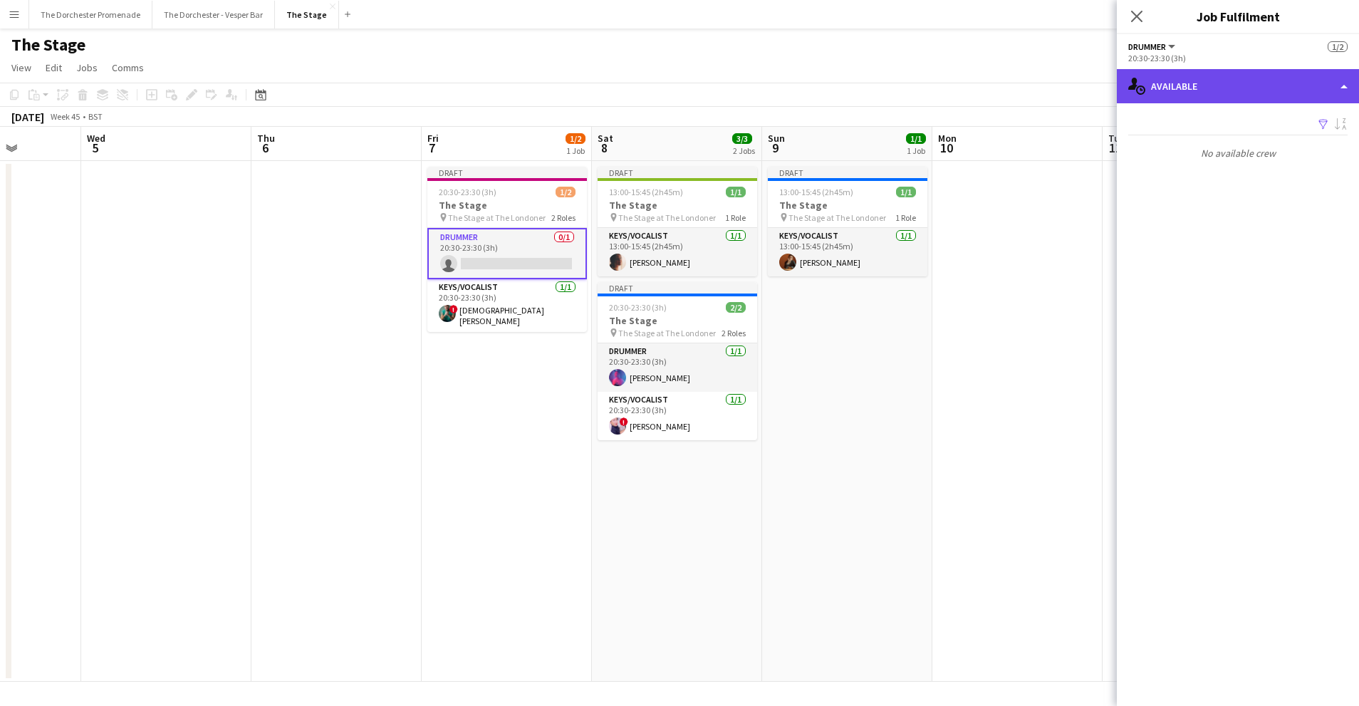
drag, startPoint x: 1182, startPoint y: 90, endPoint x: 1189, endPoint y: 98, distance: 10.6
click at [1182, 89] on div "single-neutral-actions-upload Available" at bounding box center [1238, 86] width 242 height 34
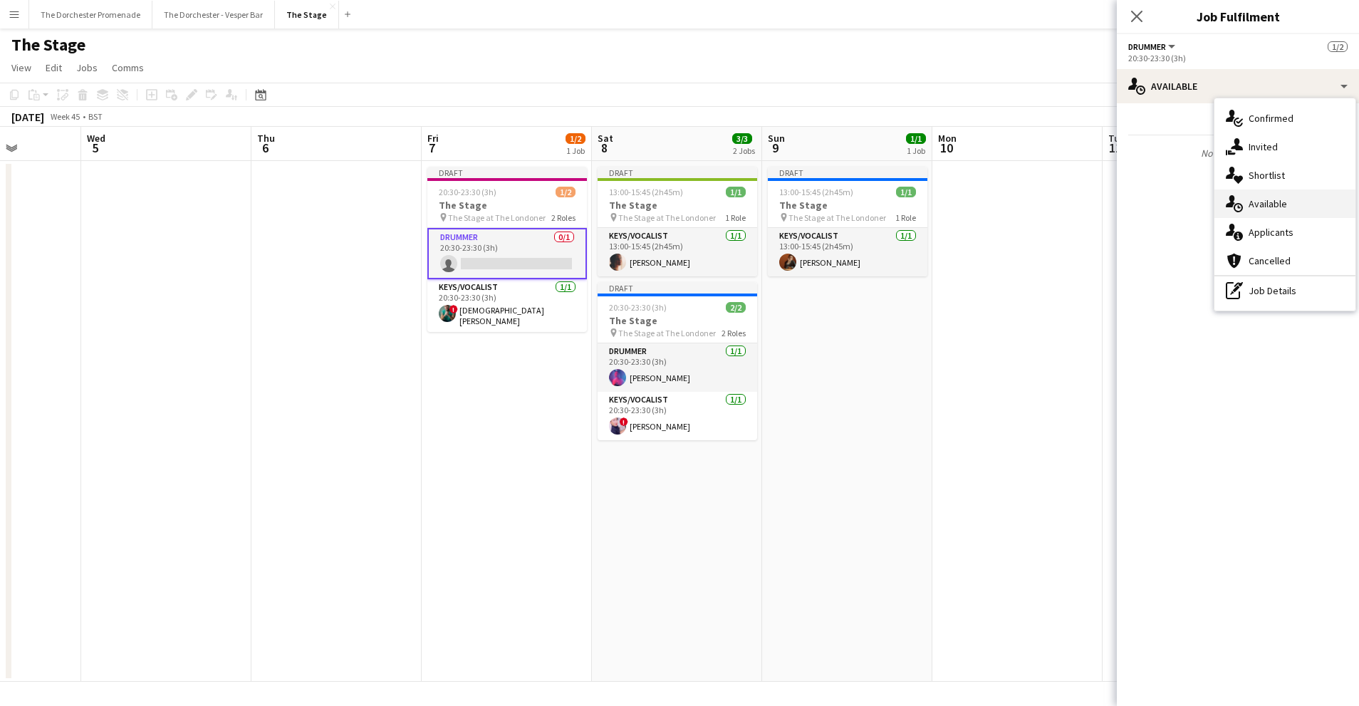
click at [1257, 203] on span "Available" at bounding box center [1268, 203] width 38 height 13
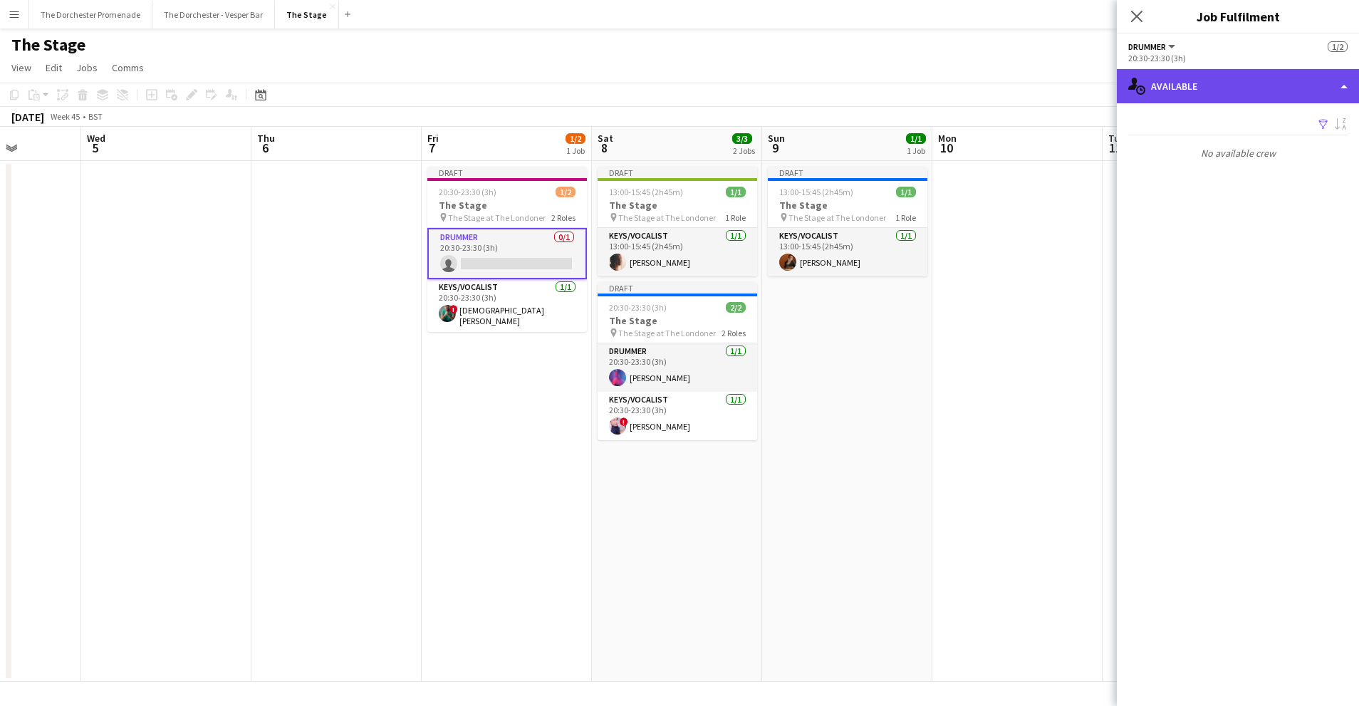
click at [1236, 84] on div "single-neutral-actions-upload Available" at bounding box center [1238, 86] width 242 height 34
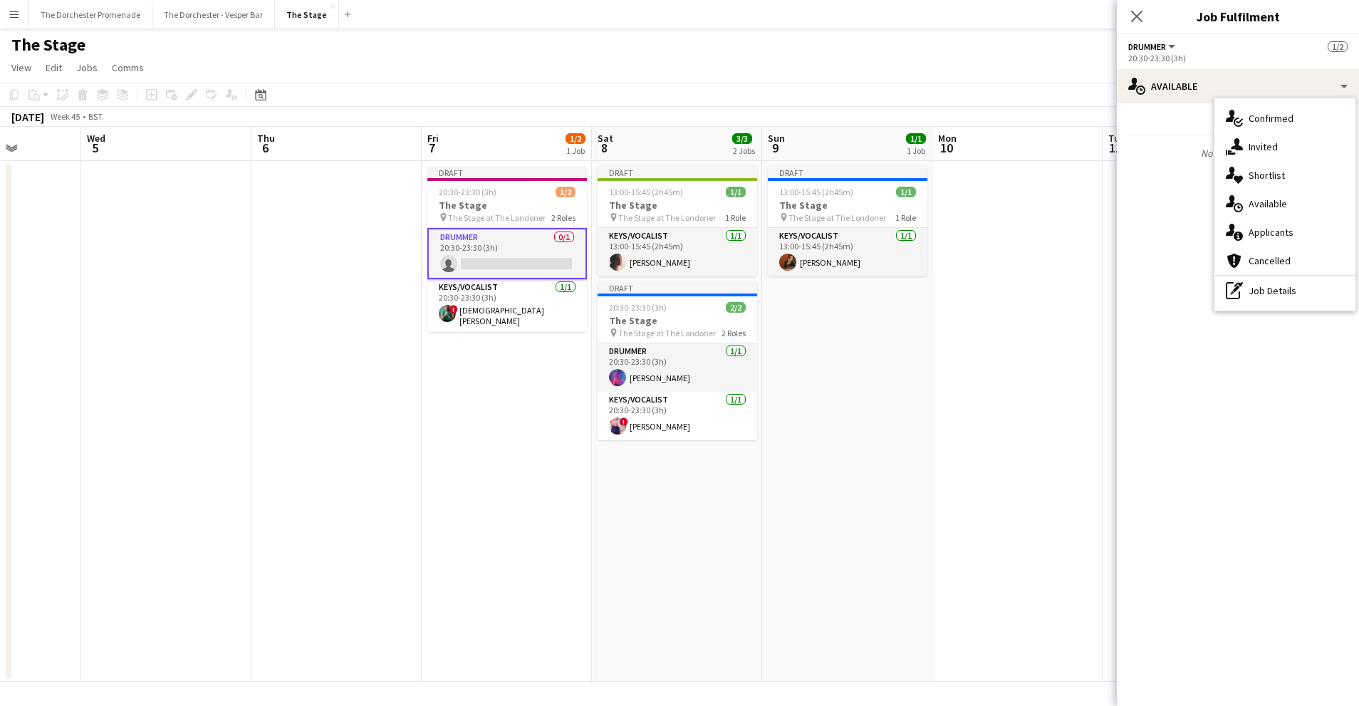
click at [1267, 205] on span "Available" at bounding box center [1268, 203] width 38 height 13
click at [961, 286] on app-date-cell at bounding box center [1017, 421] width 170 height 521
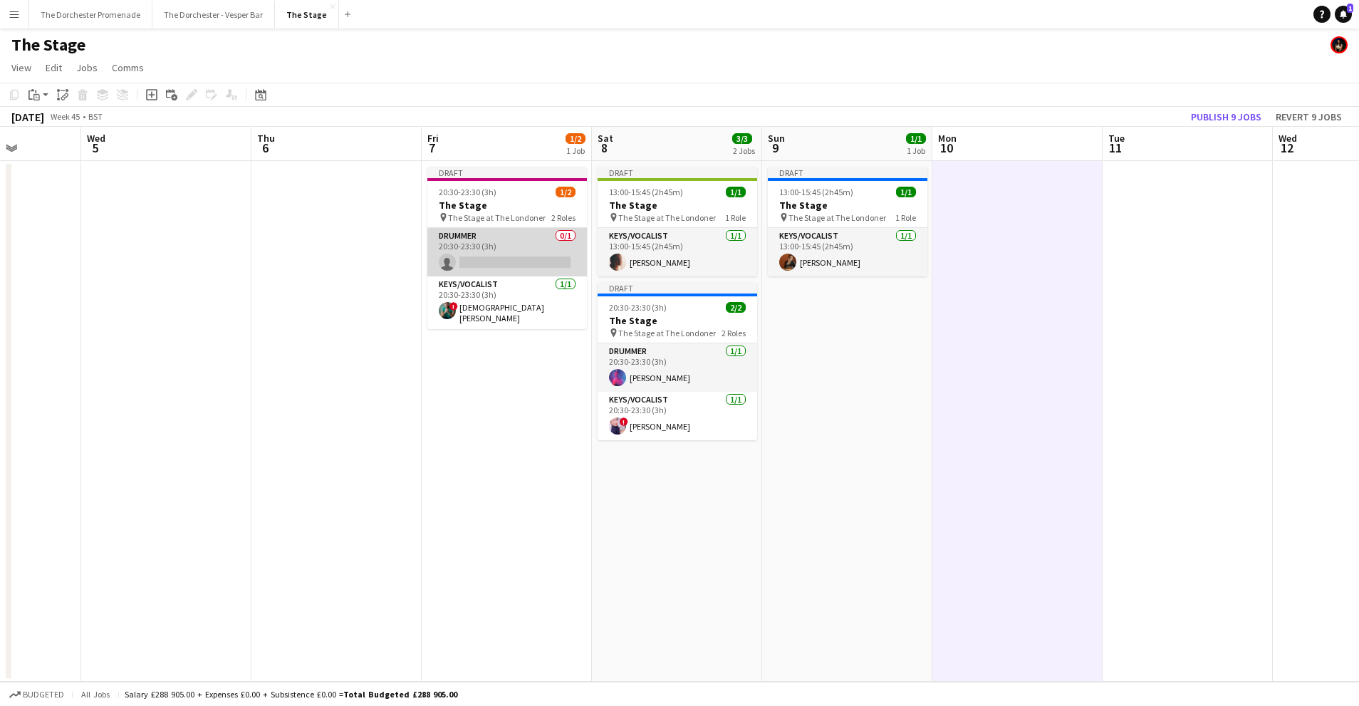
click at [491, 234] on app-card-role "Drummer 0/1 20:30-23:30 (3h) single-neutral-actions" at bounding box center [507, 252] width 160 height 48
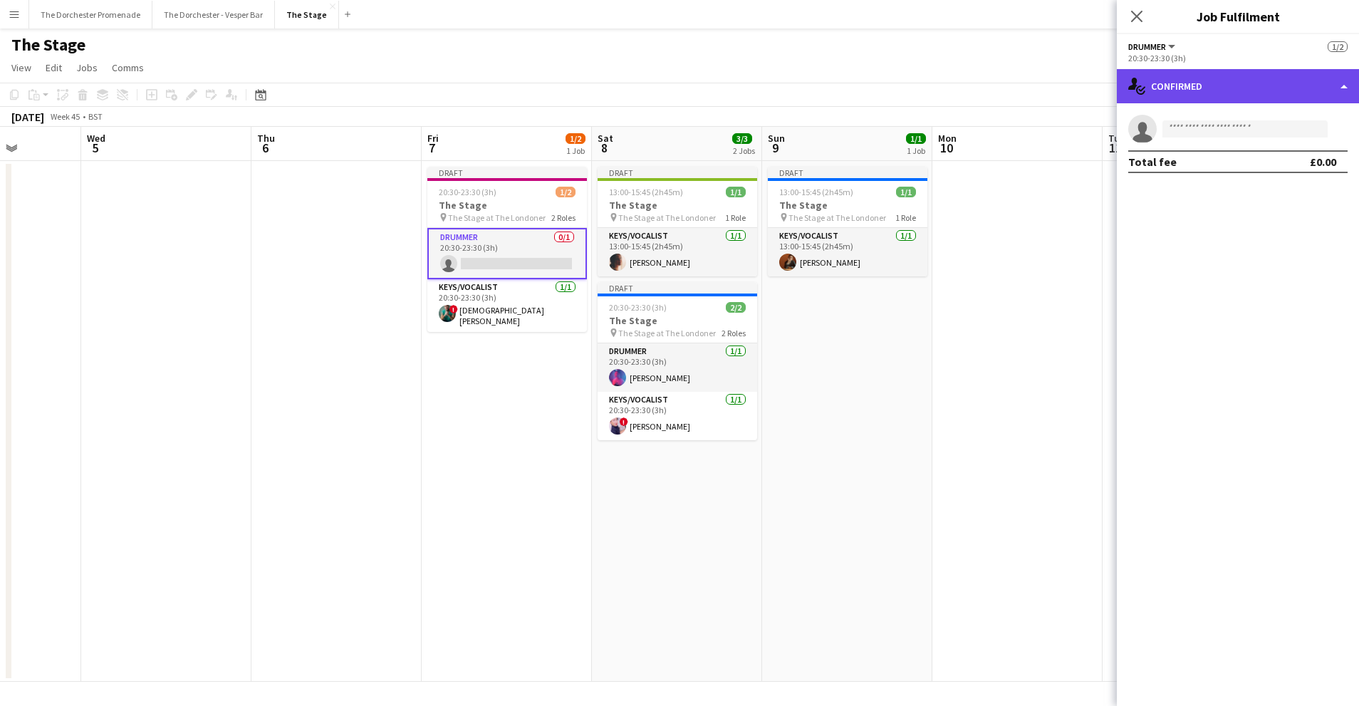
click at [1293, 83] on div "single-neutral-actions-check-2 Confirmed" at bounding box center [1238, 86] width 242 height 34
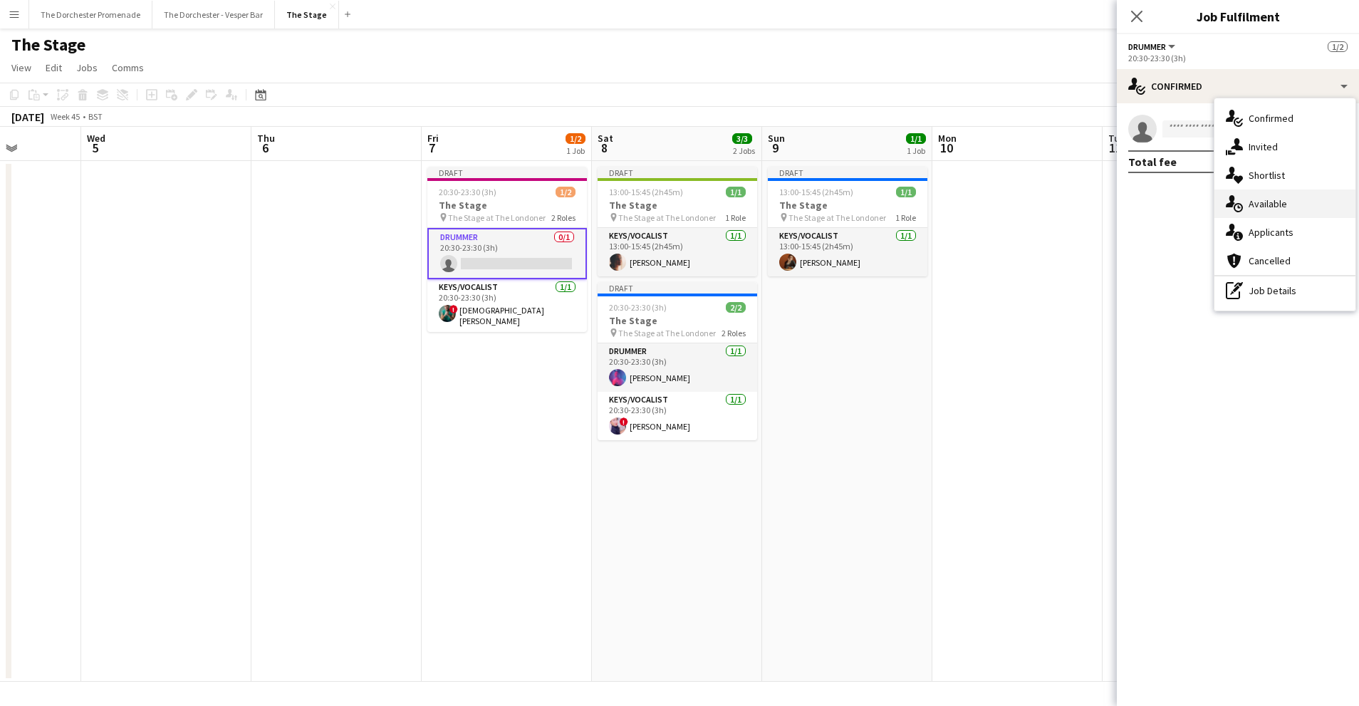
click at [1269, 204] on span "Available" at bounding box center [1268, 203] width 38 height 13
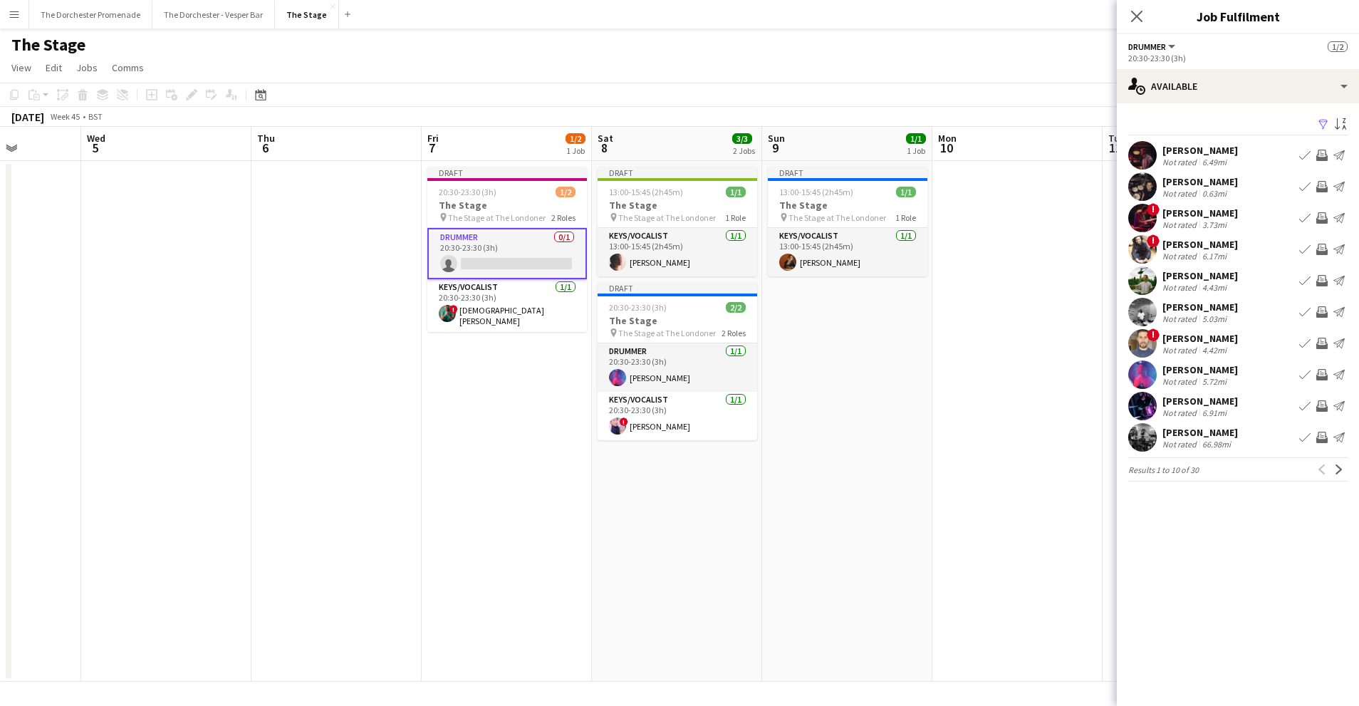
click at [1301, 155] on app-icon "Book crew" at bounding box center [1304, 155] width 11 height 11
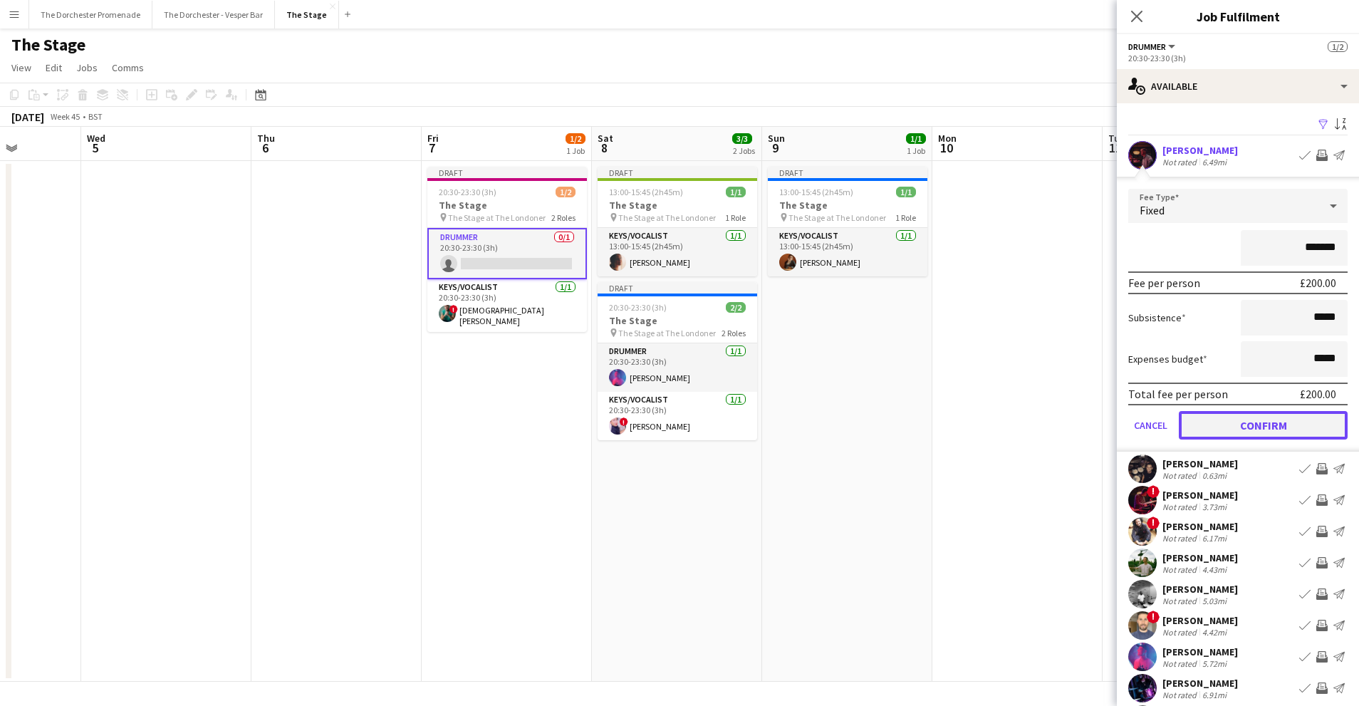
click at [1203, 430] on button "Confirm" at bounding box center [1263, 425] width 169 height 28
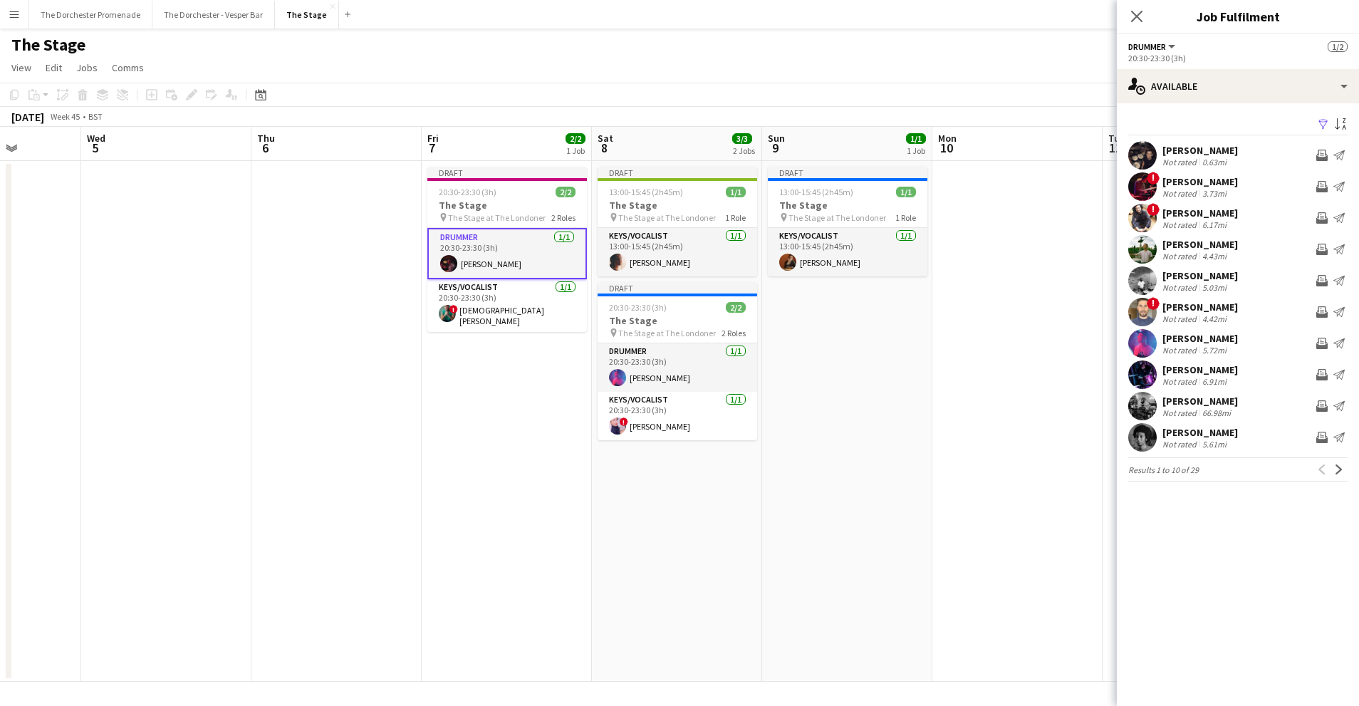
click at [895, 408] on app-date-cell "Draft 13:00-15:45 (2h45m) 1/1 The Stage pin The Stage at The Londoner 1 Role Ke…" at bounding box center [847, 421] width 170 height 521
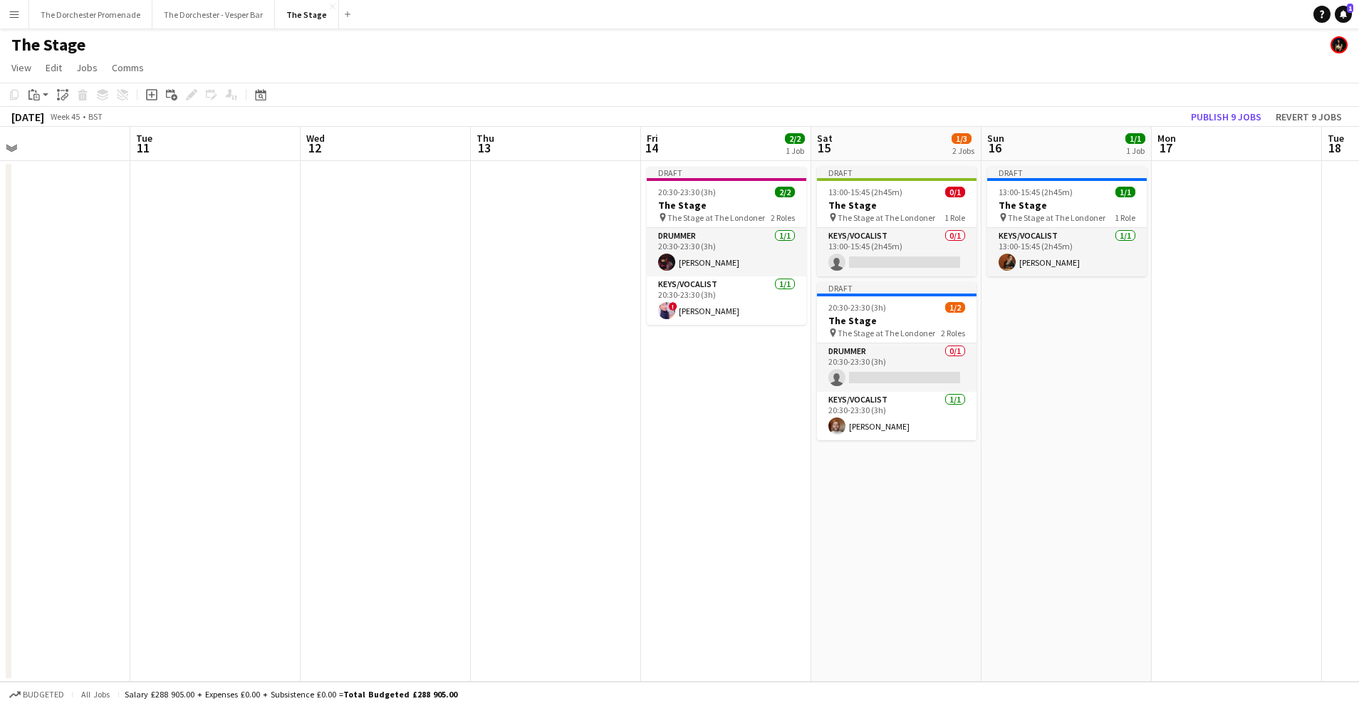
scroll to position [0, 472]
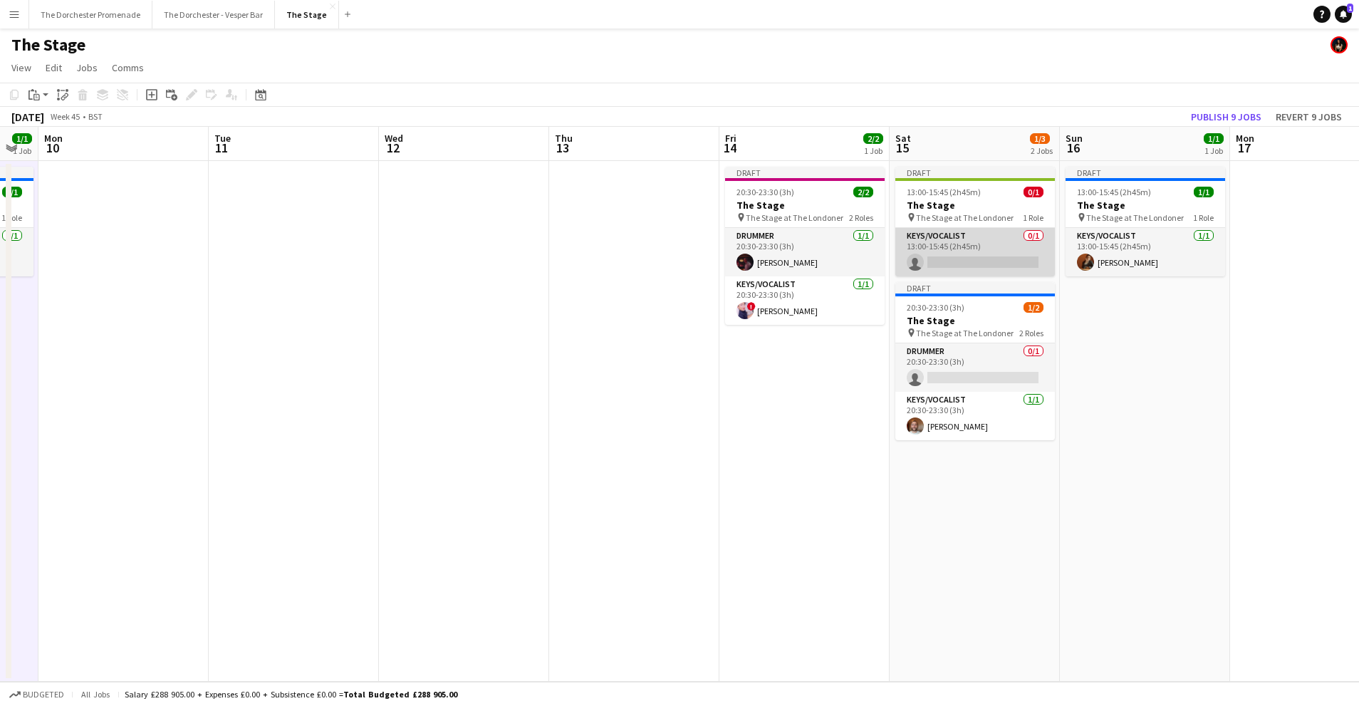
click at [971, 243] on app-card-role "Keys/Vocalist 0/1 13:00-15:45 (2h45m) single-neutral-actions" at bounding box center [975, 252] width 160 height 48
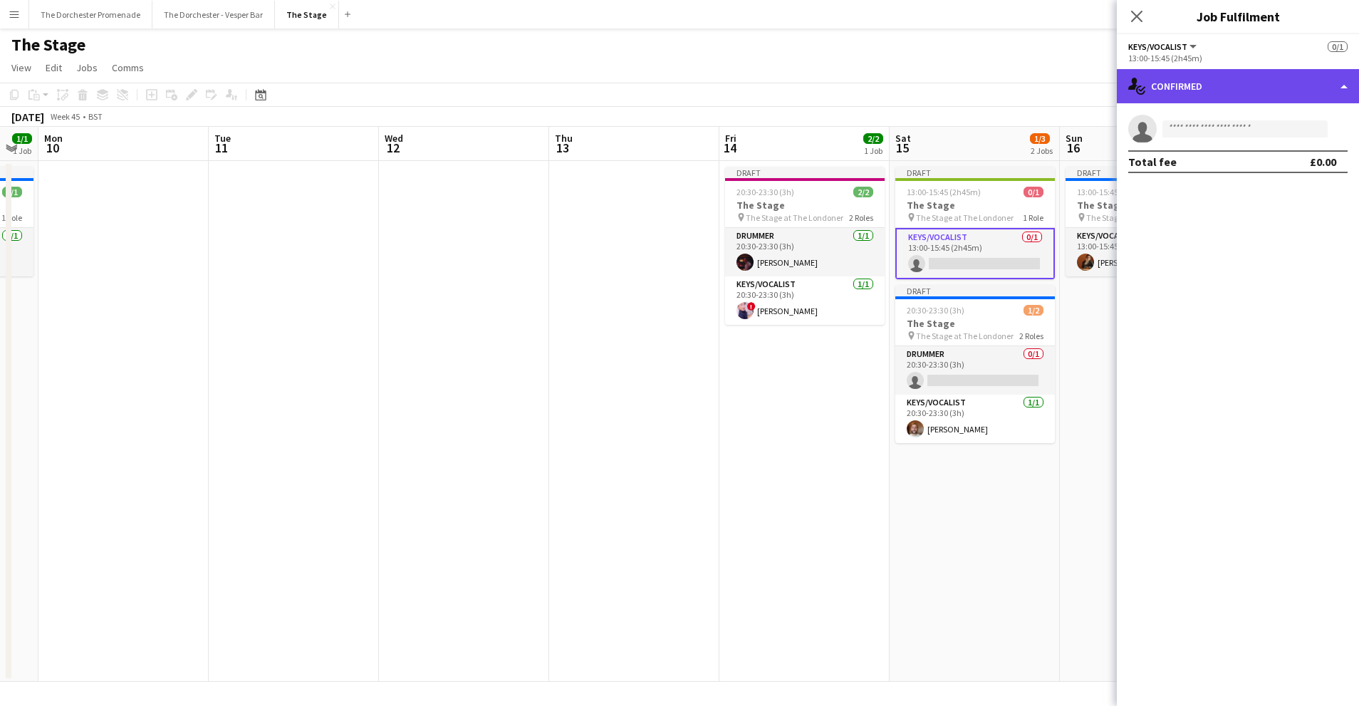
click at [1276, 81] on div "single-neutral-actions-check-2 Confirmed" at bounding box center [1238, 86] width 242 height 34
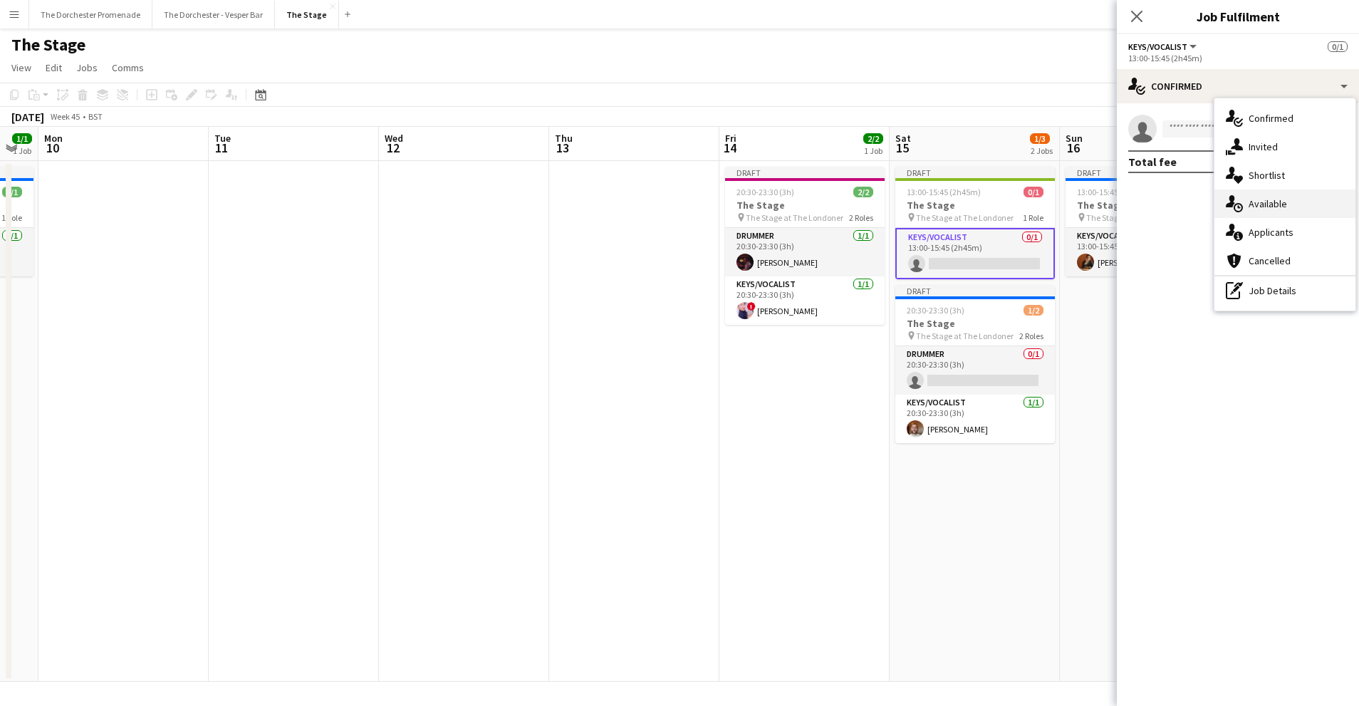
click at [1289, 204] on div "single-neutral-actions-upload Available" at bounding box center [1285, 203] width 141 height 28
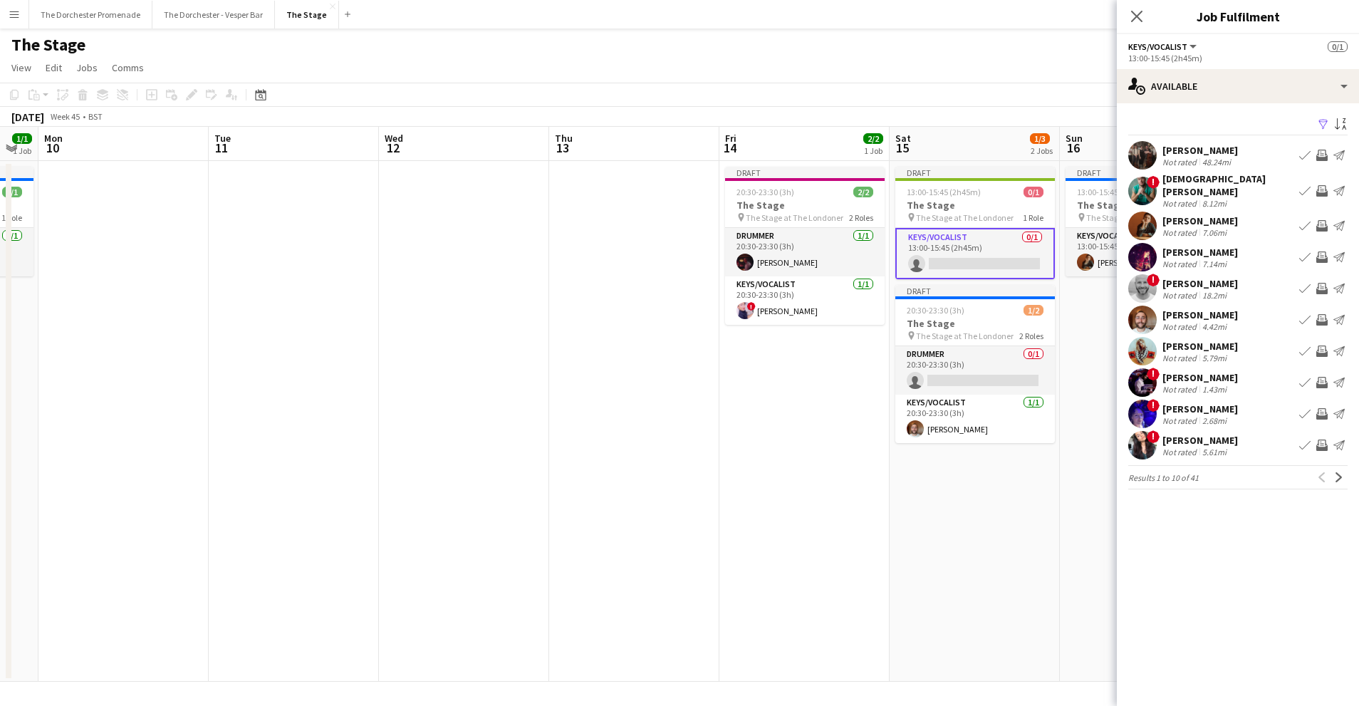
click at [1303, 345] on app-icon "Book crew" at bounding box center [1304, 350] width 11 height 11
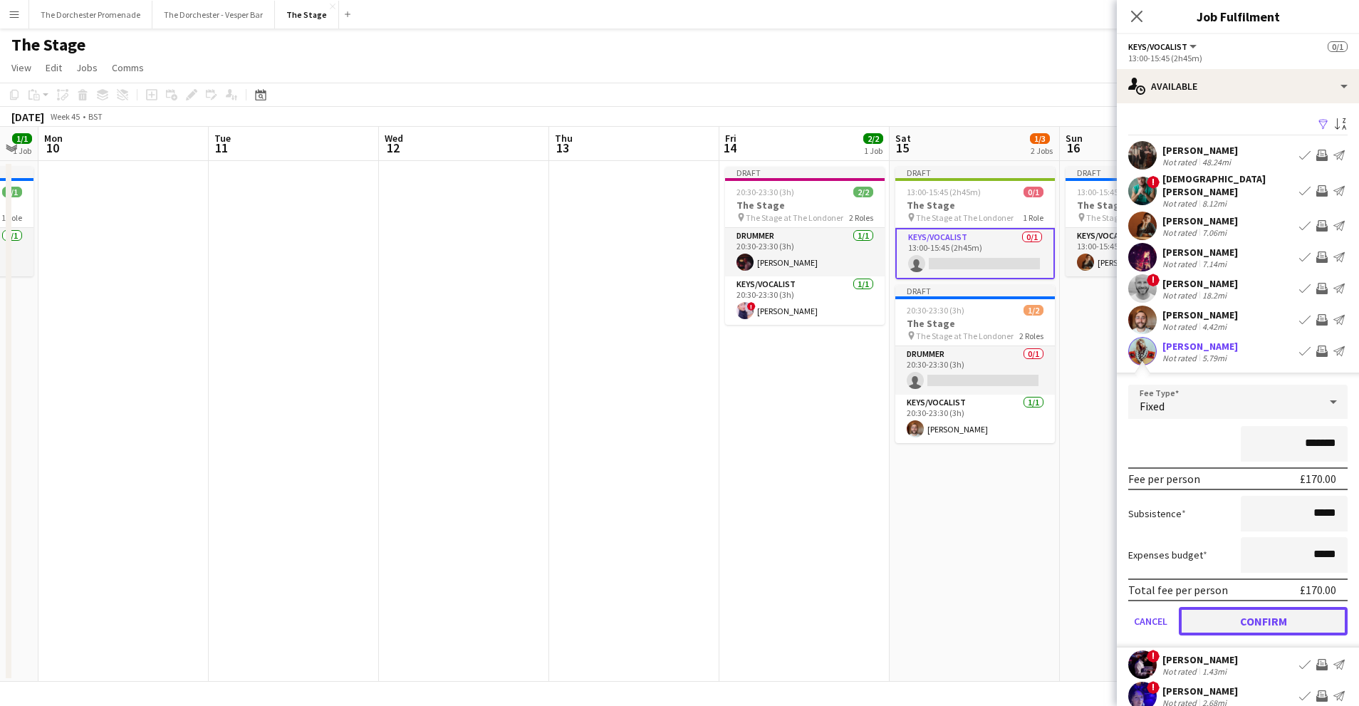
click at [1192, 610] on button "Confirm" at bounding box center [1263, 621] width 169 height 28
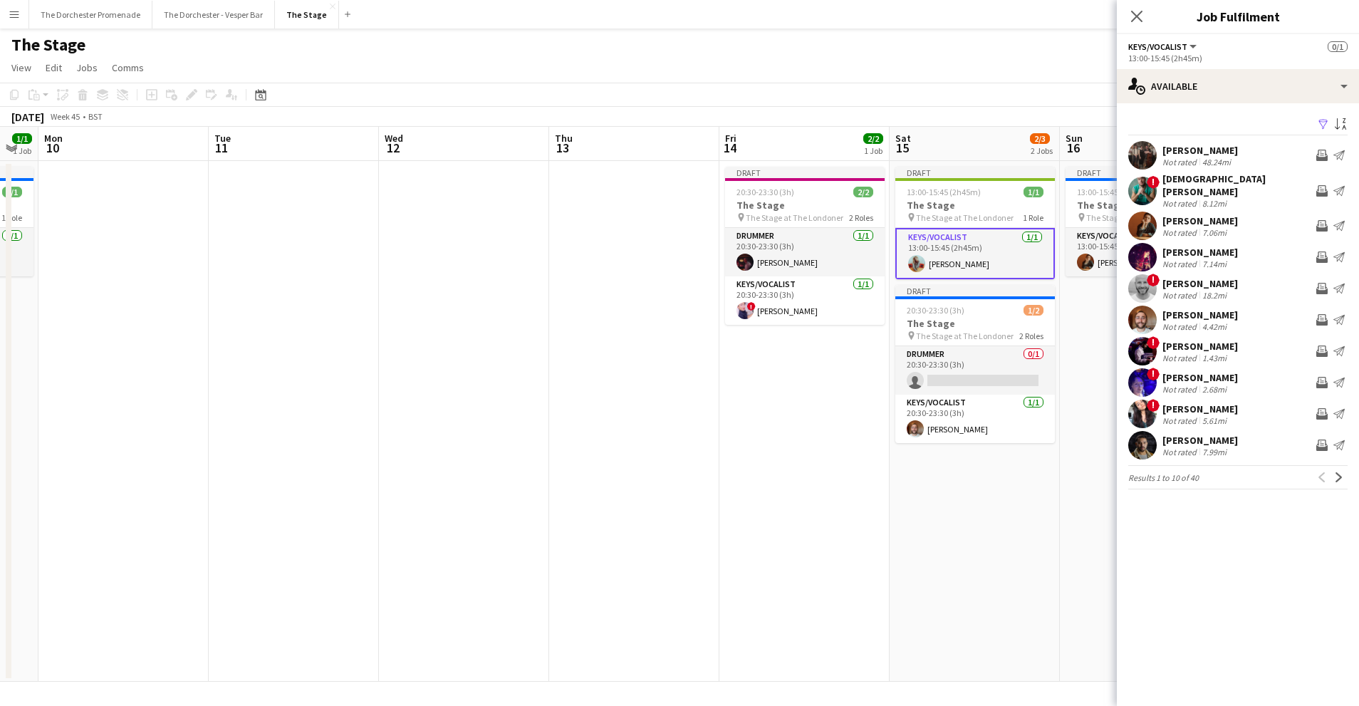
click at [927, 592] on app-date-cell "Draft 13:00-15:45 (2h45m) 1/1 The Stage pin The Stage at The Londoner 1 Role Ke…" at bounding box center [975, 421] width 170 height 521
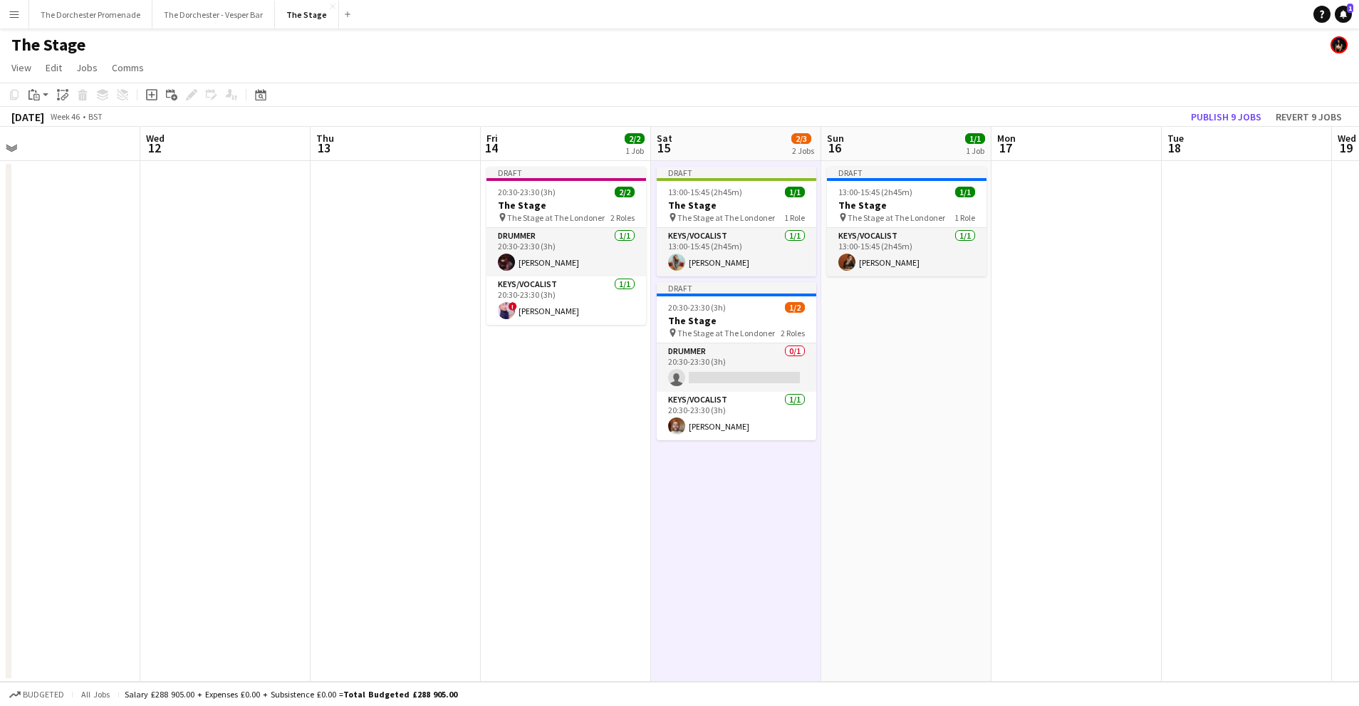
scroll to position [0, 364]
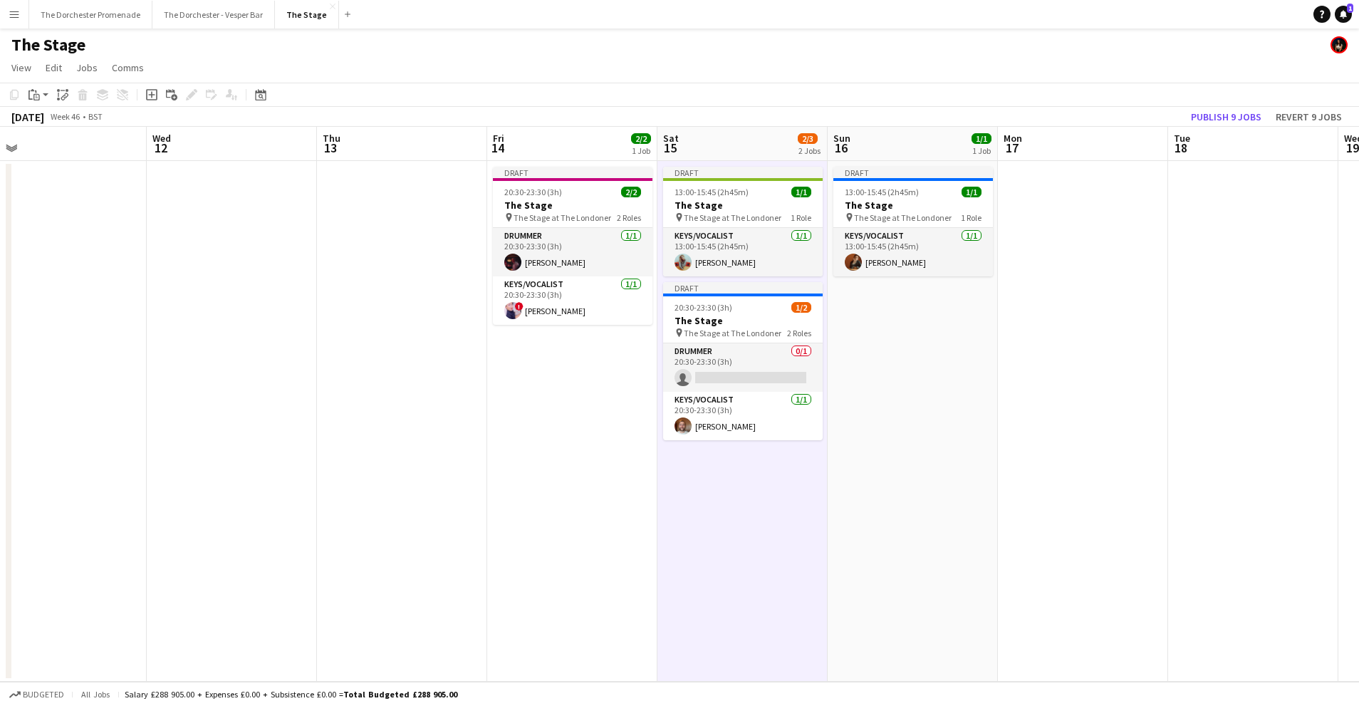
click at [10, 9] on app-icon "Menu" at bounding box center [14, 14] width 11 height 11
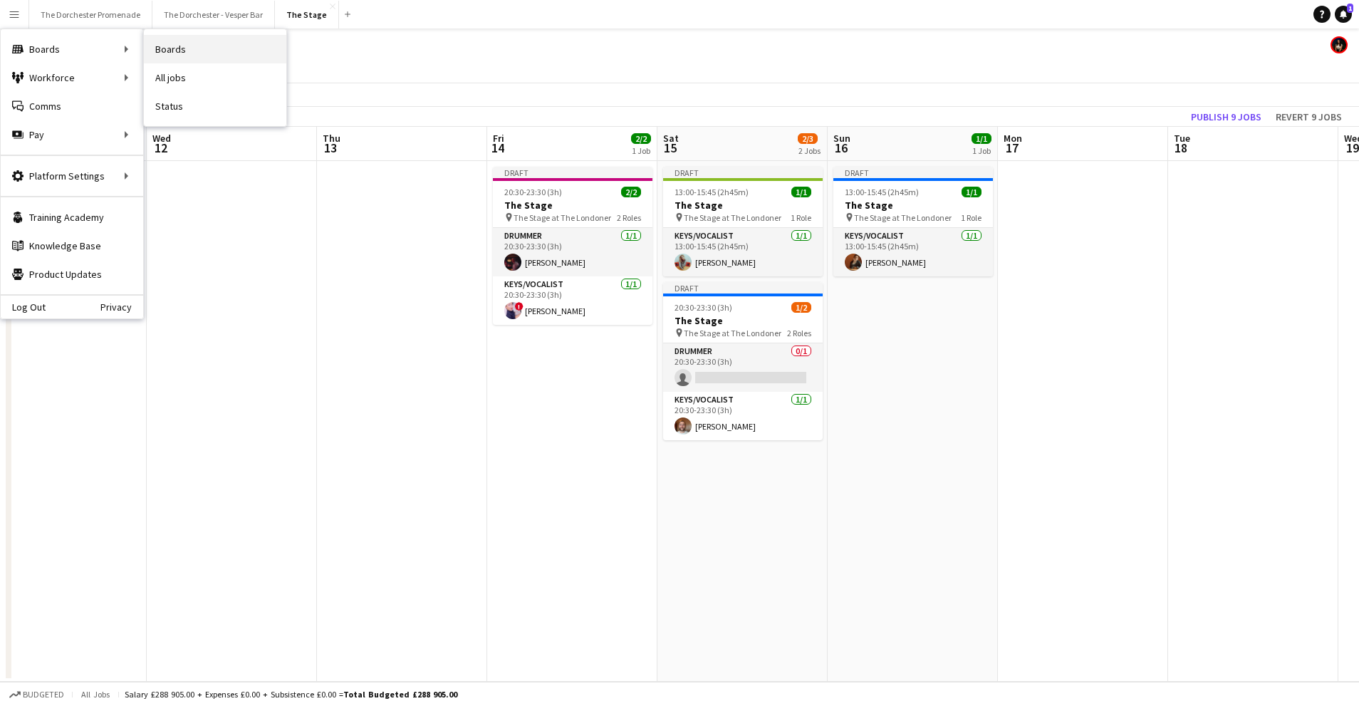
click at [167, 51] on link "Boards" at bounding box center [215, 49] width 142 height 28
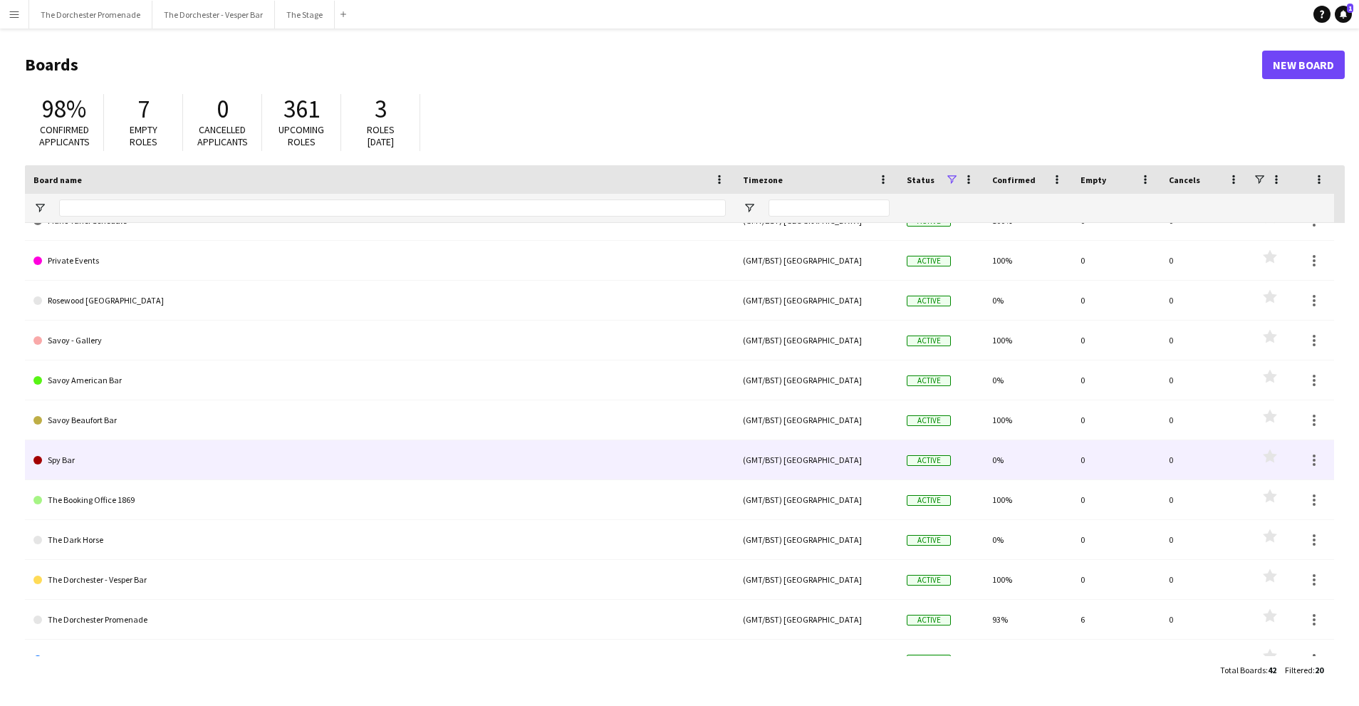
scroll to position [365, 0]
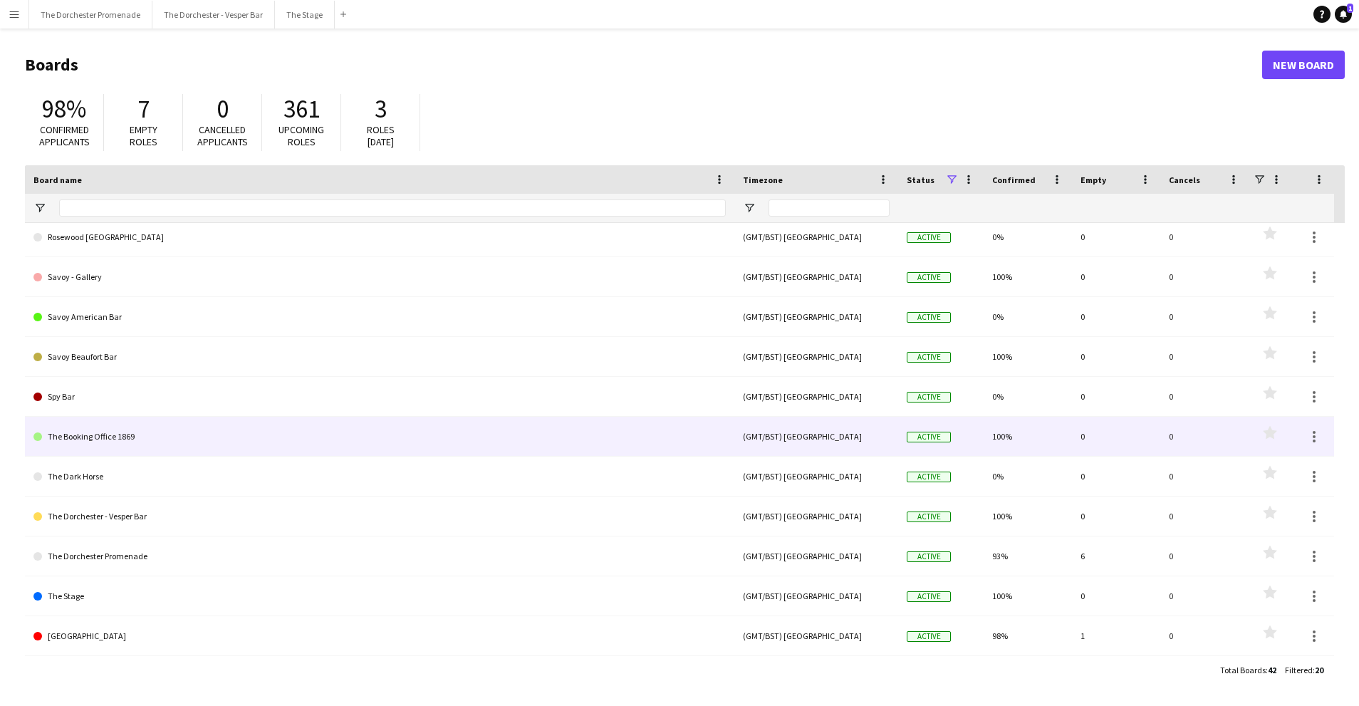
click at [172, 437] on link "The Booking Office 1869" at bounding box center [379, 437] width 692 height 40
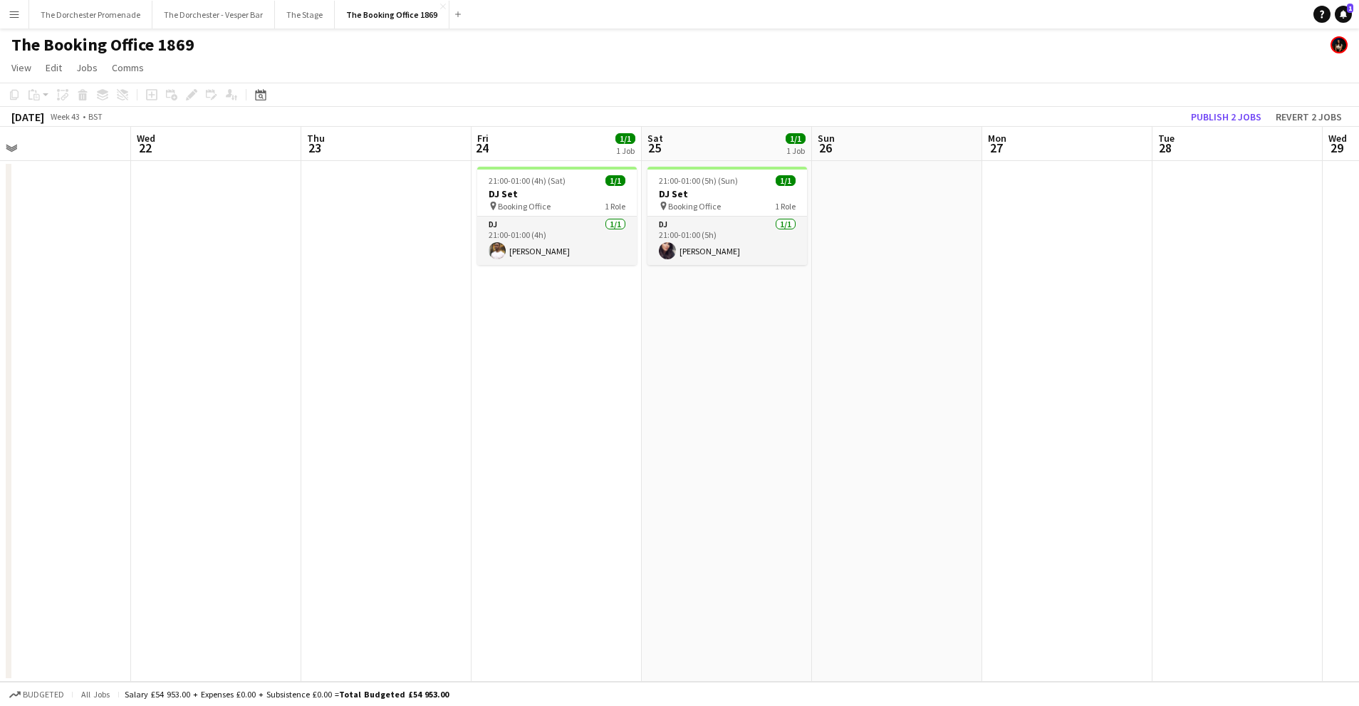
scroll to position [0, 469]
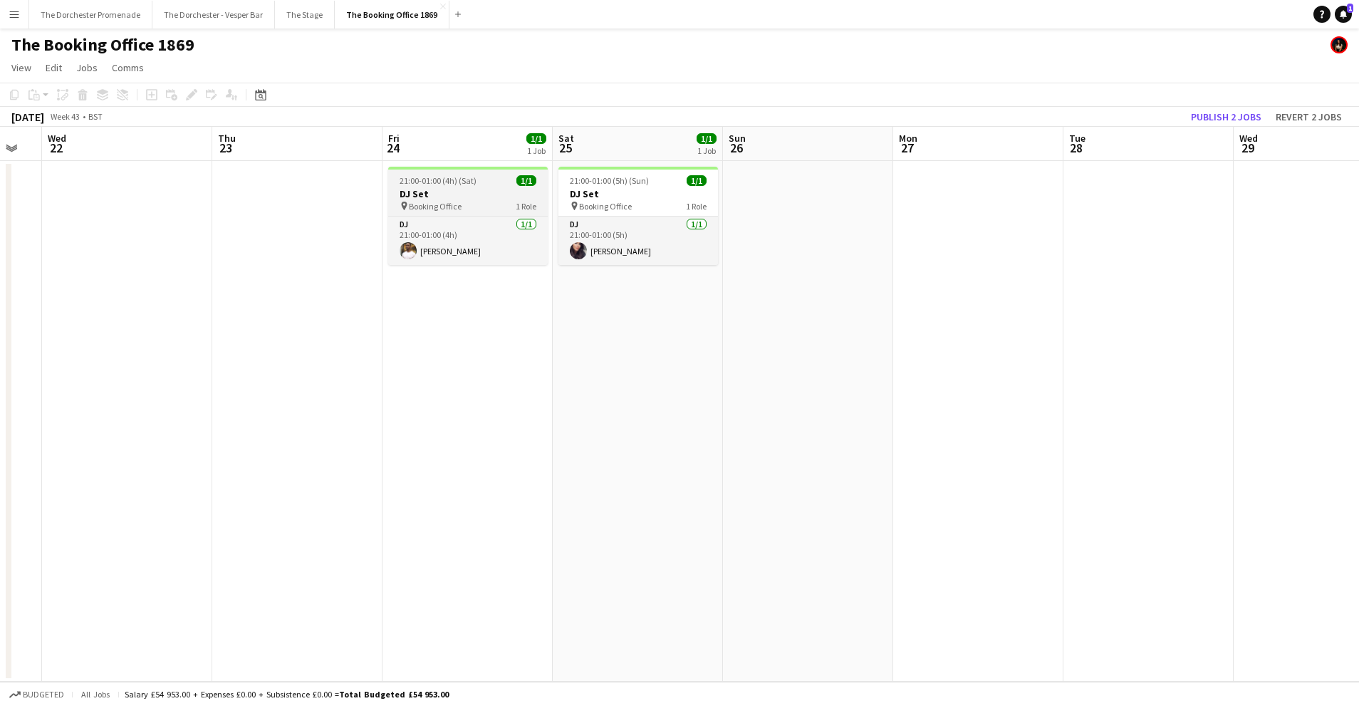
click at [427, 168] on app-date-cell "21:00-01:00 (4h) (Sat) 1/1 DJ Set pin Booking Office 1 Role DJ [DATE] 21:00-01:…" at bounding box center [468, 421] width 170 height 521
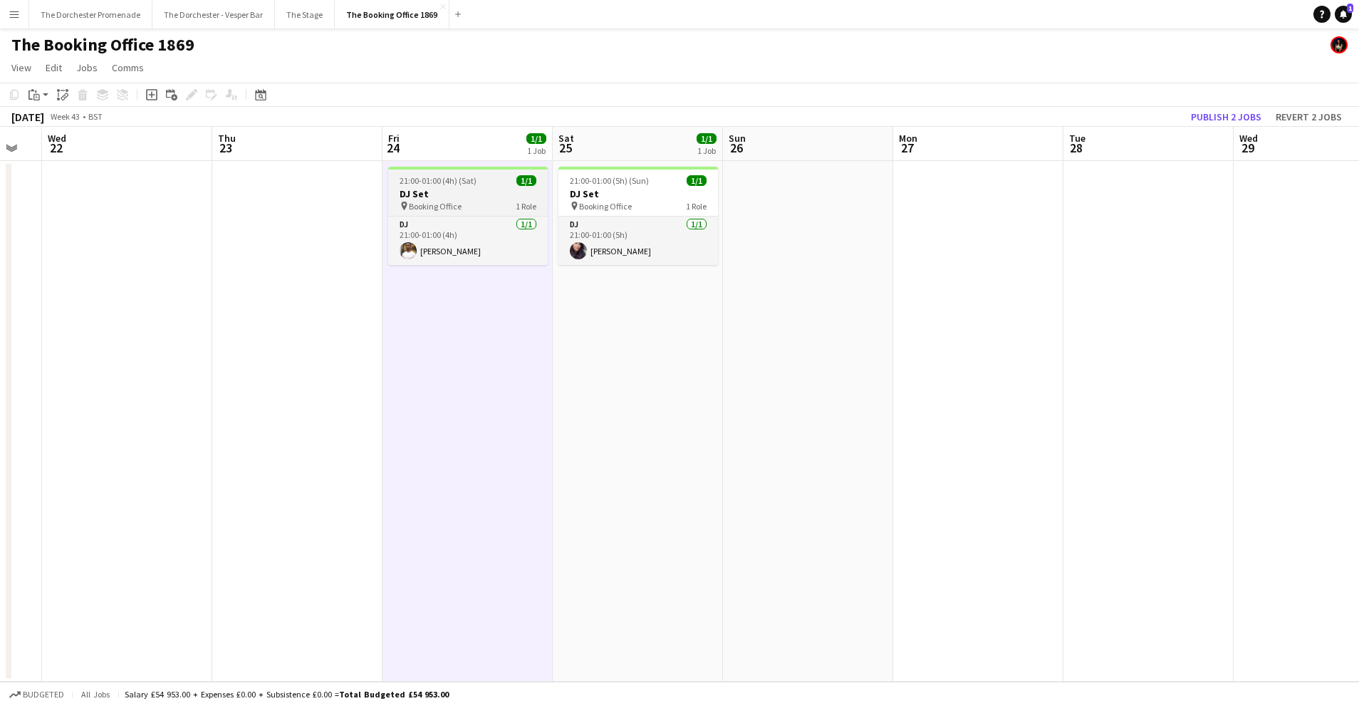
scroll to position [0, 468]
click at [433, 176] on span "21:00-01:00 (4h) (Sat)" at bounding box center [438, 180] width 77 height 11
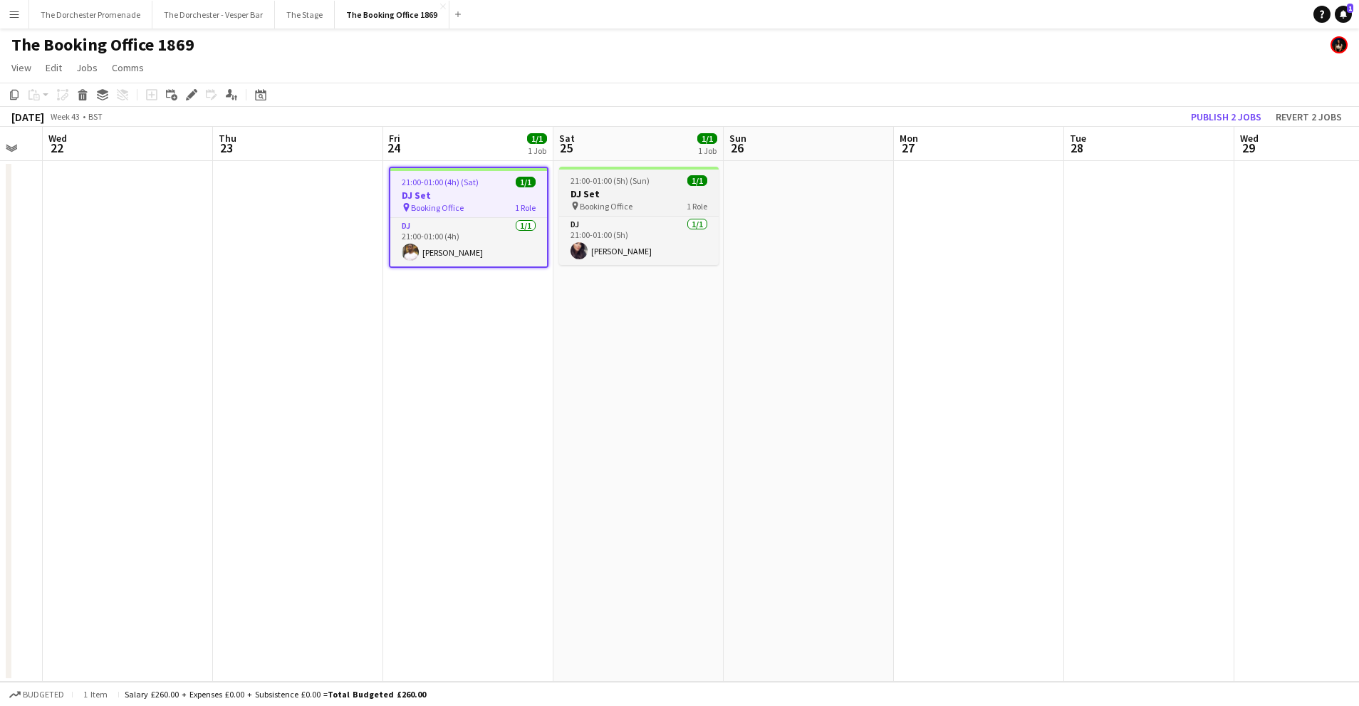
click at [628, 198] on h3 "DJ Set" at bounding box center [639, 193] width 160 height 13
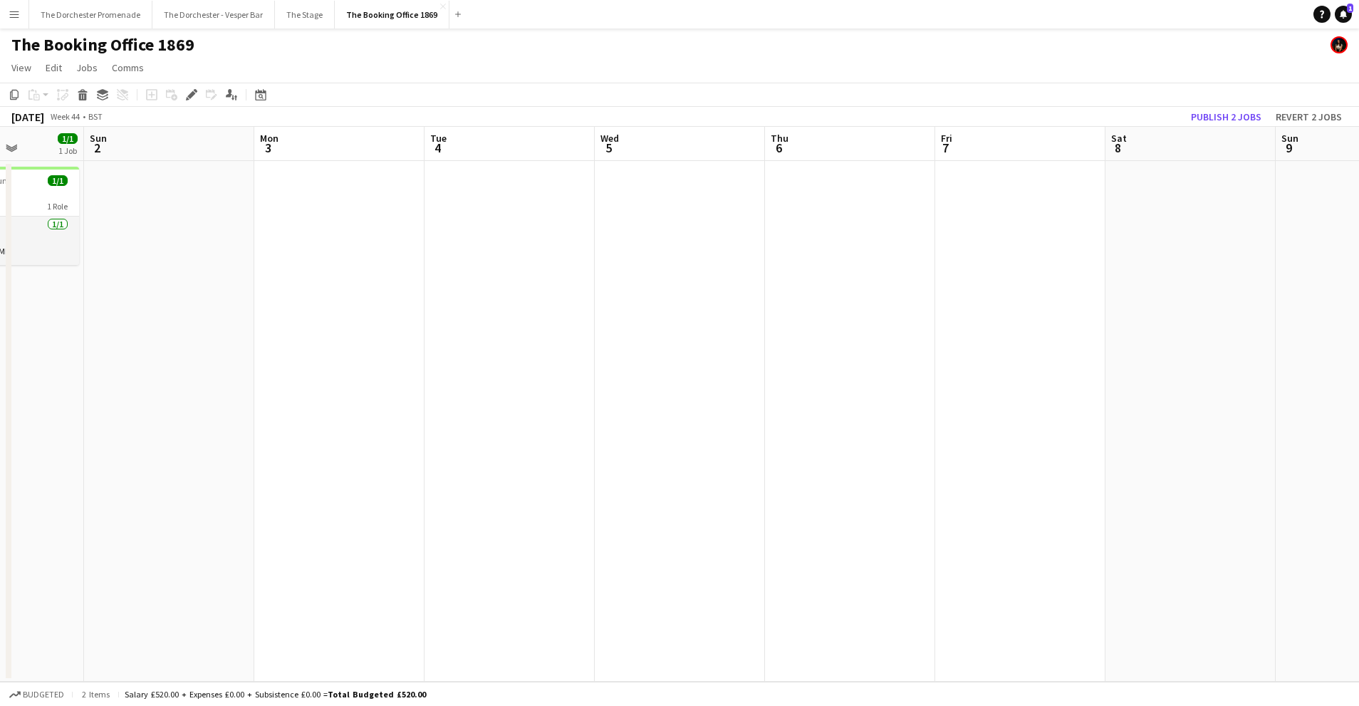
click at [1004, 184] on app-date-cell at bounding box center [1020, 421] width 170 height 521
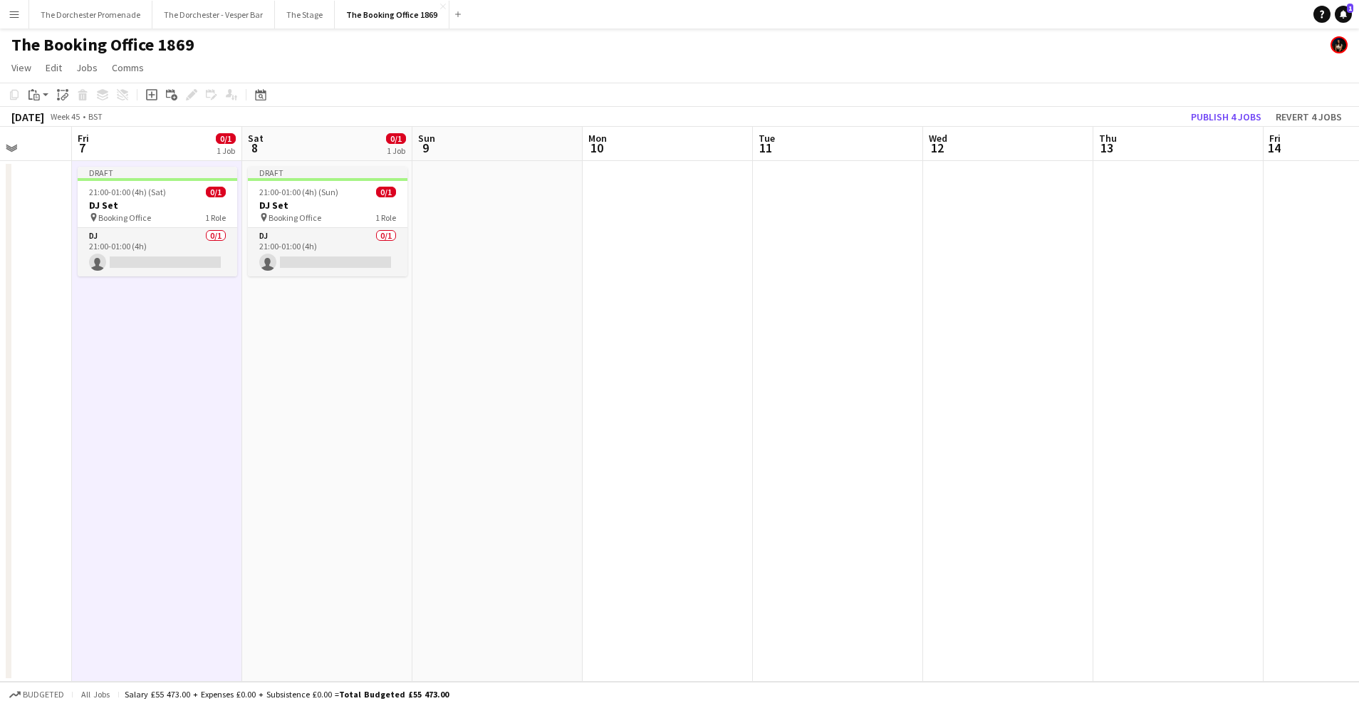
scroll to position [0, 455]
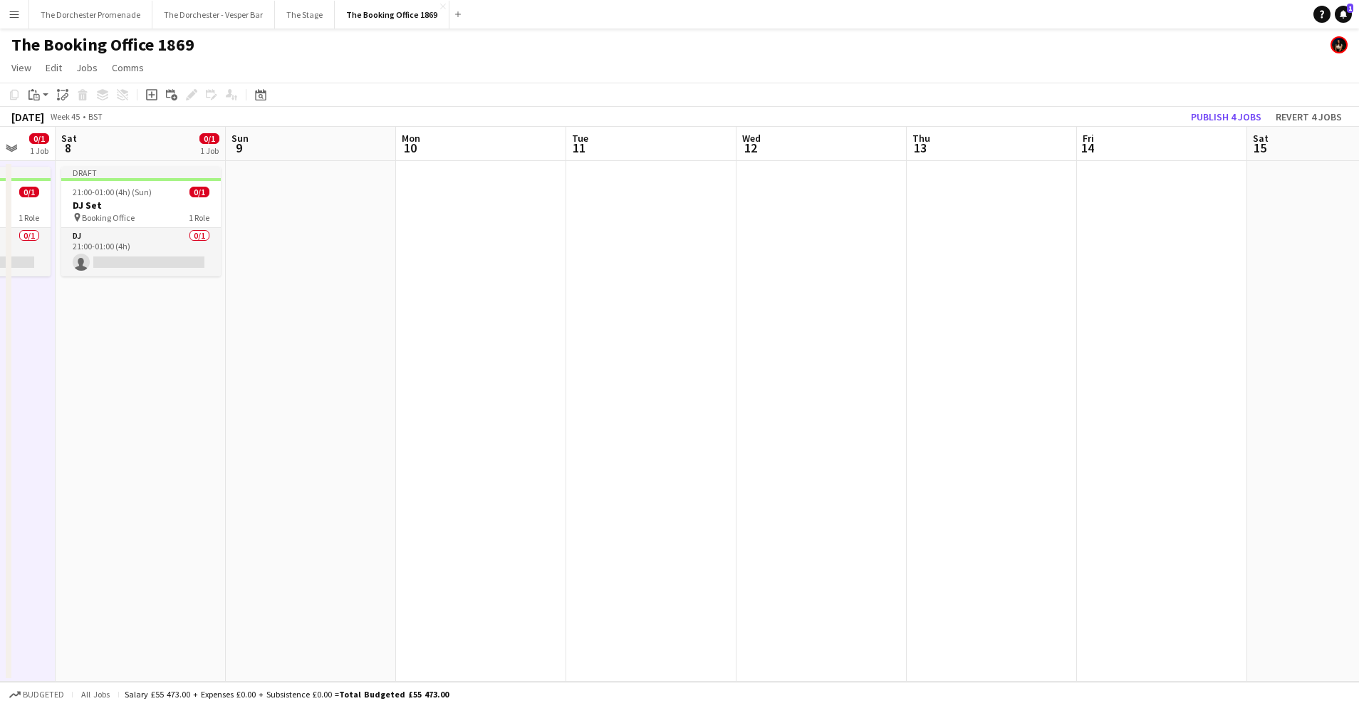
click at [1085, 184] on app-date-cell at bounding box center [1162, 421] width 170 height 521
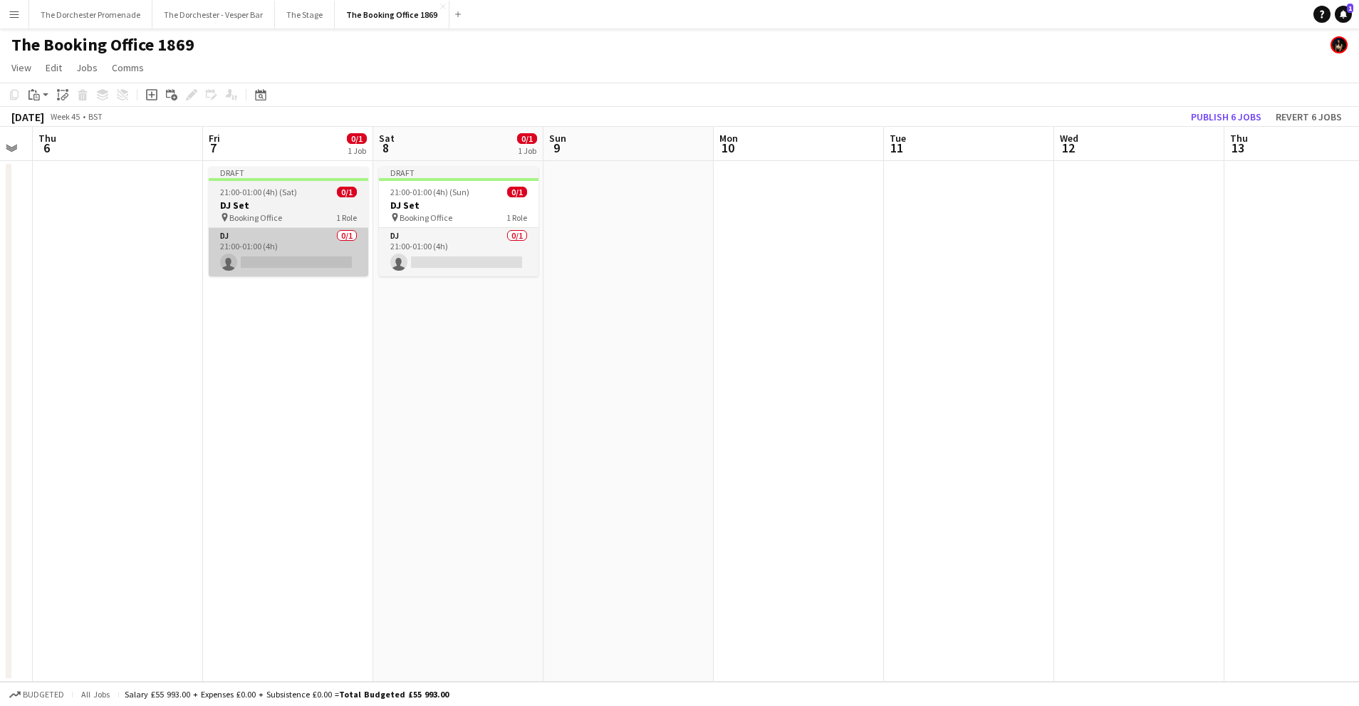
scroll to position [0, 438]
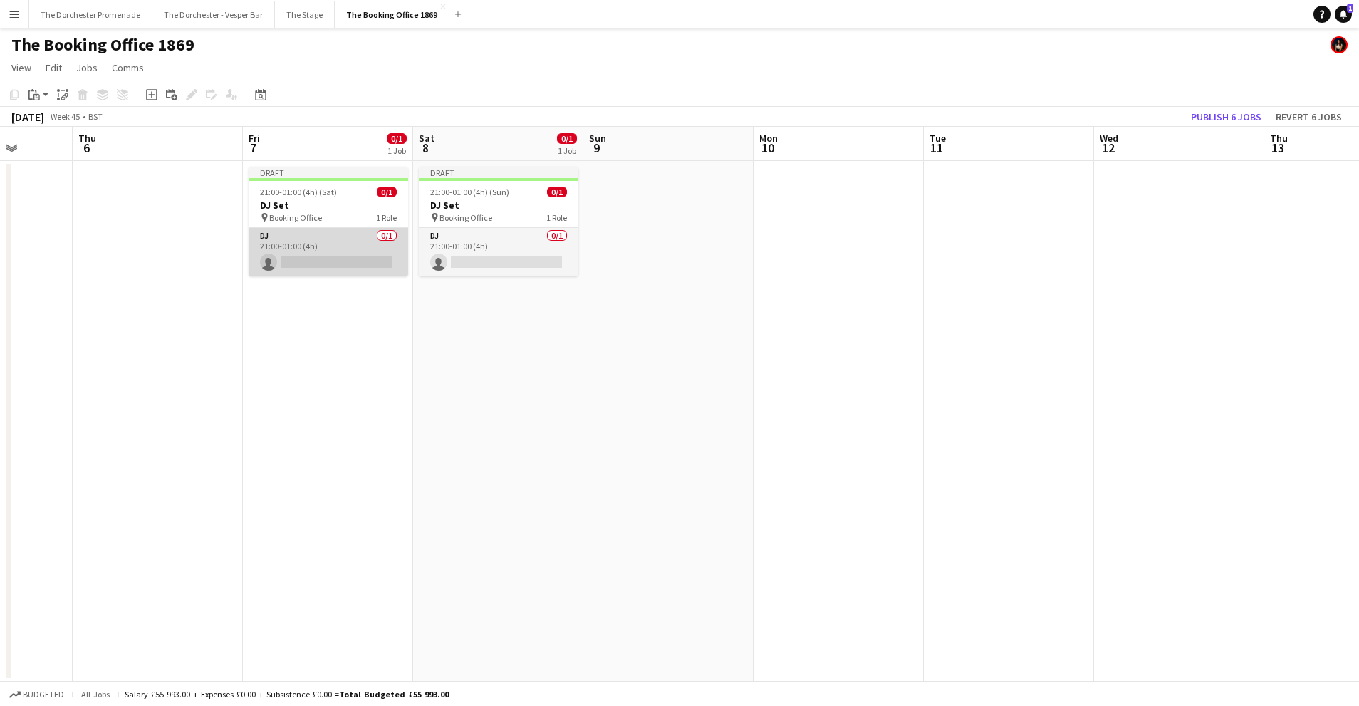
click at [328, 246] on app-card-role "DJ 0/1 21:00-01:00 (4h) single-neutral-actions" at bounding box center [329, 252] width 160 height 48
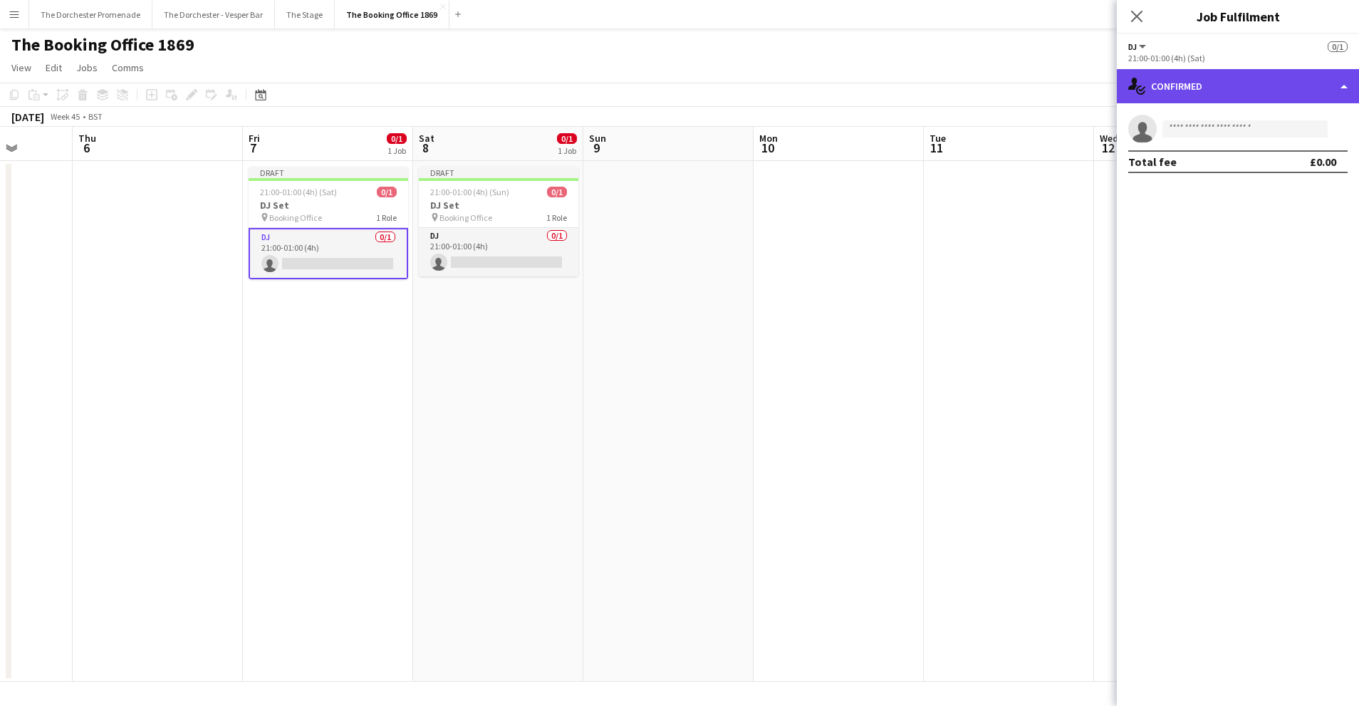
click at [1227, 92] on div "single-neutral-actions-check-2 Confirmed" at bounding box center [1238, 86] width 242 height 34
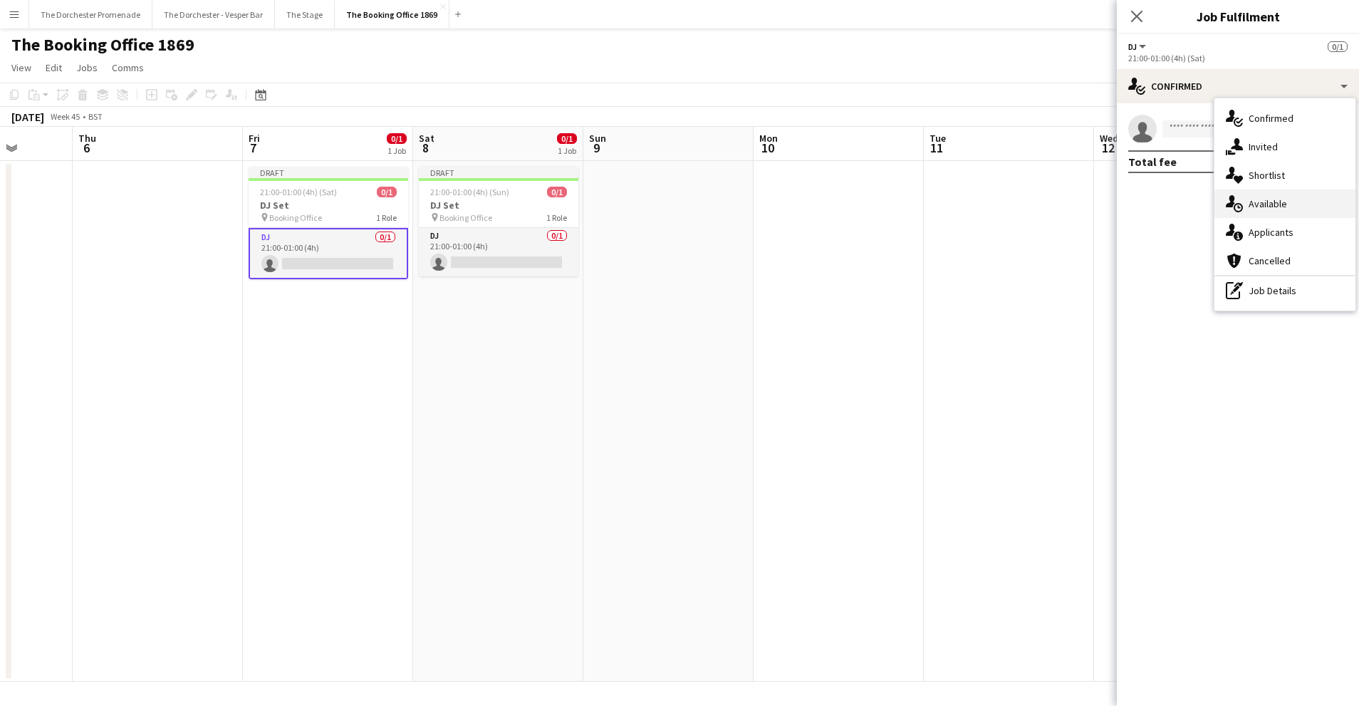
click at [1277, 194] on div "single-neutral-actions-upload Available" at bounding box center [1285, 203] width 141 height 28
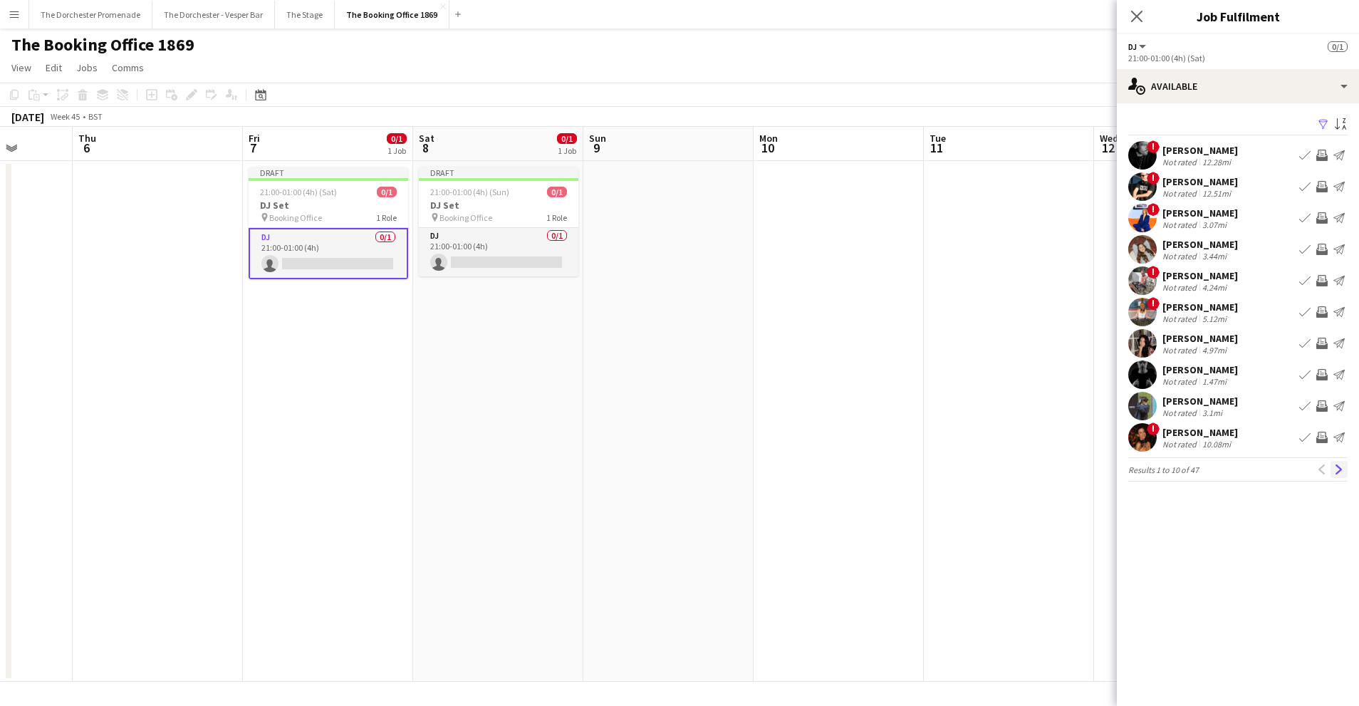
click at [1338, 468] on app-icon "Next" at bounding box center [1339, 469] width 10 height 10
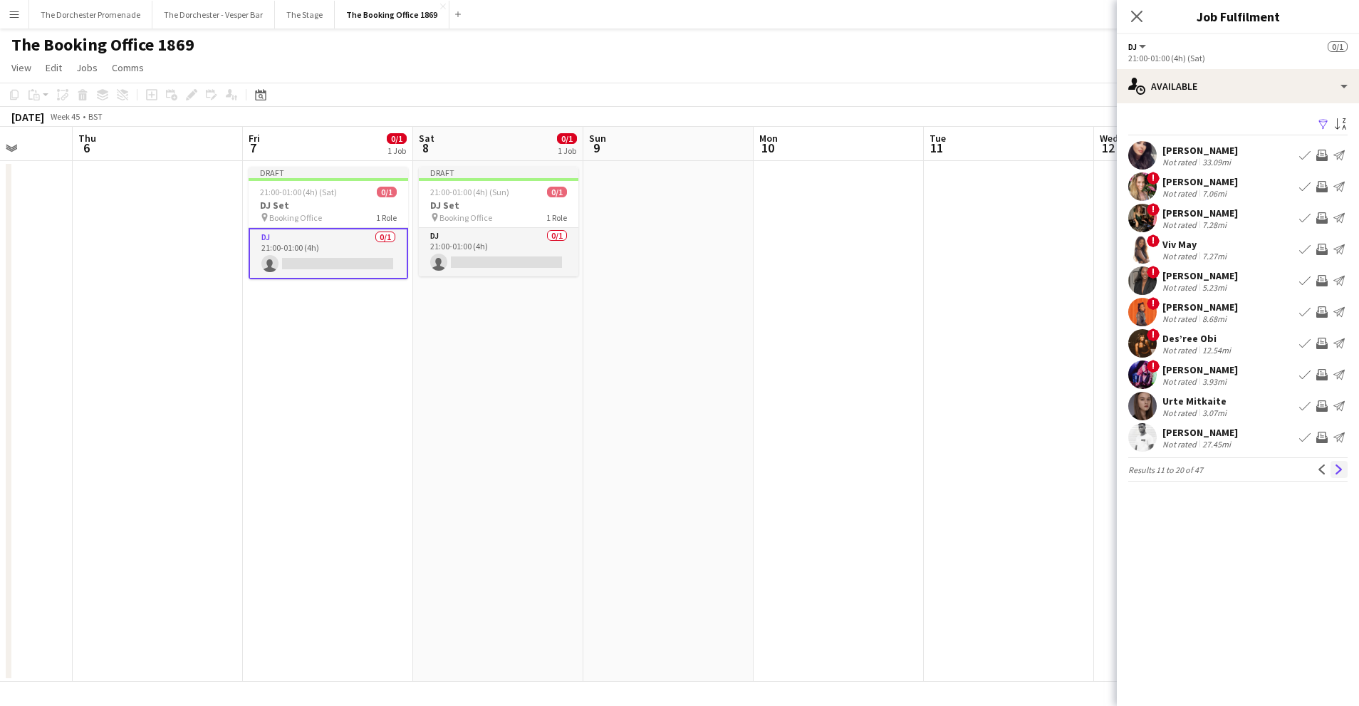
click at [1341, 469] on app-icon "Next" at bounding box center [1339, 469] width 10 height 10
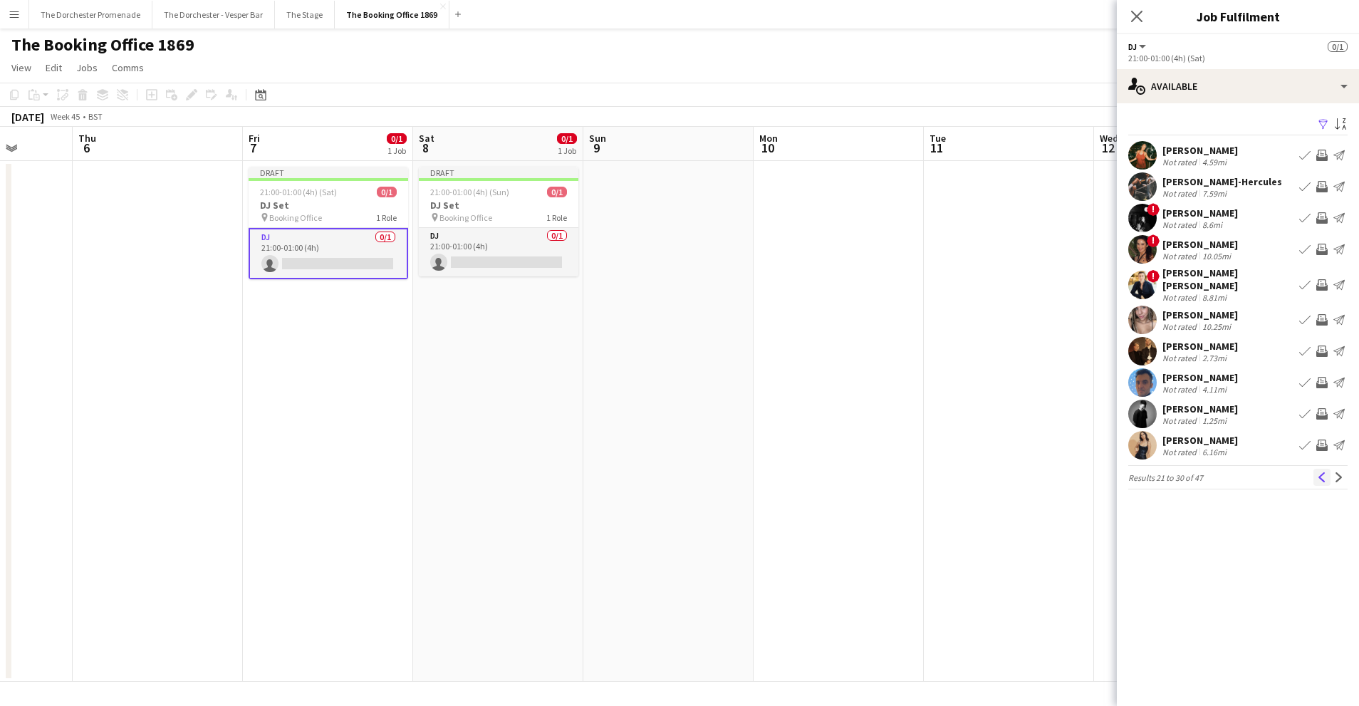
click at [1327, 469] on button "Previous" at bounding box center [1322, 477] width 17 height 17
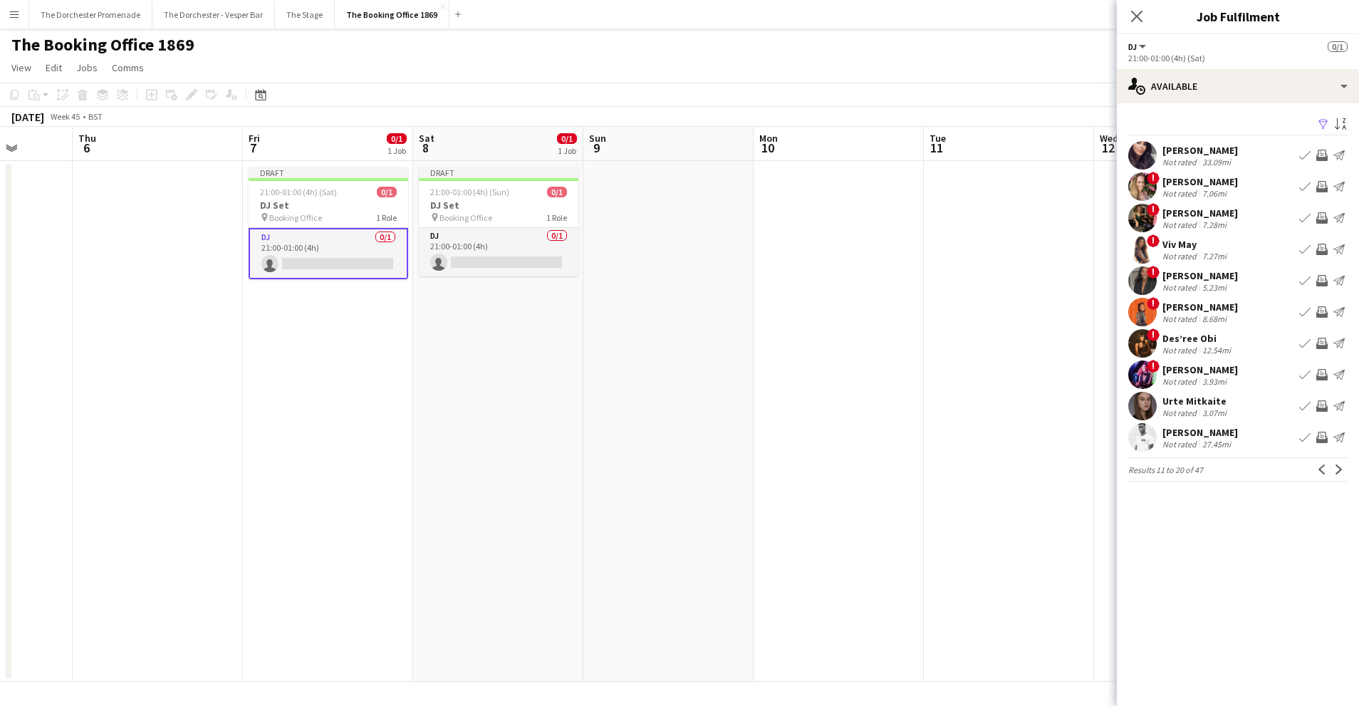
click at [1306, 249] on app-icon "Book crew" at bounding box center [1304, 249] width 11 height 11
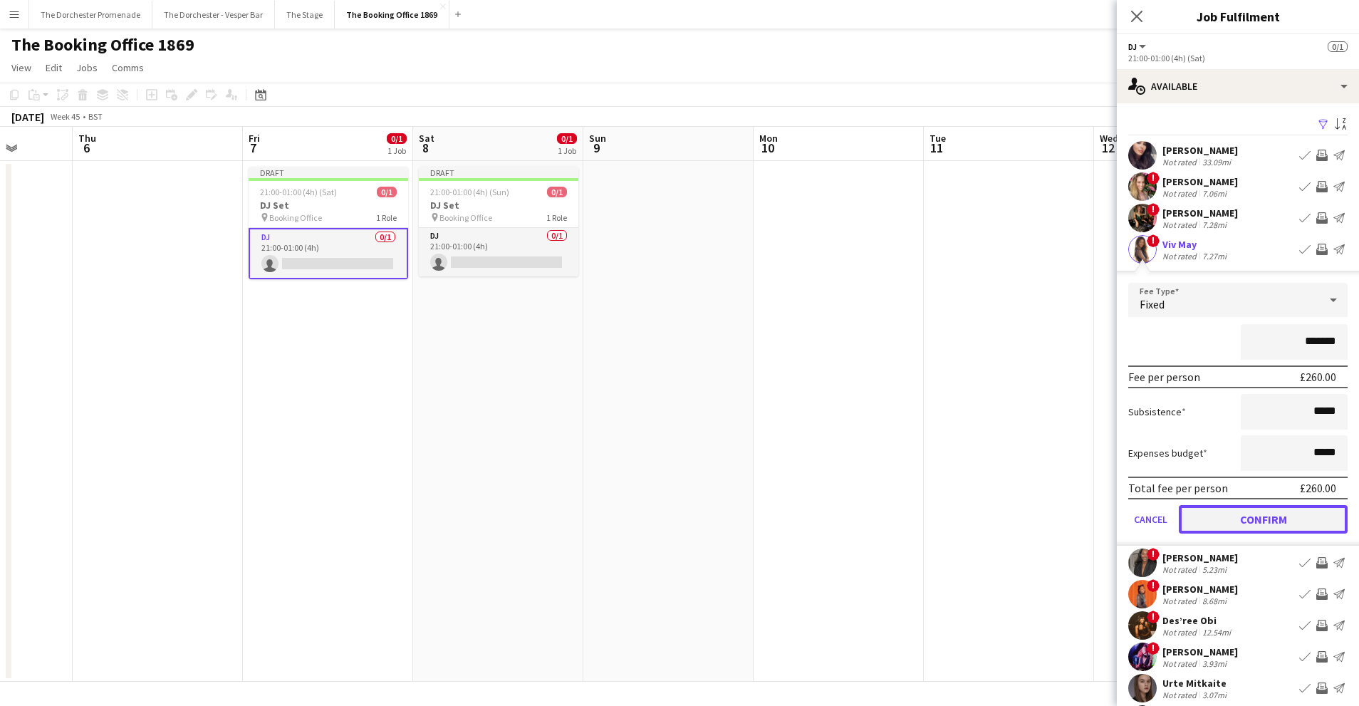
click at [1222, 523] on button "Confirm" at bounding box center [1263, 519] width 169 height 28
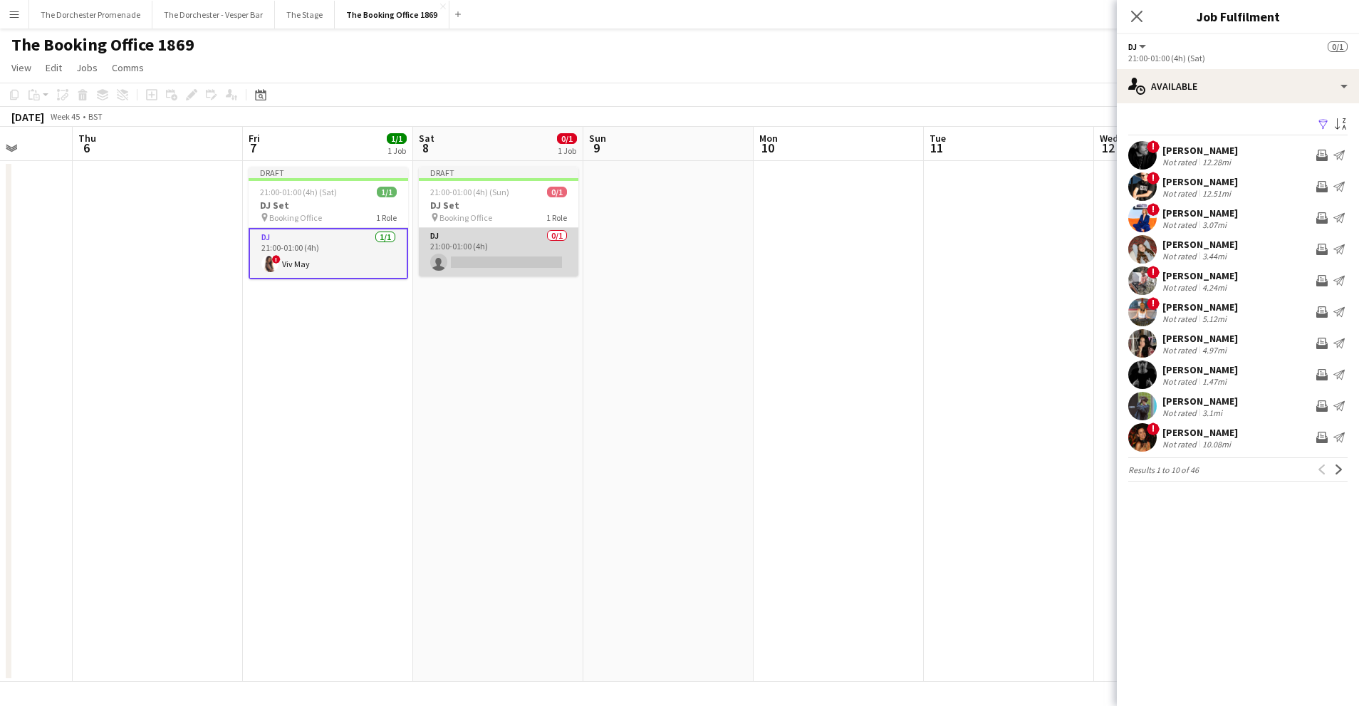
click at [492, 247] on app-card-role "DJ 0/1 21:00-01:00 (4h) single-neutral-actions" at bounding box center [499, 252] width 160 height 48
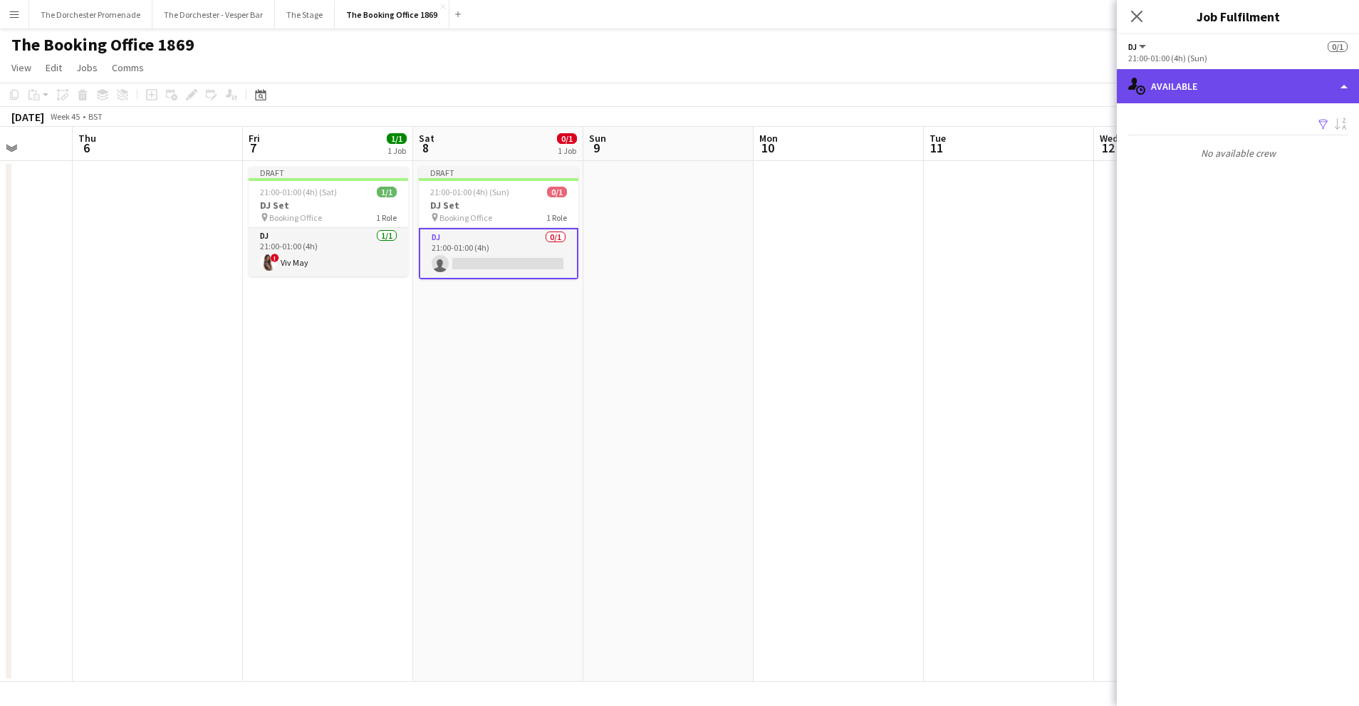
click at [1212, 83] on div "single-neutral-actions-upload Available" at bounding box center [1238, 86] width 242 height 34
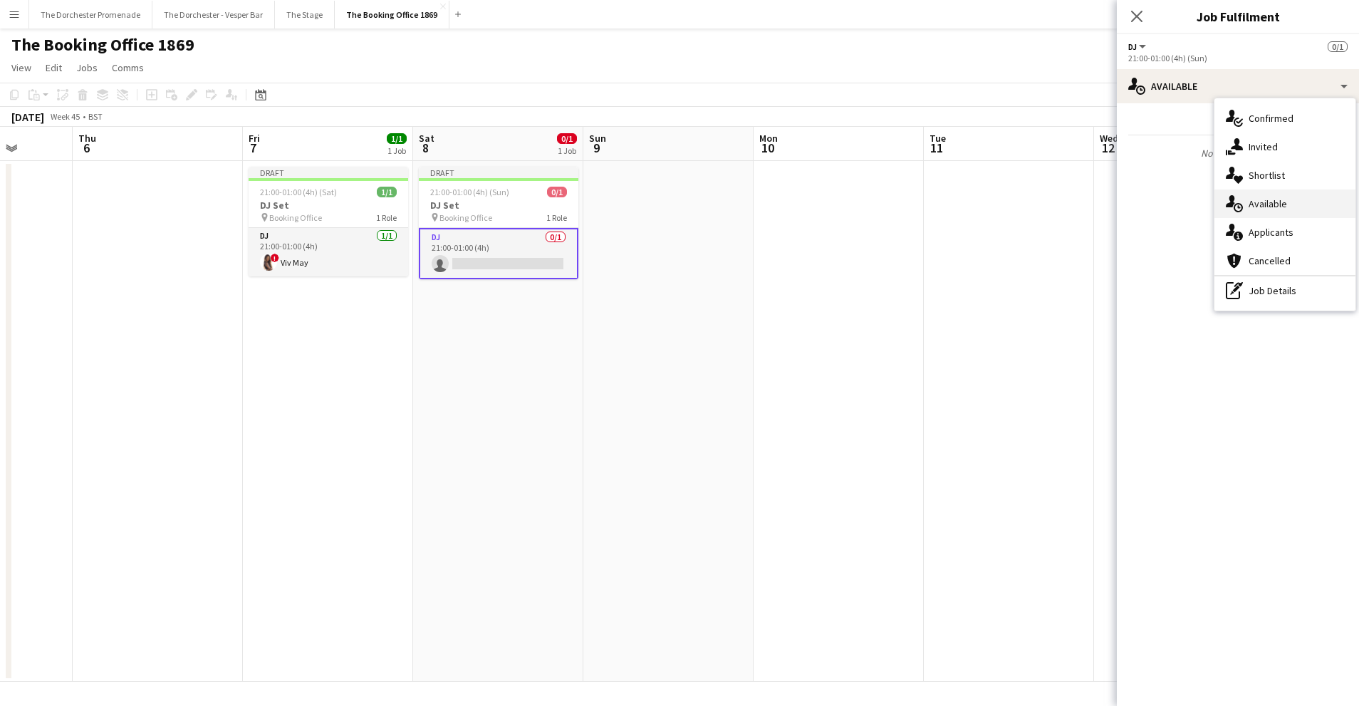
click at [1271, 205] on span "Available" at bounding box center [1268, 203] width 38 height 13
drag, startPoint x: 922, startPoint y: 313, endPoint x: 554, endPoint y: 311, distance: 367.6
click at [920, 312] on app-date-cell at bounding box center [839, 421] width 170 height 521
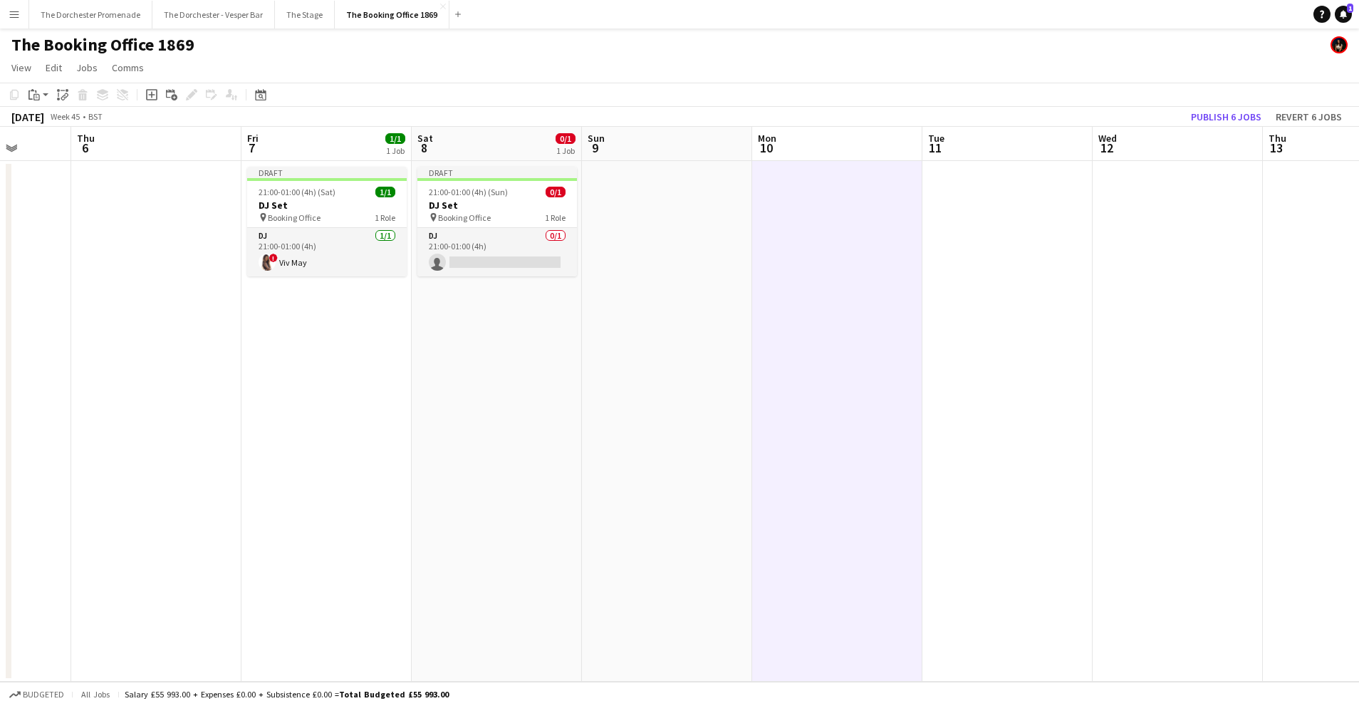
click at [515, 223] on app-job-card "Draft 21:00-01:00 (4h) (Sun) 0/1 DJ Set pin Booking Office 1 Role DJ 0/1 21:00-…" at bounding box center [497, 222] width 160 height 110
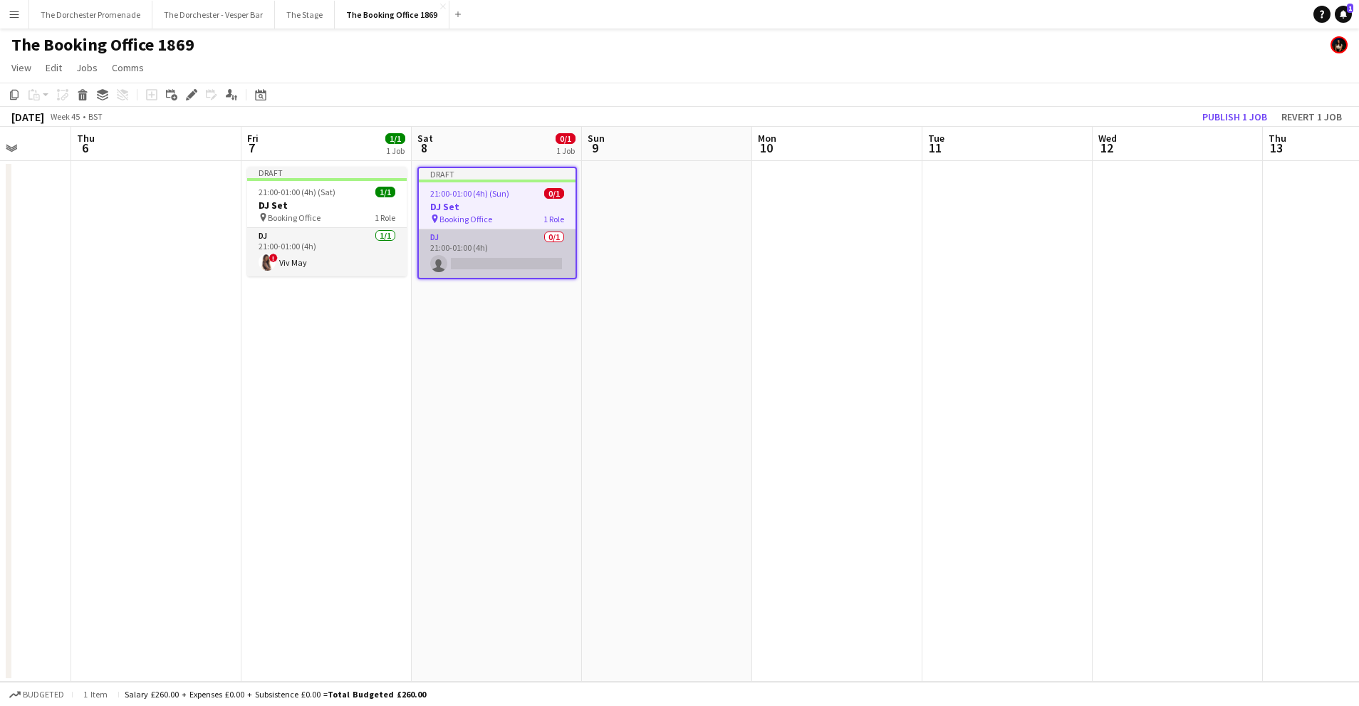
click at [513, 240] on app-card-role "DJ 0/1 21:00-01:00 (4h) single-neutral-actions" at bounding box center [497, 253] width 157 height 48
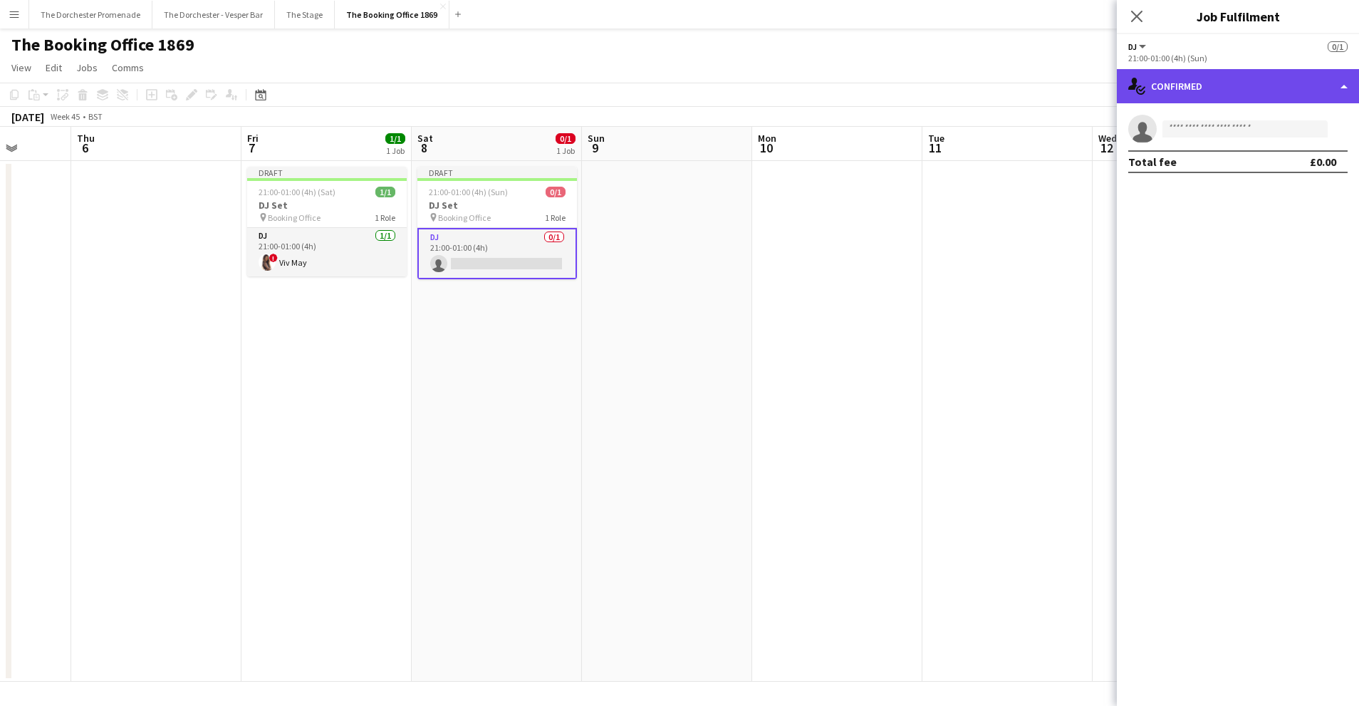
click at [1278, 78] on div "single-neutral-actions-check-2 Confirmed" at bounding box center [1238, 86] width 242 height 34
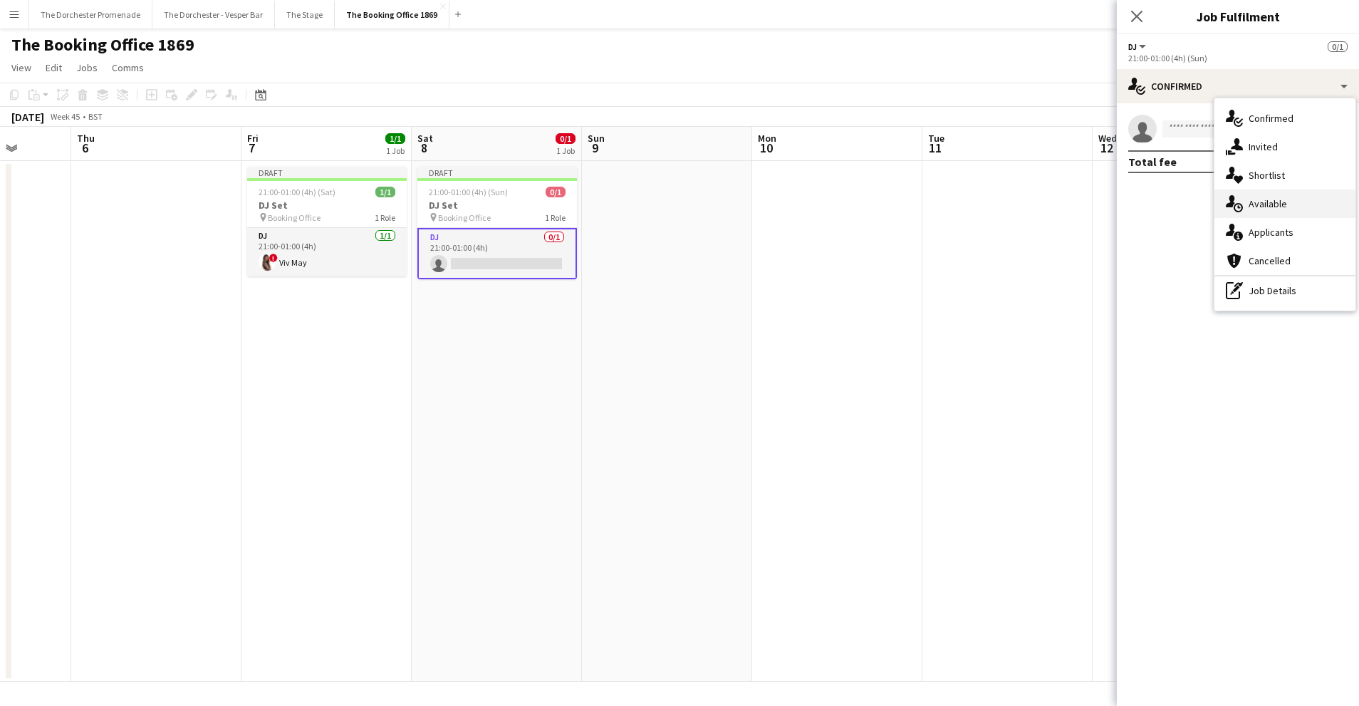
click at [1295, 194] on div "single-neutral-actions-upload Available" at bounding box center [1285, 203] width 141 height 28
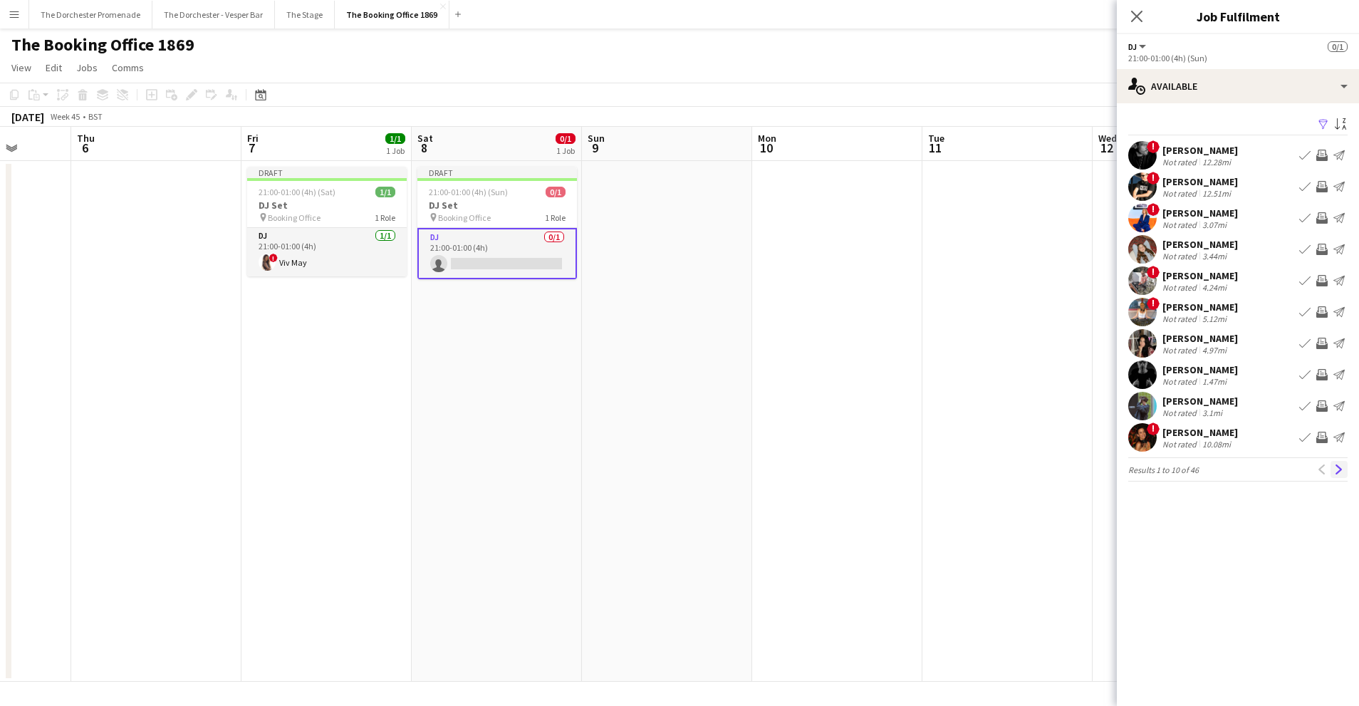
click at [1339, 470] on app-icon "Next" at bounding box center [1339, 469] width 10 height 10
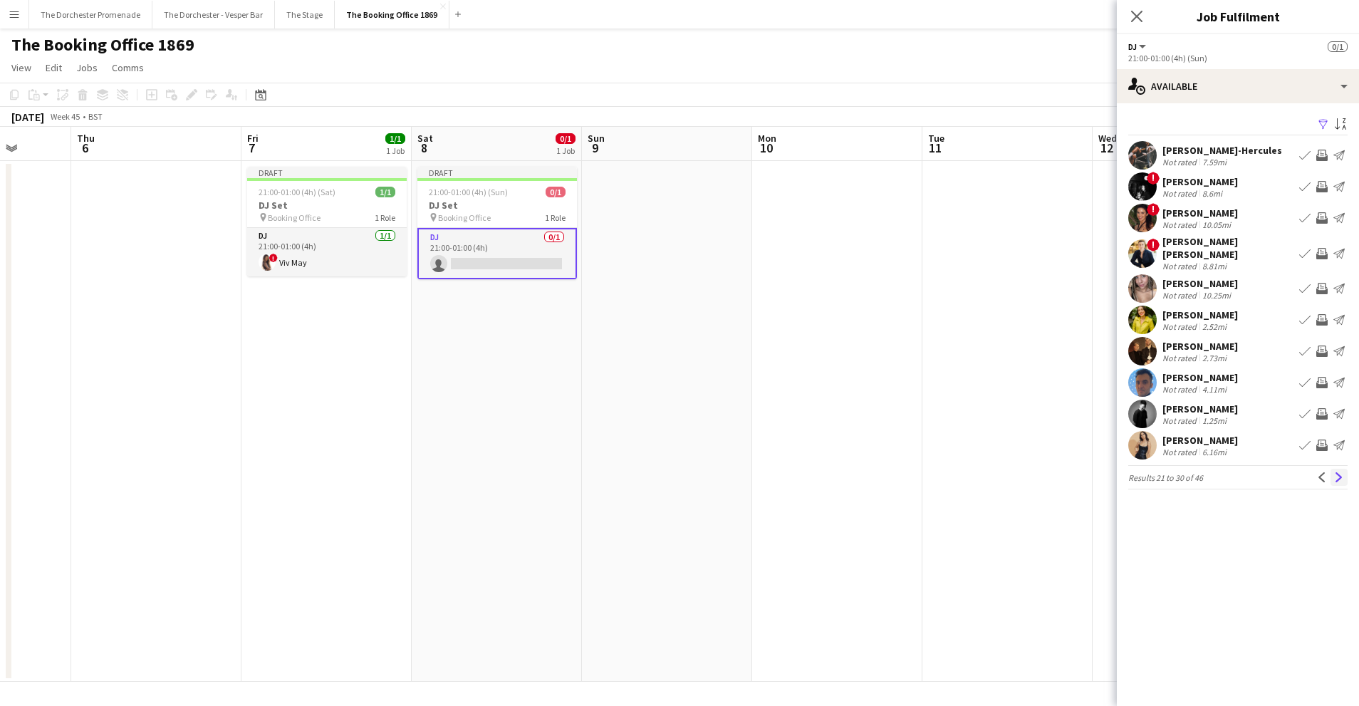
click at [1339, 472] on app-icon "Next" at bounding box center [1339, 477] width 10 height 10
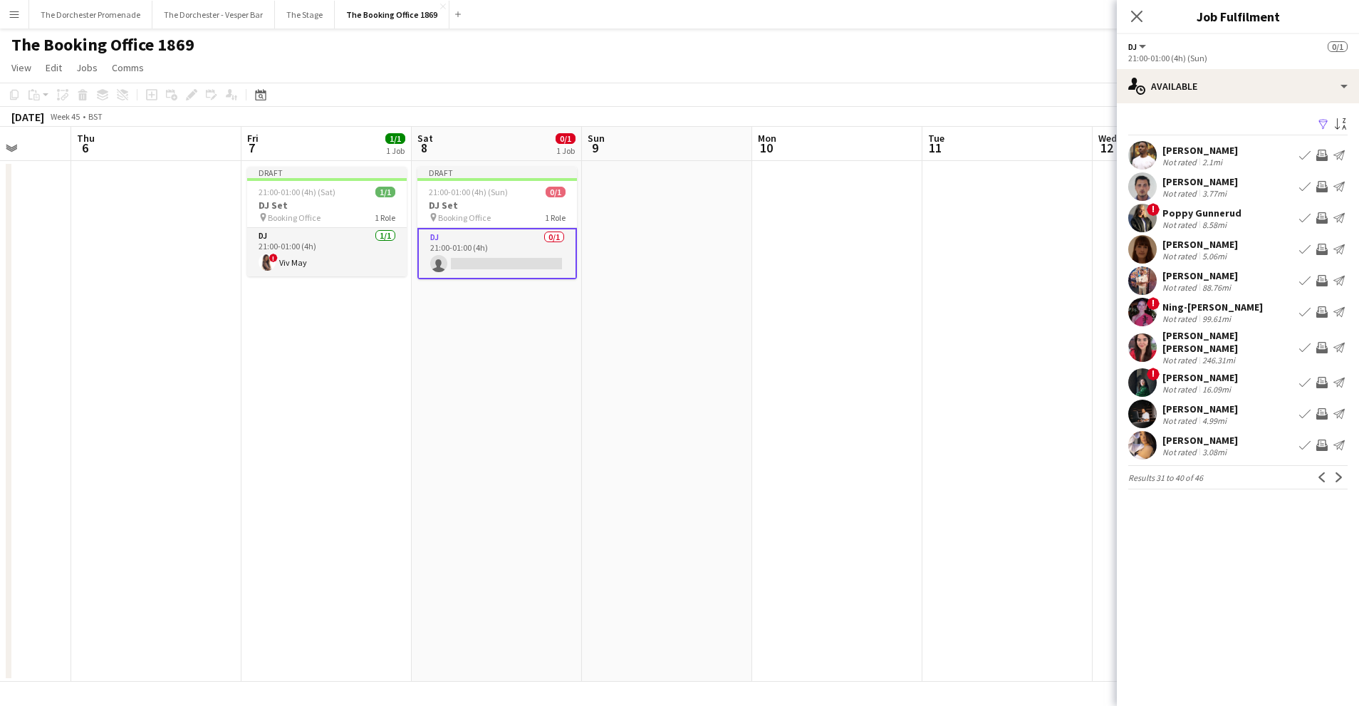
click at [1304, 447] on app-icon "Book crew" at bounding box center [1304, 445] width 11 height 11
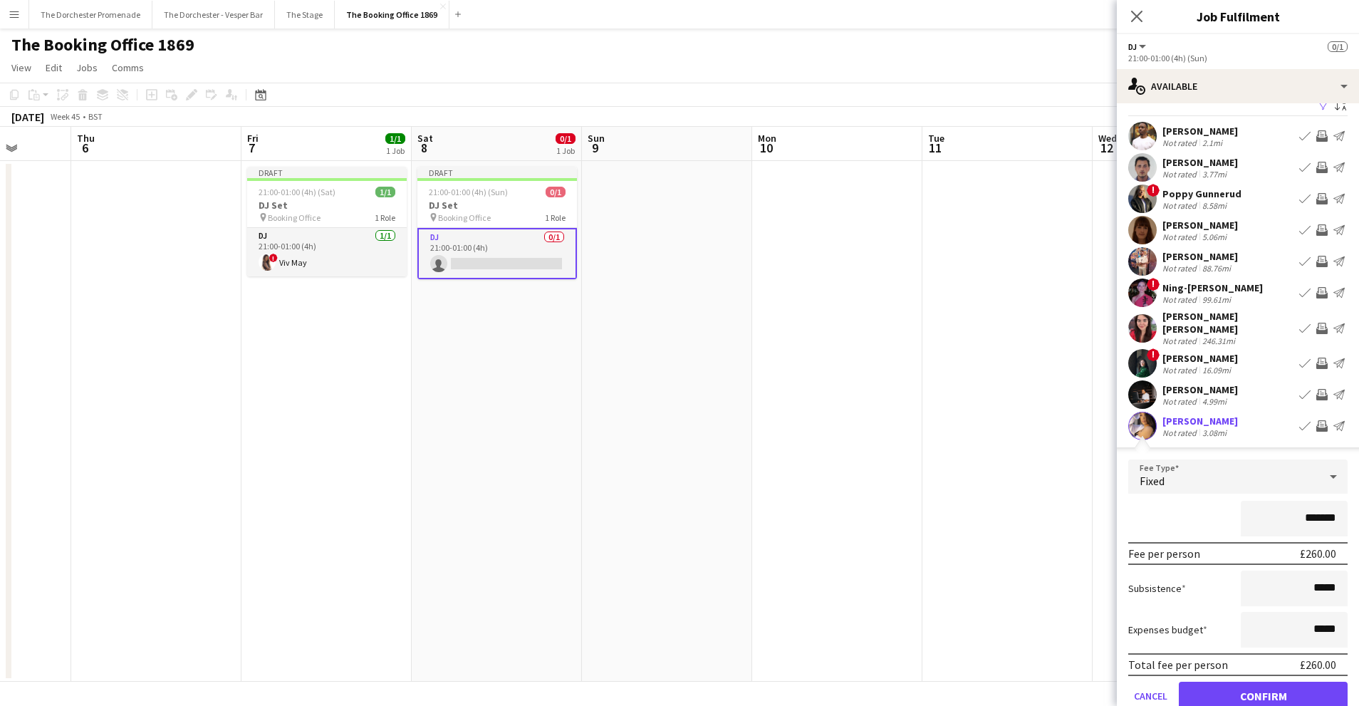
scroll to position [33, 0]
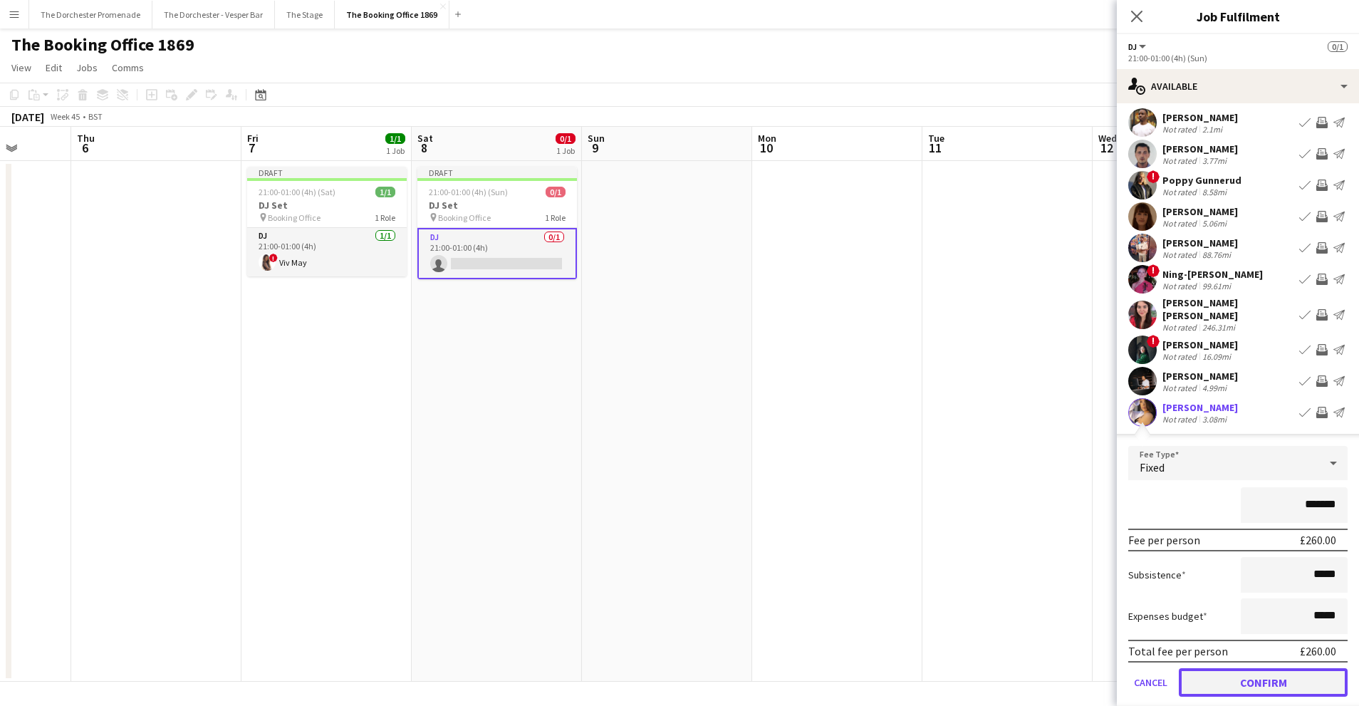
click at [1222, 677] on button "Confirm" at bounding box center [1263, 682] width 169 height 28
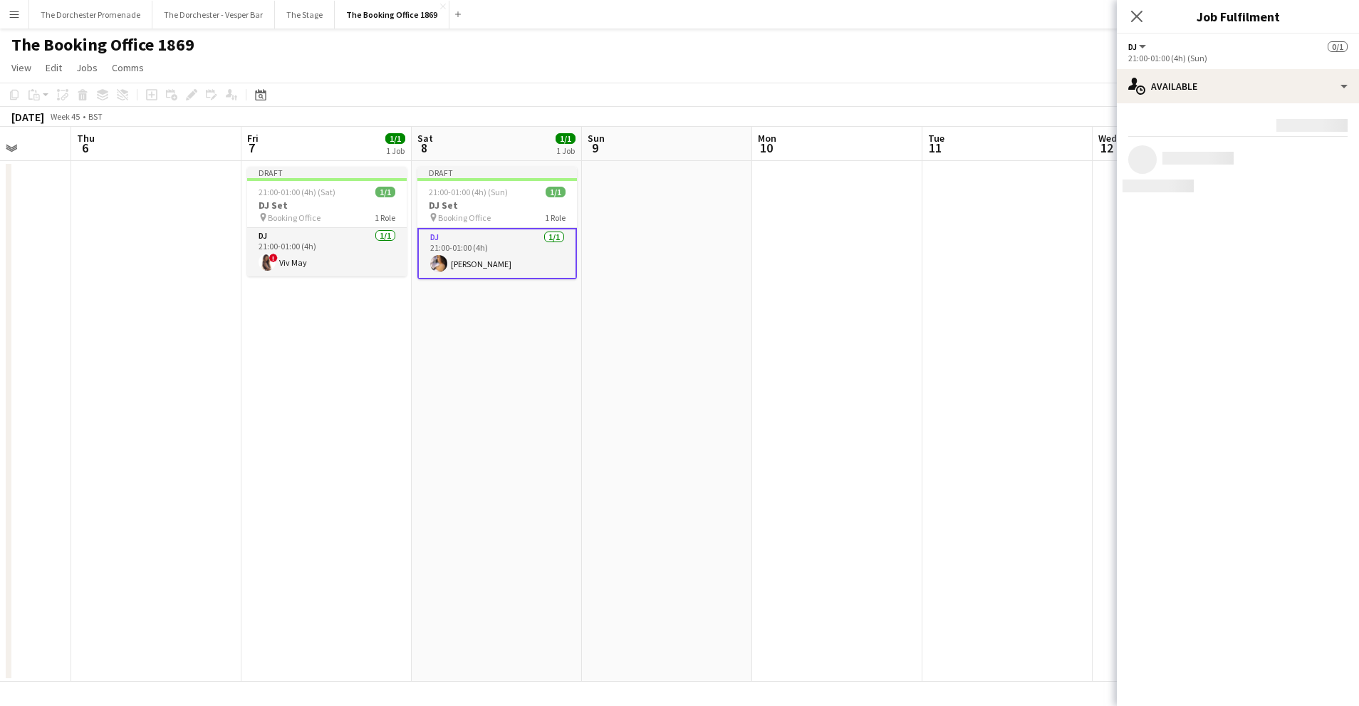
scroll to position [0, 0]
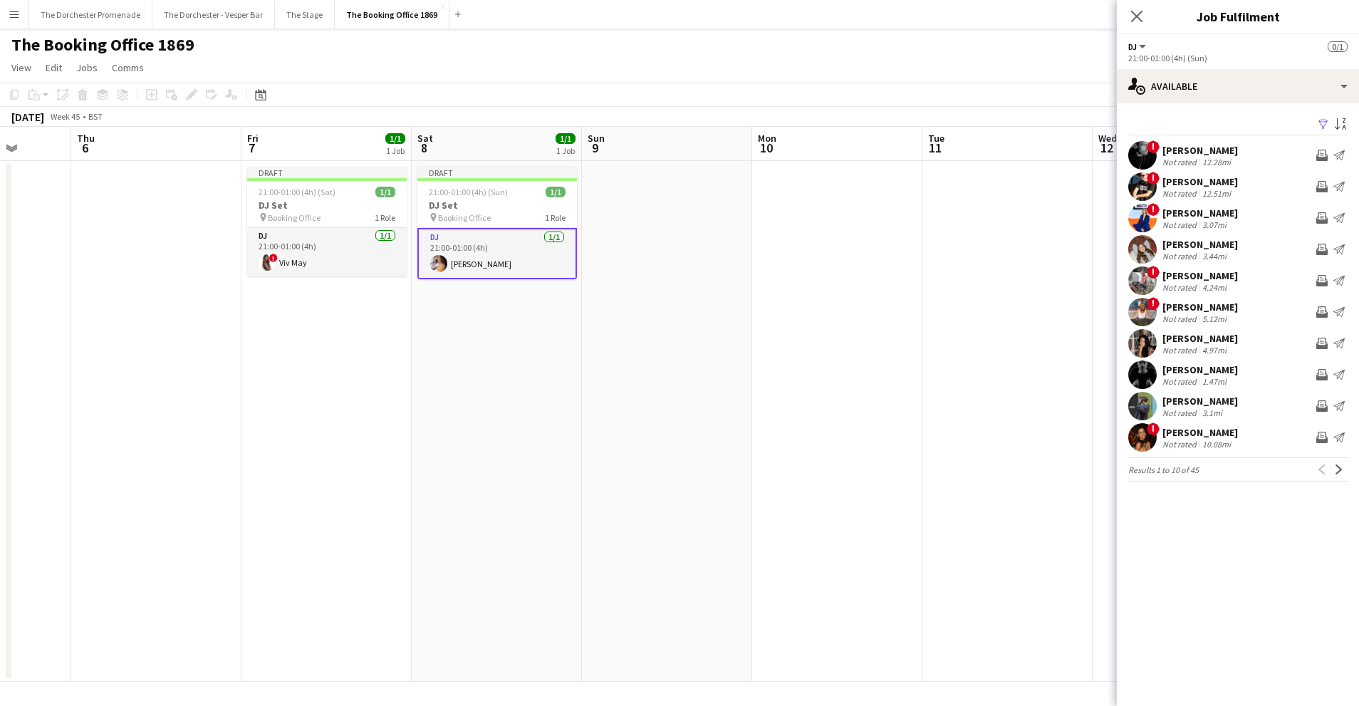
click at [662, 409] on app-date-cell at bounding box center [667, 421] width 170 height 521
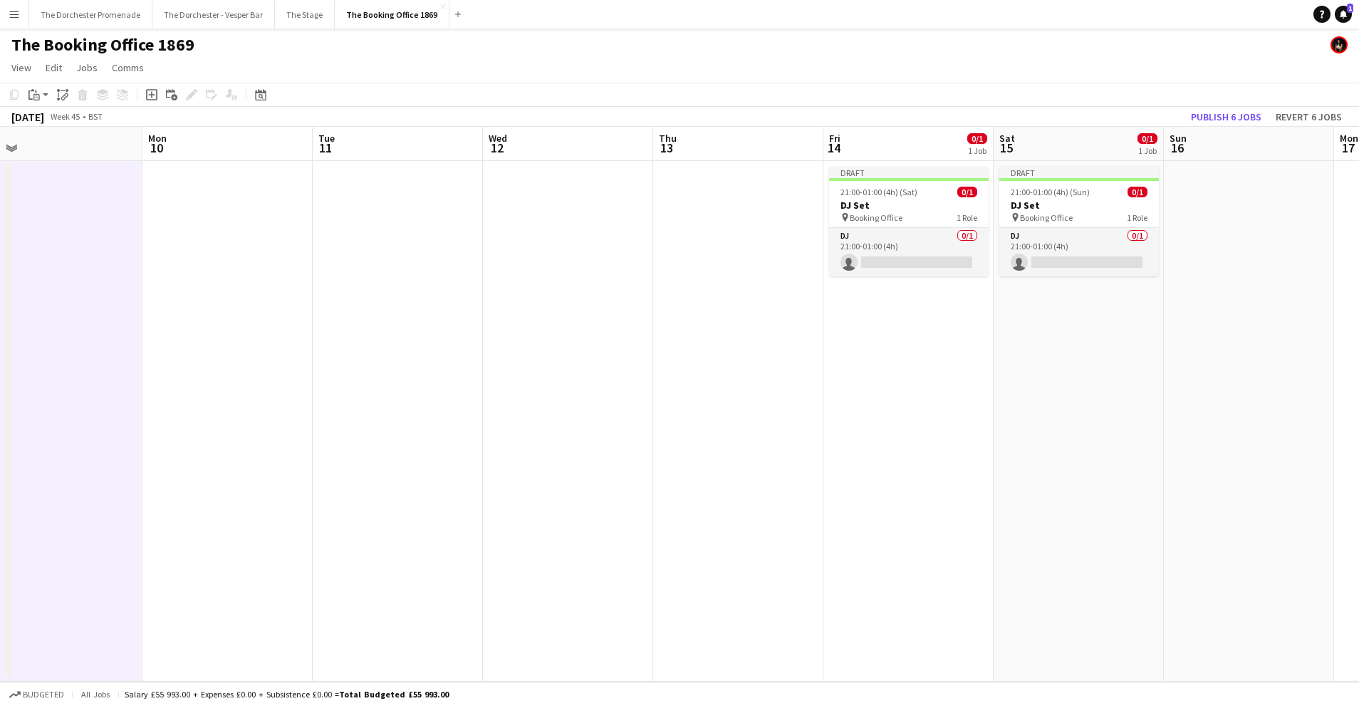
scroll to position [0, 400]
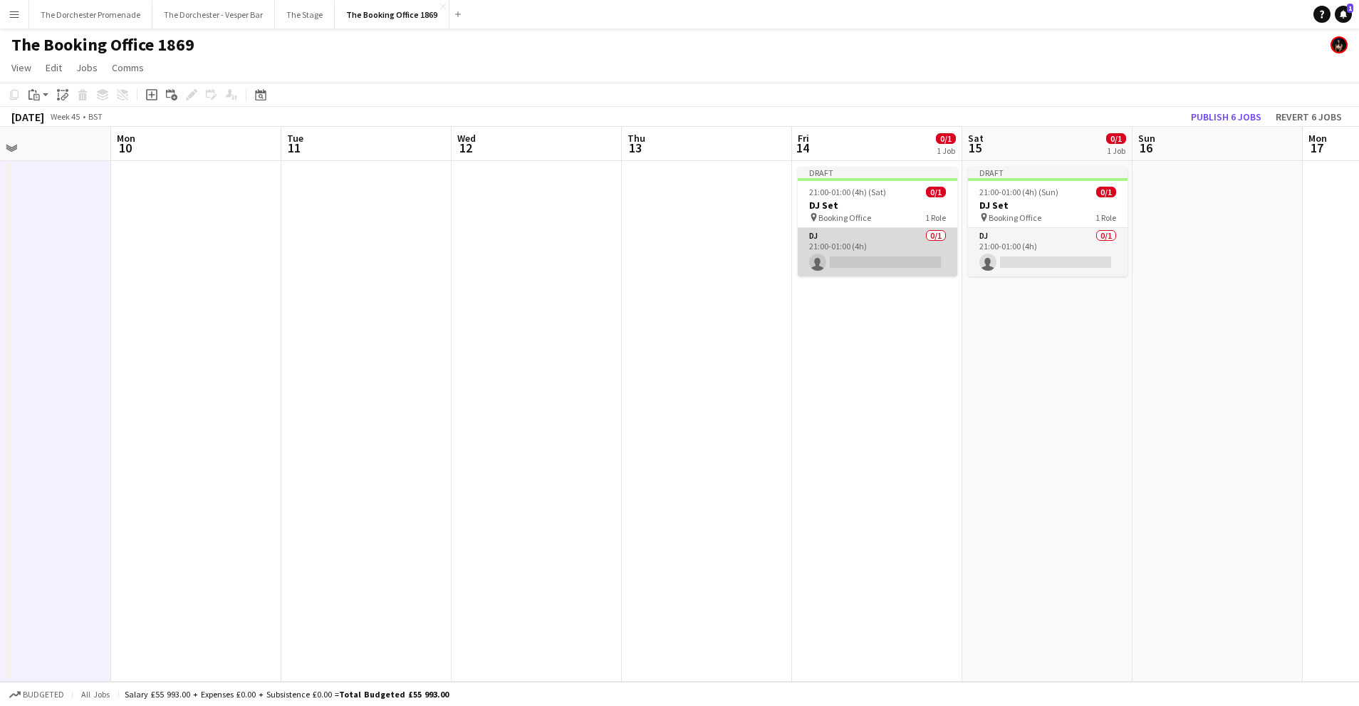
click at [851, 243] on app-card-role "DJ 0/1 21:00-01:00 (4h) single-neutral-actions" at bounding box center [878, 252] width 160 height 48
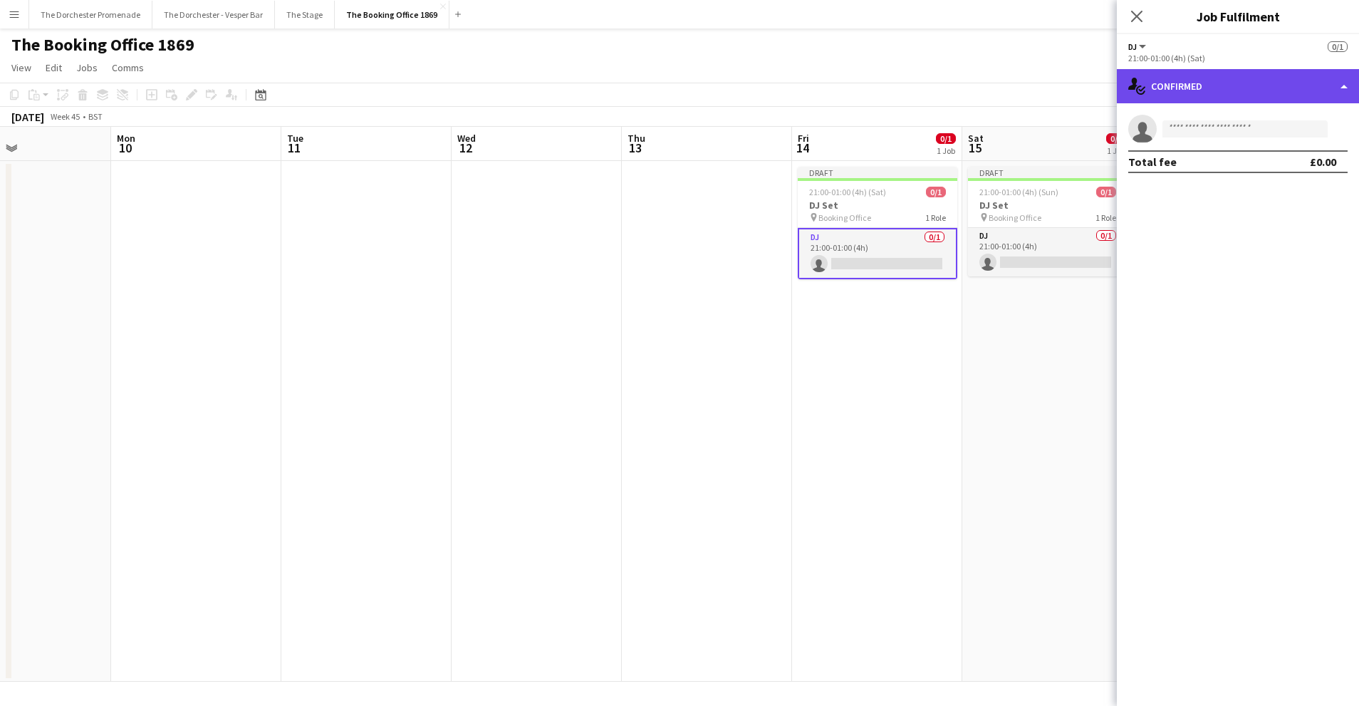
click at [1314, 81] on div "single-neutral-actions-check-2 Confirmed" at bounding box center [1238, 86] width 242 height 34
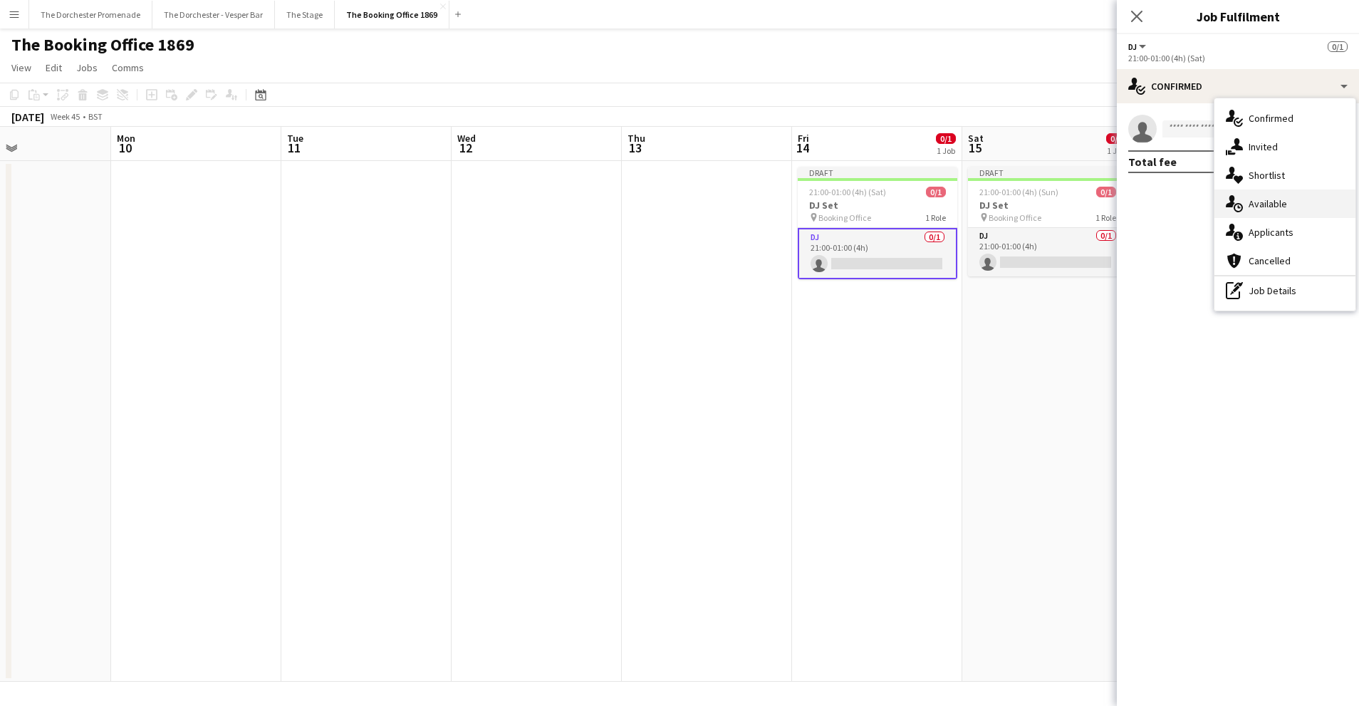
click at [1306, 202] on div "single-neutral-actions-upload Available" at bounding box center [1285, 203] width 141 height 28
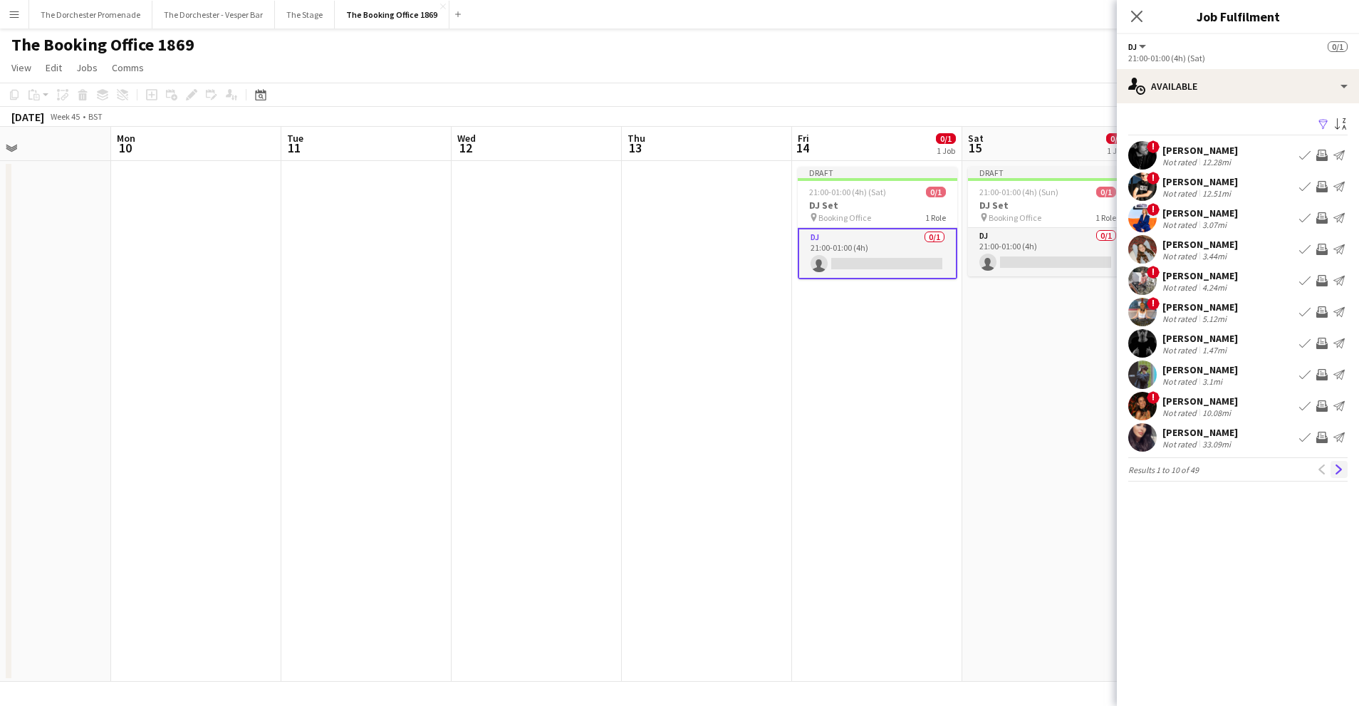
click at [1334, 465] on app-icon "Next" at bounding box center [1339, 469] width 10 height 10
click at [1340, 464] on button "Next" at bounding box center [1339, 469] width 17 height 17
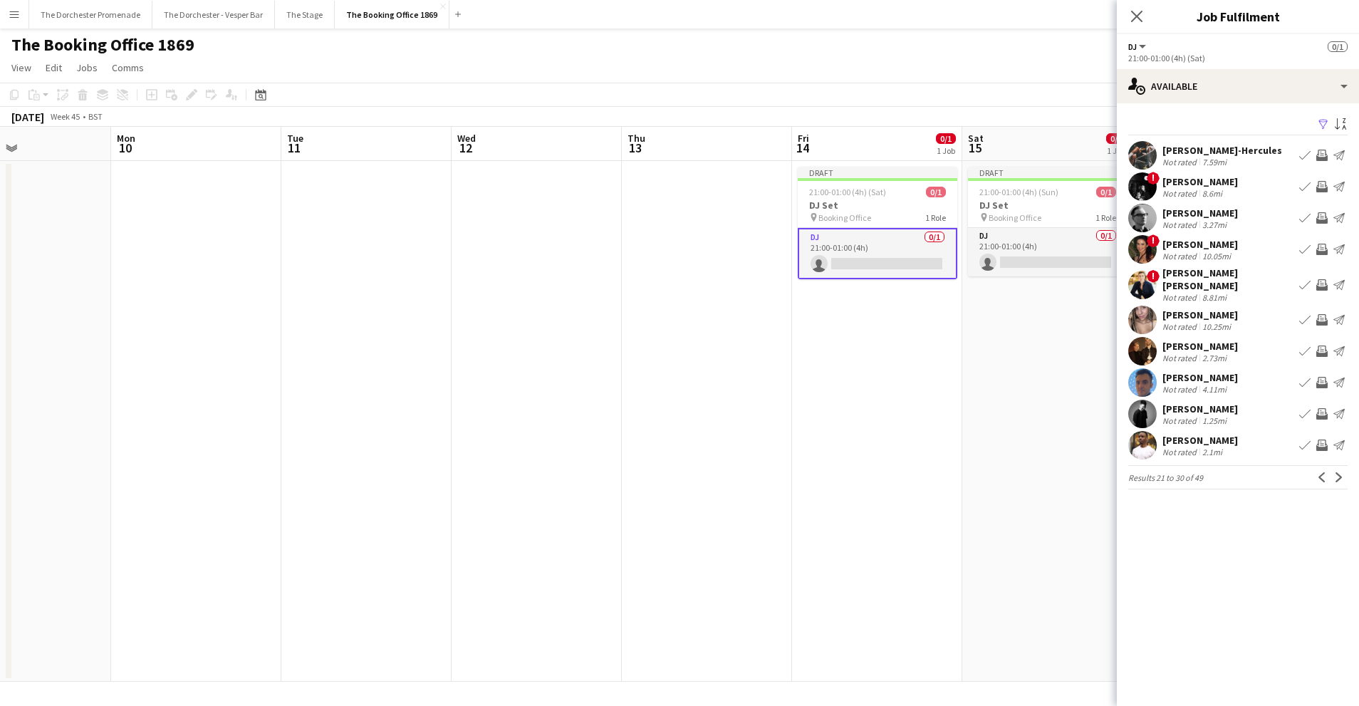
click at [1302, 217] on app-icon "Book crew" at bounding box center [1304, 217] width 11 height 11
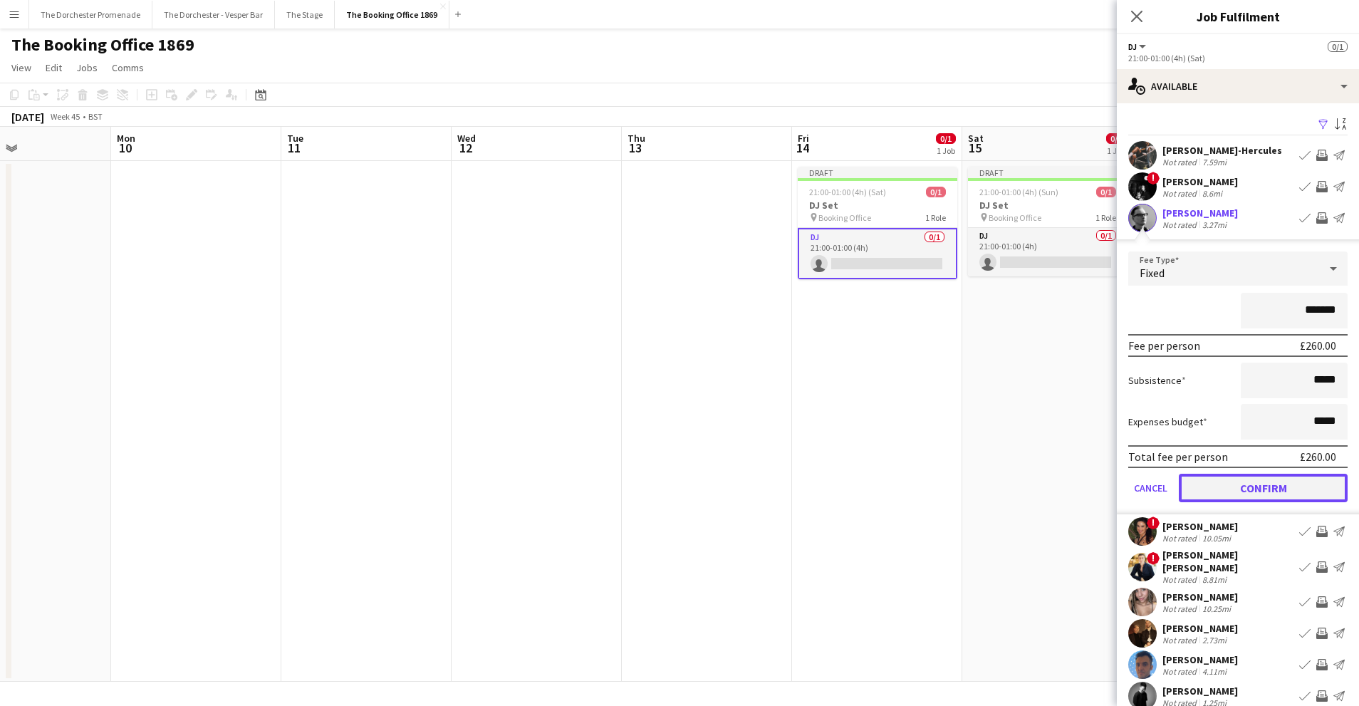
click at [1207, 493] on button "Confirm" at bounding box center [1263, 488] width 169 height 28
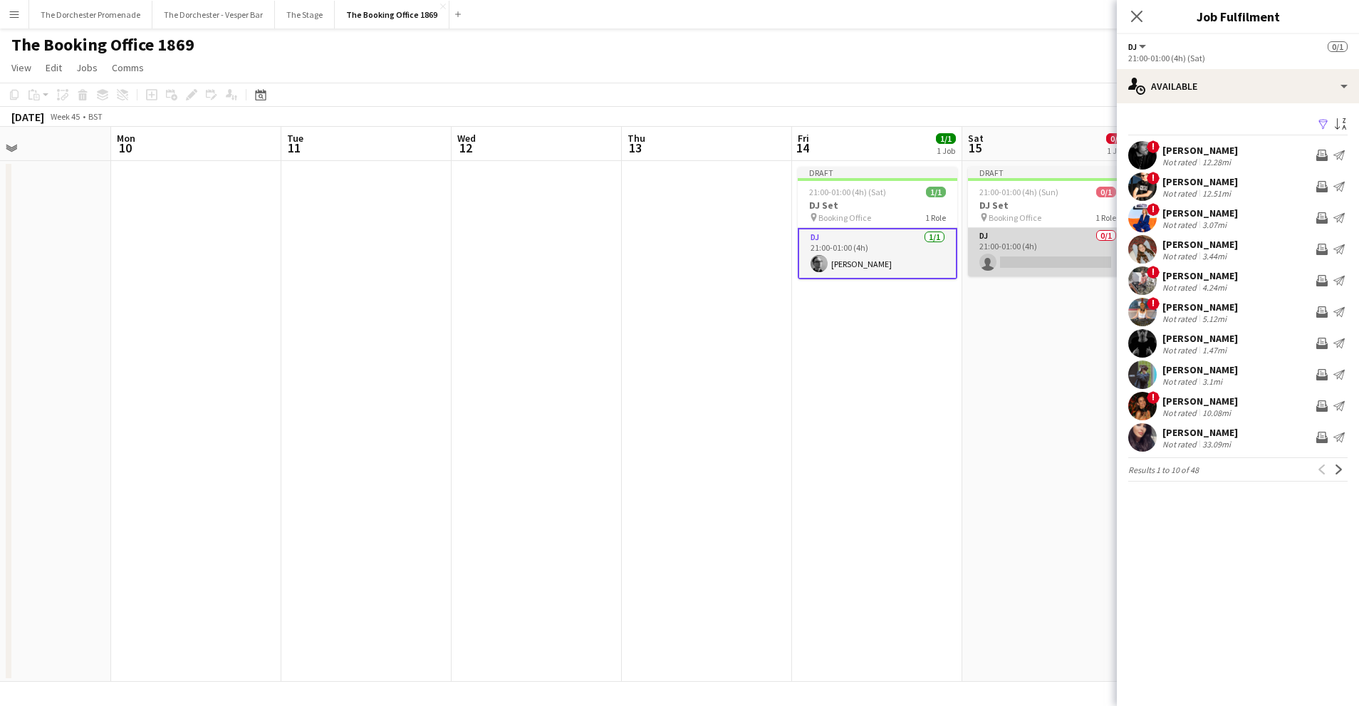
click at [1045, 245] on app-card-role "DJ 0/1 21:00-01:00 (4h) single-neutral-actions" at bounding box center [1048, 252] width 160 height 48
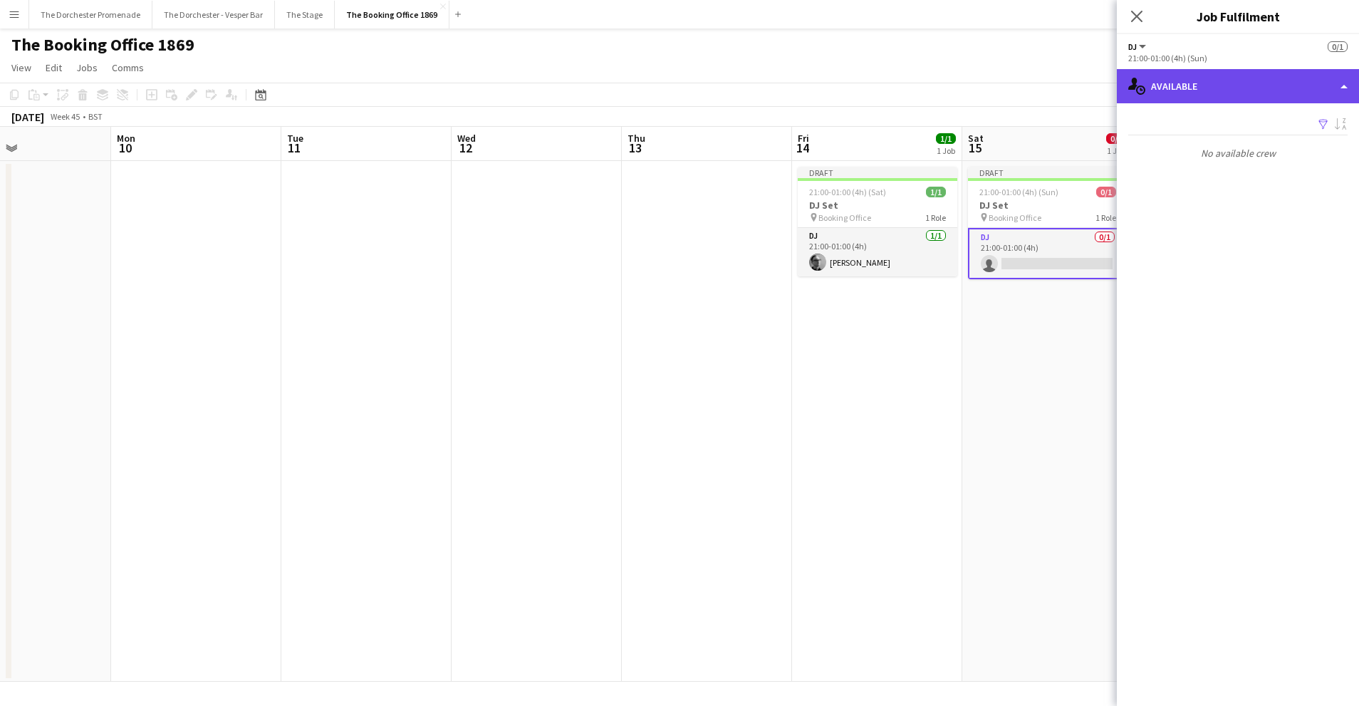
click at [1284, 78] on div "single-neutral-actions-upload Available" at bounding box center [1238, 86] width 242 height 34
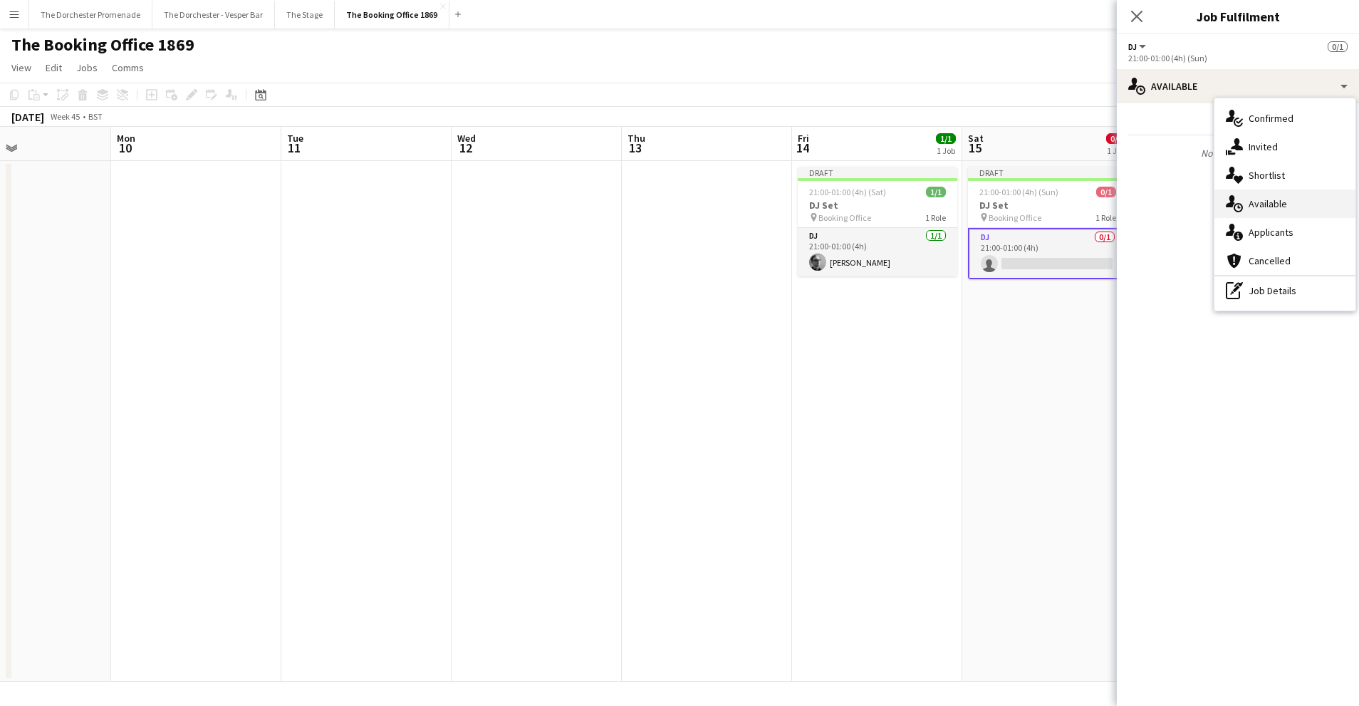
click at [1246, 203] on div "single-neutral-actions-upload Available" at bounding box center [1285, 203] width 141 height 28
drag, startPoint x: 972, startPoint y: 380, endPoint x: 1088, endPoint y: 281, distance: 153.1
click at [974, 379] on app-date-cell "Draft 21:00-01:00 (4h) (Sun) 0/1 DJ Set pin Booking Office 1 Role DJ 0/1 21:00-…" at bounding box center [1047, 421] width 170 height 521
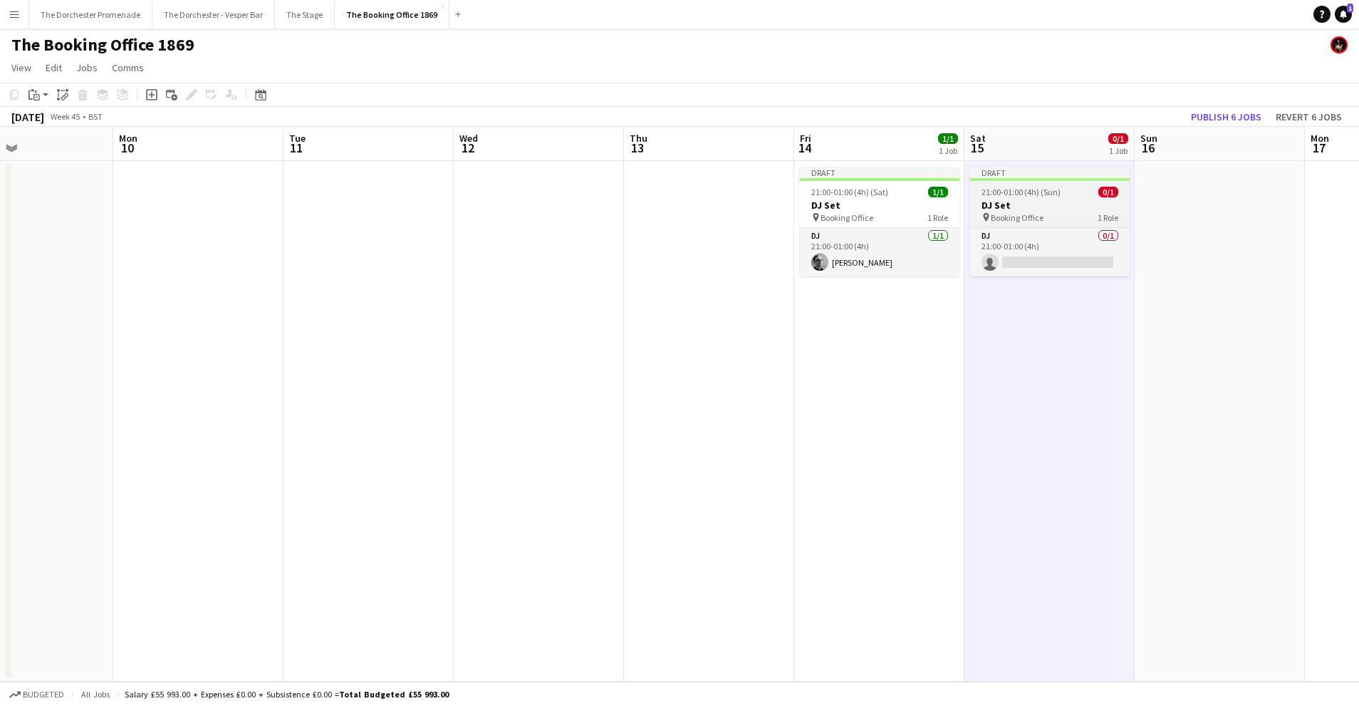
drag, startPoint x: 1059, startPoint y: 219, endPoint x: 1082, endPoint y: 197, distance: 31.8
click at [1059, 219] on div "pin Booking Office 1 Role" at bounding box center [1050, 217] width 160 height 11
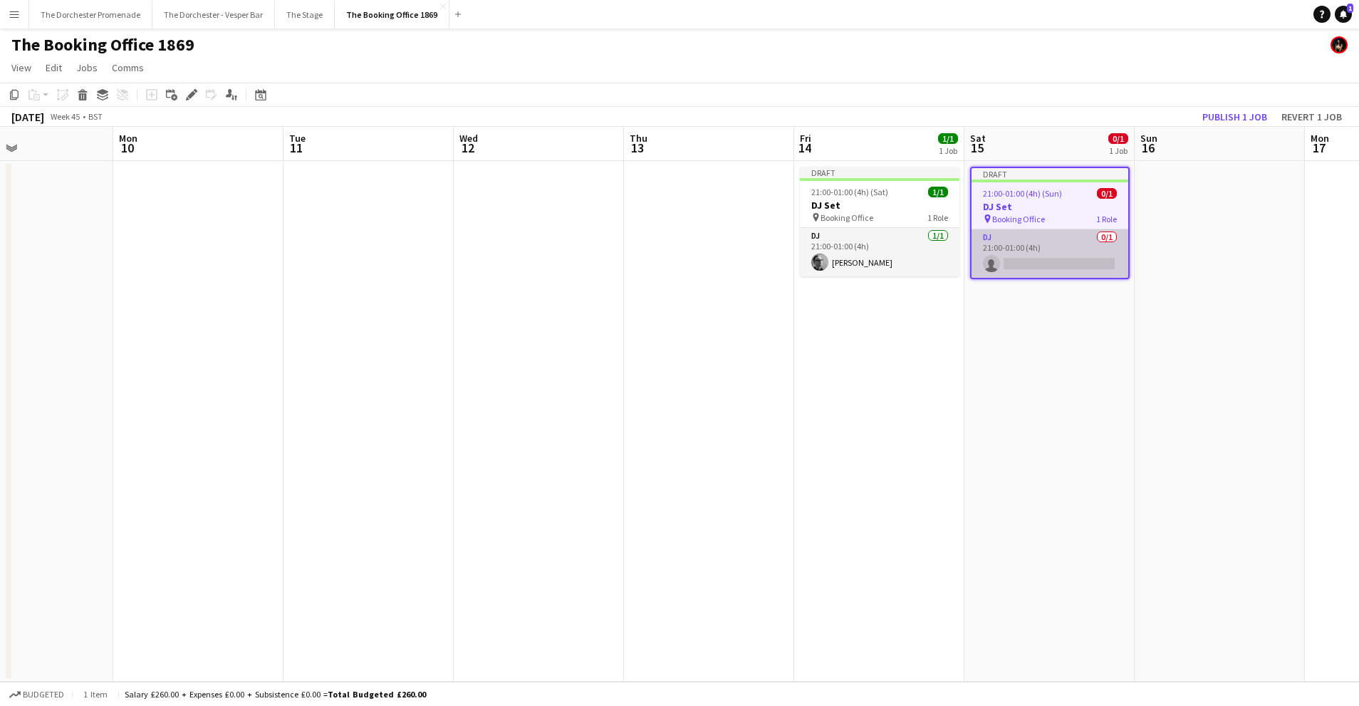
click at [1039, 252] on app-card-role "DJ 0/1 21:00-01:00 (4h) single-neutral-actions" at bounding box center [1050, 253] width 157 height 48
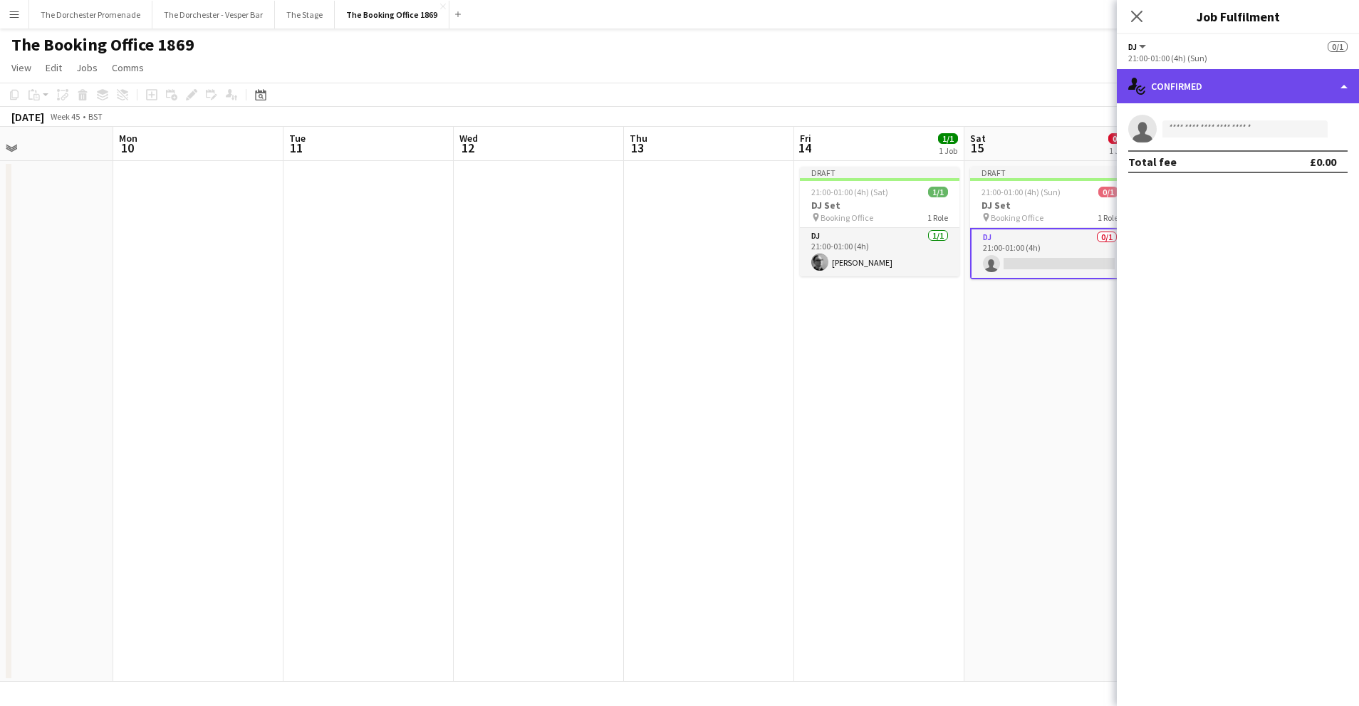
click at [1219, 88] on div "single-neutral-actions-check-2 Confirmed" at bounding box center [1238, 86] width 242 height 34
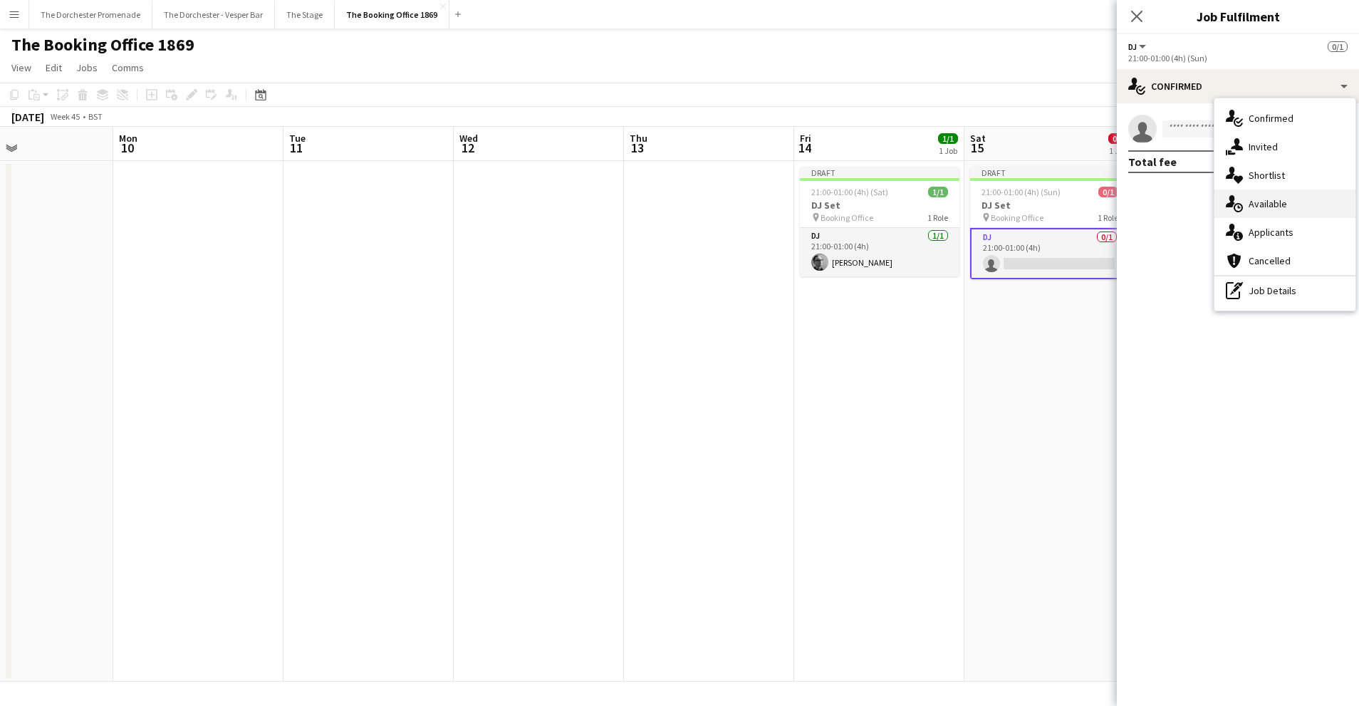
click at [1264, 197] on span "Available" at bounding box center [1268, 203] width 38 height 13
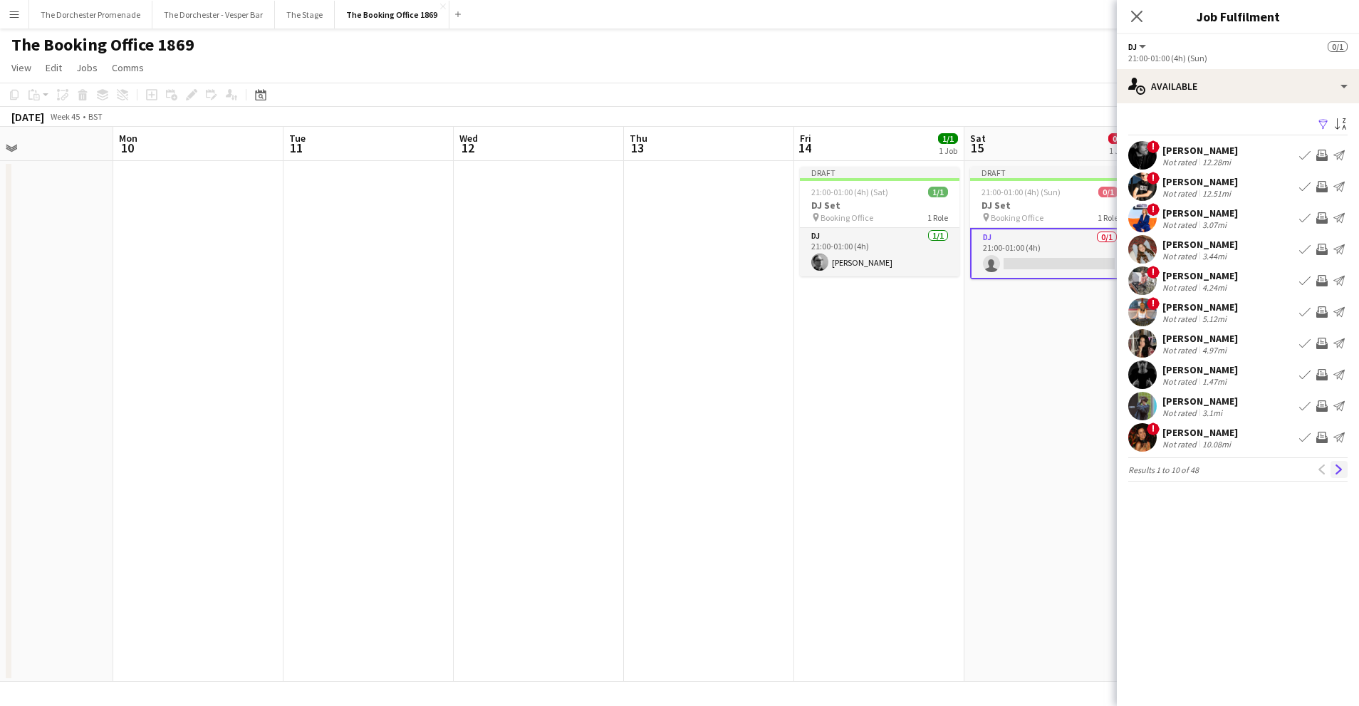
click at [1334, 464] on button "Next" at bounding box center [1339, 469] width 17 height 17
click at [1334, 464] on app-icon "Next" at bounding box center [1339, 469] width 10 height 10
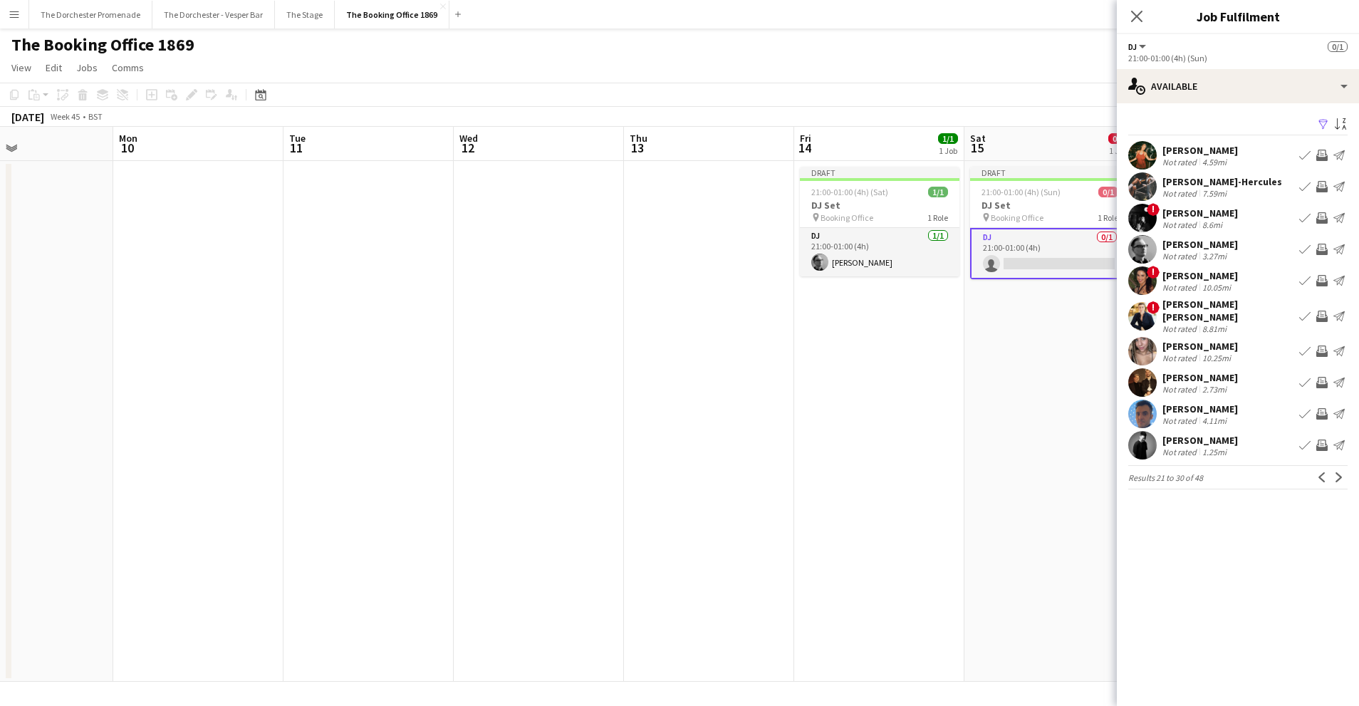
click at [1303, 239] on div "[PERSON_NAME] Not rated 3.27mi Book crew Invite crew Send notification" at bounding box center [1238, 249] width 242 height 28
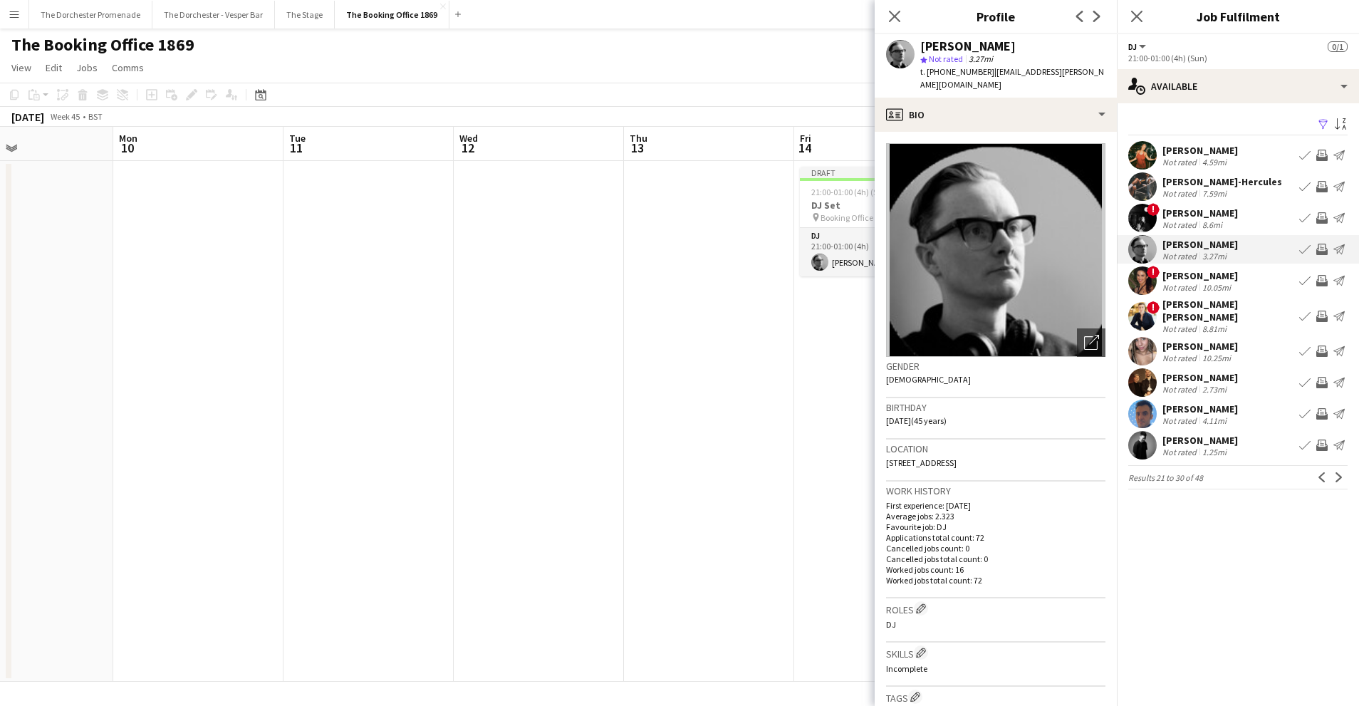
click at [1307, 244] on app-icon "Book crew" at bounding box center [1304, 249] width 11 height 11
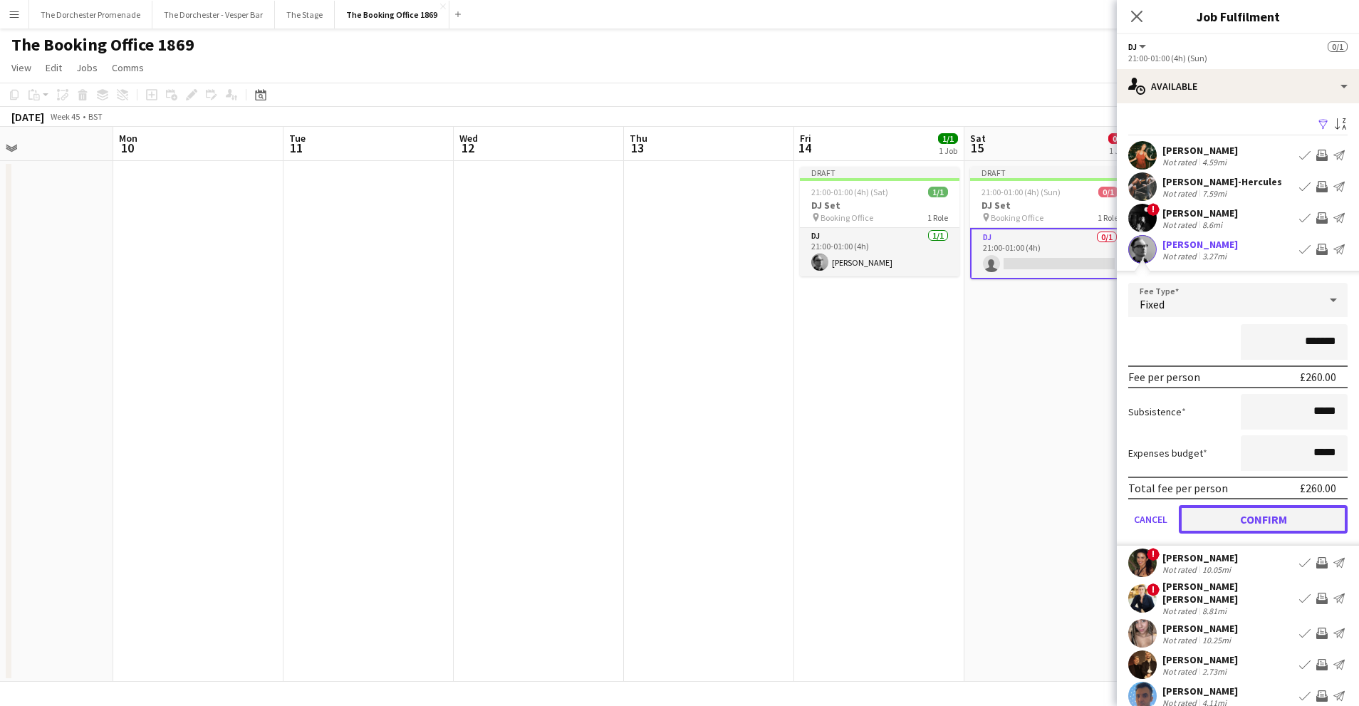
click at [1199, 524] on button "Confirm" at bounding box center [1263, 519] width 169 height 28
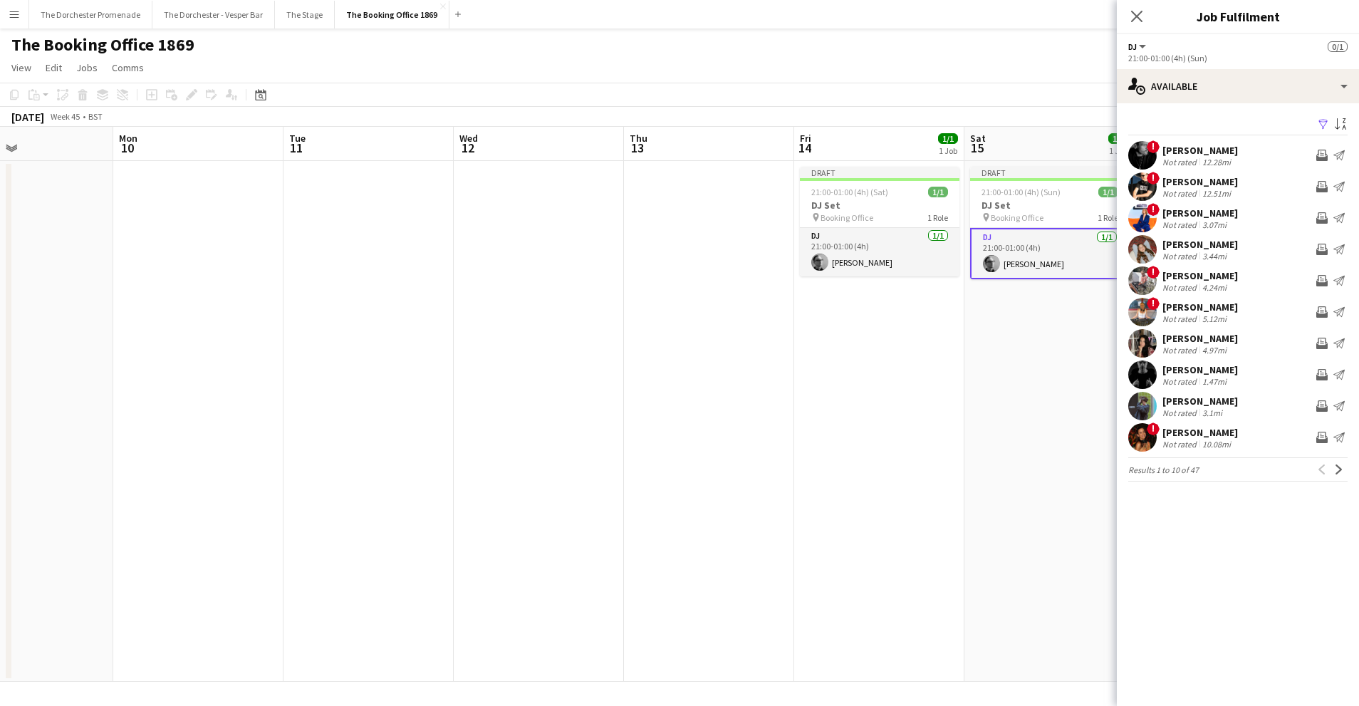
click at [989, 492] on app-date-cell "Draft 21:00-01:00 (4h) (Sun) 1/1 DJ Set pin Booking Office 1 Role DJ [DATE] 21:…" at bounding box center [1050, 421] width 170 height 521
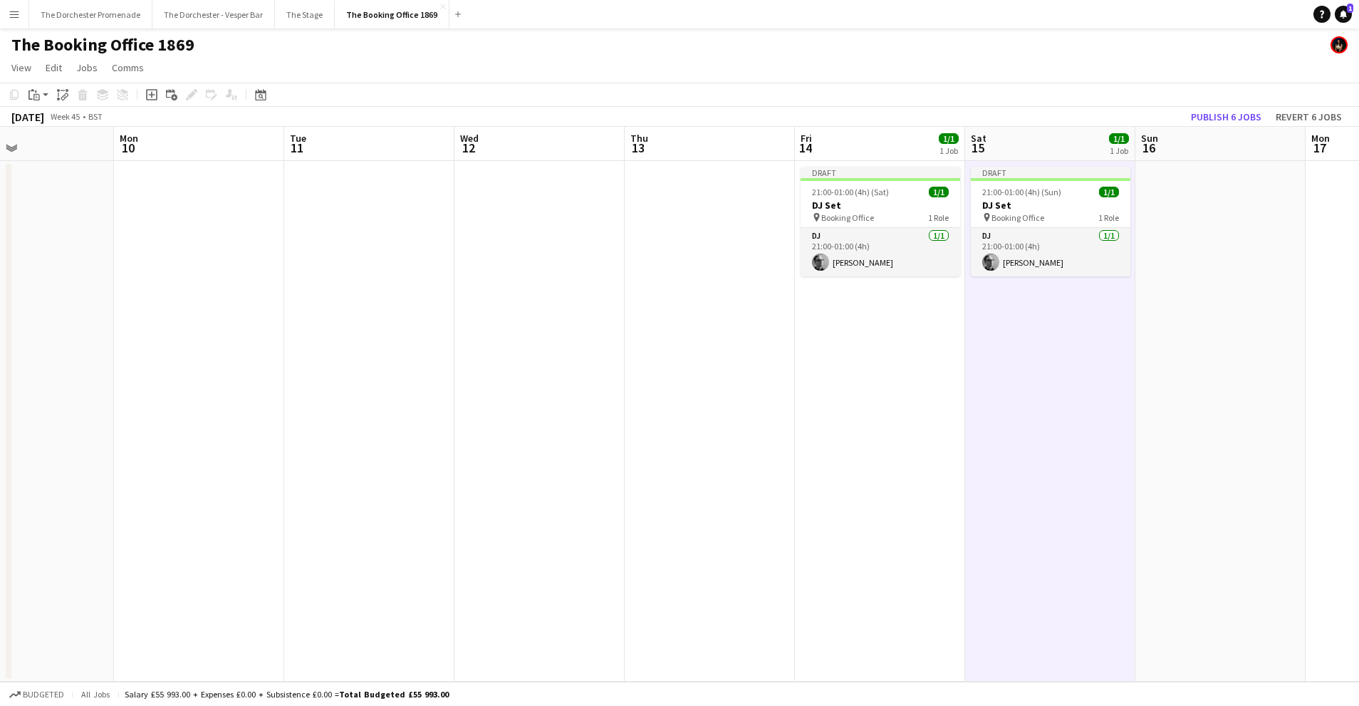
click at [16, 14] on app-icon "Menu" at bounding box center [14, 14] width 11 height 11
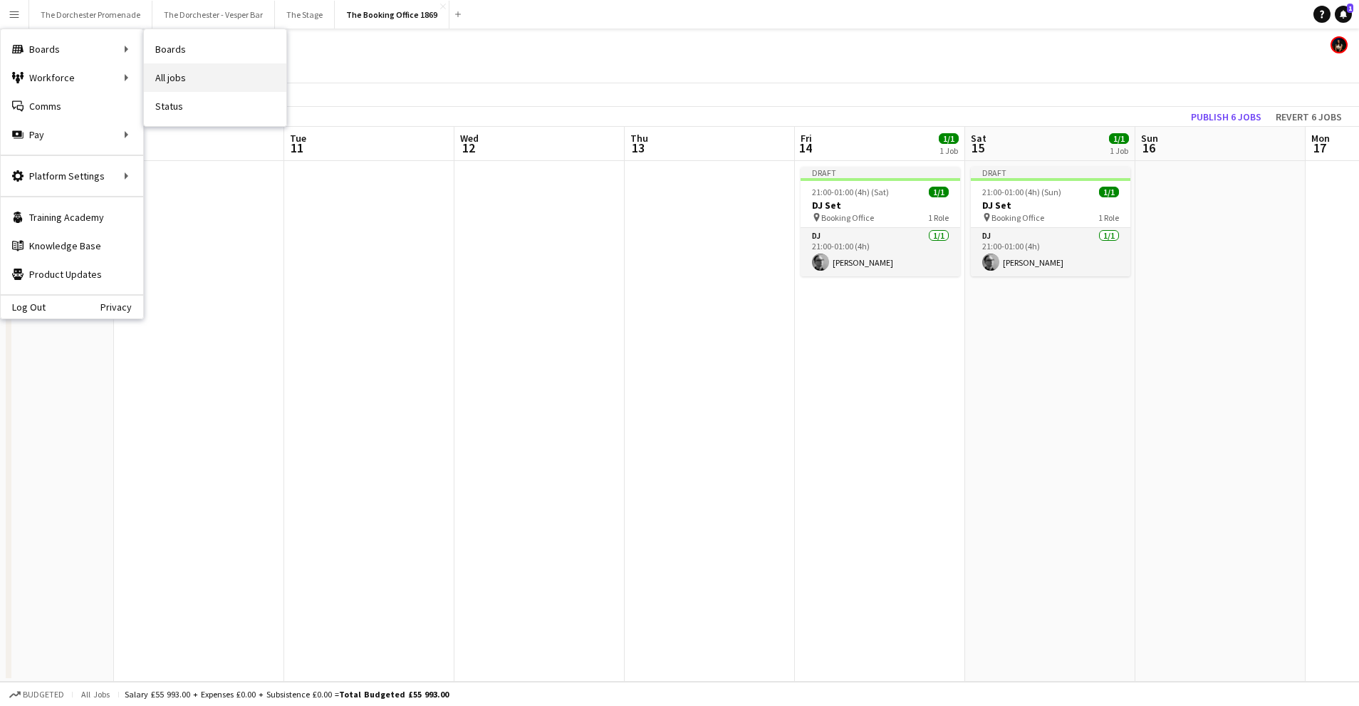
click at [187, 82] on link "All jobs" at bounding box center [215, 77] width 142 height 28
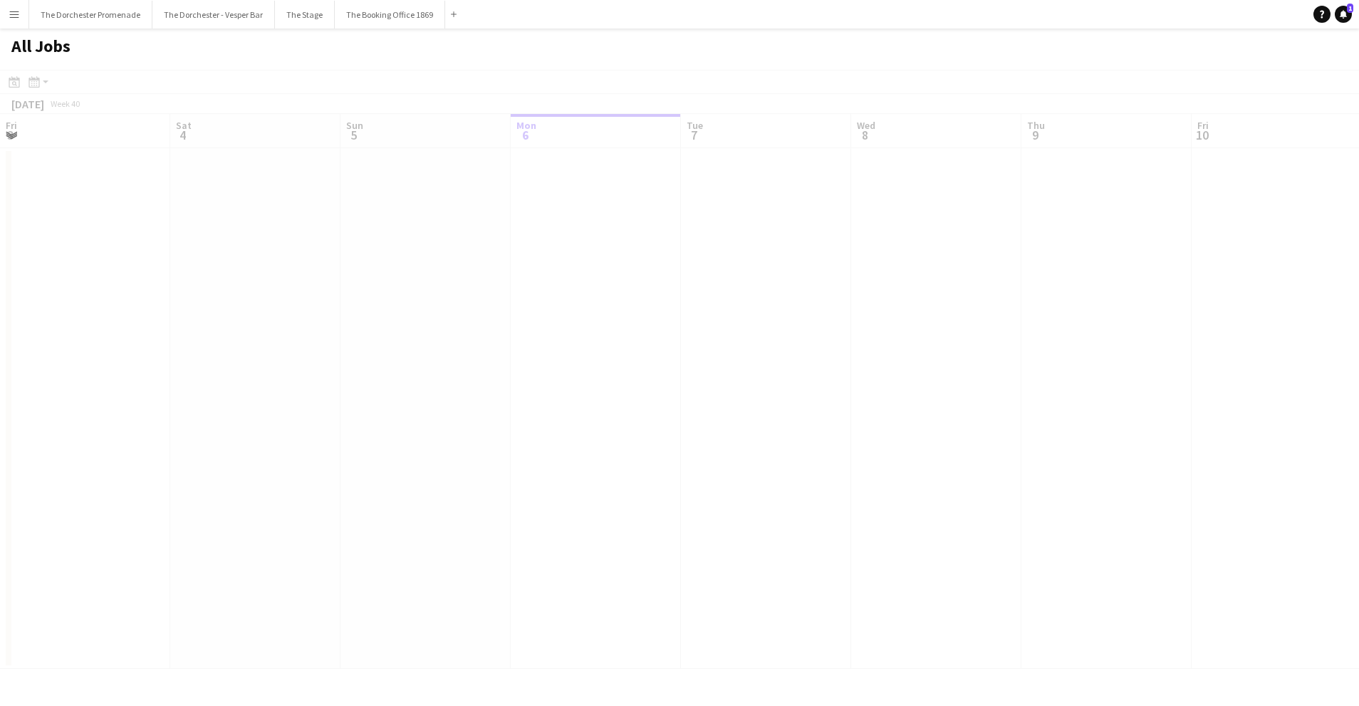
scroll to position [0, 340]
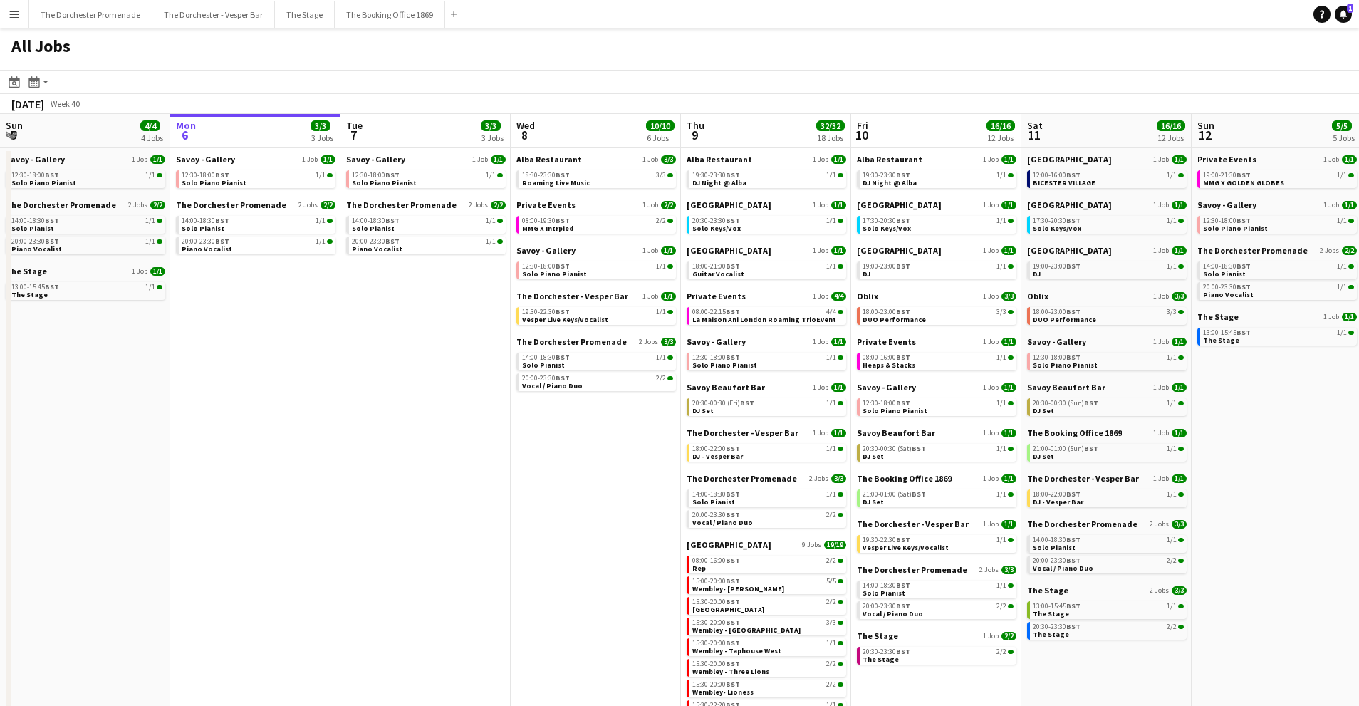
click at [16, 9] on app-icon "Menu" at bounding box center [14, 14] width 11 height 11
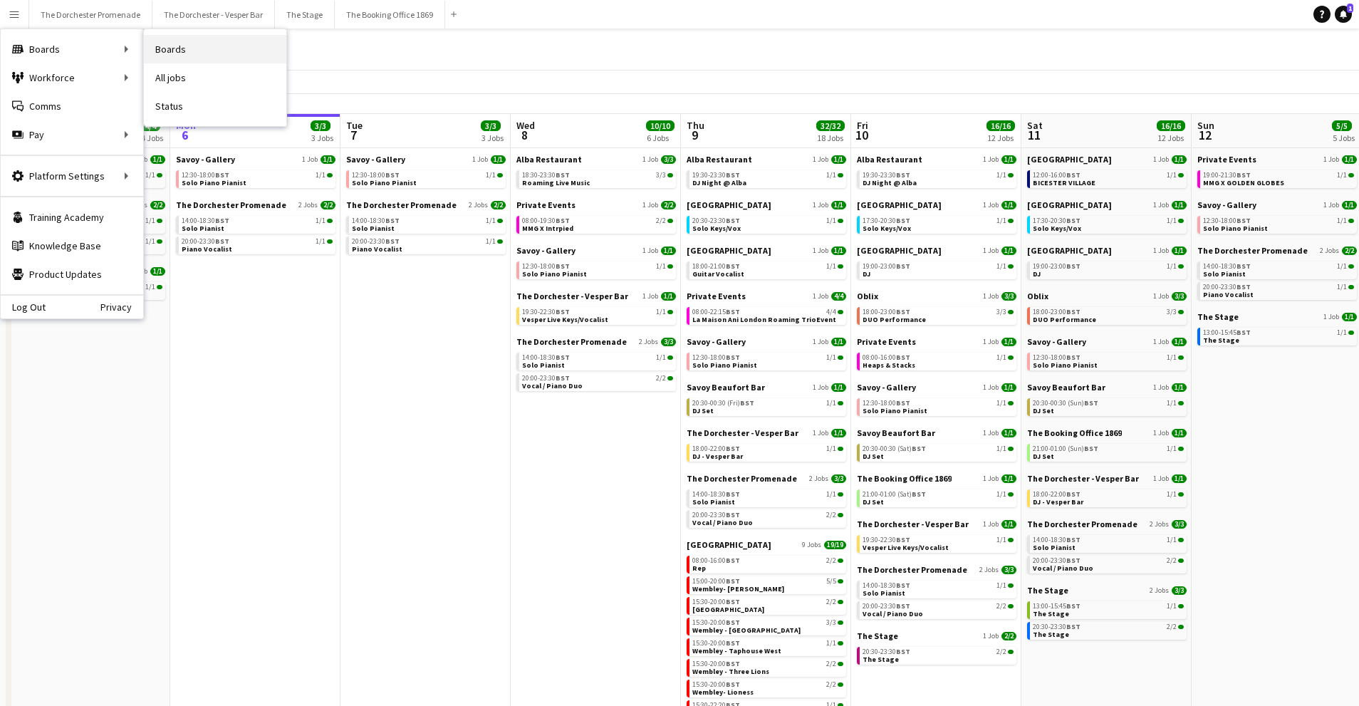
click at [181, 51] on link "Boards" at bounding box center [215, 49] width 142 height 28
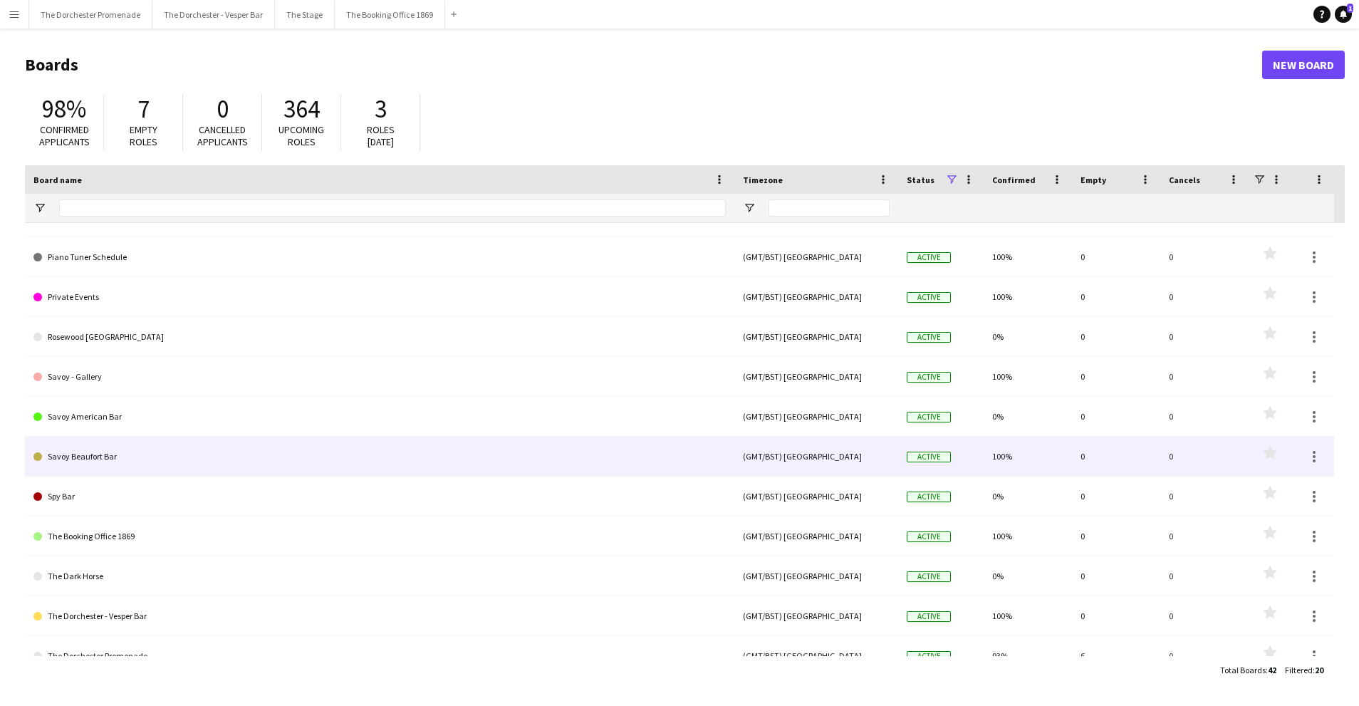
click at [133, 457] on link "Savoy Beaufort Bar" at bounding box center [379, 457] width 692 height 40
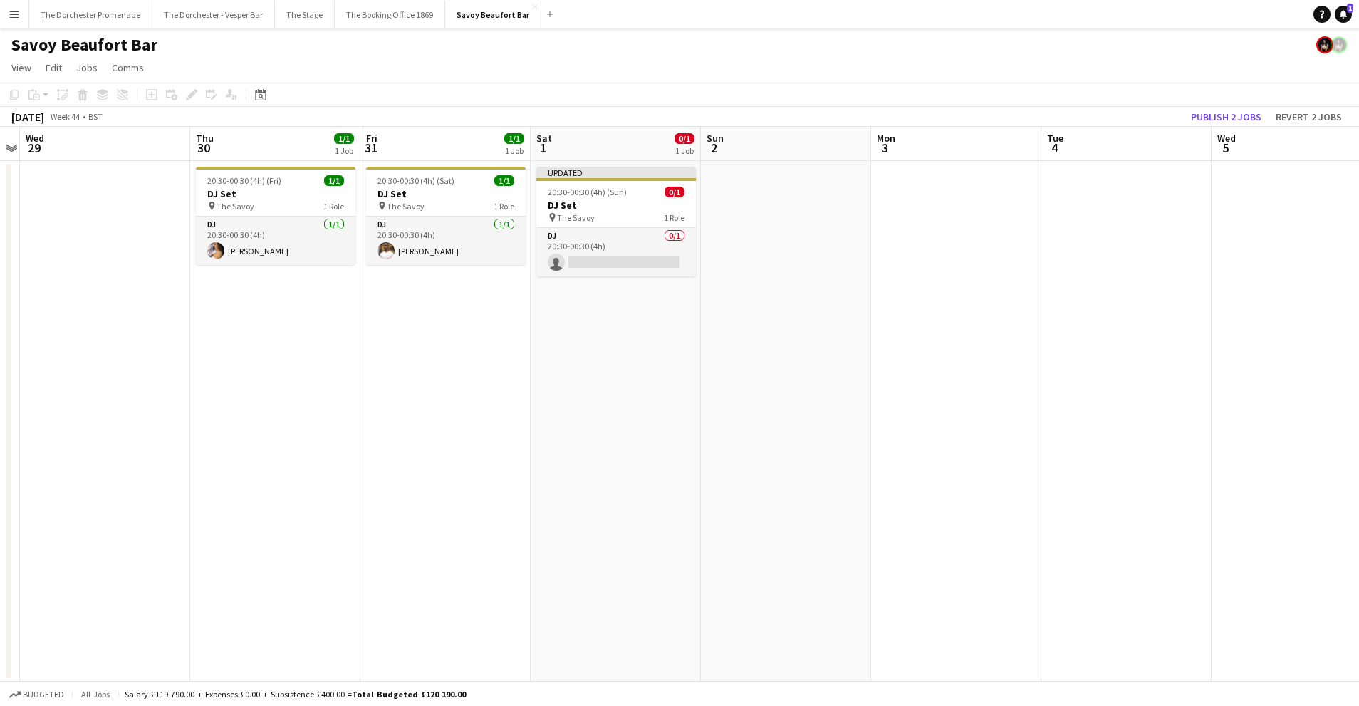
scroll to position [0, 504]
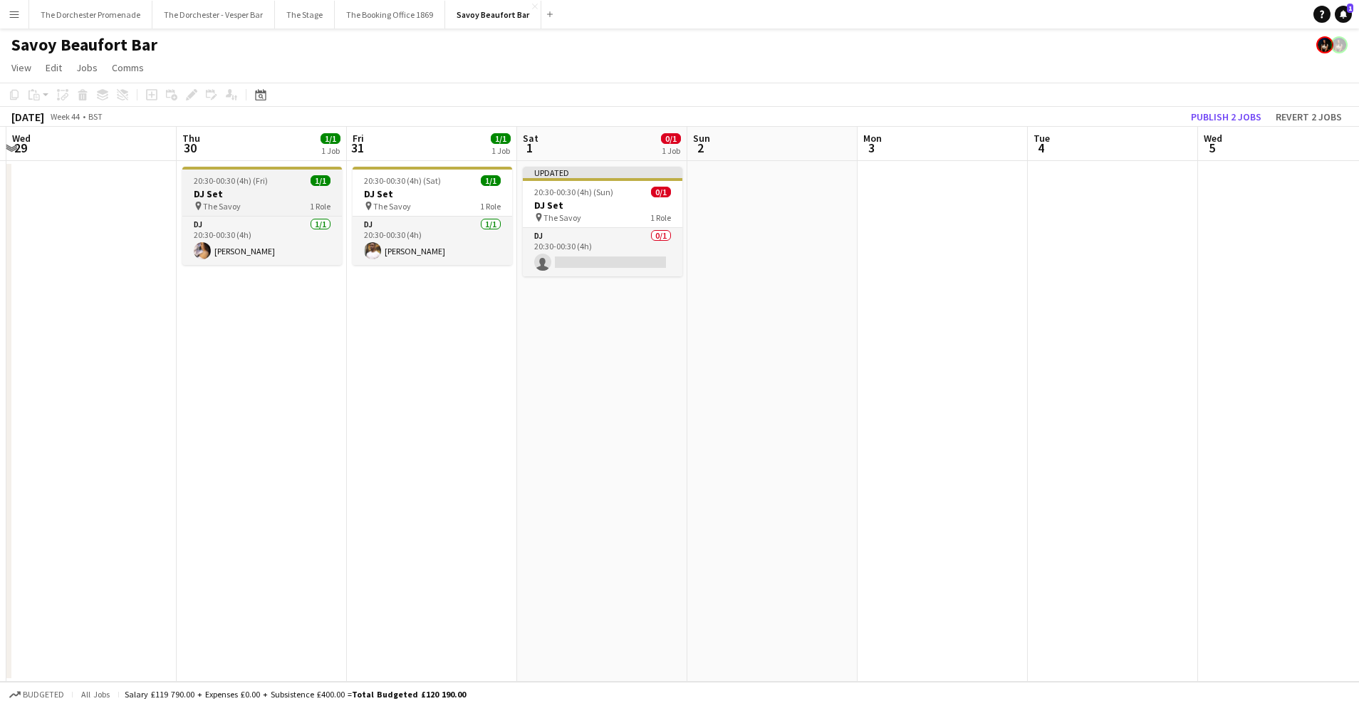
click at [225, 198] on h3 "DJ Set" at bounding box center [262, 193] width 160 height 13
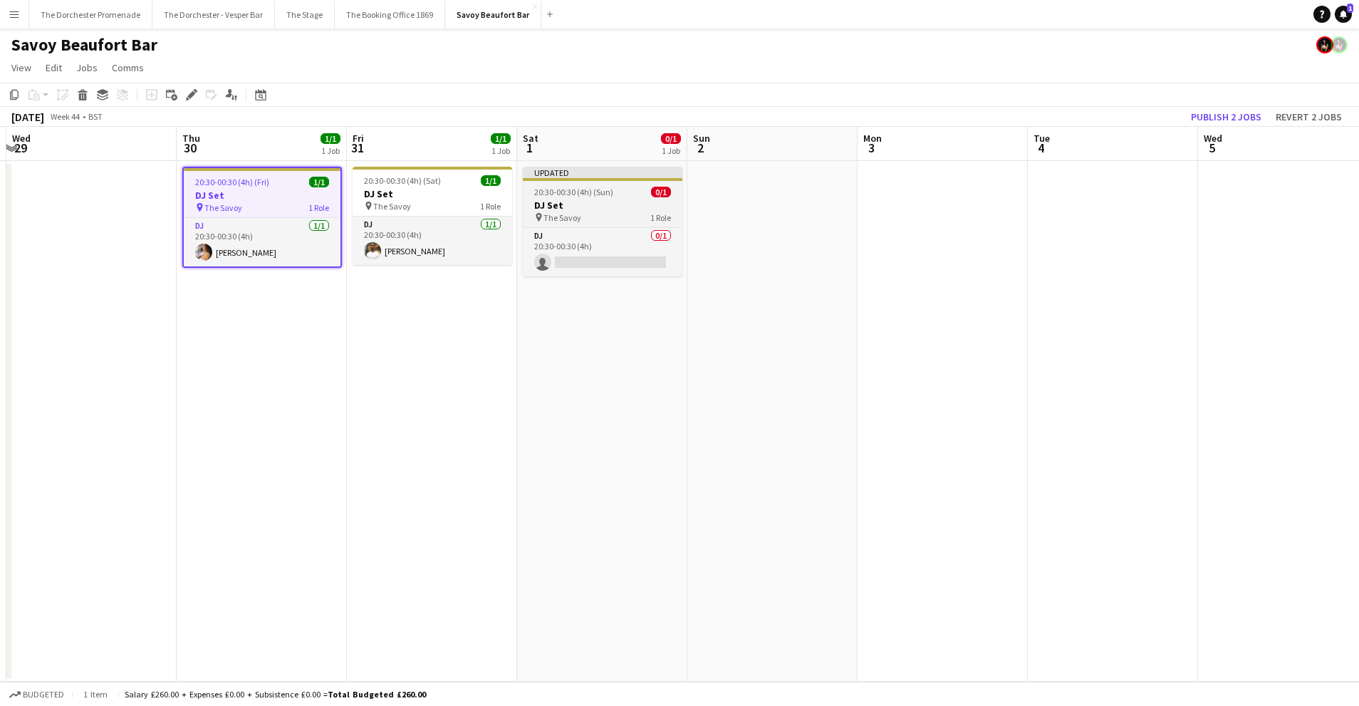
click at [578, 187] on span "20:30-00:30 (4h) (Sun)" at bounding box center [573, 192] width 79 height 11
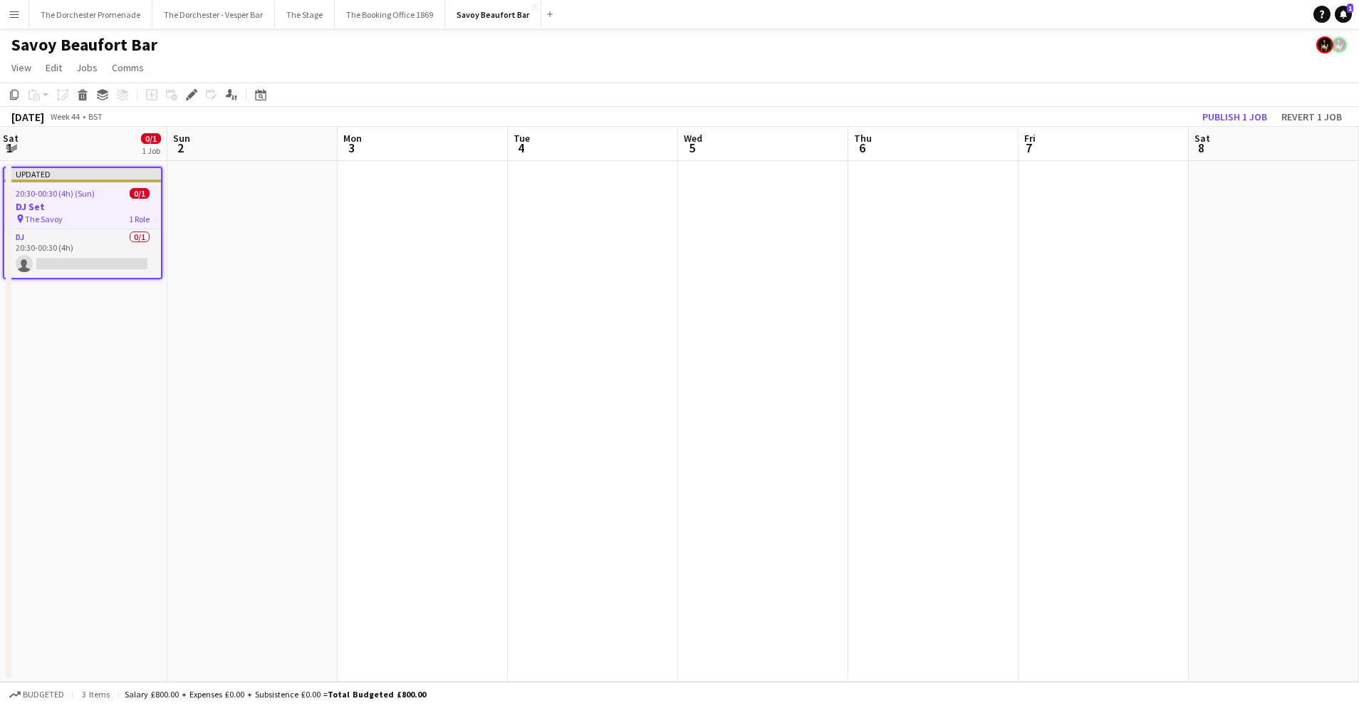
scroll to position [0, 544]
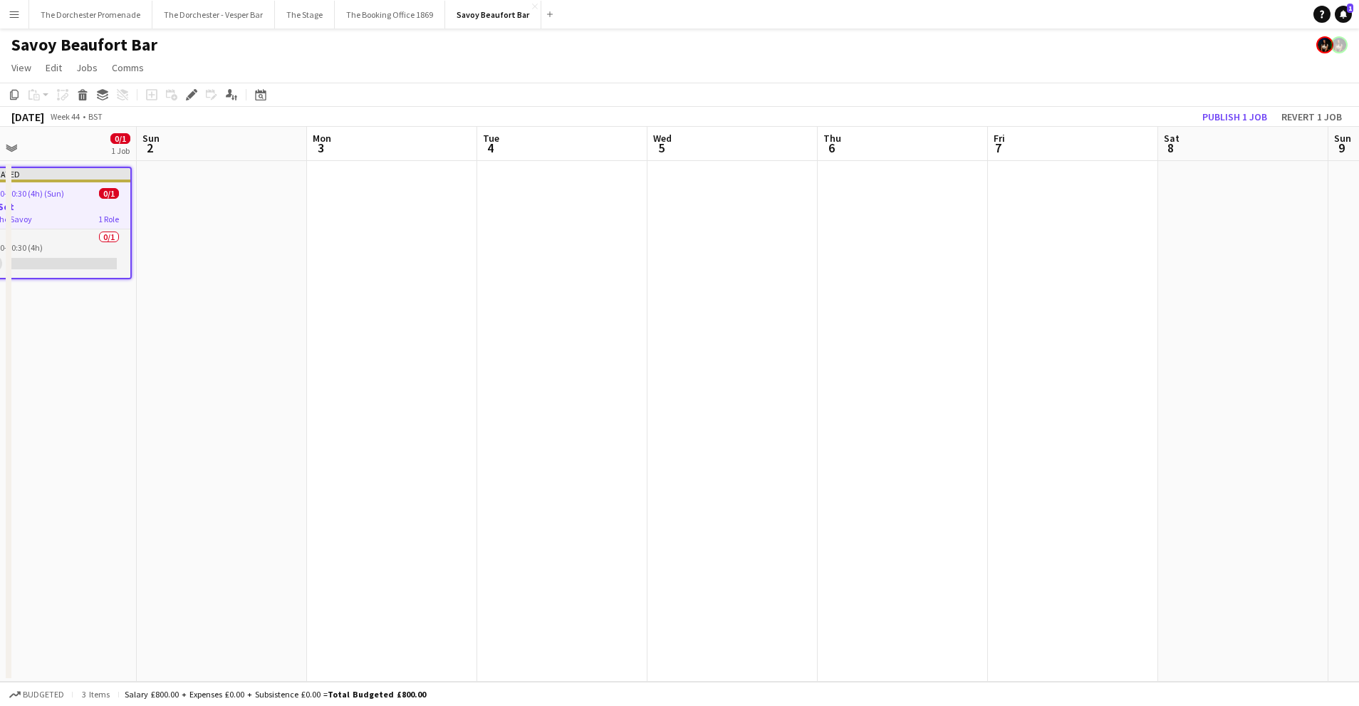
click at [885, 181] on app-date-cell at bounding box center [903, 421] width 170 height 521
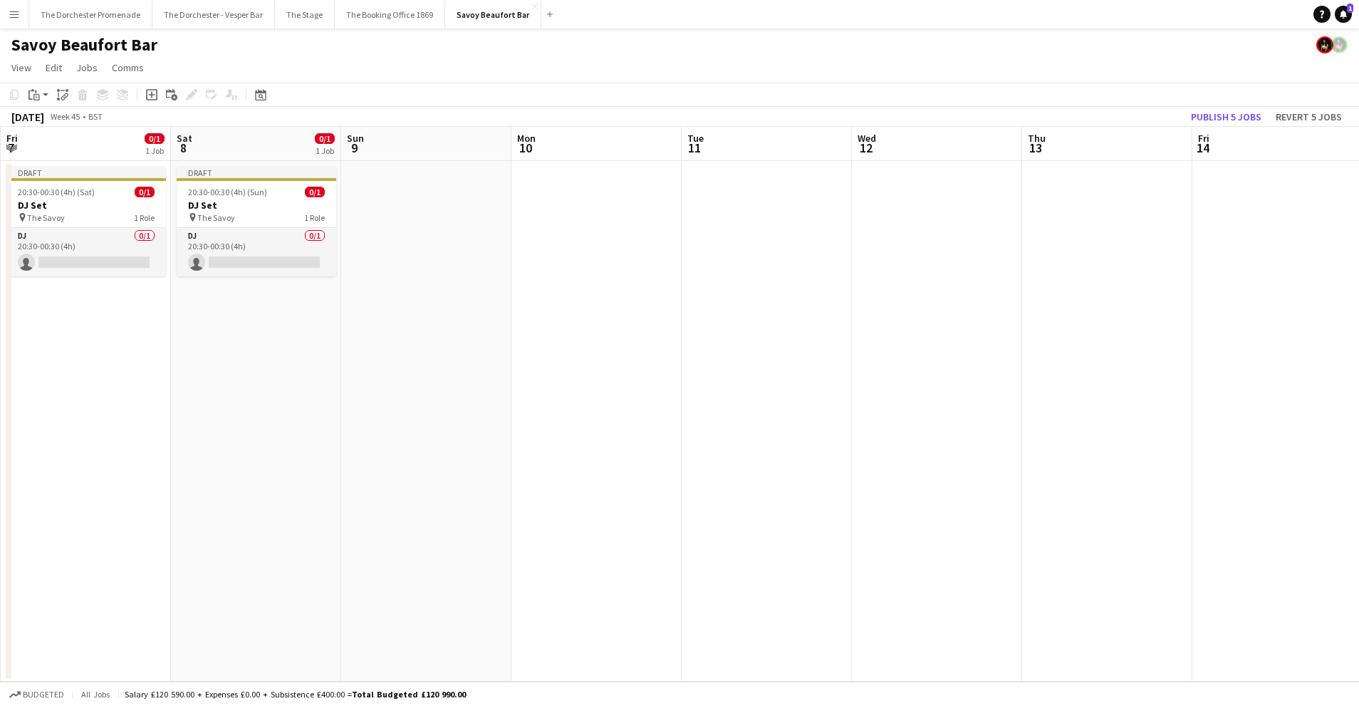
scroll to position [0, 510]
click at [1059, 178] on app-date-cell at bounding box center [1107, 421] width 170 height 521
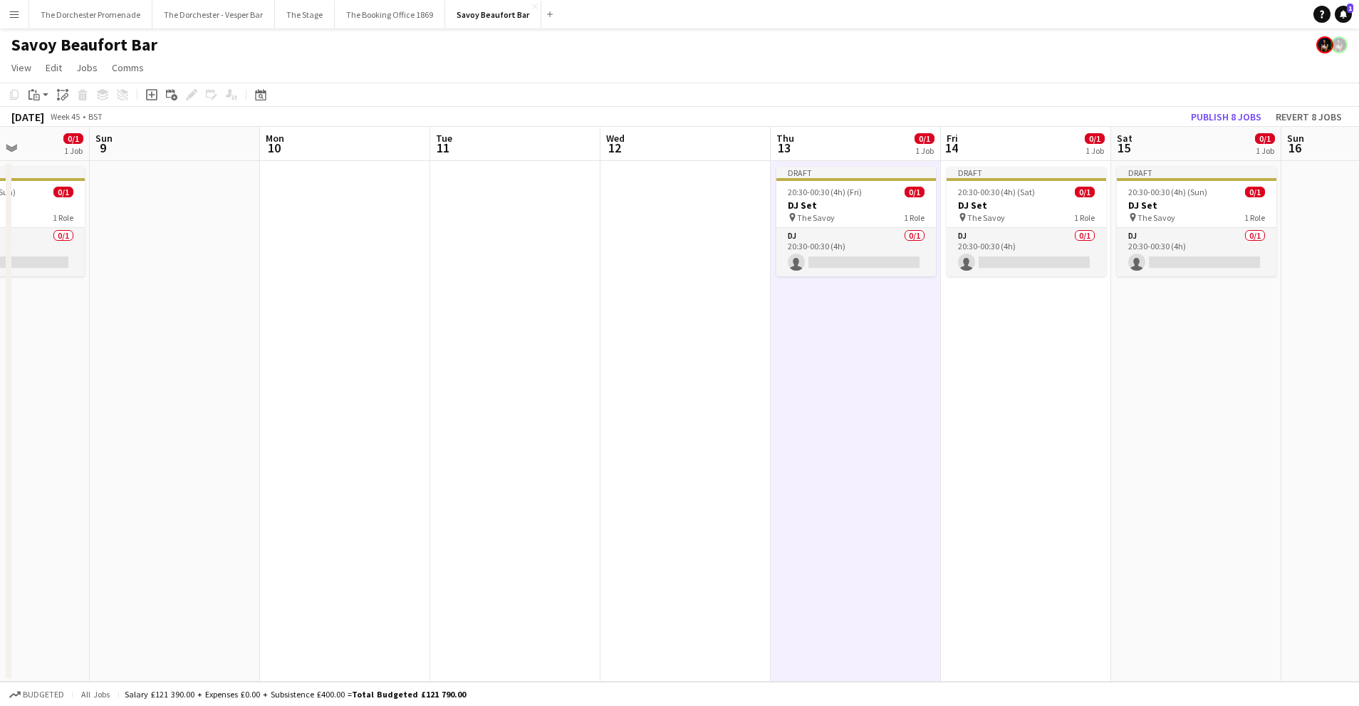
scroll to position [0, 434]
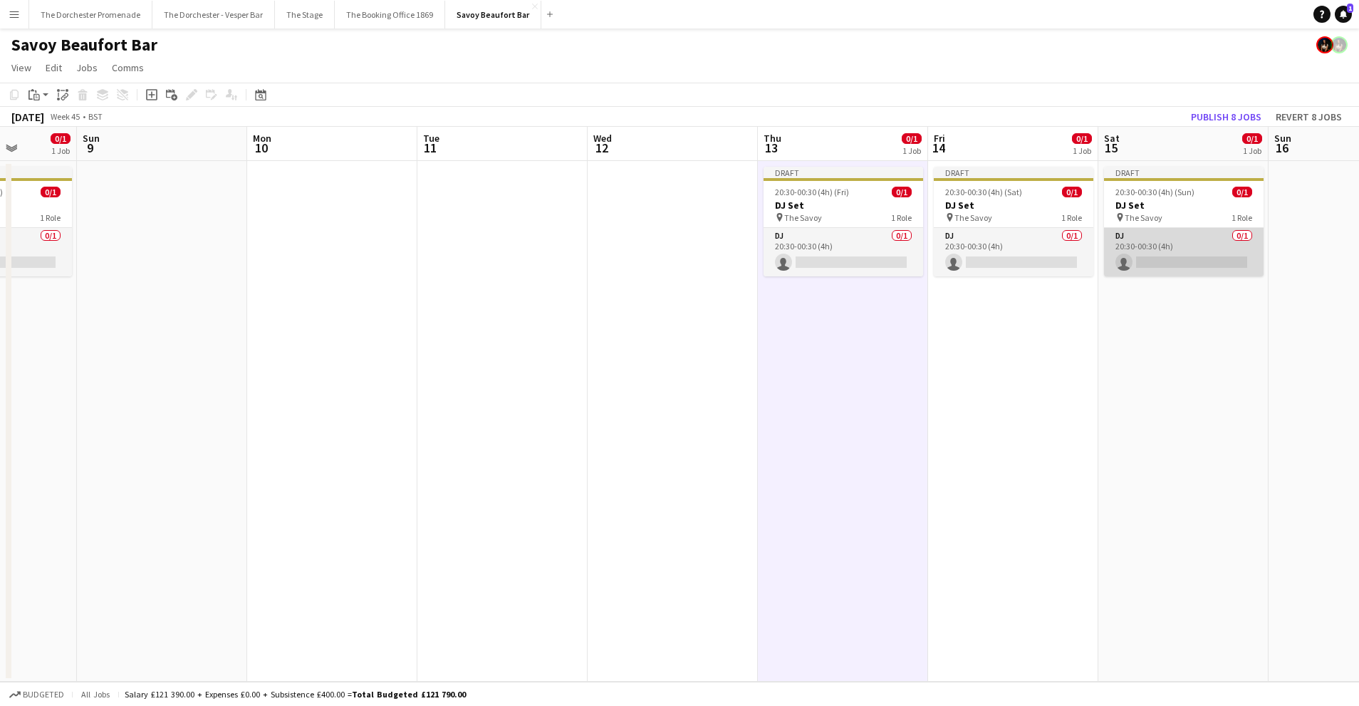
click at [1158, 238] on app-card-role "DJ 0/1 20:30-00:30 (4h) single-neutral-actions" at bounding box center [1184, 252] width 160 height 48
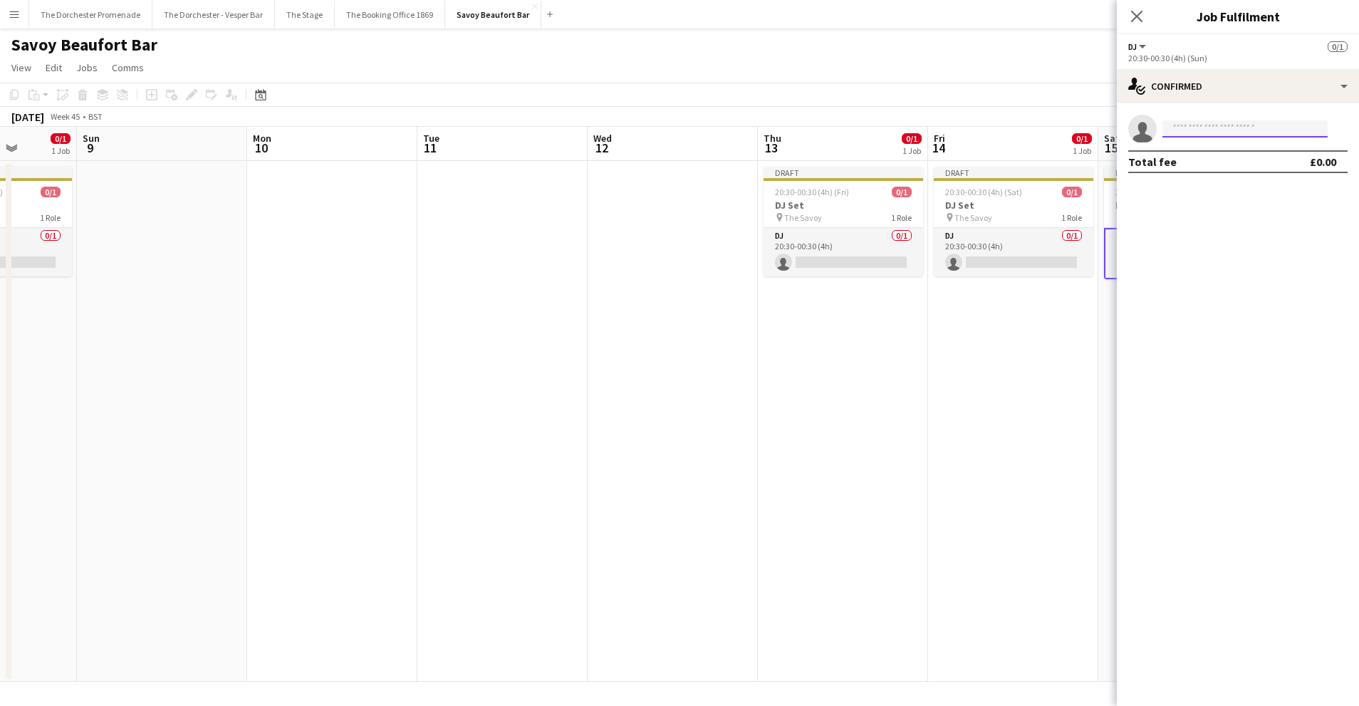
click at [1211, 130] on input at bounding box center [1245, 128] width 165 height 17
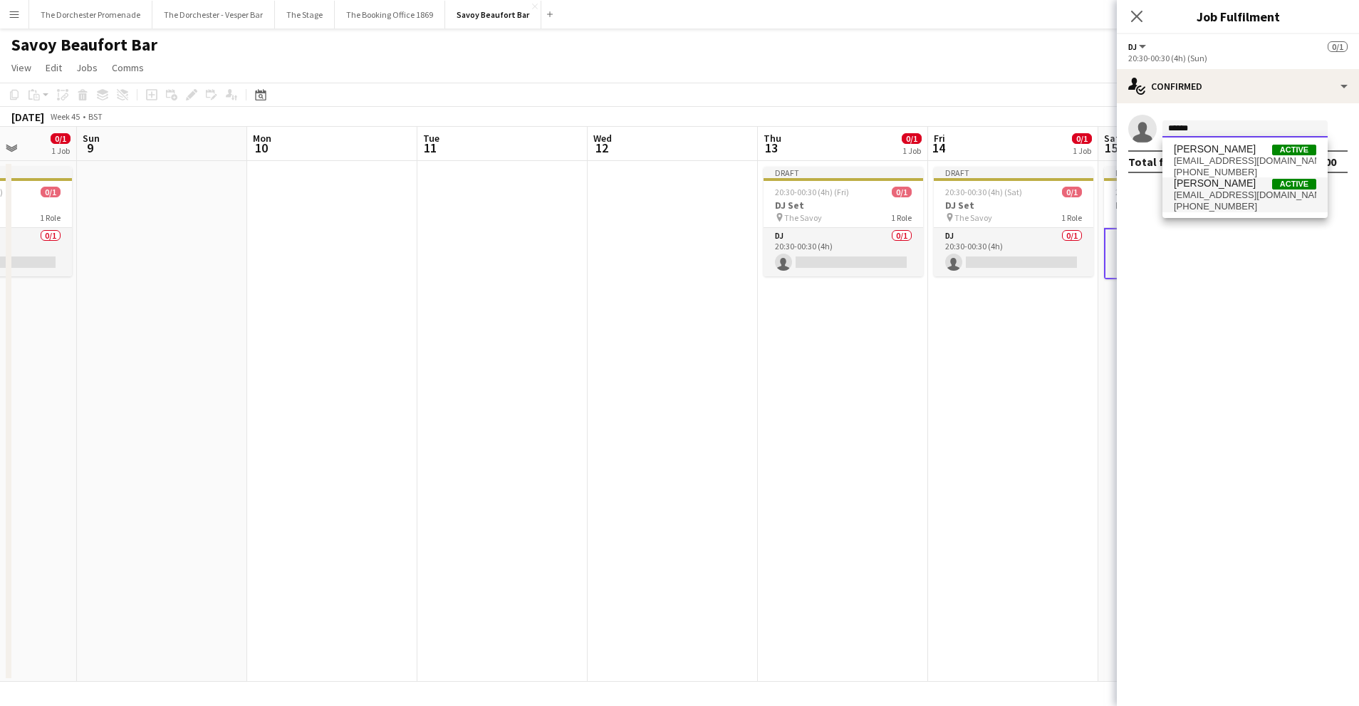
type input "******"
click at [1223, 189] on span "[PERSON_NAME]" at bounding box center [1215, 183] width 82 height 12
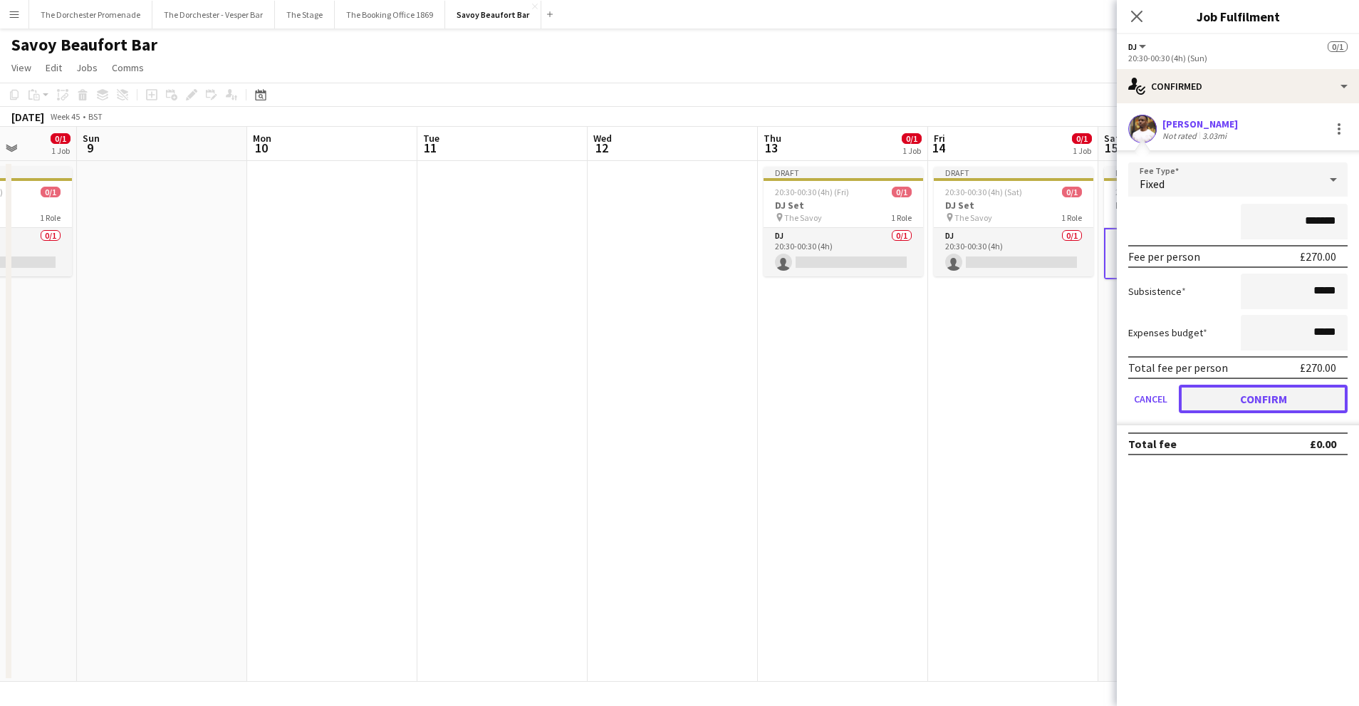
click at [1191, 405] on button "Confirm" at bounding box center [1263, 399] width 169 height 28
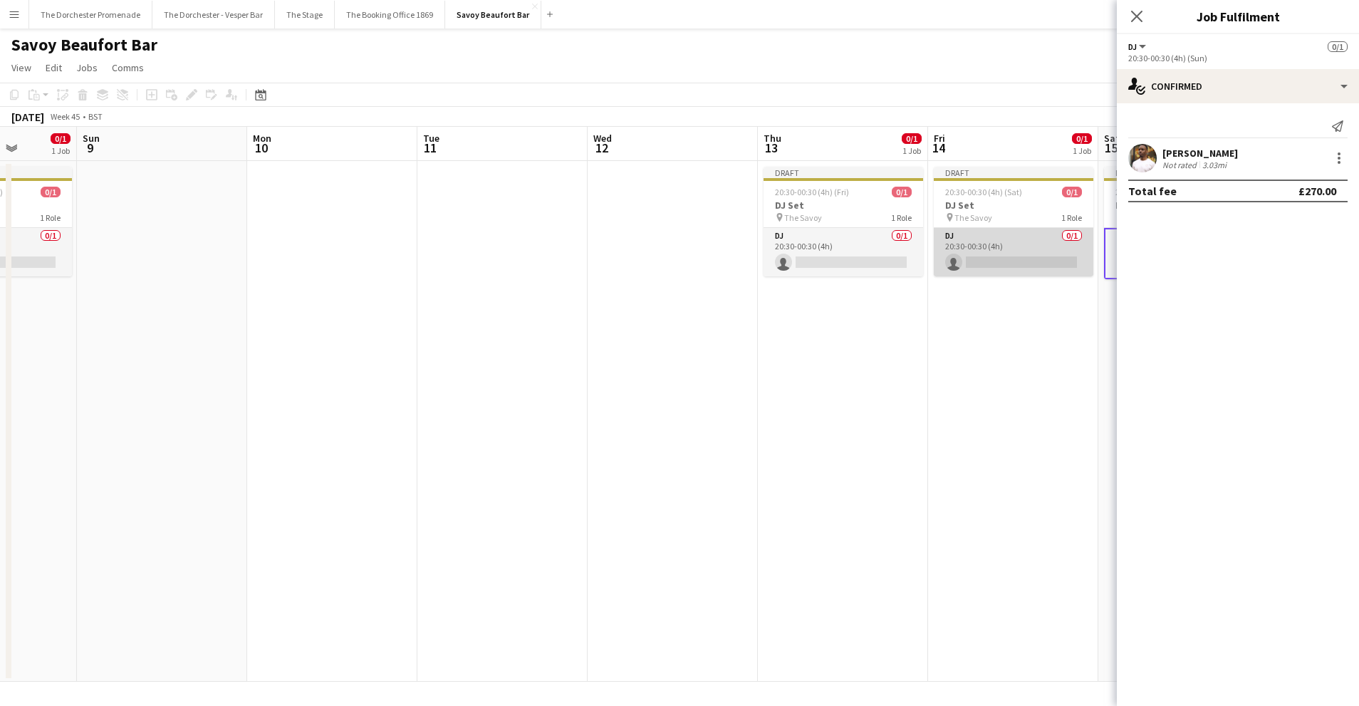
click at [1021, 244] on app-card-role "DJ 0/1 20:30-00:30 (4h) single-neutral-actions" at bounding box center [1014, 252] width 160 height 48
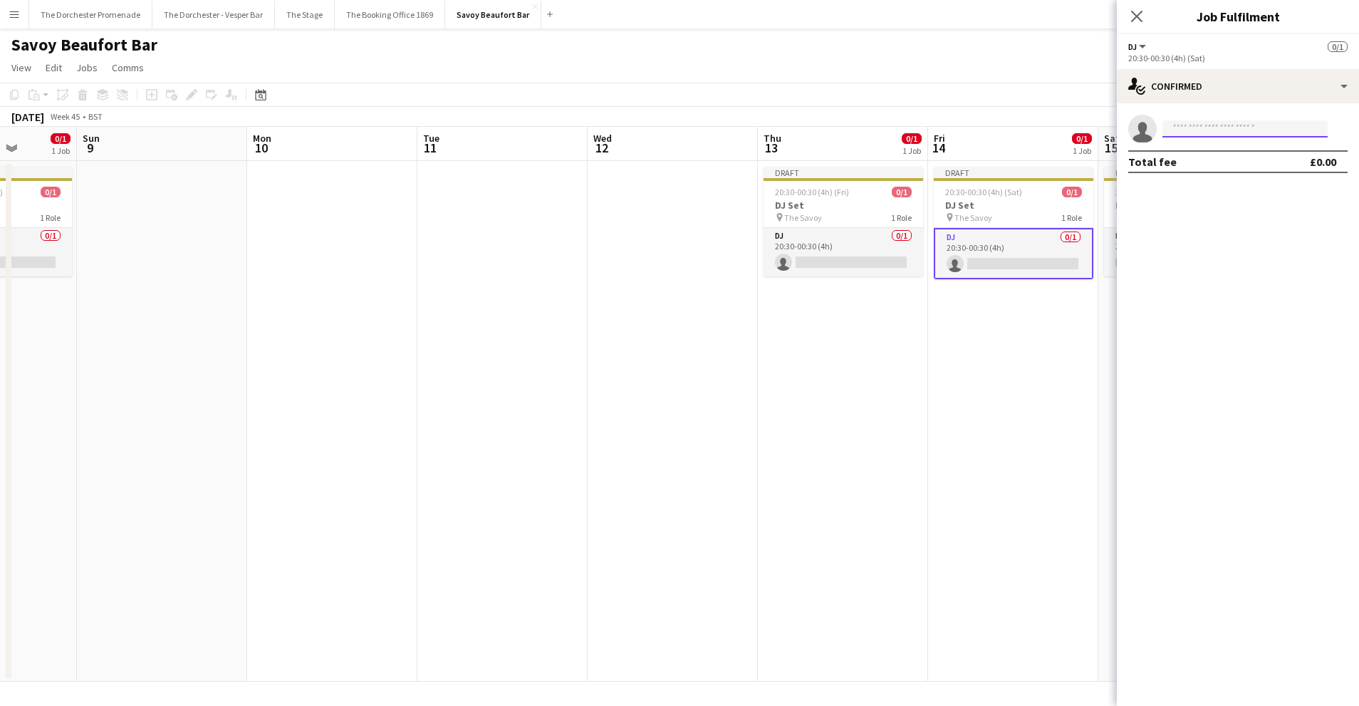
click at [1200, 132] on input at bounding box center [1245, 128] width 165 height 17
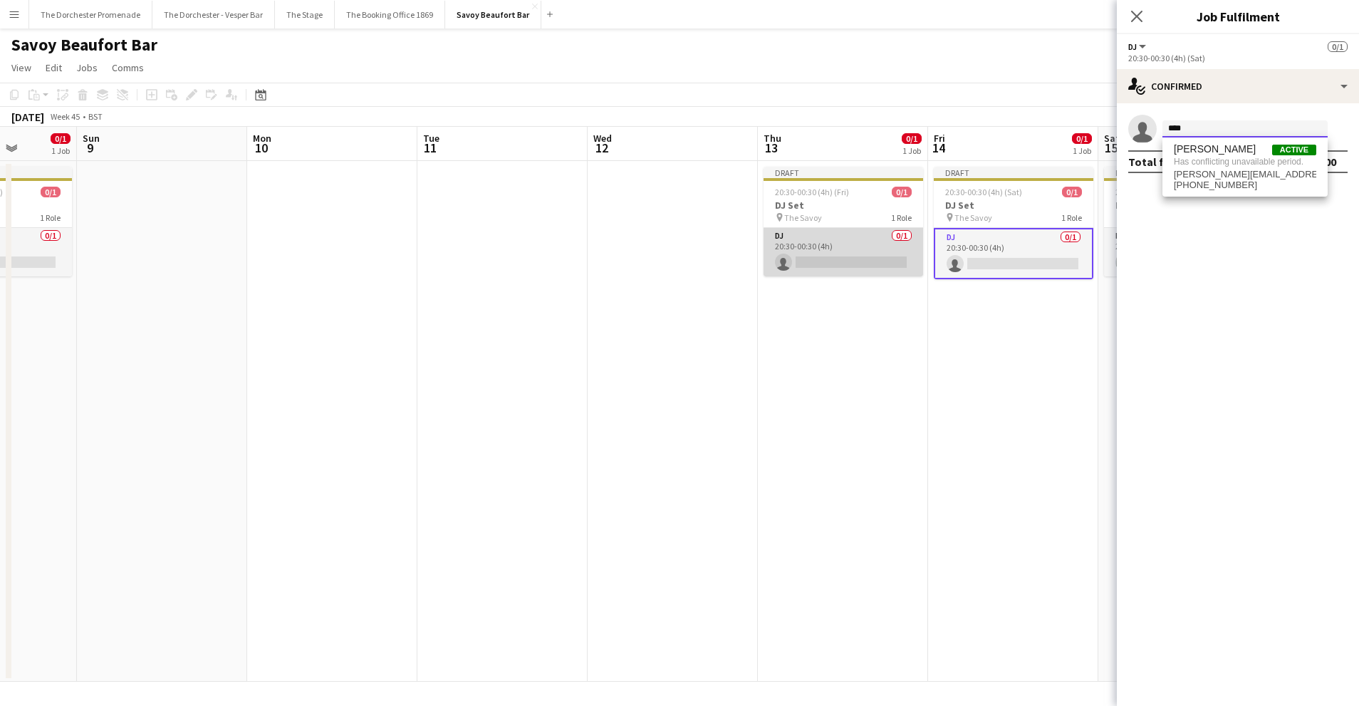
type input "****"
click at [854, 246] on app-card-role "DJ 0/1 20:30-00:30 (4h) single-neutral-actions" at bounding box center [844, 252] width 160 height 48
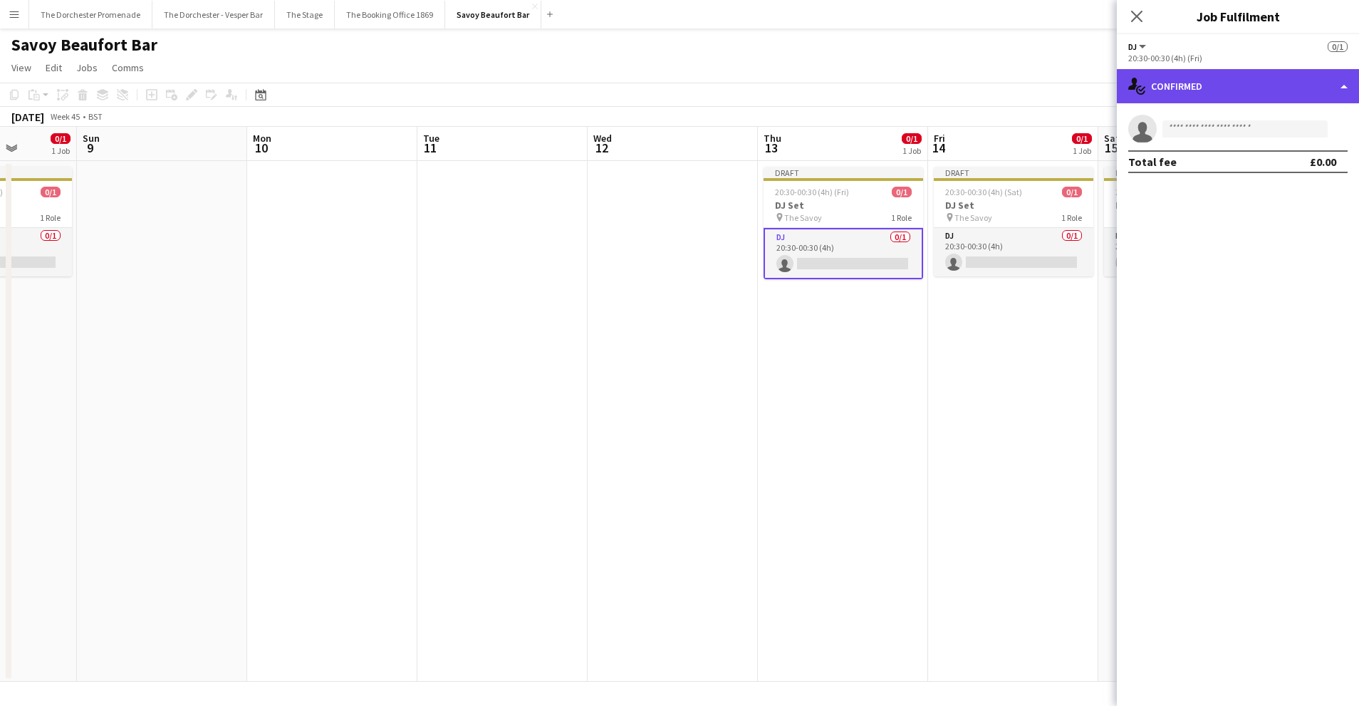
click at [1247, 91] on div "single-neutral-actions-check-2 Confirmed" at bounding box center [1238, 86] width 242 height 34
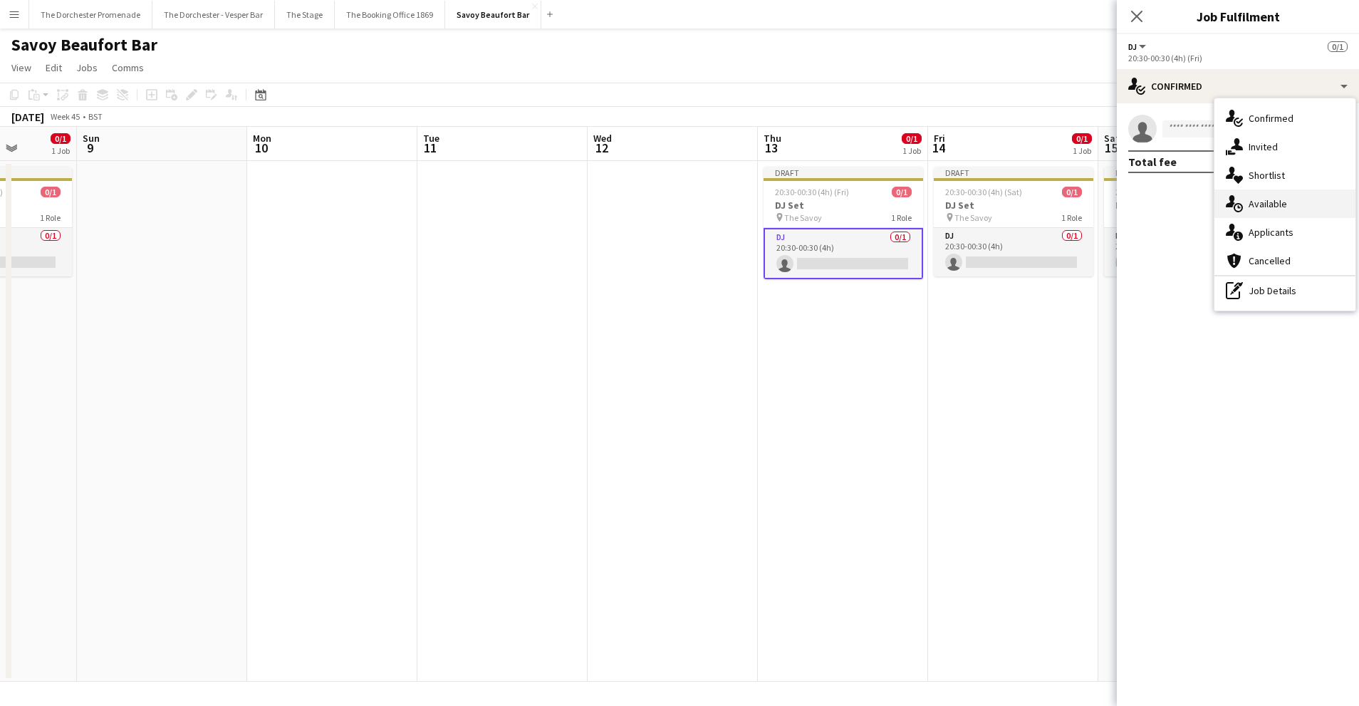
click at [1258, 194] on div "single-neutral-actions-upload Available" at bounding box center [1285, 203] width 141 height 28
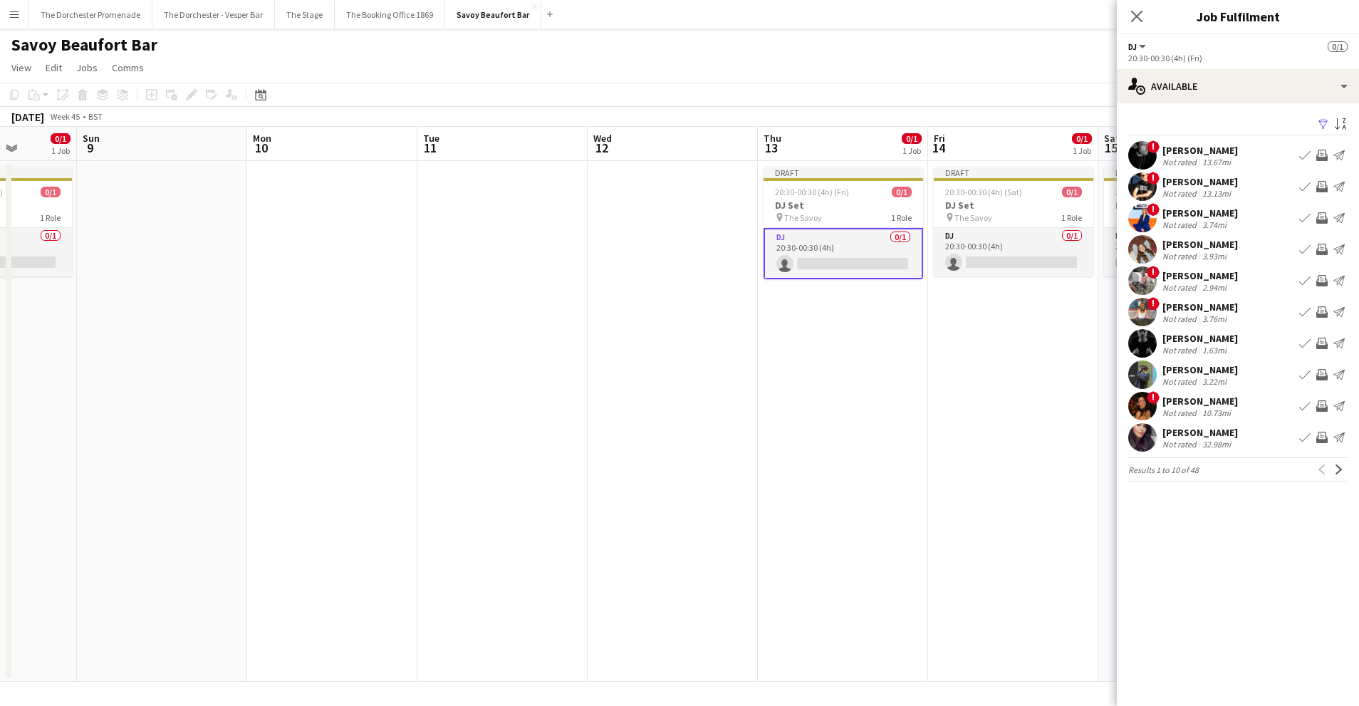
click at [913, 382] on app-date-cell "Draft 20:30-00:30 (4h) (Fri) 0/1 DJ Set pin The Savoy 1 Role DJ 0/1 20:30-00:30…" at bounding box center [843, 421] width 170 height 521
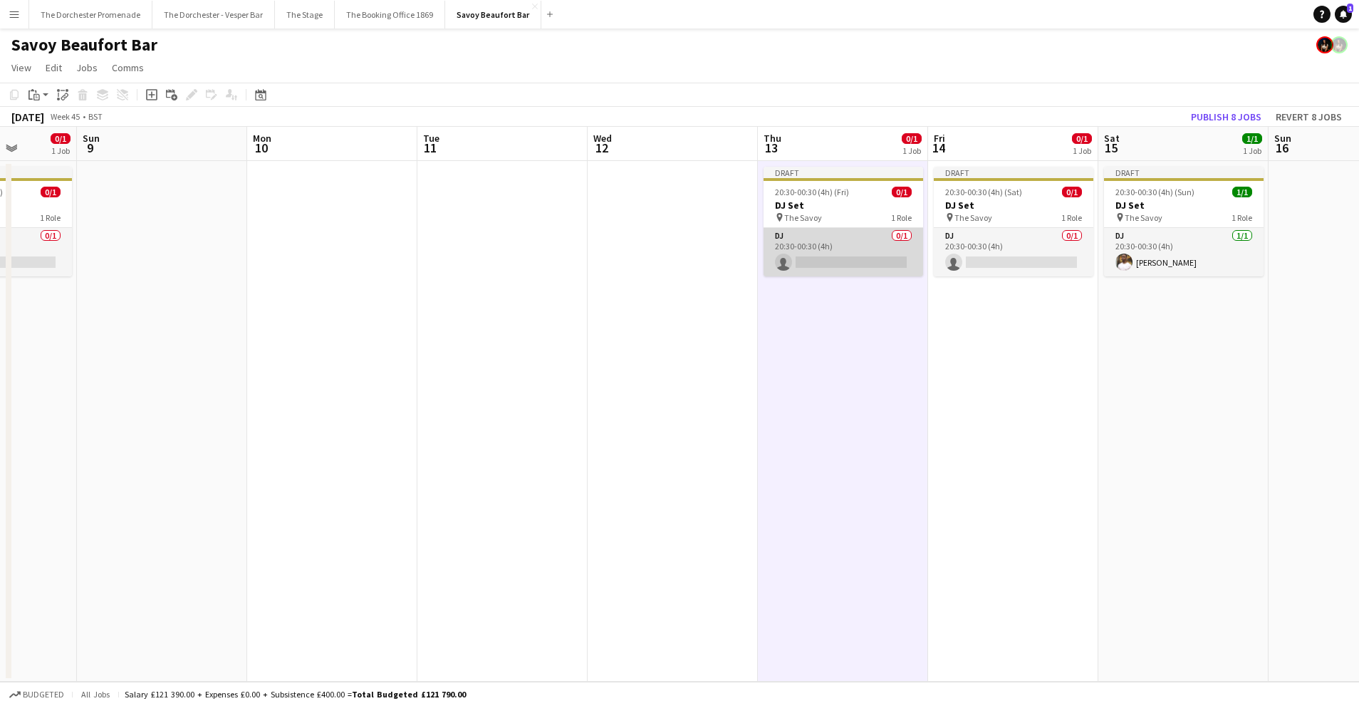
click at [845, 232] on app-card-role "DJ 0/1 20:30-00:30 (4h) single-neutral-actions" at bounding box center [844, 252] width 160 height 48
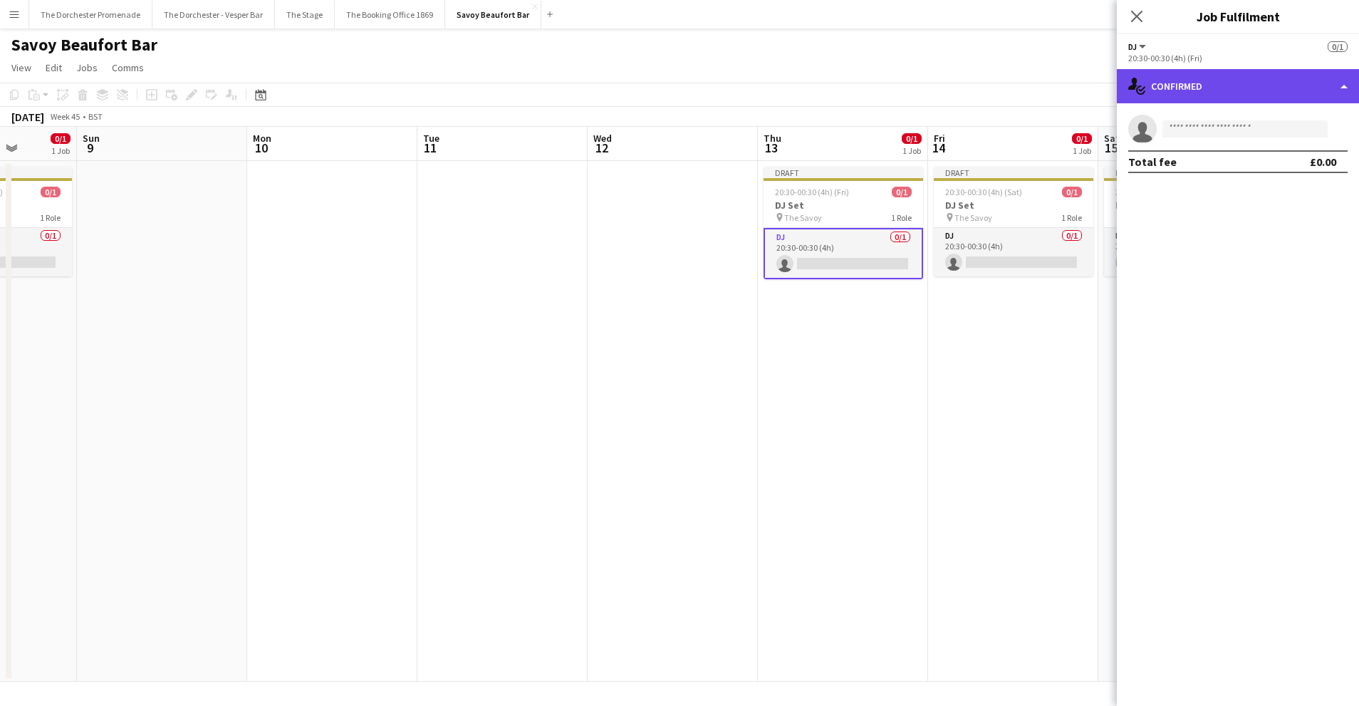
click at [1229, 85] on div "single-neutral-actions-check-2 Confirmed" at bounding box center [1238, 86] width 242 height 34
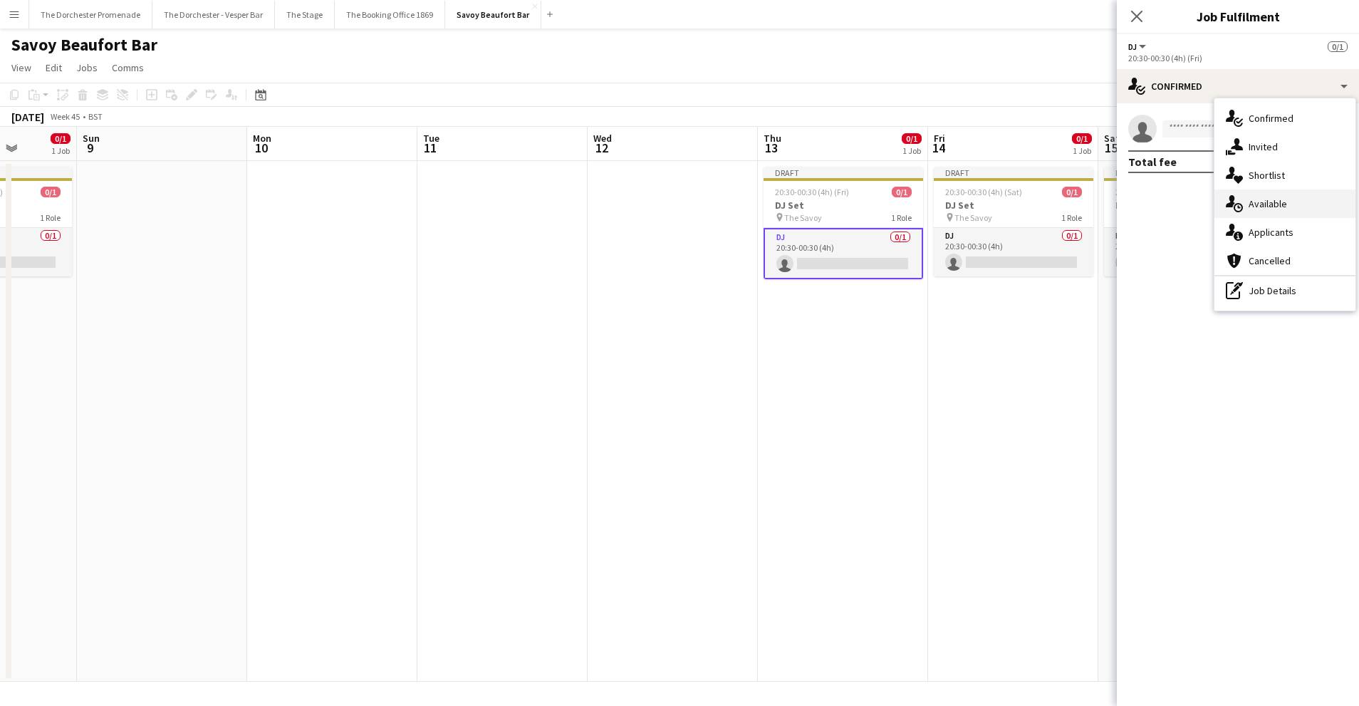
click at [1274, 211] on div "single-neutral-actions-upload Available" at bounding box center [1285, 203] width 141 height 28
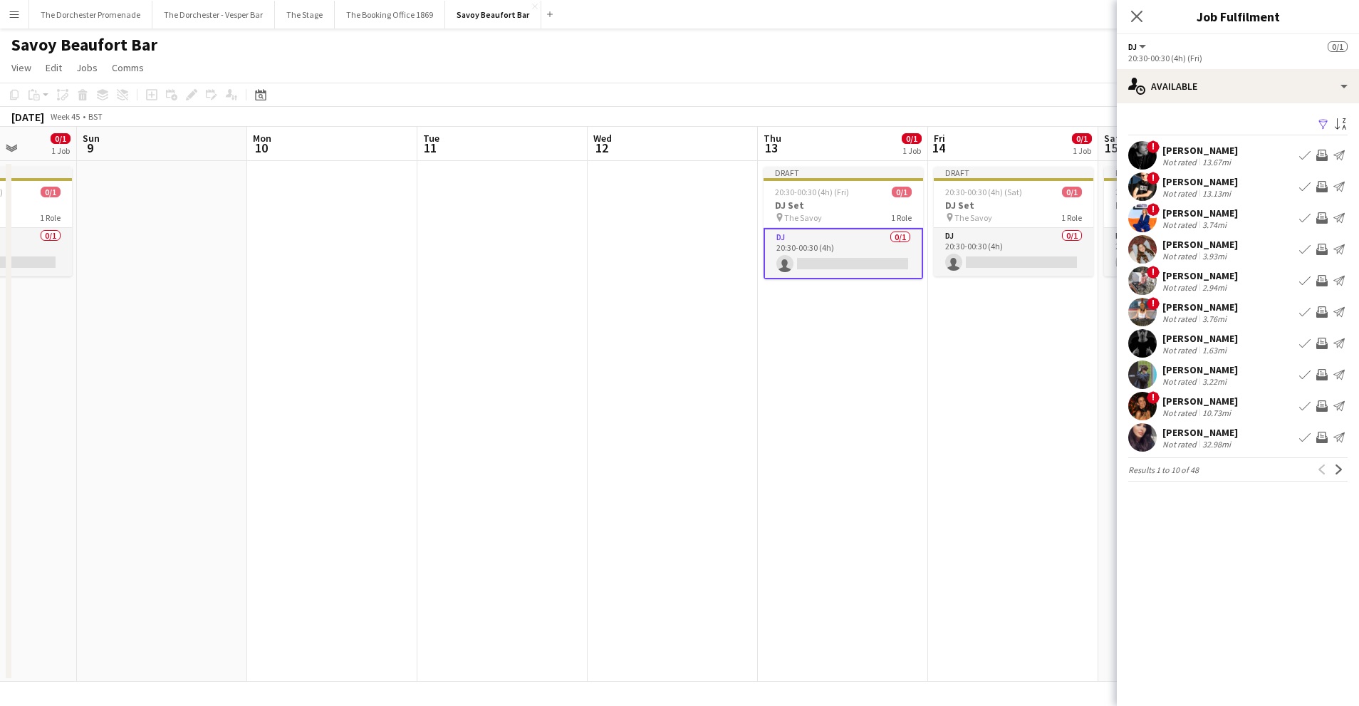
click at [1301, 438] on app-icon "Book crew" at bounding box center [1304, 437] width 11 height 11
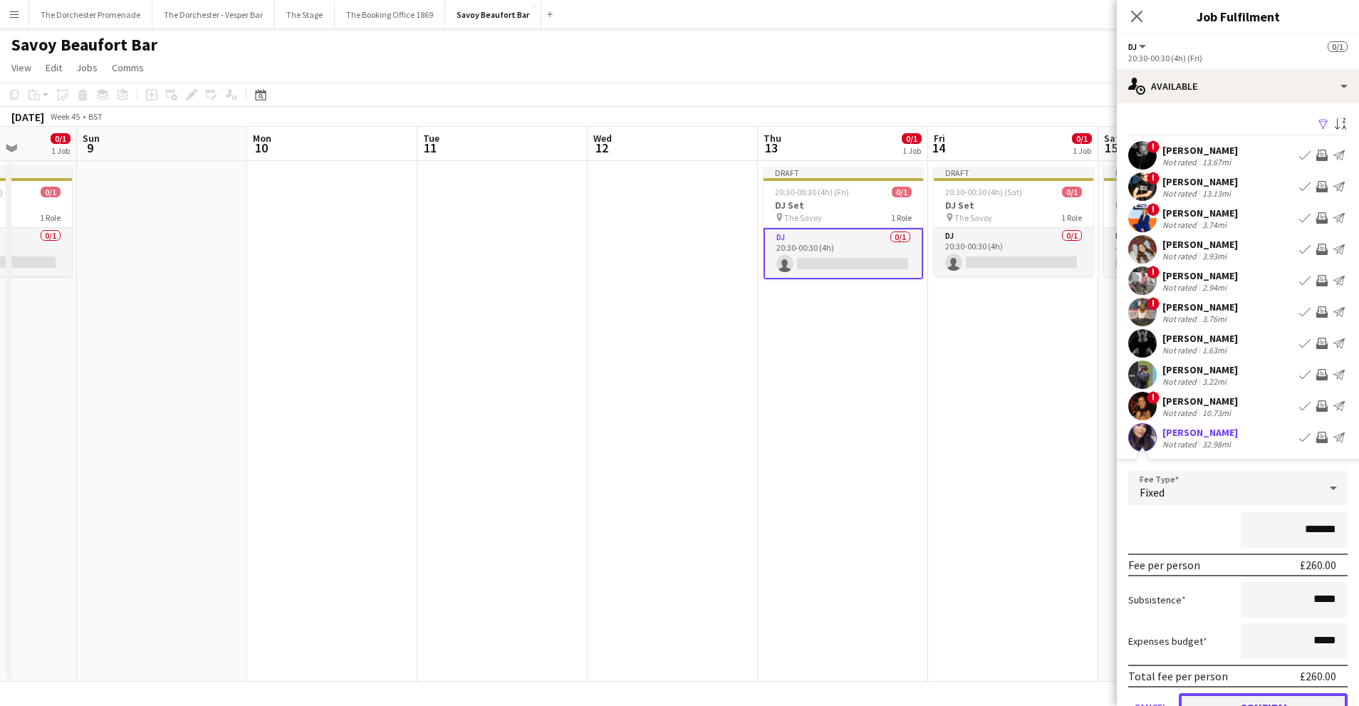
click at [1260, 700] on button "Confirm" at bounding box center [1263, 707] width 169 height 28
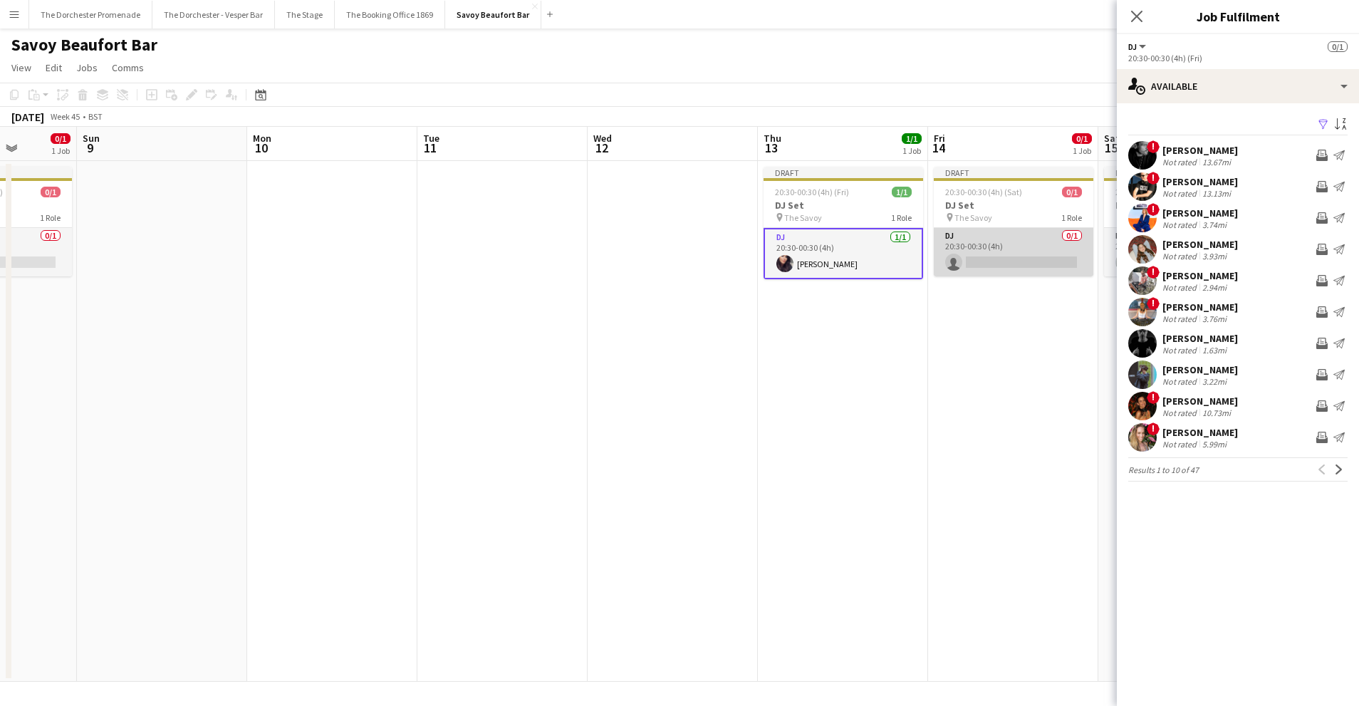
click at [1003, 239] on app-card-role "DJ 0/1 20:30-00:30 (4h) single-neutral-actions" at bounding box center [1014, 252] width 160 height 48
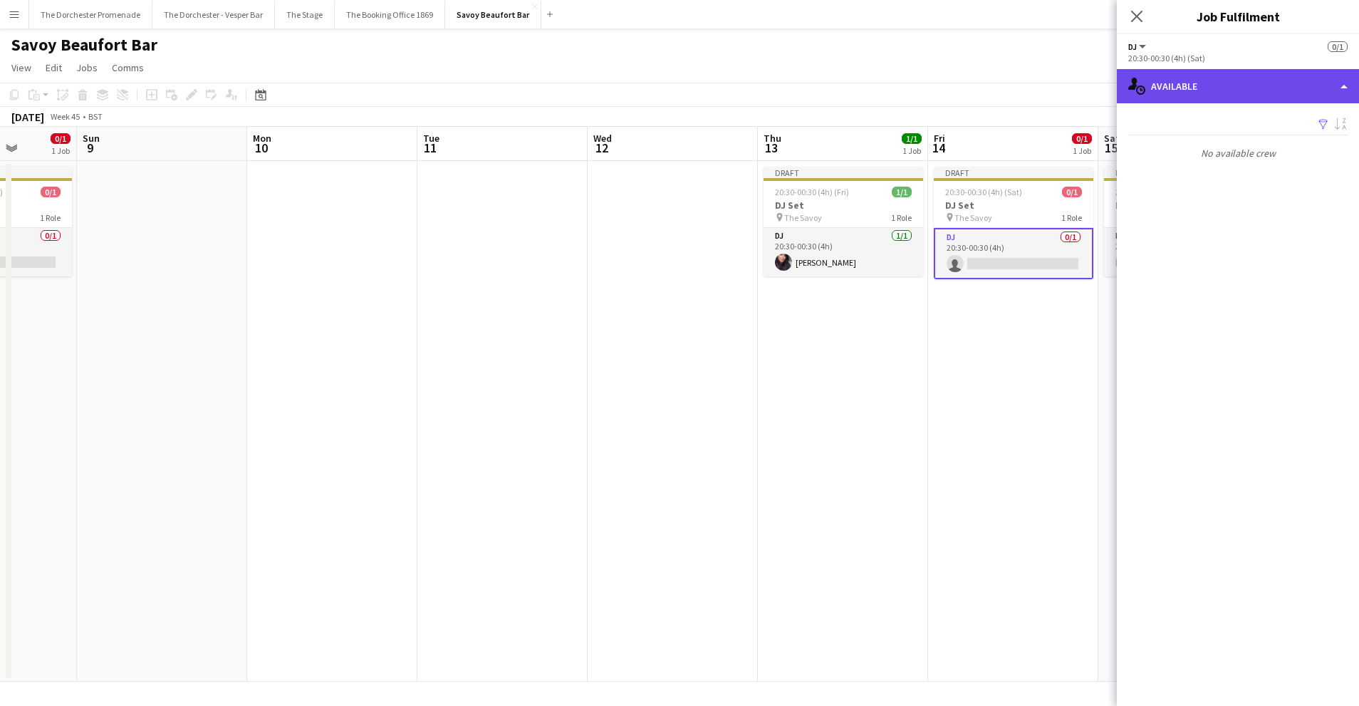
click at [1264, 85] on div "single-neutral-actions-upload Available" at bounding box center [1238, 86] width 242 height 34
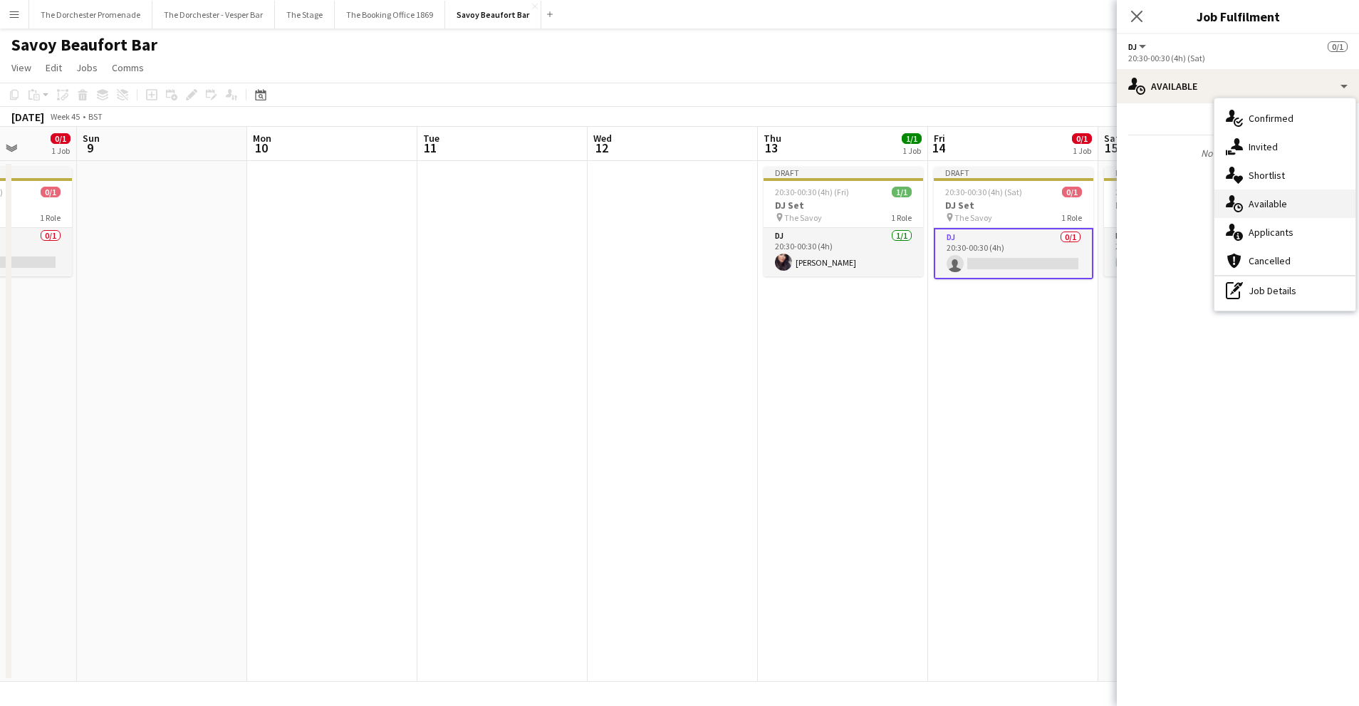
click at [1288, 209] on div "single-neutral-actions-upload Available" at bounding box center [1285, 203] width 141 height 28
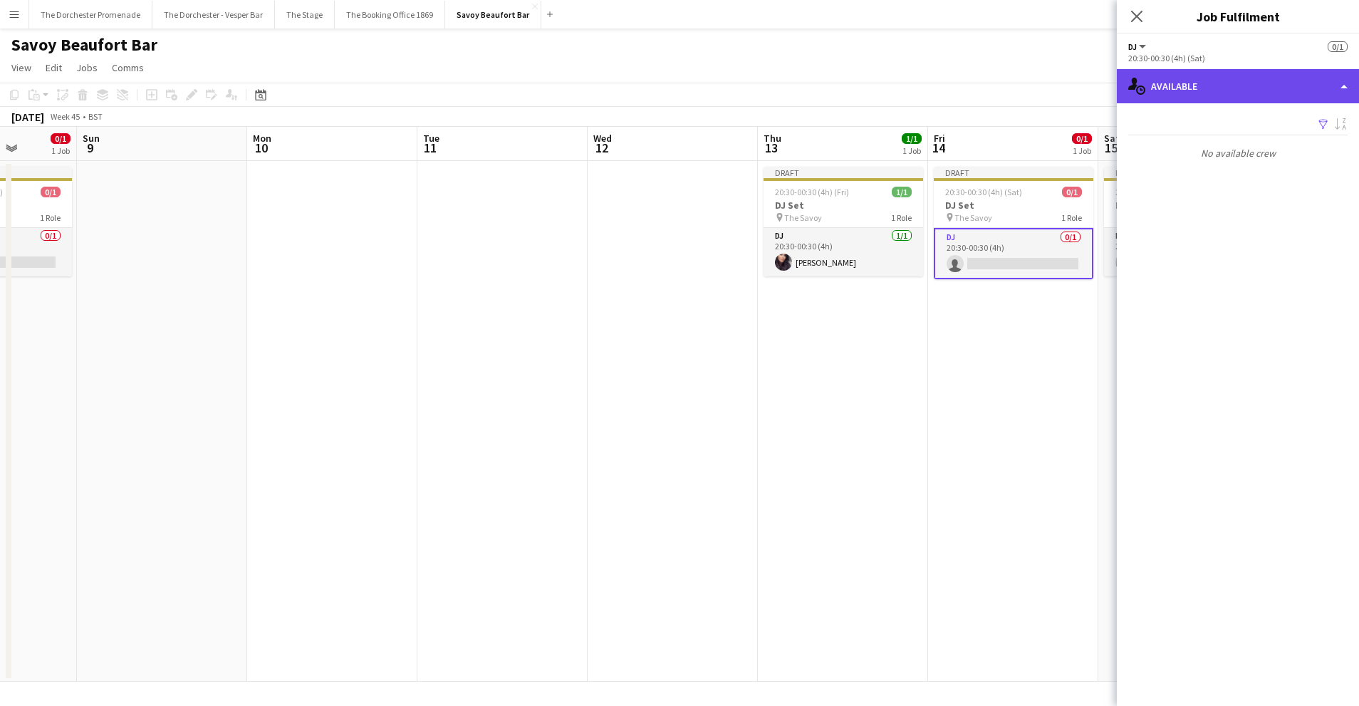
click at [1267, 83] on div "single-neutral-actions-upload Available" at bounding box center [1238, 86] width 242 height 34
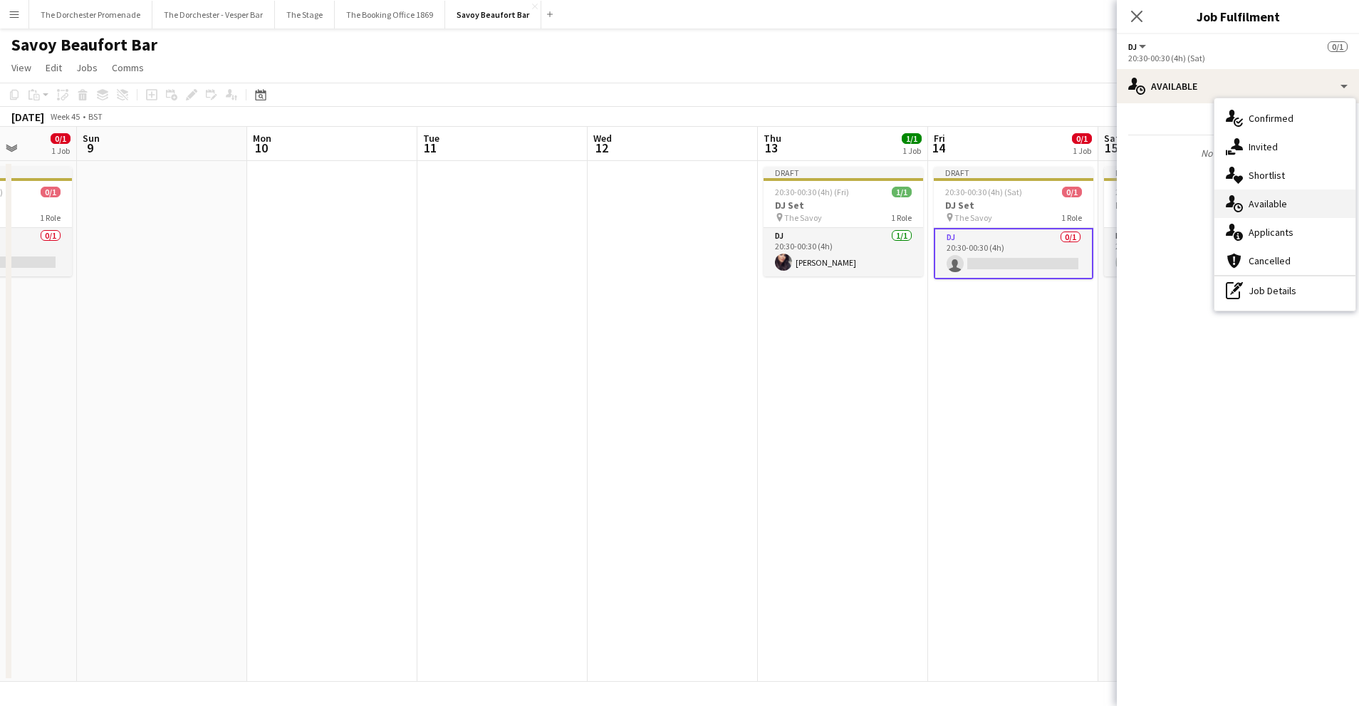
click at [1269, 202] on span "Available" at bounding box center [1268, 203] width 38 height 13
drag, startPoint x: 1035, startPoint y: 405, endPoint x: 976, endPoint y: 313, distance: 109.3
click at [1033, 403] on app-date-cell "Draft 20:30-00:30 (4h) (Sat) 0/1 DJ Set pin The Savoy 1 Role DJ 0/1 20:30-00:30…" at bounding box center [1013, 421] width 170 height 521
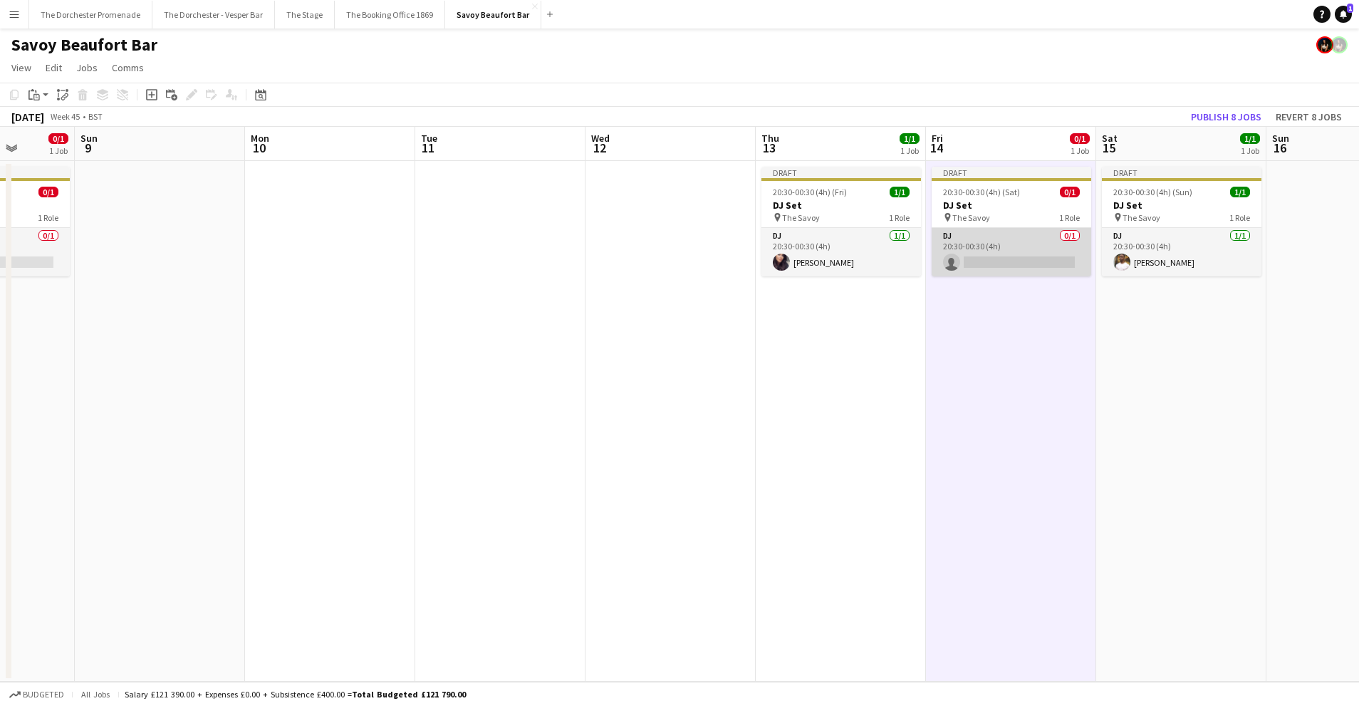
click at [987, 243] on app-card-role "DJ 0/1 20:30-00:30 (4h) single-neutral-actions" at bounding box center [1012, 252] width 160 height 48
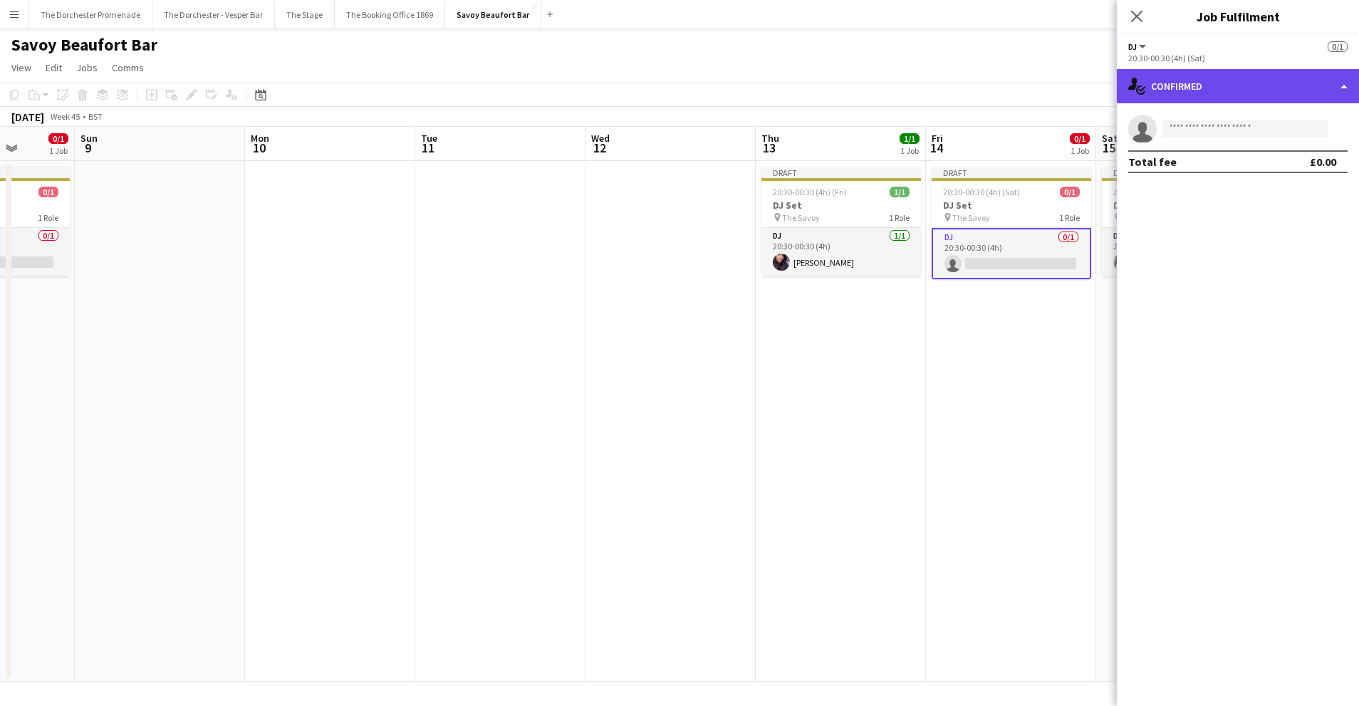
click at [1260, 83] on div "single-neutral-actions-check-2 Confirmed" at bounding box center [1238, 86] width 242 height 34
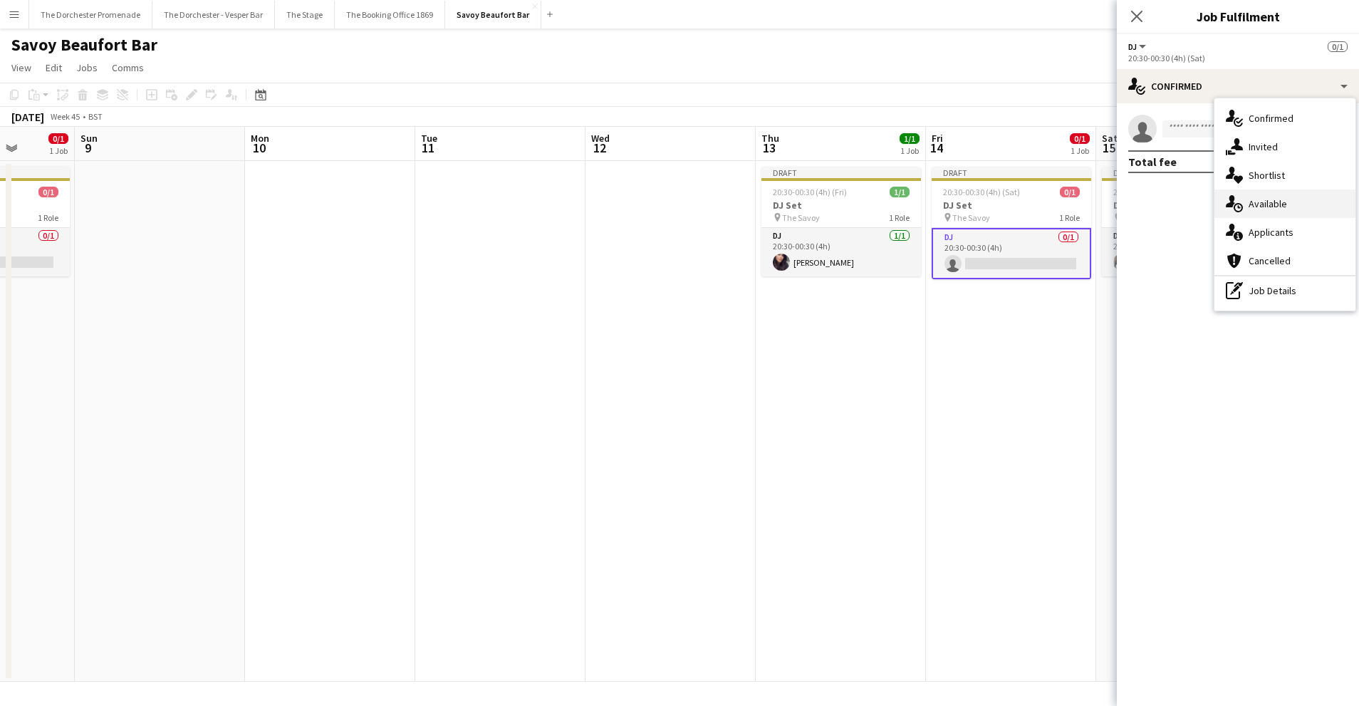
click at [1261, 210] on span "Available" at bounding box center [1268, 203] width 38 height 13
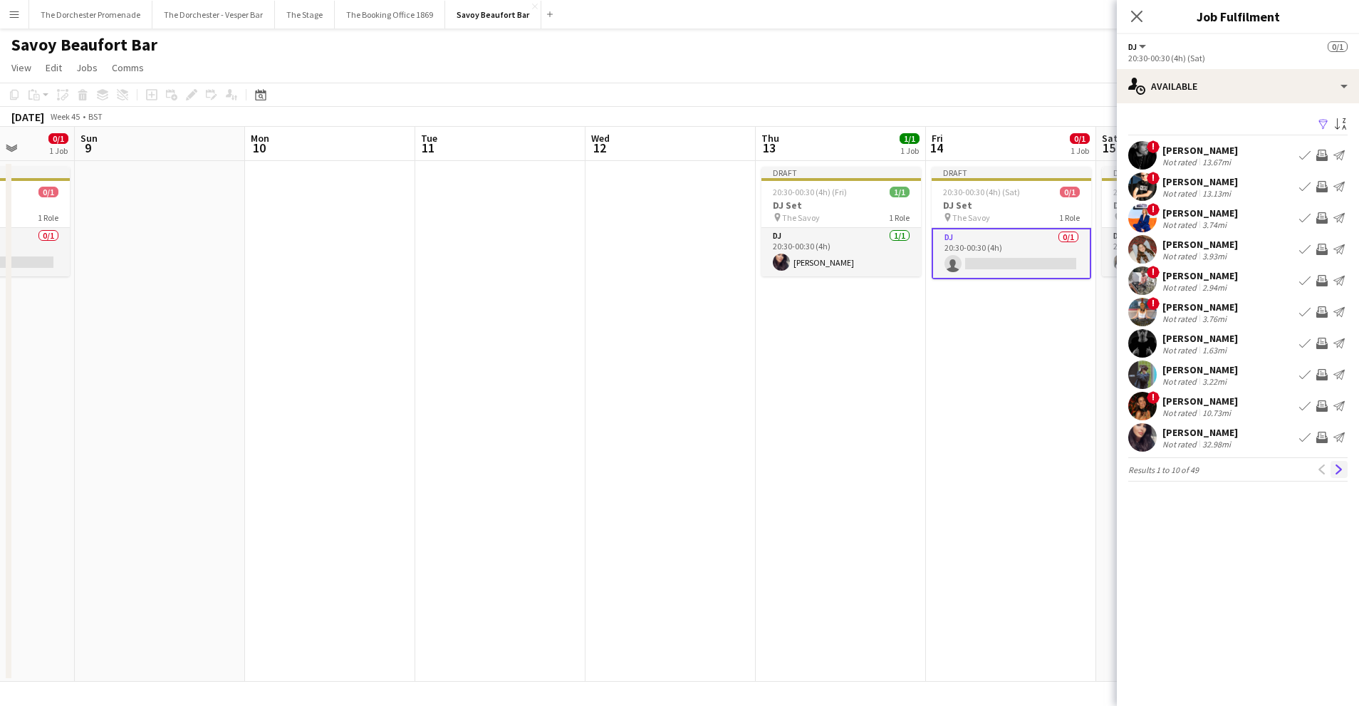
click at [1341, 472] on app-icon "Next" at bounding box center [1339, 469] width 10 height 10
click at [1339, 470] on app-icon "Next" at bounding box center [1339, 469] width 10 height 10
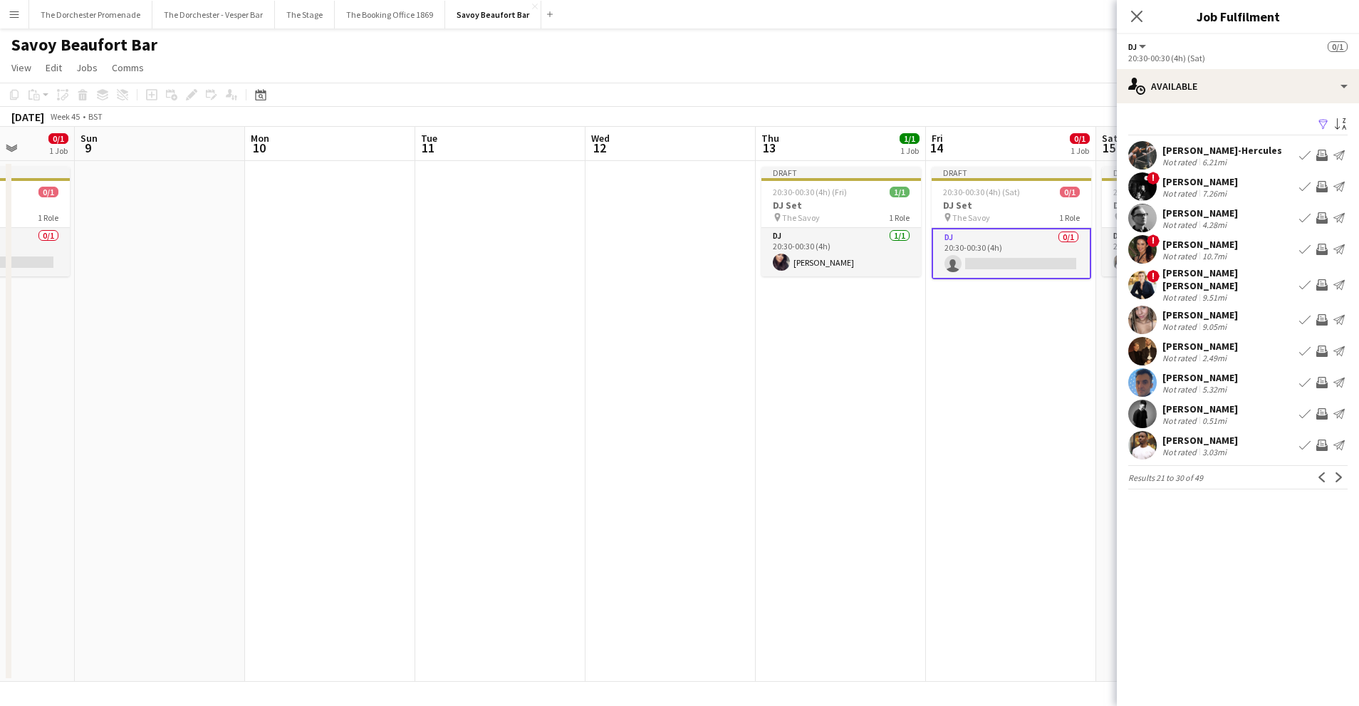
click at [1305, 440] on app-icon "Book crew" at bounding box center [1304, 445] width 11 height 11
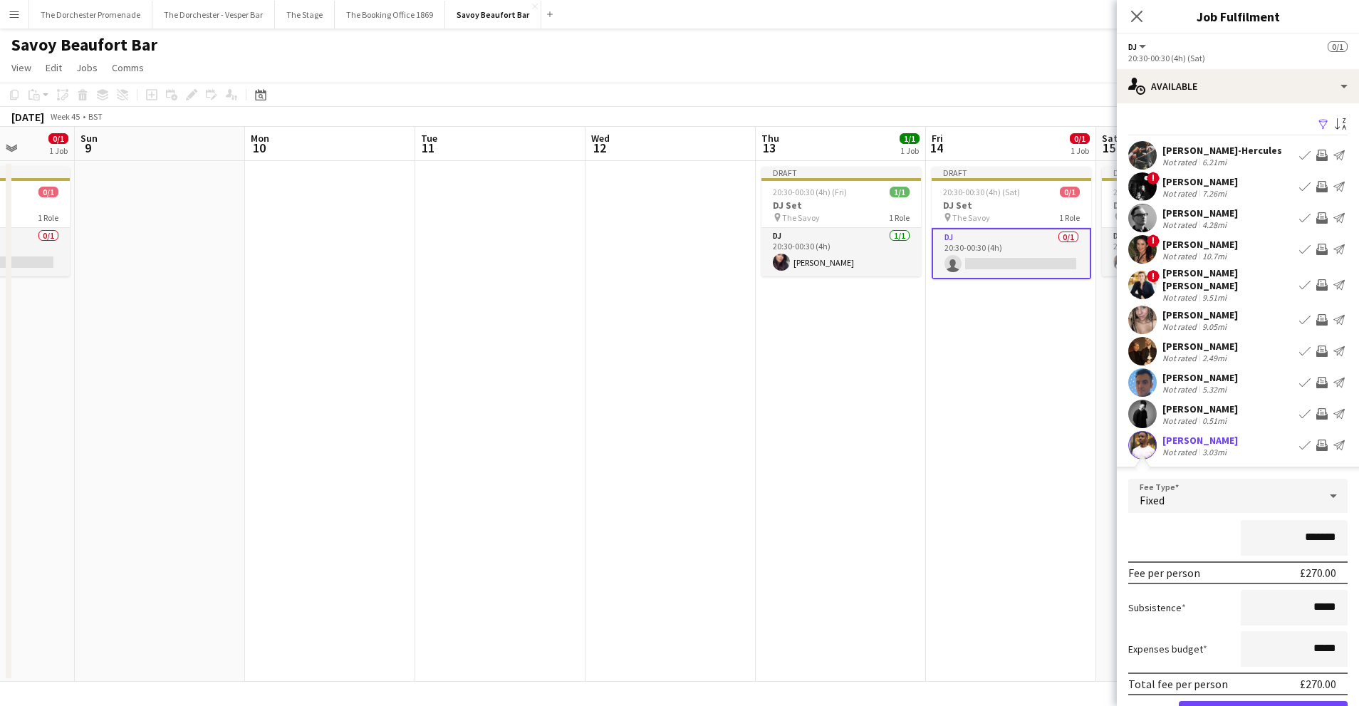
click at [1220, 692] on form "Fee Type Fixed ******* Fee per person £270.00 Subsistence ***** Expenses budget…" at bounding box center [1238, 610] width 242 height 263
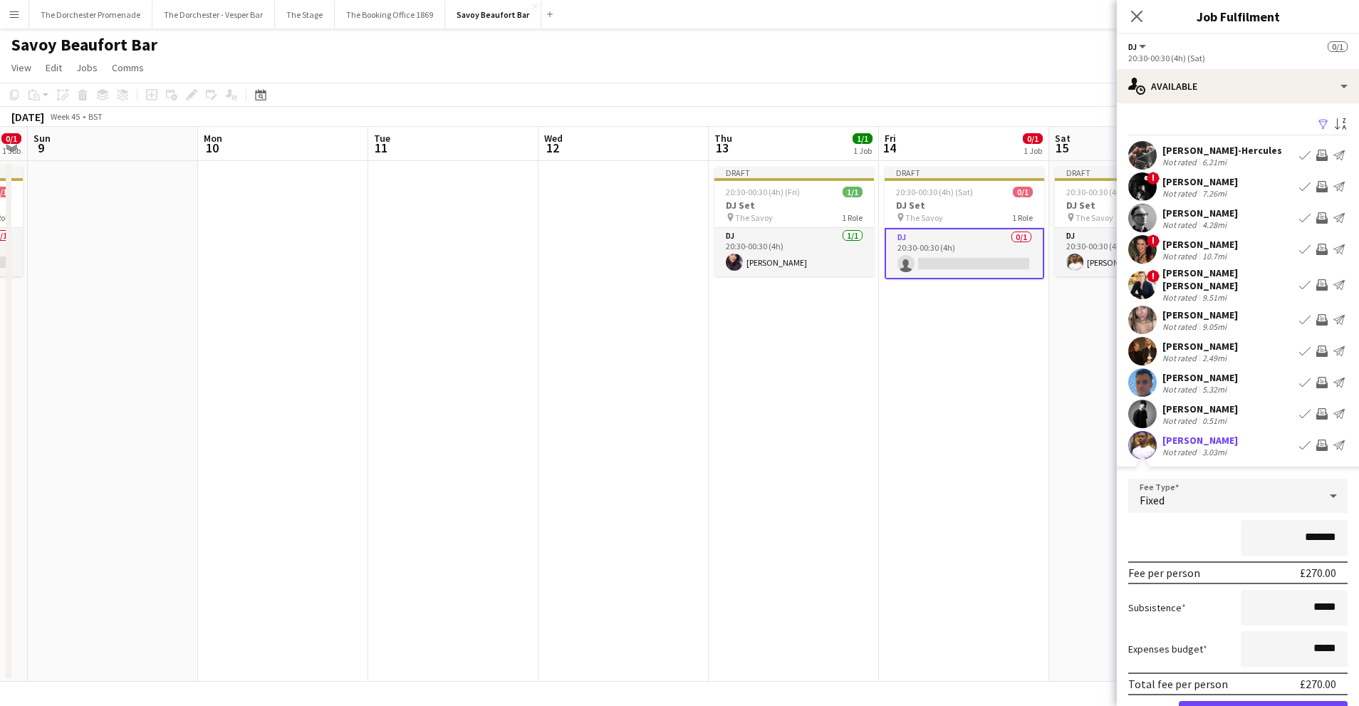
scroll to position [0, 514]
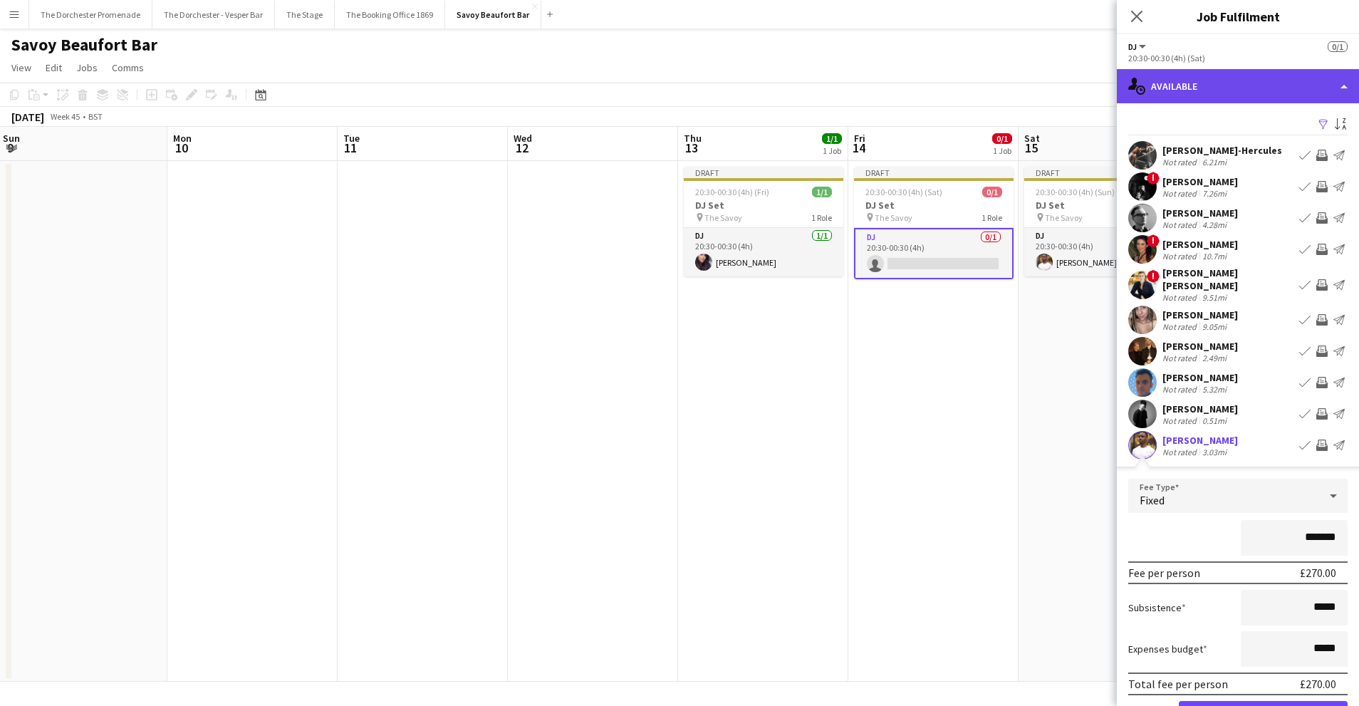
click at [1250, 88] on div "single-neutral-actions-upload Available" at bounding box center [1238, 86] width 242 height 34
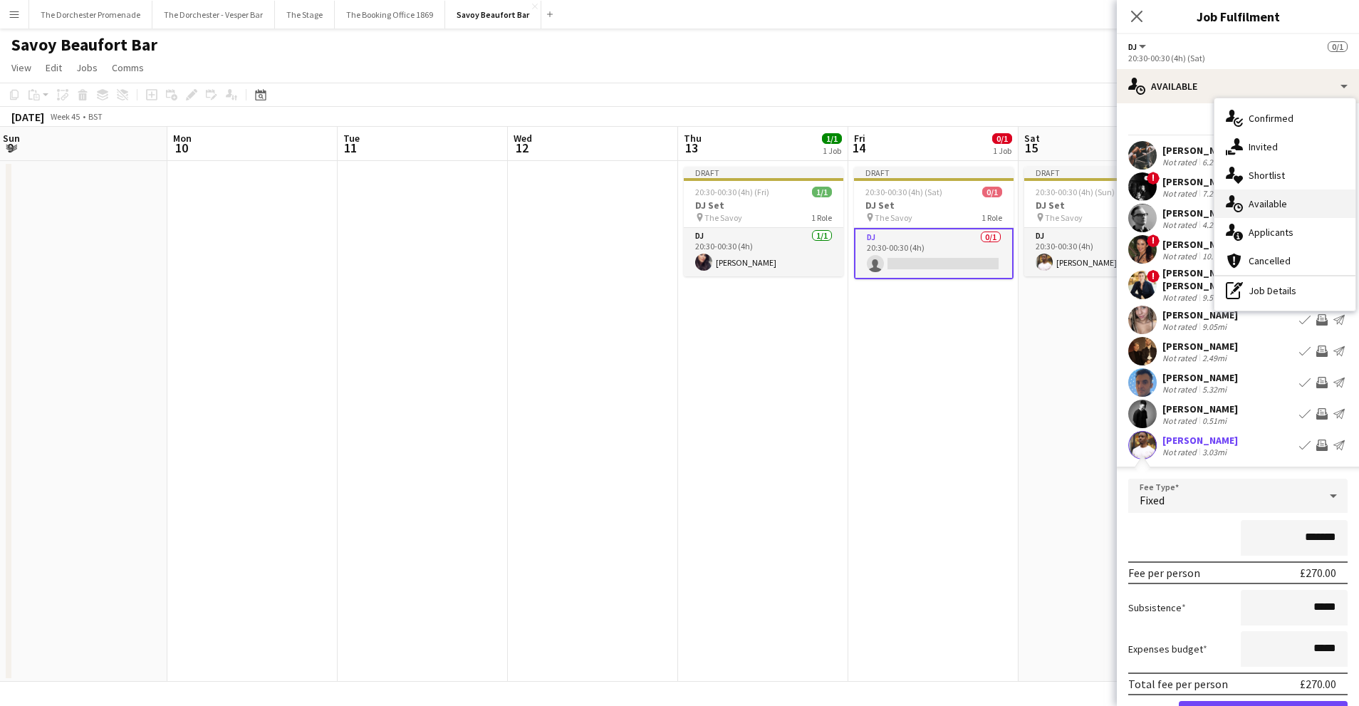
click at [1269, 209] on span "Available" at bounding box center [1268, 203] width 38 height 13
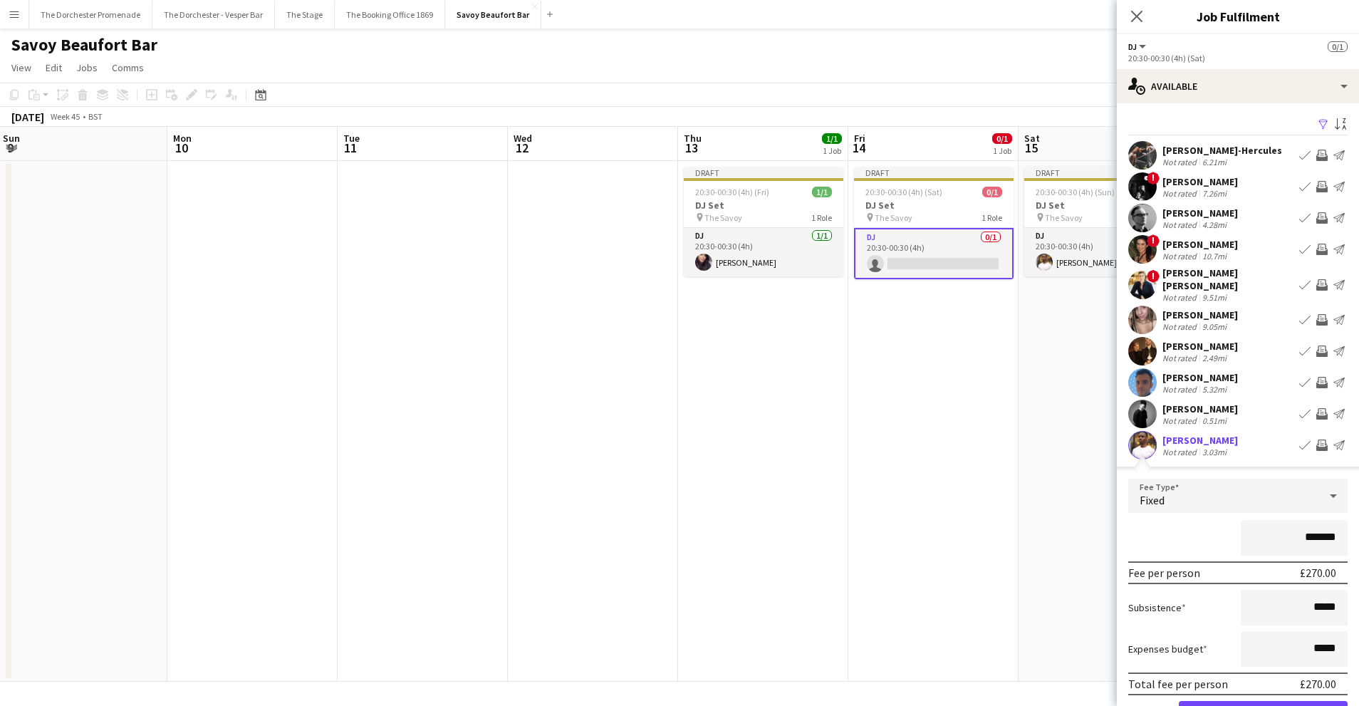
click at [967, 370] on app-date-cell "Draft 20:30-00:30 (4h) (Sat) 0/1 DJ Set pin The Savoy 1 Role DJ 0/1 20:30-00:30…" at bounding box center [933, 421] width 170 height 521
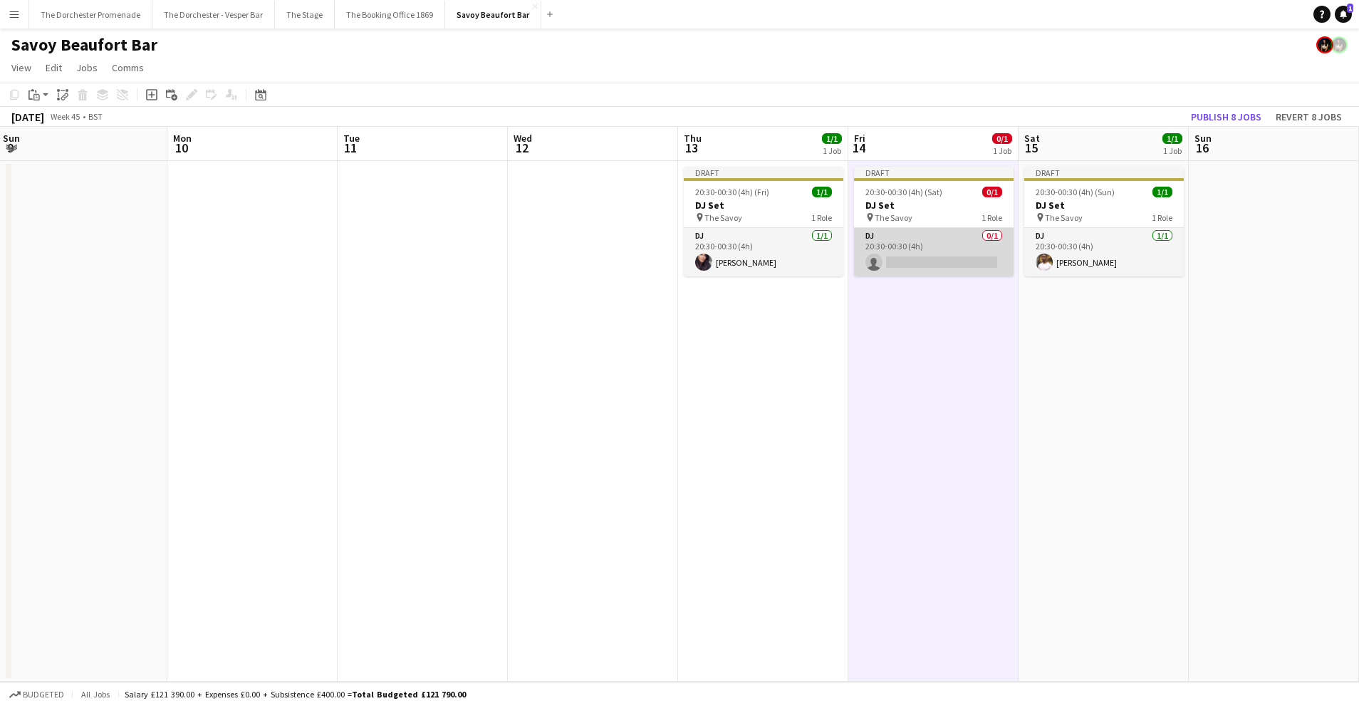
click at [942, 255] on app-card-role "DJ 0/1 20:30-00:30 (4h) single-neutral-actions" at bounding box center [934, 252] width 160 height 48
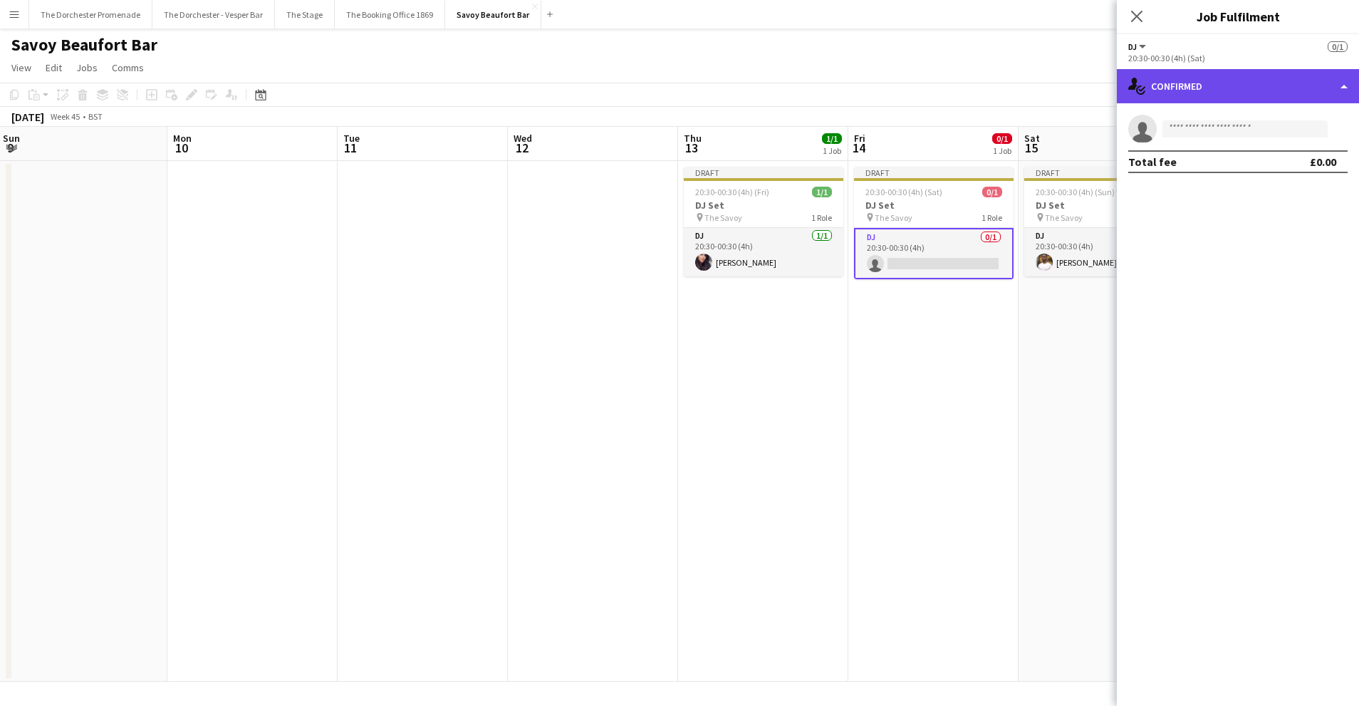
click at [1267, 90] on div "single-neutral-actions-check-2 Confirmed" at bounding box center [1238, 86] width 242 height 34
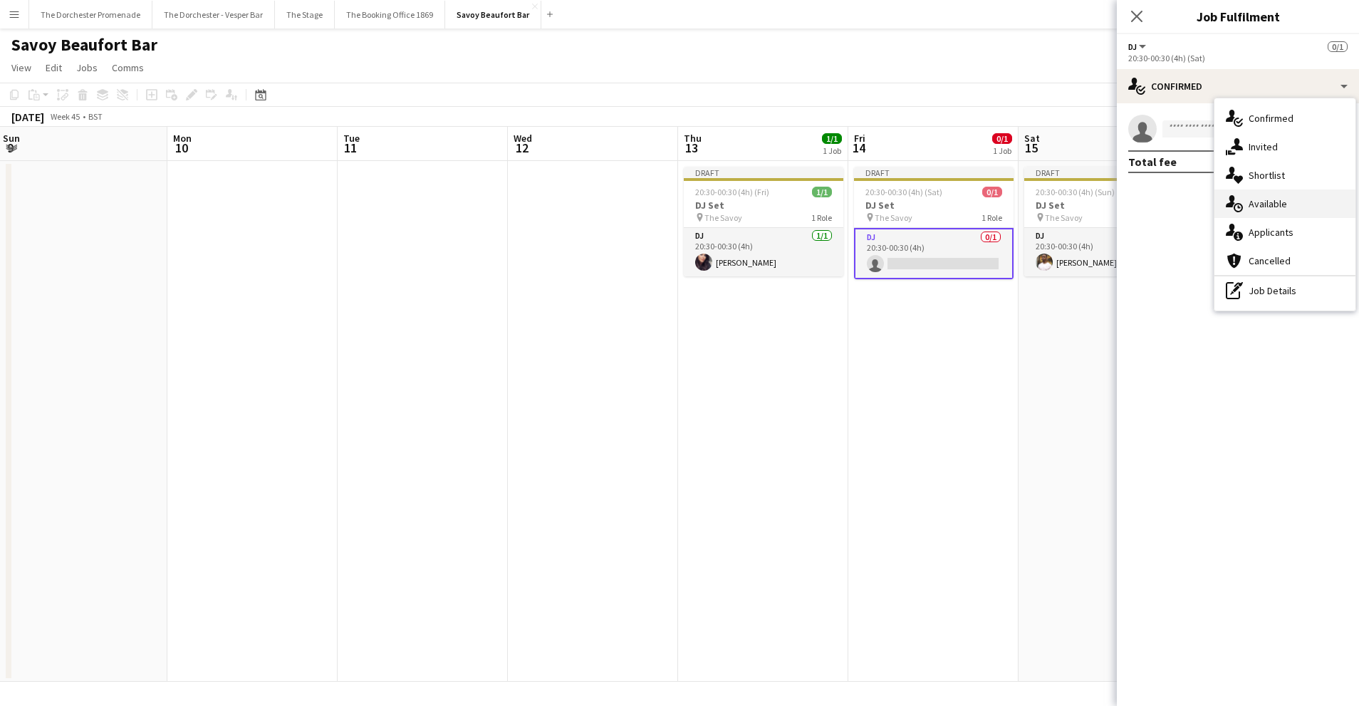
click at [1276, 199] on span "Available" at bounding box center [1268, 203] width 38 height 13
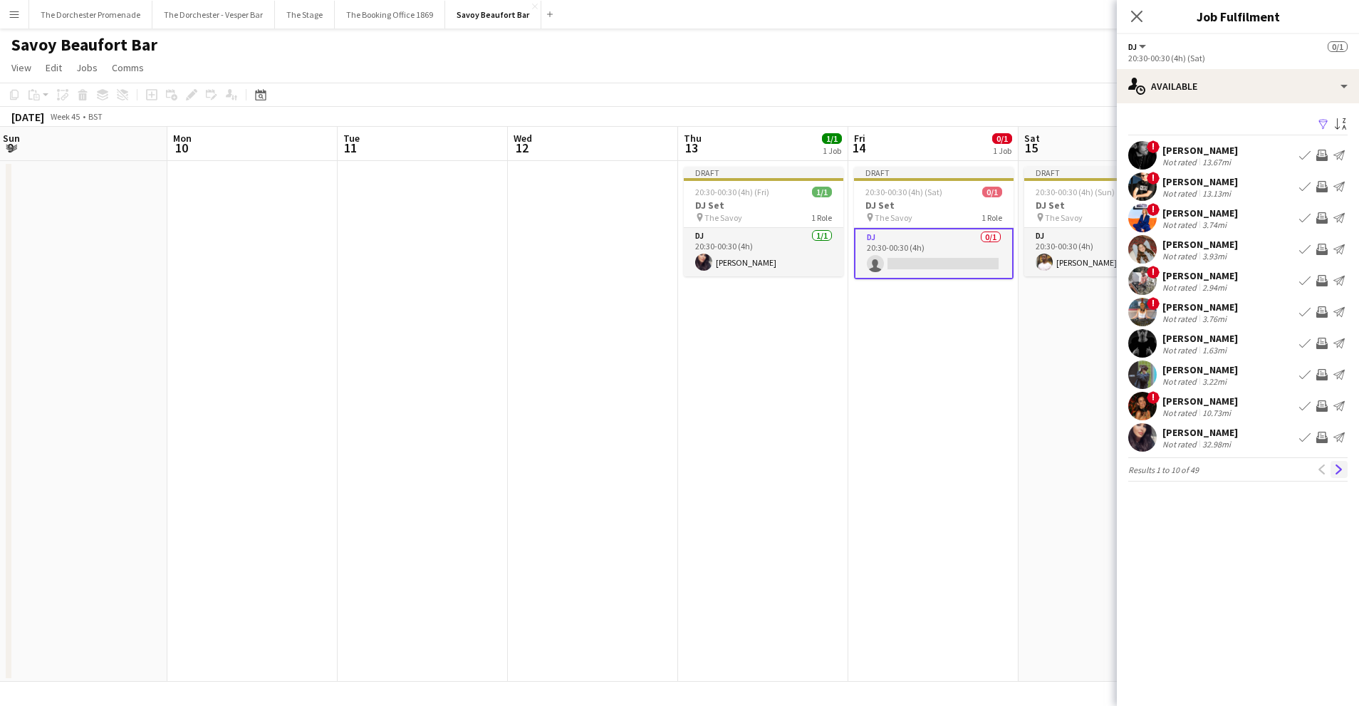
click at [1343, 467] on app-icon "Next" at bounding box center [1339, 469] width 10 height 10
click at [1339, 468] on app-icon "Next" at bounding box center [1339, 469] width 10 height 10
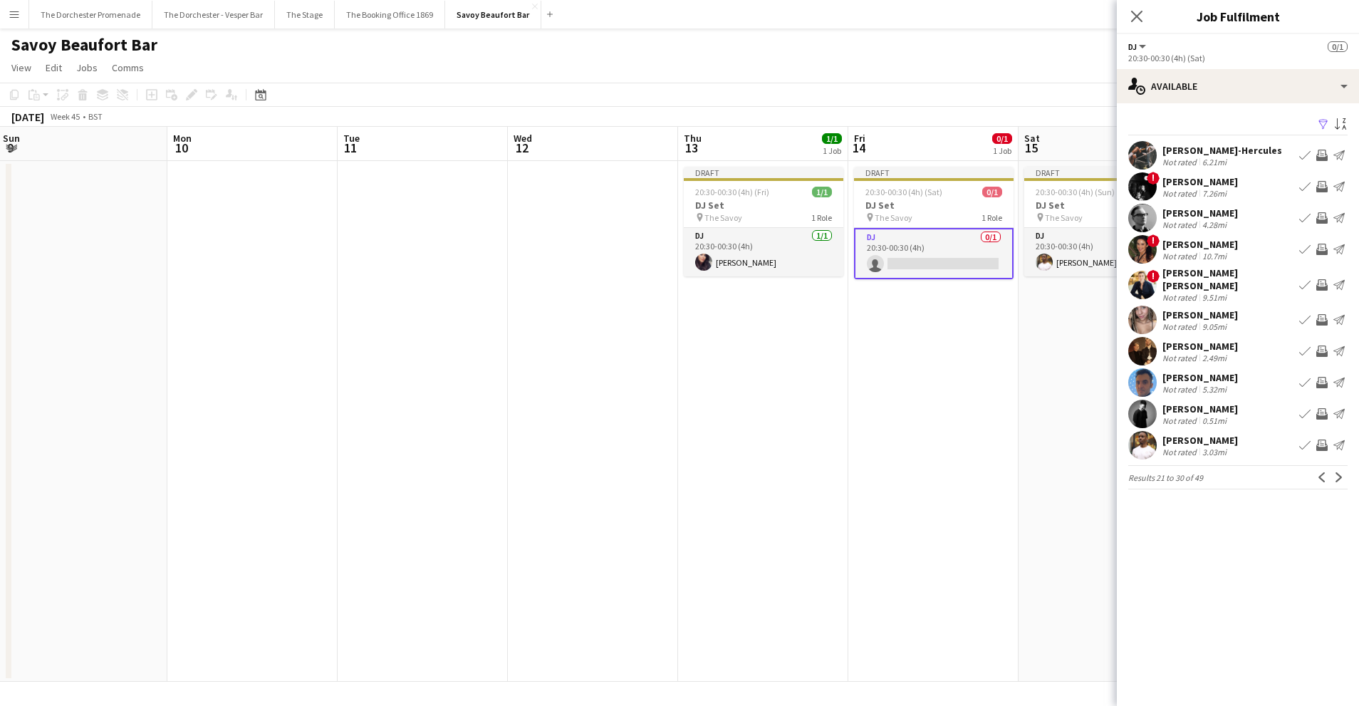
click at [1339, 472] on app-icon "Next" at bounding box center [1339, 477] width 10 height 10
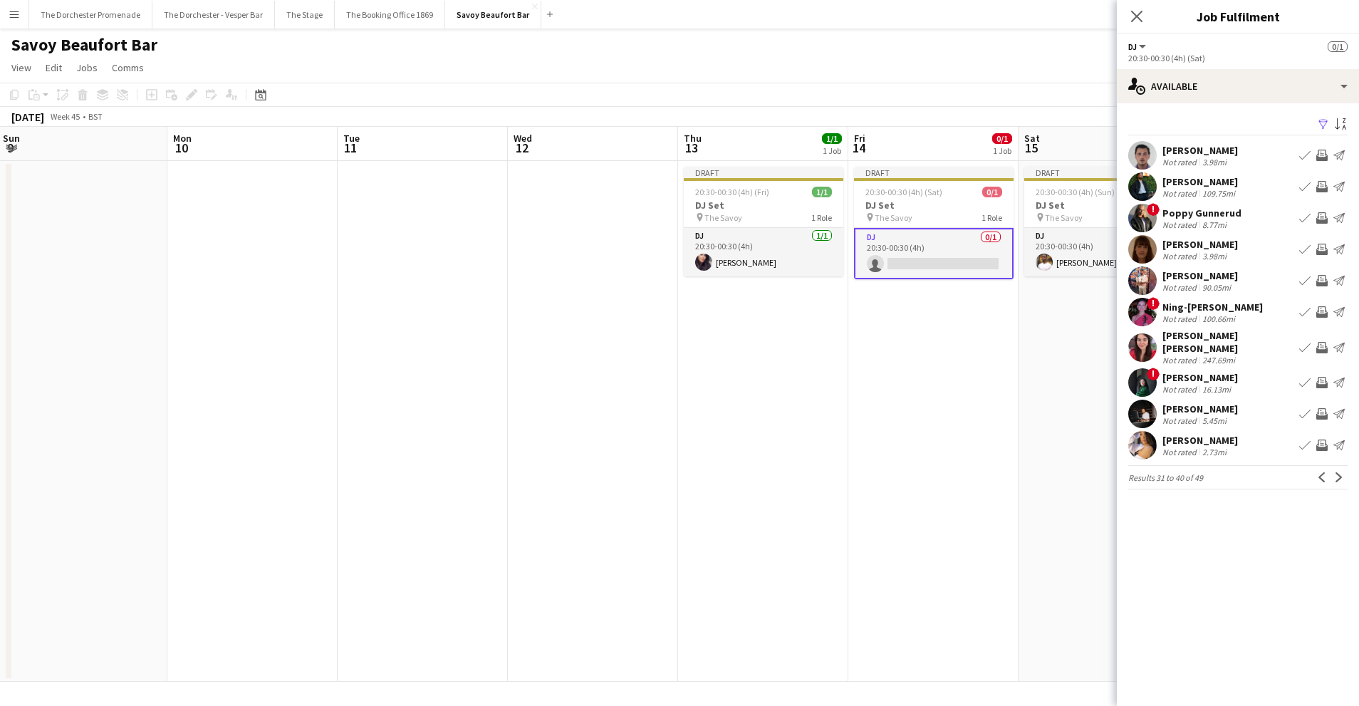
click at [1302, 445] on app-icon "Book crew" at bounding box center [1304, 445] width 11 height 11
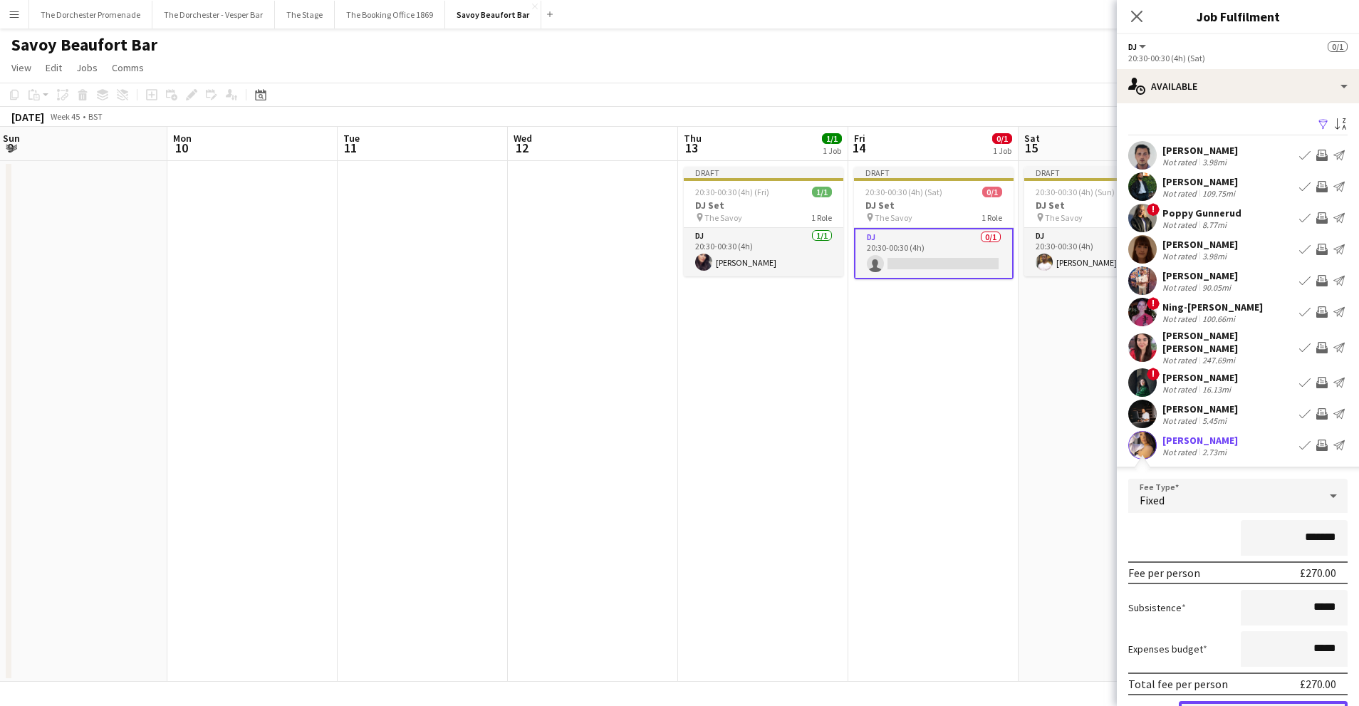
click at [1218, 702] on button "Confirm" at bounding box center [1263, 715] width 169 height 28
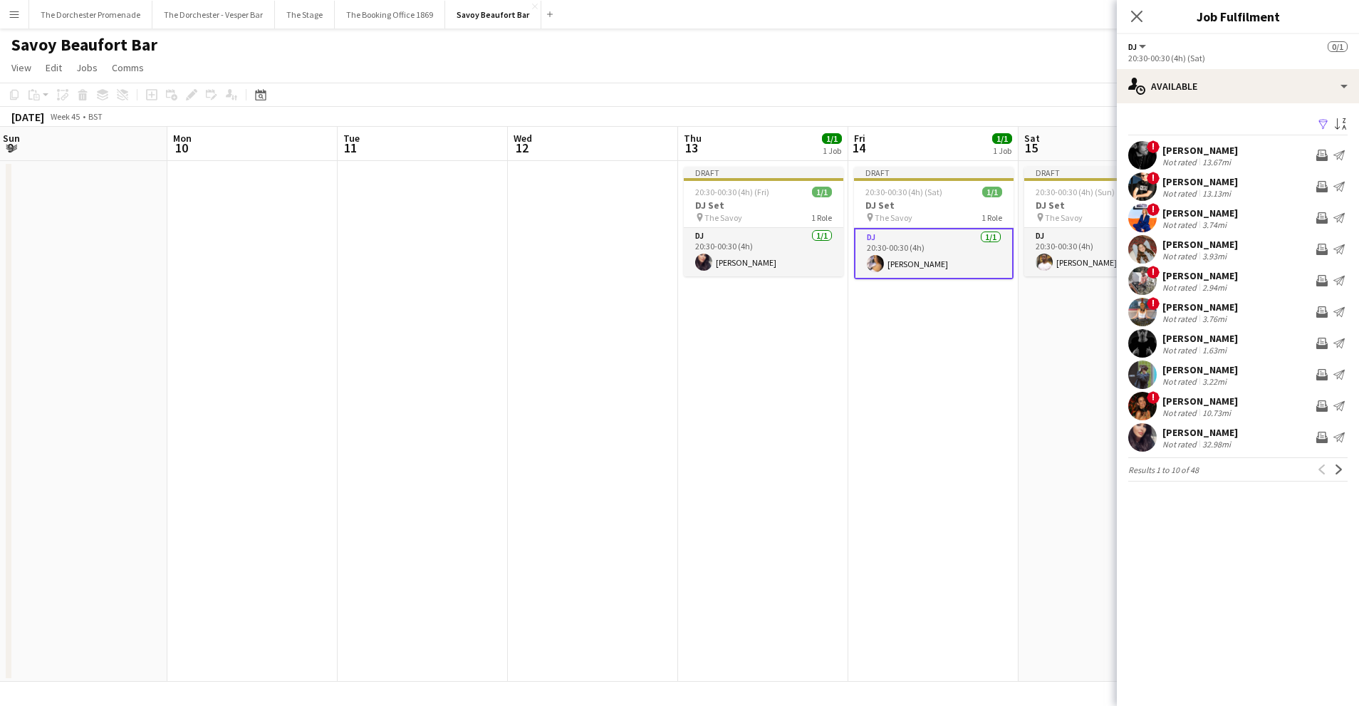
click at [983, 572] on app-date-cell "Draft 20:30-00:30 (4h) (Sat) 1/1 DJ Set pin The Savoy 1 Role DJ [DATE] 20:30-00…" at bounding box center [933, 421] width 170 height 521
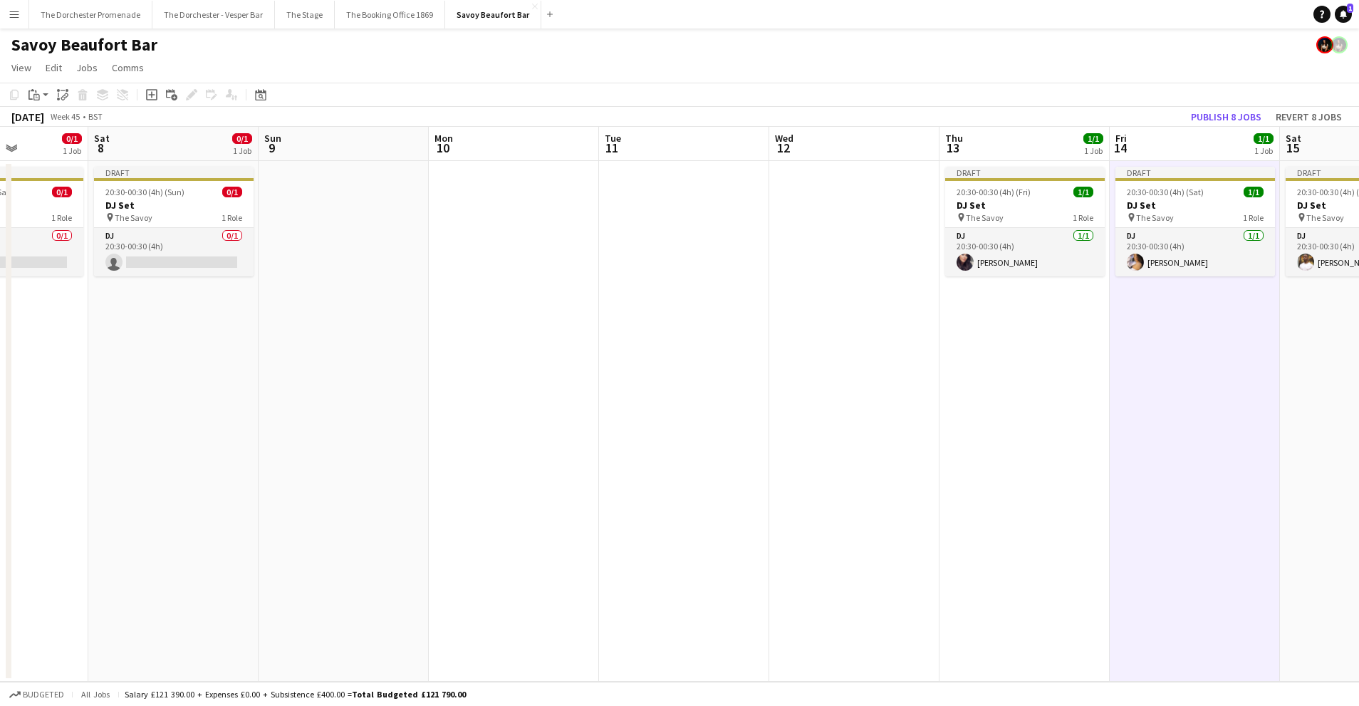
scroll to position [0, 420]
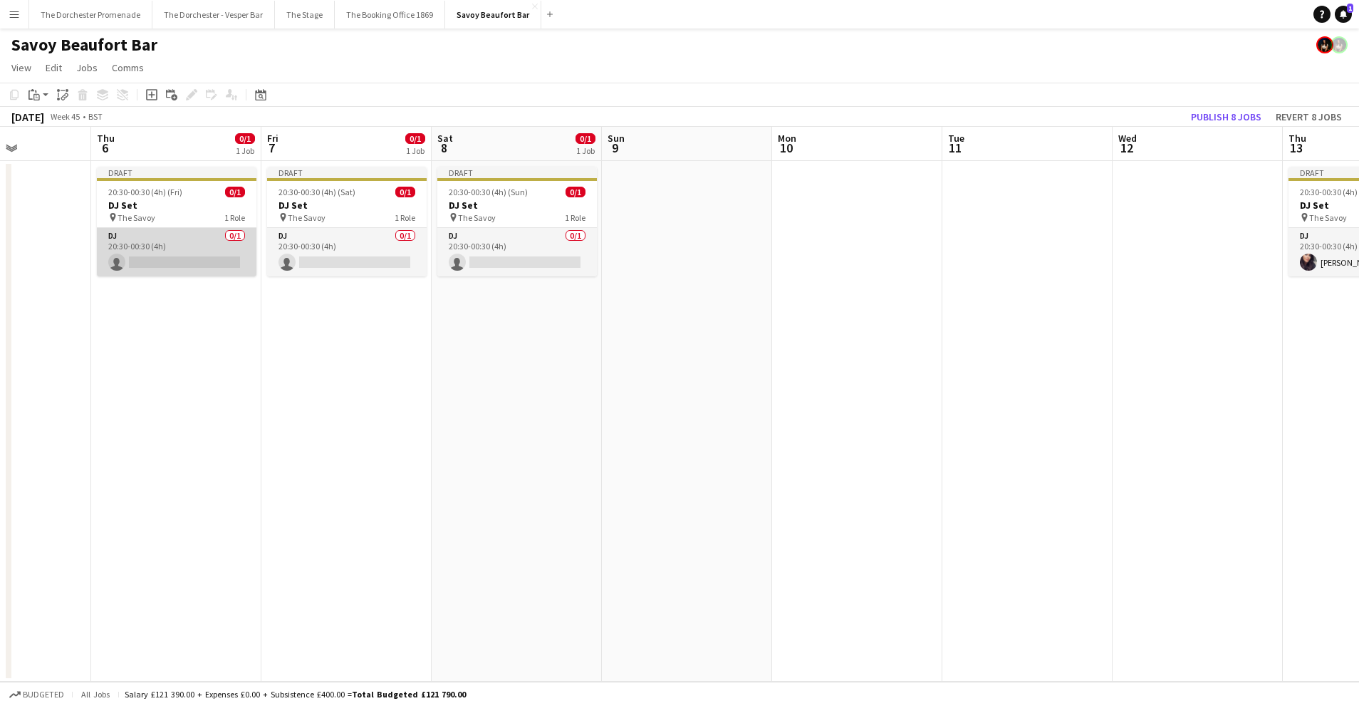
click at [154, 230] on app-card-role "DJ 0/1 20:30-00:30 (4h) single-neutral-actions" at bounding box center [177, 252] width 160 height 48
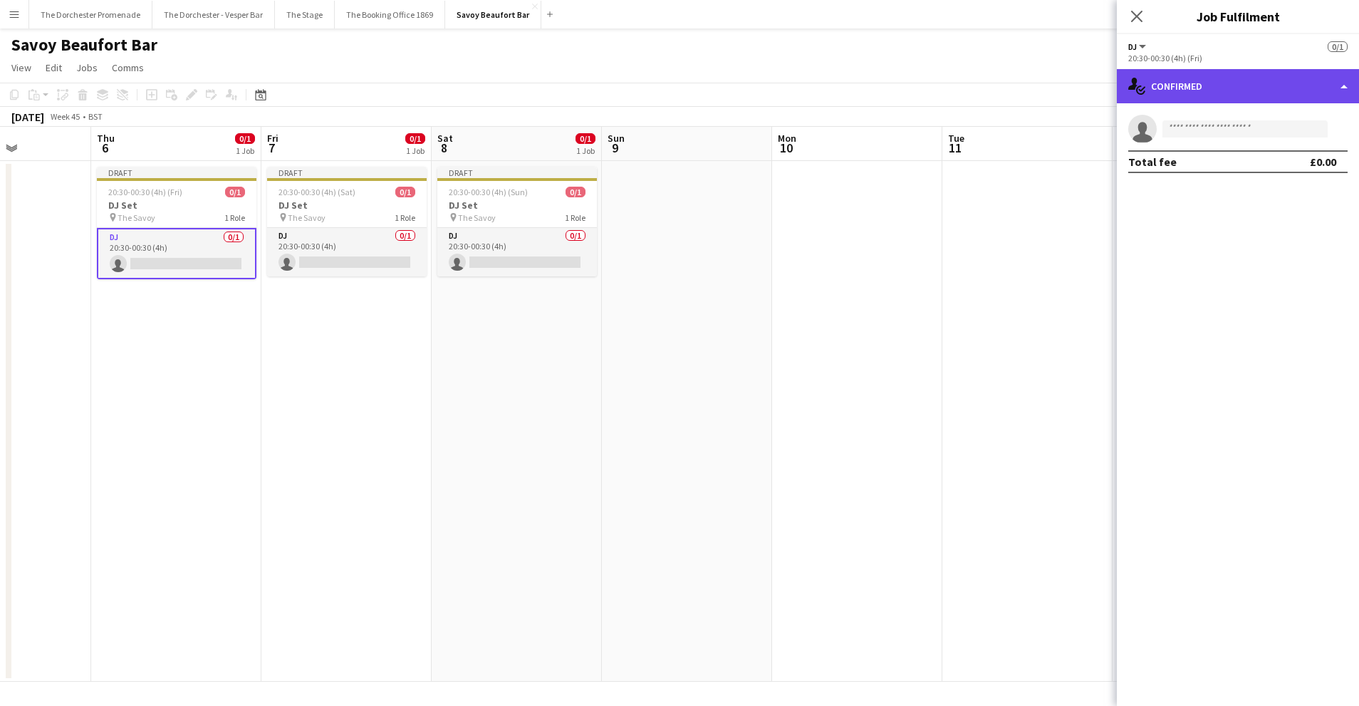
click at [1239, 87] on div "single-neutral-actions-check-2 Confirmed" at bounding box center [1238, 86] width 242 height 34
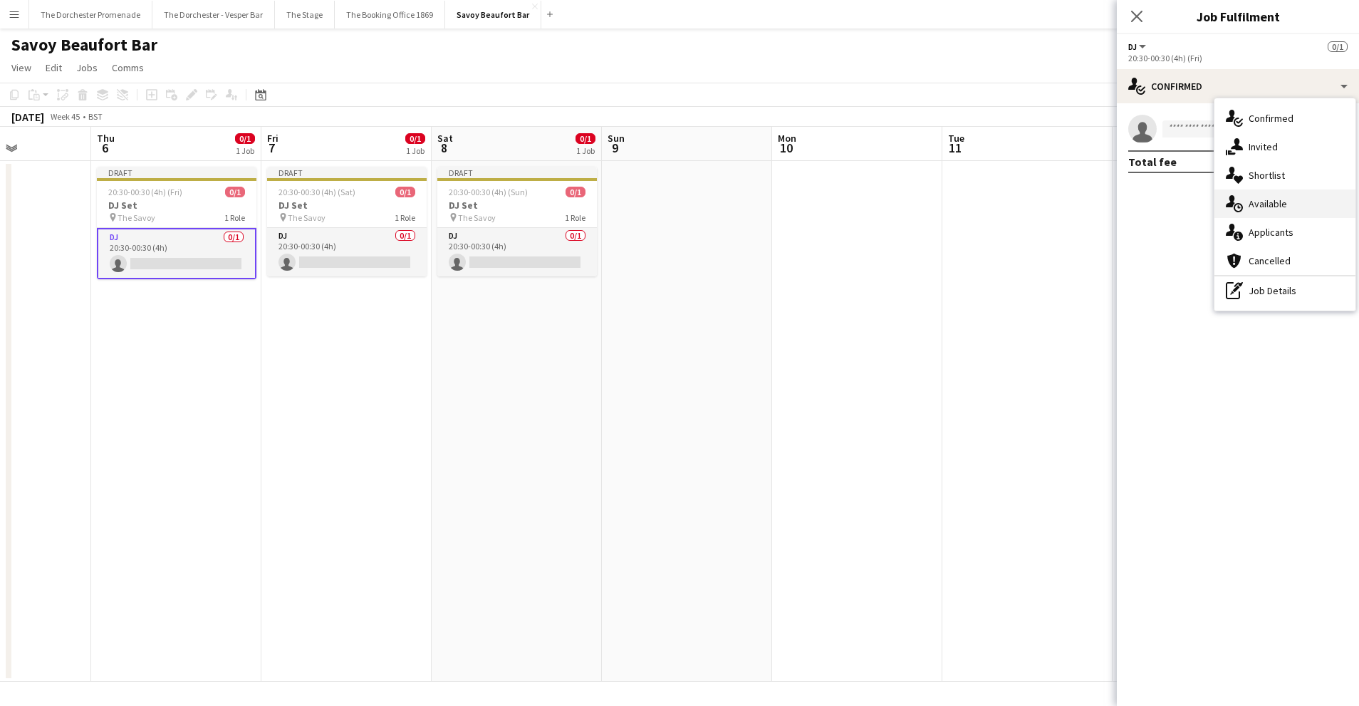
click at [1267, 197] on span "Available" at bounding box center [1268, 203] width 38 height 13
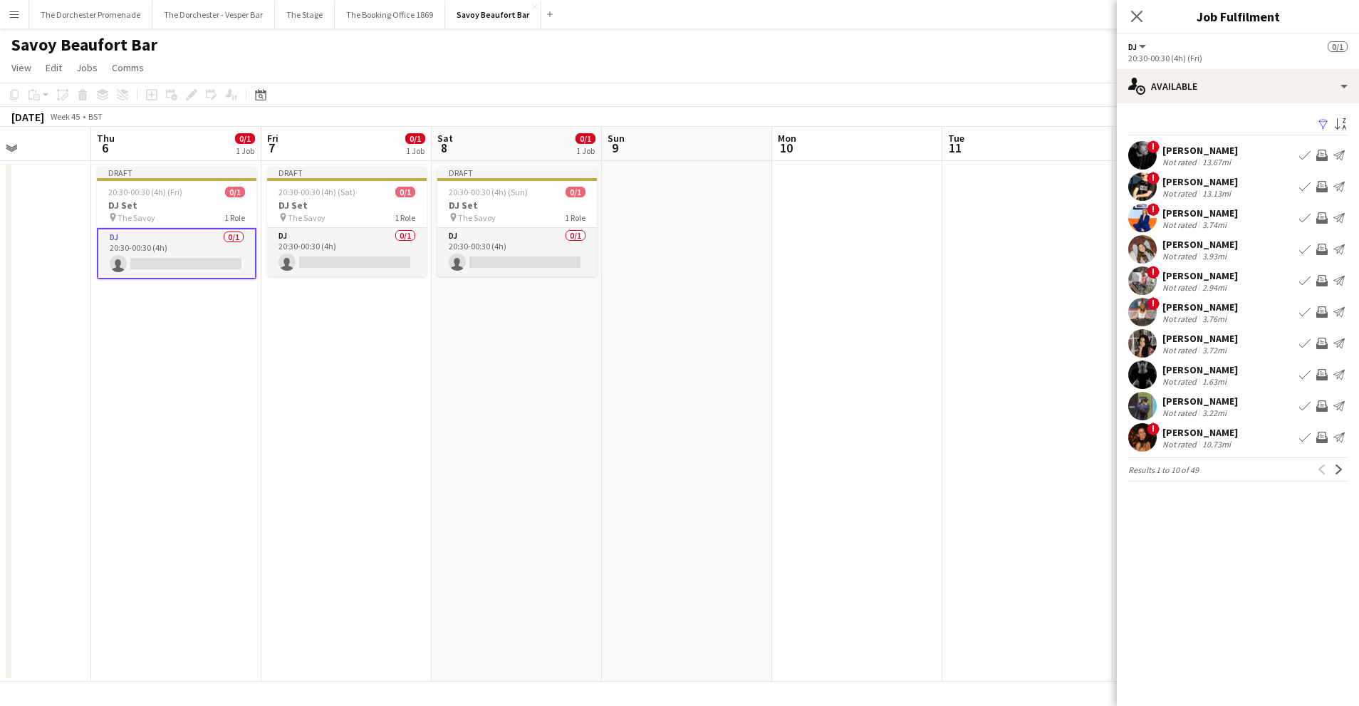
click at [1303, 348] on app-icon "Book crew" at bounding box center [1304, 343] width 11 height 11
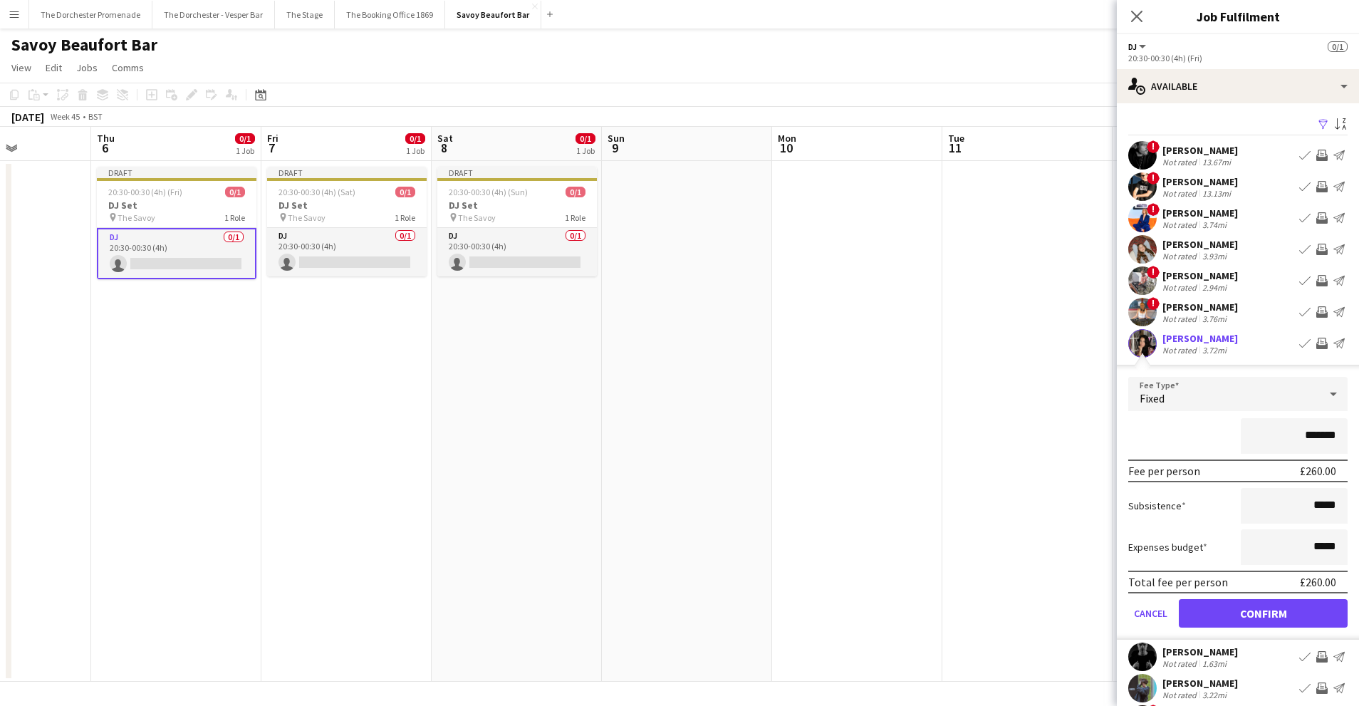
click at [1215, 629] on form "Fee Type Fixed ******* Fee per person £260.00 Subsistence ***** Expenses budget…" at bounding box center [1238, 508] width 242 height 263
click at [1225, 611] on button "Confirm" at bounding box center [1263, 613] width 169 height 28
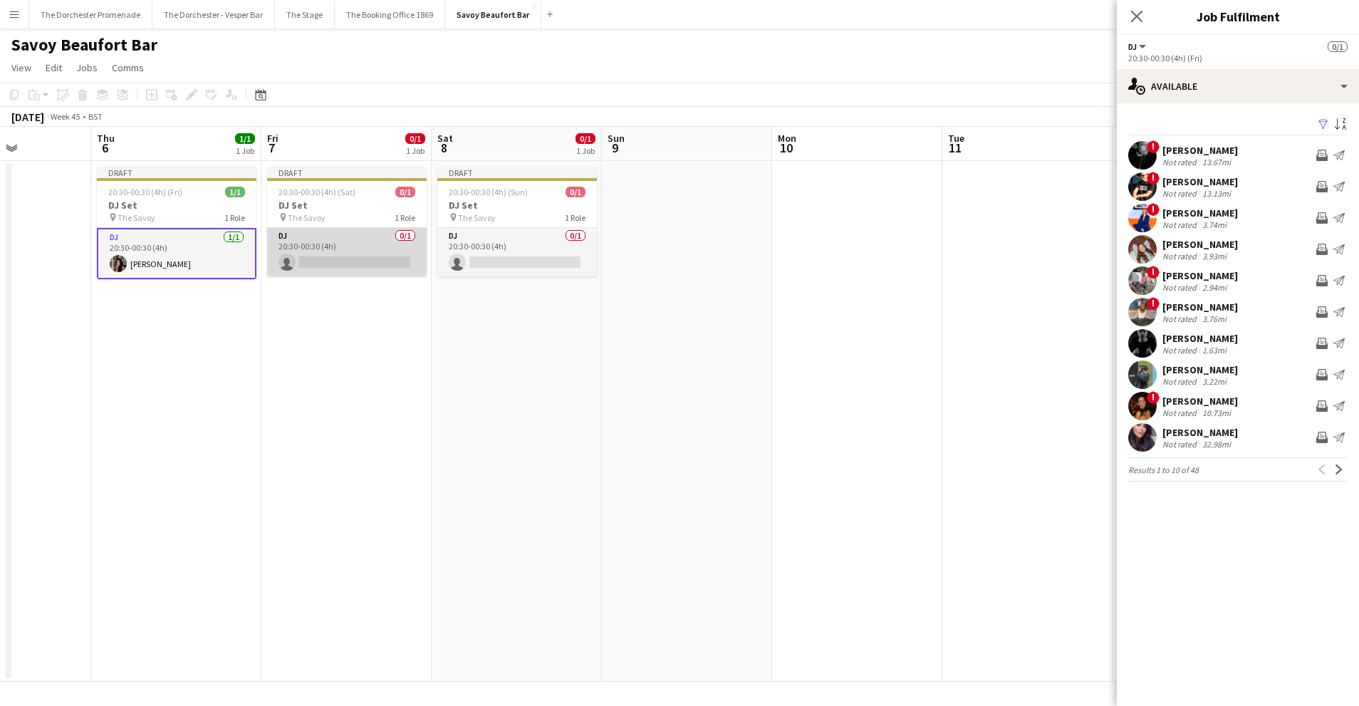
click at [340, 241] on app-card-role "DJ 0/1 20:30-00:30 (4h) single-neutral-actions" at bounding box center [347, 252] width 160 height 48
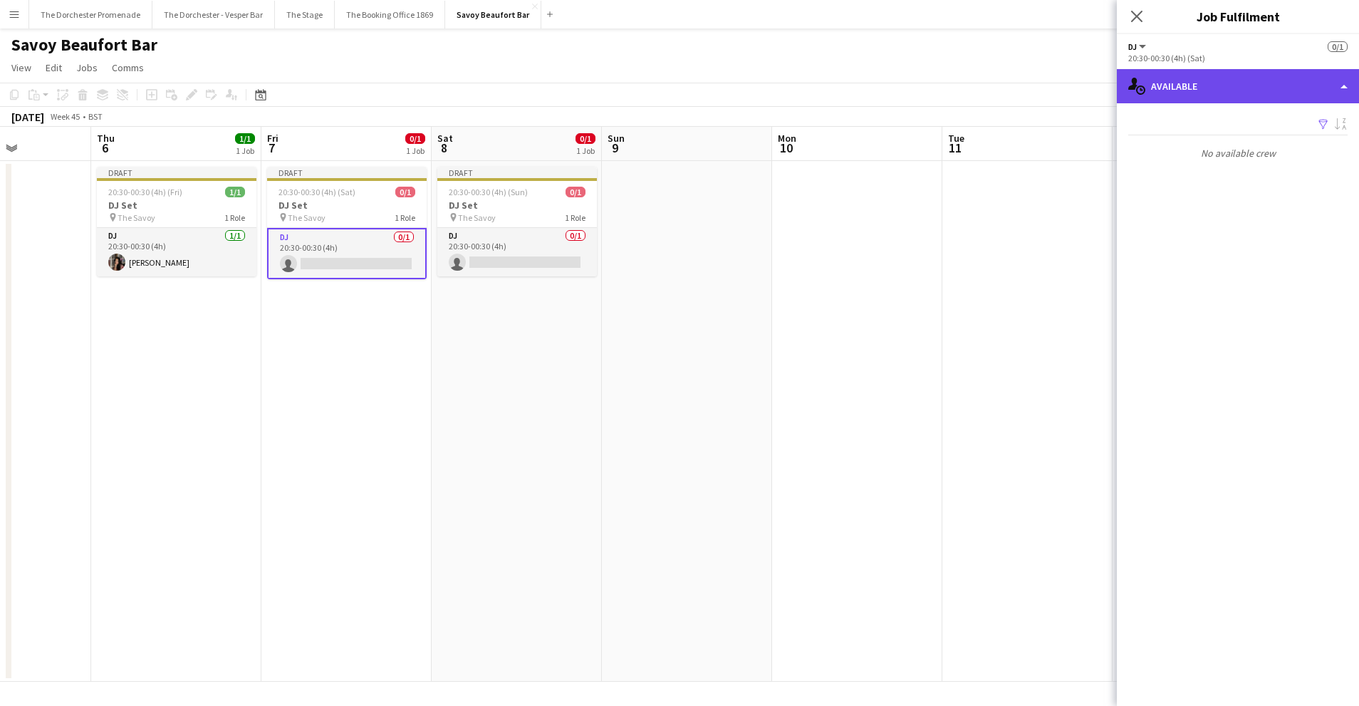
click at [1177, 82] on div "single-neutral-actions-upload Available" at bounding box center [1238, 86] width 242 height 34
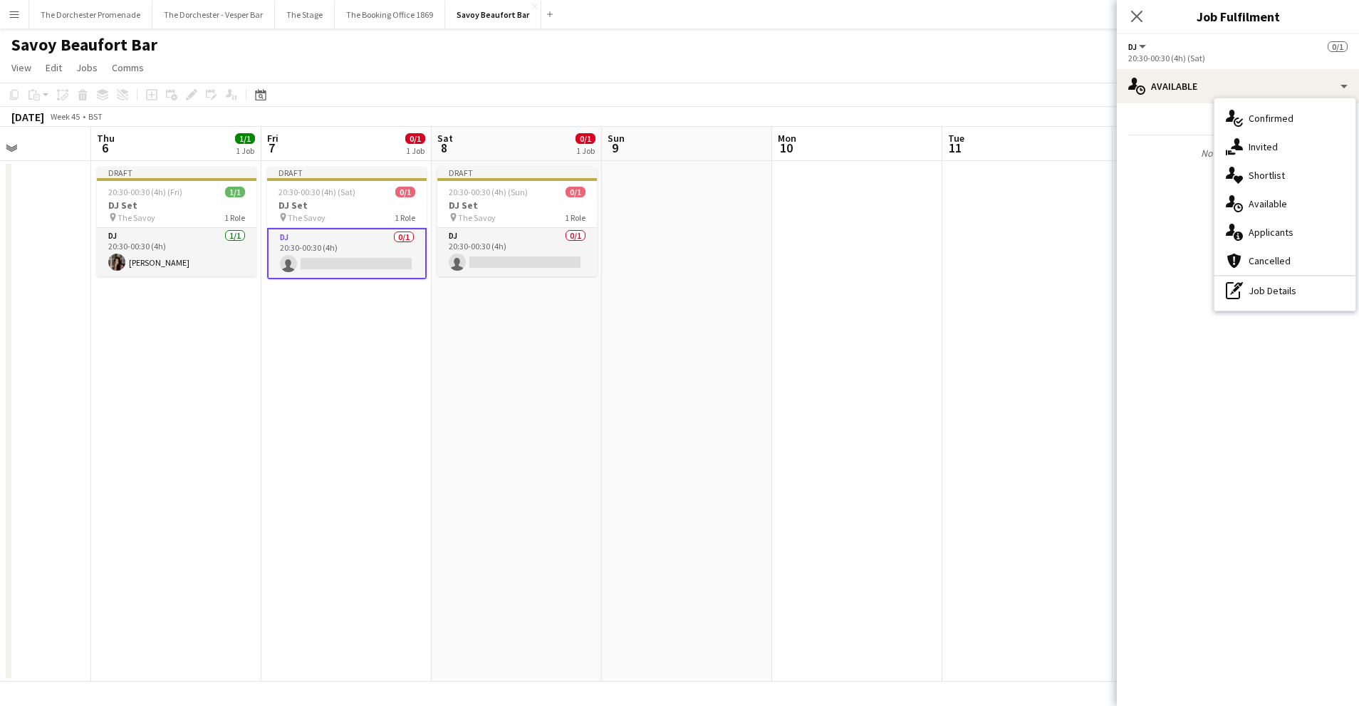
click at [1269, 199] on span "Available" at bounding box center [1268, 203] width 38 height 13
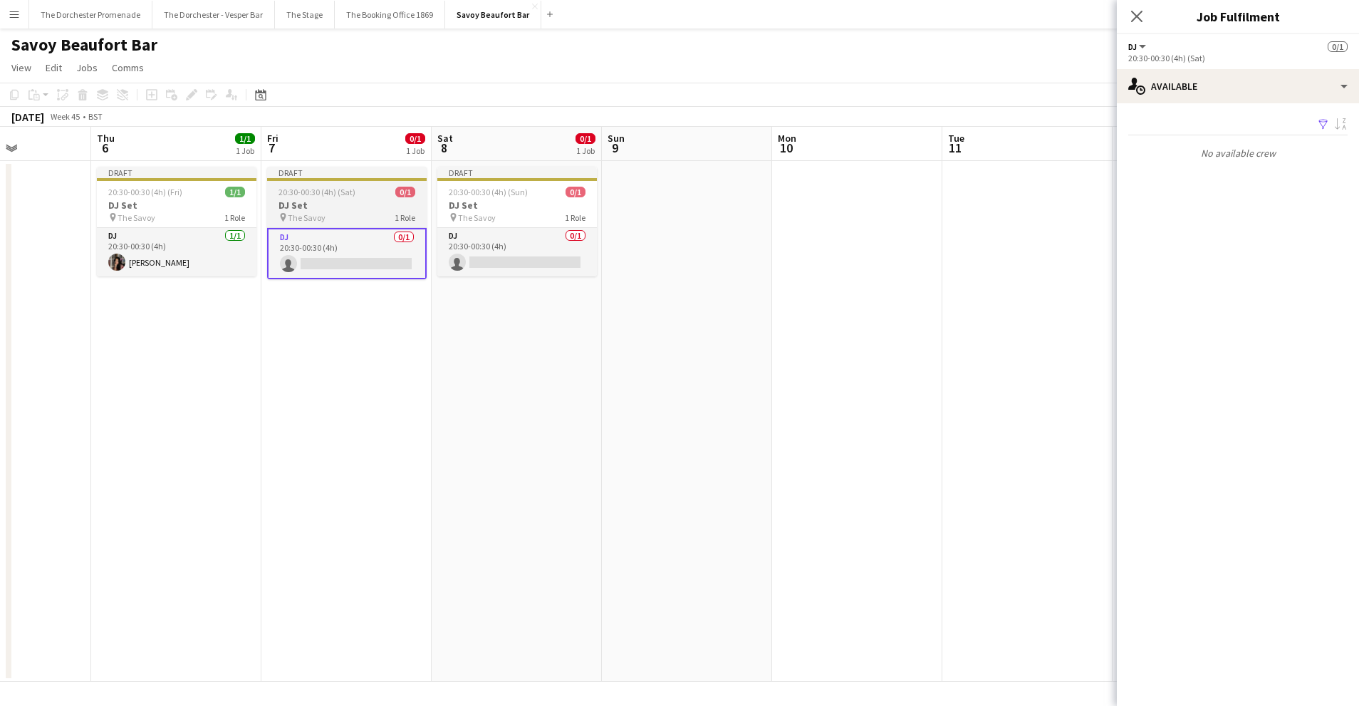
drag, startPoint x: 736, startPoint y: 273, endPoint x: 379, endPoint y: 260, distance: 357.1
click at [736, 273] on app-date-cell at bounding box center [687, 421] width 170 height 521
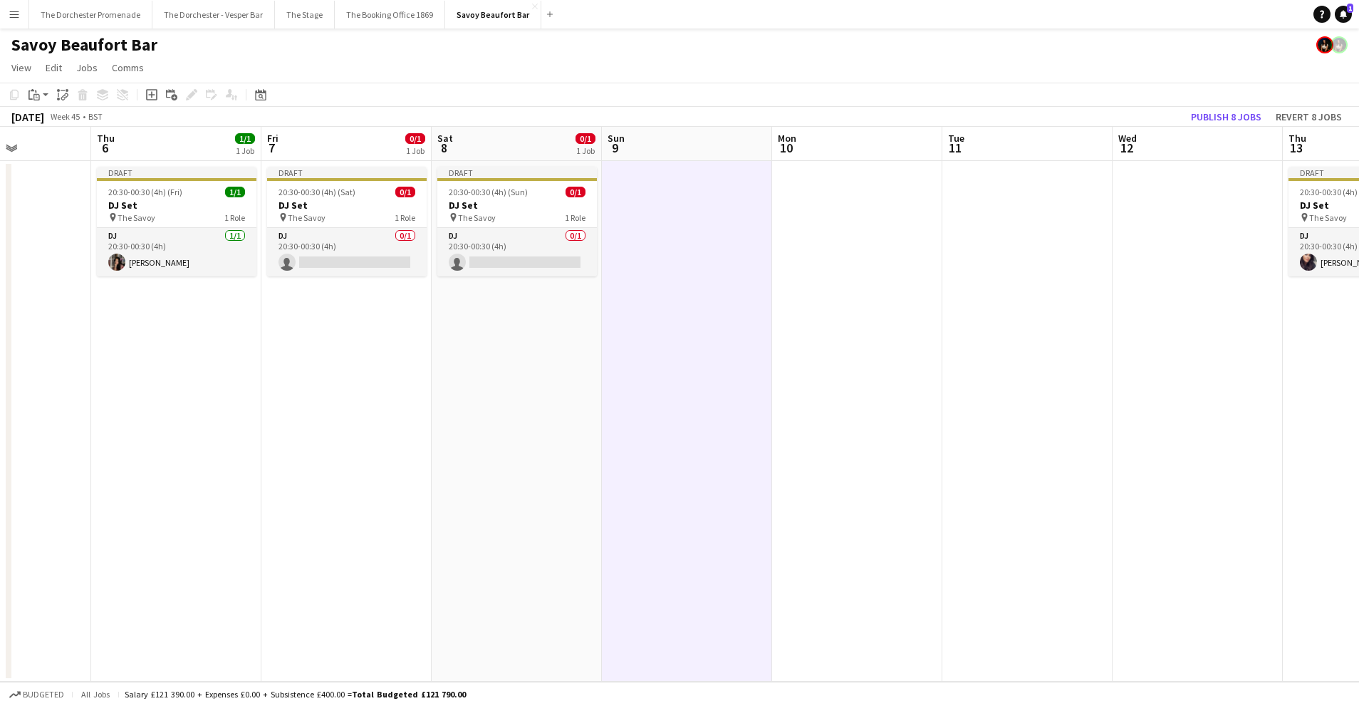
drag, startPoint x: 340, startPoint y: 233, endPoint x: 375, endPoint y: 227, distance: 35.5
click at [340, 233] on app-card-role "DJ 0/1 20:30-00:30 (4h) single-neutral-actions" at bounding box center [347, 252] width 160 height 48
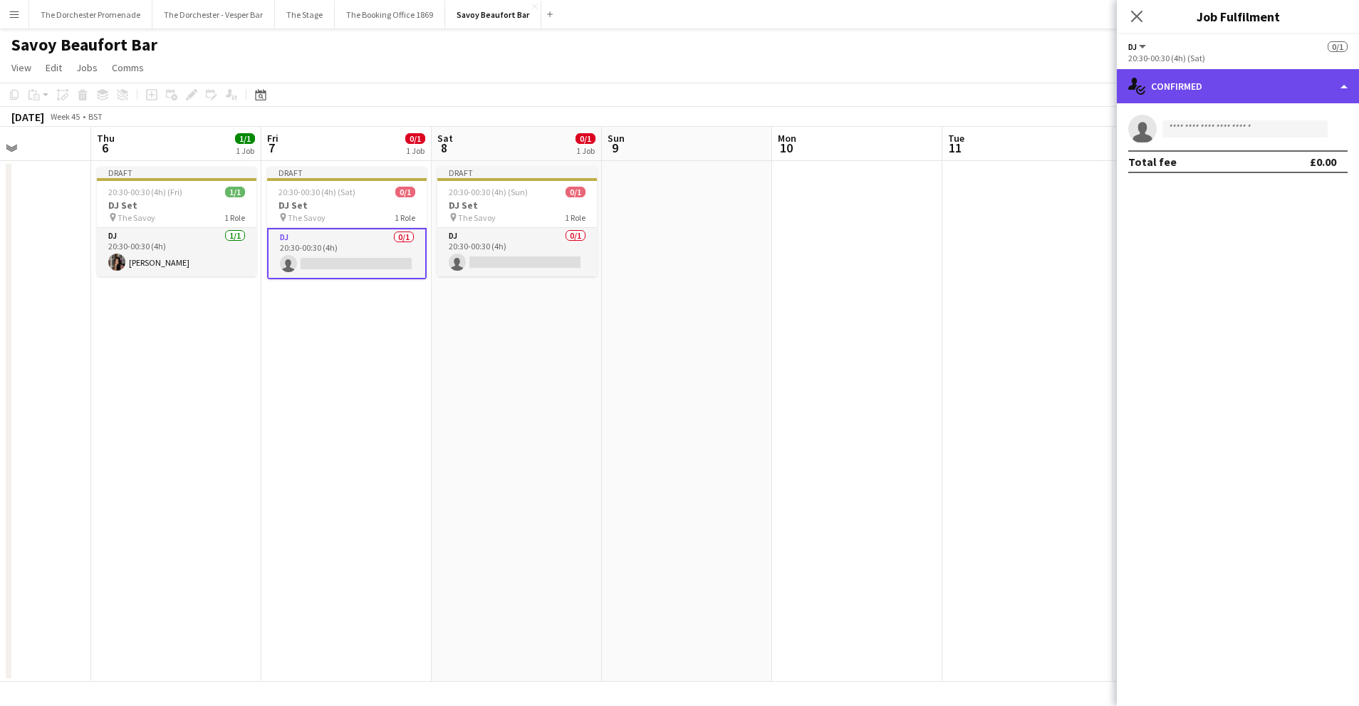
click at [1296, 75] on div "single-neutral-actions-check-2 Confirmed" at bounding box center [1238, 86] width 242 height 34
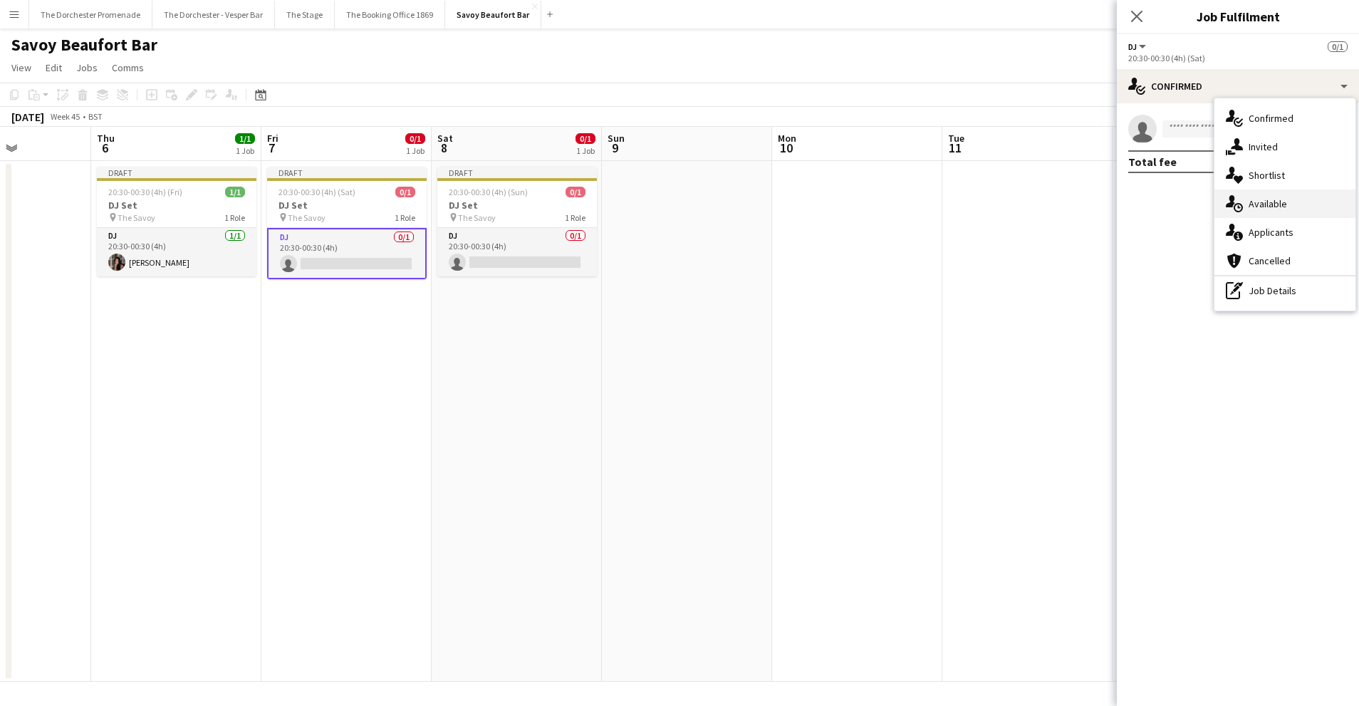
click at [1297, 207] on div "single-neutral-actions-upload Available" at bounding box center [1285, 203] width 141 height 28
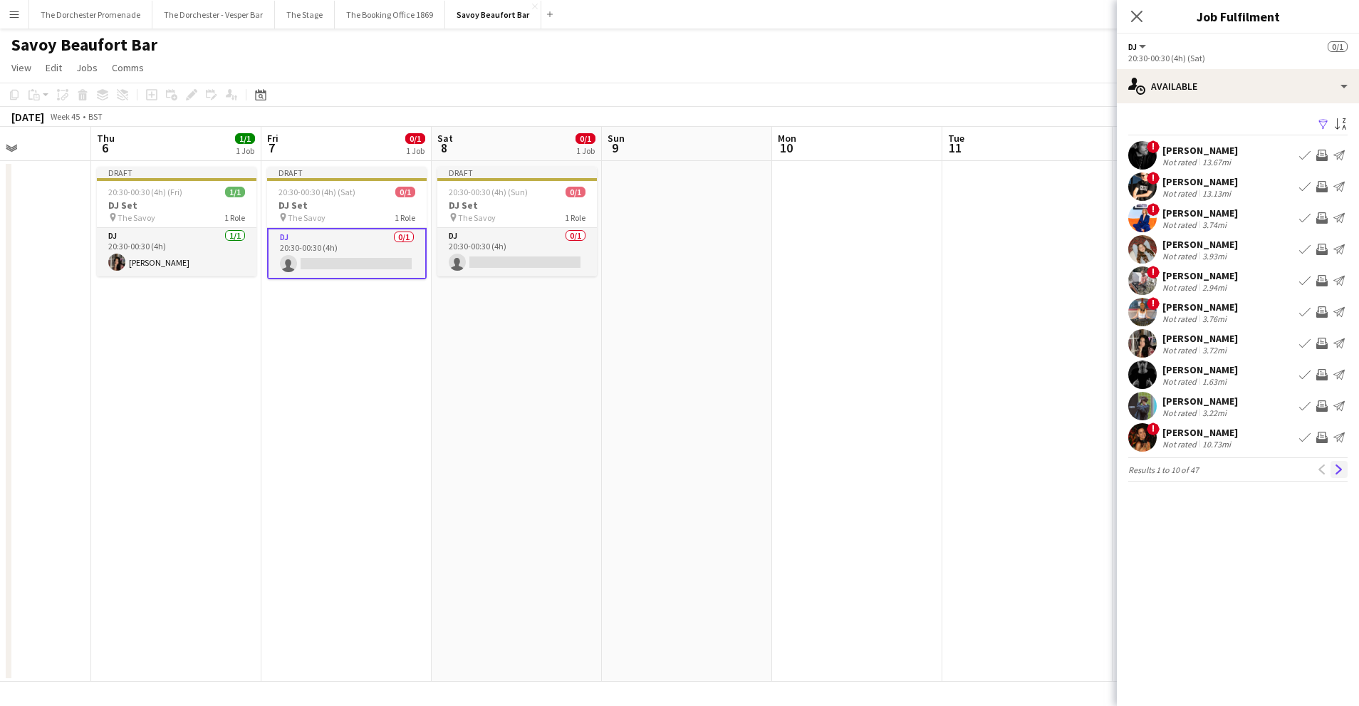
click at [1336, 472] on app-icon "Next" at bounding box center [1339, 469] width 10 height 10
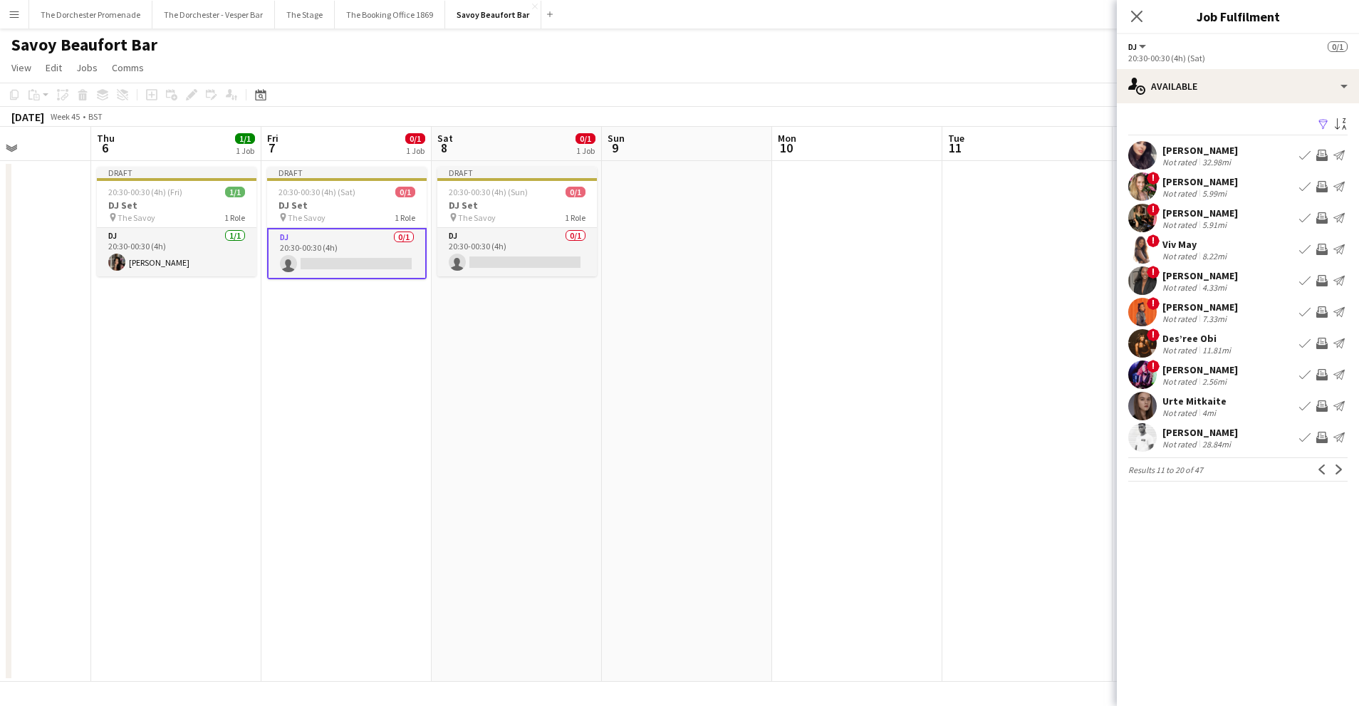
click at [1301, 246] on app-icon "Book crew" at bounding box center [1304, 249] width 11 height 11
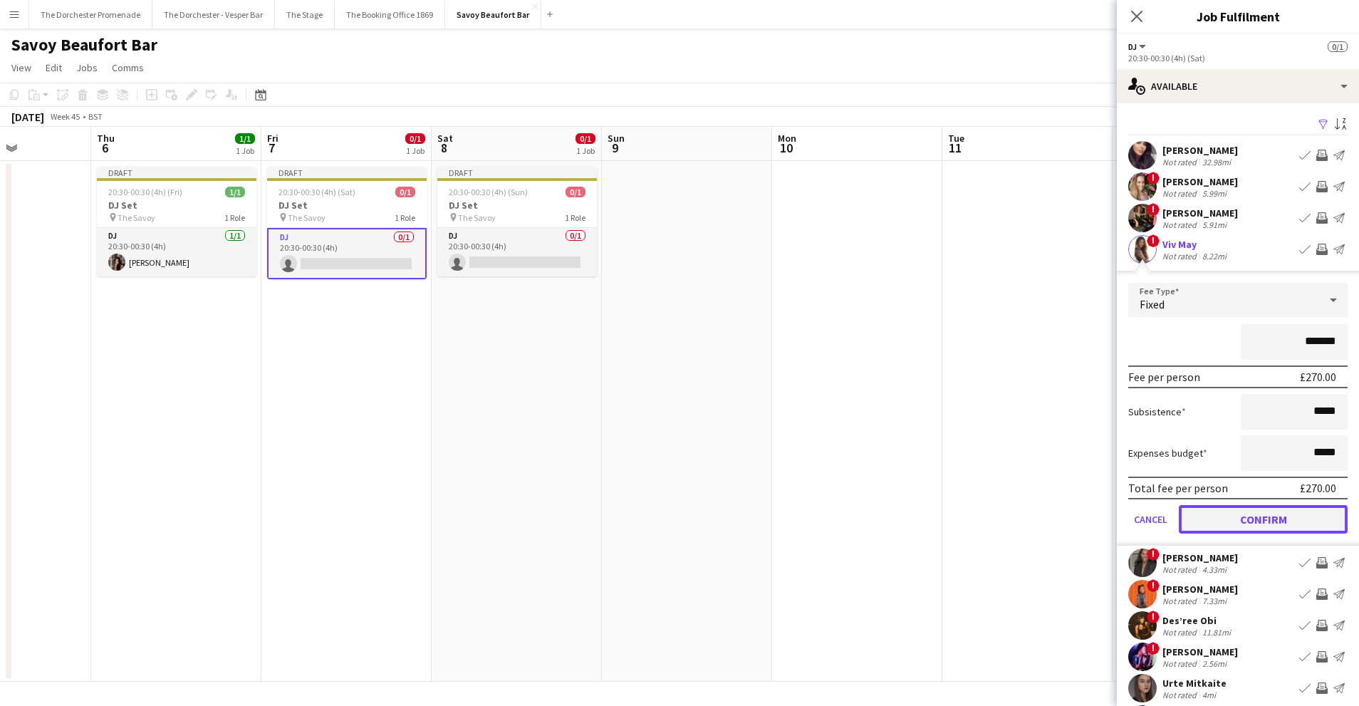
click at [1197, 530] on button "Confirm" at bounding box center [1263, 519] width 169 height 28
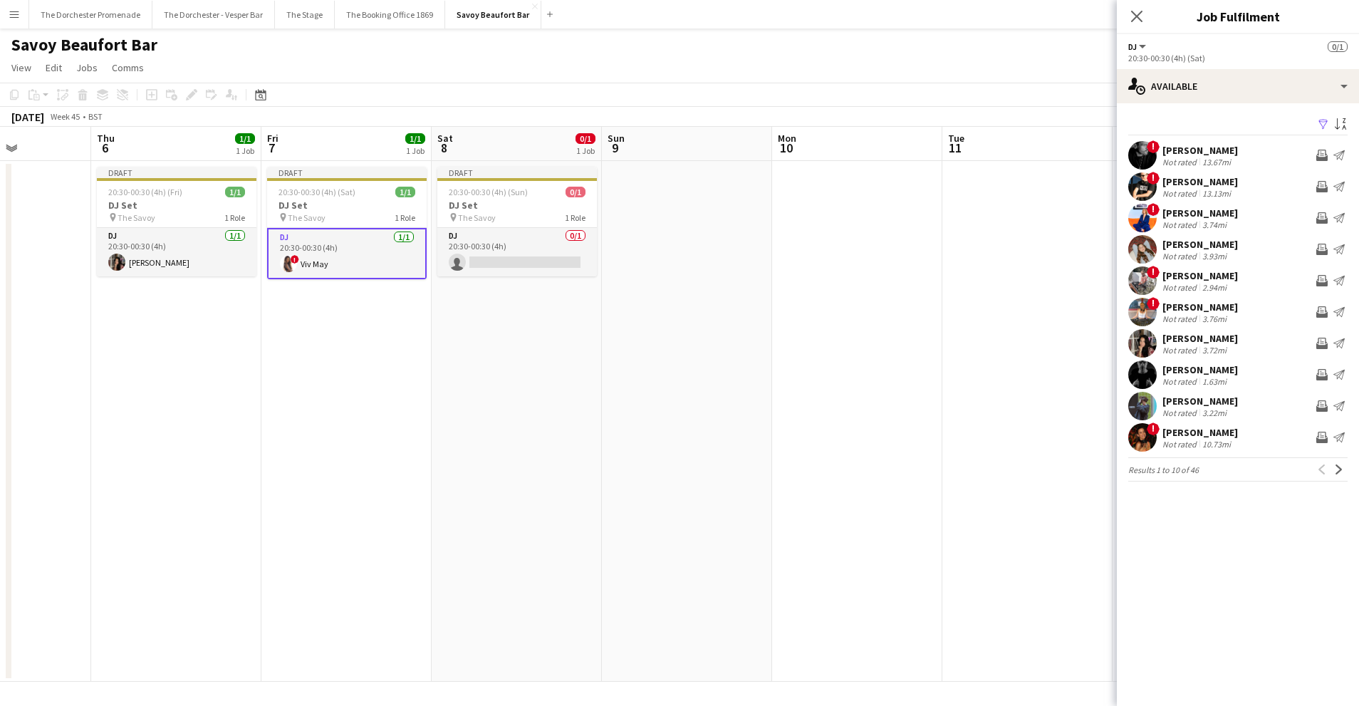
click at [960, 521] on app-date-cell at bounding box center [1027, 421] width 170 height 521
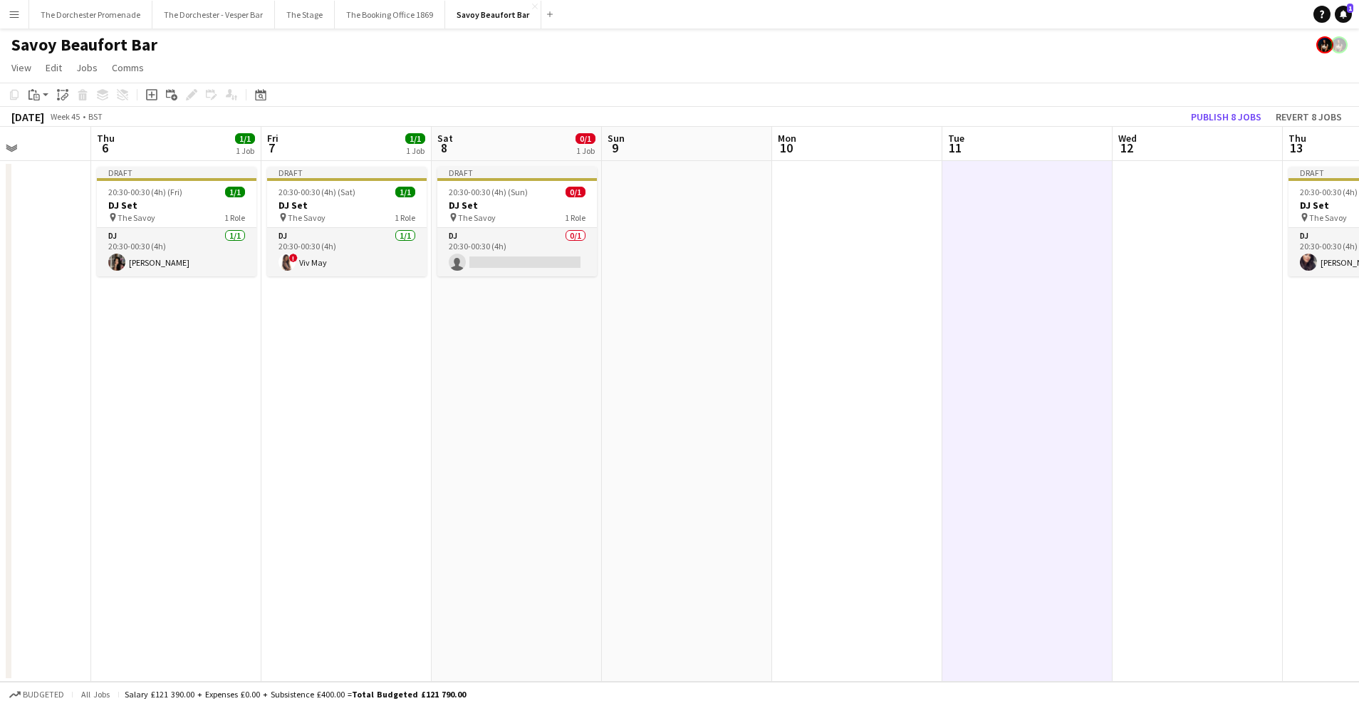
scroll to position [0, 419]
click at [546, 243] on app-card-role "DJ 0/1 20:30-00:30 (4h) single-neutral-actions" at bounding box center [518, 252] width 160 height 48
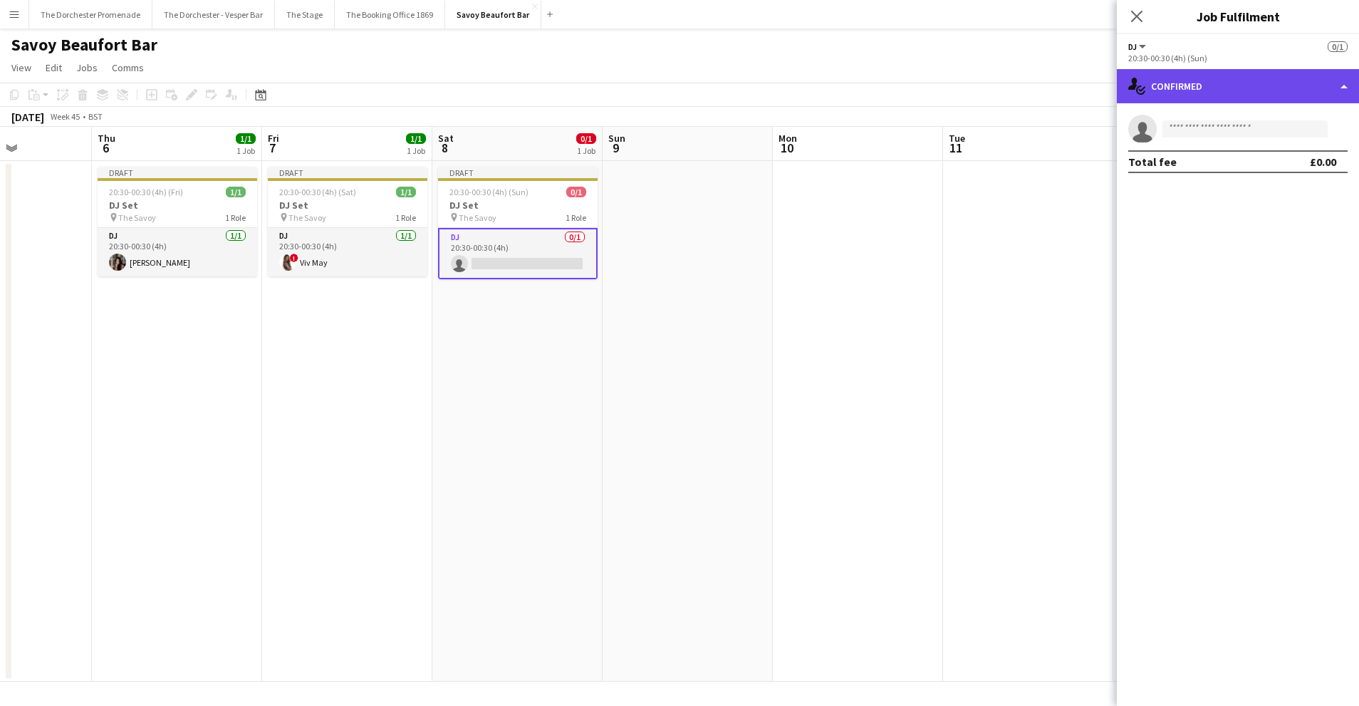
click at [1267, 98] on div "single-neutral-actions-check-2 Confirmed" at bounding box center [1238, 86] width 242 height 34
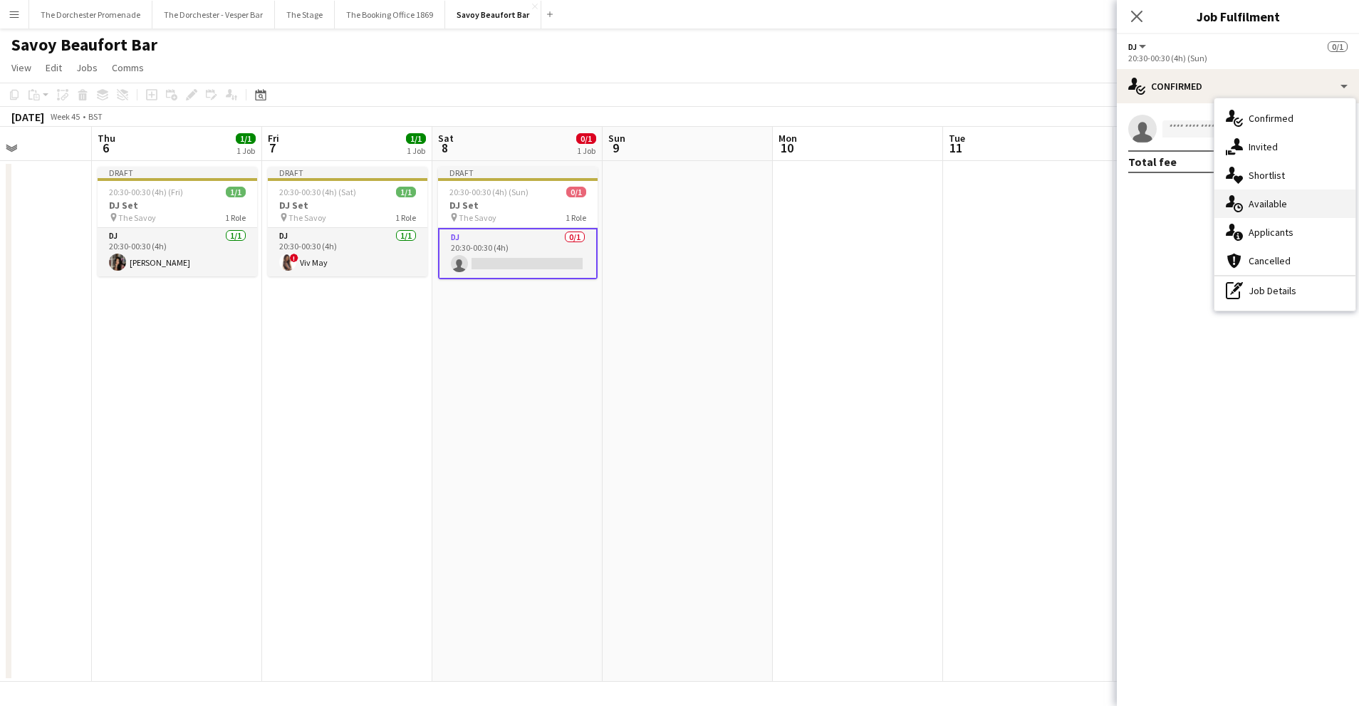
click at [1267, 194] on div "single-neutral-actions-upload Available" at bounding box center [1285, 203] width 141 height 28
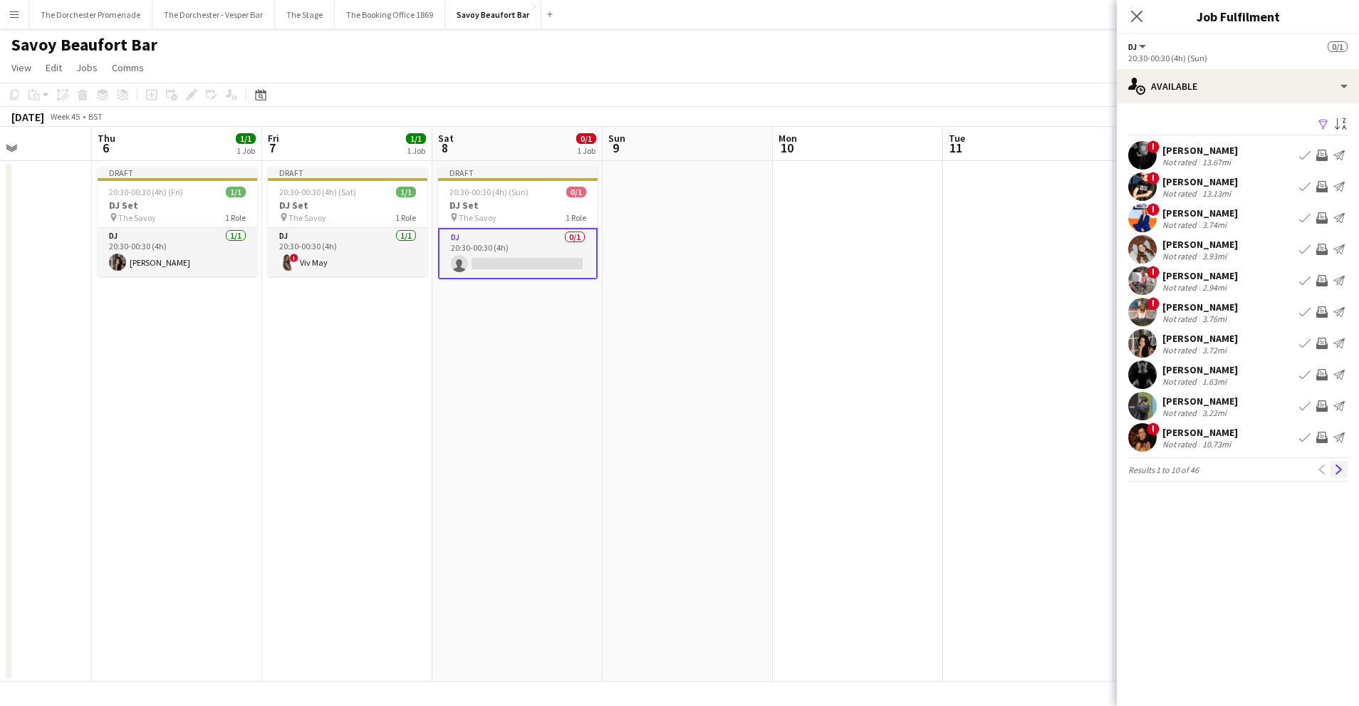
click at [1341, 467] on app-icon "Next" at bounding box center [1339, 469] width 10 height 10
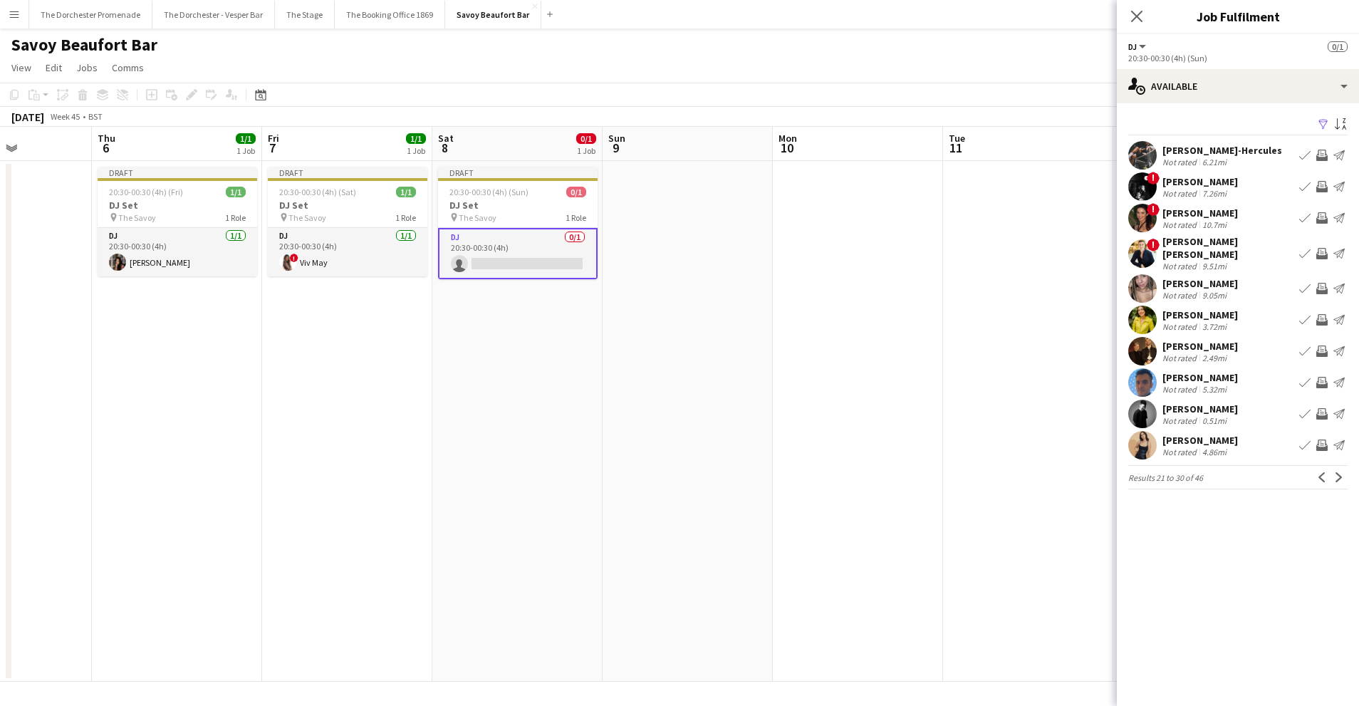
click at [1304, 440] on app-icon "Book crew" at bounding box center [1304, 445] width 11 height 11
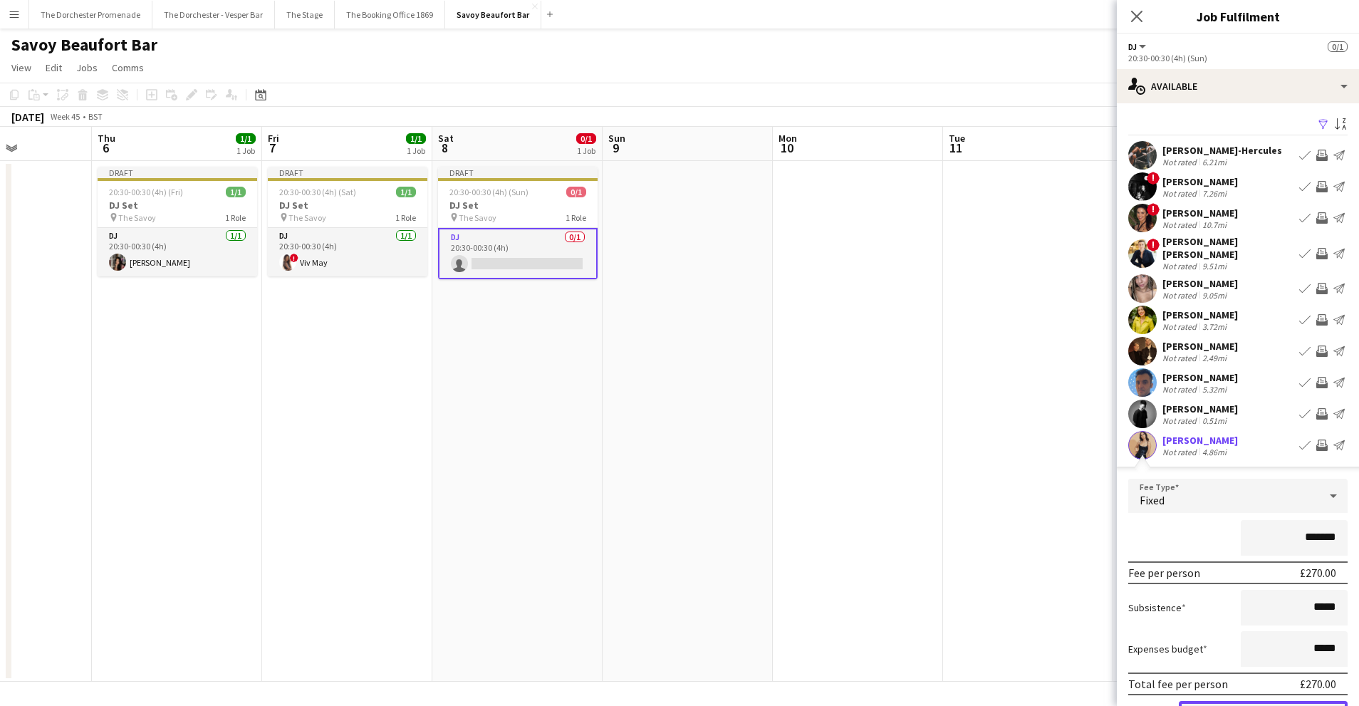
click at [1242, 701] on button "Confirm" at bounding box center [1263, 715] width 169 height 28
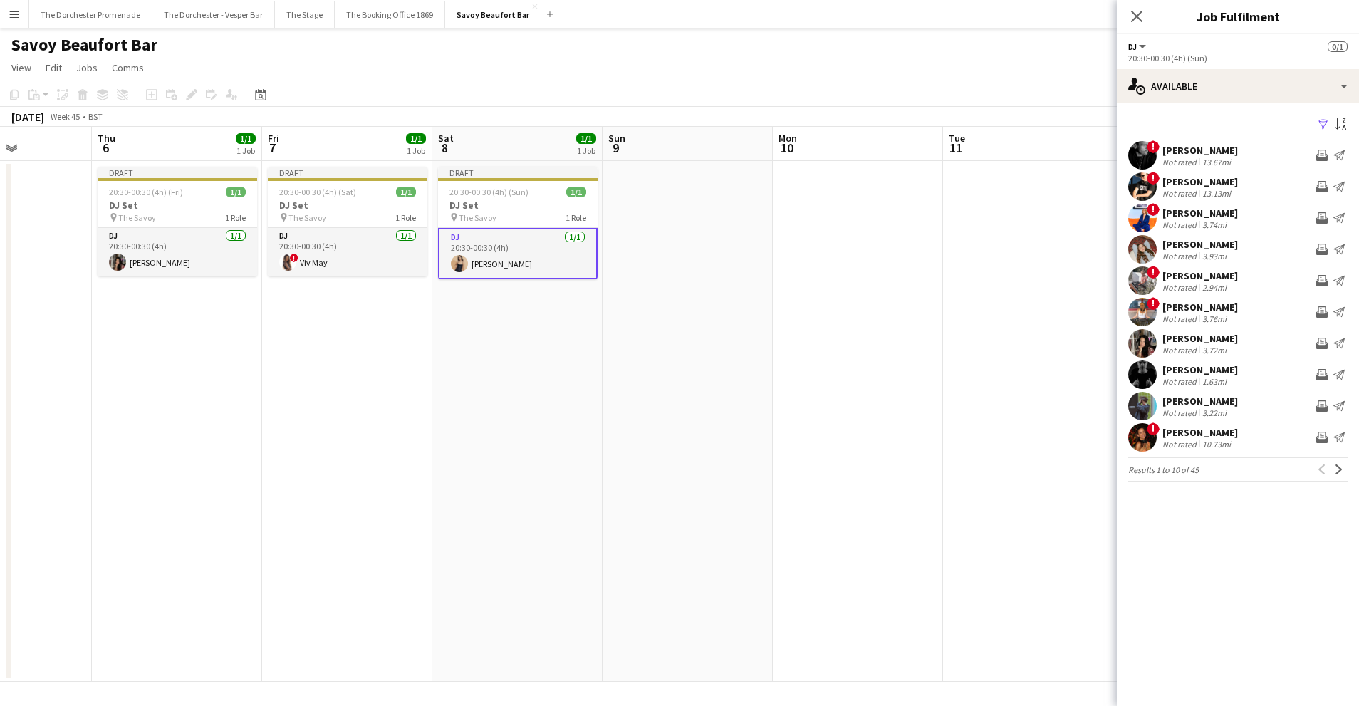
click at [709, 514] on app-date-cell at bounding box center [688, 421] width 170 height 521
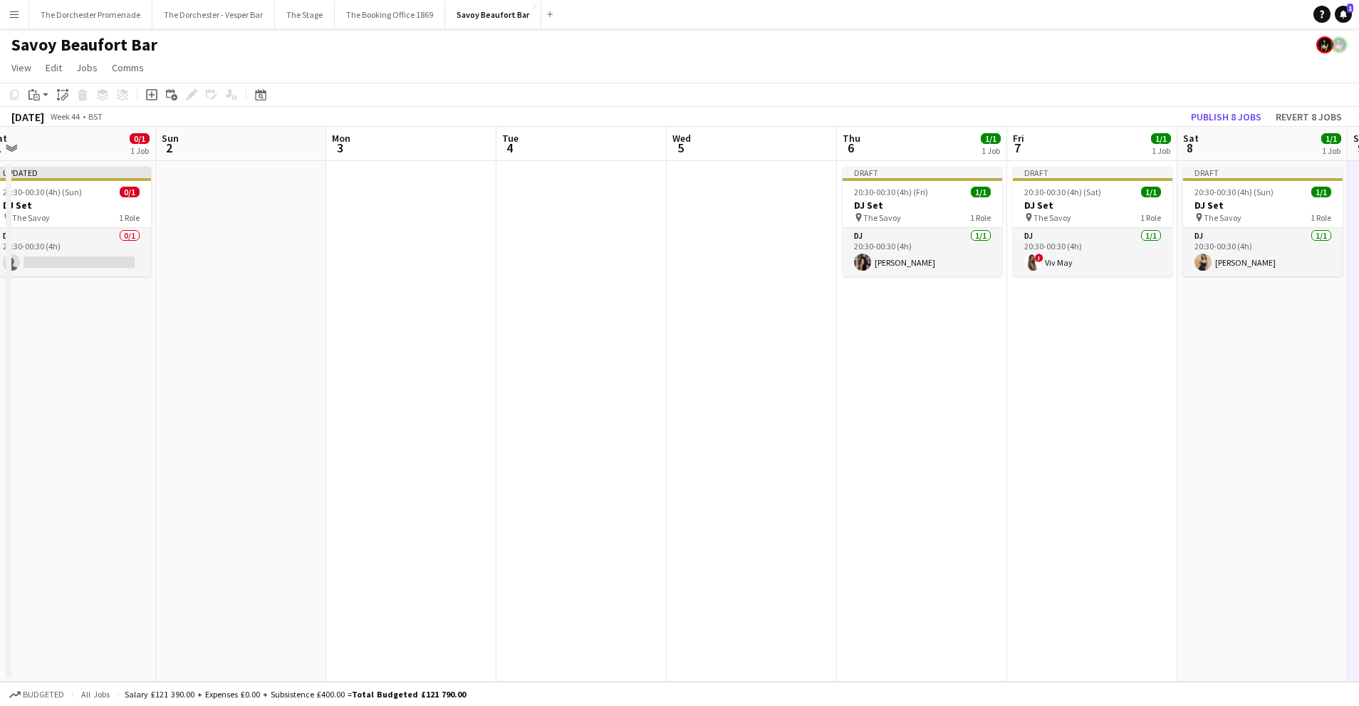
scroll to position [0, 385]
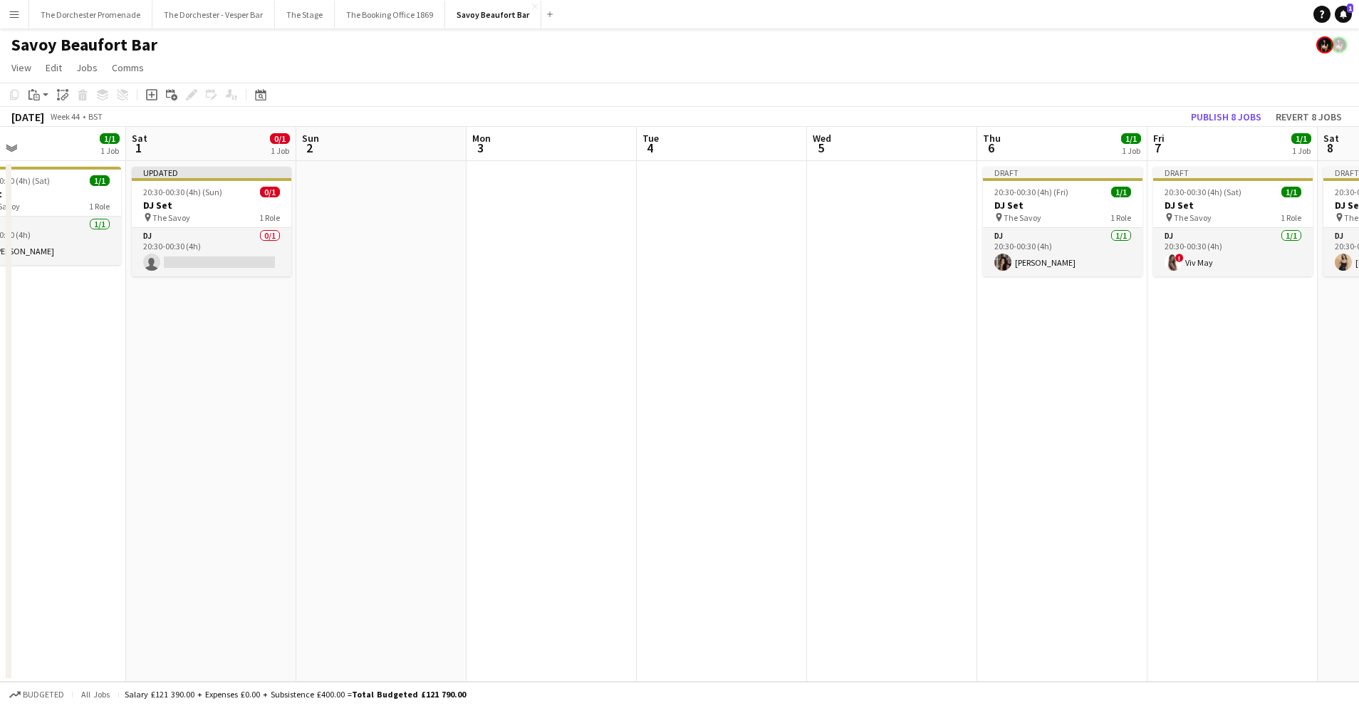
click at [18, 16] on app-icon "Menu" at bounding box center [14, 14] width 11 height 11
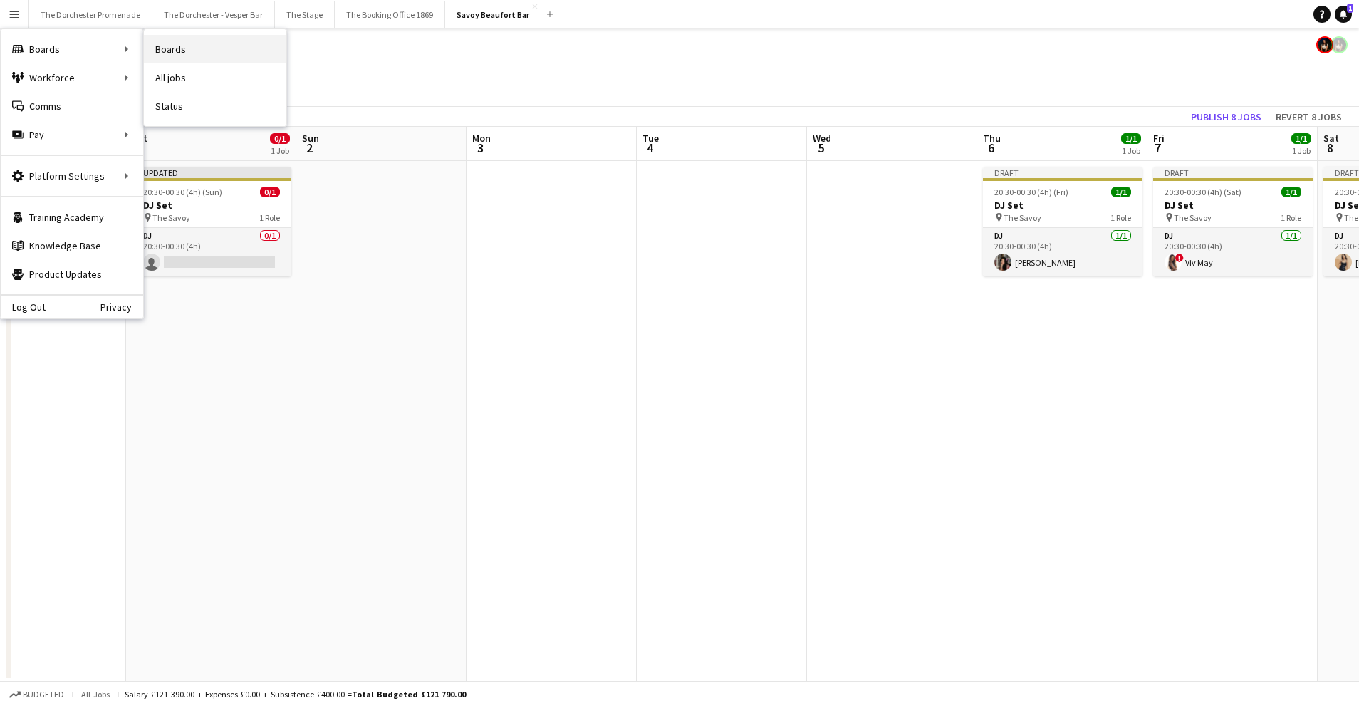
click at [189, 50] on link "Boards" at bounding box center [215, 49] width 142 height 28
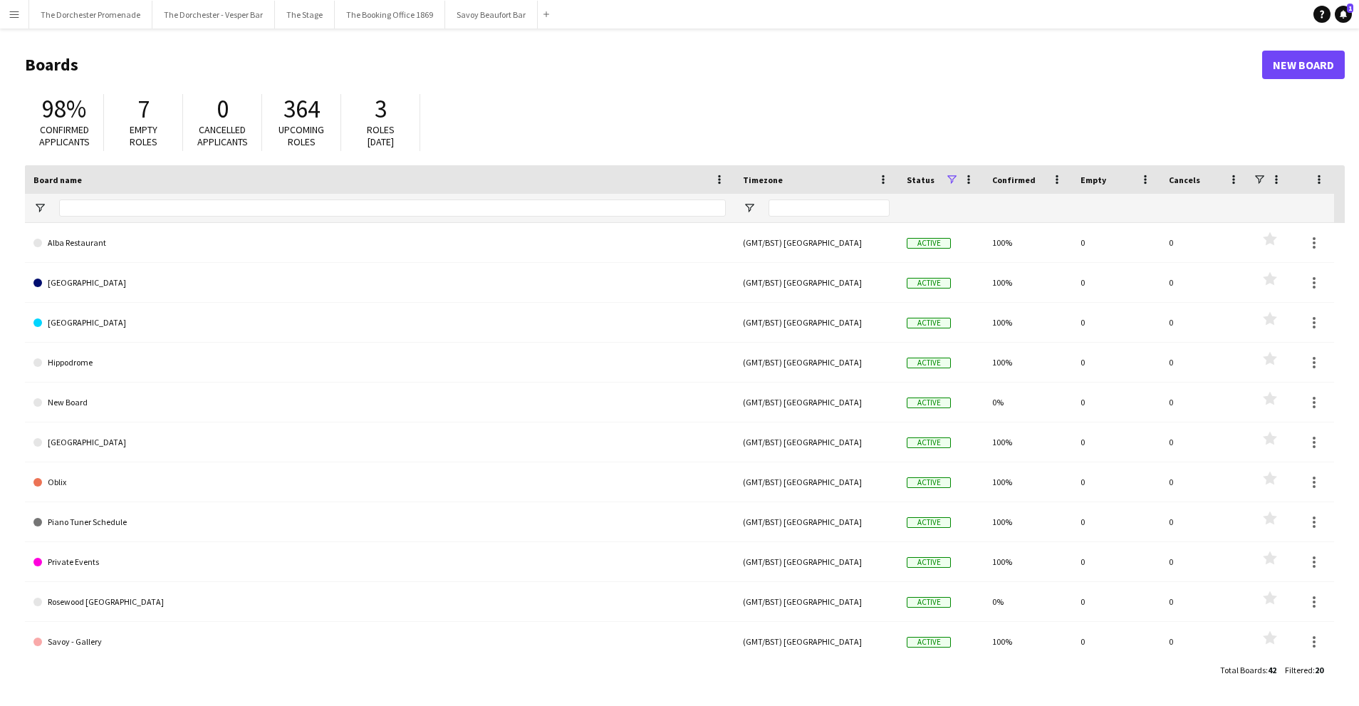
click at [13, 22] on button "Menu" at bounding box center [14, 14] width 28 height 28
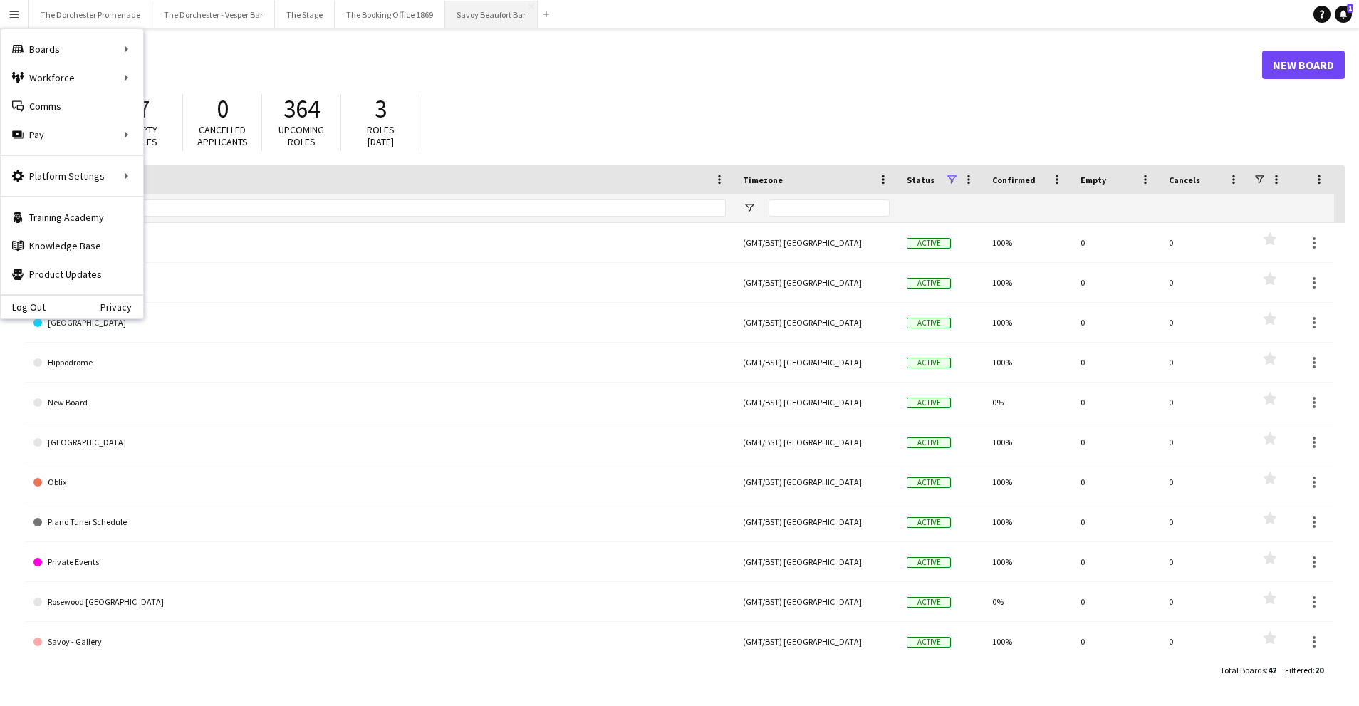
click at [485, 19] on button "Savoy Beaufort Bar Close" at bounding box center [491, 15] width 93 height 28
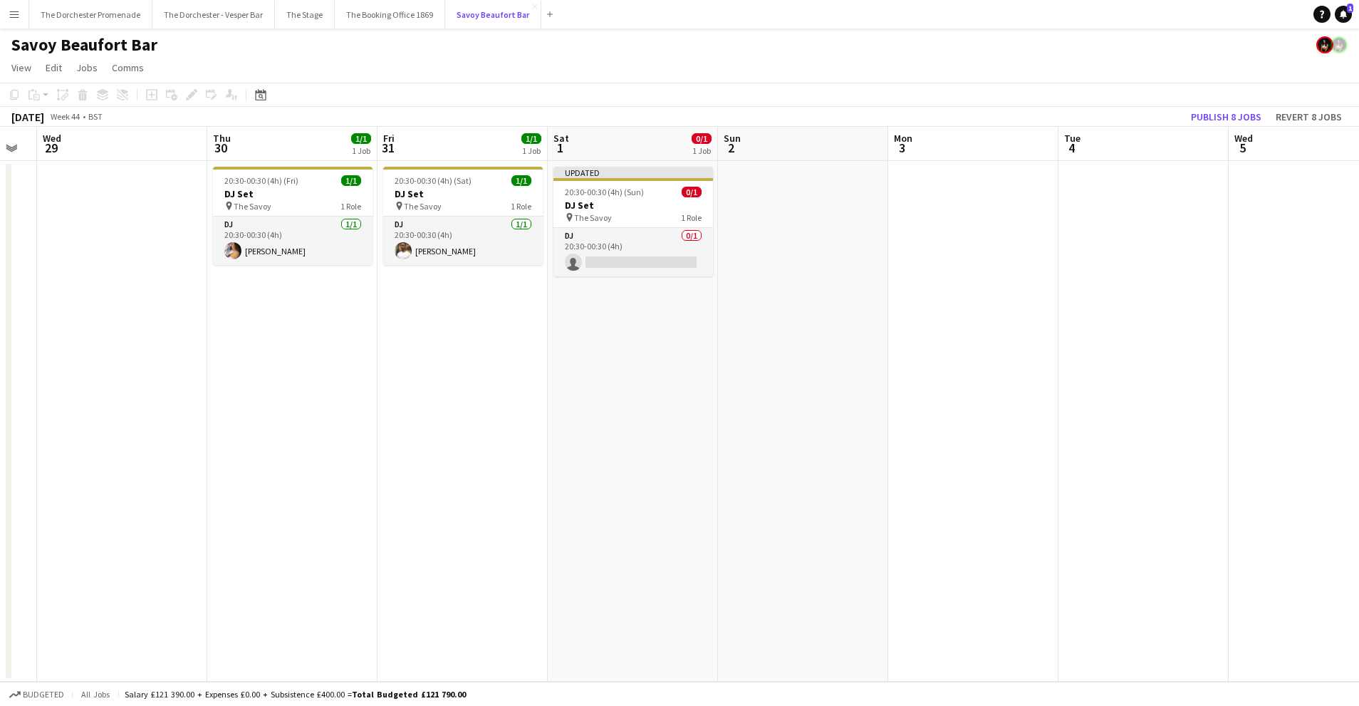
scroll to position [0, 510]
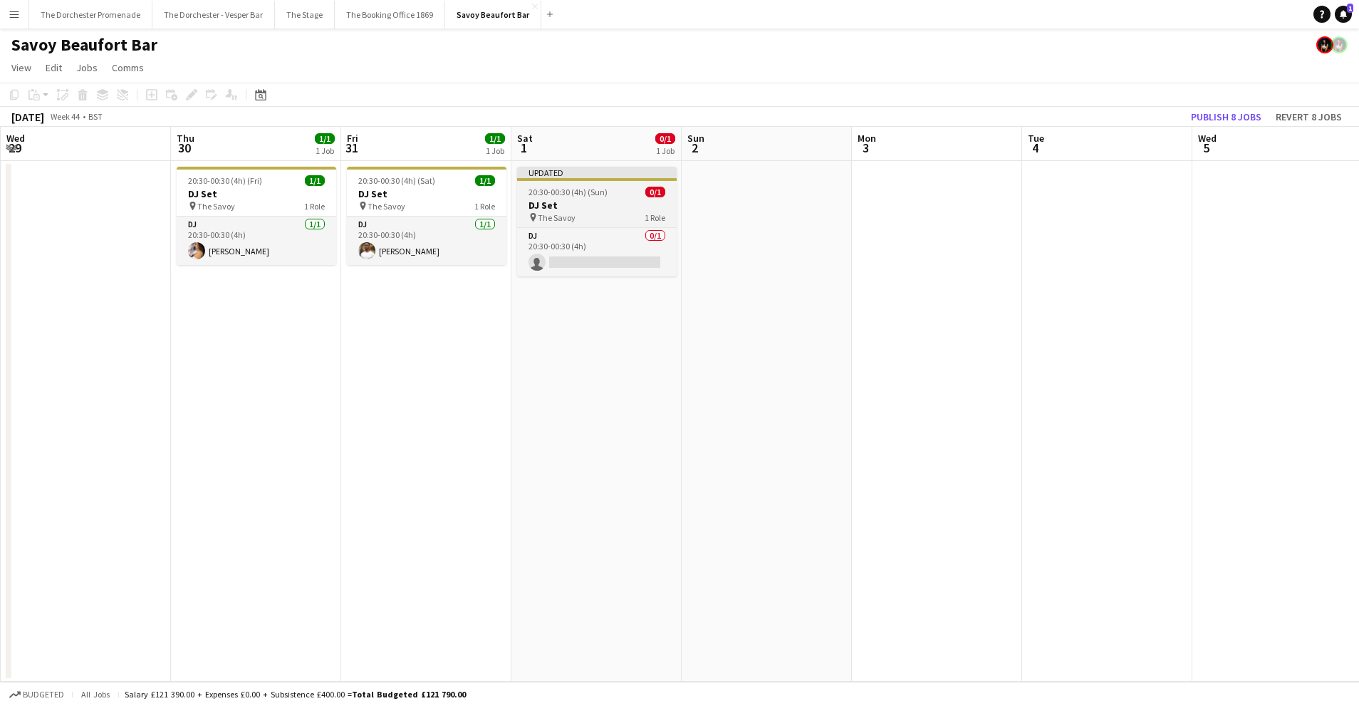
click at [606, 227] on div "DJ 0/1 20:30-00:30 (4h) single-neutral-actions" at bounding box center [597, 251] width 160 height 49
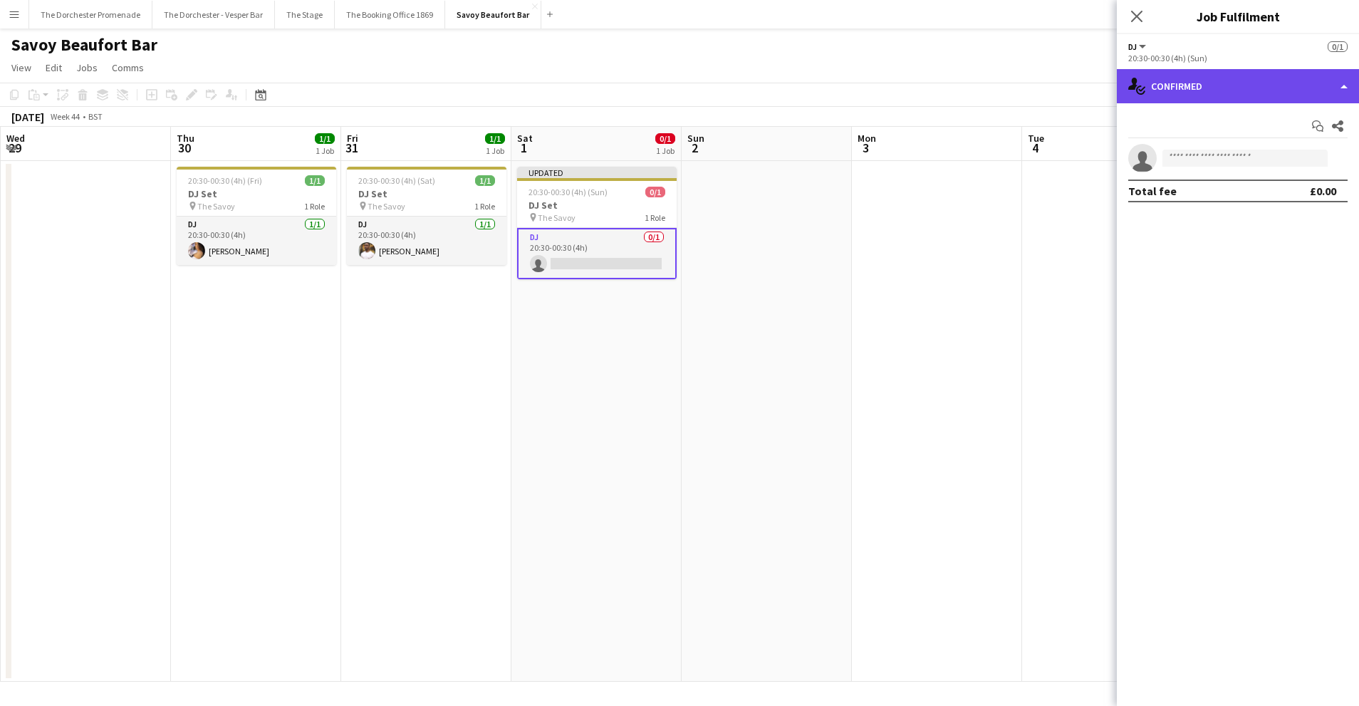
click at [1237, 90] on div "single-neutral-actions-check-2 Confirmed" at bounding box center [1238, 86] width 242 height 34
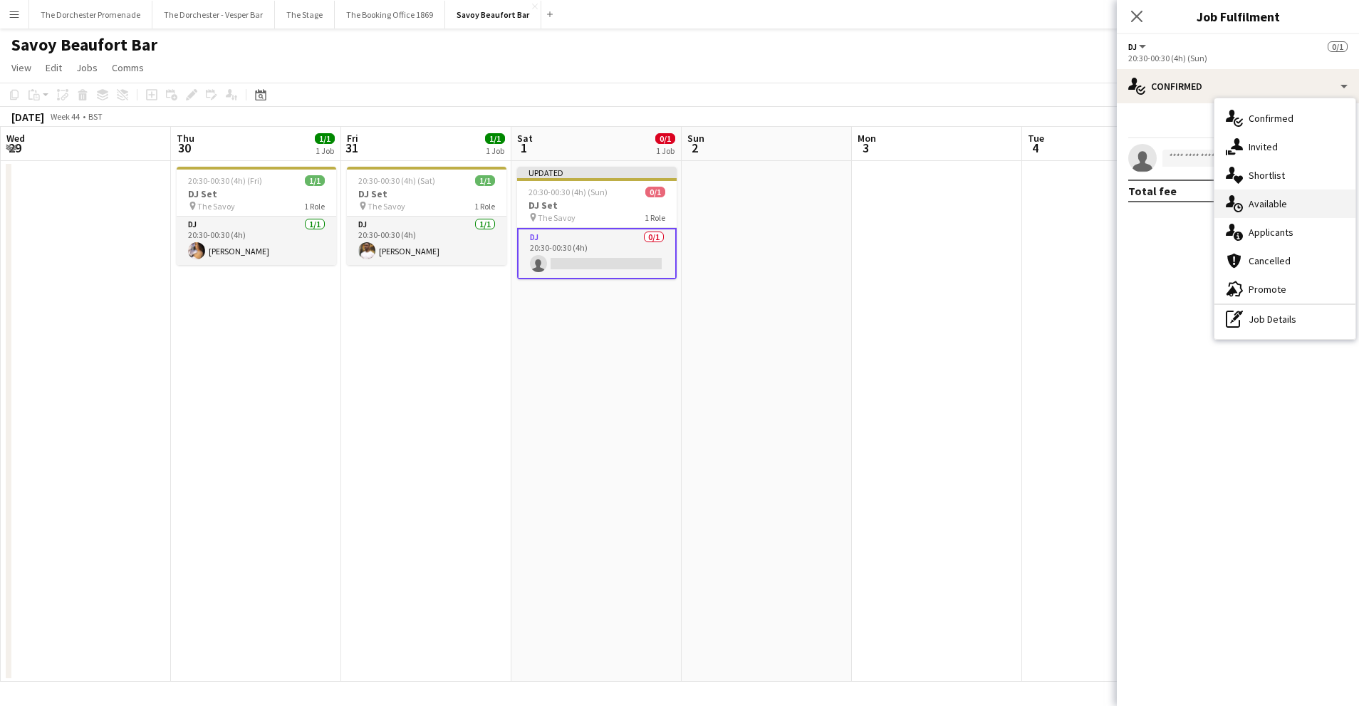
click at [1260, 195] on div "single-neutral-actions-upload Available" at bounding box center [1285, 203] width 141 height 28
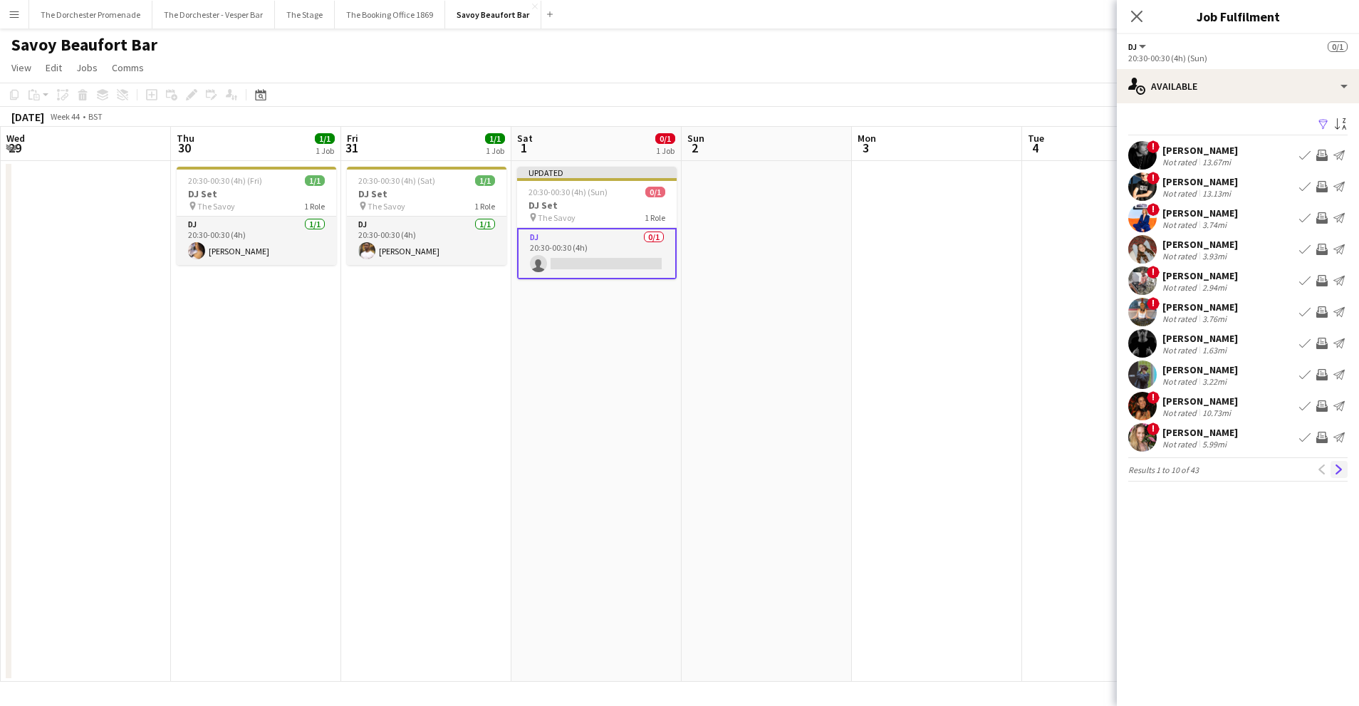
click at [1333, 464] on button "Next" at bounding box center [1339, 469] width 17 height 17
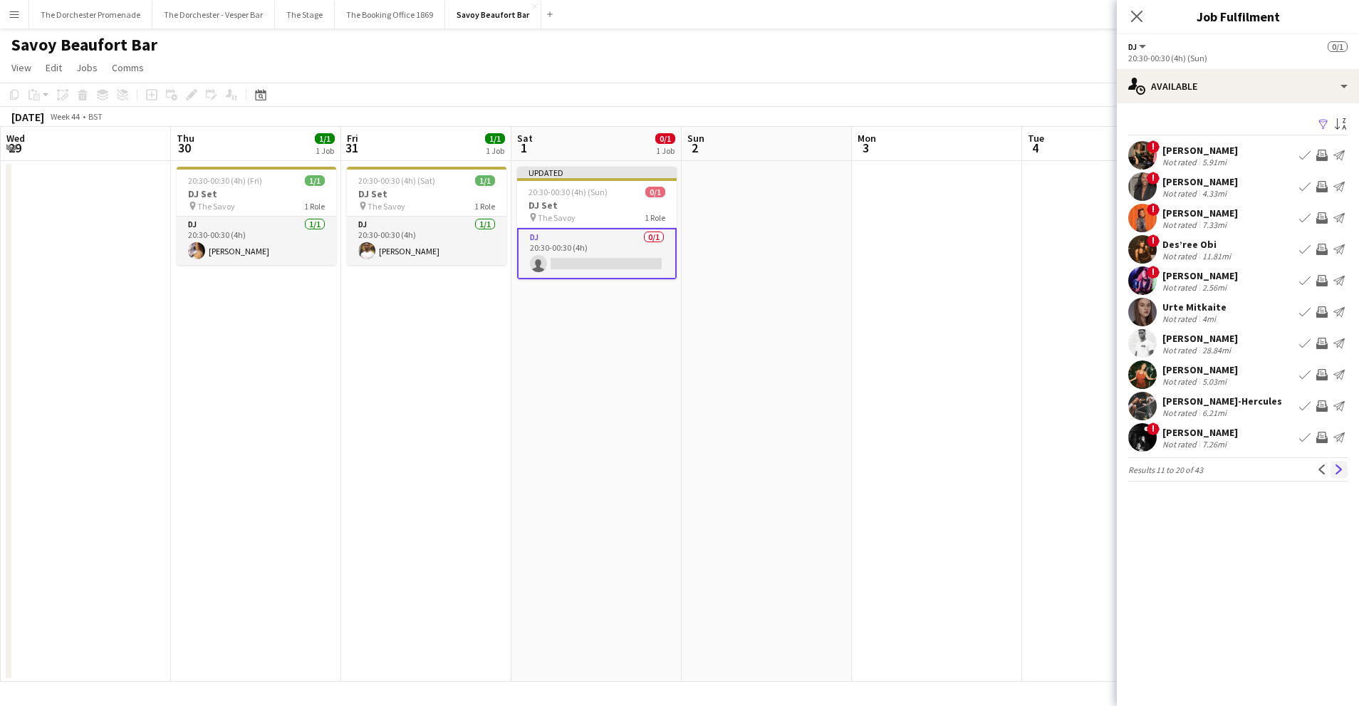
click at [1334, 467] on button "Next" at bounding box center [1339, 469] width 17 height 17
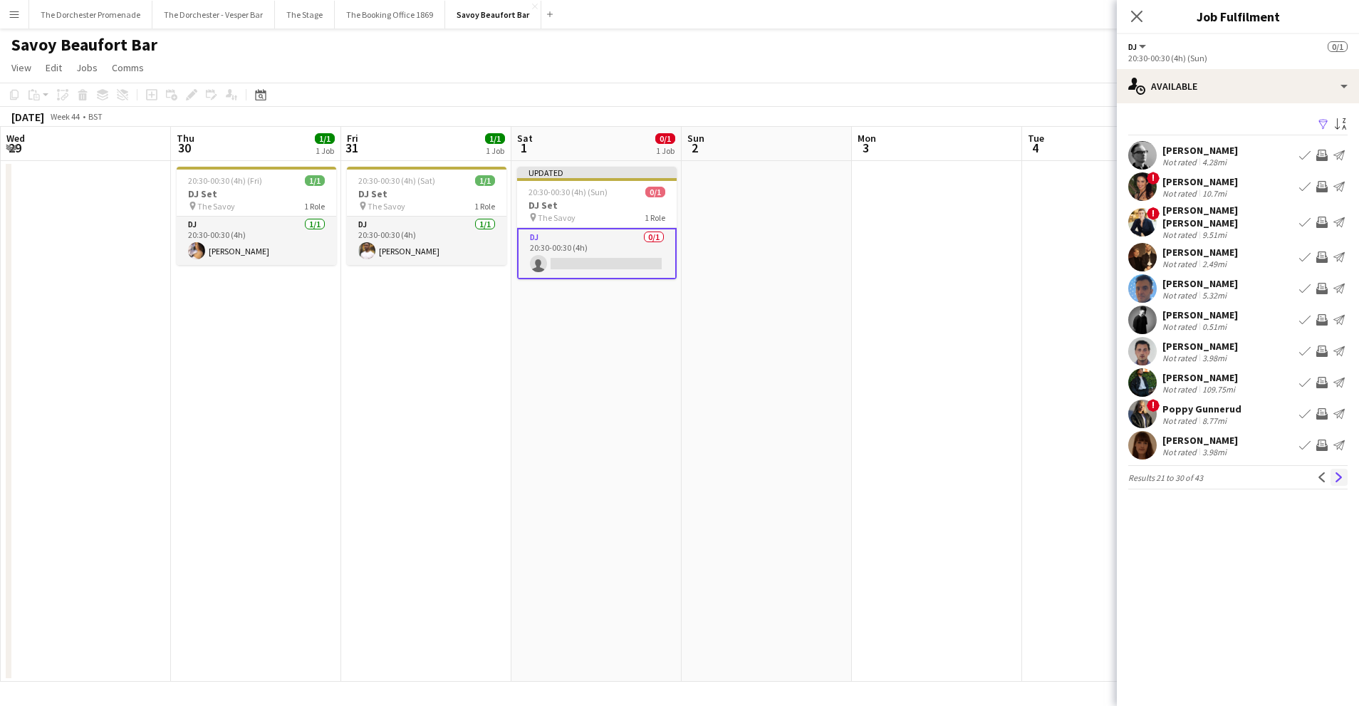
click at [1334, 469] on button "Next" at bounding box center [1339, 477] width 17 height 17
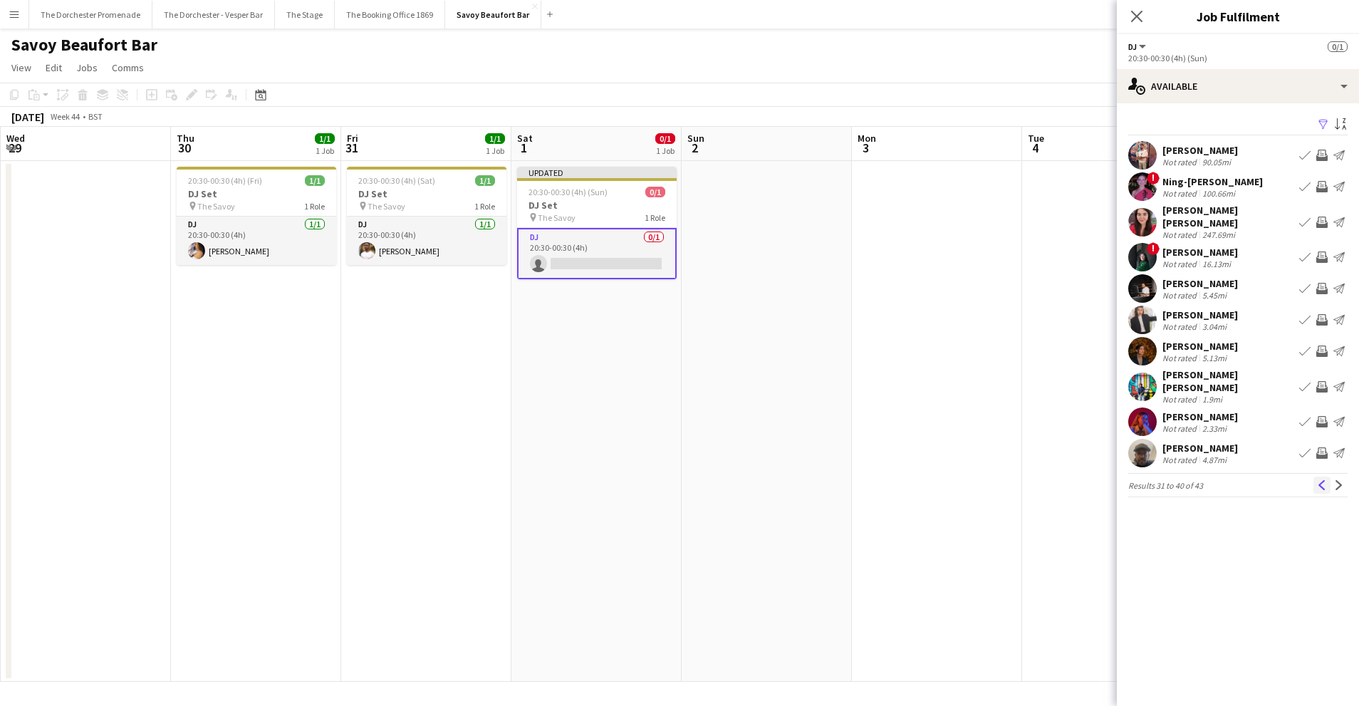
click at [1317, 477] on button "Previous" at bounding box center [1322, 485] width 17 height 17
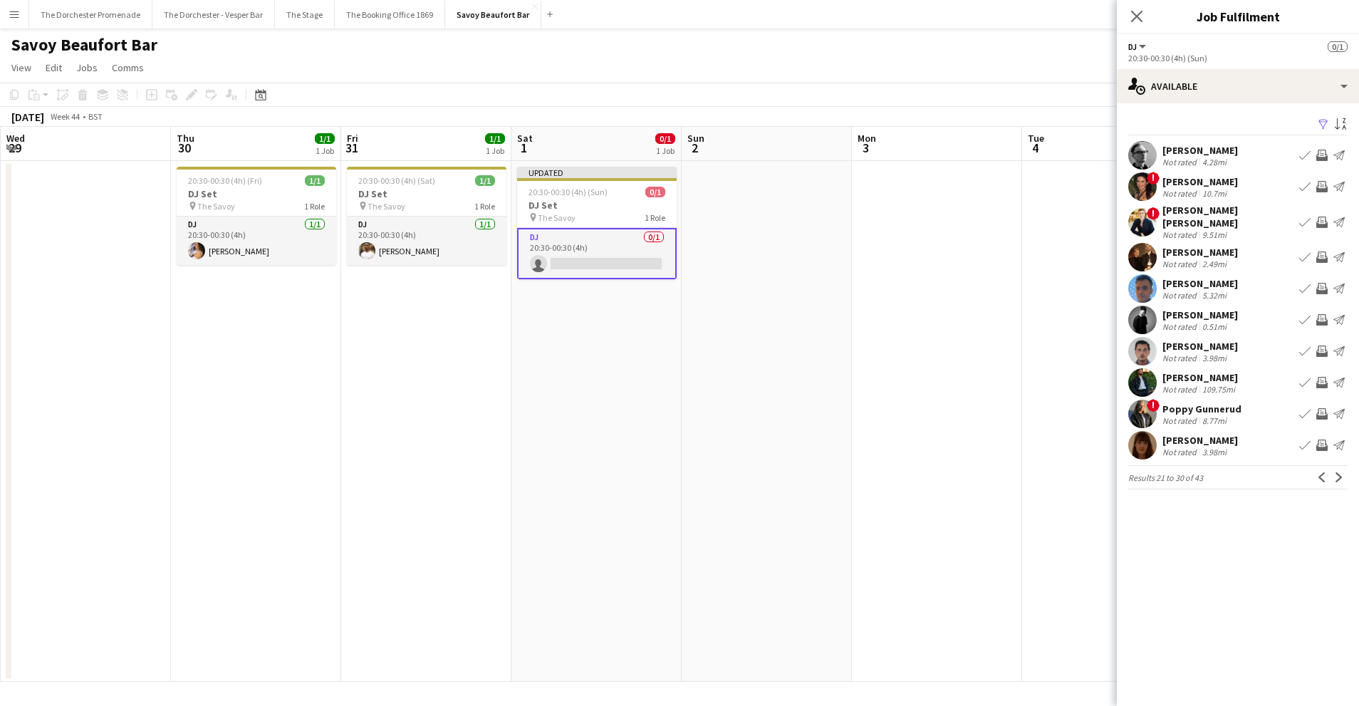
click at [1302, 153] on app-icon "Book crew" at bounding box center [1304, 155] width 11 height 11
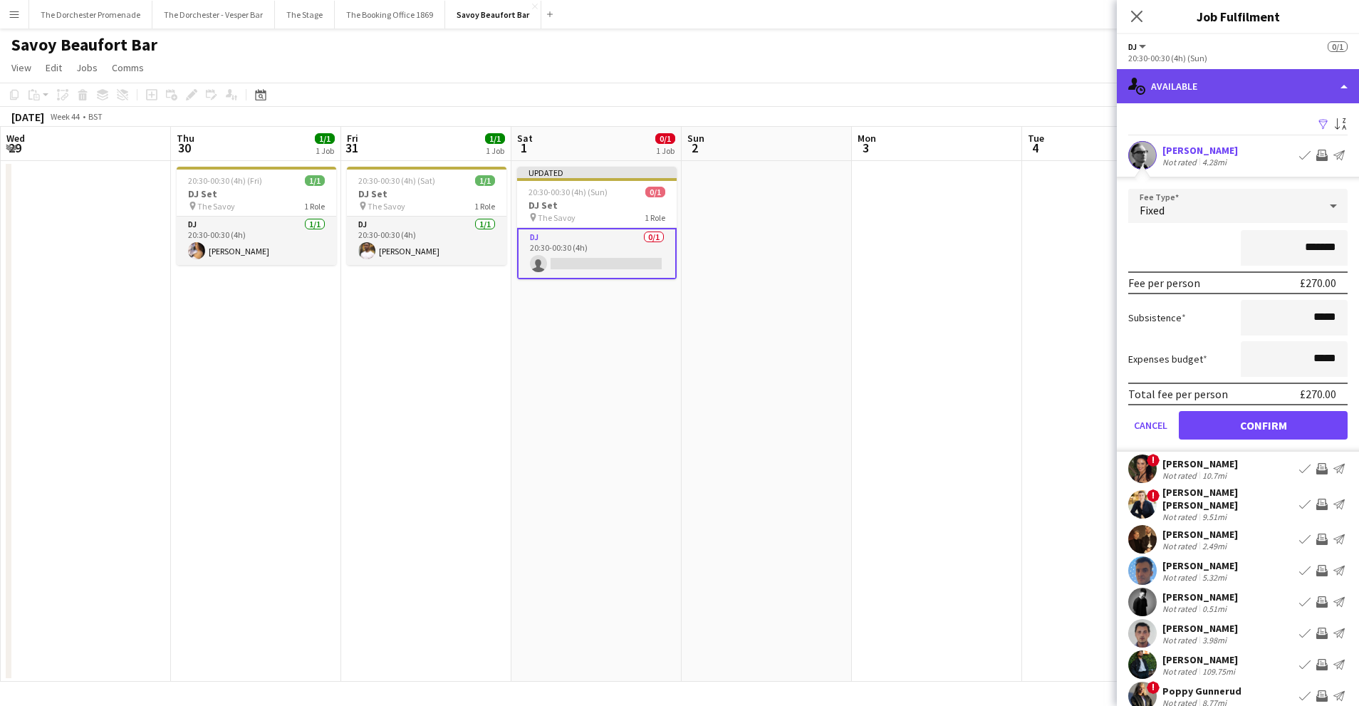
click at [1212, 90] on div "single-neutral-actions-upload Available" at bounding box center [1238, 86] width 242 height 34
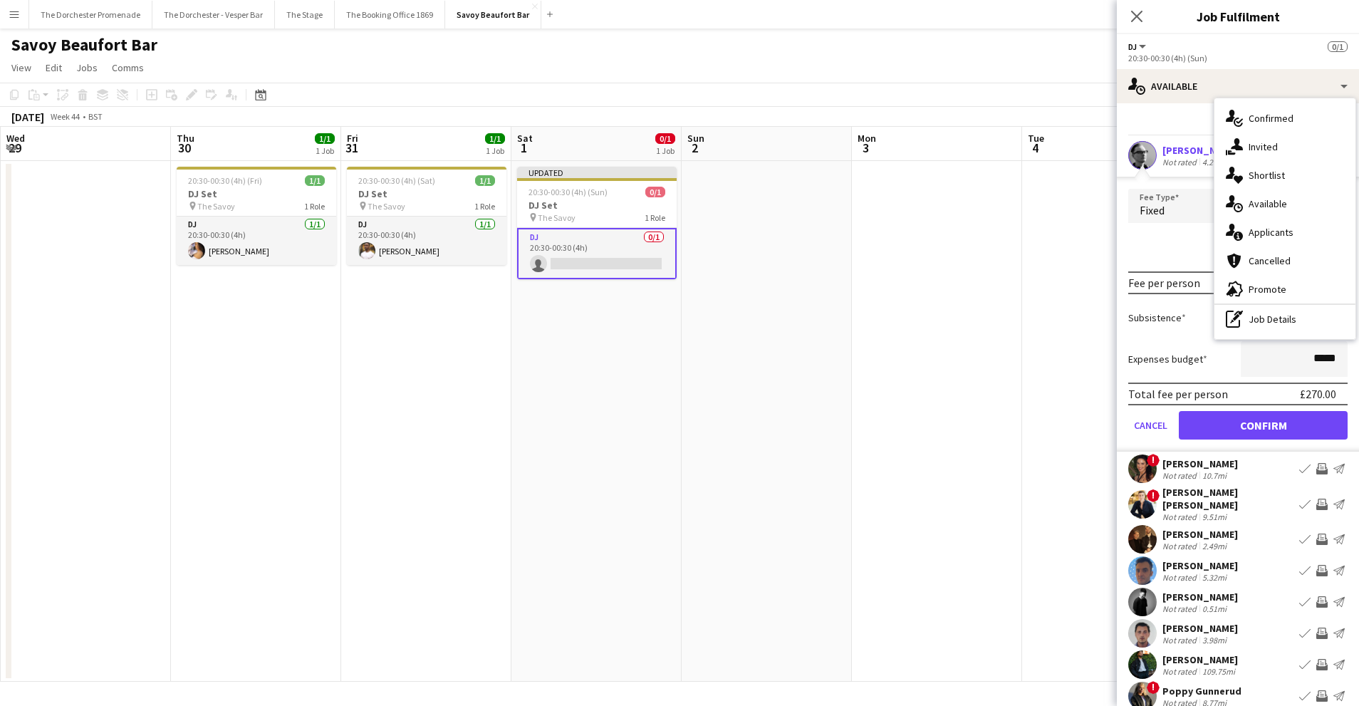
click at [1279, 205] on span "Available" at bounding box center [1268, 203] width 38 height 13
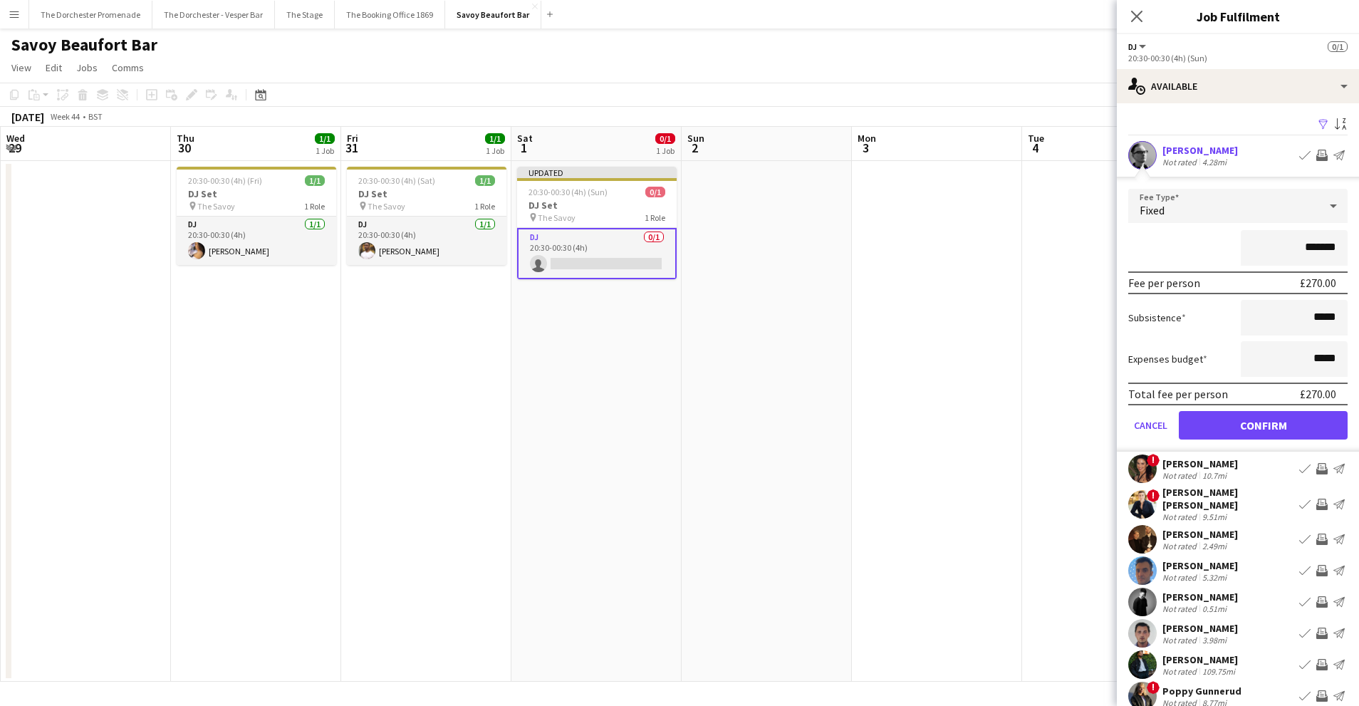
click at [960, 294] on app-date-cell at bounding box center [937, 421] width 170 height 521
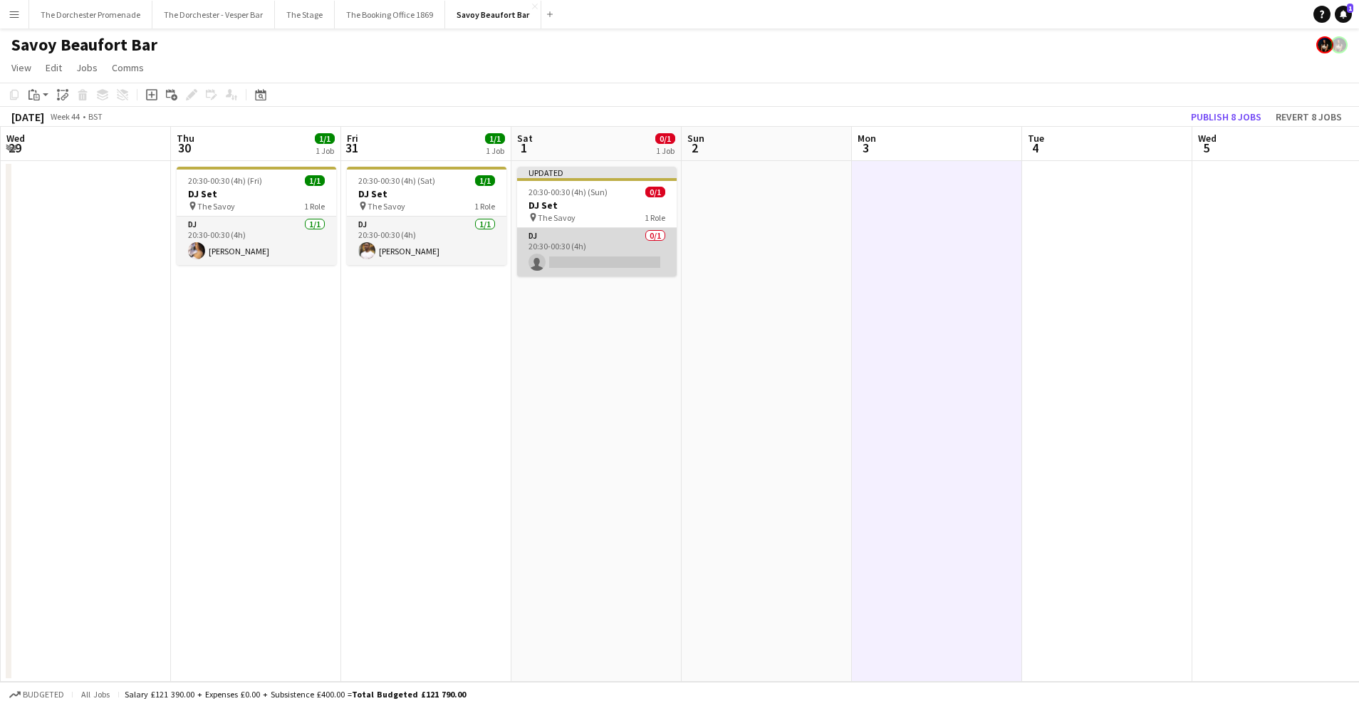
click at [609, 246] on app-card-role "DJ 0/1 20:30-00:30 (4h) single-neutral-actions" at bounding box center [597, 252] width 160 height 48
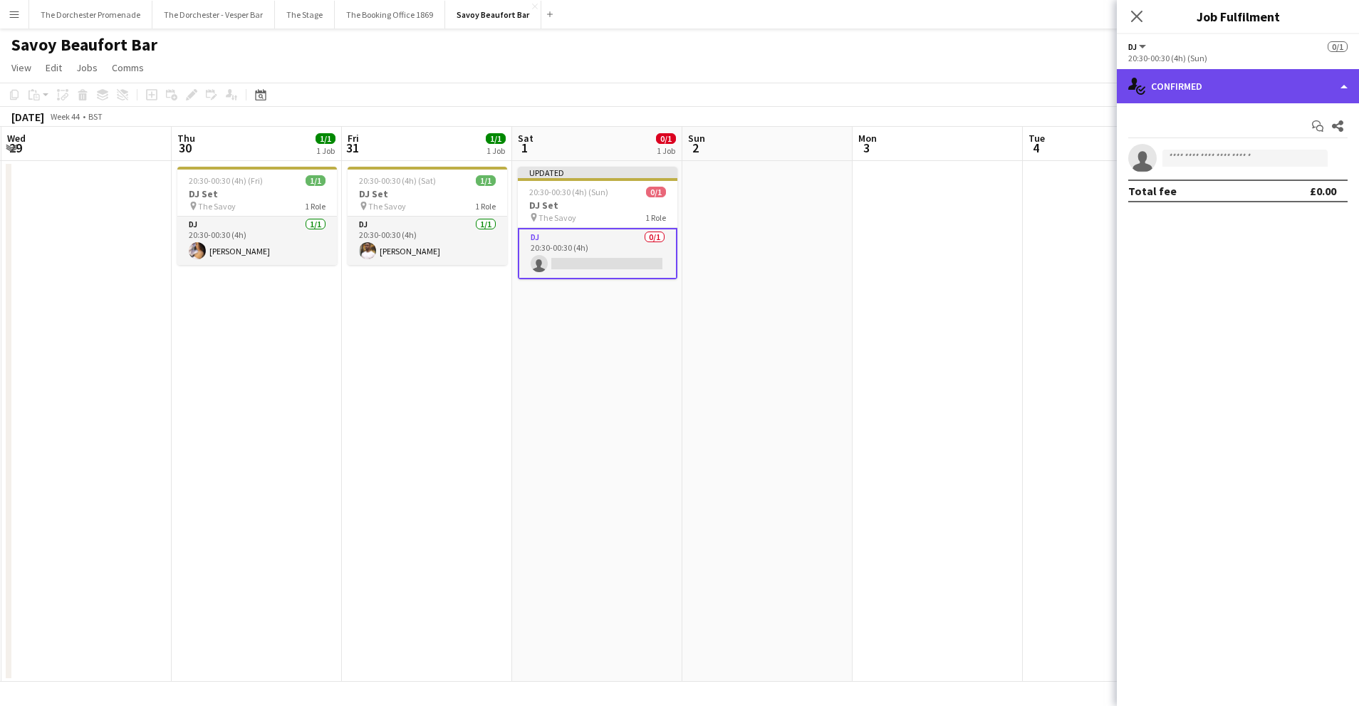
click at [1295, 83] on div "single-neutral-actions-check-2 Confirmed" at bounding box center [1238, 86] width 242 height 34
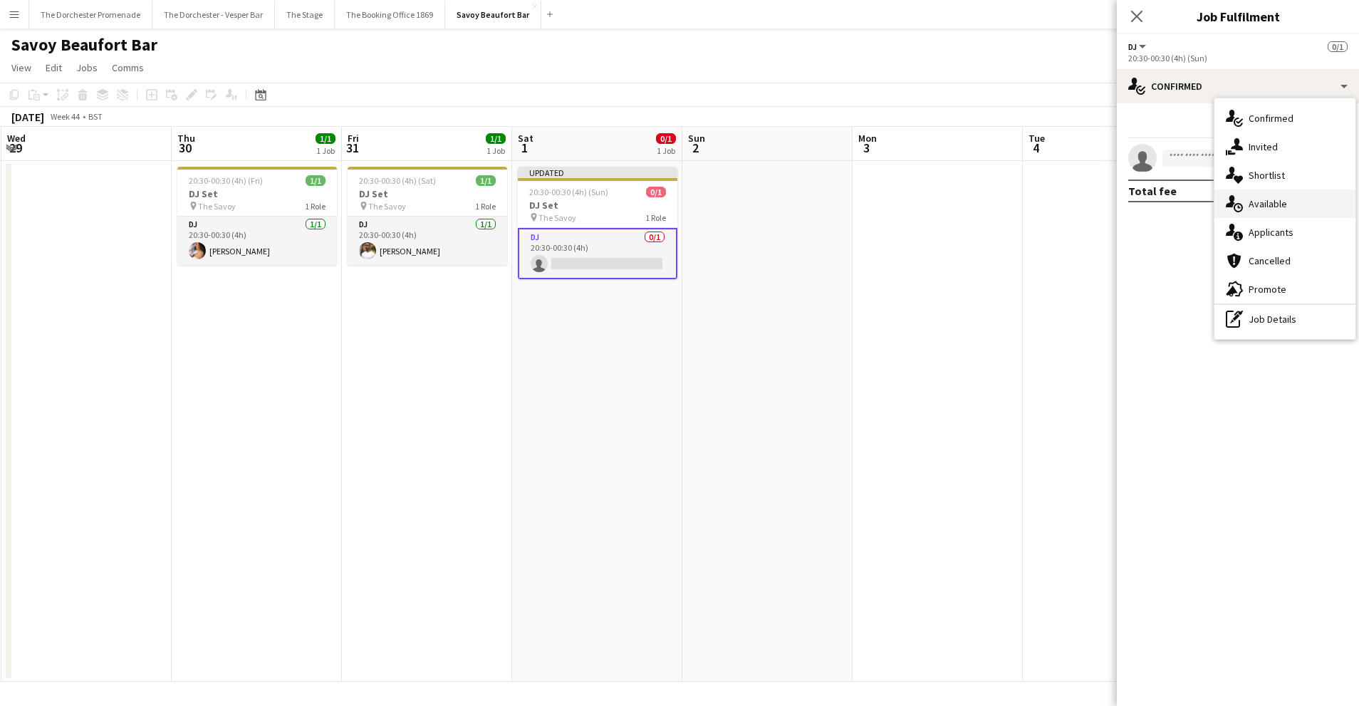
click at [1311, 206] on div "single-neutral-actions-upload Available" at bounding box center [1285, 203] width 141 height 28
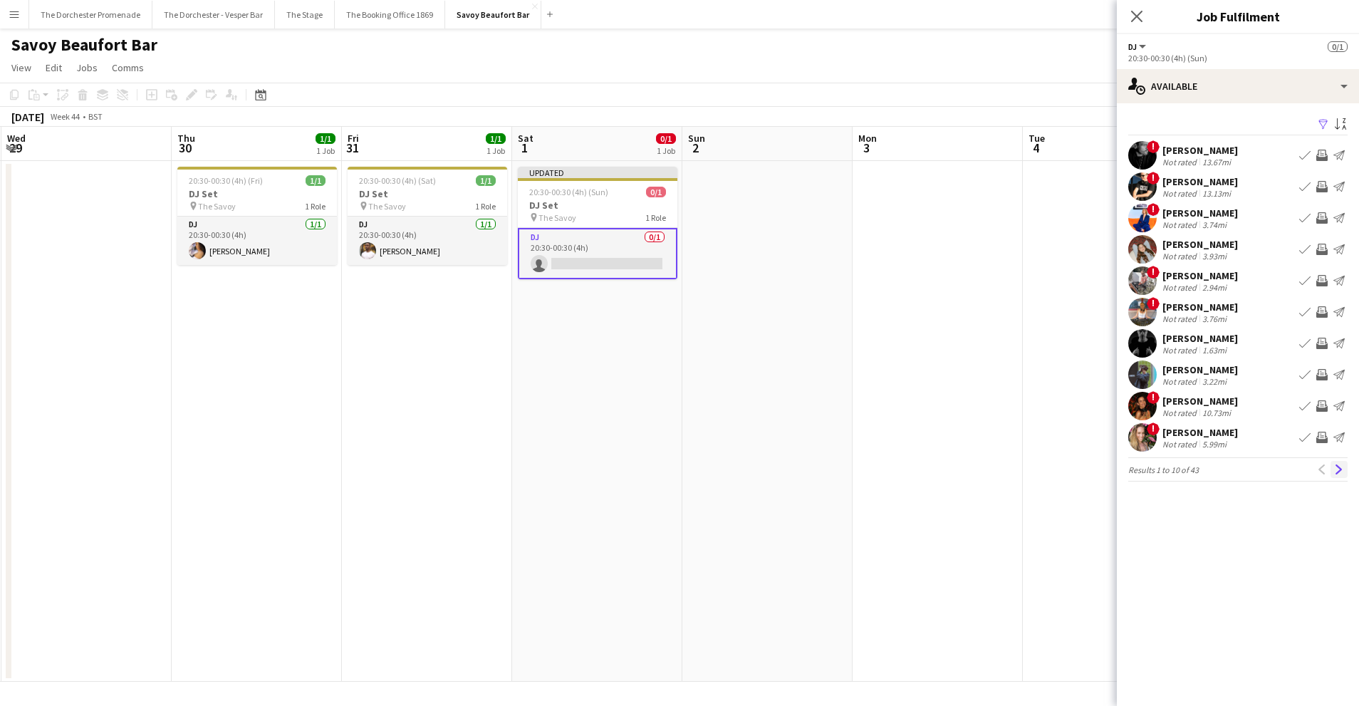
click at [1335, 471] on app-icon "Next" at bounding box center [1339, 469] width 10 height 10
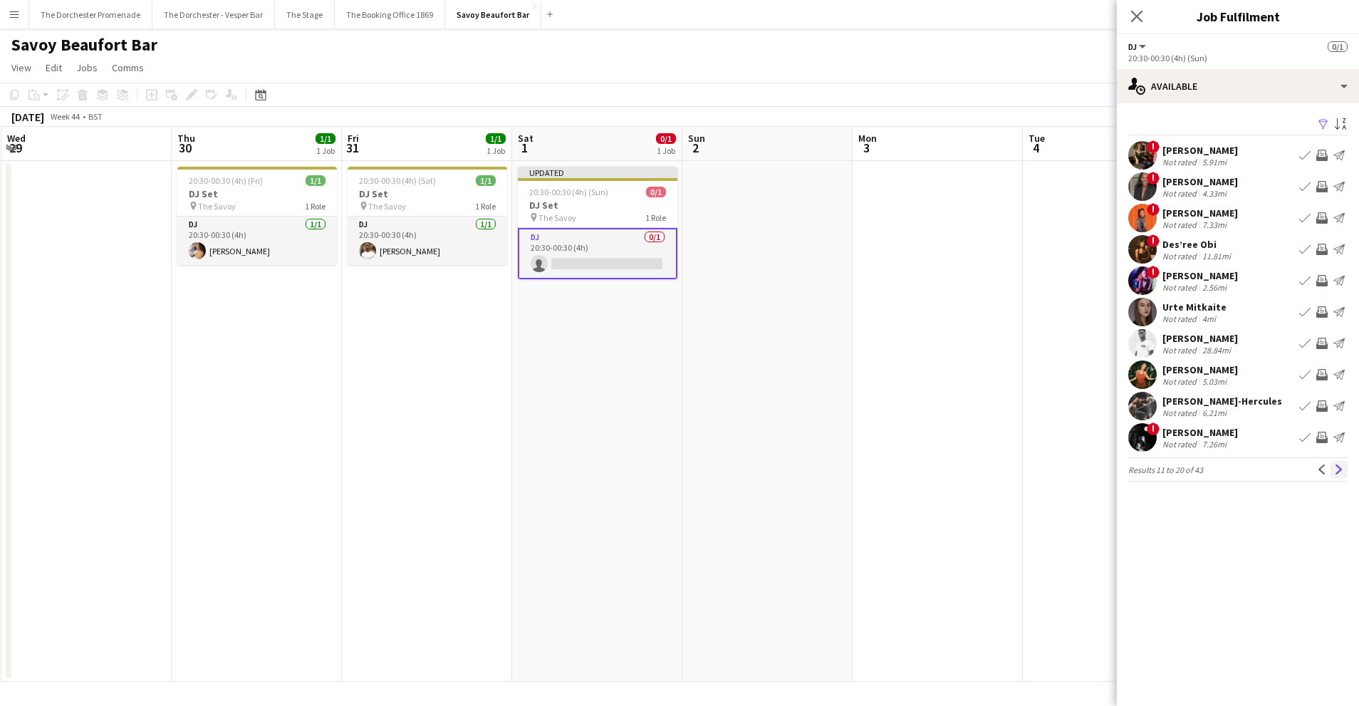
click at [1337, 471] on app-icon "Next" at bounding box center [1339, 469] width 10 height 10
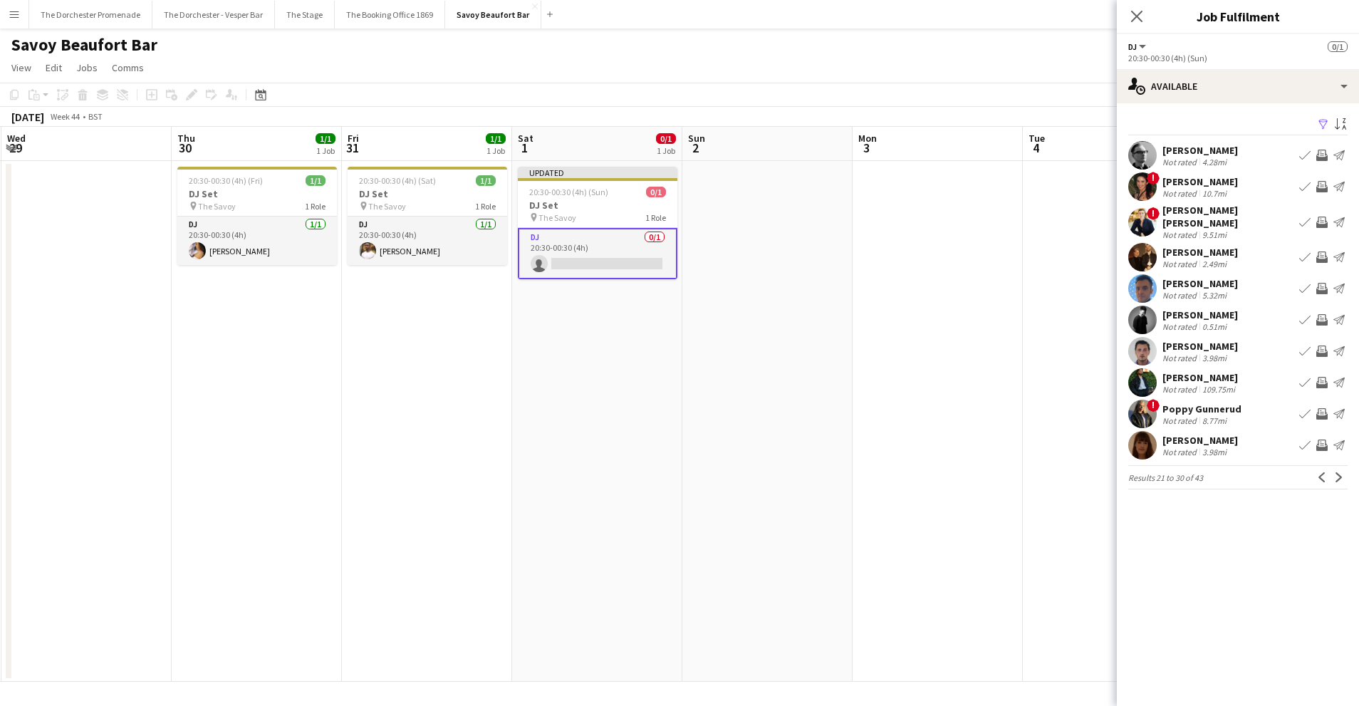
click at [1337, 472] on app-icon "Next" at bounding box center [1339, 477] width 10 height 10
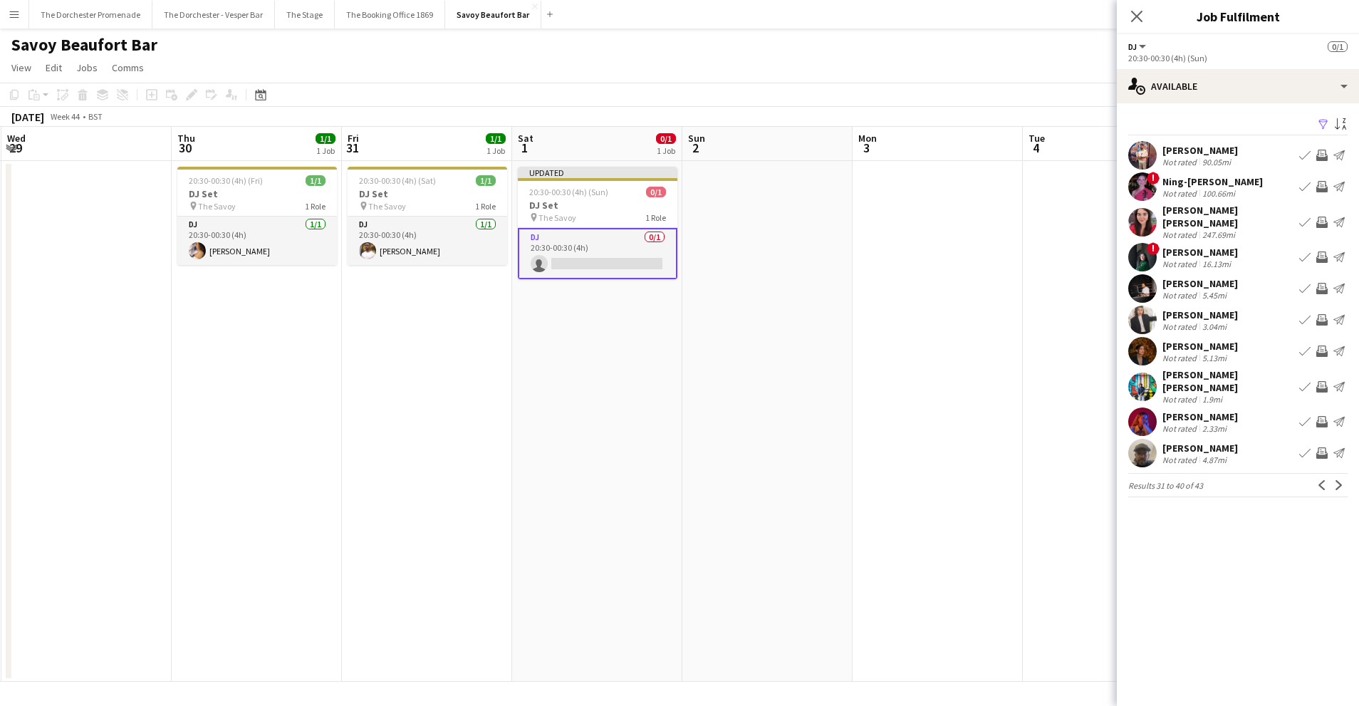
click at [1337, 477] on button "Next" at bounding box center [1339, 485] width 17 height 17
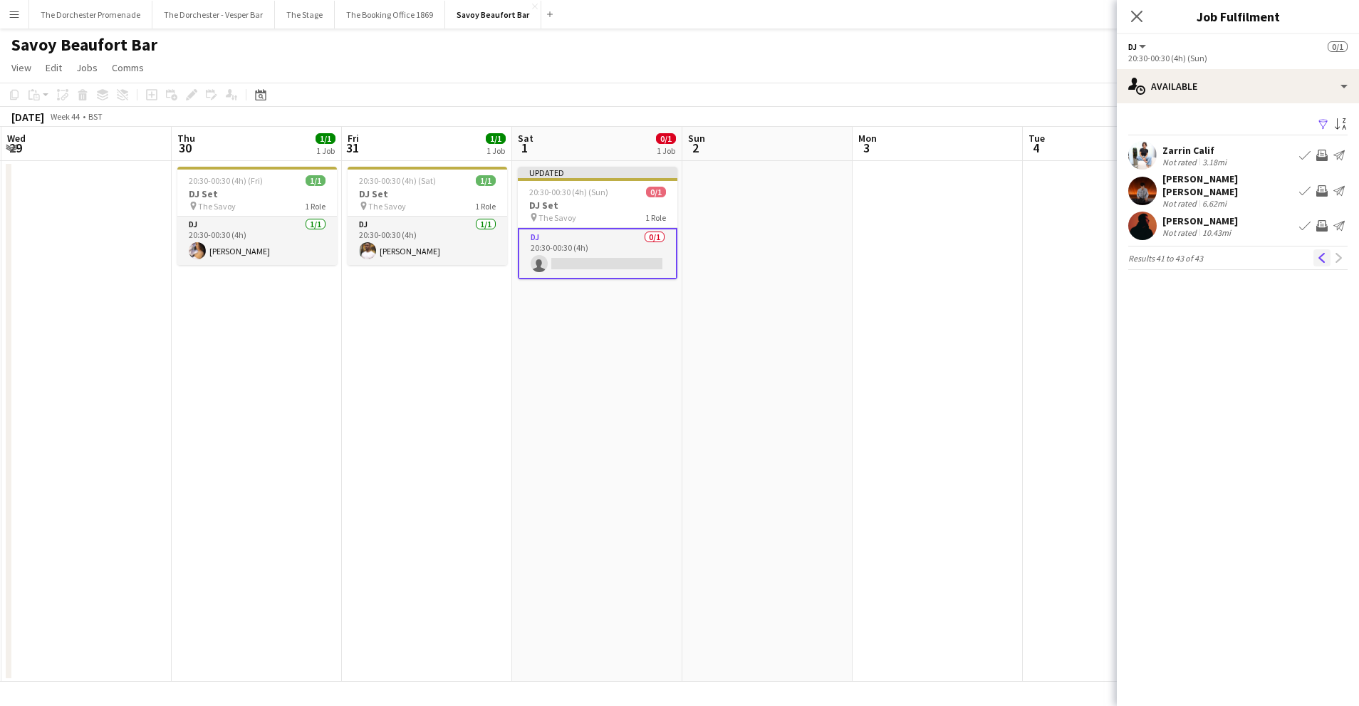
click at [1317, 253] on app-icon "Previous" at bounding box center [1322, 258] width 10 height 10
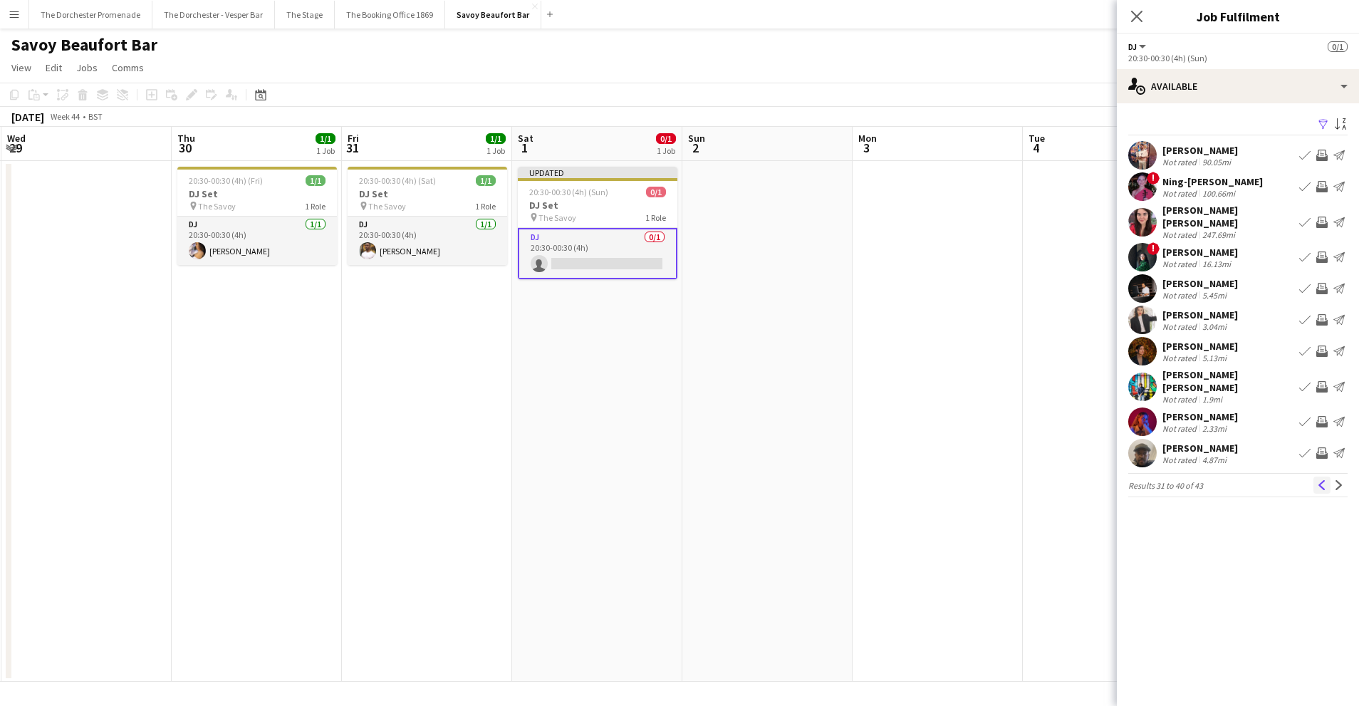
click at [1315, 477] on button "Previous" at bounding box center [1322, 485] width 17 height 17
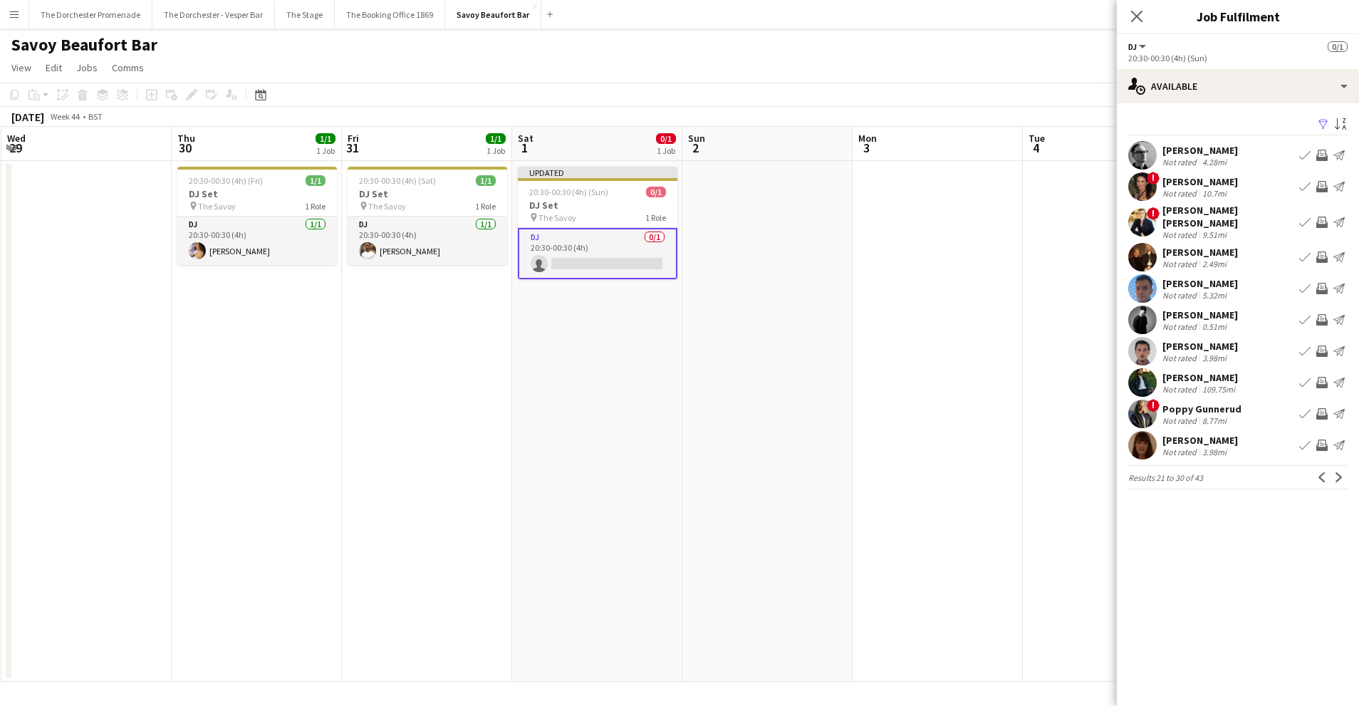
click at [1304, 150] on app-icon "Book crew" at bounding box center [1304, 155] width 11 height 11
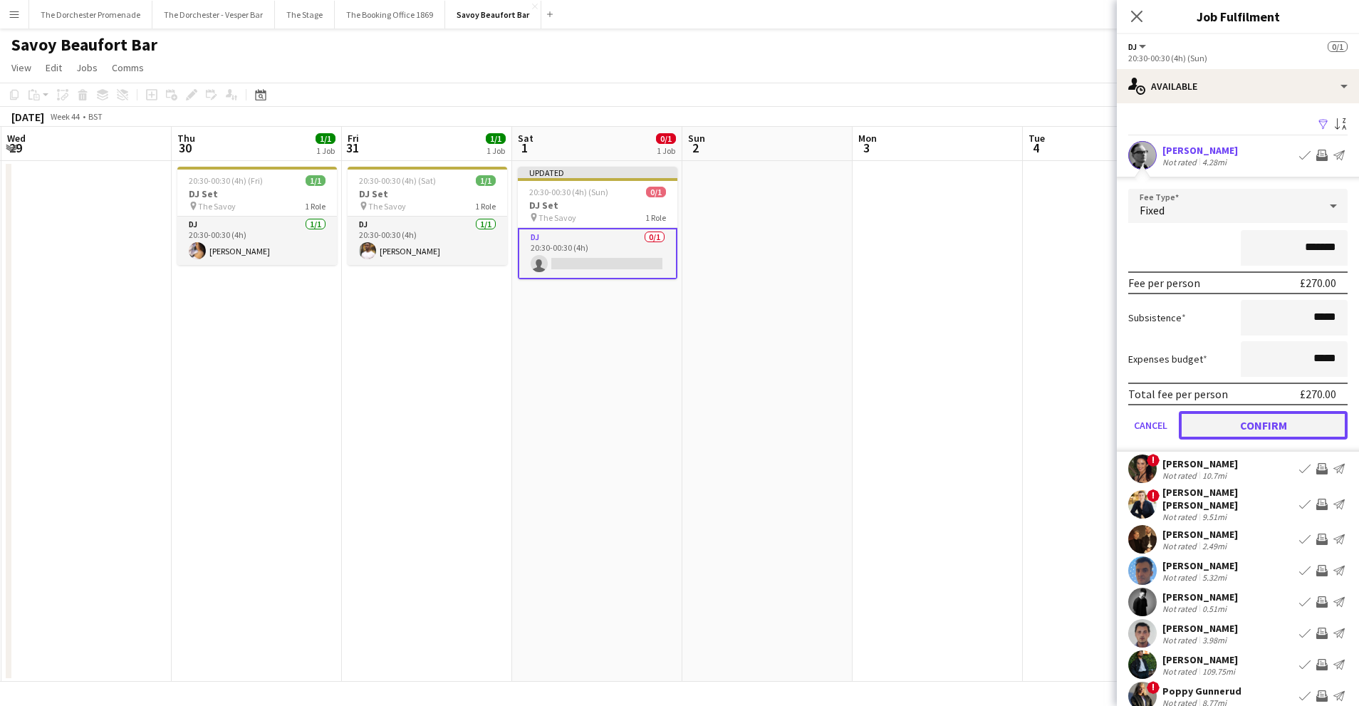
click at [1200, 426] on button "Confirm" at bounding box center [1263, 425] width 169 height 28
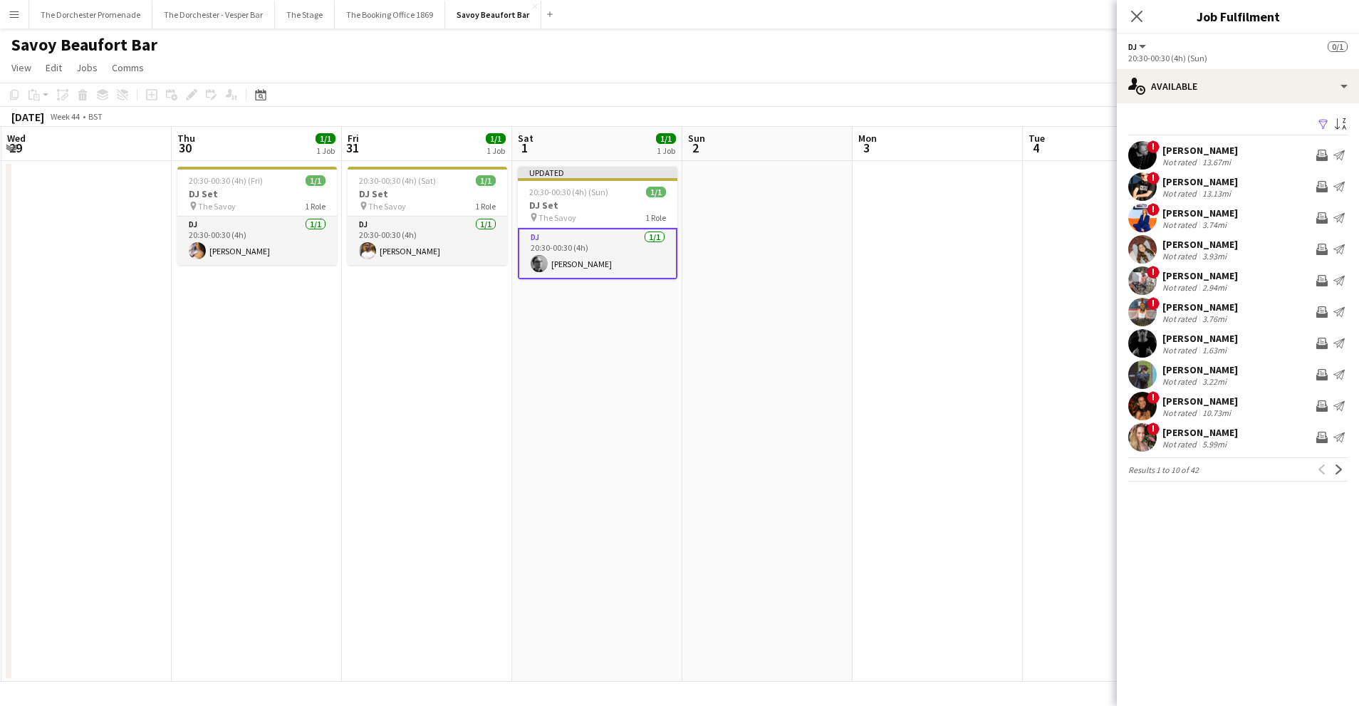
click at [704, 398] on app-date-cell at bounding box center [767, 421] width 170 height 521
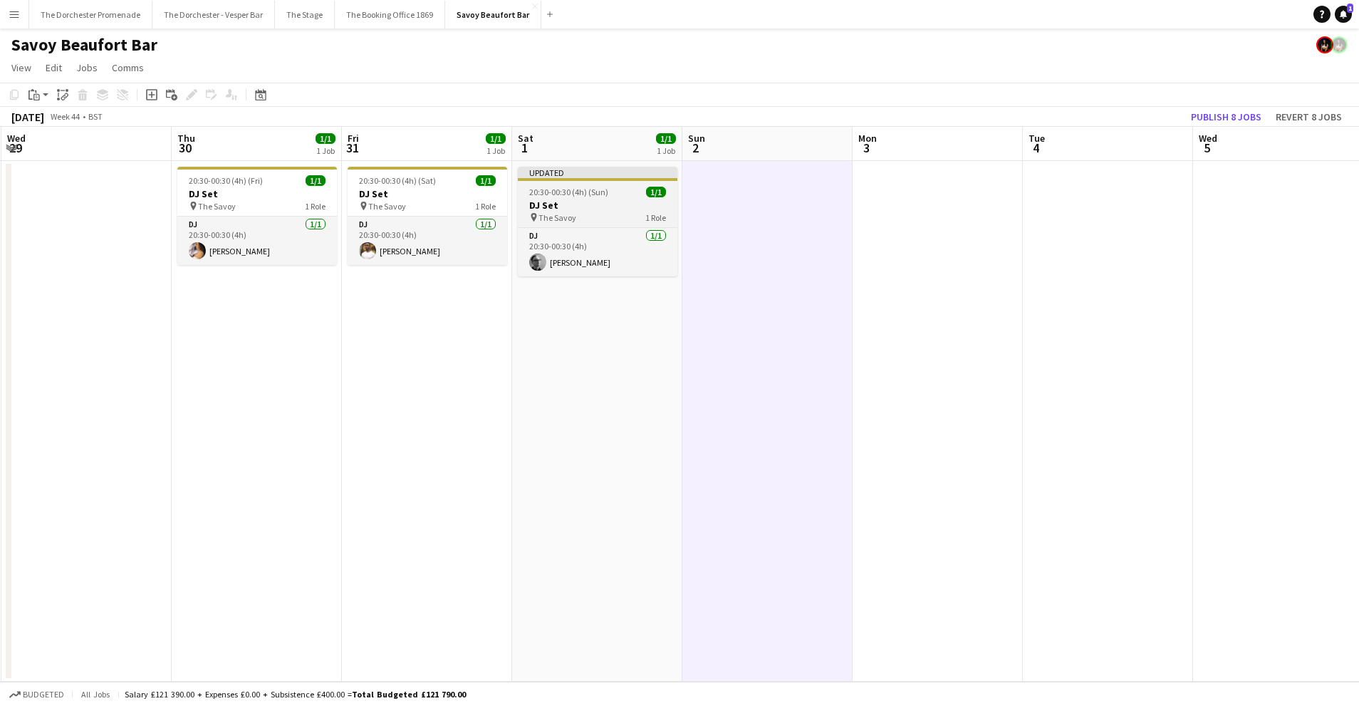
click at [602, 185] on app-job-card "Updated 20:30-00:30 (4h) (Sun) 1/1 DJ Set pin The Savoy 1 Role DJ [DATE] 20:30-…" at bounding box center [598, 222] width 160 height 110
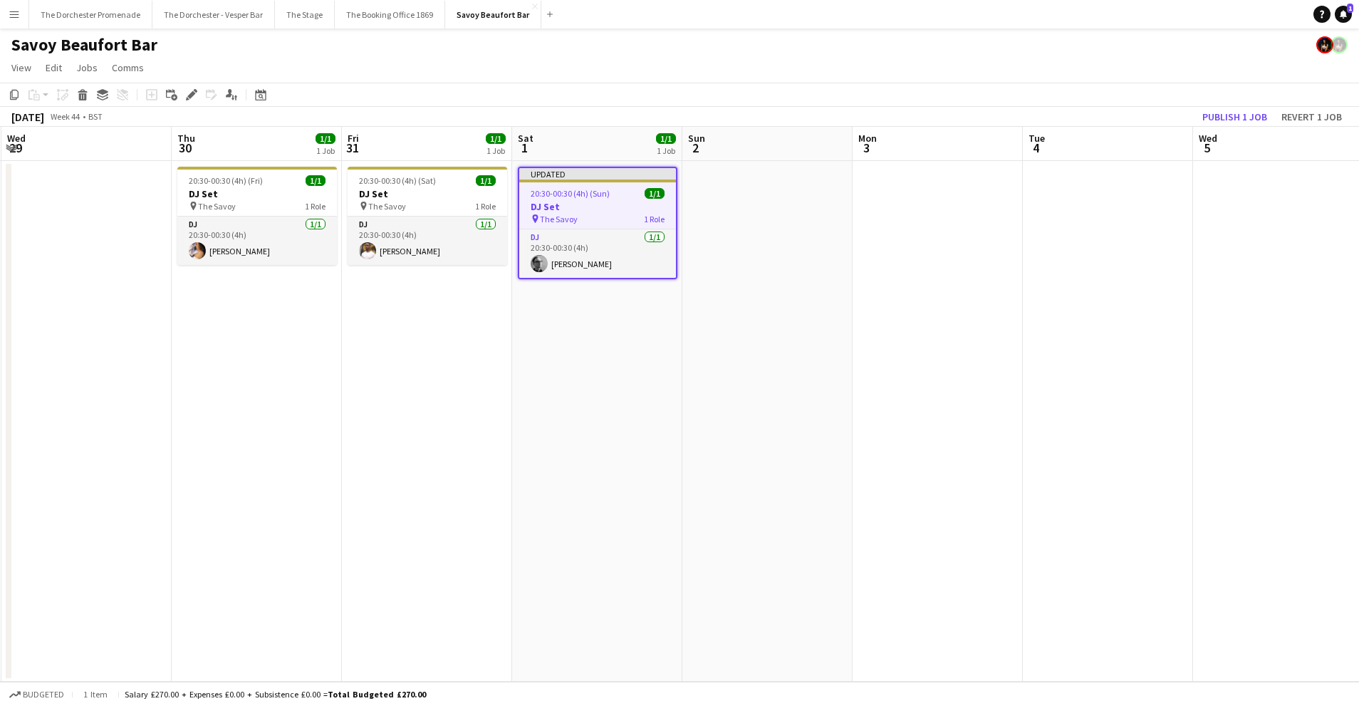
click at [798, 306] on app-date-cell at bounding box center [767, 421] width 170 height 521
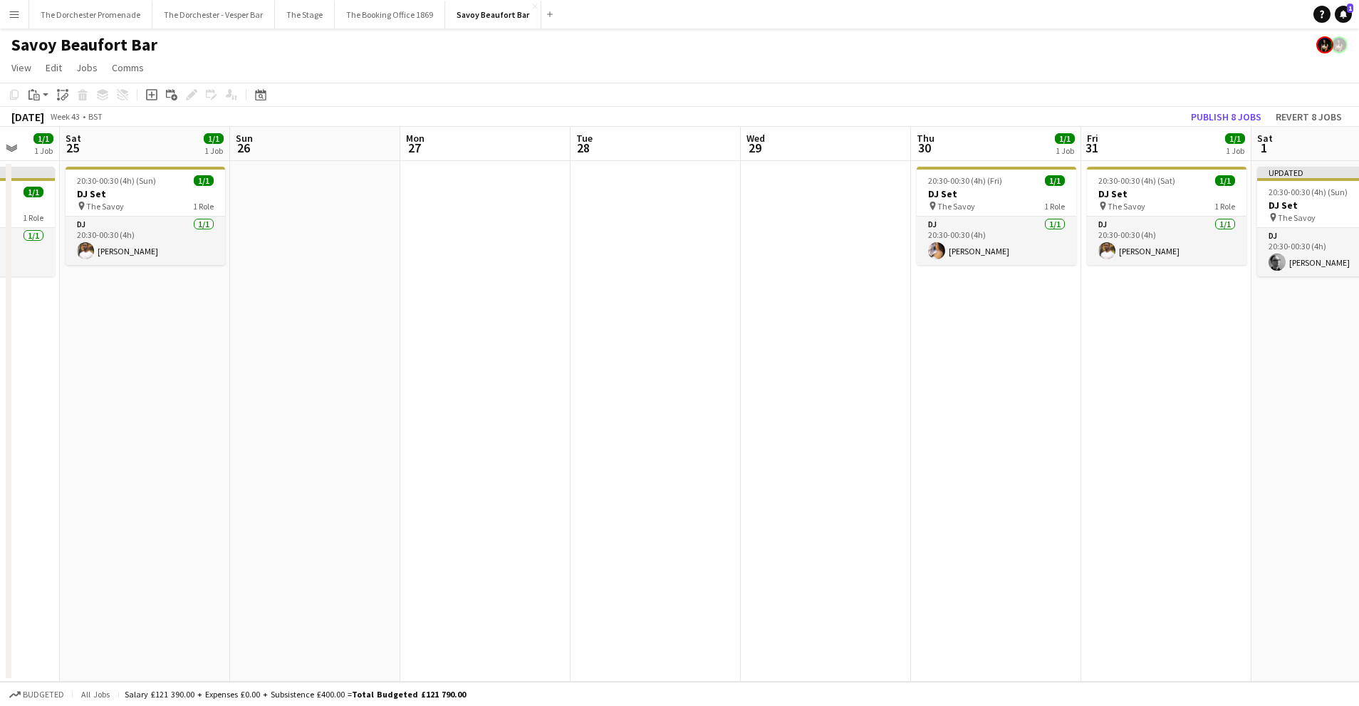
scroll to position [0, 443]
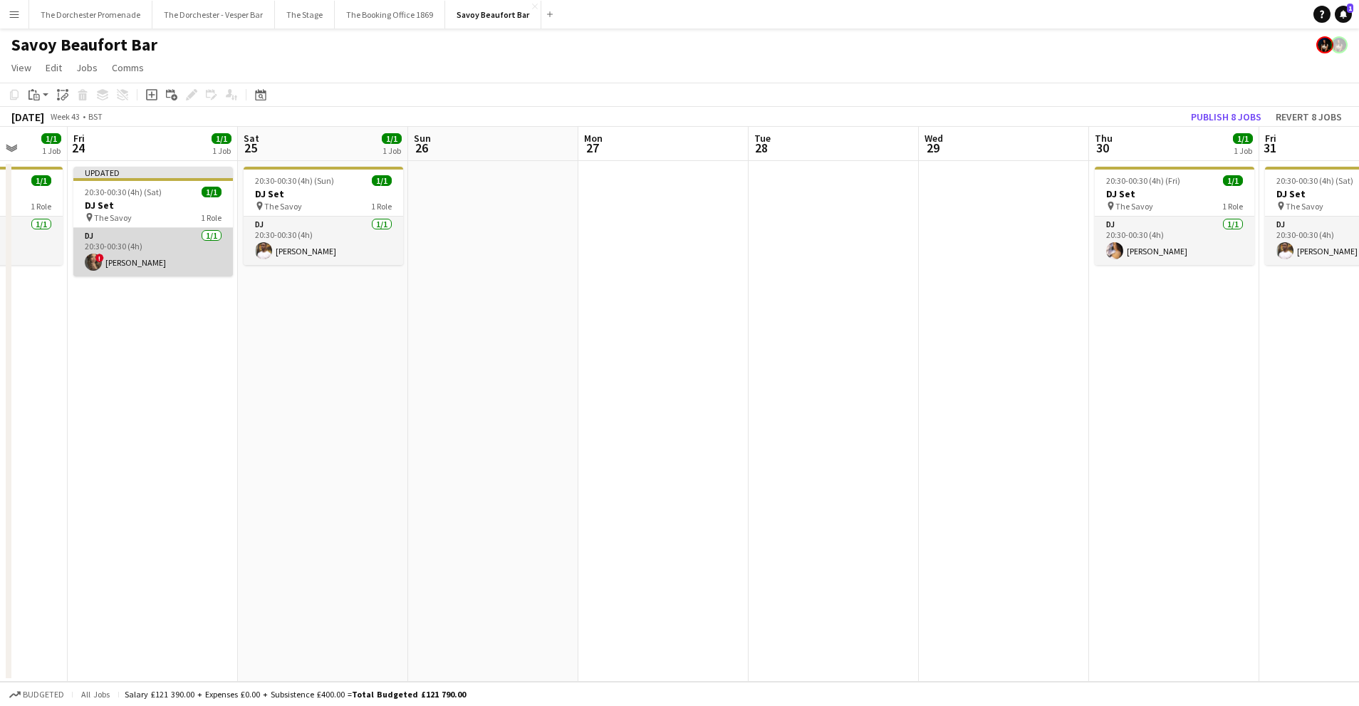
click at [162, 249] on app-card-role "DJ [DATE] 20:30-00:30 (4h) ! [PERSON_NAME]" at bounding box center [153, 252] width 160 height 48
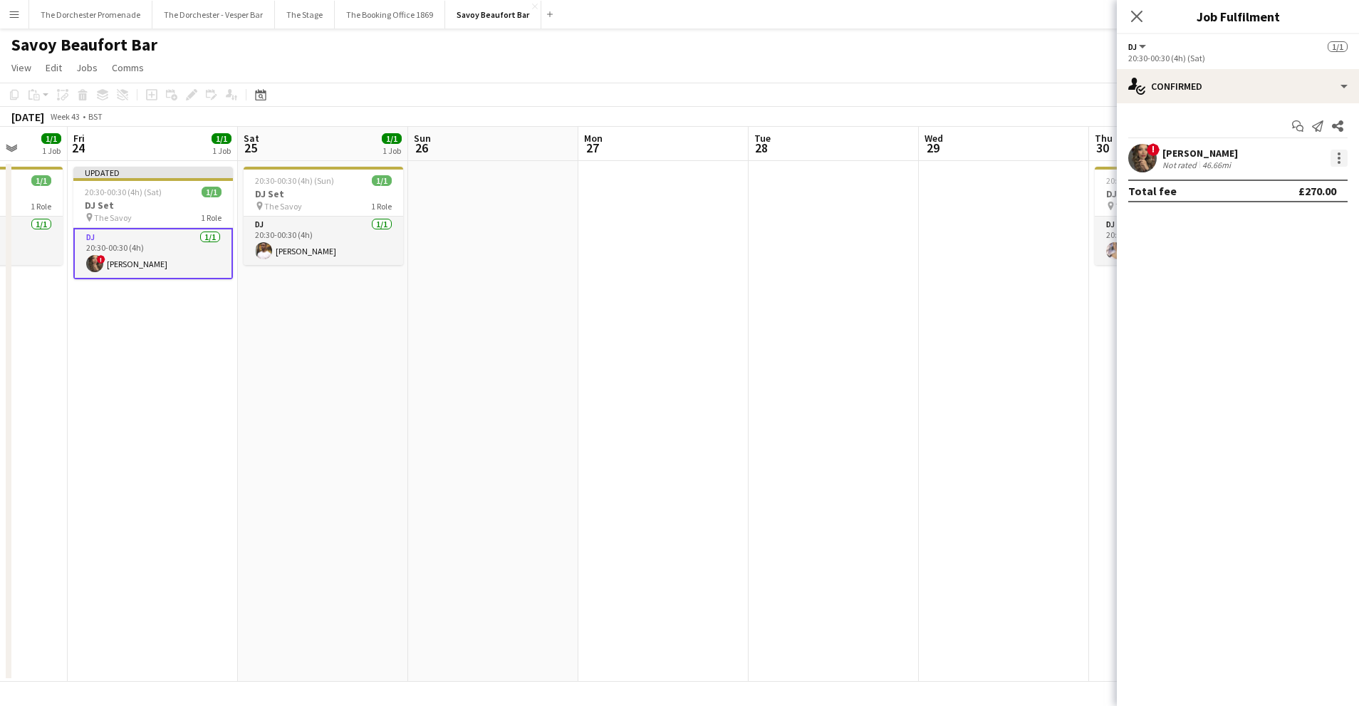
click at [1336, 155] on div at bounding box center [1339, 158] width 17 height 17
click at [1291, 312] on button "Remove" at bounding box center [1292, 321] width 111 height 34
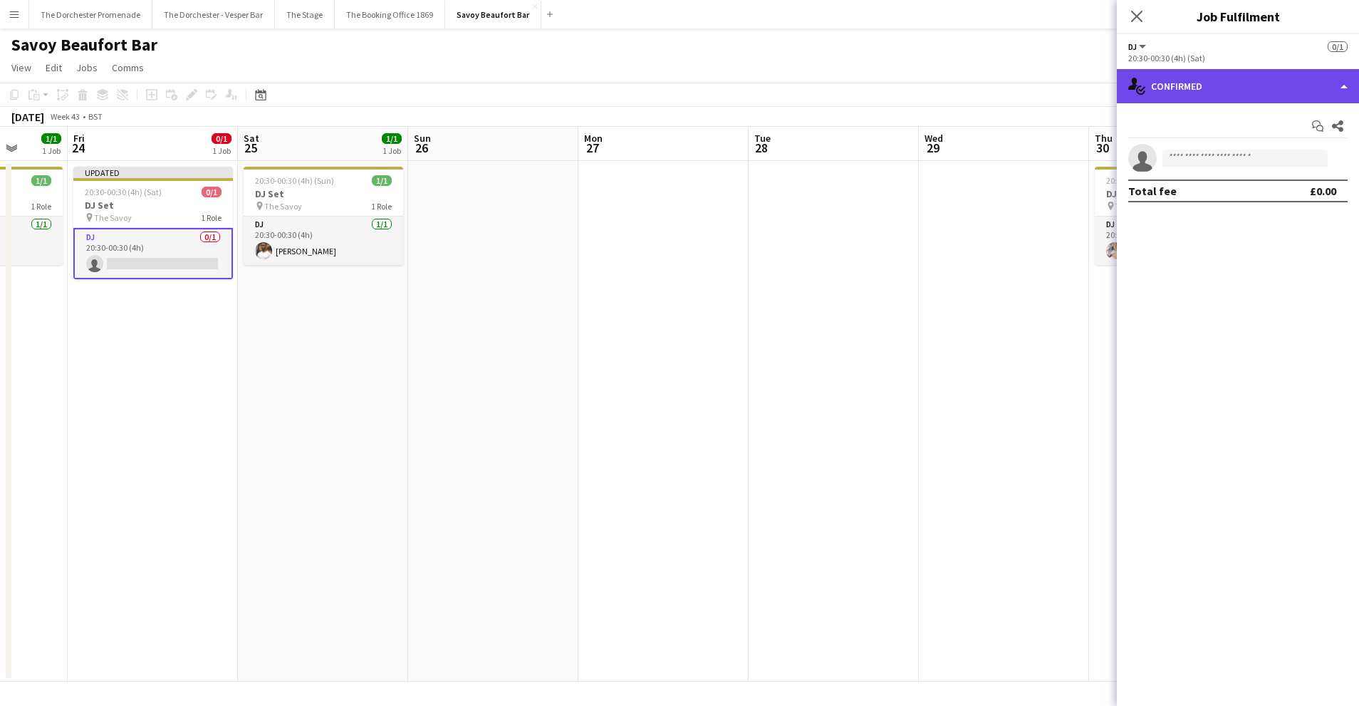
click at [1260, 81] on div "single-neutral-actions-check-2 Confirmed" at bounding box center [1238, 86] width 242 height 34
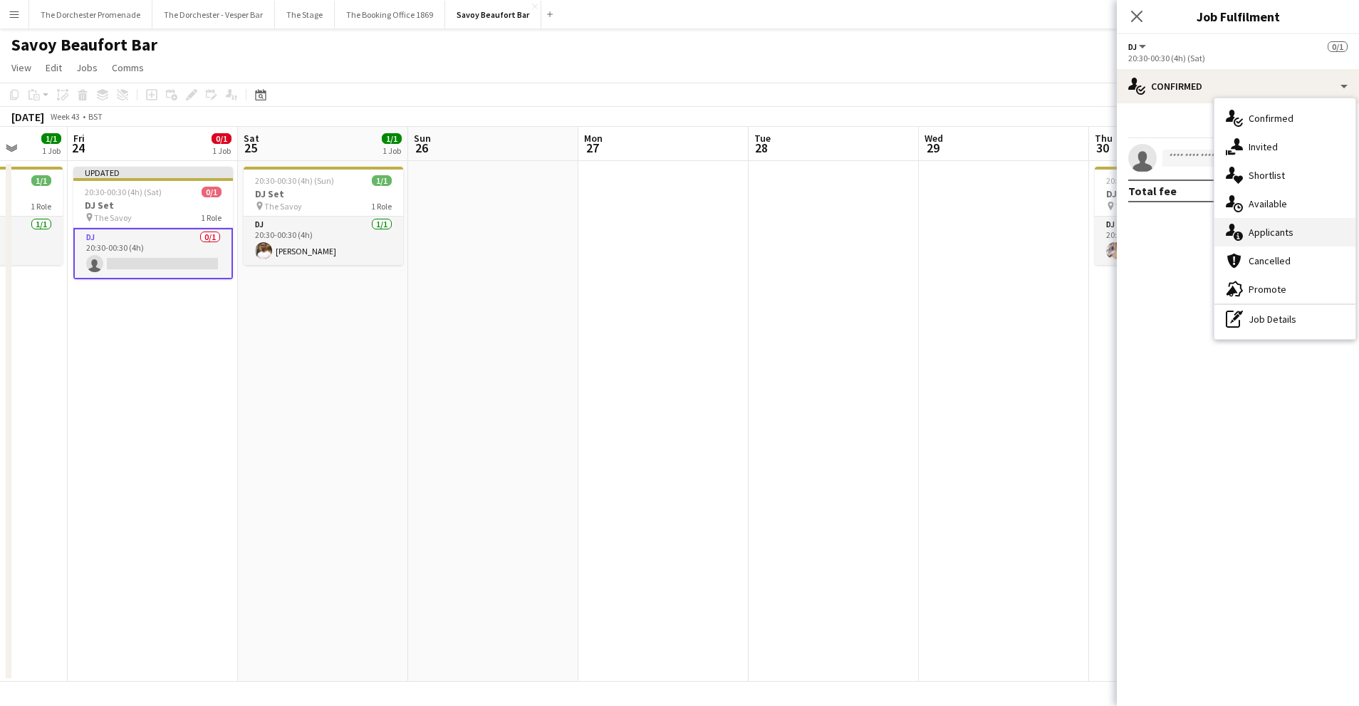
click at [1269, 234] on span "Applicants" at bounding box center [1271, 232] width 45 height 13
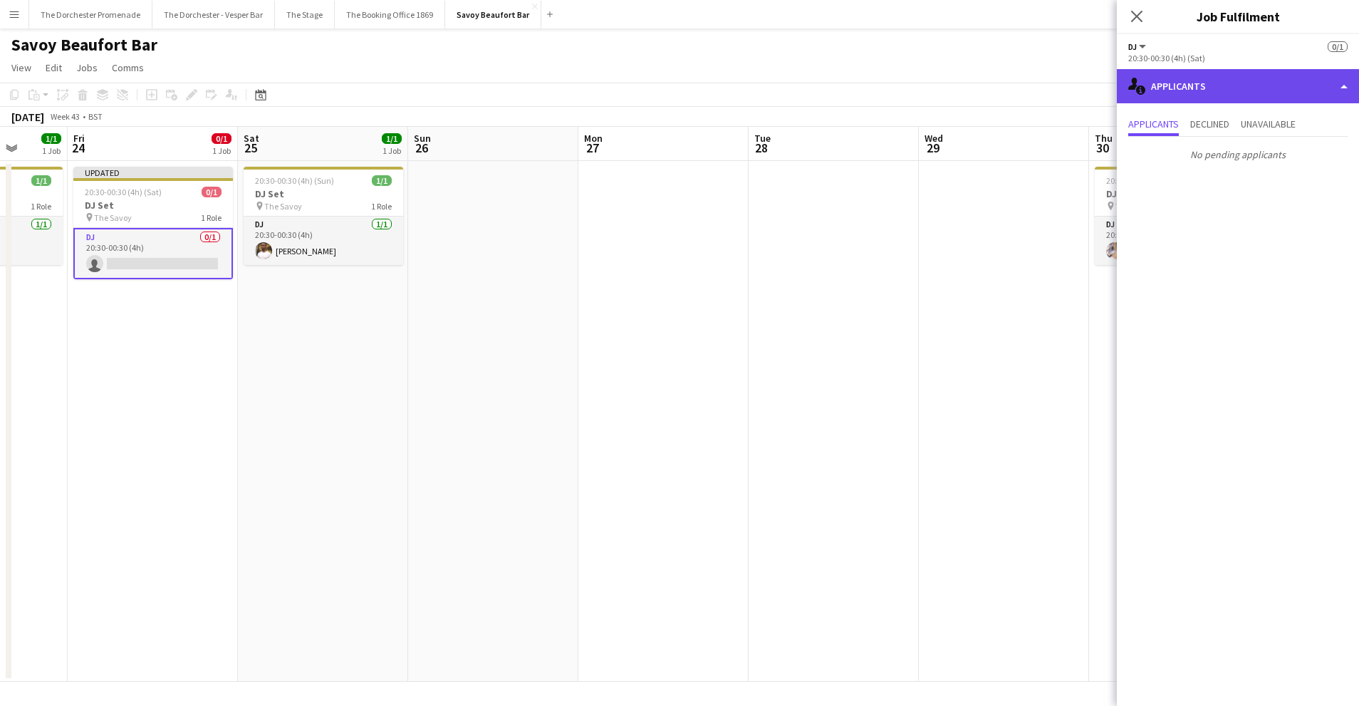
click at [1257, 90] on div "single-neutral-actions-information Applicants" at bounding box center [1238, 86] width 242 height 34
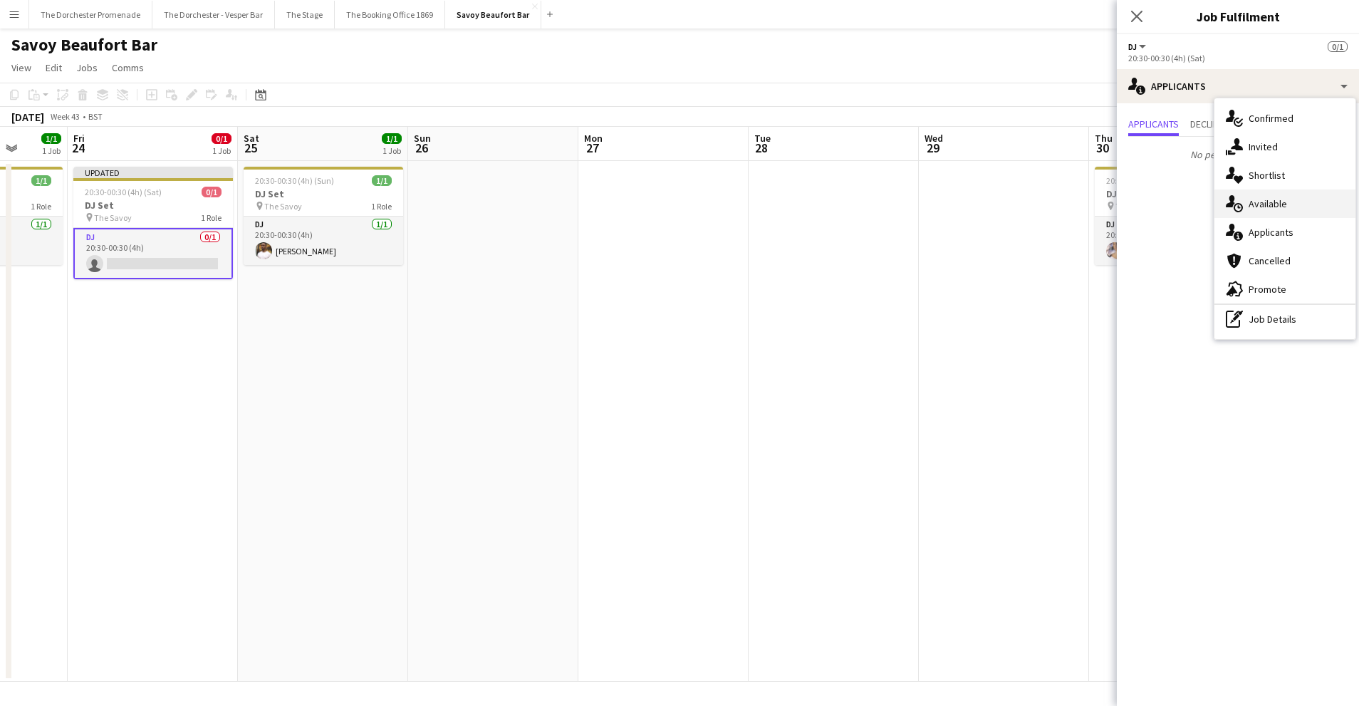
click at [1272, 208] on span "Available" at bounding box center [1268, 203] width 38 height 13
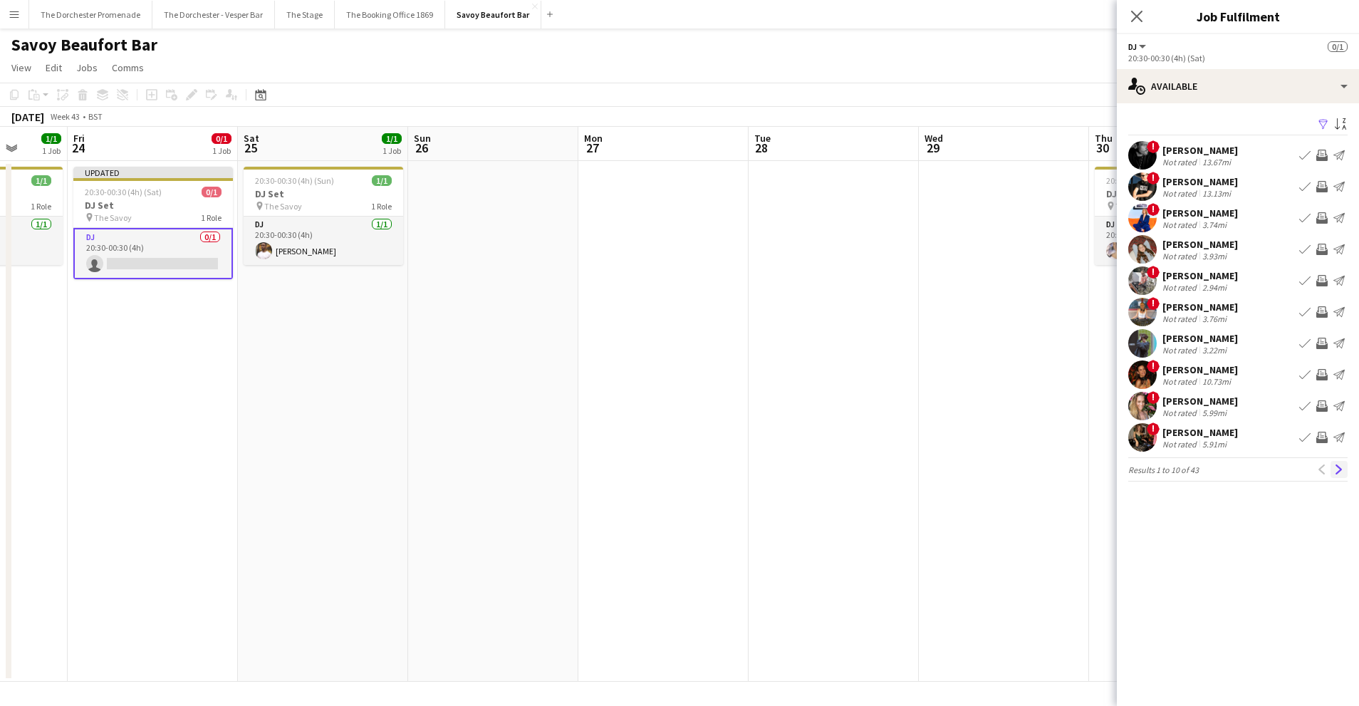
click at [1343, 471] on app-icon "Next" at bounding box center [1339, 469] width 10 height 10
click at [1340, 469] on app-icon "Next" at bounding box center [1339, 469] width 10 height 10
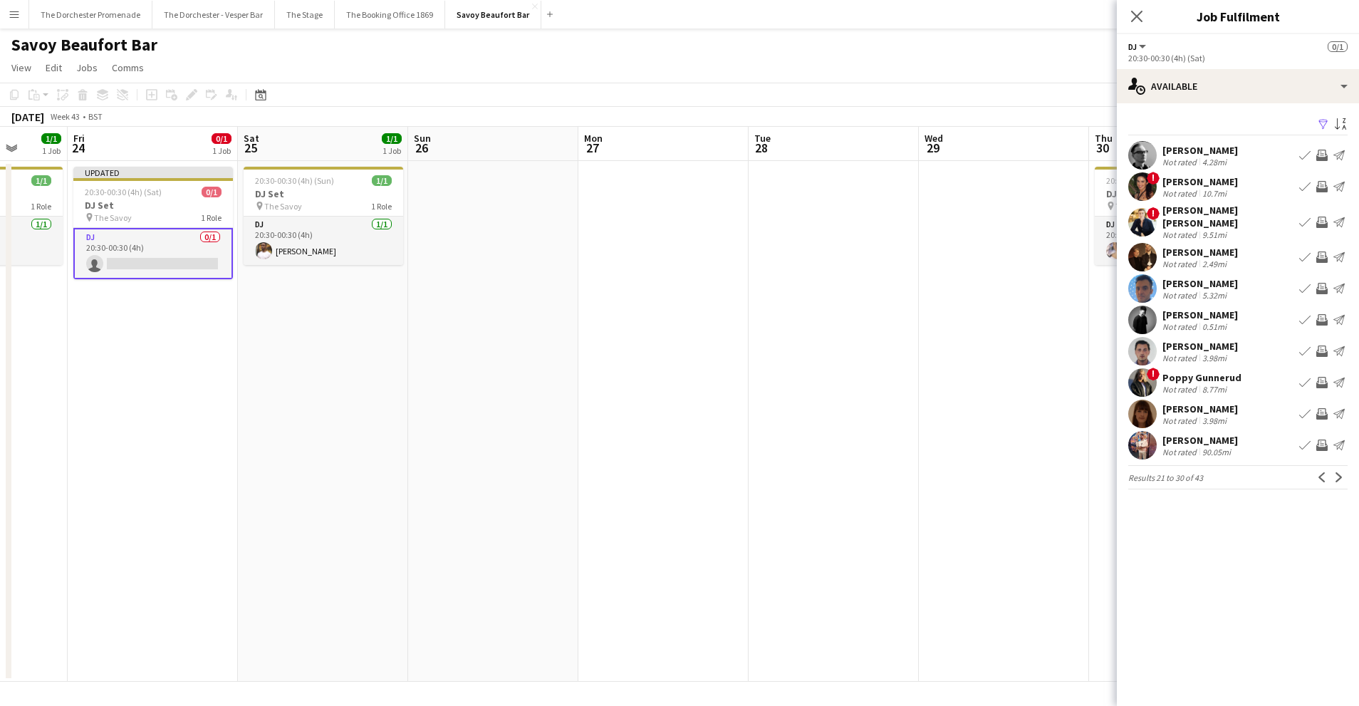
click at [1304, 156] on app-icon "Book crew" at bounding box center [1304, 155] width 11 height 11
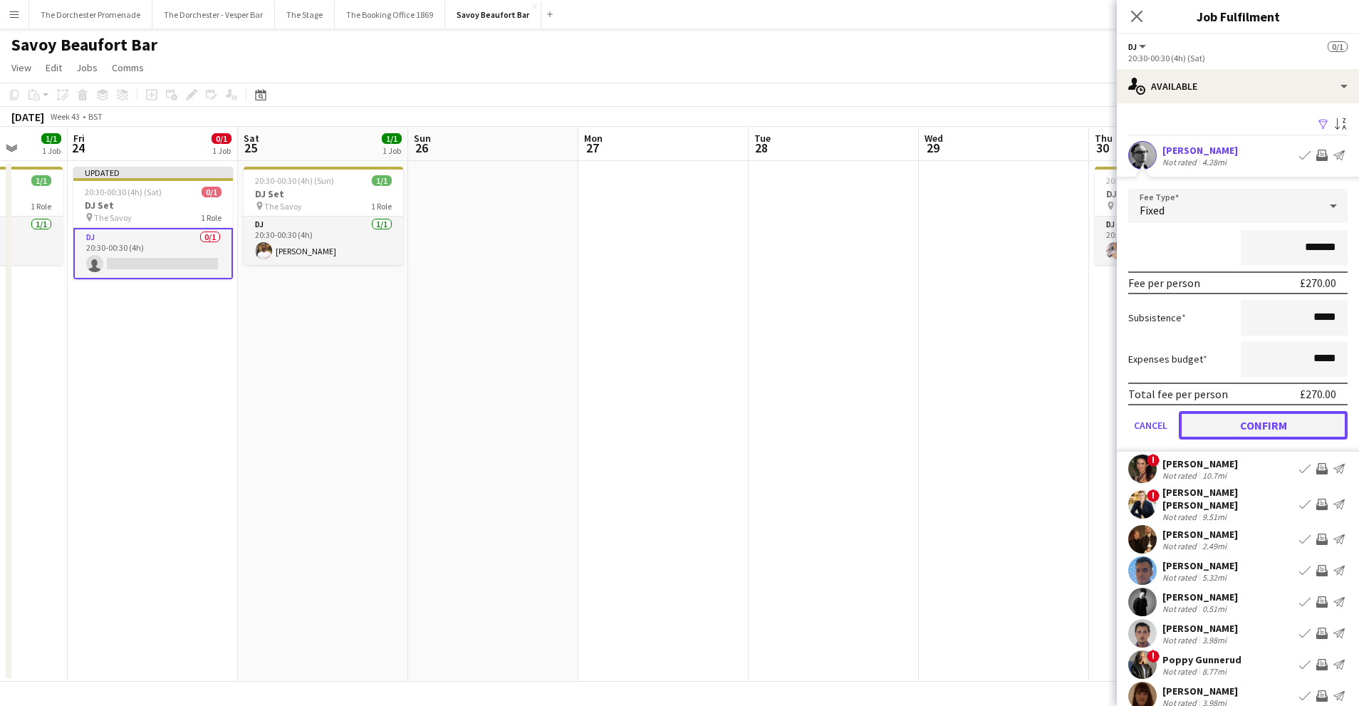
click at [1202, 426] on button "Confirm" at bounding box center [1263, 425] width 169 height 28
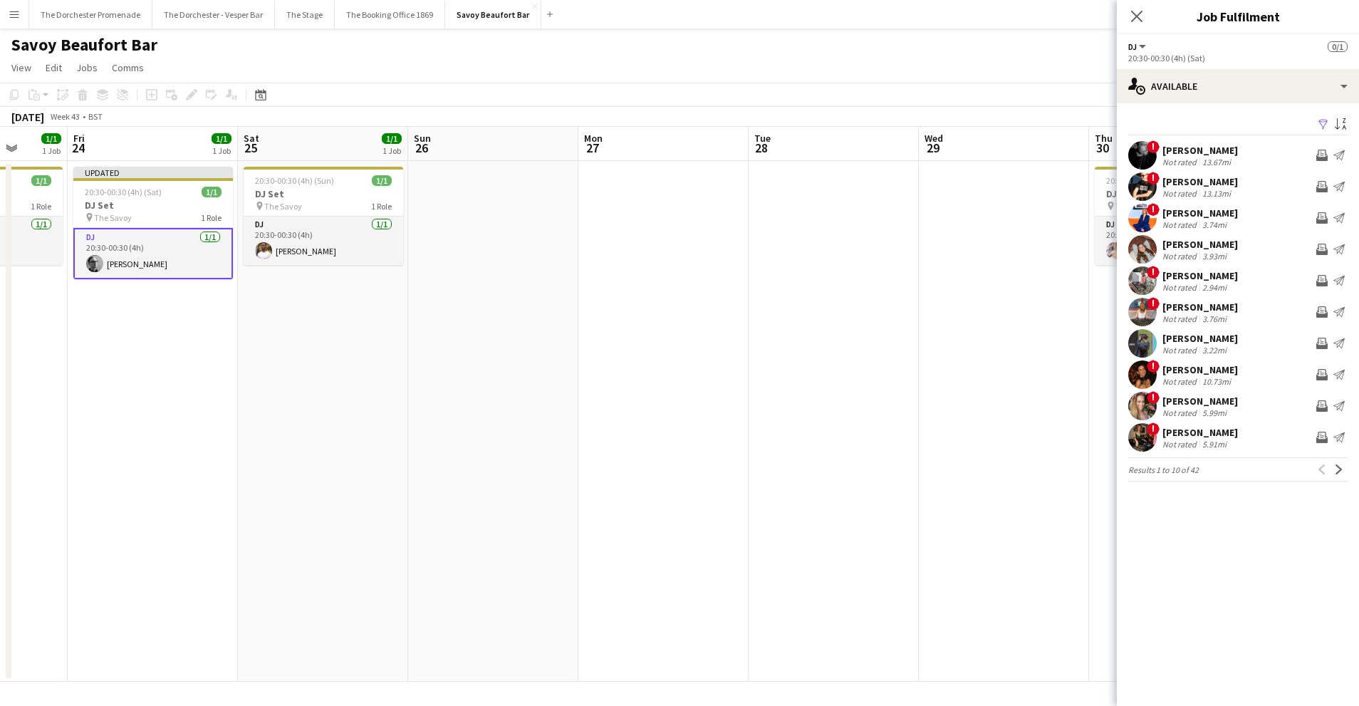
click at [697, 374] on app-date-cell at bounding box center [663, 421] width 170 height 521
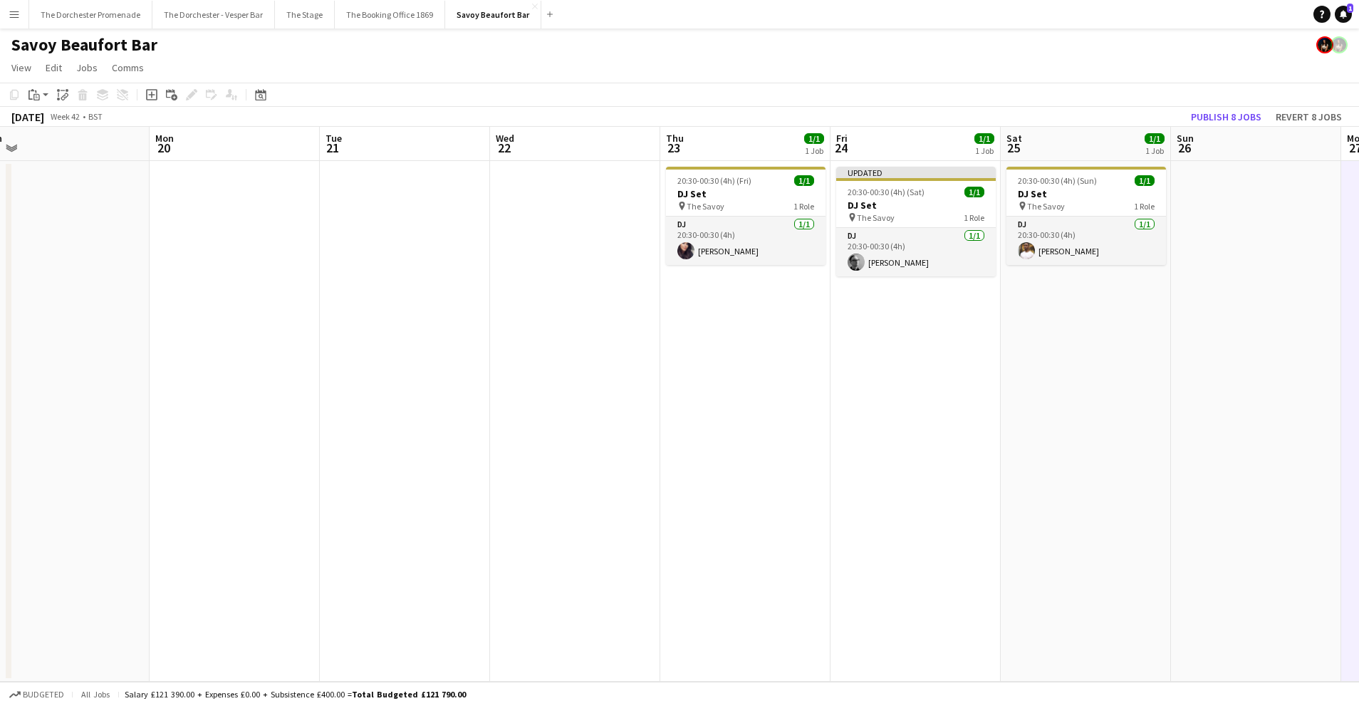
scroll to position [0, 383]
